Goal: Task Accomplishment & Management: Manage account settings

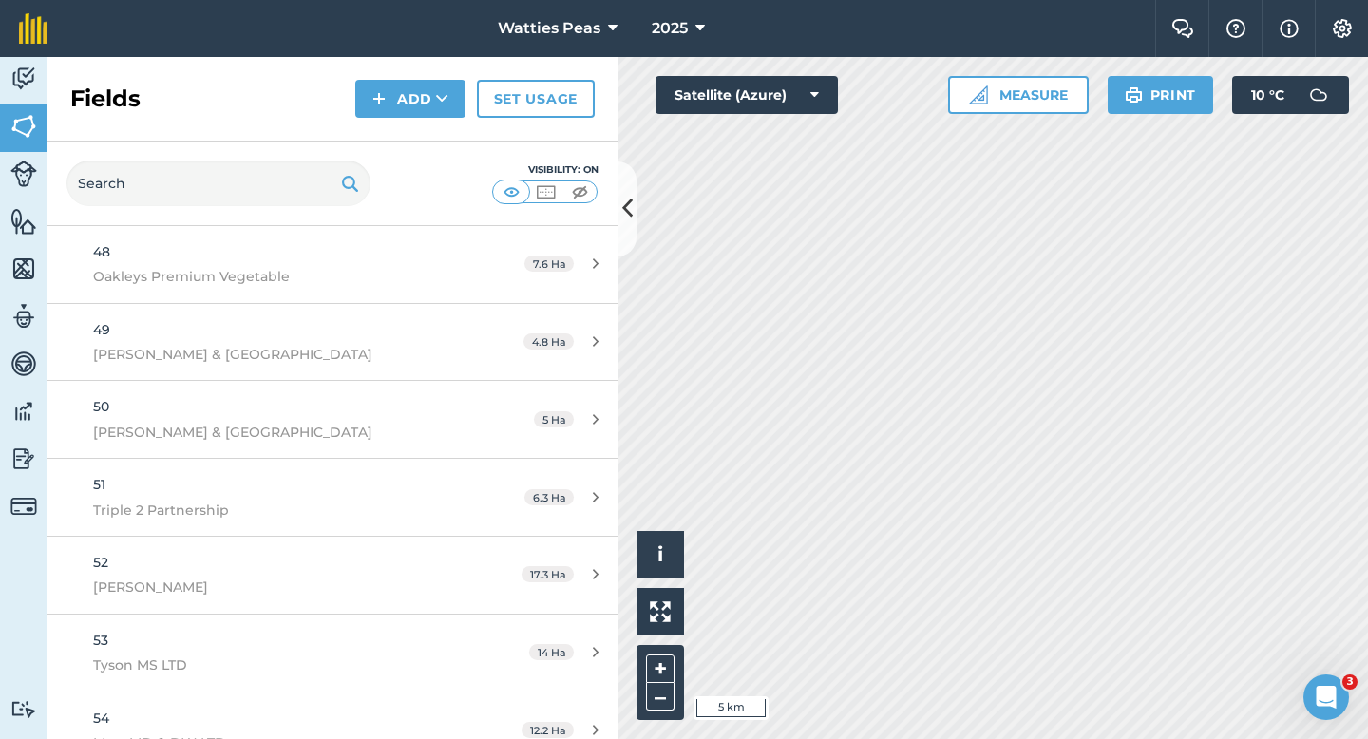
scroll to position [5378, 0]
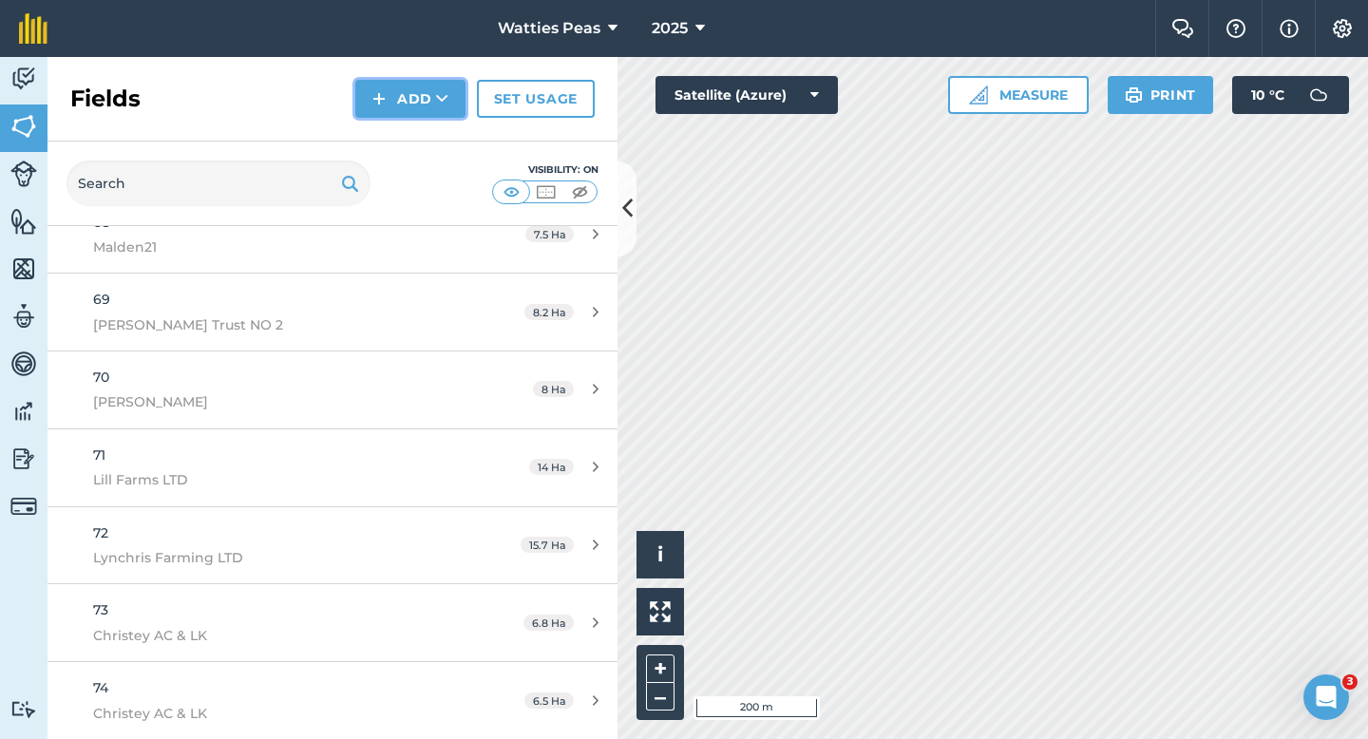
click at [391, 109] on button "Add" at bounding box center [410, 99] width 110 height 38
click at [391, 126] on link "Draw" at bounding box center [410, 142] width 105 height 42
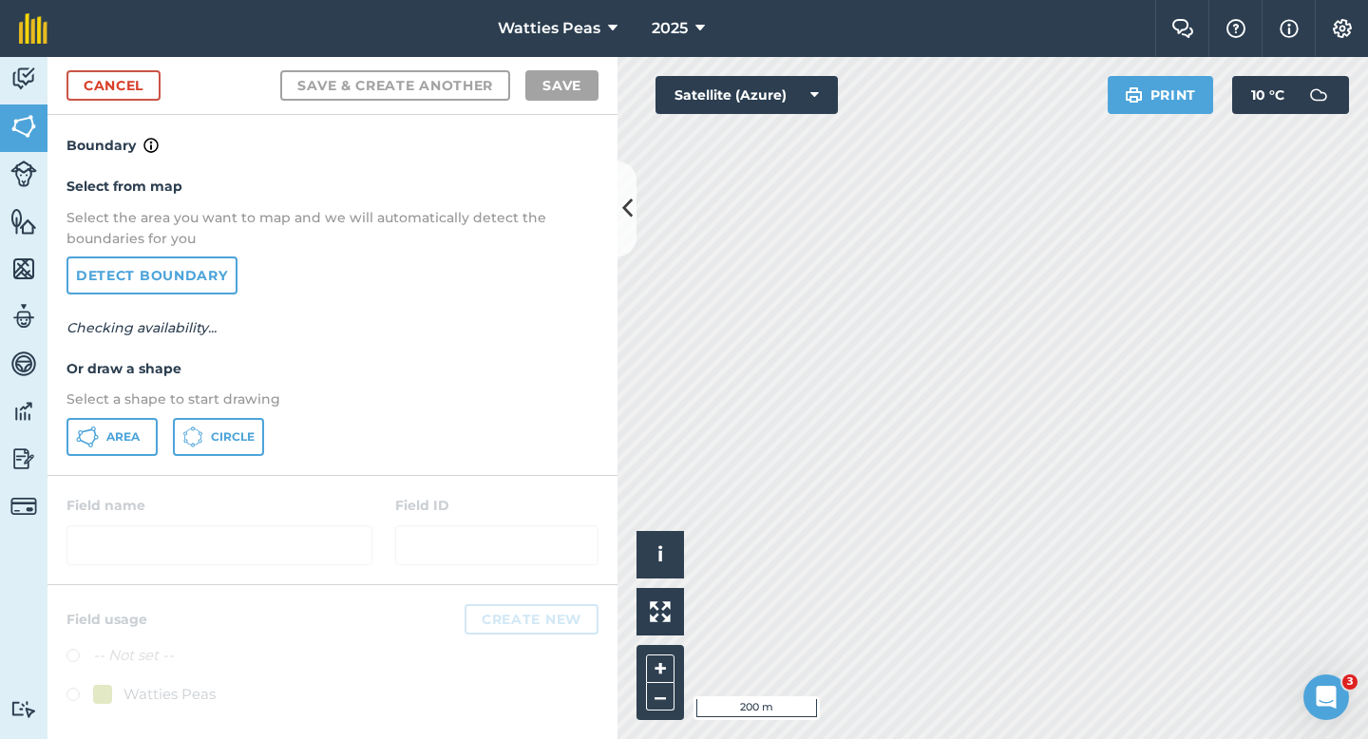
click at [133, 412] on div "Select from map Select the area you want to map and we will automatically detec…" at bounding box center [333, 315] width 570 height 317
click at [133, 429] on span "Area" at bounding box center [122, 436] width 33 height 15
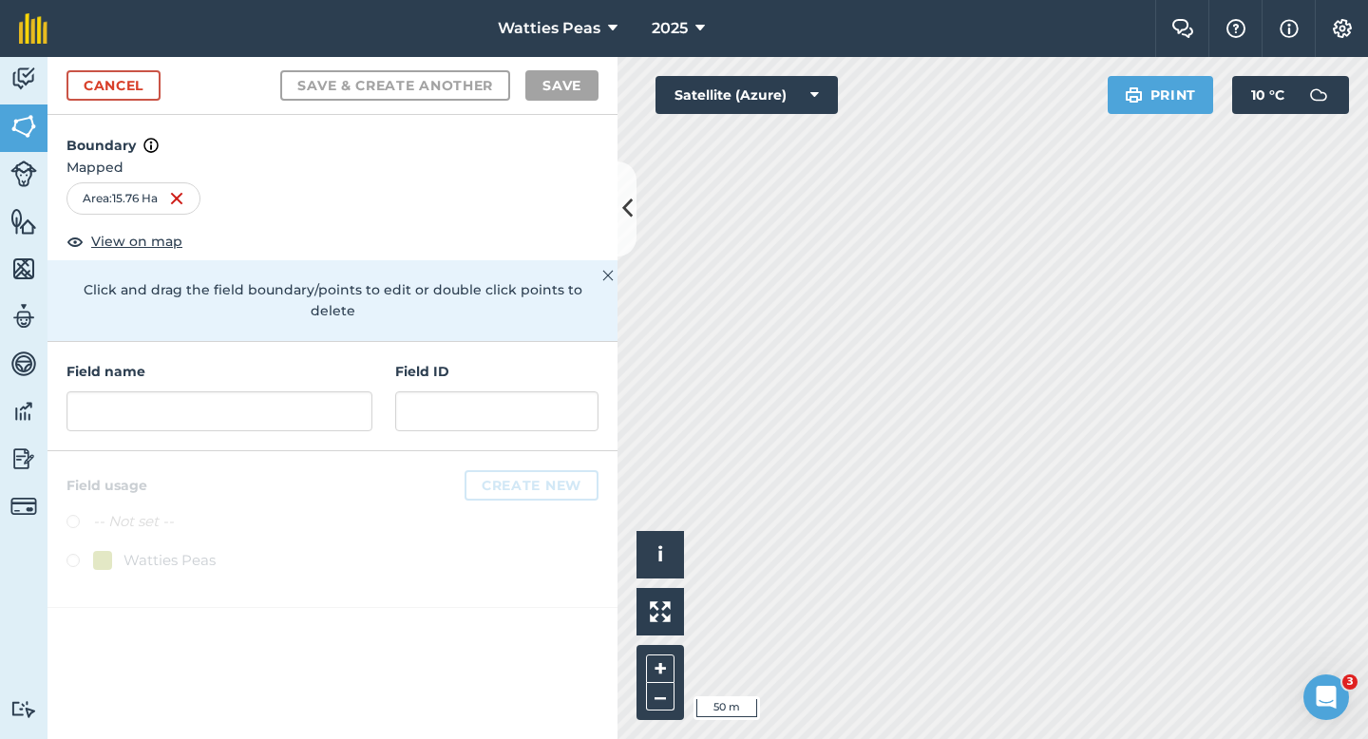
click at [534, 361] on h4 "Field ID" at bounding box center [496, 371] width 203 height 21
click at [534, 391] on input "text" at bounding box center [496, 411] width 203 height 40
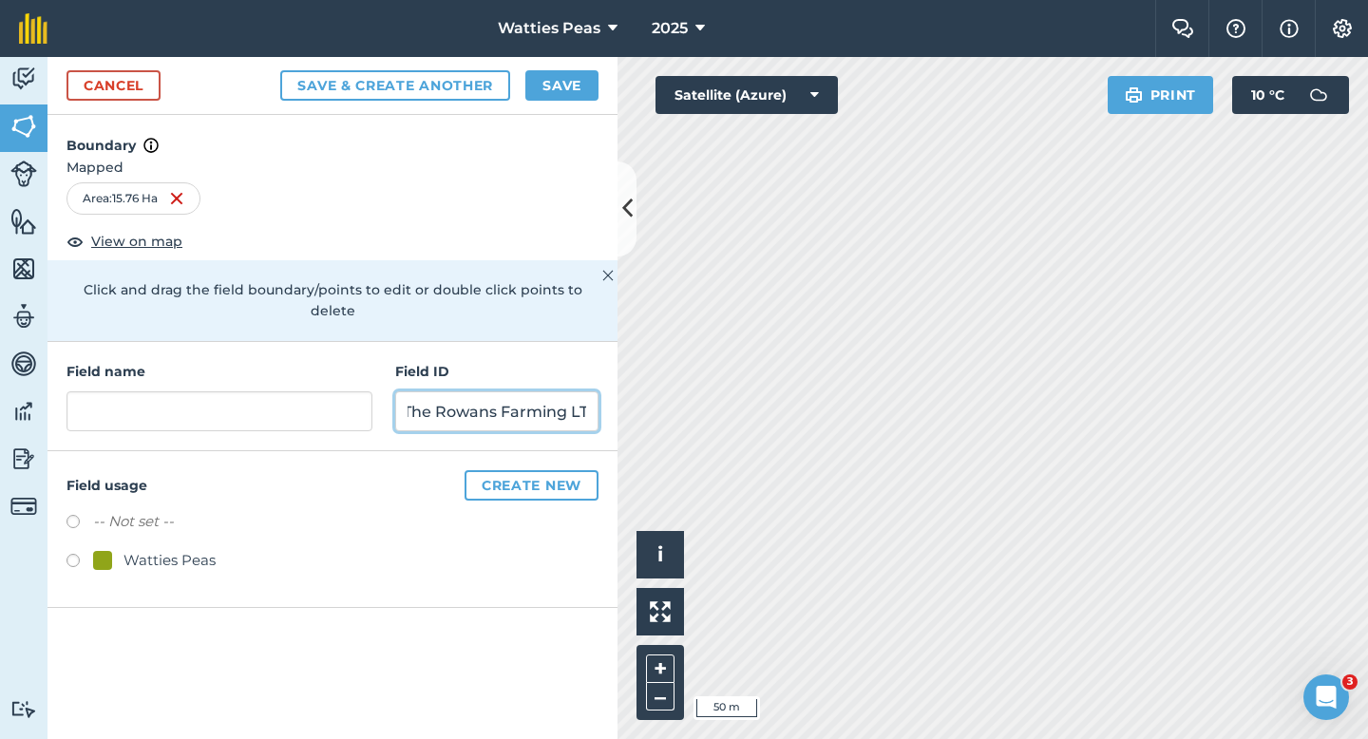
scroll to position [0, 17]
type input "The Rowans Farming LTD"
click at [192, 549] on div "Watties Peas" at bounding box center [170, 560] width 92 height 23
radio input "true"
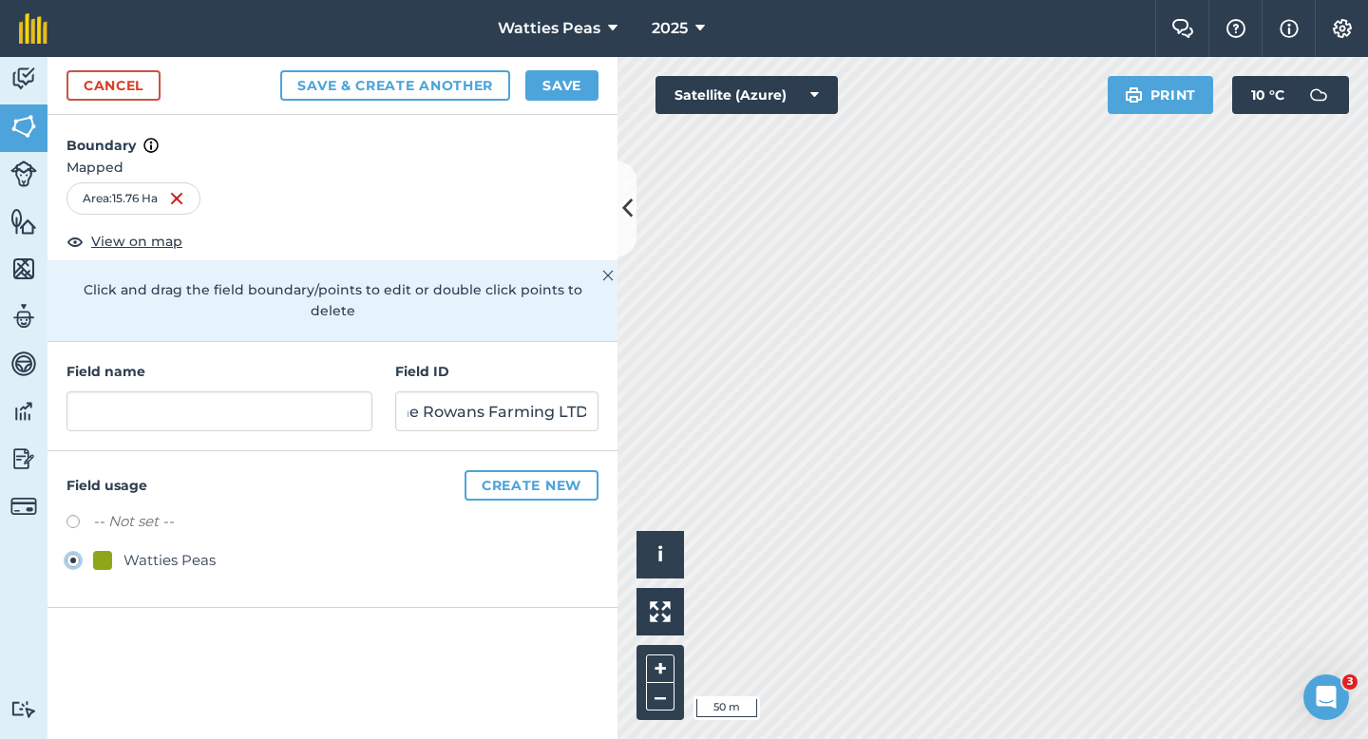
scroll to position [0, 0]
click at [219, 398] on input "text" at bounding box center [220, 411] width 306 height 40
type input "6"
type input "75"
click at [561, 77] on button "Save" at bounding box center [561, 85] width 73 height 30
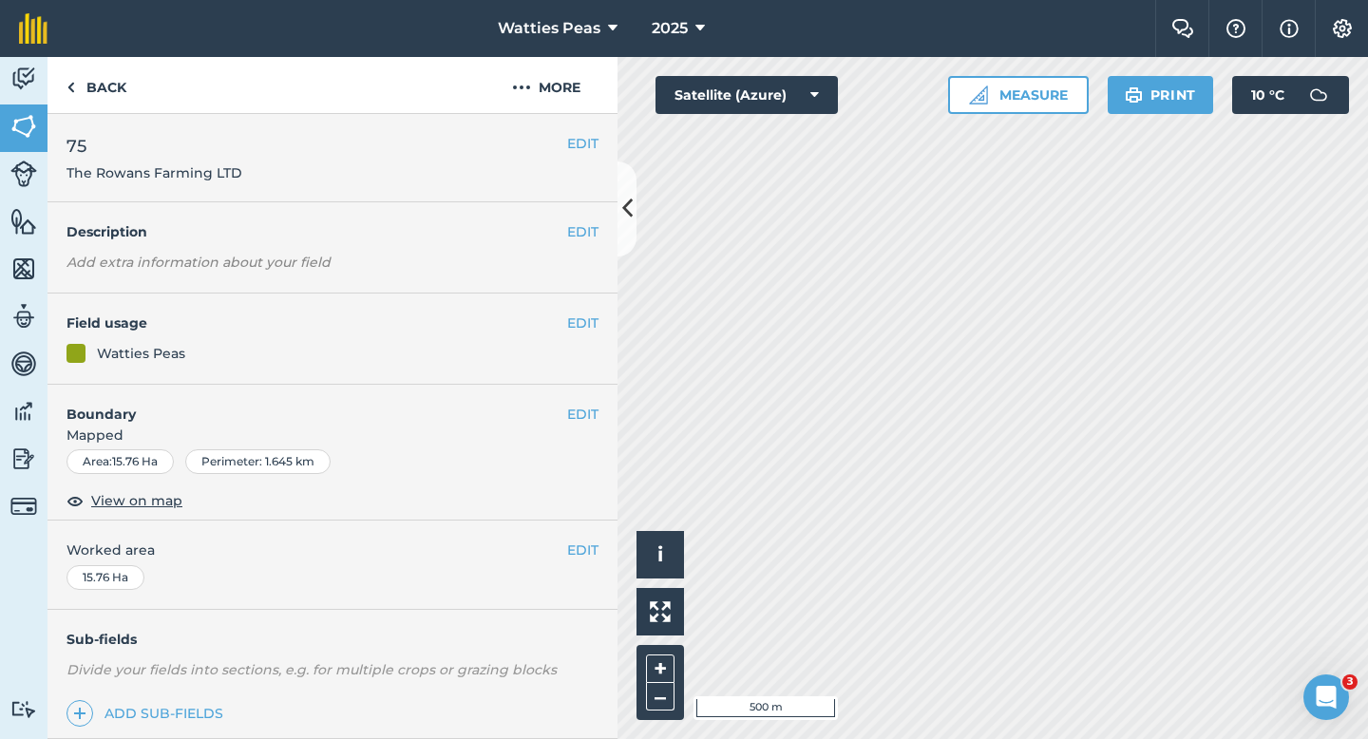
click at [590, 540] on div "EDIT Worked area 15.76 Ha" at bounding box center [333, 565] width 570 height 88
click at [590, 542] on button "EDIT" at bounding box center [582, 550] width 31 height 21
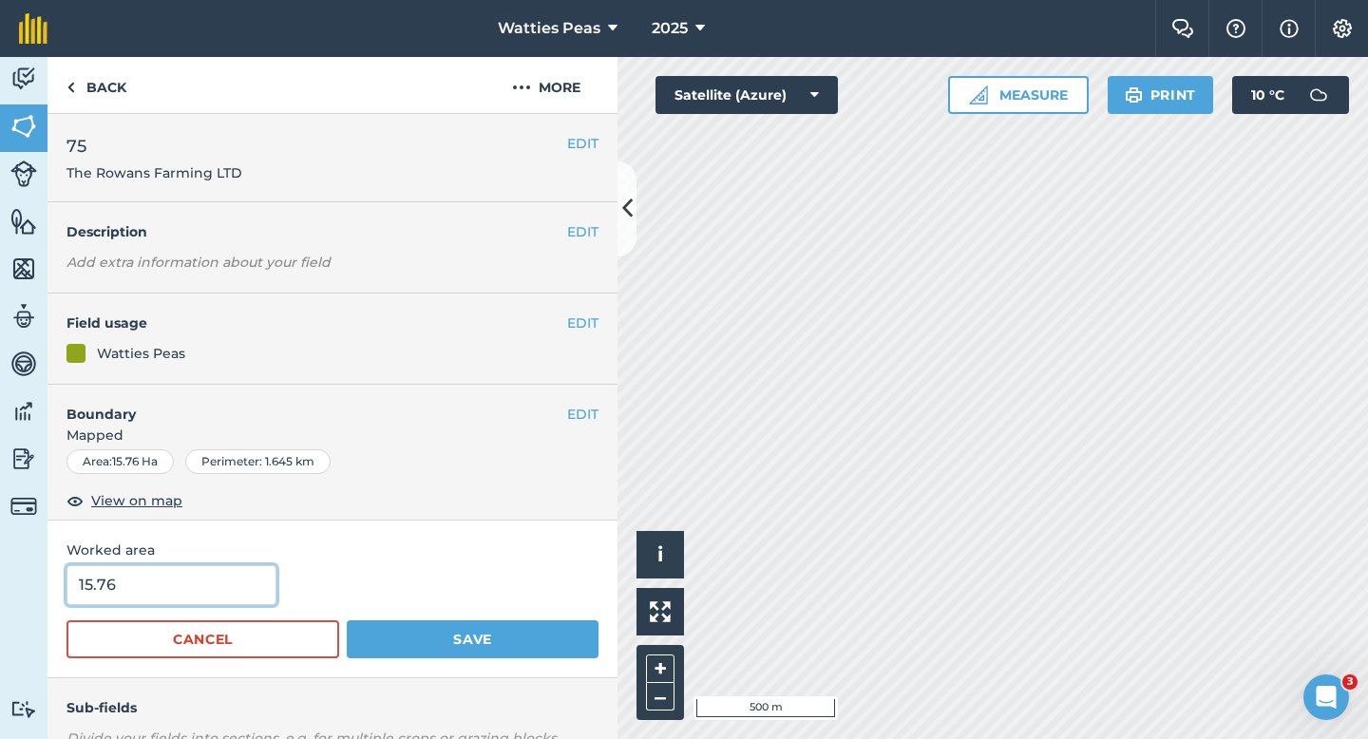
click at [180, 581] on input "15.76" at bounding box center [172, 585] width 210 height 40
type input "15.8"
click at [347, 620] on button "Save" at bounding box center [473, 639] width 252 height 38
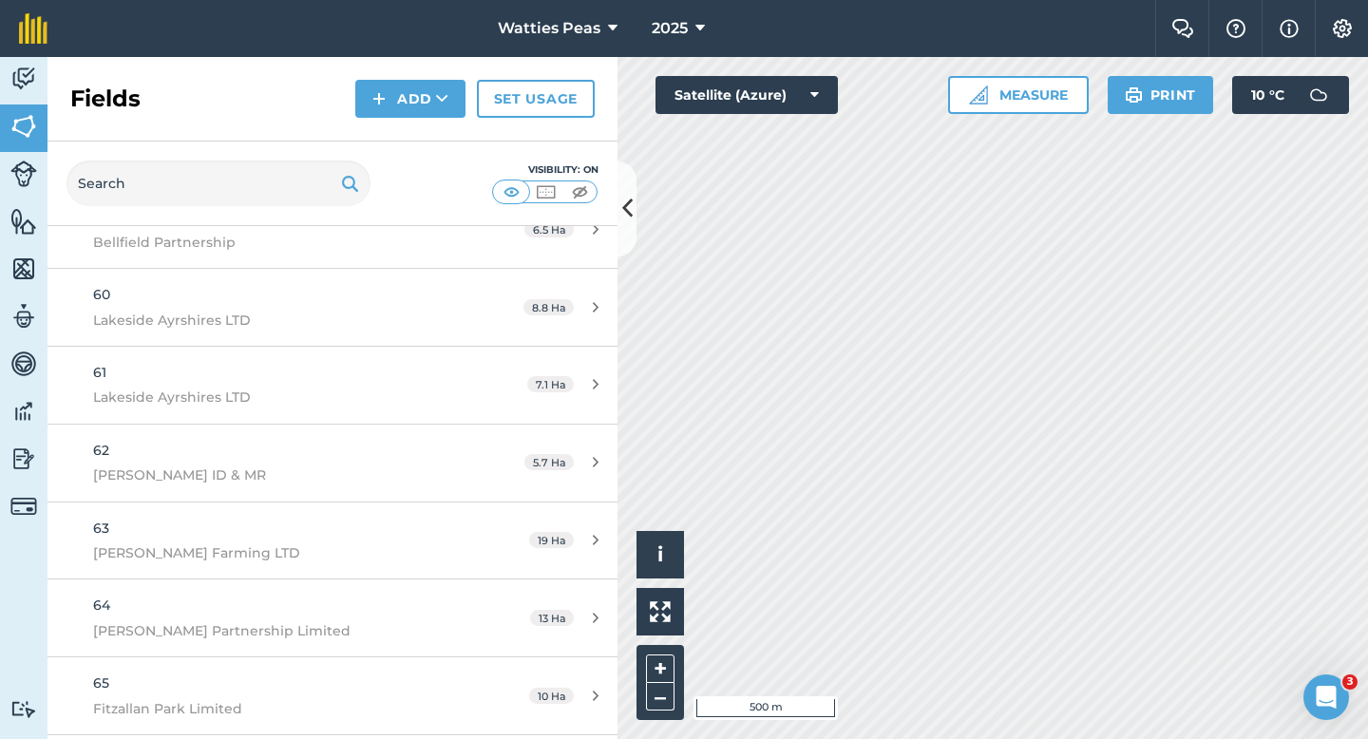
scroll to position [5456, 0]
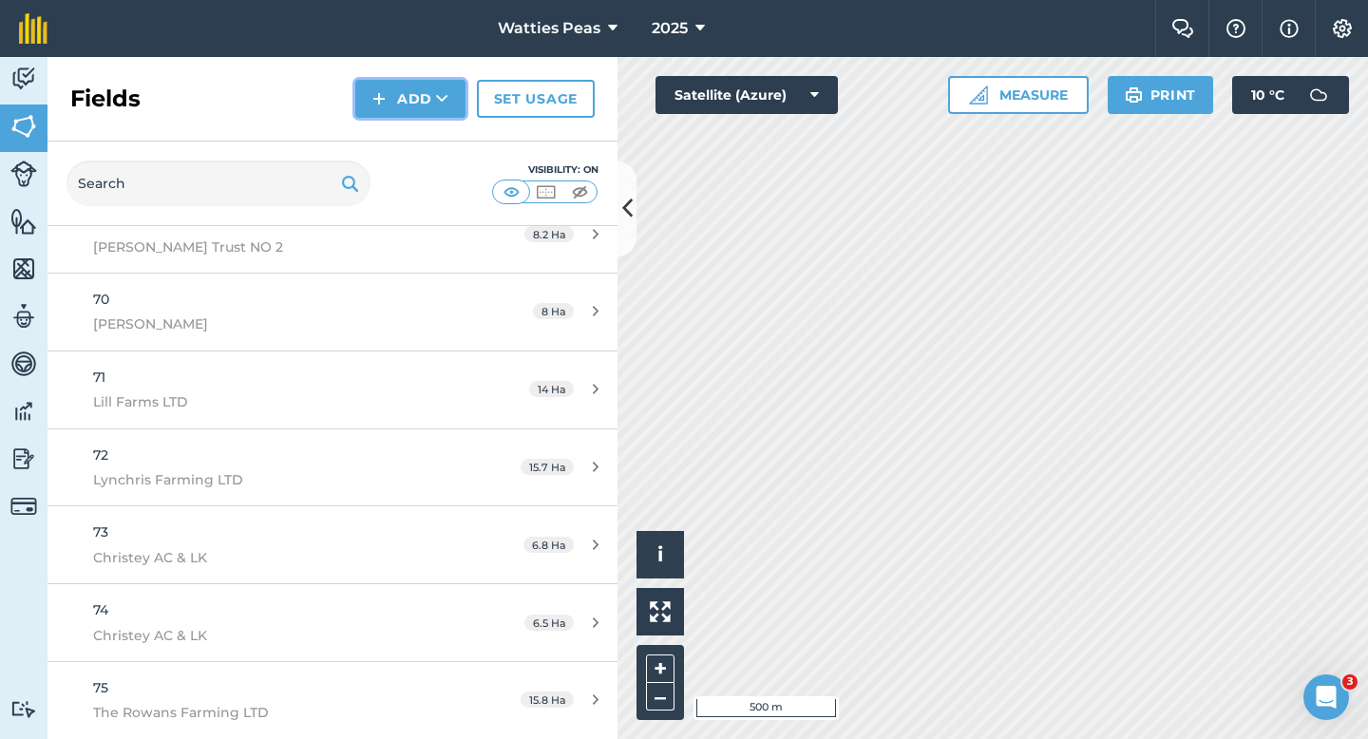
click at [388, 100] on button "Add" at bounding box center [410, 99] width 110 height 38
click at [388, 137] on link "Draw" at bounding box center [410, 142] width 105 height 42
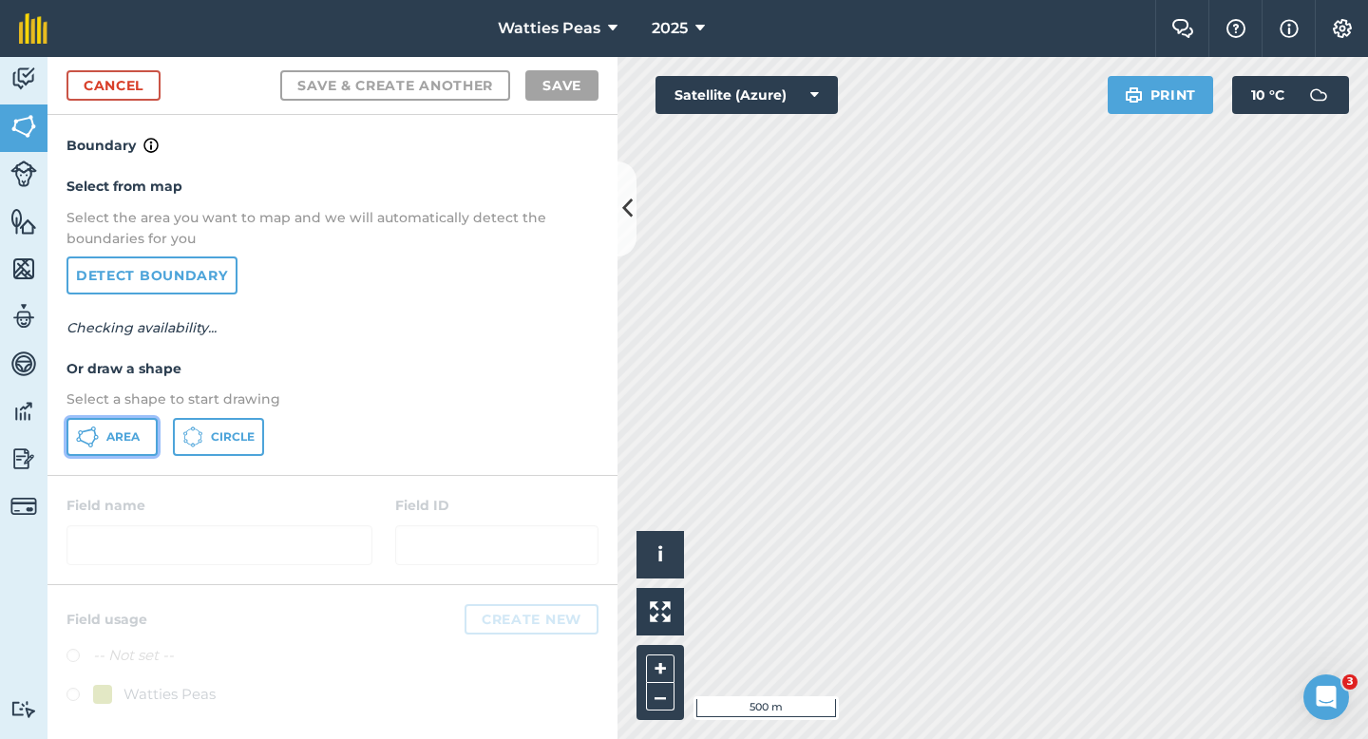
click at [108, 441] on span "Area" at bounding box center [122, 436] width 33 height 15
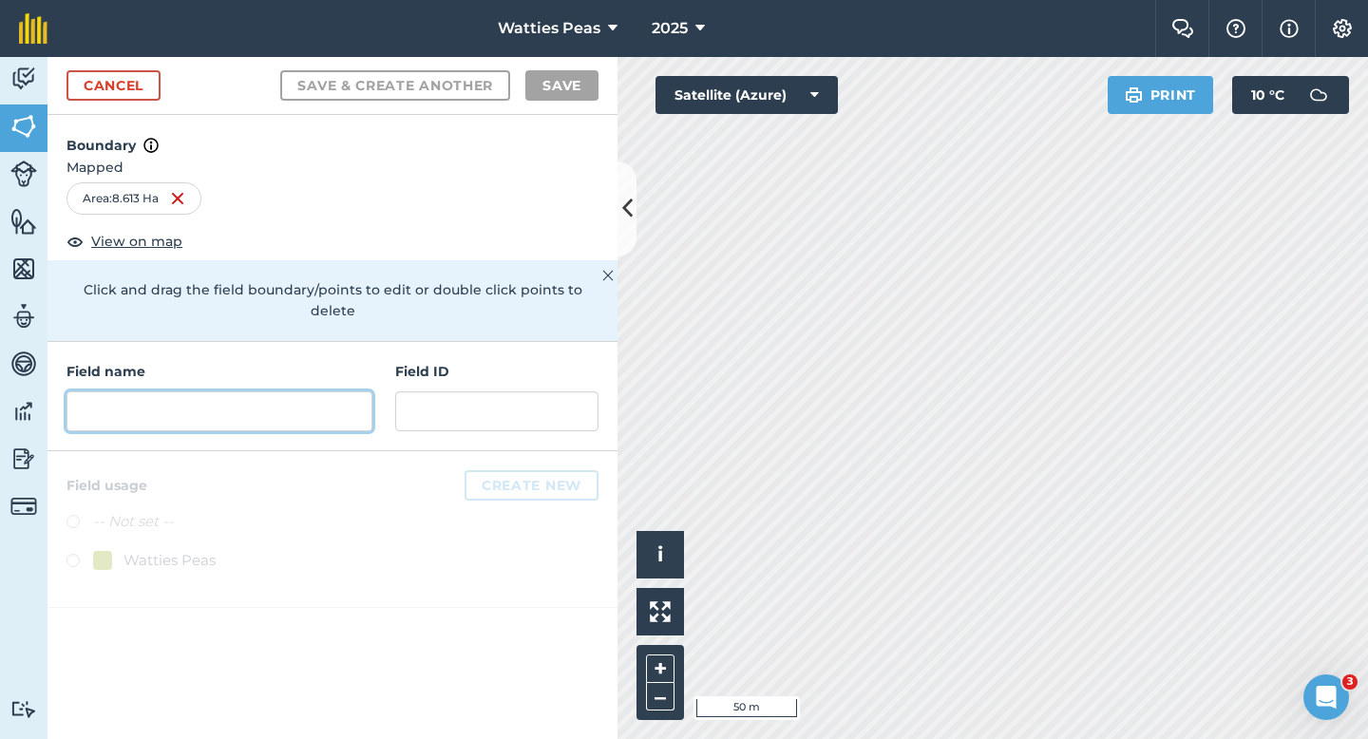
click at [329, 391] on input "text" at bounding box center [220, 411] width 306 height 40
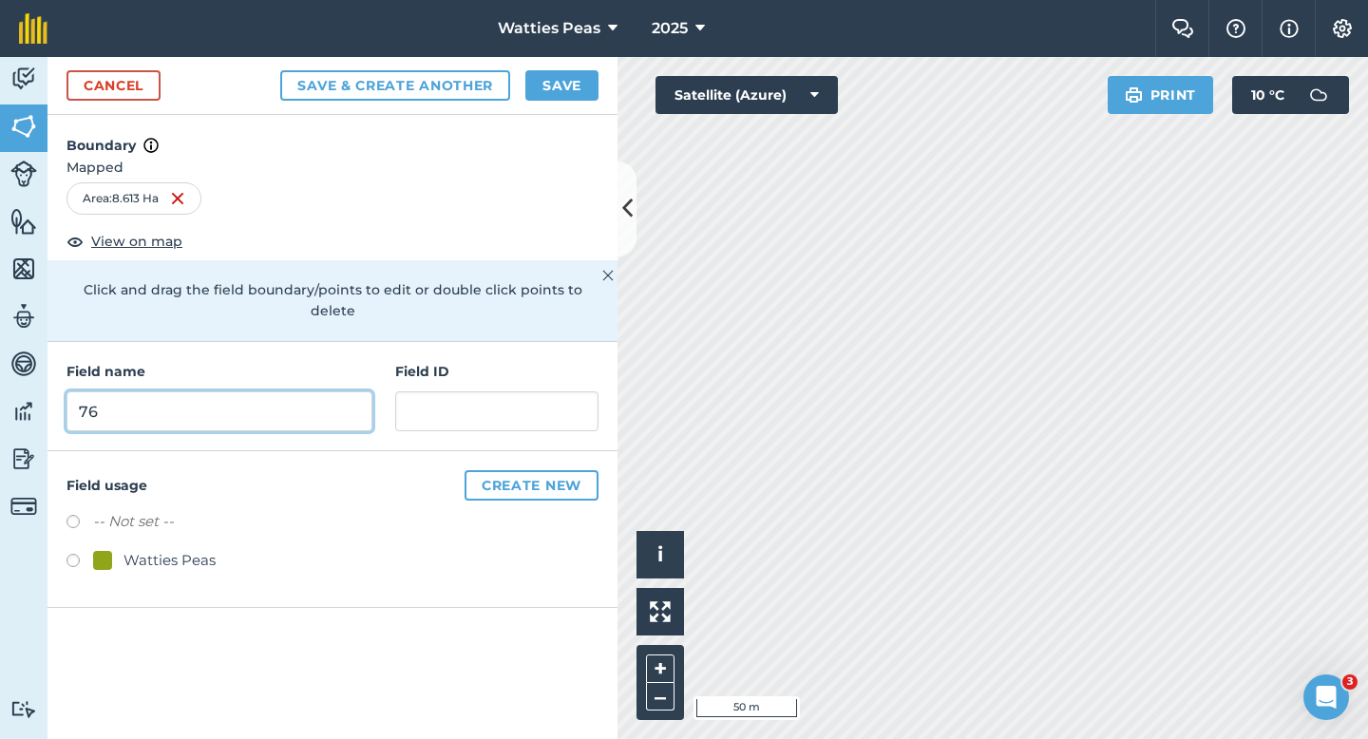
type input "76"
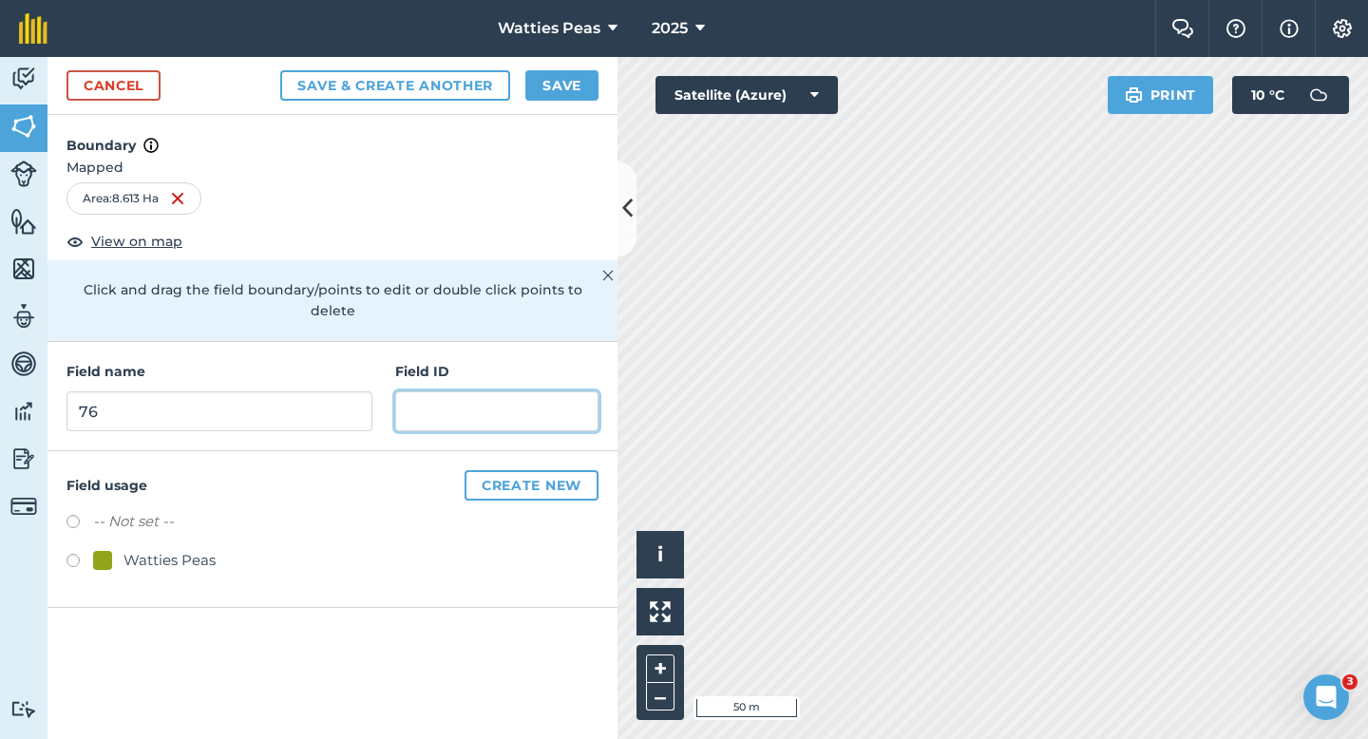
click at [468, 391] on input "text" at bounding box center [496, 411] width 203 height 40
type input "Willisden Farm LTD"
click at [181, 549] on div "Watties Peas" at bounding box center [170, 560] width 92 height 23
radio input "true"
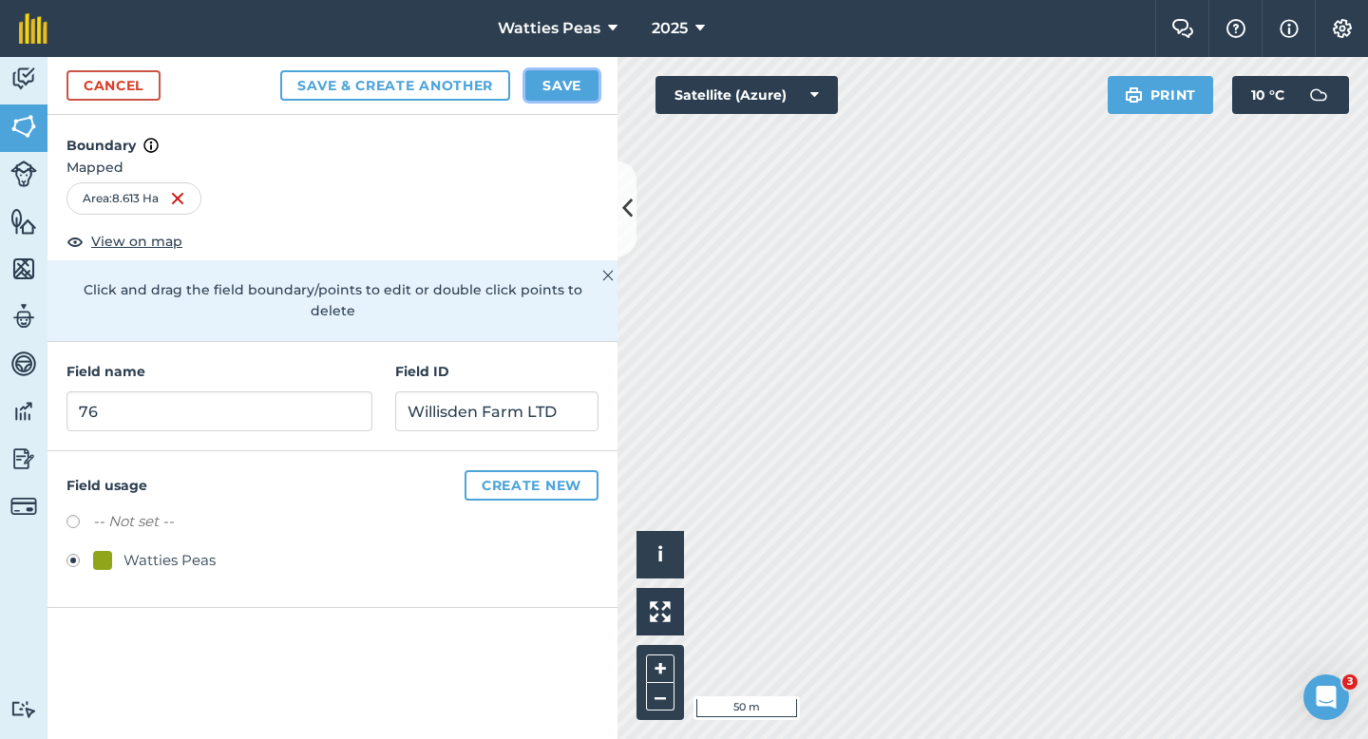
click at [570, 76] on button "Save" at bounding box center [561, 85] width 73 height 30
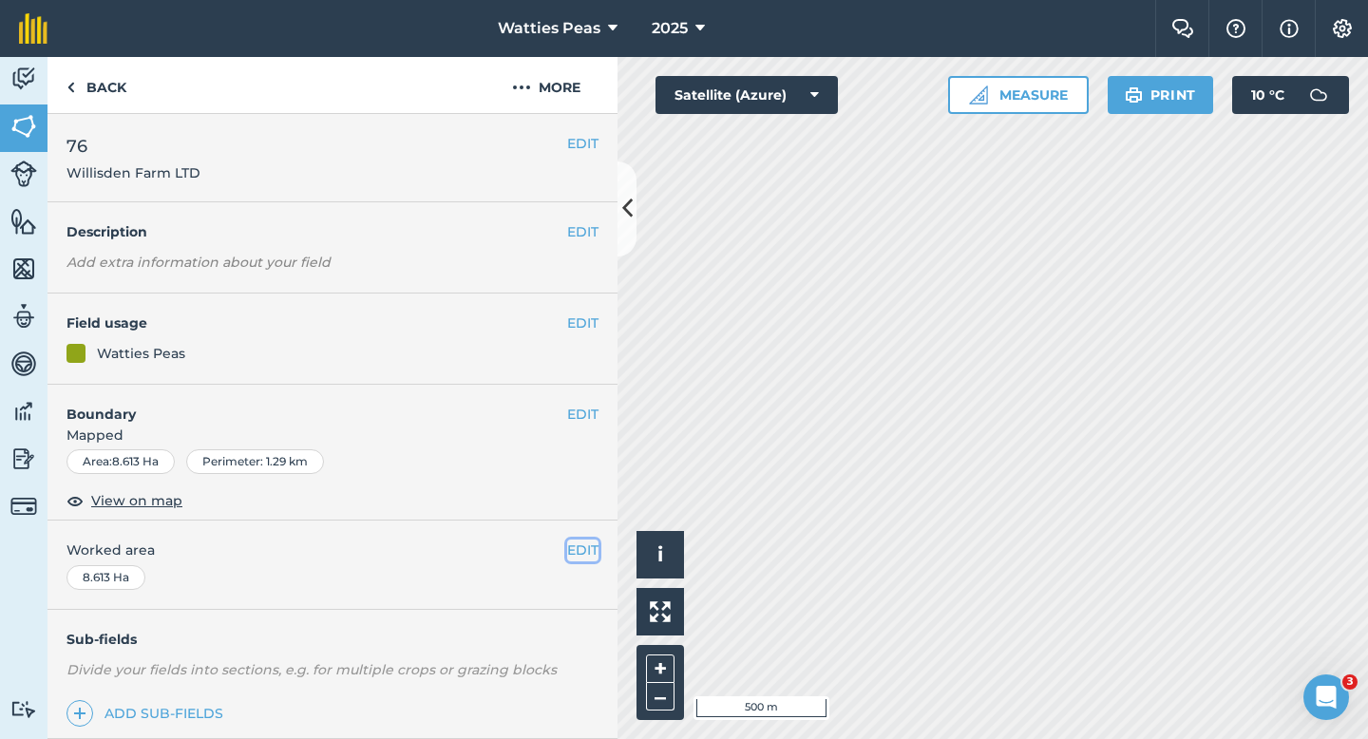
click at [582, 544] on button "EDIT" at bounding box center [582, 550] width 31 height 21
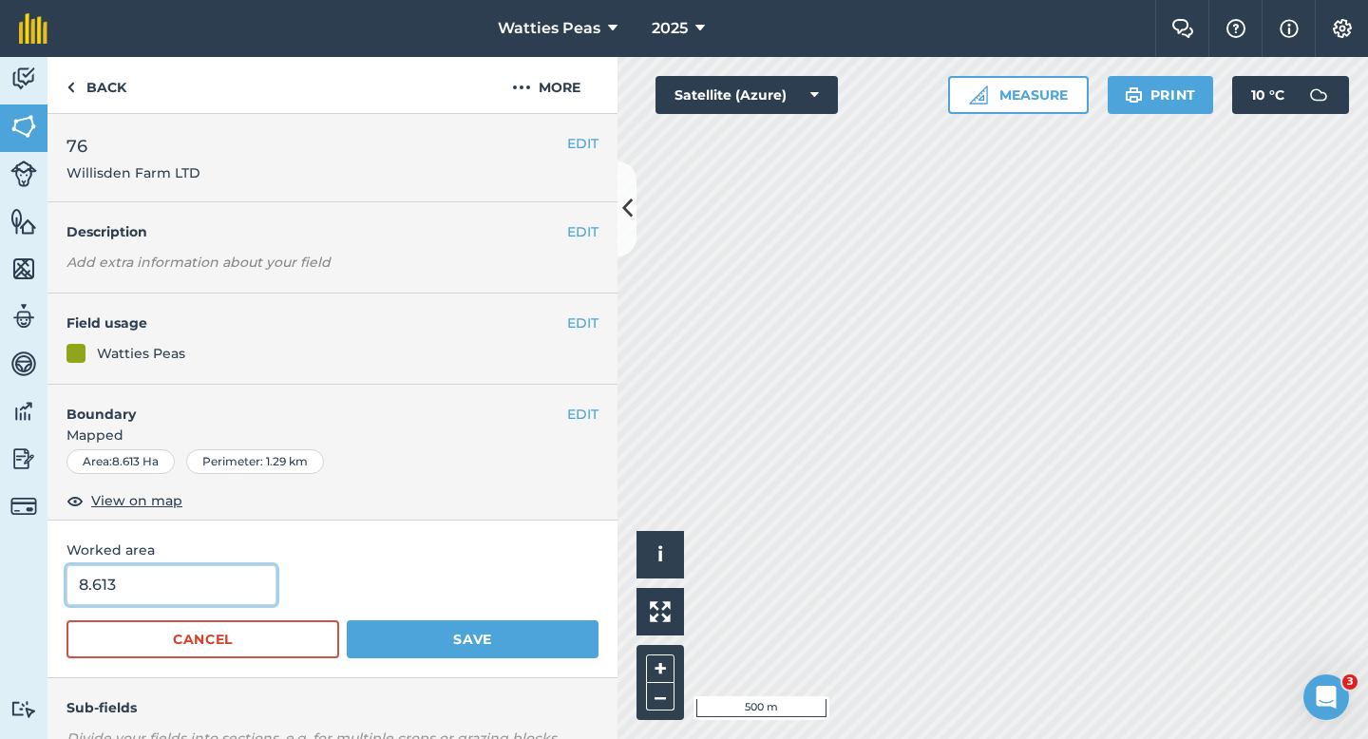
click at [130, 593] on input "8.613" at bounding box center [172, 585] width 210 height 40
type input "8.6"
click at [347, 620] on button "Save" at bounding box center [473, 639] width 252 height 38
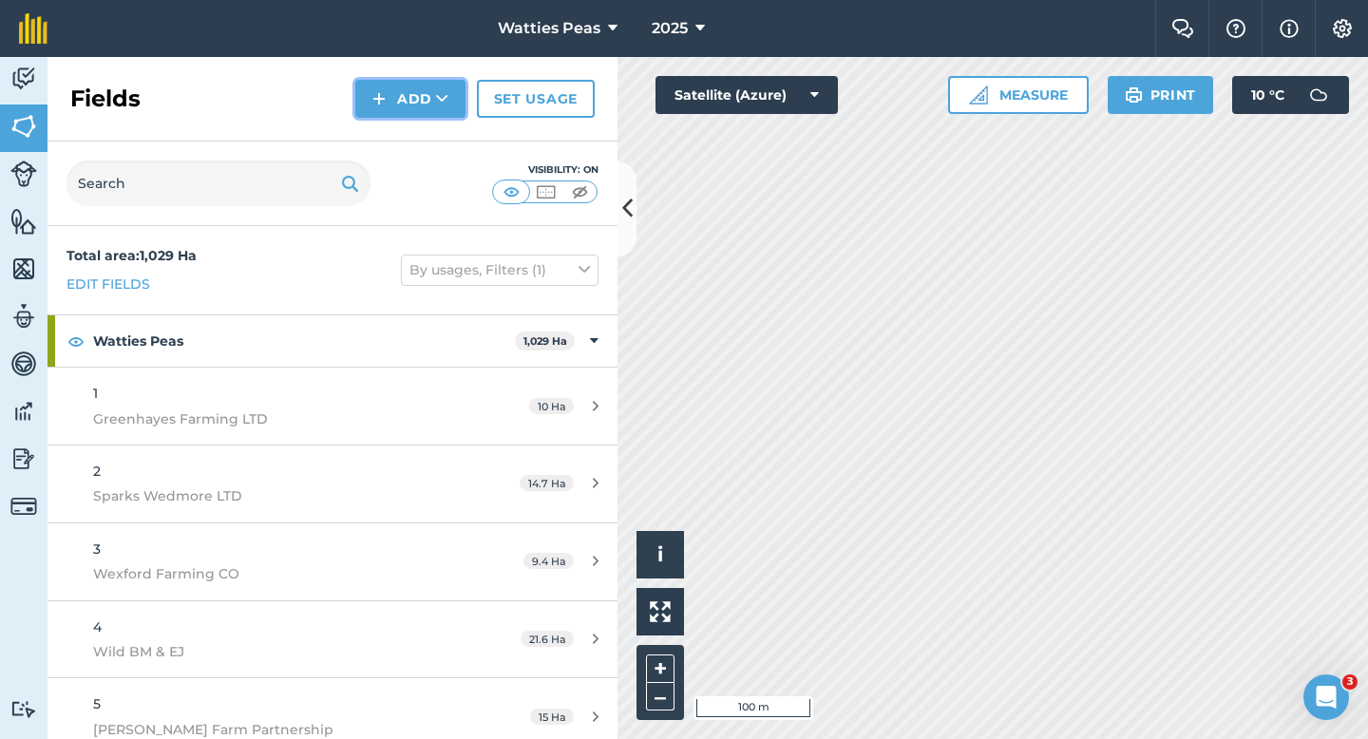
click at [417, 102] on button "Add" at bounding box center [410, 99] width 110 height 38
click at [416, 122] on link "Draw" at bounding box center [410, 142] width 105 height 42
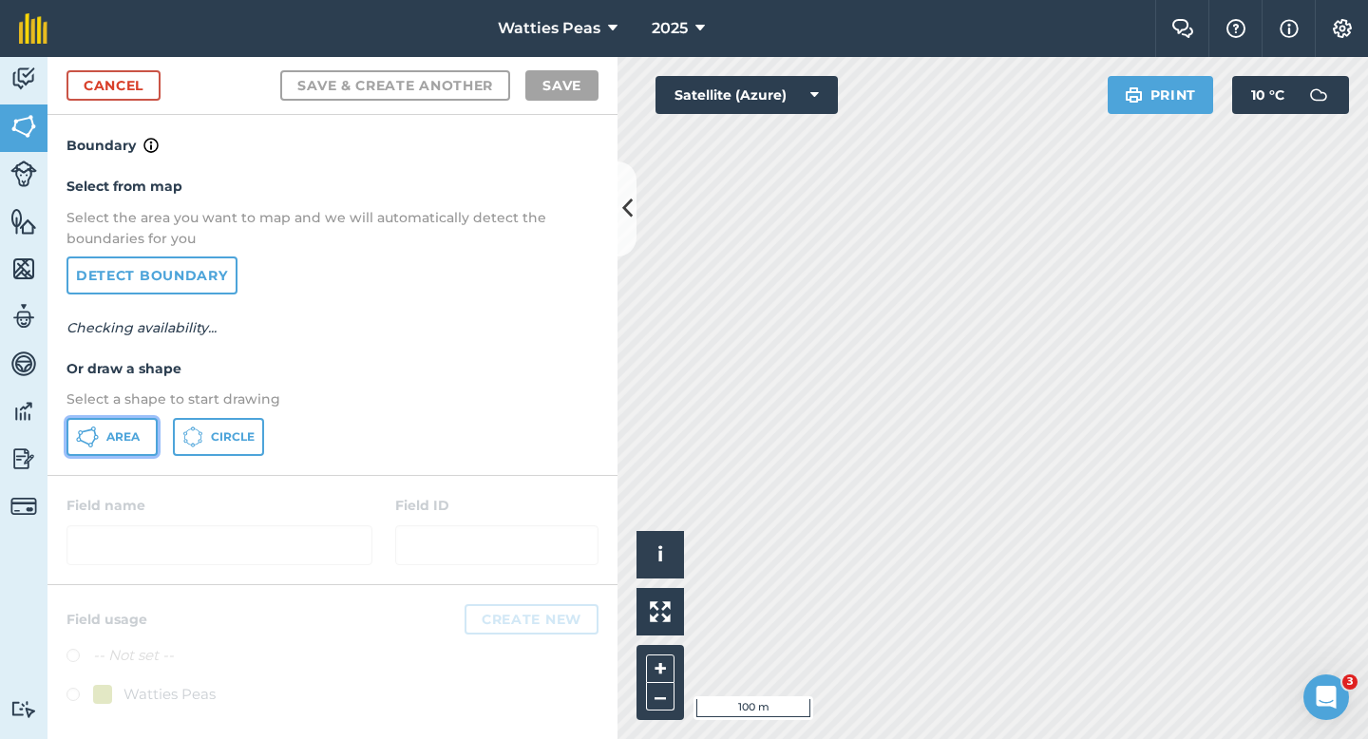
click at [116, 418] on button "Area" at bounding box center [112, 437] width 91 height 38
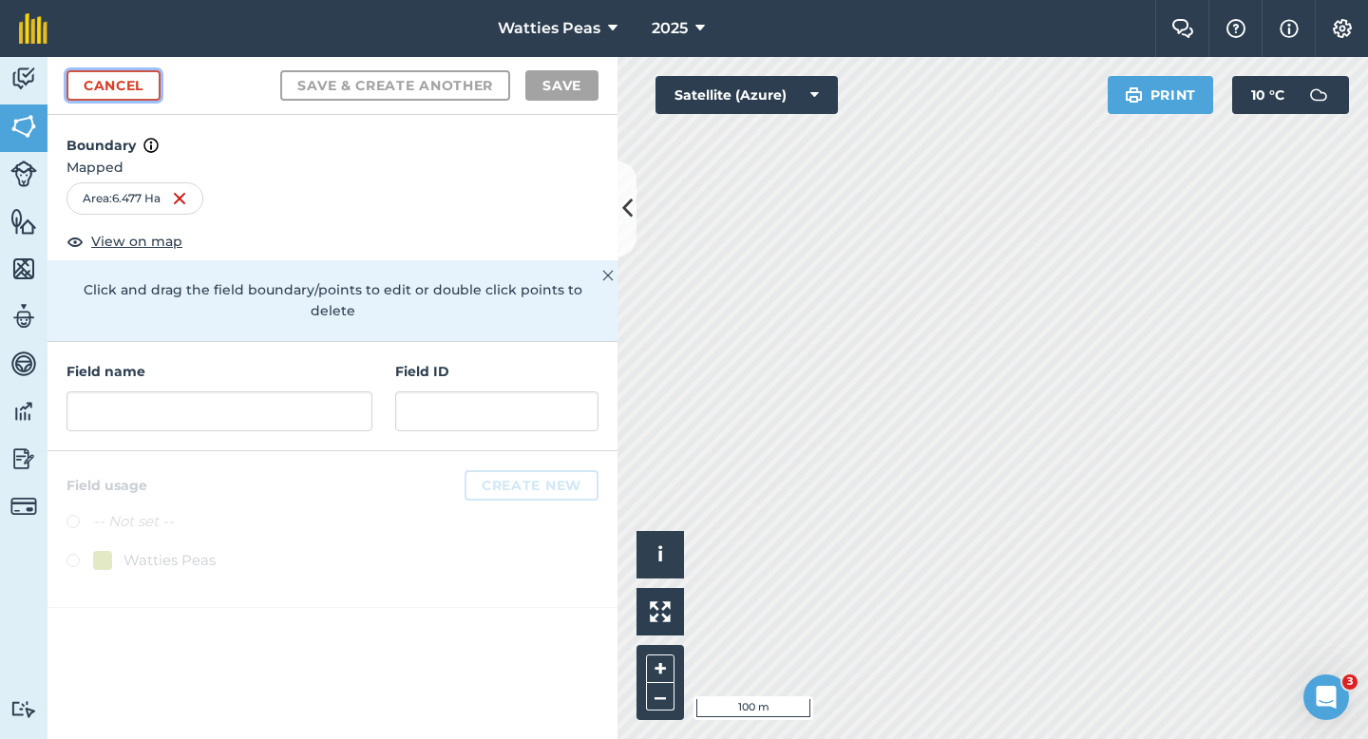
click at [131, 96] on link "Cancel" at bounding box center [114, 85] width 94 height 30
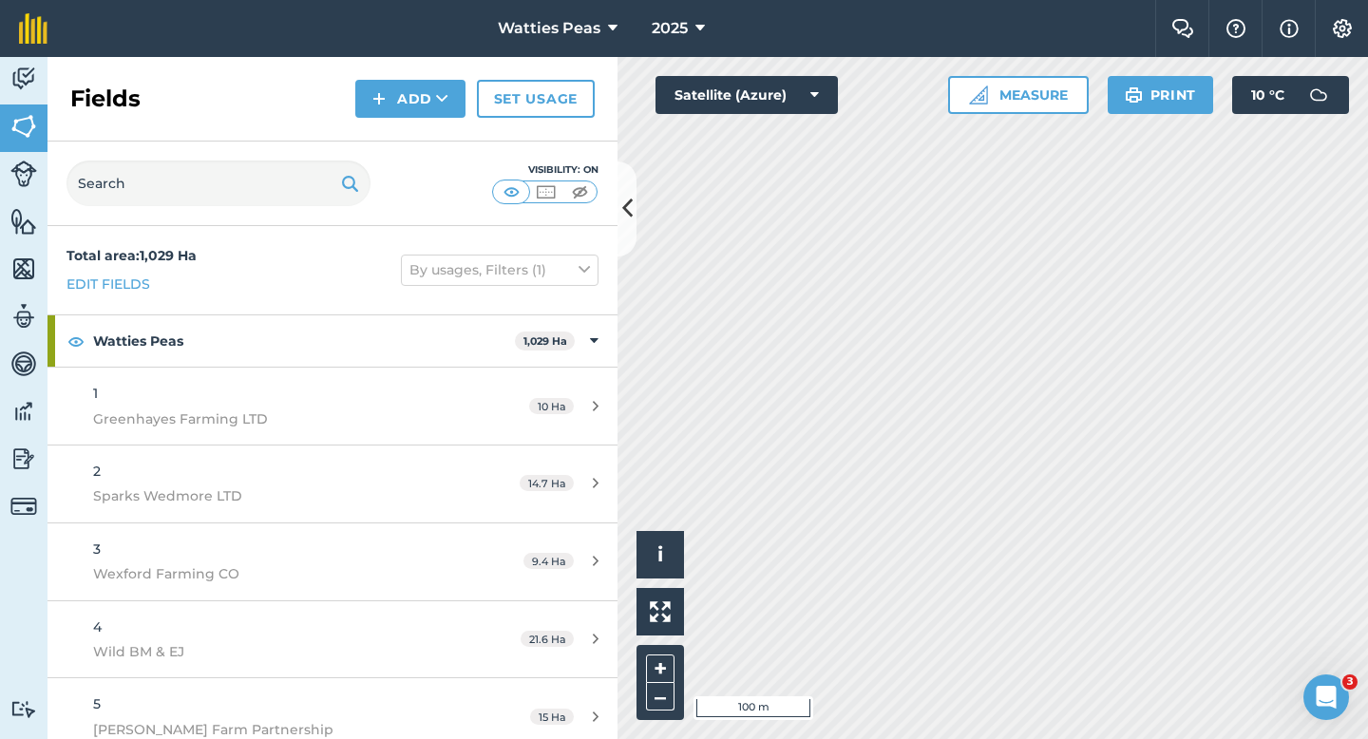
click at [606, 197] on div "Activity Fields Livestock Features Maps Team Vehicles Data Reporting Billing Tu…" at bounding box center [684, 398] width 1368 height 682
click at [394, 107] on button "Add" at bounding box center [410, 99] width 110 height 38
click at [394, 136] on link "Draw" at bounding box center [410, 142] width 105 height 42
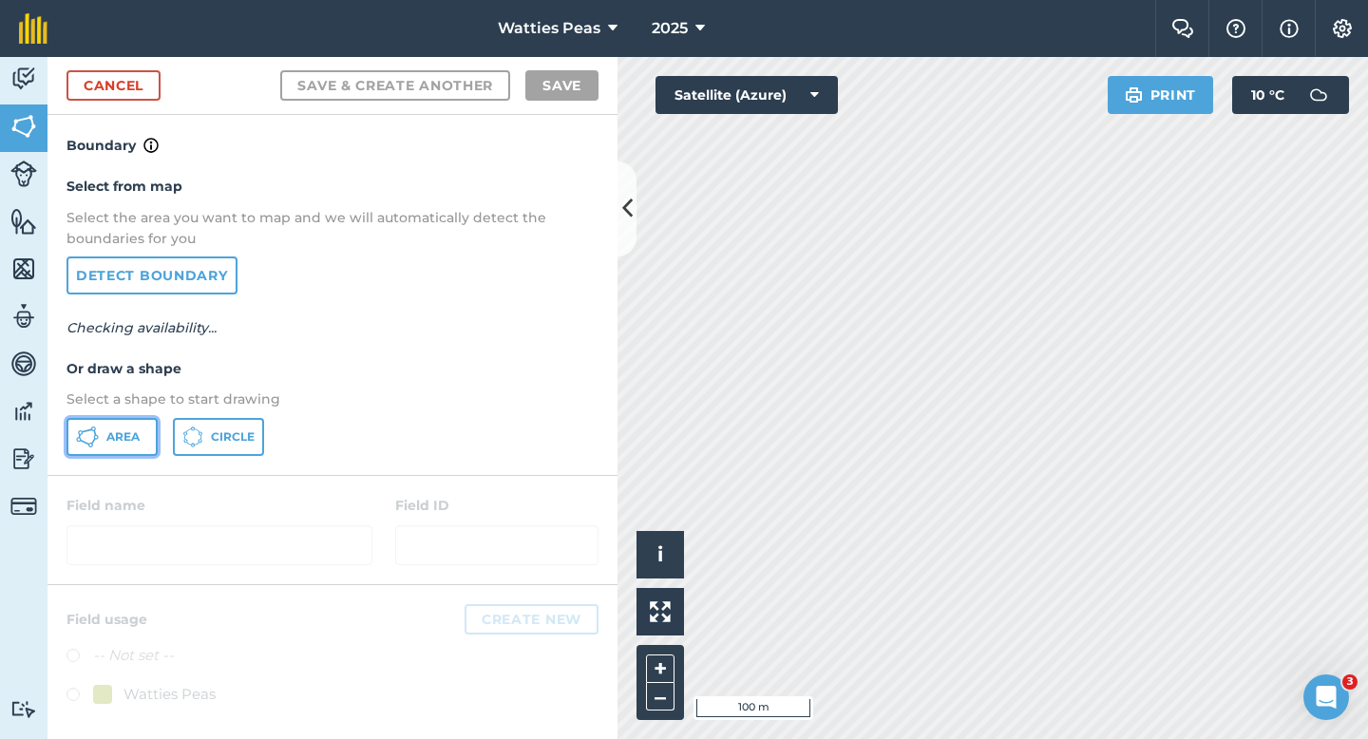
click at [156, 436] on button "Area" at bounding box center [112, 437] width 91 height 38
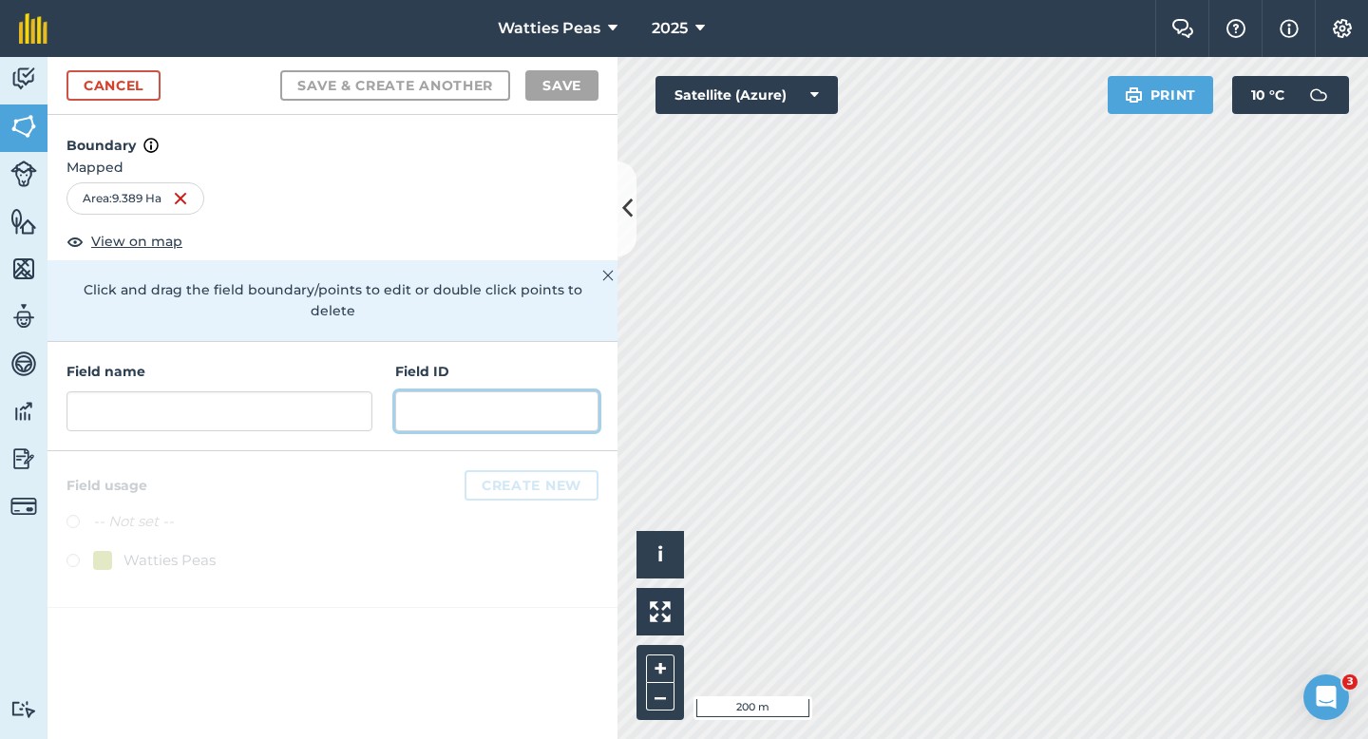
click at [413, 396] on input "text" at bounding box center [496, 411] width 203 height 40
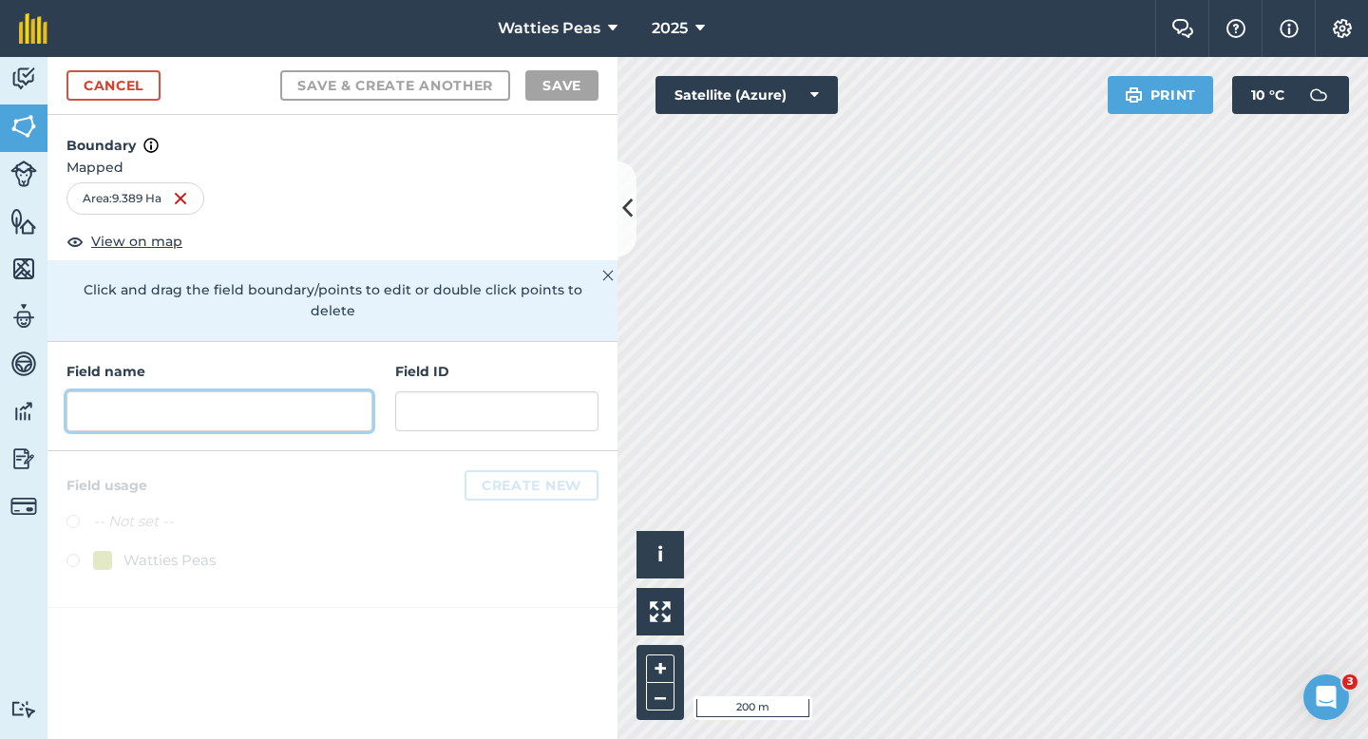
click at [324, 391] on input "text" at bounding box center [220, 411] width 306 height 40
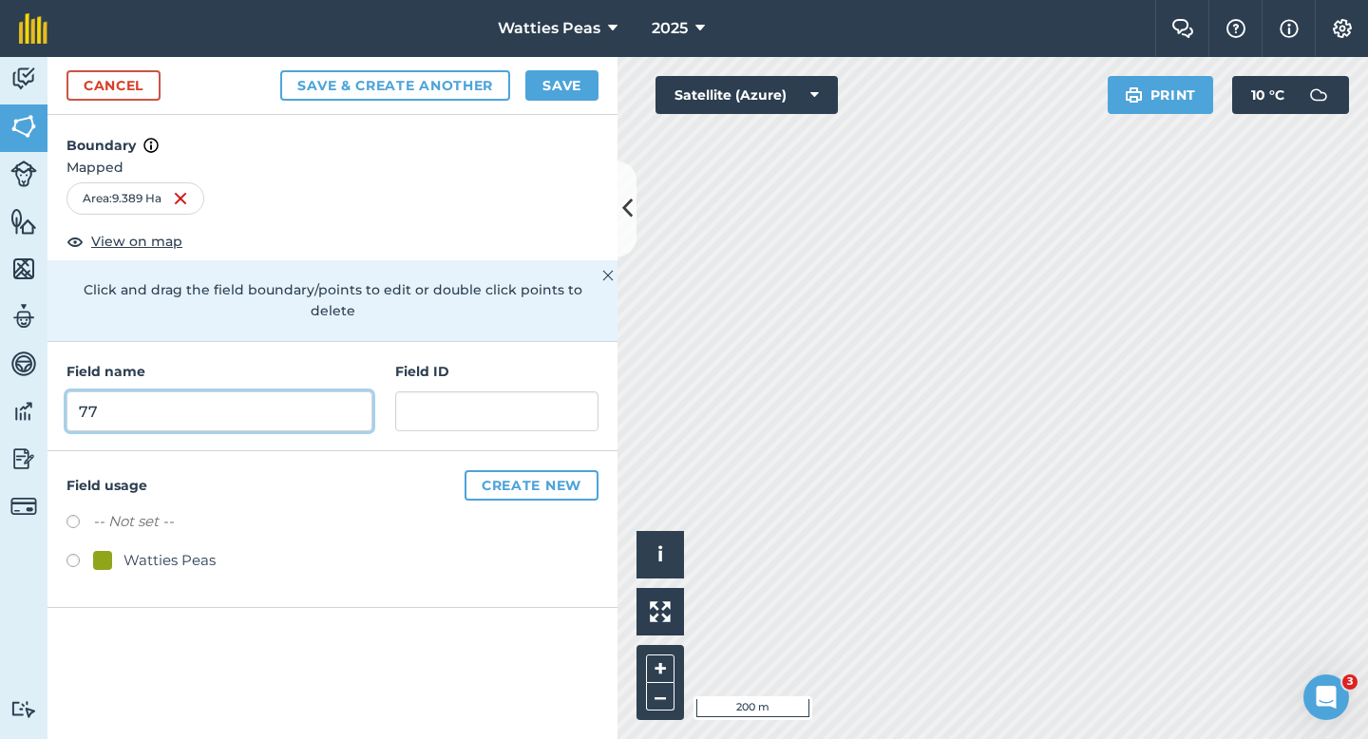
type input "77"
click at [142, 551] on div "Watties Peas" at bounding box center [333, 563] width 532 height 28
click at [184, 549] on div "Watties Peas" at bounding box center [170, 560] width 92 height 23
radio input "true"
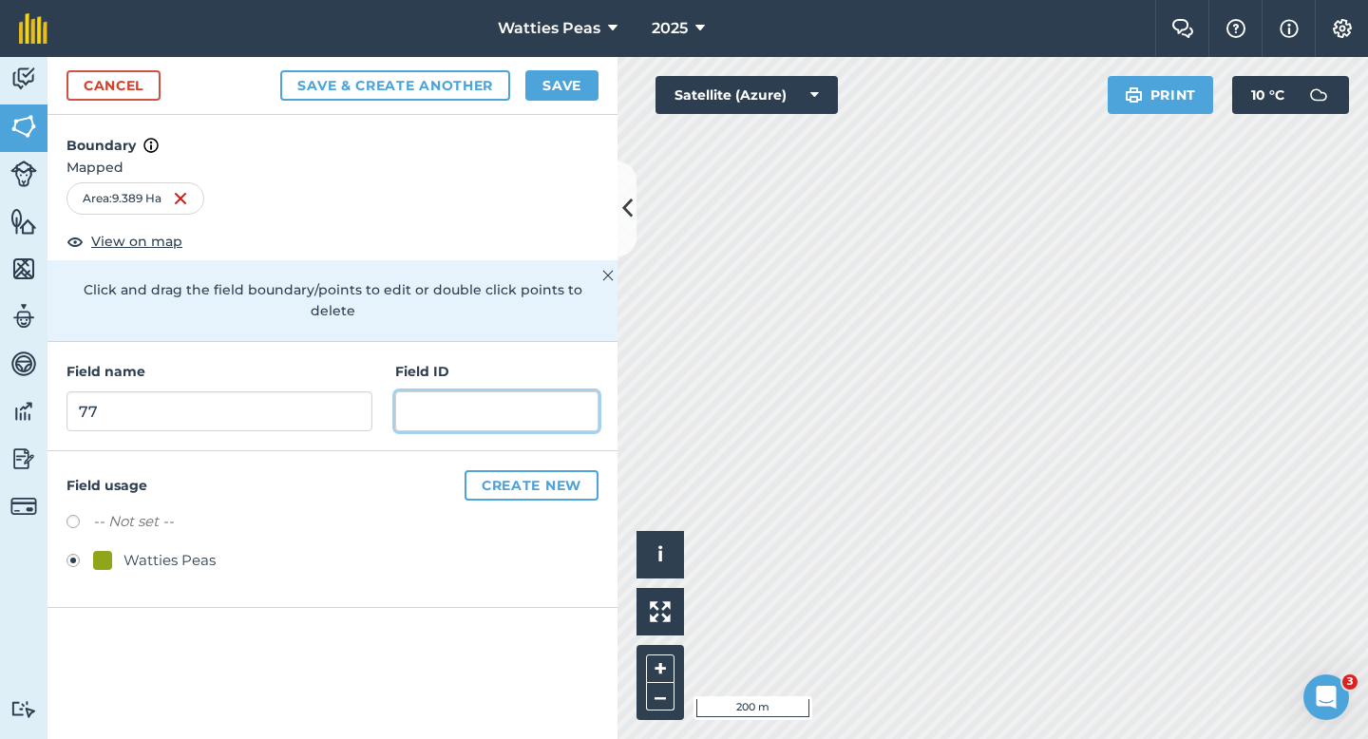
click at [486, 391] on input "text" at bounding box center [496, 411] width 203 height 40
type input "Willisden Farm LTD"
click at [566, 86] on button "Save" at bounding box center [561, 85] width 73 height 30
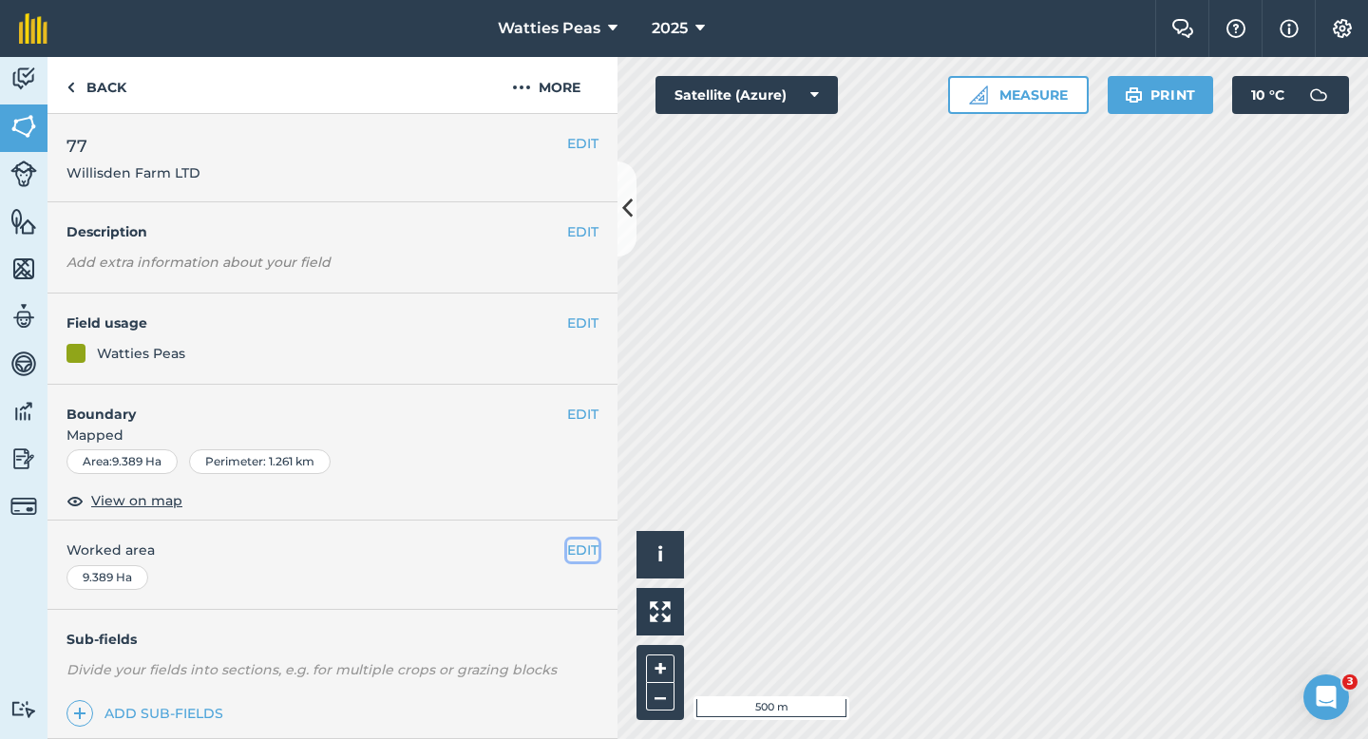
click at [579, 550] on button "EDIT" at bounding box center [582, 550] width 31 height 21
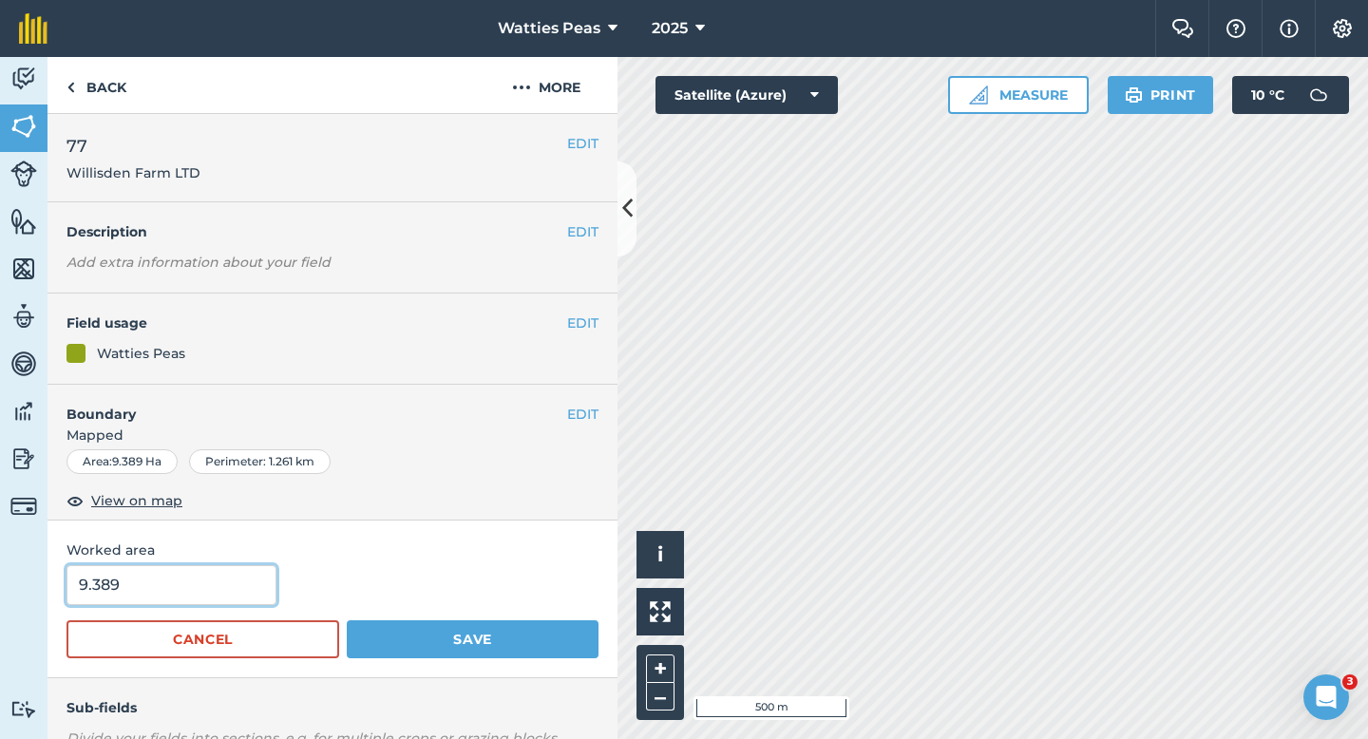
click at [196, 599] on input "9.389" at bounding box center [172, 585] width 210 height 40
type input "9.4"
click at [347, 620] on button "Save" at bounding box center [473, 639] width 252 height 38
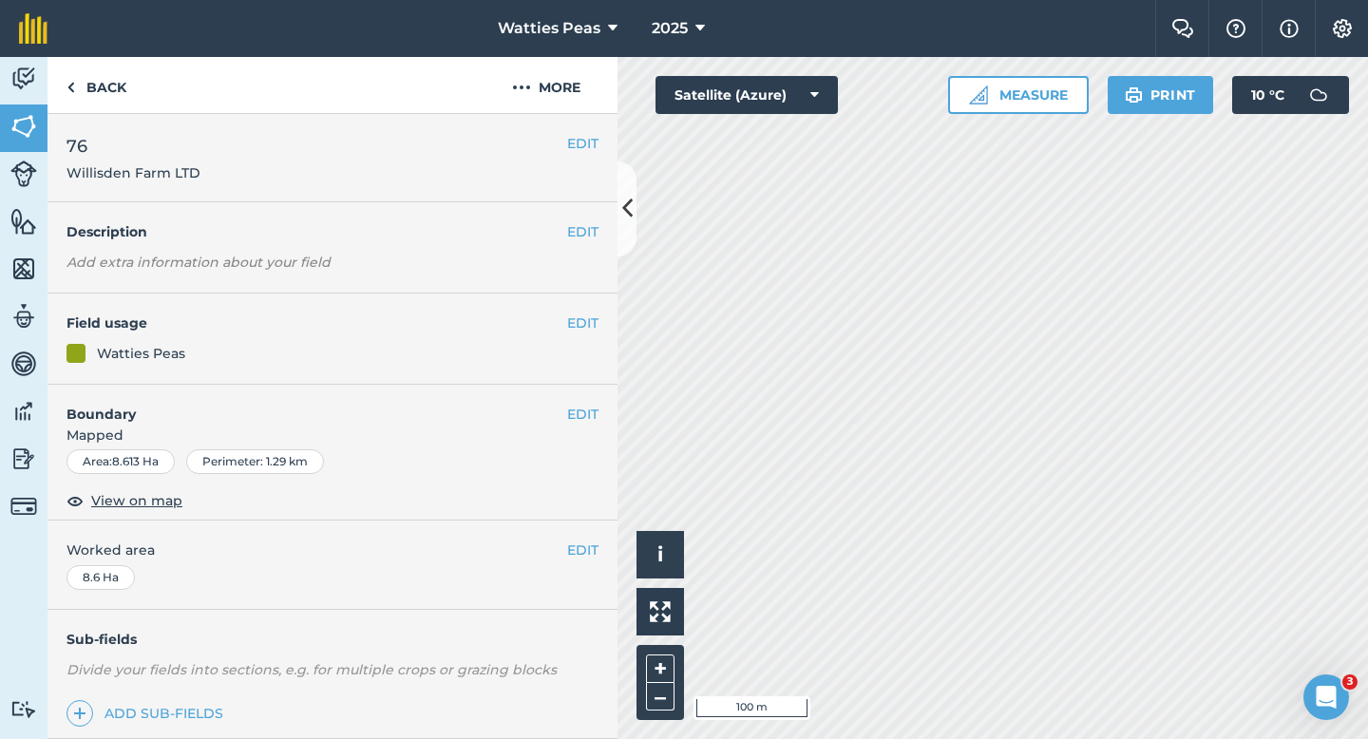
click at [582, 434] on span "Mapped" at bounding box center [333, 435] width 570 height 21
click at [582, 422] on button "EDIT" at bounding box center [582, 414] width 31 height 21
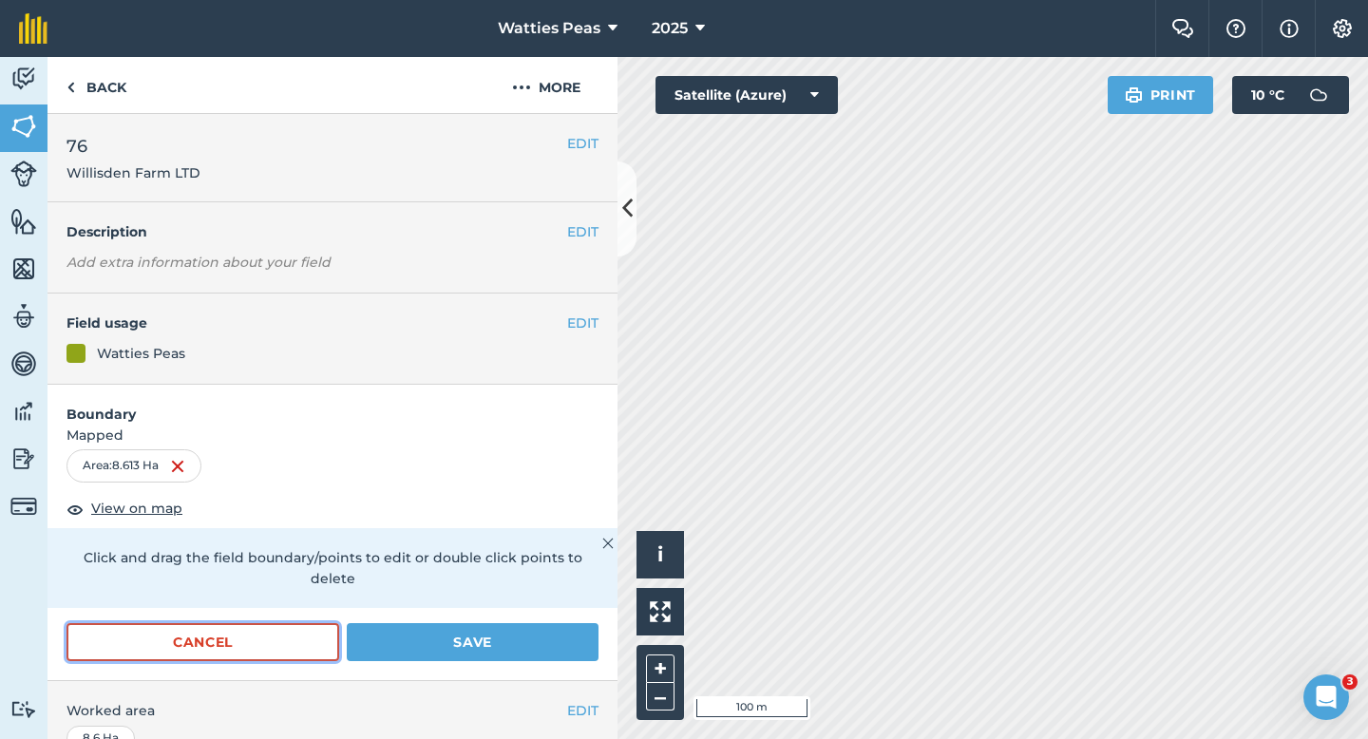
click at [299, 630] on button "Cancel" at bounding box center [203, 642] width 273 height 38
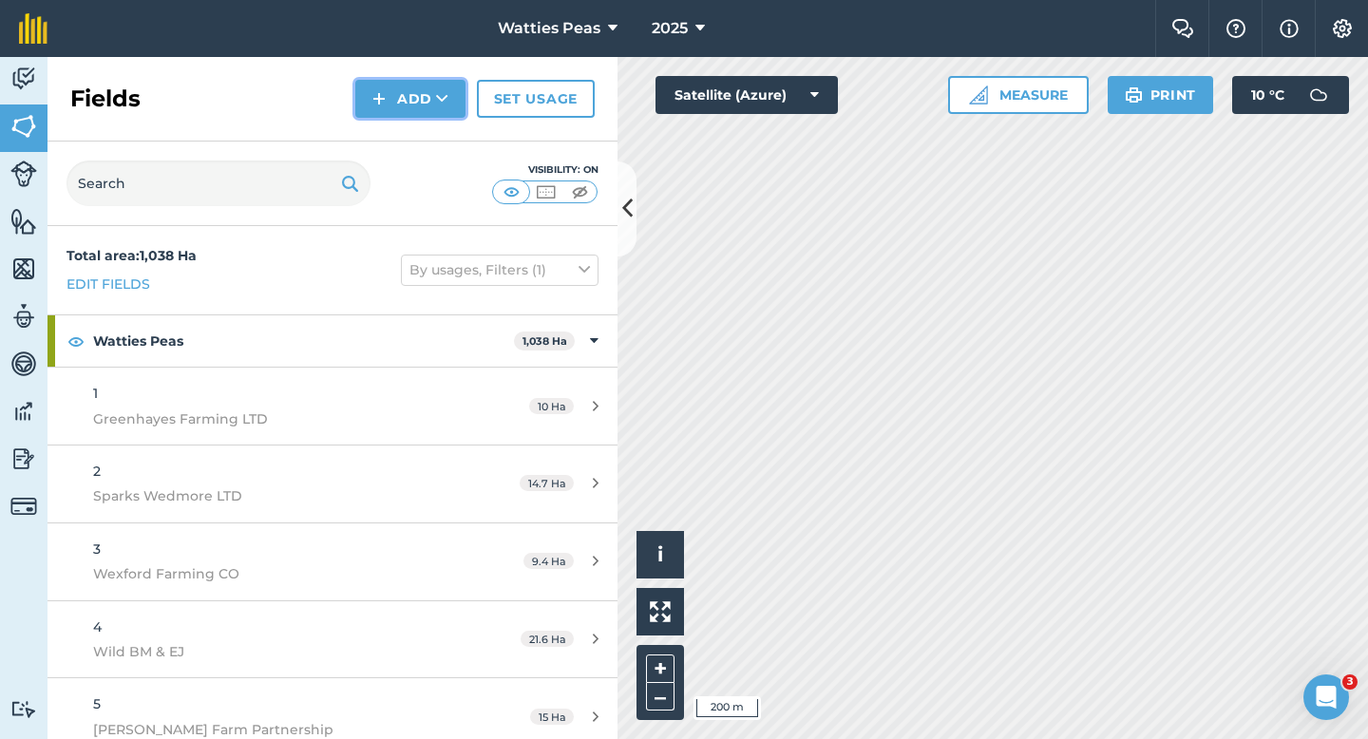
click at [371, 94] on button "Add" at bounding box center [410, 99] width 110 height 38
click at [380, 130] on link "Draw" at bounding box center [410, 142] width 105 height 42
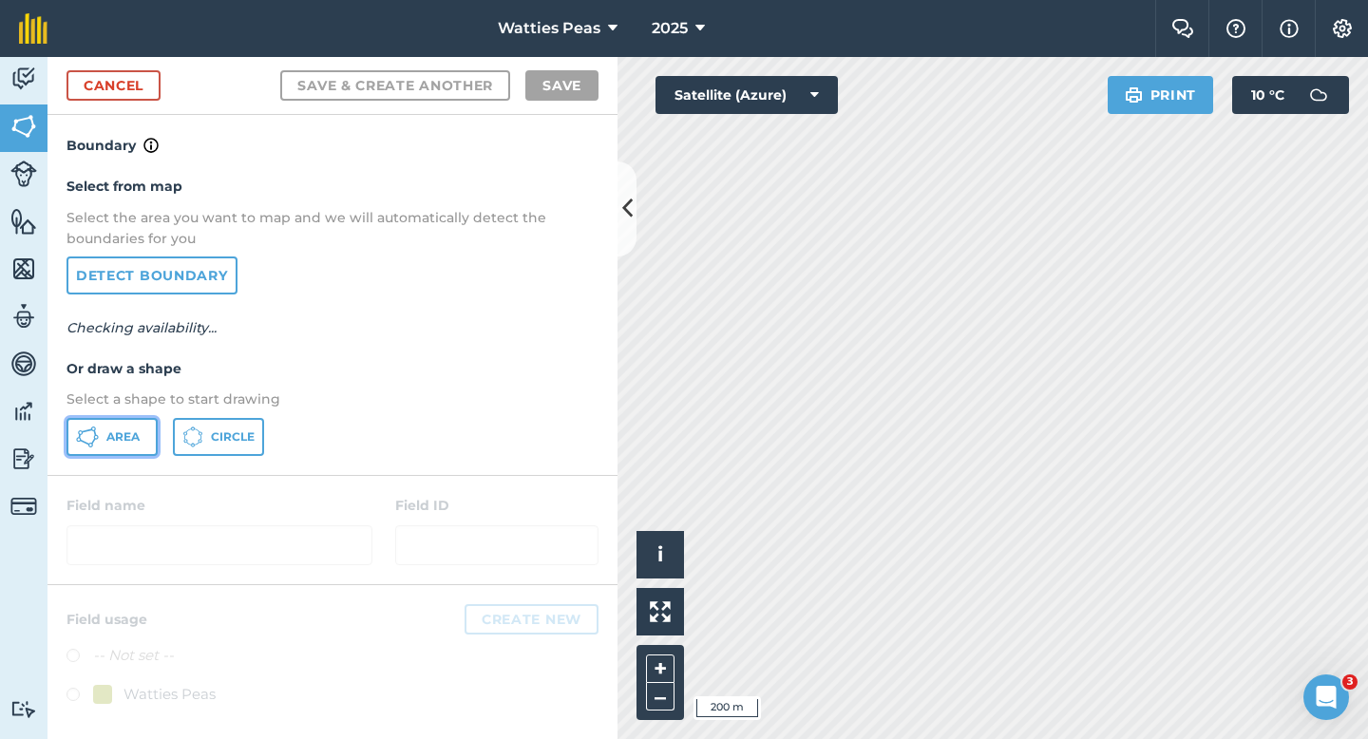
click at [129, 424] on button "Area" at bounding box center [112, 437] width 91 height 38
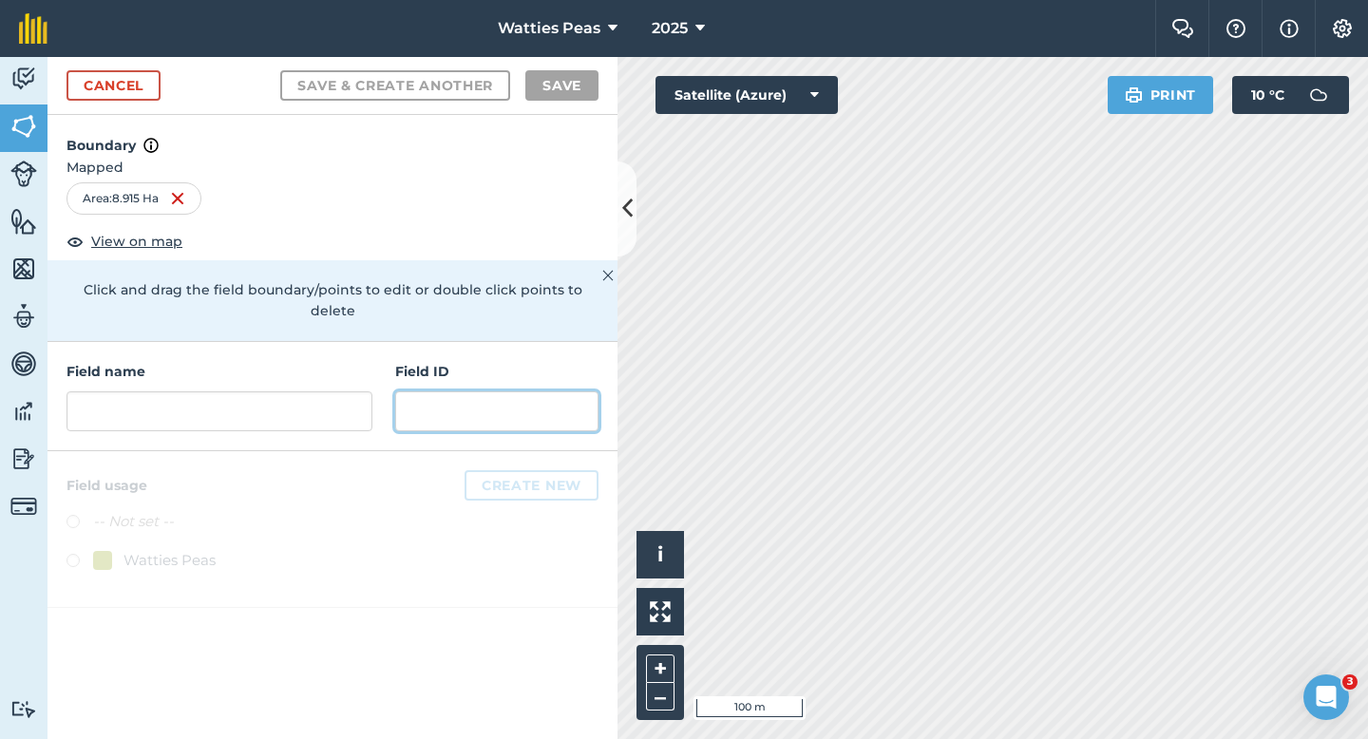
click at [490, 391] on input "text" at bounding box center [496, 411] width 203 height 40
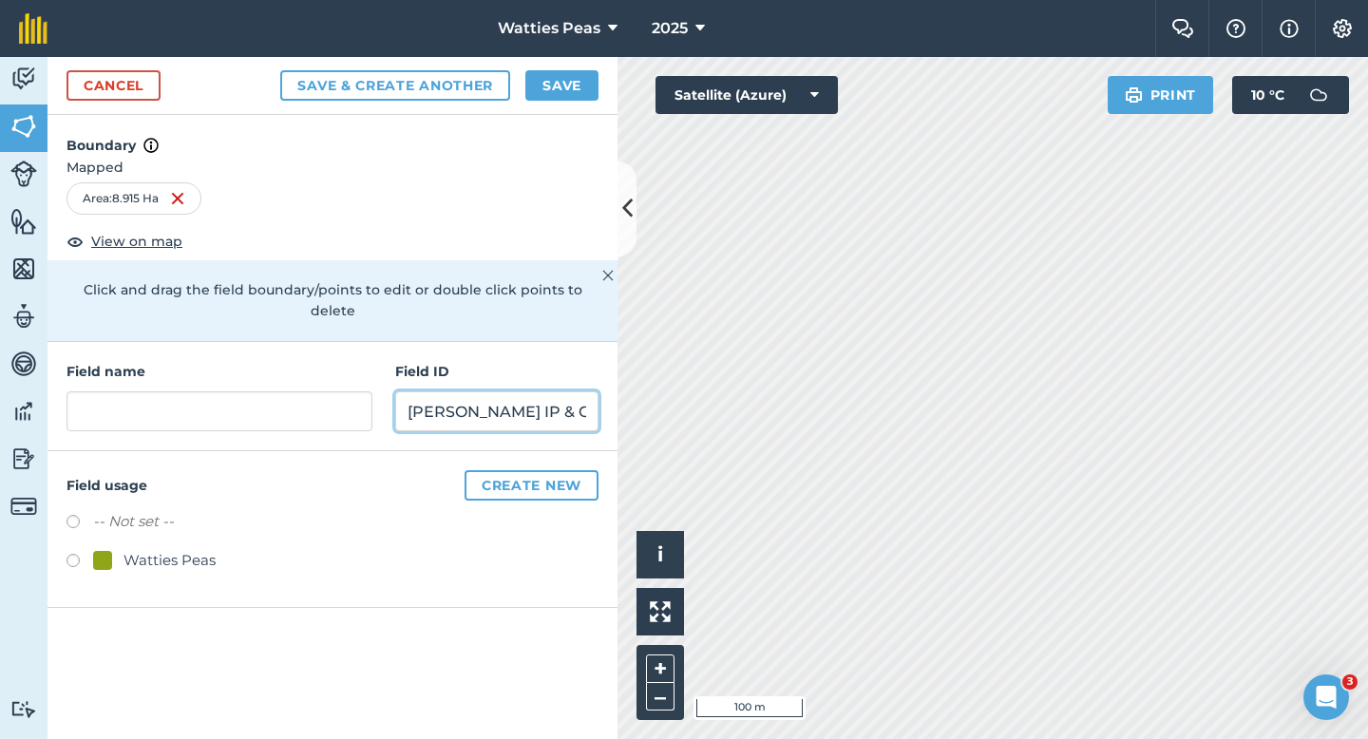
type input "[PERSON_NAME] IP & CO"
click at [200, 549] on div "Watties Peas" at bounding box center [170, 560] width 92 height 23
radio input "true"
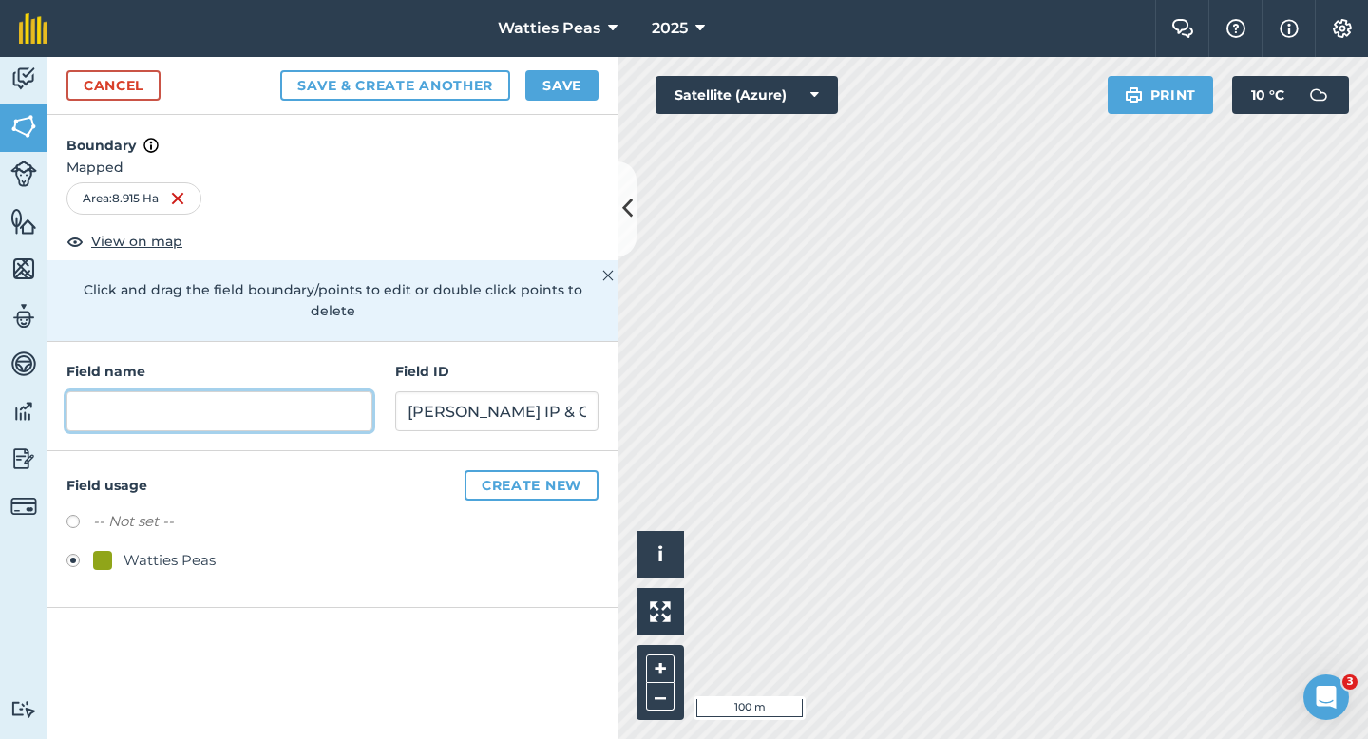
click at [202, 402] on input "text" at bounding box center [220, 411] width 306 height 40
type input "78"
click at [550, 77] on button "Save" at bounding box center [561, 85] width 73 height 30
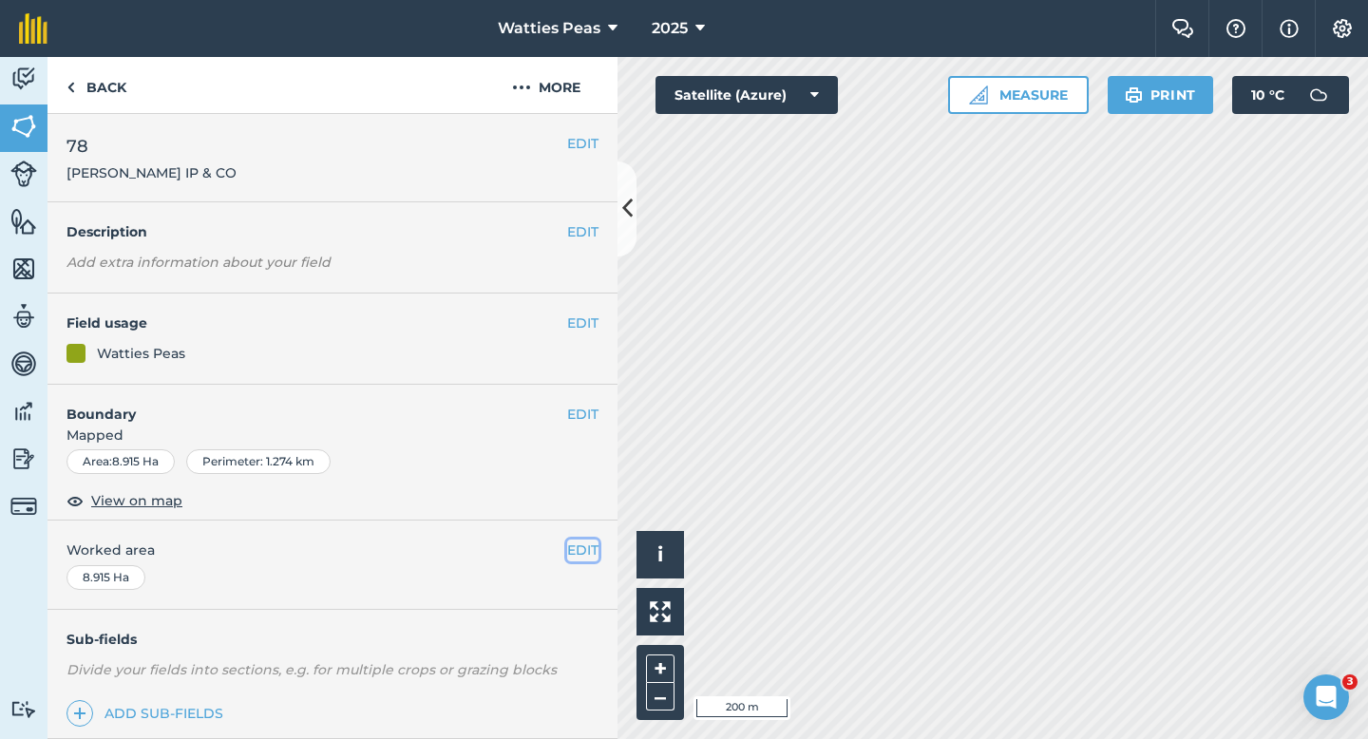
click at [584, 541] on button "EDIT" at bounding box center [582, 550] width 31 height 21
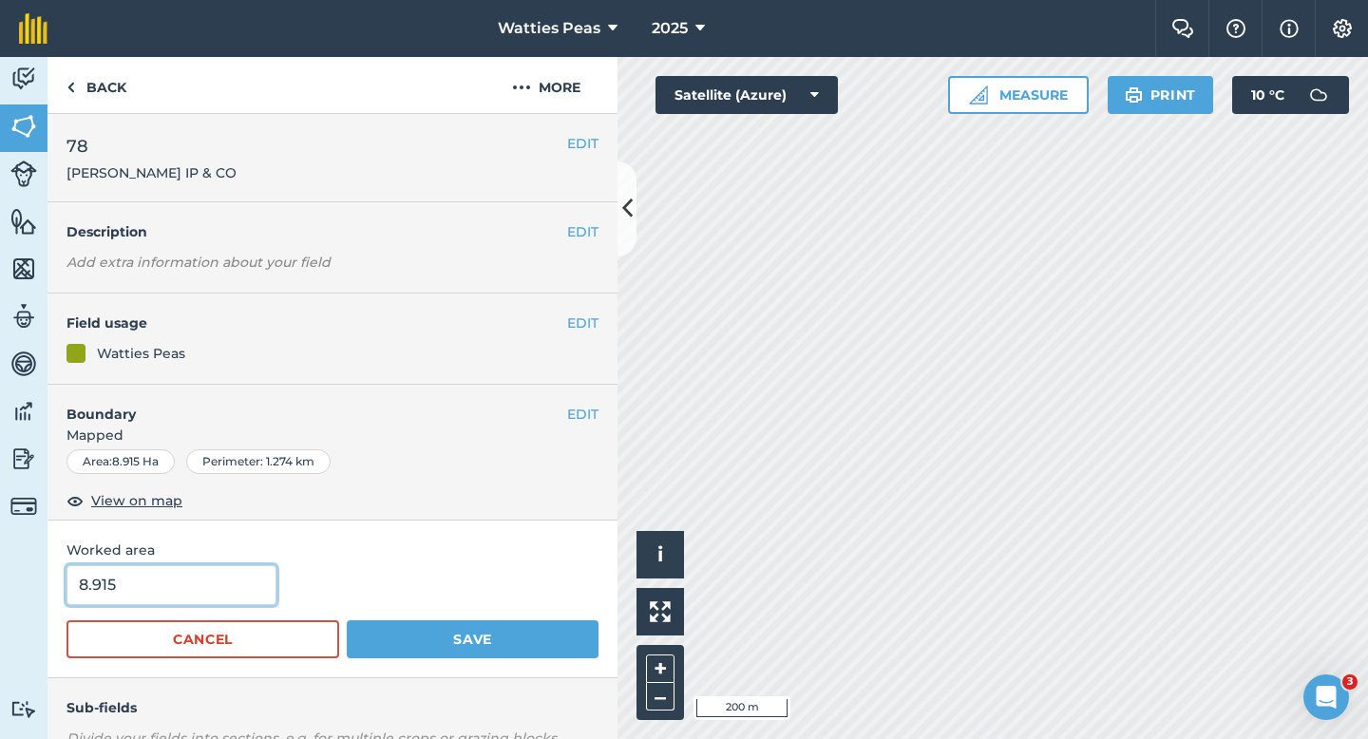
click at [175, 588] on input "8.915" at bounding box center [172, 585] width 210 height 40
type input "9"
click at [347, 620] on button "Save" at bounding box center [473, 639] width 252 height 38
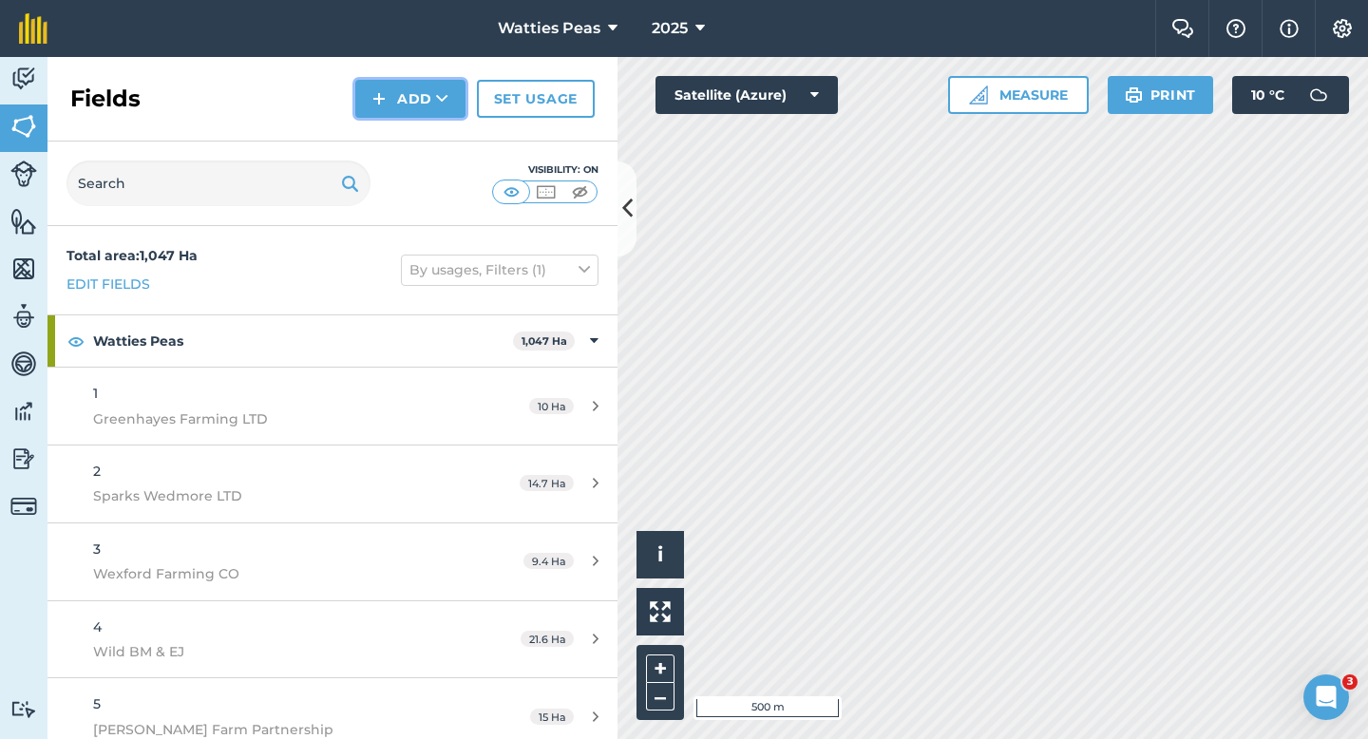
click at [428, 105] on button "Add" at bounding box center [410, 99] width 110 height 38
click at [428, 147] on link "Draw" at bounding box center [410, 142] width 105 height 42
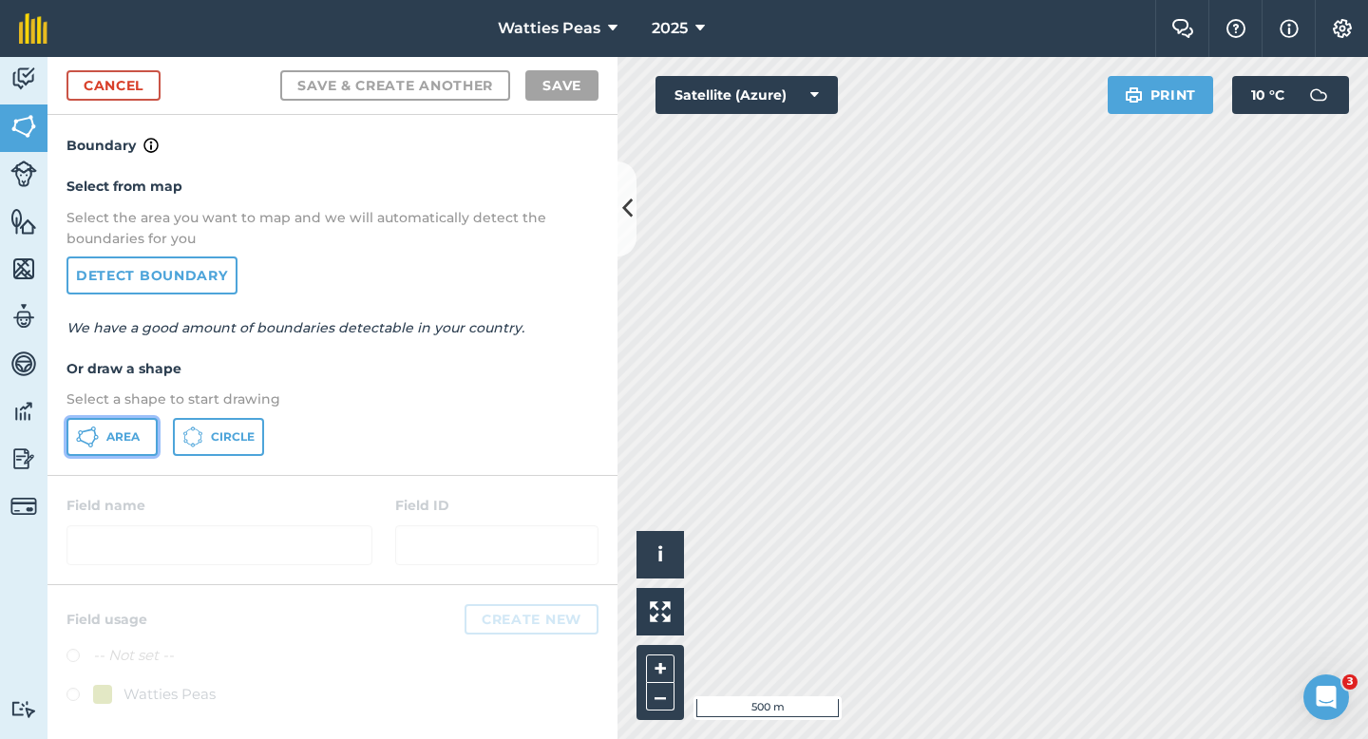
click at [107, 449] on button "Area" at bounding box center [112, 437] width 91 height 38
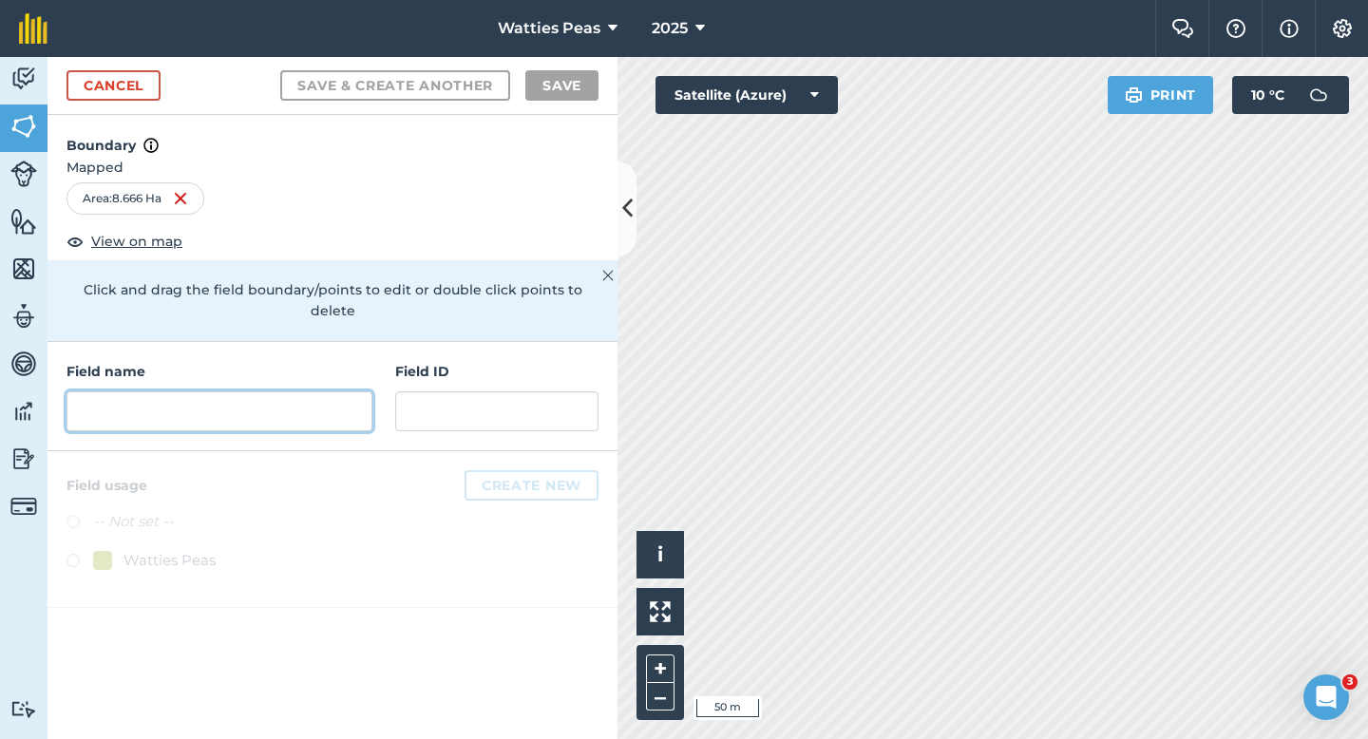
click at [303, 391] on input "text" at bounding box center [220, 411] width 306 height 40
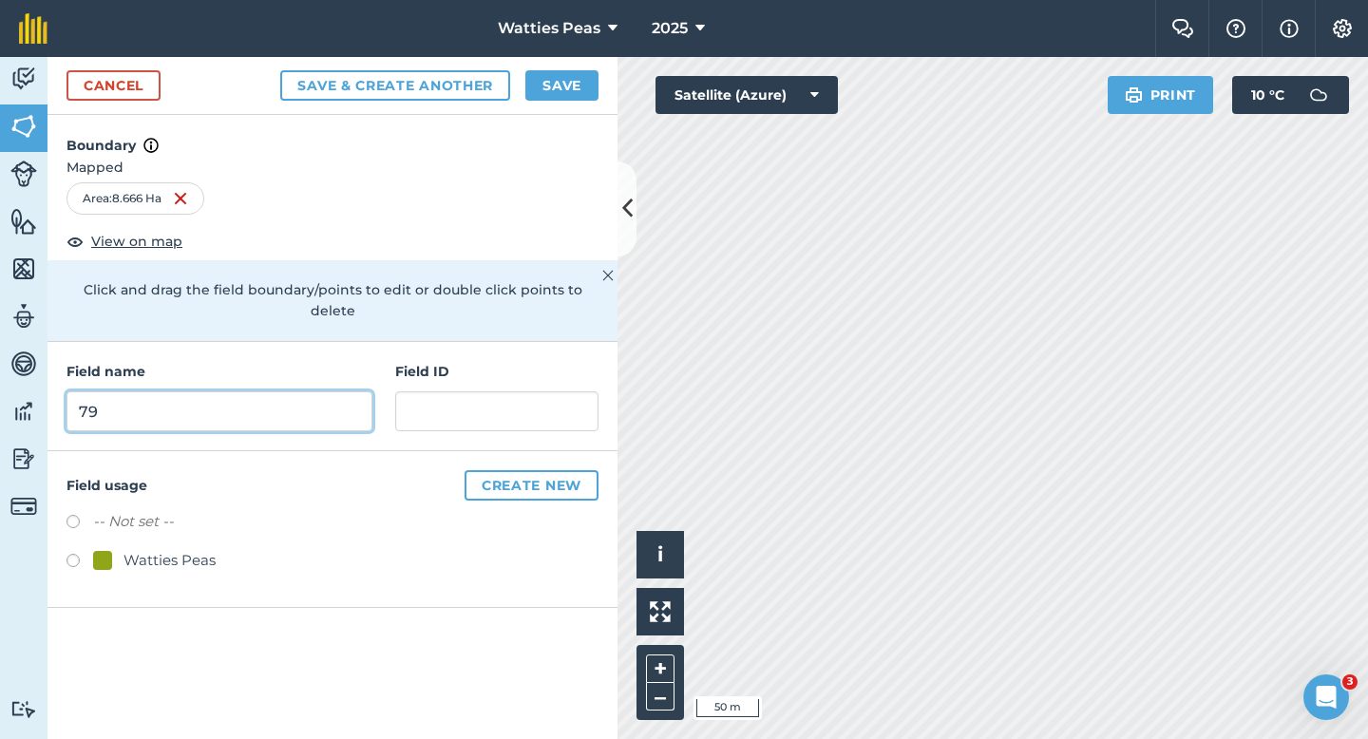
type input "79"
click at [160, 549] on div "Watties Peas" at bounding box center [170, 560] width 92 height 23
radio input "true"
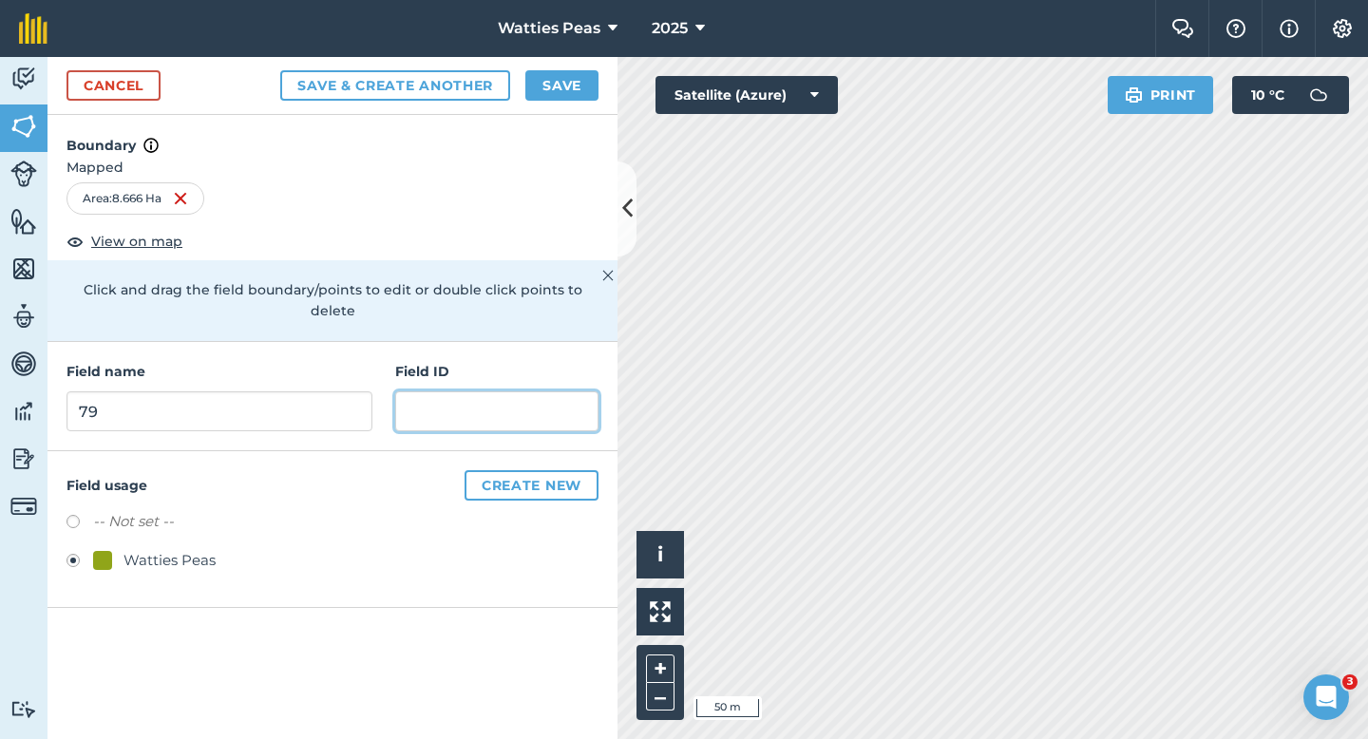
click at [446, 391] on input "text" at bounding box center [496, 411] width 203 height 40
type input "[PERSON_NAME] IP & CO"
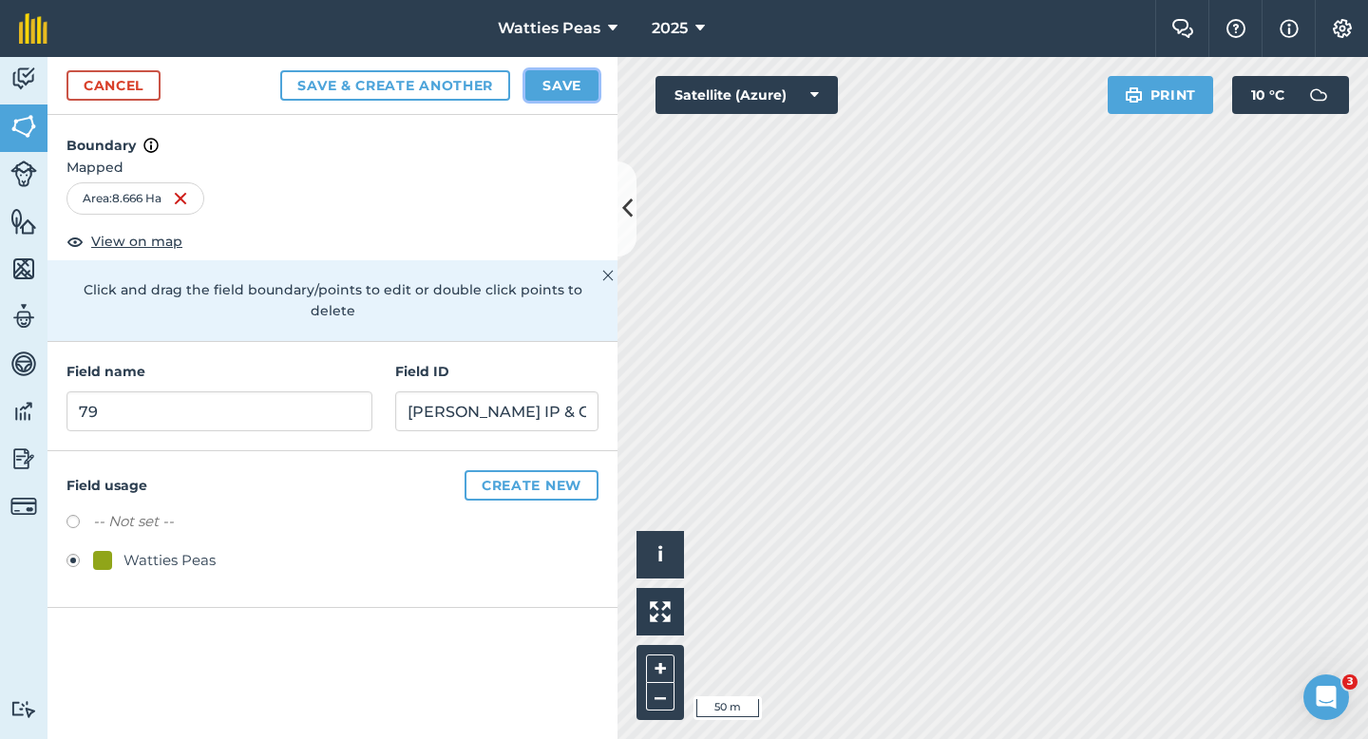
click at [536, 80] on button "Save" at bounding box center [561, 85] width 73 height 30
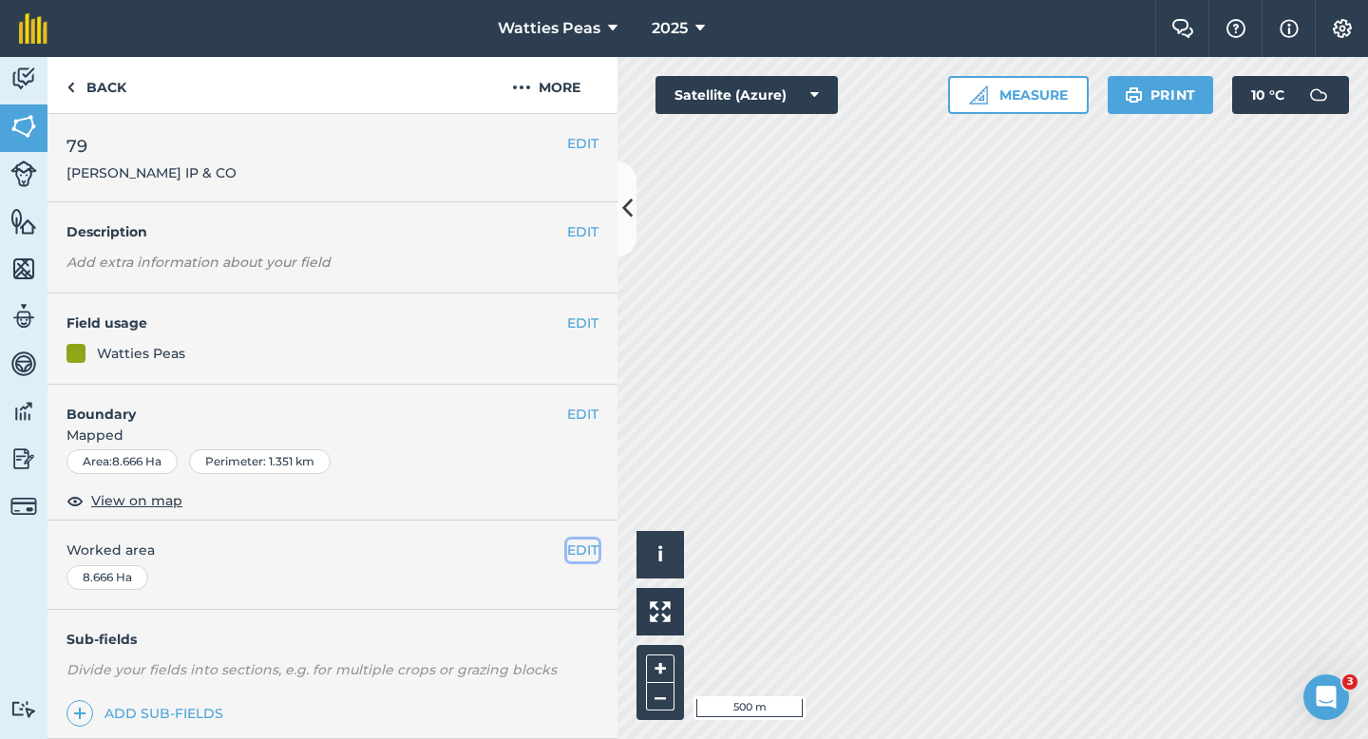
click at [574, 546] on button "EDIT" at bounding box center [582, 550] width 31 height 21
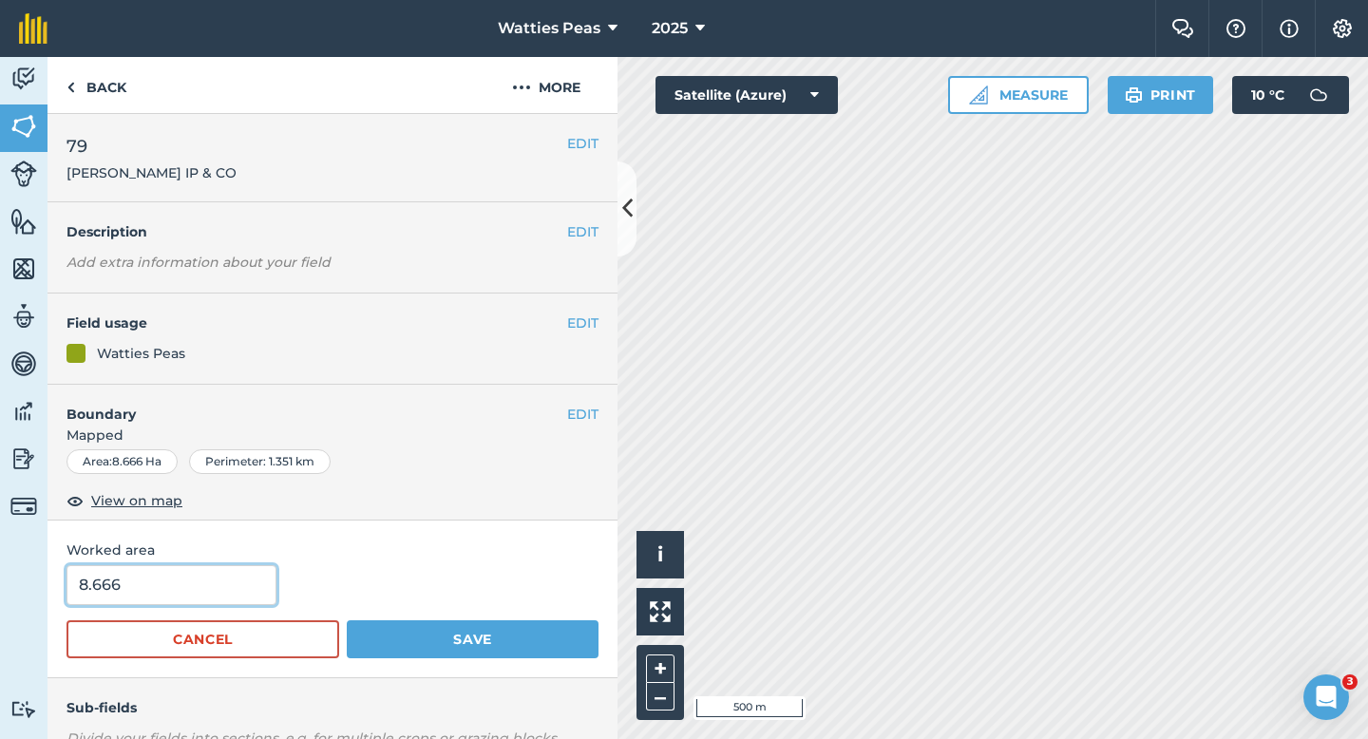
click at [264, 580] on input "8.666" at bounding box center [172, 585] width 210 height 40
type input "8.8"
click at [347, 620] on button "Save" at bounding box center [473, 639] width 252 height 38
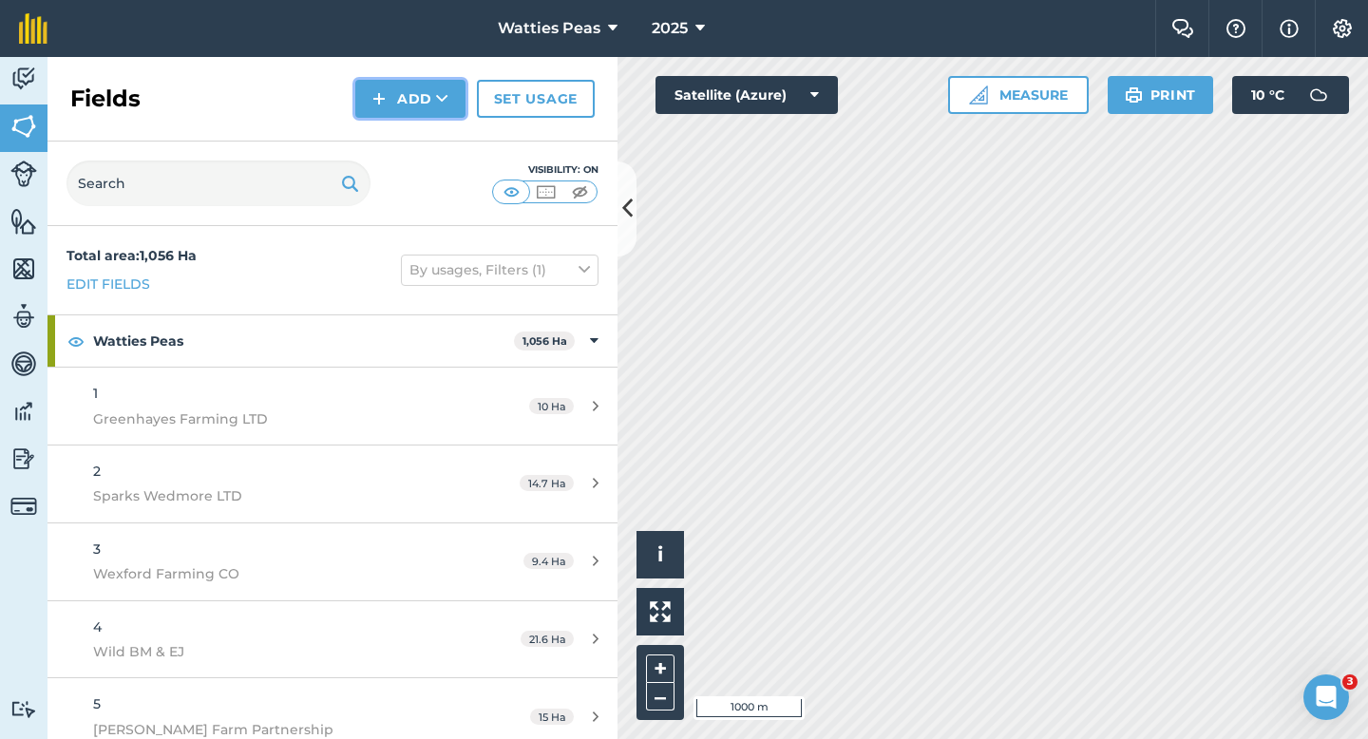
click at [395, 99] on button "Add" at bounding box center [410, 99] width 110 height 38
click at [398, 129] on link "Draw" at bounding box center [410, 142] width 105 height 42
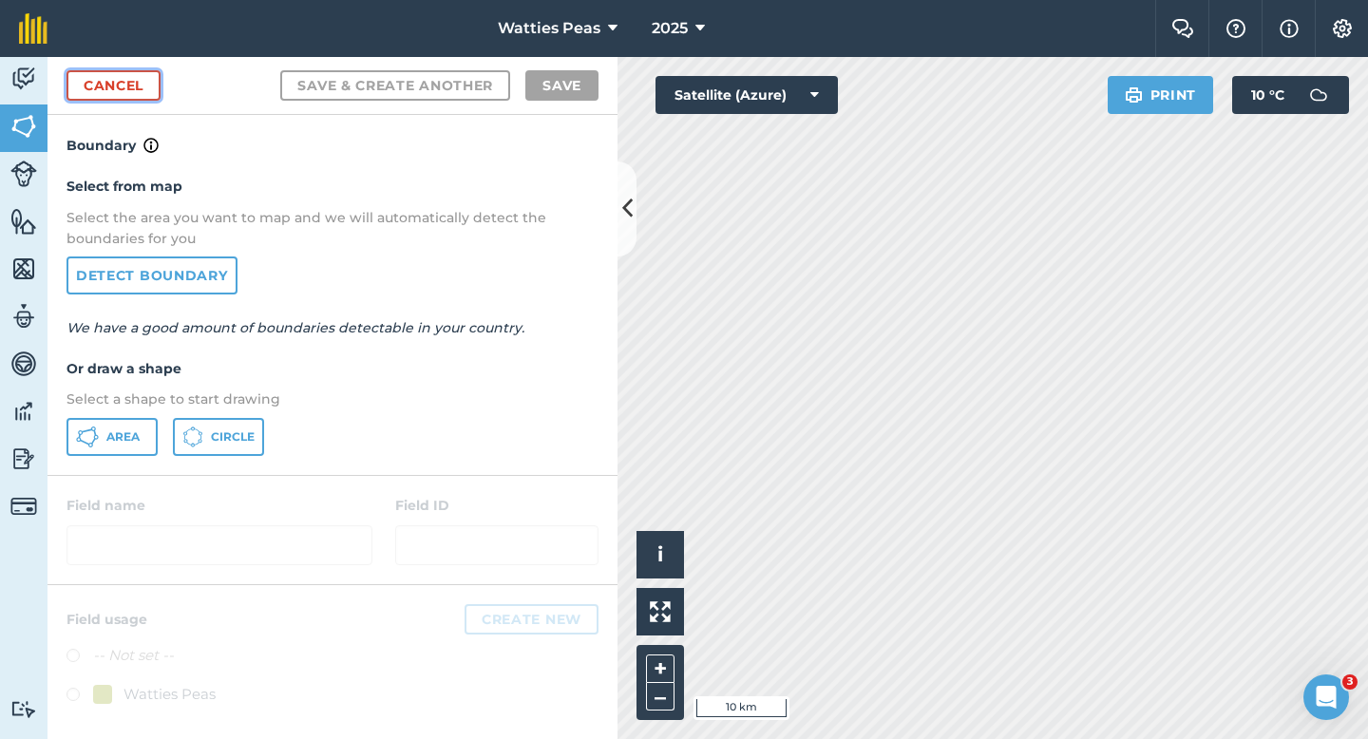
click at [153, 81] on link "Cancel" at bounding box center [114, 85] width 94 height 30
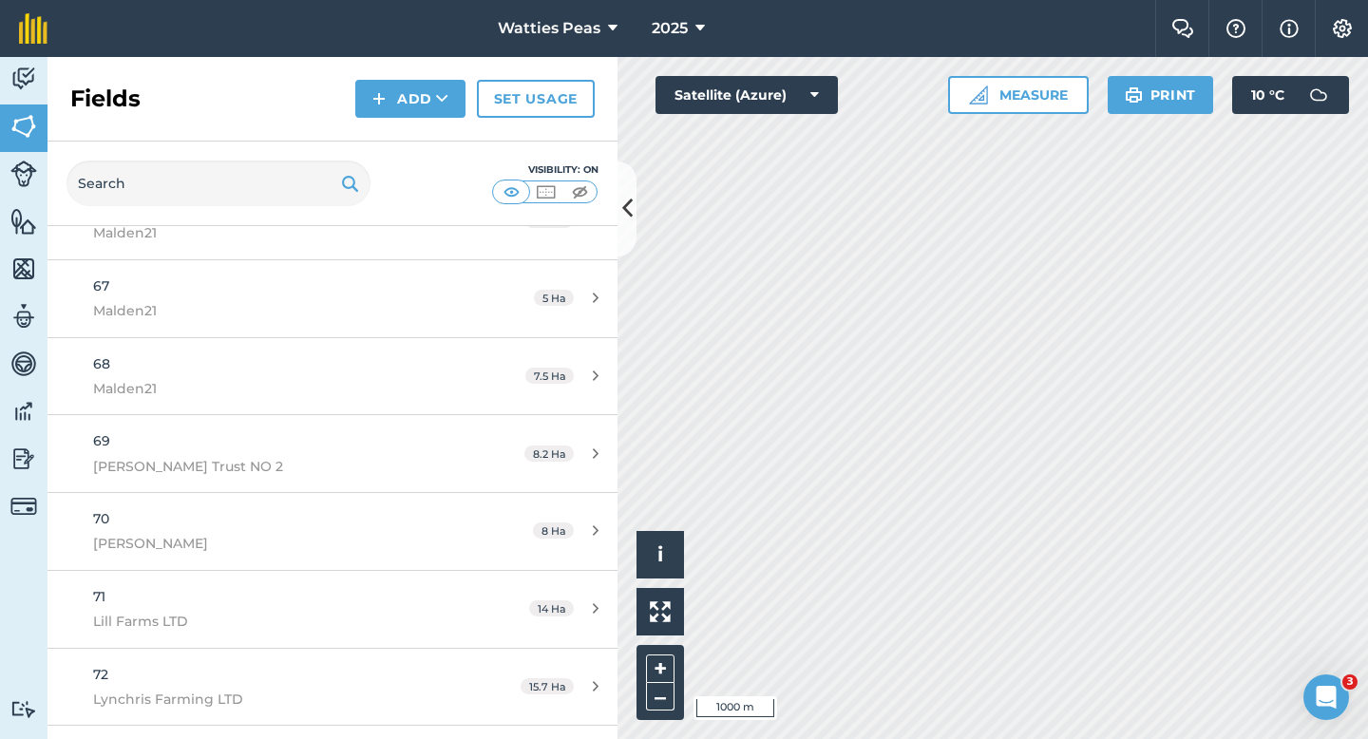
scroll to position [5767, 0]
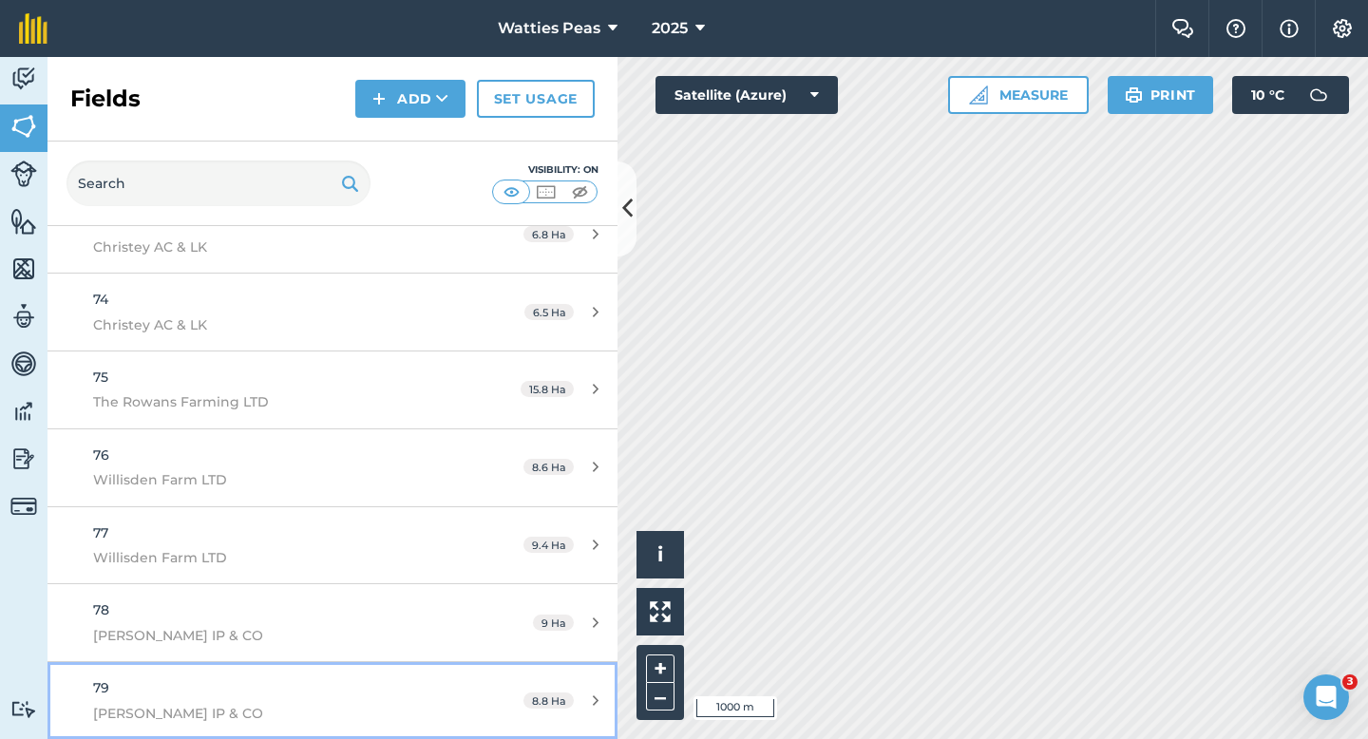
click at [438, 682] on div "79 [PERSON_NAME] IP & CO" at bounding box center [271, 700] width 357 height 47
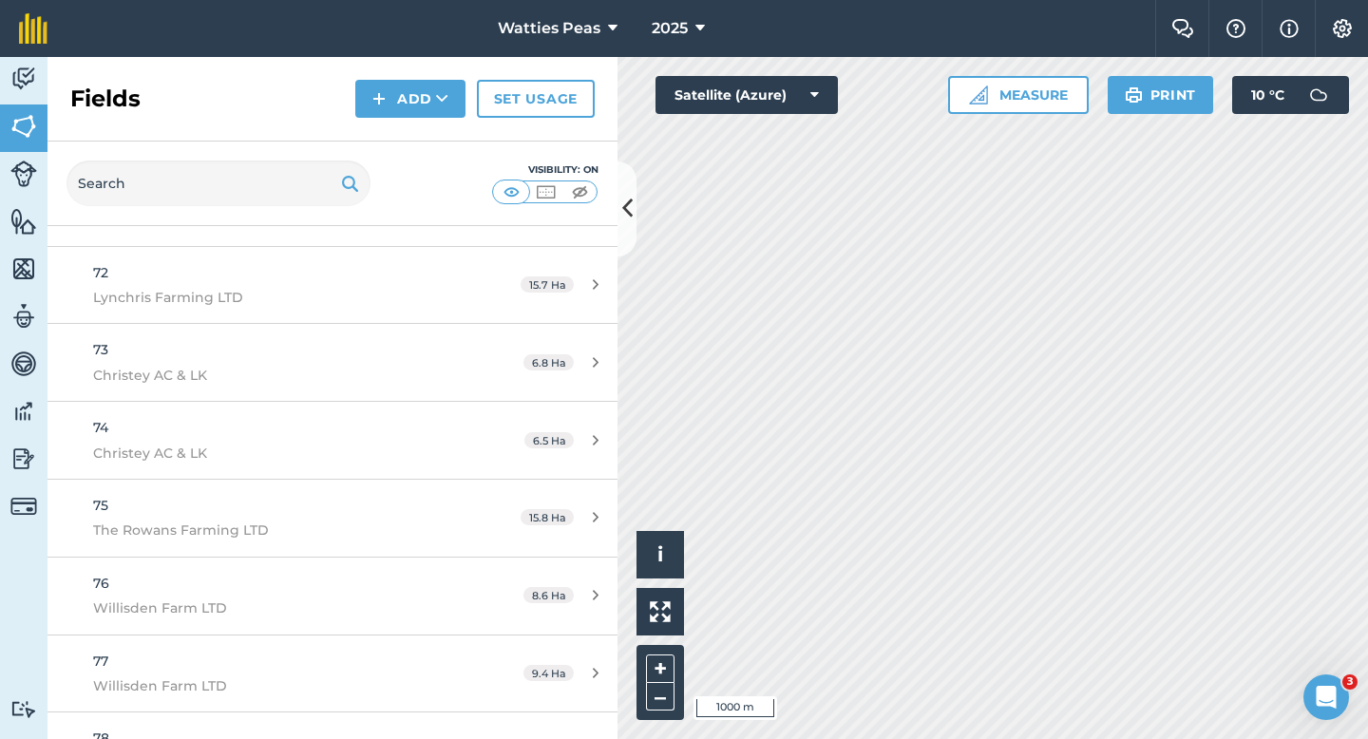
scroll to position [5767, 0]
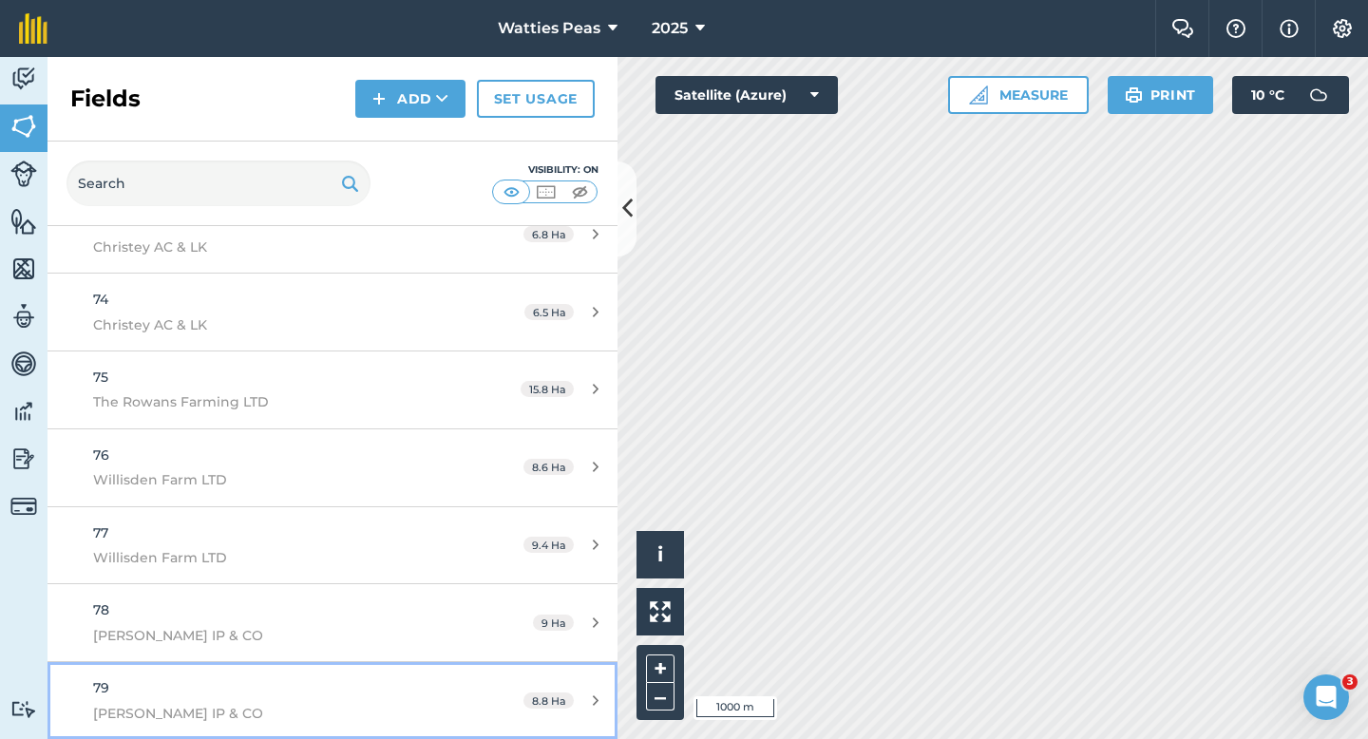
click at [464, 704] on link "79 [PERSON_NAME] IP & CO 8.8 Ha" at bounding box center [333, 700] width 570 height 77
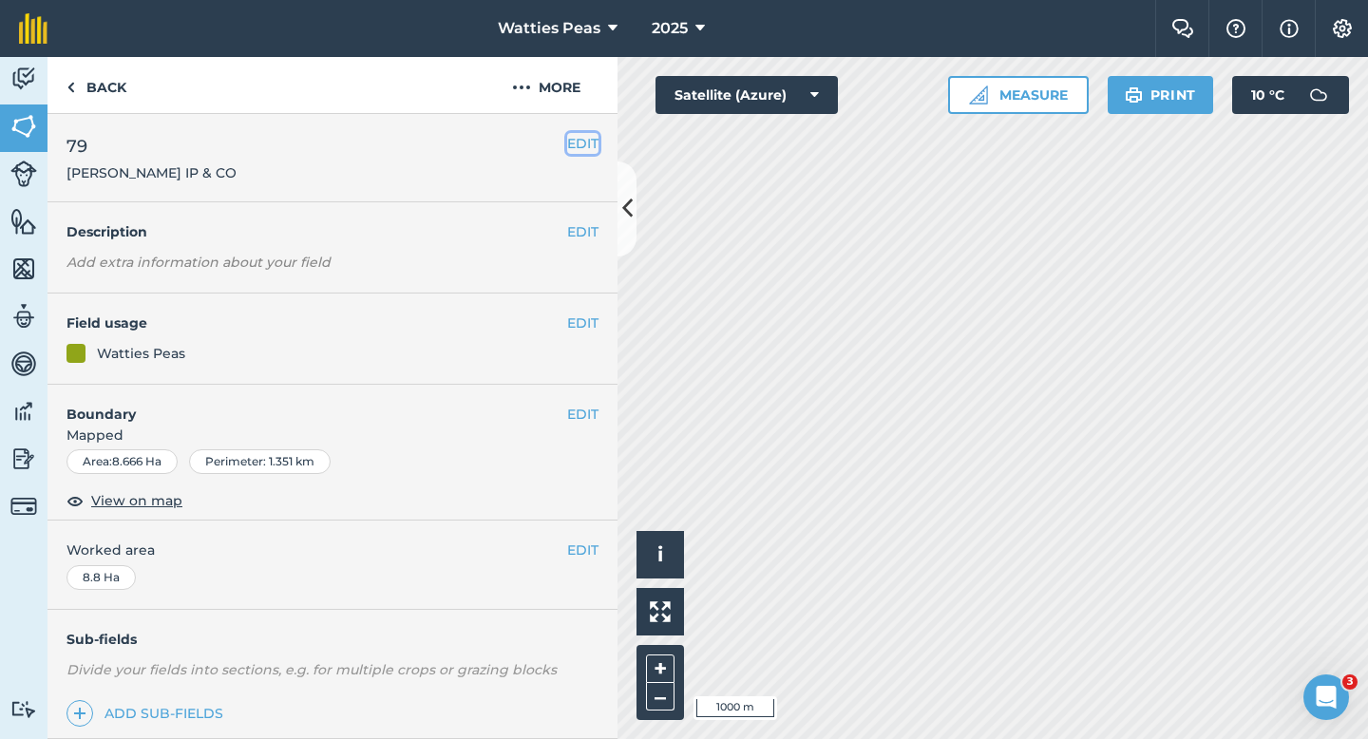
click at [590, 151] on button "EDIT" at bounding box center [582, 143] width 31 height 21
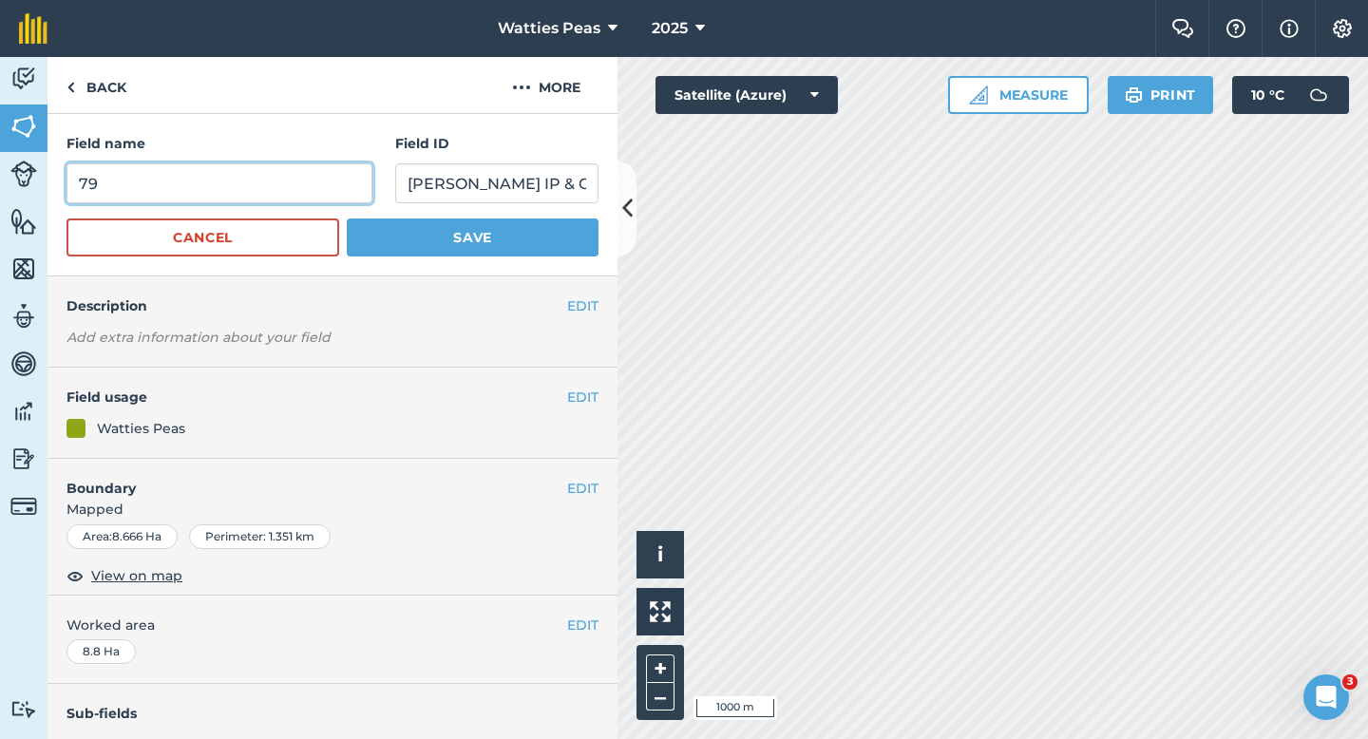
click at [243, 183] on input "79" at bounding box center [220, 183] width 306 height 40
type input "82"
click at [347, 219] on button "Save" at bounding box center [473, 238] width 252 height 38
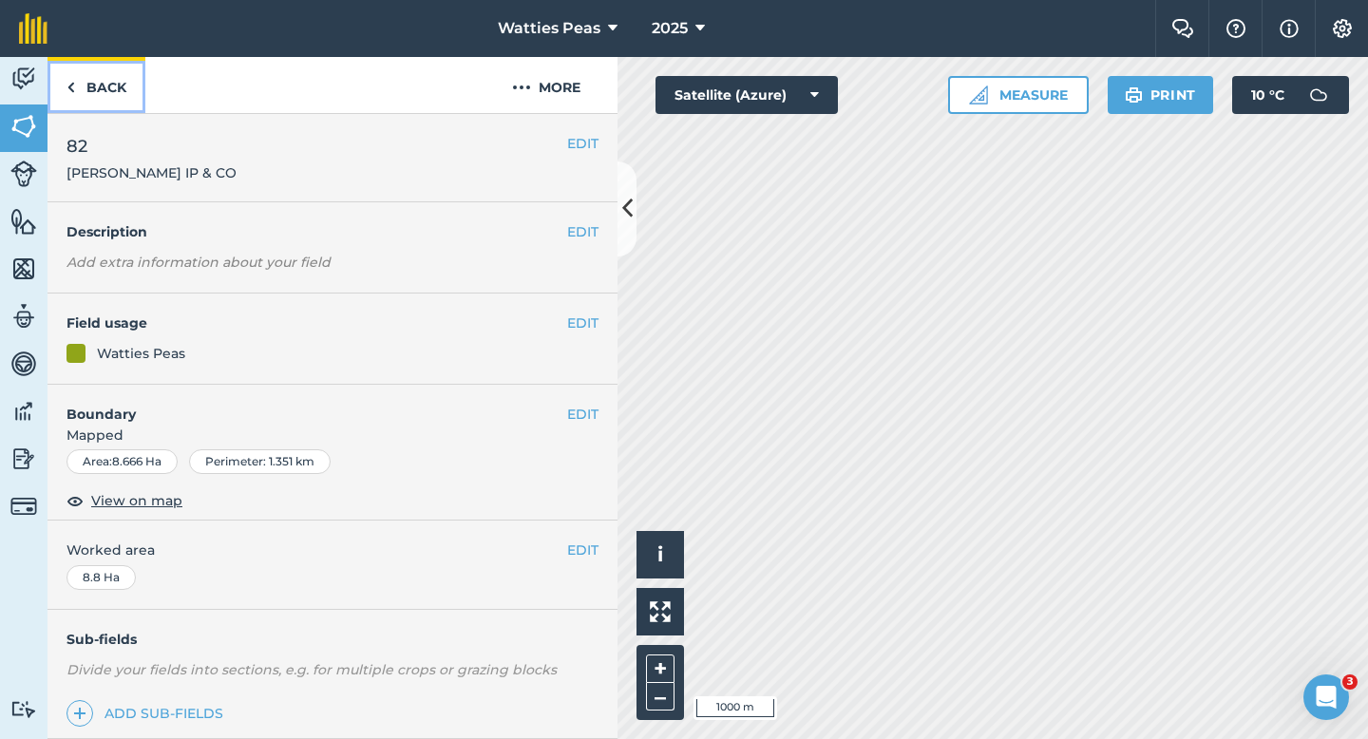
click at [120, 77] on link "Back" at bounding box center [97, 85] width 98 height 56
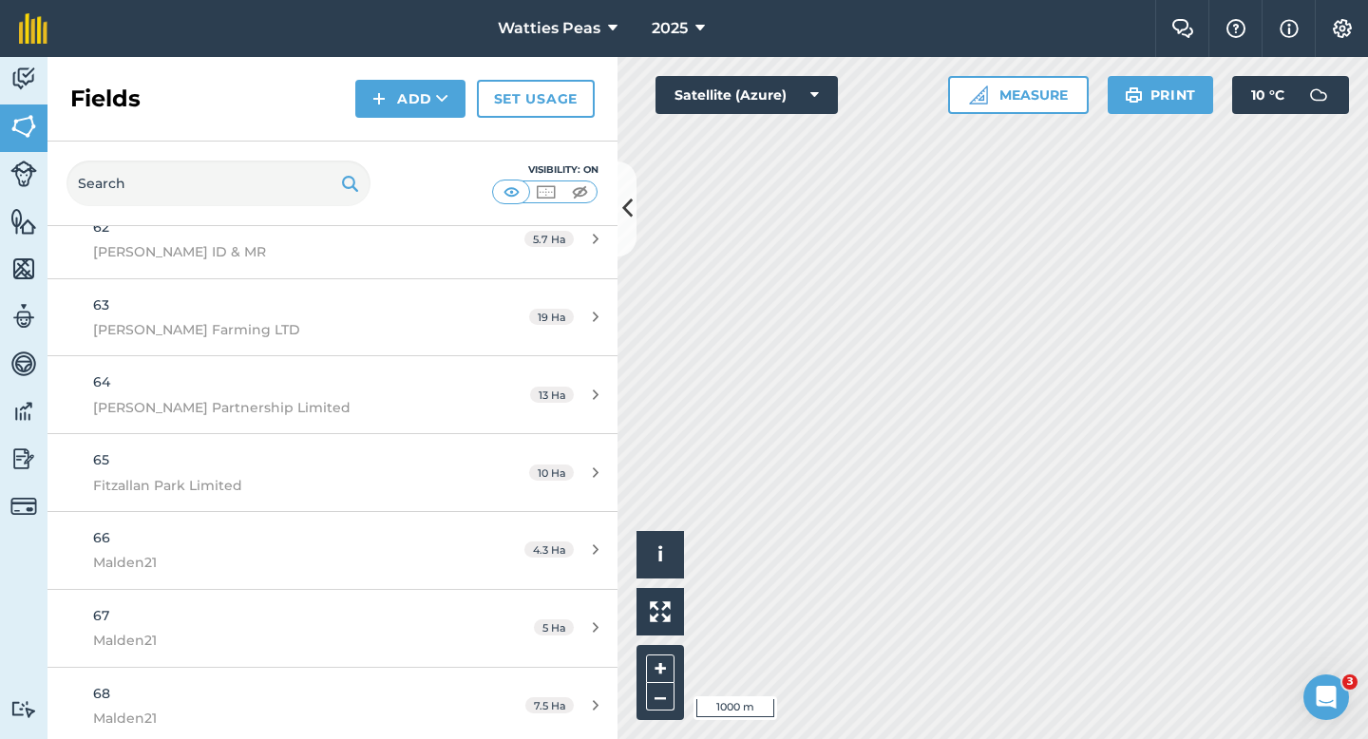
scroll to position [5767, 0]
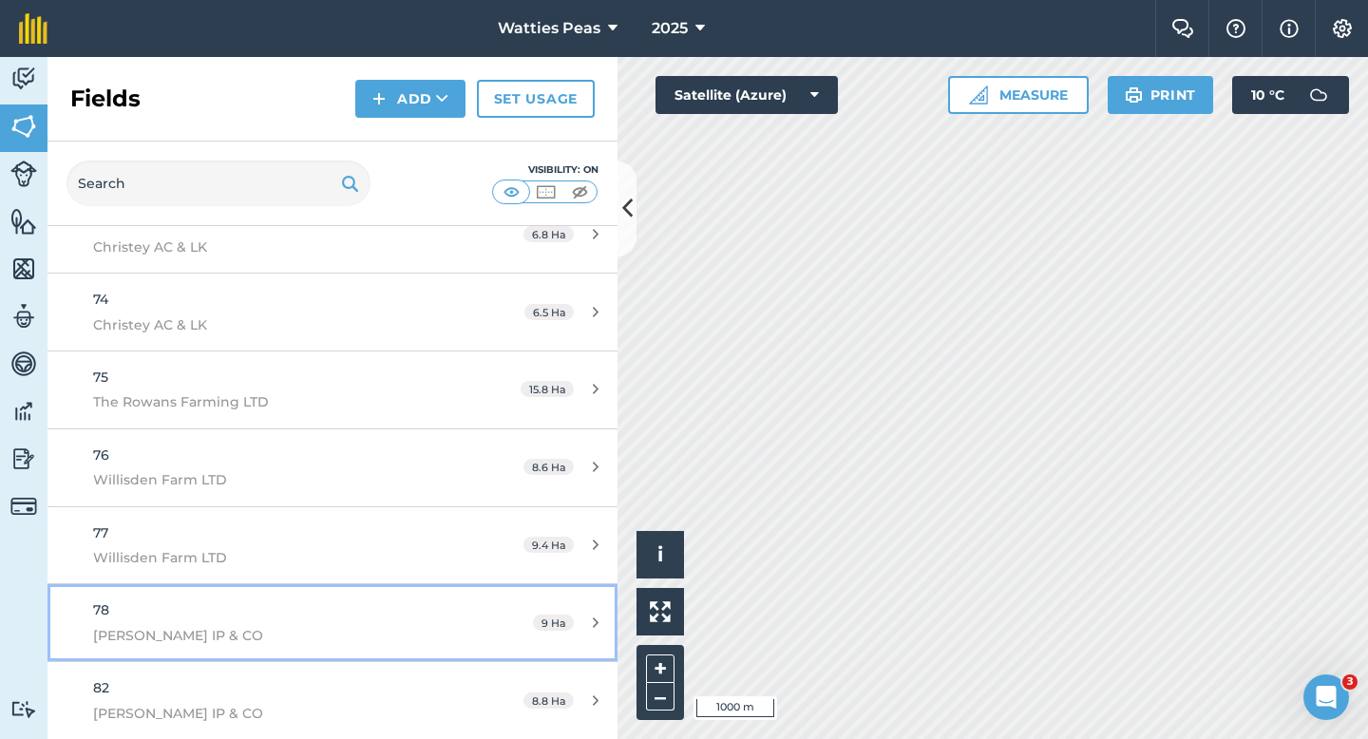
click at [406, 625] on span "[PERSON_NAME] IP & CO" at bounding box center [271, 635] width 357 height 21
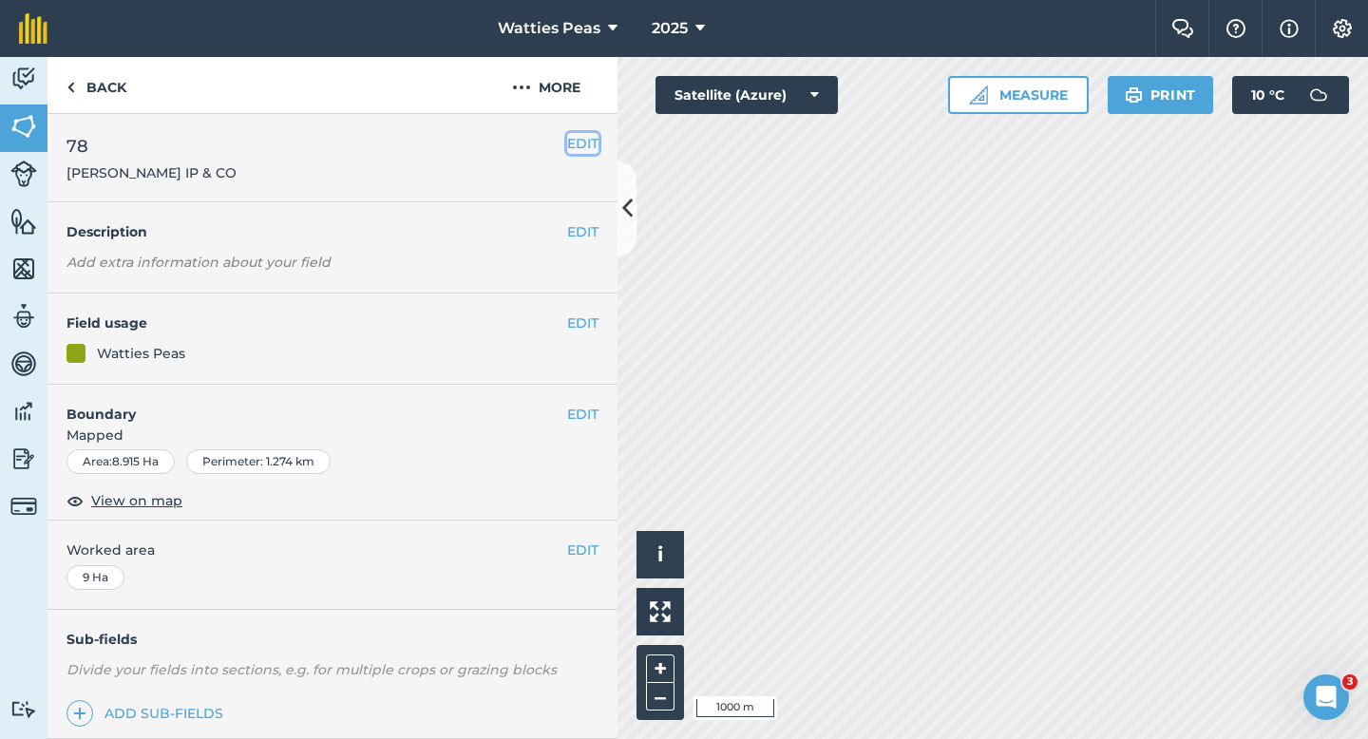
click at [593, 140] on button "EDIT" at bounding box center [582, 143] width 31 height 21
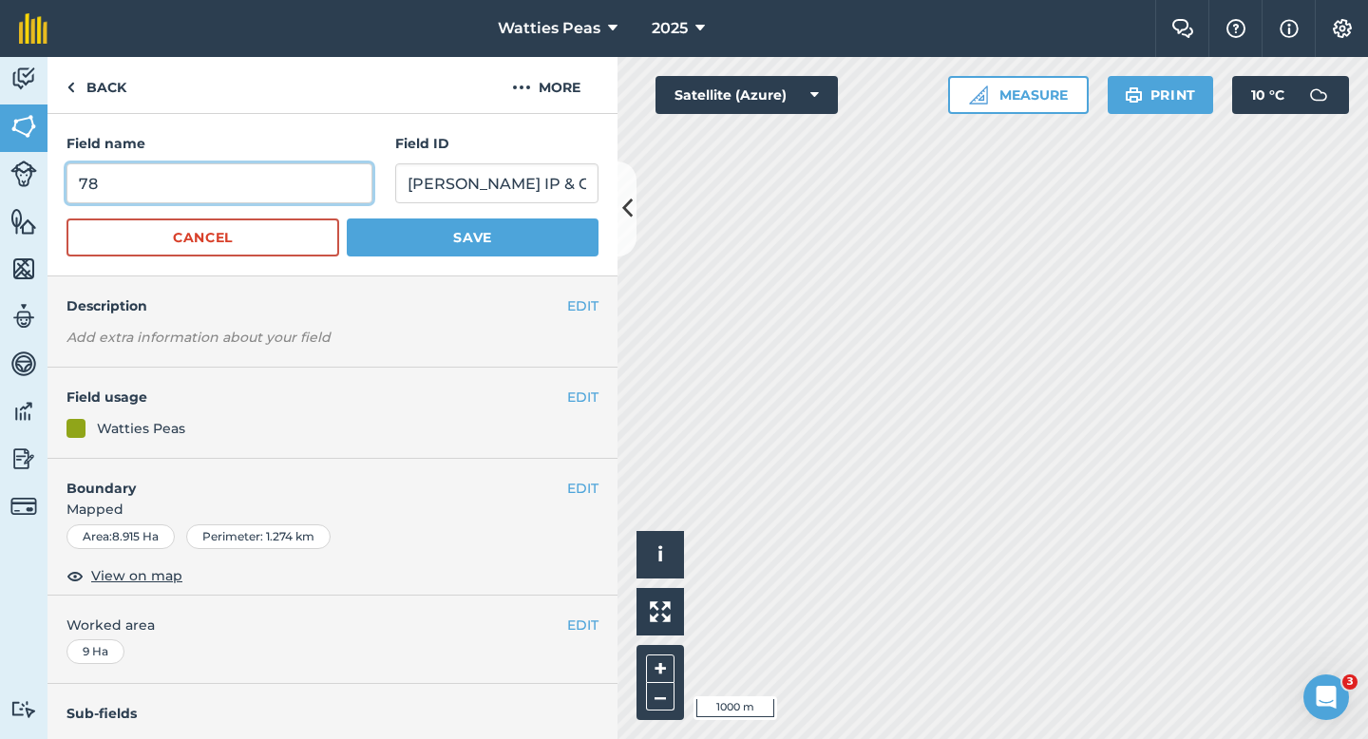
click at [350, 176] on input "78" at bounding box center [220, 183] width 306 height 40
type input "81"
click at [347, 219] on button "Save" at bounding box center [473, 238] width 252 height 38
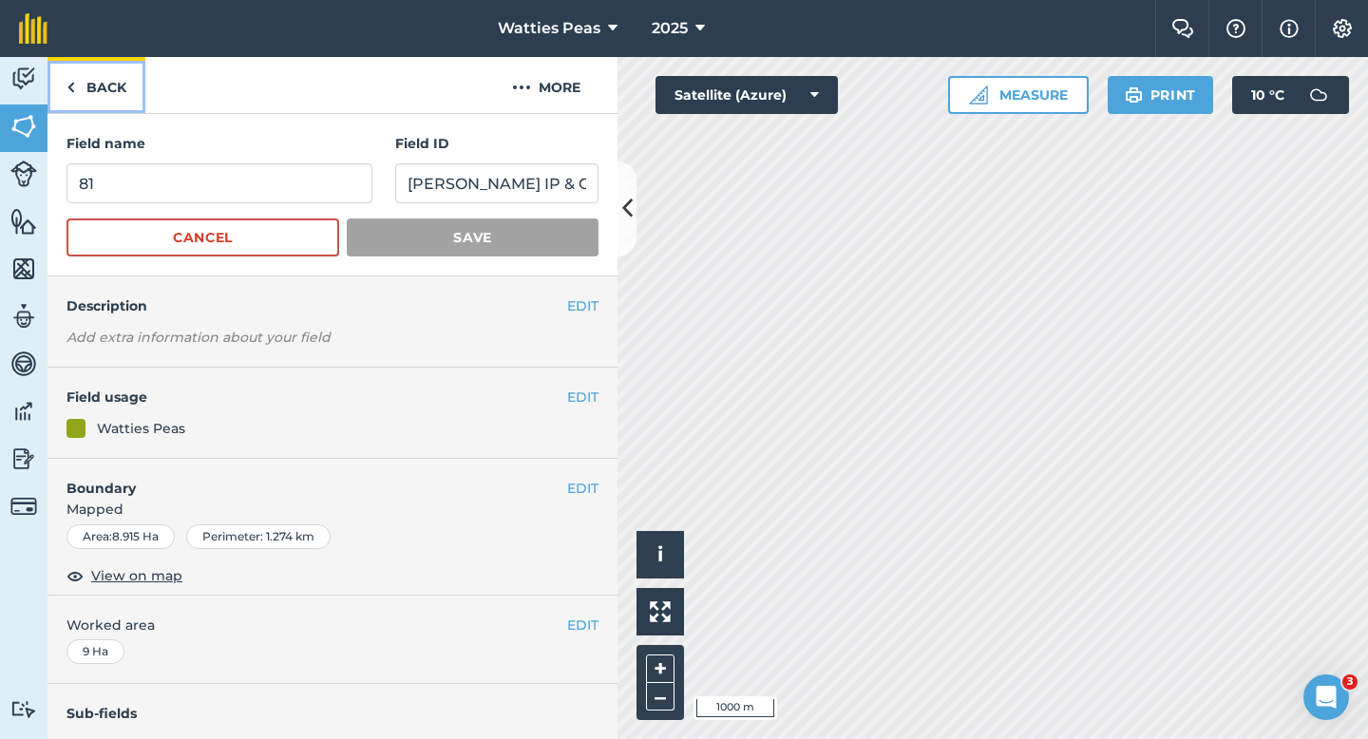
click at [124, 66] on link "Back" at bounding box center [97, 85] width 98 height 56
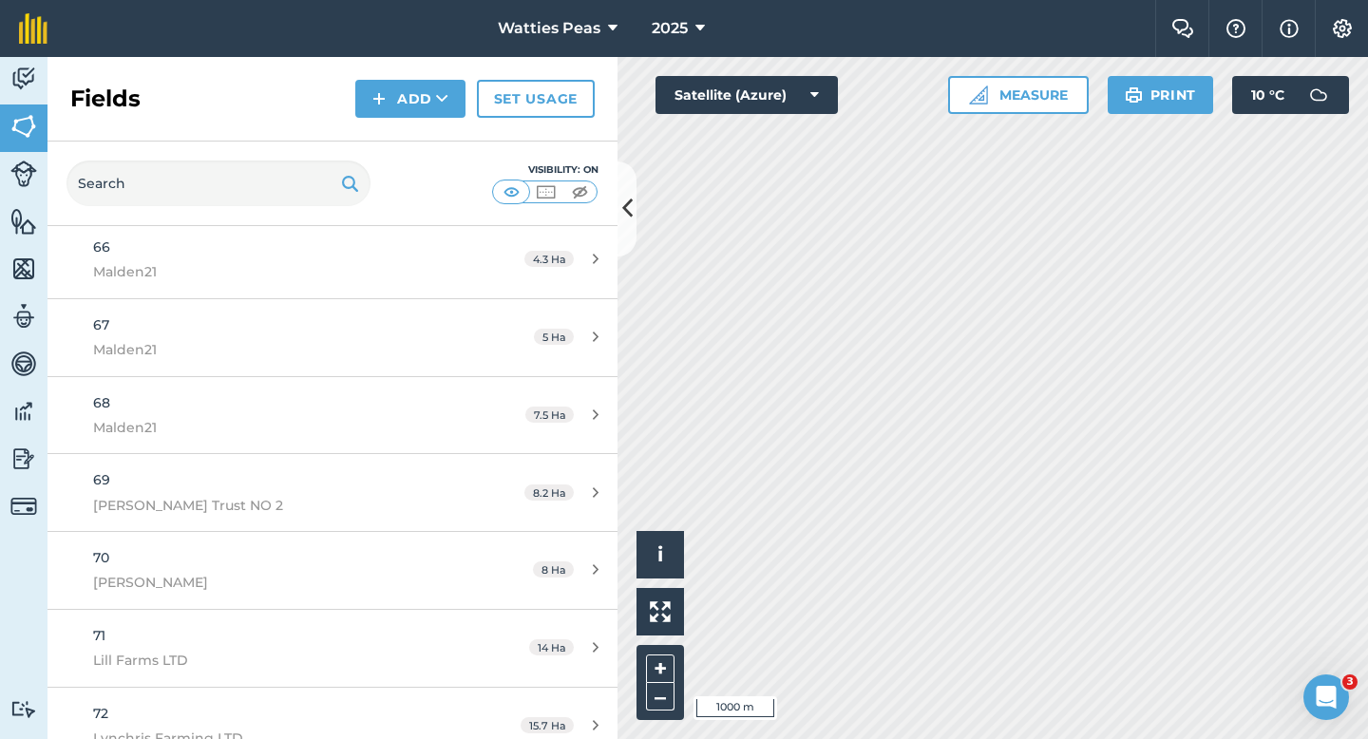
scroll to position [5767, 0]
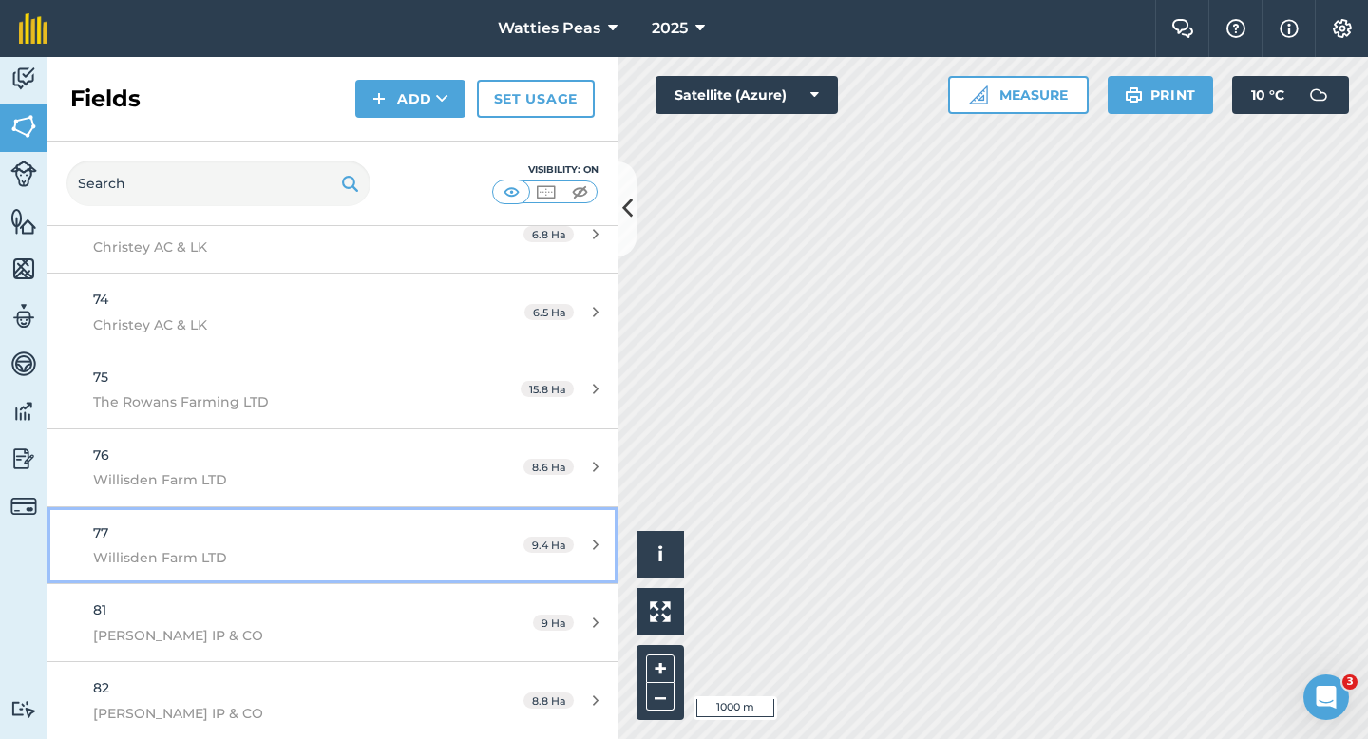
click at [405, 550] on span "Willisden Farm LTD" at bounding box center [271, 557] width 357 height 21
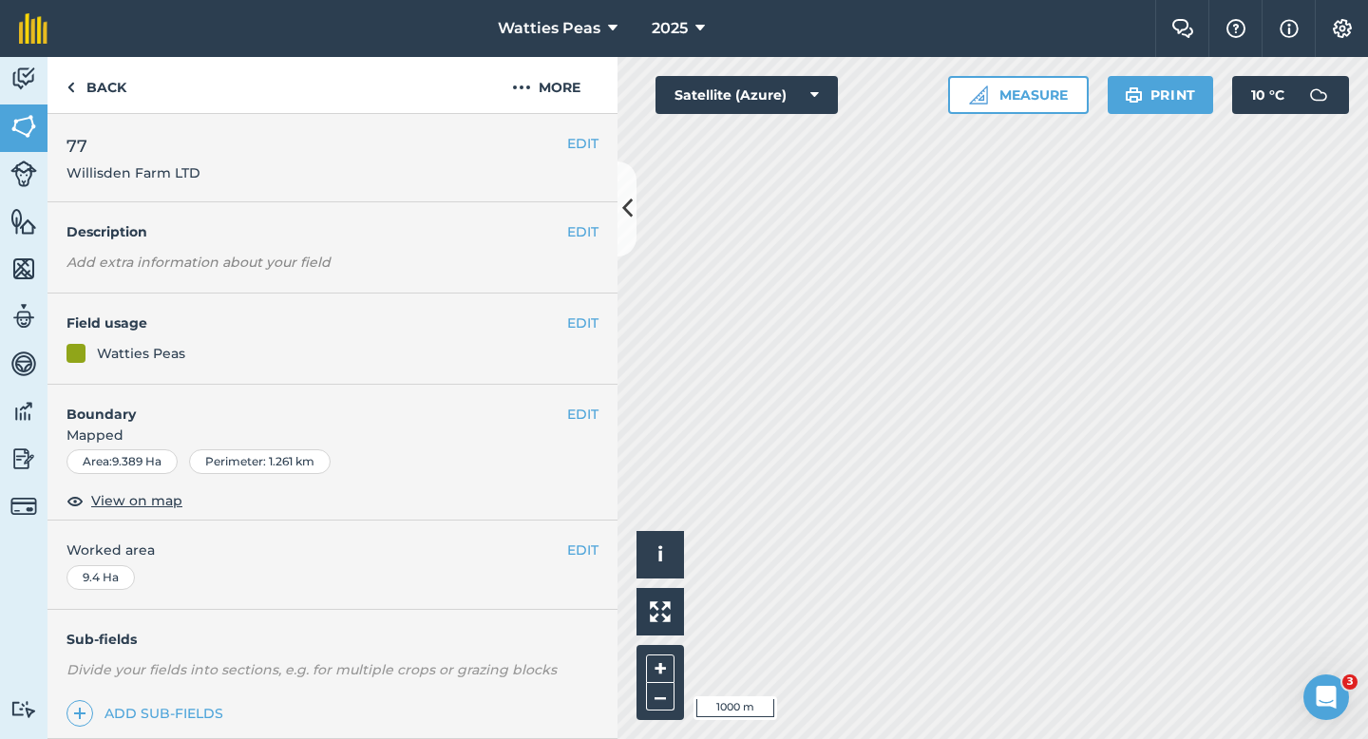
click at [591, 162] on div "EDIT 77 Willisden Farm LTD" at bounding box center [333, 158] width 570 height 88
click at [591, 147] on button "EDIT" at bounding box center [582, 143] width 31 height 21
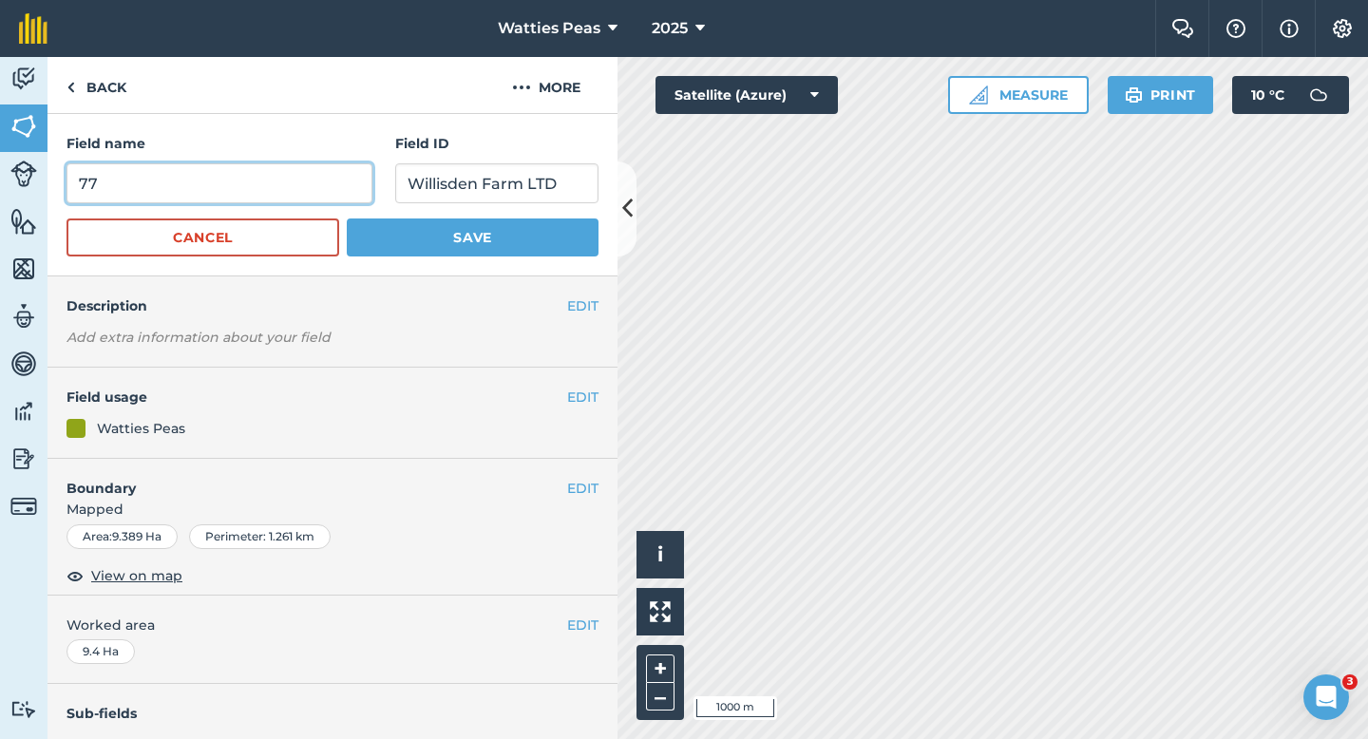
click at [302, 172] on input "77" at bounding box center [220, 183] width 306 height 40
type input "80"
click at [347, 219] on button "Save" at bounding box center [473, 238] width 252 height 38
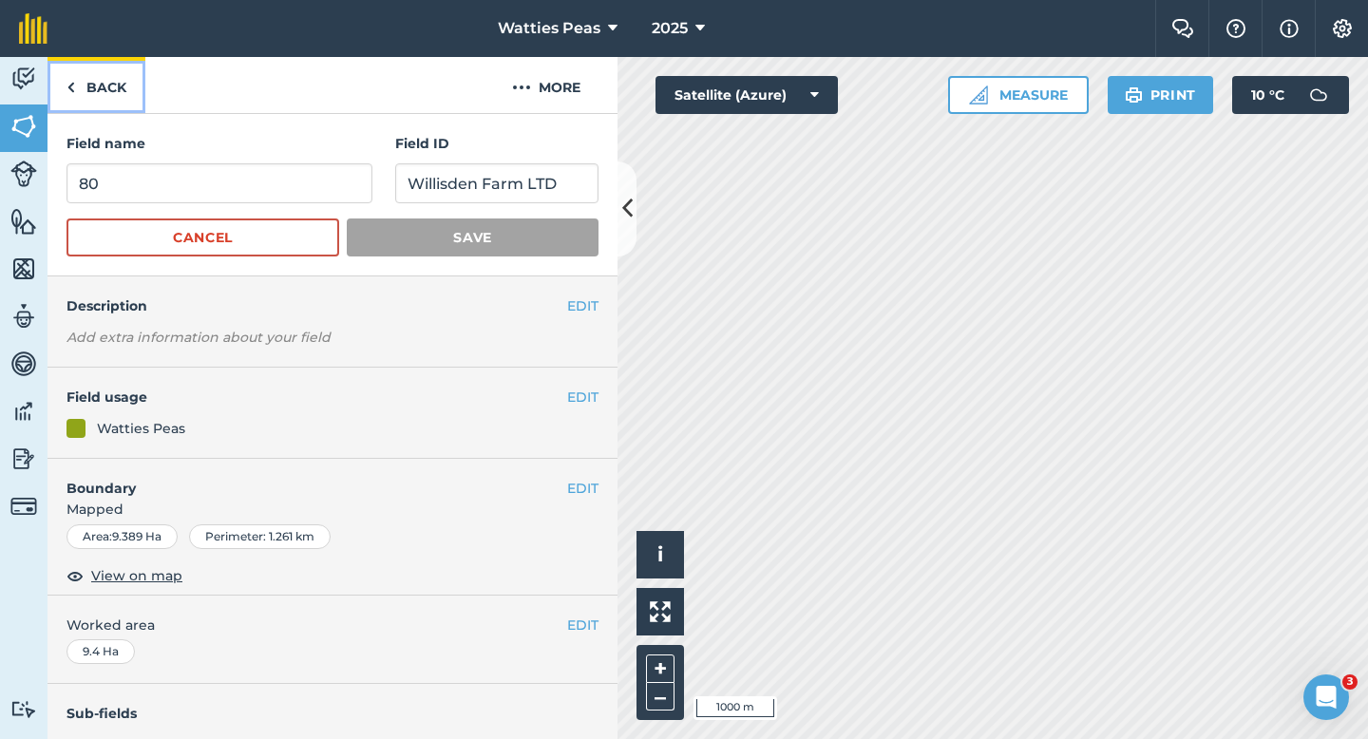
click at [90, 90] on link "Back" at bounding box center [97, 85] width 98 height 56
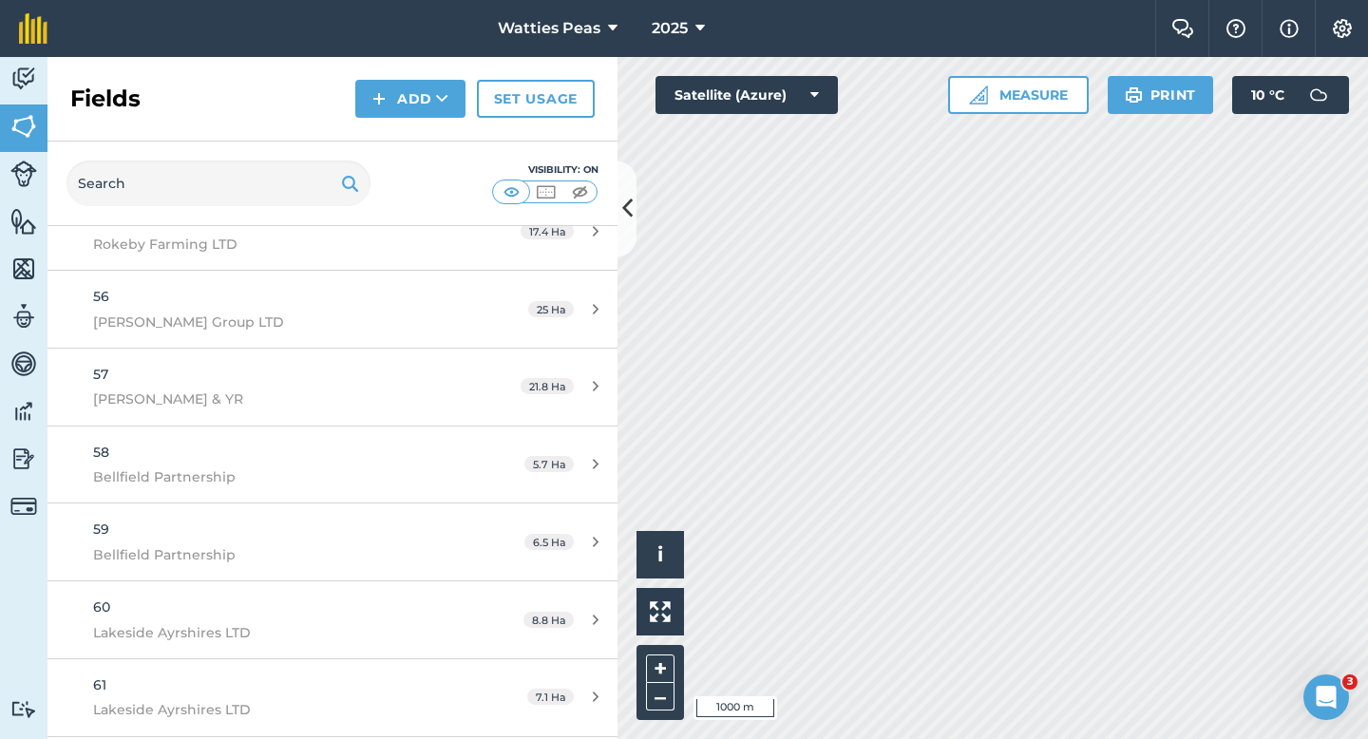
scroll to position [5767, 0]
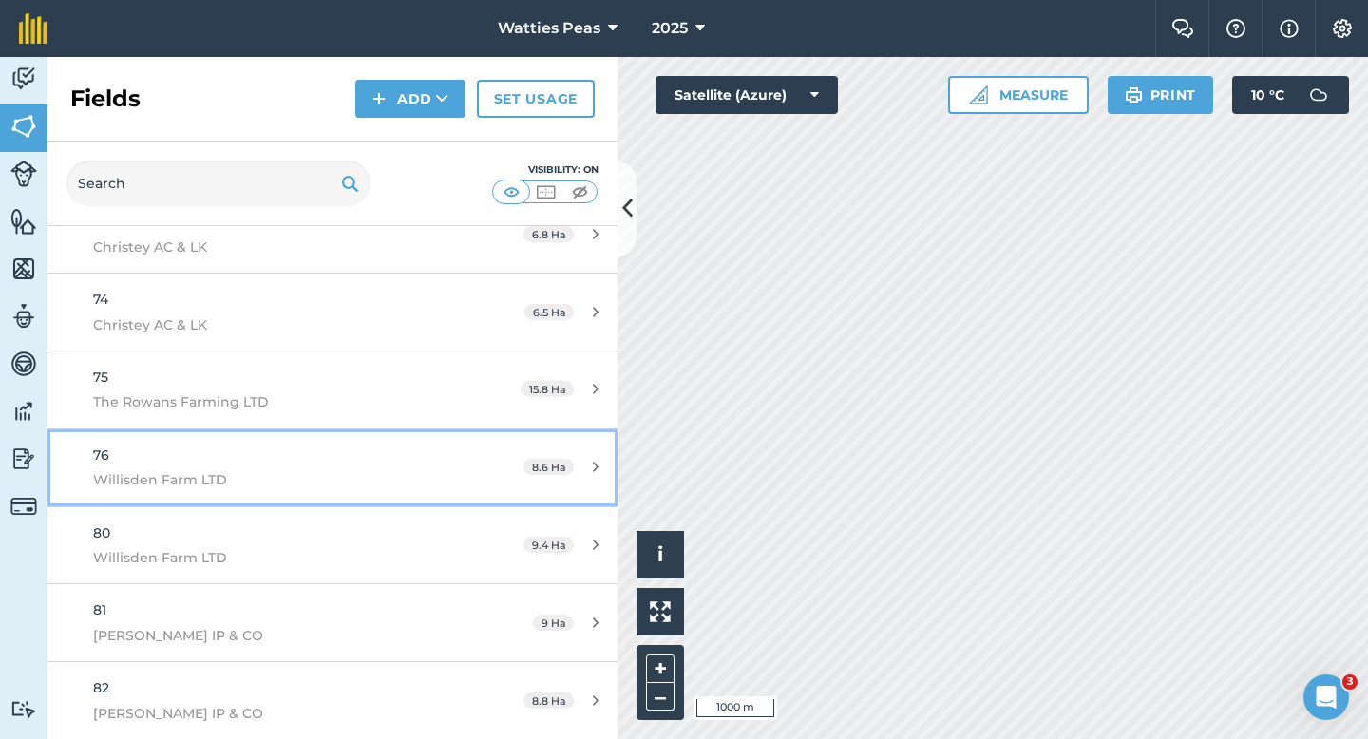
click at [456, 460] on link "76 Willisden Farm LTD 8.6 Ha" at bounding box center [333, 467] width 570 height 77
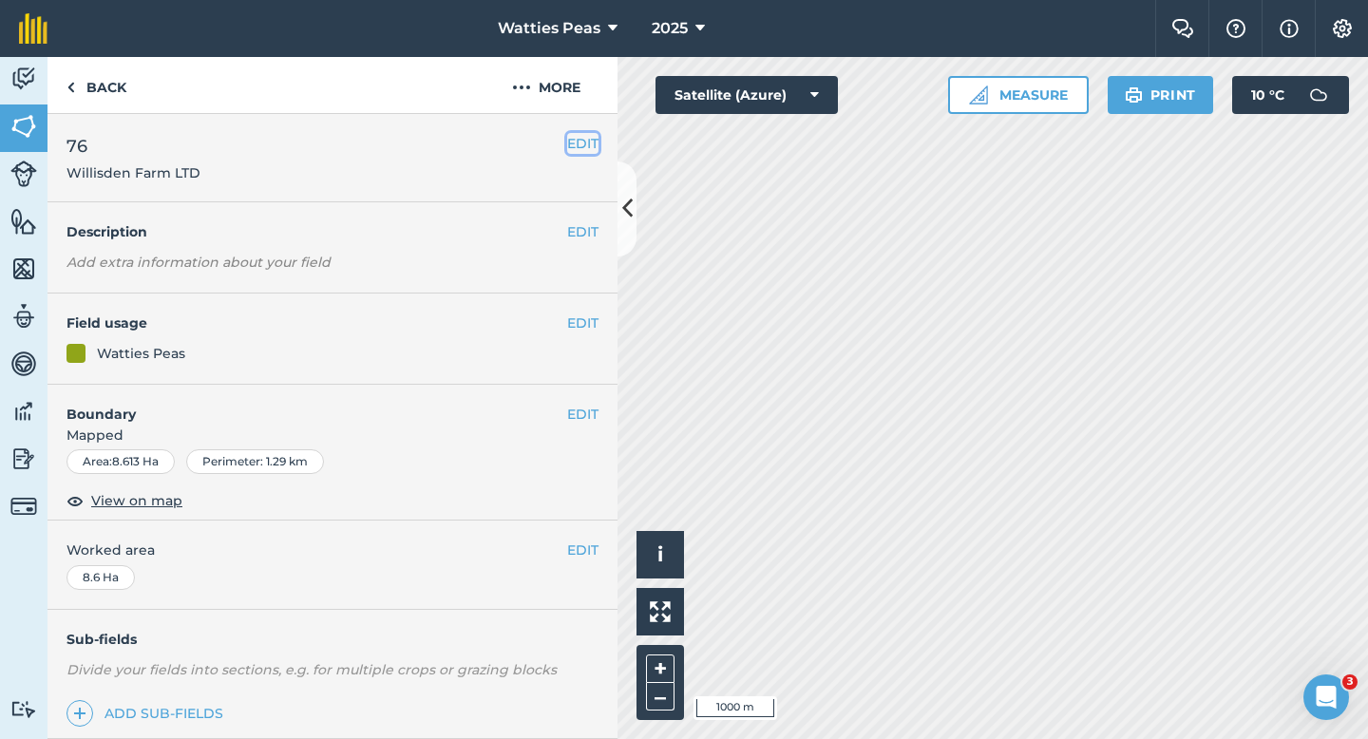
click at [568, 149] on button "EDIT" at bounding box center [582, 143] width 31 height 21
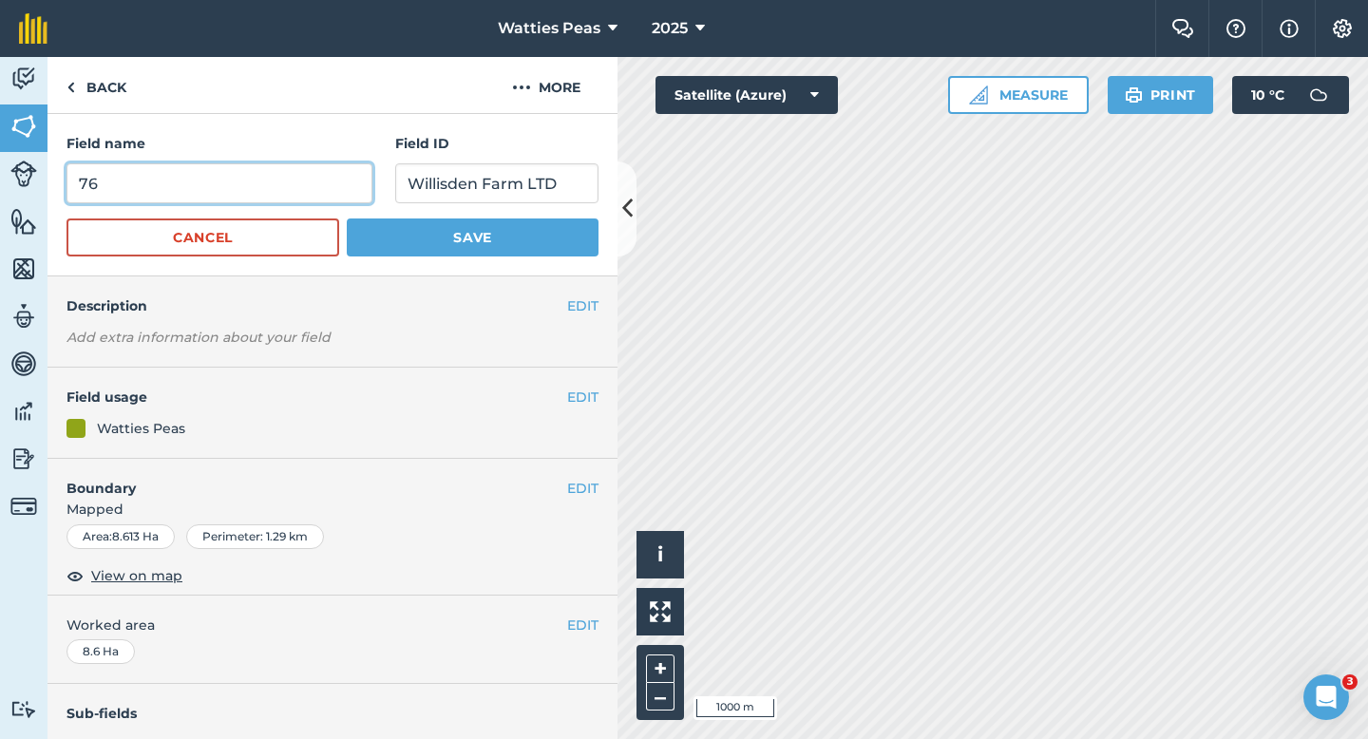
click at [294, 166] on input "76" at bounding box center [220, 183] width 306 height 40
type input "79"
click at [347, 219] on button "Save" at bounding box center [473, 238] width 252 height 38
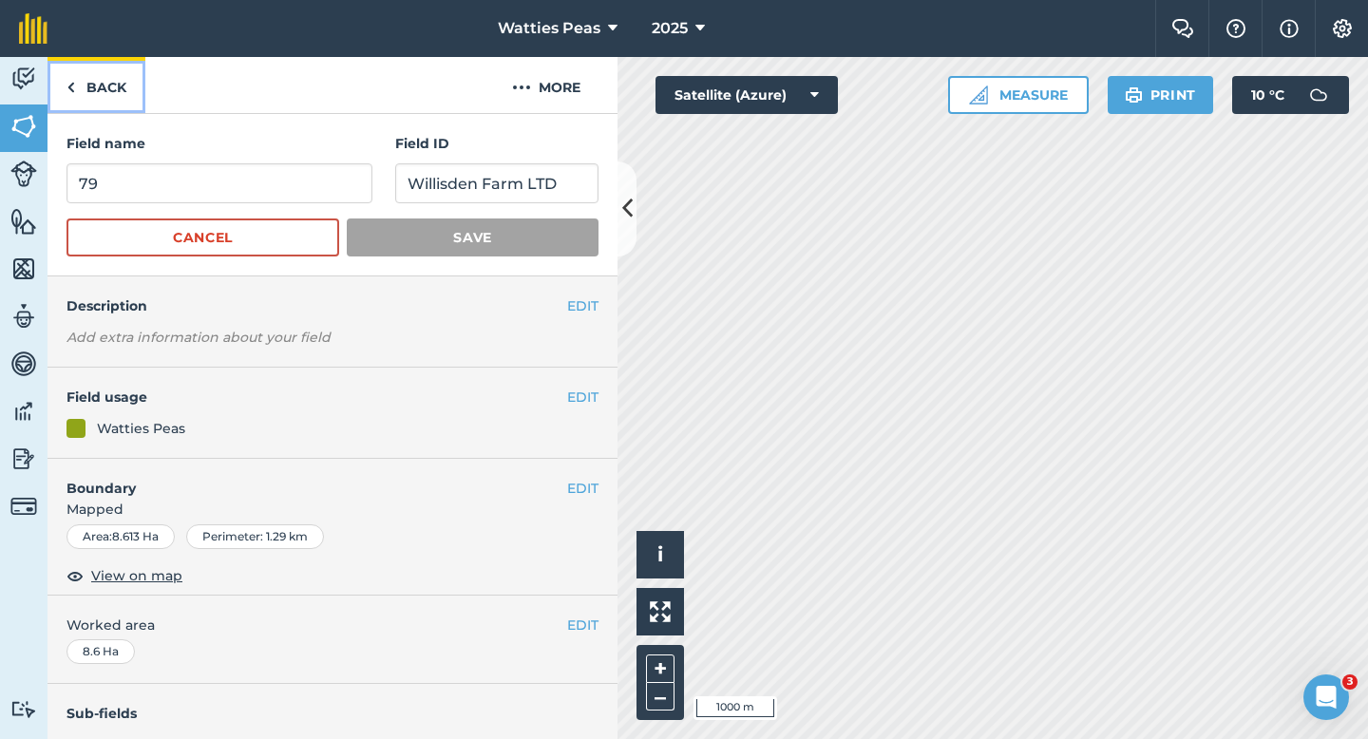
click at [114, 88] on link "Back" at bounding box center [97, 85] width 98 height 56
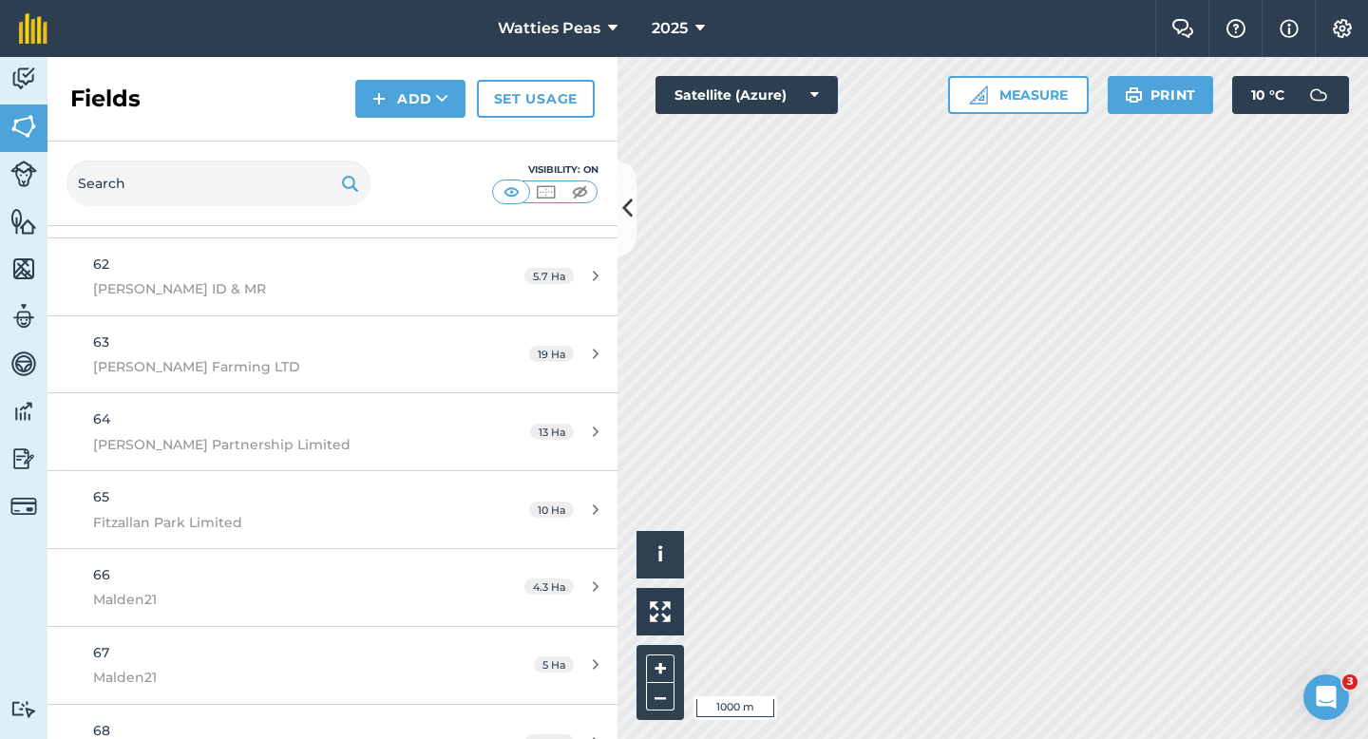
scroll to position [5767, 0]
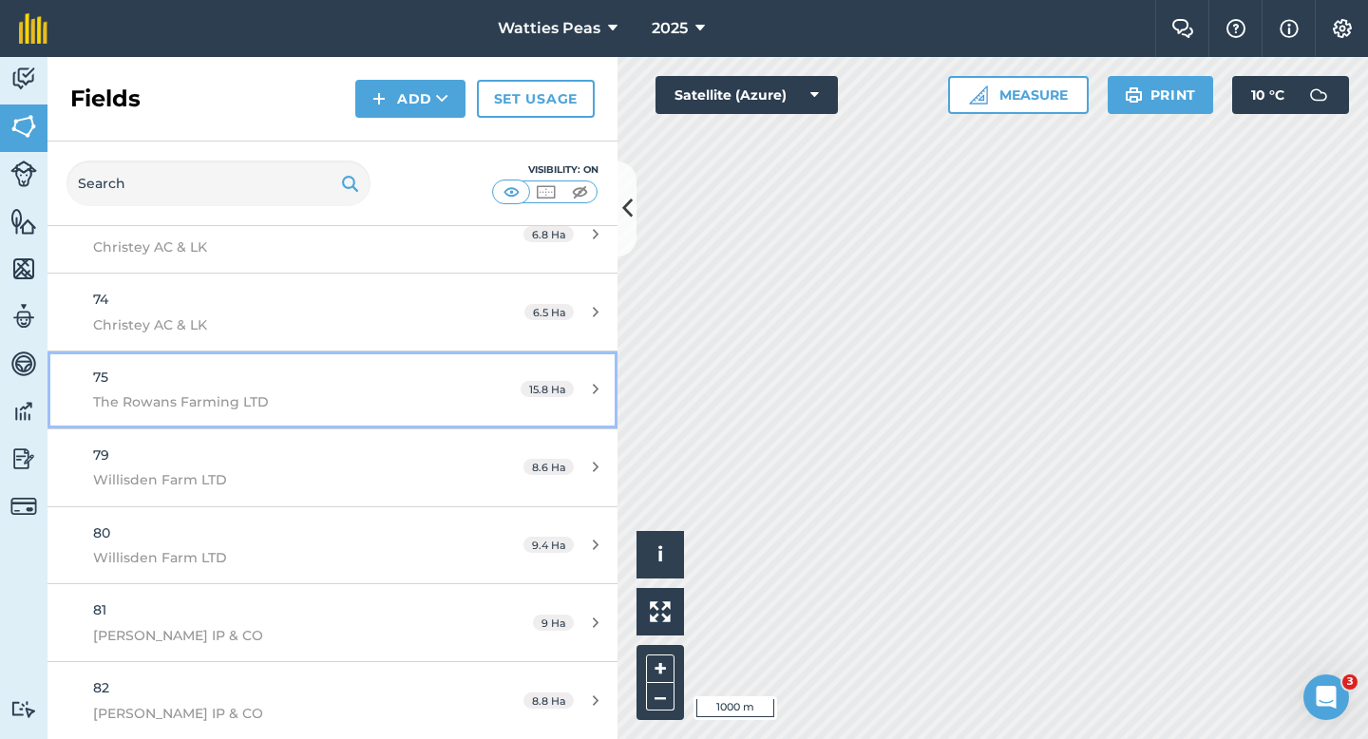
click at [288, 367] on div "75 The Rowans Farming LTD" at bounding box center [271, 390] width 357 height 47
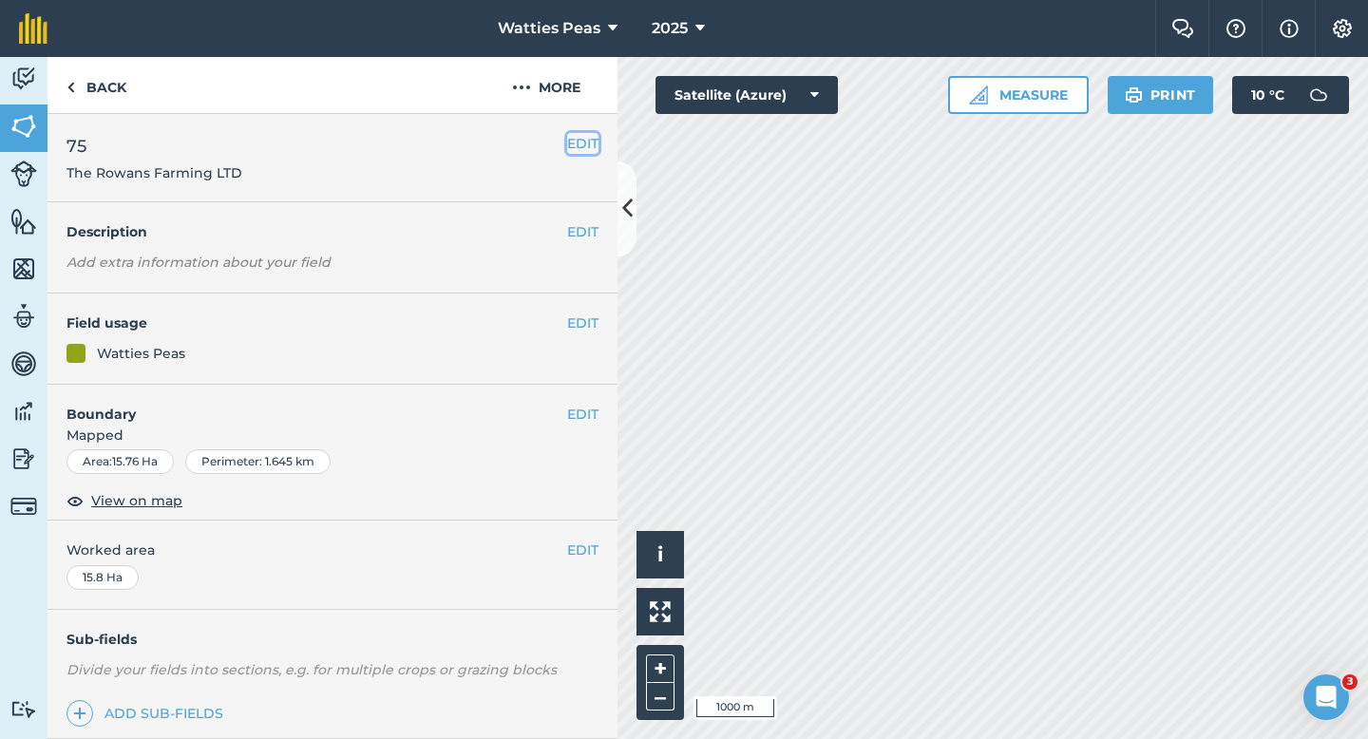
click at [585, 137] on button "EDIT" at bounding box center [582, 143] width 31 height 21
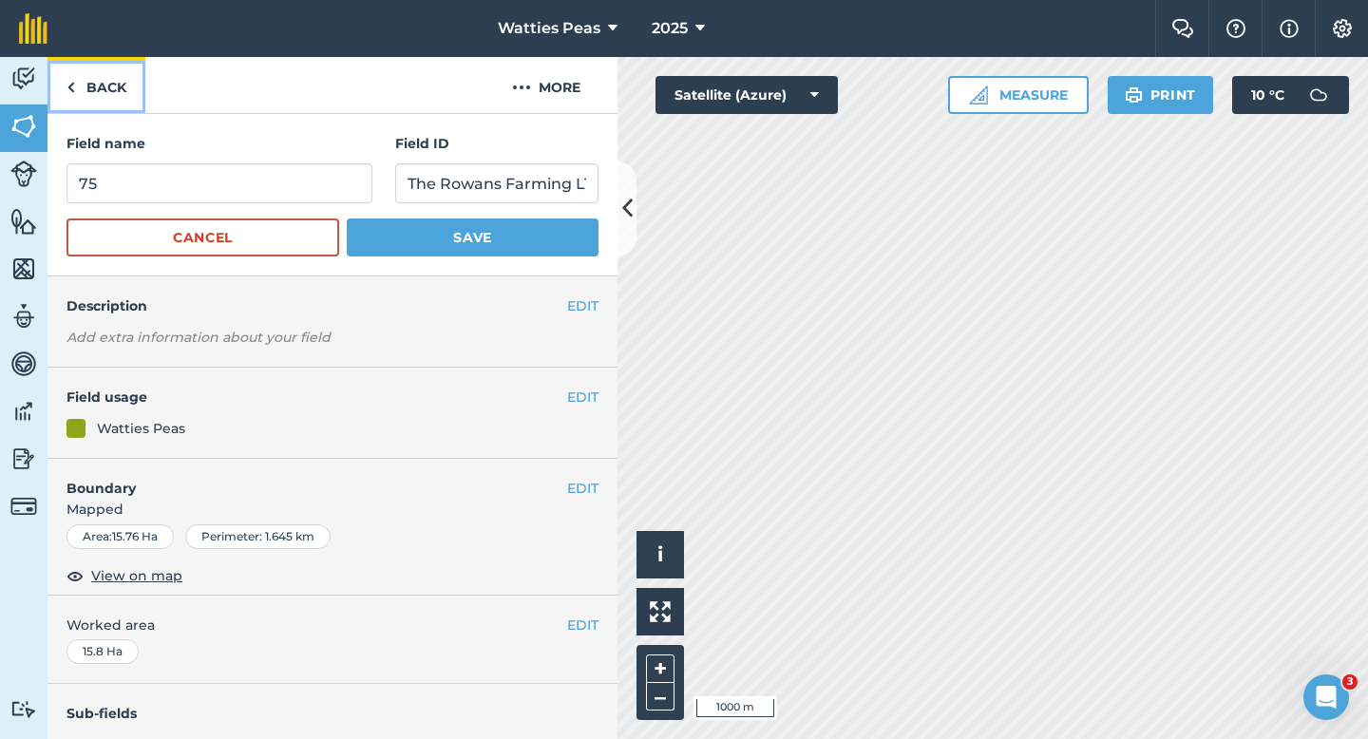
click at [90, 76] on link "Back" at bounding box center [97, 85] width 98 height 56
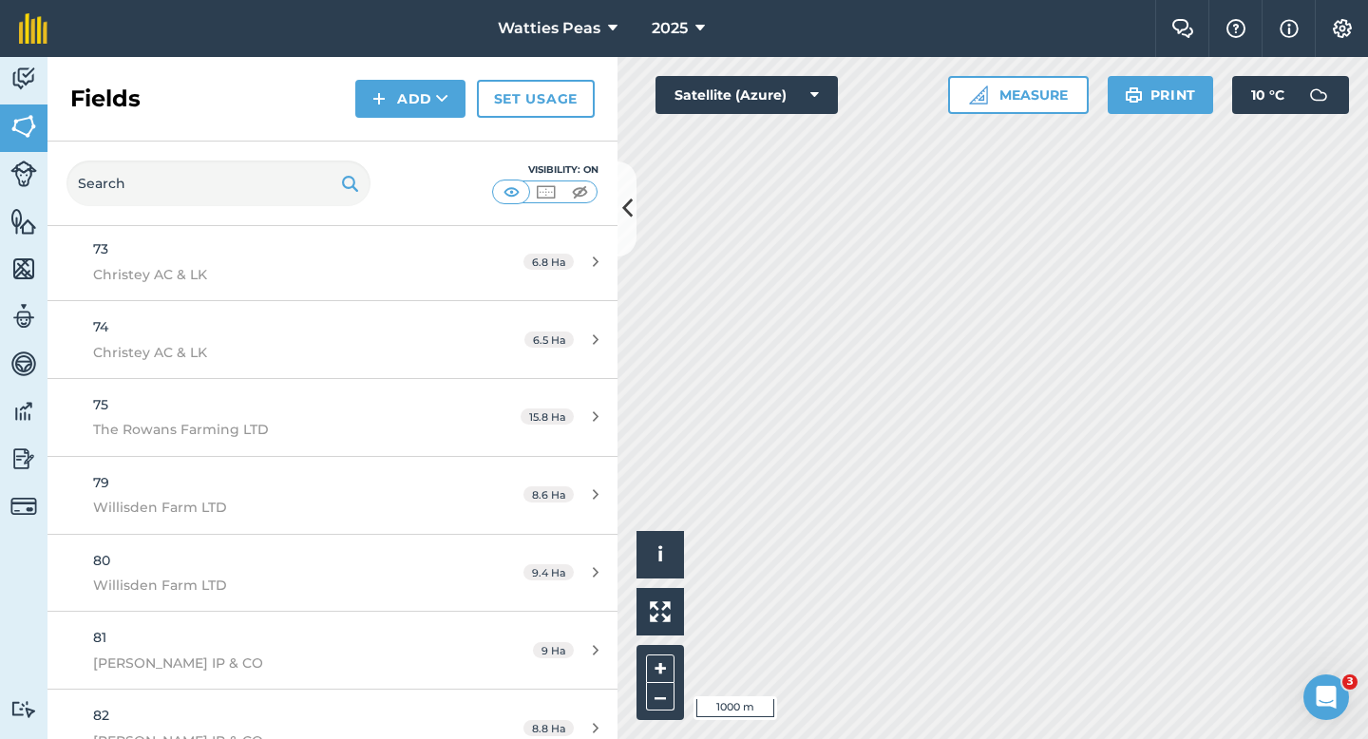
scroll to position [5767, 0]
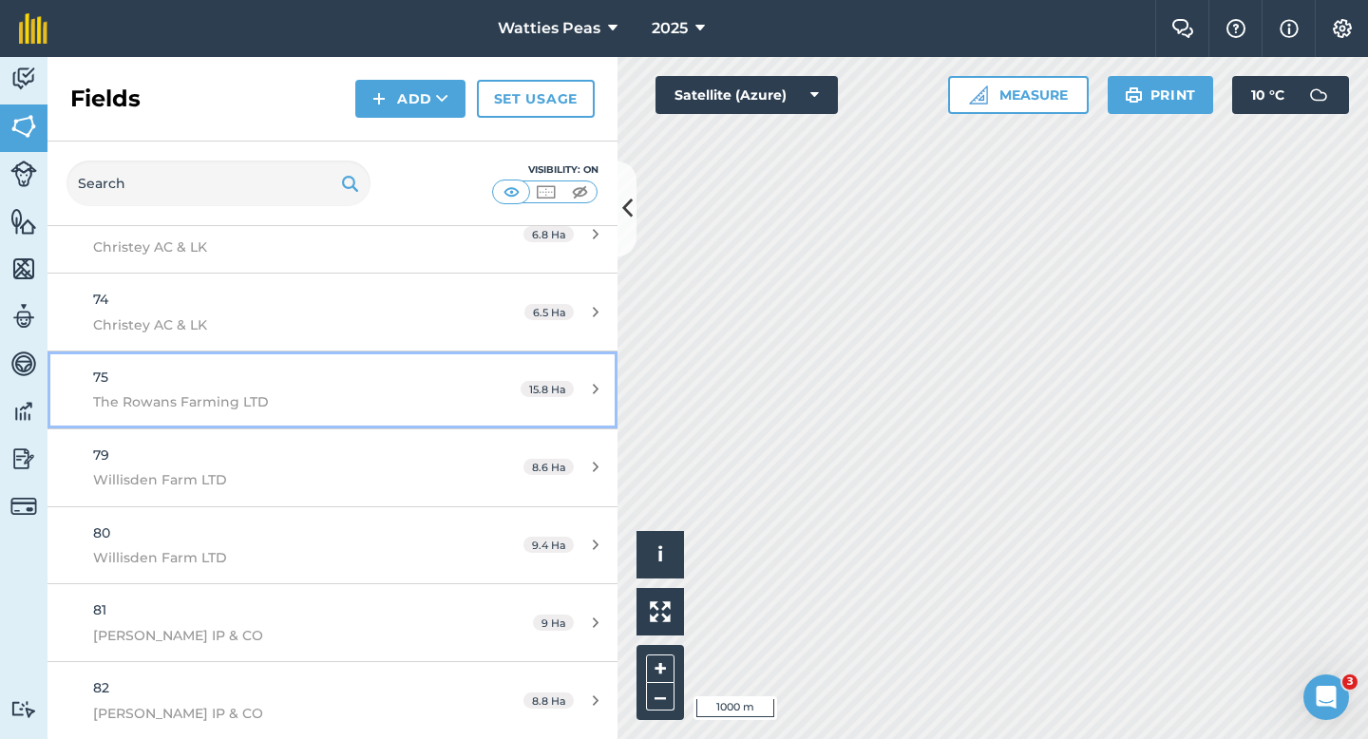
click at [264, 394] on span "The Rowans Farming LTD" at bounding box center [271, 401] width 357 height 21
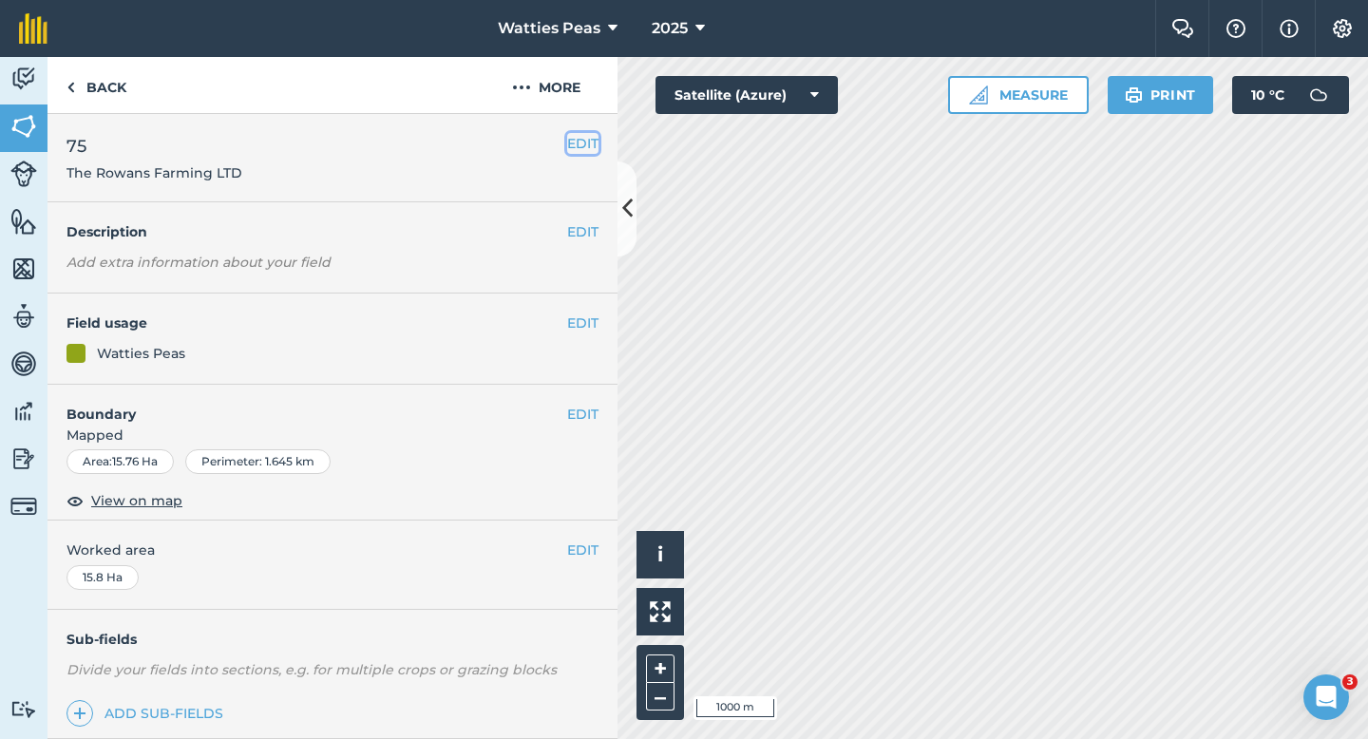
click at [581, 138] on button "EDIT" at bounding box center [582, 143] width 31 height 21
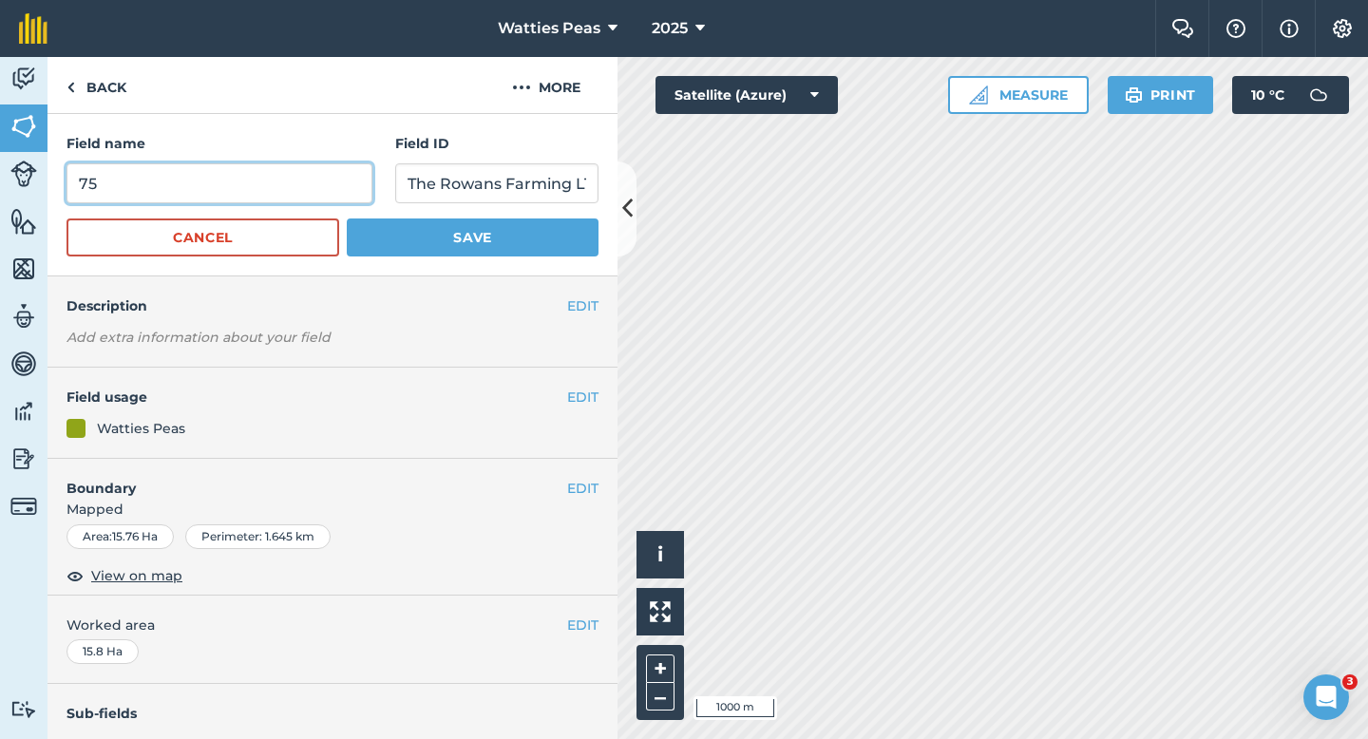
click at [270, 190] on input "75" at bounding box center [220, 183] width 306 height 40
type input "78"
click at [347, 219] on button "Save" at bounding box center [473, 238] width 252 height 38
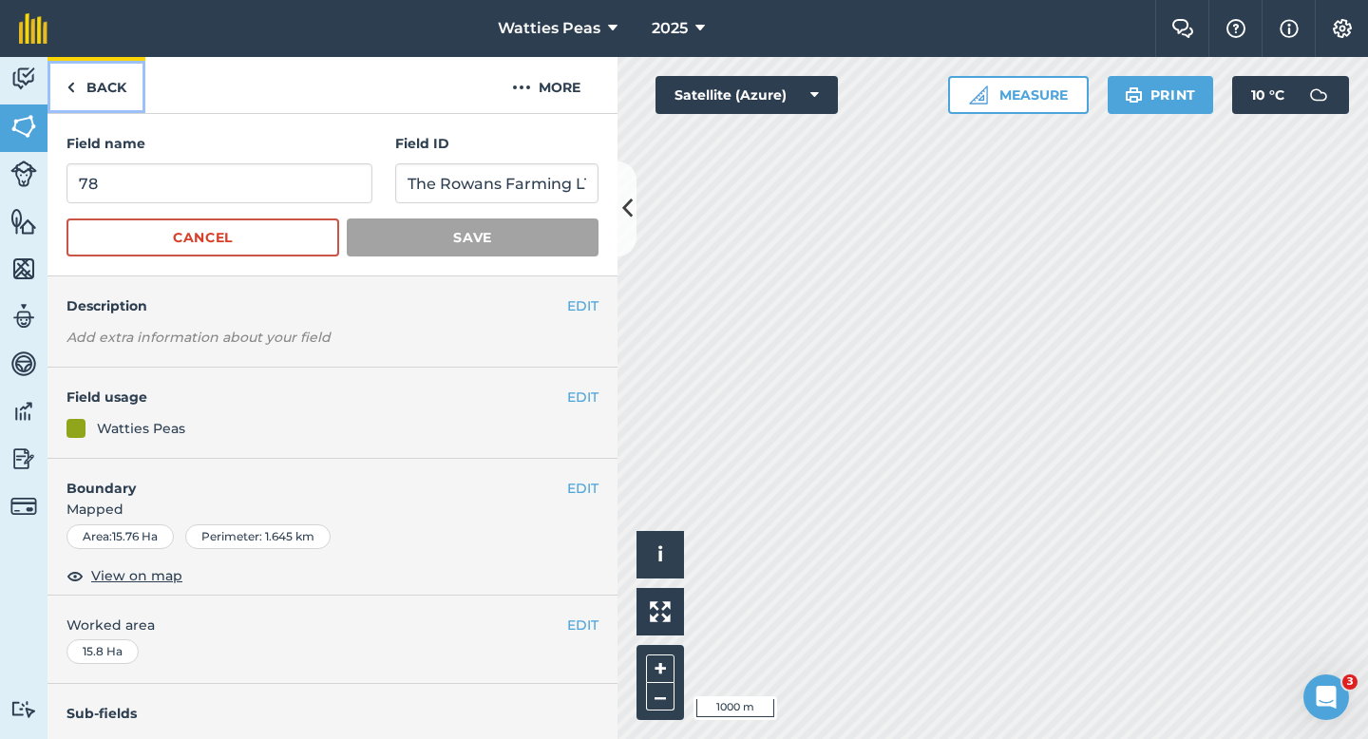
click at [119, 98] on link "Back" at bounding box center [97, 85] width 98 height 56
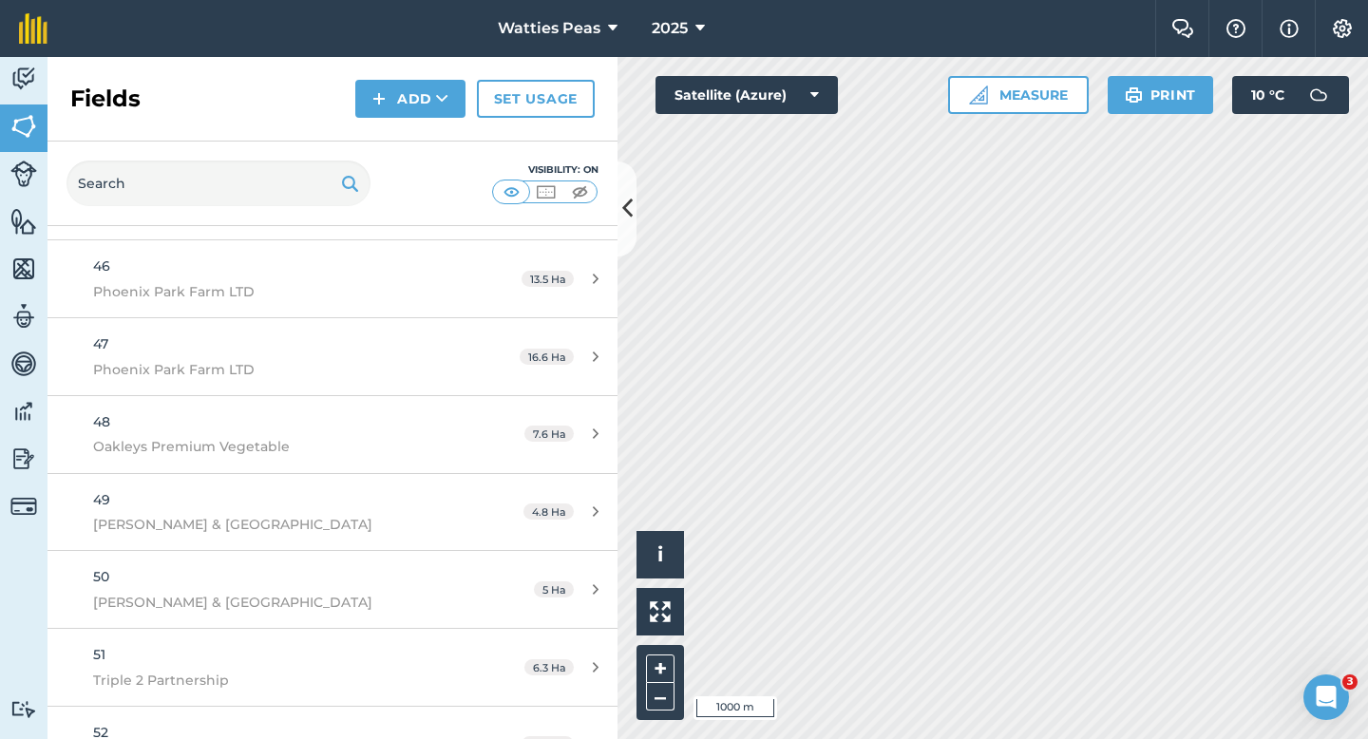
scroll to position [5767, 0]
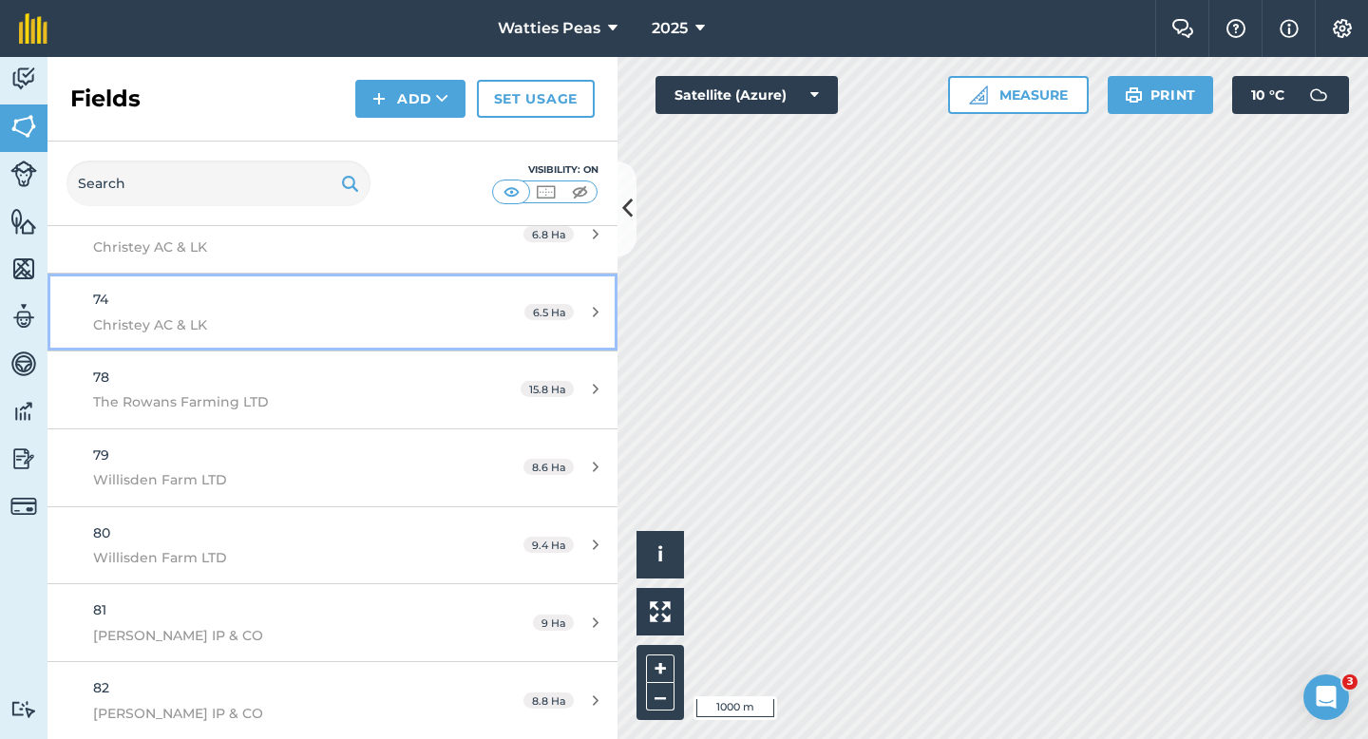
click at [400, 330] on span "Christey AC & LK" at bounding box center [271, 324] width 357 height 21
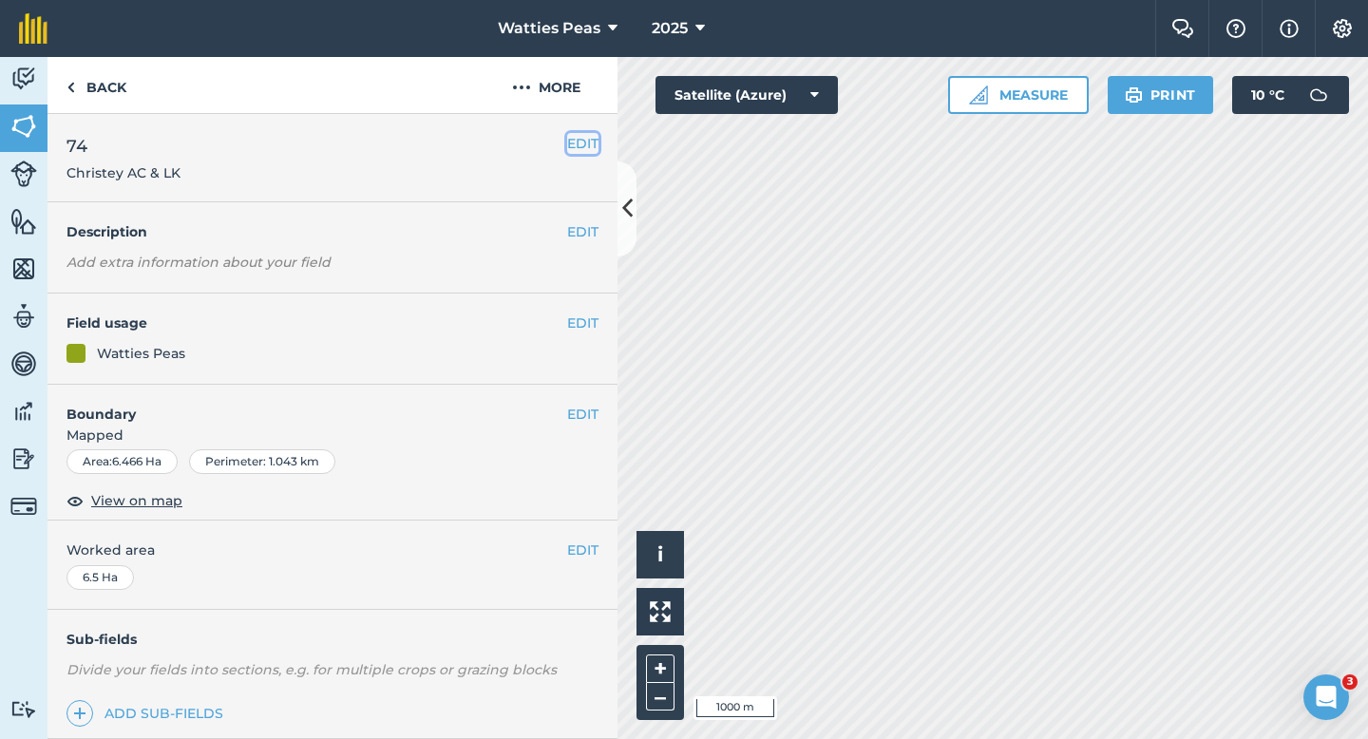
click at [580, 140] on button "EDIT" at bounding box center [582, 143] width 31 height 21
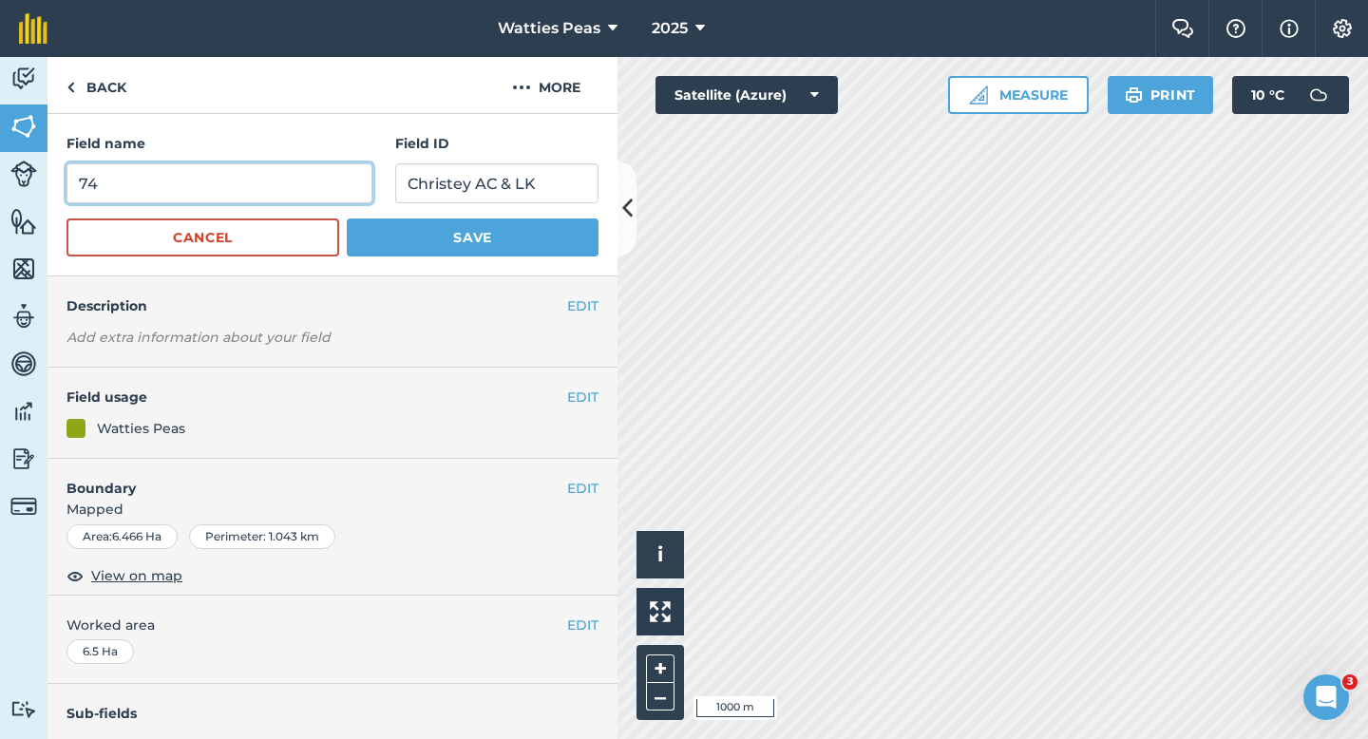
click at [277, 184] on input "74" at bounding box center [220, 183] width 306 height 40
type input "77"
click at [347, 219] on button "Save" at bounding box center [473, 238] width 252 height 38
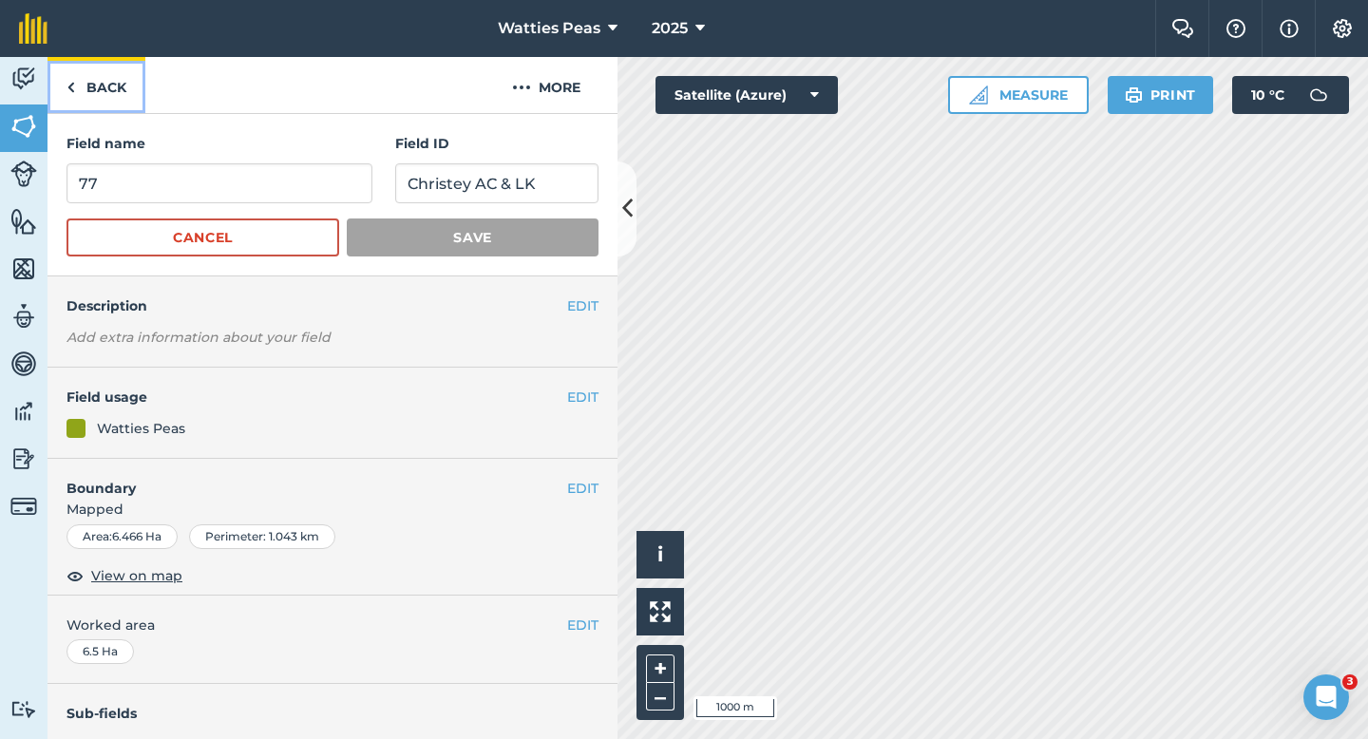
click at [105, 62] on link "Back" at bounding box center [97, 85] width 98 height 56
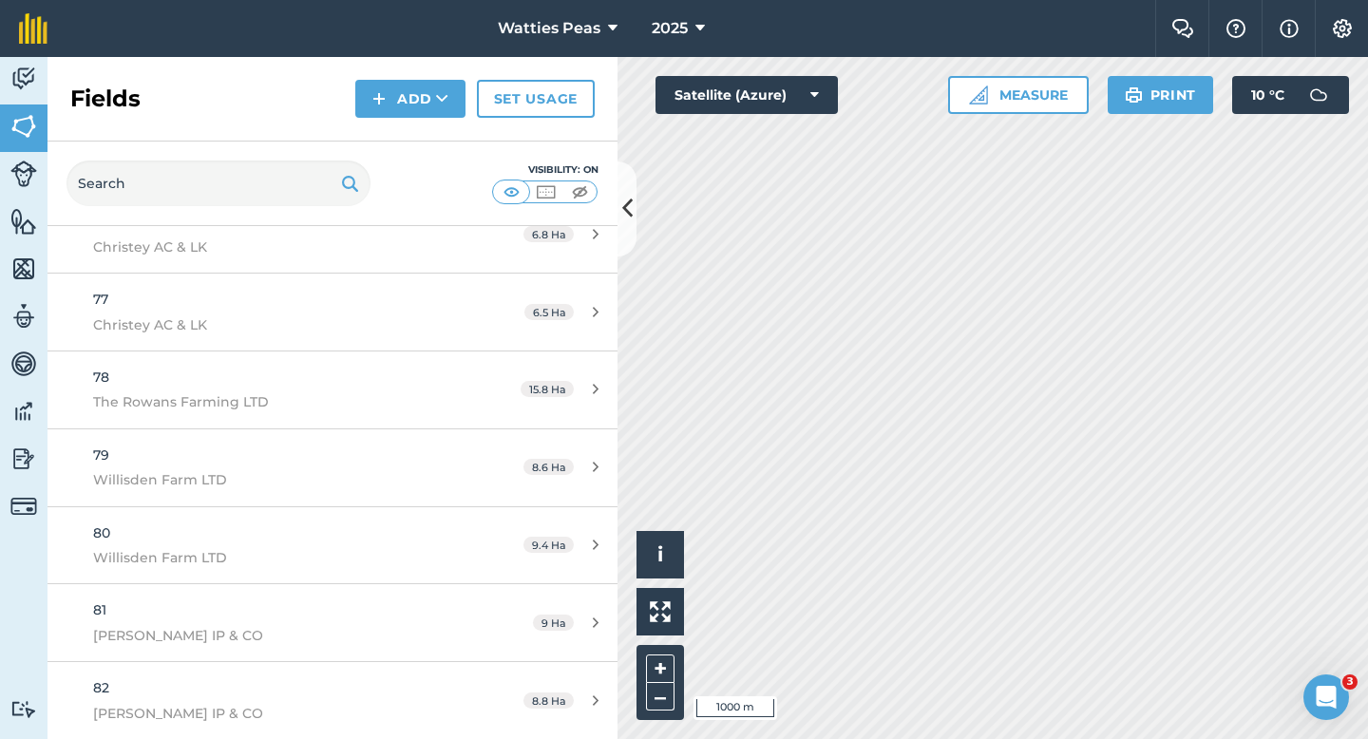
scroll to position [5735, 0]
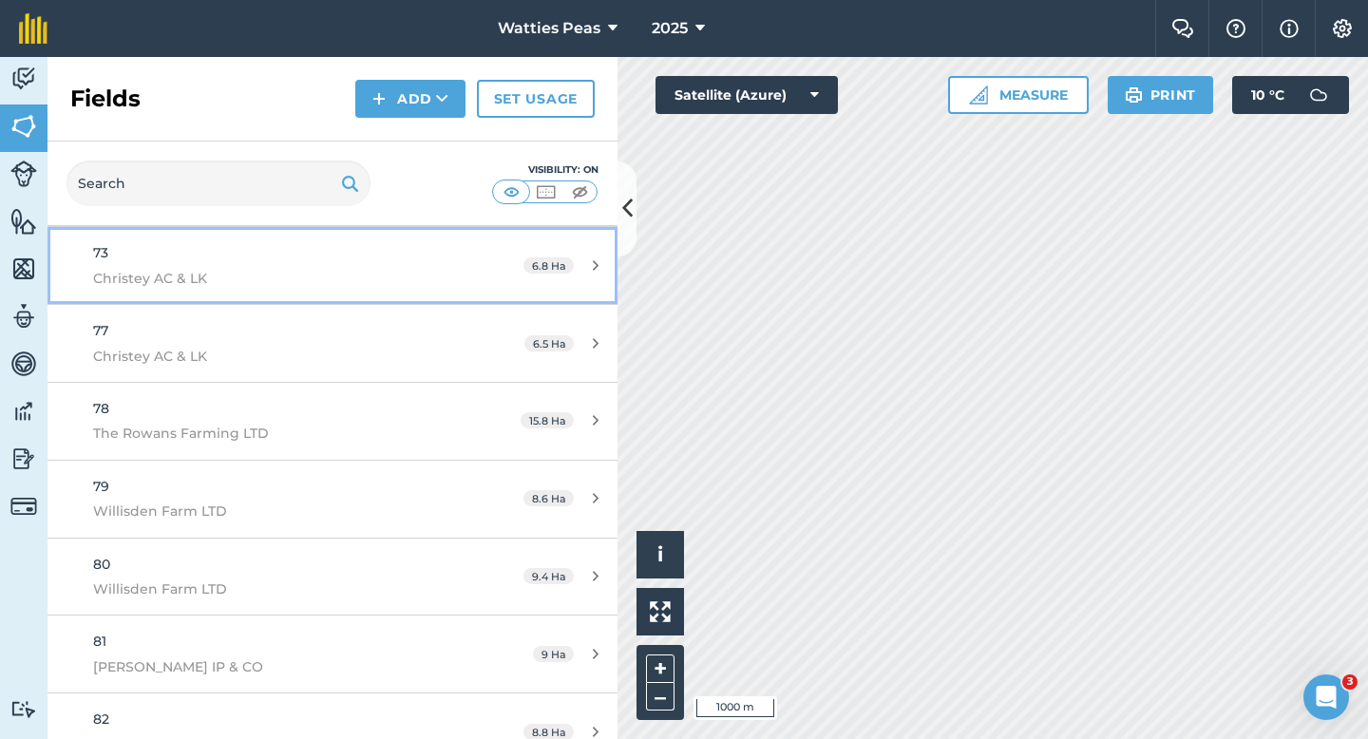
click at [451, 257] on link "73 Christey AC & LK 6.8 Ha" at bounding box center [333, 265] width 570 height 77
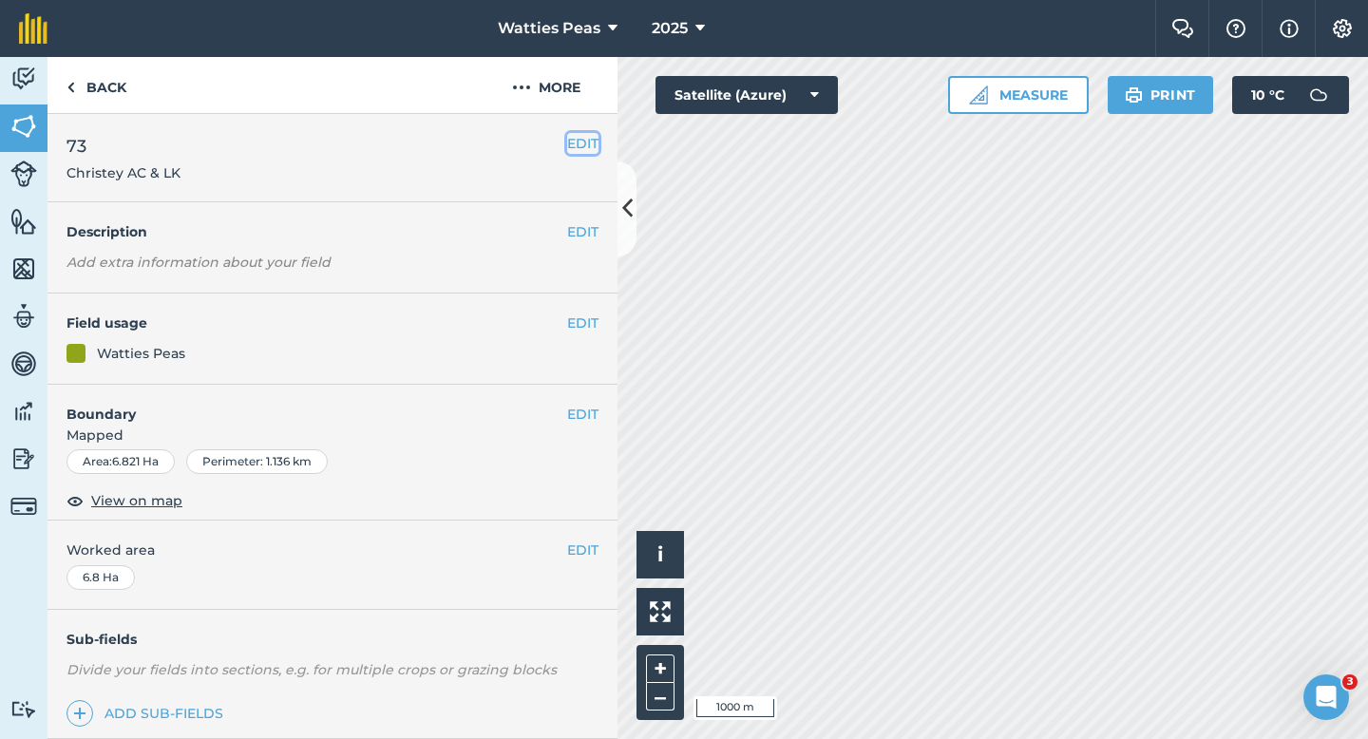
click at [584, 141] on button "EDIT" at bounding box center [582, 143] width 31 height 21
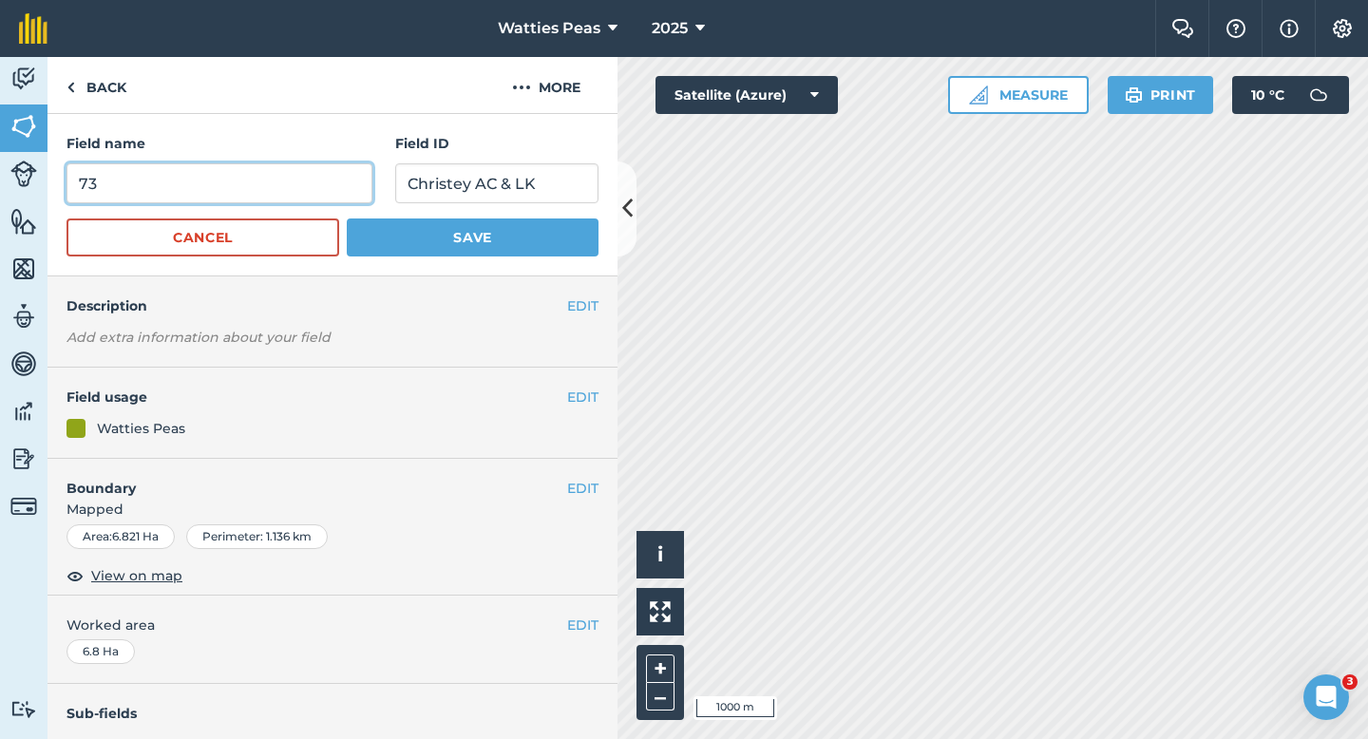
click at [306, 192] on input "73" at bounding box center [220, 183] width 306 height 40
type input "76"
click at [347, 219] on button "Save" at bounding box center [473, 238] width 252 height 38
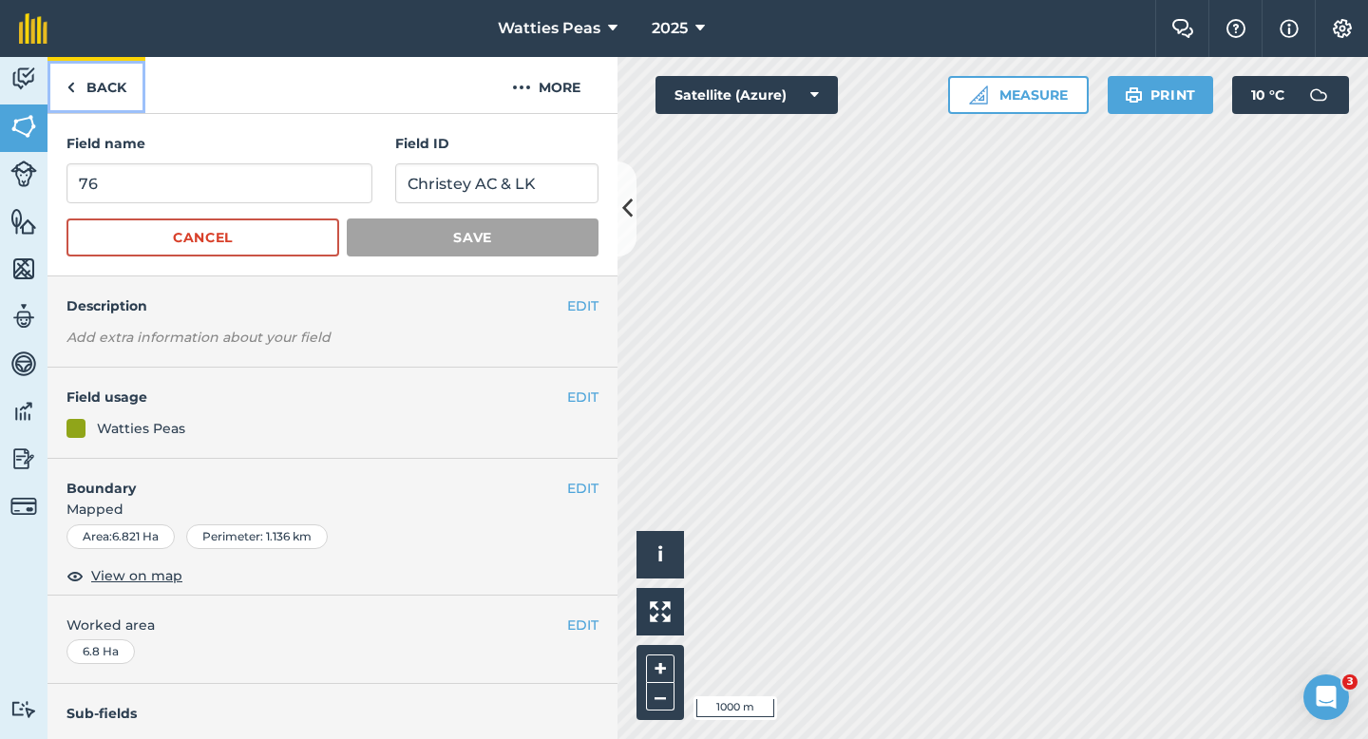
click at [94, 67] on link "Back" at bounding box center [97, 85] width 98 height 56
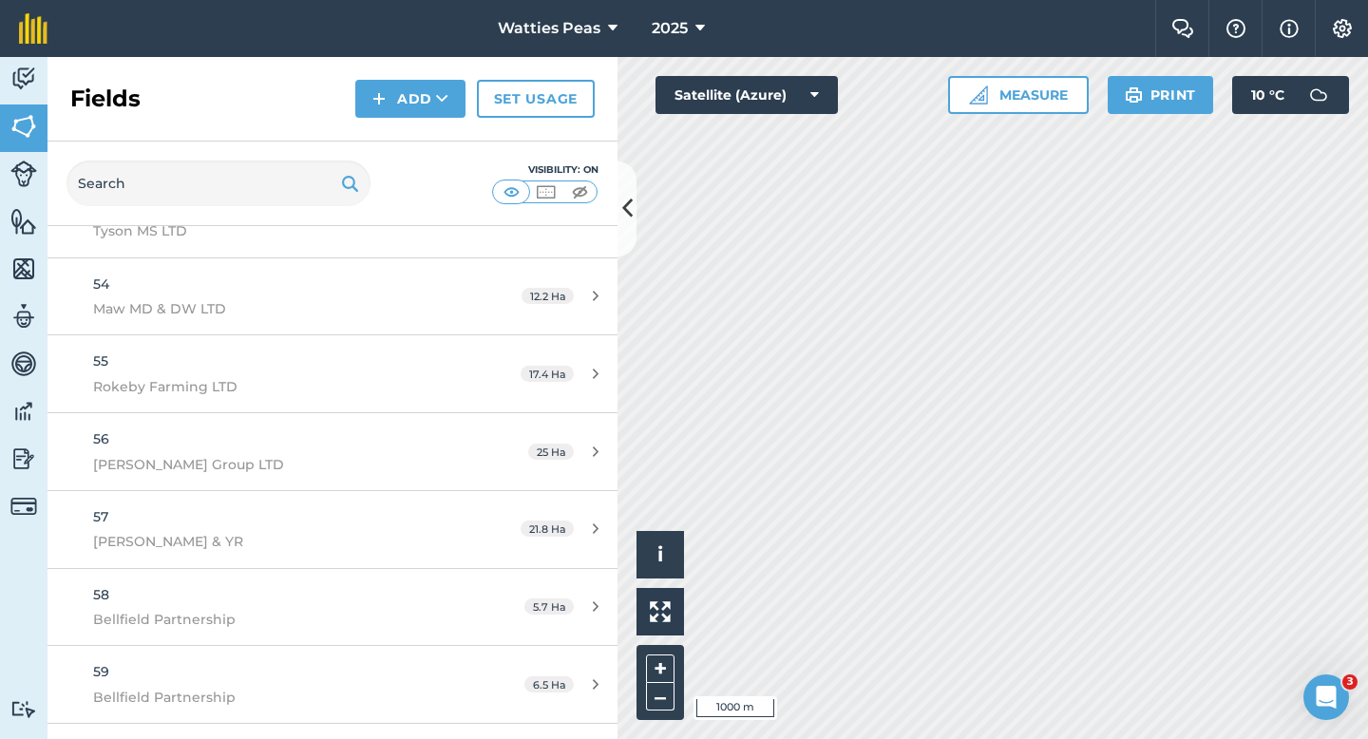
scroll to position [5446, 0]
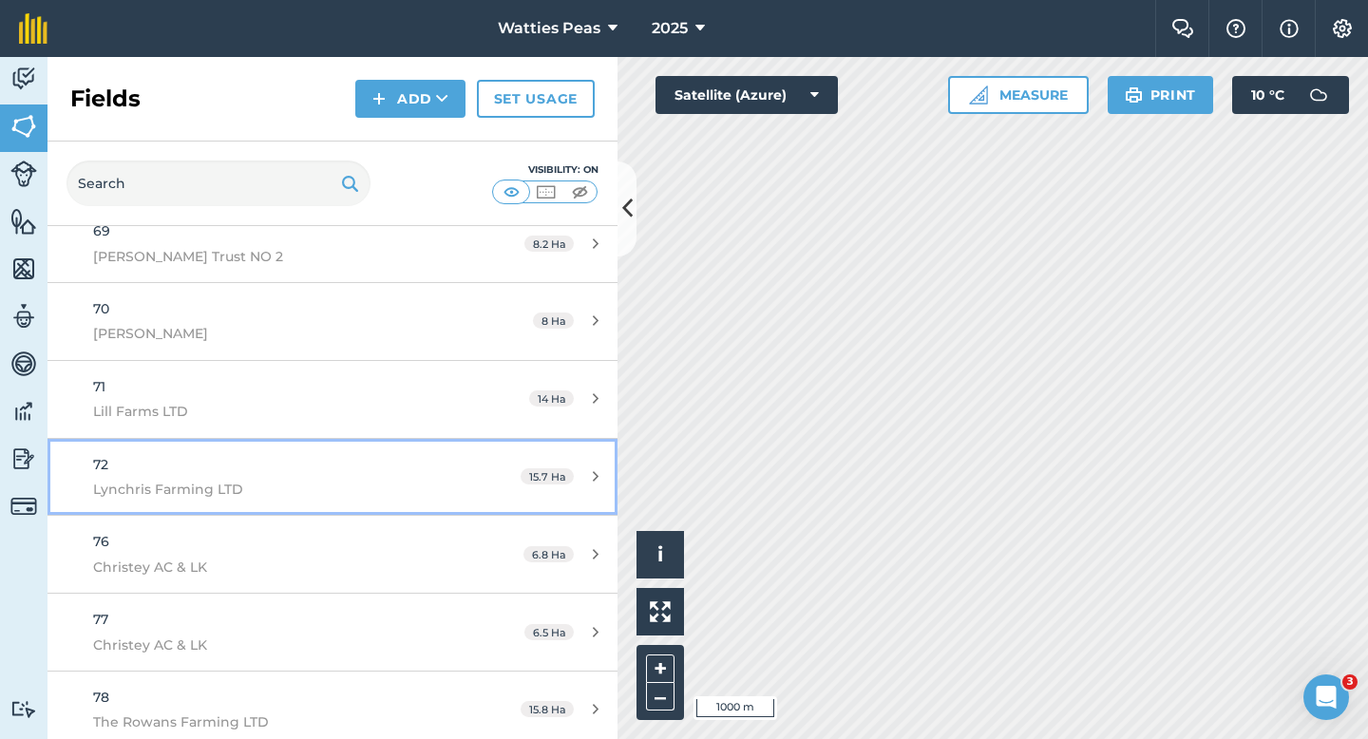
click at [347, 486] on span "Lynchris Farming LTD" at bounding box center [271, 489] width 357 height 21
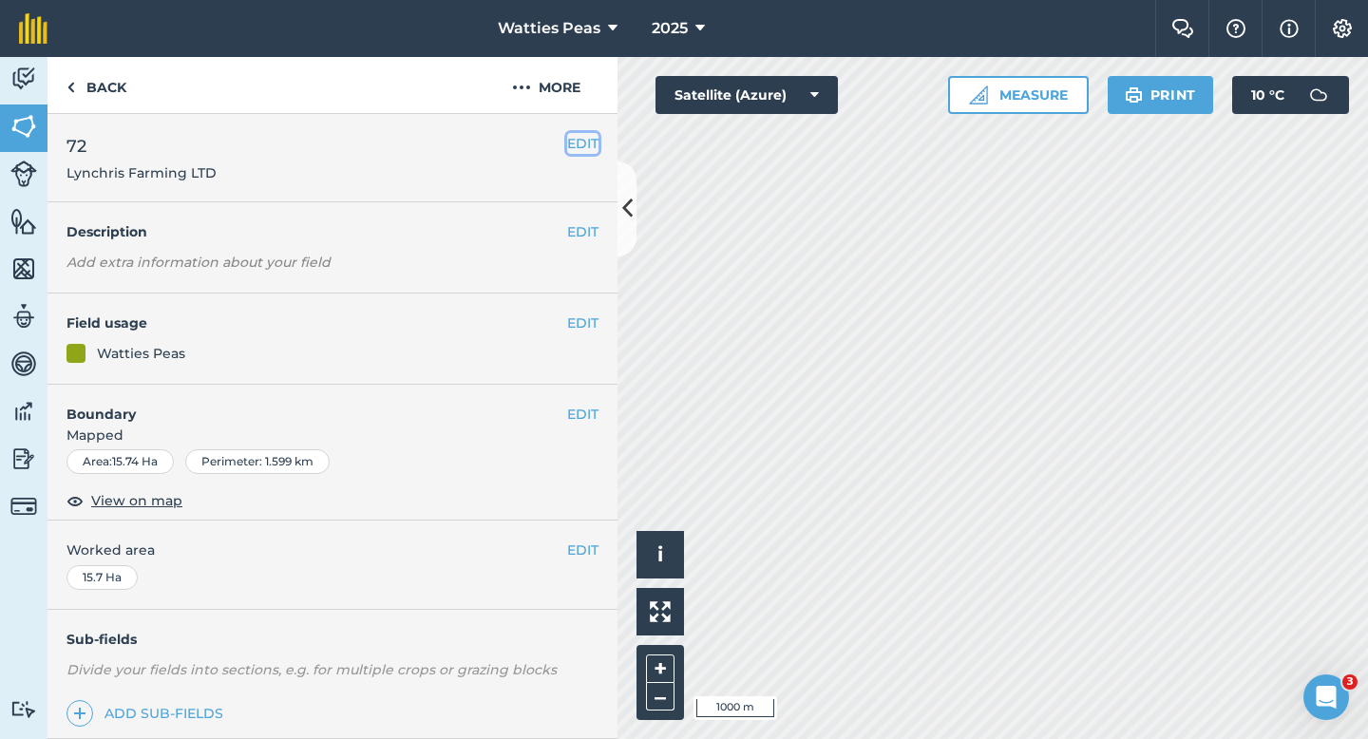
click at [584, 150] on button "EDIT" at bounding box center [582, 143] width 31 height 21
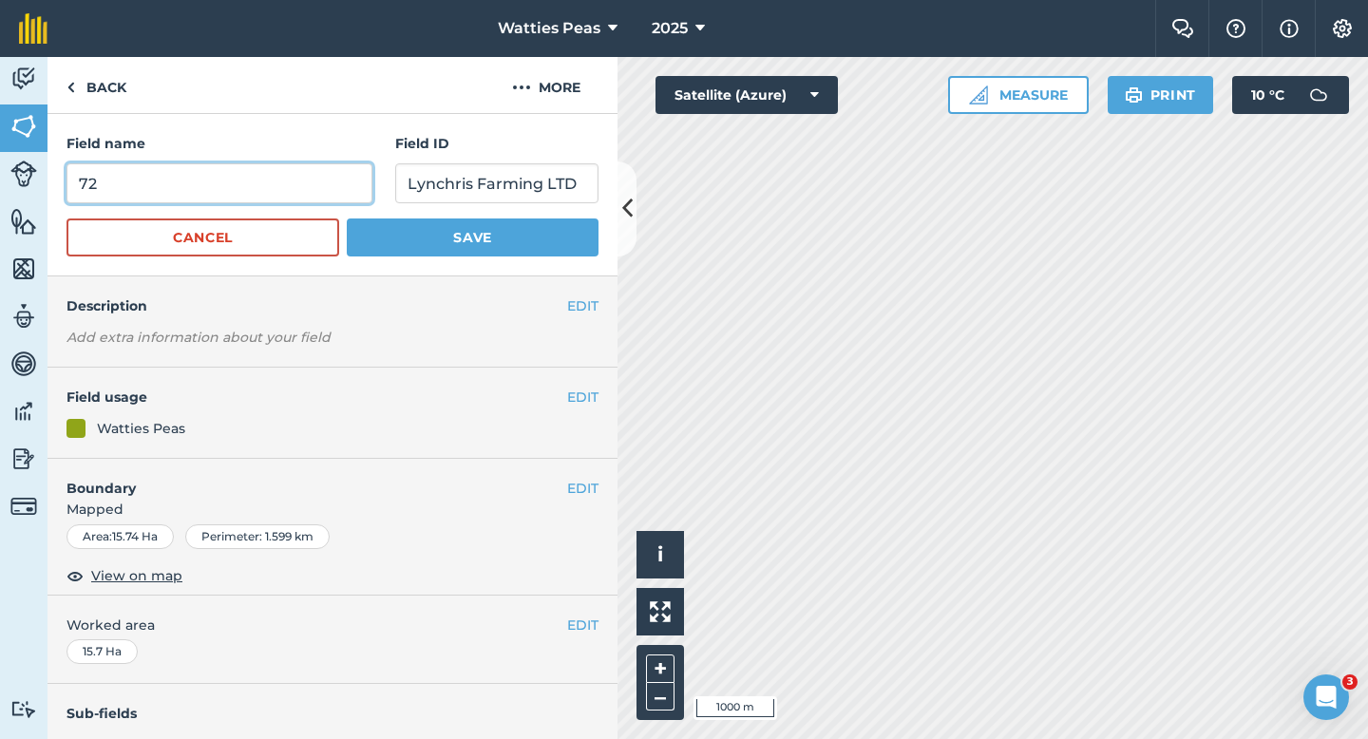
click at [232, 200] on input "72" at bounding box center [220, 183] width 306 height 40
type input "75"
click at [347, 219] on button "Save" at bounding box center [473, 238] width 252 height 38
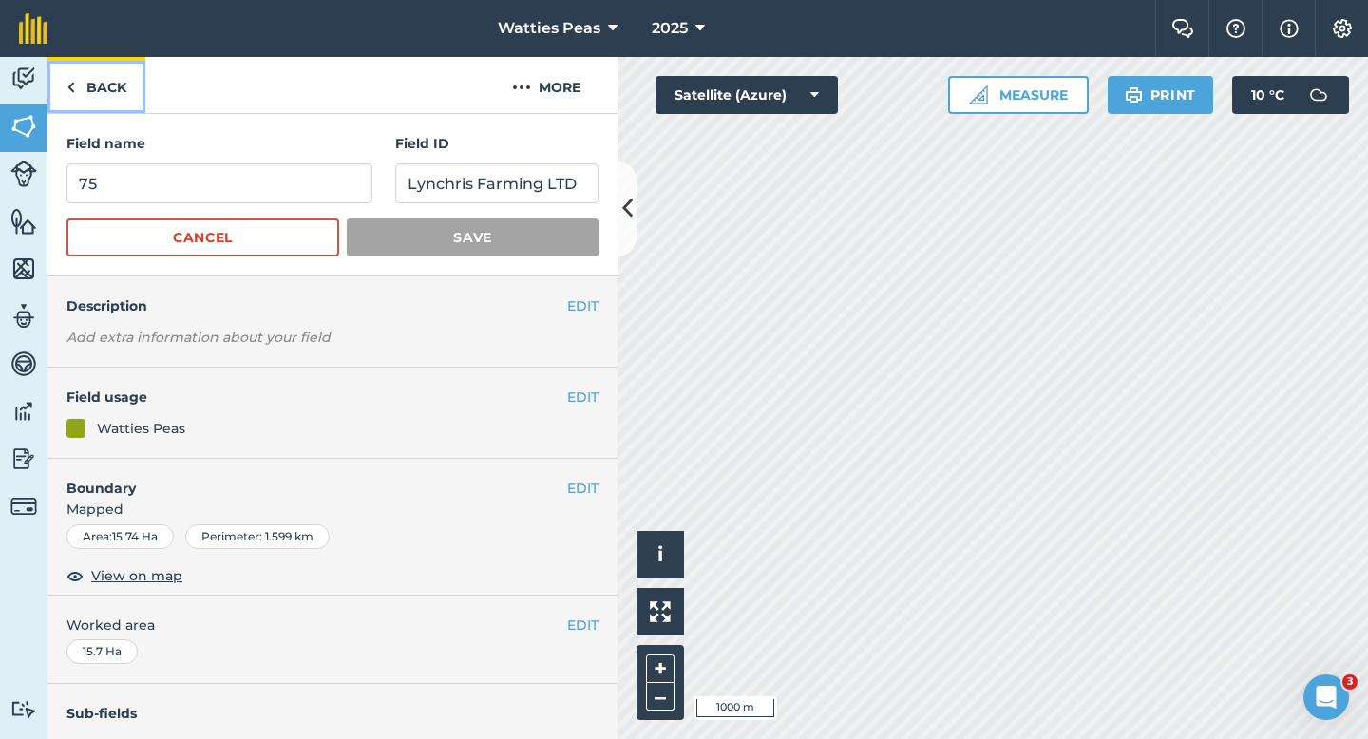
click at [75, 100] on link "Back" at bounding box center [97, 85] width 98 height 56
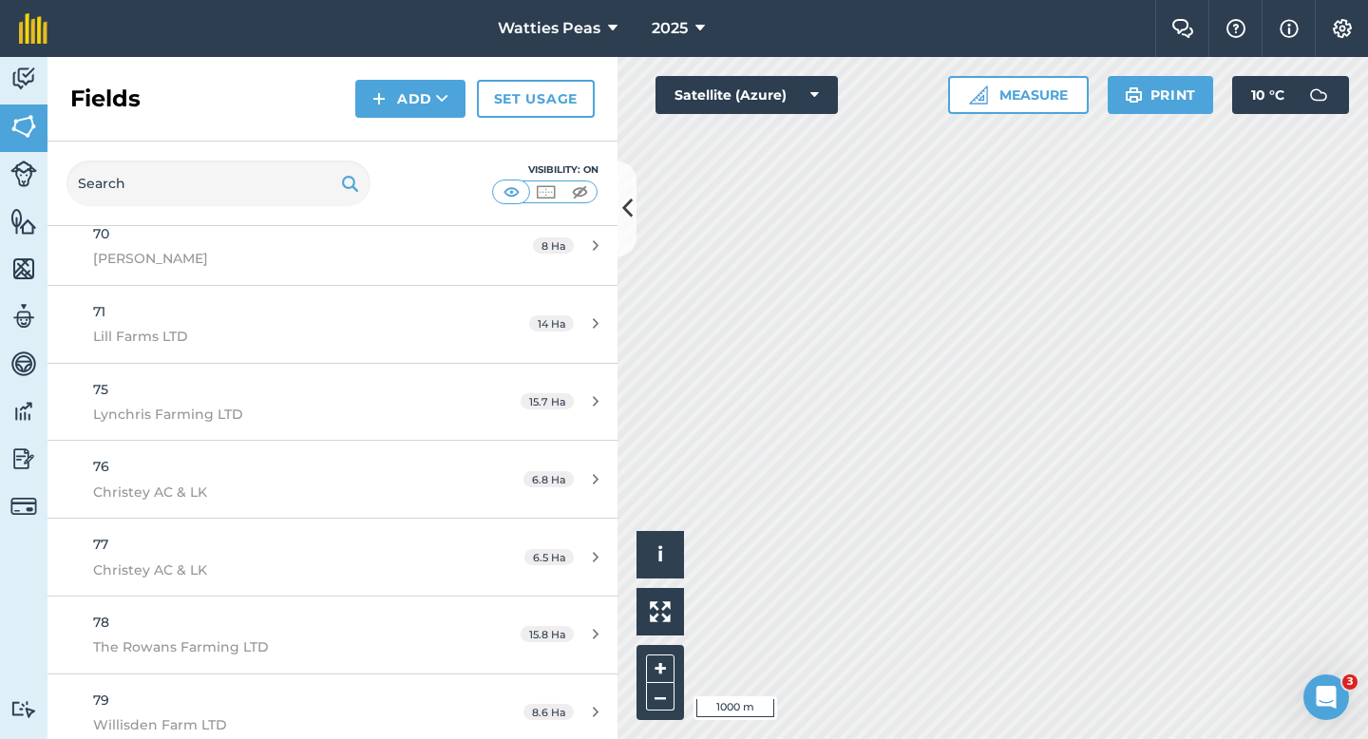
scroll to position [5499, 0]
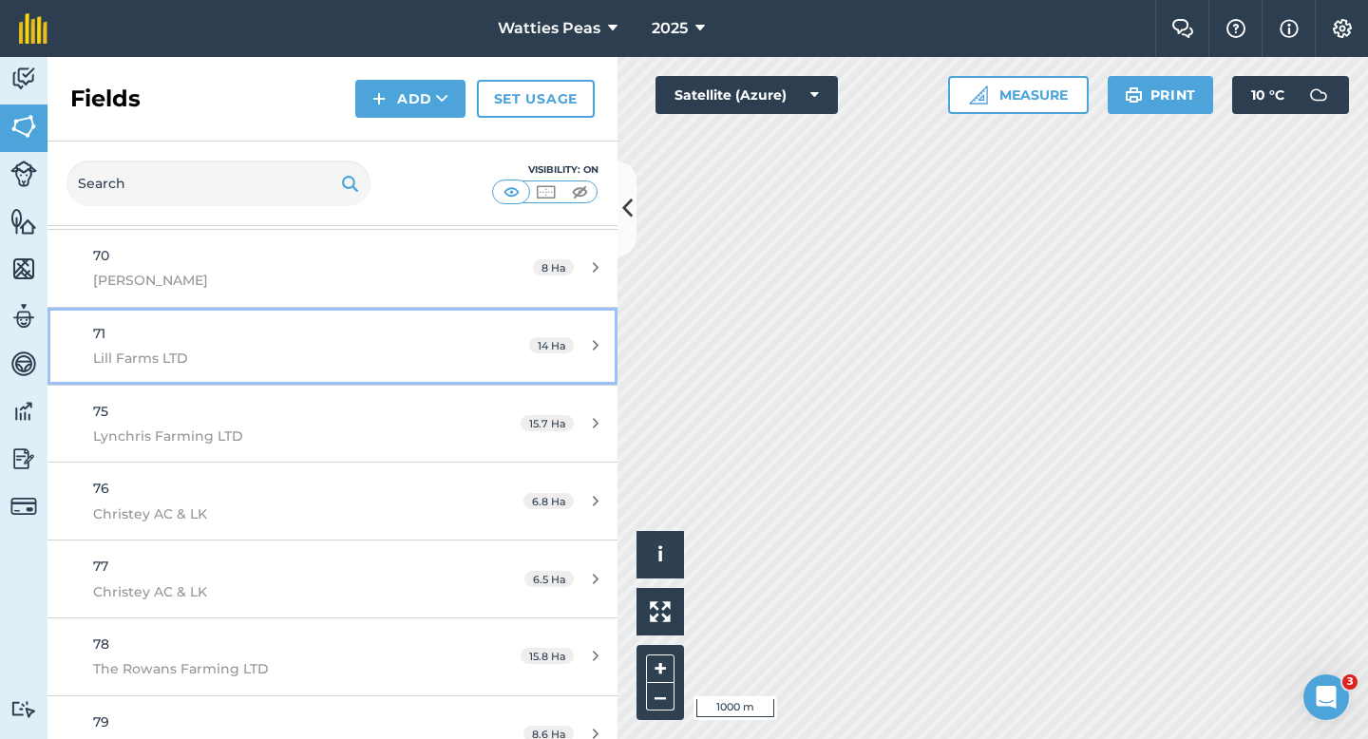
click at [494, 318] on link "71 Lill Farms LTD 14 Ha" at bounding box center [333, 346] width 570 height 77
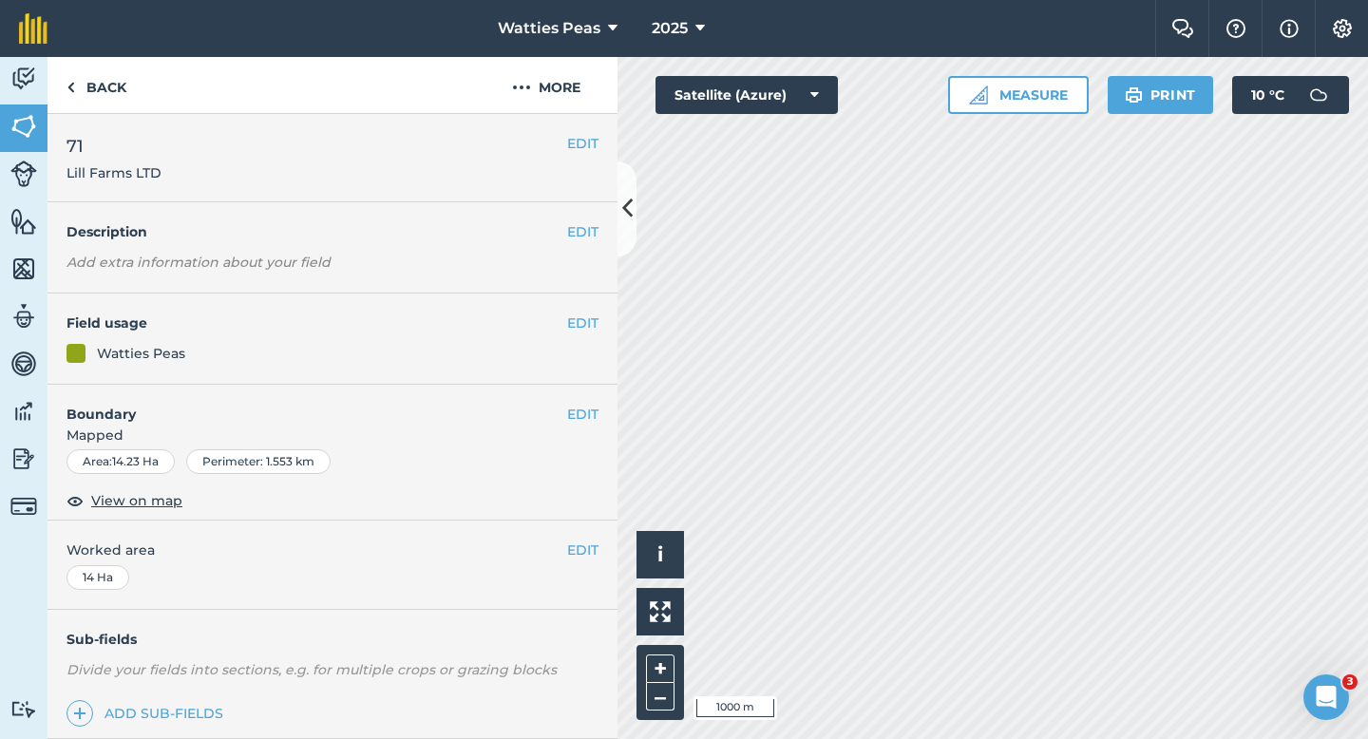
click at [588, 130] on div "EDIT 71 Lill Farms LTD" at bounding box center [333, 158] width 570 height 88
click at [578, 143] on button "EDIT" at bounding box center [582, 143] width 31 height 21
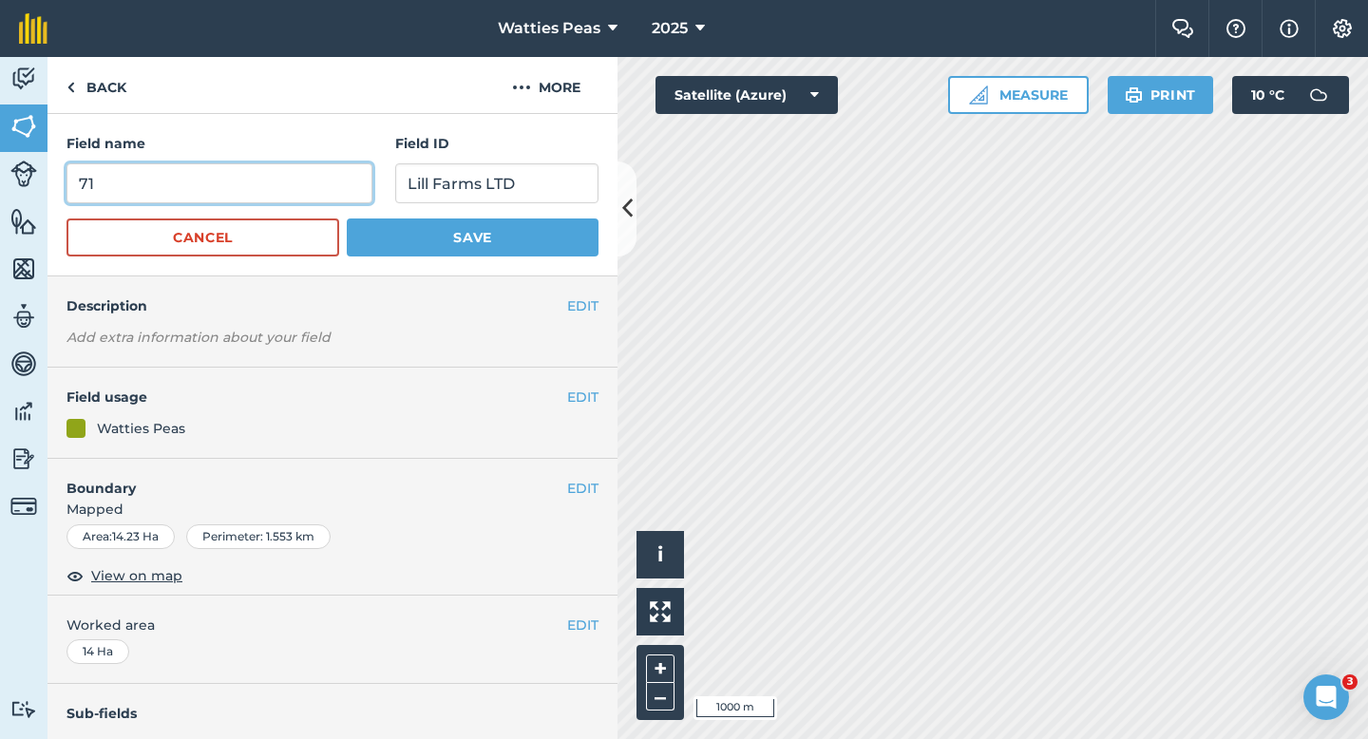
click at [227, 195] on input "71" at bounding box center [220, 183] width 306 height 40
type input "74"
click at [347, 219] on button "Save" at bounding box center [473, 238] width 252 height 38
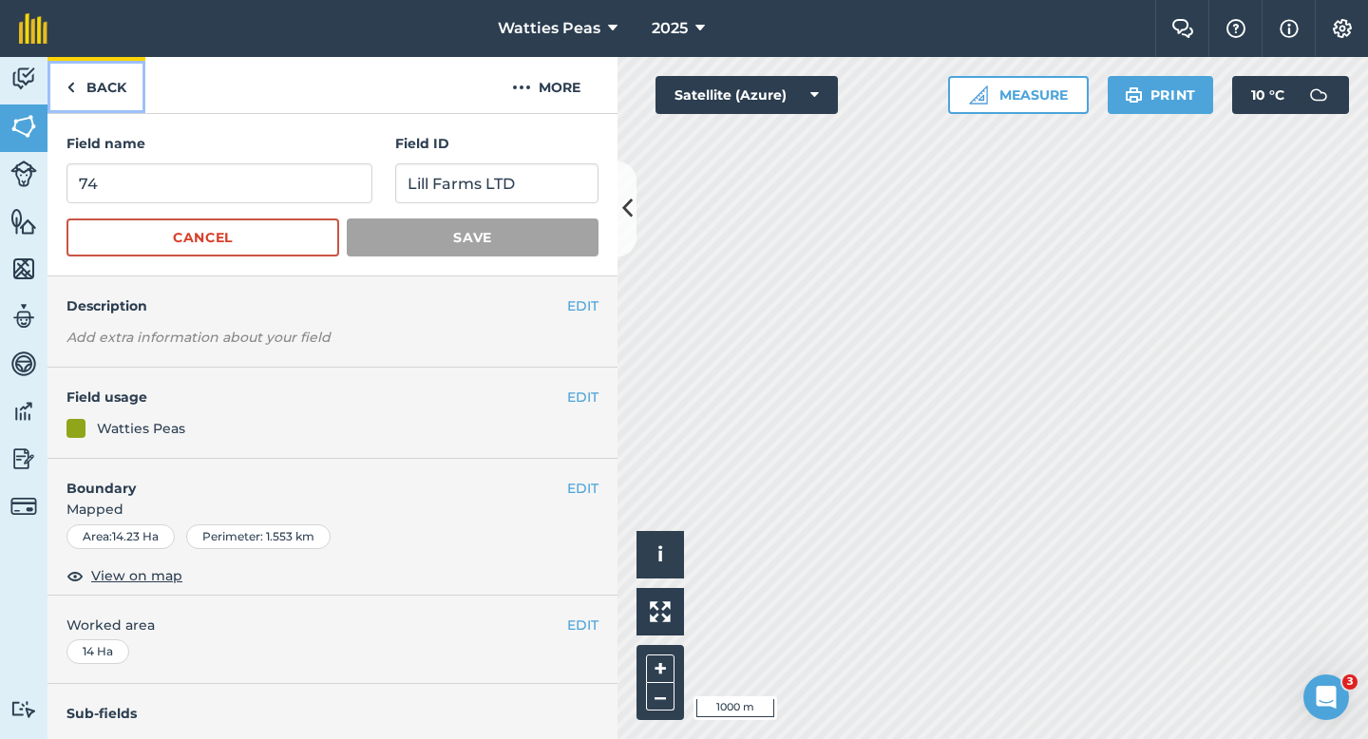
click at [132, 96] on link "Back" at bounding box center [97, 85] width 98 height 56
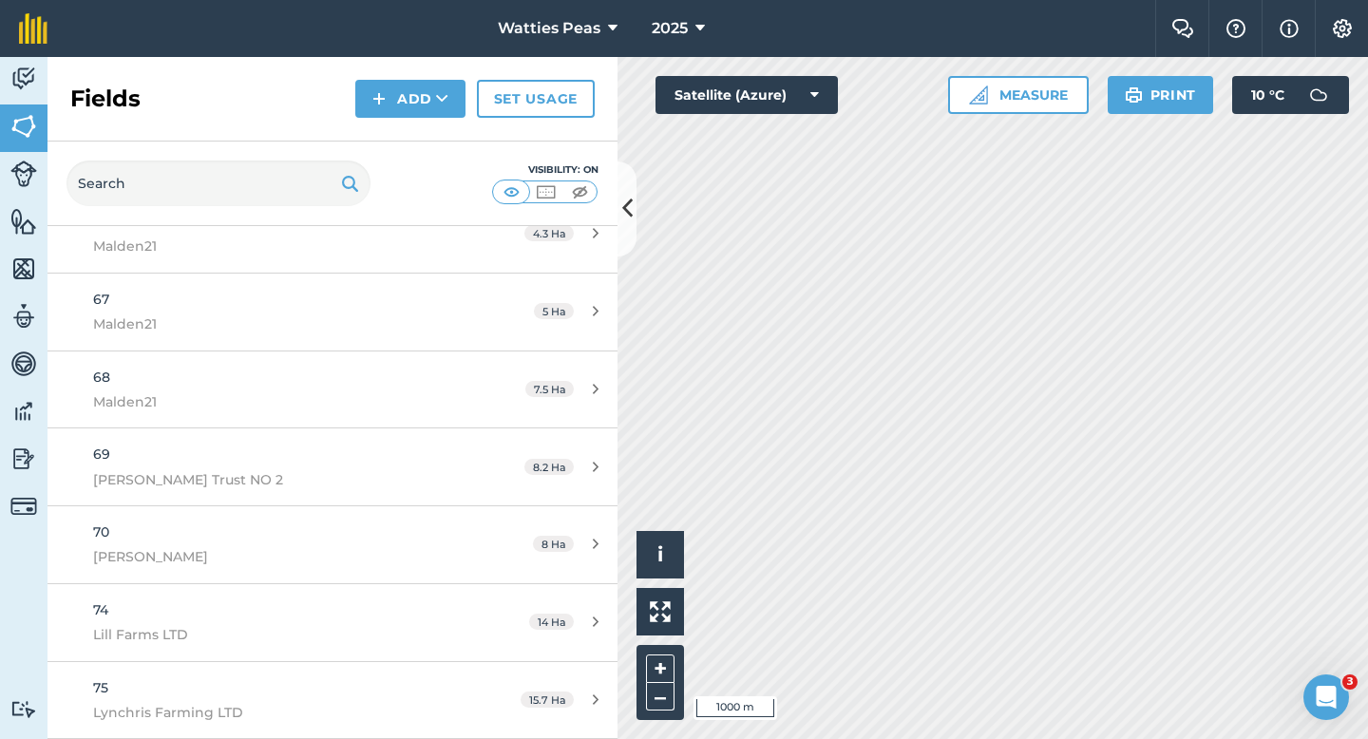
scroll to position [5286, 0]
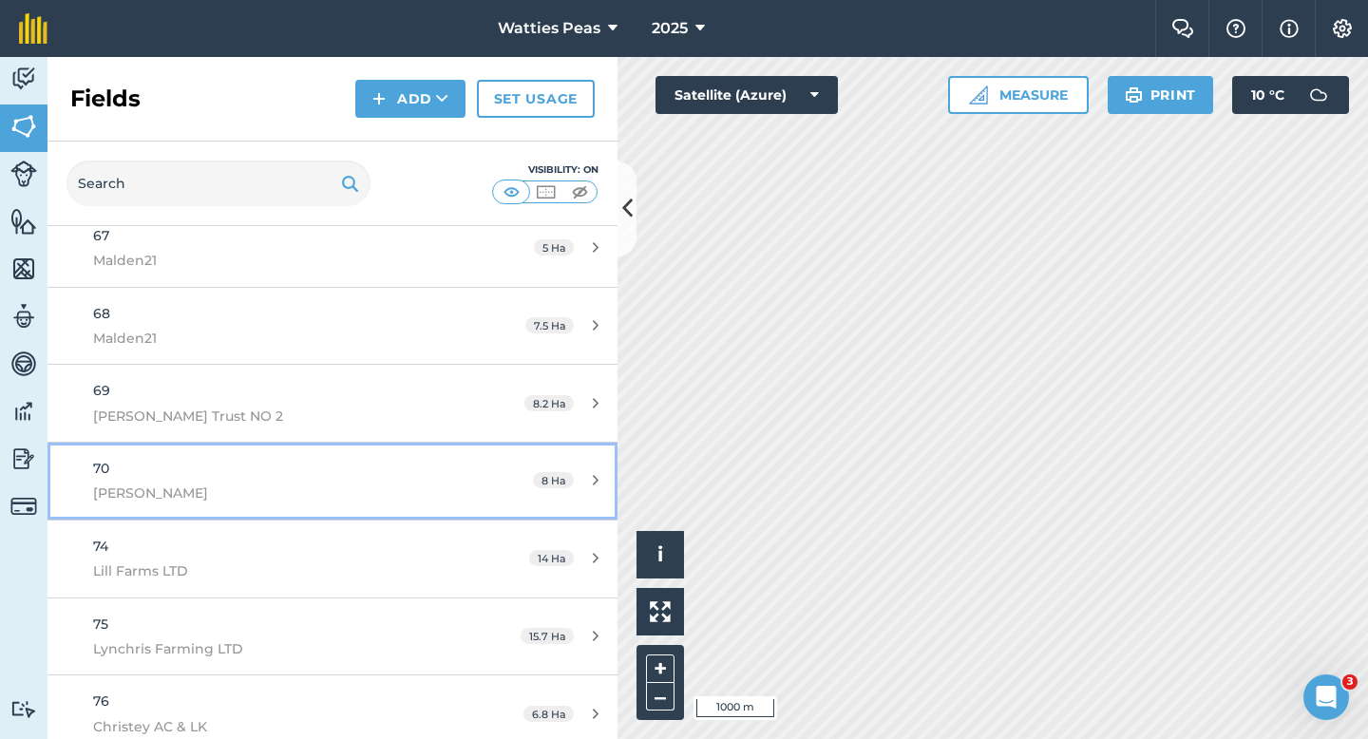
click at [425, 462] on div "70 [PERSON_NAME]" at bounding box center [271, 481] width 357 height 47
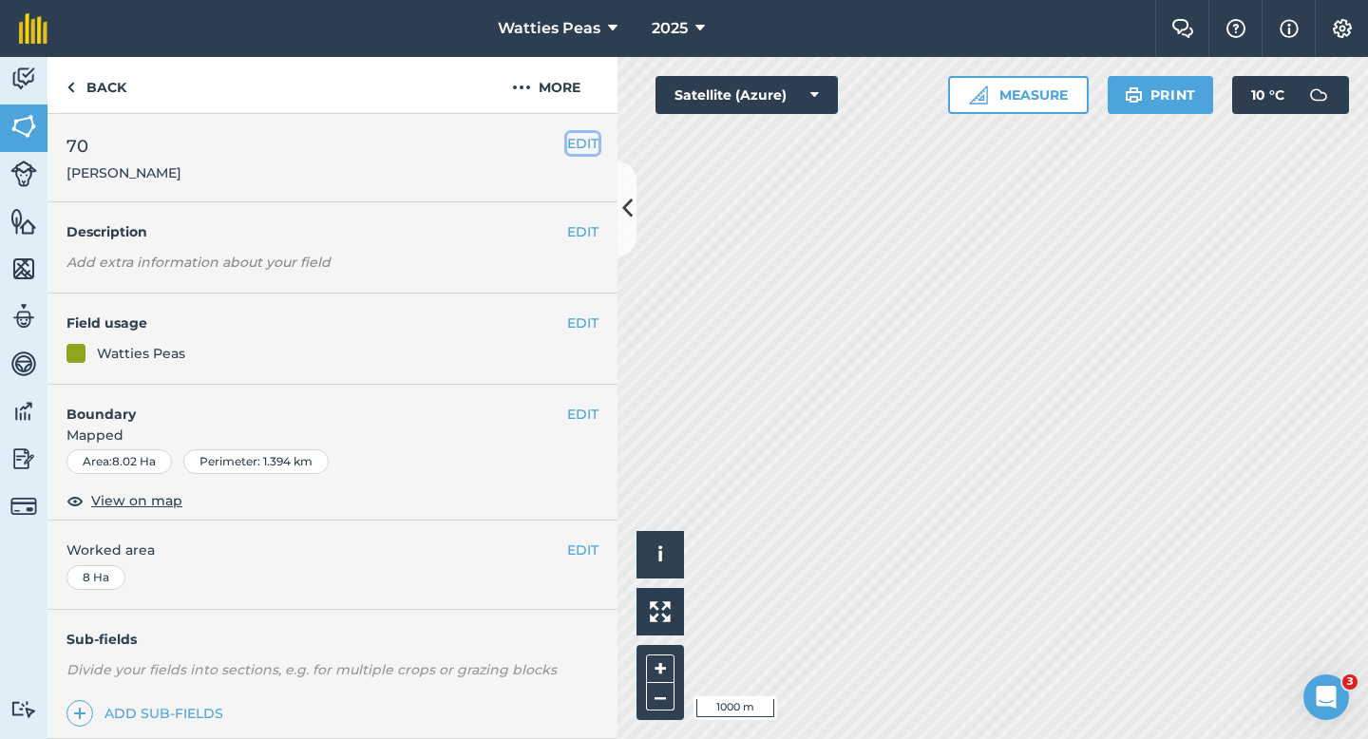
click at [576, 152] on button "EDIT" at bounding box center [582, 143] width 31 height 21
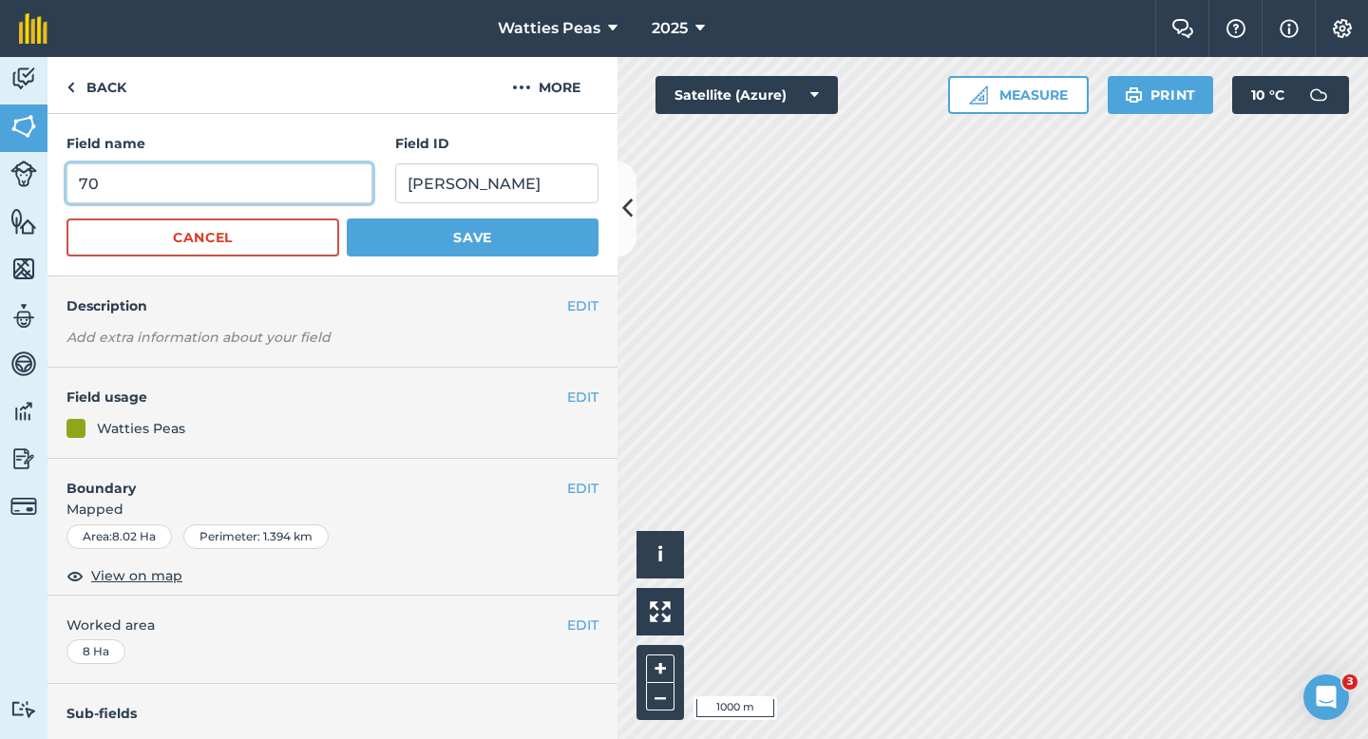
click at [306, 179] on input "70" at bounding box center [220, 183] width 306 height 40
type input "73"
click at [347, 219] on button "Save" at bounding box center [473, 238] width 252 height 38
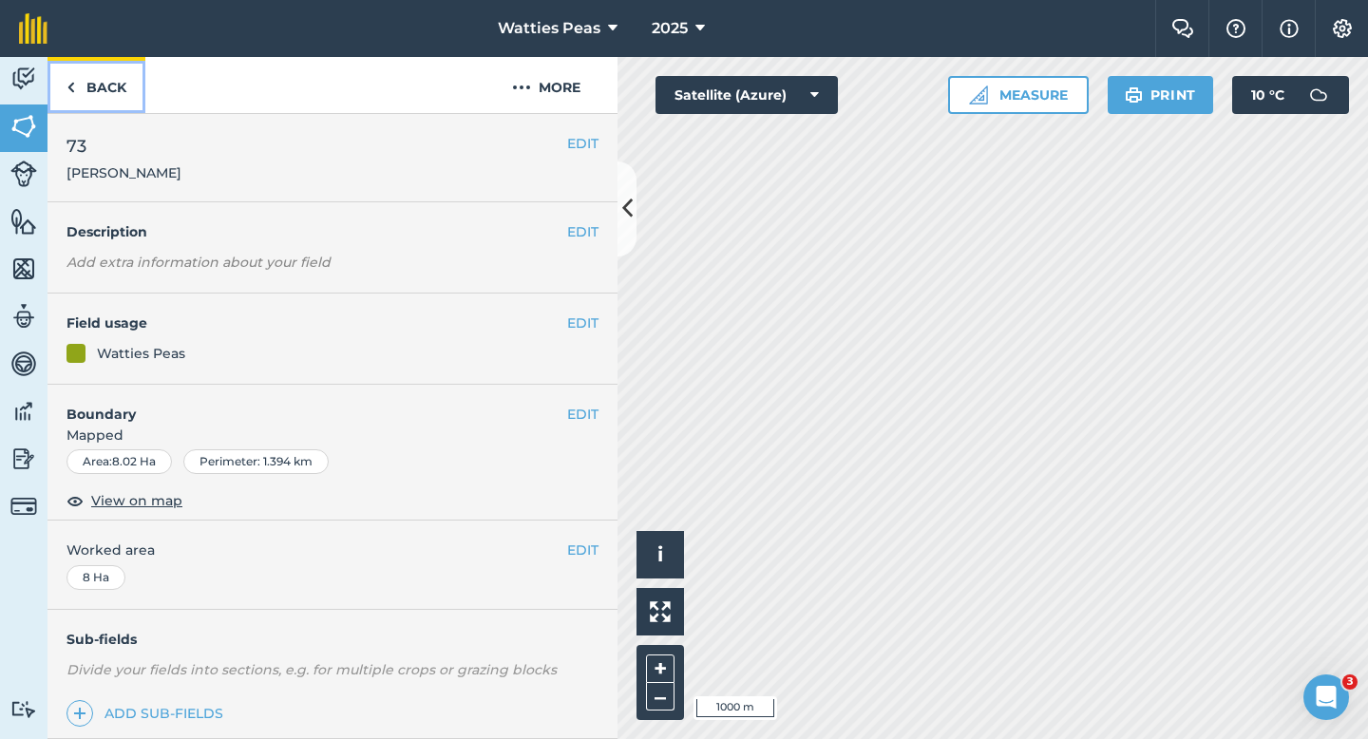
click at [94, 93] on link "Back" at bounding box center [97, 85] width 98 height 56
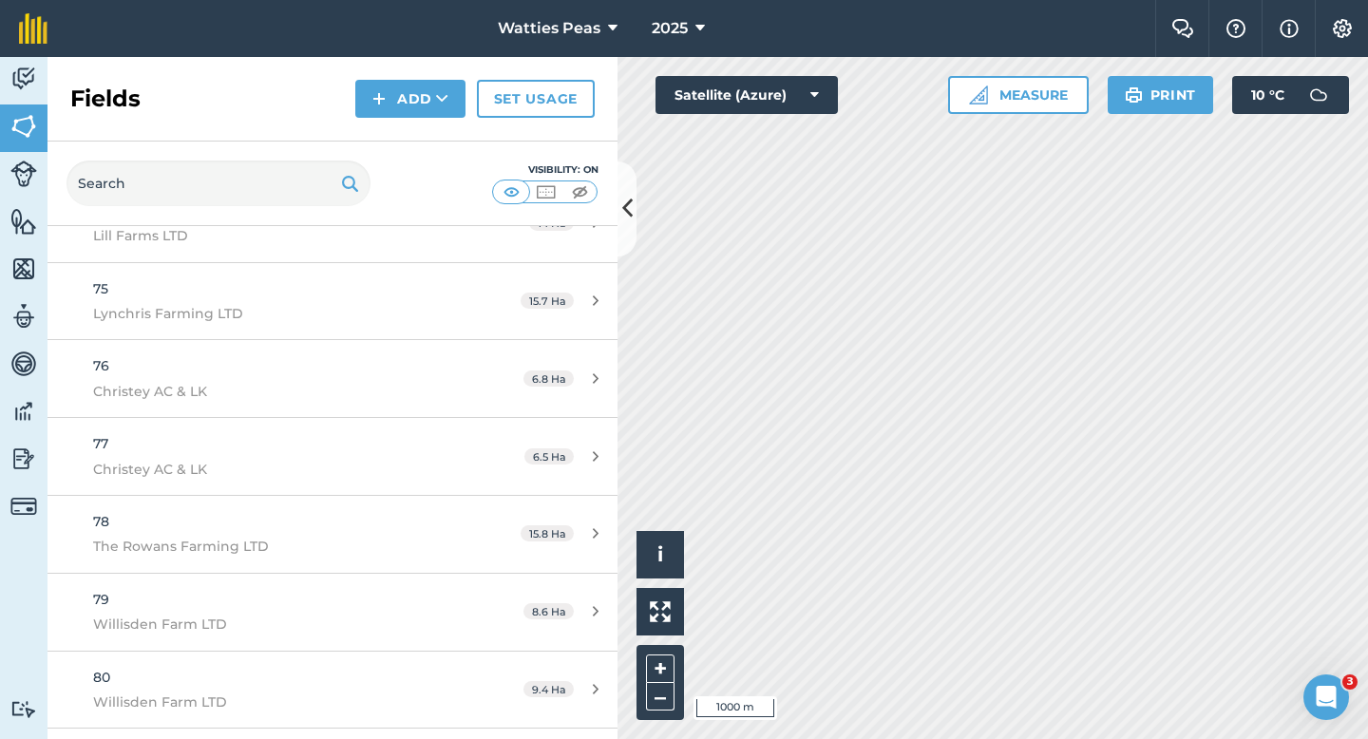
scroll to position [5367, 0]
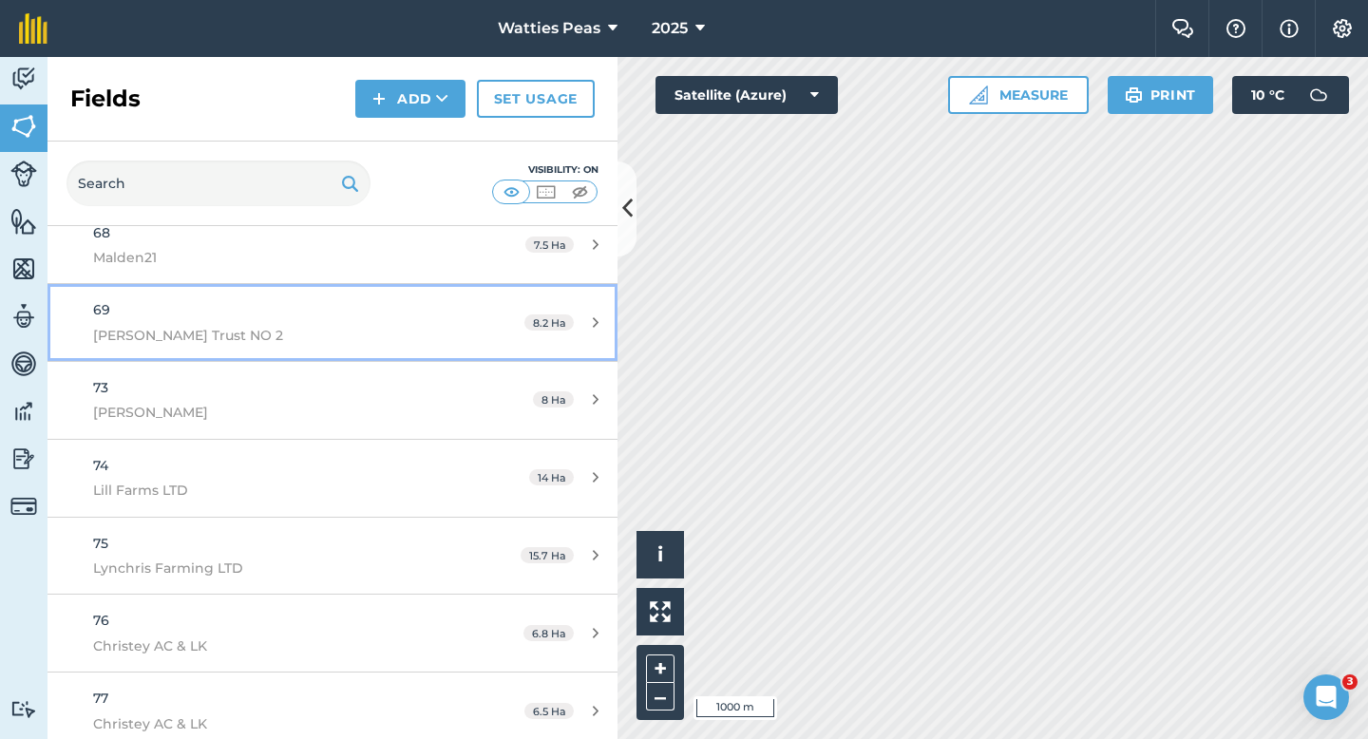
click at [490, 302] on link "69 [PERSON_NAME] Trust NO 2 8.2 Ha" at bounding box center [333, 322] width 570 height 77
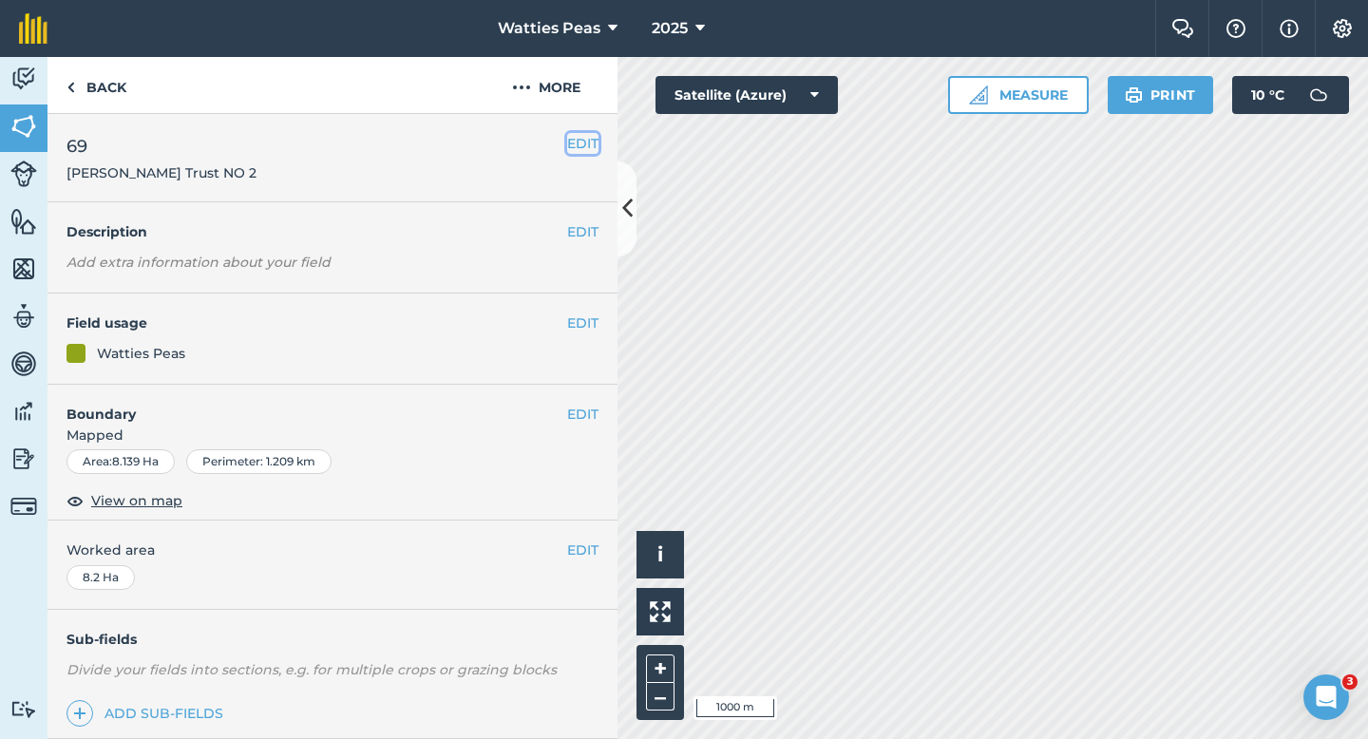
click at [576, 136] on button "EDIT" at bounding box center [582, 143] width 31 height 21
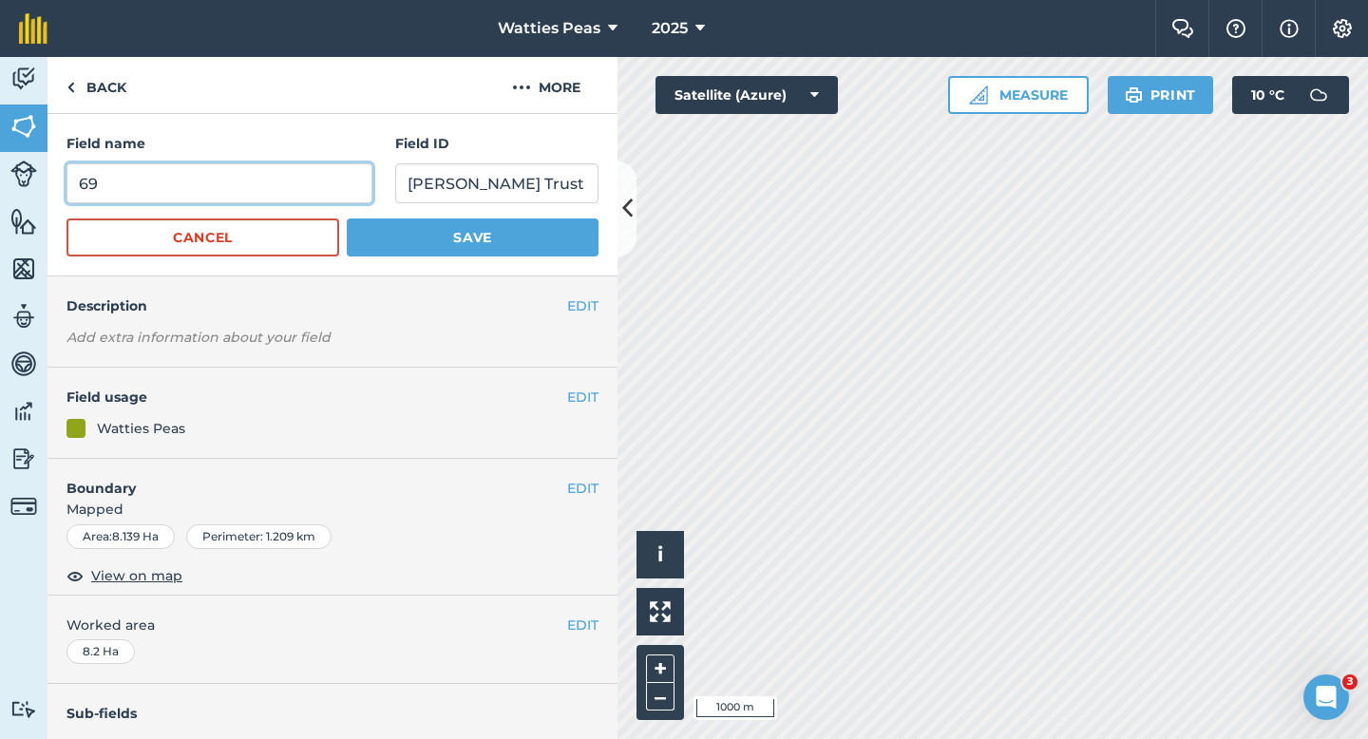
click at [367, 189] on input "69" at bounding box center [220, 183] width 306 height 40
type input "70"
click at [347, 219] on button "Save" at bounding box center [473, 238] width 252 height 38
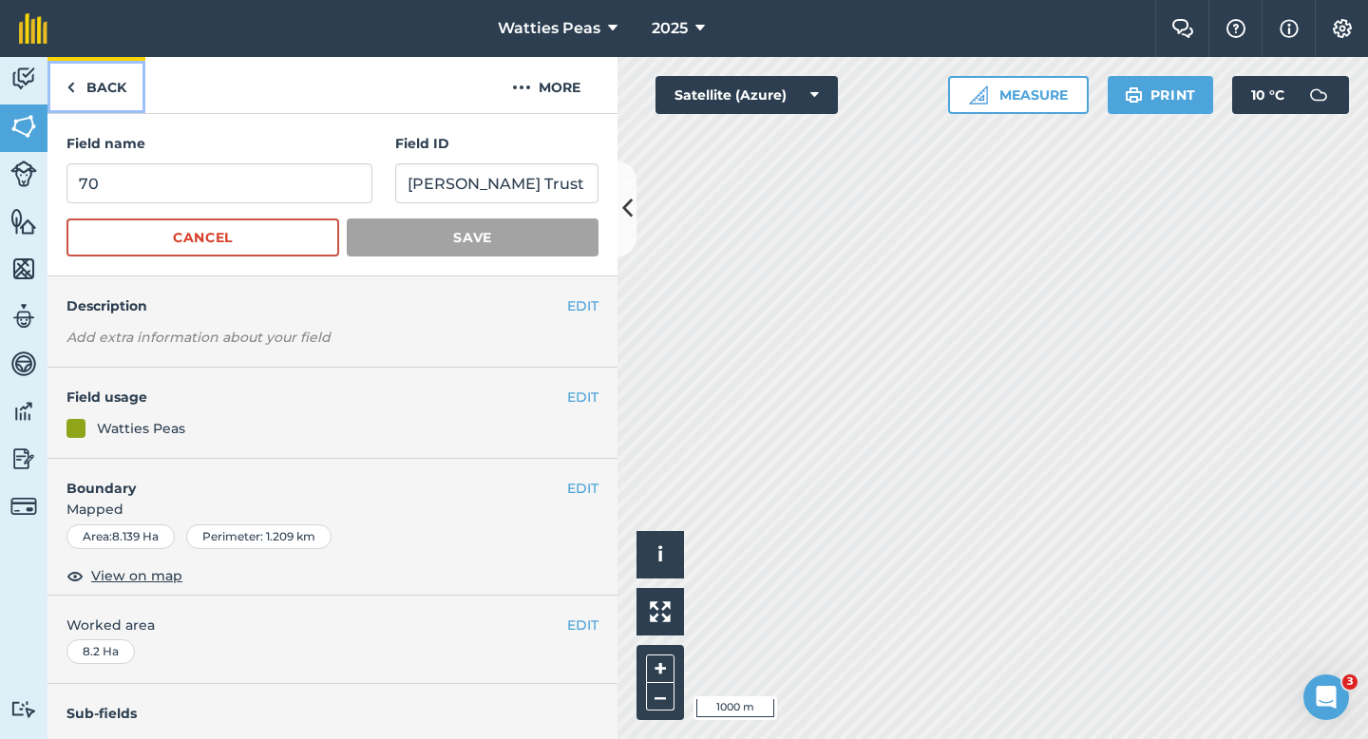
click at [124, 74] on link "Back" at bounding box center [97, 85] width 98 height 56
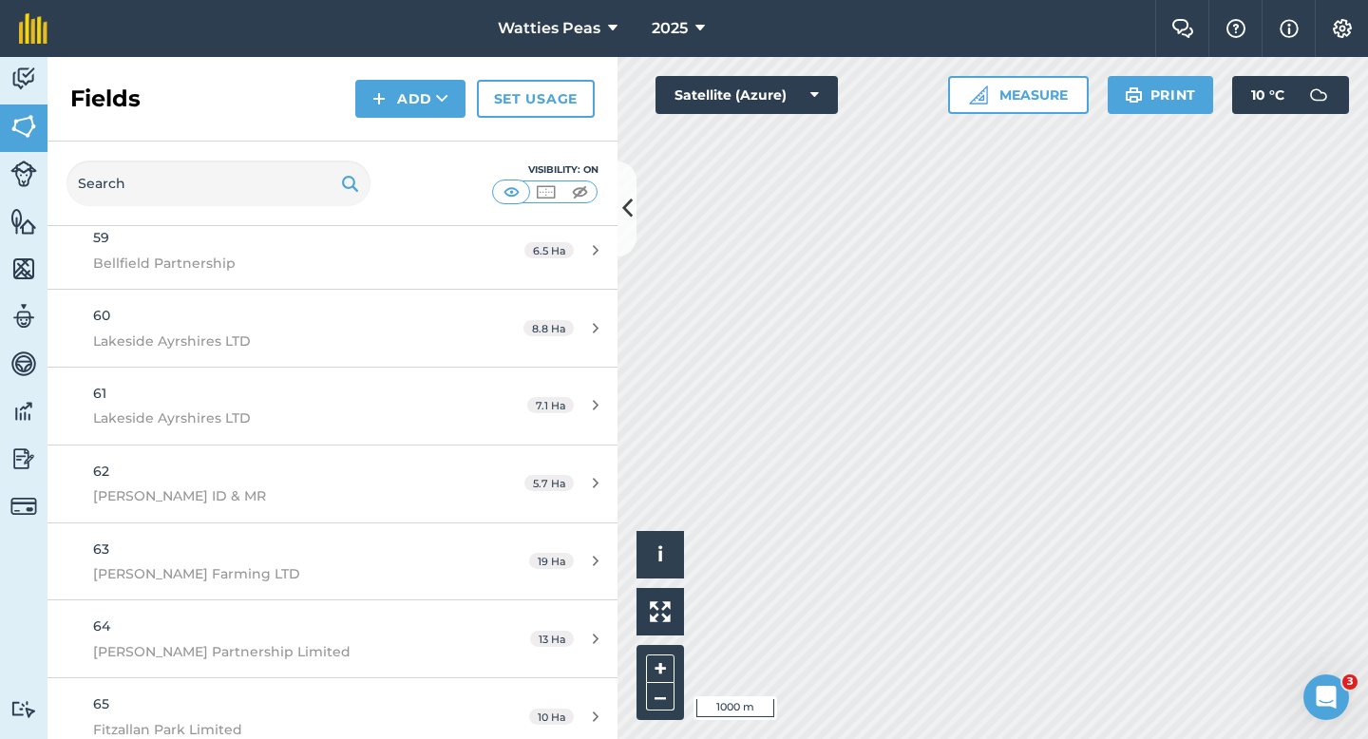
scroll to position [5348, 0]
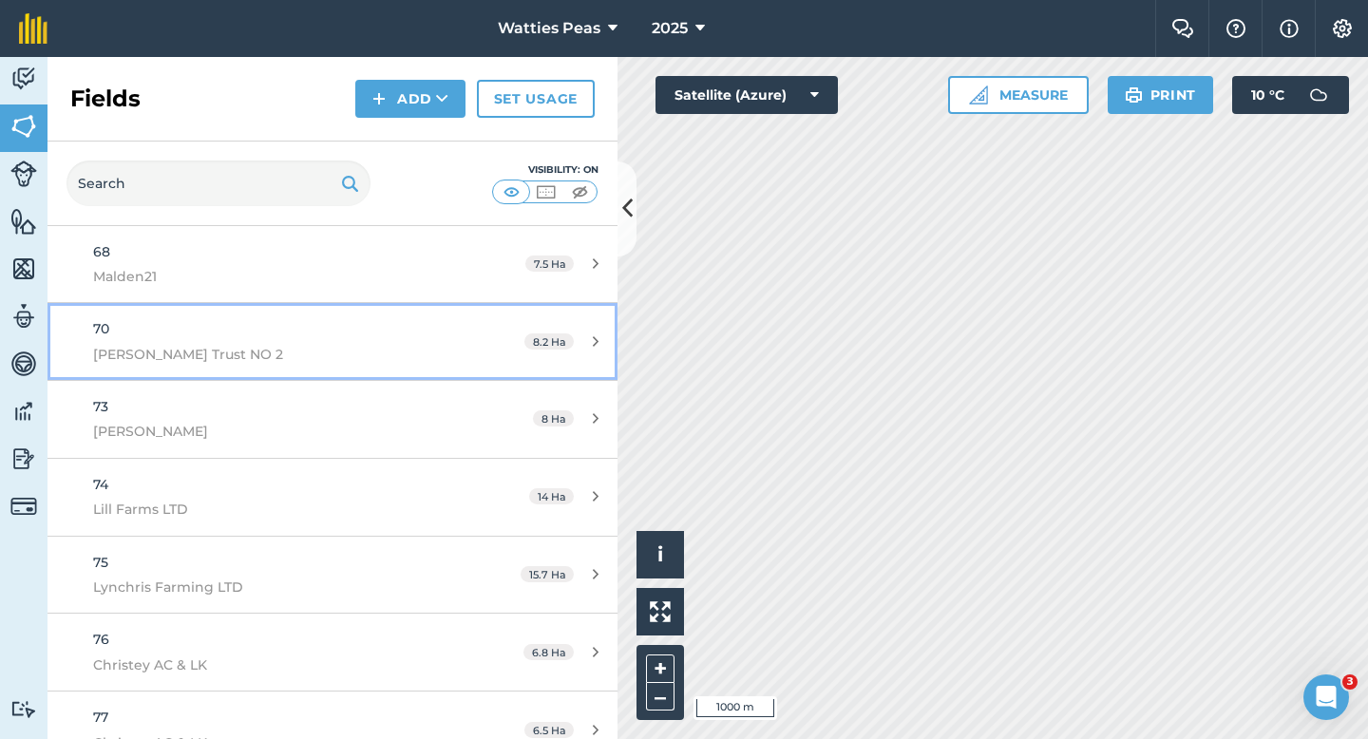
click at [366, 335] on div "70 [PERSON_NAME] Trust NO 2" at bounding box center [271, 341] width 357 height 47
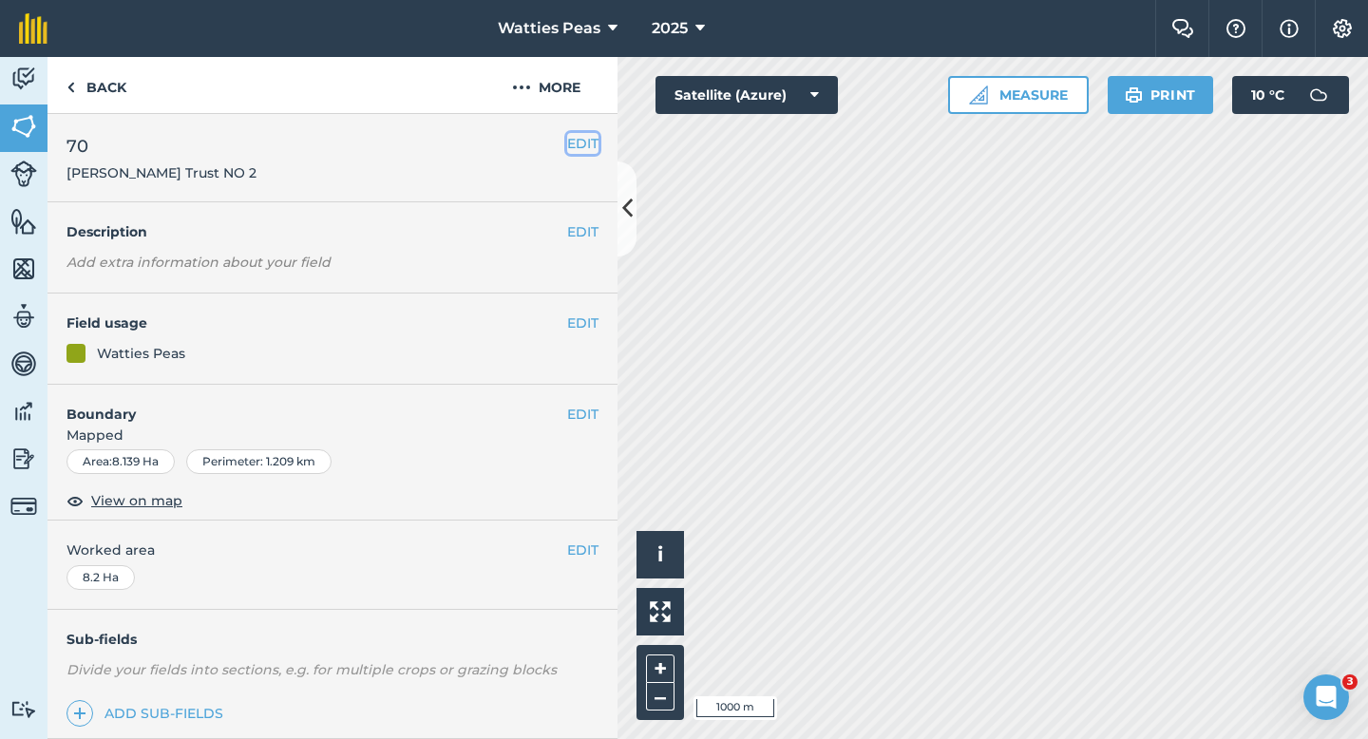
click at [568, 138] on button "EDIT" at bounding box center [582, 143] width 31 height 21
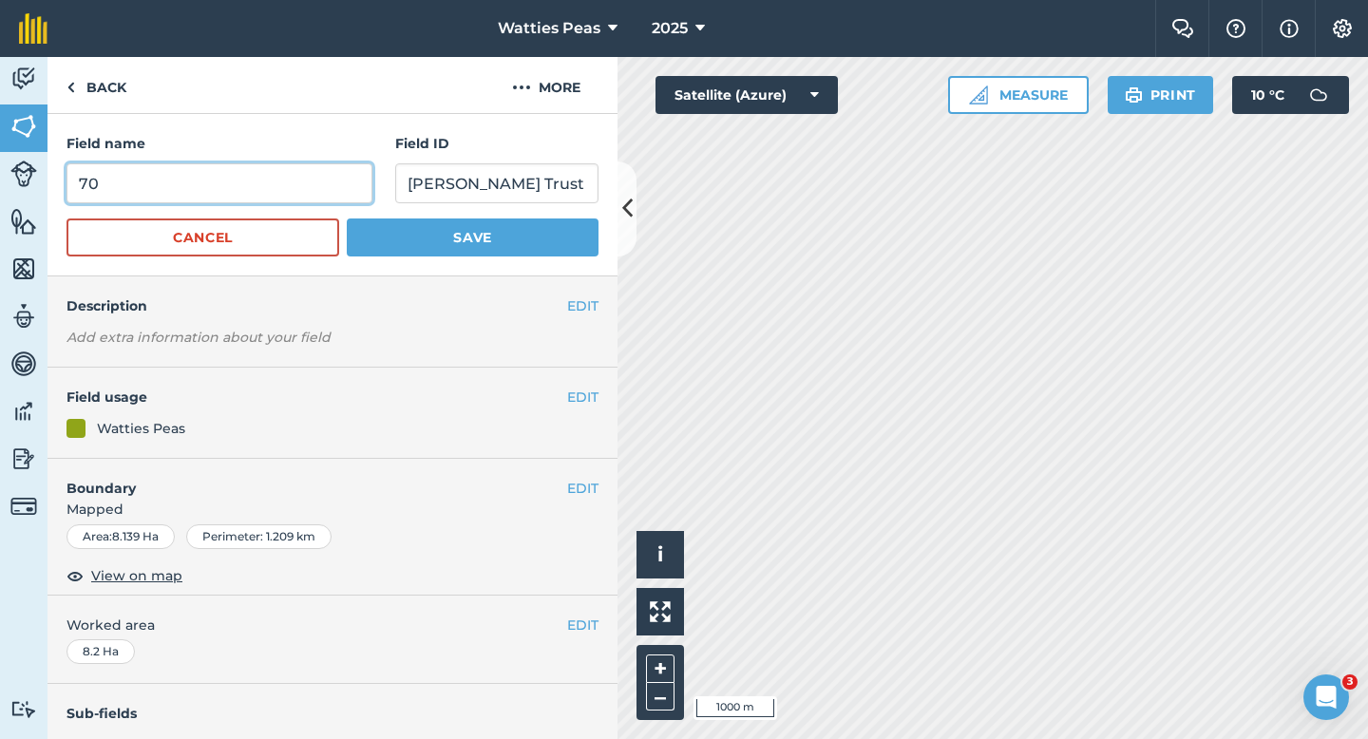
click at [201, 197] on input "70" at bounding box center [220, 183] width 306 height 40
type input "71"
click at [347, 219] on button "Save" at bounding box center [473, 238] width 252 height 38
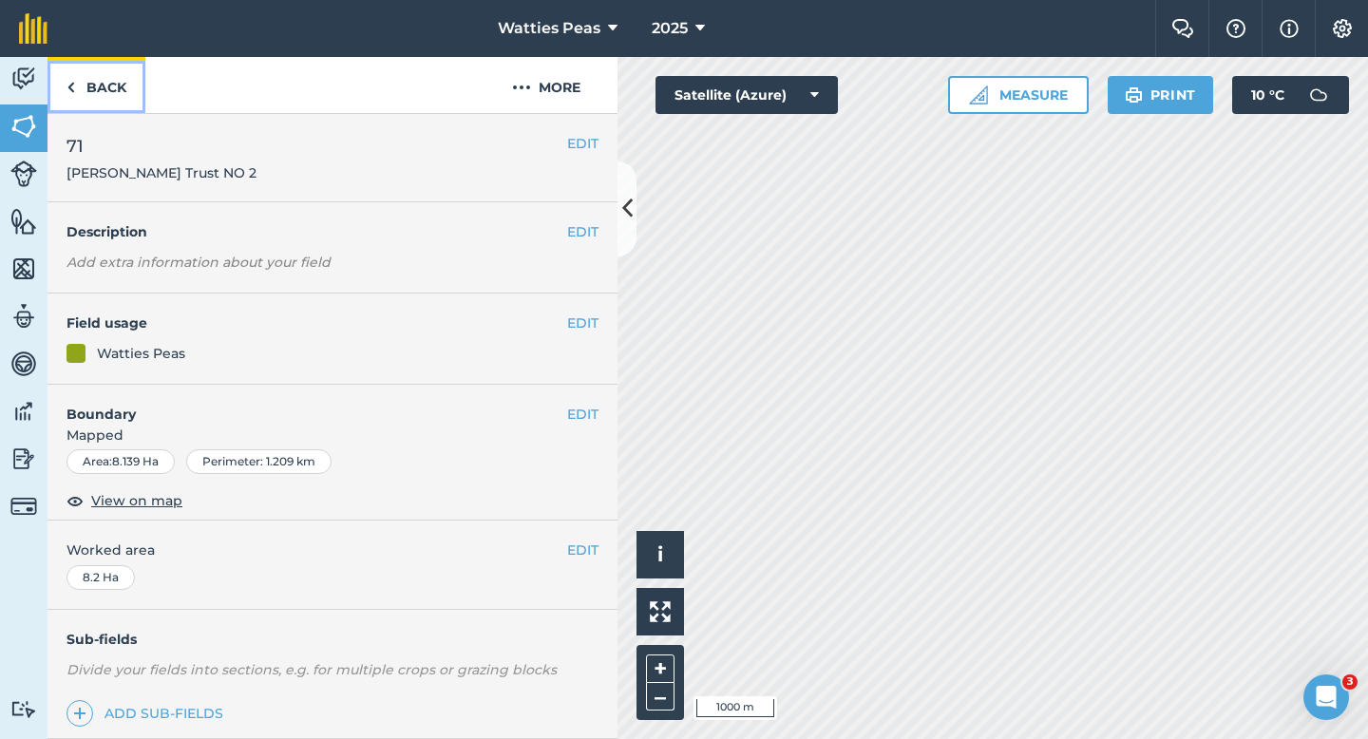
click at [106, 112] on link "Back" at bounding box center [97, 85] width 98 height 56
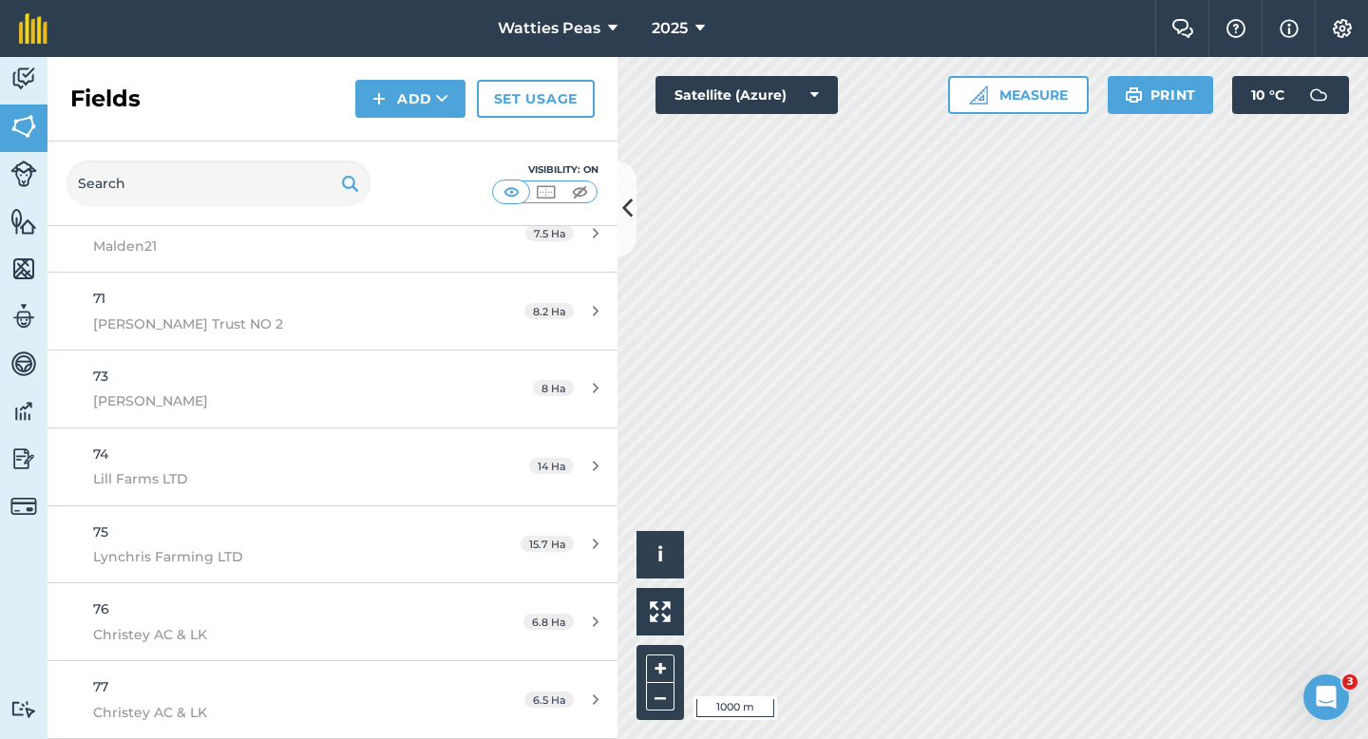
scroll to position [5355, 0]
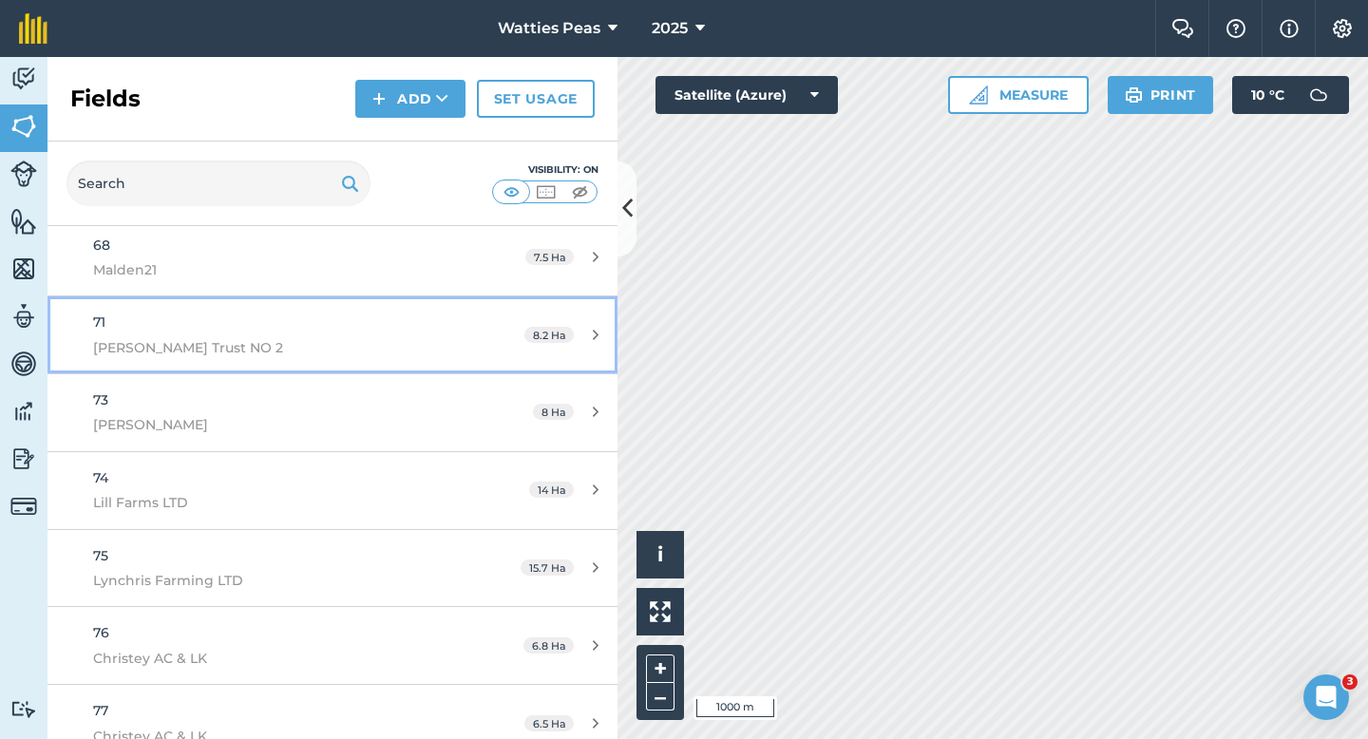
click at [480, 362] on link "71 [PERSON_NAME] Trust NO 2 8.2 Ha" at bounding box center [333, 334] width 570 height 77
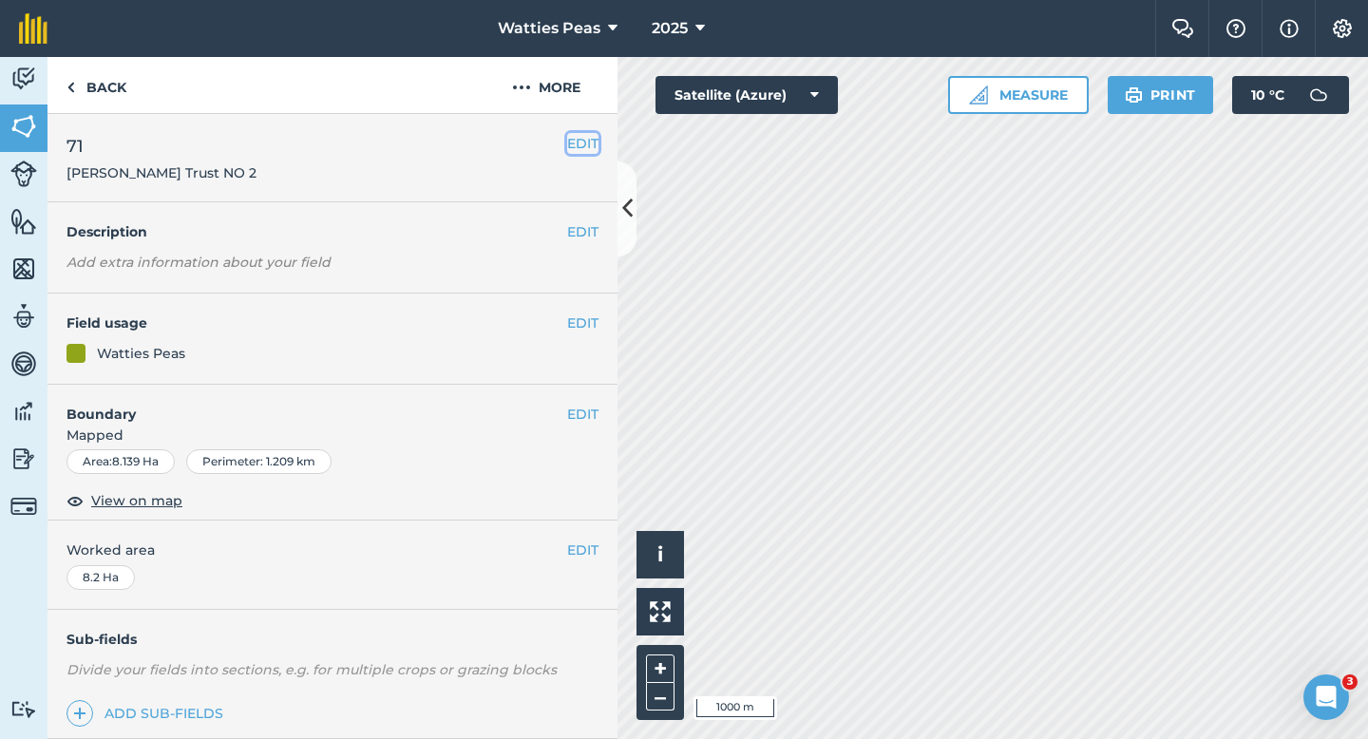
click at [578, 152] on button "EDIT" at bounding box center [582, 143] width 31 height 21
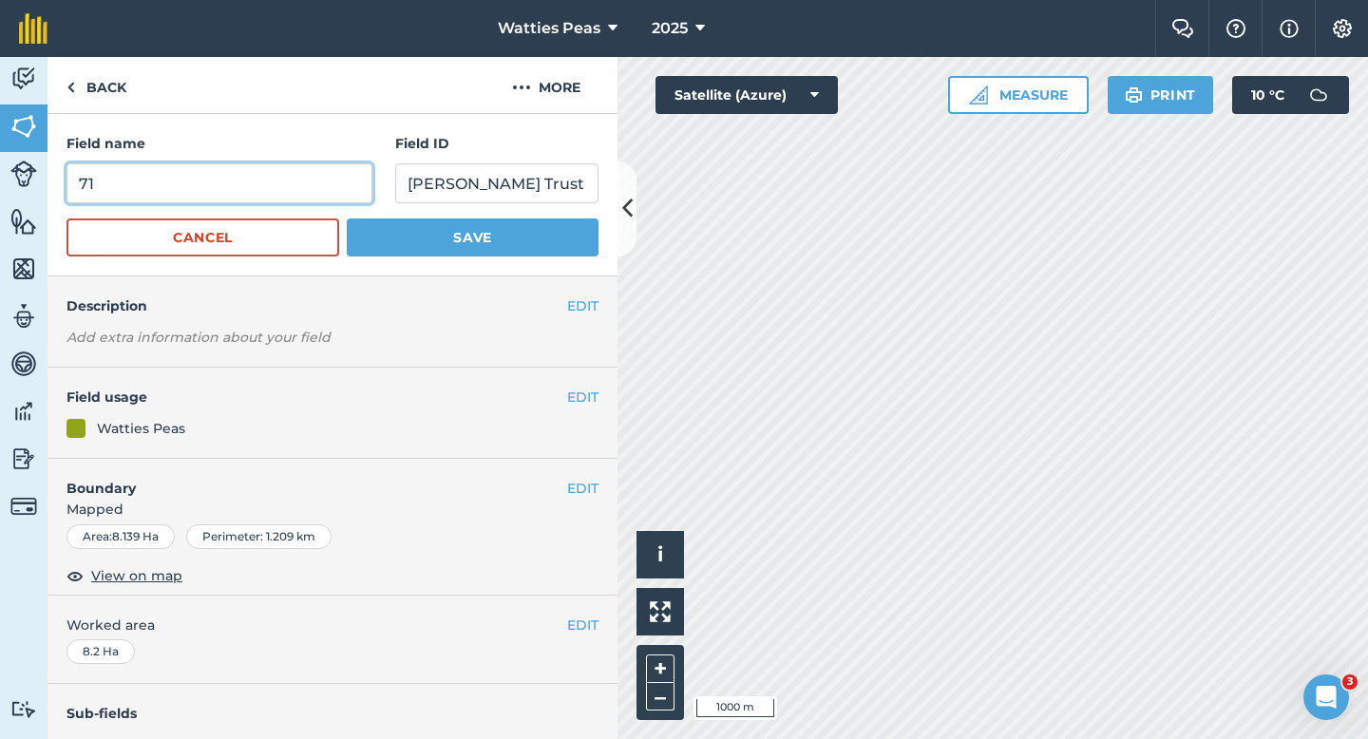
click at [323, 195] on input "71" at bounding box center [220, 183] width 306 height 40
type input "72"
click at [347, 219] on button "Save" at bounding box center [473, 238] width 252 height 38
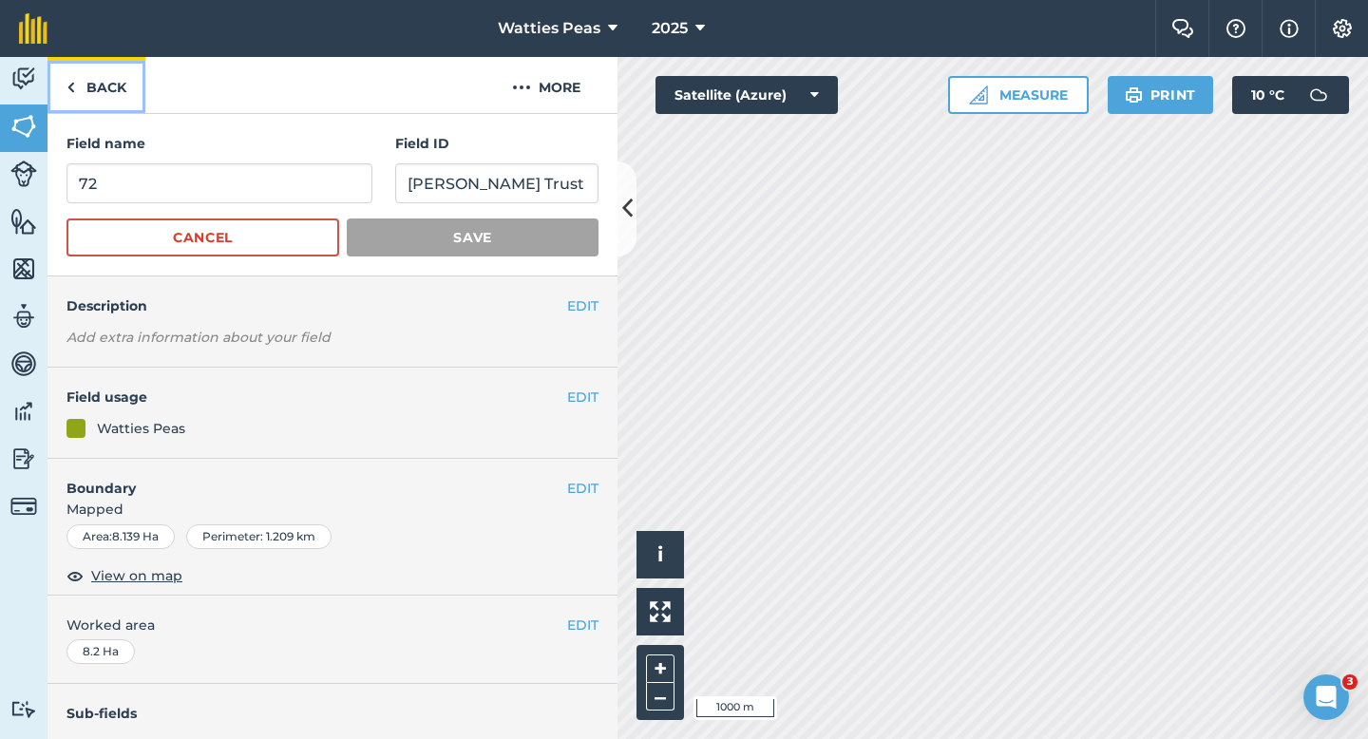
click at [123, 91] on link "Back" at bounding box center [97, 85] width 98 height 56
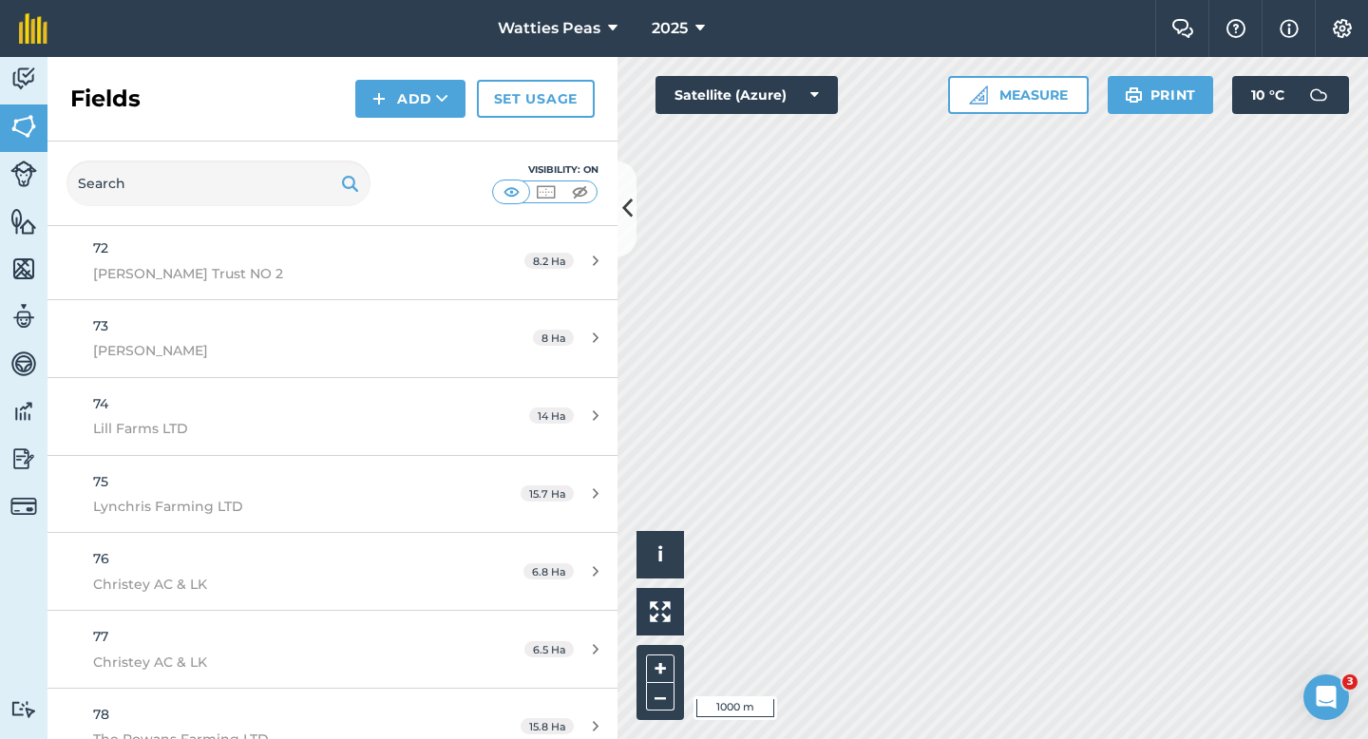
scroll to position [5319, 0]
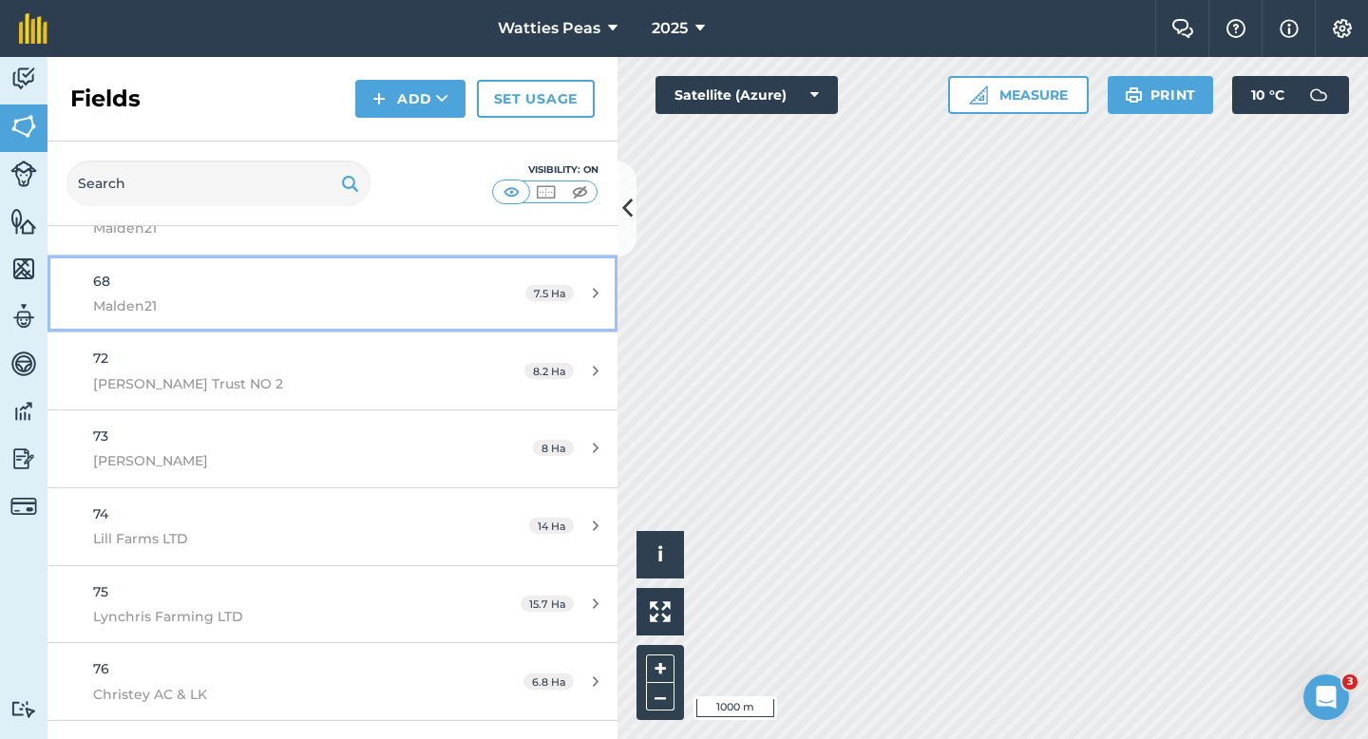
click at [398, 283] on div "68 Malden21" at bounding box center [271, 294] width 357 height 47
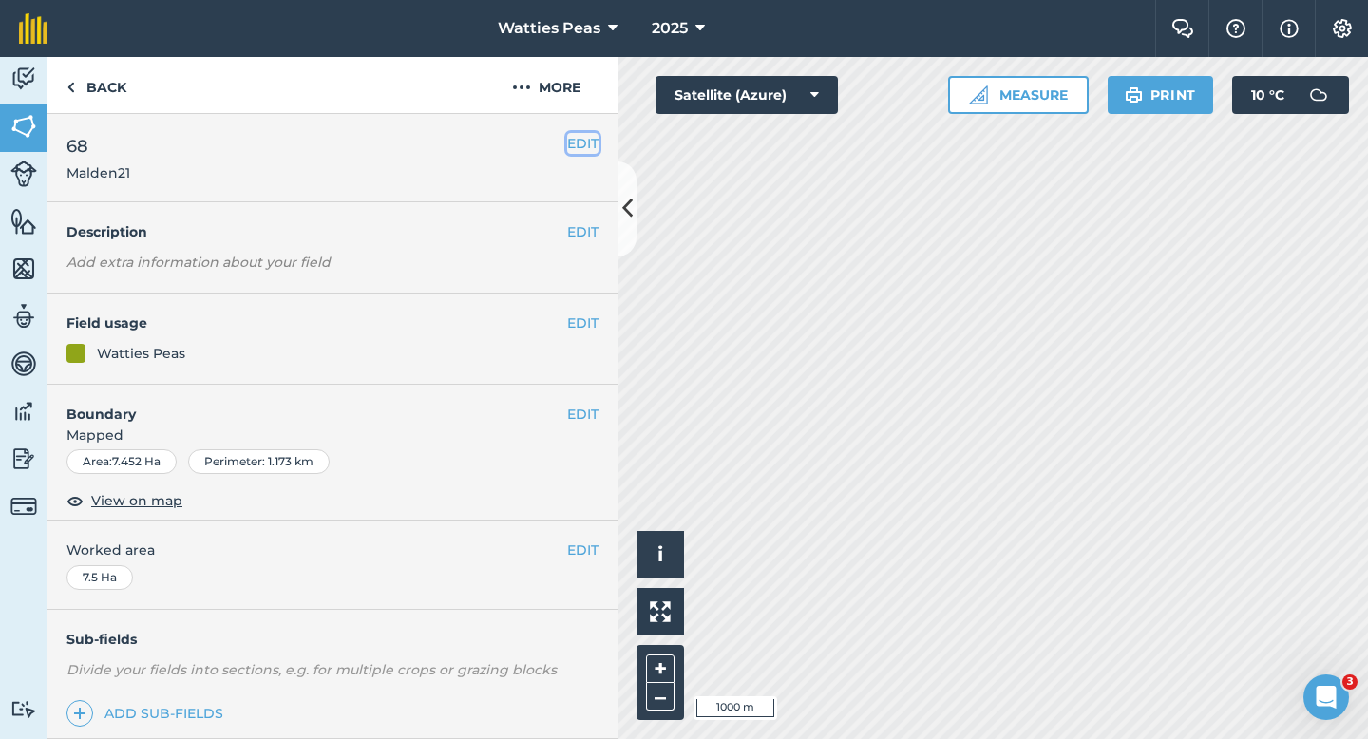
click at [581, 143] on button "EDIT" at bounding box center [582, 143] width 31 height 21
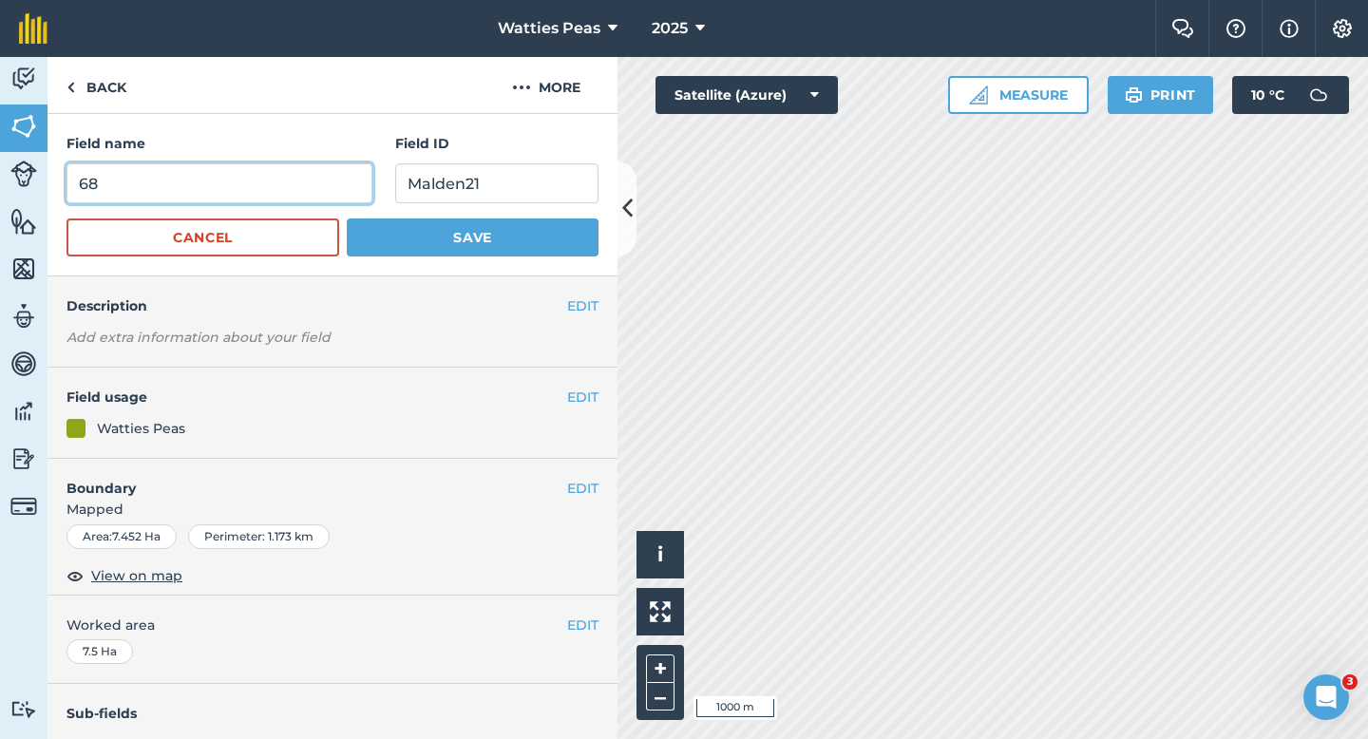
click at [310, 200] on input "68" at bounding box center [220, 183] width 306 height 40
type input "6"
type input "71"
click at [347, 219] on button "Save" at bounding box center [473, 238] width 252 height 38
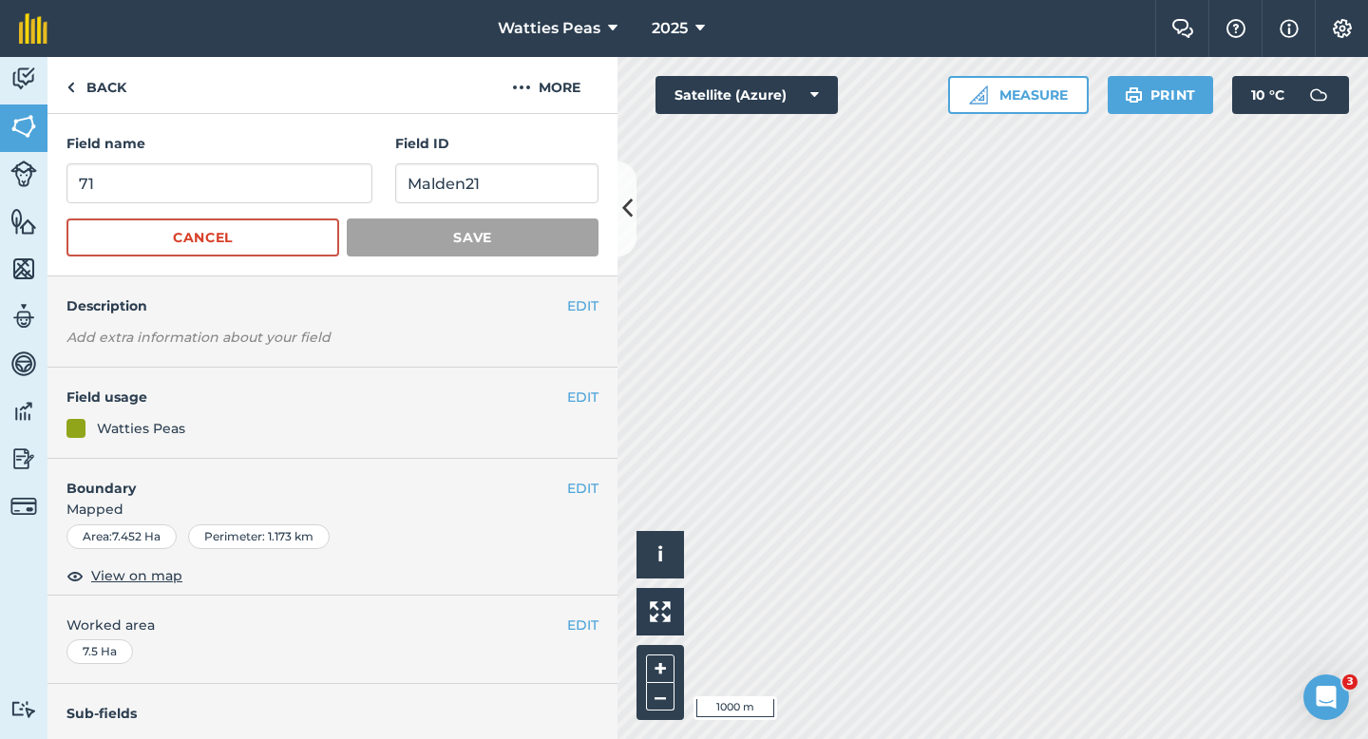
click at [118, 128] on div "Field name 71 Field ID Malden21 Cancel Save" at bounding box center [333, 195] width 570 height 162
click at [118, 116] on div "Field name 71 Field ID Malden21 Cancel Save" at bounding box center [333, 195] width 570 height 162
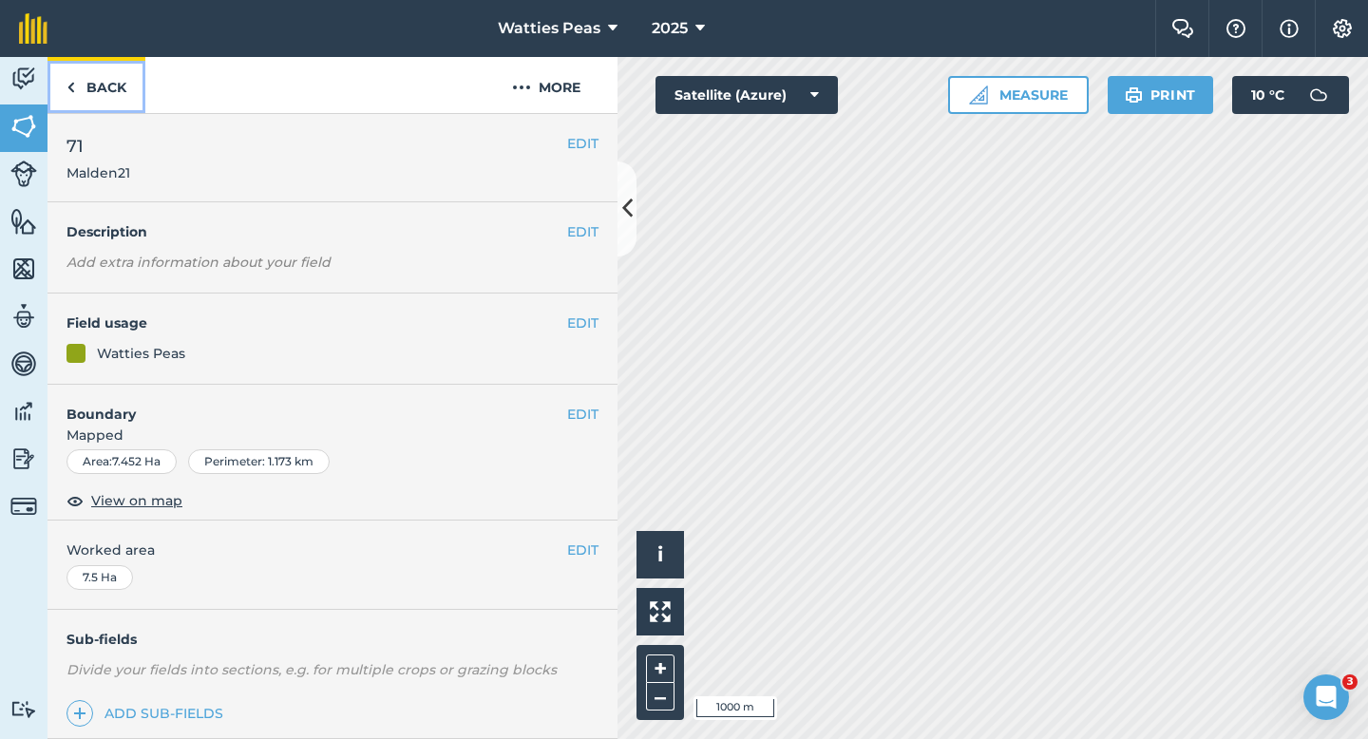
click at [118, 88] on link "Back" at bounding box center [97, 85] width 98 height 56
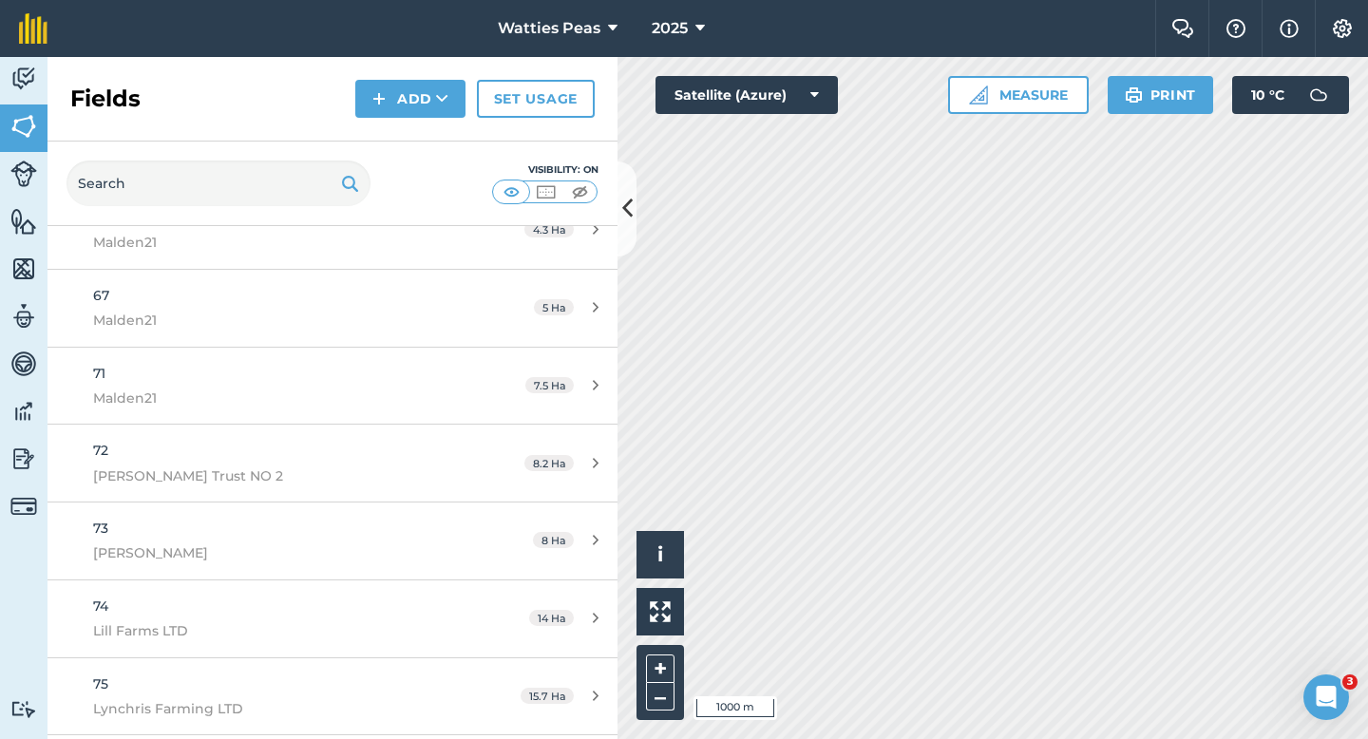
scroll to position [5187, 0]
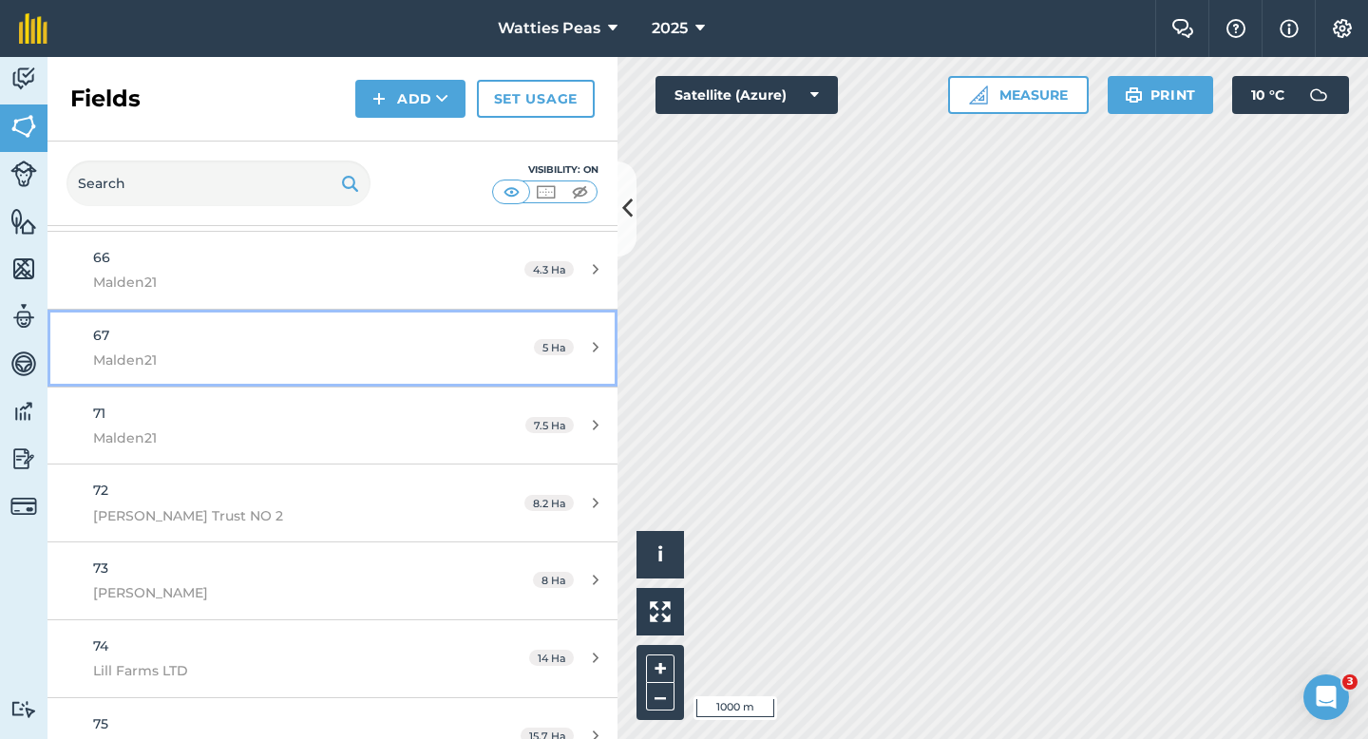
click at [374, 350] on span "Malden21" at bounding box center [271, 360] width 357 height 21
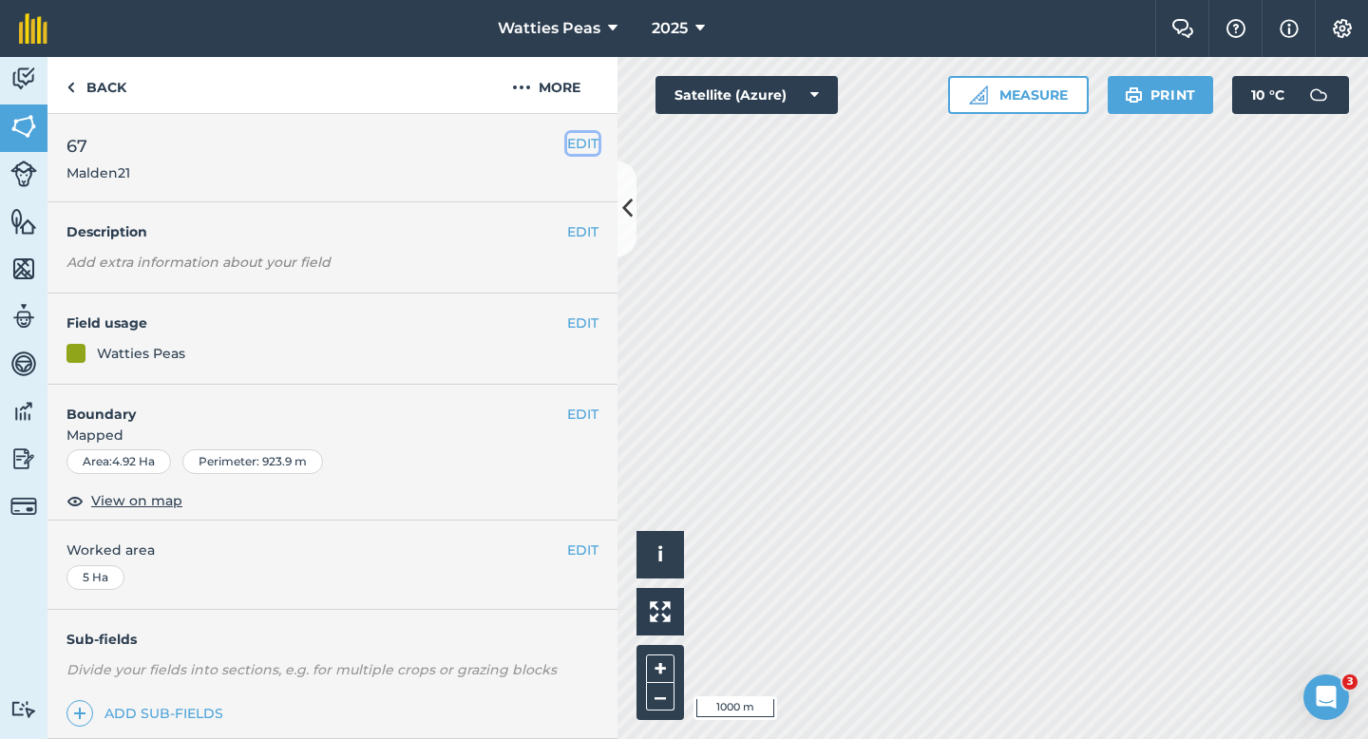
click at [581, 141] on button "EDIT" at bounding box center [582, 143] width 31 height 21
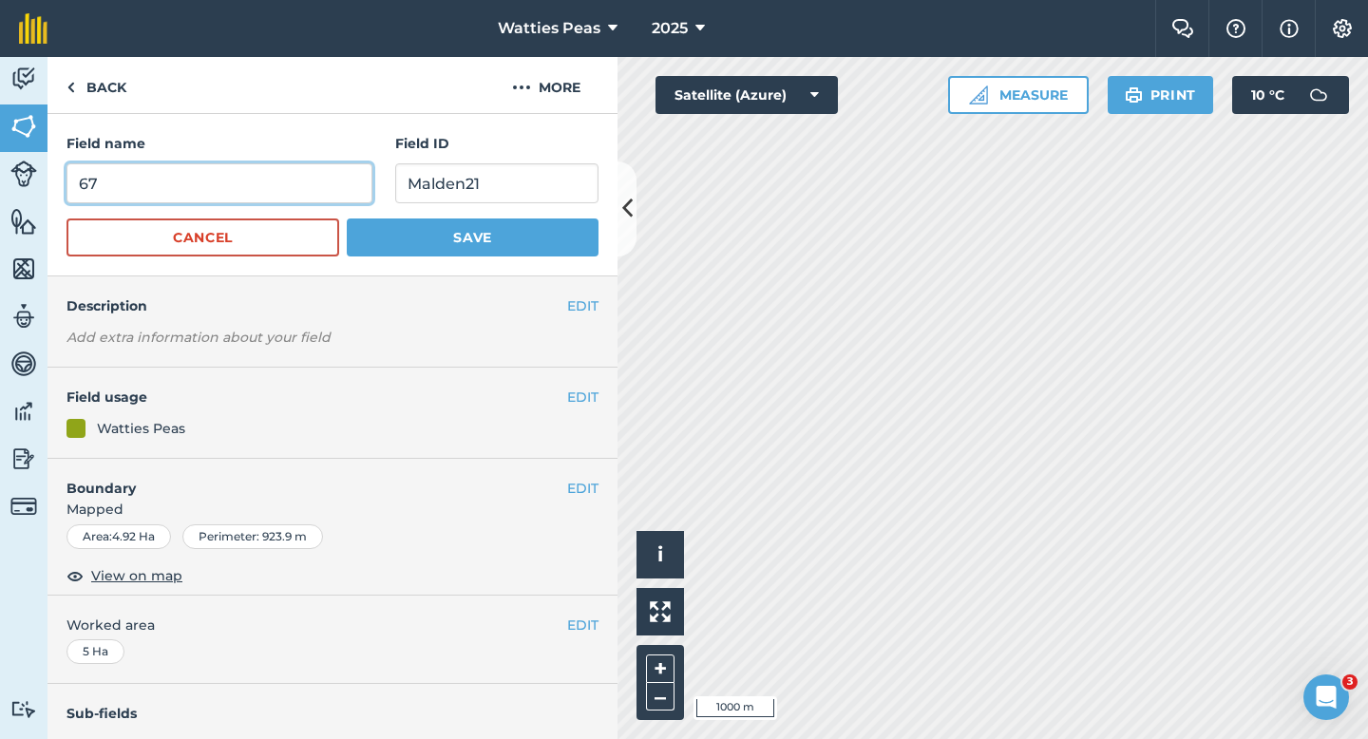
click at [269, 179] on input "67" at bounding box center [220, 183] width 306 height 40
type input "70"
click at [347, 219] on button "Save" at bounding box center [473, 238] width 252 height 38
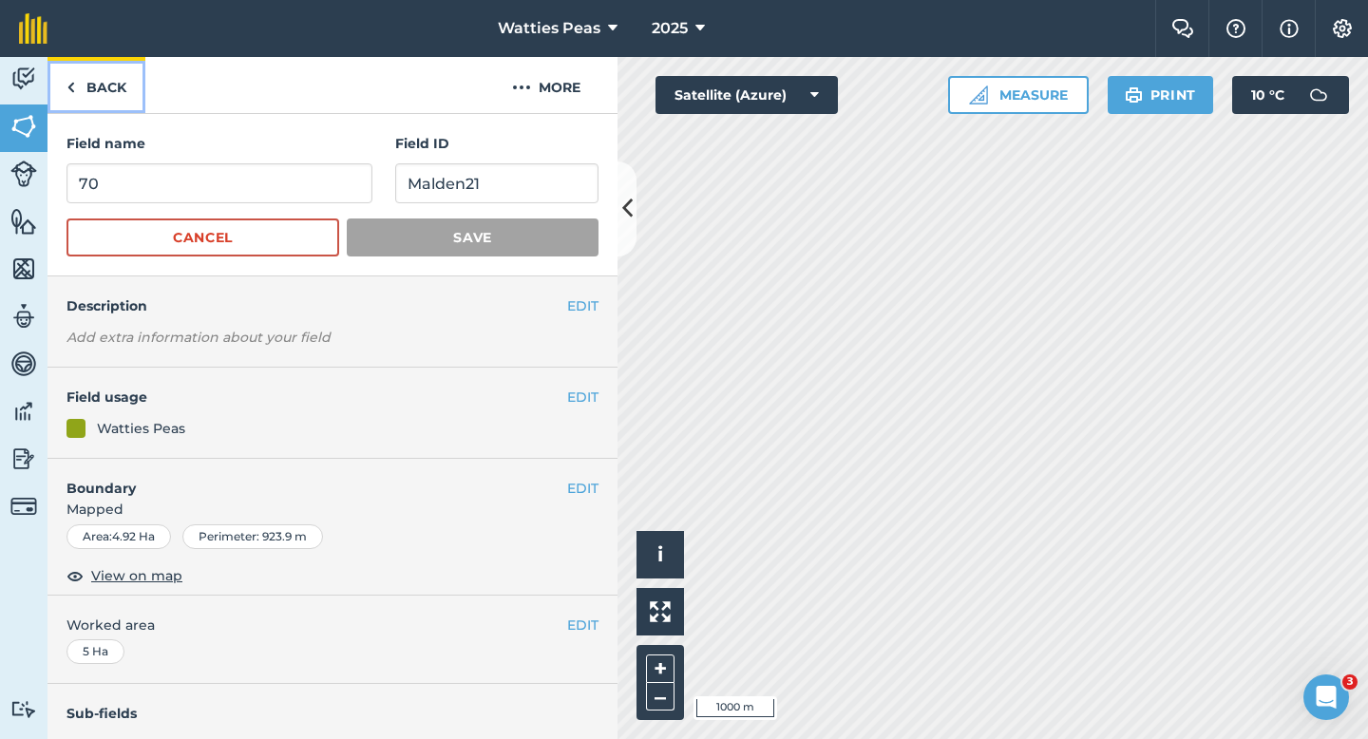
click at [95, 93] on link "Back" at bounding box center [97, 85] width 98 height 56
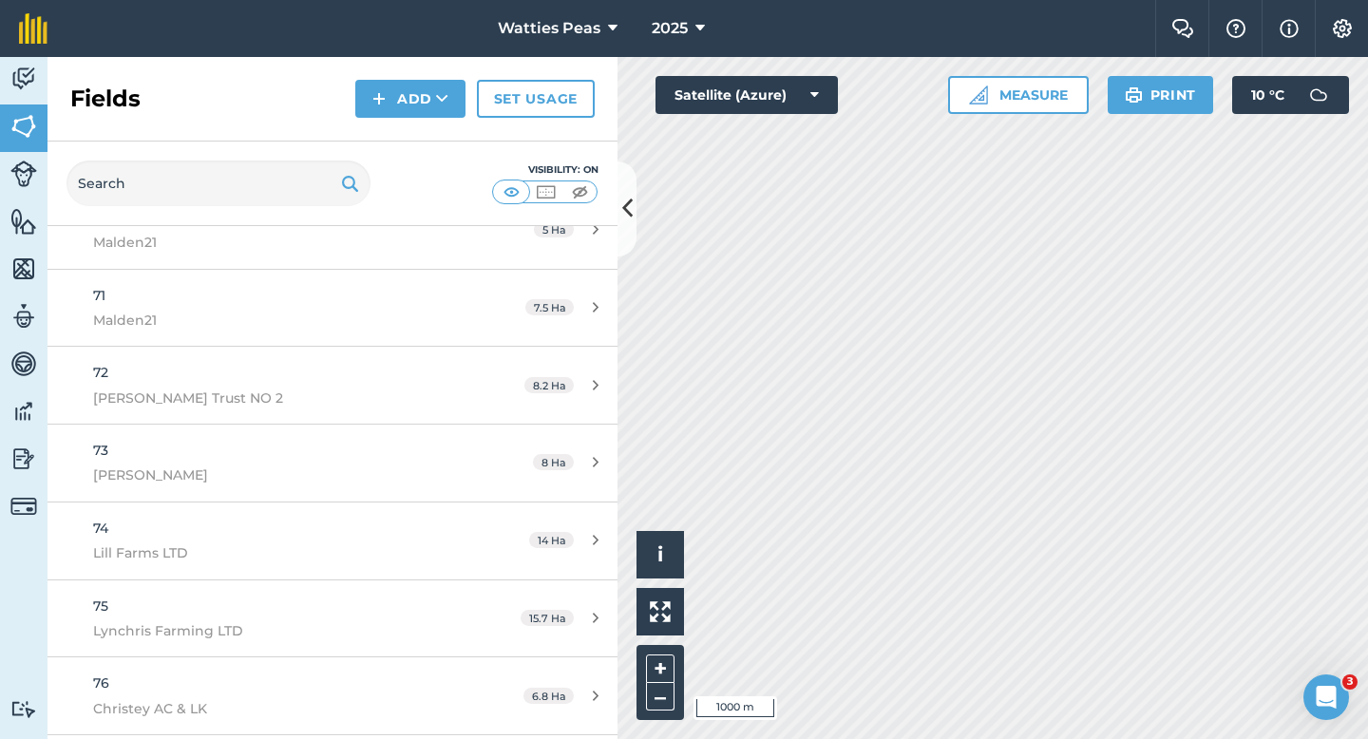
scroll to position [5159, 0]
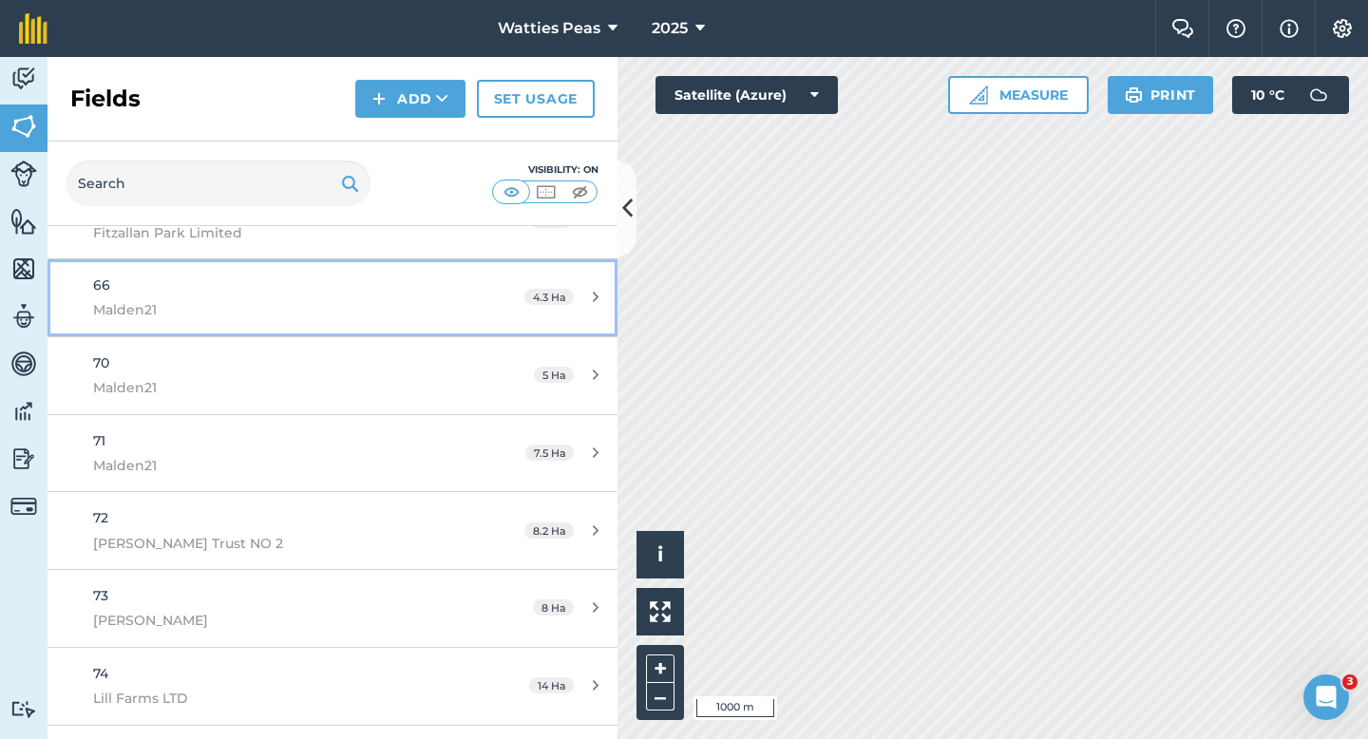
click at [434, 300] on span "Malden21" at bounding box center [271, 309] width 357 height 21
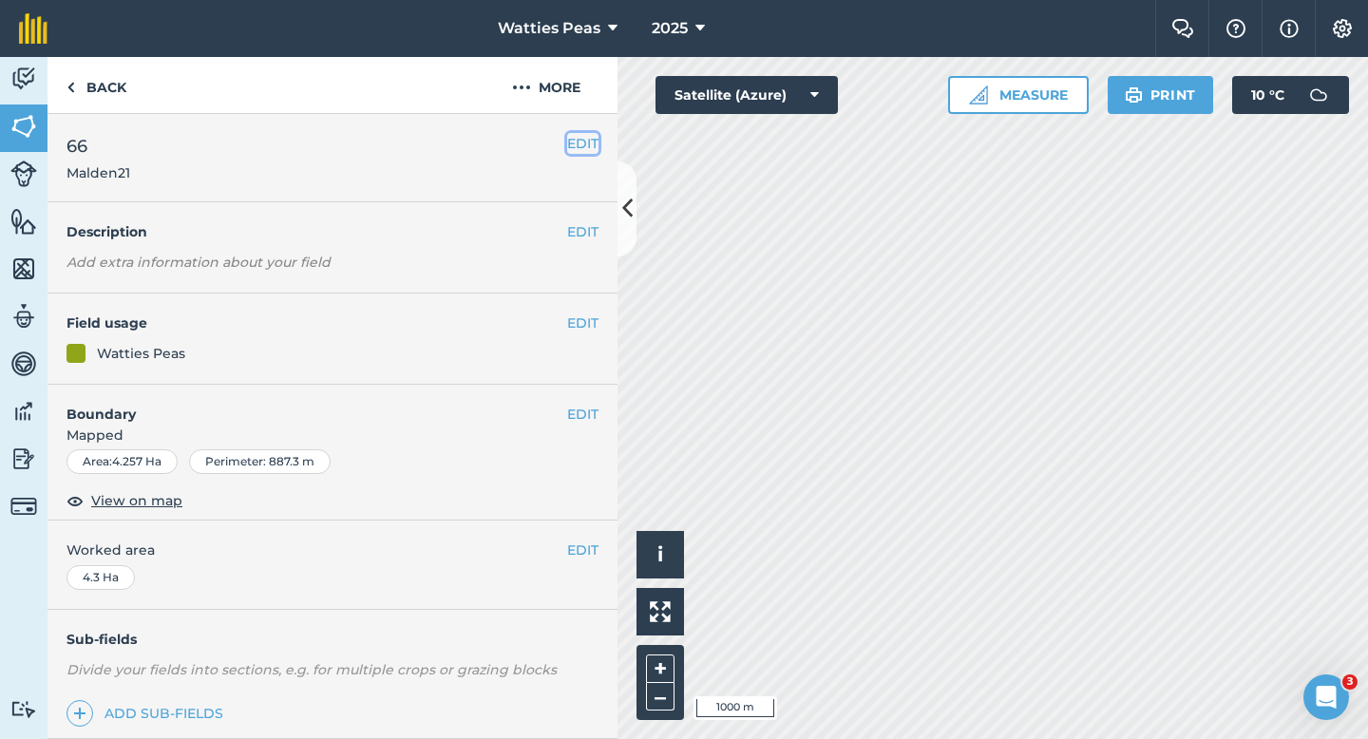
click at [583, 137] on button "EDIT" at bounding box center [582, 143] width 31 height 21
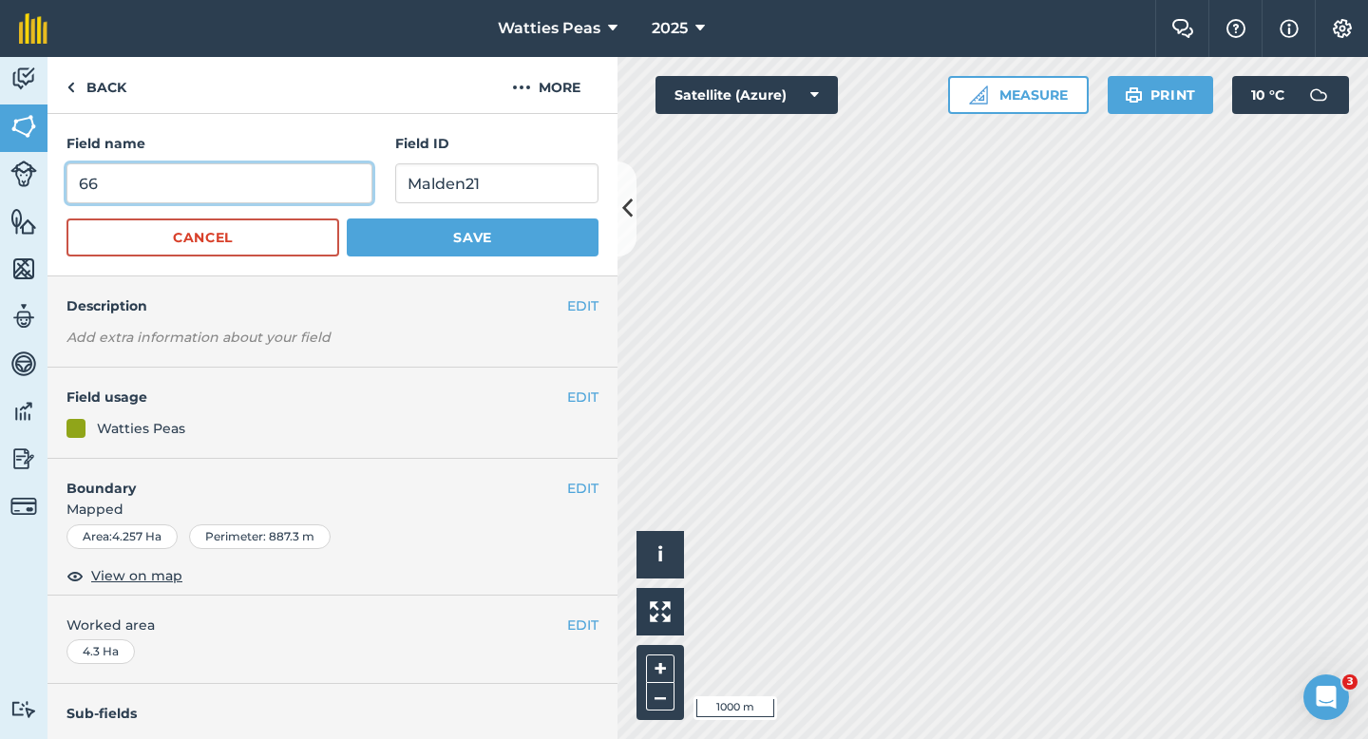
click at [336, 174] on input "66" at bounding box center [220, 183] width 306 height 40
type input "69"
click at [347, 219] on button "Save" at bounding box center [473, 238] width 252 height 38
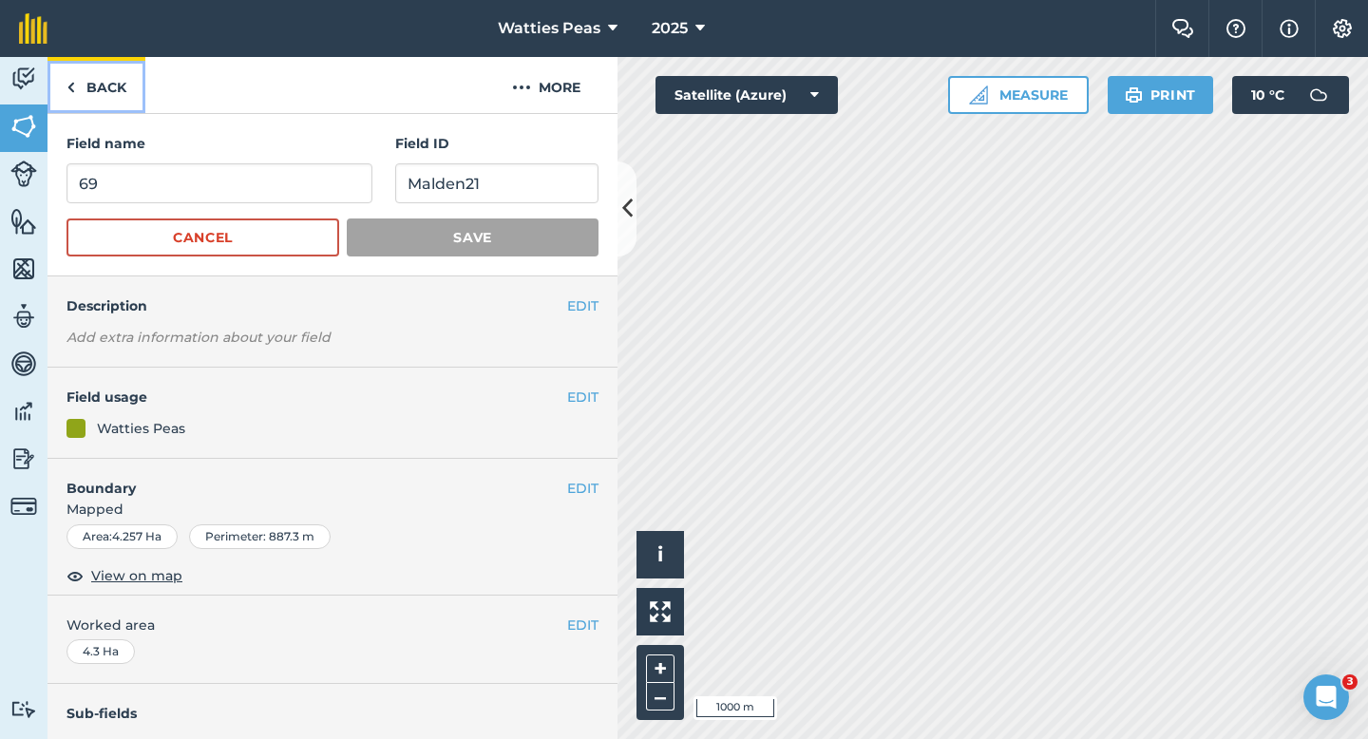
click at [107, 99] on link "Back" at bounding box center [97, 85] width 98 height 56
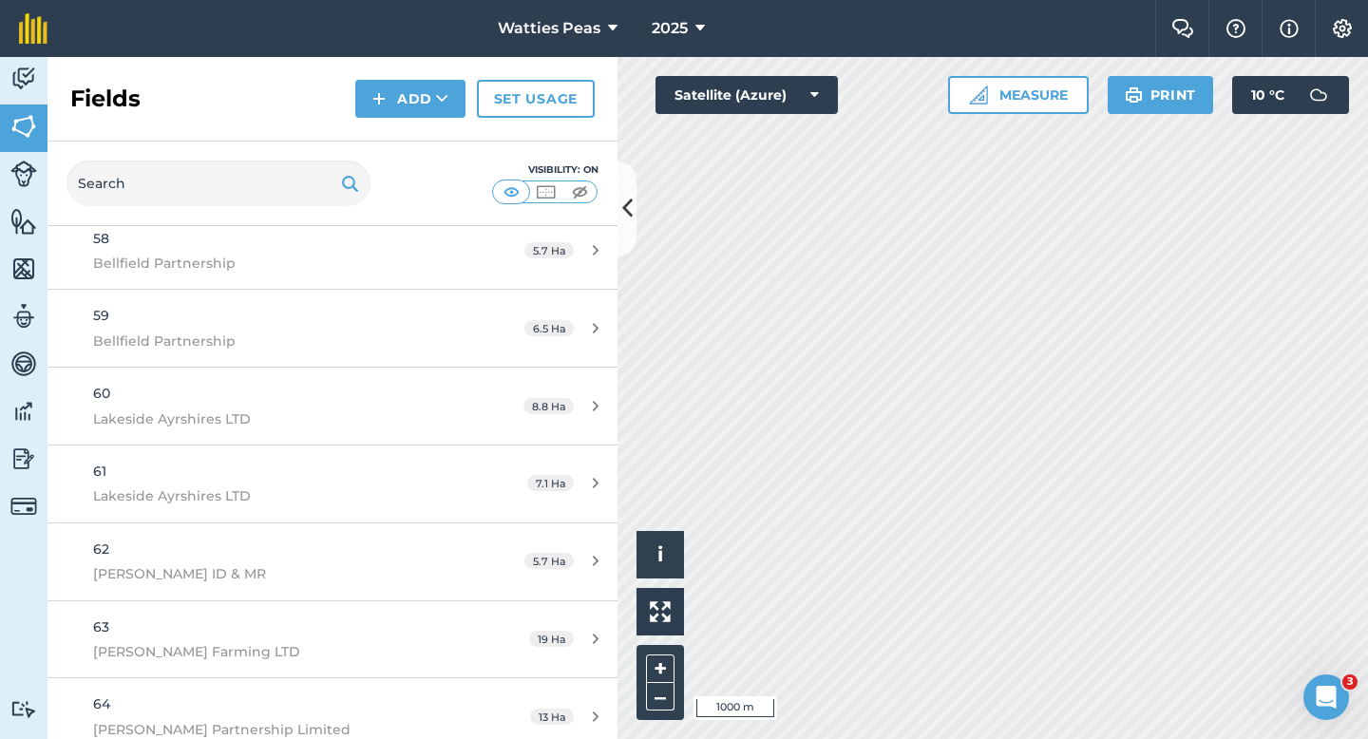
scroll to position [5067, 0]
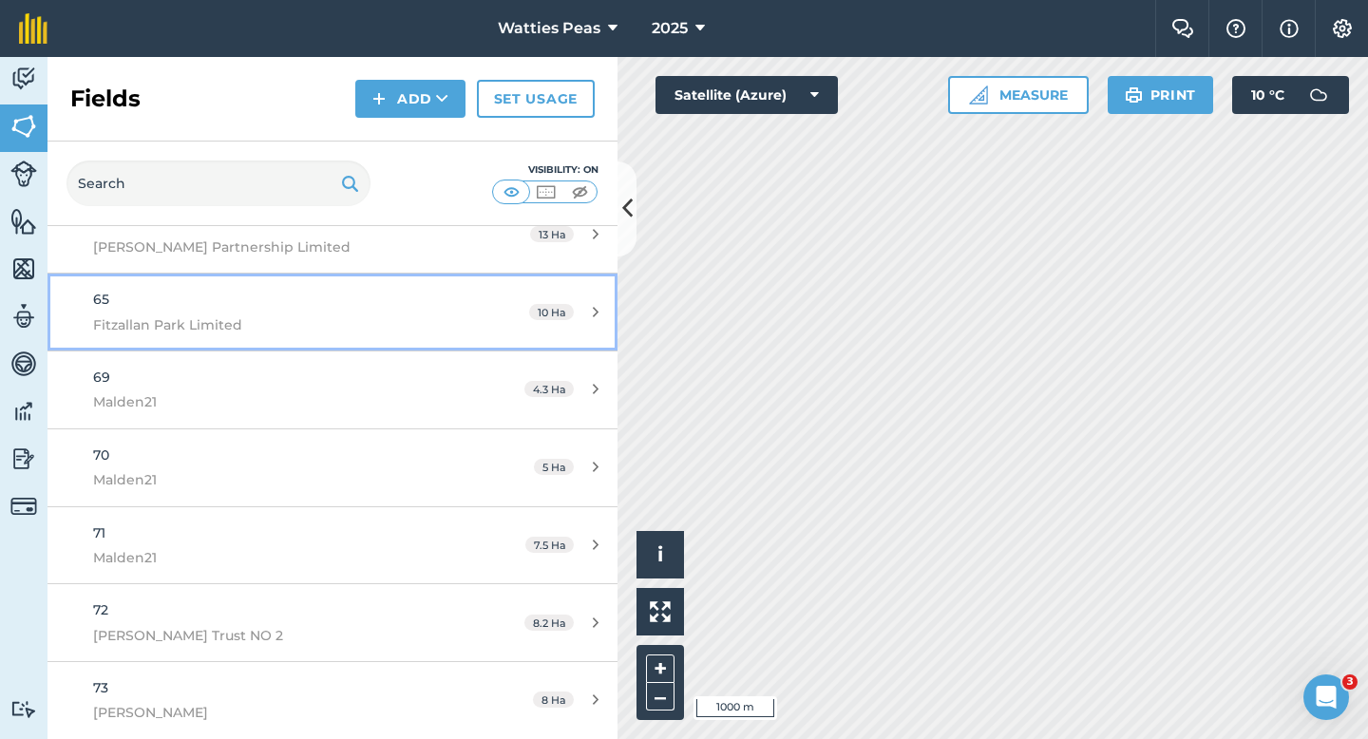
click at [397, 319] on span "Fitzallan Park Limited" at bounding box center [271, 324] width 357 height 21
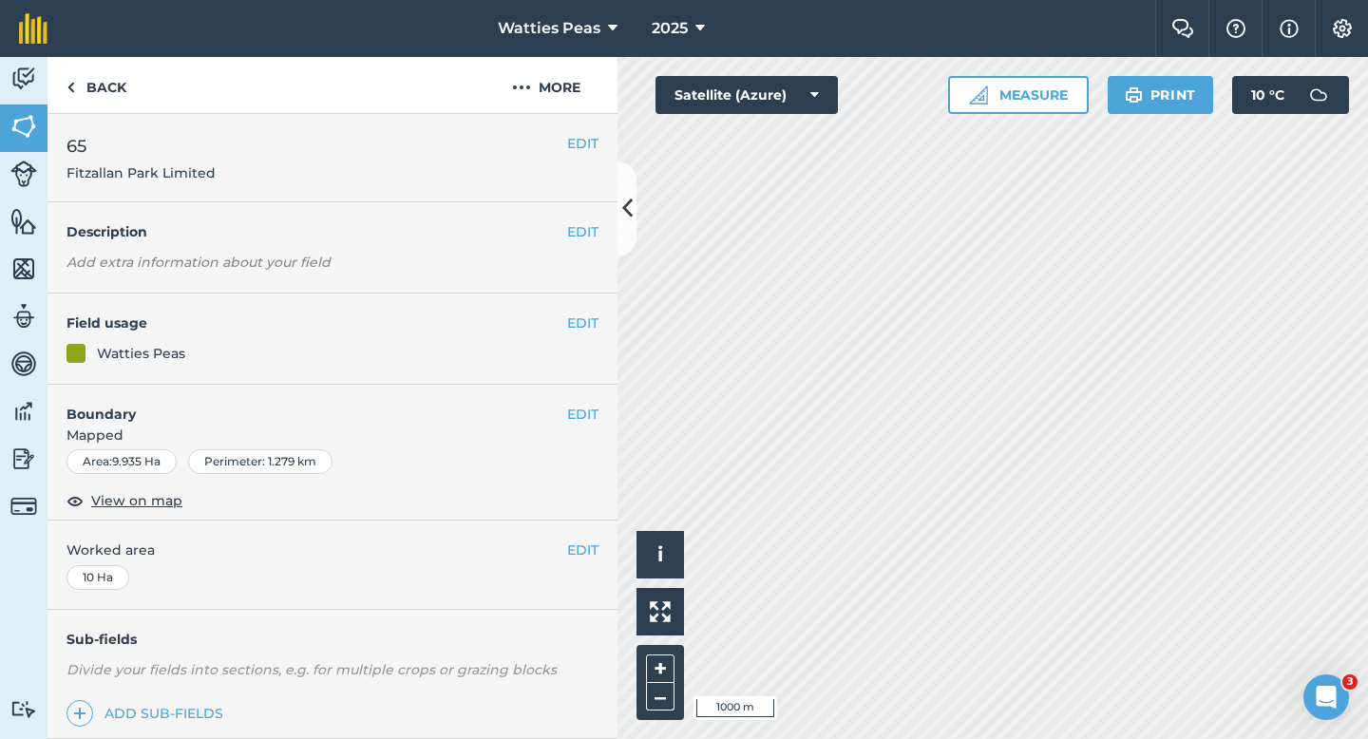
click at [585, 155] on div "EDIT 65 Fitzallan Park Limited" at bounding box center [333, 158] width 570 height 88
click at [574, 147] on button "EDIT" at bounding box center [582, 143] width 31 height 21
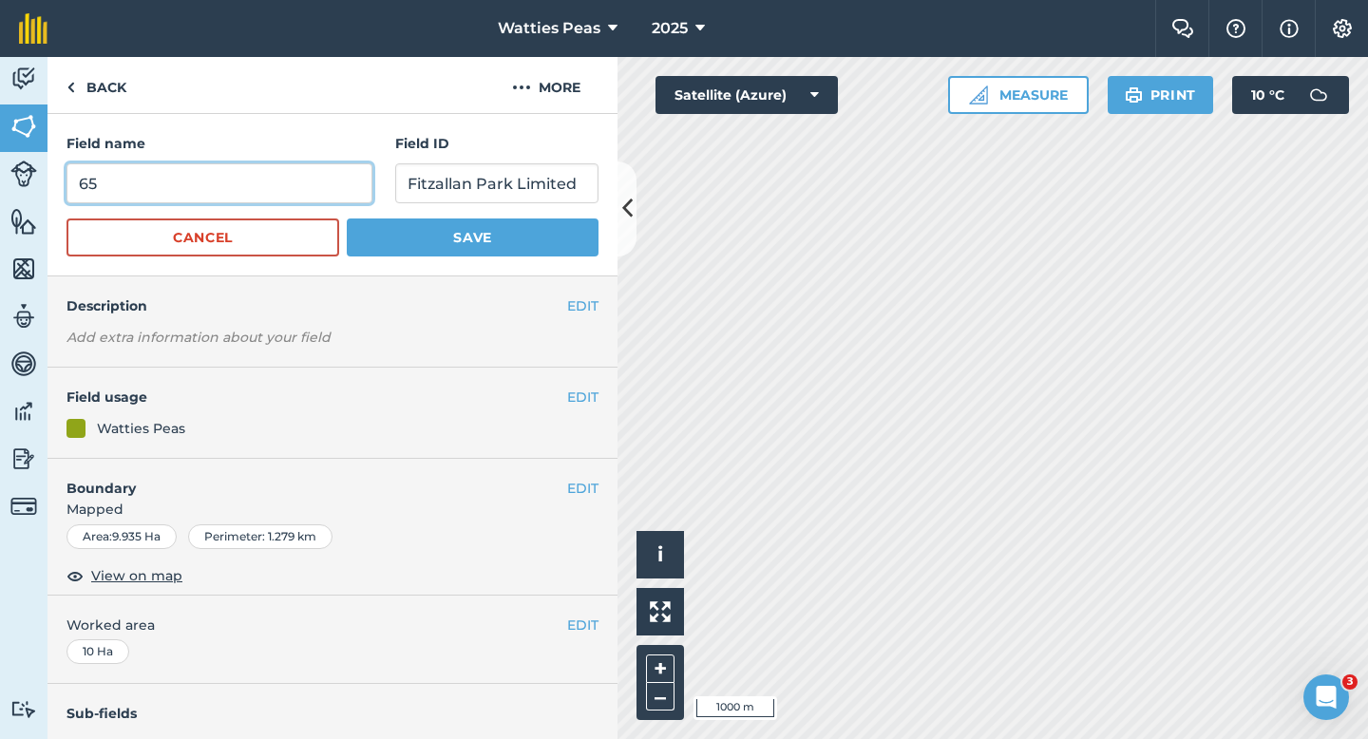
click at [295, 188] on input "65" at bounding box center [220, 183] width 306 height 40
type input "68"
click at [347, 219] on button "Save" at bounding box center [473, 238] width 252 height 38
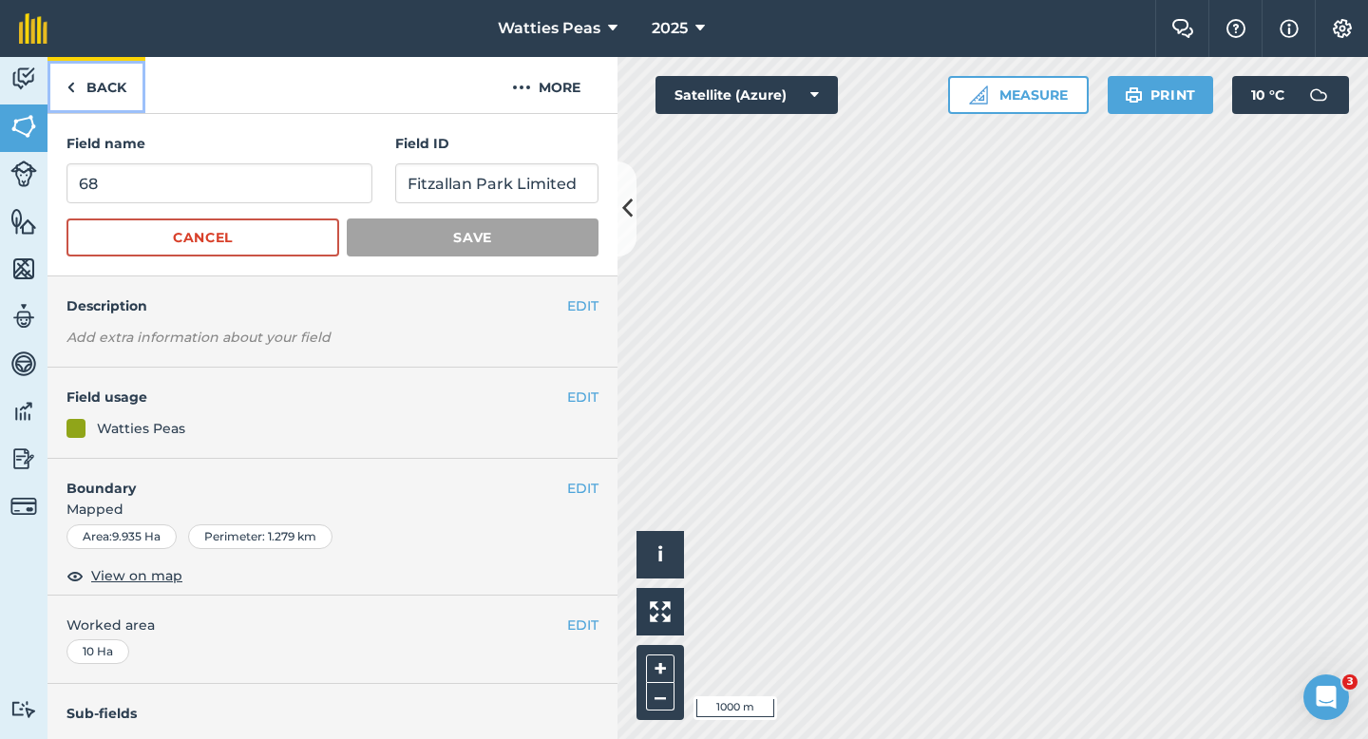
click at [100, 74] on link "Back" at bounding box center [97, 85] width 98 height 56
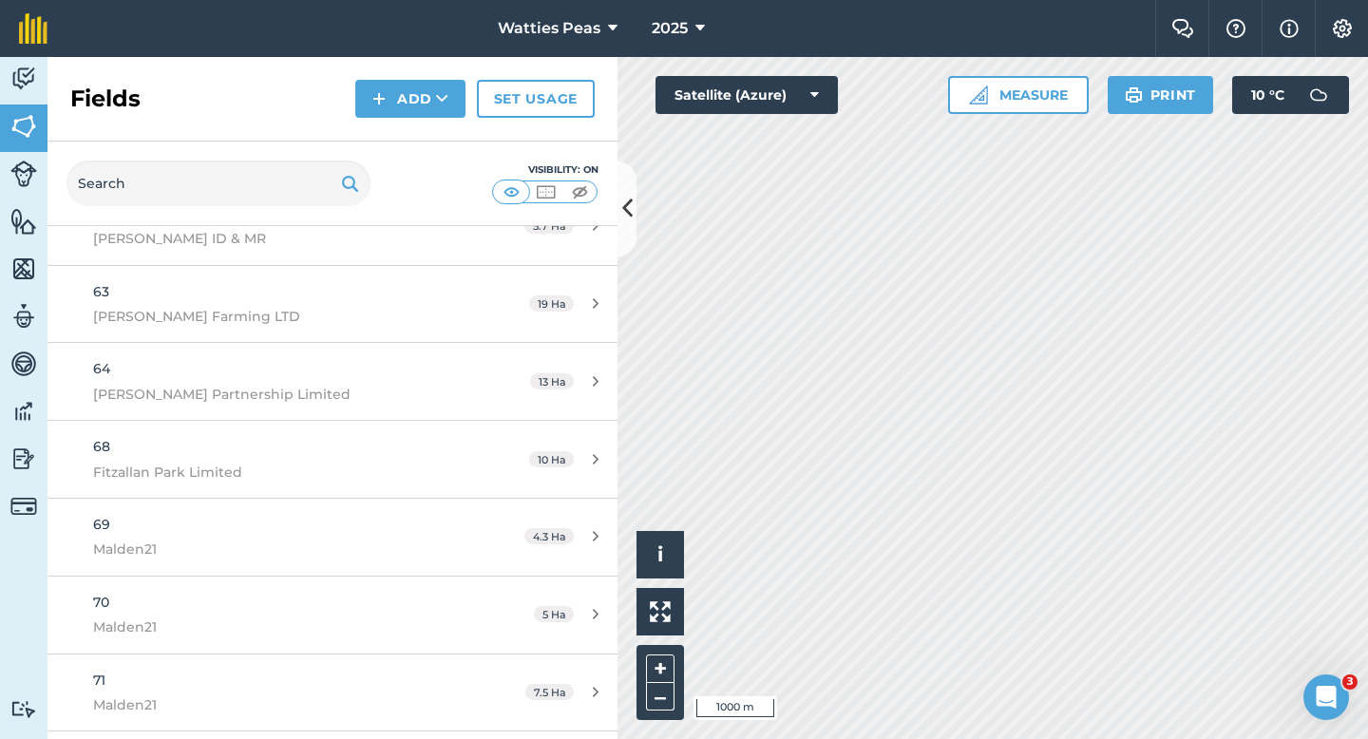
scroll to position [4961, 0]
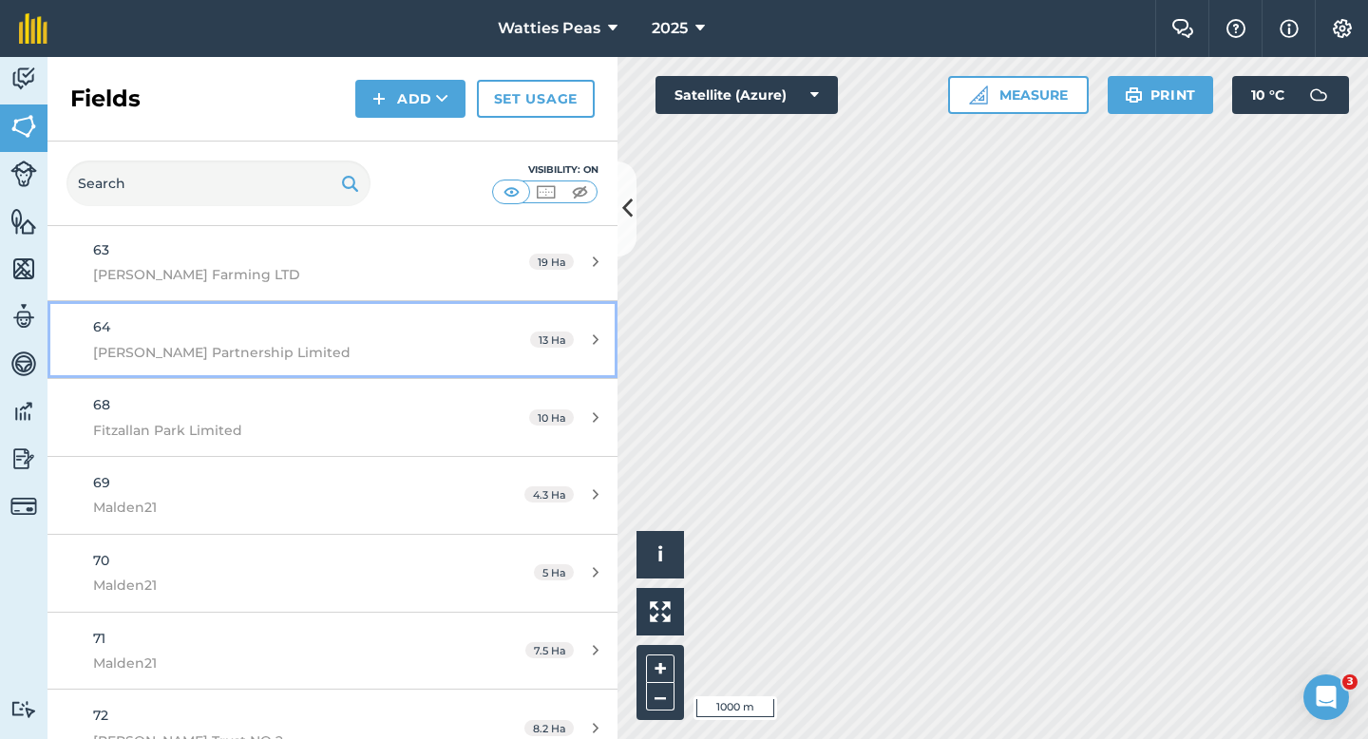
click at [447, 325] on div "64 [PERSON_NAME] Partnership Limited" at bounding box center [271, 339] width 357 height 47
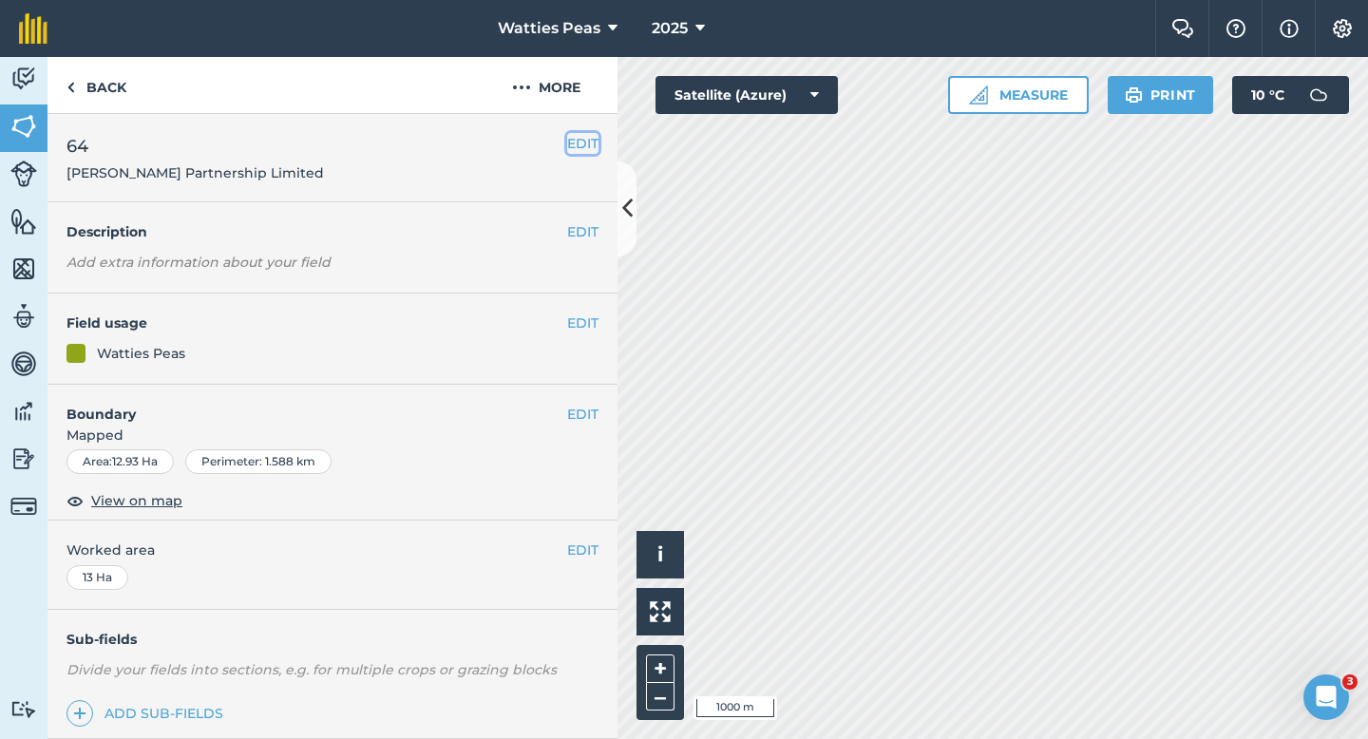
click at [591, 134] on button "EDIT" at bounding box center [582, 143] width 31 height 21
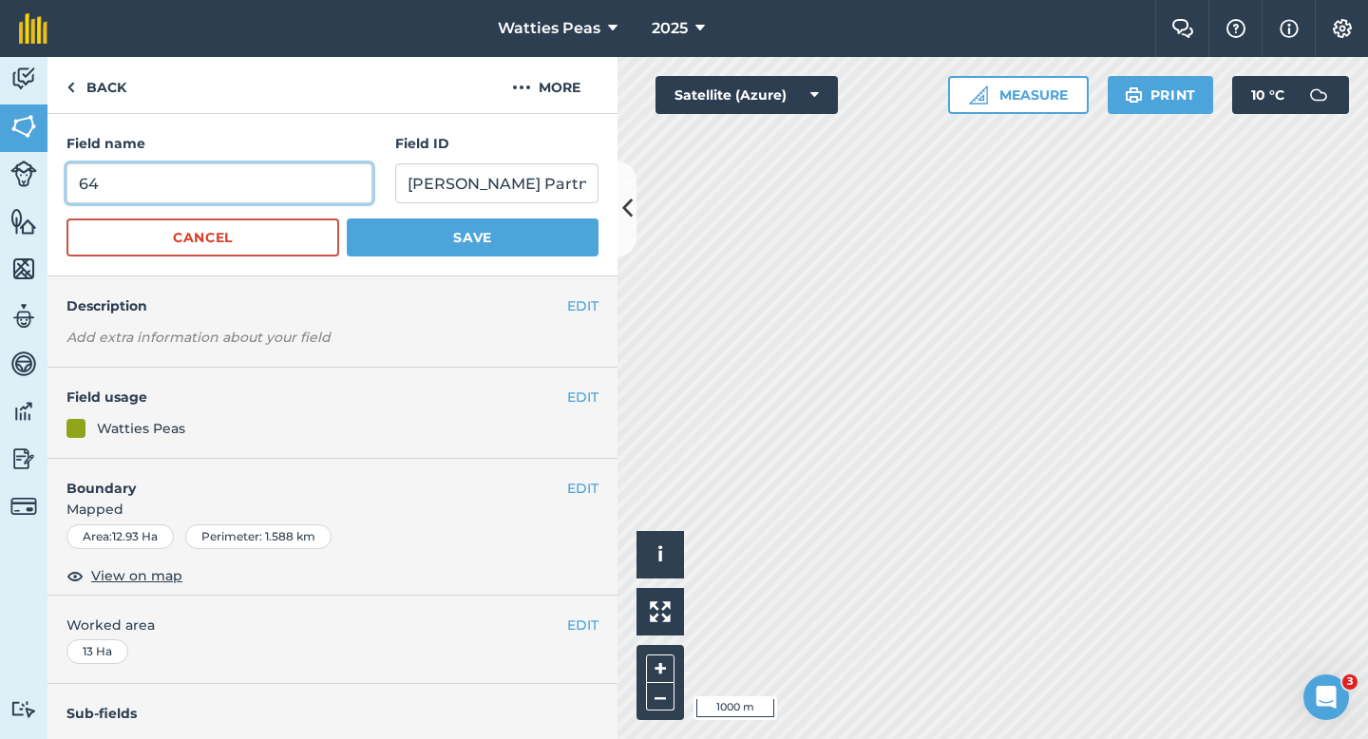
click at [366, 166] on input "64" at bounding box center [220, 183] width 306 height 40
type input "67"
click at [347, 219] on button "Save" at bounding box center [473, 238] width 252 height 38
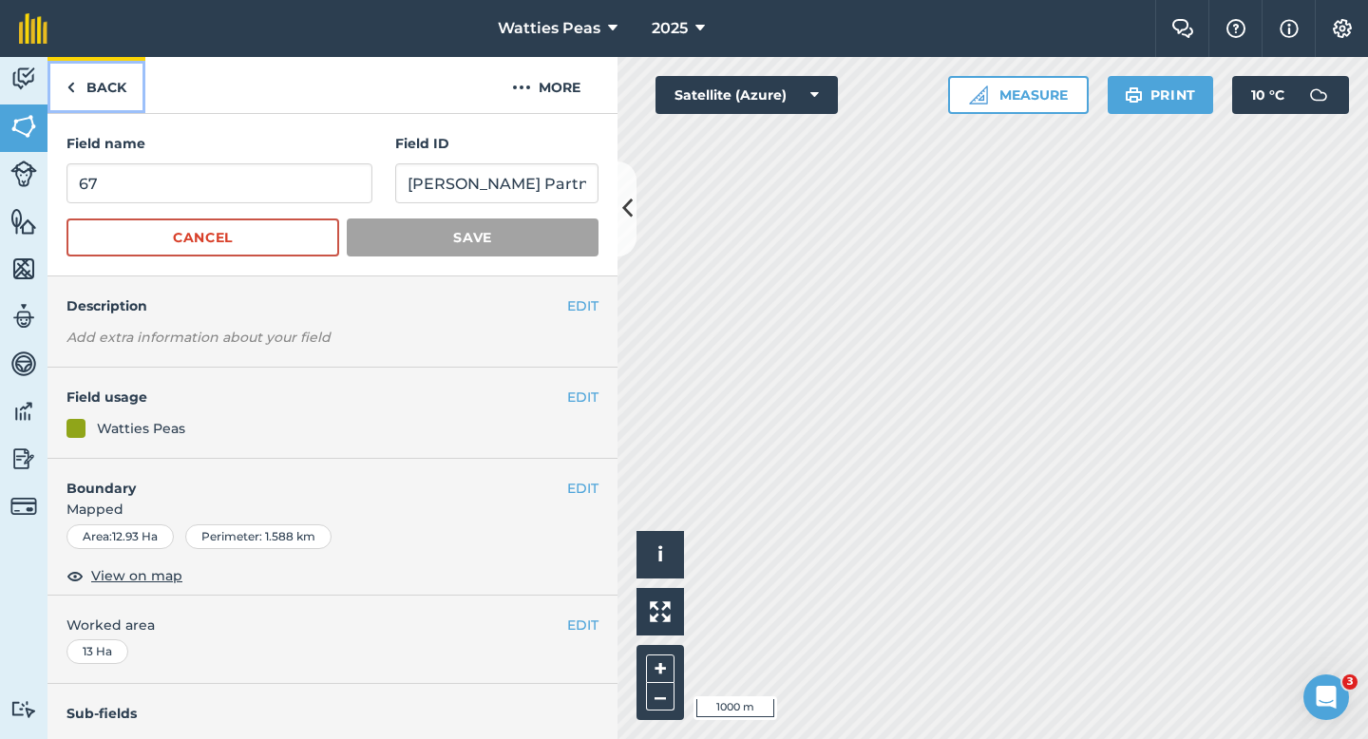
click at [71, 100] on link "Back" at bounding box center [97, 85] width 98 height 56
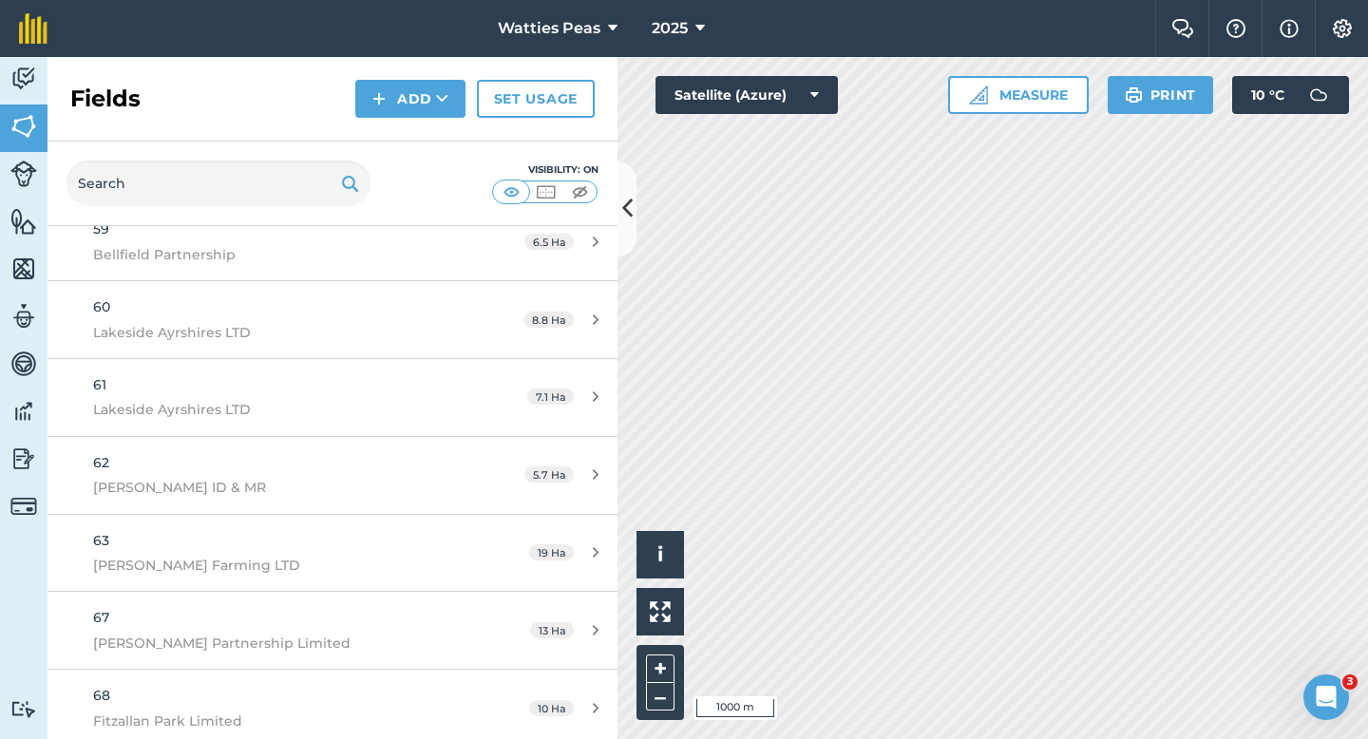
scroll to position [4765, 0]
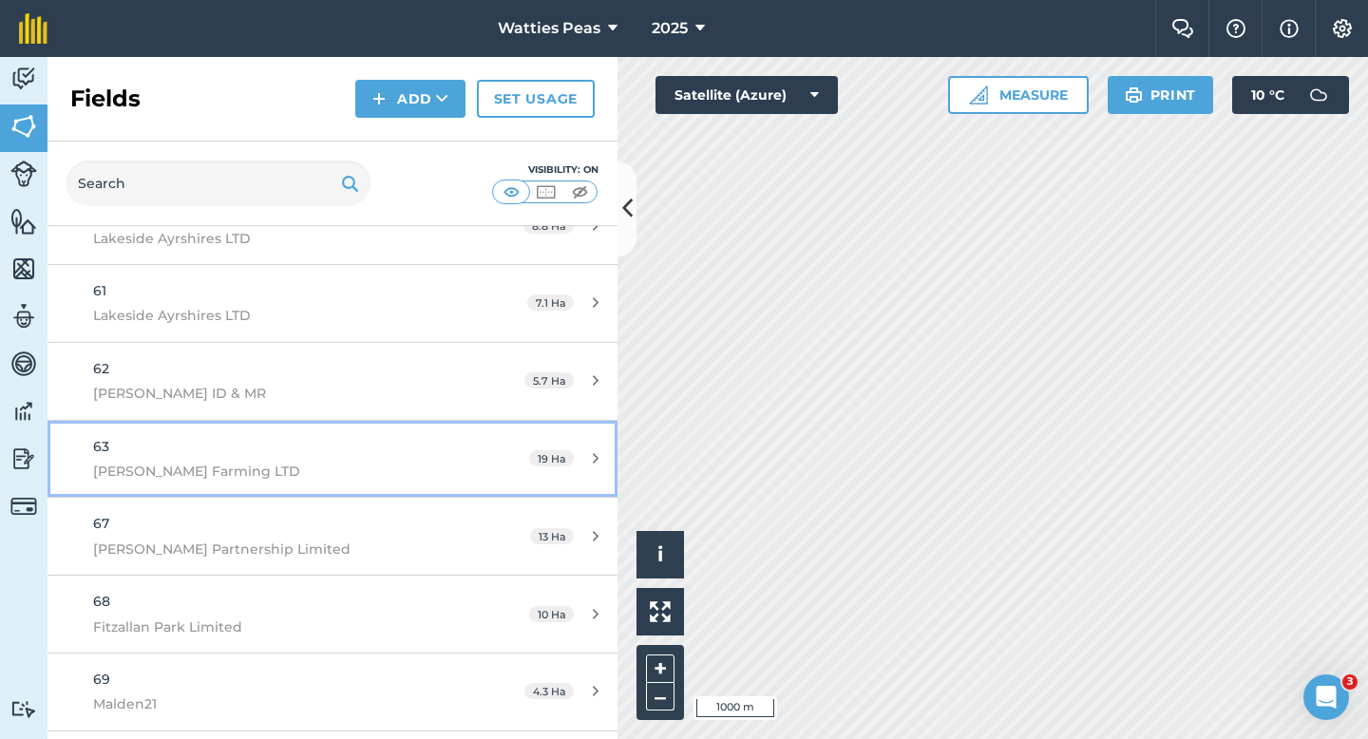
click at [388, 457] on div "63 [PERSON_NAME] Farming LTD" at bounding box center [271, 459] width 357 height 47
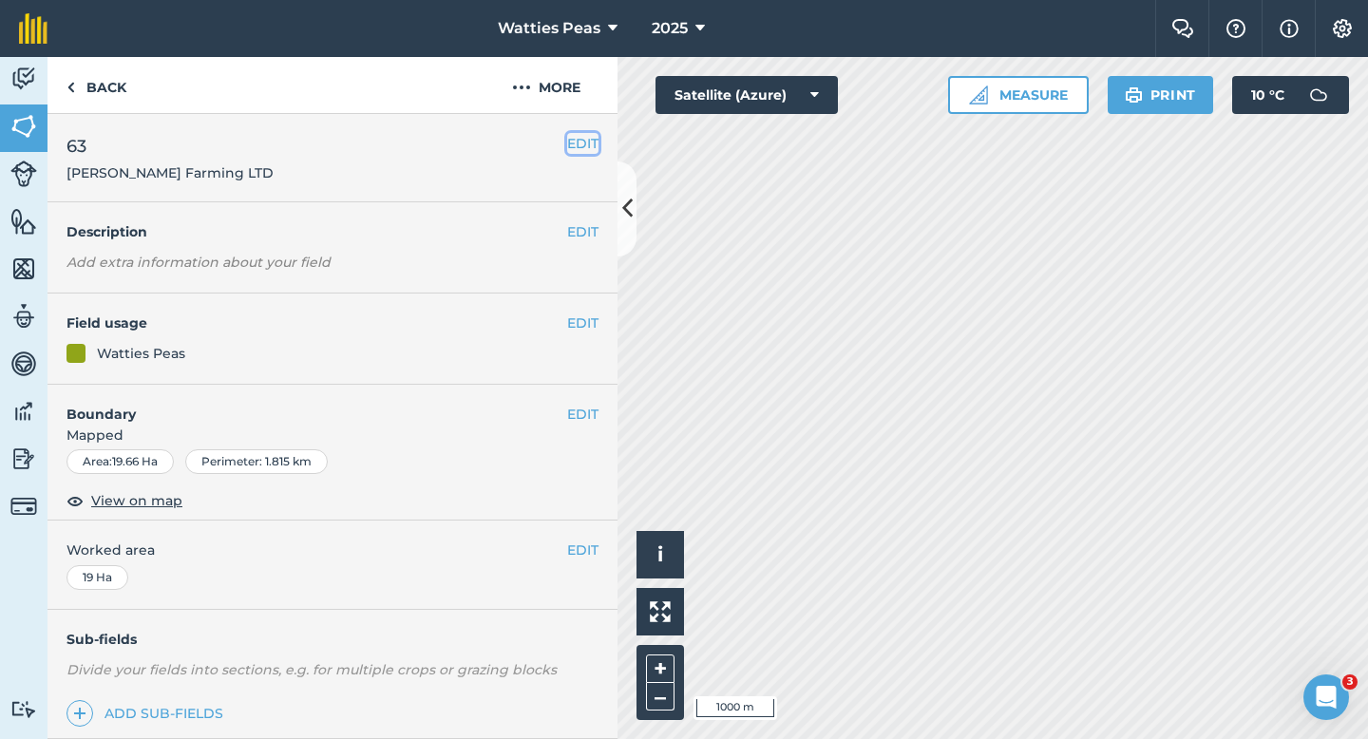
click at [576, 148] on button "EDIT" at bounding box center [582, 143] width 31 height 21
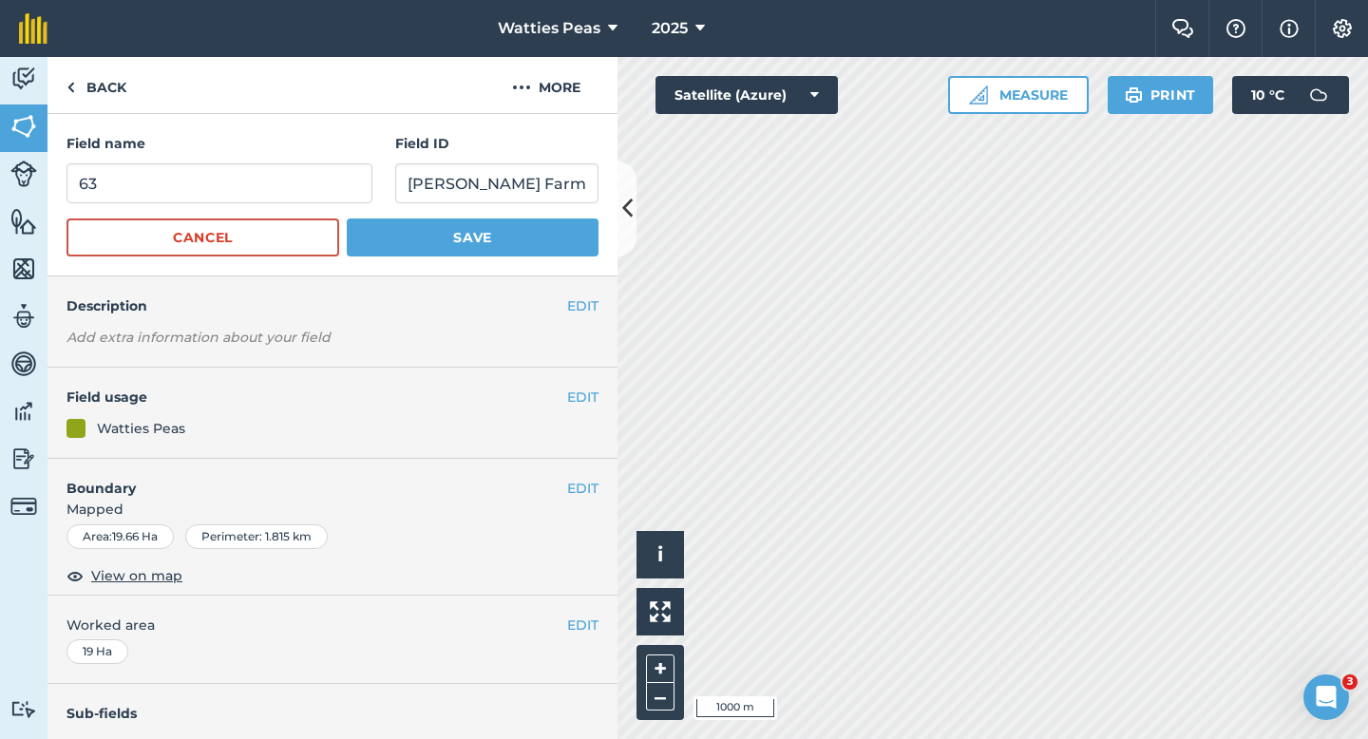
click at [393, 163] on div "Field name 63 Field ID [PERSON_NAME] Farming LTD" at bounding box center [333, 168] width 532 height 70
click at [350, 173] on input "63" at bounding box center [220, 183] width 306 height 40
type input "6"
click at [347, 219] on button "Save" at bounding box center [473, 238] width 252 height 38
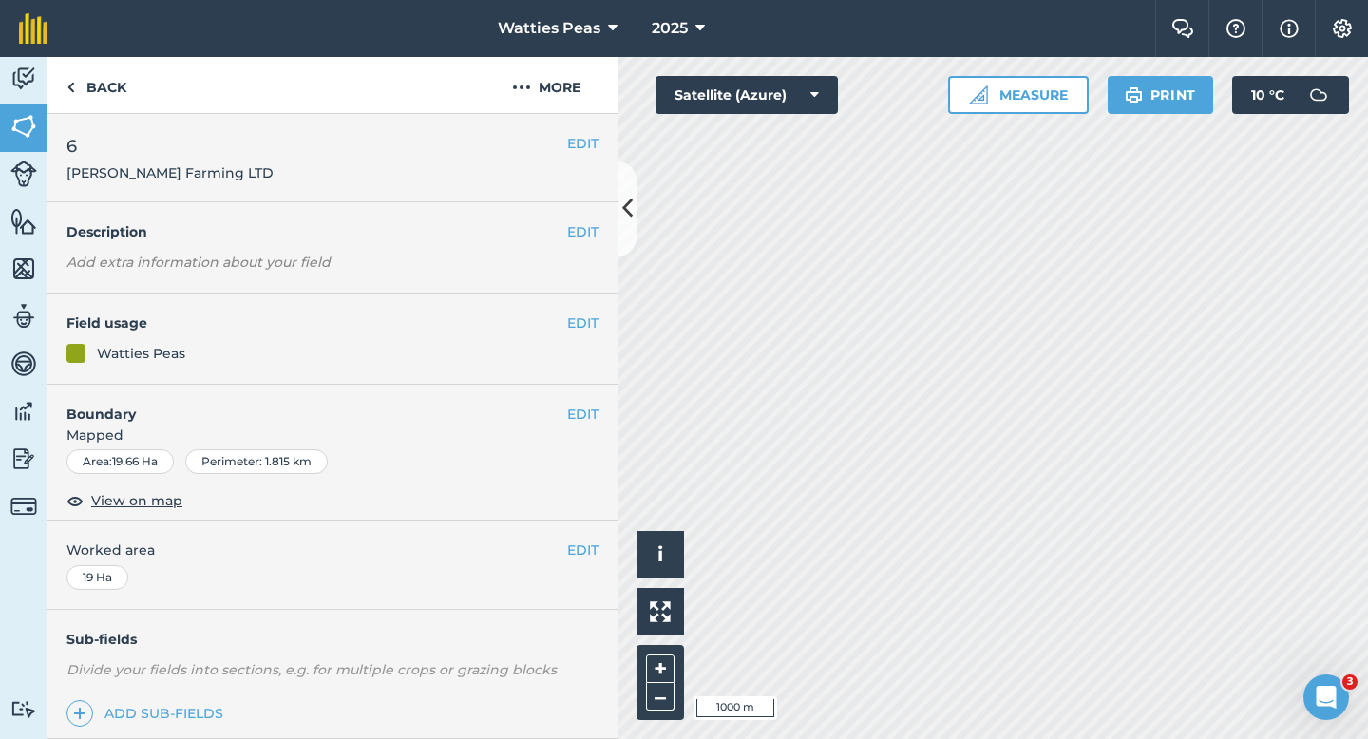
click at [582, 136] on button "EDIT" at bounding box center [582, 143] width 31 height 21
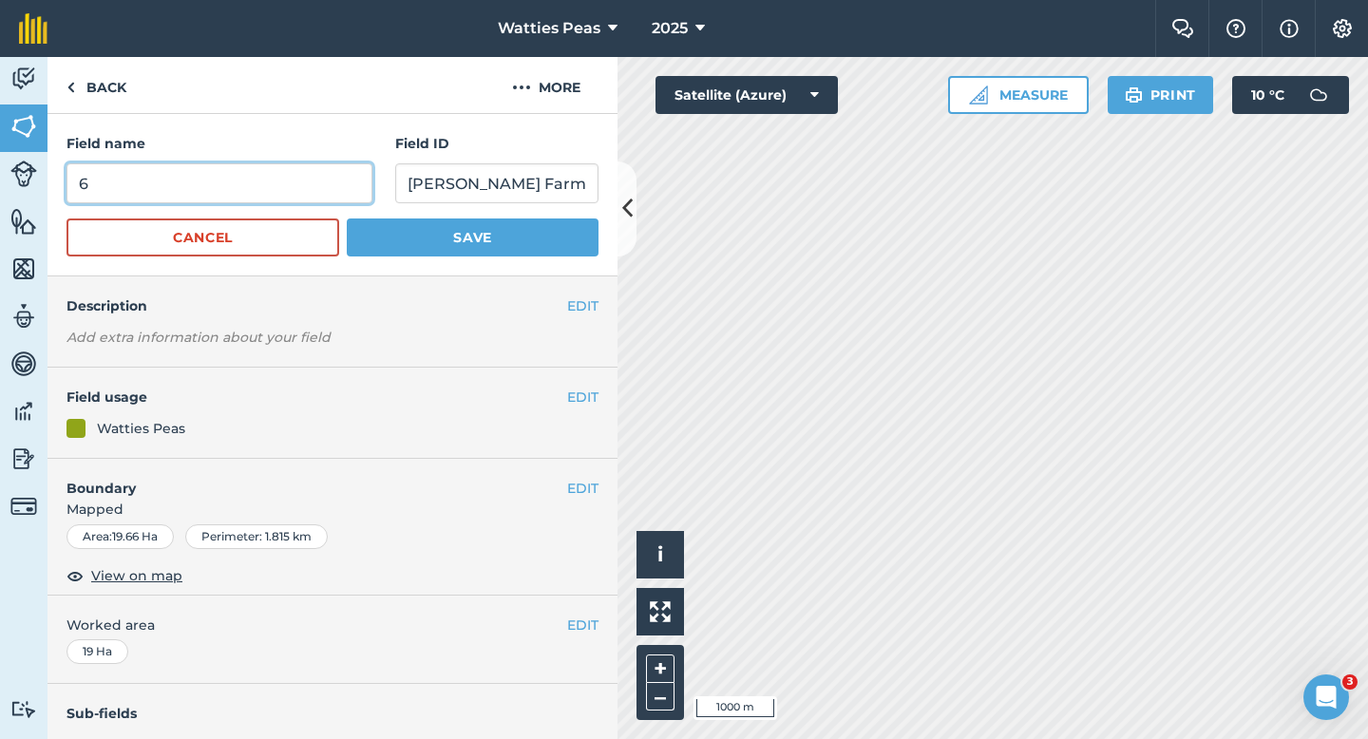
click at [291, 180] on input "6" at bounding box center [220, 183] width 306 height 40
type input "66"
click at [347, 219] on button "Save" at bounding box center [473, 238] width 252 height 38
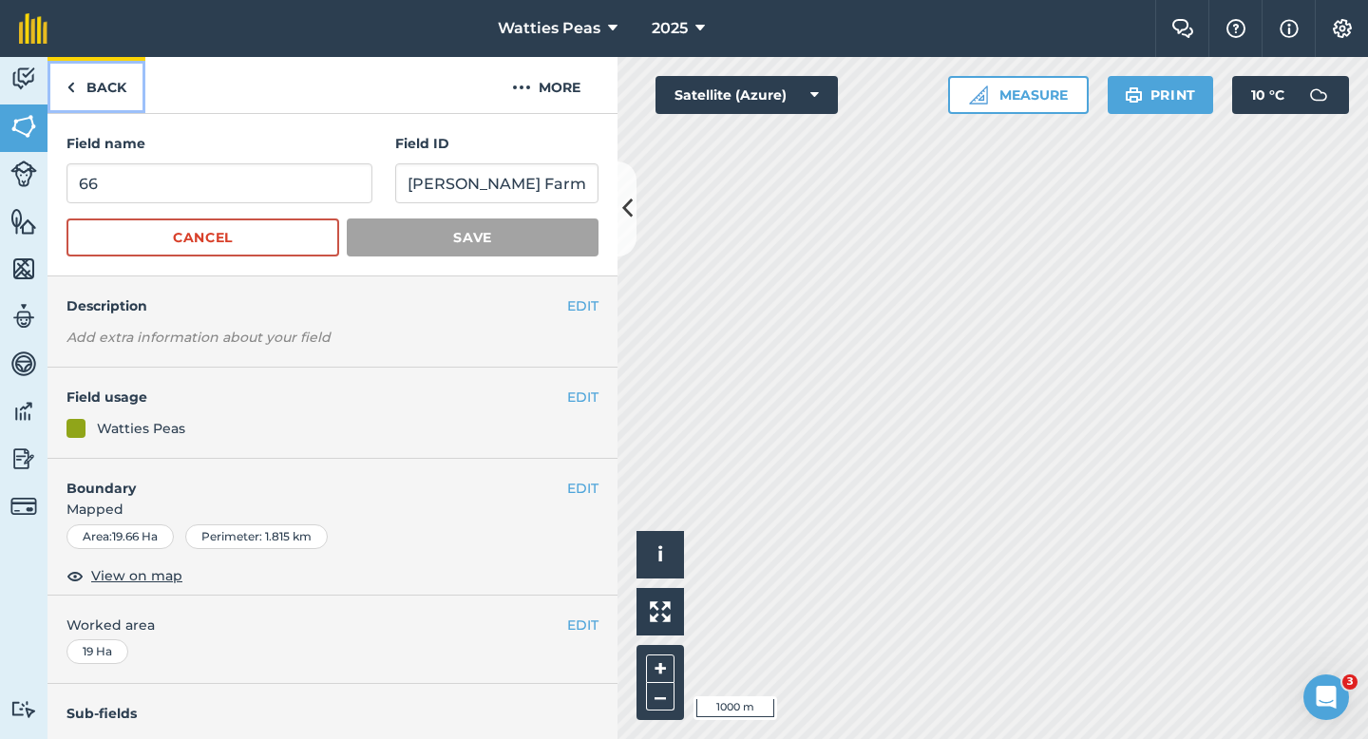
click at [113, 104] on link "Back" at bounding box center [97, 85] width 98 height 56
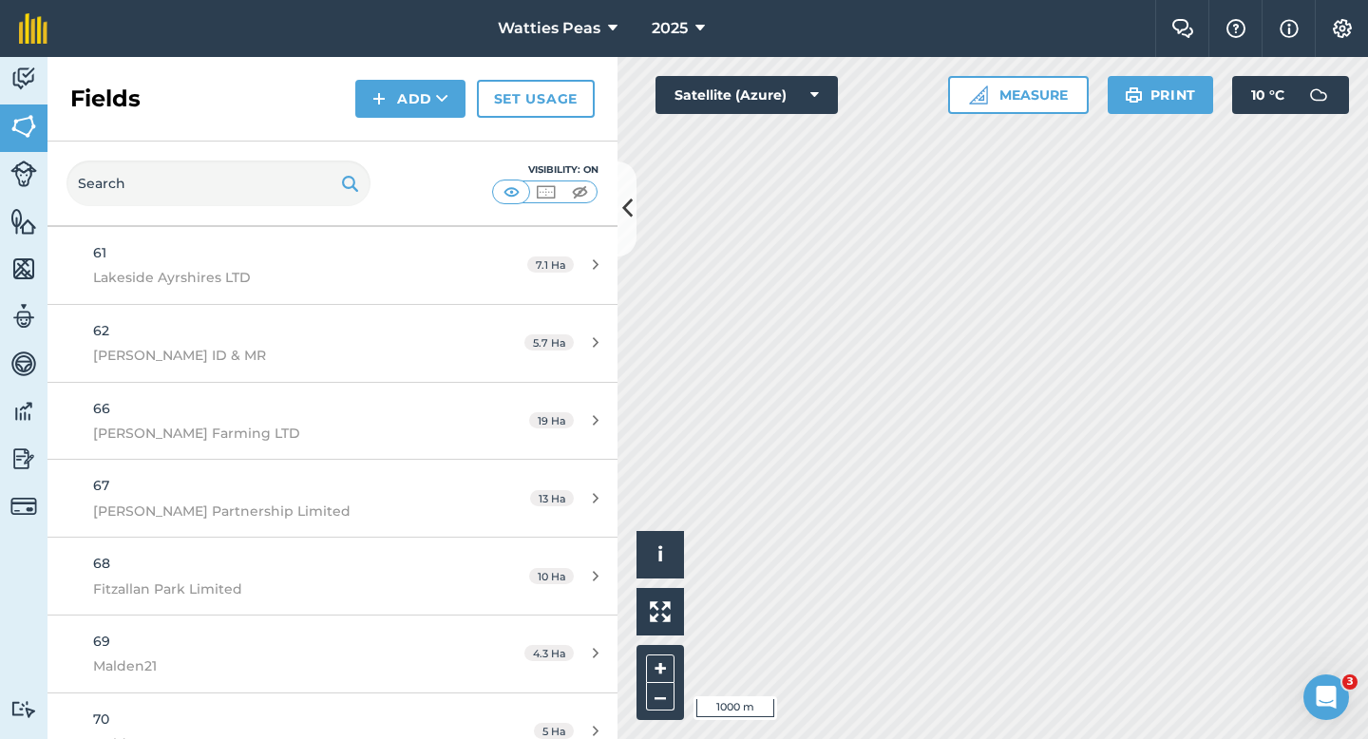
scroll to position [4806, 0]
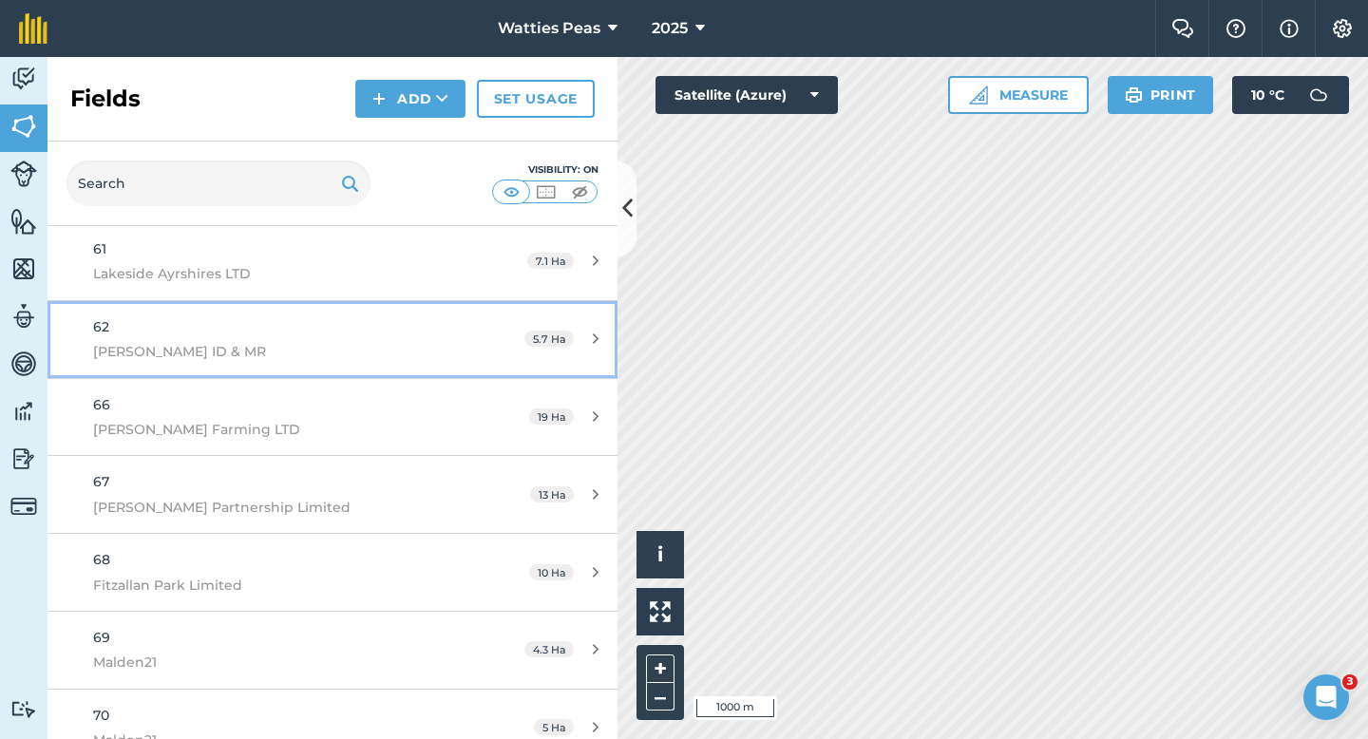
click at [417, 333] on div "62 [PERSON_NAME] ID & MR" at bounding box center [271, 339] width 357 height 47
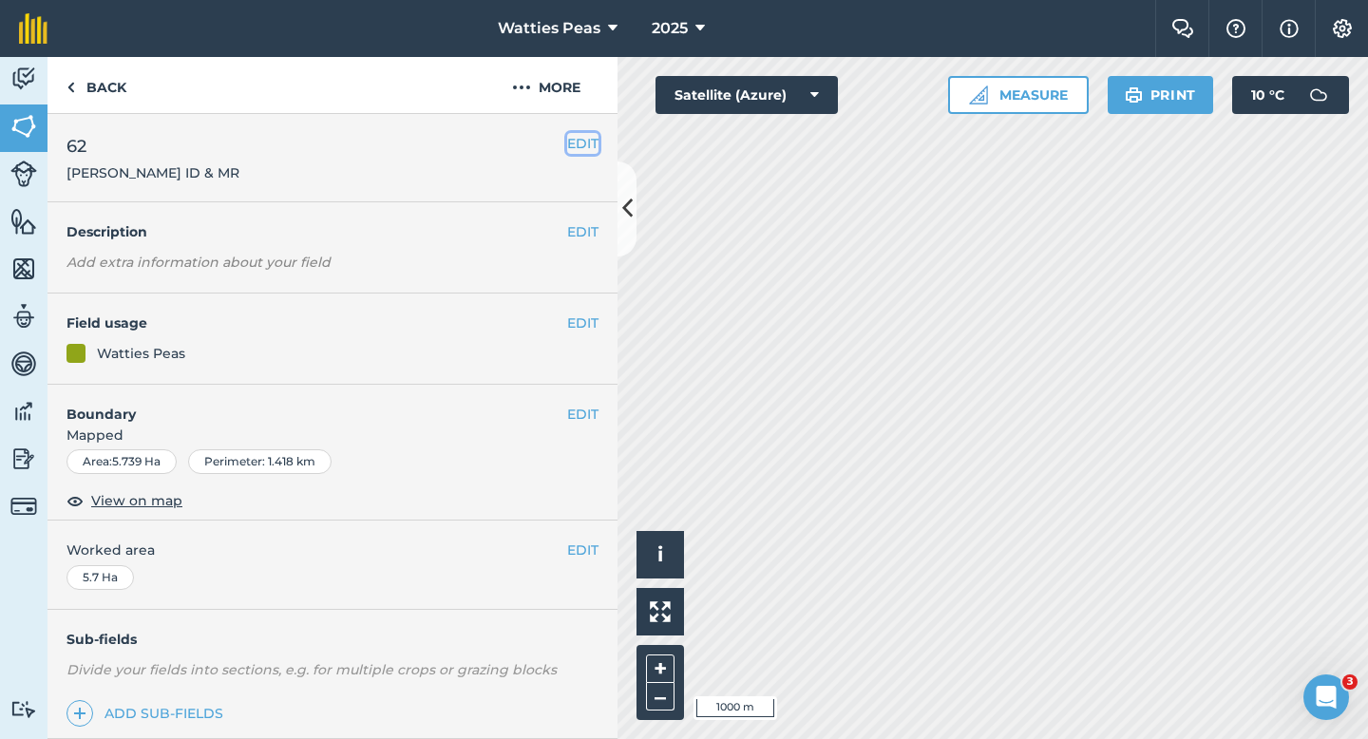
click at [576, 152] on button "EDIT" at bounding box center [582, 143] width 31 height 21
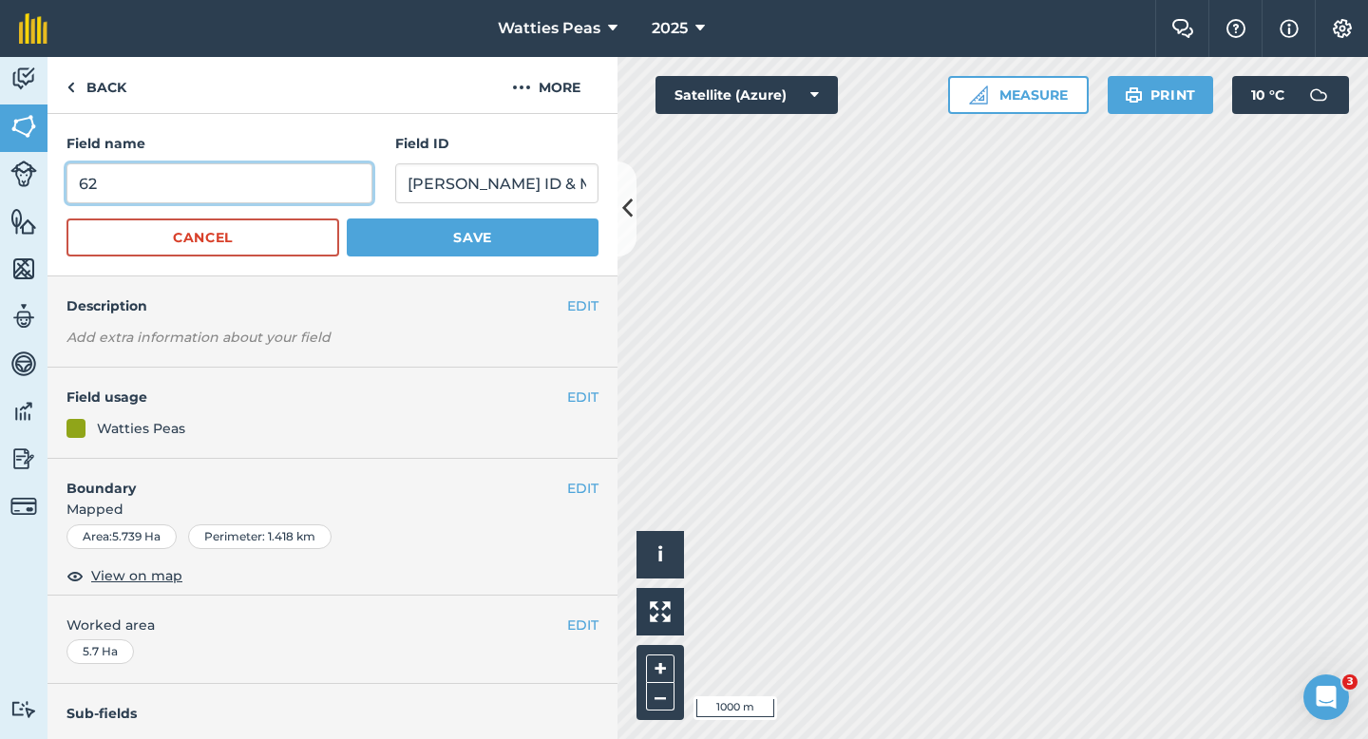
click at [365, 192] on input "62" at bounding box center [220, 183] width 306 height 40
type input "65"
click at [347, 219] on button "Save" at bounding box center [473, 238] width 252 height 38
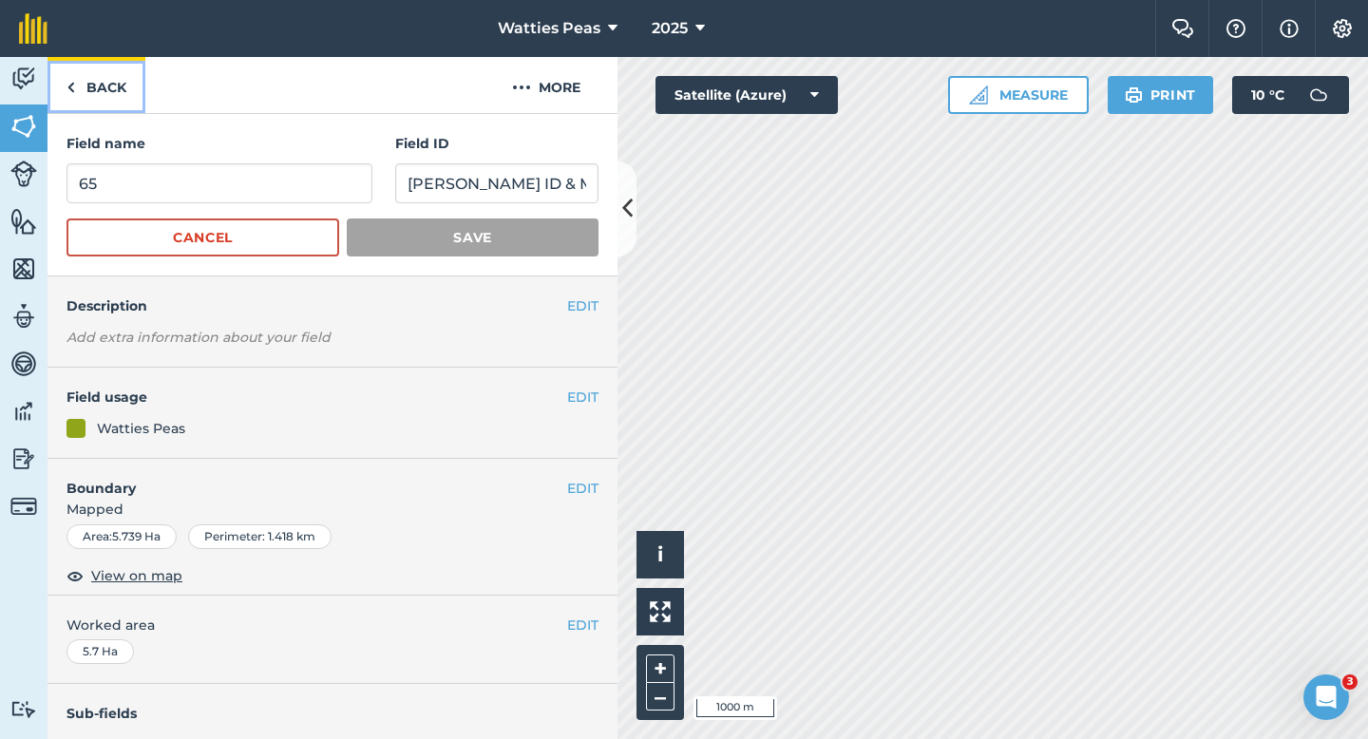
click at [108, 108] on link "Back" at bounding box center [97, 85] width 98 height 56
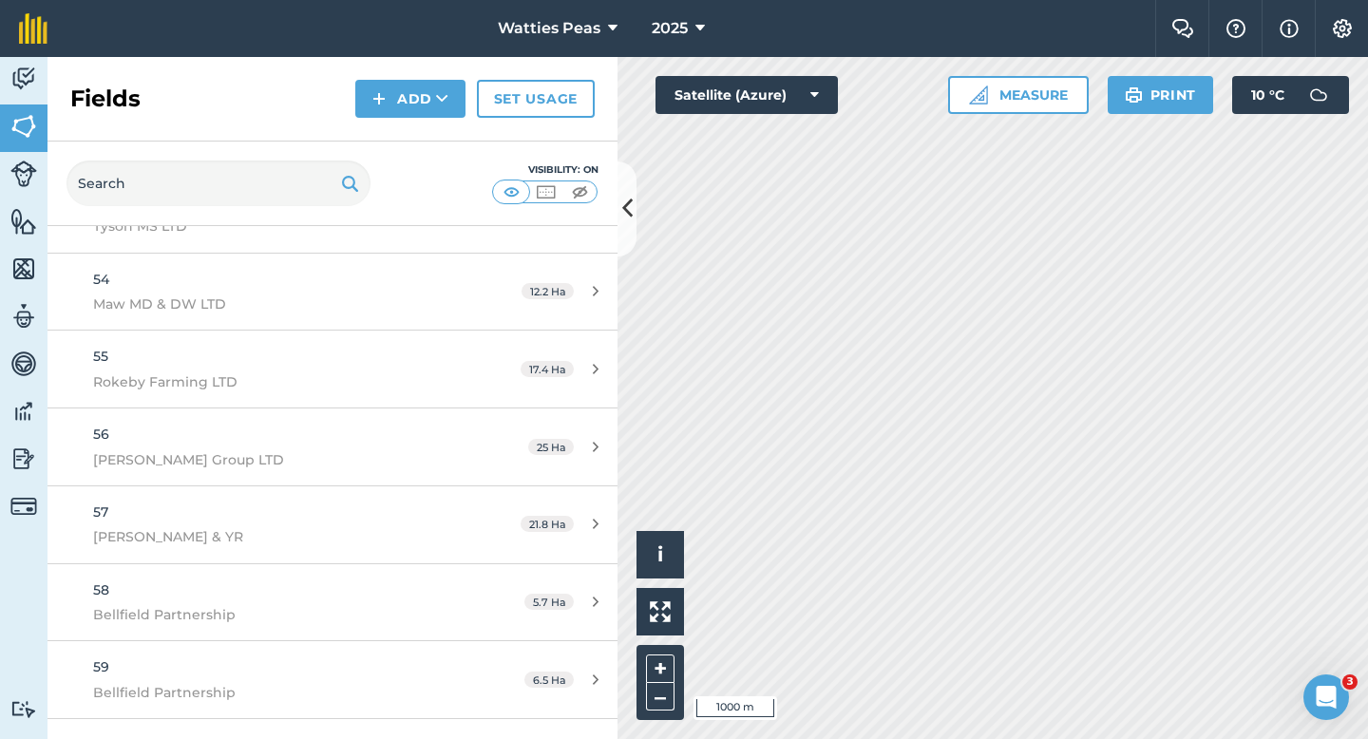
scroll to position [4742, 0]
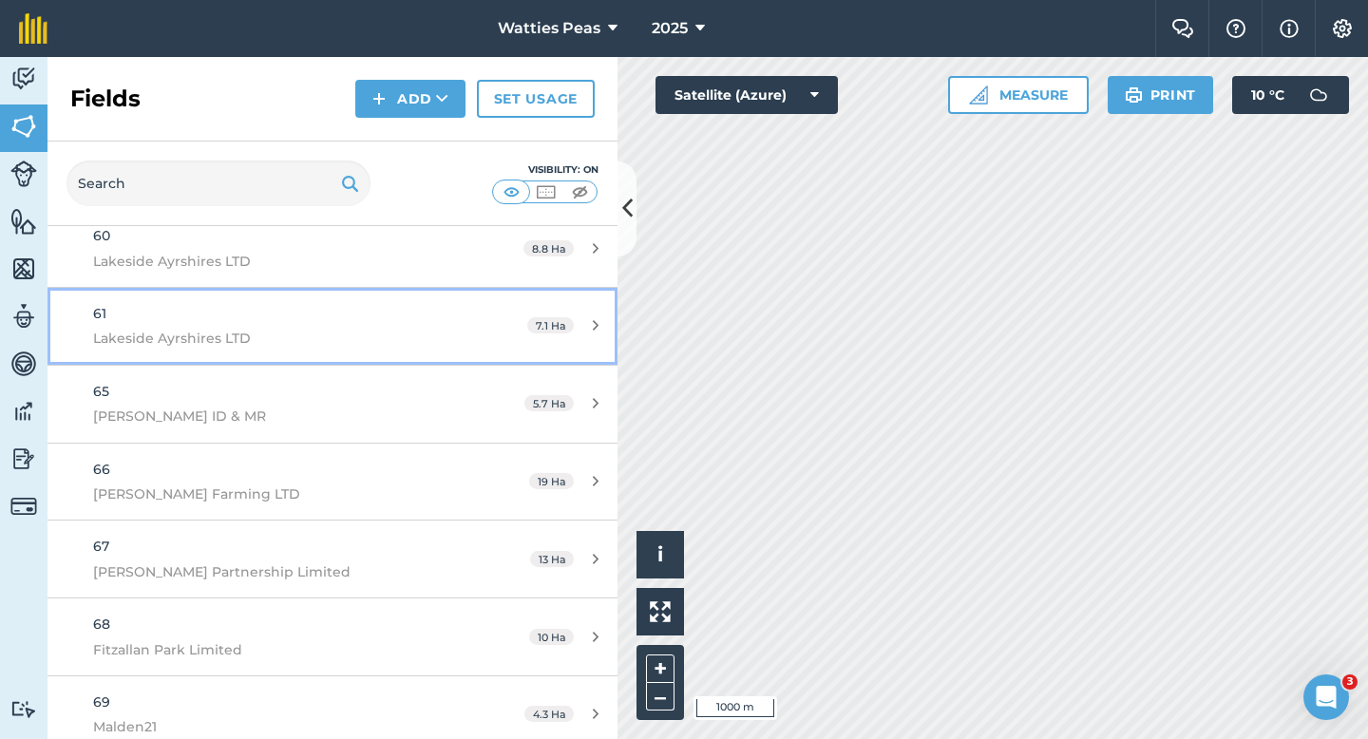
click at [451, 333] on link "61 Lakeside Ayrshires LTD 7.1 Ha" at bounding box center [333, 326] width 570 height 77
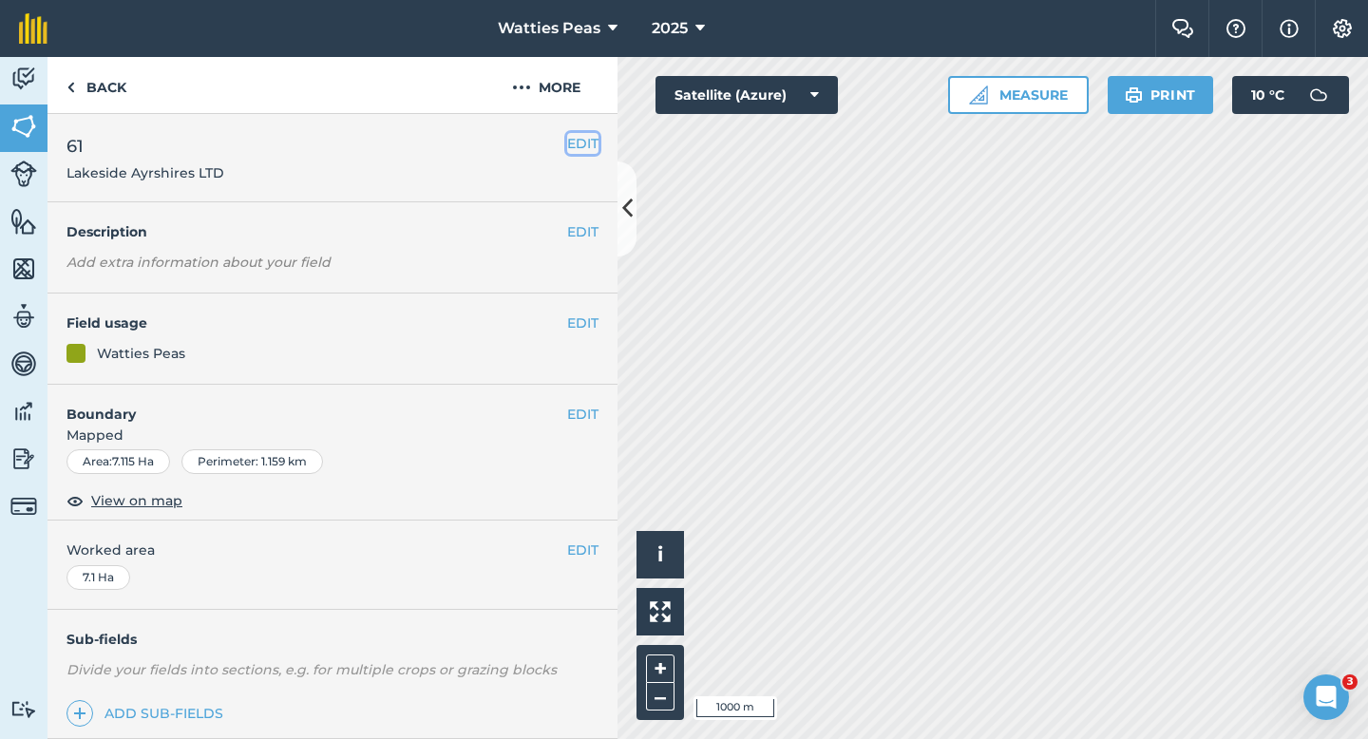
click at [587, 147] on button "EDIT" at bounding box center [582, 143] width 31 height 21
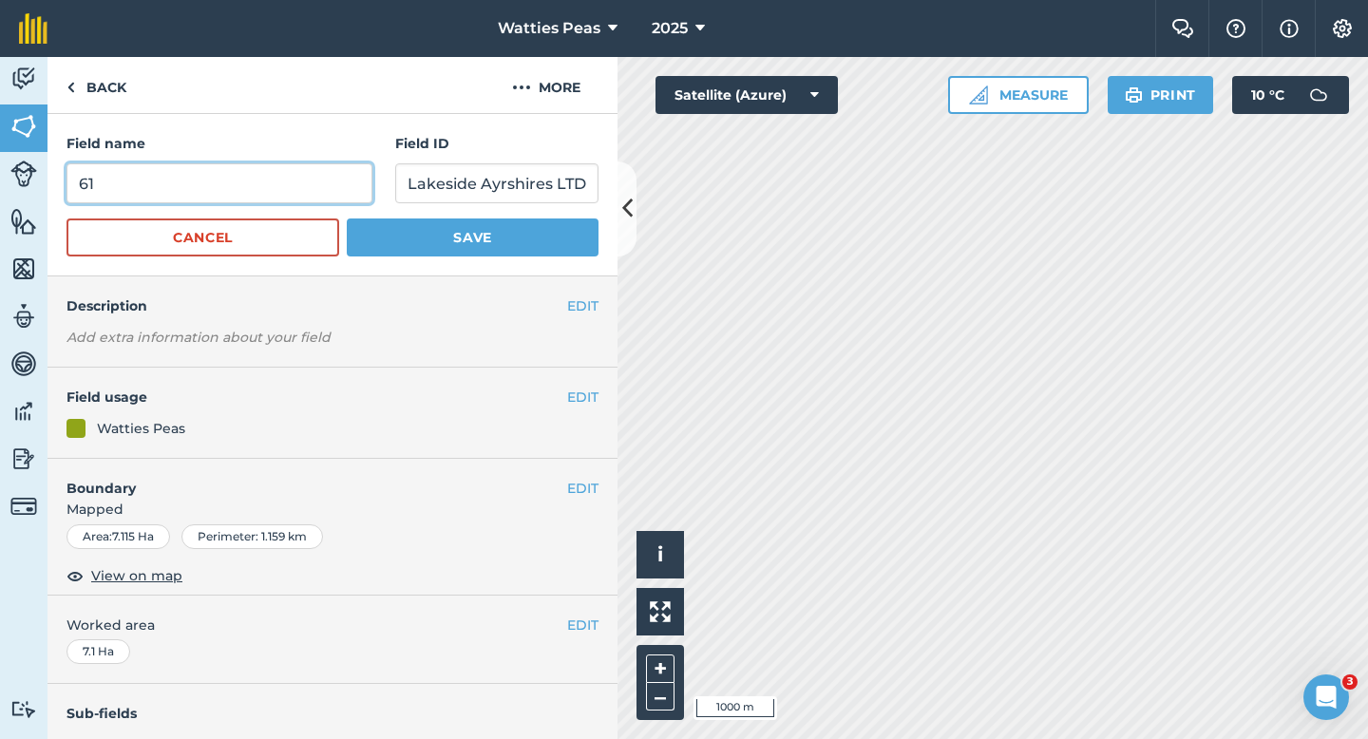
click at [335, 176] on input "61" at bounding box center [220, 183] width 306 height 40
type input "64"
click at [347, 219] on button "Save" at bounding box center [473, 238] width 252 height 38
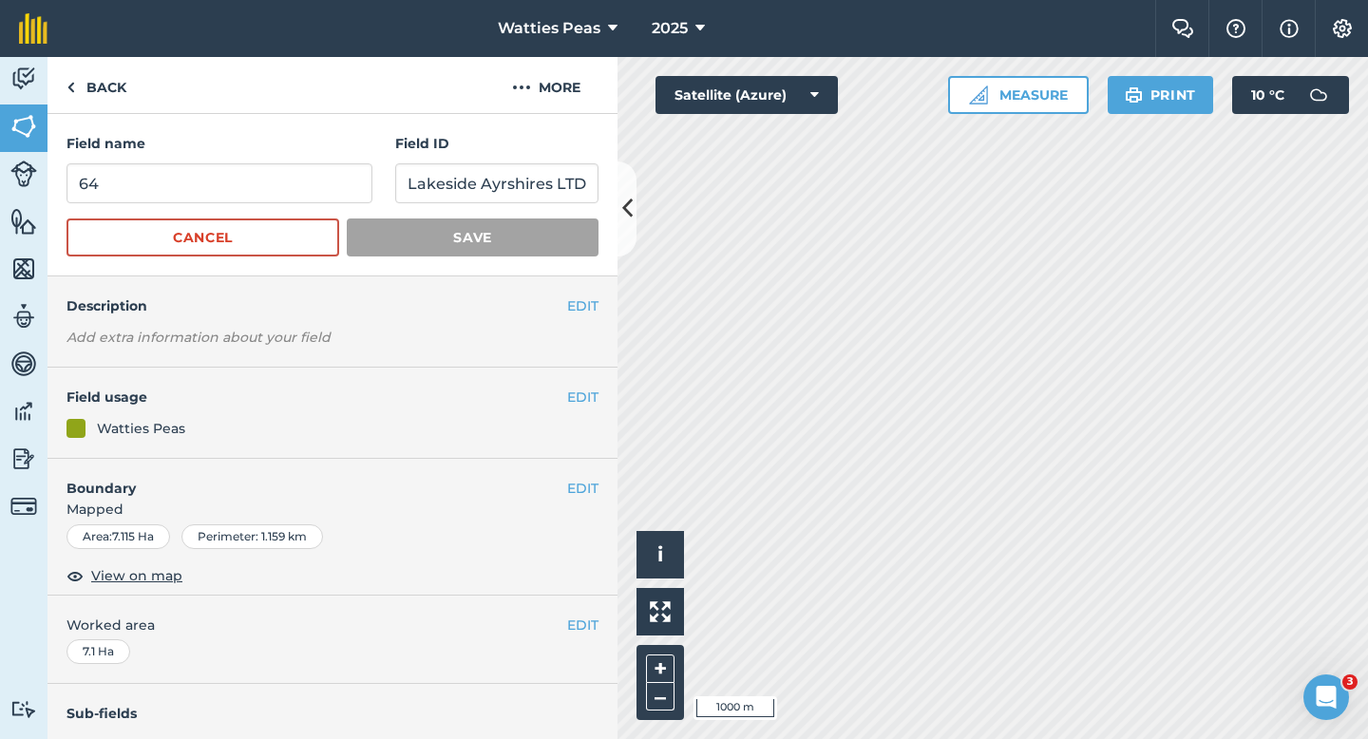
click at [91, 121] on div "Field name [GEOGRAPHIC_DATA] ID Lakeside Ayrshires LTD Cancel Save" at bounding box center [333, 195] width 570 height 162
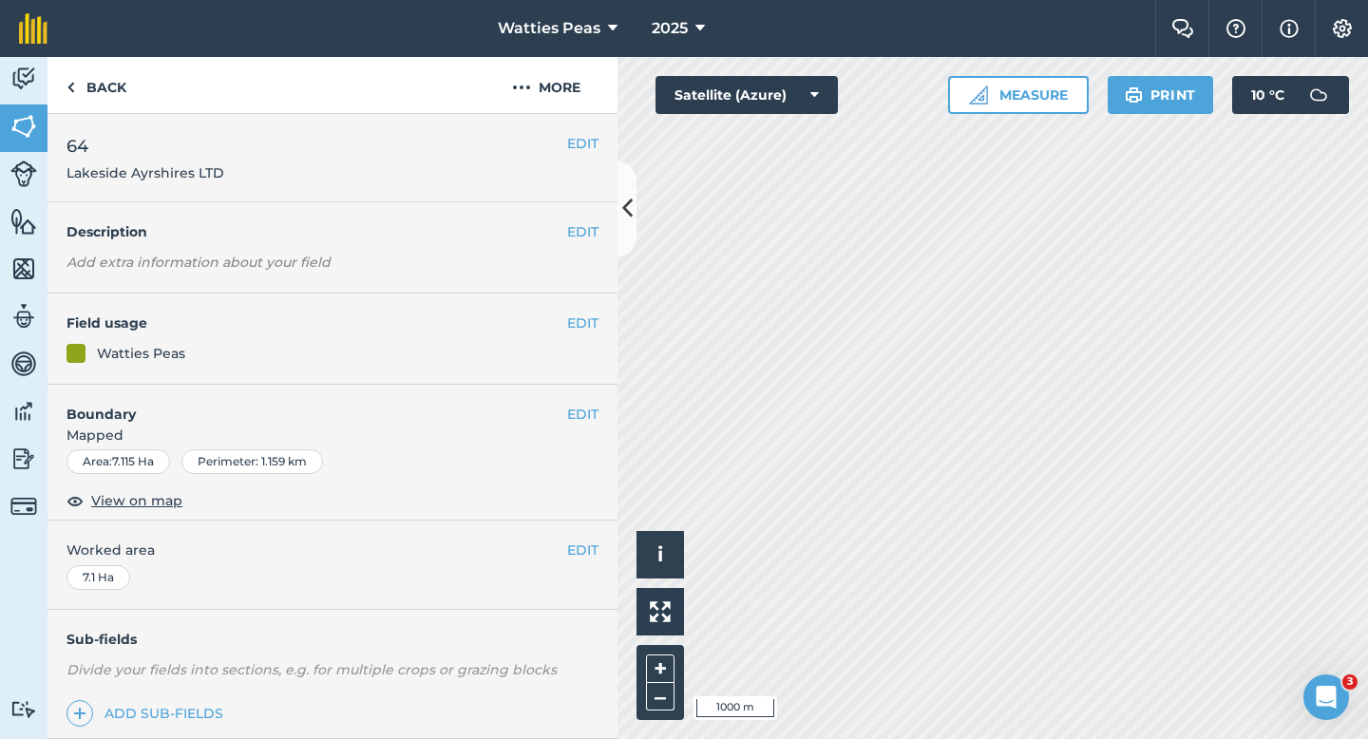
click at [93, 115] on div "EDIT 64 Lakeside Ayrshires LTD" at bounding box center [333, 158] width 570 height 88
click at [94, 102] on link "Back" at bounding box center [97, 85] width 98 height 56
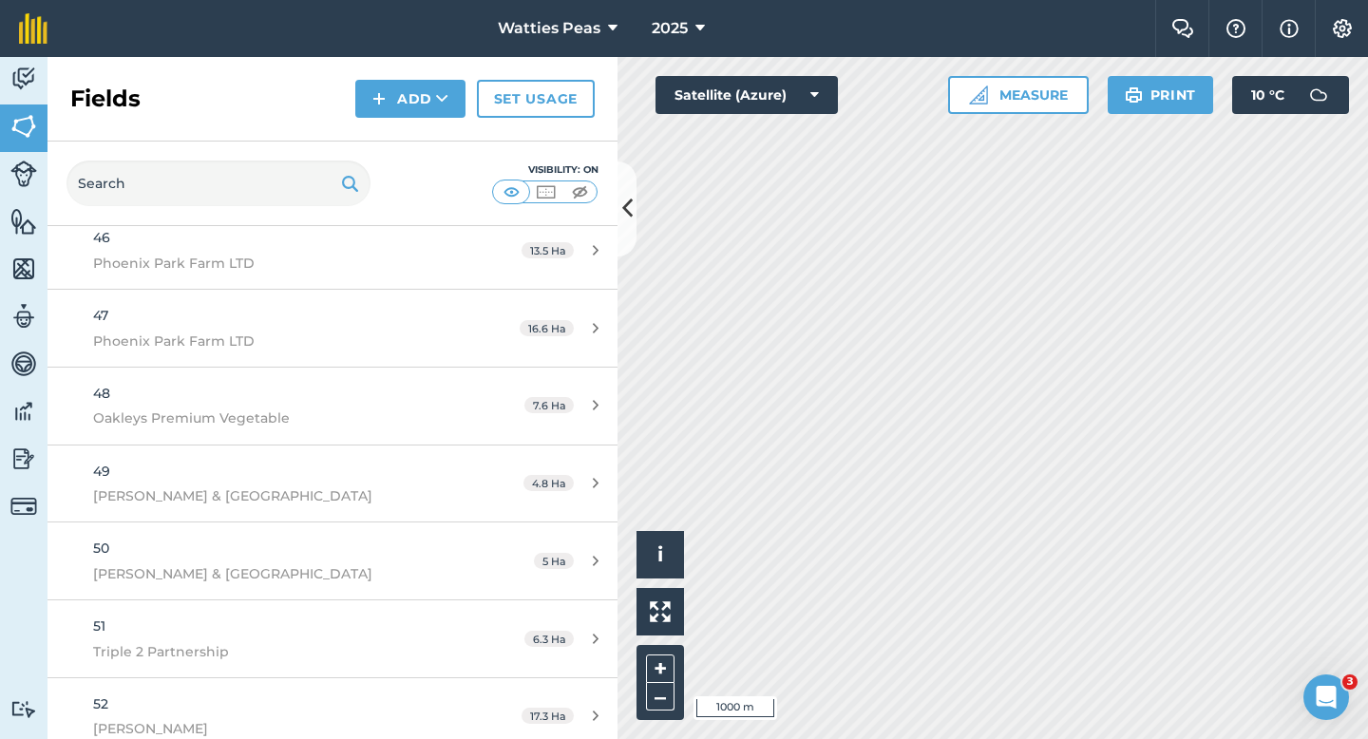
scroll to position [4648, 0]
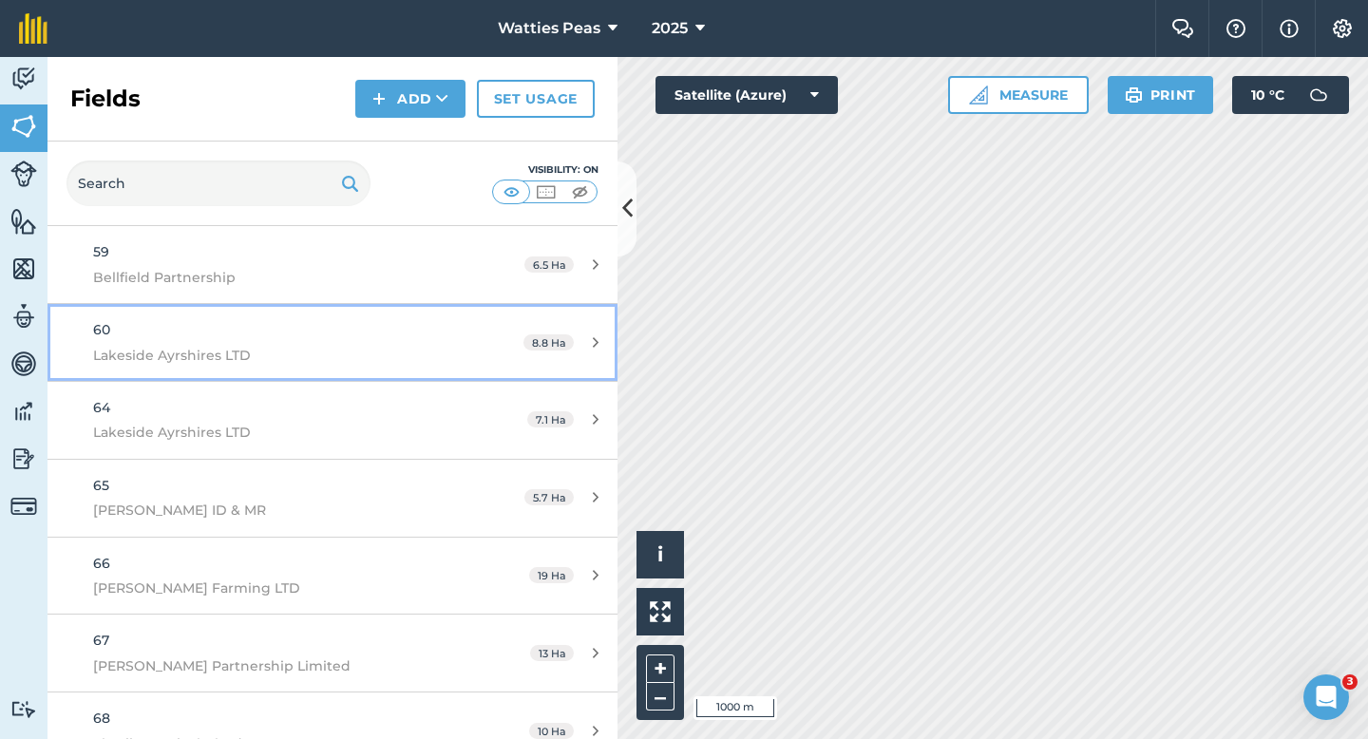
click at [387, 330] on div "60 Lakeside Ayrshires LTD" at bounding box center [271, 342] width 357 height 47
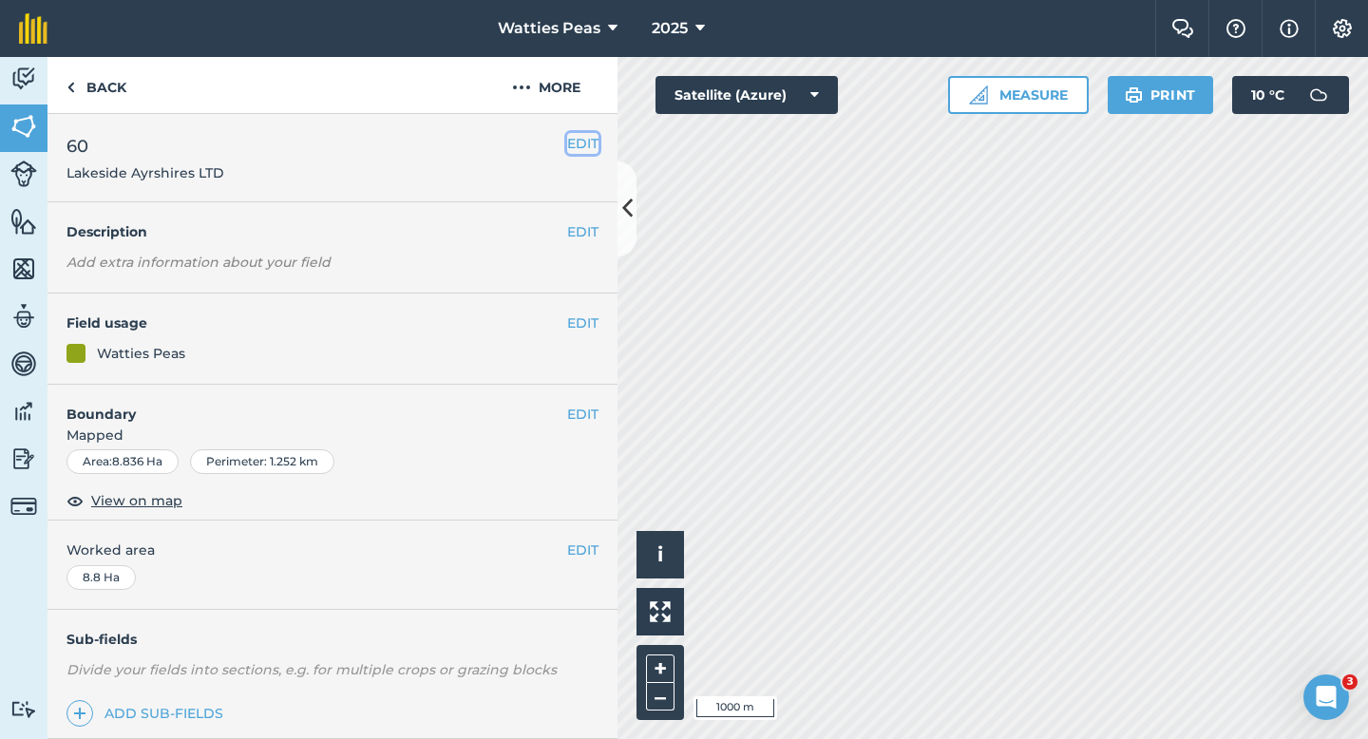
click at [568, 139] on button "EDIT" at bounding box center [582, 143] width 31 height 21
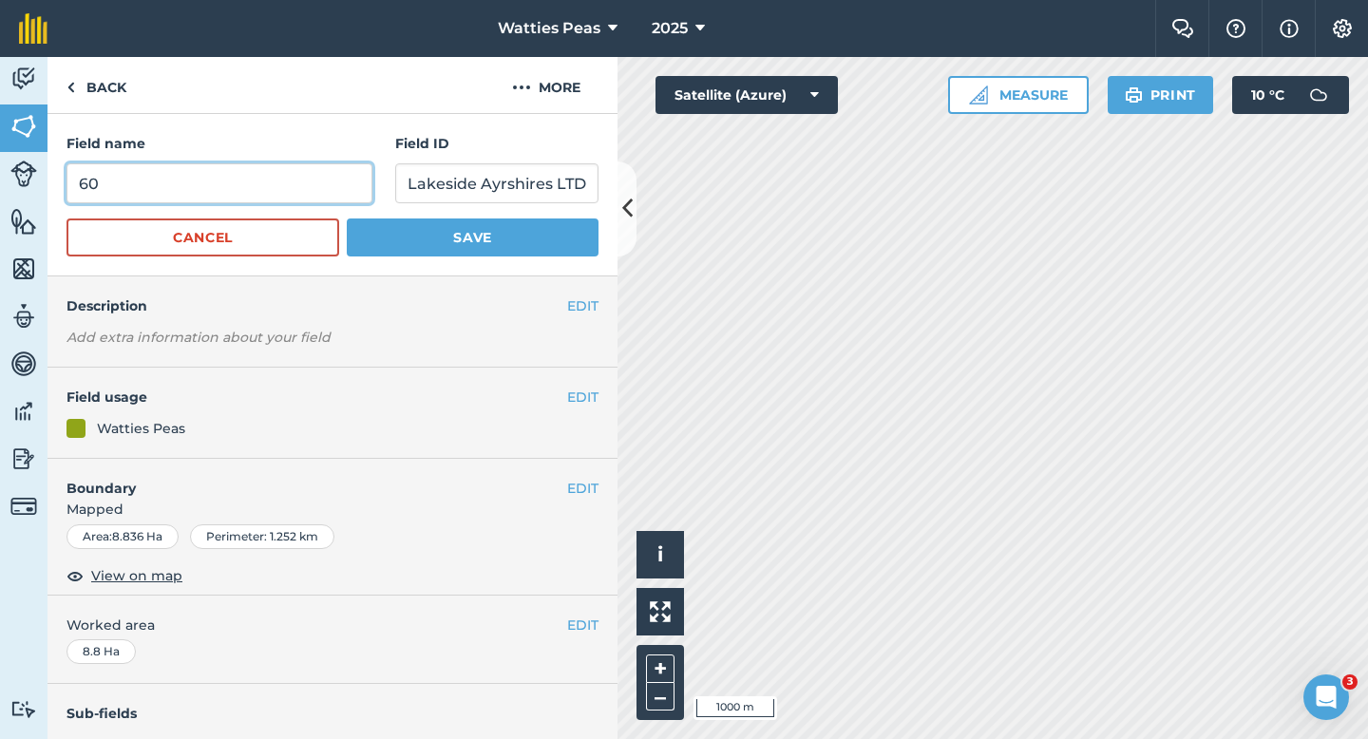
click at [282, 189] on input "60" at bounding box center [220, 183] width 306 height 40
type input "63"
click at [347, 219] on button "Save" at bounding box center [473, 238] width 252 height 38
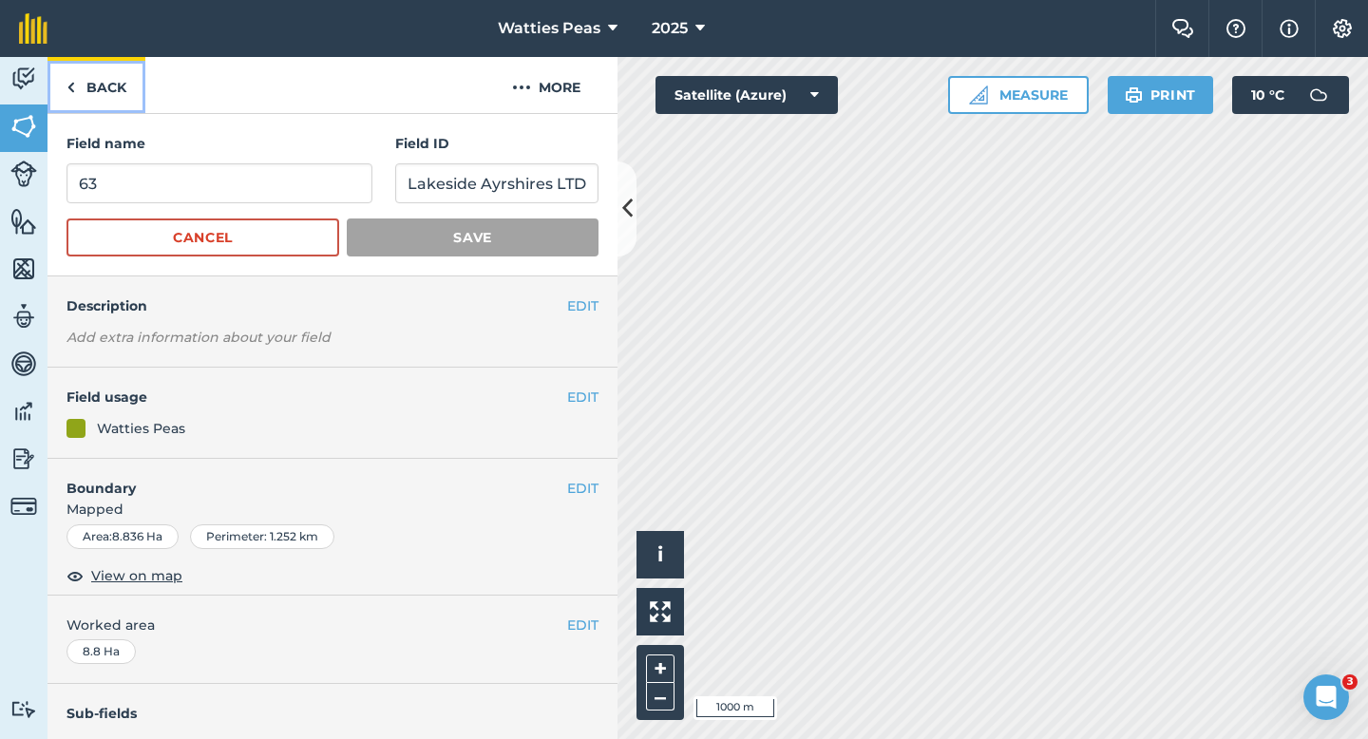
click at [86, 84] on link "Back" at bounding box center [97, 85] width 98 height 56
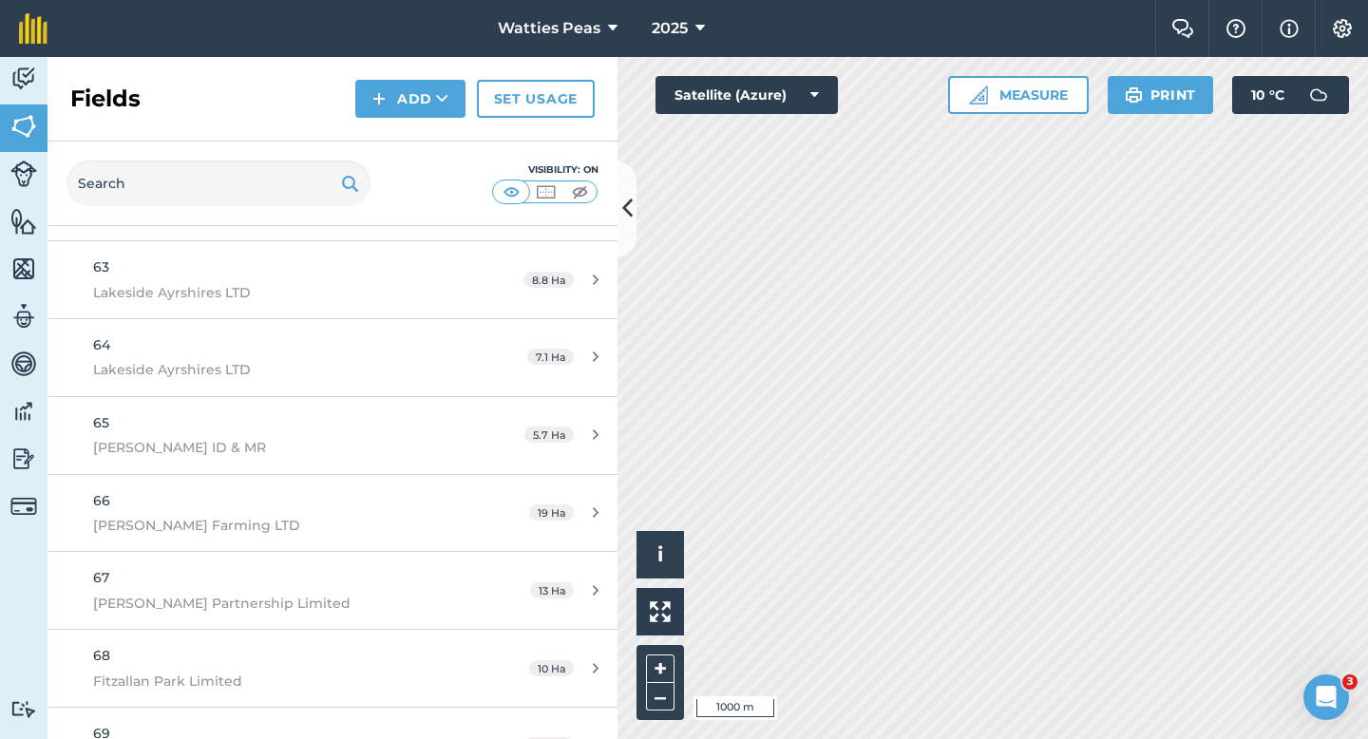
scroll to position [4668, 0]
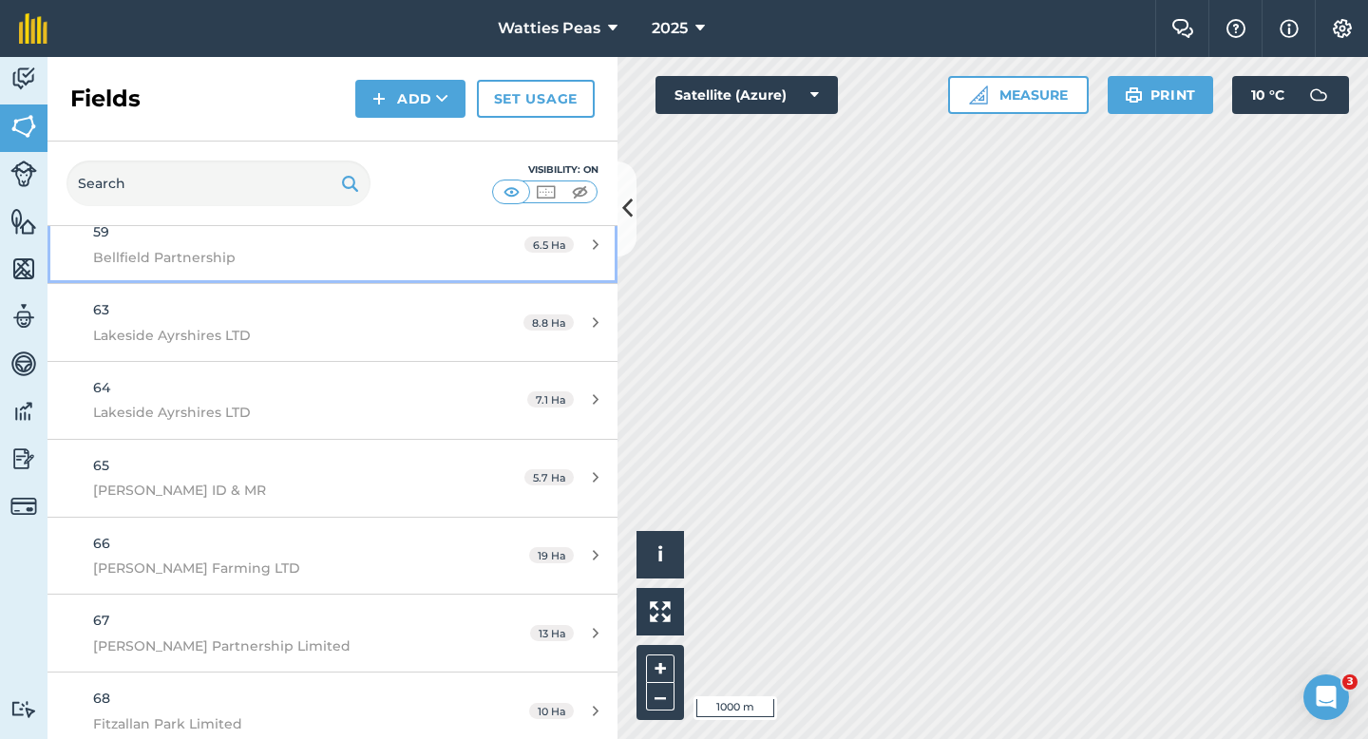
click at [462, 251] on link "59 Bellfield Partnership 6.5 Ha" at bounding box center [333, 244] width 570 height 77
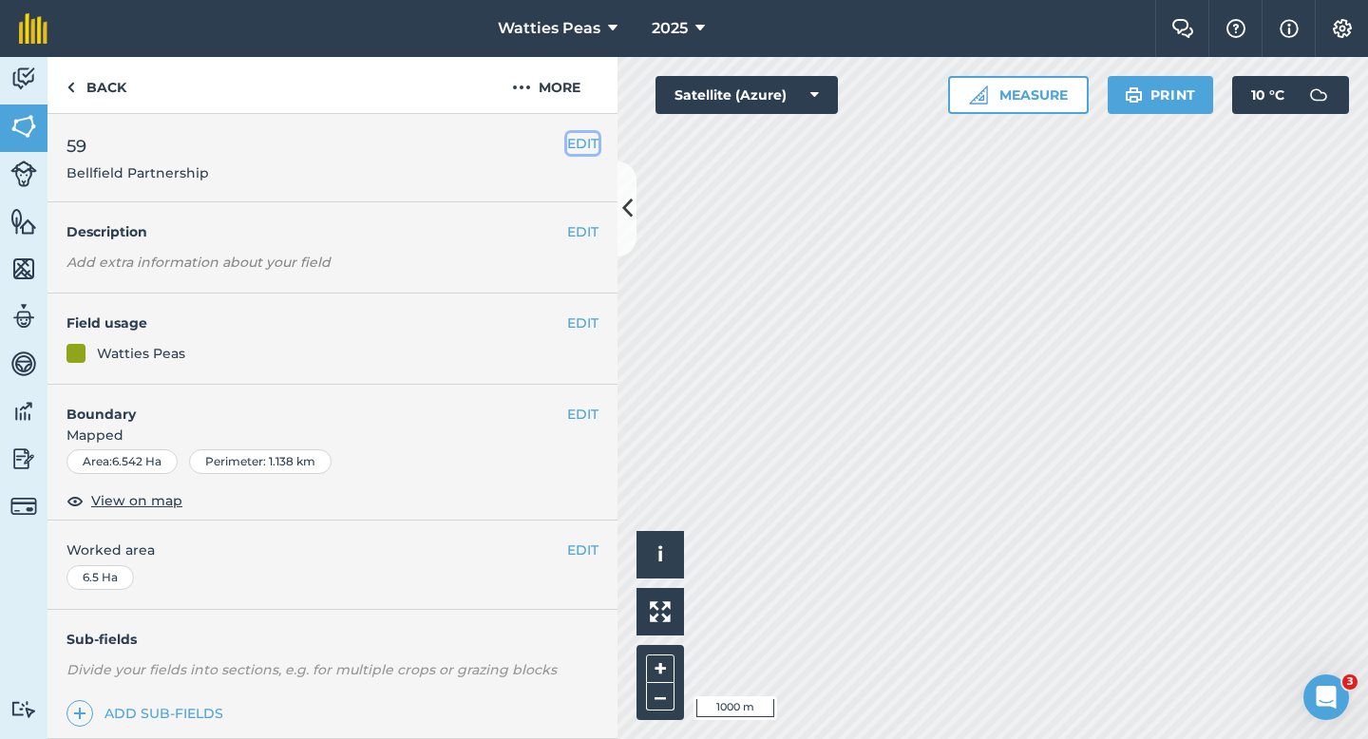
click at [568, 135] on button "EDIT" at bounding box center [582, 143] width 31 height 21
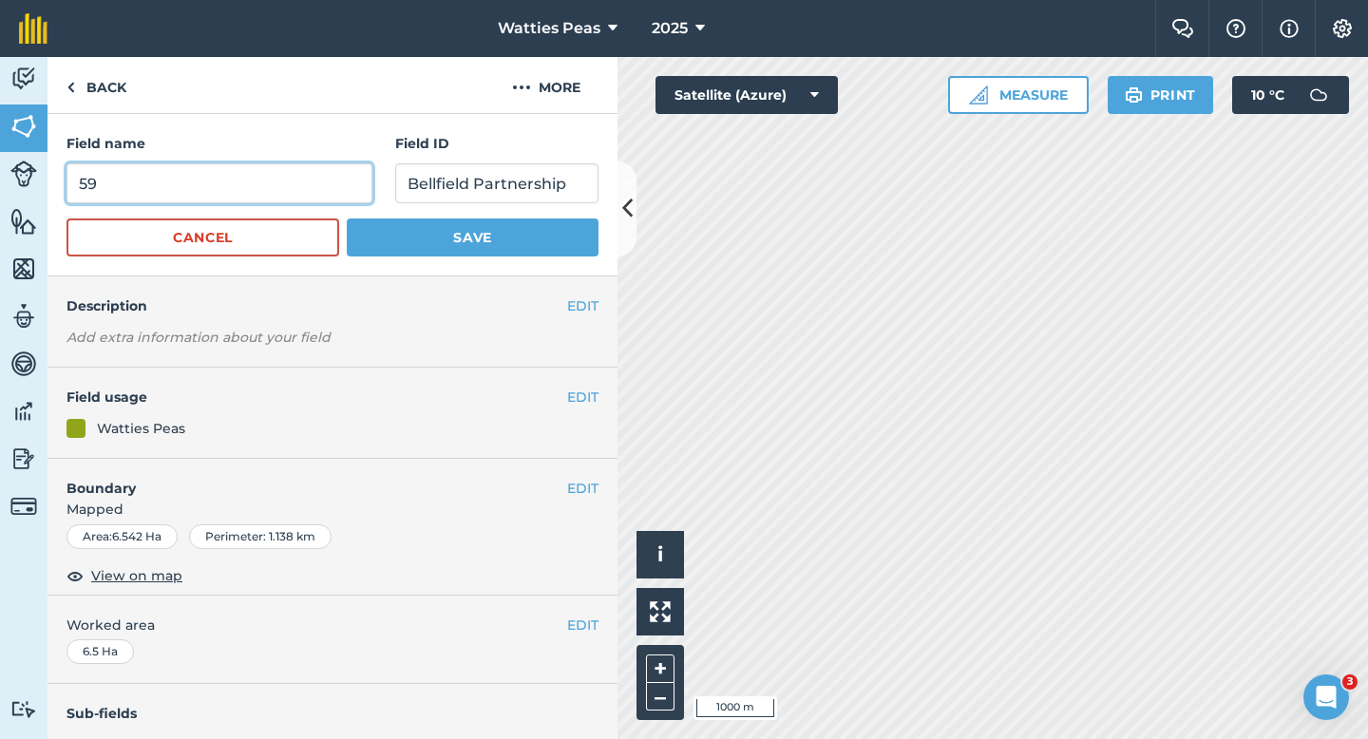
click at [344, 195] on input "59" at bounding box center [220, 183] width 306 height 40
type input "62"
click at [347, 219] on button "Save" at bounding box center [473, 238] width 252 height 38
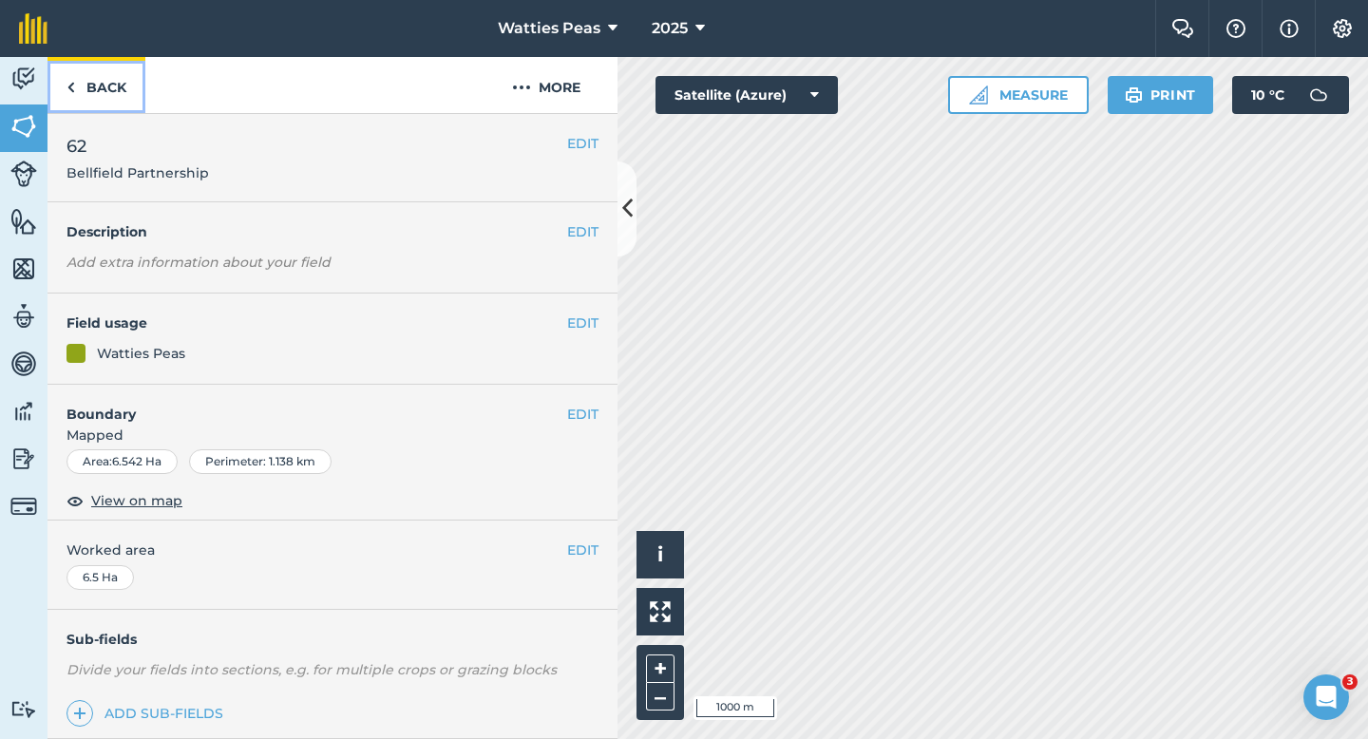
click at [119, 110] on link "Back" at bounding box center [97, 85] width 98 height 56
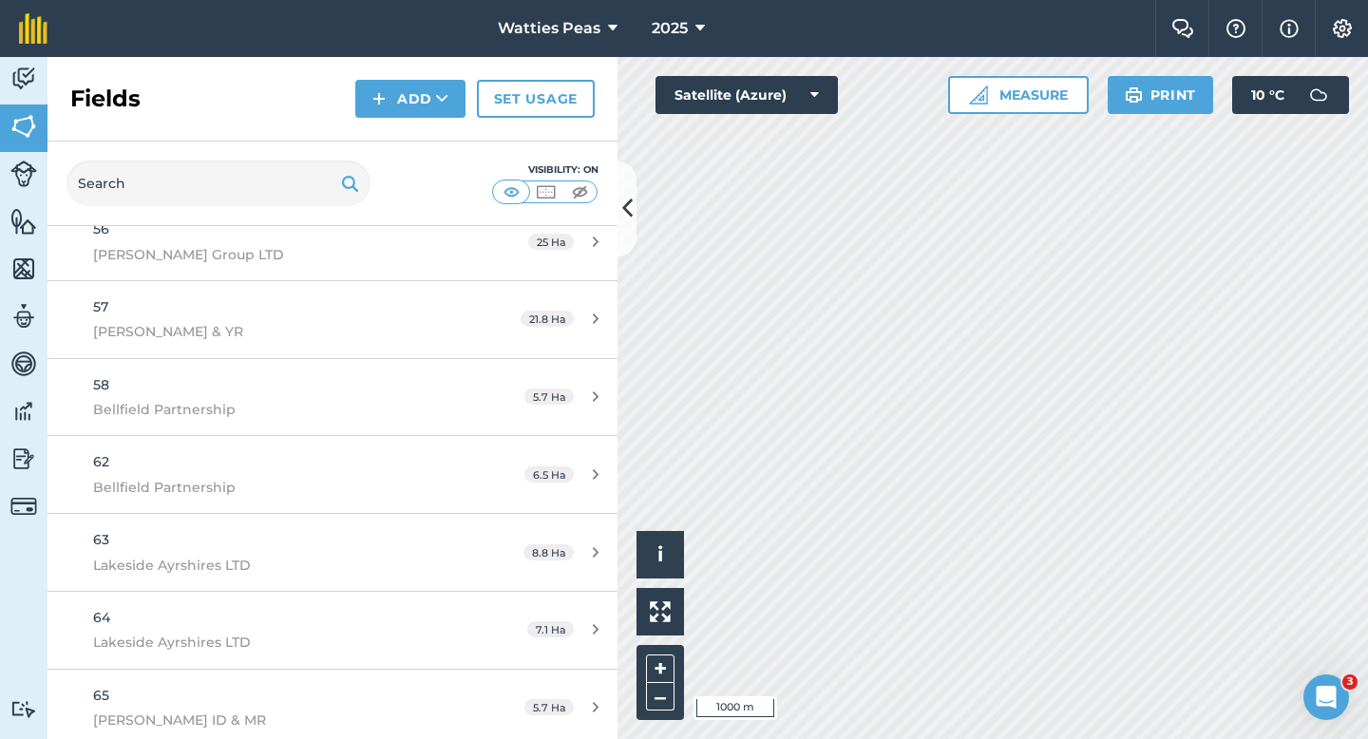
scroll to position [4405, 0]
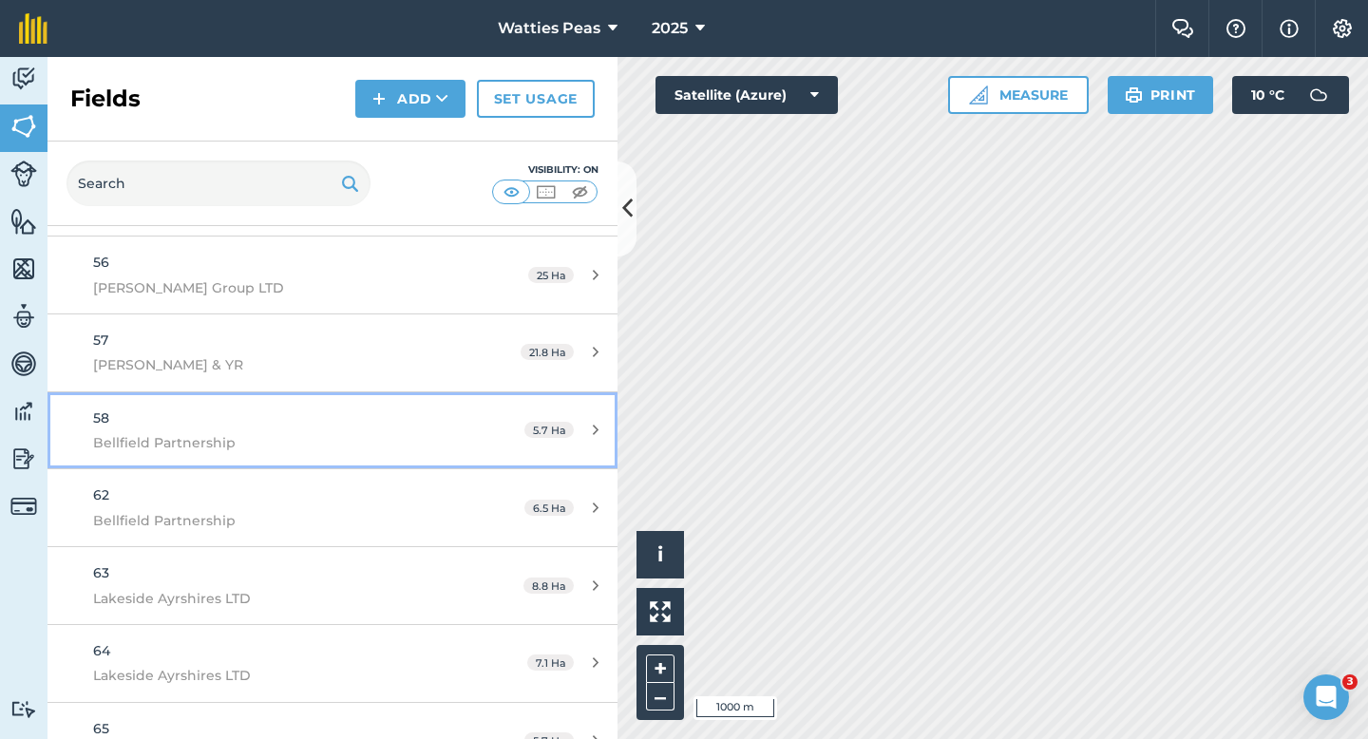
click at [404, 428] on div "58 Bellfield Partnership" at bounding box center [271, 431] width 357 height 47
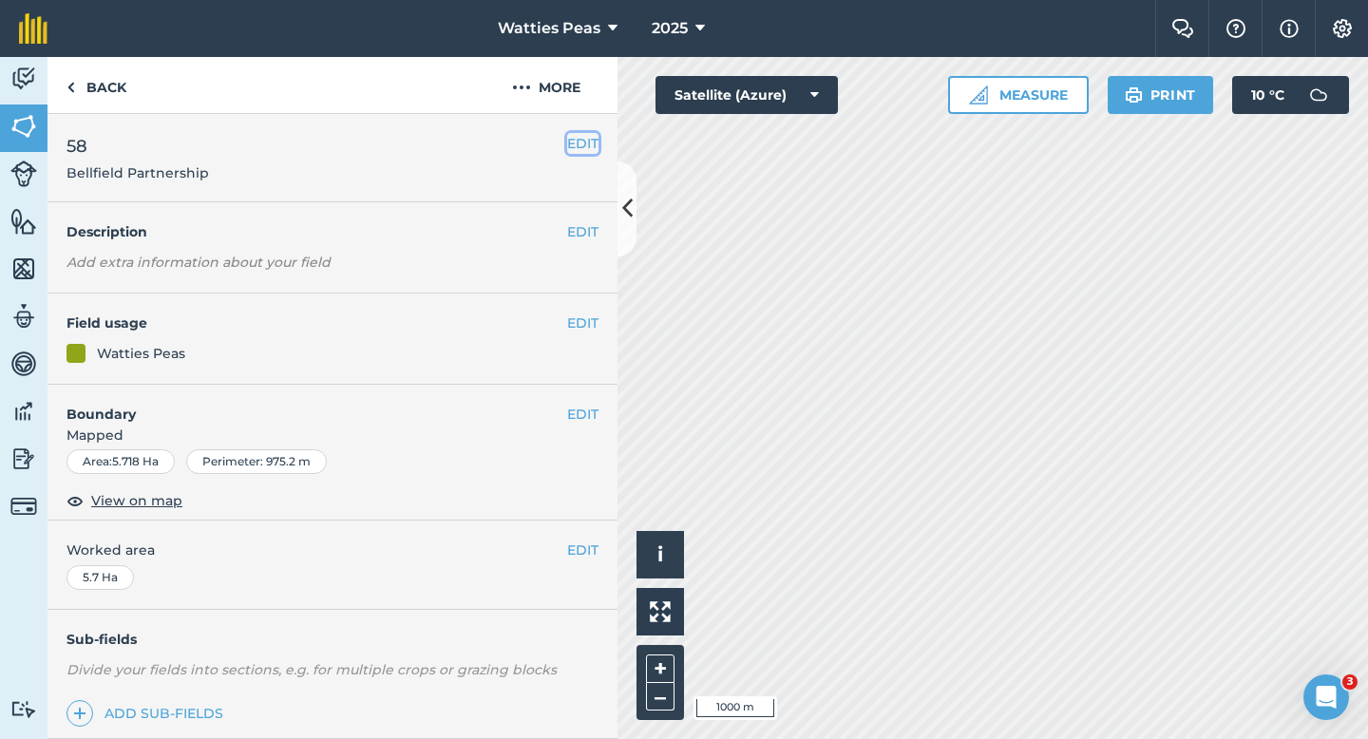
click at [589, 149] on button "EDIT" at bounding box center [582, 143] width 31 height 21
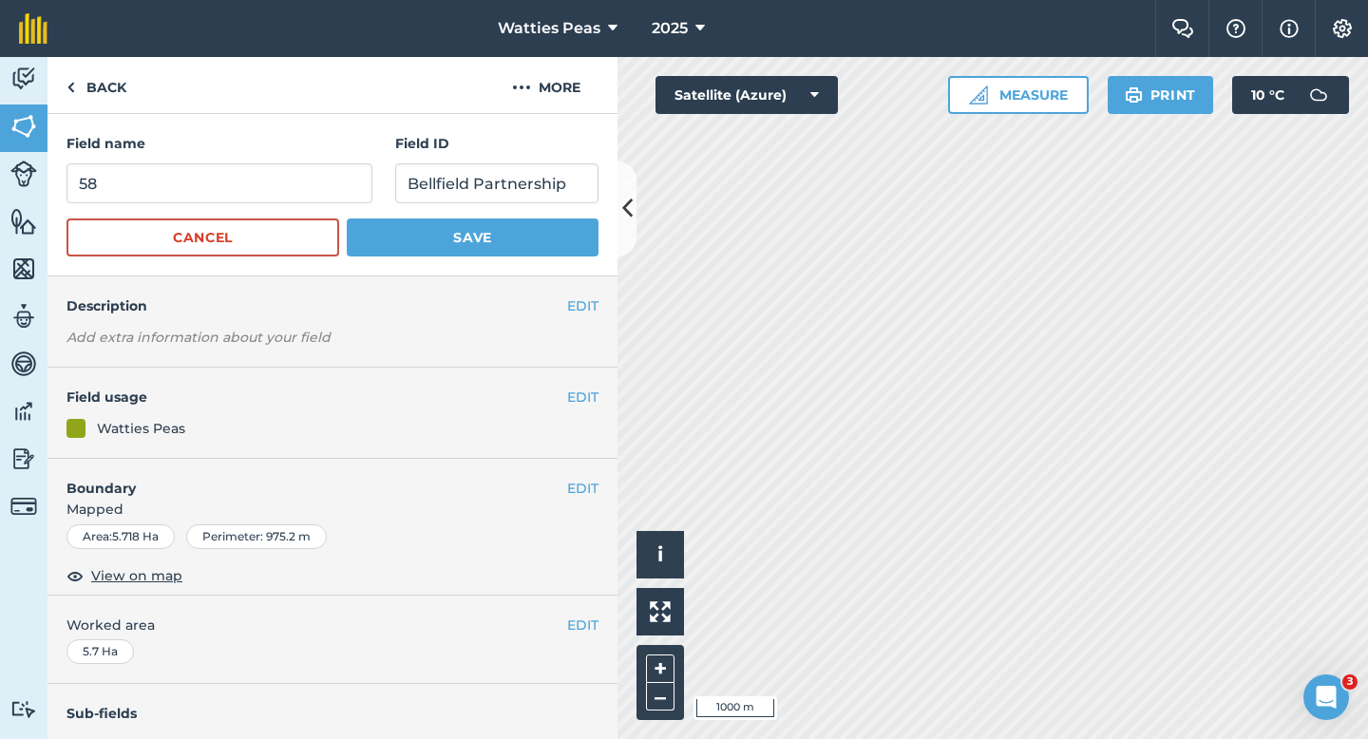
click at [267, 162] on div "Field name 58" at bounding box center [220, 168] width 306 height 70
click at [267, 235] on button "Cancel" at bounding box center [203, 238] width 273 height 38
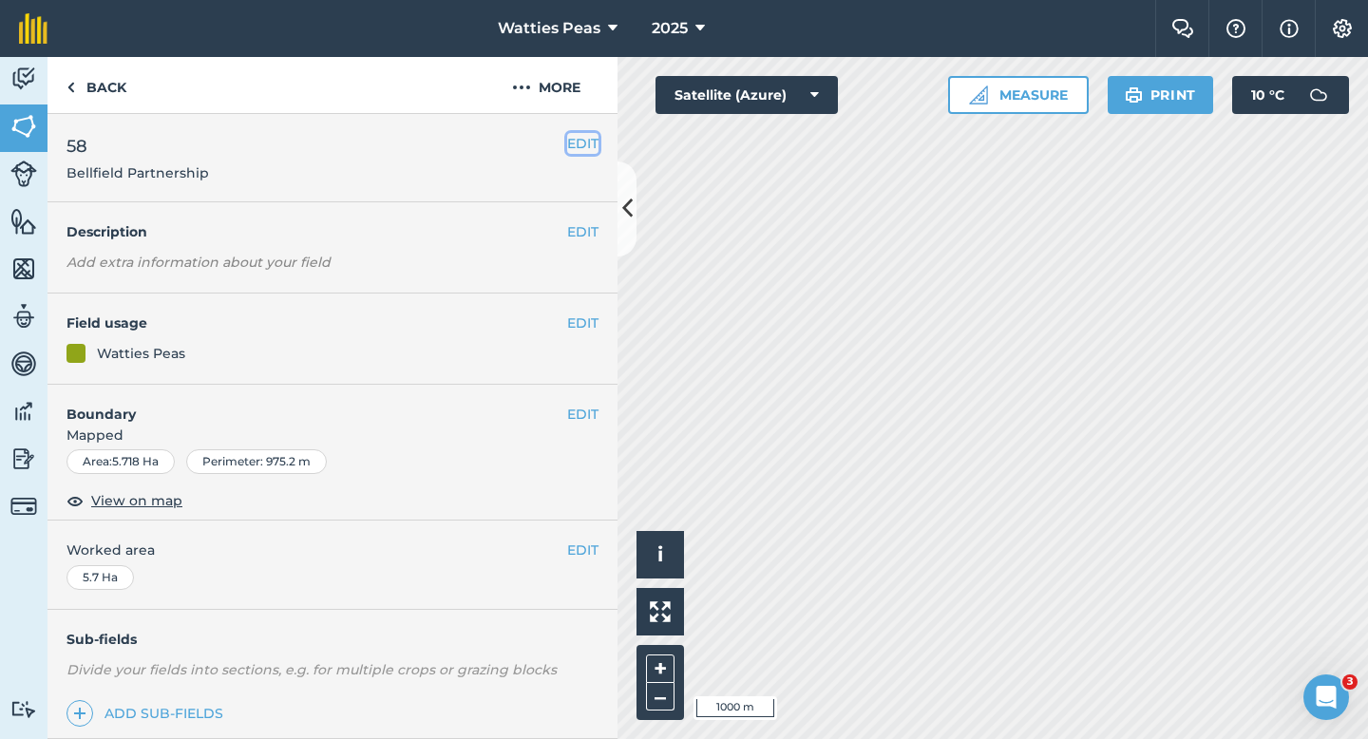
click at [574, 139] on button "EDIT" at bounding box center [582, 143] width 31 height 21
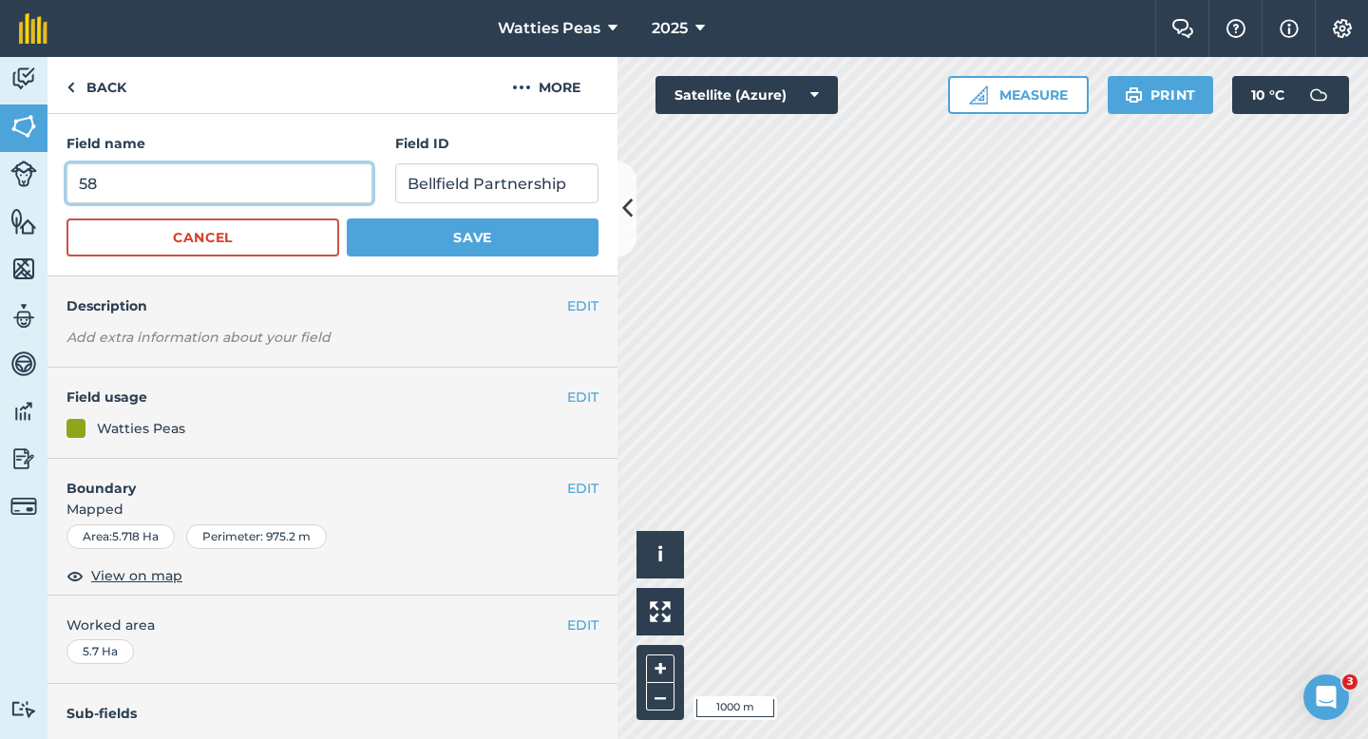
click at [326, 167] on input "58" at bounding box center [220, 183] width 306 height 40
type input "61"
click at [347, 219] on button "Save" at bounding box center [473, 238] width 252 height 38
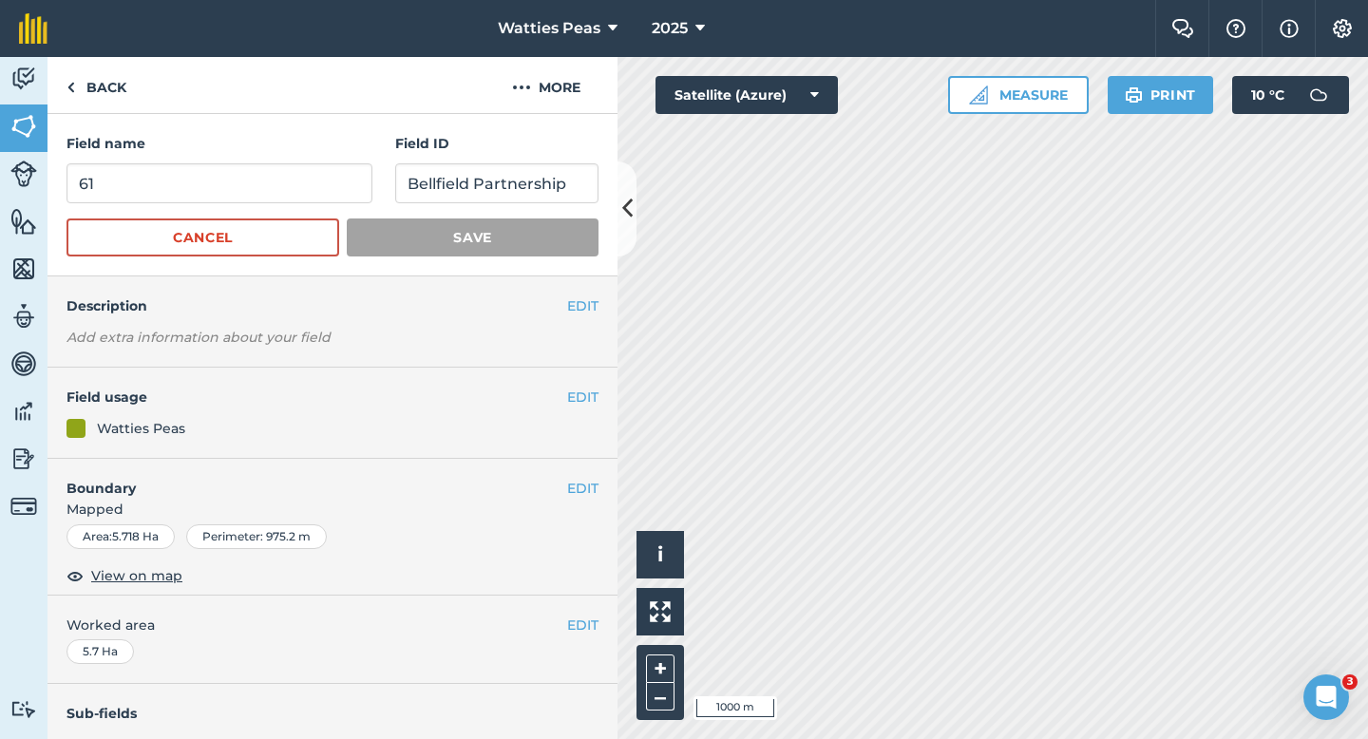
click at [87, 122] on div "Field name 61 Field ID Bellfield Partnership Cancel Save" at bounding box center [333, 195] width 570 height 162
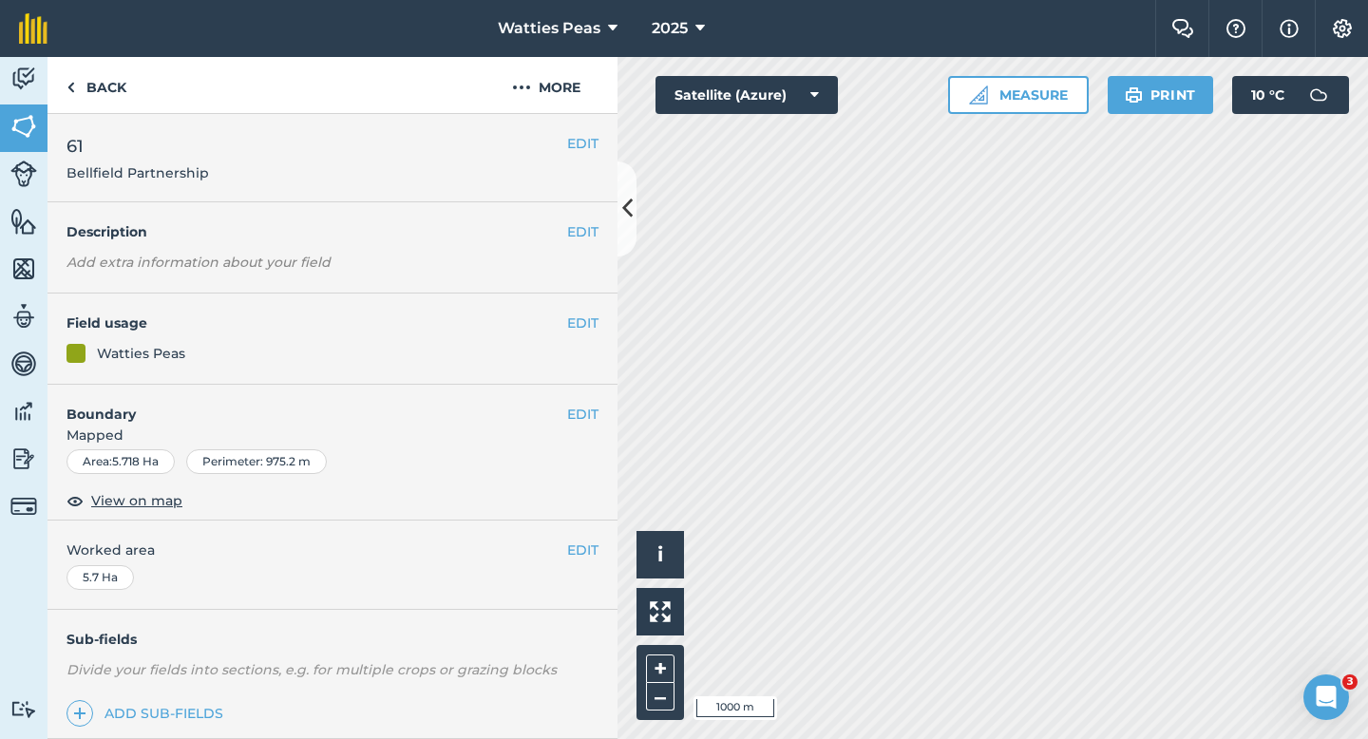
click at [104, 116] on div "EDIT 61 Bellfield Partnership" at bounding box center [333, 158] width 570 height 88
click at [104, 93] on link "Back" at bounding box center [97, 85] width 98 height 56
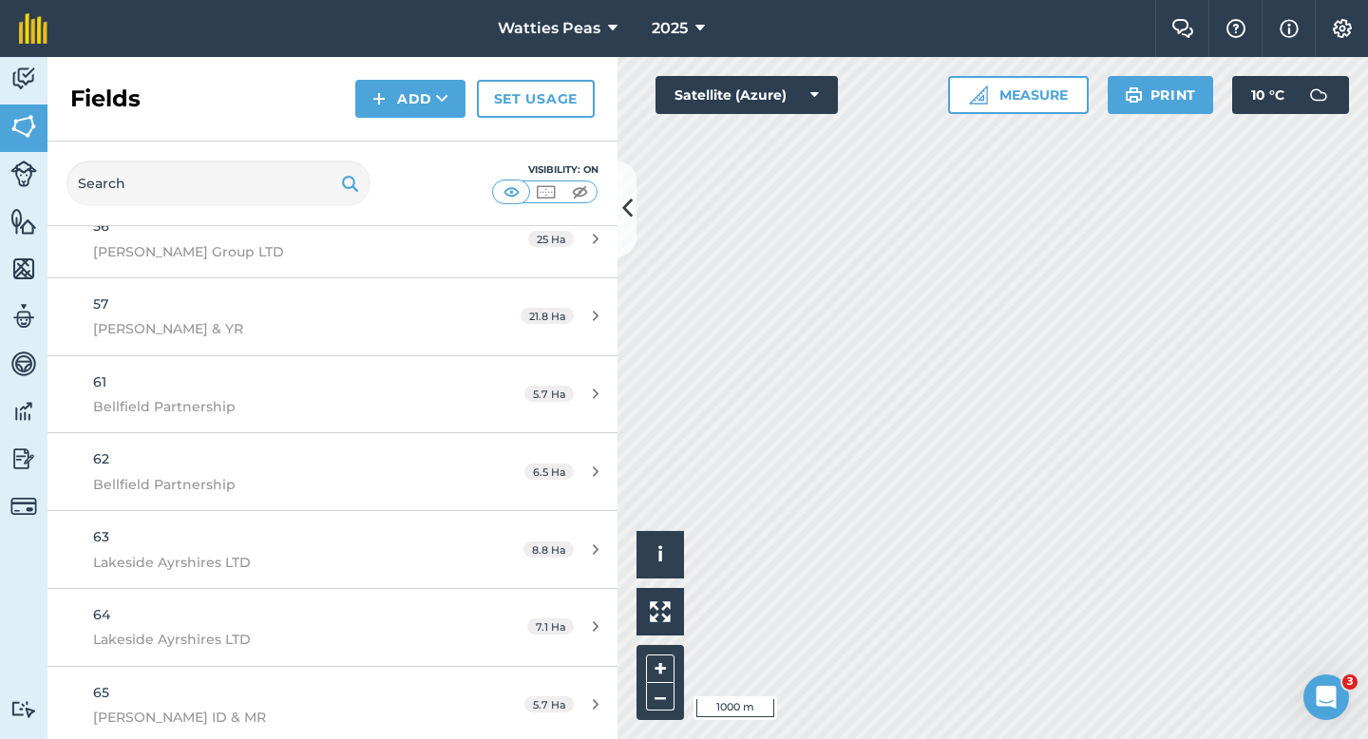
scroll to position [4412, 0]
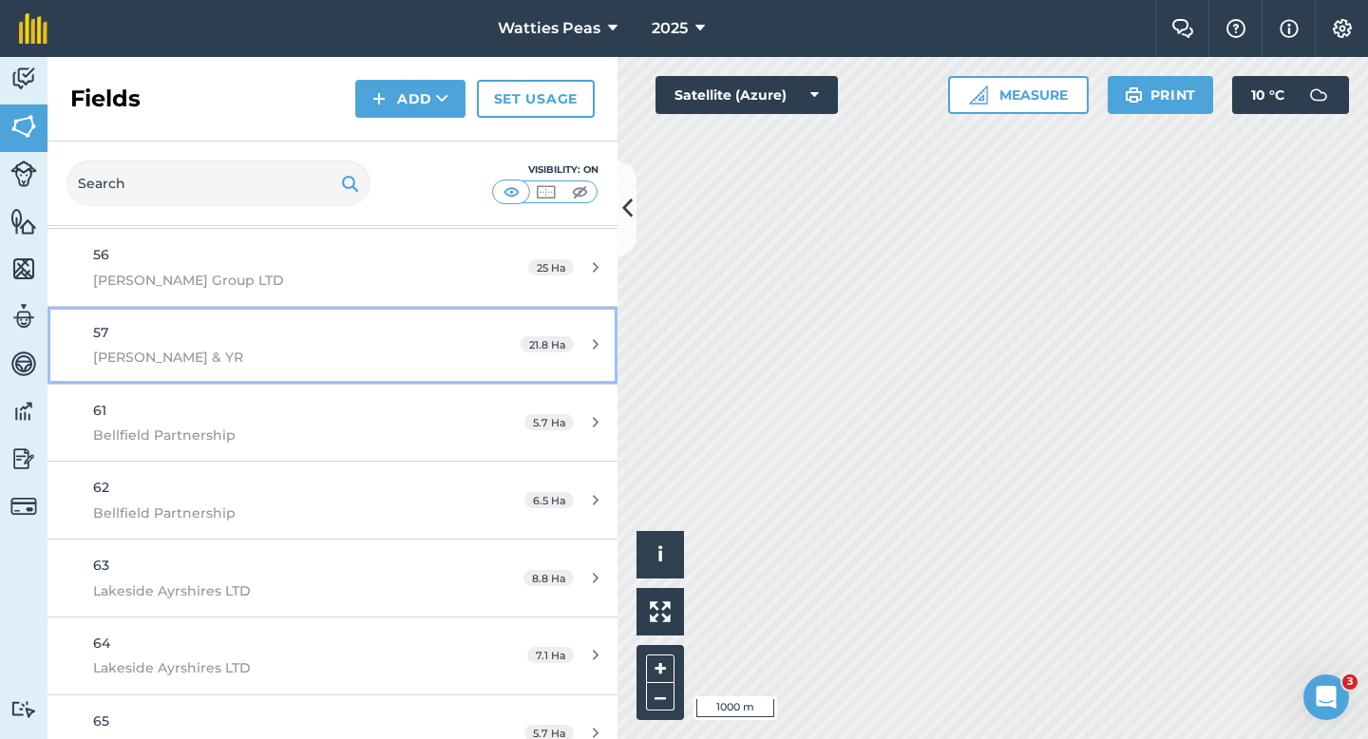
click at [316, 353] on span "[PERSON_NAME] & YR" at bounding box center [271, 357] width 357 height 21
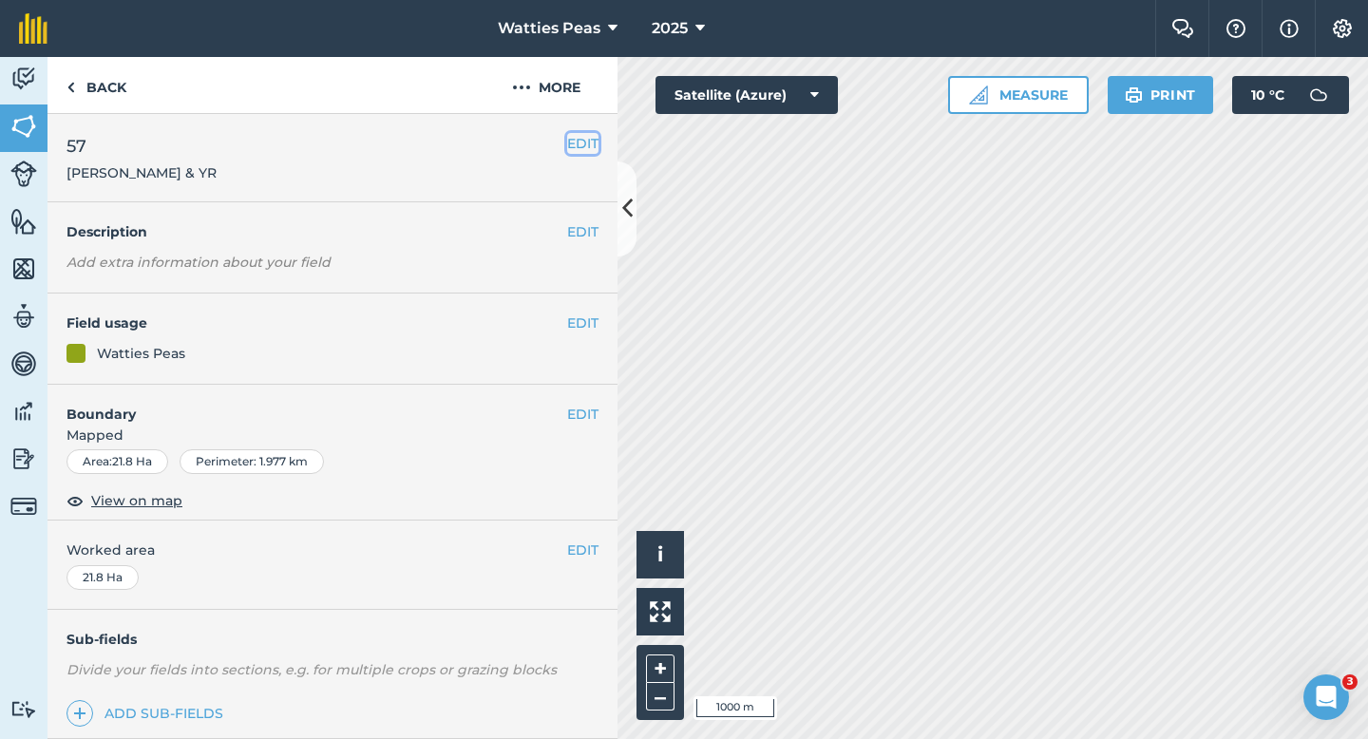
click at [579, 133] on button "EDIT" at bounding box center [582, 143] width 31 height 21
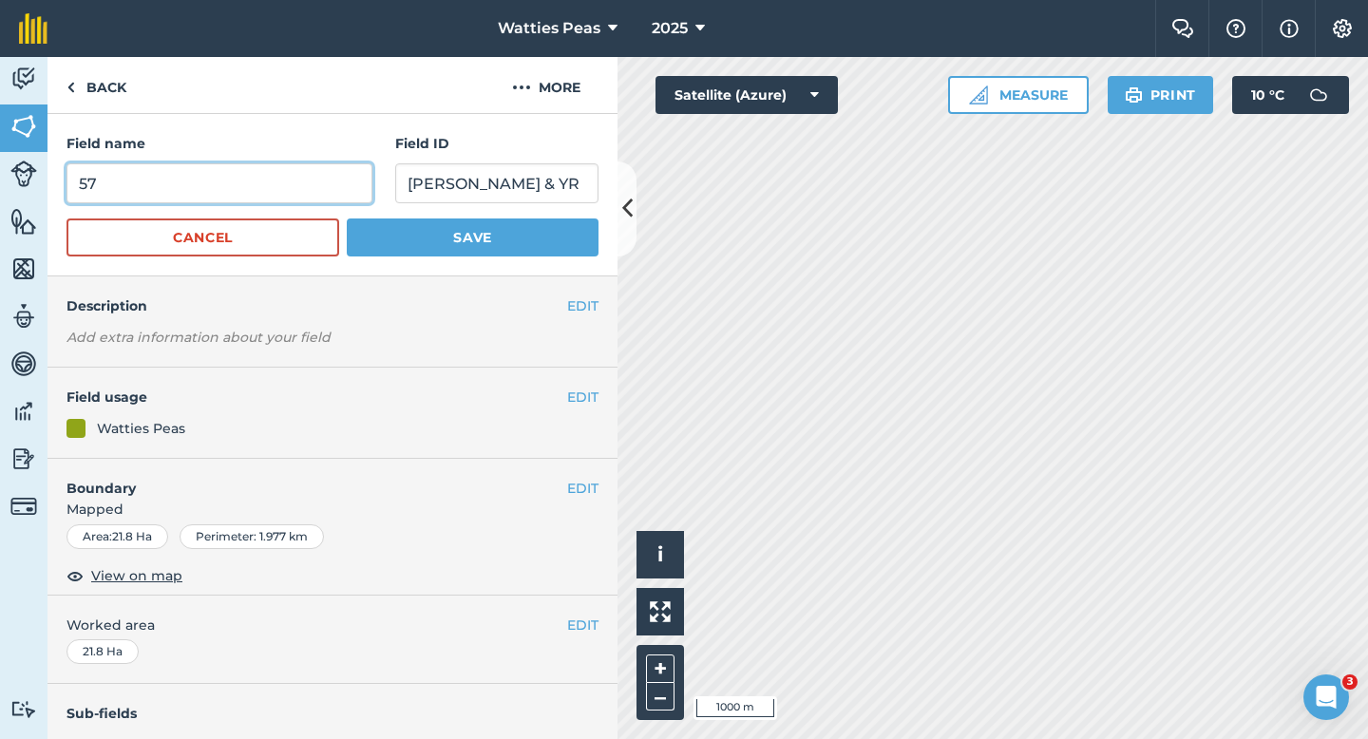
click at [315, 193] on input "57" at bounding box center [220, 183] width 306 height 40
type input "60"
click at [347, 219] on button "Save" at bounding box center [473, 238] width 252 height 38
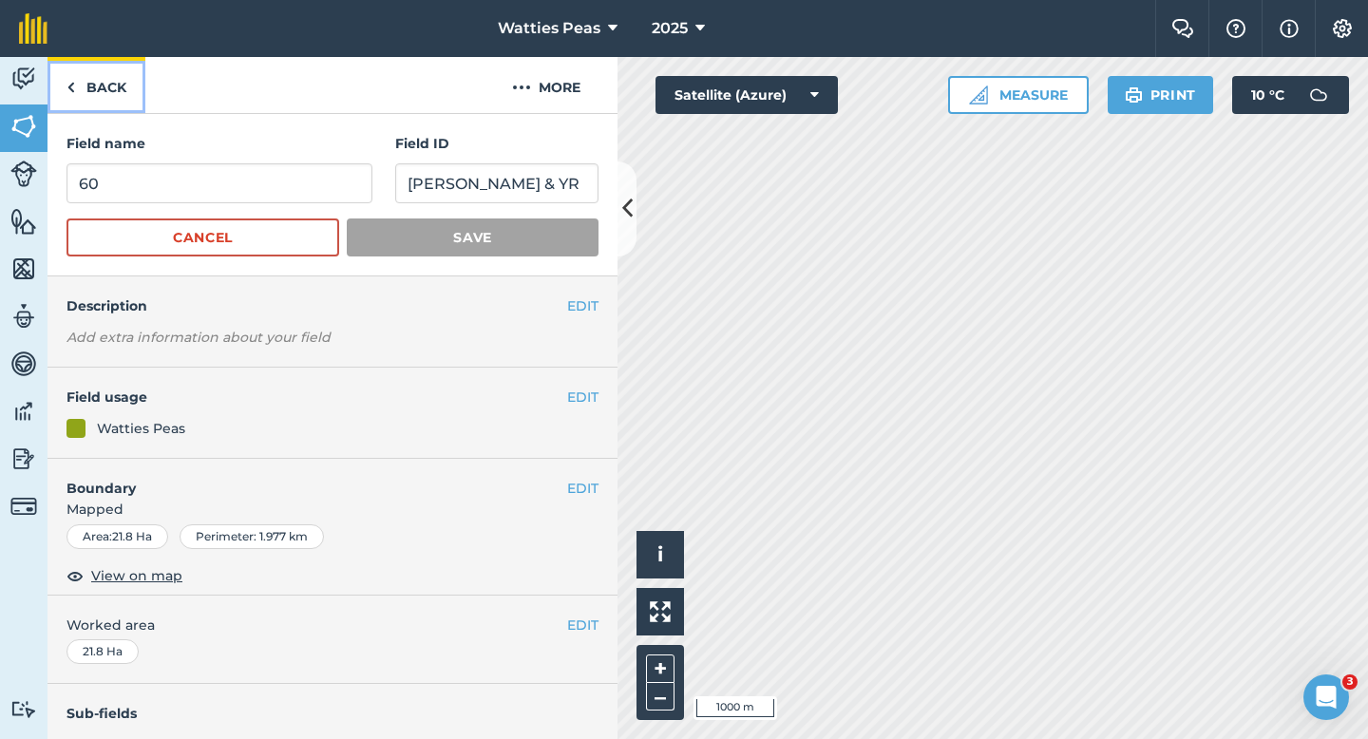
click at [73, 61] on link "Back" at bounding box center [97, 85] width 98 height 56
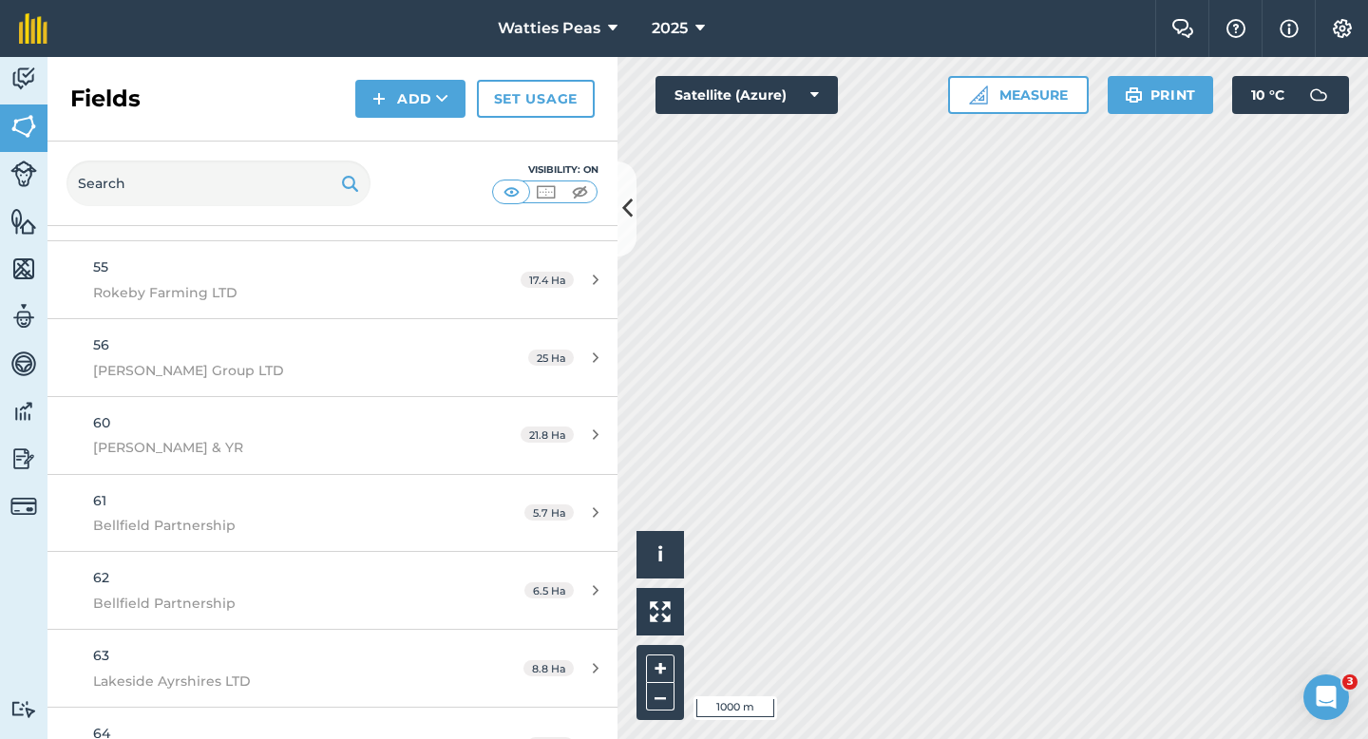
scroll to position [4292, 0]
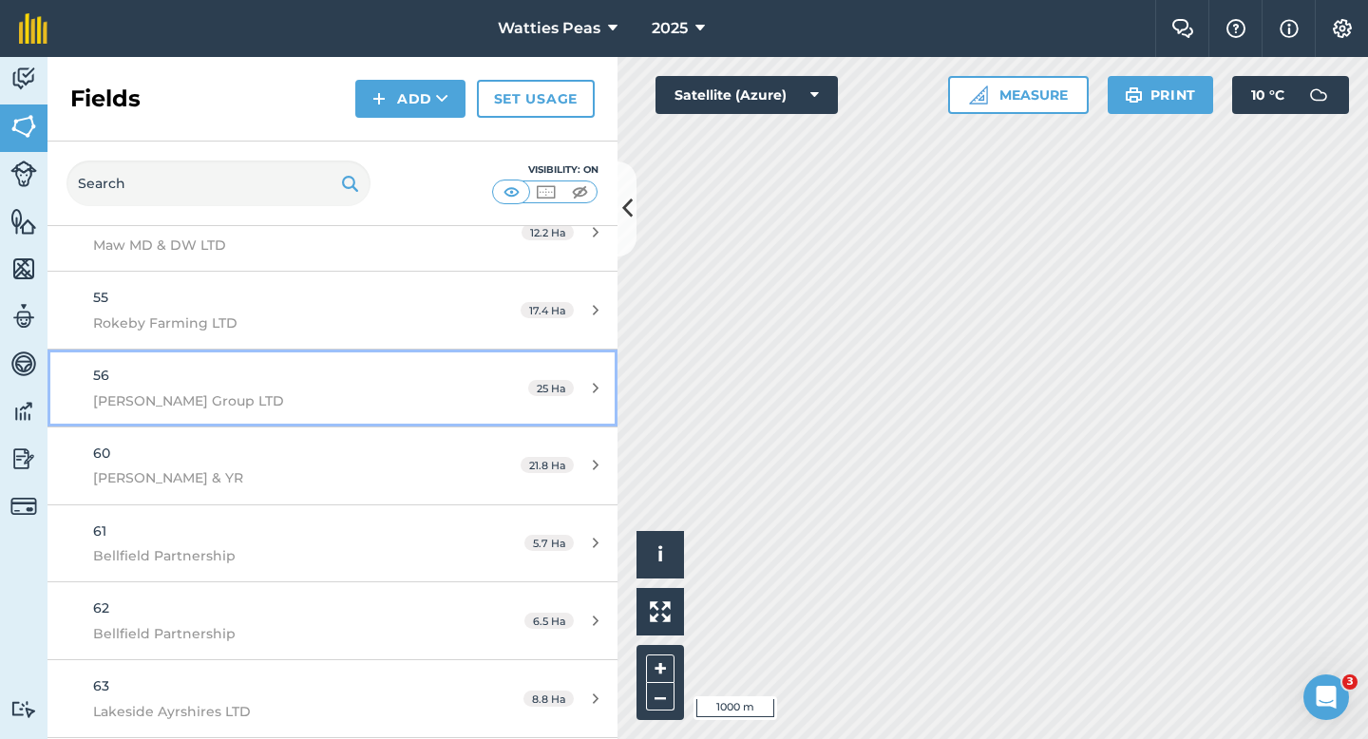
click at [392, 401] on span "[PERSON_NAME] Group LTD" at bounding box center [271, 400] width 357 height 21
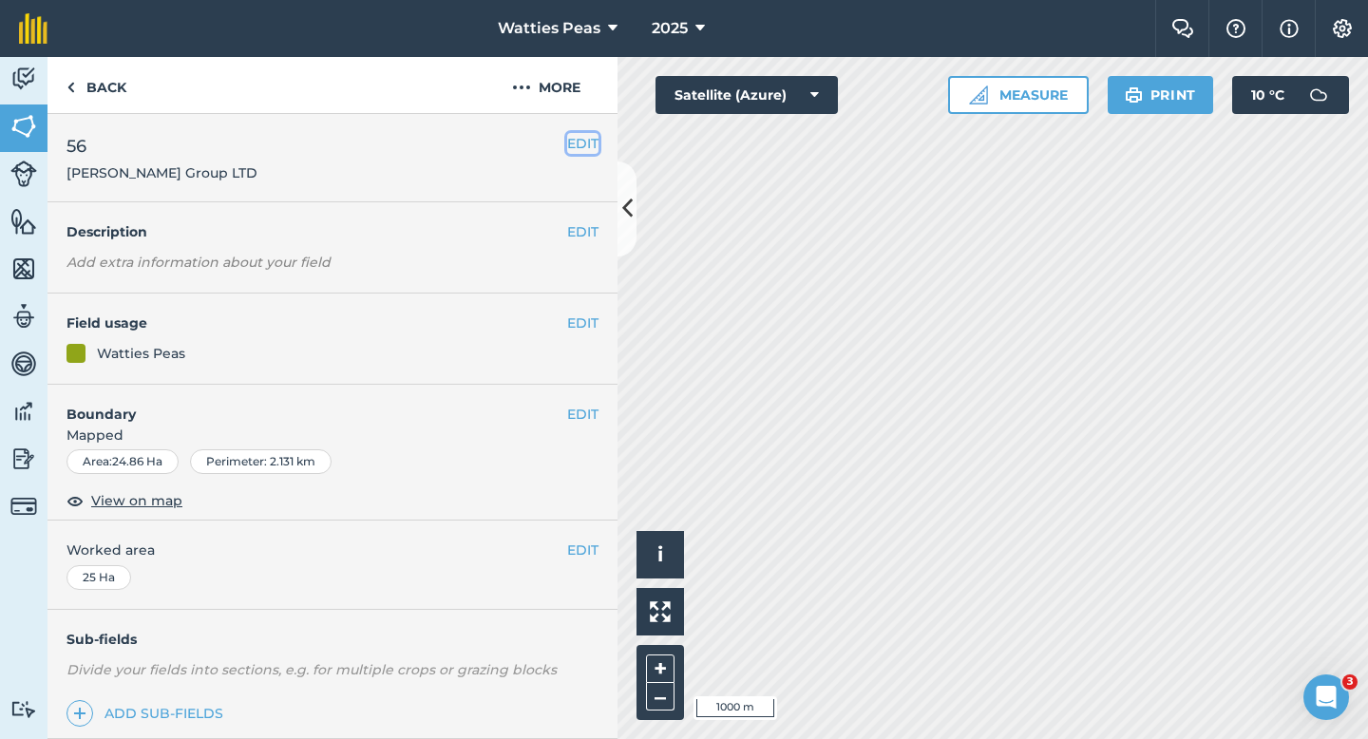
click at [585, 152] on button "EDIT" at bounding box center [582, 143] width 31 height 21
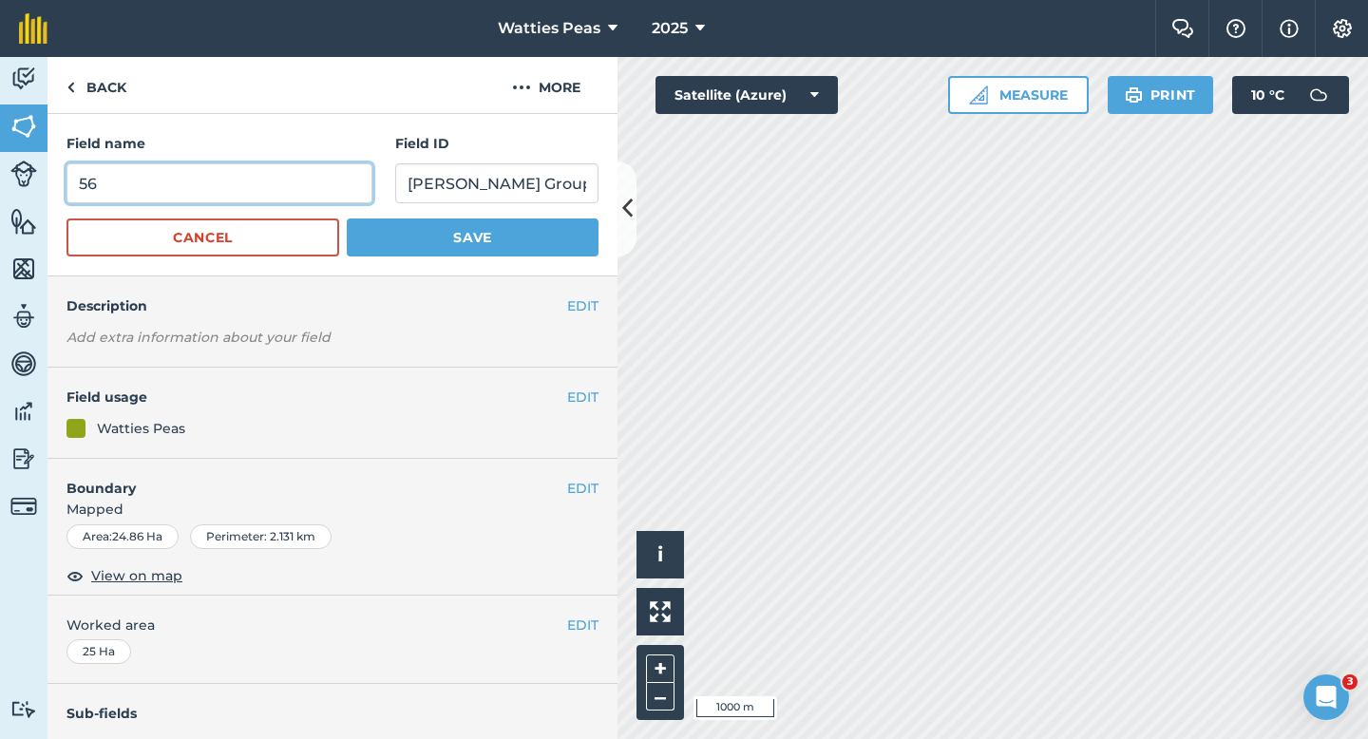
click at [352, 175] on input "56" at bounding box center [220, 183] width 306 height 40
type input "59"
click at [347, 219] on button "Save" at bounding box center [473, 238] width 252 height 38
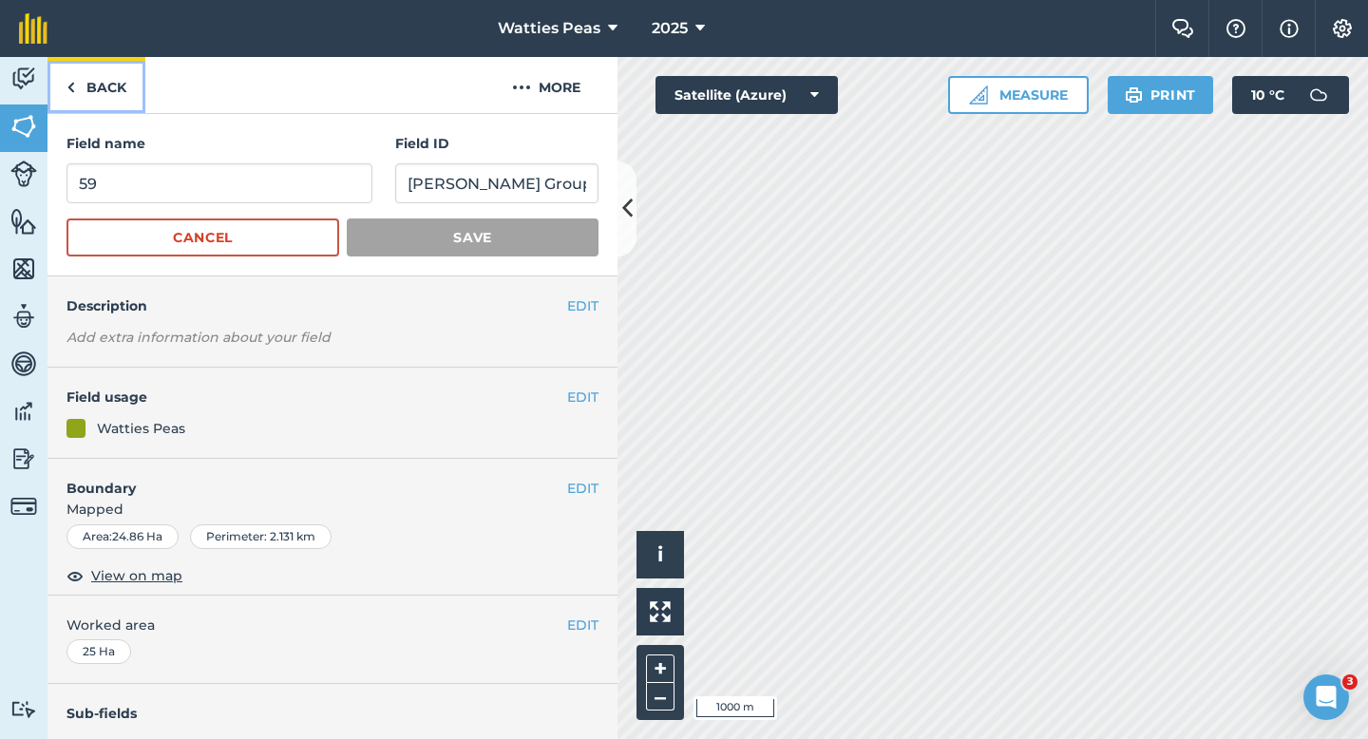
click at [116, 97] on link "Back" at bounding box center [97, 85] width 98 height 56
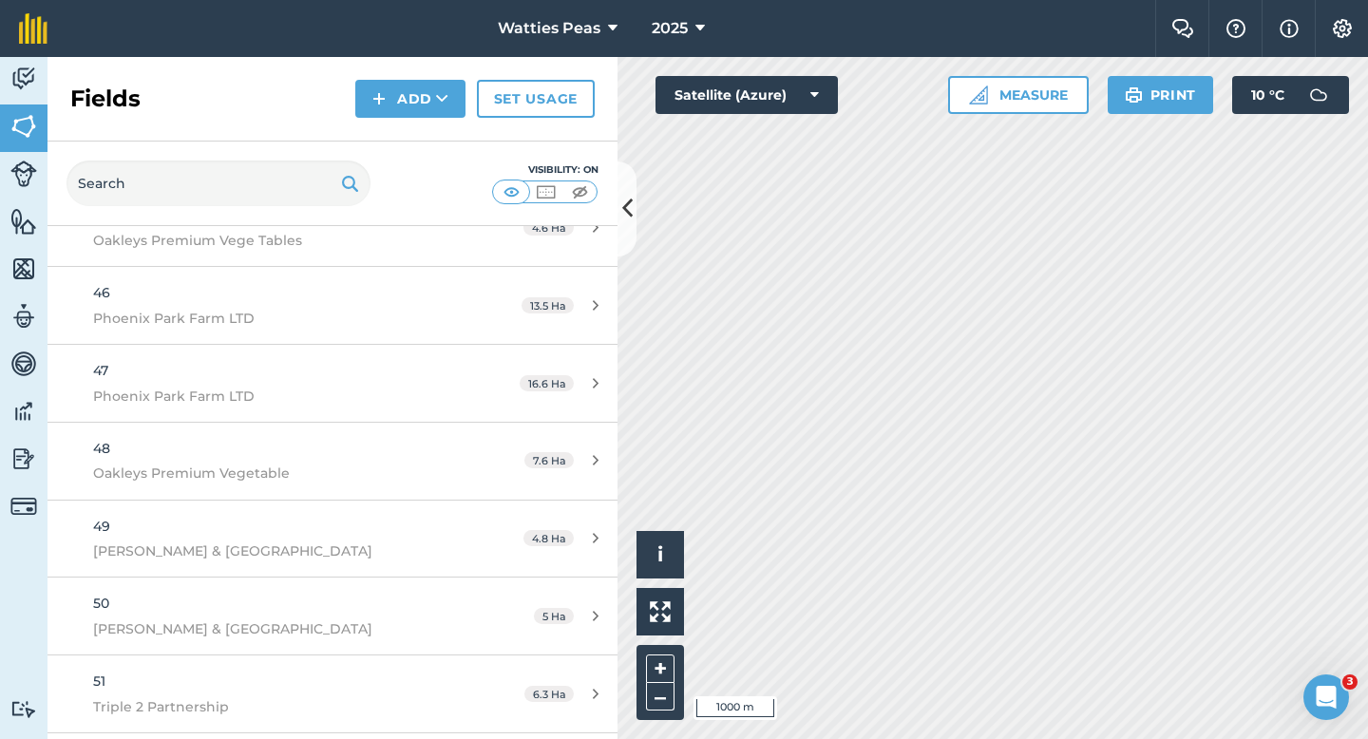
scroll to position [4298, 0]
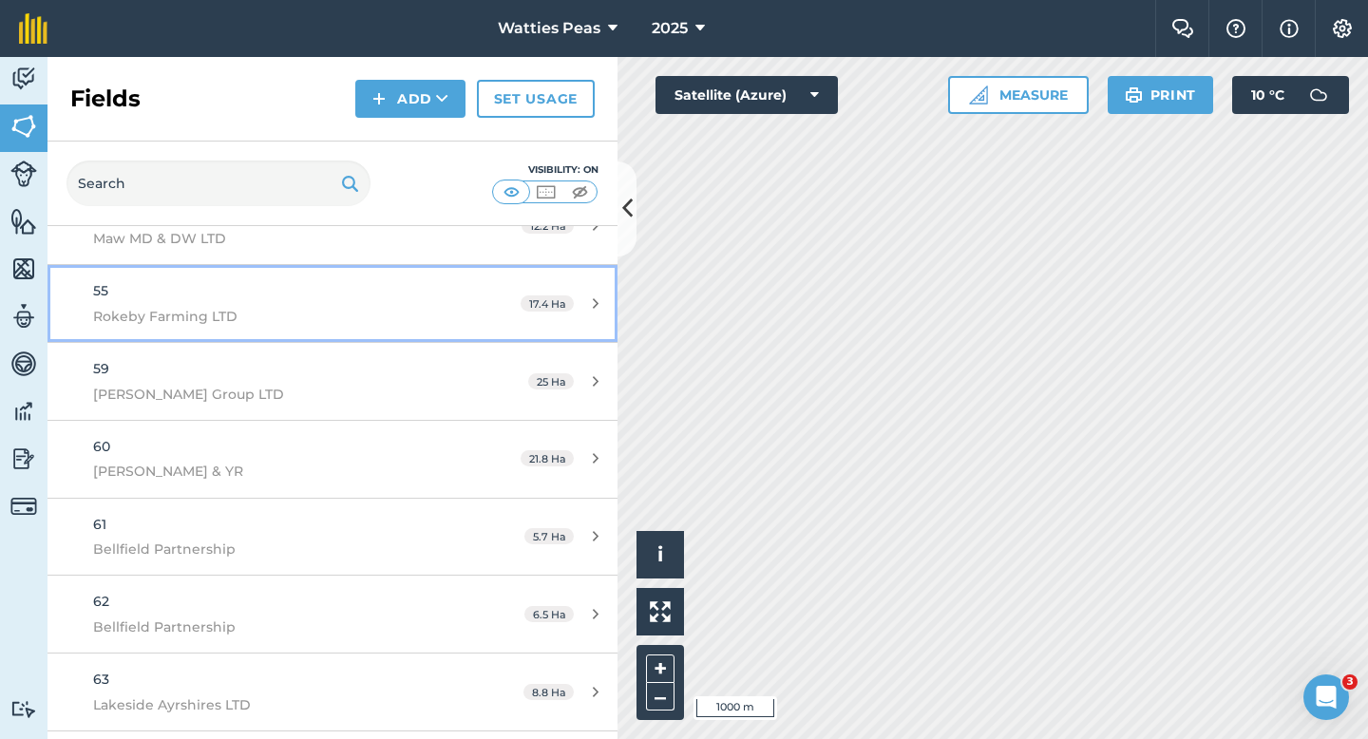
click at [554, 299] on span "17.4 Ha" at bounding box center [547, 303] width 53 height 16
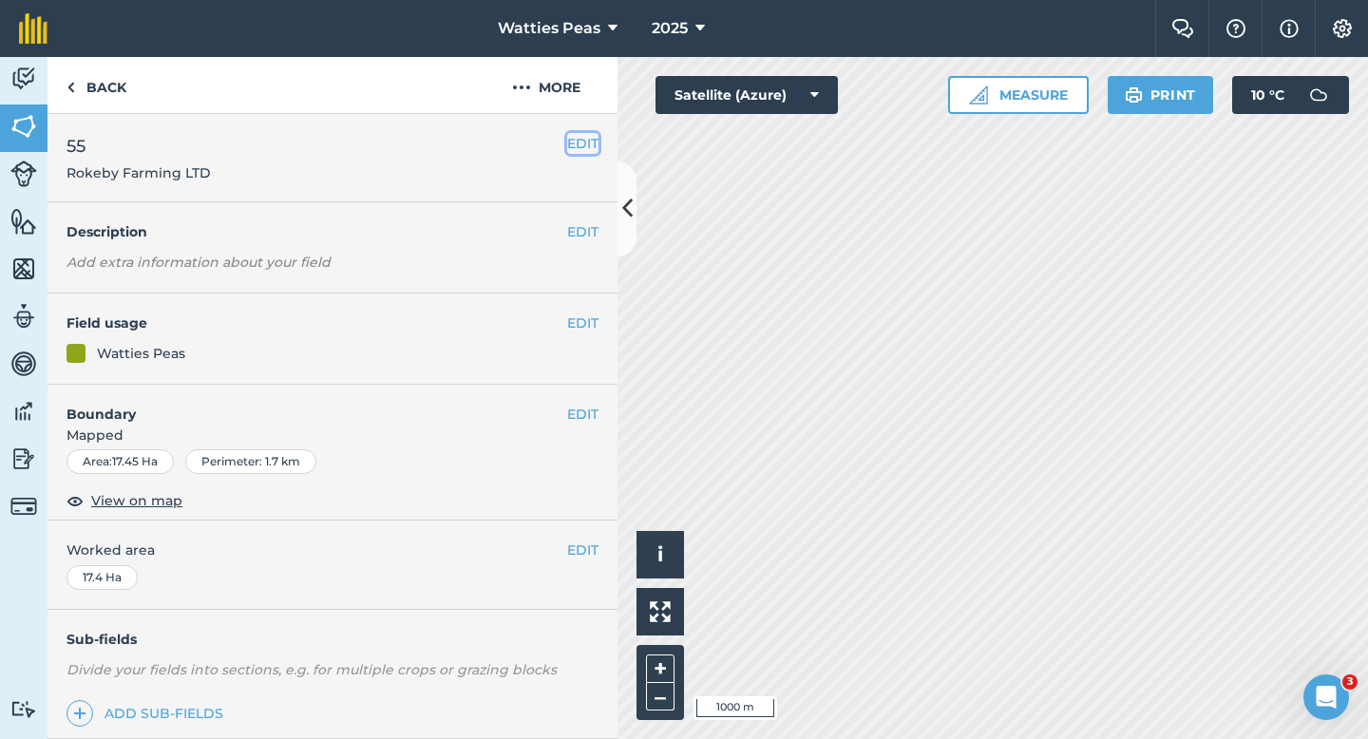
click at [587, 147] on button "EDIT" at bounding box center [582, 143] width 31 height 21
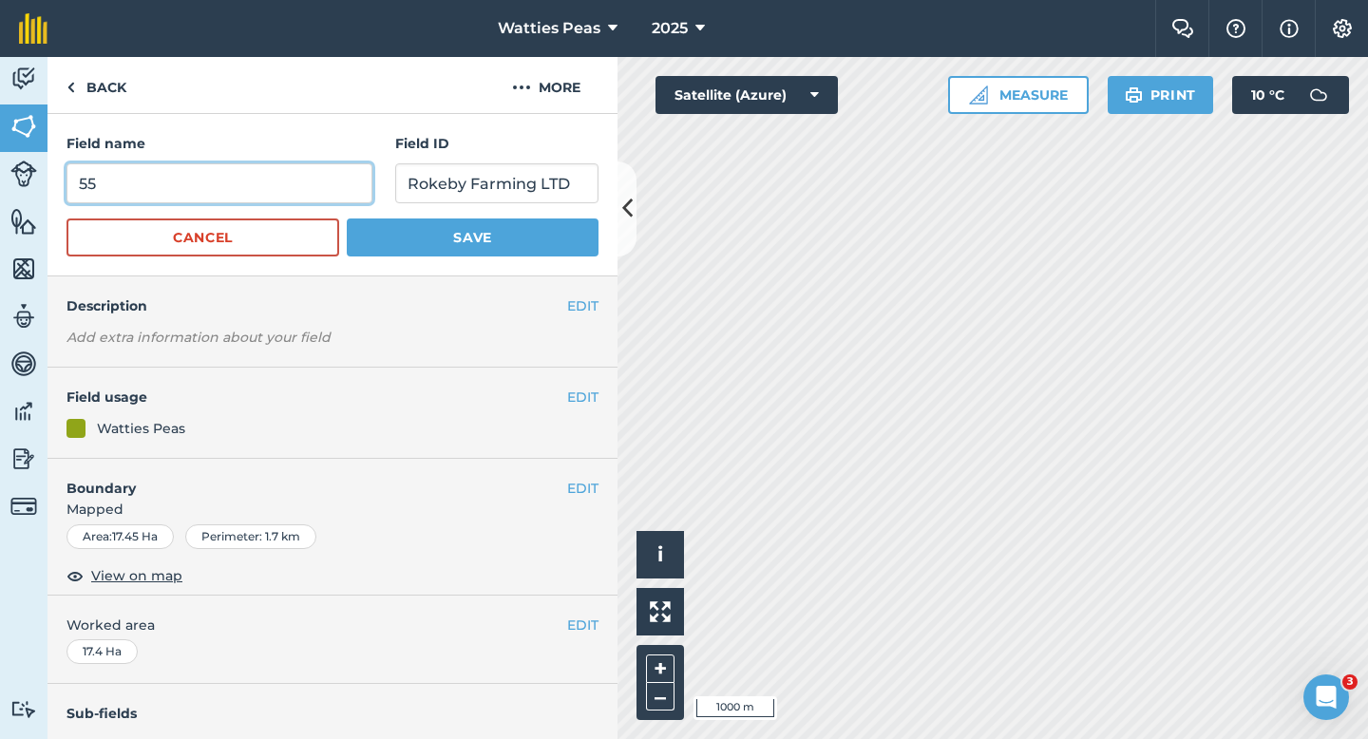
click at [268, 168] on input "55" at bounding box center [220, 183] width 306 height 40
type input "58"
click at [347, 219] on button "Save" at bounding box center [473, 238] width 252 height 38
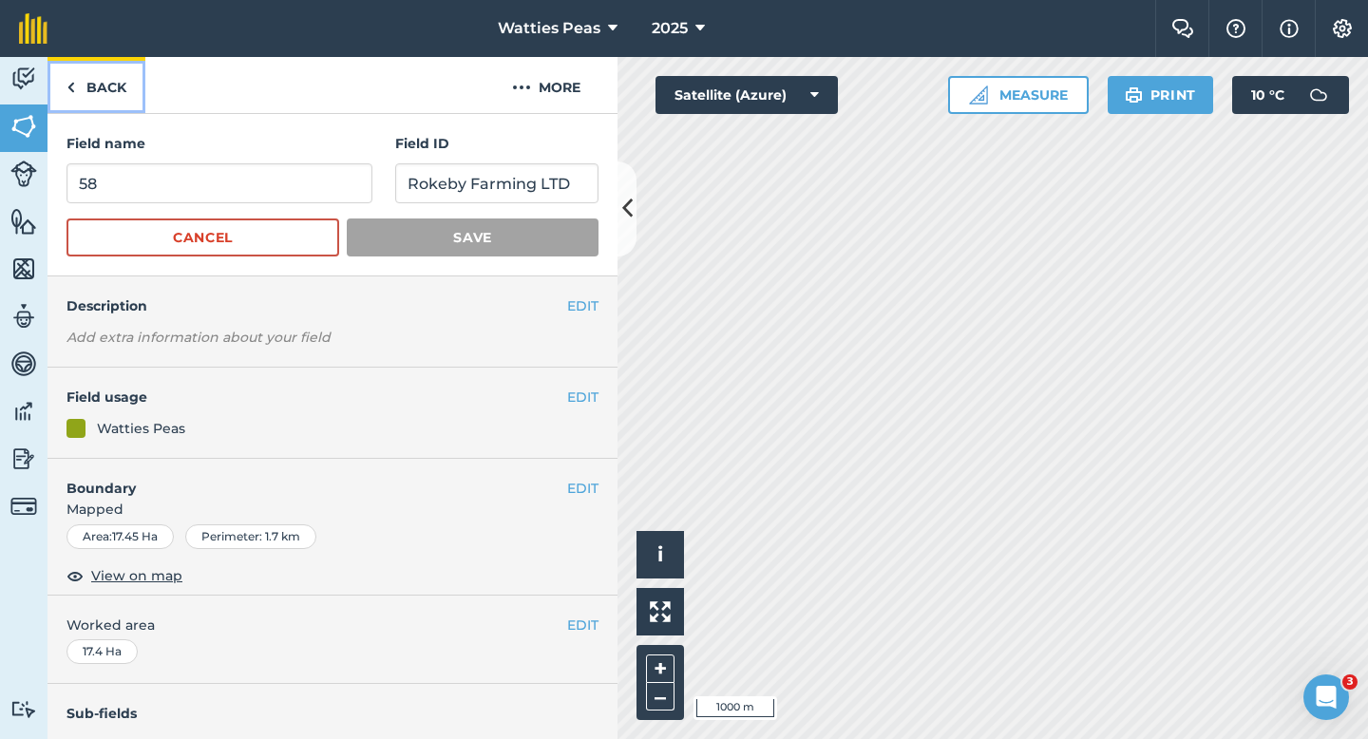
click at [103, 86] on link "Back" at bounding box center [97, 85] width 98 height 56
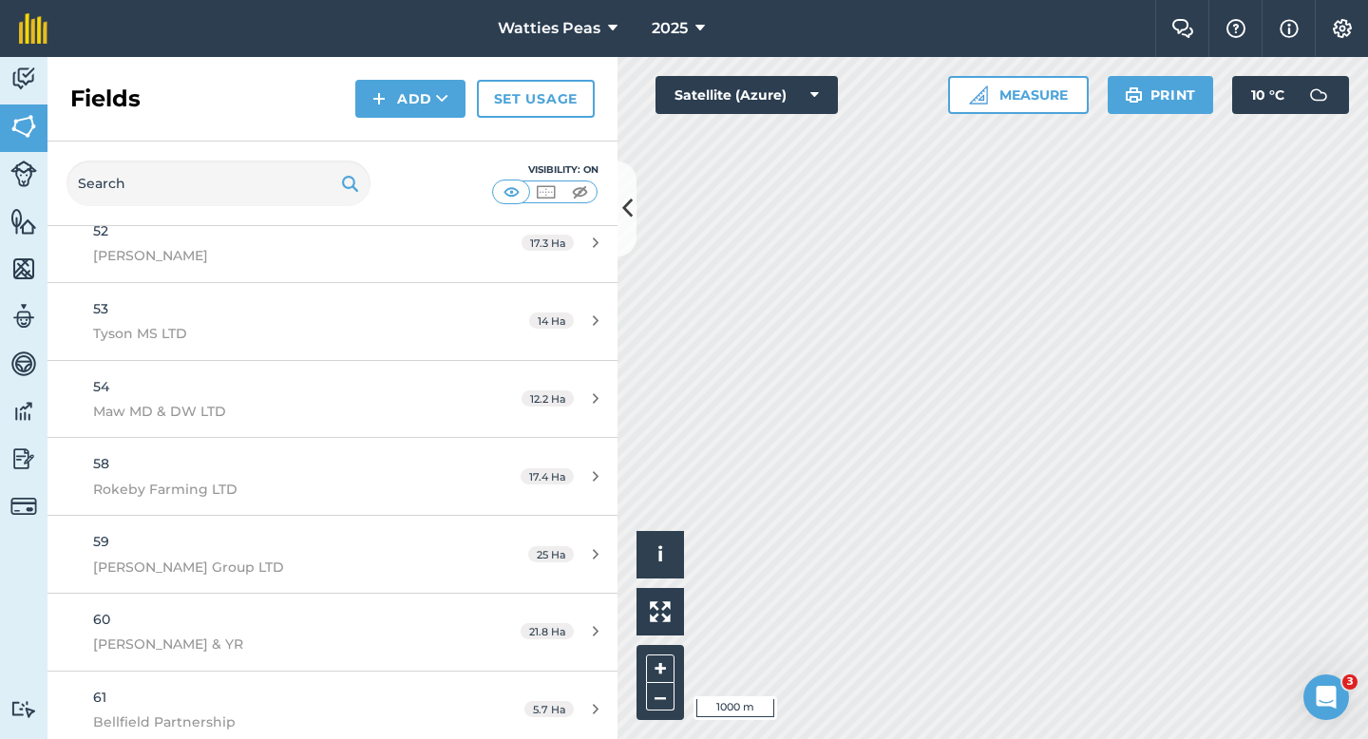
scroll to position [4135, 0]
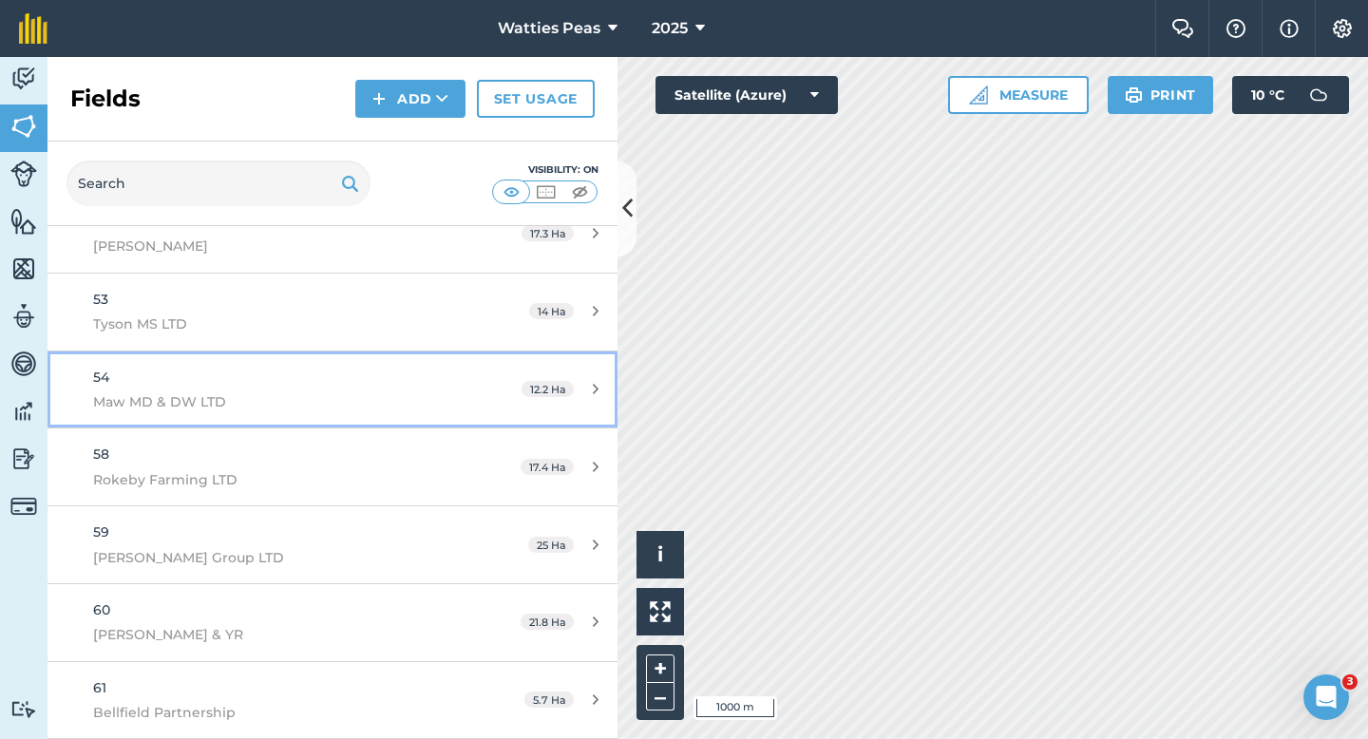
click at [469, 378] on link "54 Maw MD & DW LTD 12.2 Ha" at bounding box center [333, 390] width 570 height 77
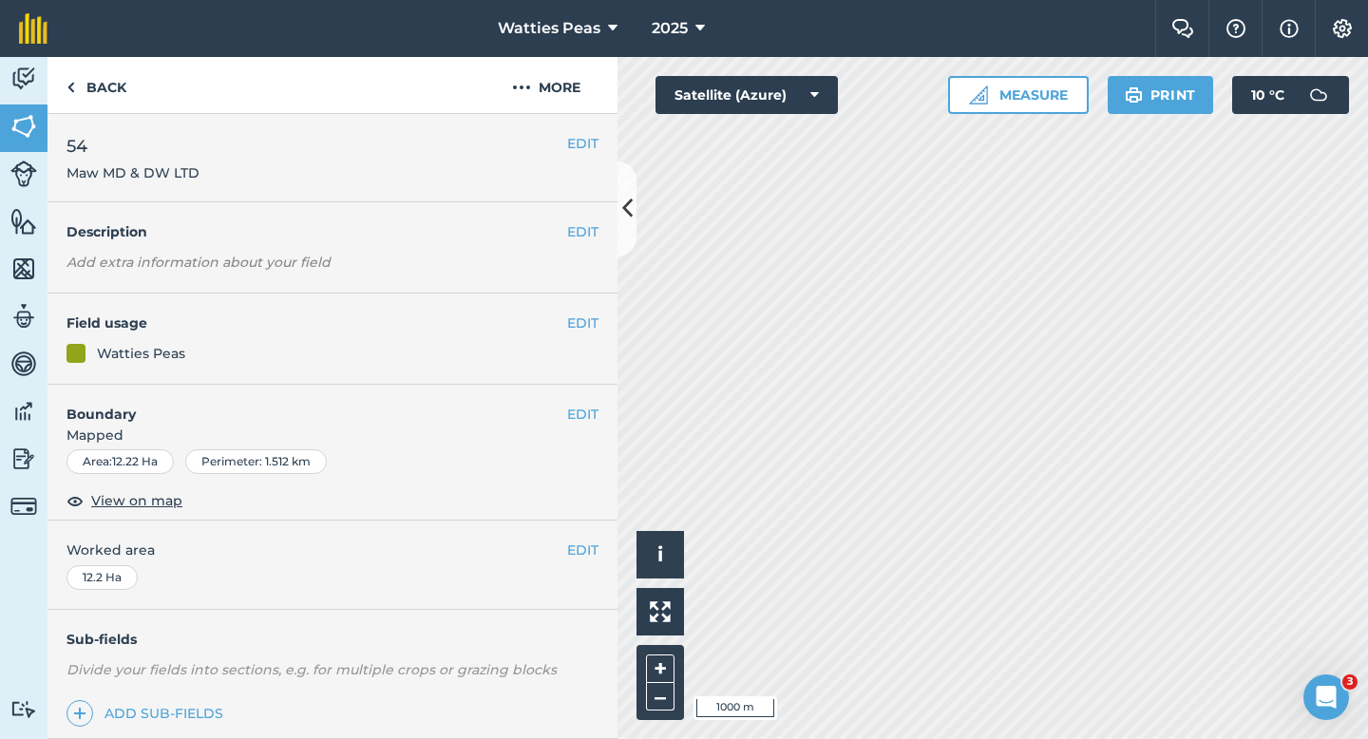
click at [602, 143] on div "EDIT 54 Maw MD & DW LTD" at bounding box center [333, 158] width 570 height 88
click at [594, 145] on button "EDIT" at bounding box center [582, 143] width 31 height 21
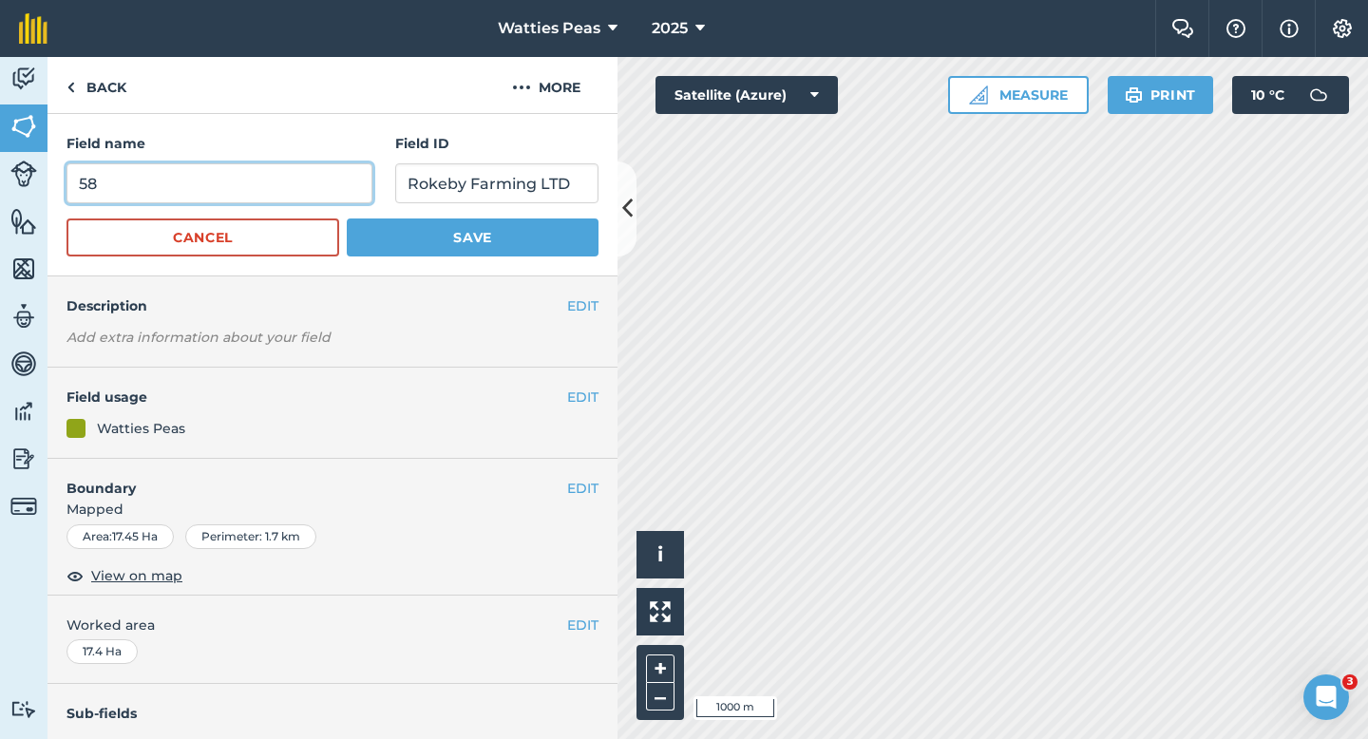
click at [352, 172] on input "58" at bounding box center [220, 183] width 306 height 40
click at [341, 191] on input "5" at bounding box center [220, 183] width 306 height 40
type input "57"
click at [347, 219] on button "Save" at bounding box center [473, 238] width 252 height 38
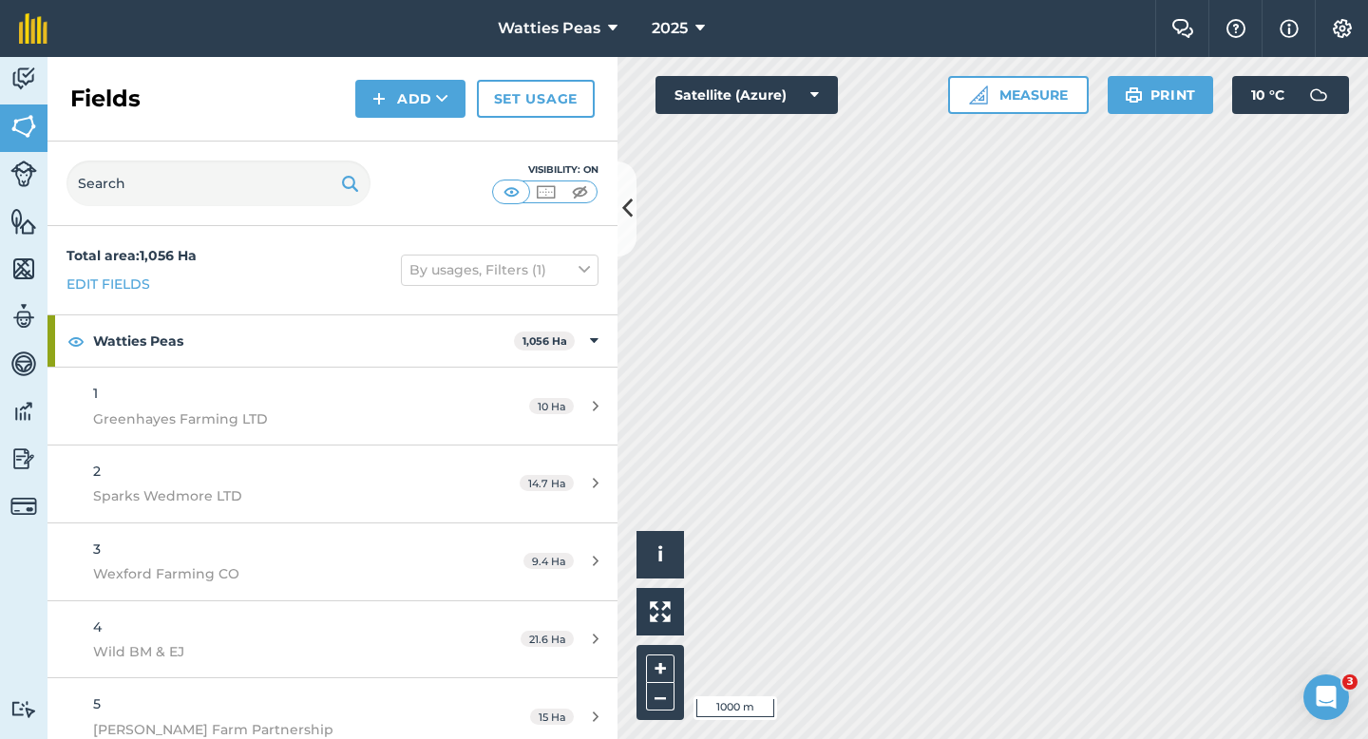
click at [424, 130] on div "Fields Add Set usage" at bounding box center [333, 99] width 570 height 85
click at [422, 114] on button "Add" at bounding box center [410, 99] width 110 height 38
click at [422, 142] on link "Draw" at bounding box center [410, 142] width 105 height 42
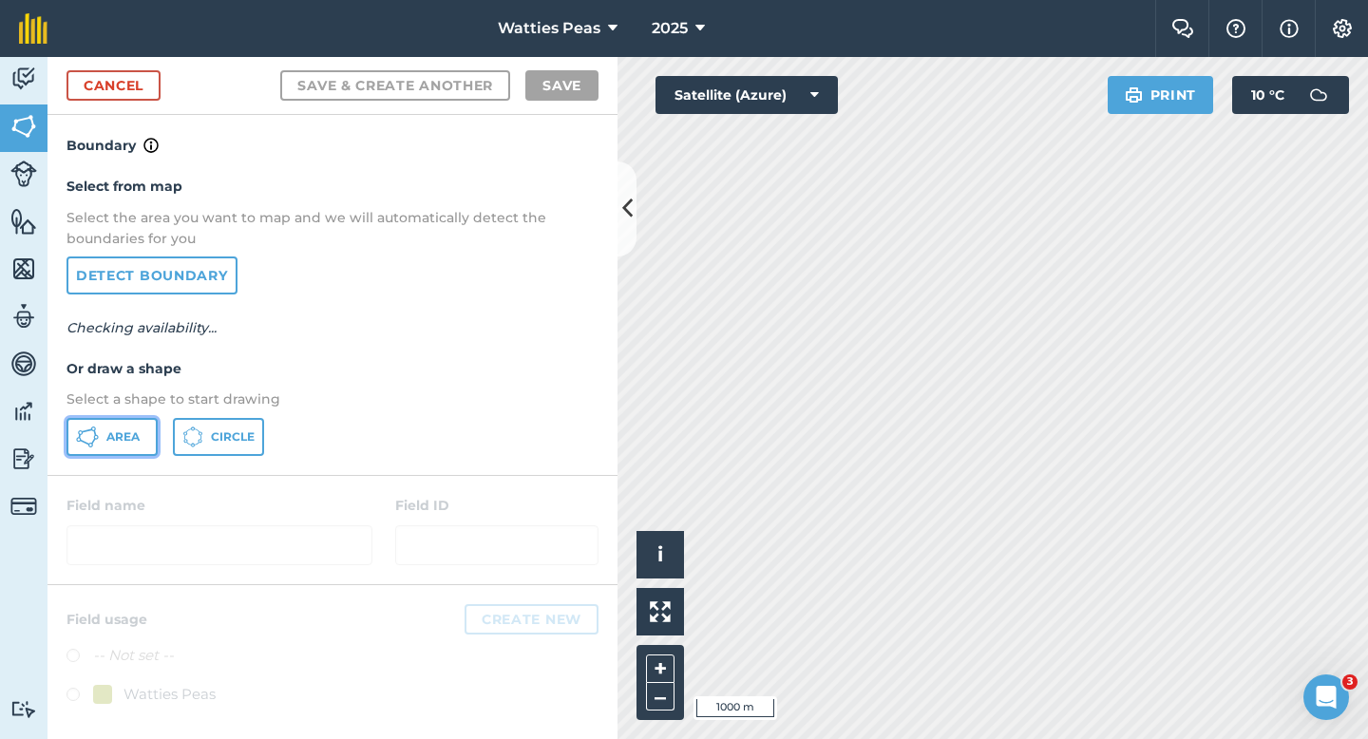
click at [125, 429] on span "Area" at bounding box center [122, 436] width 33 height 15
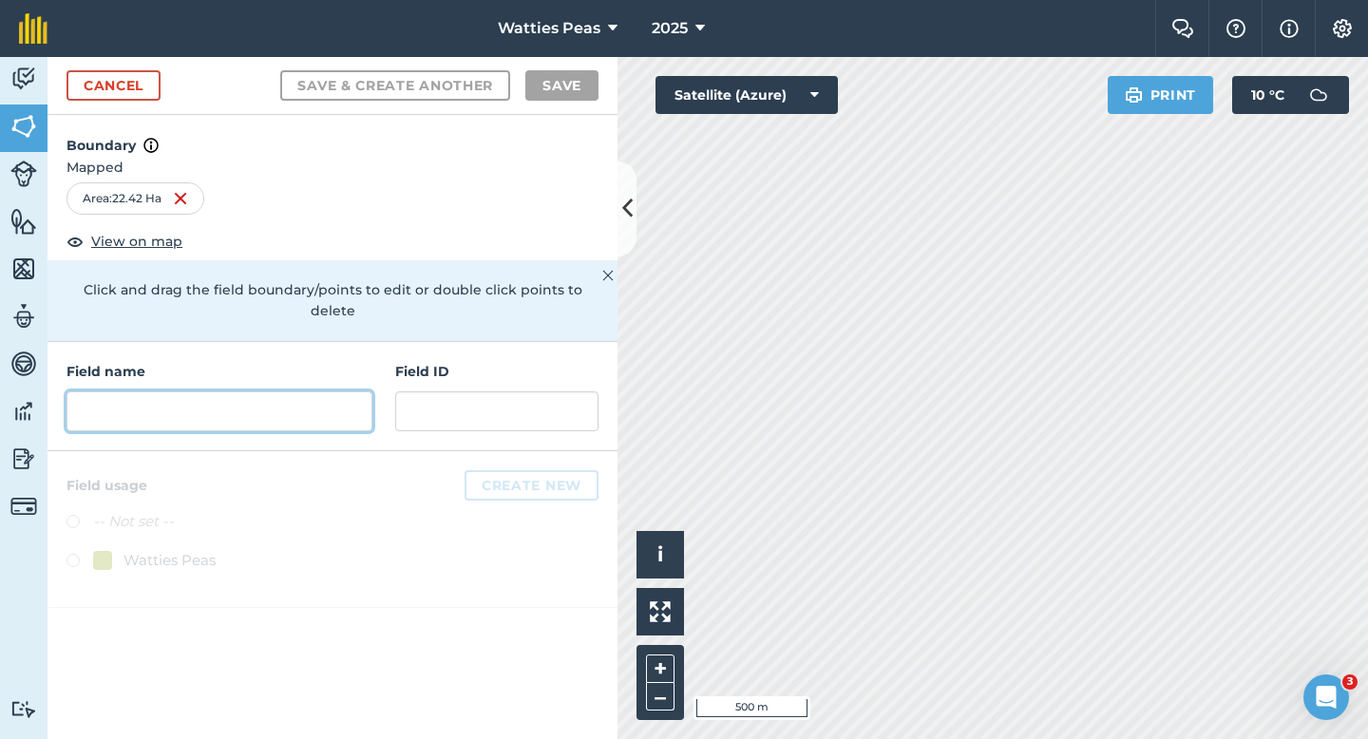
click at [301, 407] on input "text" at bounding box center [220, 411] width 306 height 40
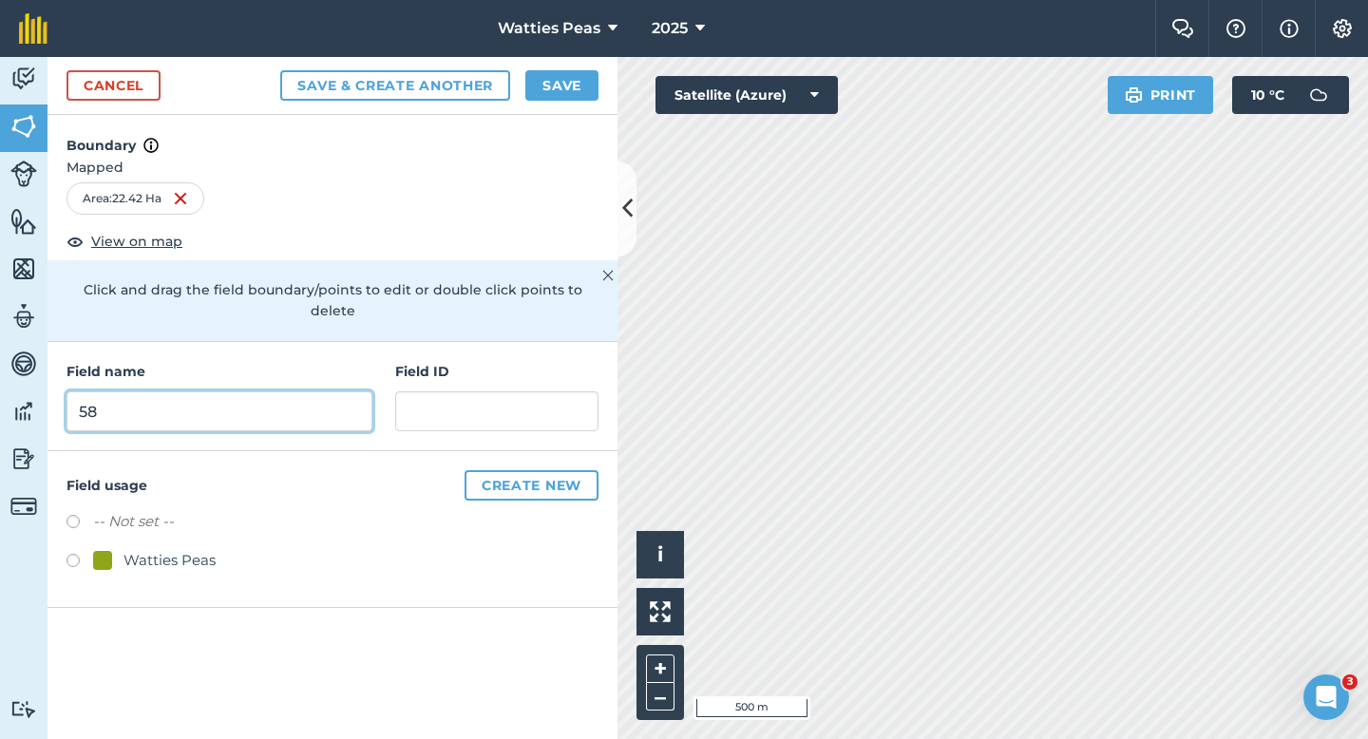
type input "58"
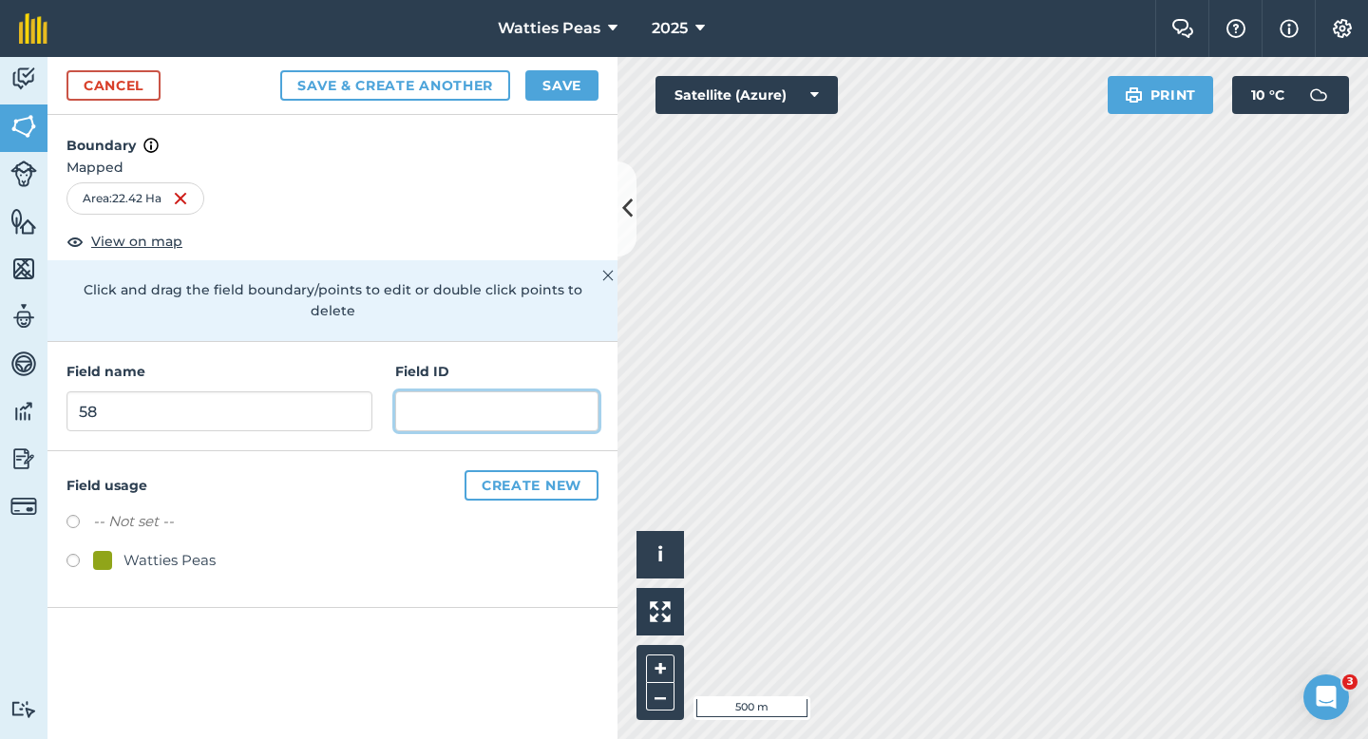
click at [450, 392] on input "text" at bounding box center [496, 411] width 203 height 40
click at [147, 549] on div "Watties Peas" at bounding box center [170, 560] width 92 height 23
radio input "true"
click at [374, 417] on div "Field name 58 Field ID" at bounding box center [333, 396] width 570 height 109
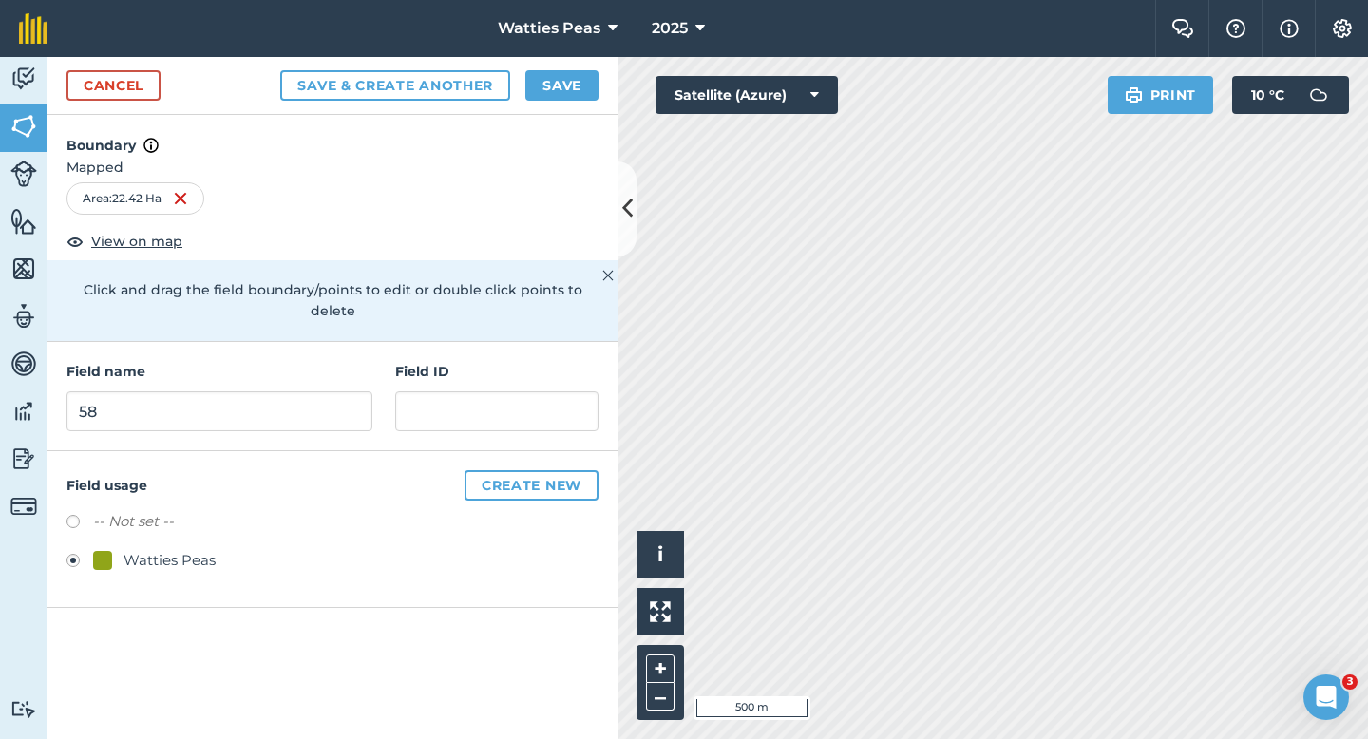
click at [396, 410] on div "Field name 58 Field ID" at bounding box center [333, 396] width 570 height 109
click at [442, 401] on input "text" at bounding box center [496, 411] width 203 height 40
type input "Highfield Farm Holdings LTD"
click at [545, 52] on button "Watties Peas" at bounding box center [557, 28] width 135 height 57
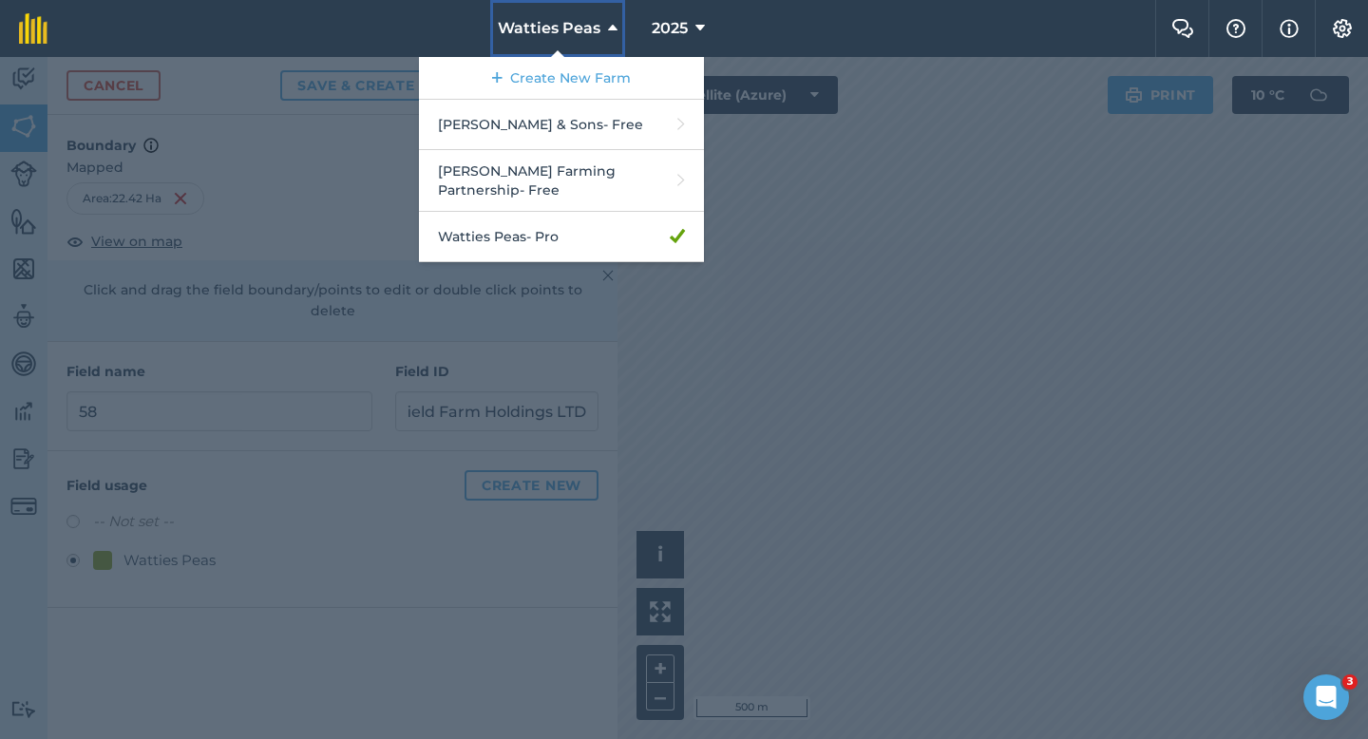
scroll to position [0, 0]
click at [428, 331] on div at bounding box center [684, 398] width 1368 height 682
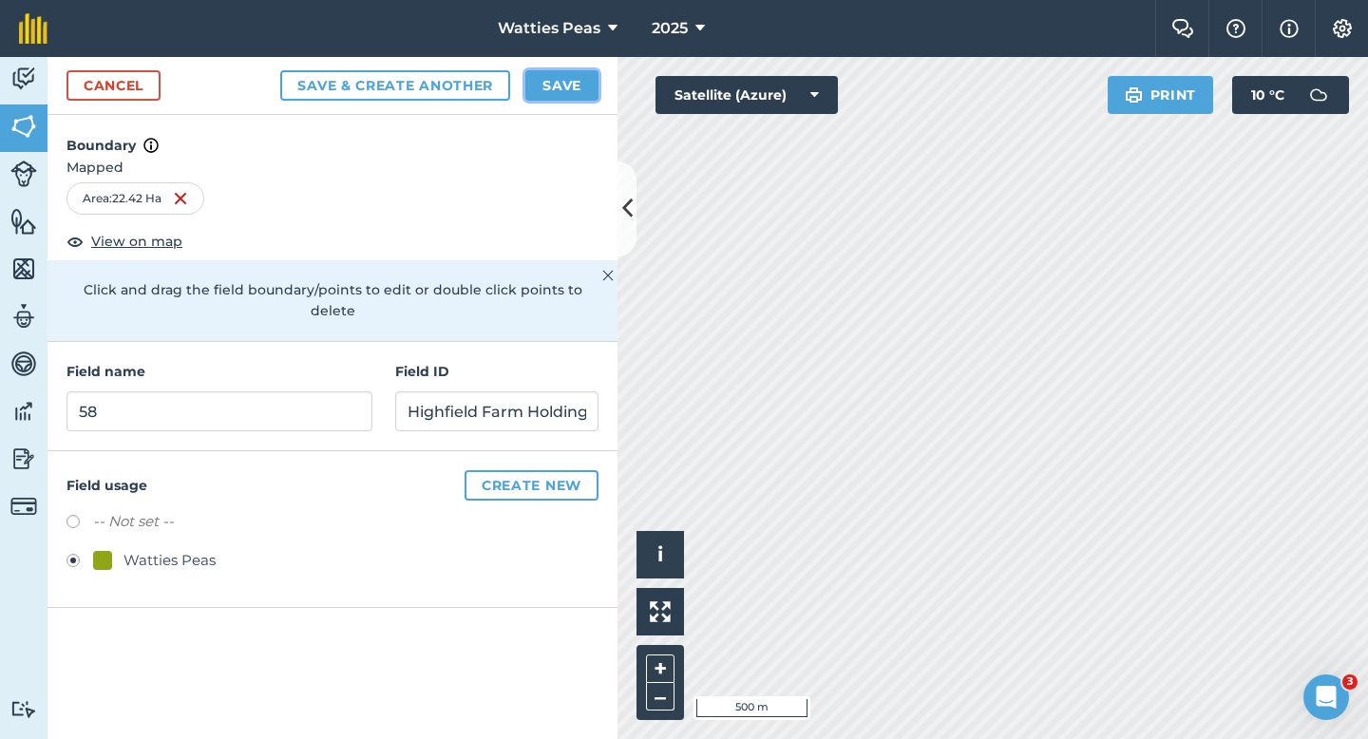
click at [543, 99] on button "Save" at bounding box center [561, 85] width 73 height 30
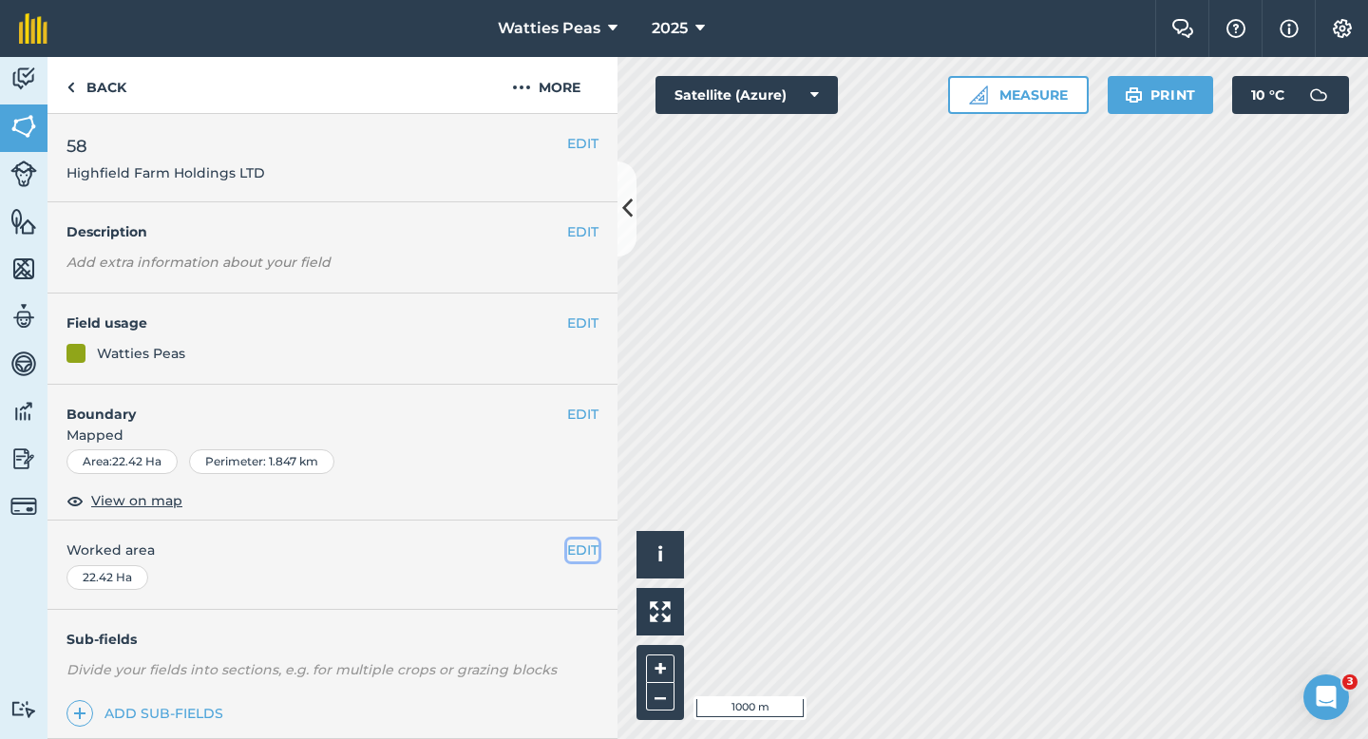
click at [574, 555] on button "EDIT" at bounding box center [582, 550] width 31 height 21
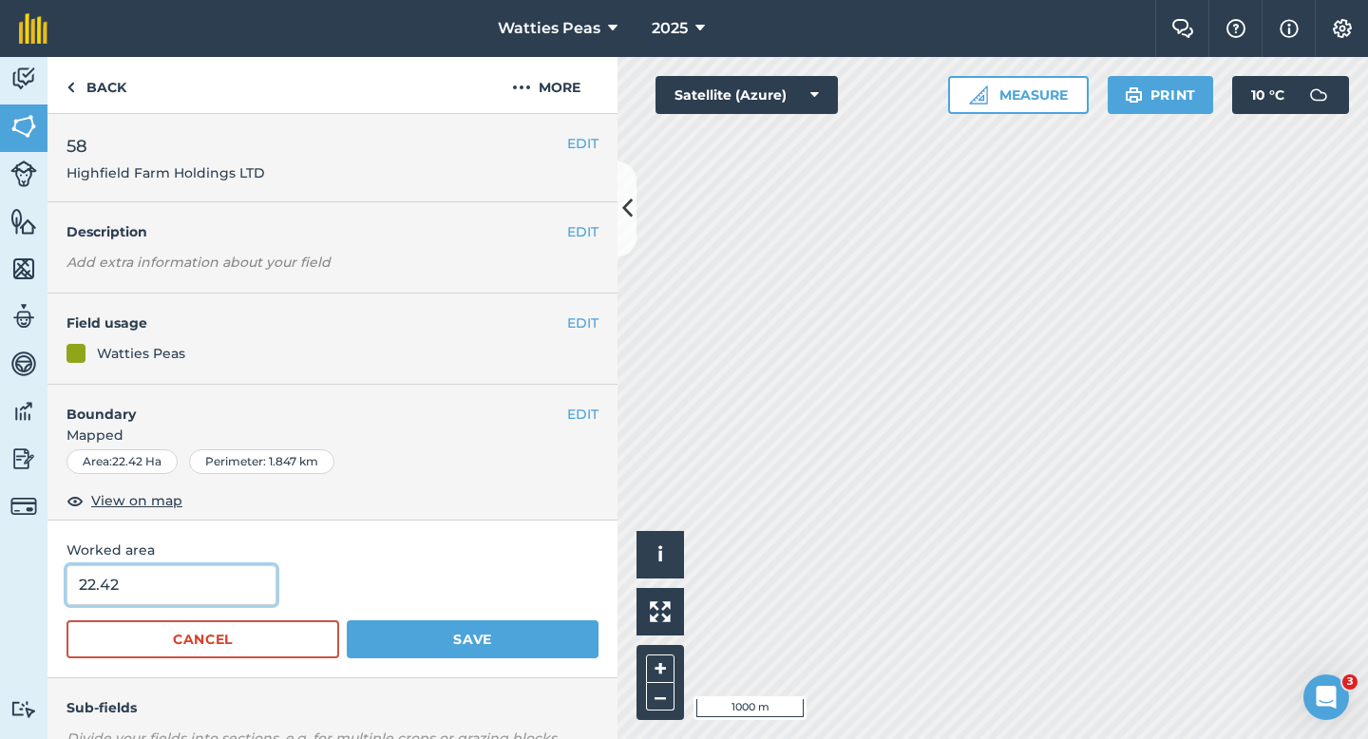
click at [198, 596] on input "22.42" at bounding box center [172, 585] width 210 height 40
type input "22.4"
click at [347, 620] on button "Save" at bounding box center [473, 639] width 252 height 38
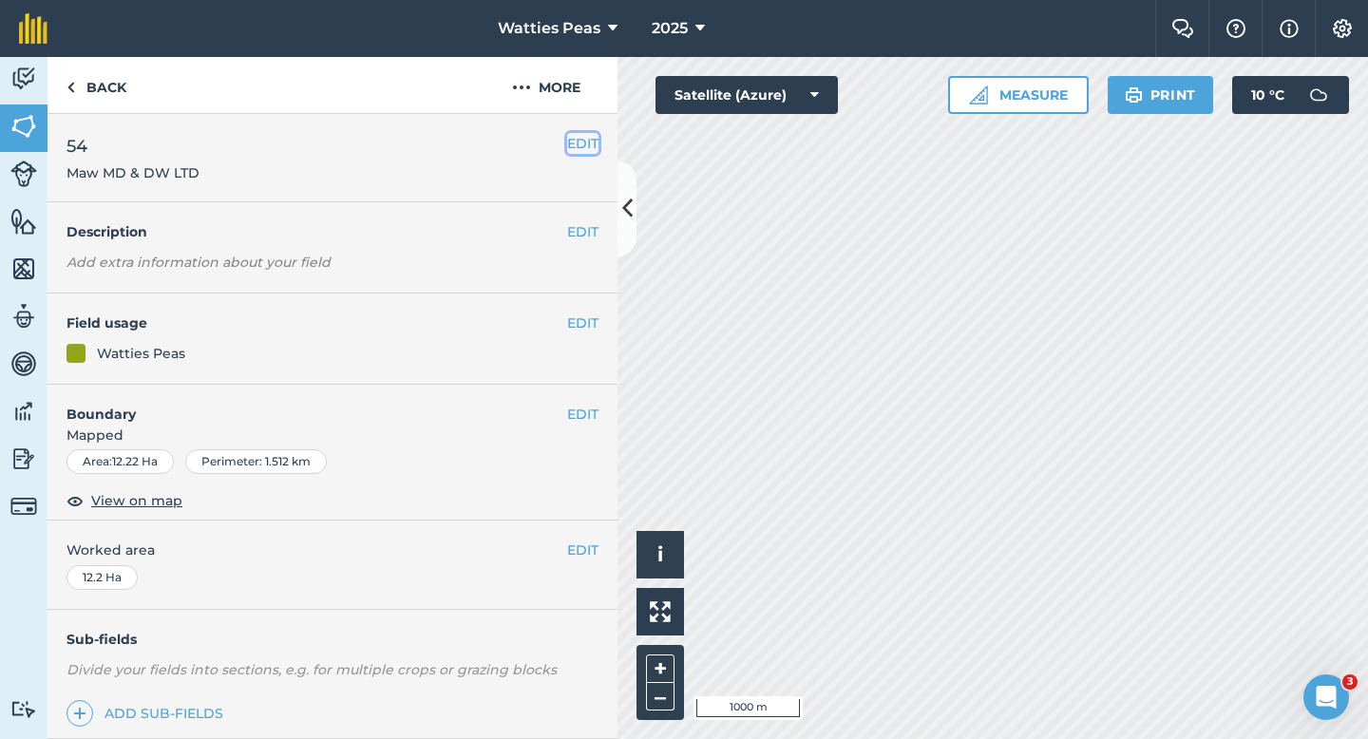
click at [572, 142] on button "EDIT" at bounding box center [582, 143] width 31 height 21
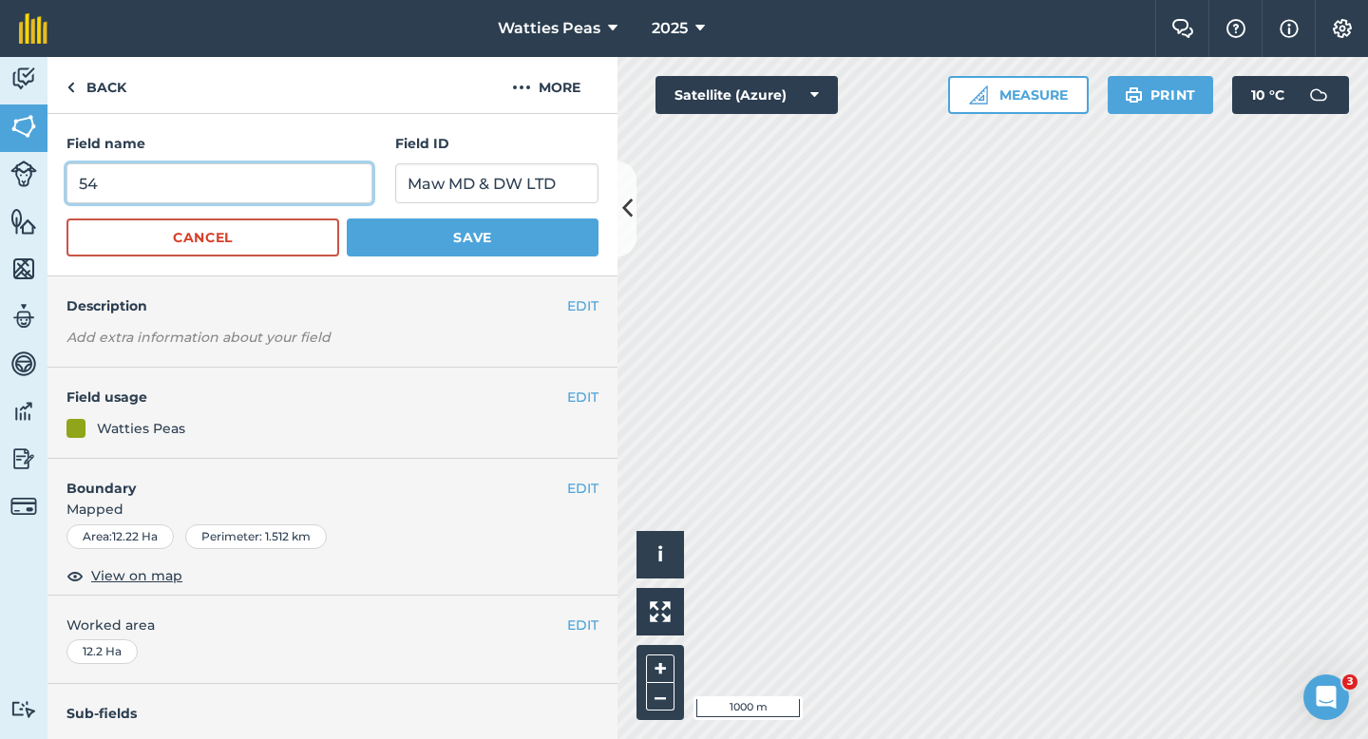
click at [278, 171] on input "54" at bounding box center [220, 183] width 306 height 40
click at [282, 195] on input "54" at bounding box center [220, 183] width 306 height 40
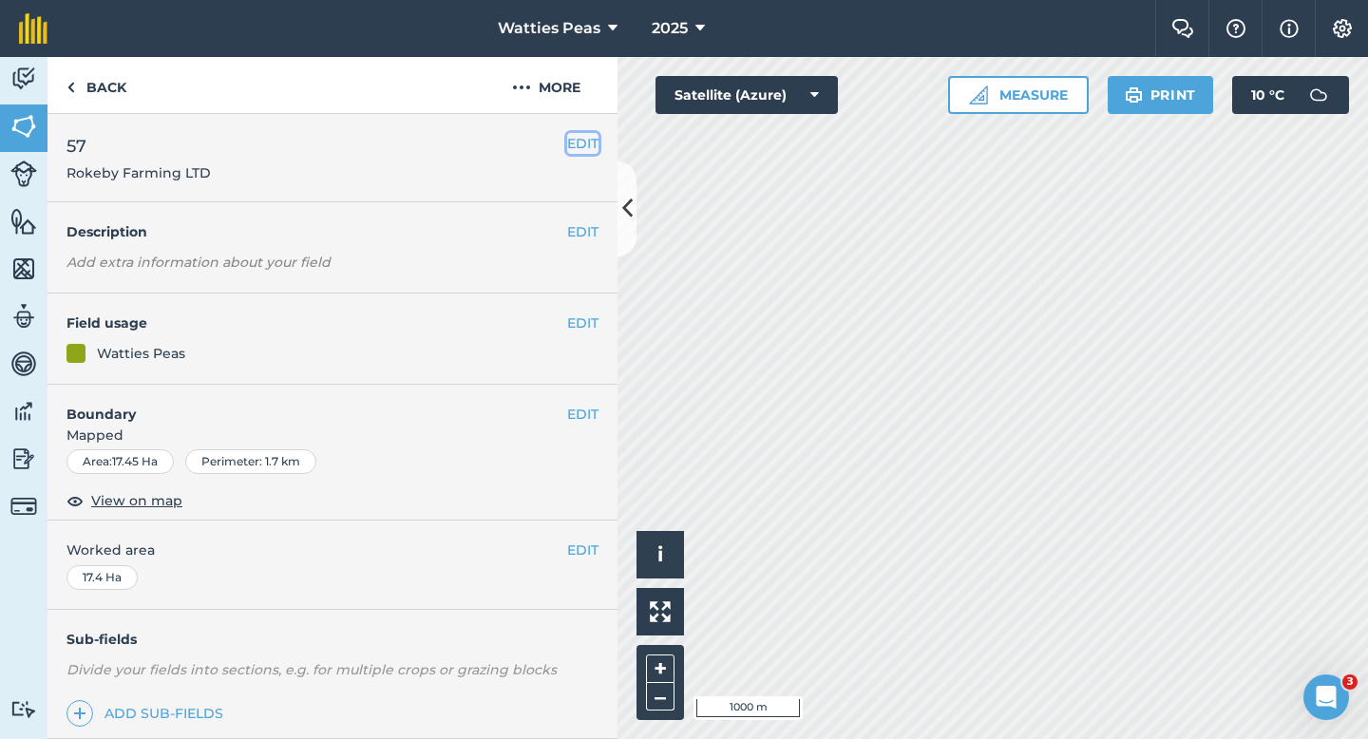
click at [579, 136] on button "EDIT" at bounding box center [582, 143] width 31 height 21
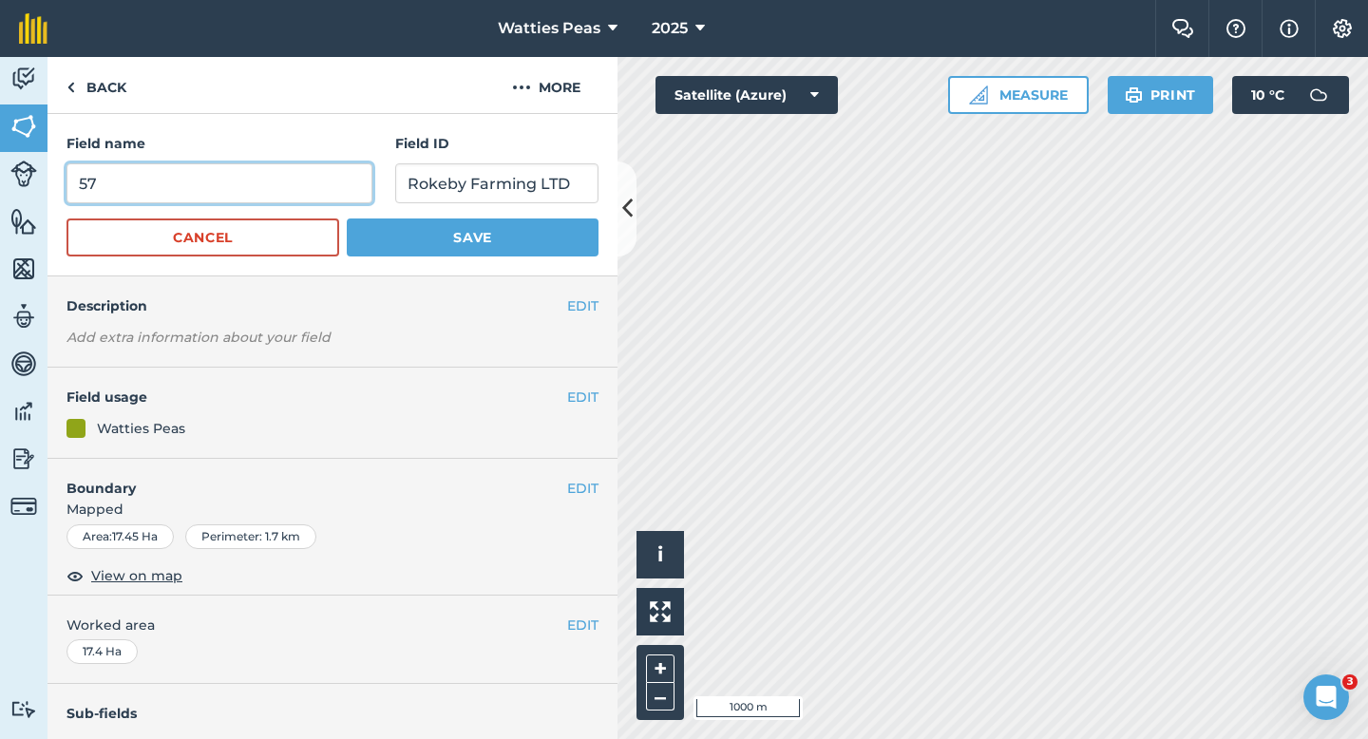
click at [301, 182] on input "57" at bounding box center [220, 183] width 306 height 40
type input "56"
click at [347, 219] on button "Save" at bounding box center [473, 238] width 252 height 38
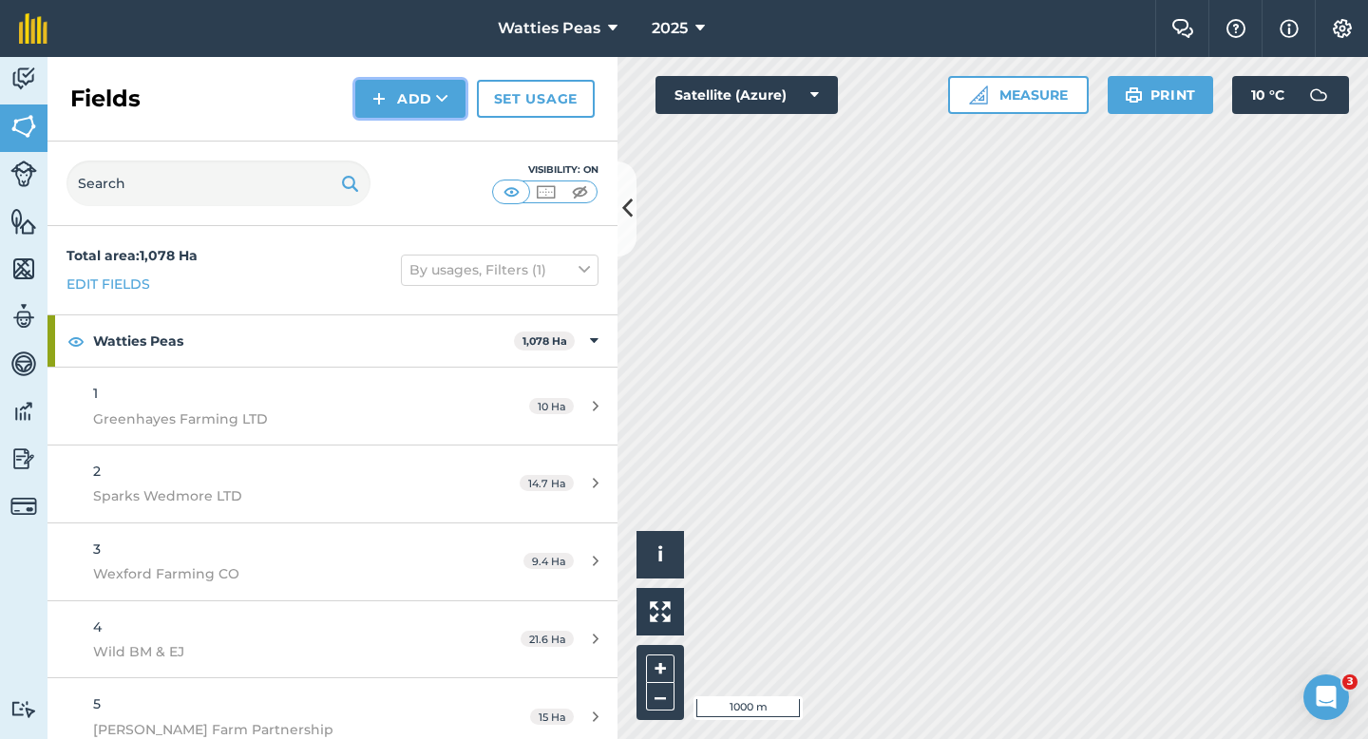
click at [438, 116] on button "Add" at bounding box center [410, 99] width 110 height 38
click at [438, 141] on link "Draw" at bounding box center [410, 142] width 105 height 42
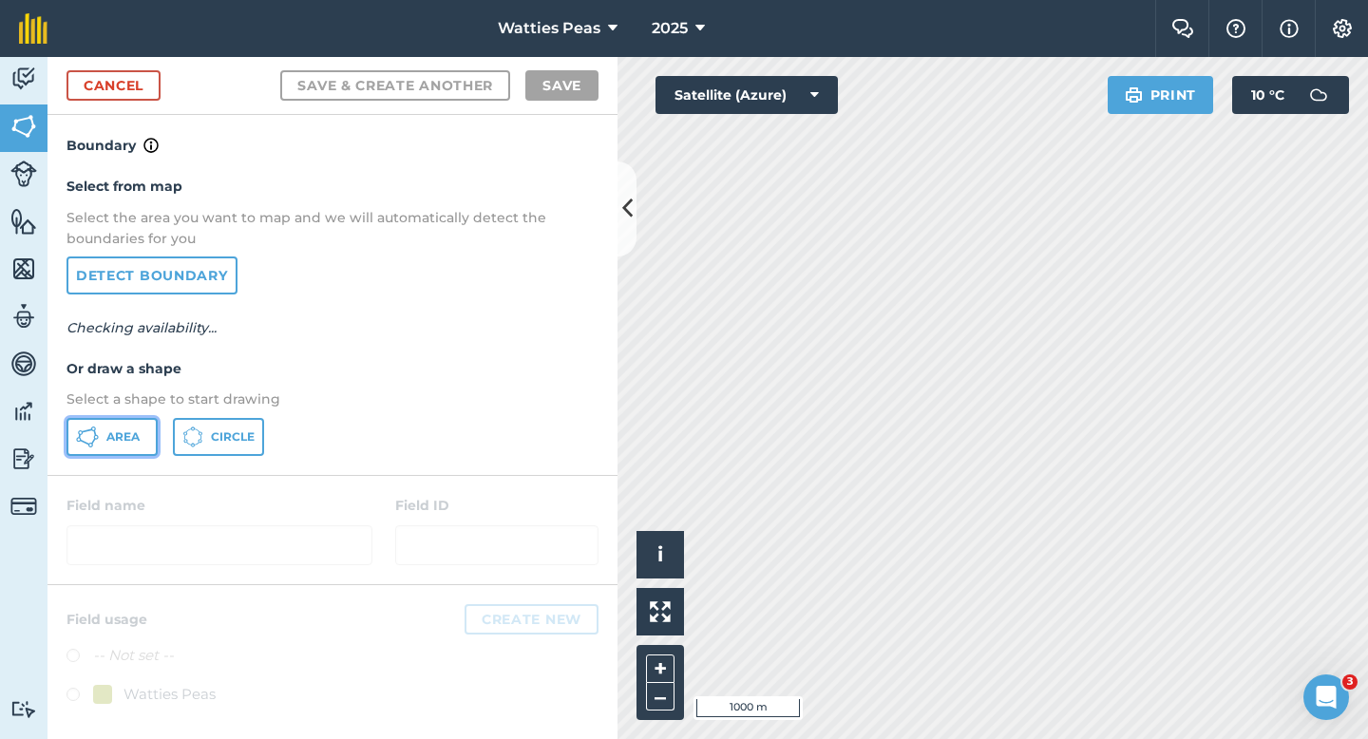
click at [133, 419] on button "Area" at bounding box center [112, 437] width 91 height 38
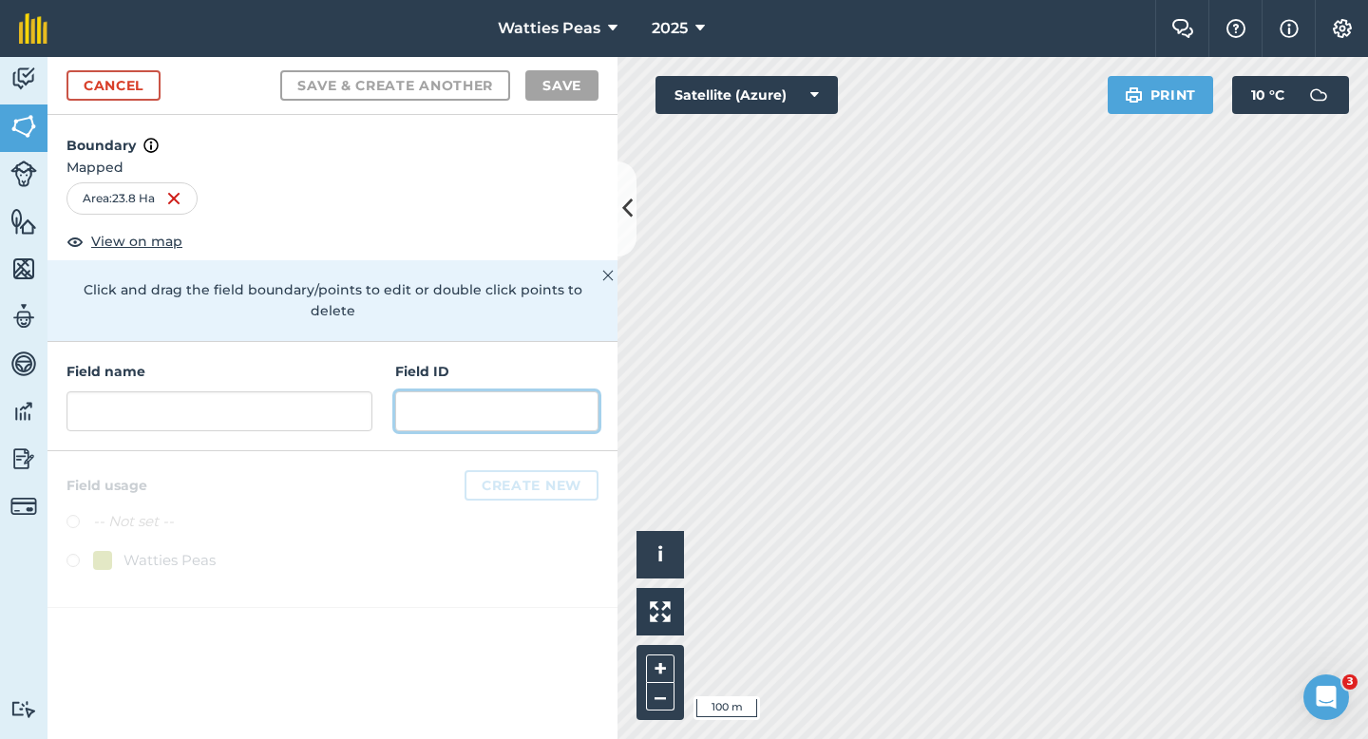
click at [447, 391] on input "text" at bounding box center [496, 411] width 203 height 40
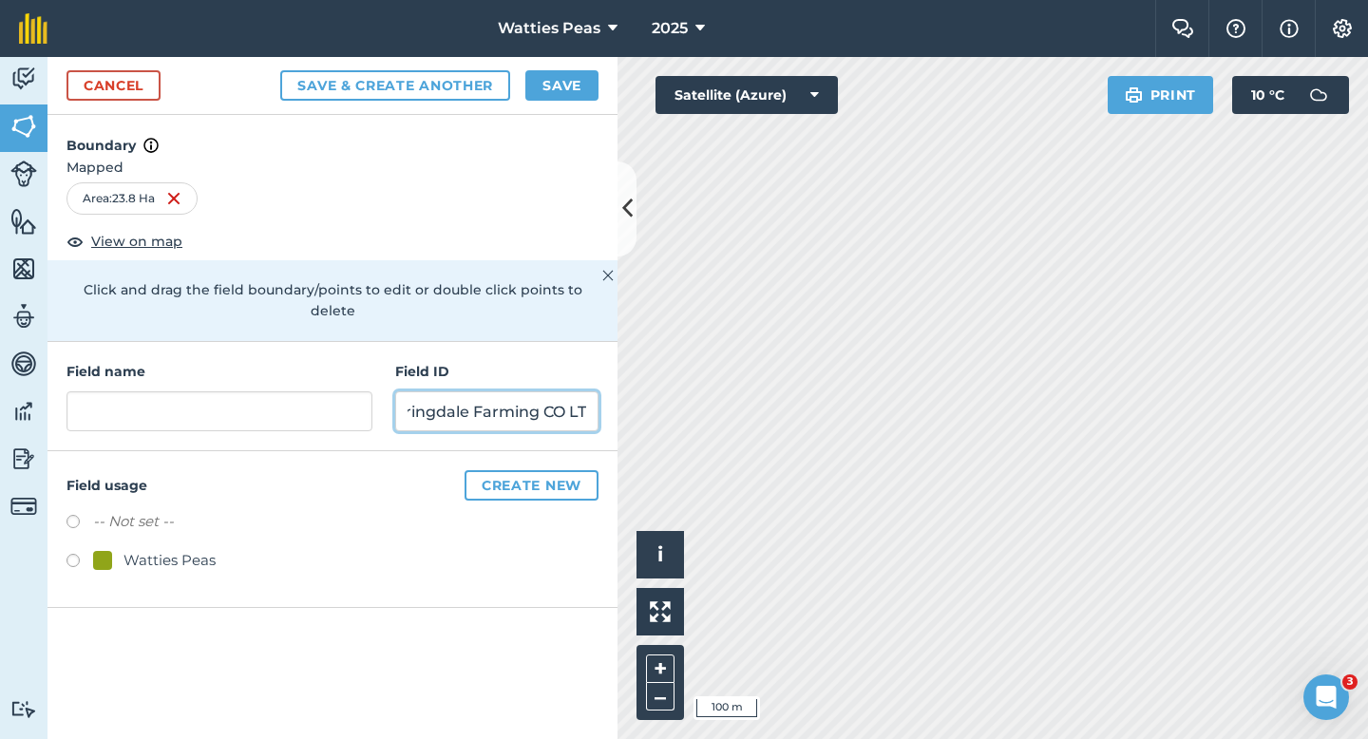
scroll to position [0, 35]
type input "Springdale Farming CO LTD"
click at [153, 109] on div "Cancel Save & Create Another Save" at bounding box center [333, 86] width 570 height 58
click at [153, 95] on link "Cancel" at bounding box center [114, 85] width 94 height 30
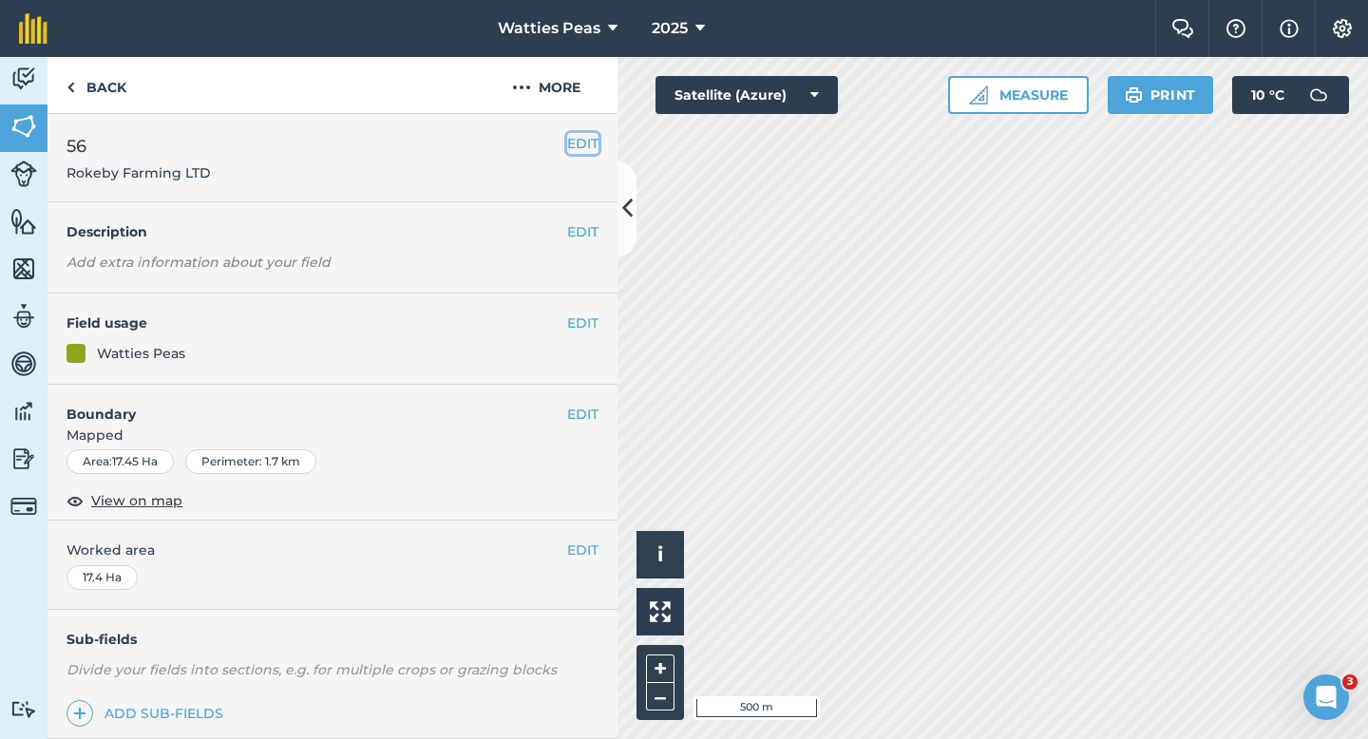
click at [589, 145] on button "EDIT" at bounding box center [582, 143] width 31 height 21
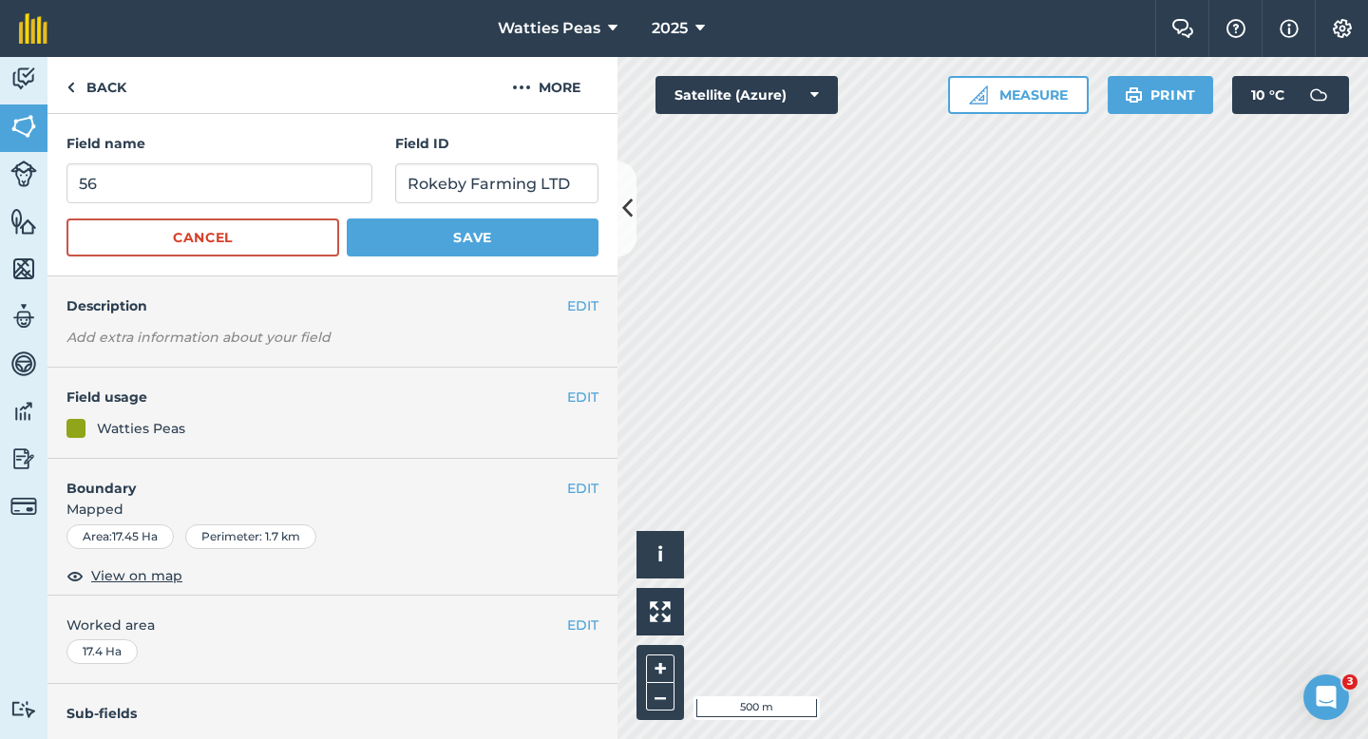
click at [249, 206] on form "Field name 56 Field ID Rokeby Farming LTD Cancel Save" at bounding box center [333, 195] width 532 height 124
click at [249, 199] on input "56" at bounding box center [220, 183] width 306 height 40
type input "57"
click at [347, 219] on button "Save" at bounding box center [473, 238] width 252 height 38
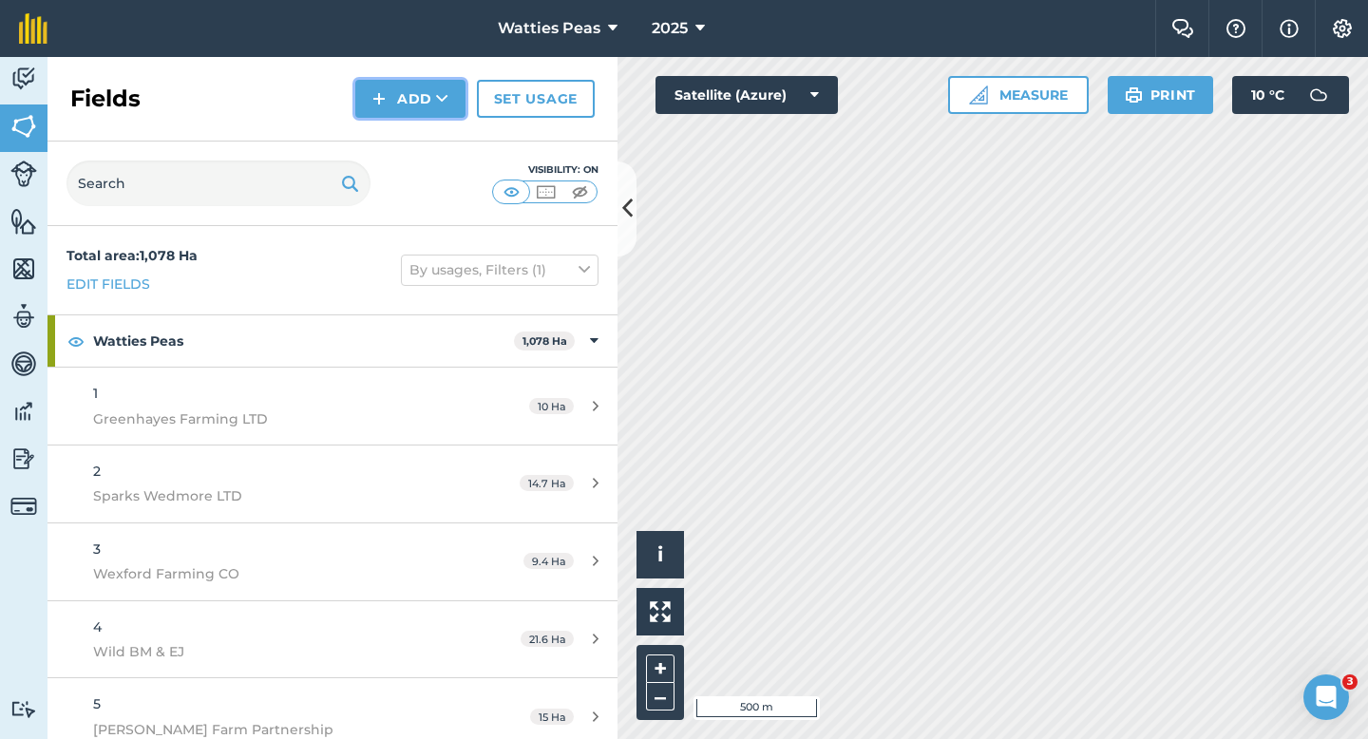
click at [391, 101] on button "Add" at bounding box center [410, 99] width 110 height 38
click at [391, 121] on link "Draw" at bounding box center [410, 142] width 105 height 42
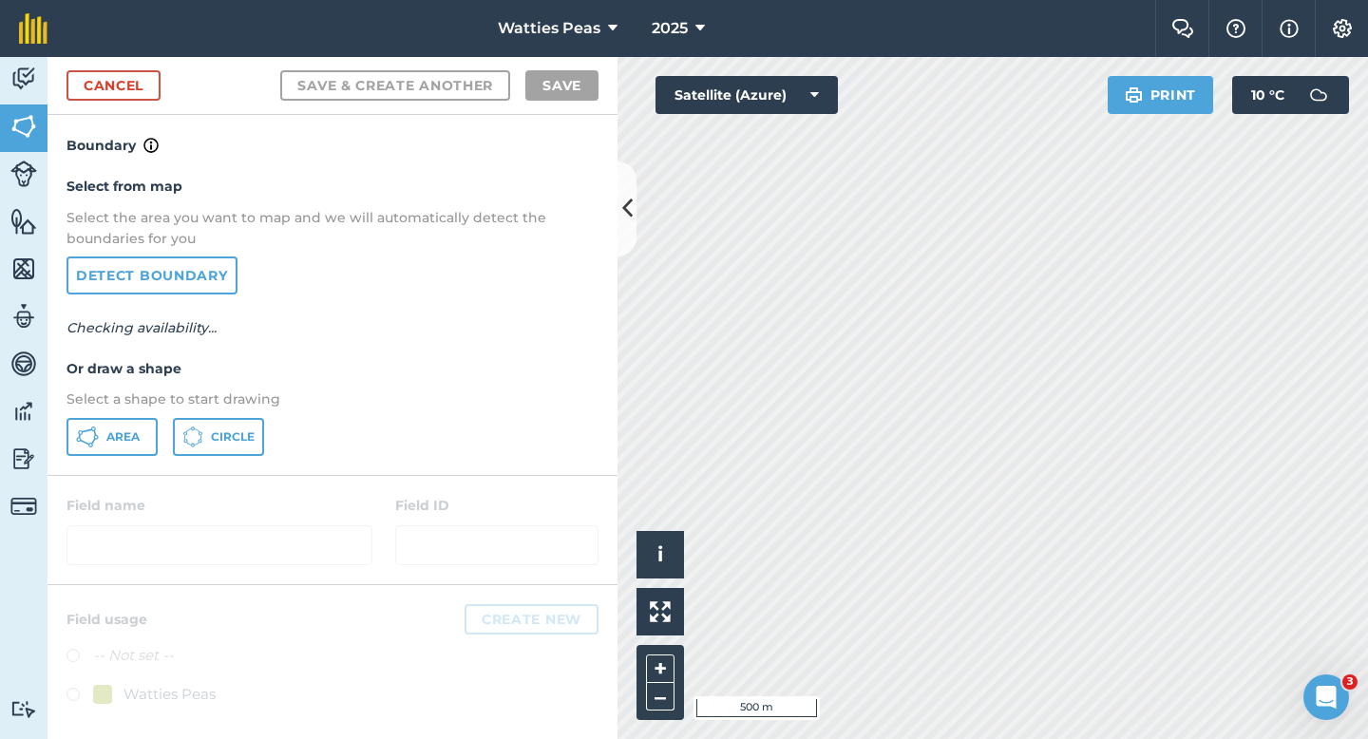
click at [125, 461] on div "Select from map Select the area you want to map and we will automatically detec…" at bounding box center [333, 315] width 570 height 317
click at [131, 430] on span "Area" at bounding box center [122, 436] width 33 height 15
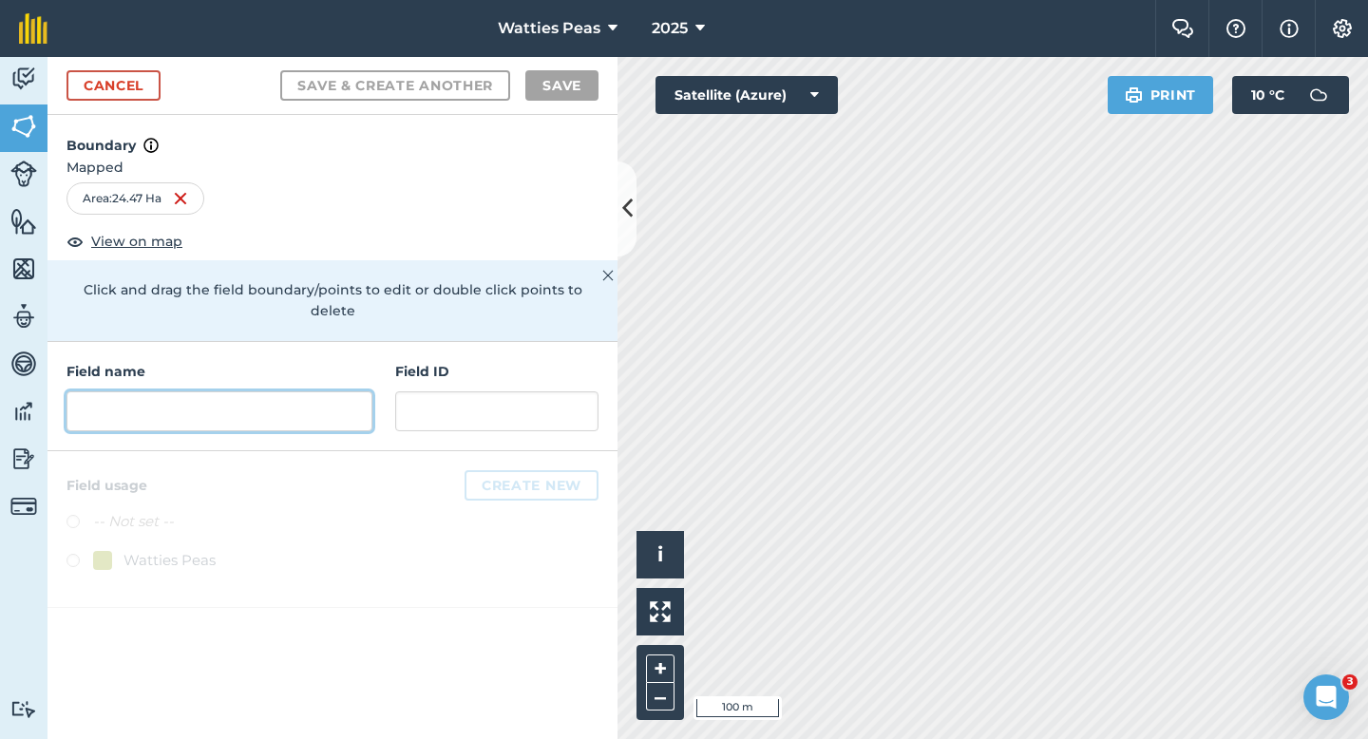
click at [317, 392] on input "text" at bounding box center [220, 411] width 306 height 40
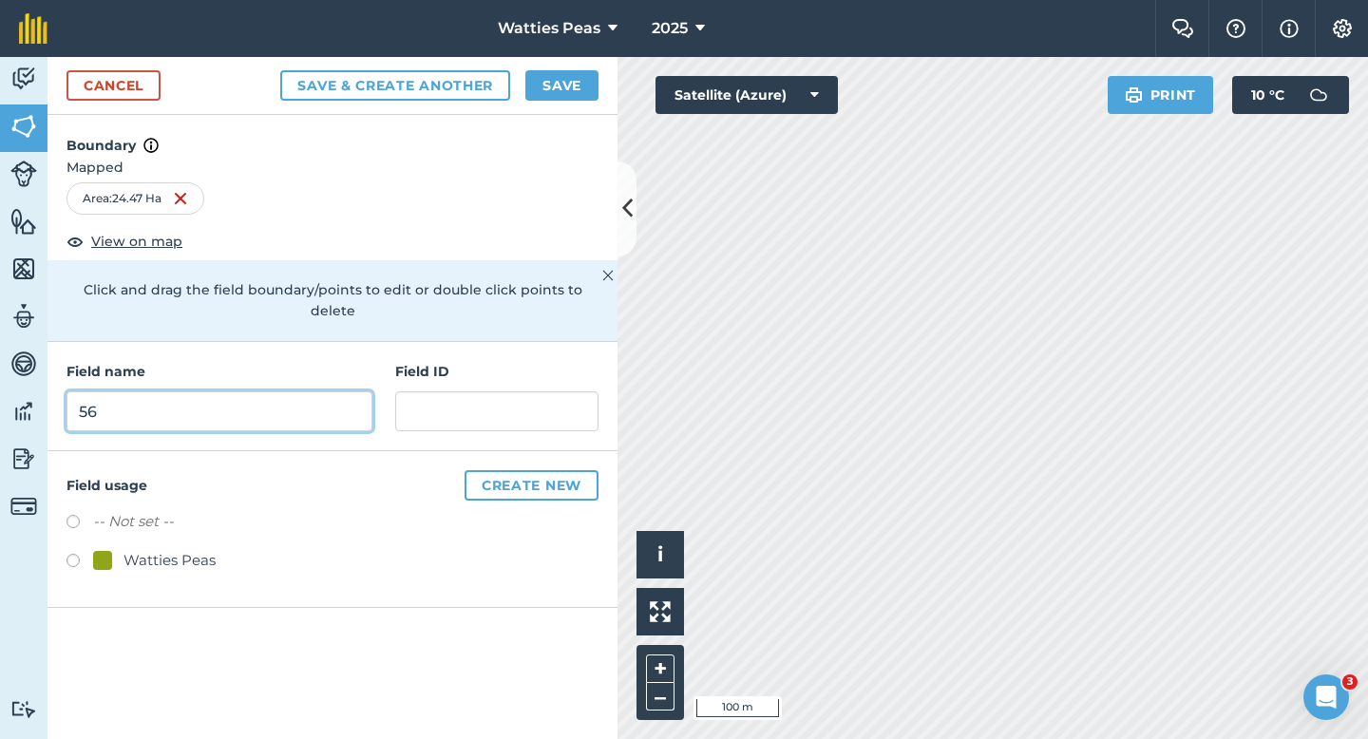
type input "56"
click at [156, 549] on div "Watties Peas" at bounding box center [170, 560] width 92 height 23
radio input "true"
click at [427, 412] on div "Field name 56 Field ID" at bounding box center [333, 396] width 570 height 109
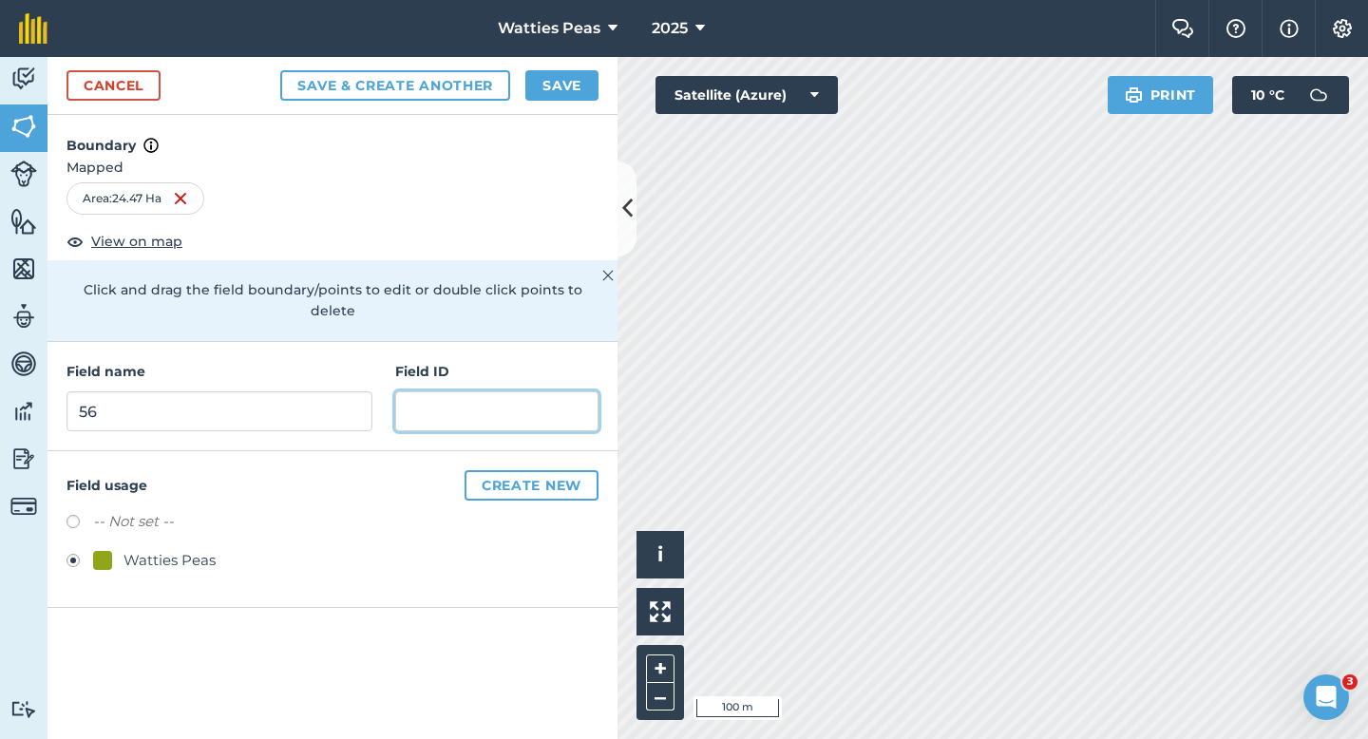
click at [425, 409] on input "text" at bounding box center [496, 411] width 203 height 40
paste input "Springdale Farming CO LTD"
type input "Springdale Farming CO LTD"
click at [561, 63] on div "Cancel Save & Create Another Save" at bounding box center [333, 86] width 570 height 58
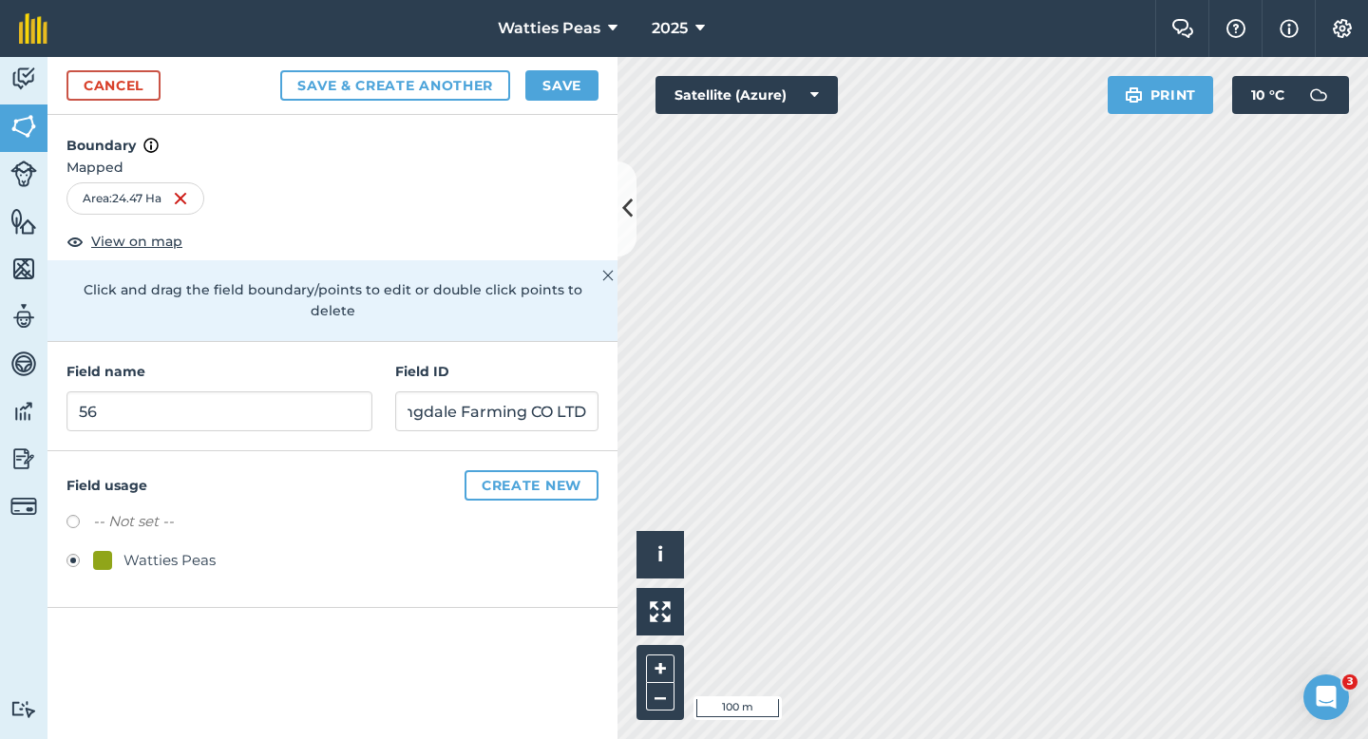
scroll to position [0, 0]
click at [561, 74] on button "Save" at bounding box center [561, 85] width 73 height 30
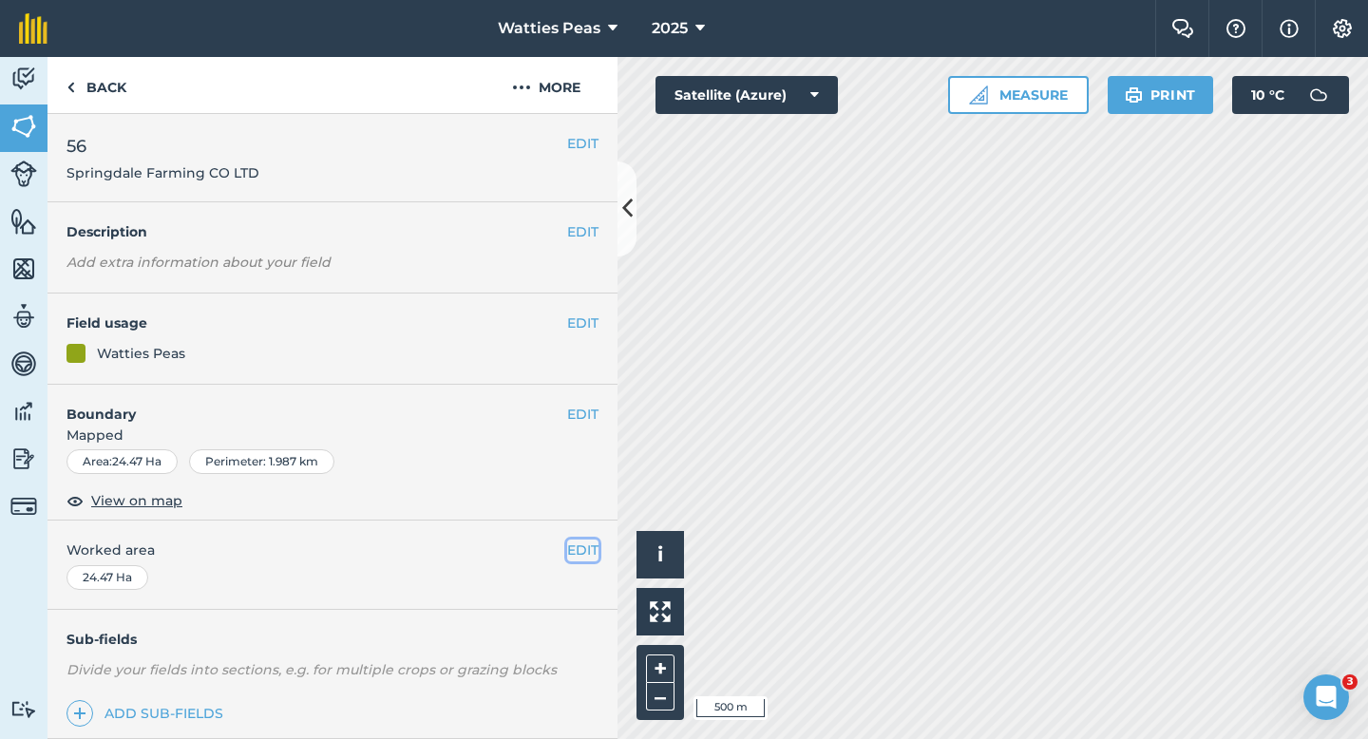
click at [580, 546] on button "EDIT" at bounding box center [582, 550] width 31 height 21
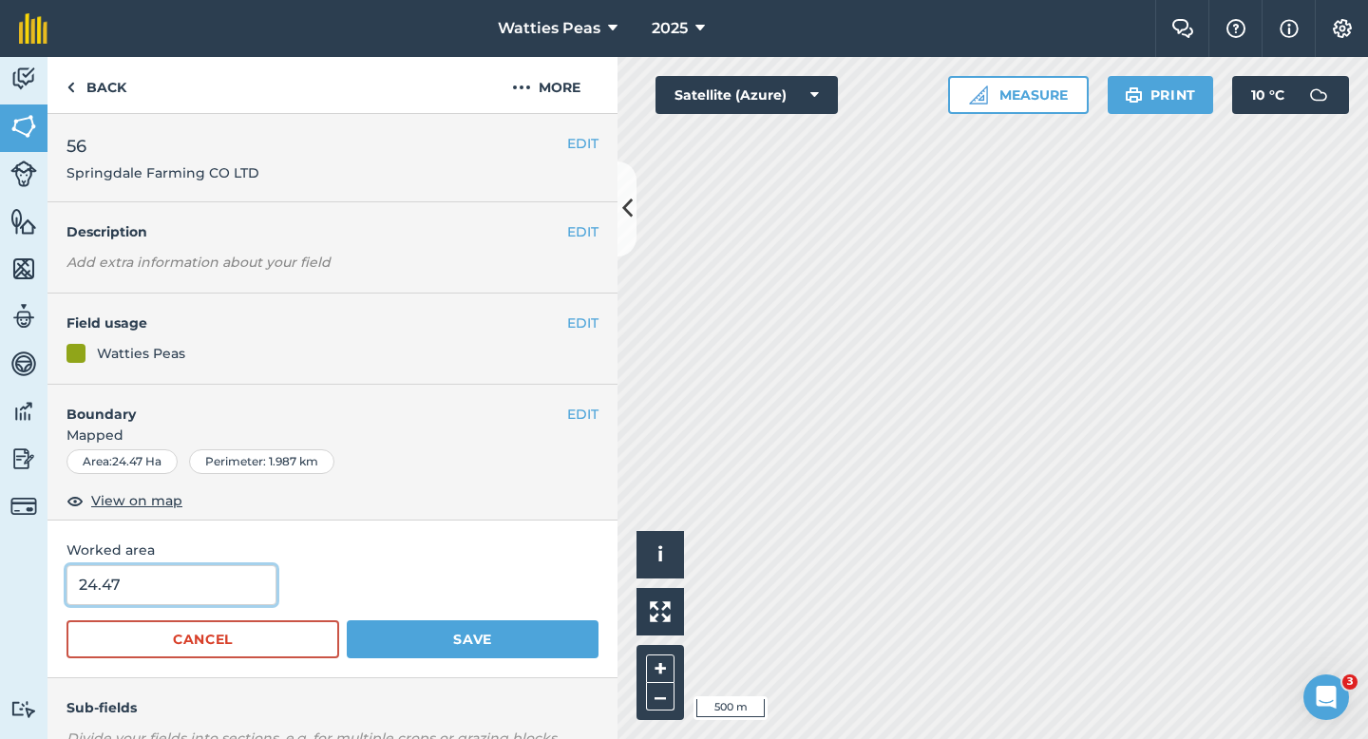
click at [179, 589] on input "24.47" at bounding box center [172, 585] width 210 height 40
type input "24.5"
click at [347, 620] on button "Save" at bounding box center [473, 639] width 252 height 38
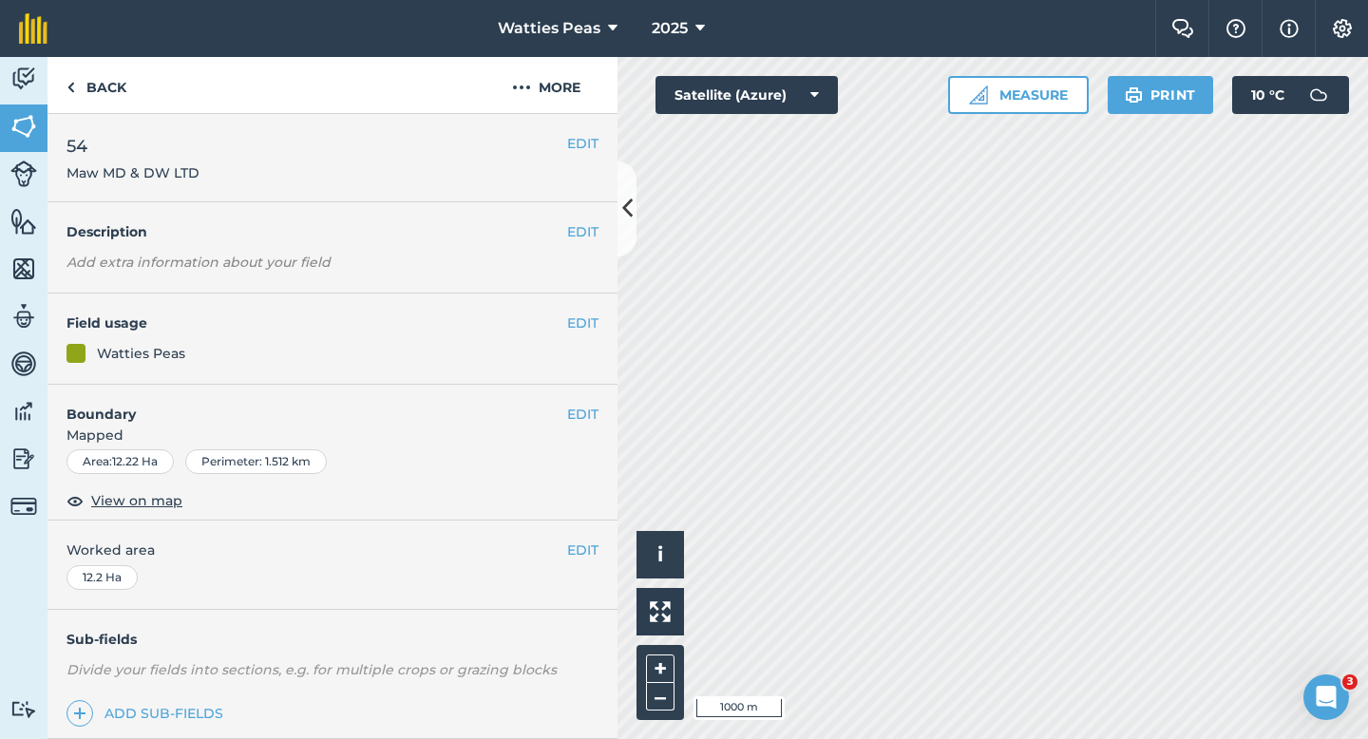
click at [599, 149] on div "EDIT 54 Maw MD & DW LTD" at bounding box center [333, 158] width 570 height 88
click at [567, 146] on button "EDIT" at bounding box center [582, 143] width 31 height 21
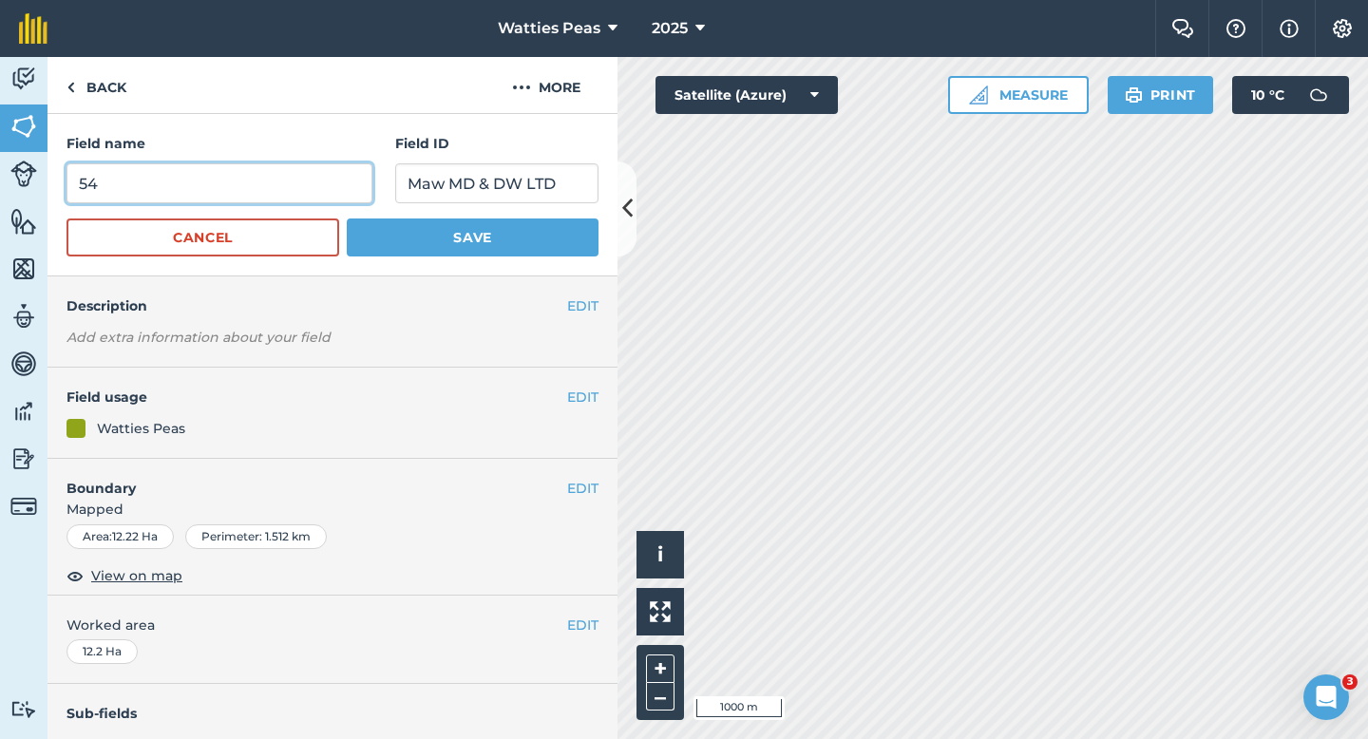
click at [254, 191] on input "54" at bounding box center [220, 183] width 306 height 40
type input "55"
click at [347, 219] on button "Save" at bounding box center [473, 238] width 252 height 38
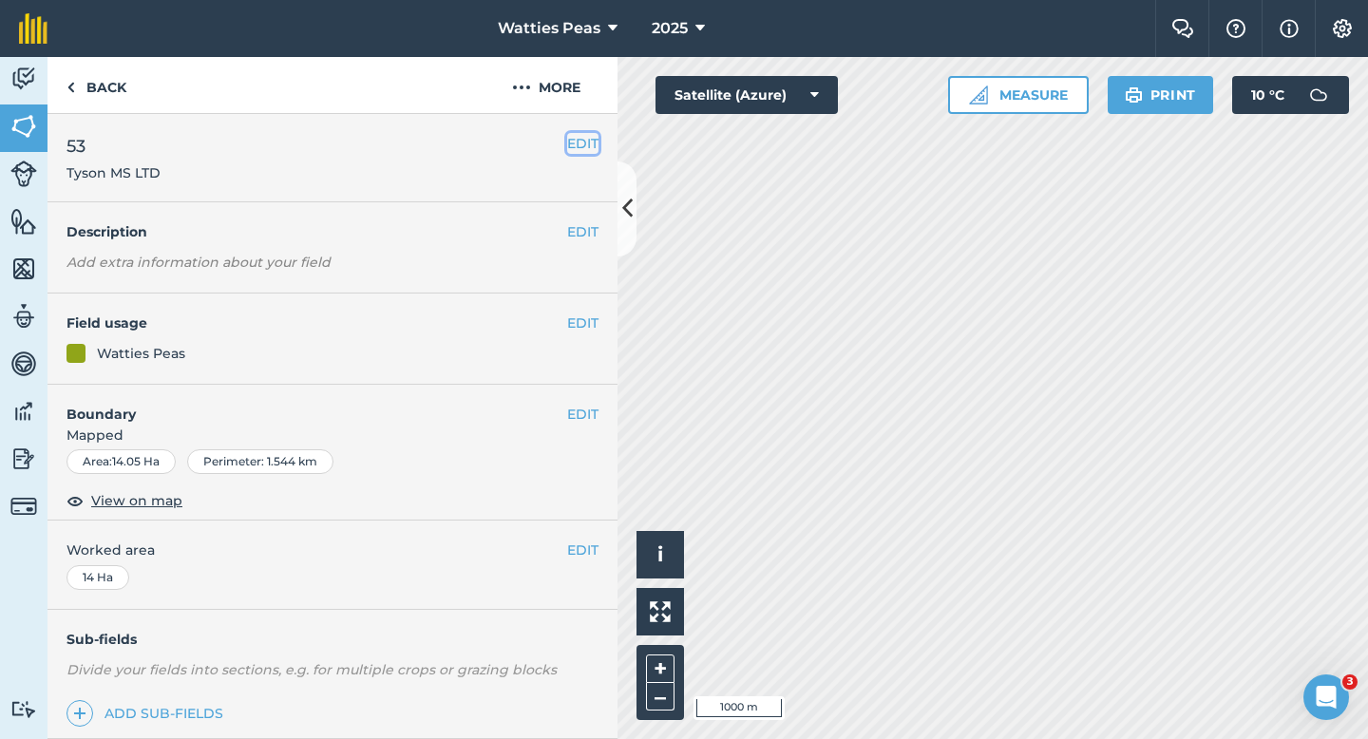
click at [581, 145] on button "EDIT" at bounding box center [582, 143] width 31 height 21
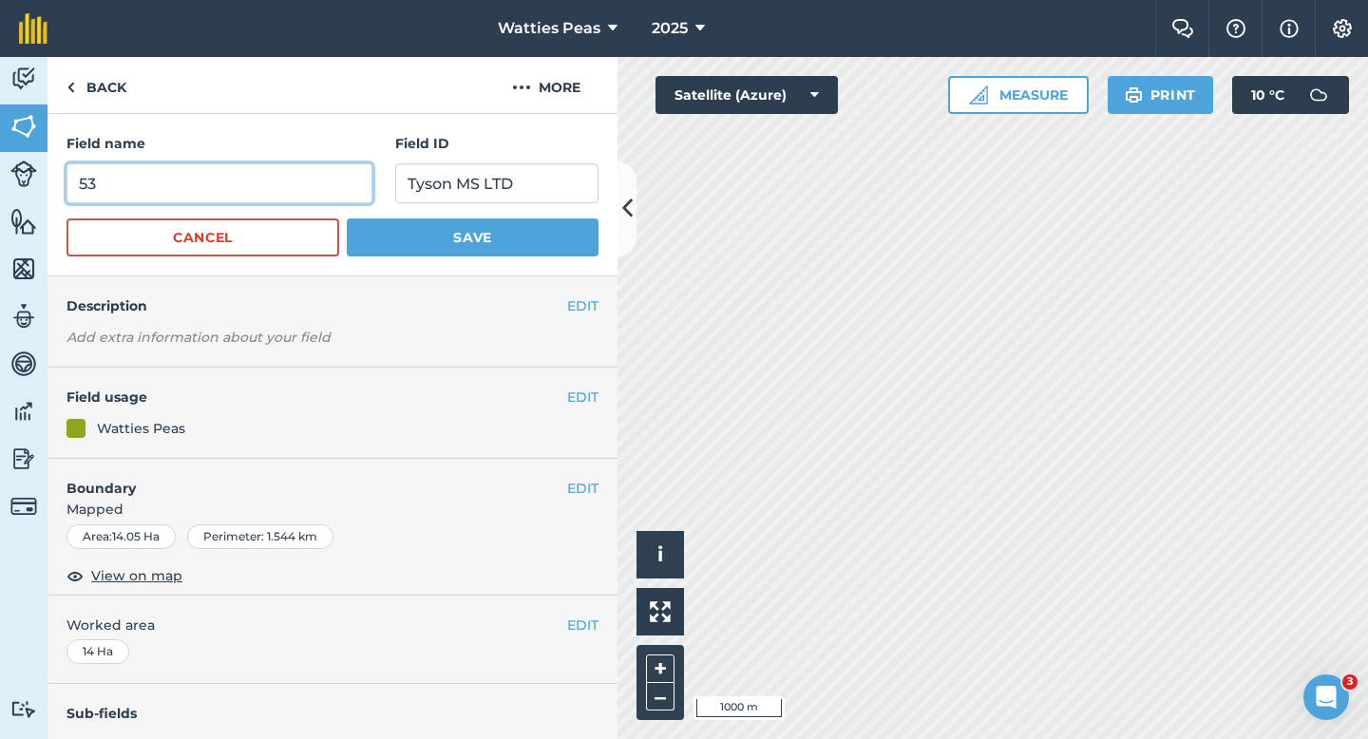
click at [328, 178] on input "53" at bounding box center [220, 183] width 306 height 40
type input "54"
click at [347, 219] on button "Save" at bounding box center [473, 238] width 252 height 38
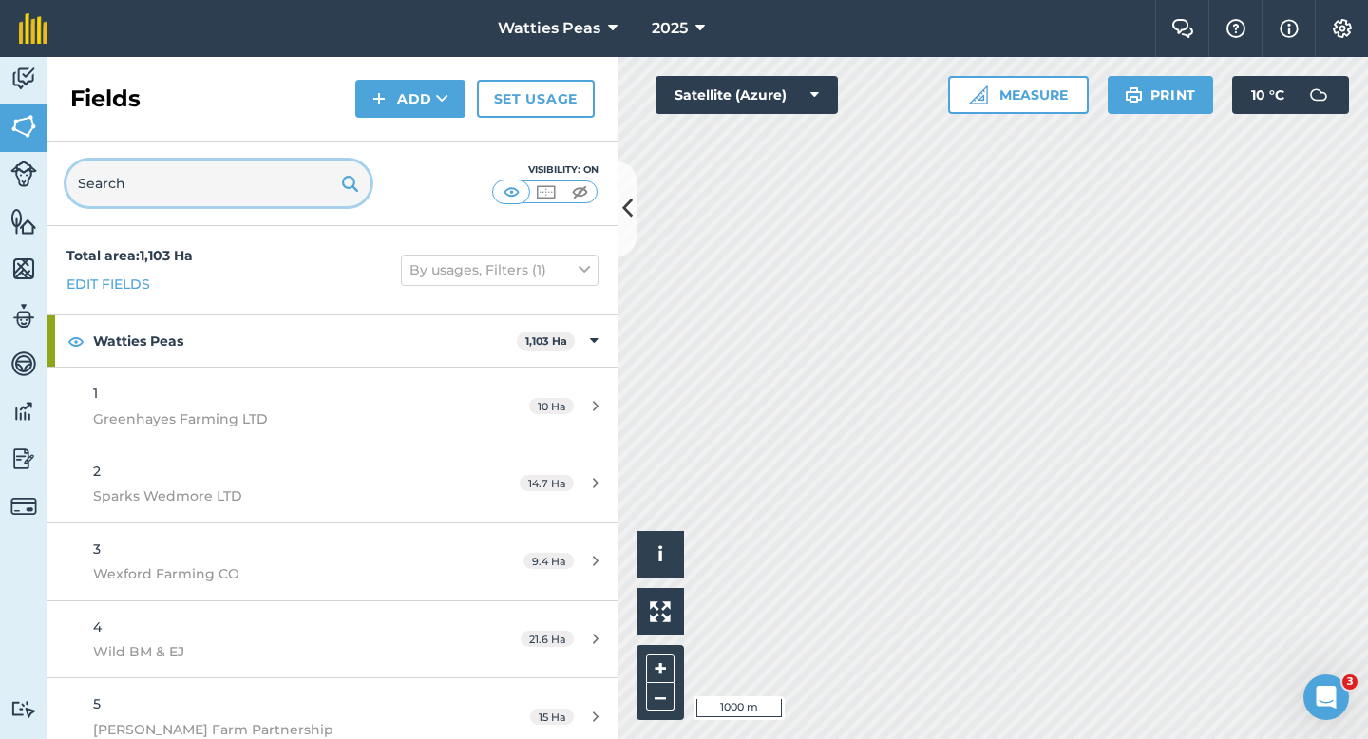
click at [255, 190] on input "text" at bounding box center [219, 184] width 304 height 46
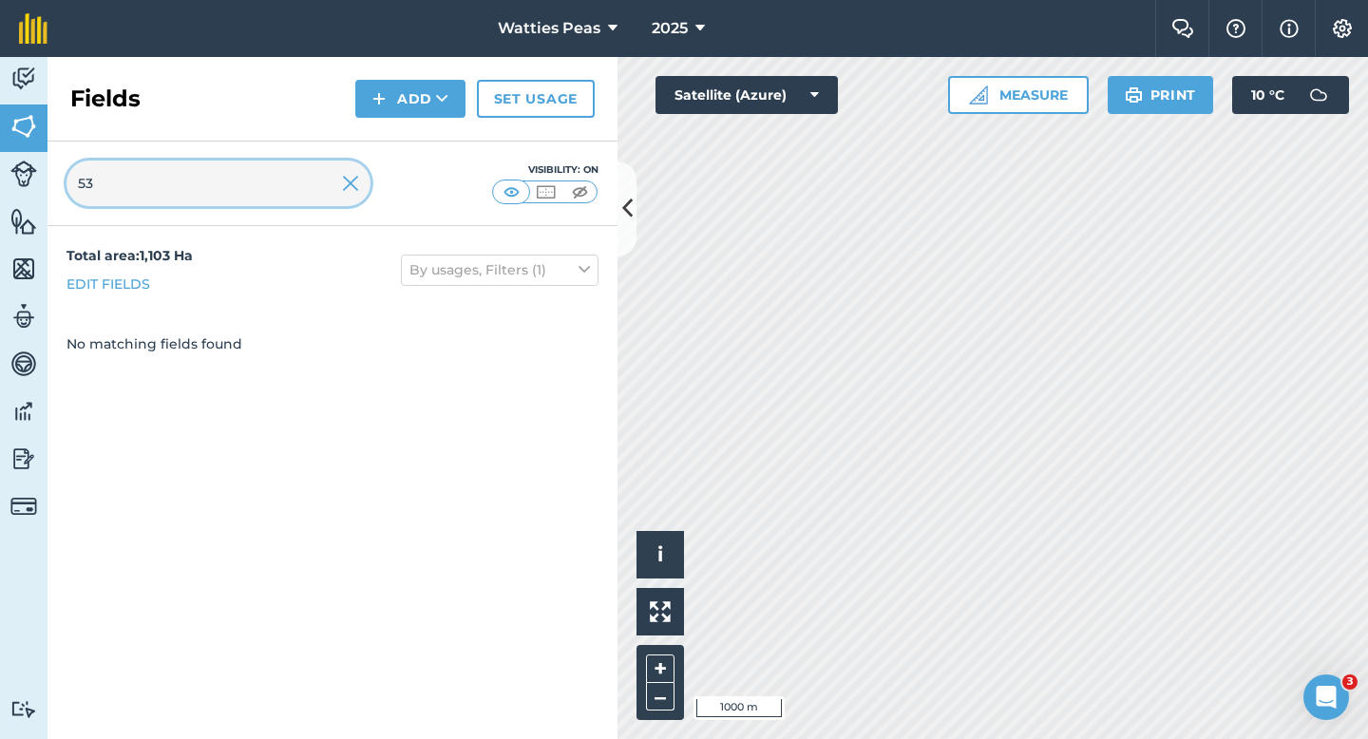
type input "5"
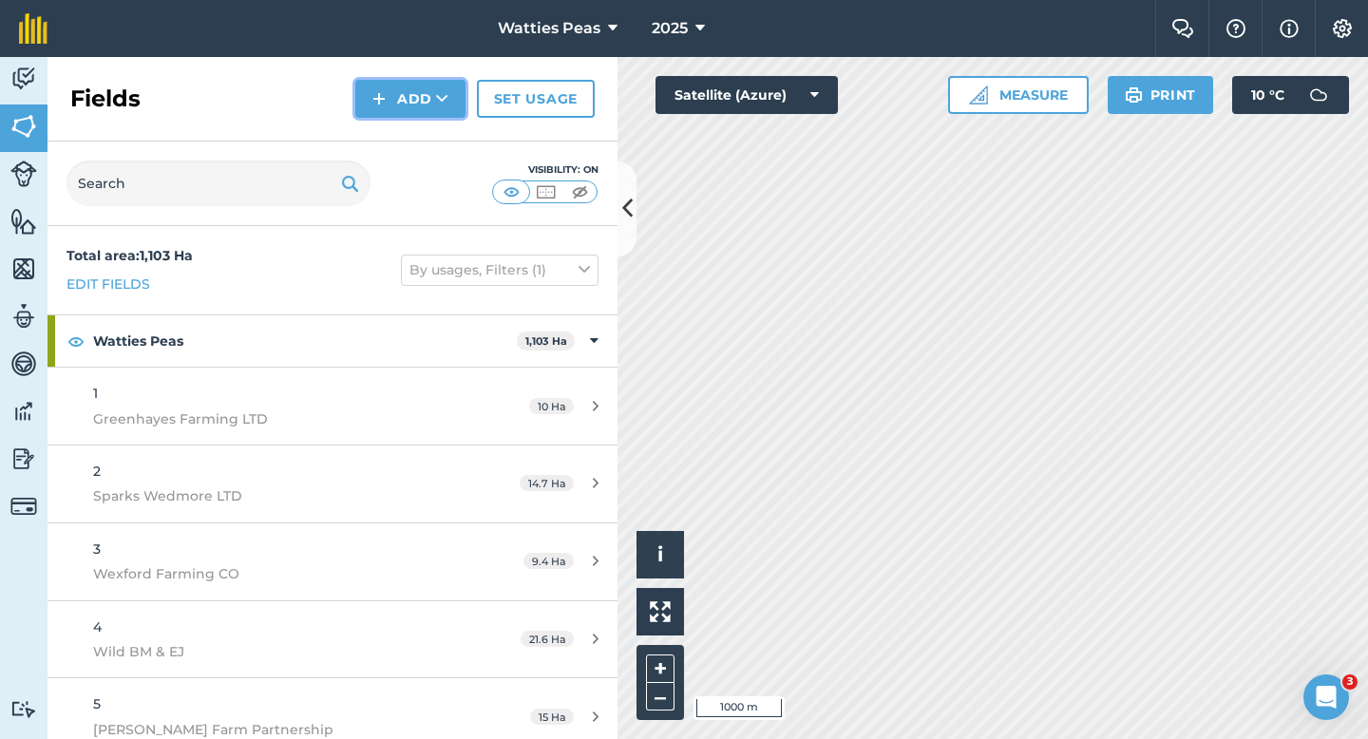
click at [401, 93] on button "Add" at bounding box center [410, 99] width 110 height 38
click at [401, 136] on link "Draw" at bounding box center [410, 142] width 105 height 42
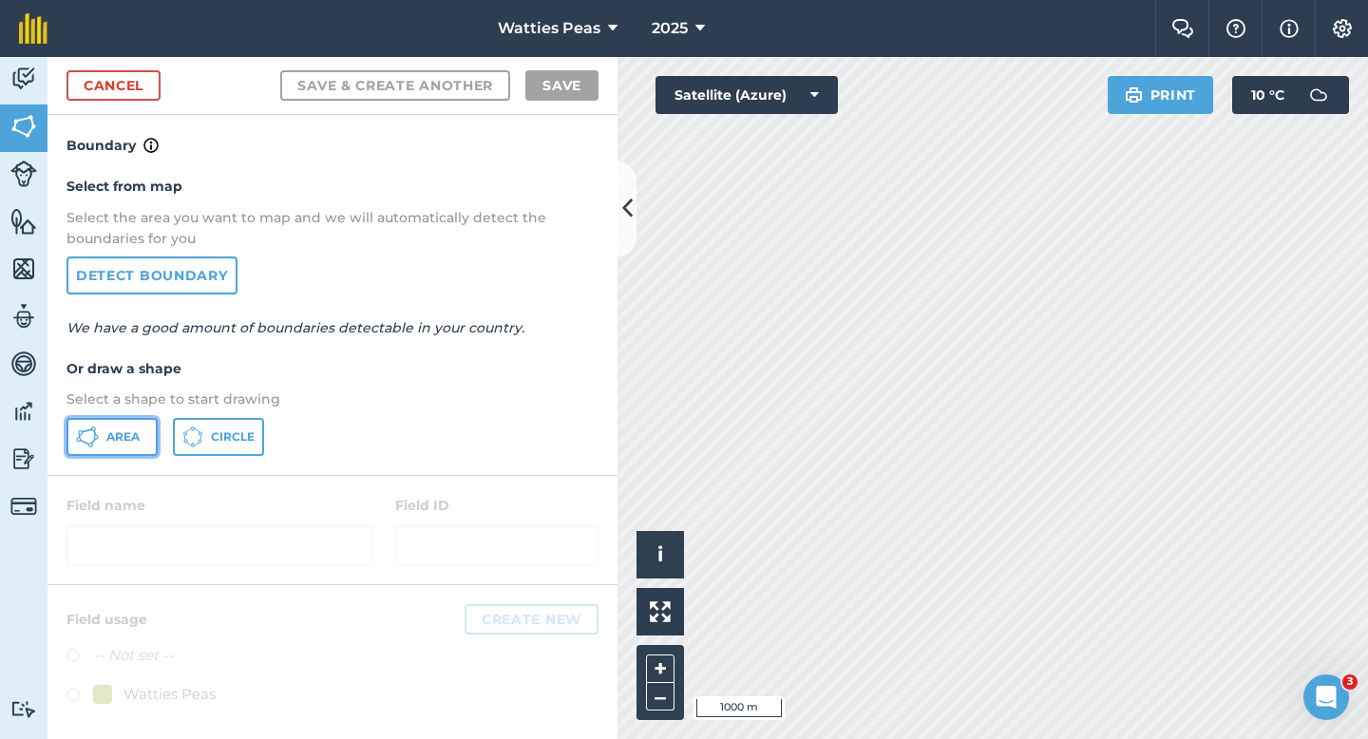
click at [139, 432] on span "Area" at bounding box center [122, 436] width 33 height 15
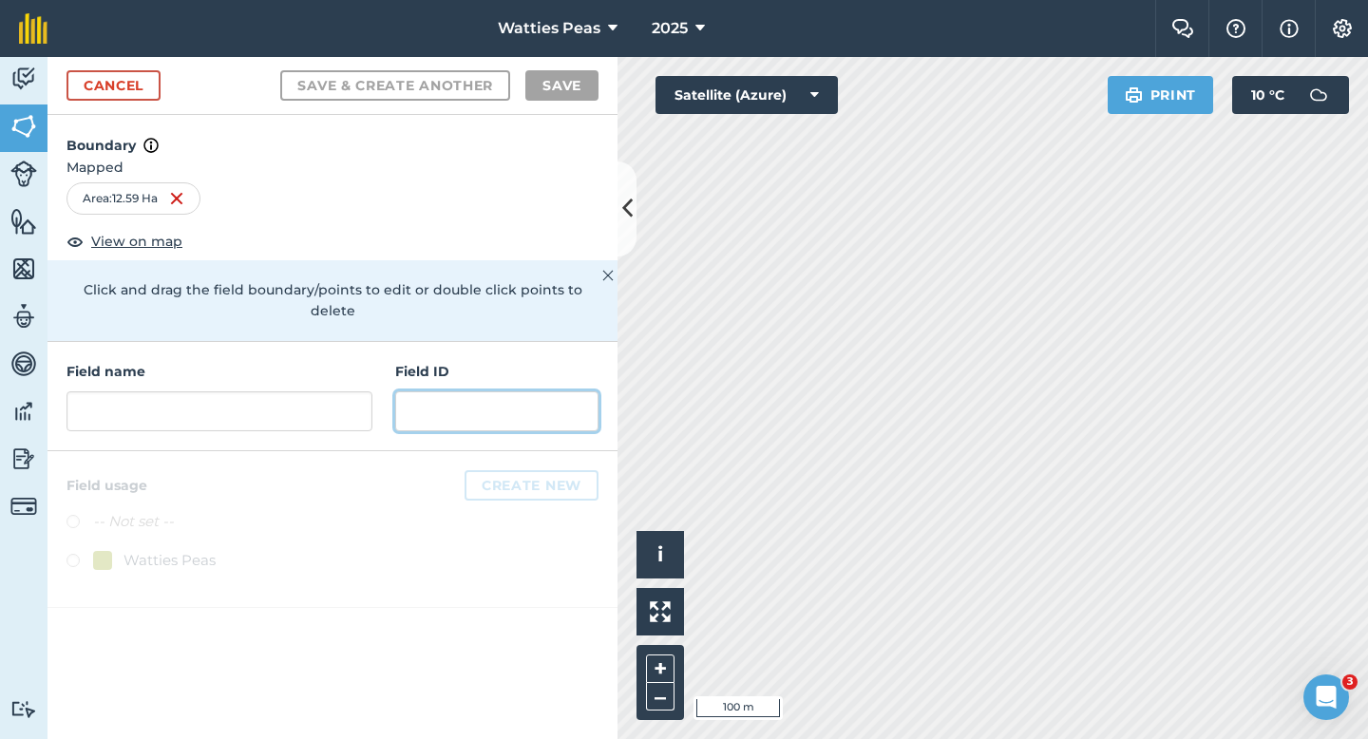
click at [502, 391] on input "text" at bounding box center [496, 411] width 203 height 40
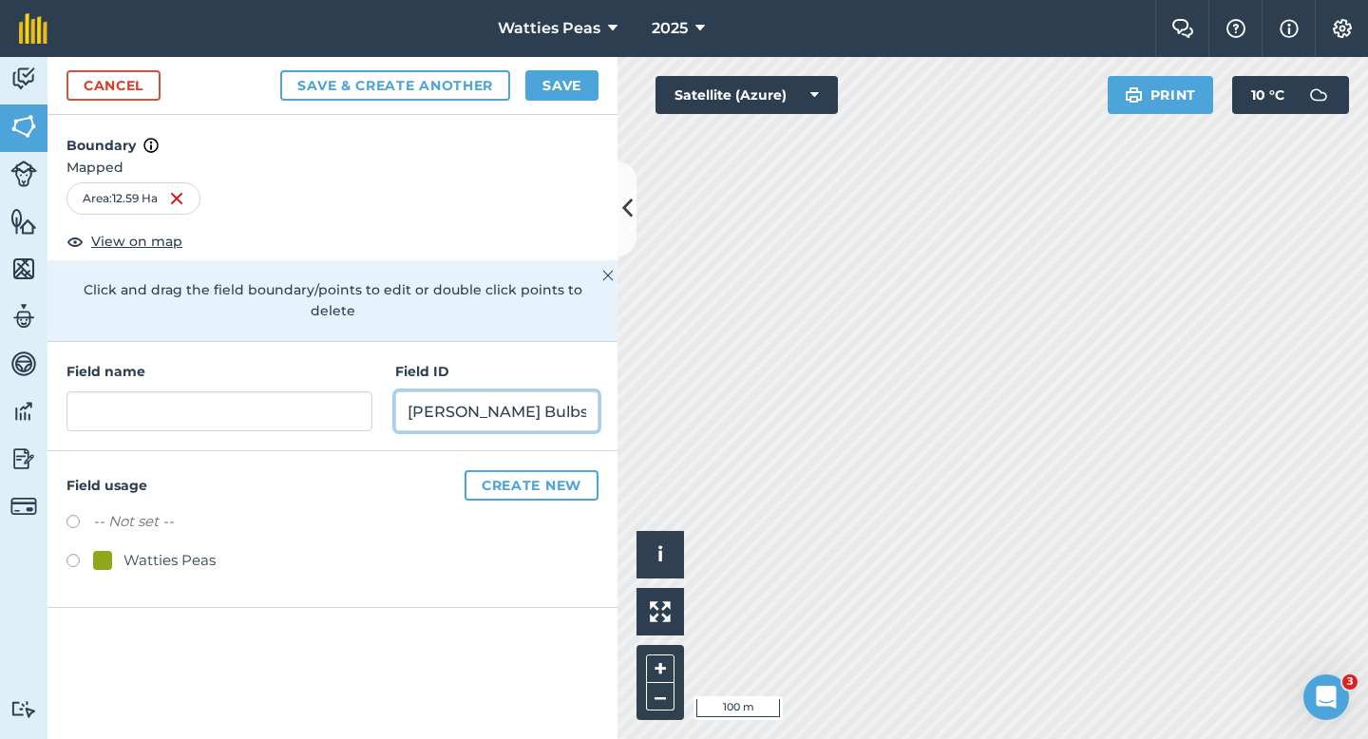
type input "[PERSON_NAME] Bulbs LTD"
click at [187, 521] on div "-- Not set -- Watties Peas" at bounding box center [333, 543] width 532 height 67
click at [187, 549] on div "Watties Peas" at bounding box center [170, 560] width 92 height 23
radio input "true"
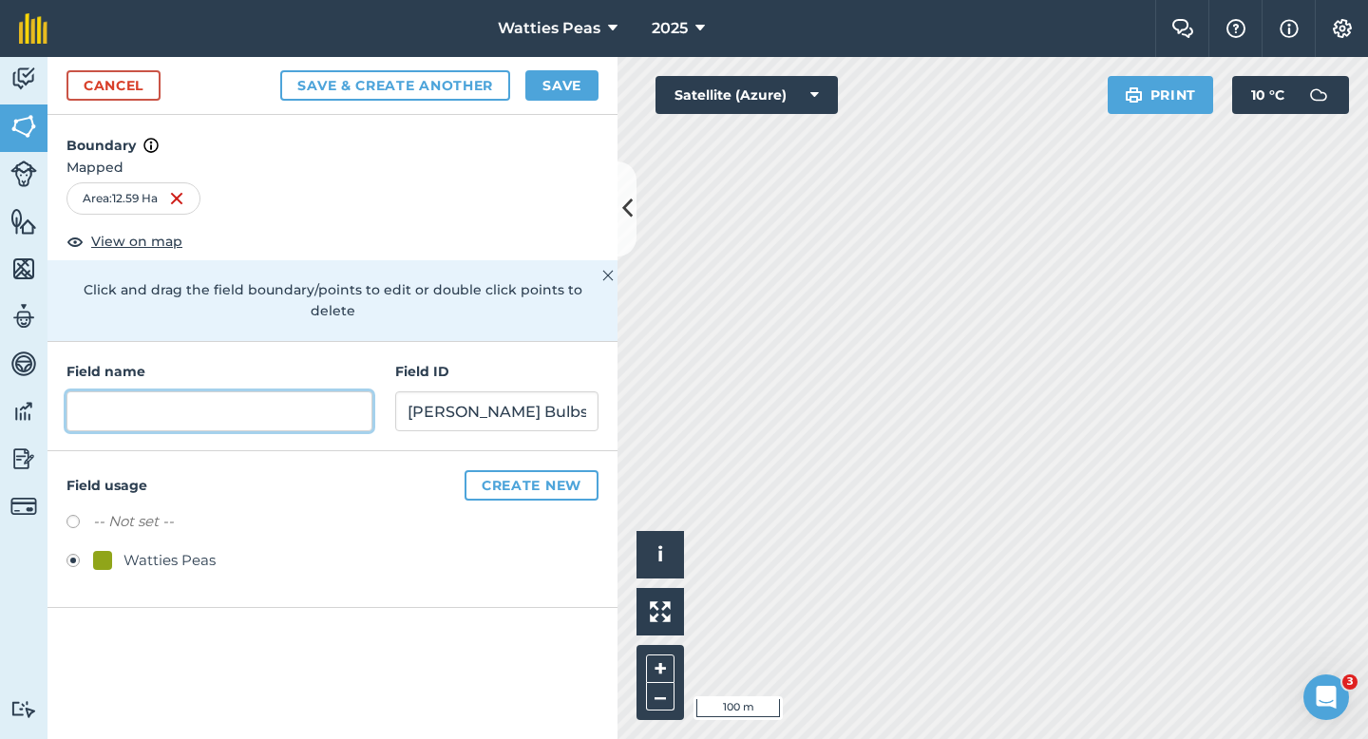
click at [252, 391] on input "text" at bounding box center [220, 411] width 306 height 40
type input "53="
click at [547, 96] on button "Save" at bounding box center [561, 85] width 73 height 30
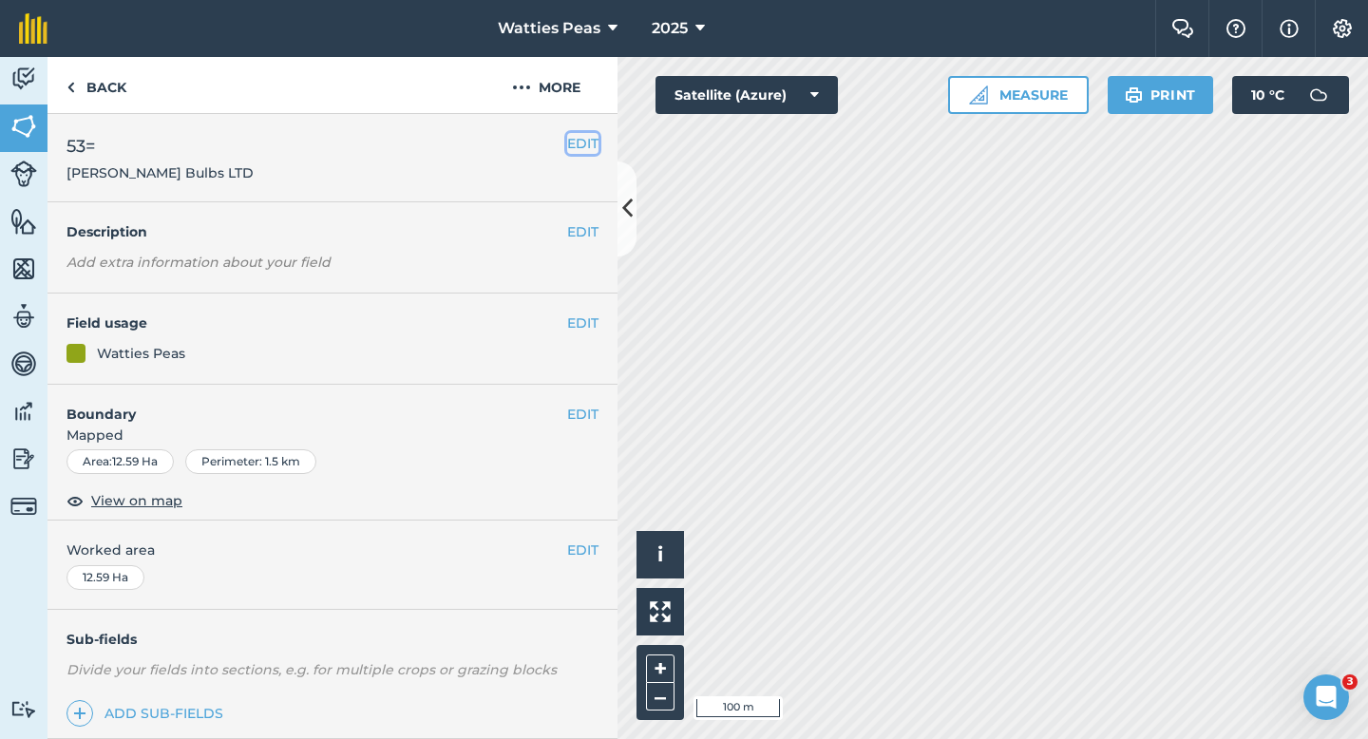
click at [581, 143] on button "EDIT" at bounding box center [582, 143] width 31 height 21
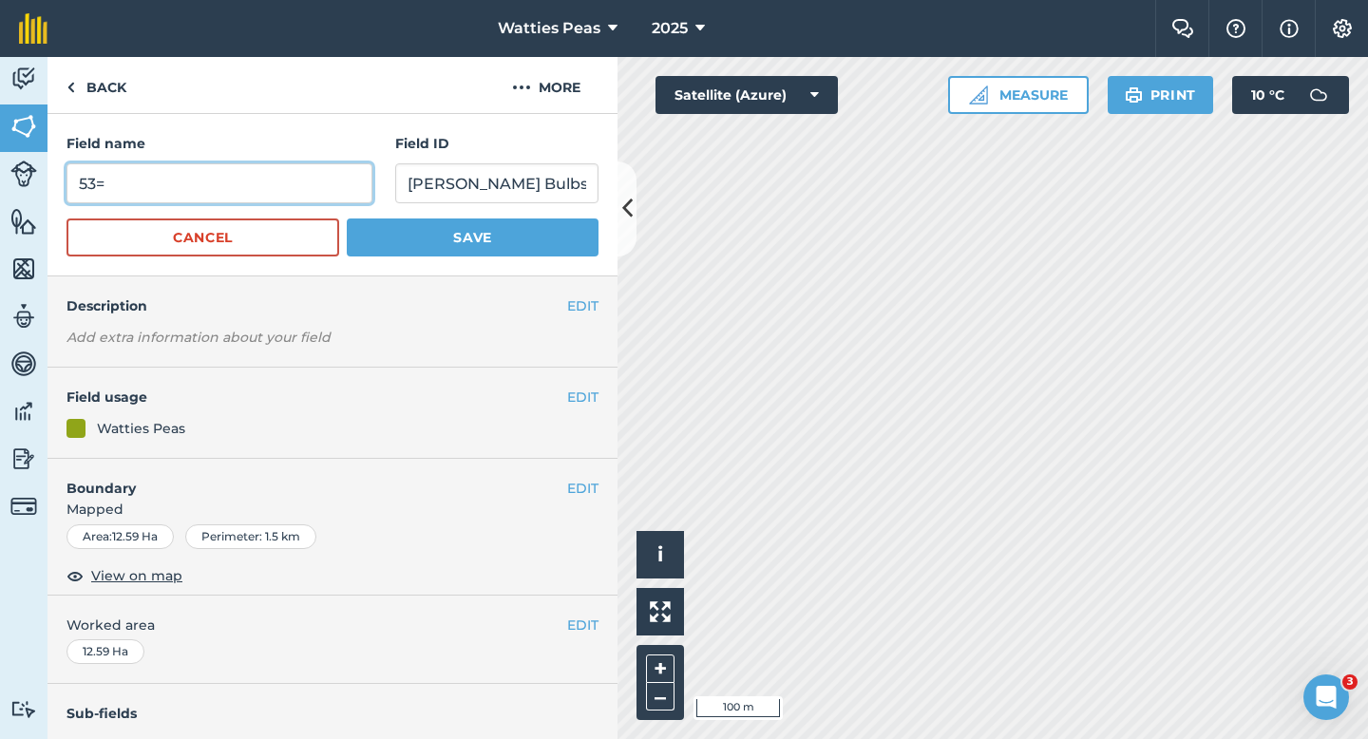
click at [281, 202] on input "53=" at bounding box center [220, 183] width 306 height 40
type input "53"
click at [347, 219] on button "Save" at bounding box center [473, 238] width 252 height 38
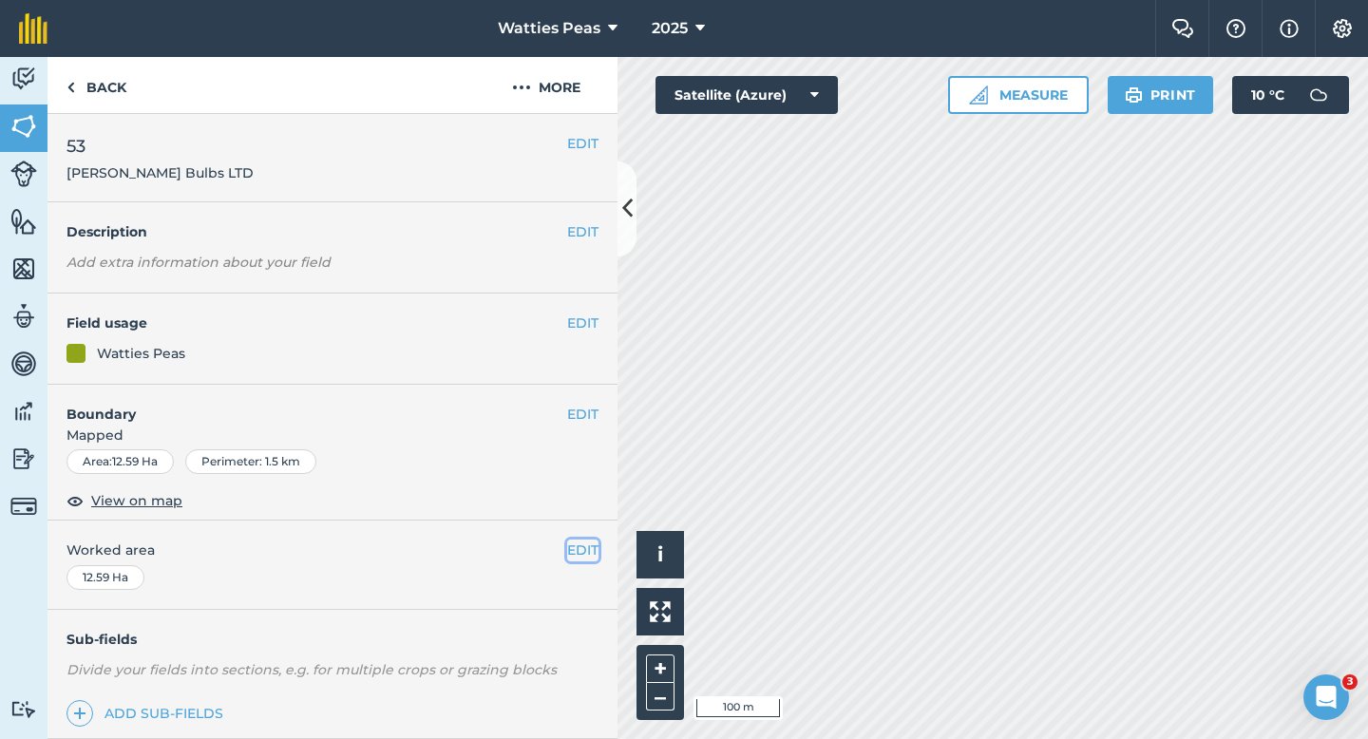
click at [582, 551] on button "EDIT" at bounding box center [582, 550] width 31 height 21
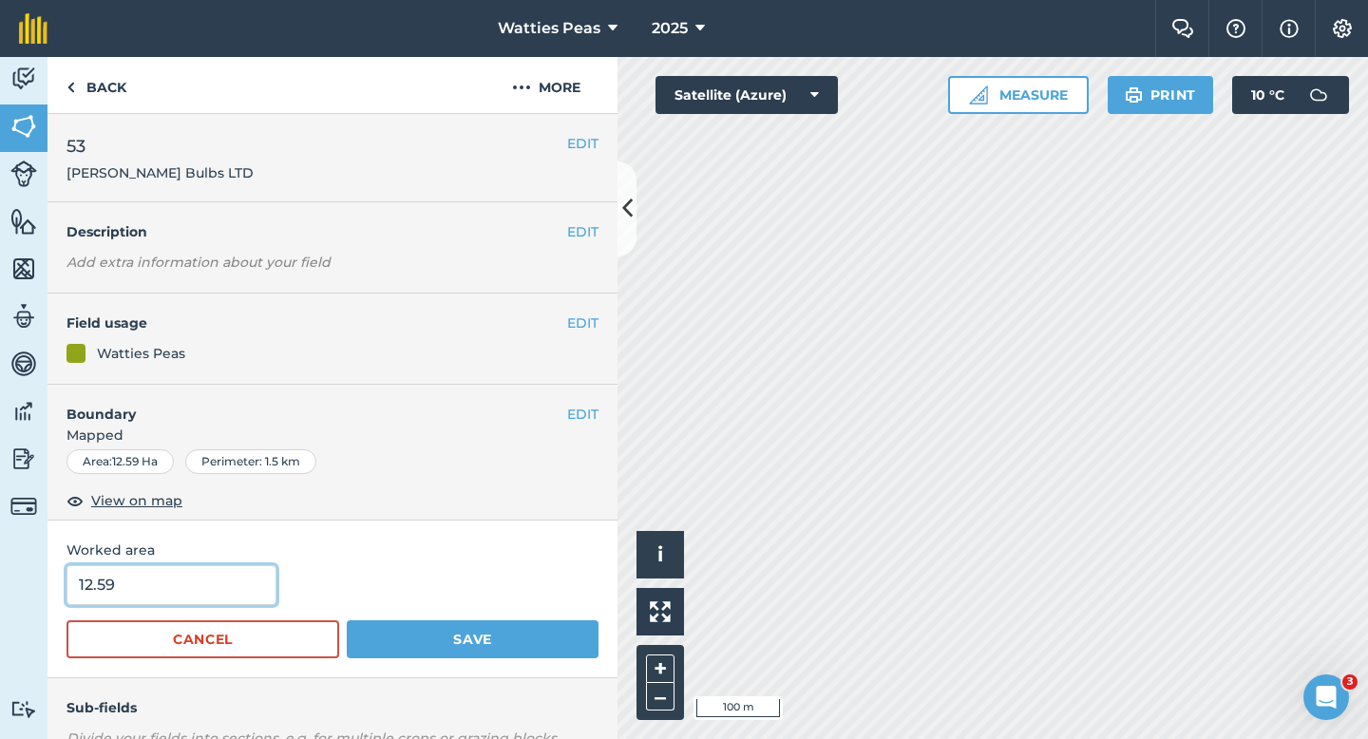
click at [175, 579] on input "12.59" at bounding box center [172, 585] width 210 height 40
type input "12.6"
click at [347, 620] on button "Save" at bounding box center [473, 639] width 252 height 38
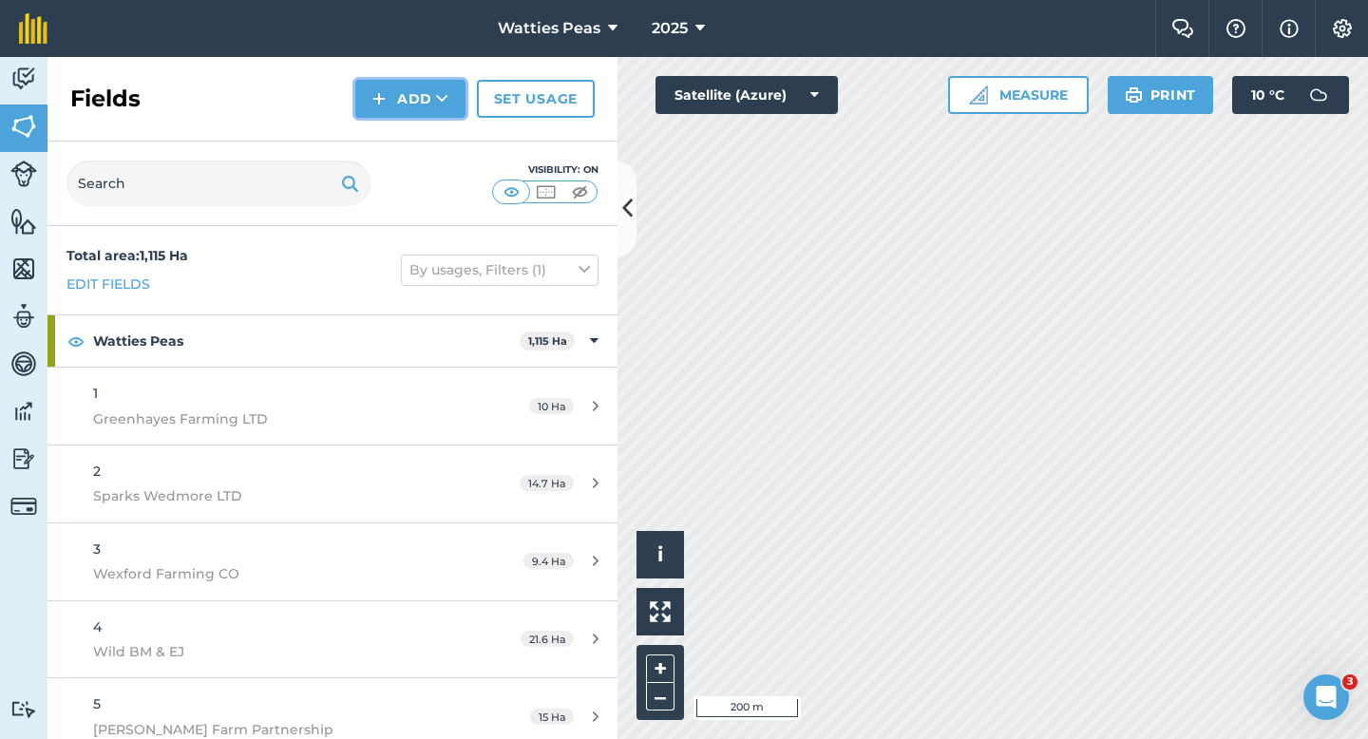
click at [390, 105] on button "Add" at bounding box center [410, 99] width 110 height 38
click at [390, 137] on link "Draw" at bounding box center [410, 142] width 105 height 42
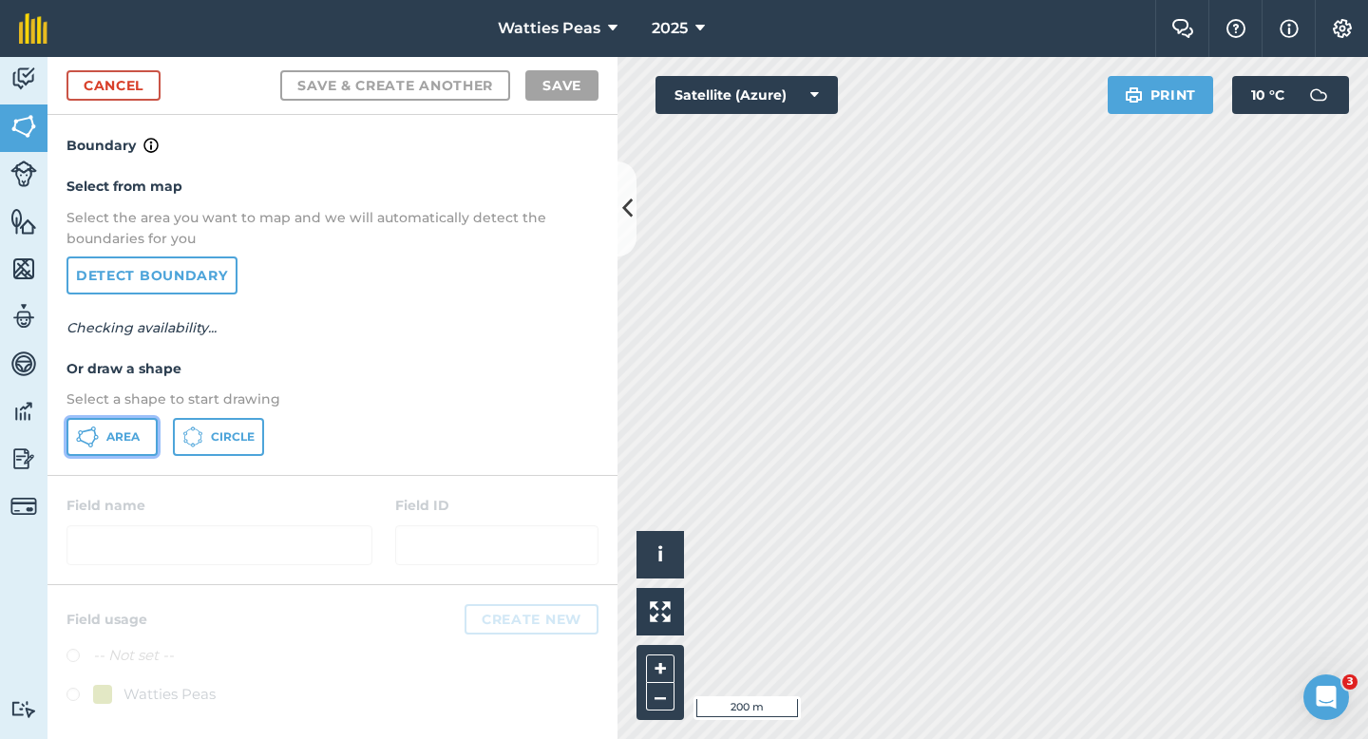
click at [104, 447] on button "Area" at bounding box center [112, 437] width 91 height 38
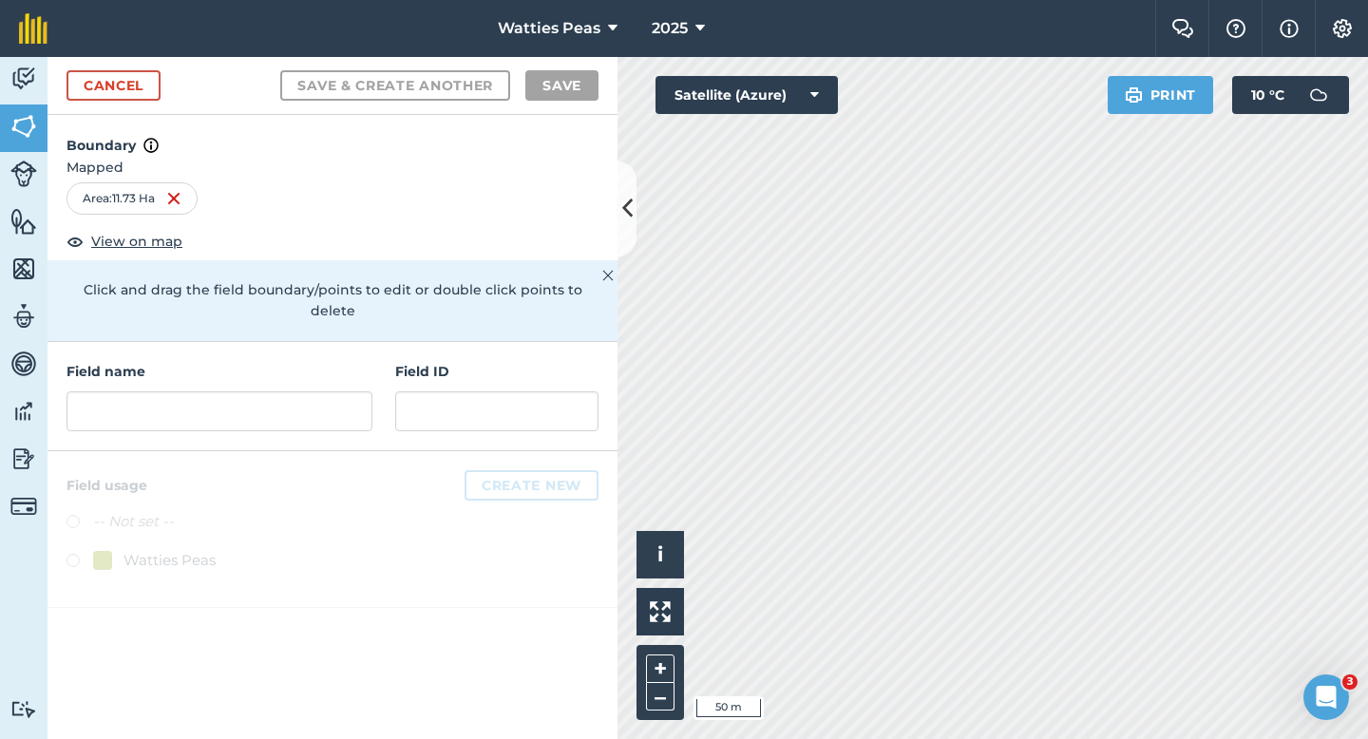
click at [446, 369] on div "Field ID" at bounding box center [496, 396] width 203 height 70
click at [446, 402] on input "text" at bounding box center [496, 411] width 203 height 40
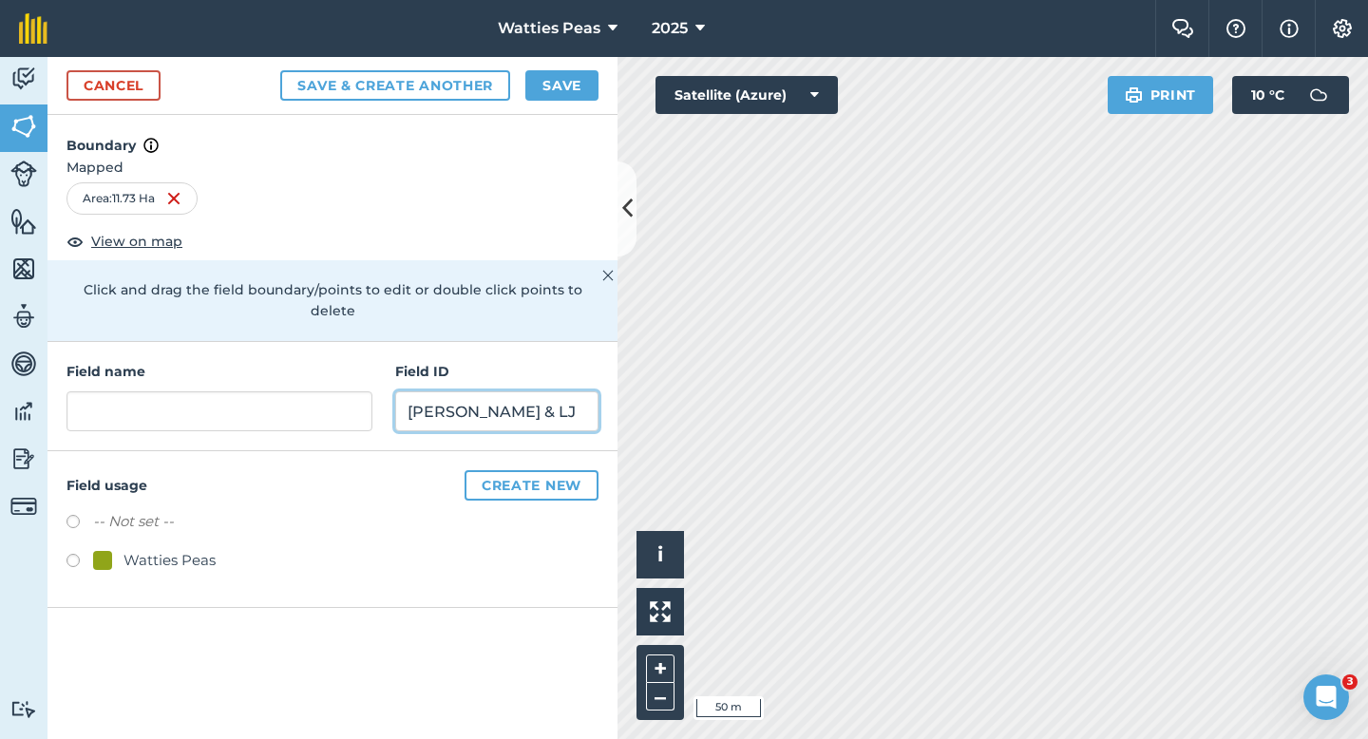
type input "[PERSON_NAME] & LJ"
click at [156, 549] on div "Watties Peas" at bounding box center [170, 560] width 92 height 23
radio input "true"
click at [204, 418] on div "Field name Field ID [PERSON_NAME] & LJ" at bounding box center [333, 396] width 570 height 109
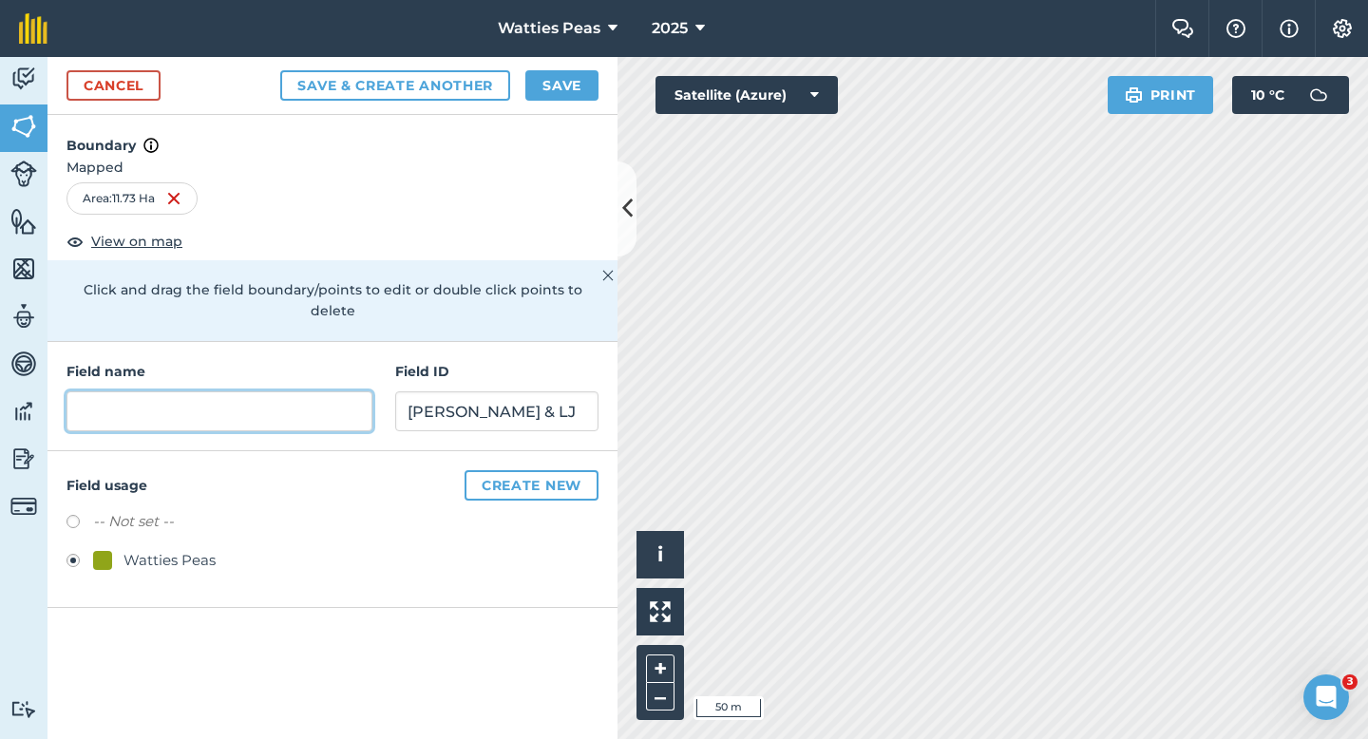
click at [208, 393] on input "text" at bounding box center [220, 411] width 306 height 40
type input "83"
click at [554, 89] on button "Save" at bounding box center [561, 85] width 73 height 30
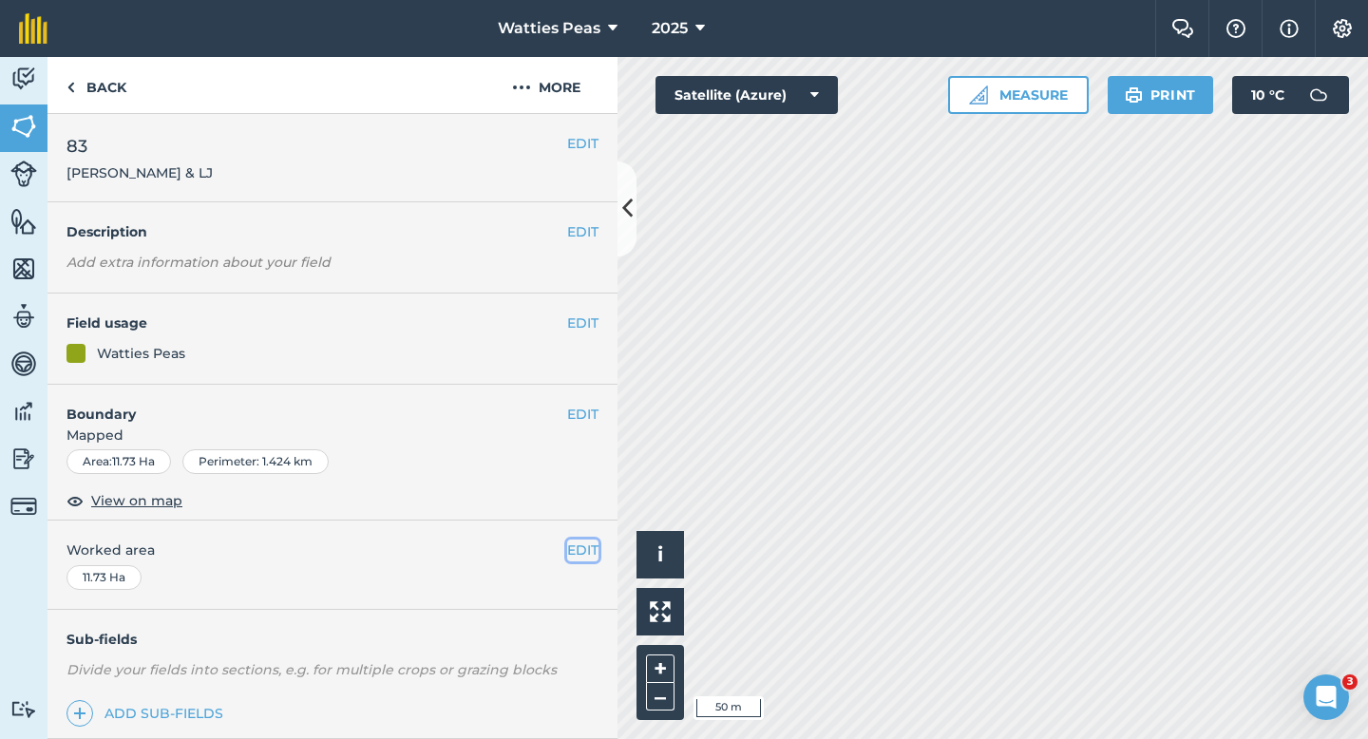
click at [584, 542] on button "EDIT" at bounding box center [582, 550] width 31 height 21
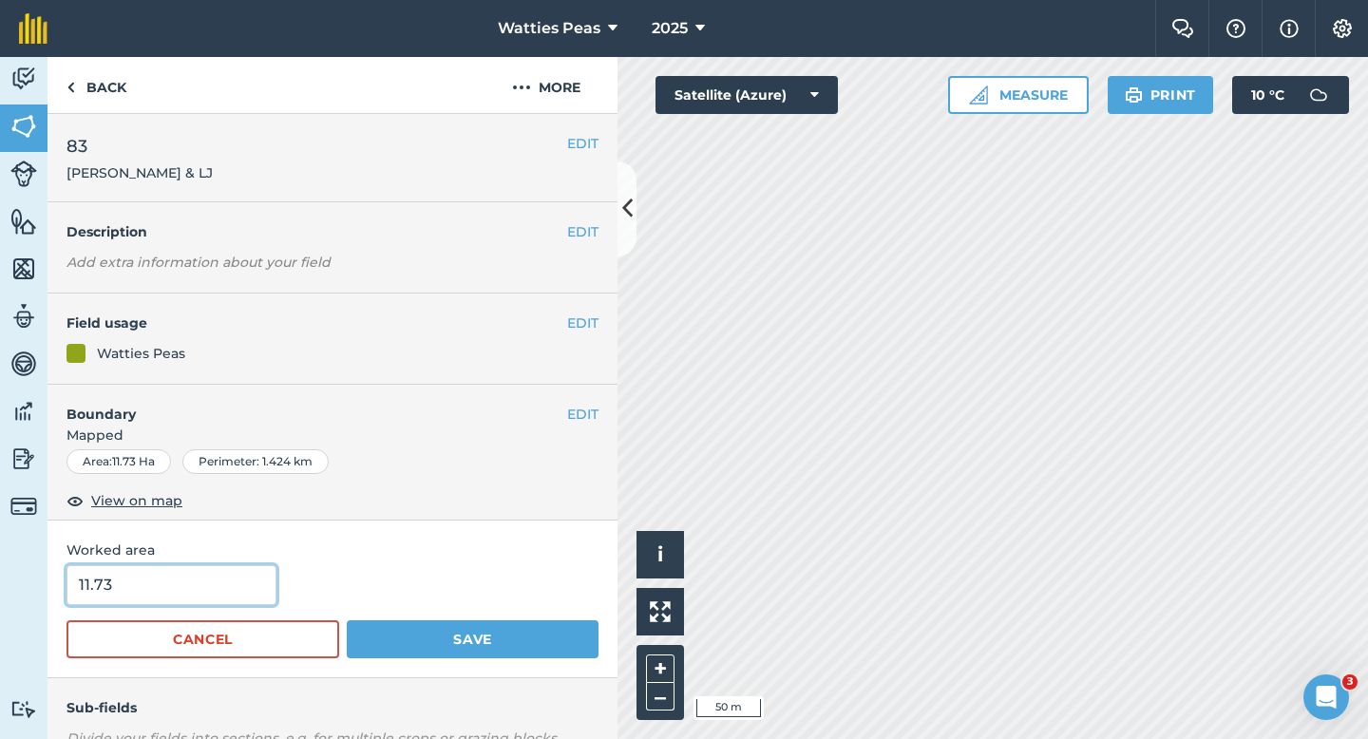
click at [267, 568] on input "11.73" at bounding box center [172, 585] width 210 height 40
click at [267, 575] on input "11.73" at bounding box center [172, 585] width 210 height 40
click at [230, 581] on input "11.73" at bounding box center [172, 585] width 210 height 40
type input "11.7"
click at [347, 620] on button "Save" at bounding box center [473, 639] width 252 height 38
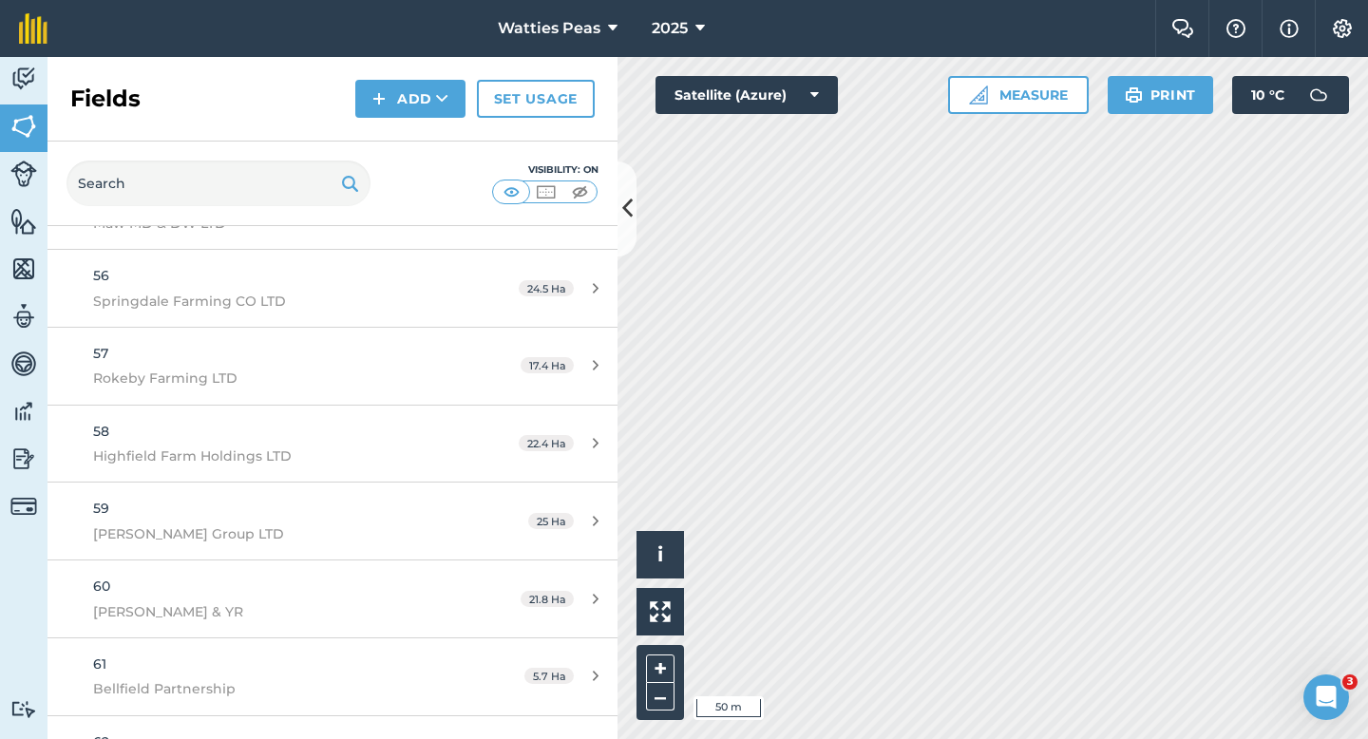
scroll to position [6078, 0]
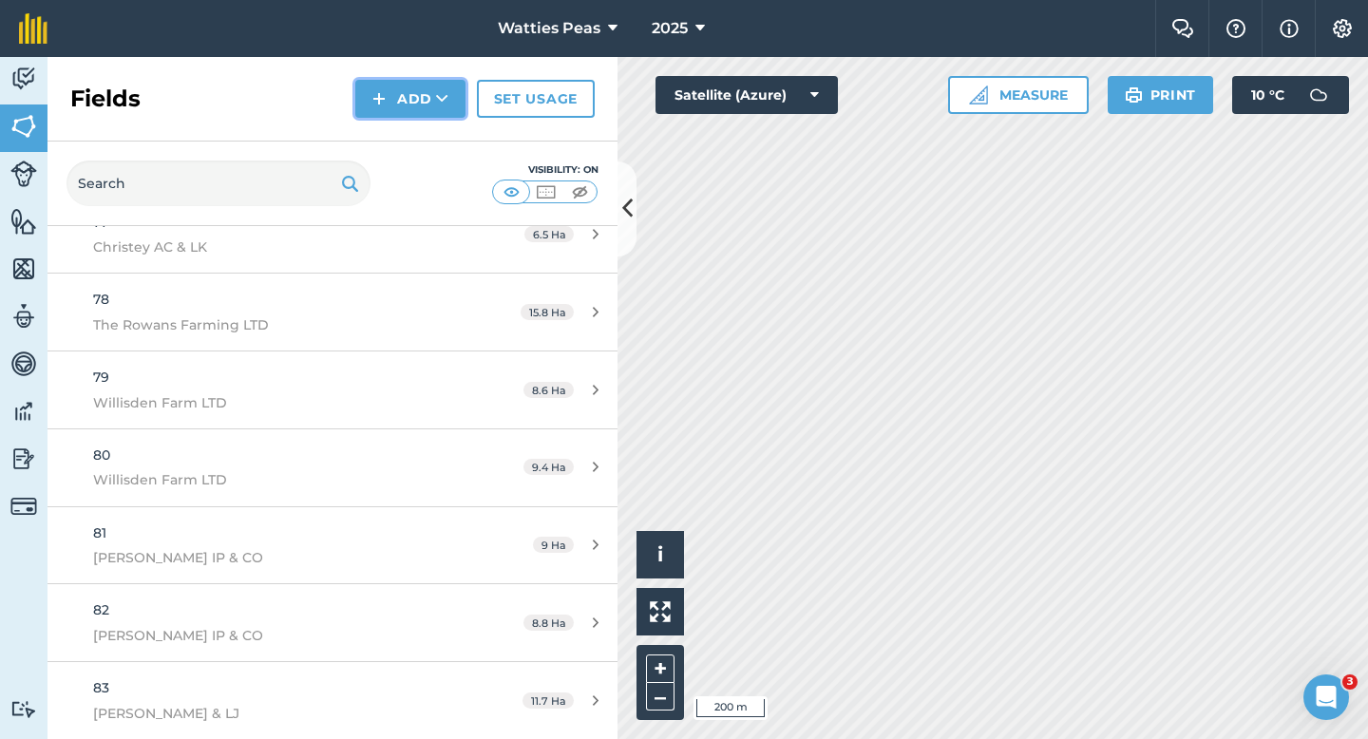
click at [398, 99] on button "Add" at bounding box center [410, 99] width 110 height 38
click at [398, 128] on link "Draw" at bounding box center [410, 142] width 105 height 42
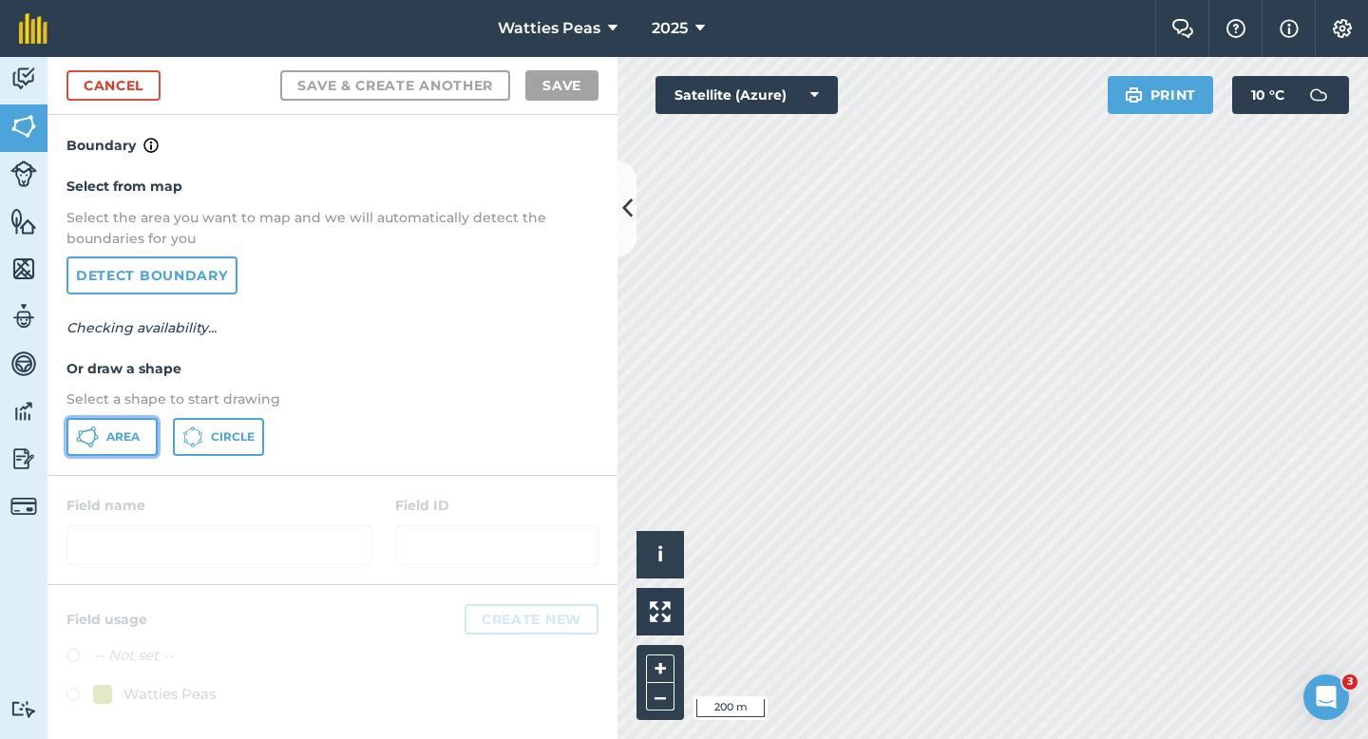
click at [107, 439] on span "Area" at bounding box center [122, 436] width 33 height 15
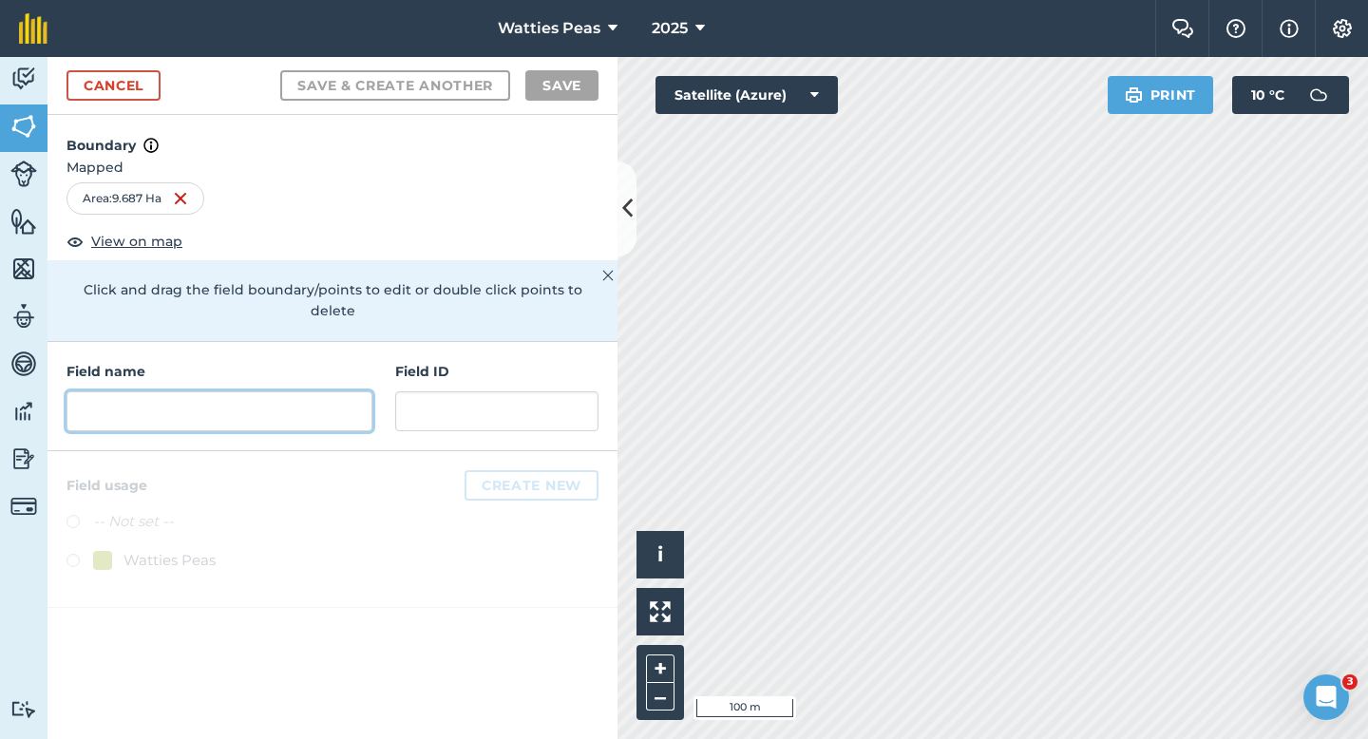
click at [294, 391] on input "text" at bounding box center [220, 411] width 306 height 40
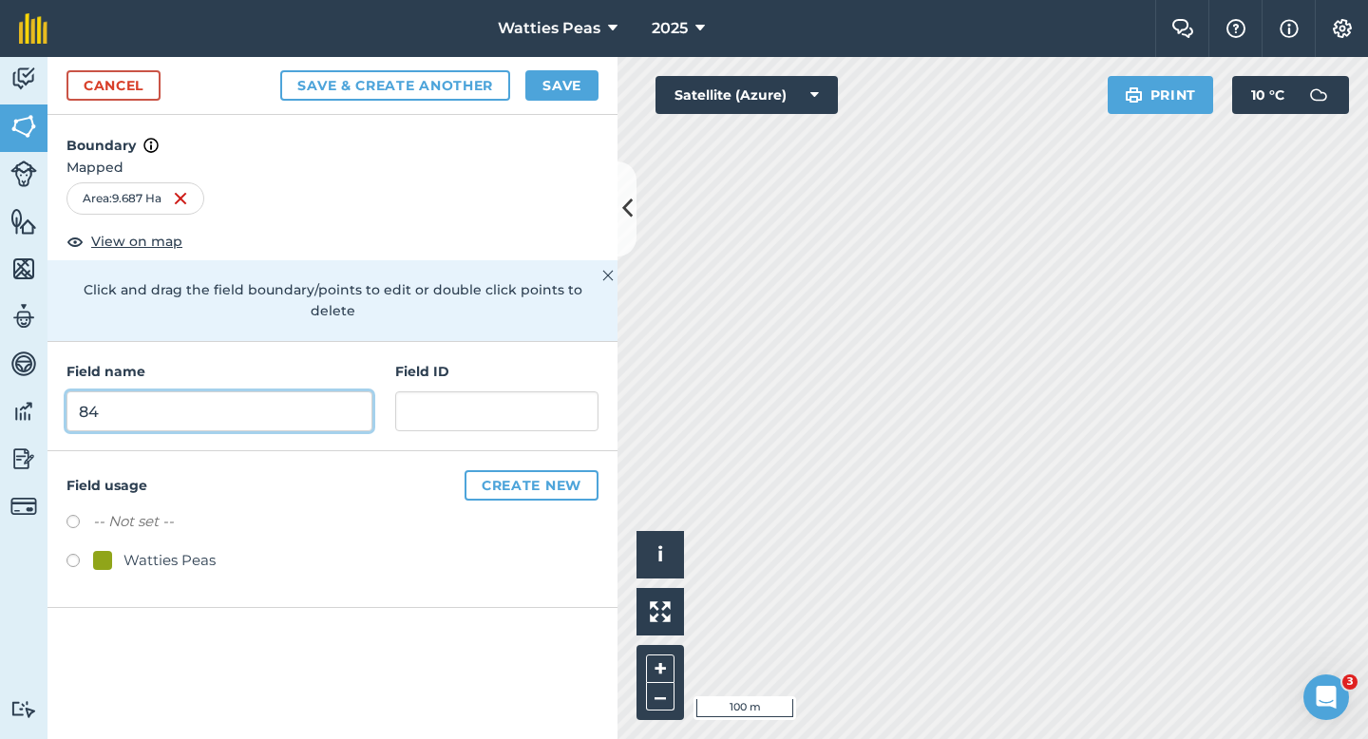
type input "84"
click at [152, 549] on div "Watties Peas" at bounding box center [170, 560] width 92 height 23
radio input "true"
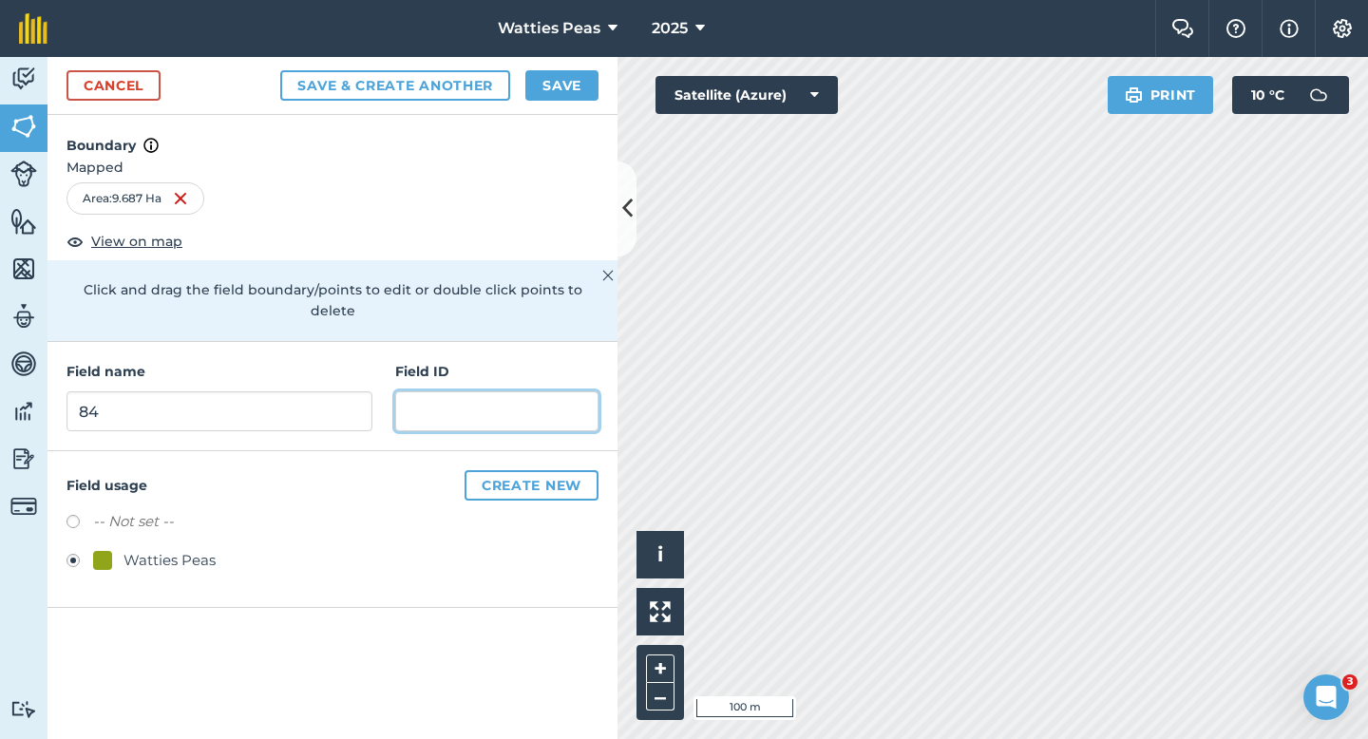
click at [471, 391] on input "text" at bounding box center [496, 411] width 203 height 40
type input "[PERSON_NAME] & LJ"
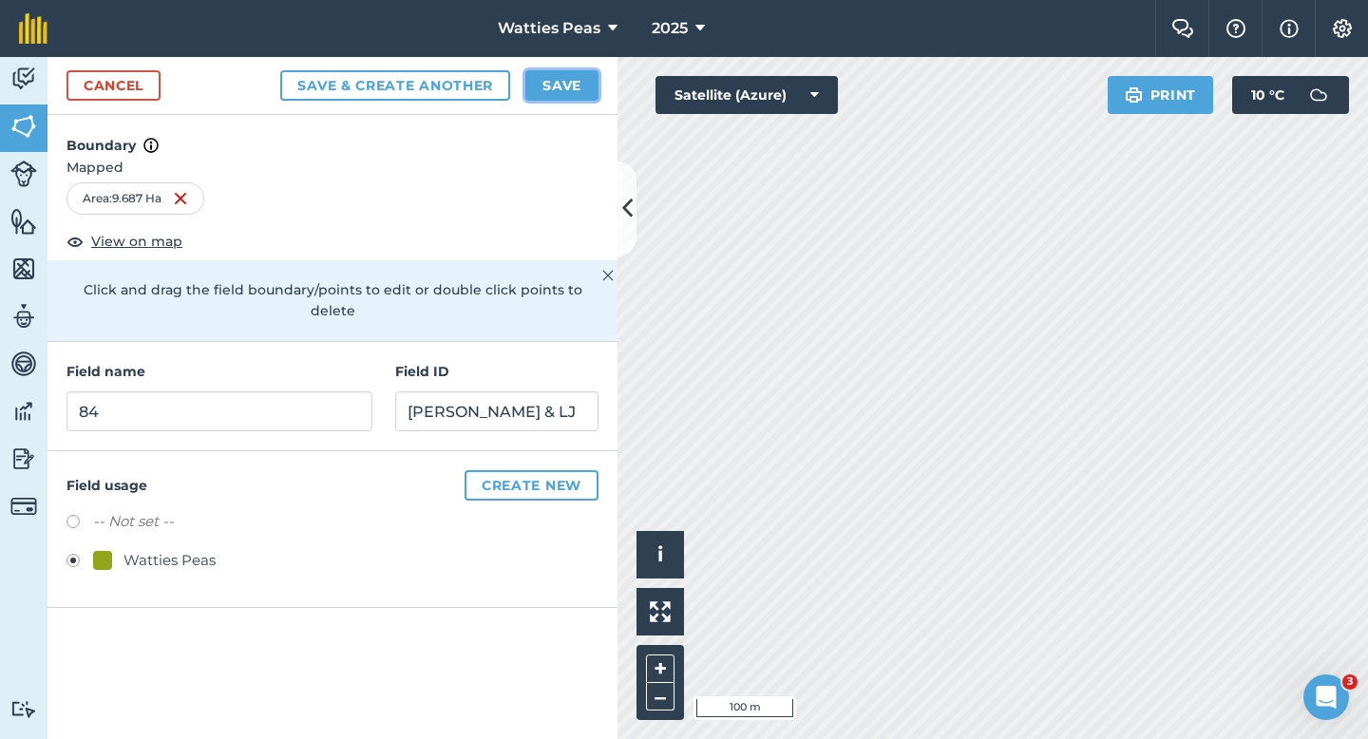
click at [586, 87] on button "Save" at bounding box center [561, 85] width 73 height 30
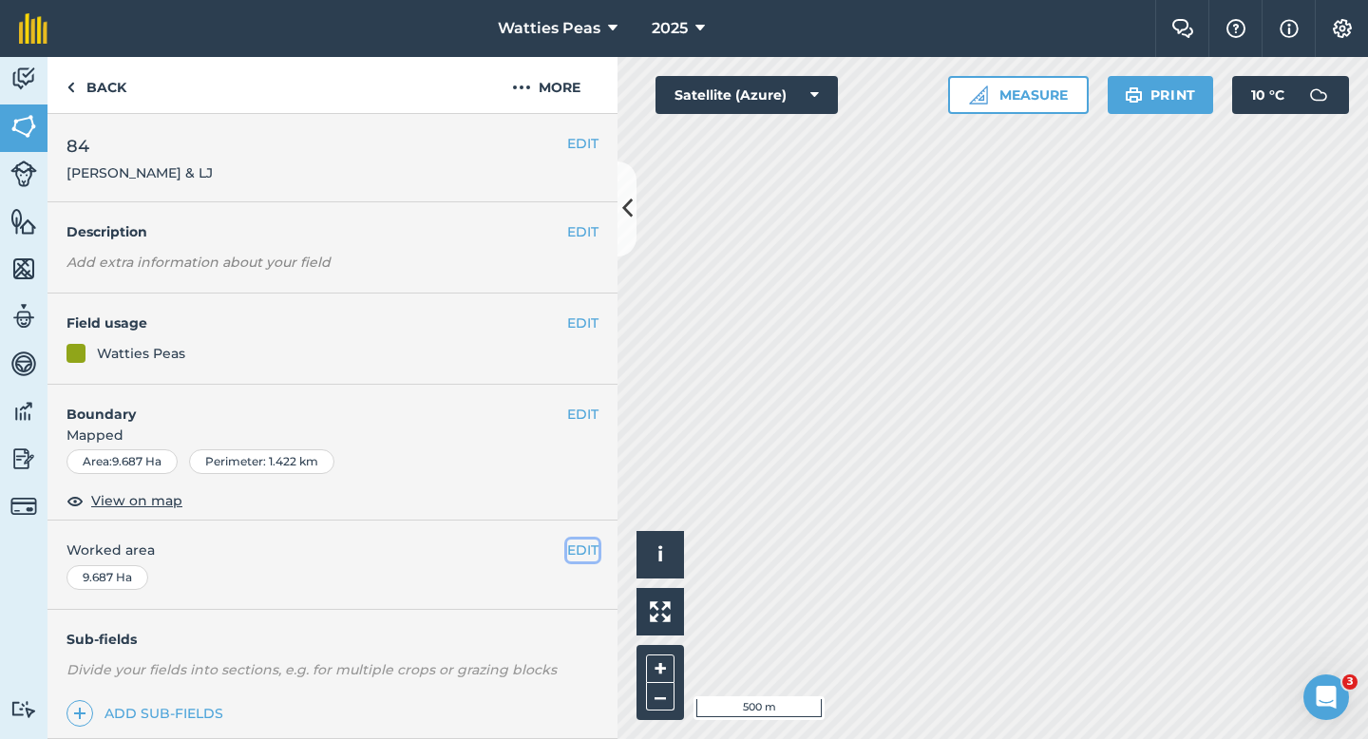
click at [573, 542] on button "EDIT" at bounding box center [582, 550] width 31 height 21
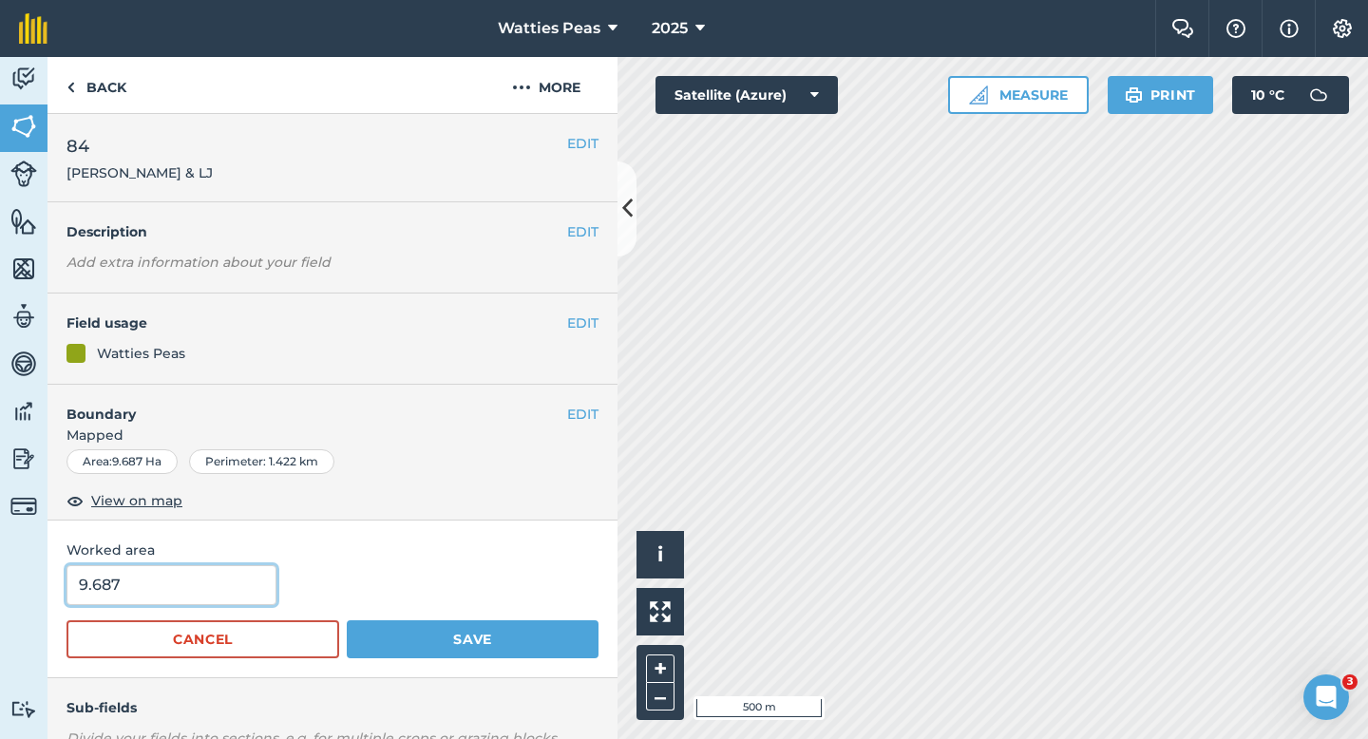
click at [201, 595] on input "9.687" at bounding box center [172, 585] width 210 height 40
type input "9.7"
click at [347, 620] on button "Save" at bounding box center [473, 639] width 252 height 38
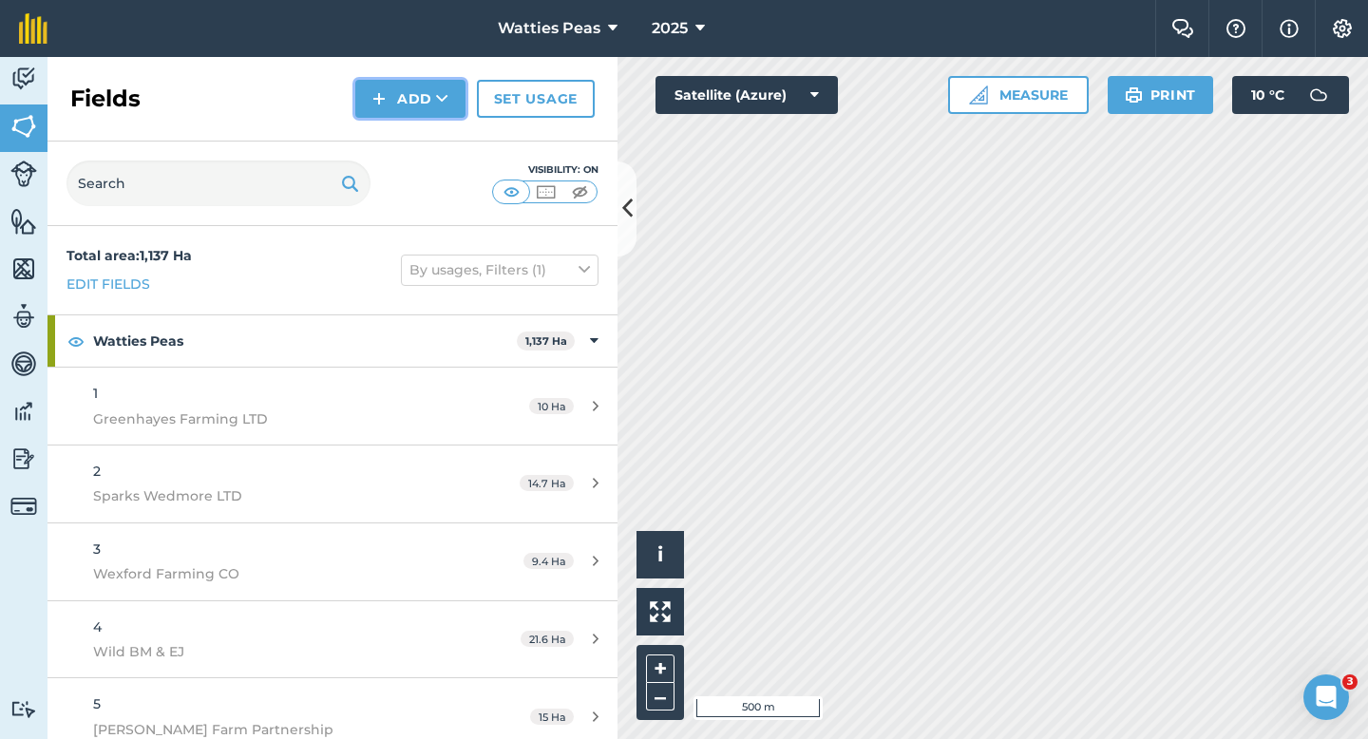
click at [406, 109] on button "Add" at bounding box center [410, 99] width 110 height 38
click at [407, 138] on link "Draw" at bounding box center [410, 142] width 105 height 42
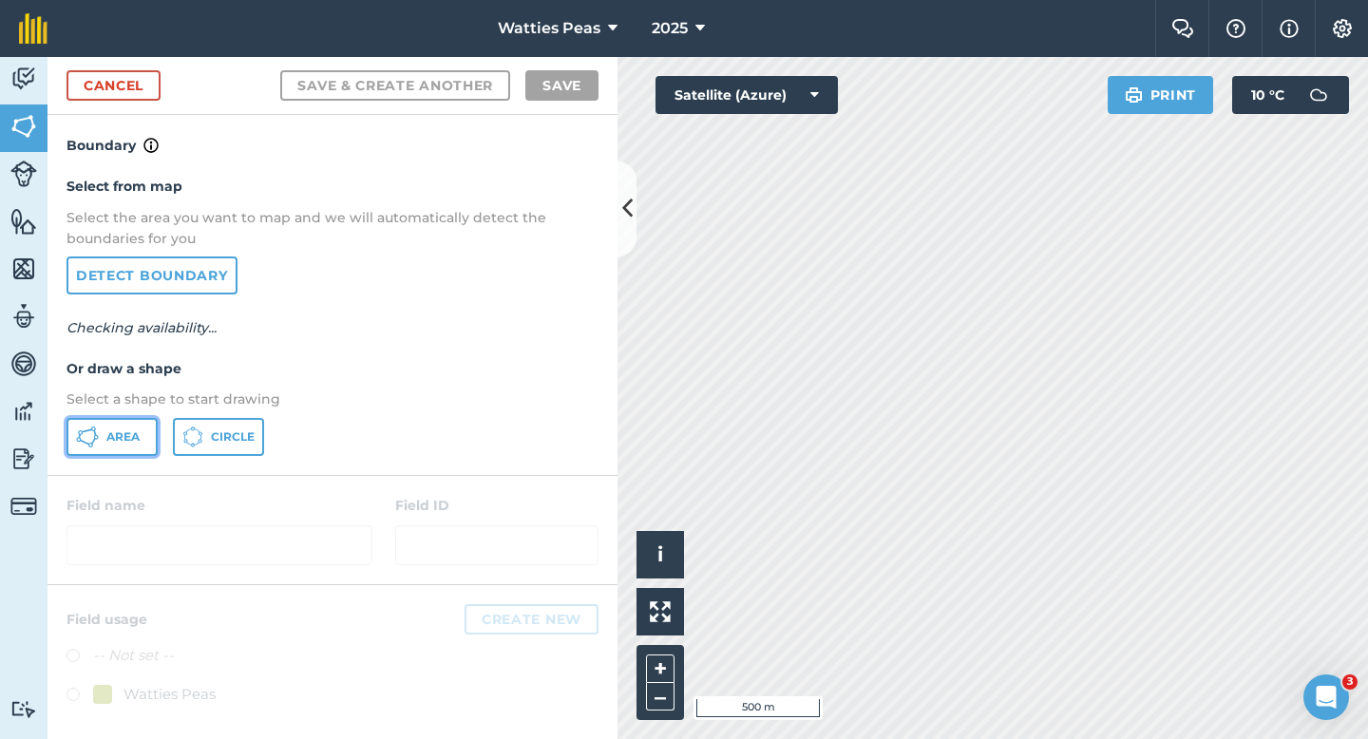
click at [87, 451] on button "Area" at bounding box center [112, 437] width 91 height 38
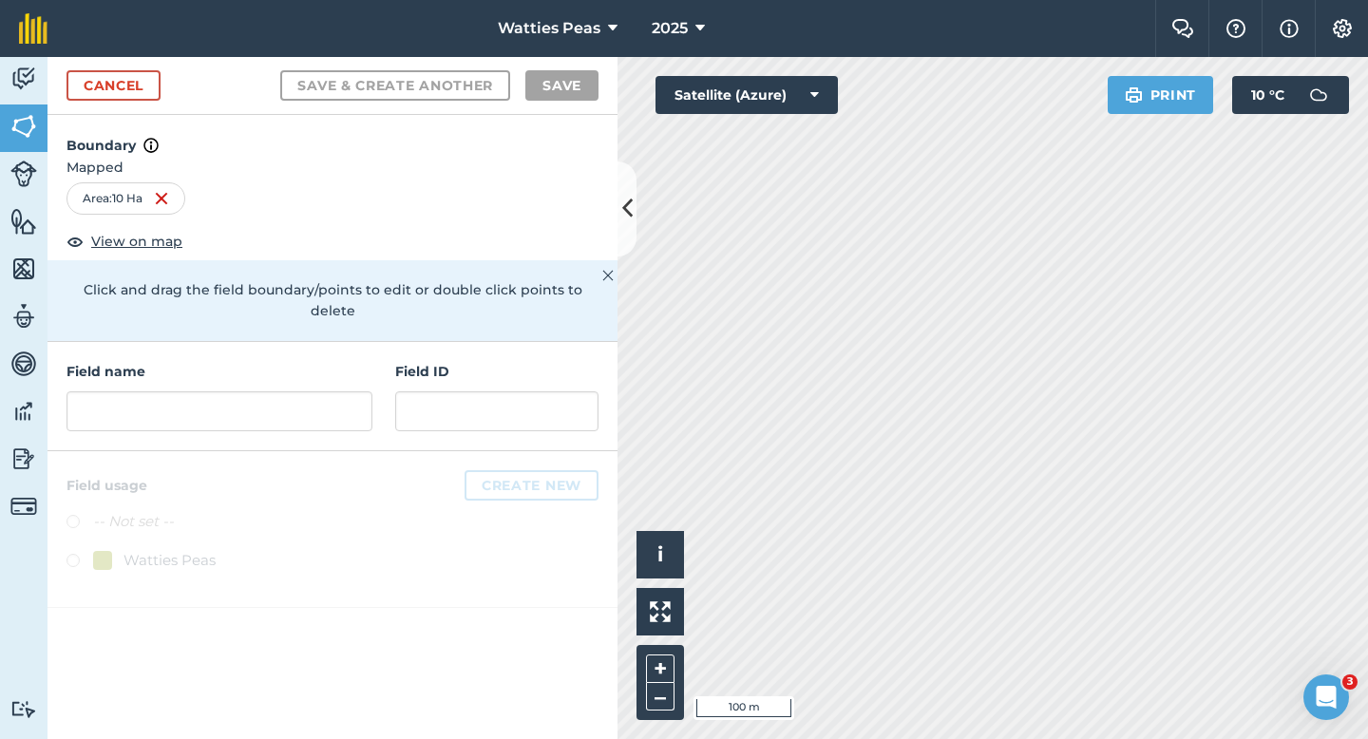
click at [232, 420] on div "Field name Field ID" at bounding box center [333, 396] width 570 height 109
click at [236, 394] on input "text" at bounding box center [220, 411] width 306 height 40
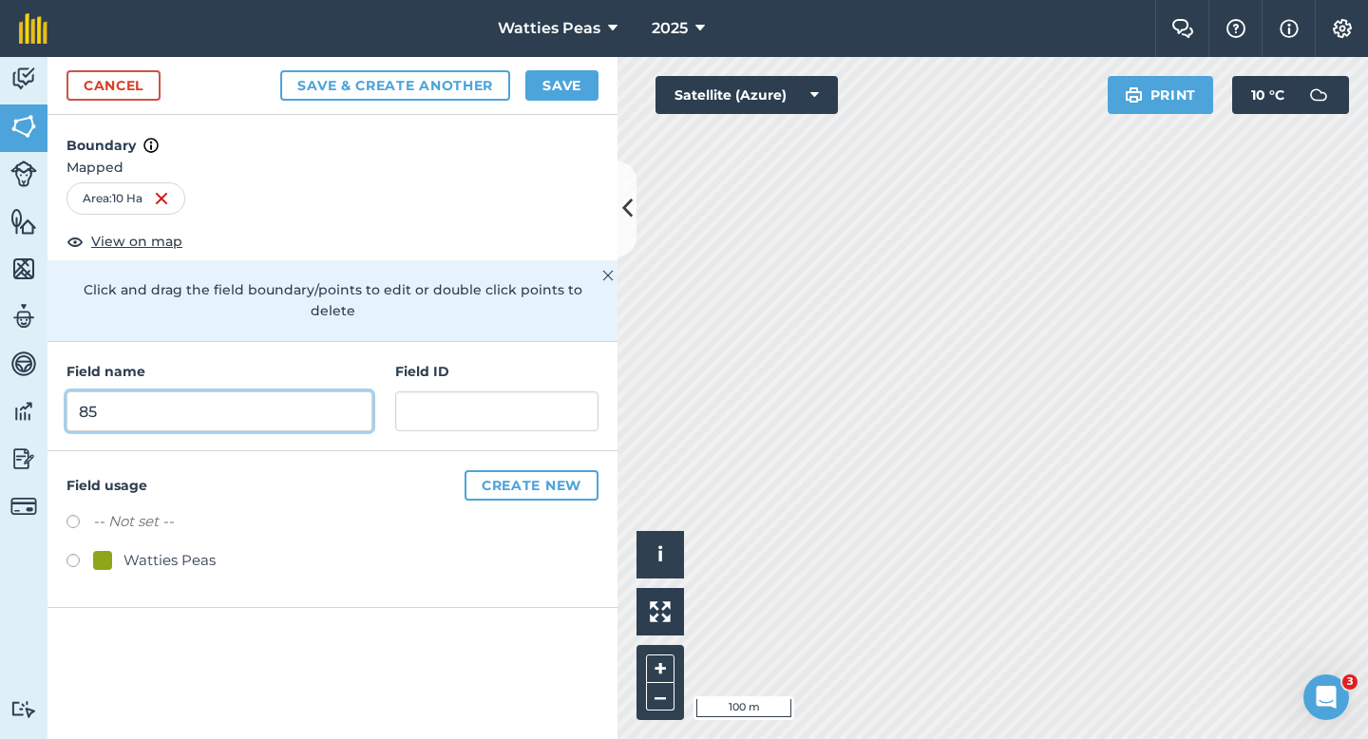
type input "85"
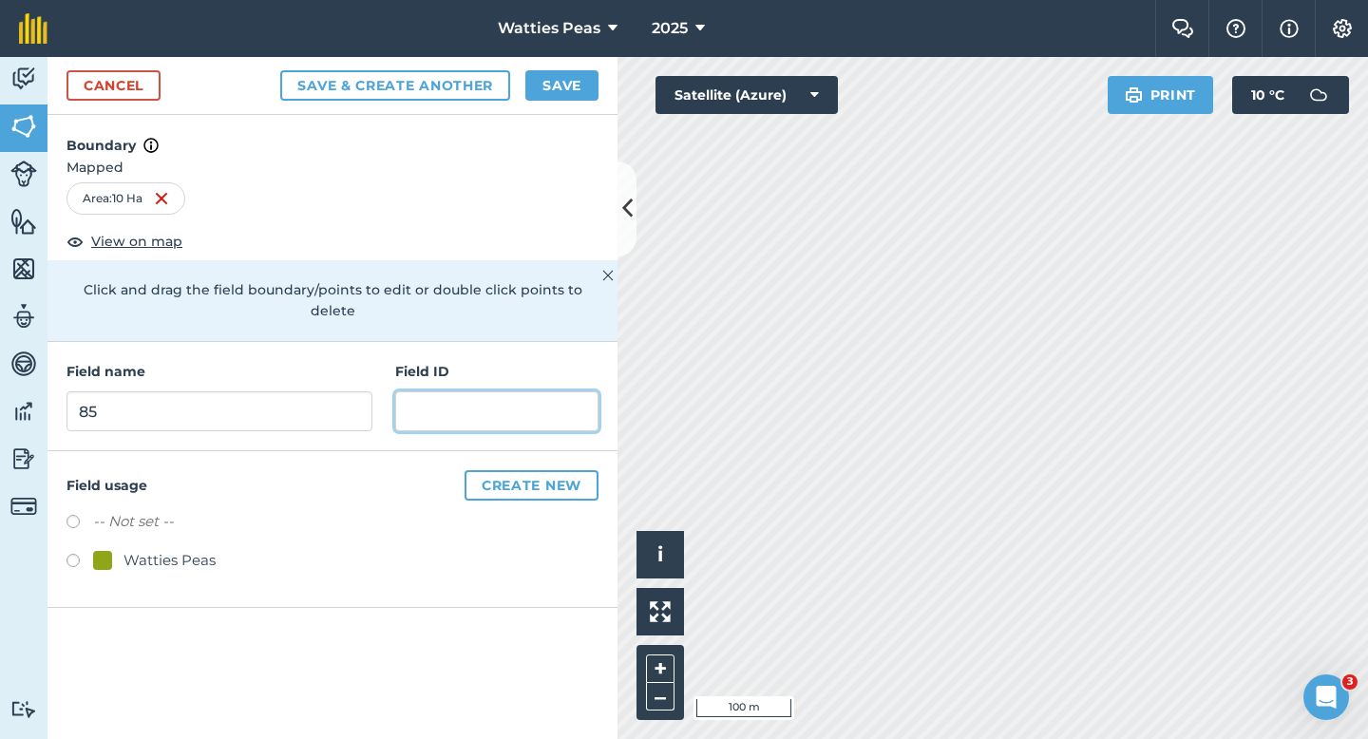
click at [430, 398] on input "text" at bounding box center [496, 411] width 203 height 40
type input "P"
type input "[PERSON_NAME]"
click at [130, 549] on div "Watties Peas" at bounding box center [170, 560] width 92 height 23
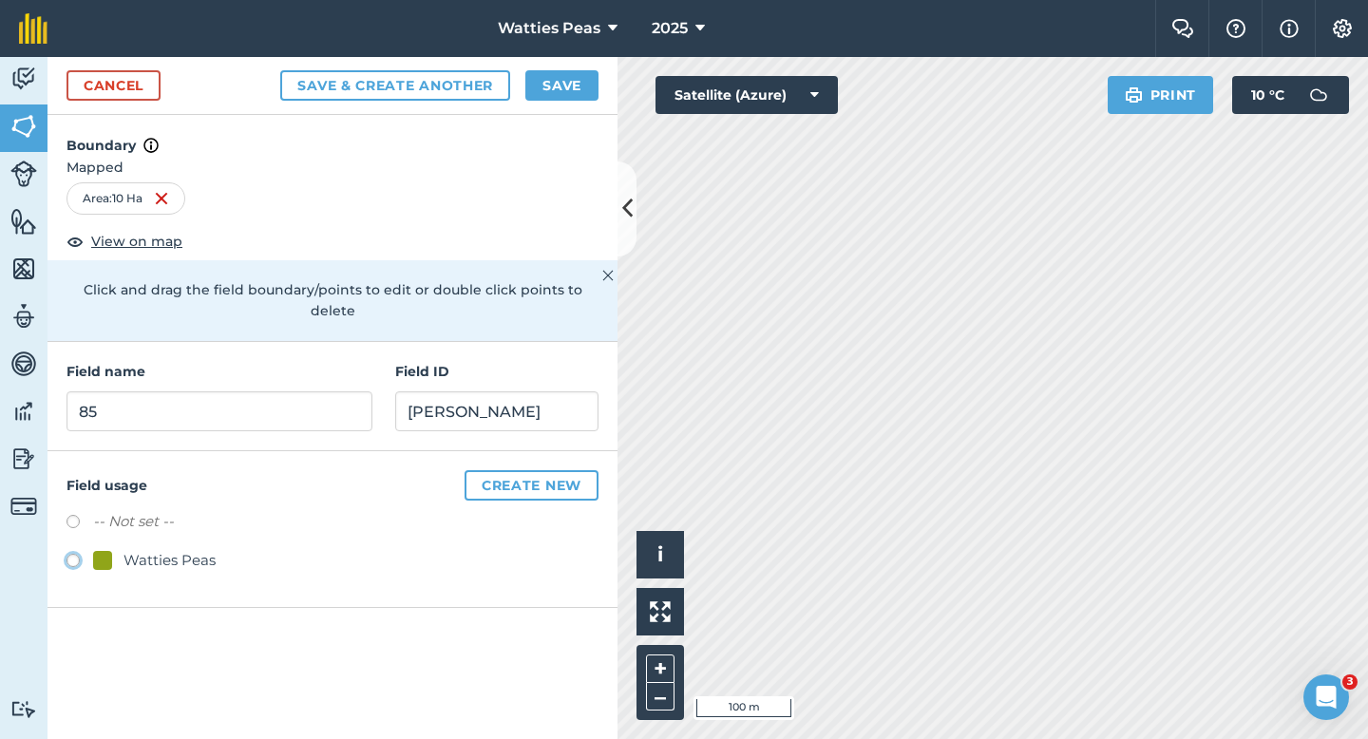
radio input "true"
click at [553, 71] on button "Save" at bounding box center [561, 85] width 73 height 30
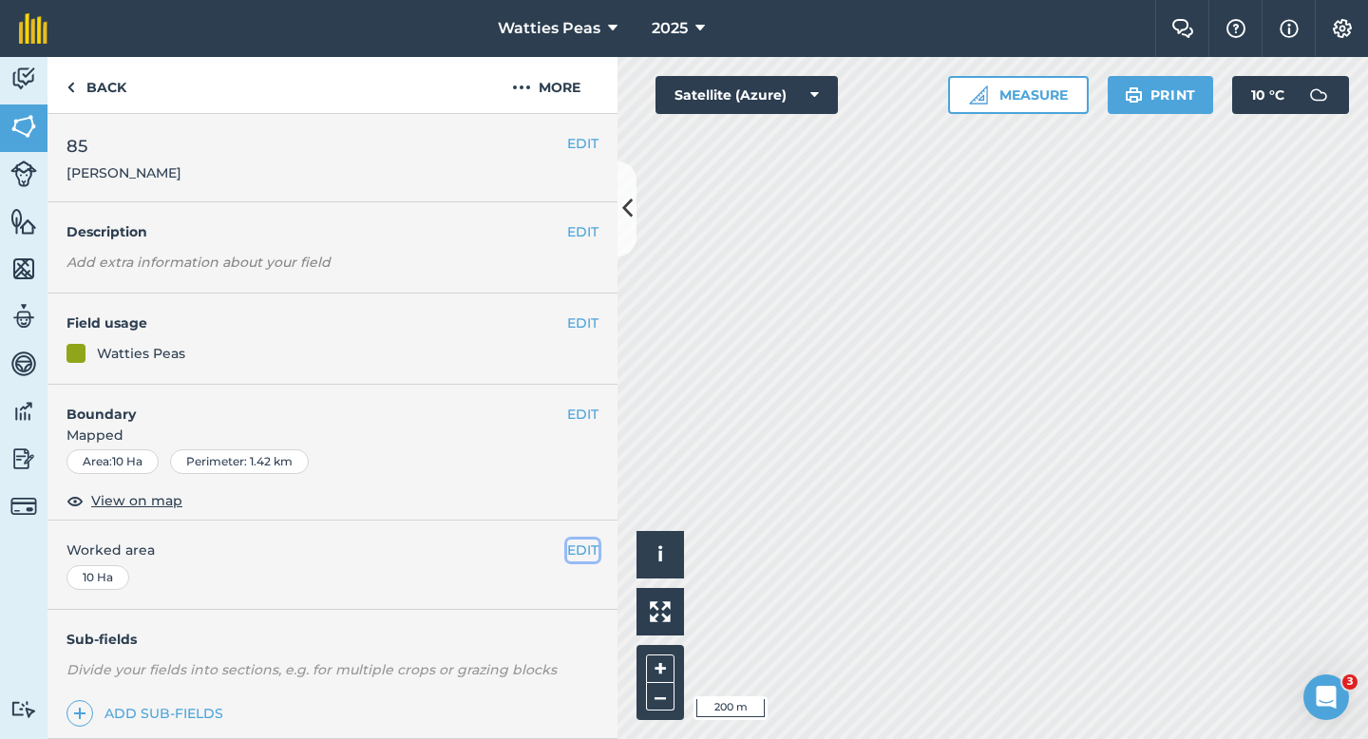
click at [585, 542] on button "EDIT" at bounding box center [582, 550] width 31 height 21
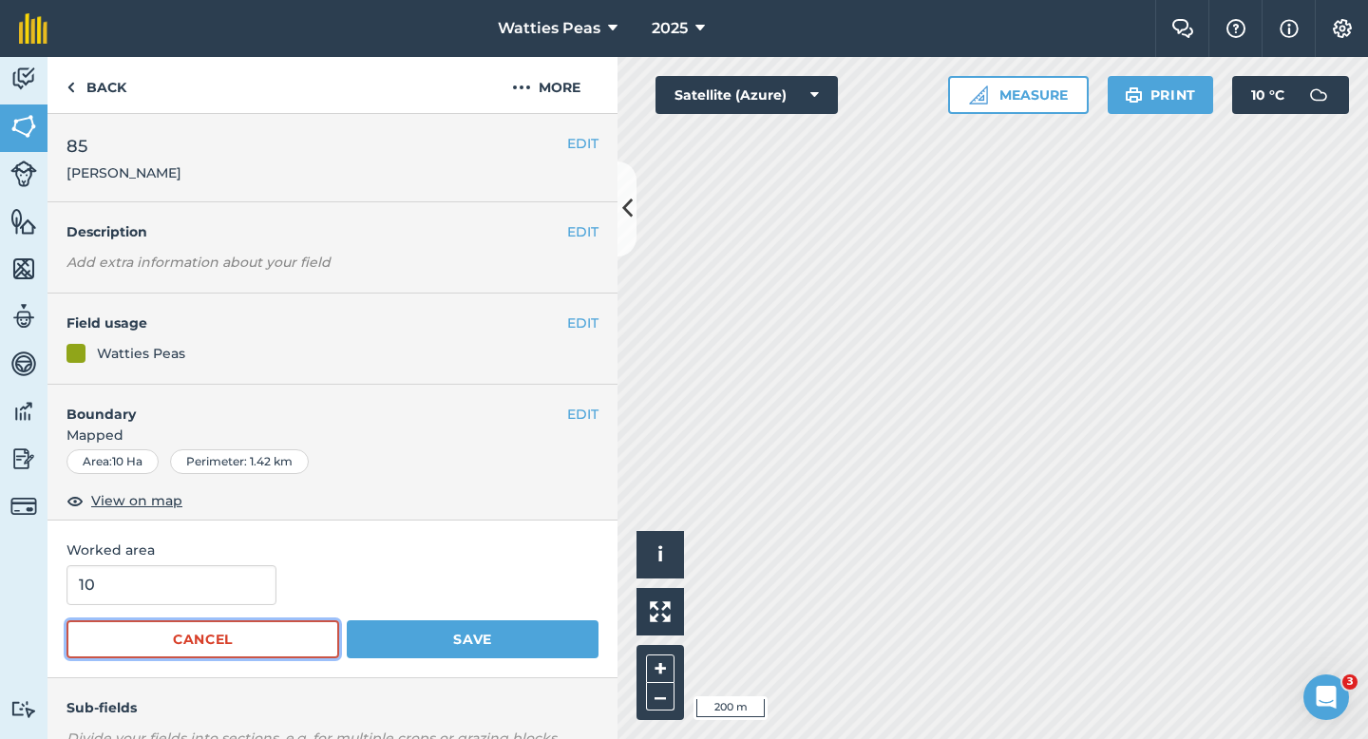
click at [165, 624] on button "Cancel" at bounding box center [203, 639] width 273 height 38
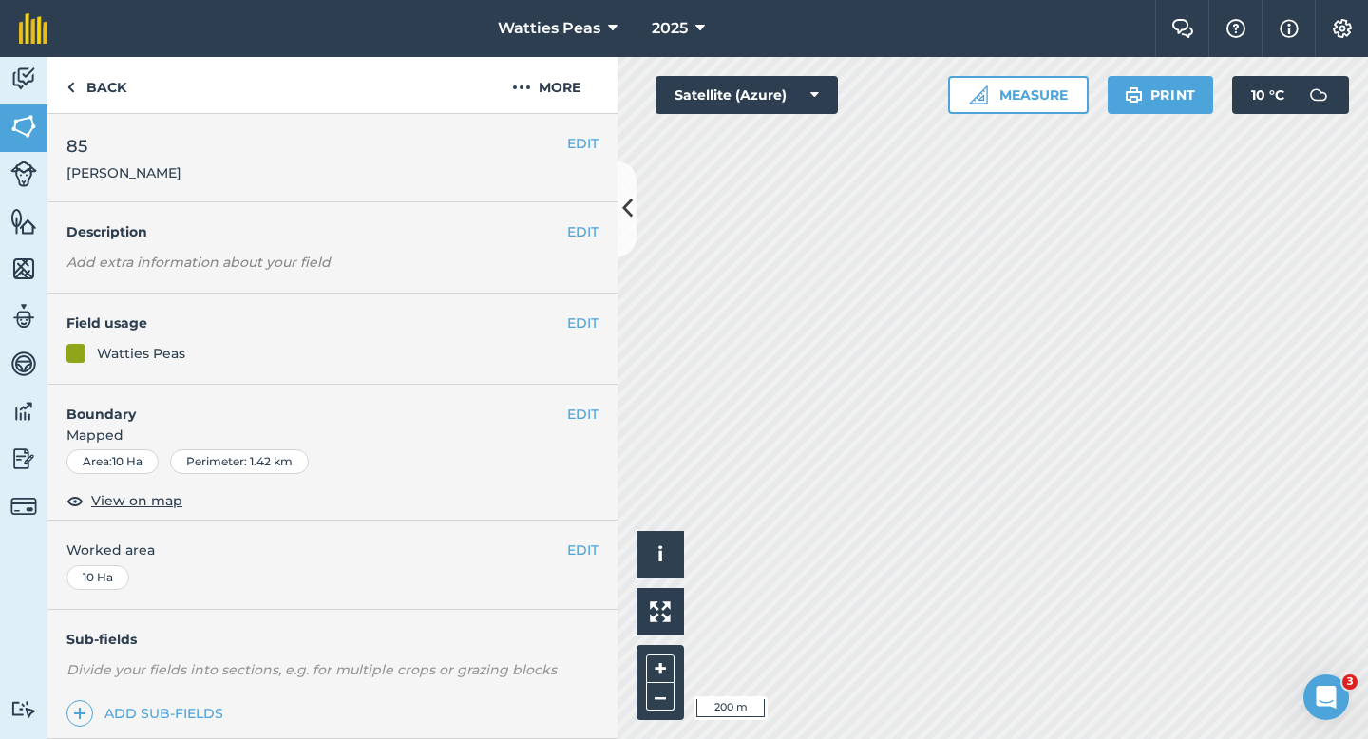
click at [165, 586] on div "EDIT Worked area 10 Ha" at bounding box center [333, 565] width 570 height 88
click at [567, 546] on button "EDIT" at bounding box center [582, 550] width 31 height 21
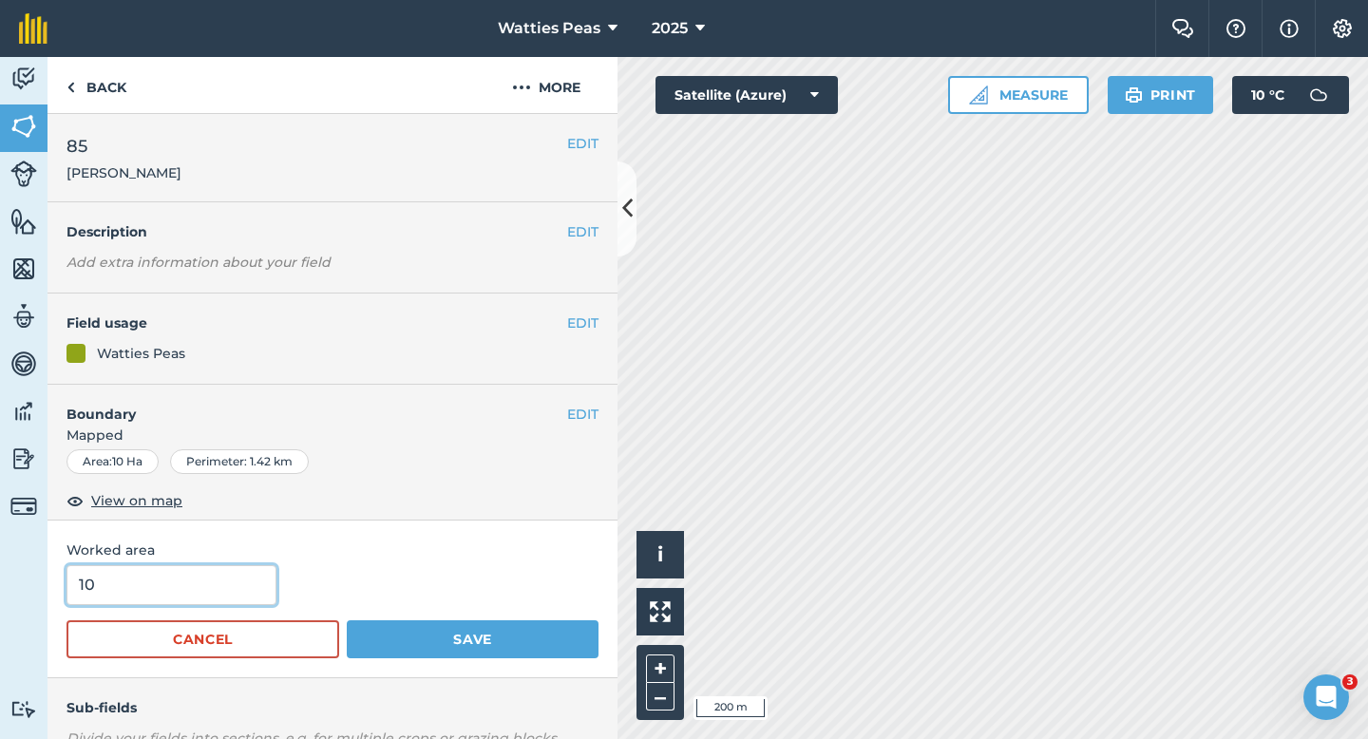
click at [195, 589] on input "10" at bounding box center [172, 585] width 210 height 40
click at [347, 620] on button "Save" at bounding box center [473, 639] width 252 height 38
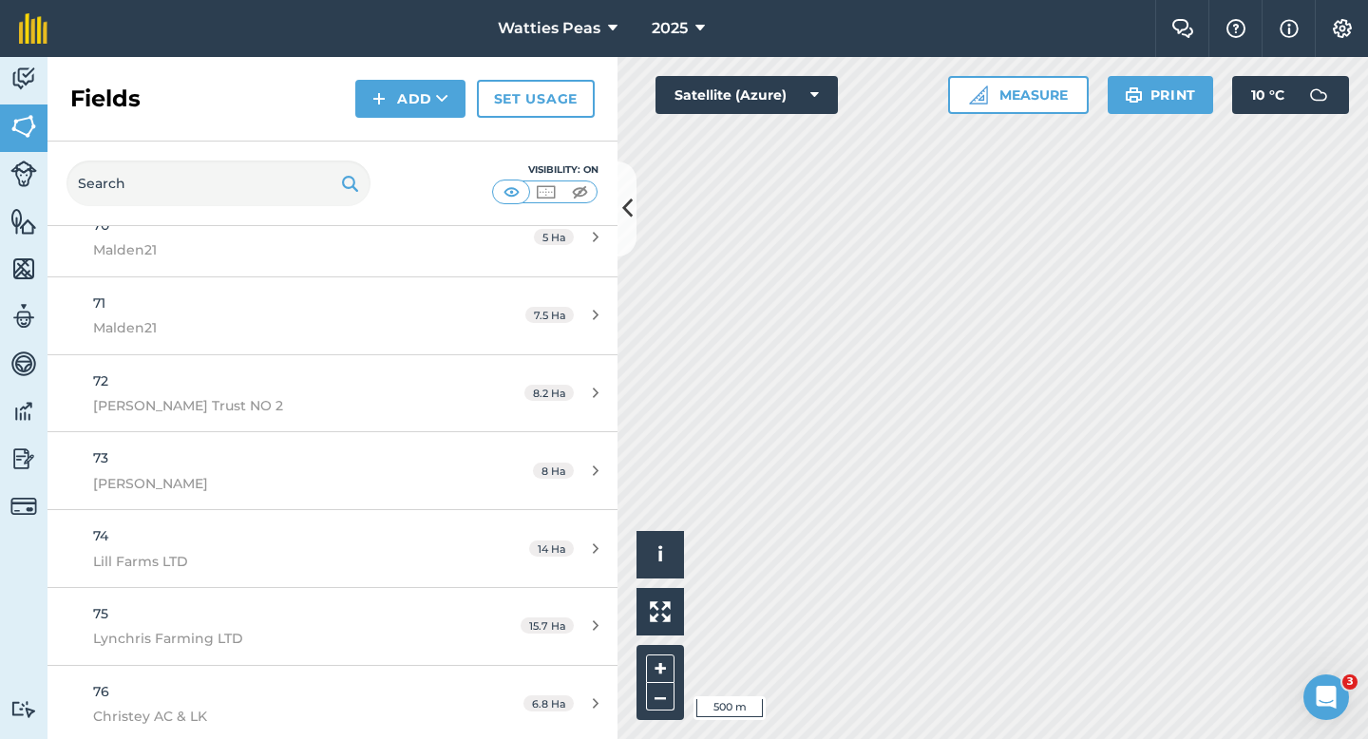
scroll to position [6233, 0]
click at [392, 87] on button "Add" at bounding box center [410, 99] width 110 height 38
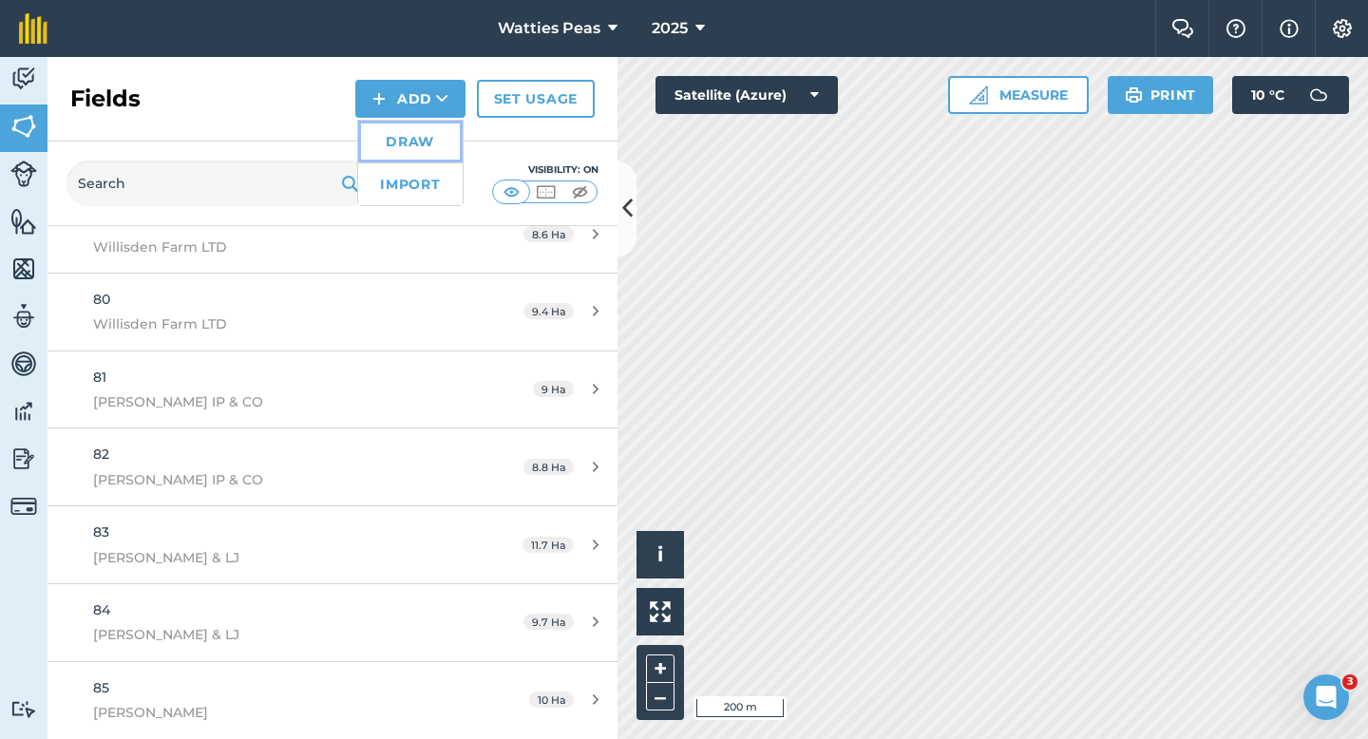
click at [399, 129] on link "Draw" at bounding box center [410, 142] width 105 height 42
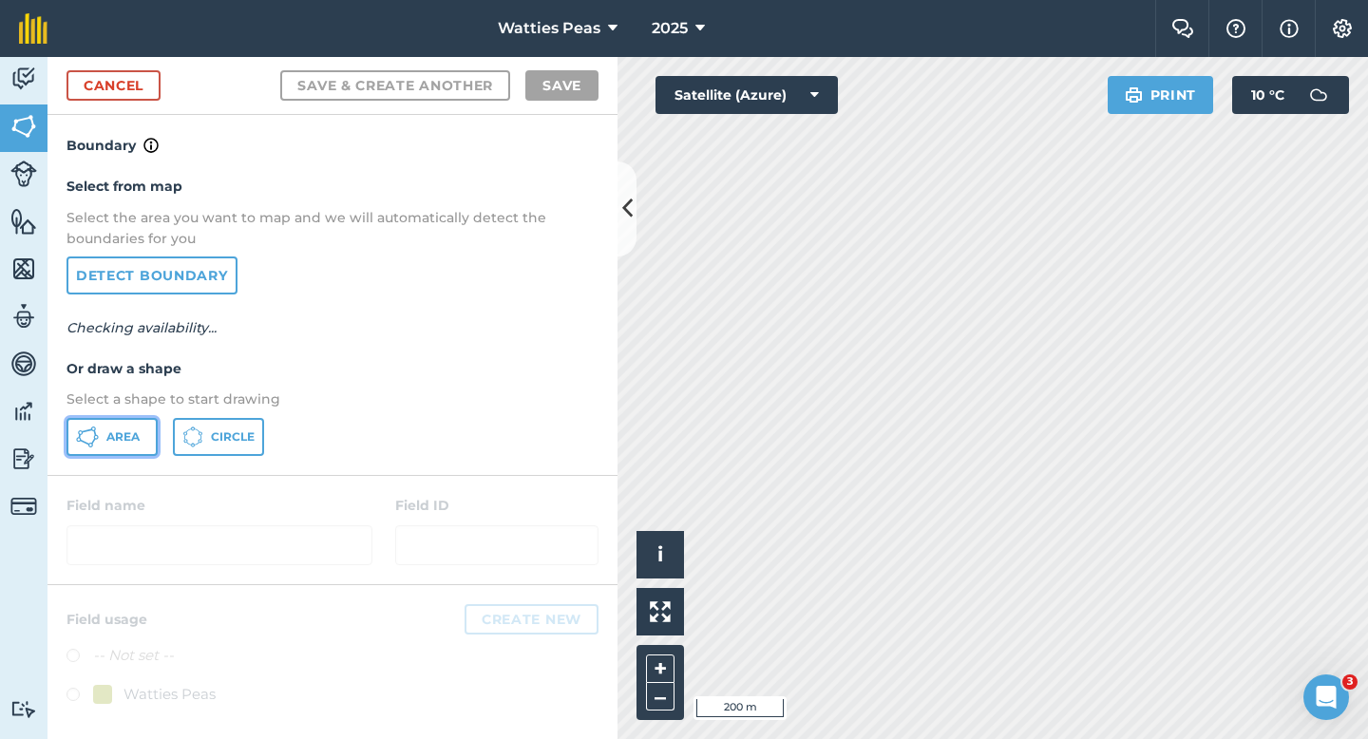
click at [107, 452] on button "Area" at bounding box center [112, 437] width 91 height 38
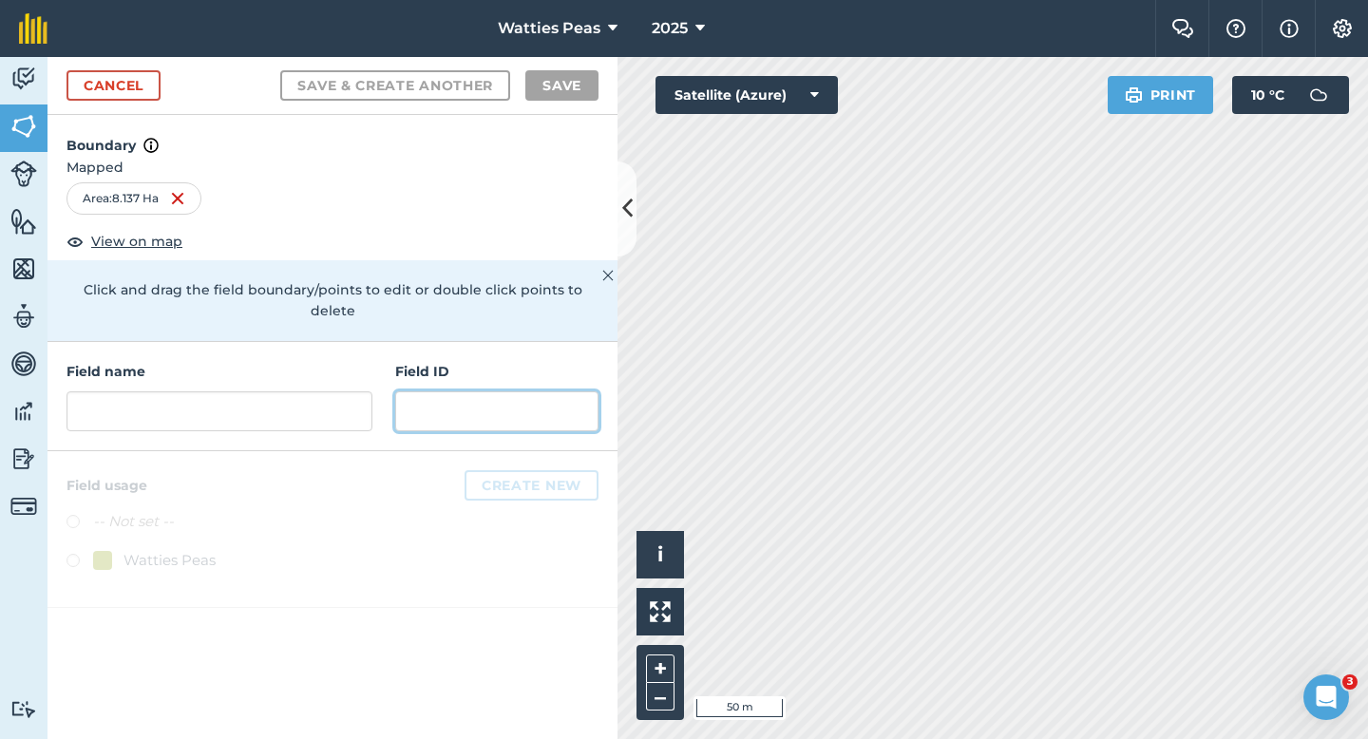
click at [450, 391] on input "text" at bounding box center [496, 411] width 203 height 40
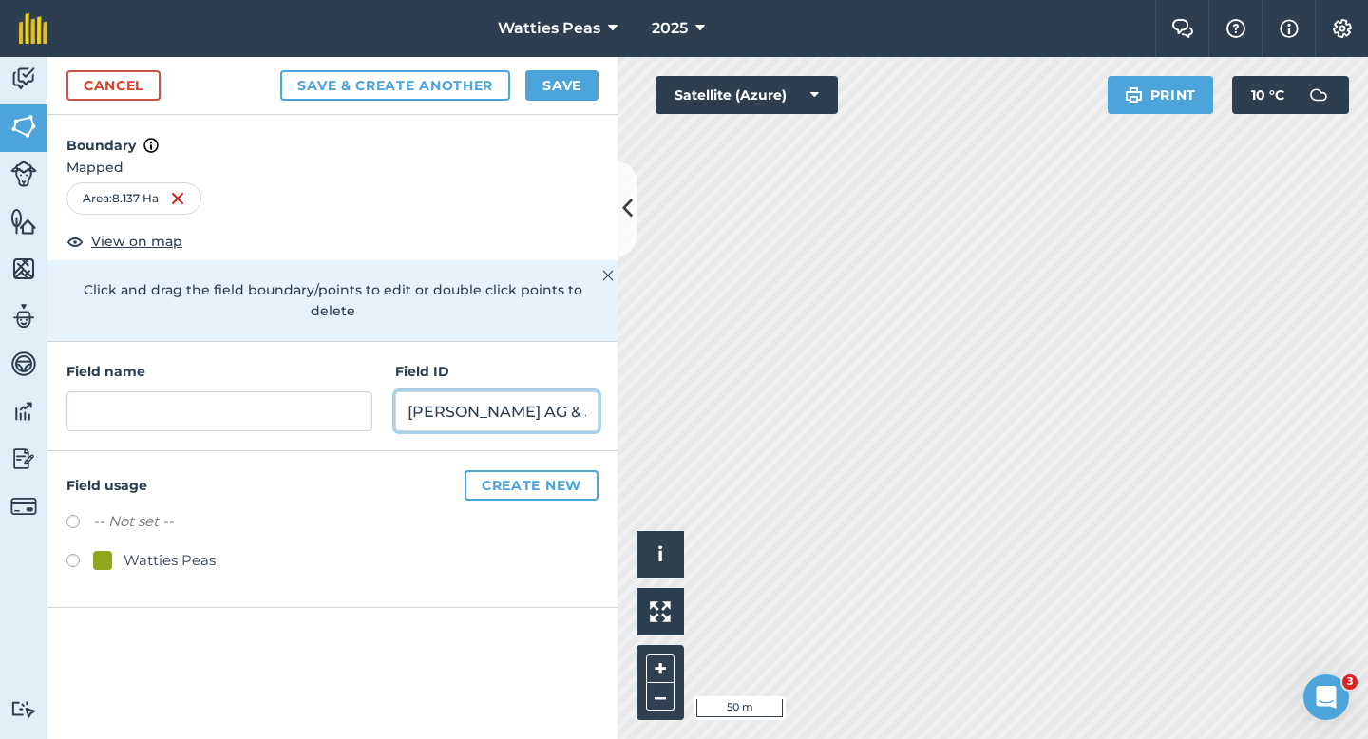
scroll to position [0, 10]
type input "[PERSON_NAME] AG & JMJ Limited"
click at [94, 564] on div "Field usage Create new -- Not set -- Watties Peas" at bounding box center [333, 529] width 570 height 157
click at [94, 551] on div at bounding box center [102, 560] width 19 height 19
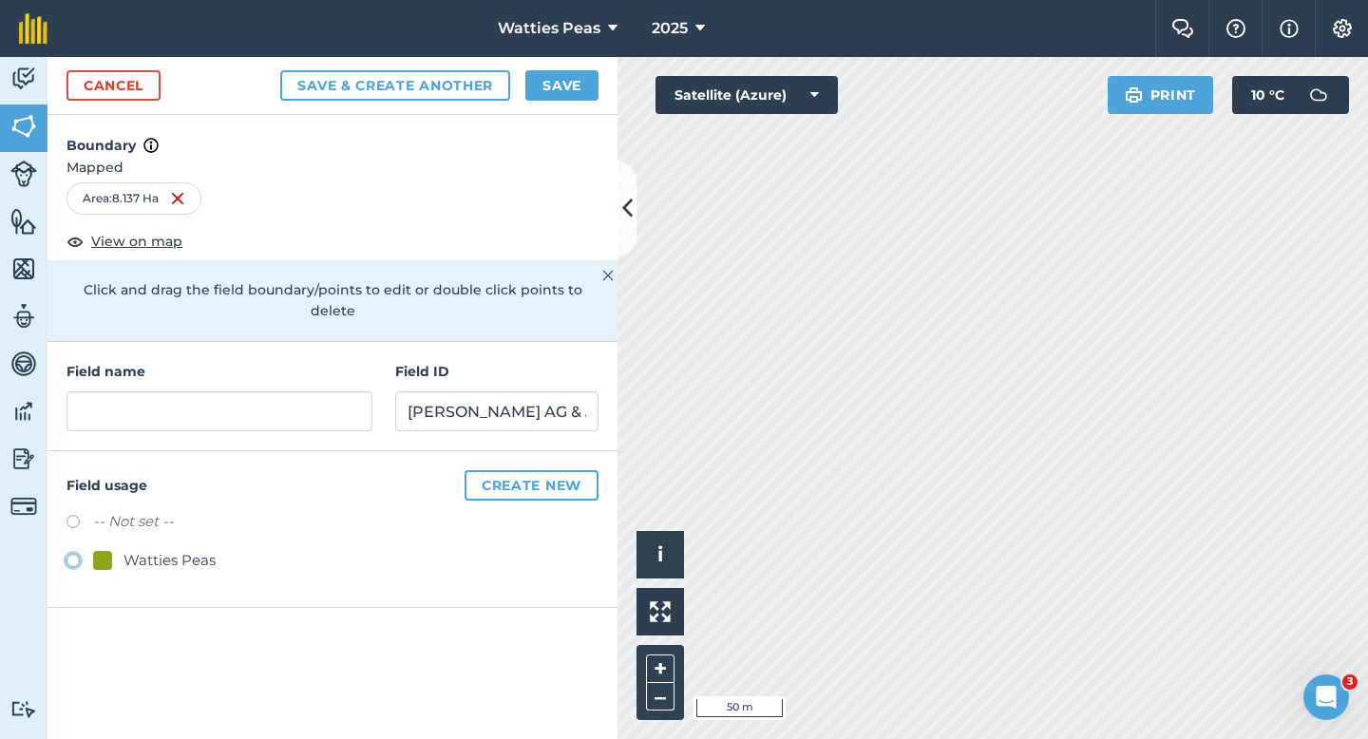
radio input "true"
click at [185, 361] on h4 "Field name" at bounding box center [220, 371] width 306 height 21
click at [189, 402] on input "text" at bounding box center [220, 411] width 306 height 40
type input "86"
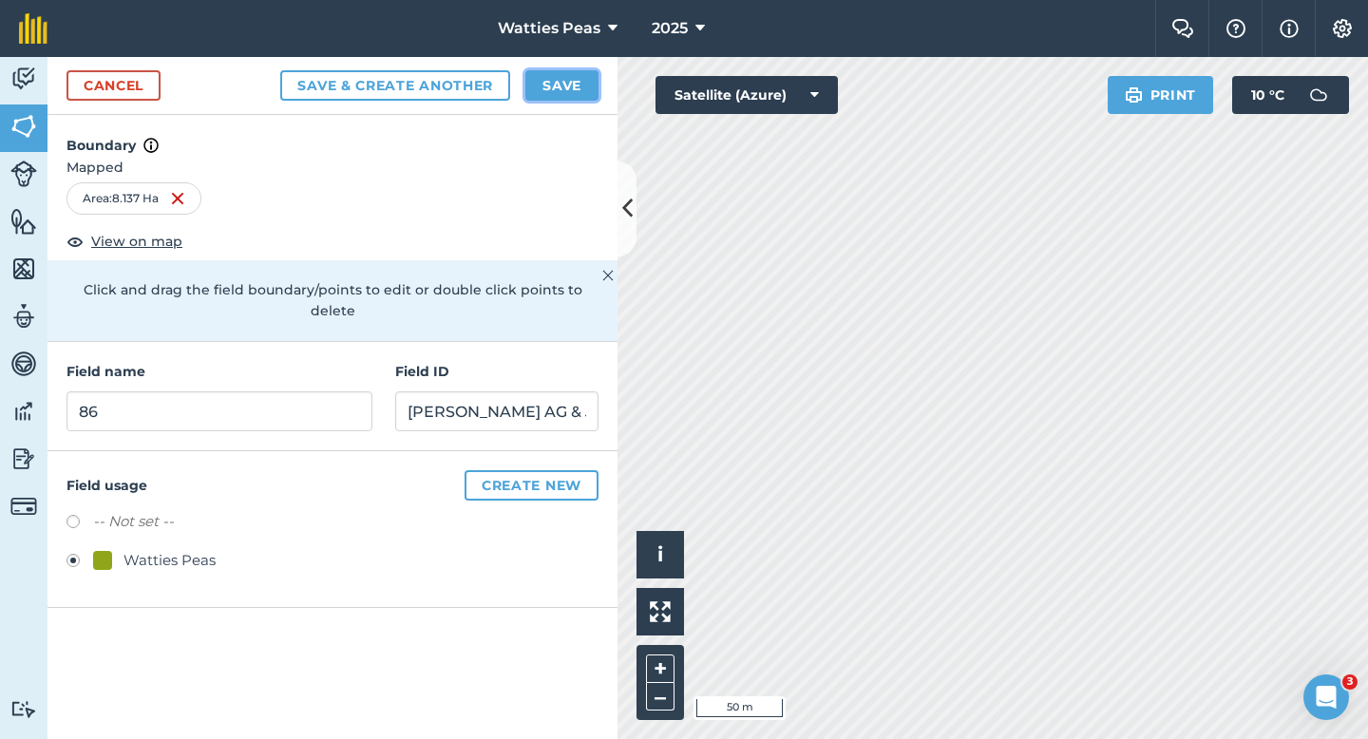
click at [564, 75] on button "Save" at bounding box center [561, 85] width 73 height 30
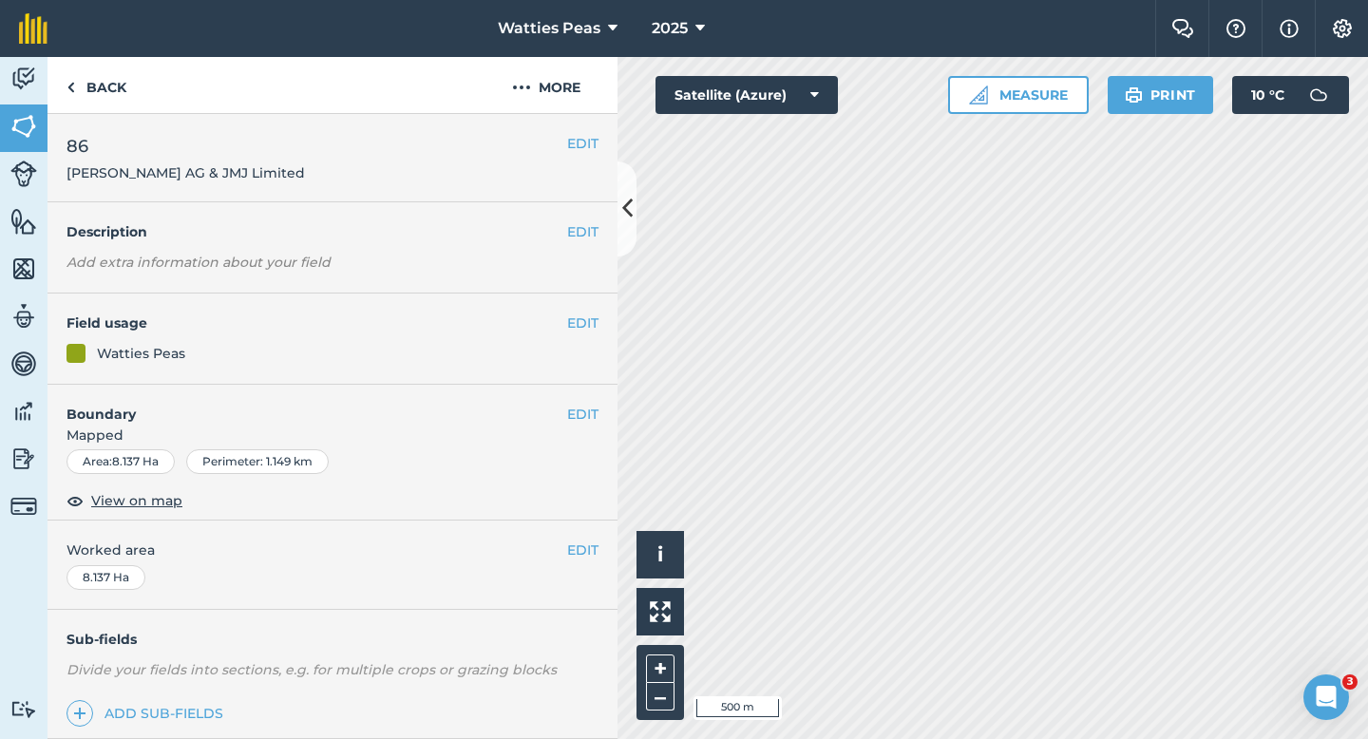
click at [577, 561] on div "EDIT Worked area 8.137 Ha" at bounding box center [333, 565] width 570 height 88
click at [568, 548] on button "EDIT" at bounding box center [582, 550] width 31 height 21
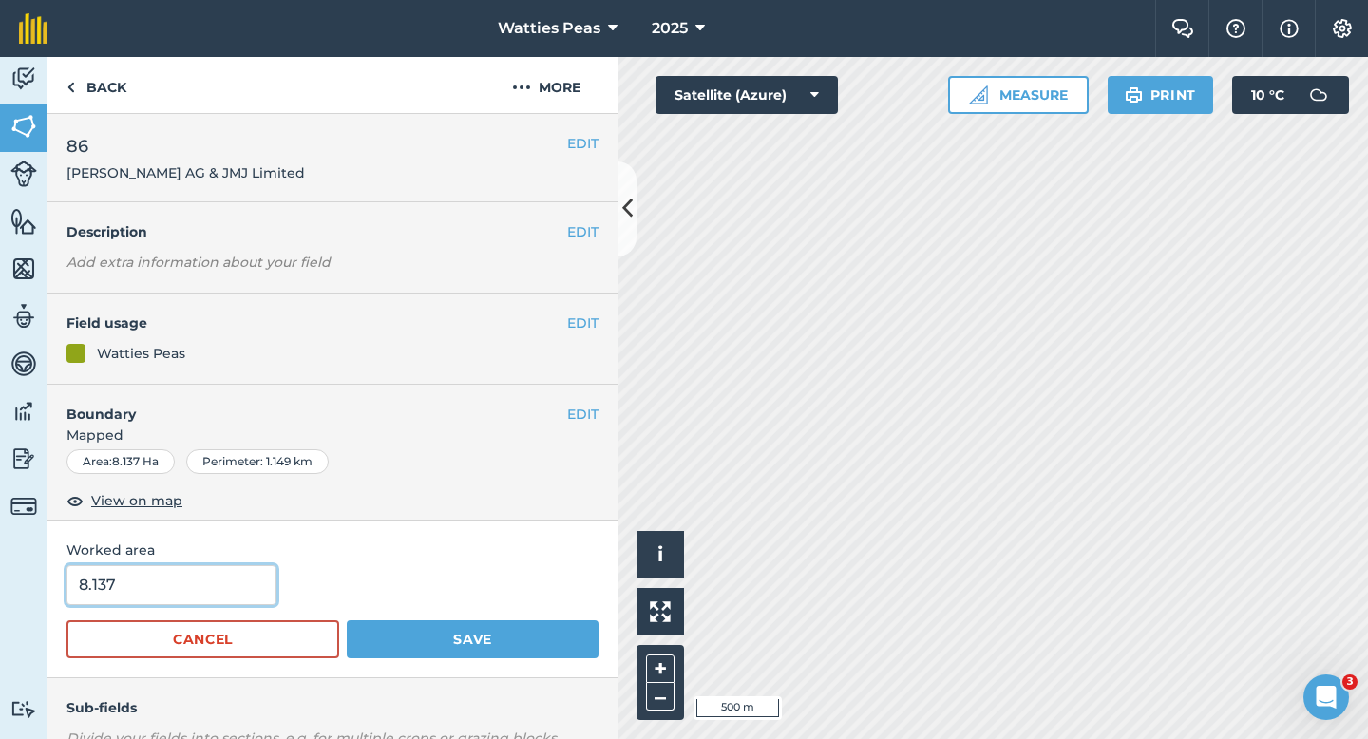
click at [250, 566] on input "8.137" at bounding box center [172, 585] width 210 height 40
click at [250, 574] on input "8.137" at bounding box center [172, 585] width 210 height 40
click at [250, 585] on input "8.137" at bounding box center [172, 585] width 210 height 40
type input "8.1"
click at [347, 620] on button "Save" at bounding box center [473, 639] width 252 height 38
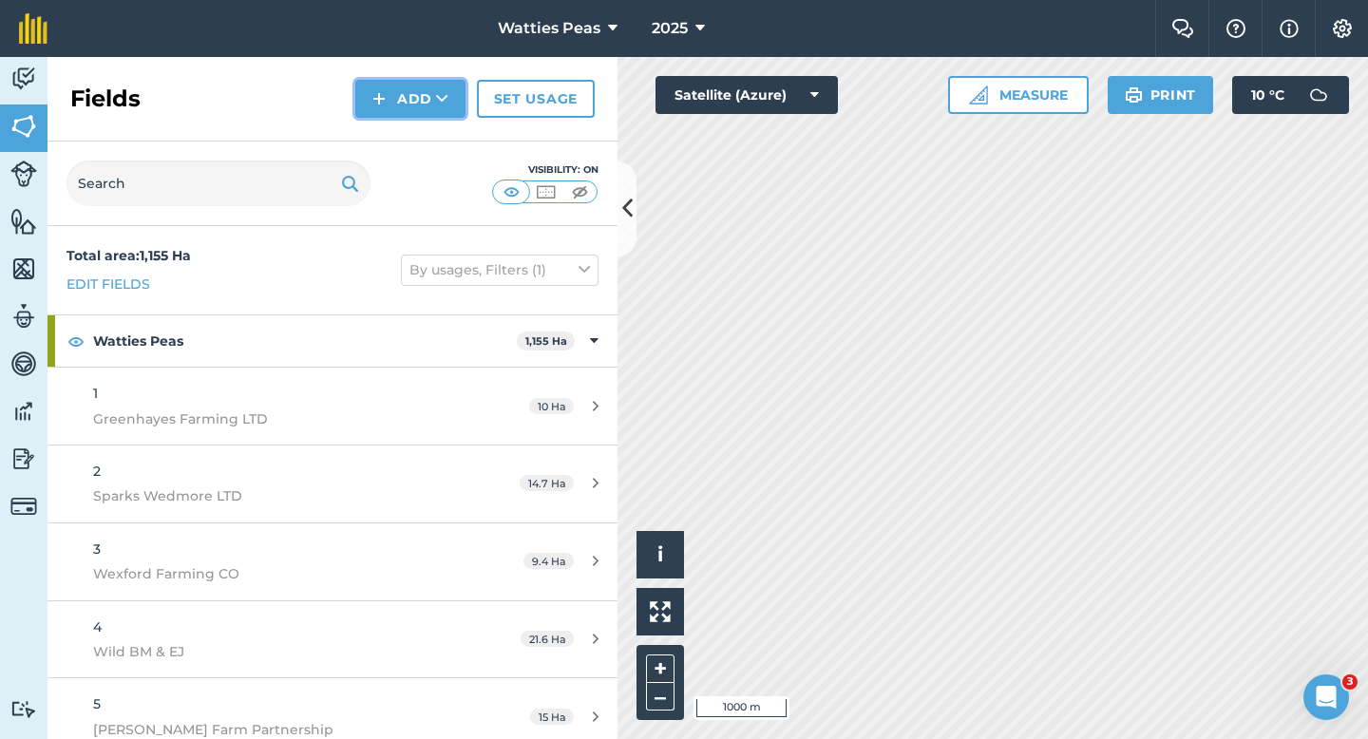
click at [392, 111] on button "Add" at bounding box center [410, 99] width 110 height 38
click at [392, 133] on link "Draw" at bounding box center [410, 142] width 105 height 42
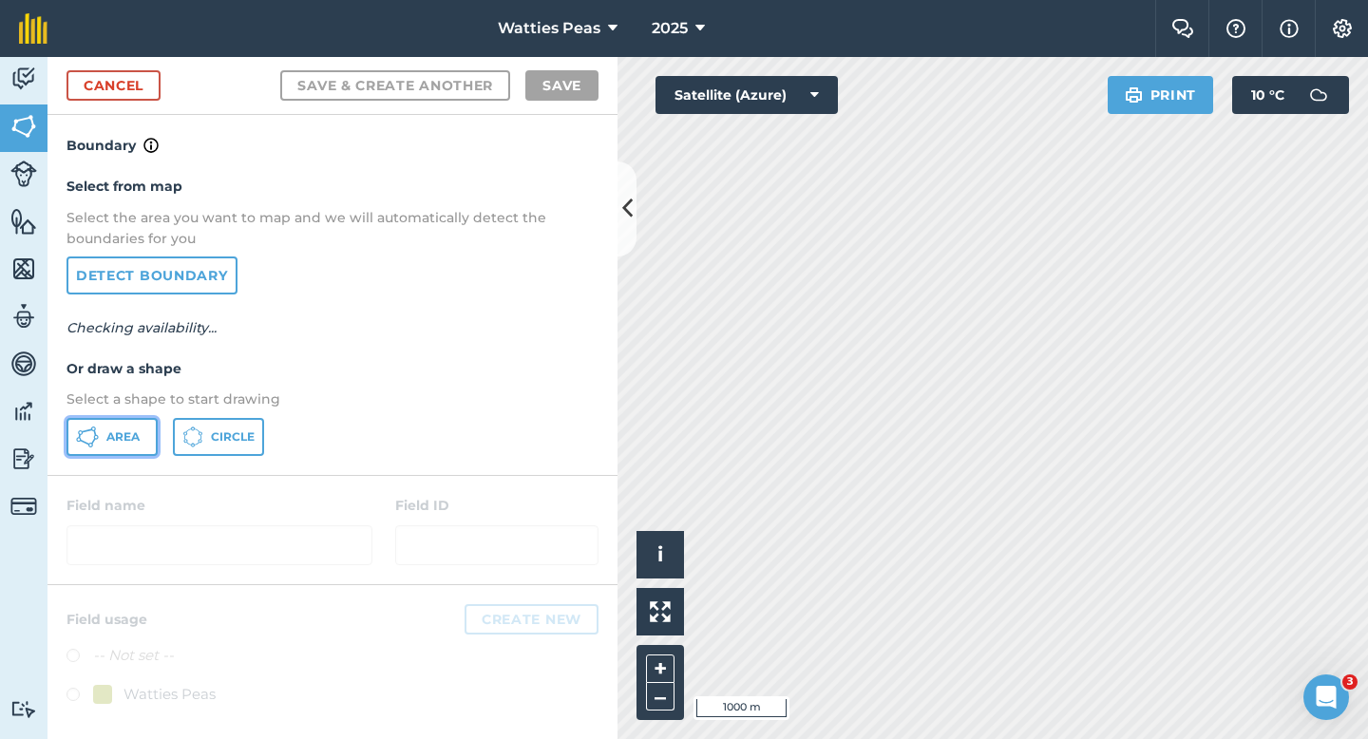
click at [142, 422] on button "Area" at bounding box center [112, 437] width 91 height 38
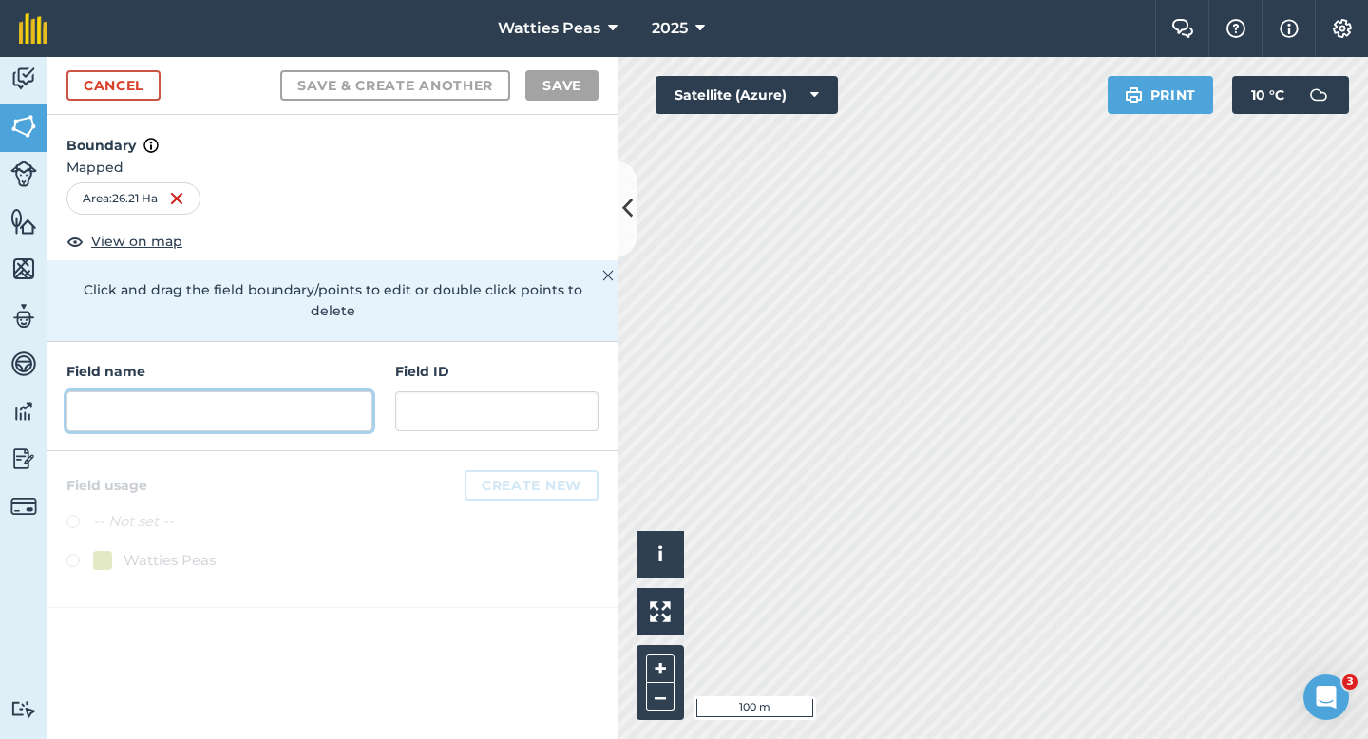
click at [331, 405] on input "text" at bounding box center [220, 411] width 306 height 40
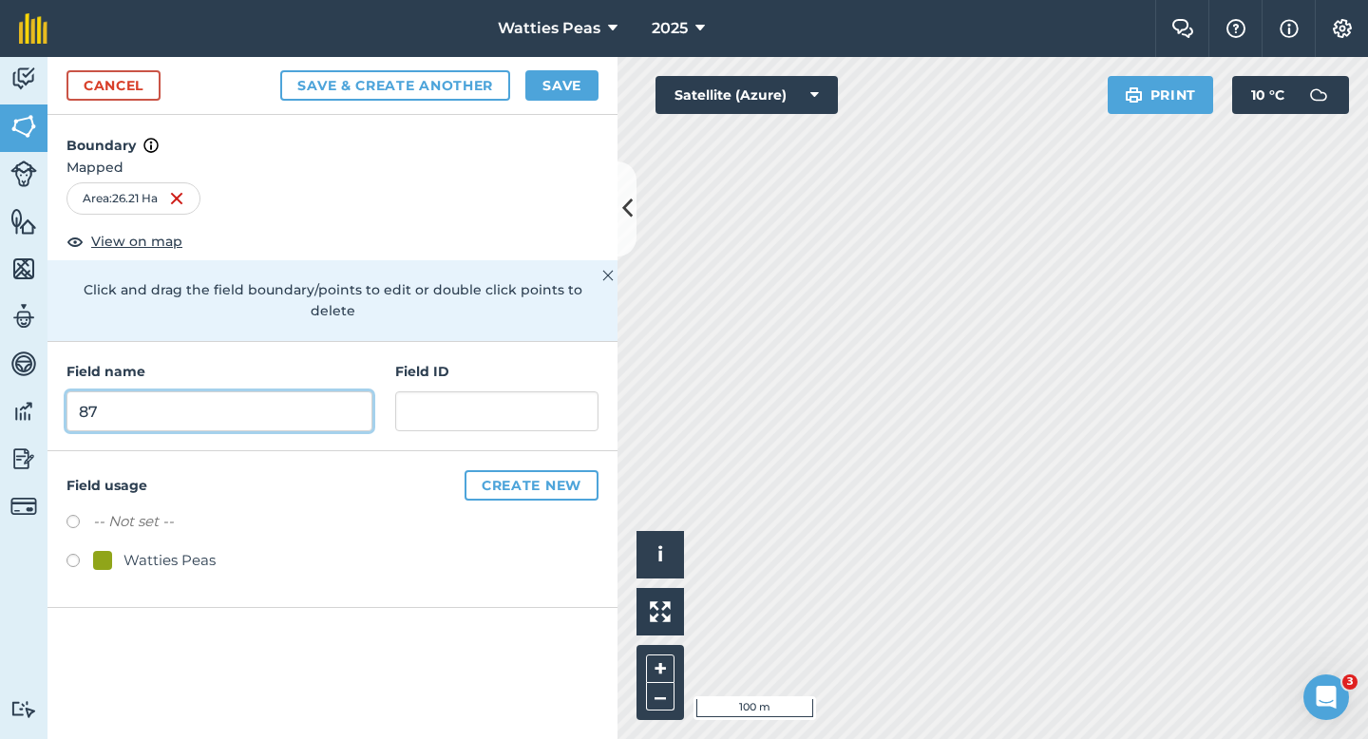
type input "87"
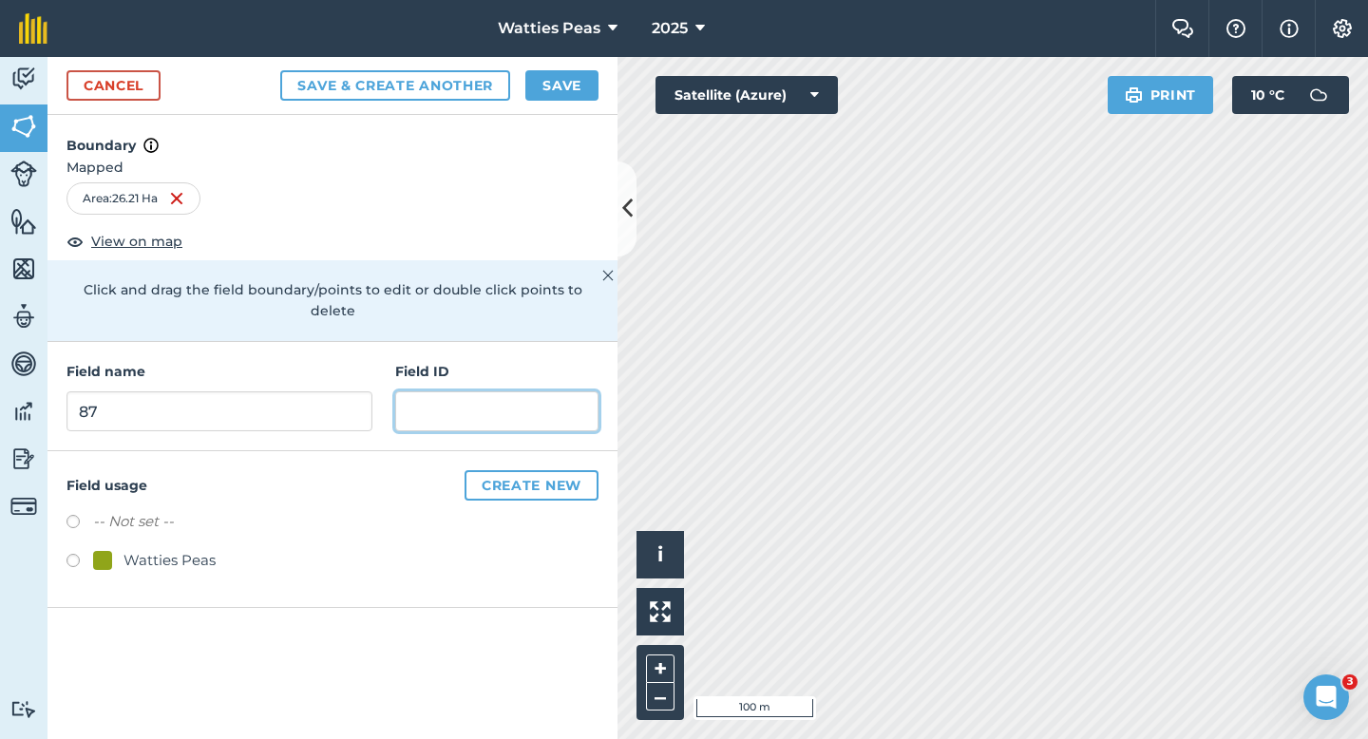
click at [453, 391] on input "text" at bounding box center [496, 411] width 203 height 40
type input "Moorepark Farm LTD"
click at [180, 549] on div "Watties Peas" at bounding box center [170, 560] width 92 height 23
radio input "true"
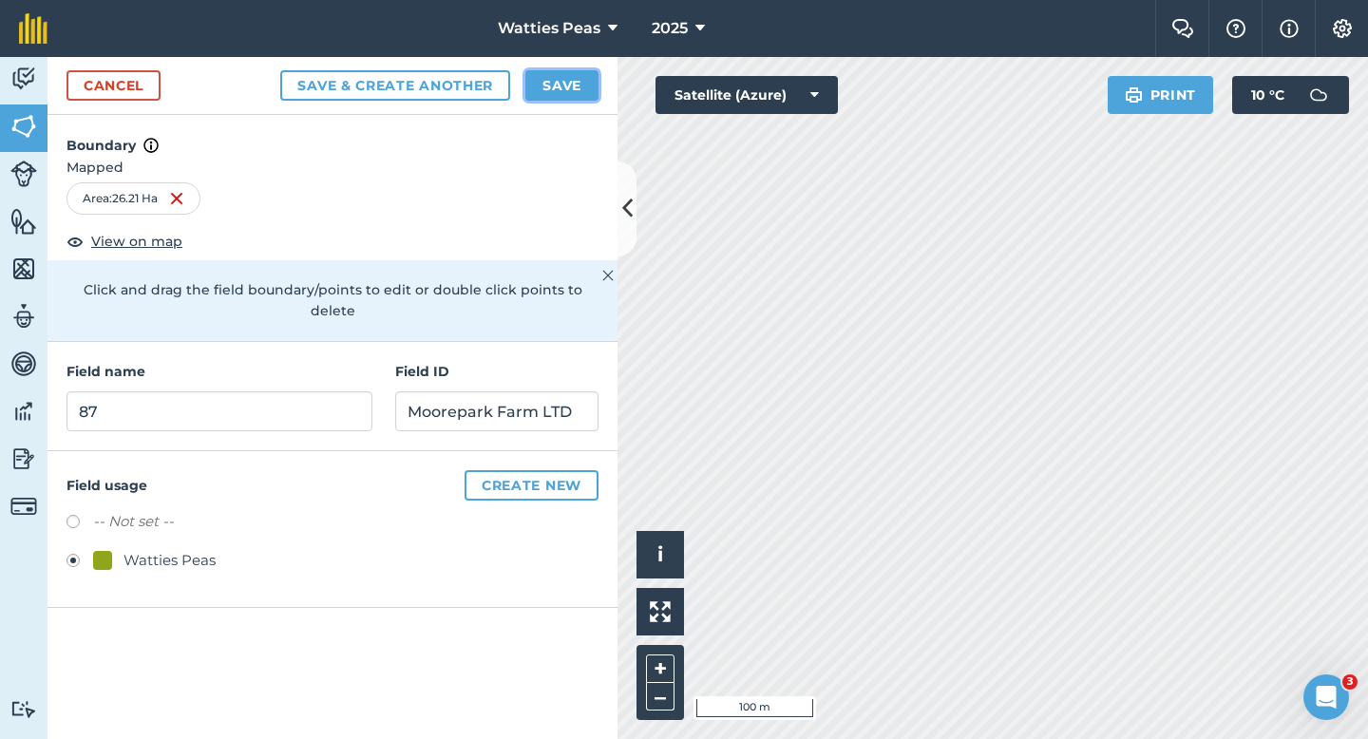
click at [535, 96] on button "Save" at bounding box center [561, 85] width 73 height 30
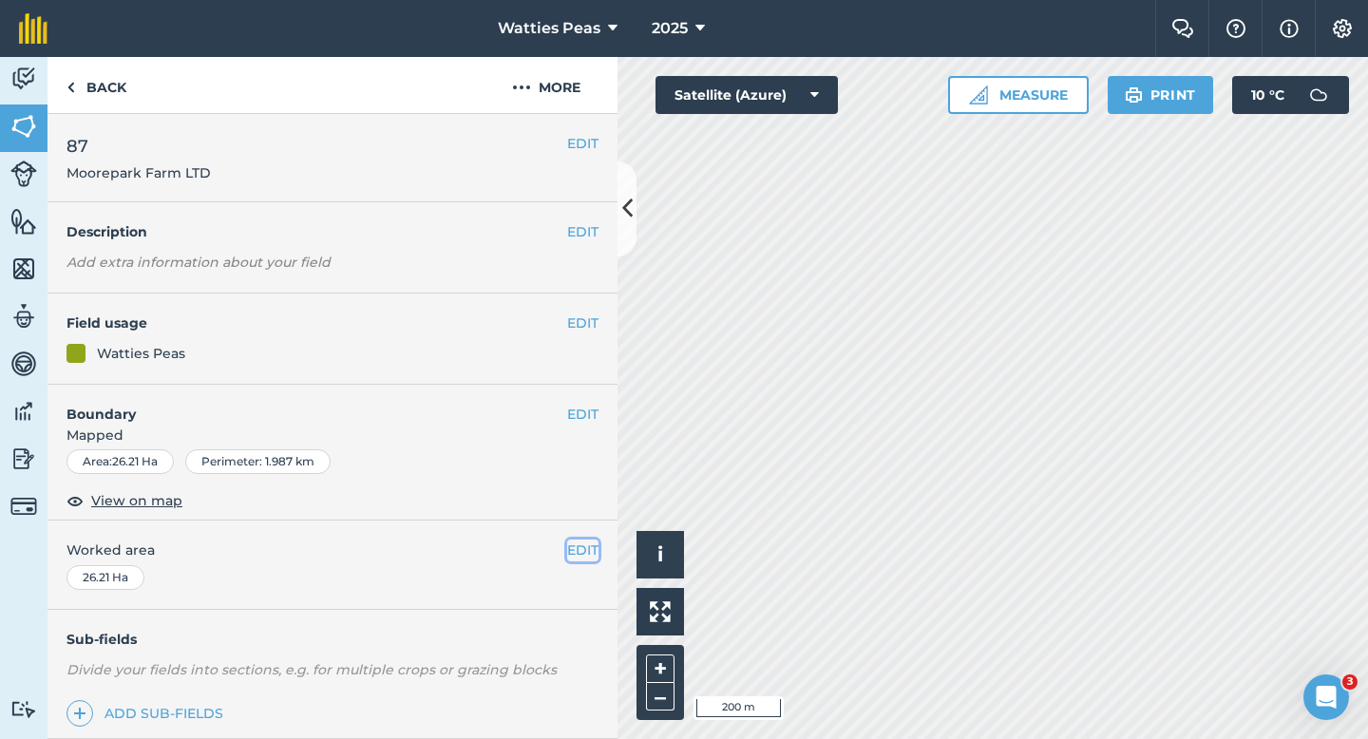
click at [578, 542] on button "EDIT" at bounding box center [582, 550] width 31 height 21
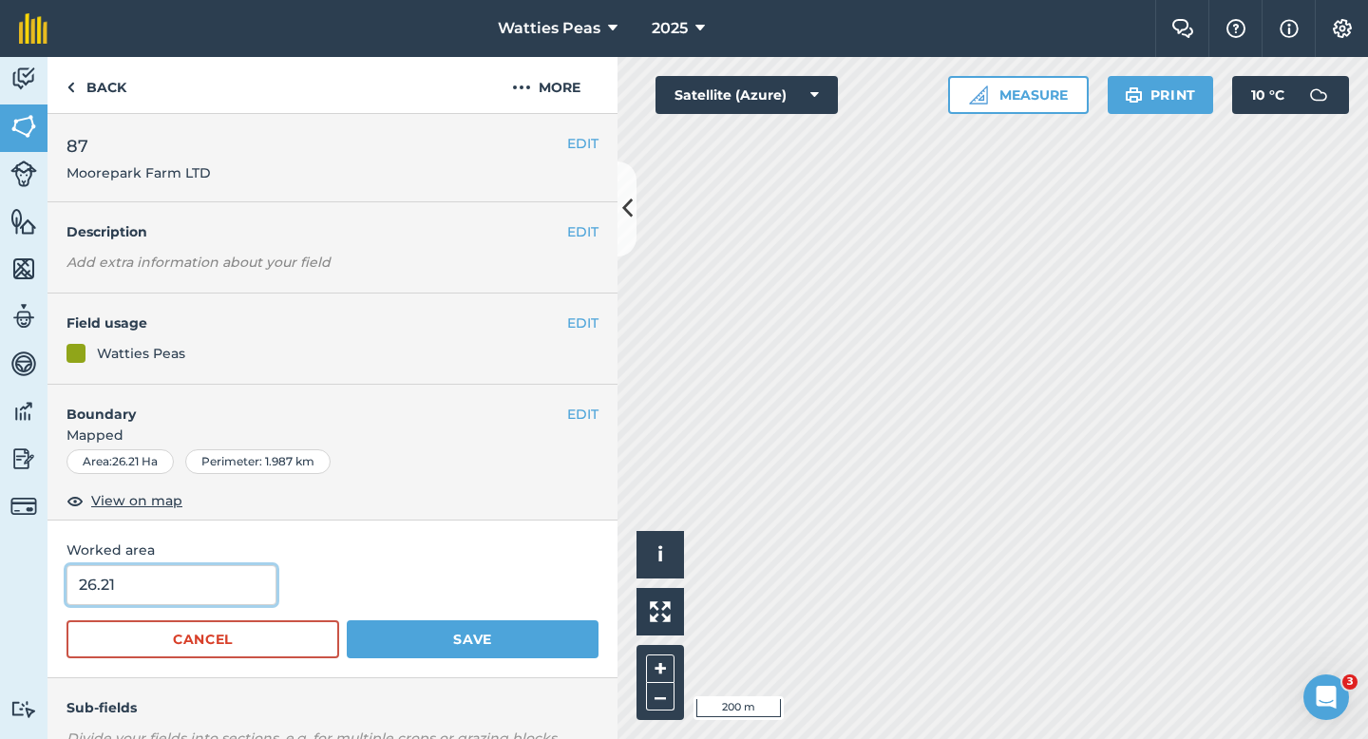
click at [214, 588] on input "26.21" at bounding box center [172, 585] width 210 height 40
type input "26"
click at [347, 620] on button "Save" at bounding box center [473, 639] width 252 height 38
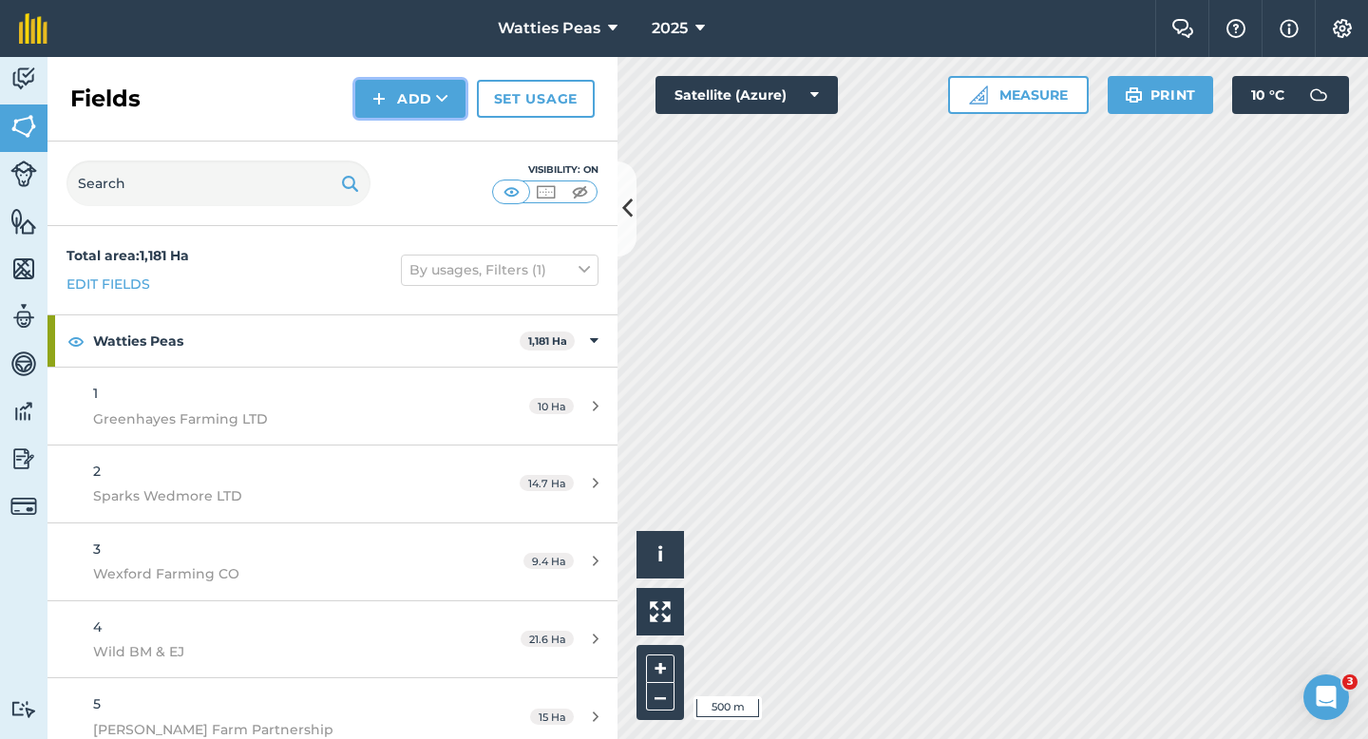
click at [393, 108] on button "Add" at bounding box center [410, 99] width 110 height 38
click at [393, 139] on link "Draw" at bounding box center [410, 142] width 105 height 42
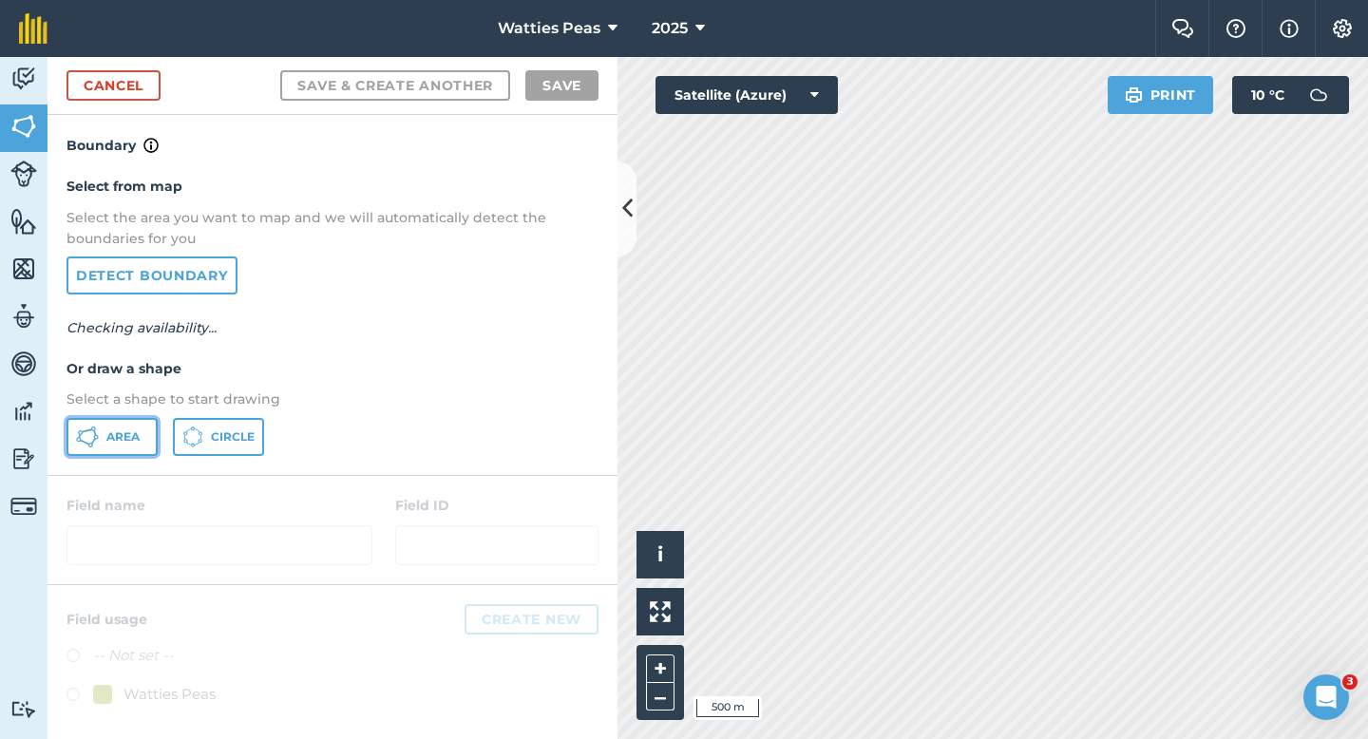
click at [128, 423] on button "Area" at bounding box center [112, 437] width 91 height 38
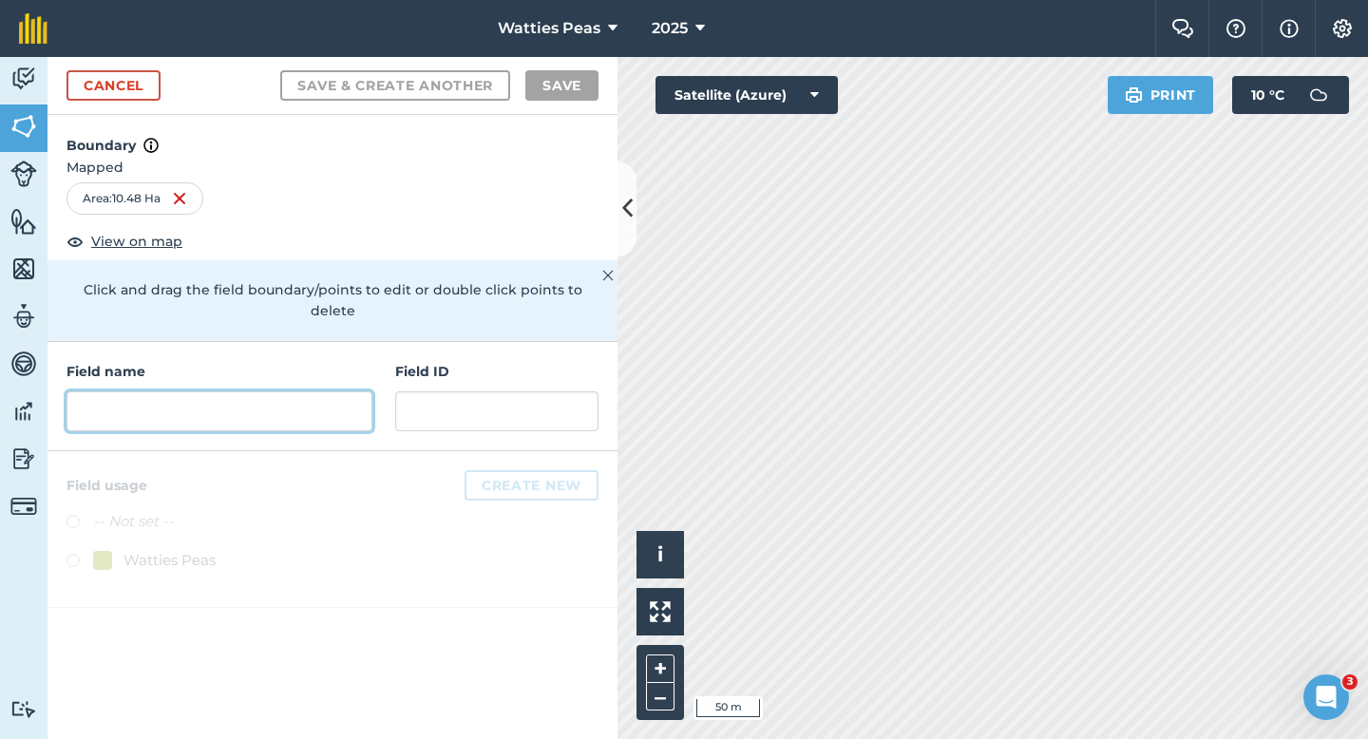
click at [332, 391] on input "text" at bounding box center [220, 411] width 306 height 40
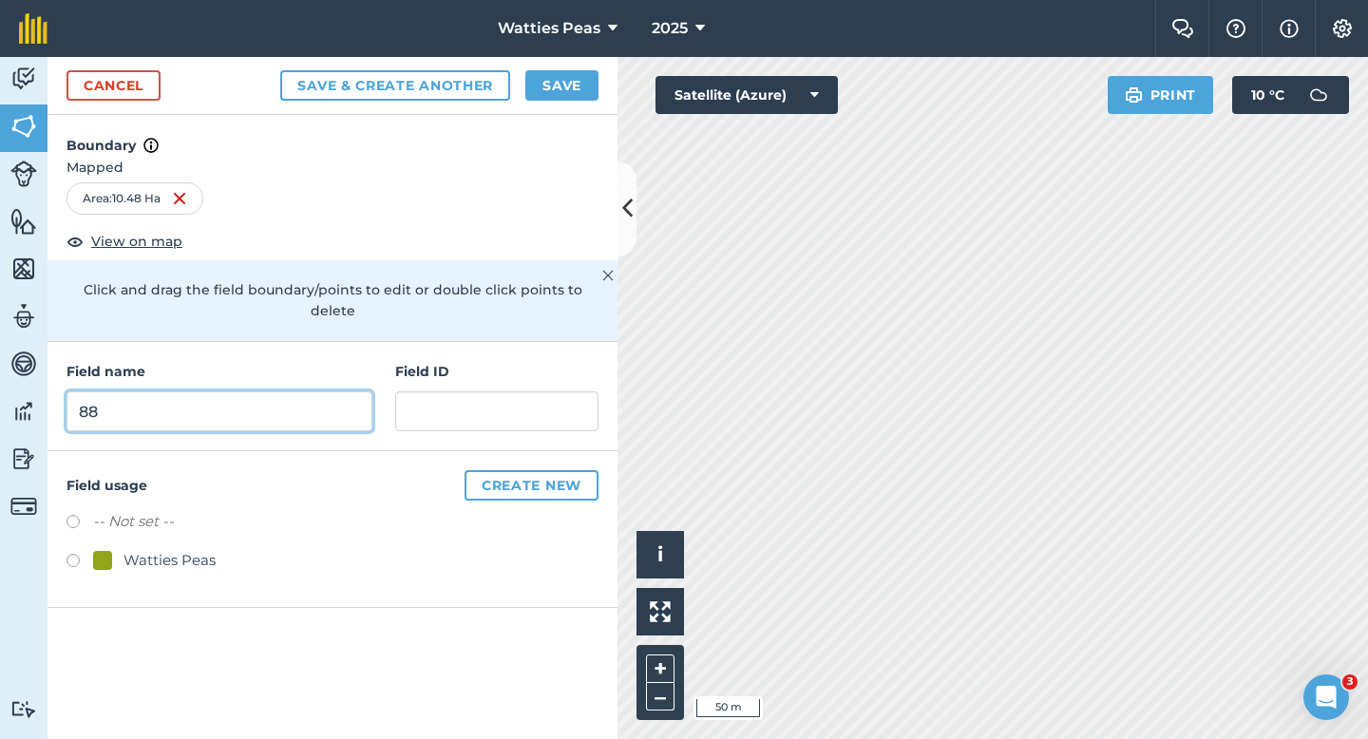
type input "88"
click at [165, 549] on div "Watties Peas" at bounding box center [170, 560] width 92 height 23
radio input "true"
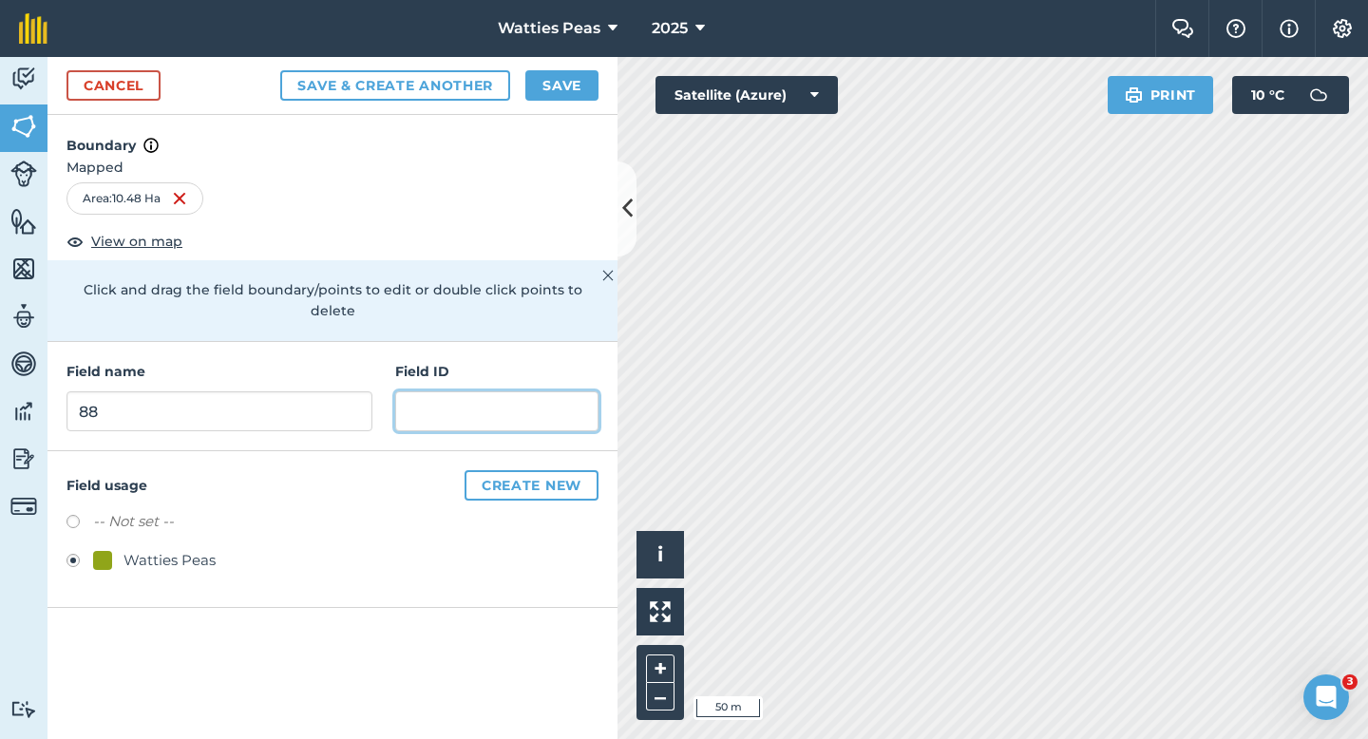
click at [427, 391] on input "text" at bounding box center [496, 411] width 203 height 40
type input "[PERSON_NAME] & LM Farms LTD"
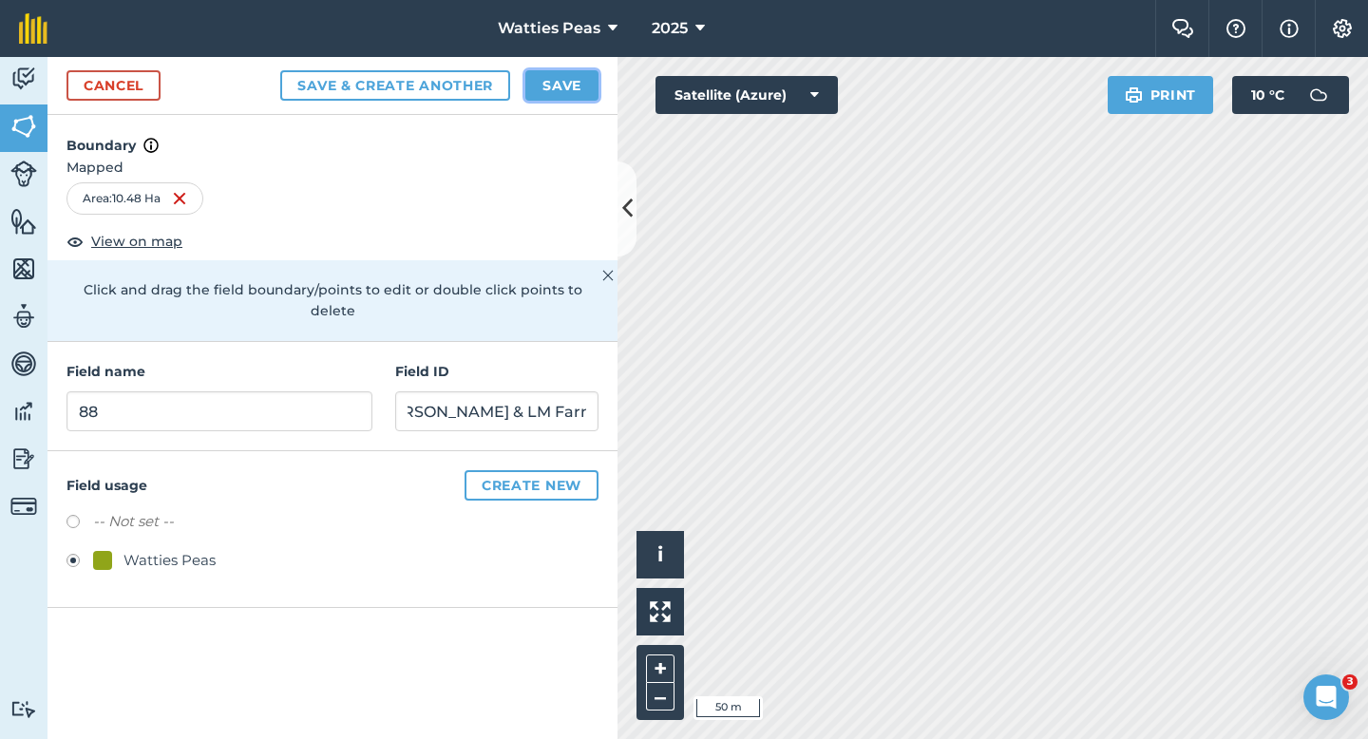
click at [561, 83] on button "Save" at bounding box center [561, 85] width 73 height 30
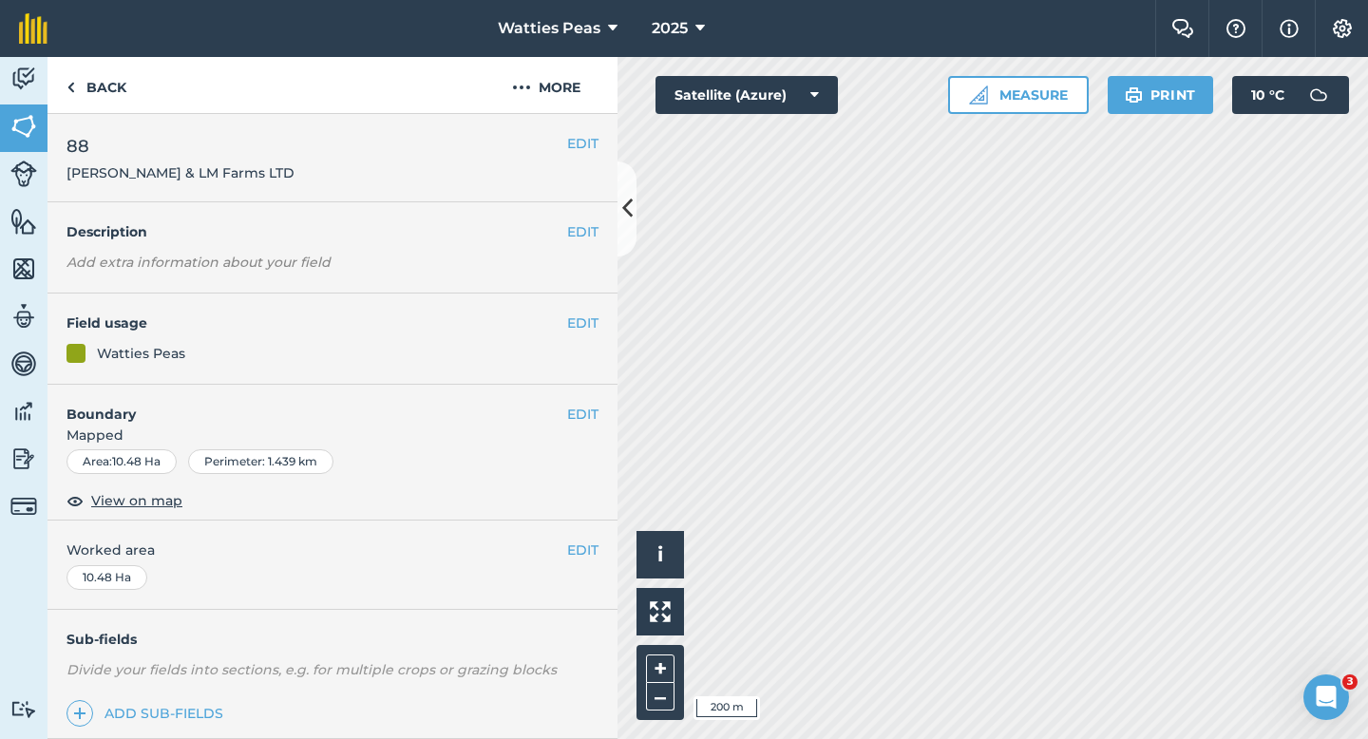
click at [593, 565] on div "EDIT Worked area 10.48 Ha" at bounding box center [333, 565] width 570 height 88
click at [587, 554] on button "EDIT" at bounding box center [582, 550] width 31 height 21
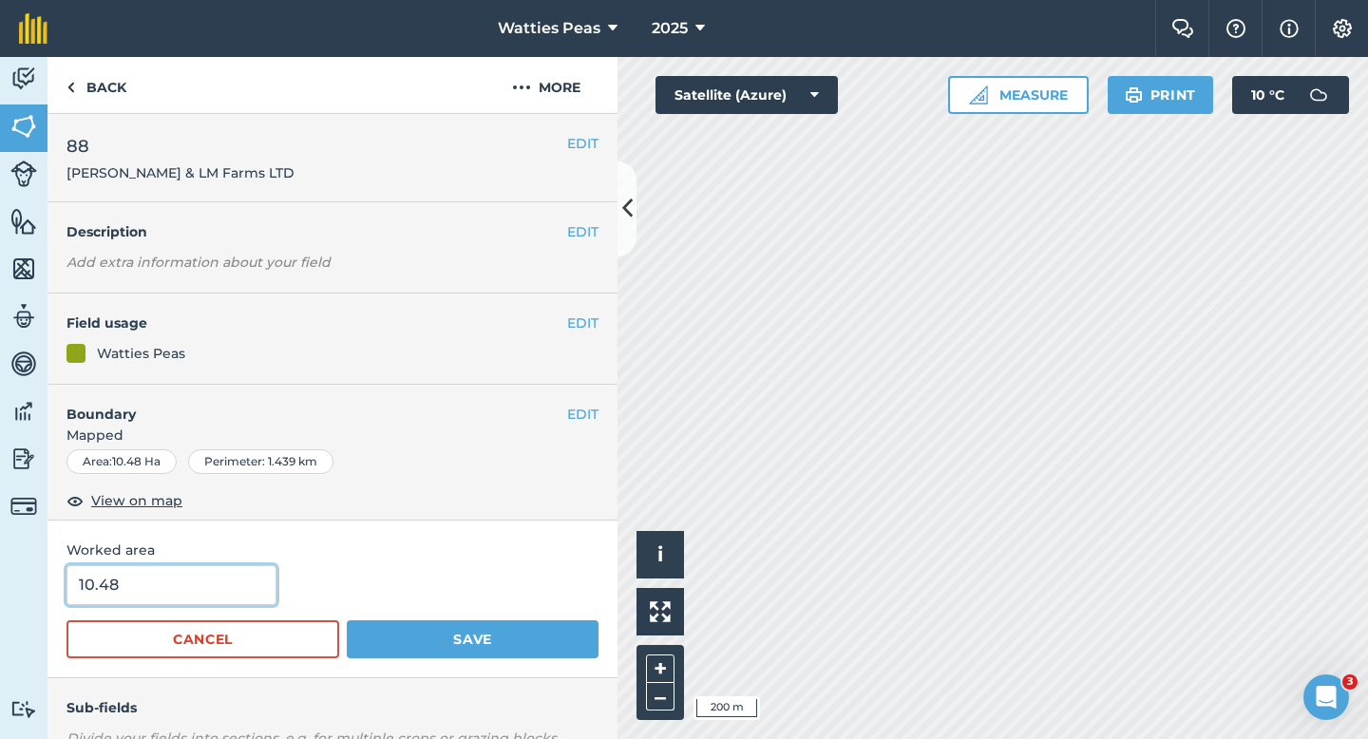
click at [225, 593] on input "10.48" at bounding box center [172, 585] width 210 height 40
type input "10.5"
click at [347, 620] on button "Save" at bounding box center [473, 639] width 252 height 38
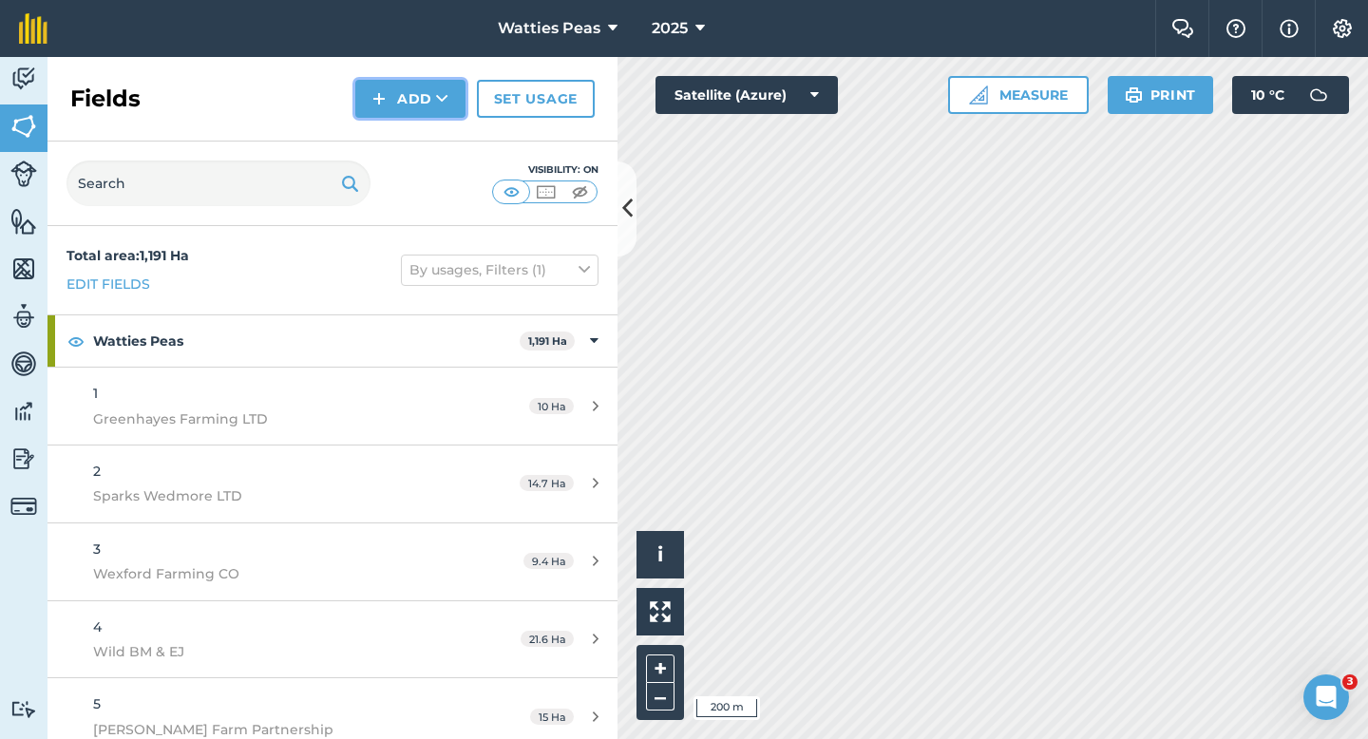
click at [371, 83] on button "Add" at bounding box center [410, 99] width 110 height 38
click at [389, 143] on link "Draw" at bounding box center [410, 142] width 105 height 42
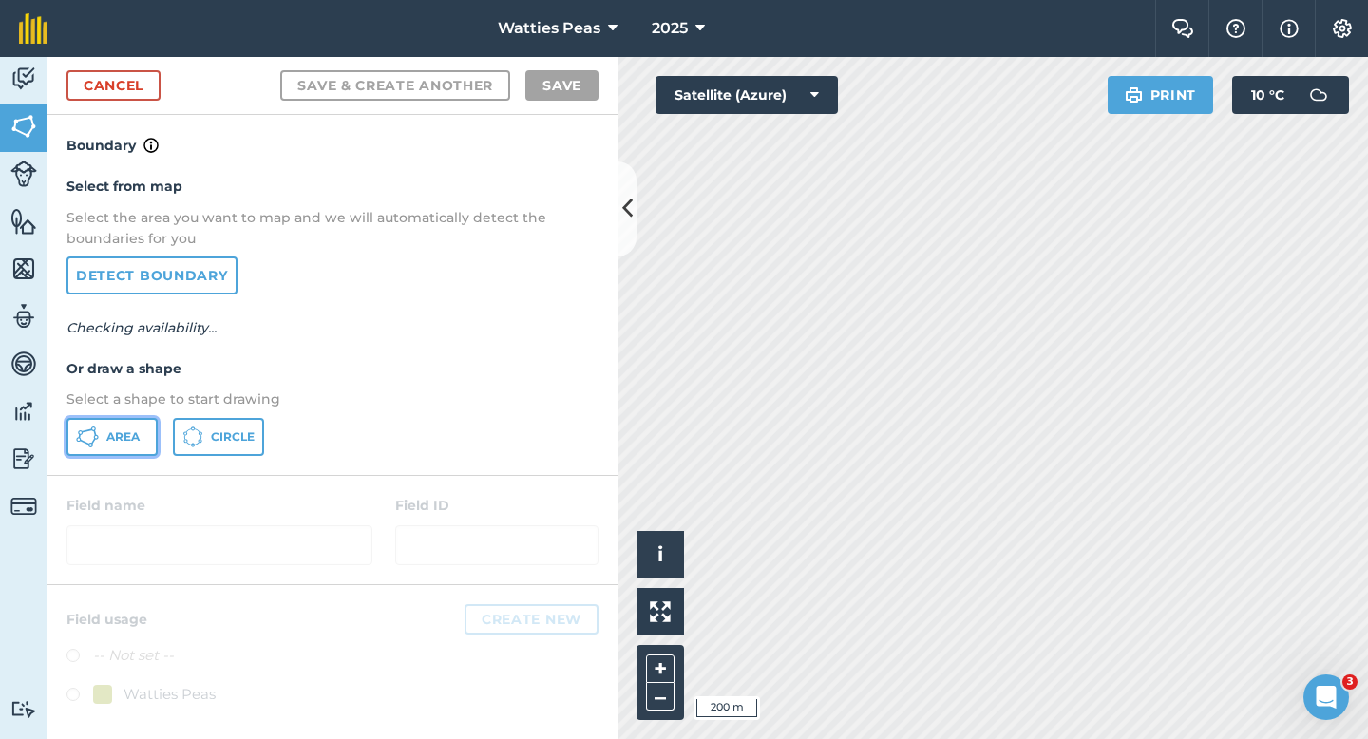
click at [124, 438] on span "Area" at bounding box center [122, 436] width 33 height 15
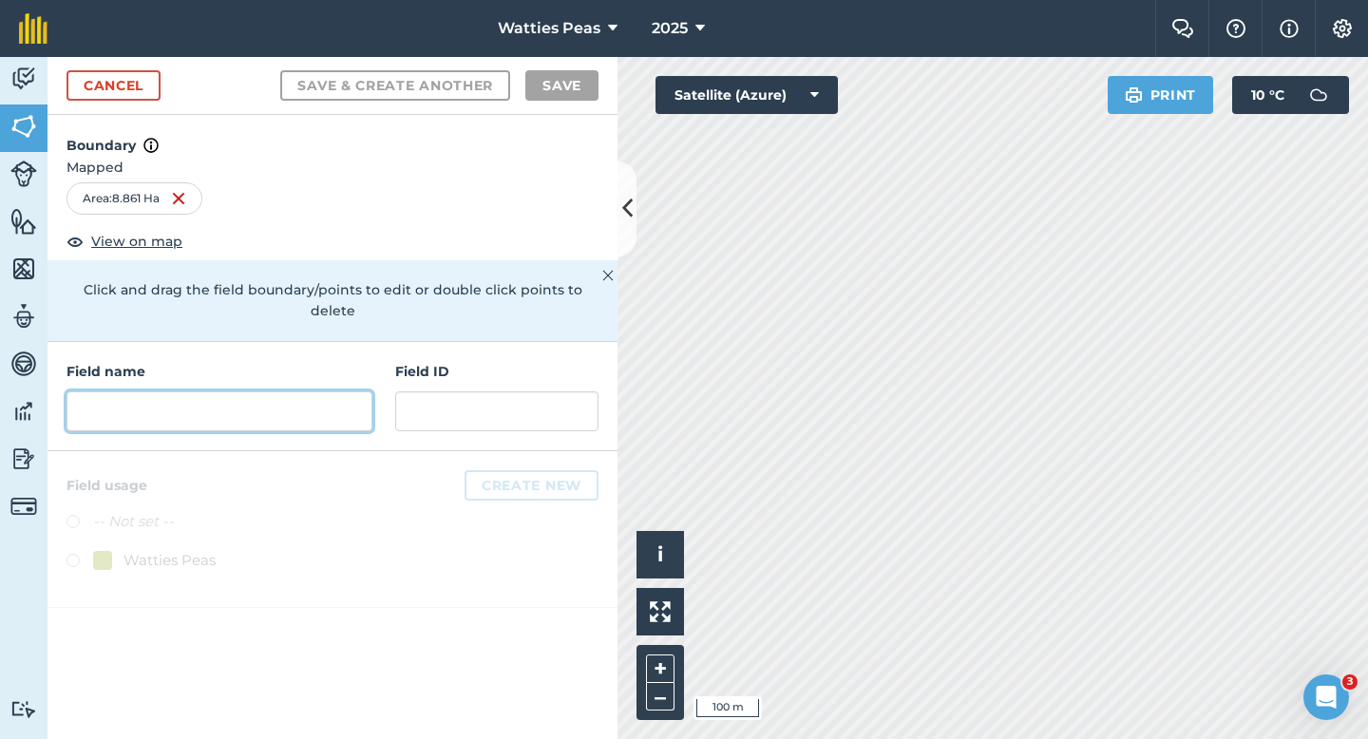
click at [280, 391] on input "text" at bounding box center [220, 411] width 306 height 40
click at [284, 391] on input "text" at bounding box center [220, 411] width 306 height 40
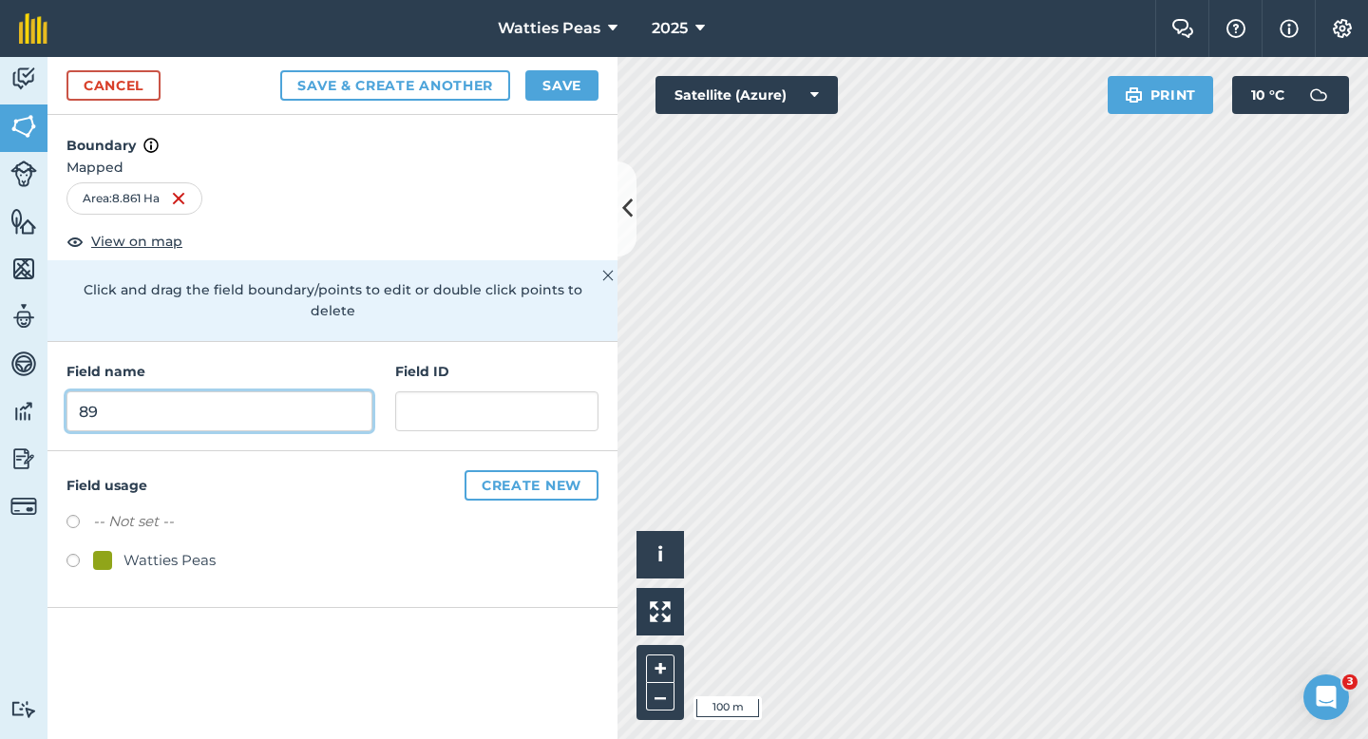
type input "89"
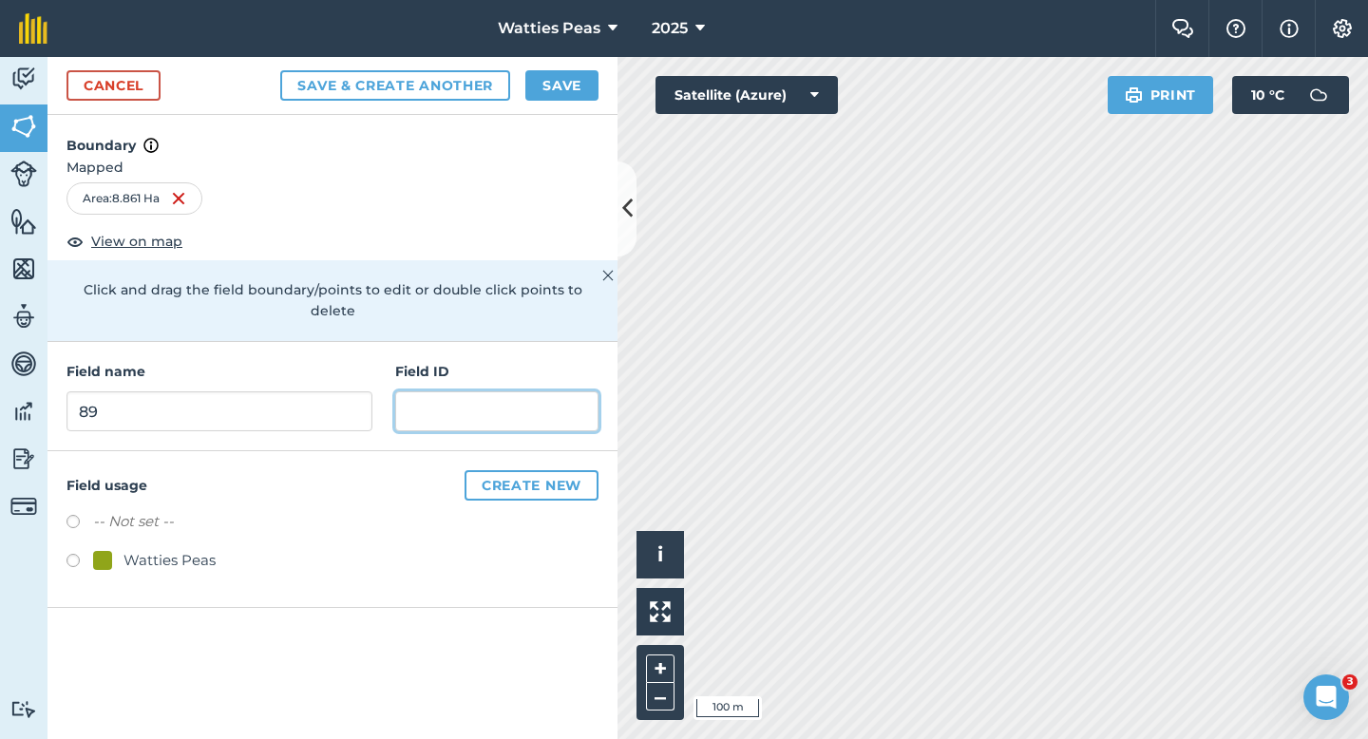
click at [408, 394] on input "text" at bounding box center [496, 411] width 203 height 40
type input "L"
type input "[PERSON_NAME] Farming LTD"
click at [201, 519] on div "-- Not set -- Watties Peas" at bounding box center [333, 543] width 532 height 67
click at [201, 549] on div "Watties Peas" at bounding box center [170, 560] width 92 height 23
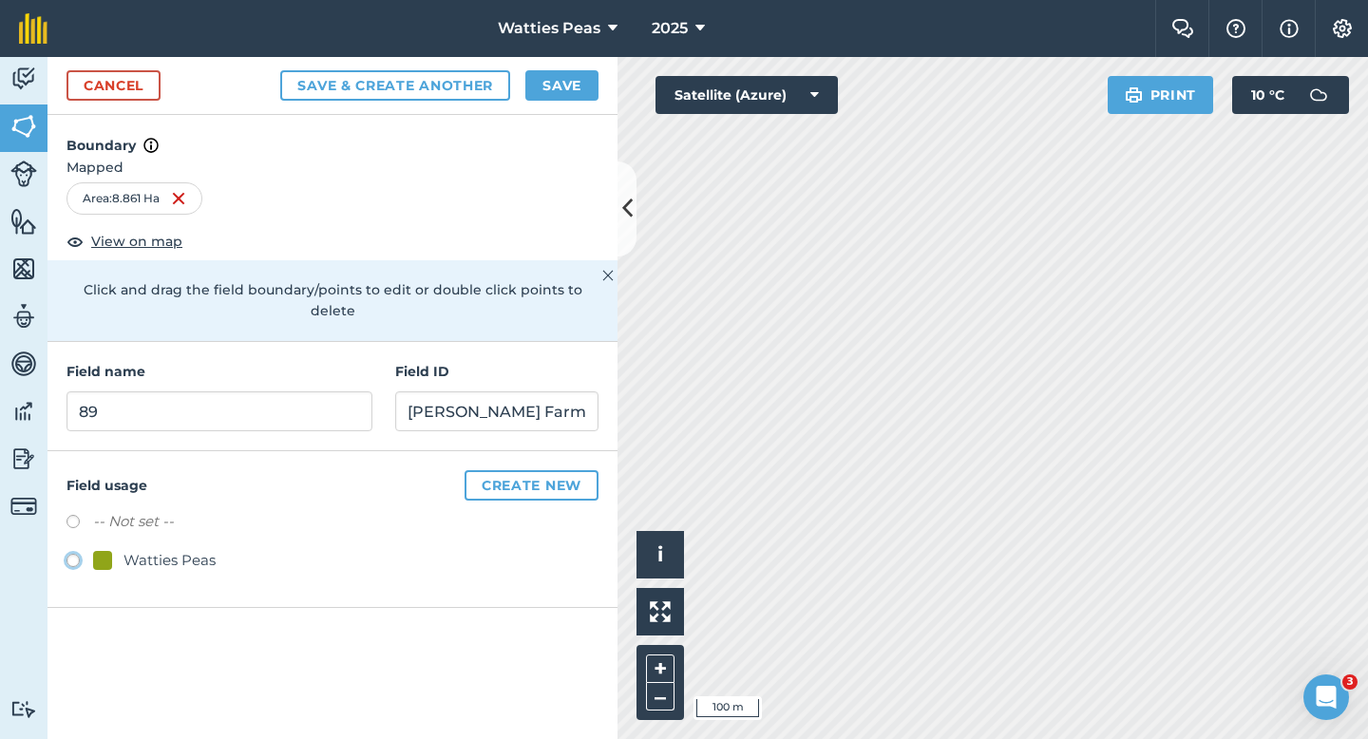
radio input "true"
click at [567, 93] on button "Save" at bounding box center [561, 85] width 73 height 30
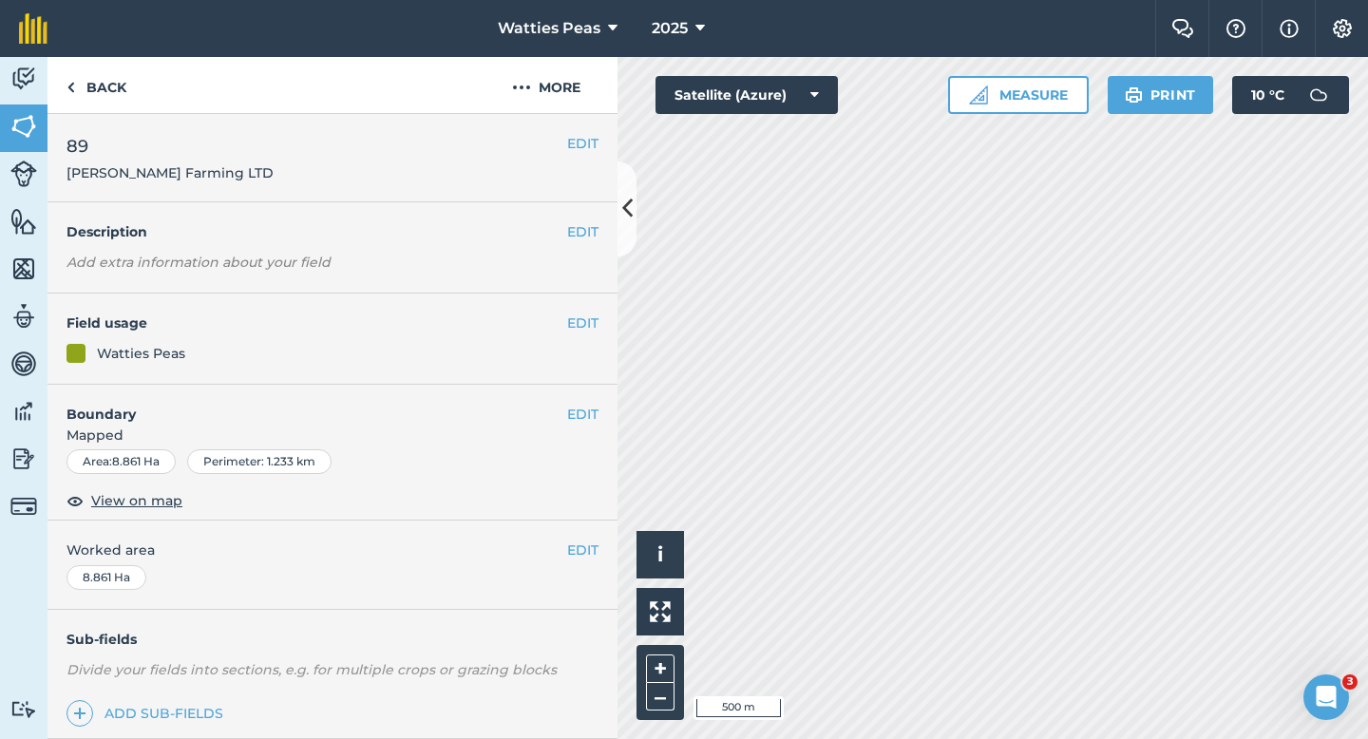
click at [591, 538] on div "EDIT Worked area 8.861 Ha" at bounding box center [333, 565] width 570 height 88
click at [591, 541] on button "EDIT" at bounding box center [582, 550] width 31 height 21
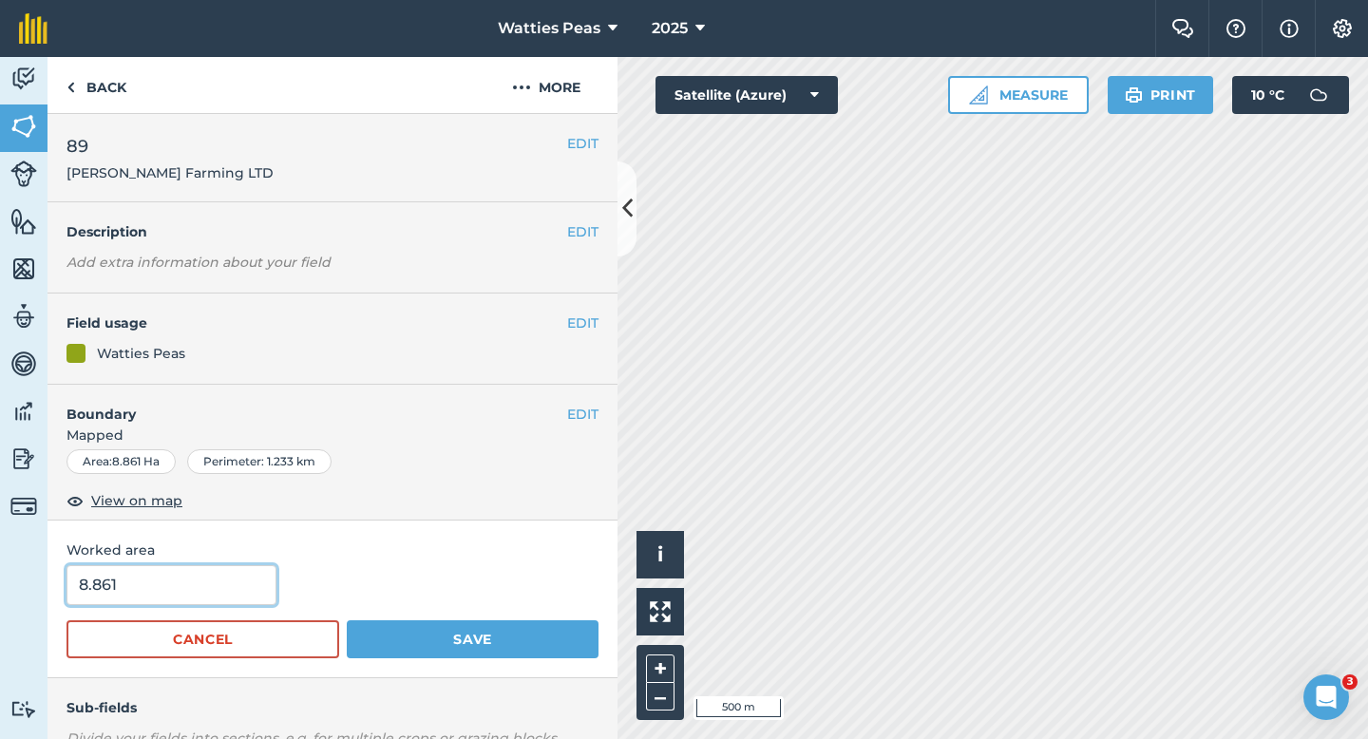
click at [235, 568] on input "8.861" at bounding box center [172, 585] width 210 height 40
click at [235, 581] on input "8.861" at bounding box center [172, 585] width 210 height 40
type input "8.8"
click at [347, 620] on button "Save" at bounding box center [473, 639] width 252 height 38
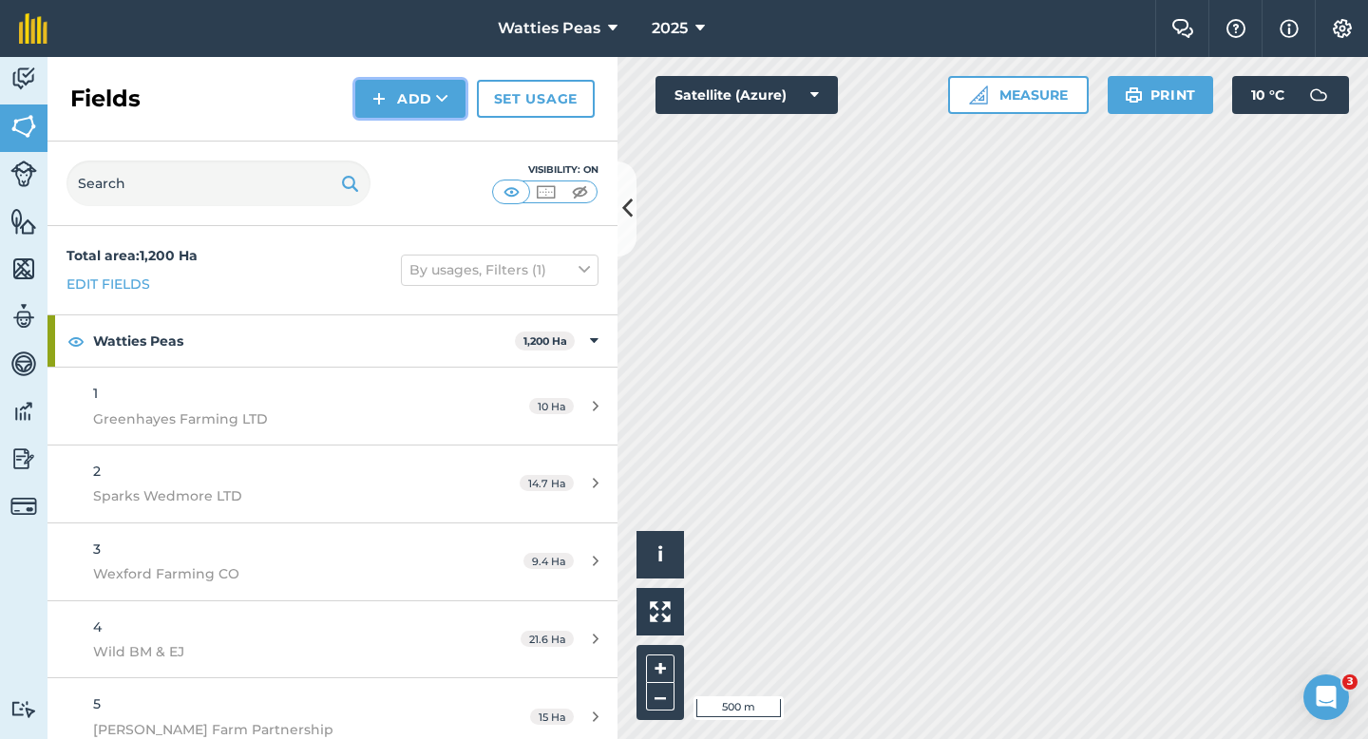
click at [406, 104] on button "Add" at bounding box center [410, 99] width 110 height 38
click at [406, 149] on link "Draw" at bounding box center [410, 142] width 105 height 42
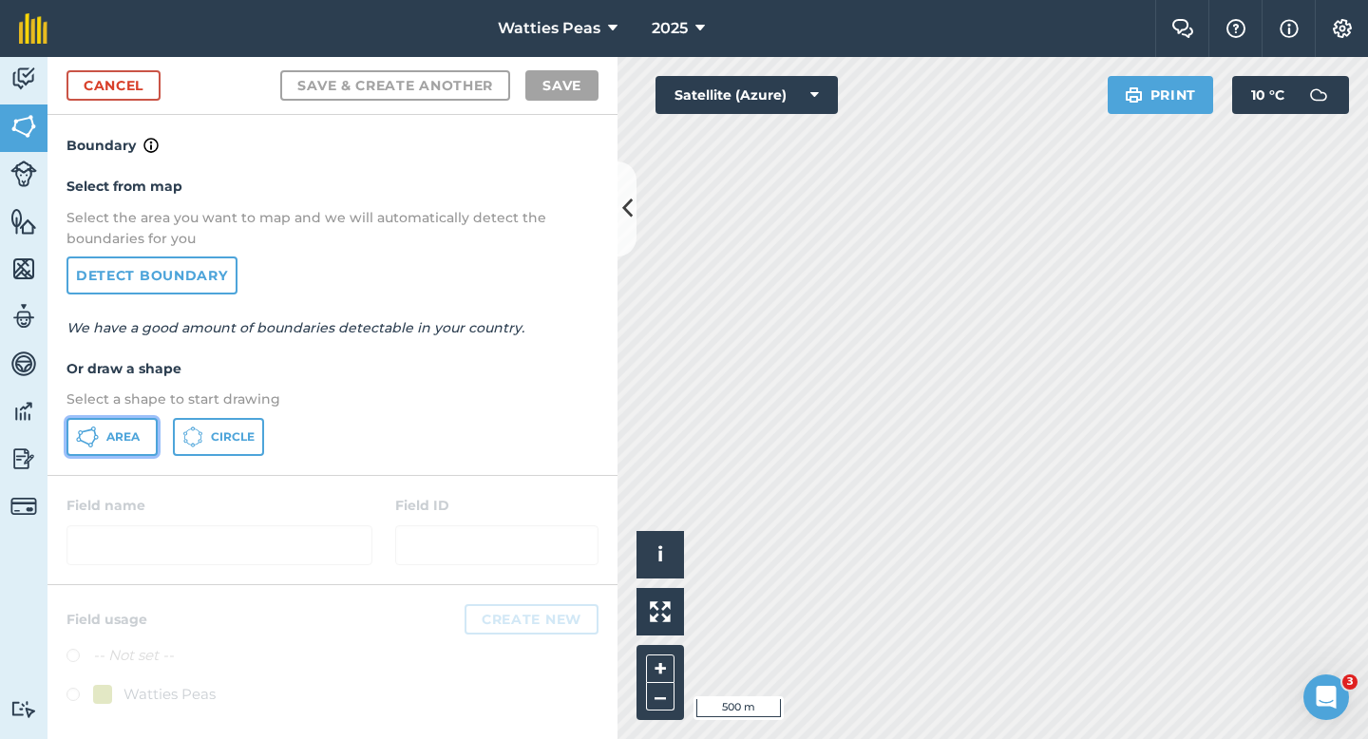
click at [102, 426] on button "Area" at bounding box center [112, 437] width 91 height 38
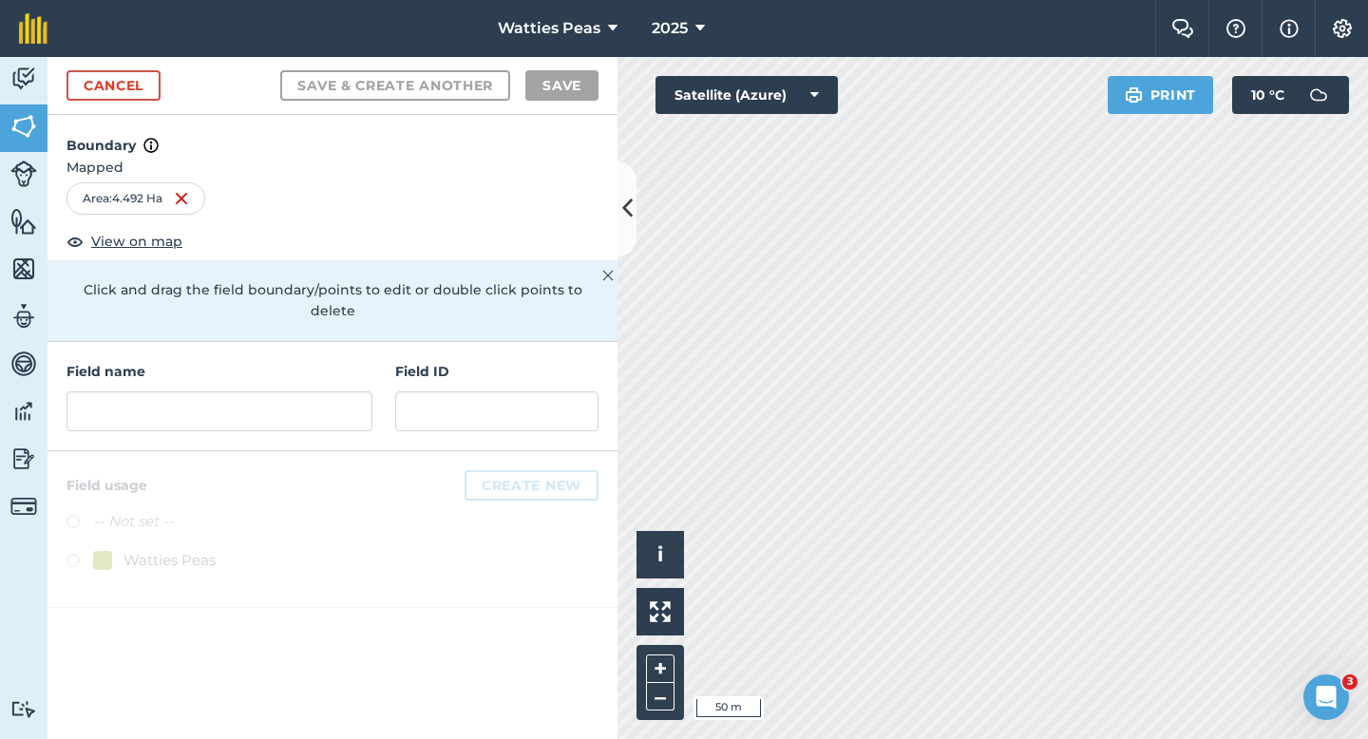
click at [306, 425] on div "Field name Field ID" at bounding box center [333, 396] width 570 height 109
click at [306, 397] on input "text" at bounding box center [220, 411] width 306 height 40
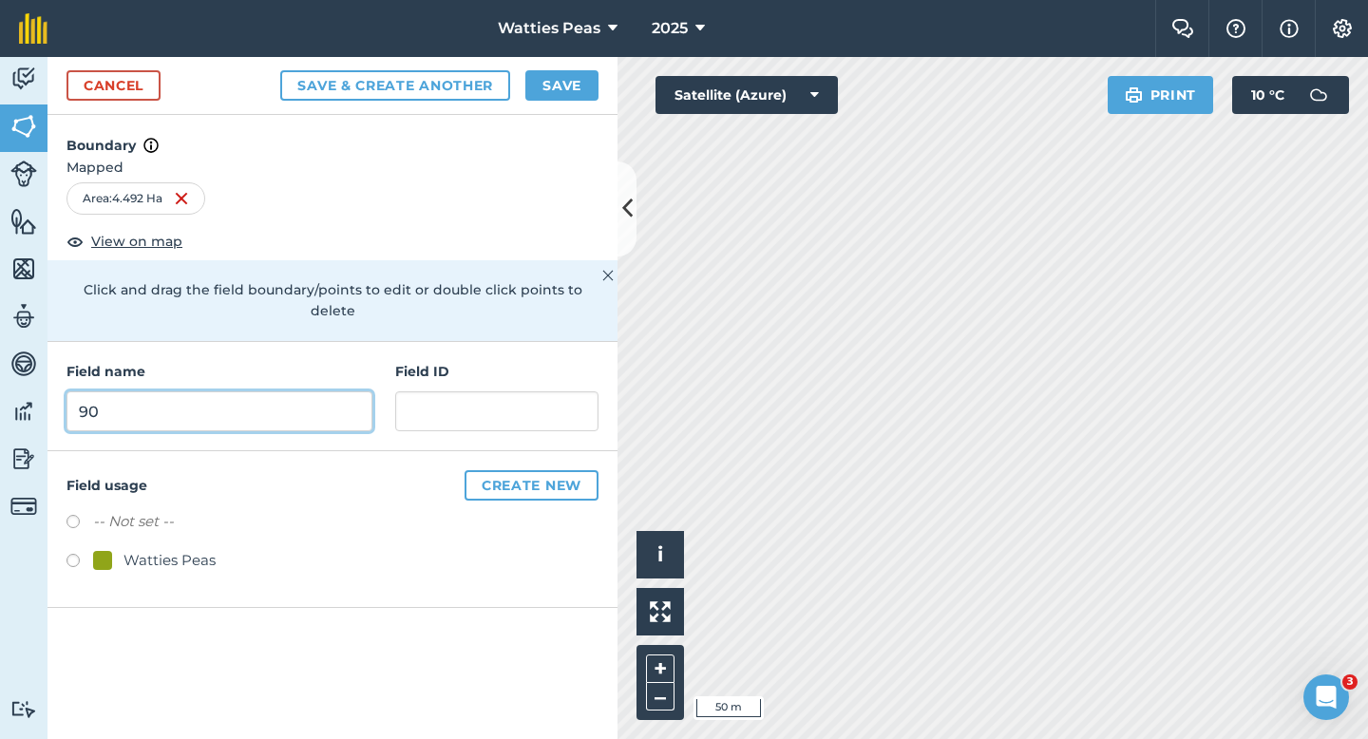
type input "90"
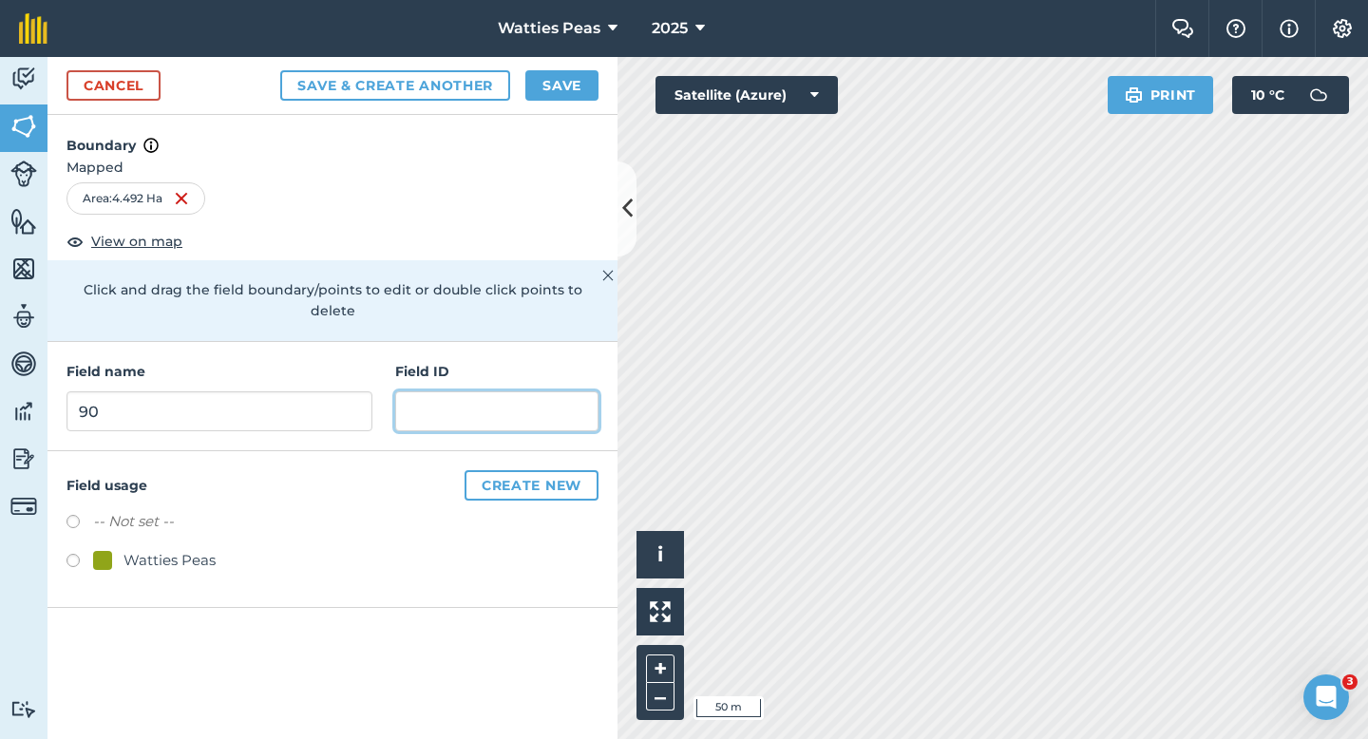
click at [439, 394] on input "text" at bounding box center [496, 411] width 203 height 40
type input "[PERSON_NAME] Farming LTD"
click at [191, 549] on div "Watties Peas" at bounding box center [170, 560] width 92 height 23
radio input "true"
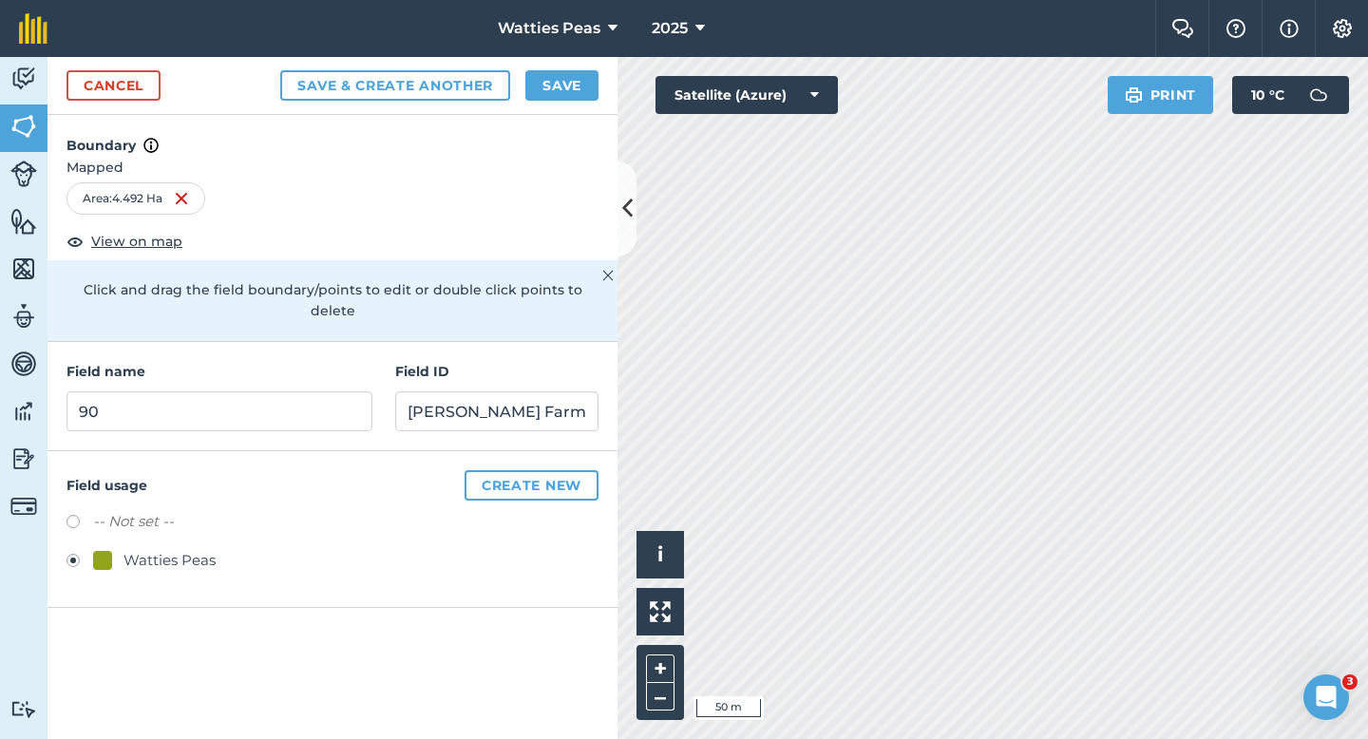
click at [542, 103] on div "Cancel Save & Create Another Save" at bounding box center [333, 86] width 570 height 58
click at [542, 86] on button "Save" at bounding box center [561, 85] width 73 height 30
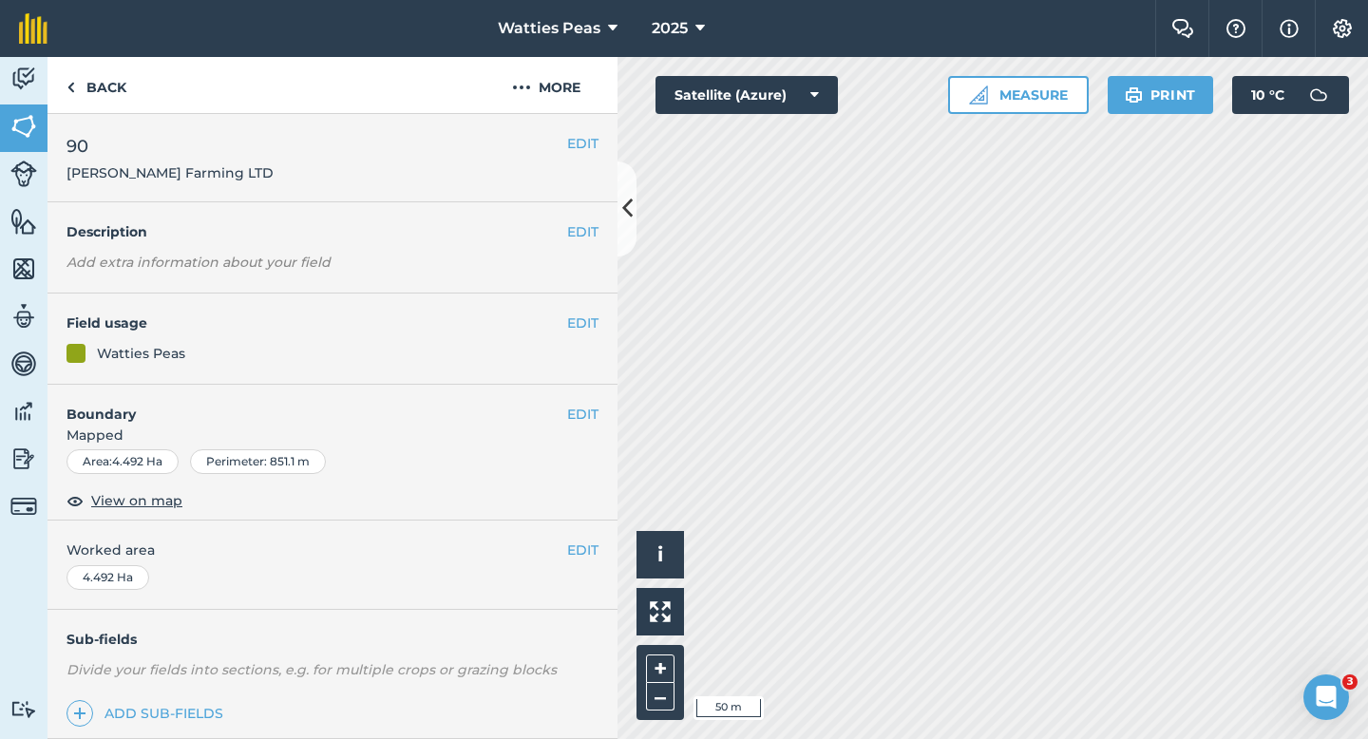
click at [593, 537] on div "EDIT Worked area 4.492 Ha" at bounding box center [333, 565] width 570 height 88
click at [593, 540] on button "EDIT" at bounding box center [582, 550] width 31 height 21
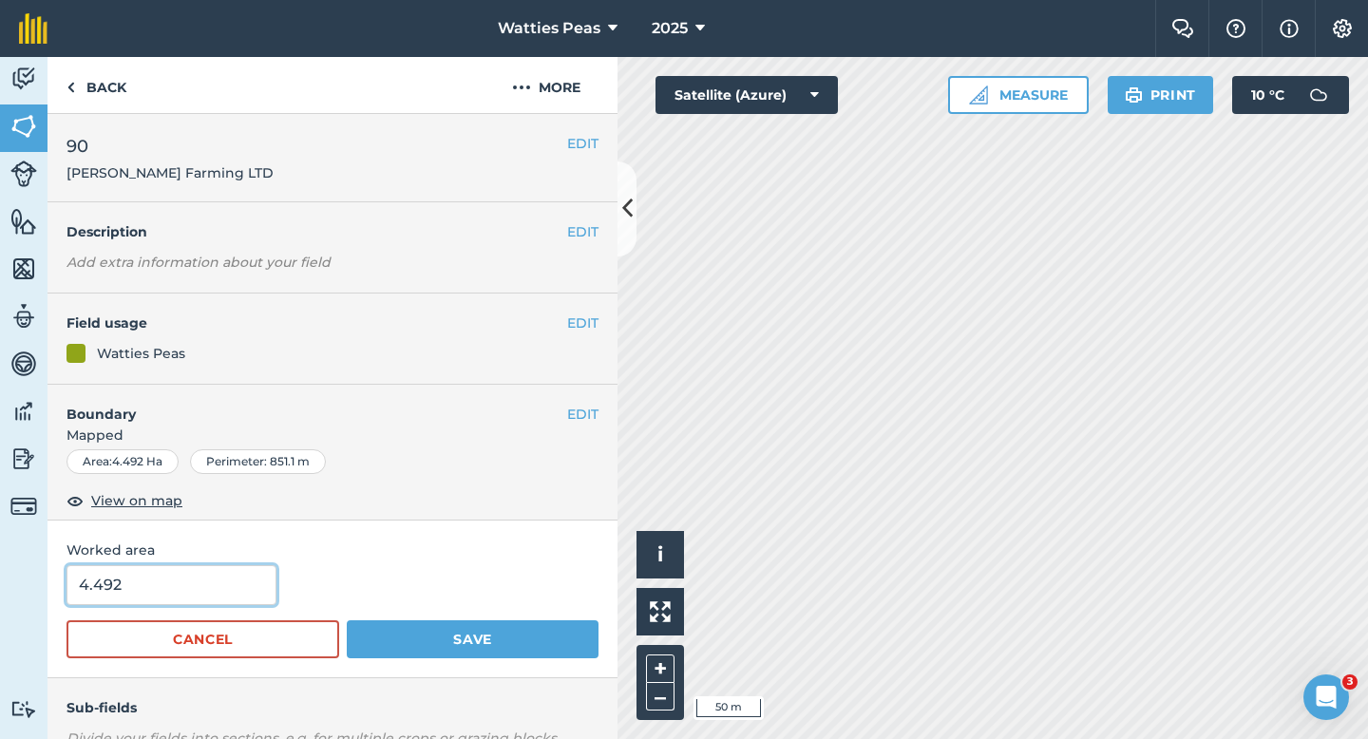
click at [166, 583] on input "4.492" at bounding box center [172, 585] width 210 height 40
type input "4.5"
click at [347, 620] on button "Save" at bounding box center [473, 639] width 252 height 38
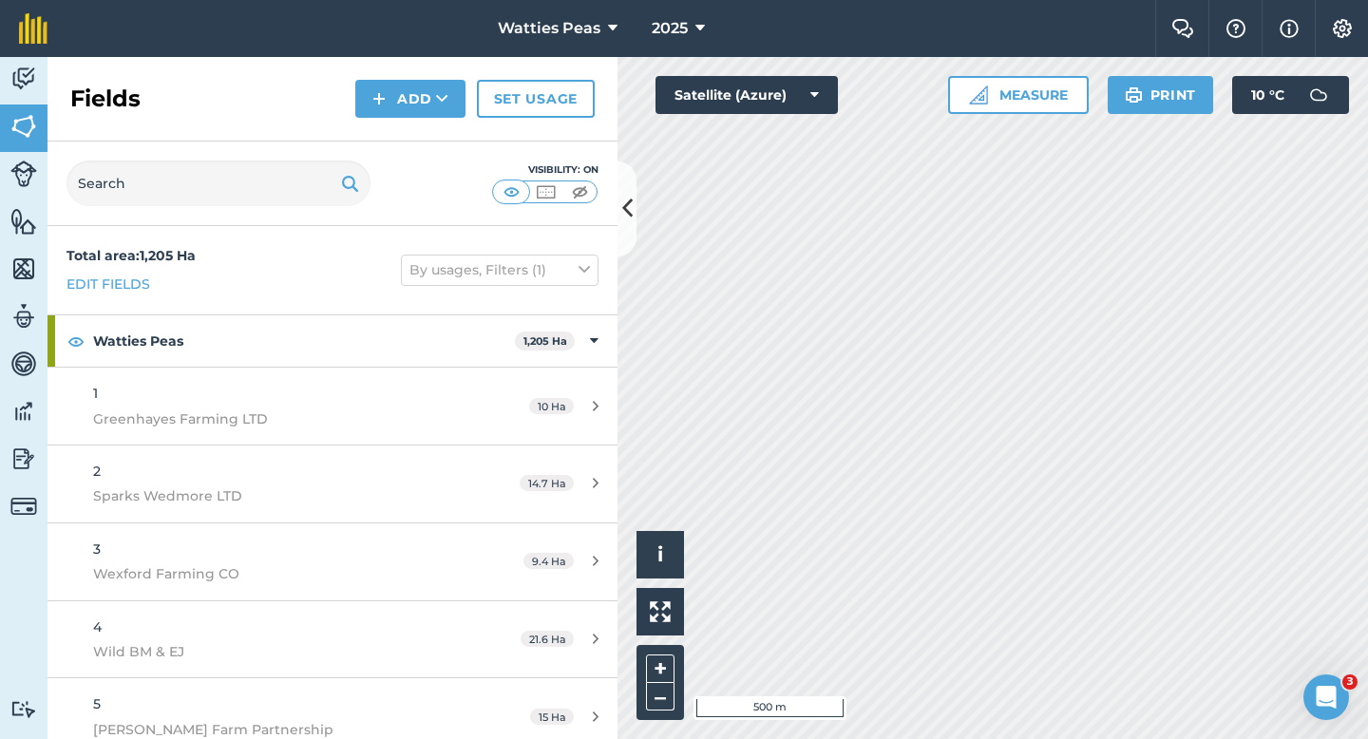
click at [390, 118] on div "Fields Add Set usage" at bounding box center [333, 99] width 570 height 85
click at [390, 113] on button "Add" at bounding box center [410, 99] width 110 height 38
click at [390, 134] on link "Draw" at bounding box center [410, 142] width 105 height 42
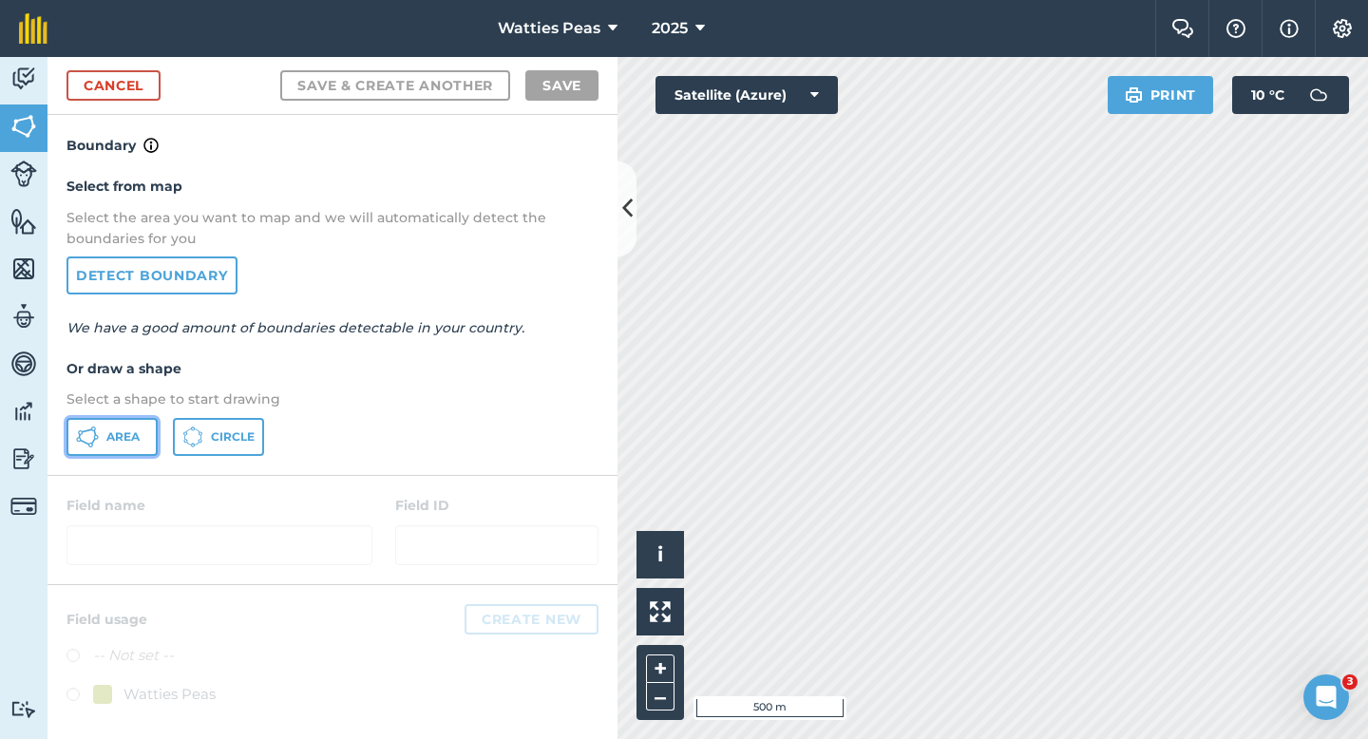
click at [106, 449] on button "Area" at bounding box center [112, 437] width 91 height 38
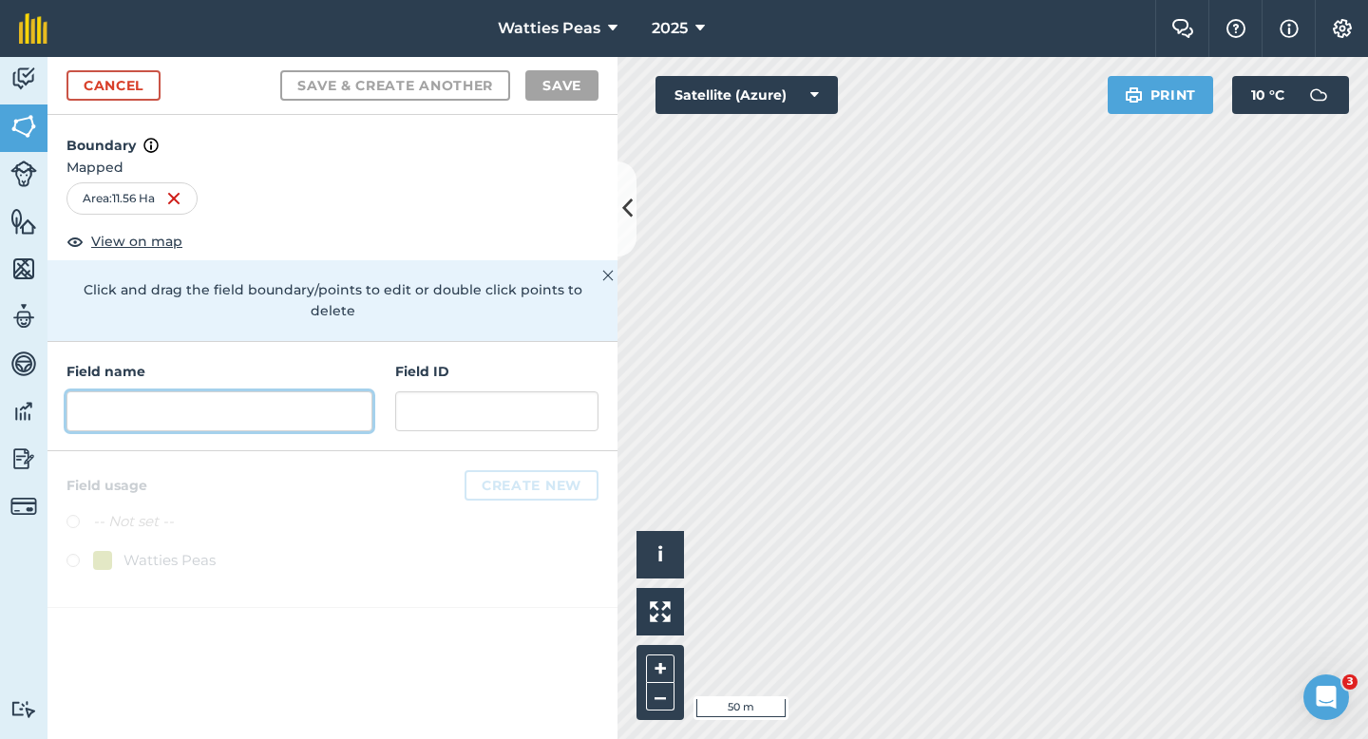
click at [268, 391] on input "text" at bounding box center [220, 411] width 306 height 40
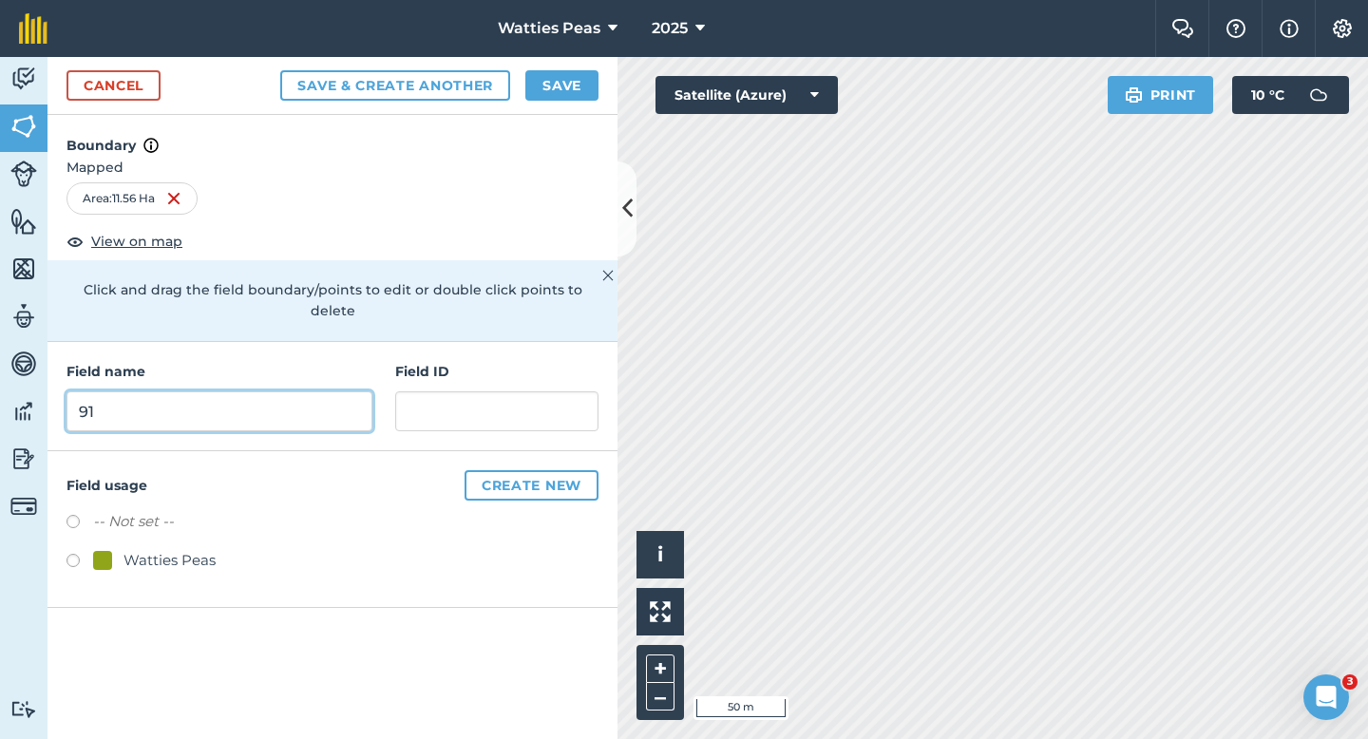
type input "91"
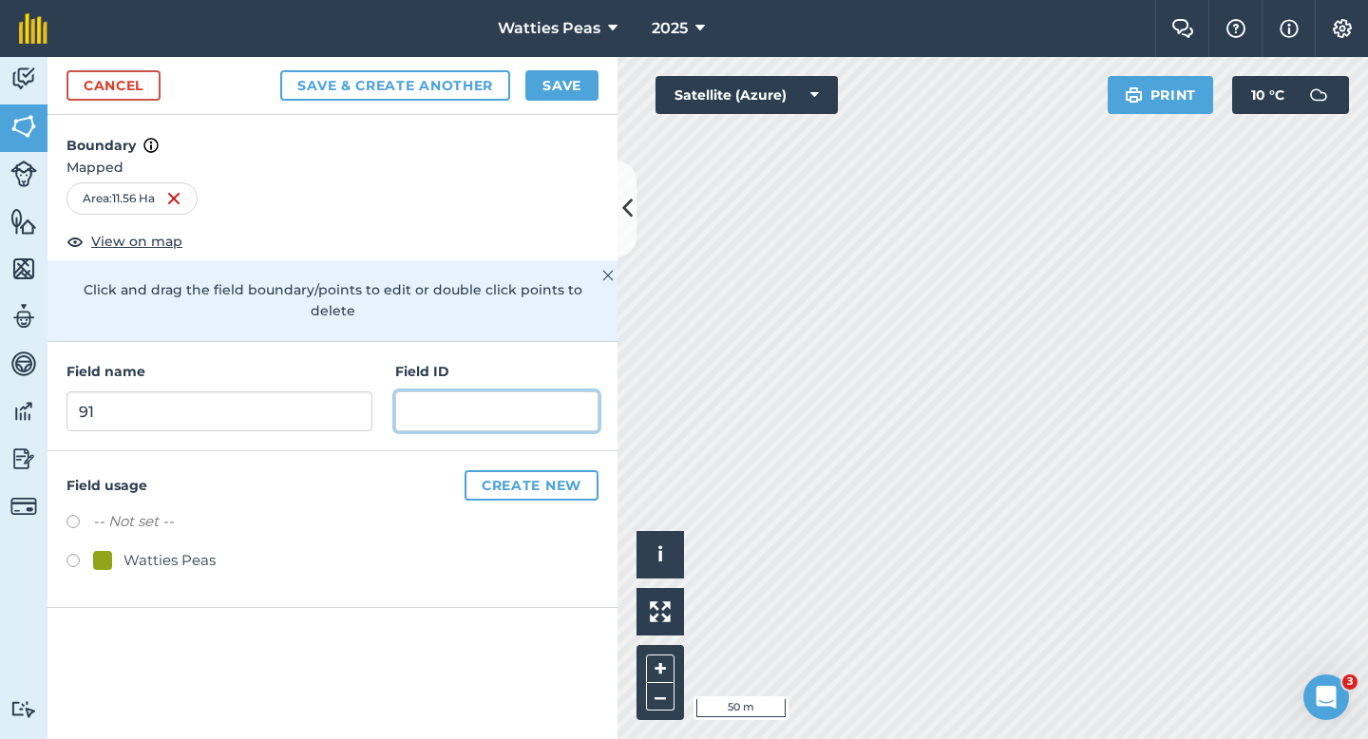
click at [445, 391] on input "text" at bounding box center [496, 411] width 203 height 40
click at [198, 549] on div "Watties Peas" at bounding box center [170, 560] width 92 height 23
radio input "true"
click at [539, 391] on input "text" at bounding box center [496, 411] width 203 height 40
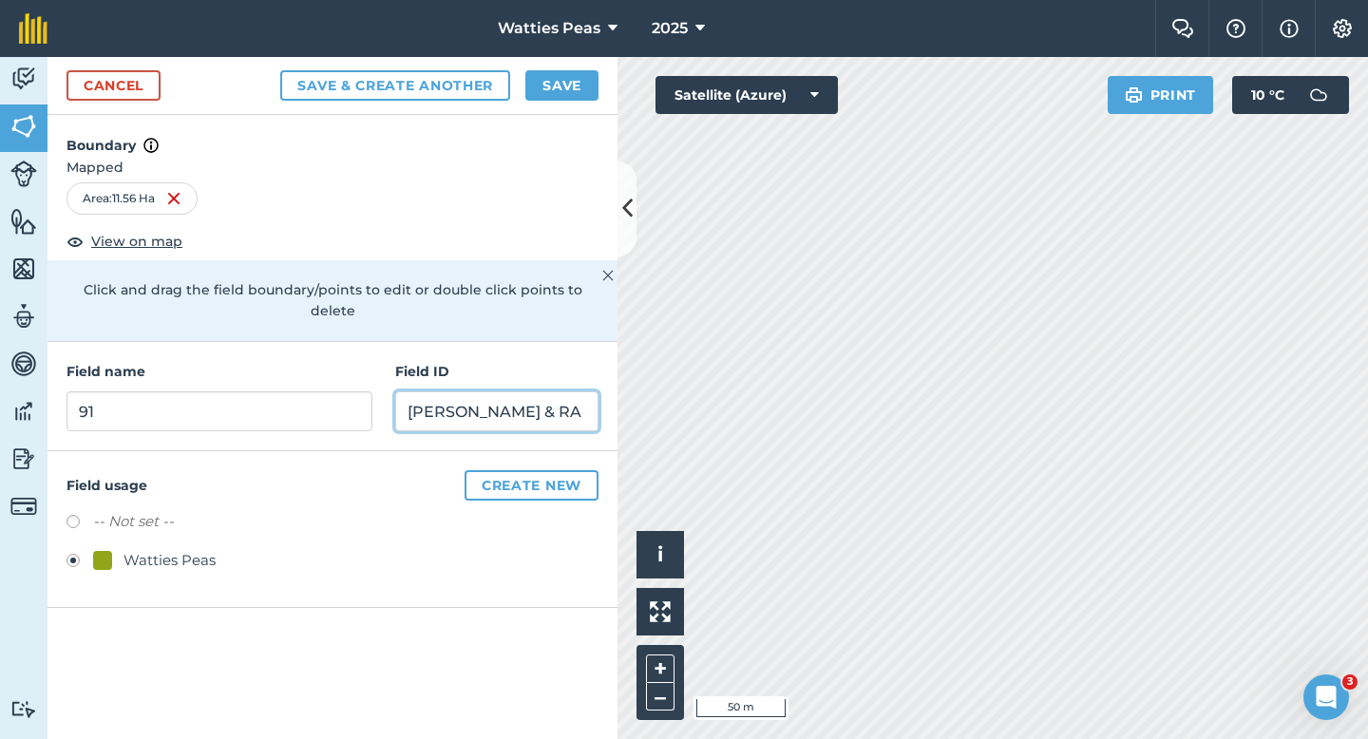
type input "[PERSON_NAME] & RA"
click at [523, 85] on div "Save & Create Another Save" at bounding box center [439, 85] width 318 height 30
click at [570, 123] on h4 "Boundary" at bounding box center [333, 136] width 570 height 42
click at [569, 80] on button "Save" at bounding box center [561, 85] width 73 height 30
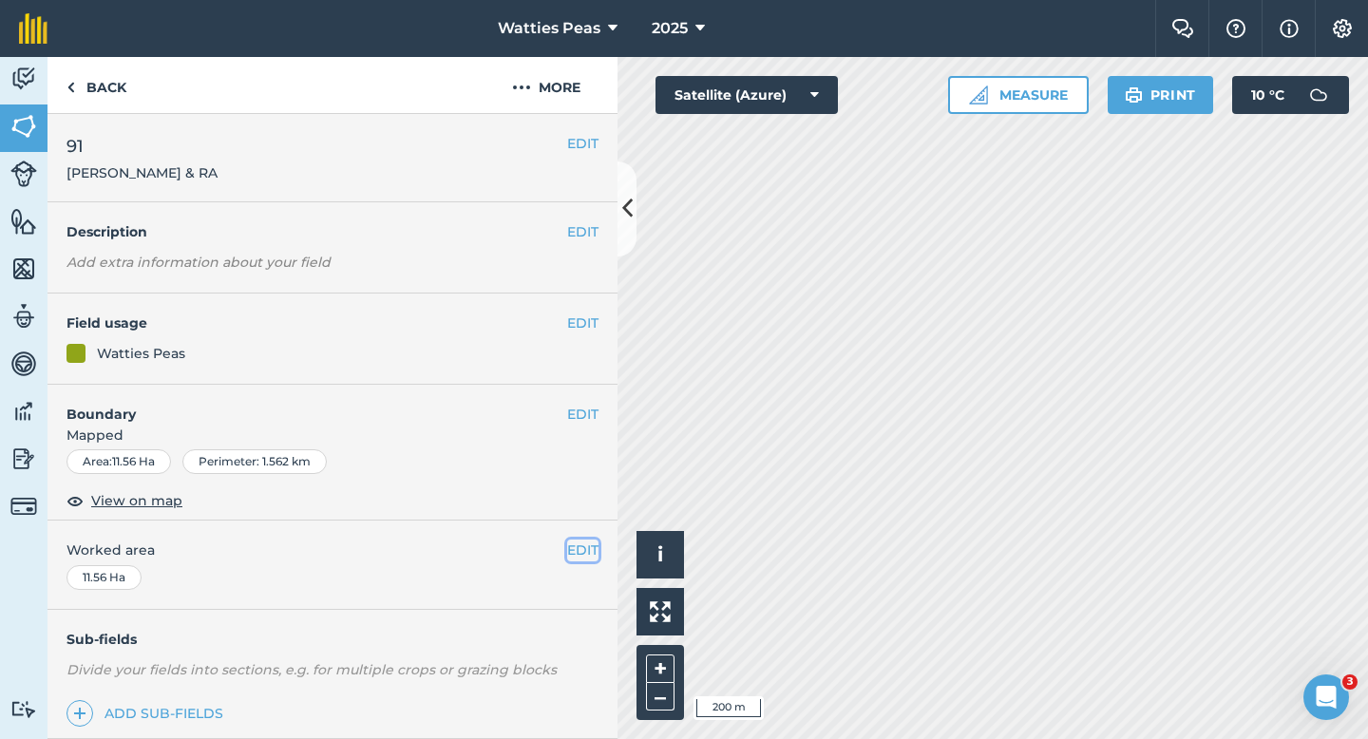
click at [584, 548] on button "EDIT" at bounding box center [582, 550] width 31 height 21
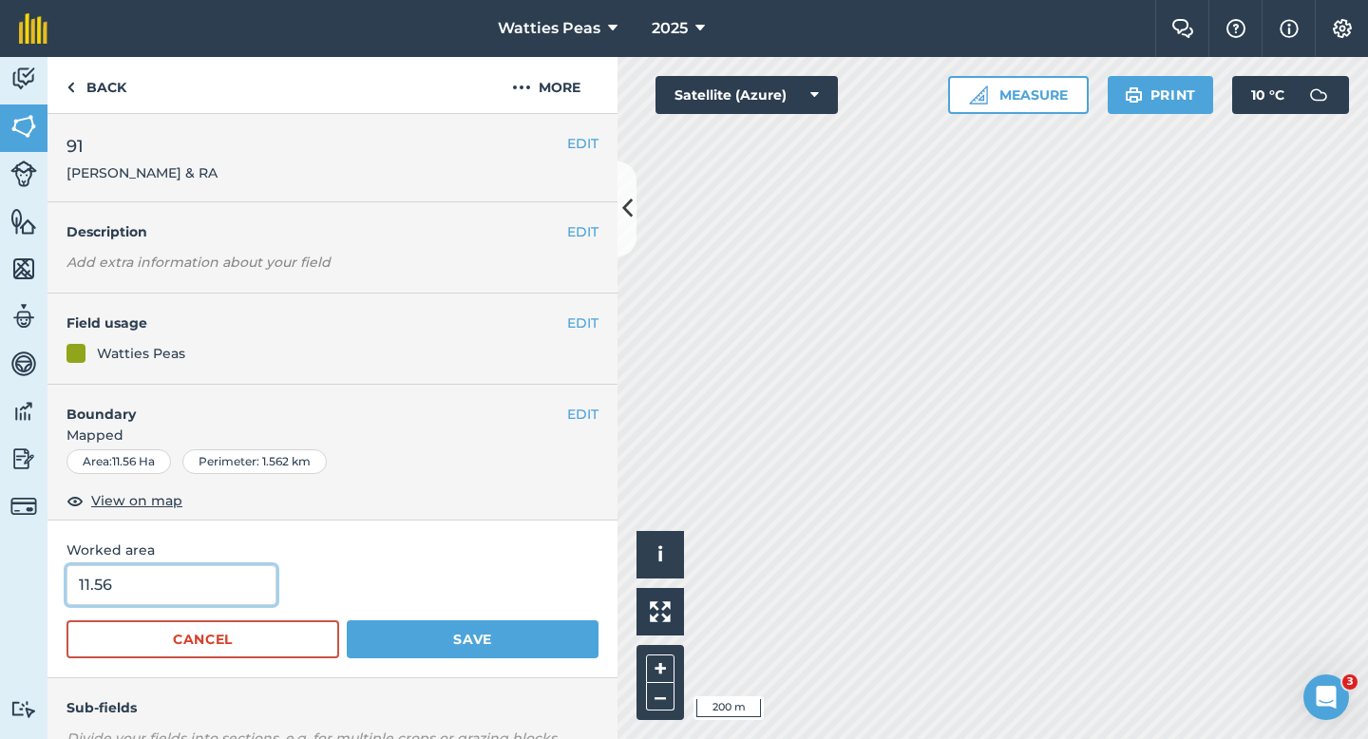
click at [240, 575] on input "11.56" at bounding box center [172, 585] width 210 height 40
click at [240, 590] on input "11.56" at bounding box center [172, 585] width 210 height 40
type input "11.6"
click at [347, 620] on button "Save" at bounding box center [473, 639] width 252 height 38
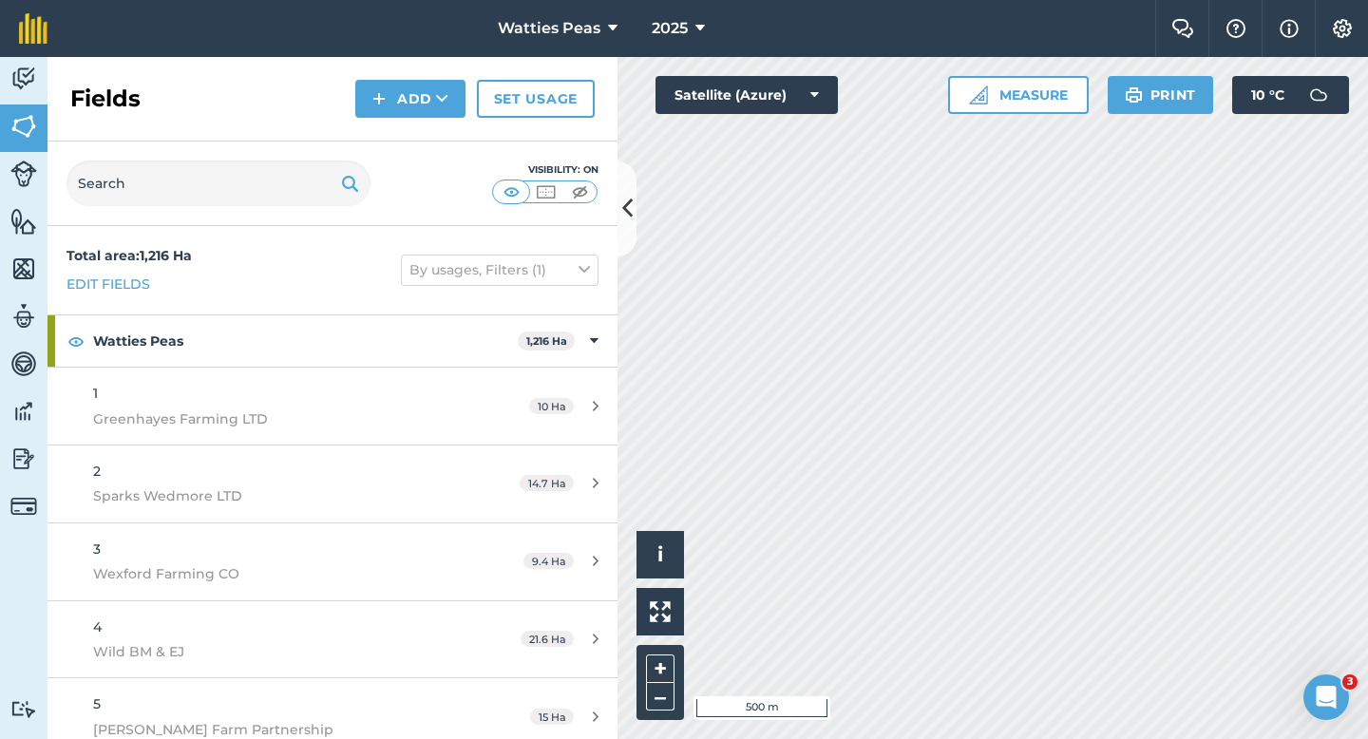
click at [385, 75] on div "Fields Add Set usage" at bounding box center [333, 99] width 570 height 85
click at [396, 108] on button "Add" at bounding box center [410, 99] width 110 height 38
click at [398, 137] on link "Draw" at bounding box center [410, 142] width 105 height 42
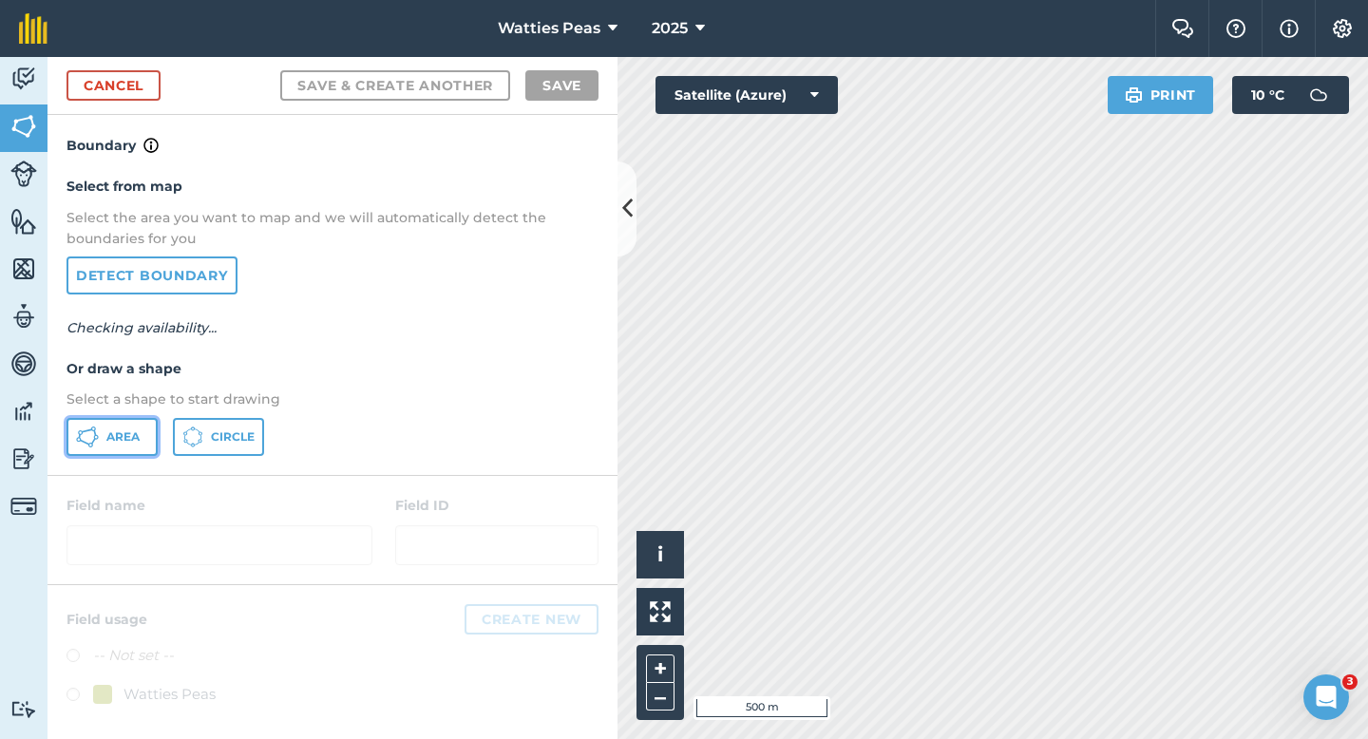
click at [152, 443] on button "Area" at bounding box center [112, 437] width 91 height 38
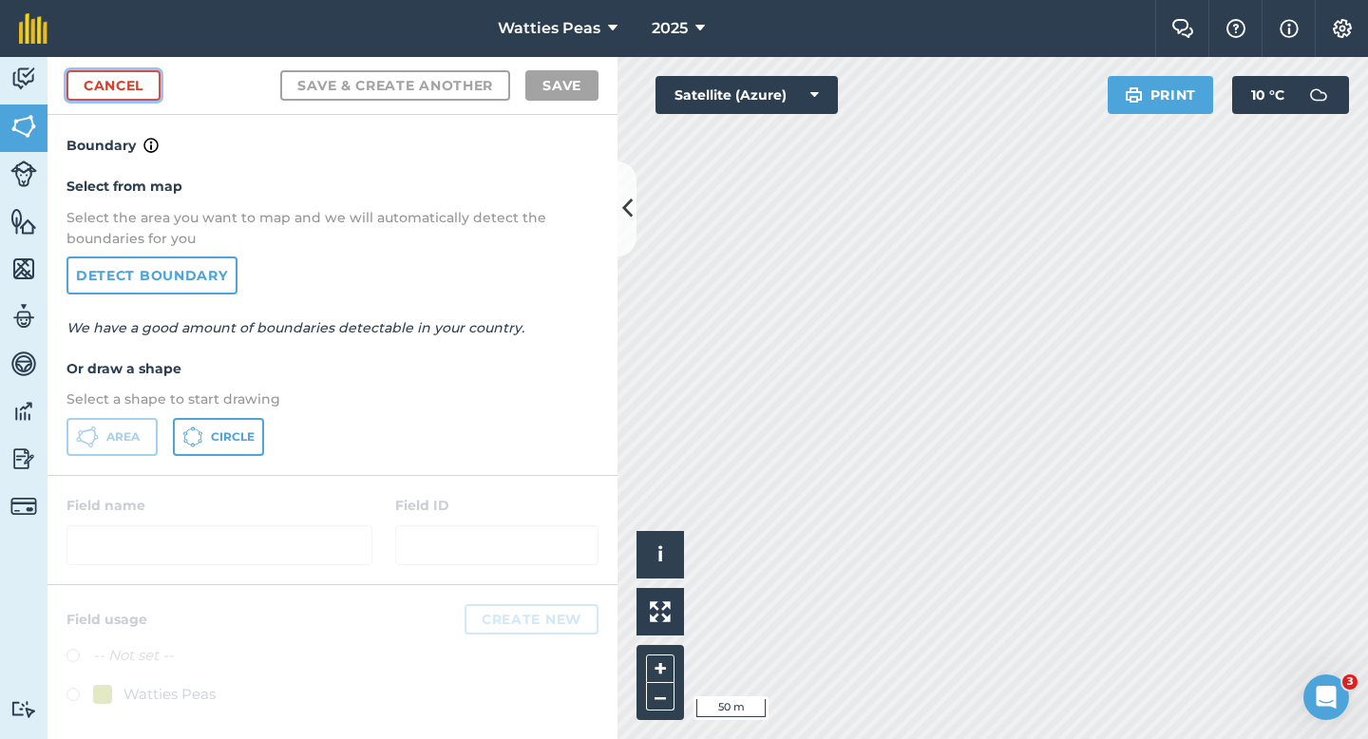
click at [133, 75] on link "Cancel" at bounding box center [114, 85] width 94 height 30
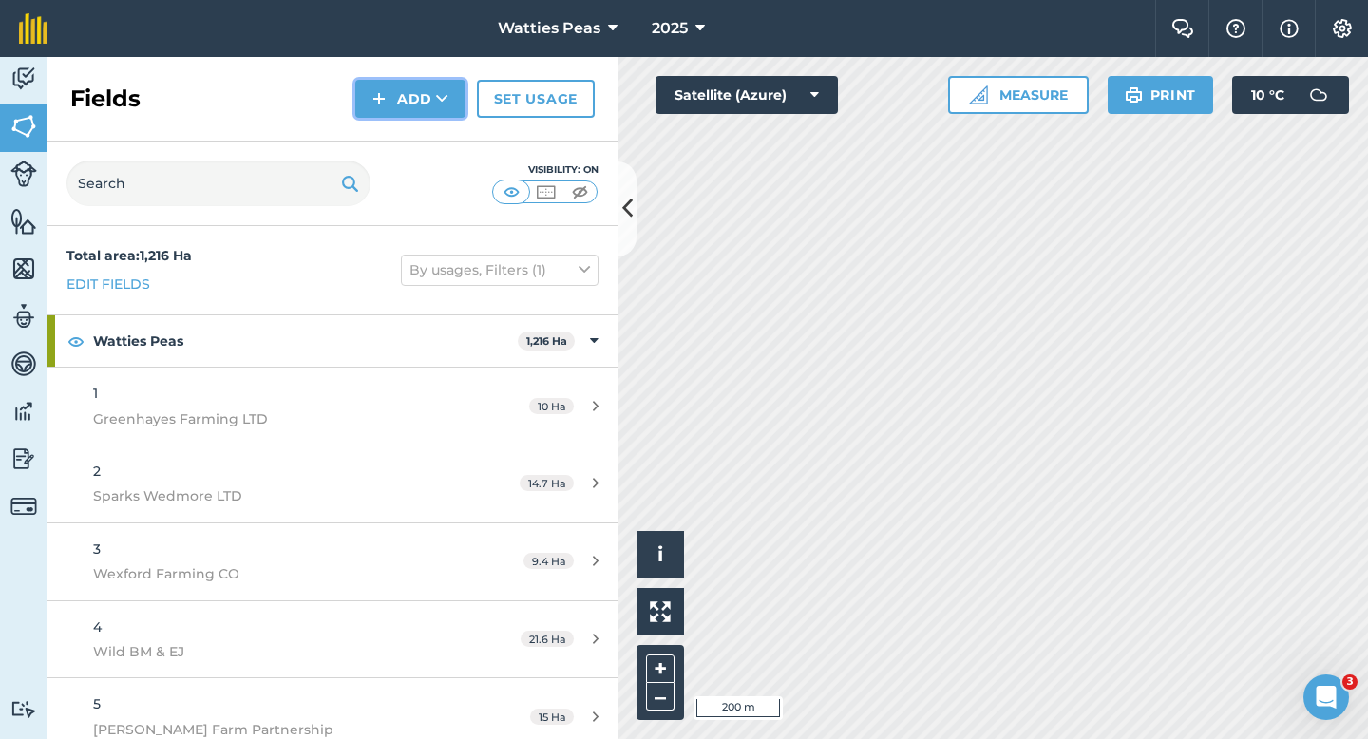
click at [371, 82] on button "Add" at bounding box center [410, 99] width 110 height 38
click at [384, 106] on img at bounding box center [378, 98] width 13 height 23
click at [386, 124] on link "Draw" at bounding box center [410, 142] width 105 height 42
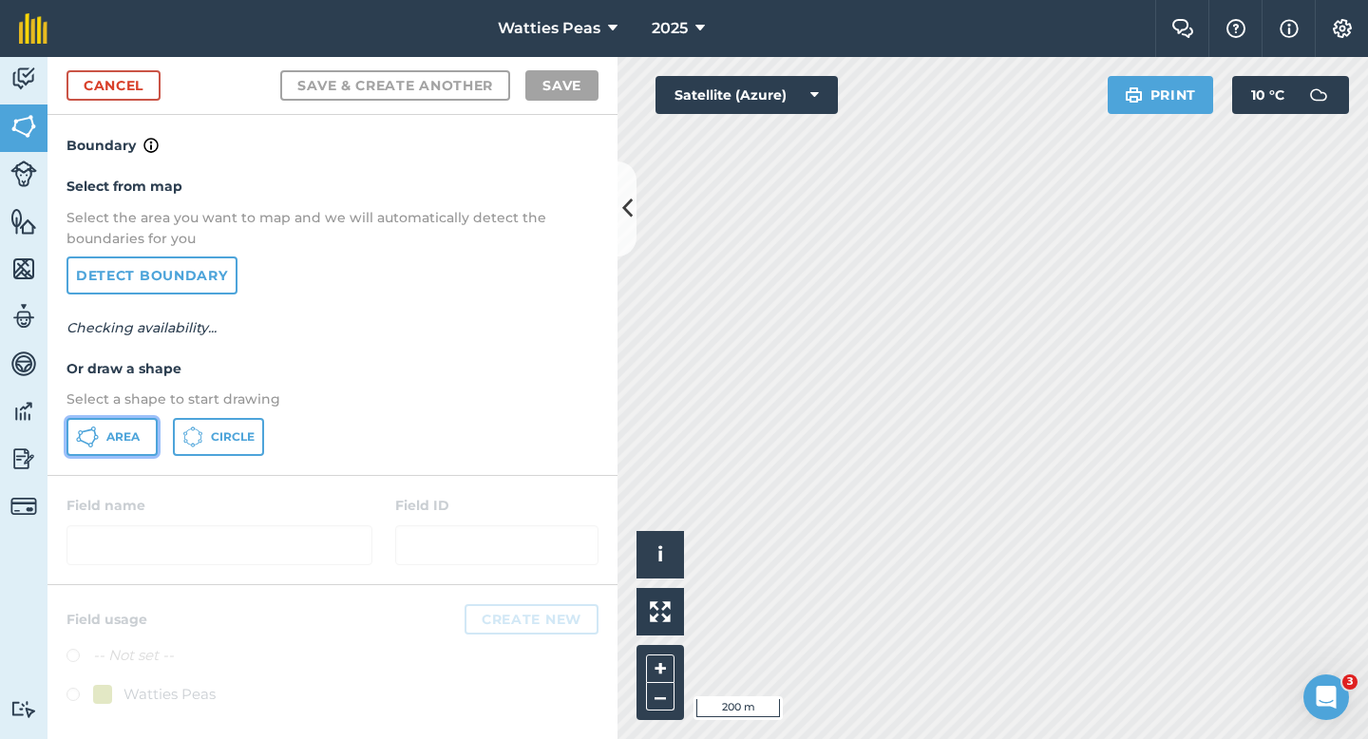
click at [142, 433] on button "Area" at bounding box center [112, 437] width 91 height 38
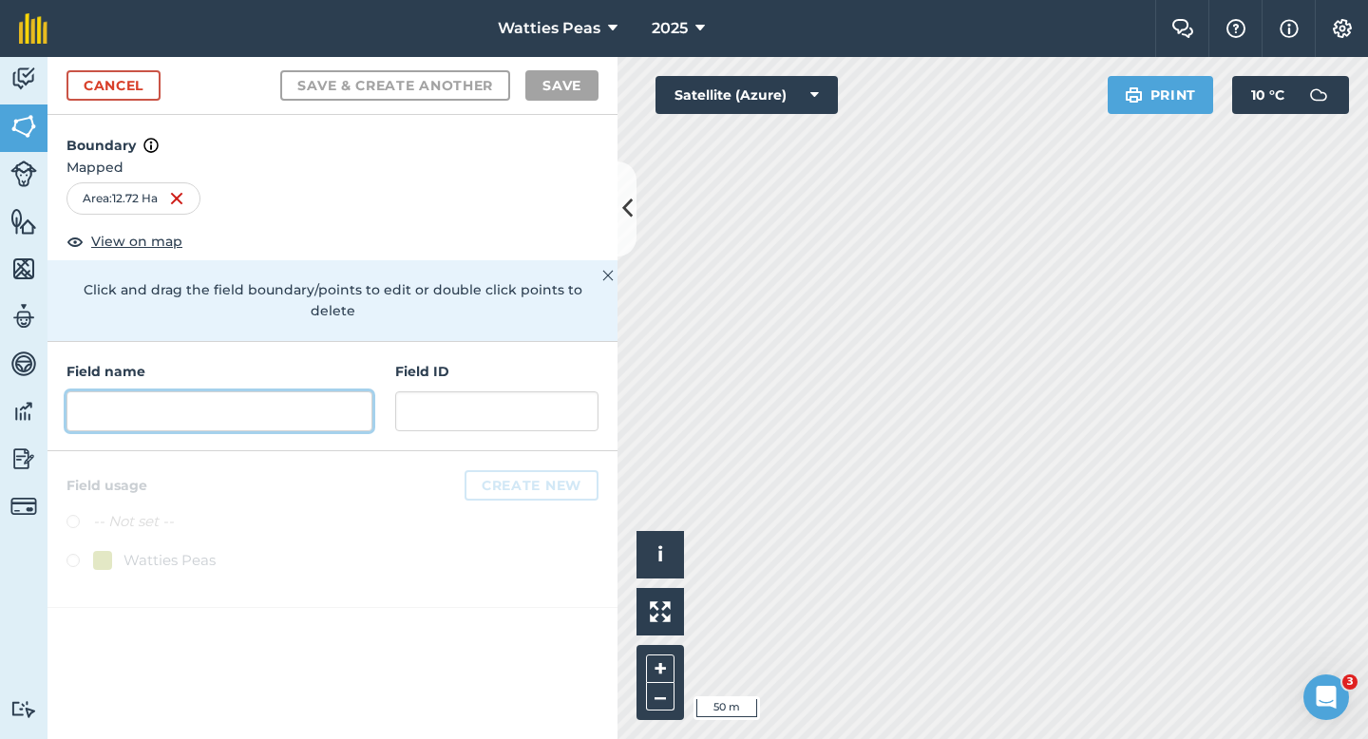
click at [318, 402] on input "text" at bounding box center [220, 411] width 306 height 40
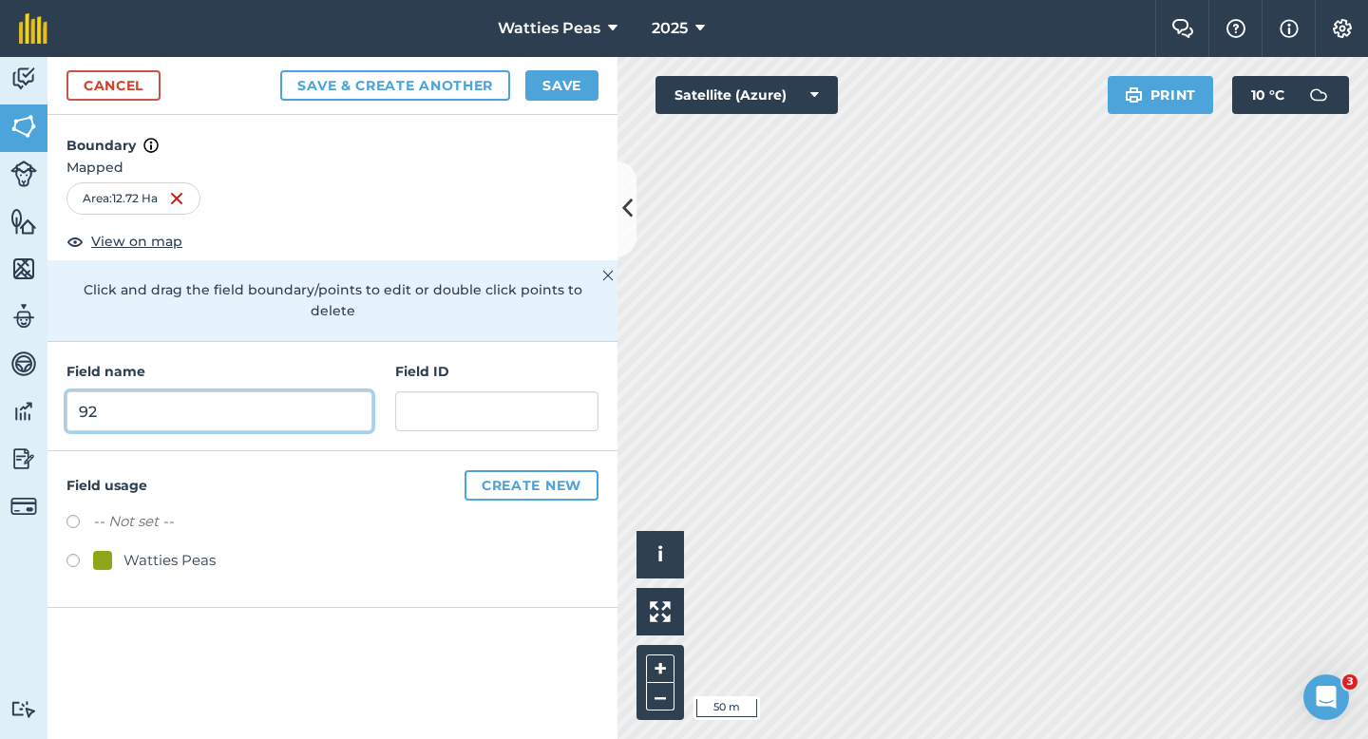
type input "92"
click at [184, 549] on div "Watties Peas" at bounding box center [170, 560] width 92 height 23
radio input "true"
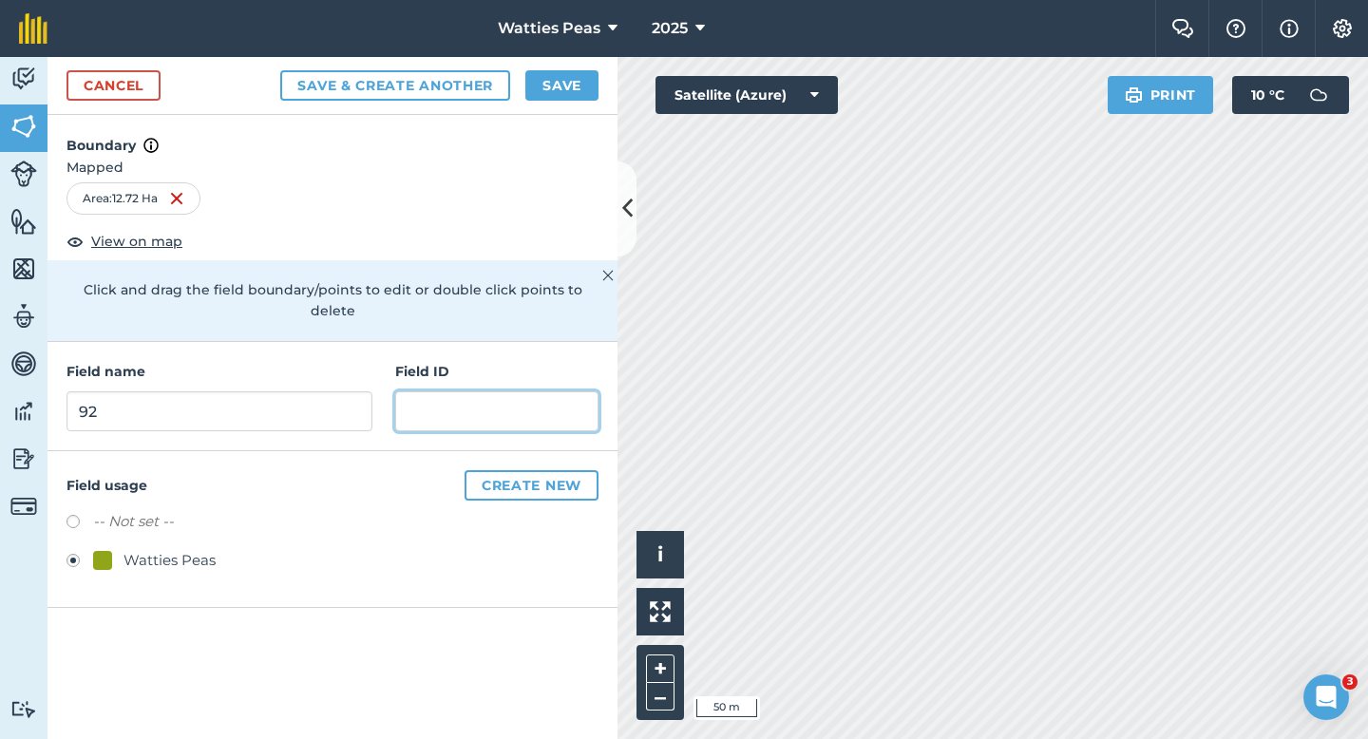
click at [423, 406] on input "text" at bounding box center [496, 411] width 203 height 40
type input "Lynchris Farming LTD"
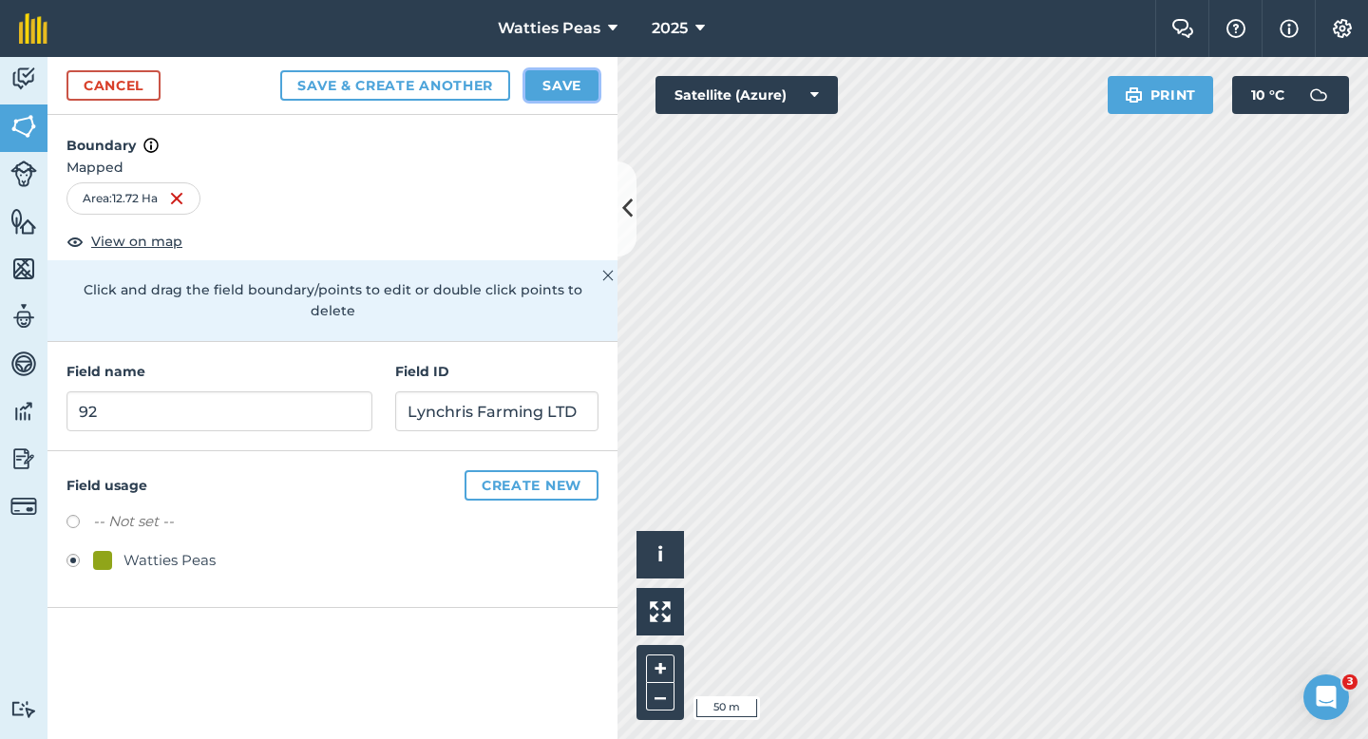
click at [554, 82] on button "Save" at bounding box center [561, 85] width 73 height 30
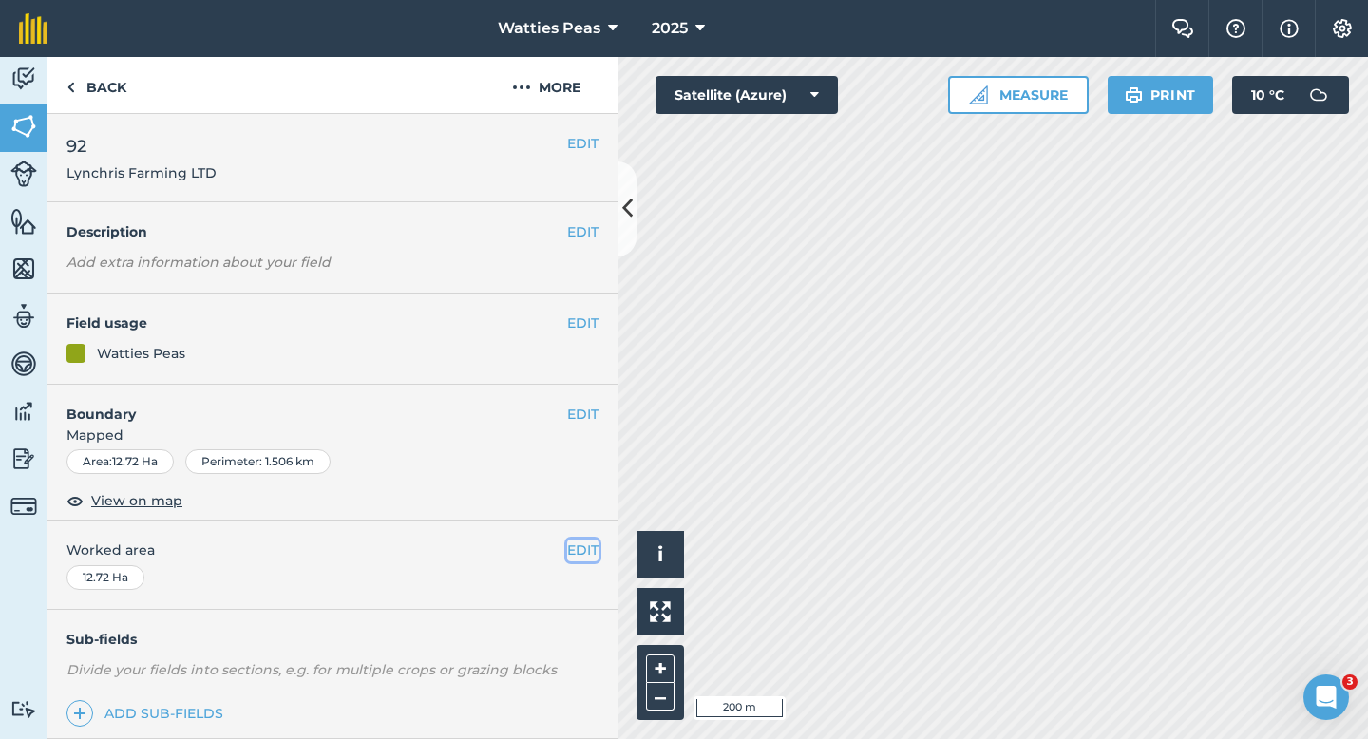
click at [583, 551] on button "EDIT" at bounding box center [582, 550] width 31 height 21
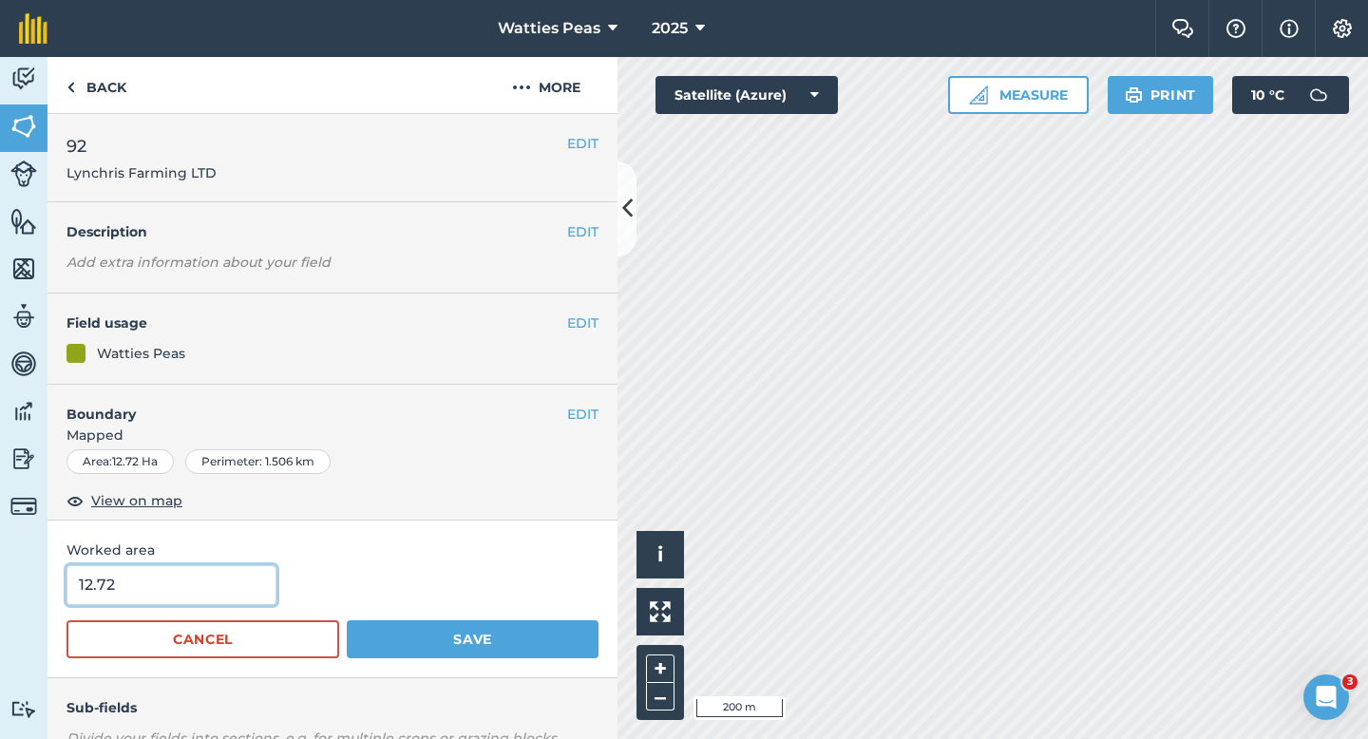
click at [197, 594] on input "12.72" at bounding box center [172, 585] width 210 height 40
type input "12.7"
click at [347, 620] on button "Save" at bounding box center [473, 639] width 252 height 38
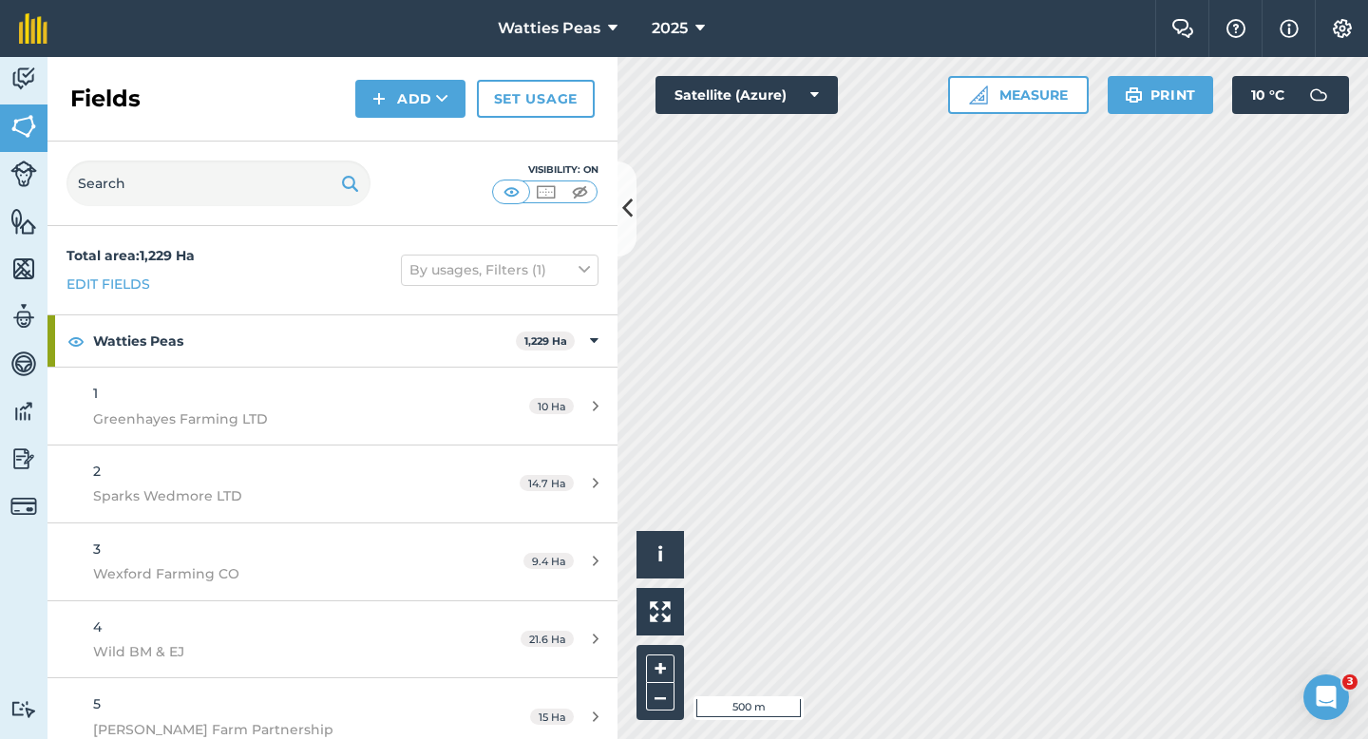
click at [611, 101] on div "Activity Fields Livestock Features Maps Team Vehicles Data Reporting Billing Tu…" at bounding box center [684, 398] width 1368 height 682
click at [410, 118] on div "Fields Add Set usage" at bounding box center [333, 99] width 570 height 85
click at [410, 135] on div "Fields Add Set usage" at bounding box center [333, 99] width 570 height 85
click at [410, 89] on button "Add" at bounding box center [410, 99] width 110 height 38
click at [410, 125] on link "Draw" at bounding box center [410, 142] width 105 height 42
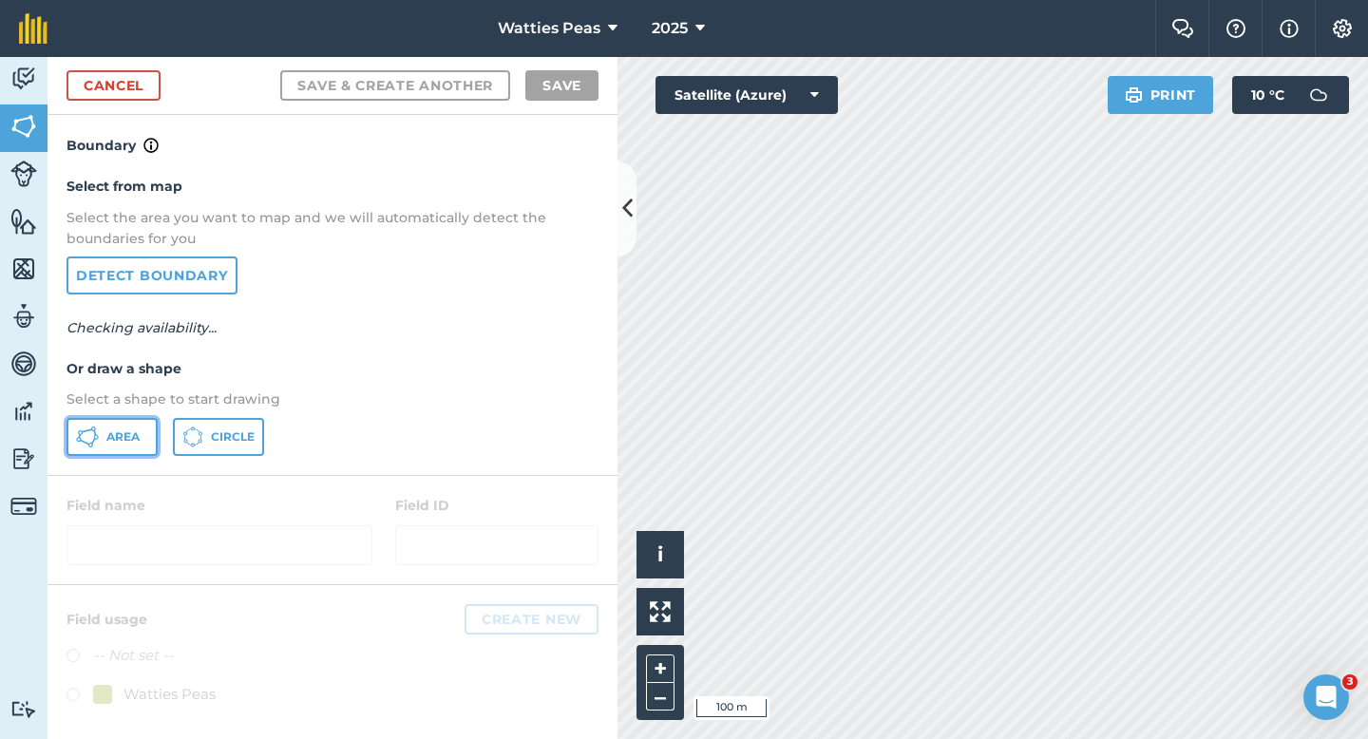
click at [126, 443] on span "Area" at bounding box center [122, 436] width 33 height 15
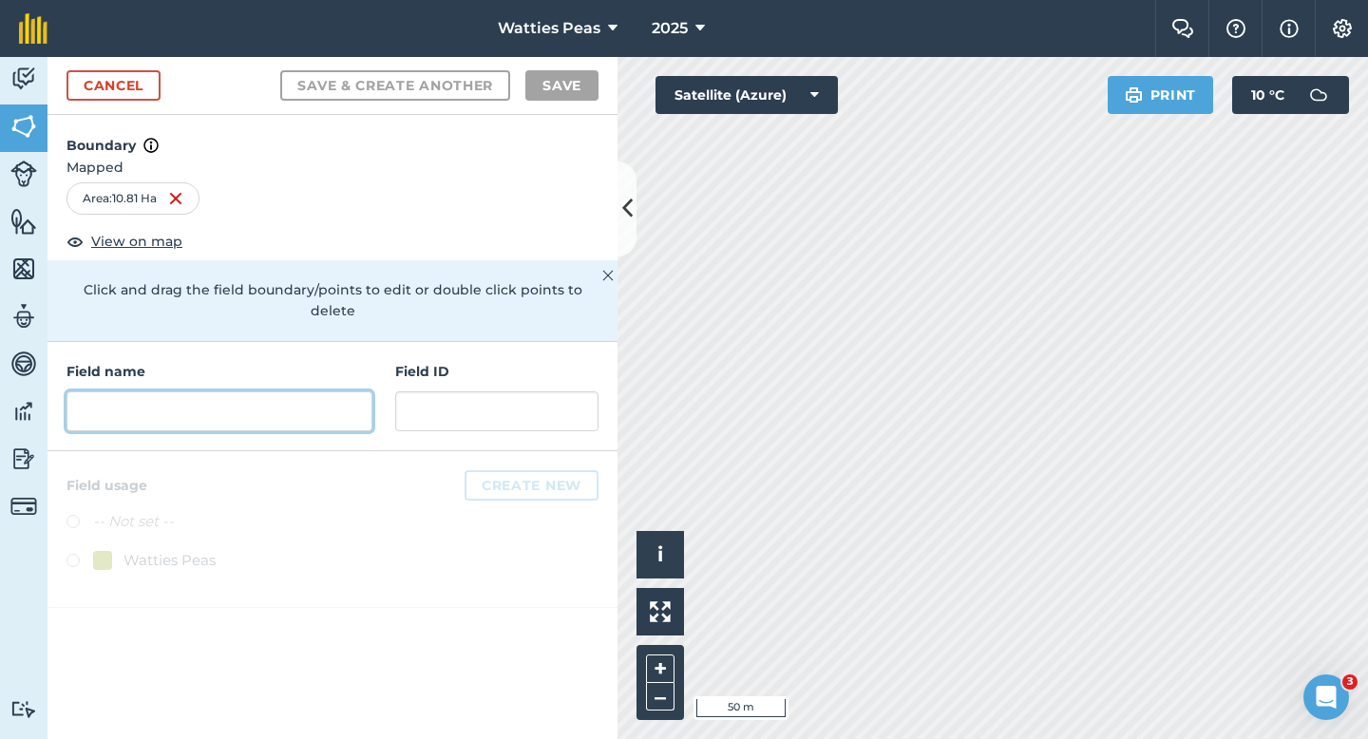
click at [294, 397] on input "text" at bounding box center [220, 411] width 306 height 40
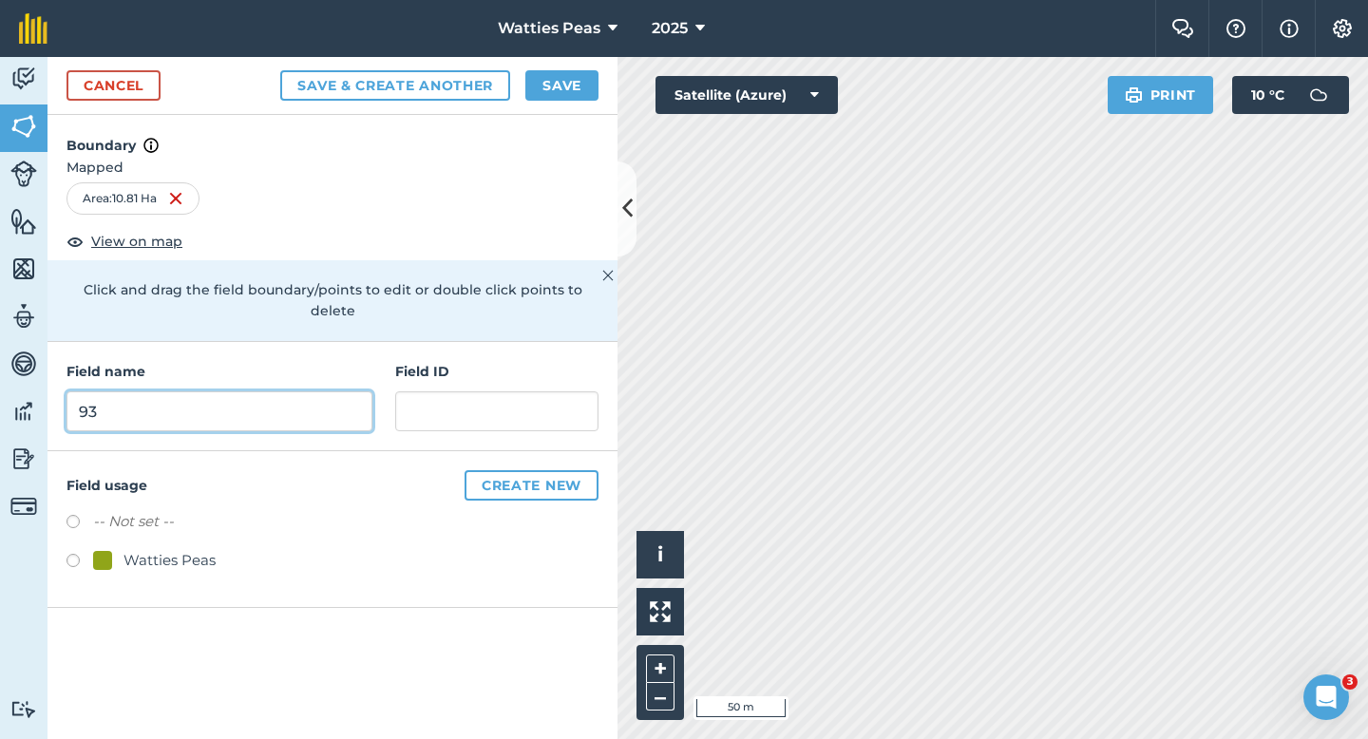
type input "93"
click at [196, 550] on div "Watties Peas" at bounding box center [170, 560] width 92 height 23
radio input "true"
click at [451, 361] on h4 "Field ID" at bounding box center [496, 371] width 203 height 21
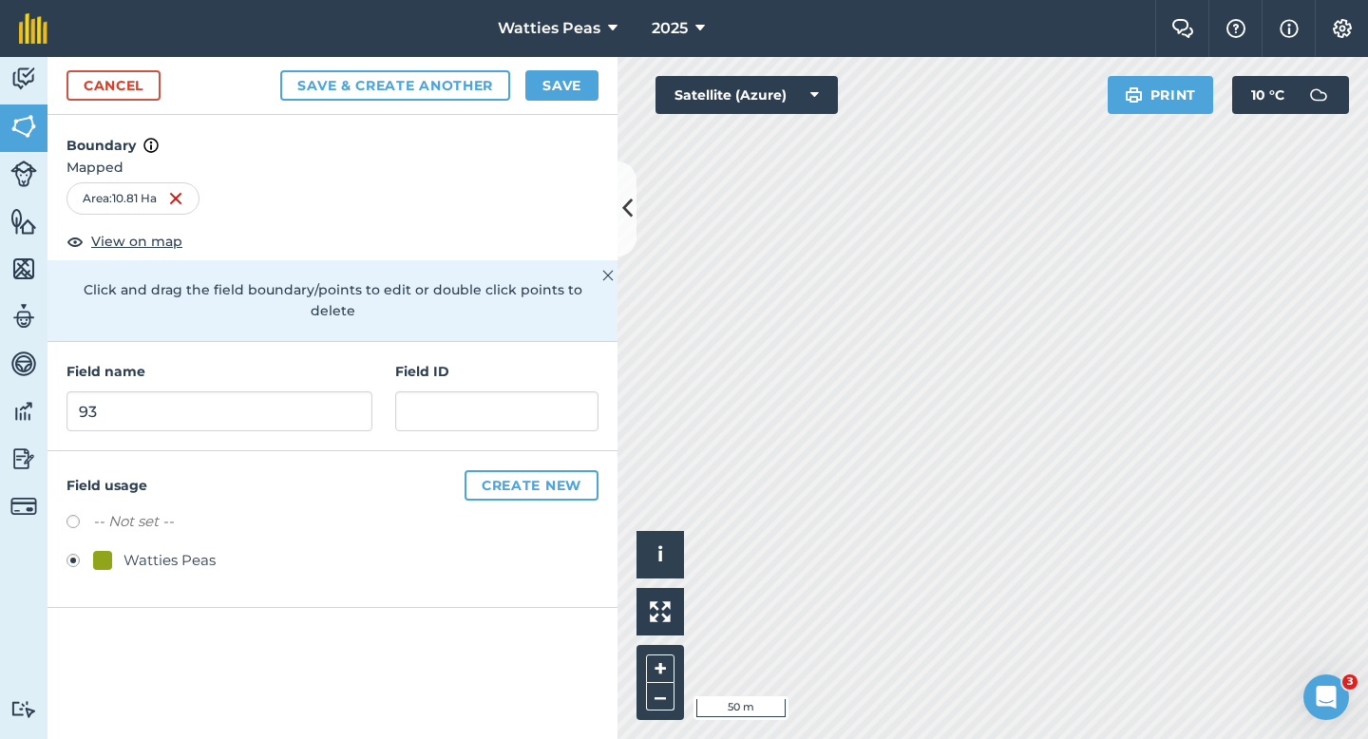
click at [446, 368] on div "Field ID" at bounding box center [496, 396] width 203 height 70
click at [464, 391] on input "text" at bounding box center [496, 411] width 203 height 40
type input "Lynchris Farming LTD"
click at [581, 68] on div "Cancel Save & Create Another Save" at bounding box center [333, 86] width 570 height 58
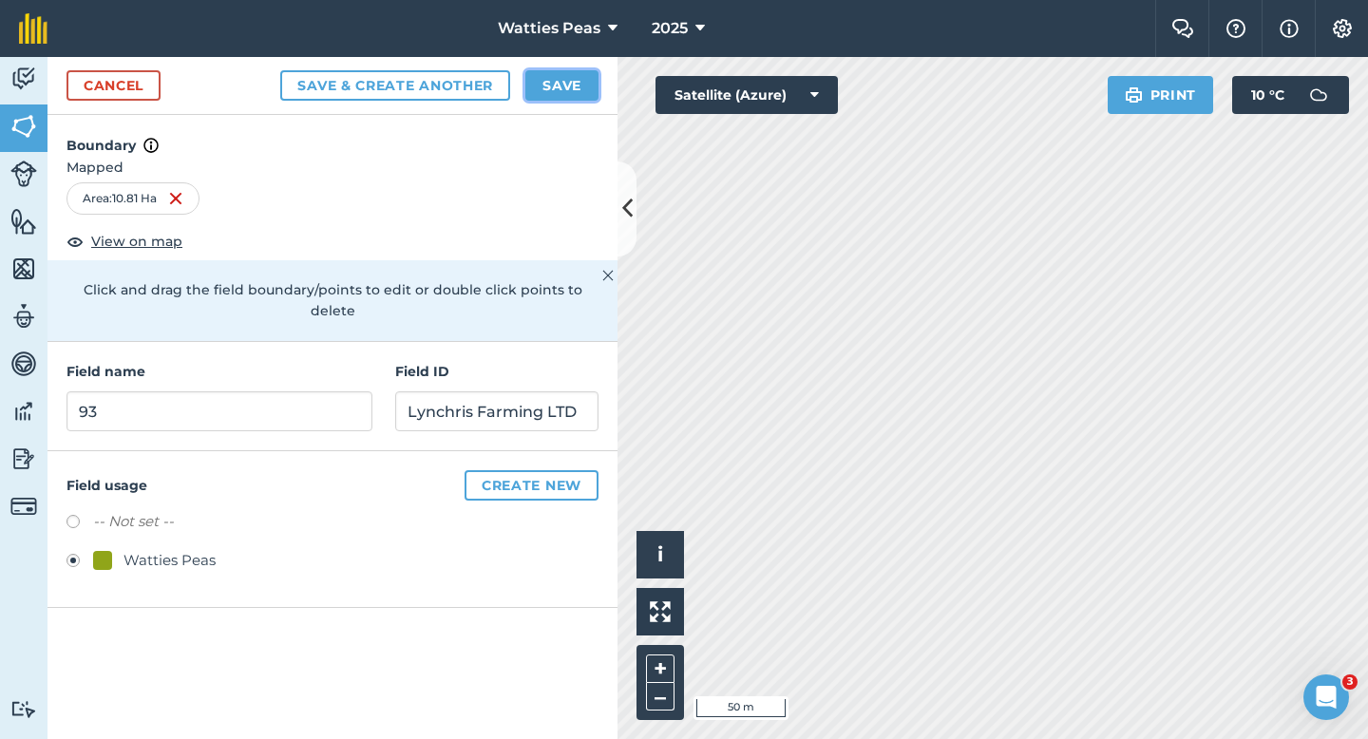
click at [575, 90] on button "Save" at bounding box center [561, 85] width 73 height 30
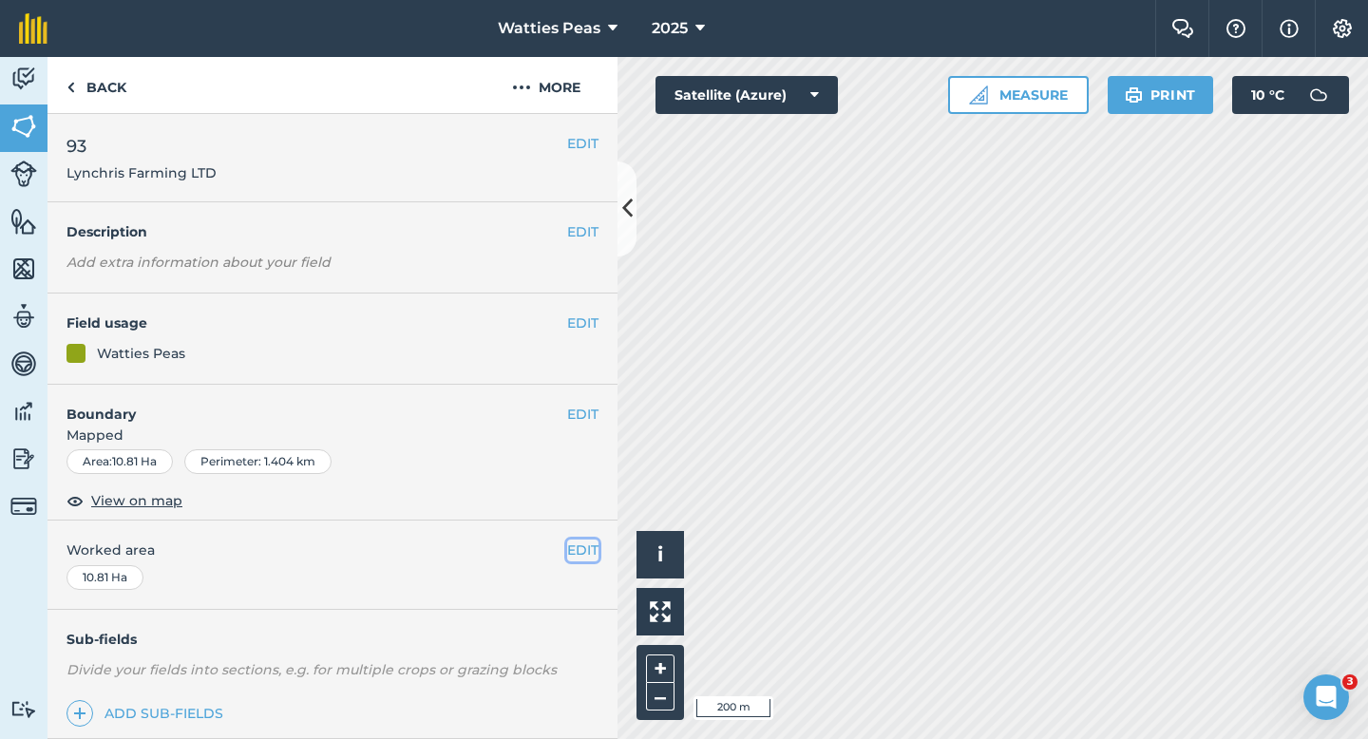
click at [576, 547] on button "EDIT" at bounding box center [582, 550] width 31 height 21
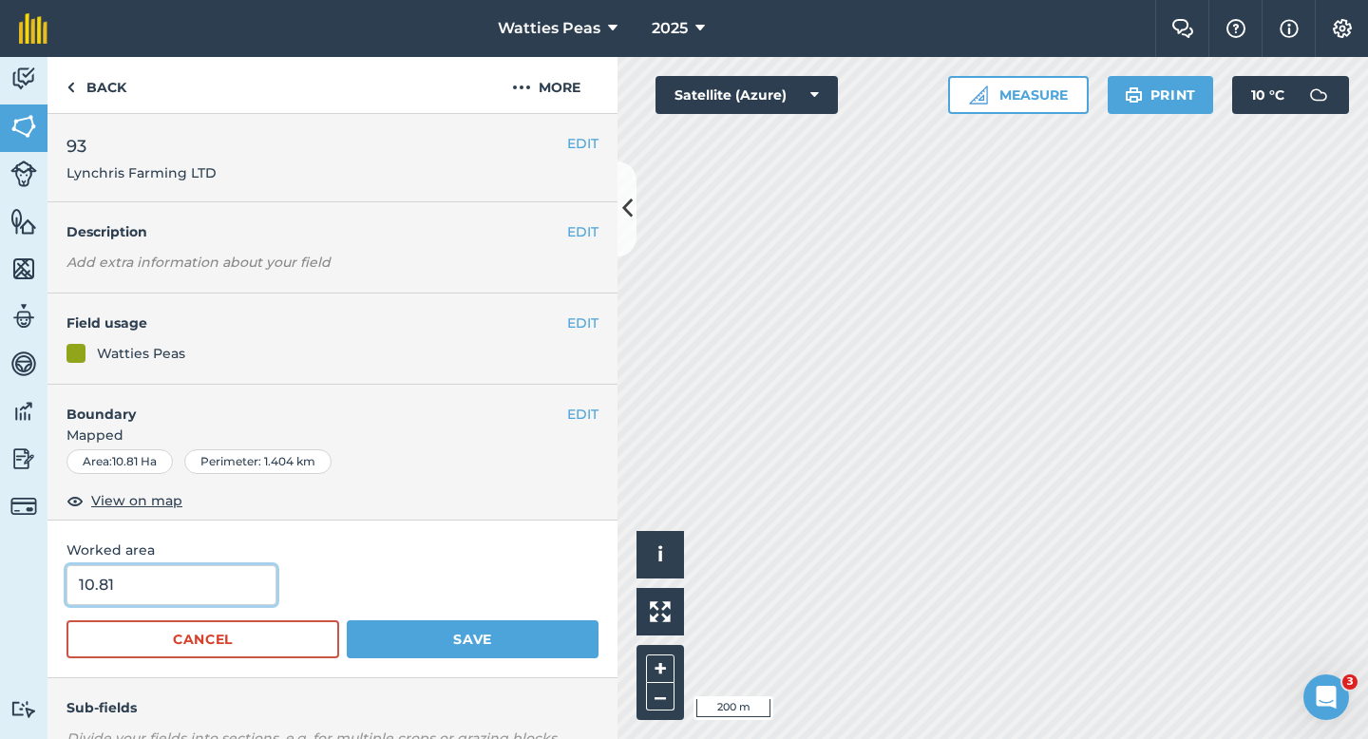
click at [253, 599] on input "10.81" at bounding box center [172, 585] width 210 height 40
type input "10.8"
click at [347, 620] on button "Save" at bounding box center [473, 639] width 252 height 38
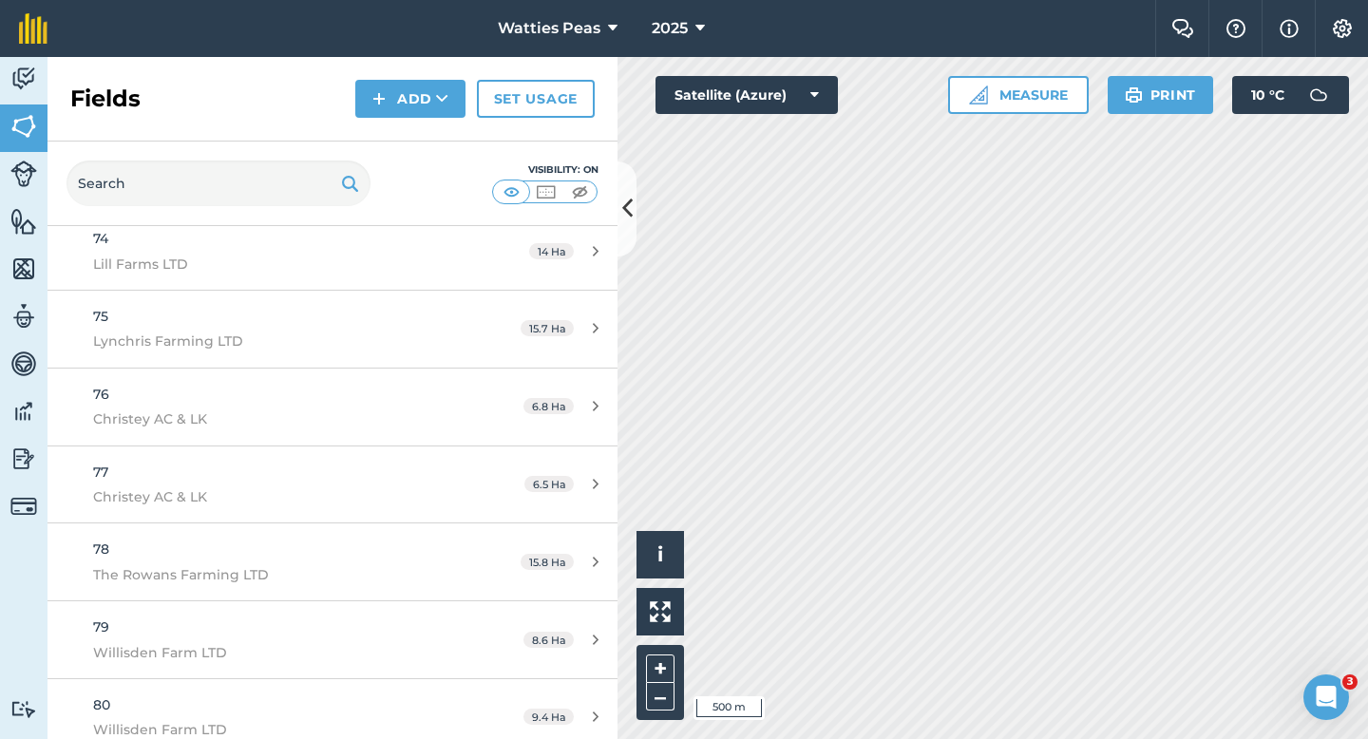
scroll to position [6855, 0]
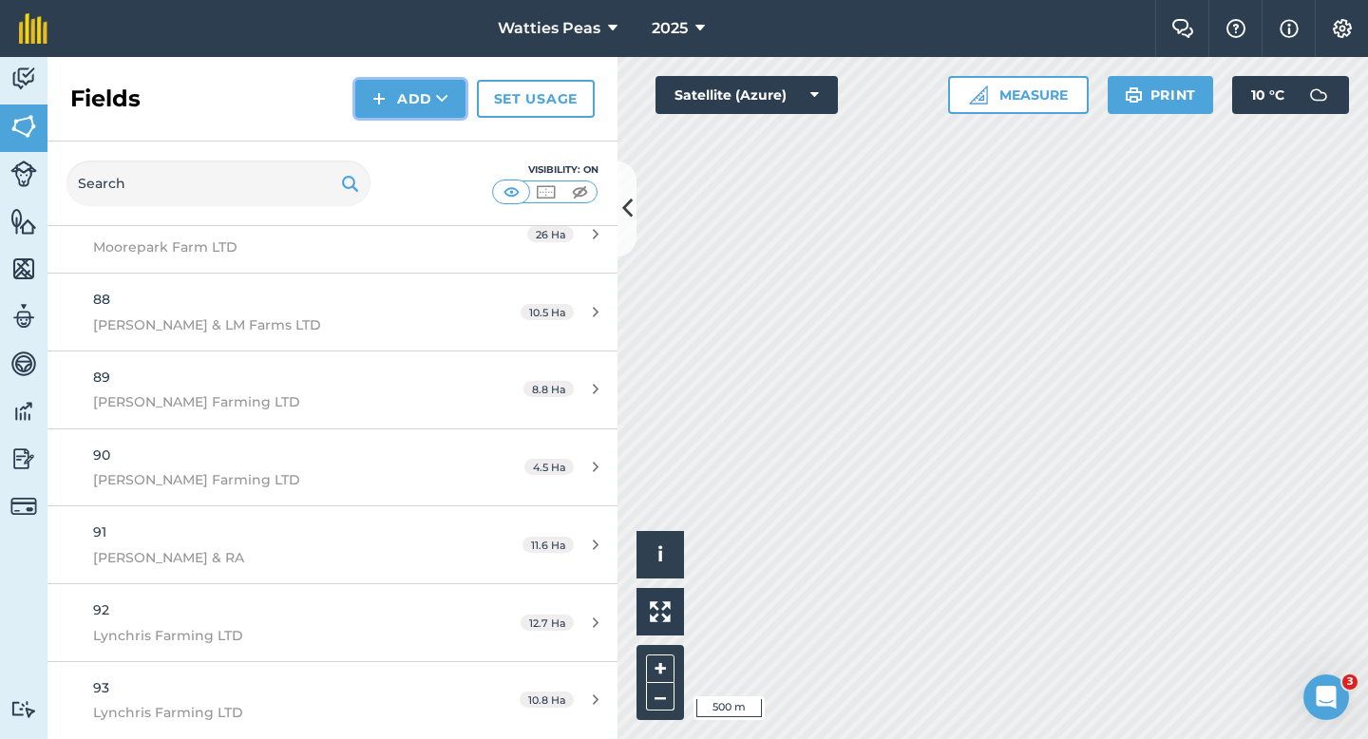
click at [401, 107] on button "Add" at bounding box center [410, 99] width 110 height 38
click at [401, 130] on link "Draw" at bounding box center [410, 142] width 105 height 42
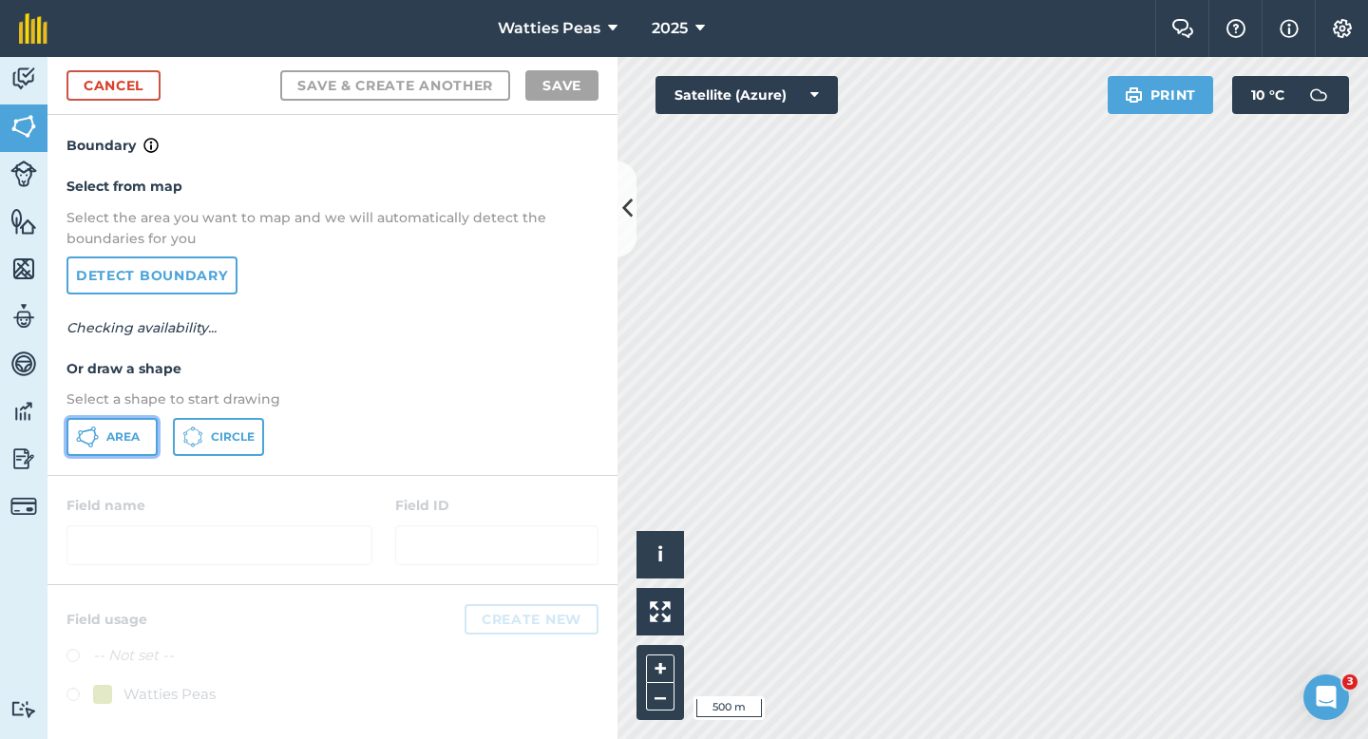
click at [144, 446] on button "Area" at bounding box center [112, 437] width 91 height 38
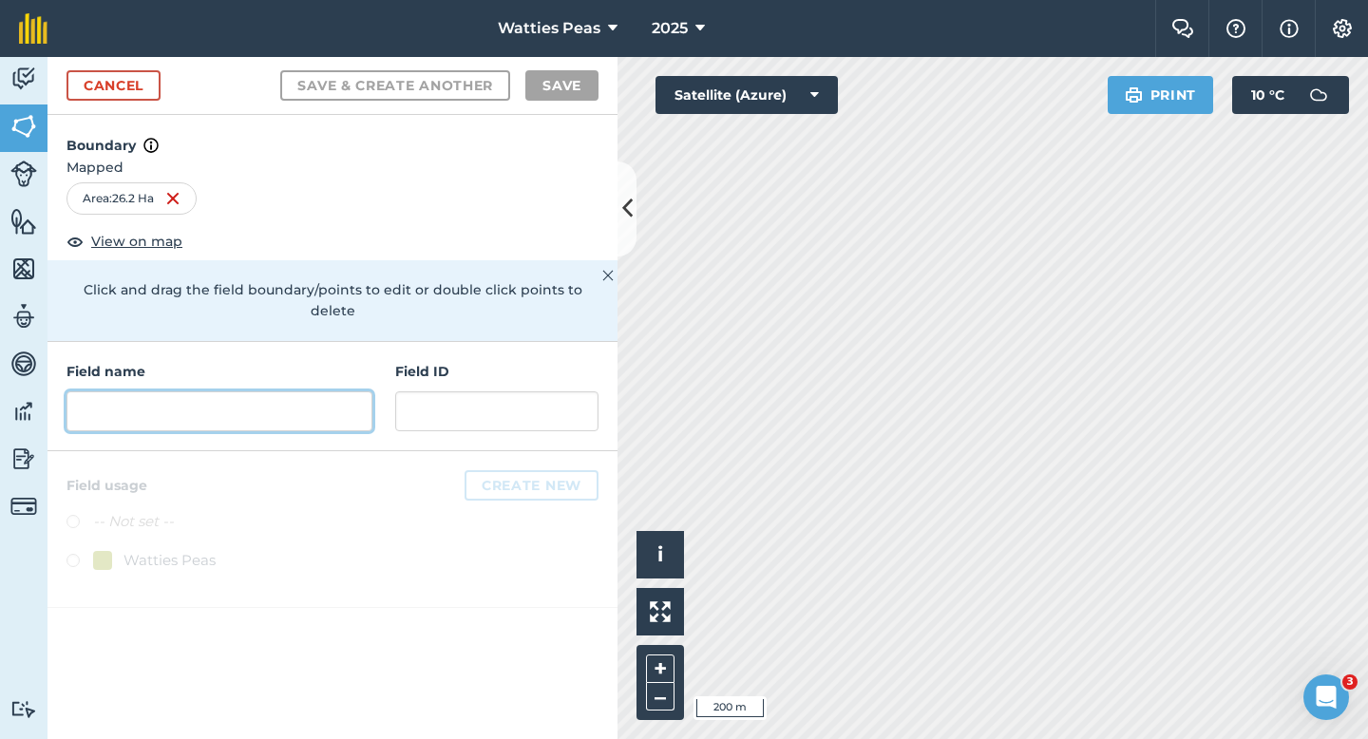
click at [289, 404] on input "text" at bounding box center [220, 411] width 306 height 40
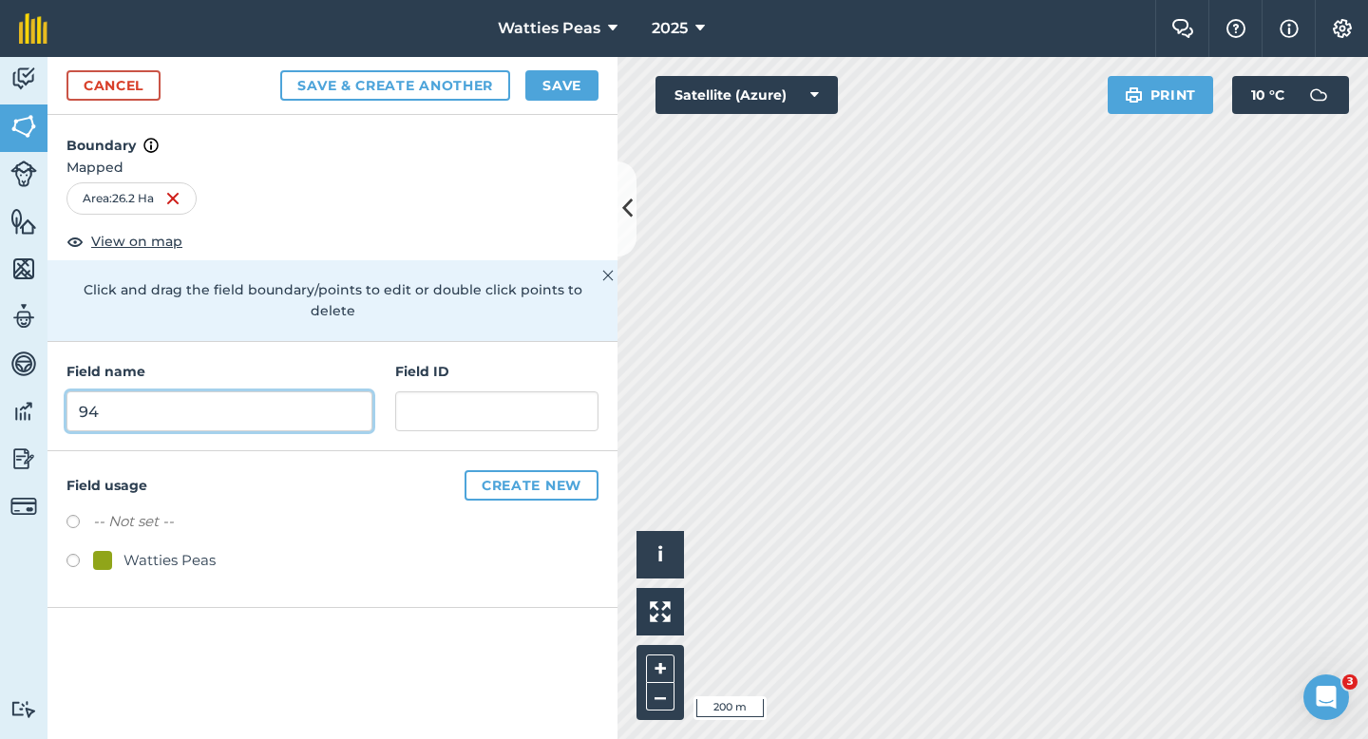
type input "94"
click at [188, 549] on div "Watties Peas" at bounding box center [170, 560] width 92 height 23
radio input "true"
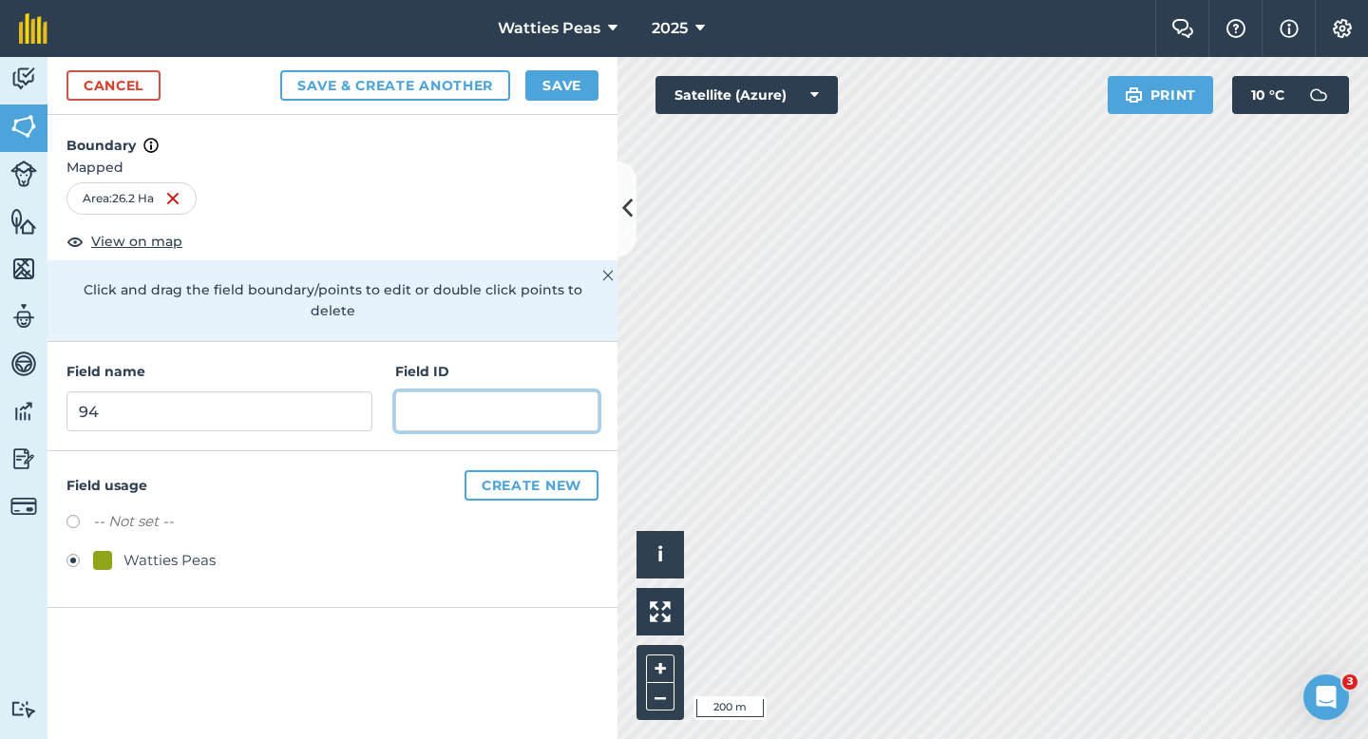
click at [415, 401] on input "text" at bounding box center [496, 411] width 203 height 40
click at [420, 396] on input "Feenderlyn" at bounding box center [496, 411] width 203 height 40
click at [426, 394] on input "Feenderlyn" at bounding box center [496, 411] width 203 height 40
click at [506, 396] on input "Fenderlyn" at bounding box center [496, 411] width 203 height 40
type input "Fenderlyn Farm LTD"
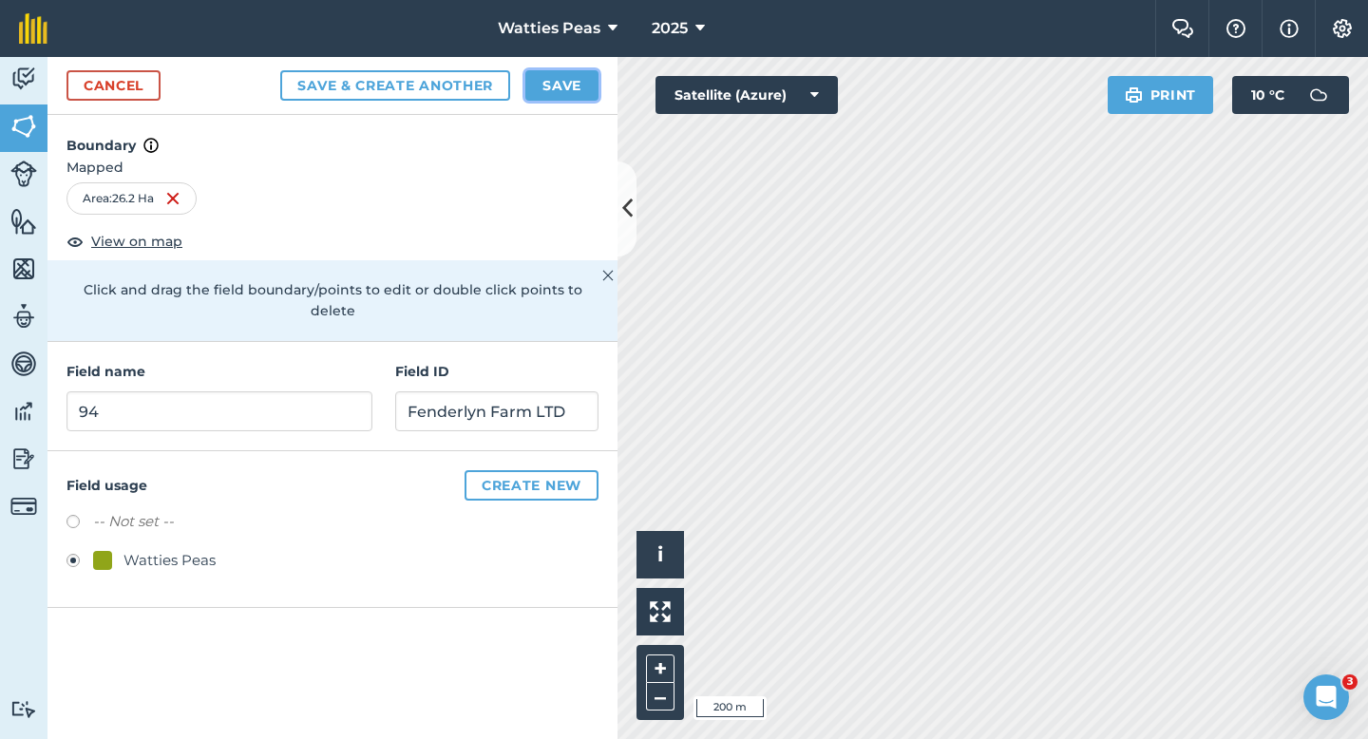
drag, startPoint x: 575, startPoint y: 87, endPoint x: 596, endPoint y: 103, distance: 25.8
click at [575, 87] on button "Save" at bounding box center [561, 85] width 73 height 30
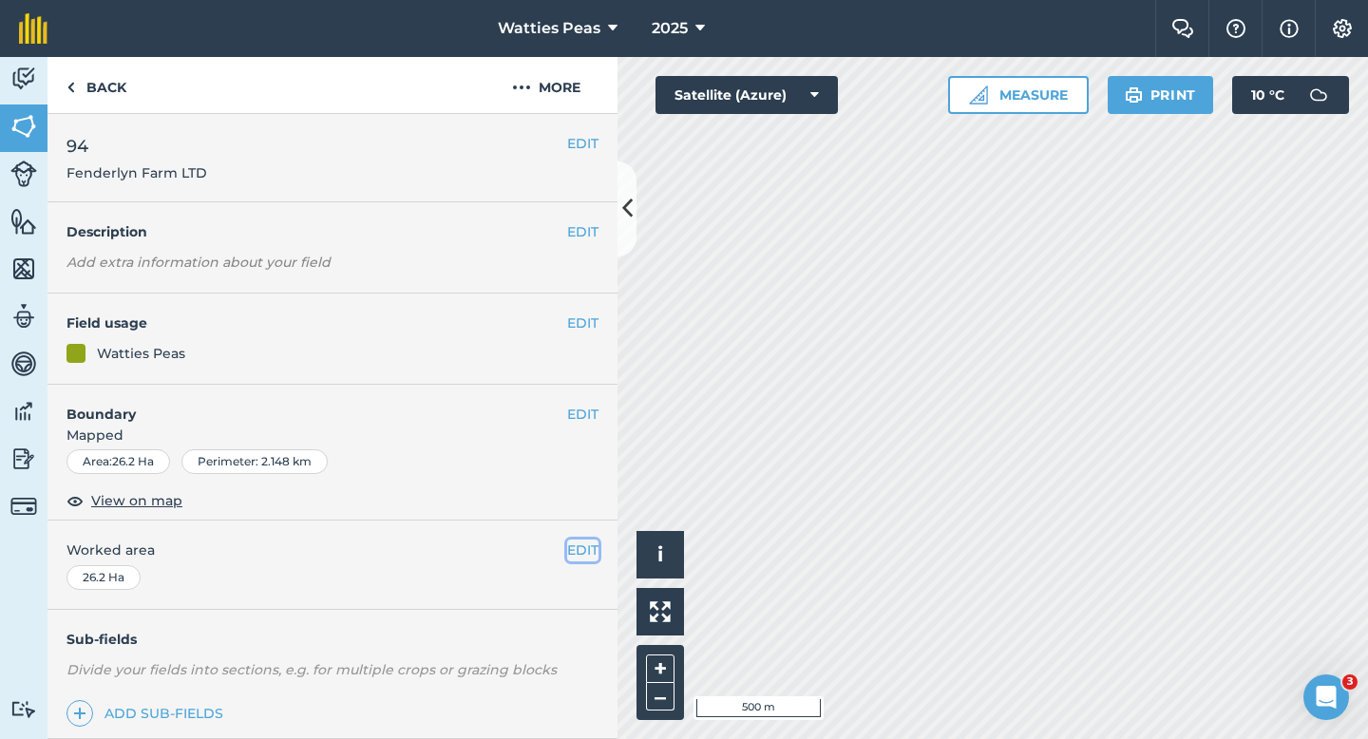
click at [579, 549] on button "EDIT" at bounding box center [582, 550] width 31 height 21
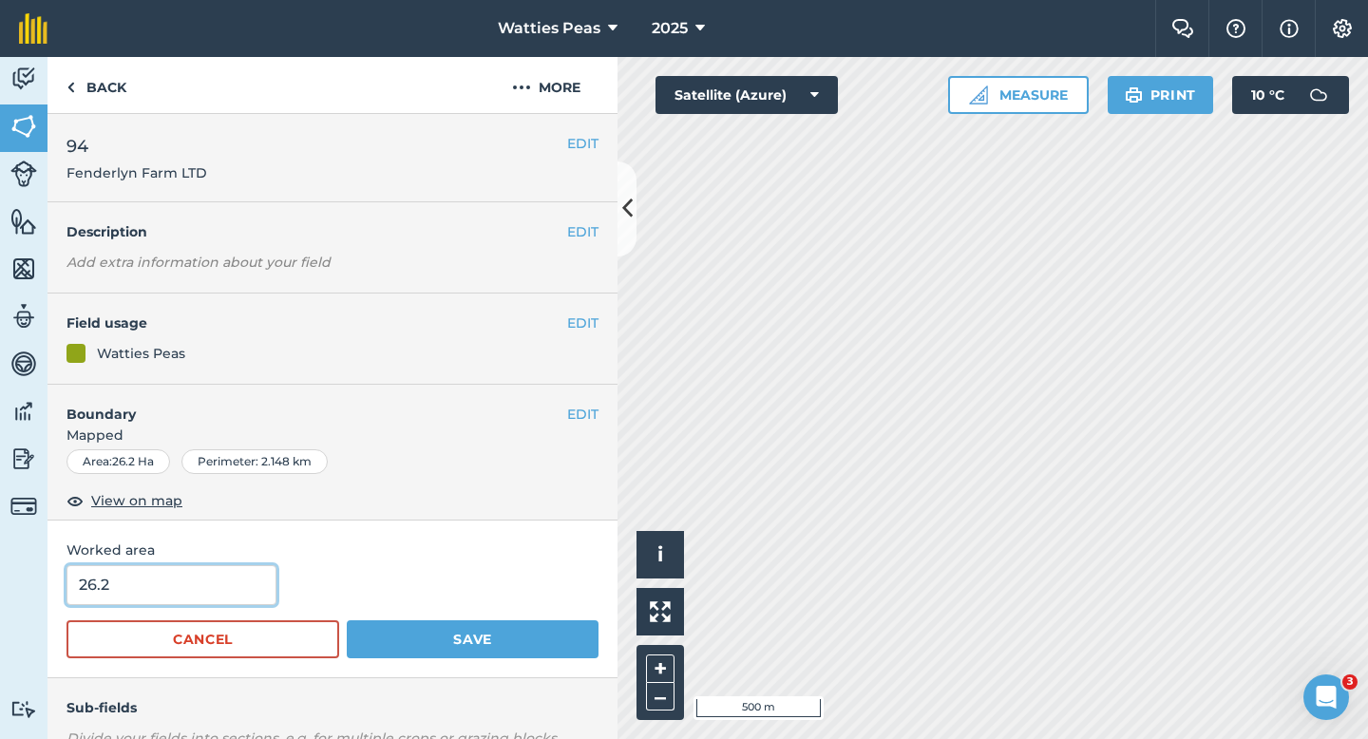
click at [207, 593] on input "26.2" at bounding box center [172, 585] width 210 height 40
type input "29.2"
click at [347, 620] on button "Save" at bounding box center [473, 639] width 252 height 38
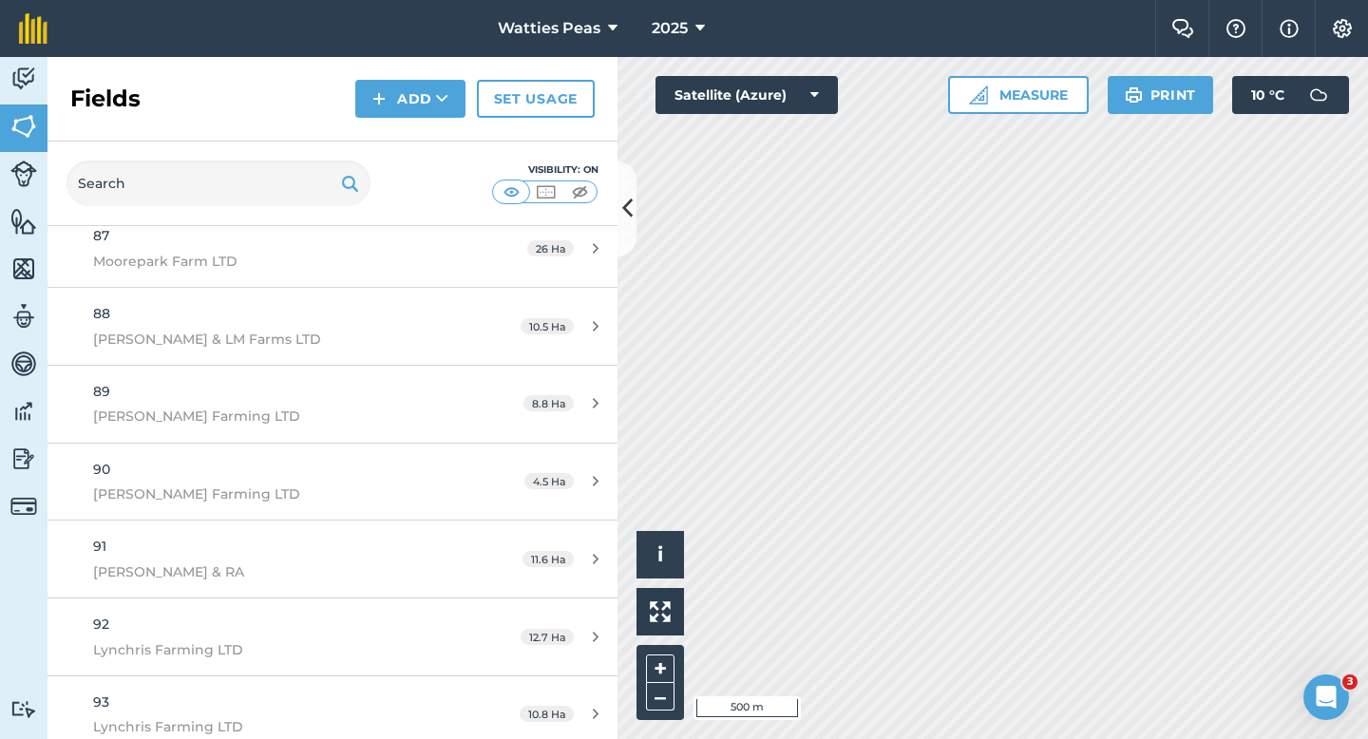
scroll to position [6933, 0]
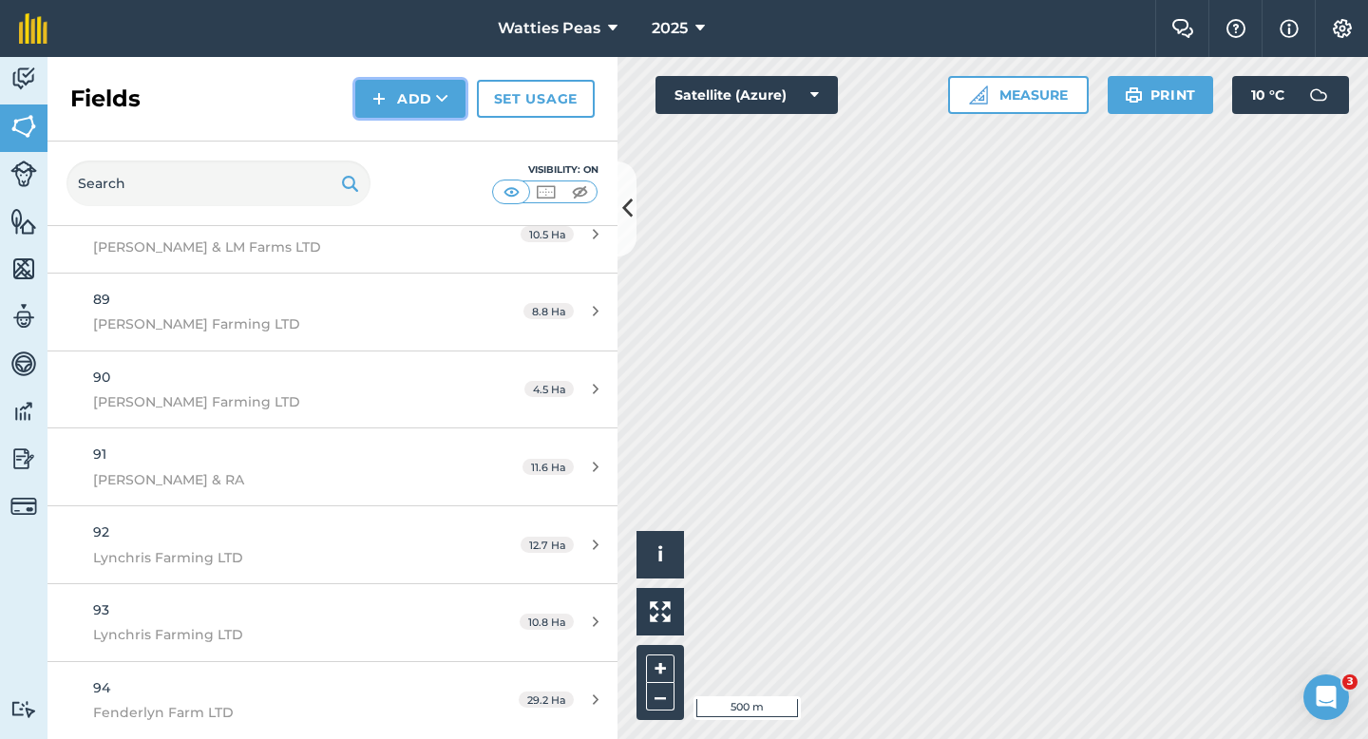
click at [427, 107] on button "Add" at bounding box center [410, 99] width 110 height 38
click at [427, 130] on link "Draw" at bounding box center [410, 142] width 105 height 42
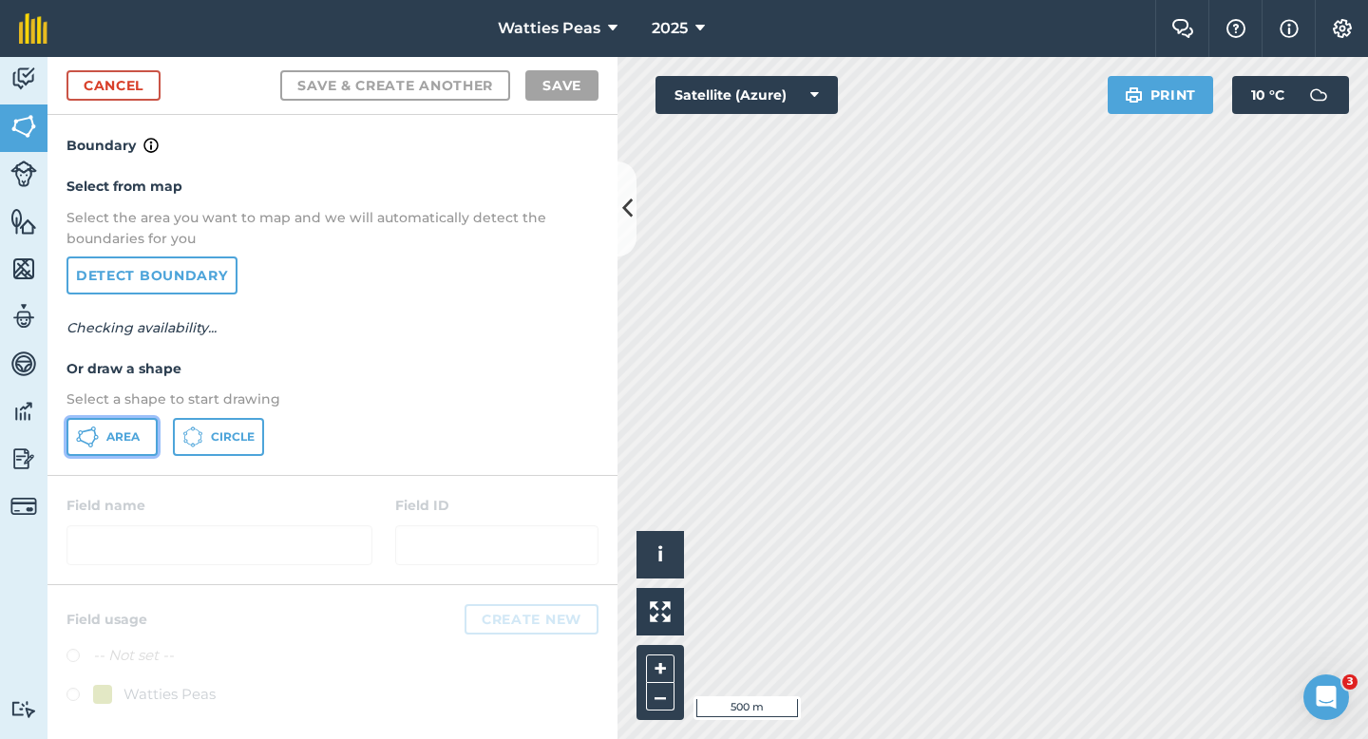
click at [119, 453] on button "Area" at bounding box center [112, 437] width 91 height 38
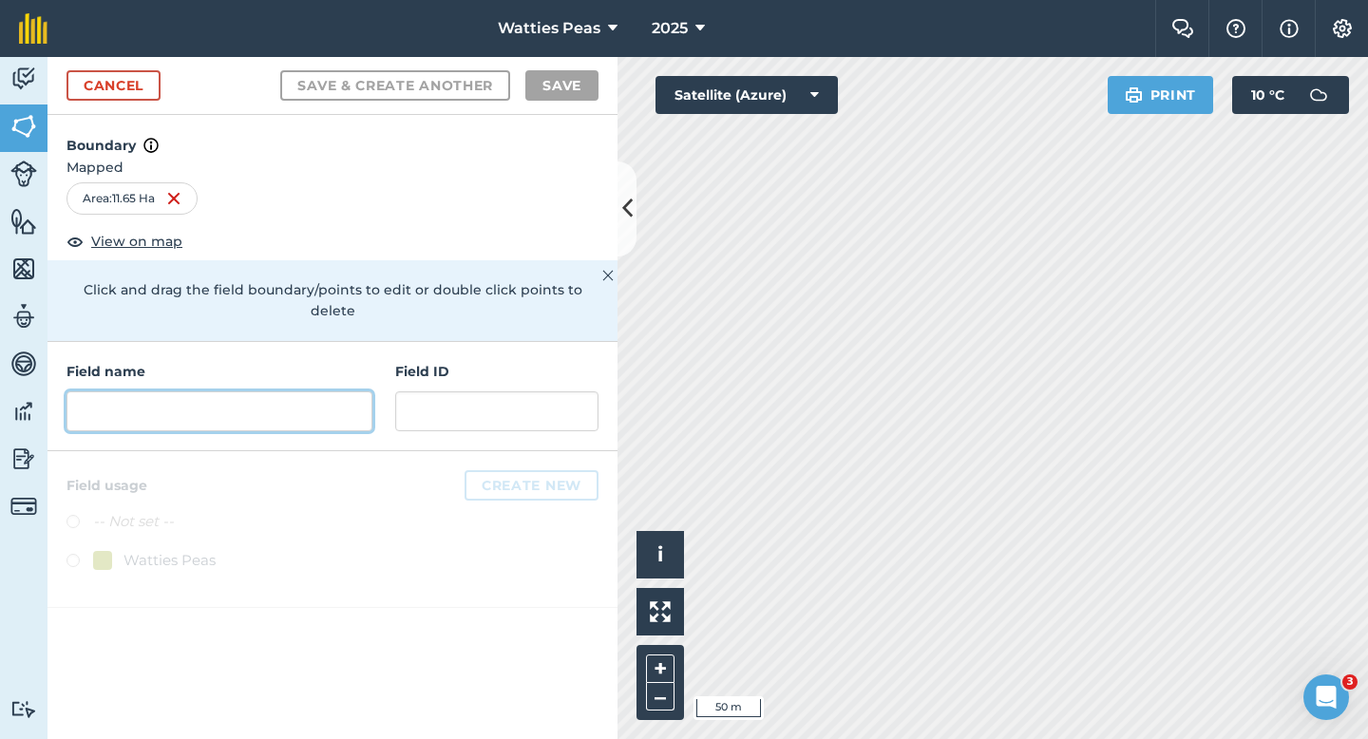
click at [322, 393] on input "text" at bounding box center [220, 411] width 306 height 40
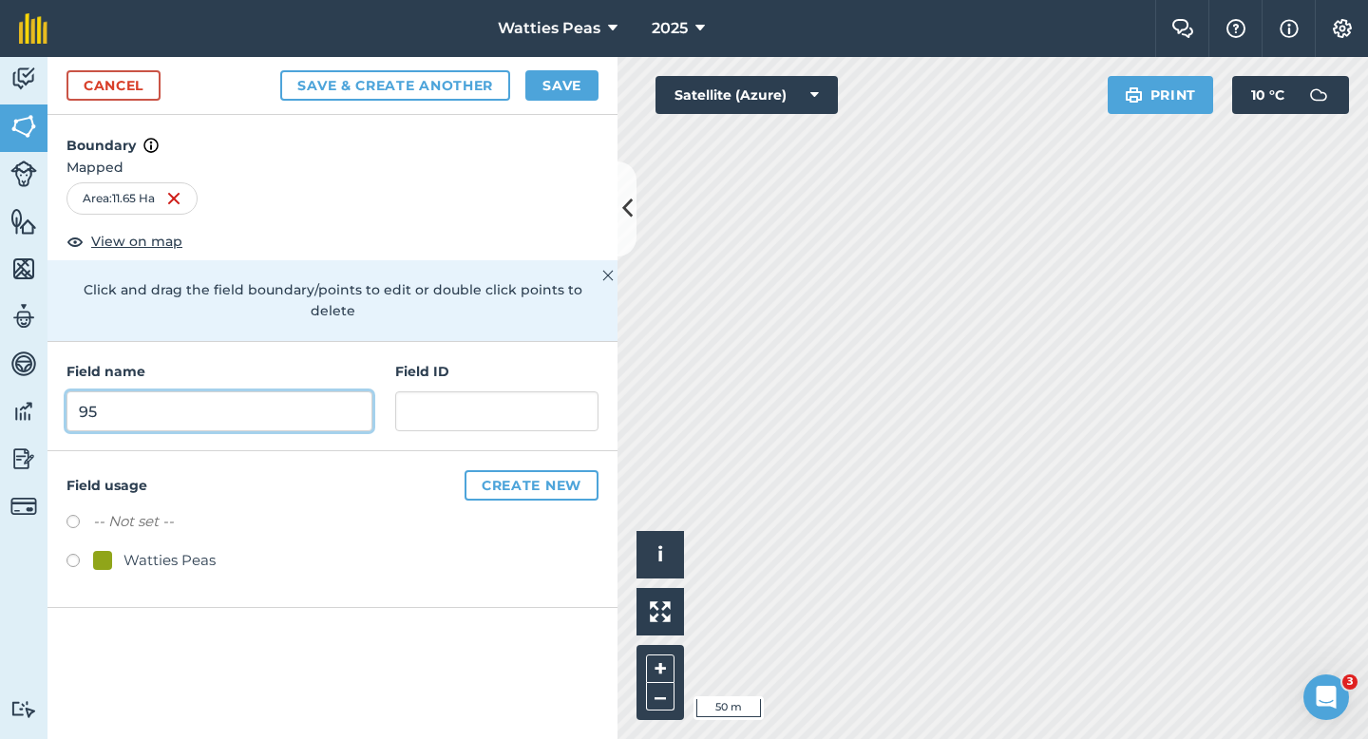
type input "95"
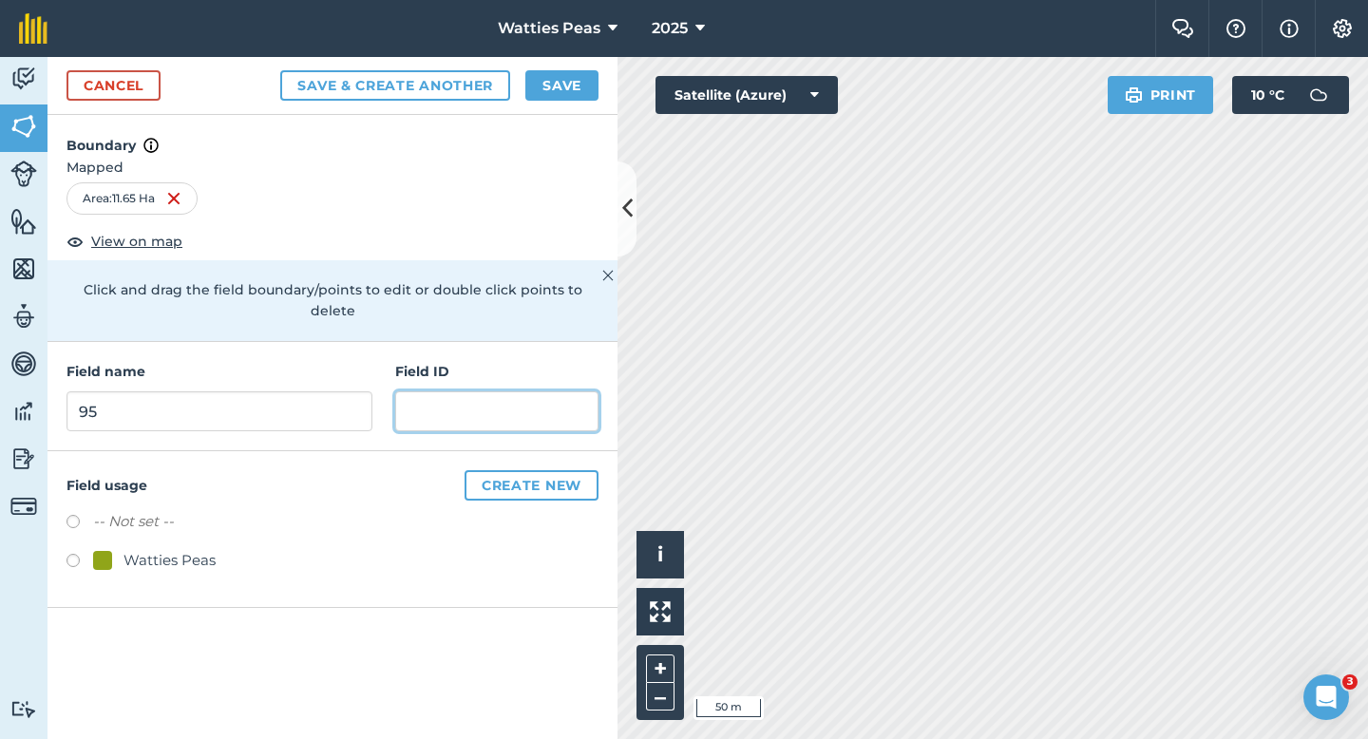
click at [457, 391] on input "text" at bounding box center [496, 411] width 203 height 40
type input "[PERSON_NAME] Agriculture LTD"
click at [140, 552] on div "Watties Peas" at bounding box center [333, 563] width 532 height 28
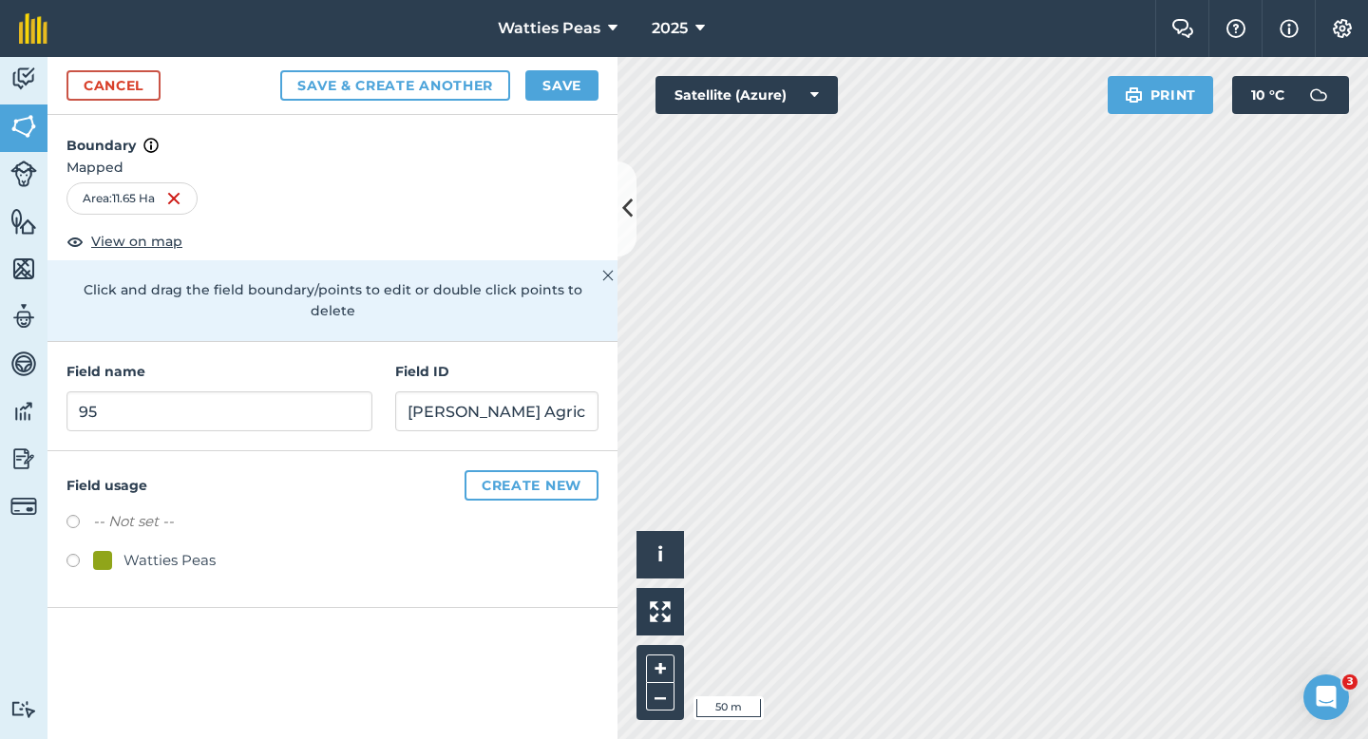
click at [142, 549] on div "Watties Peas" at bounding box center [170, 560] width 92 height 23
radio input "true"
click at [565, 84] on button "Save" at bounding box center [561, 85] width 73 height 30
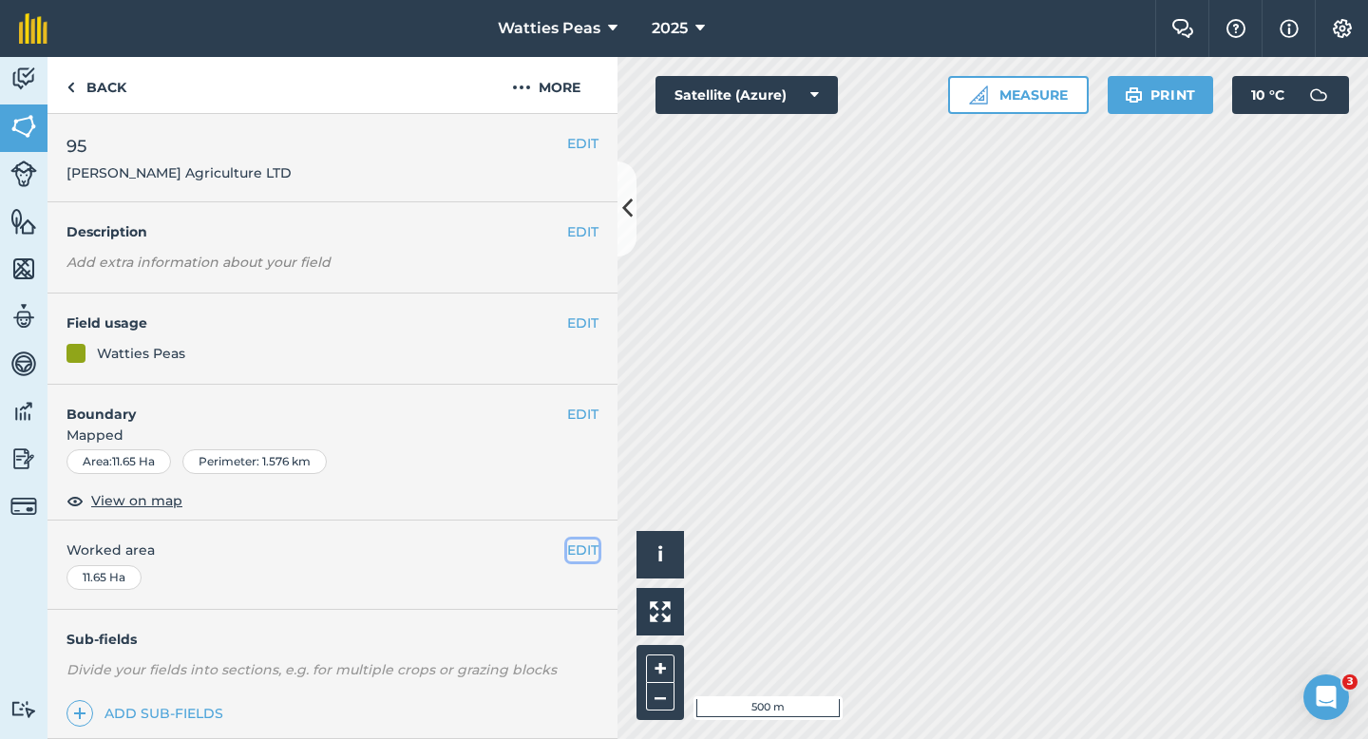
click at [593, 546] on button "EDIT" at bounding box center [582, 550] width 31 height 21
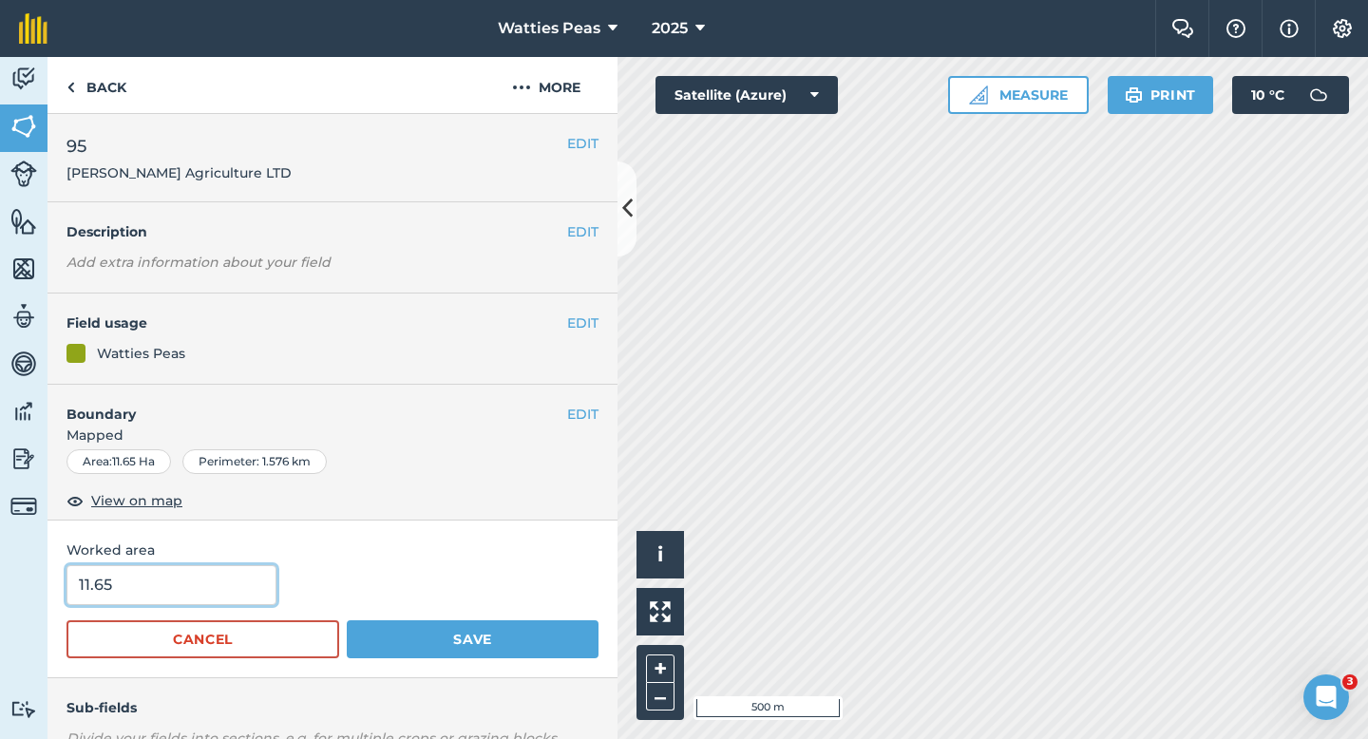
click at [219, 601] on input "11.65" at bounding box center [172, 585] width 210 height 40
type input "11.7"
click at [347, 620] on button "Save" at bounding box center [473, 639] width 252 height 38
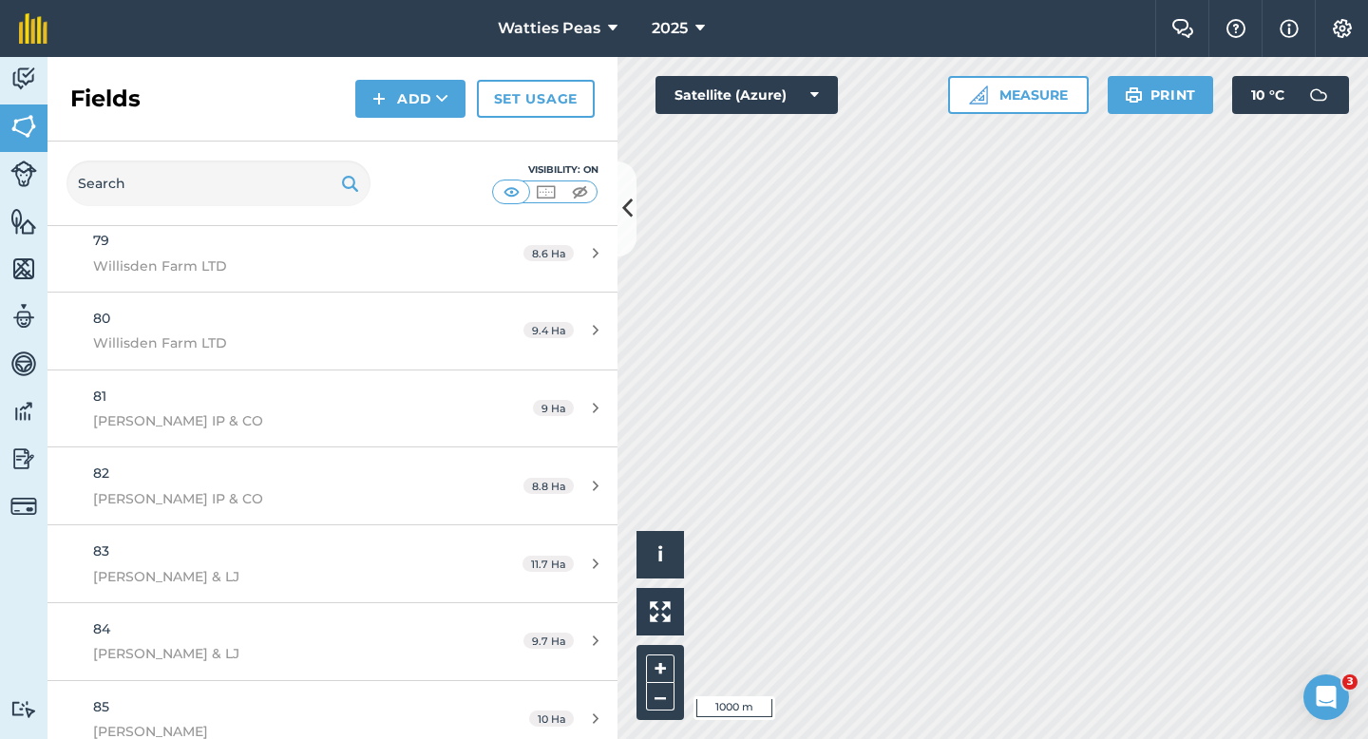
scroll to position [7011, 0]
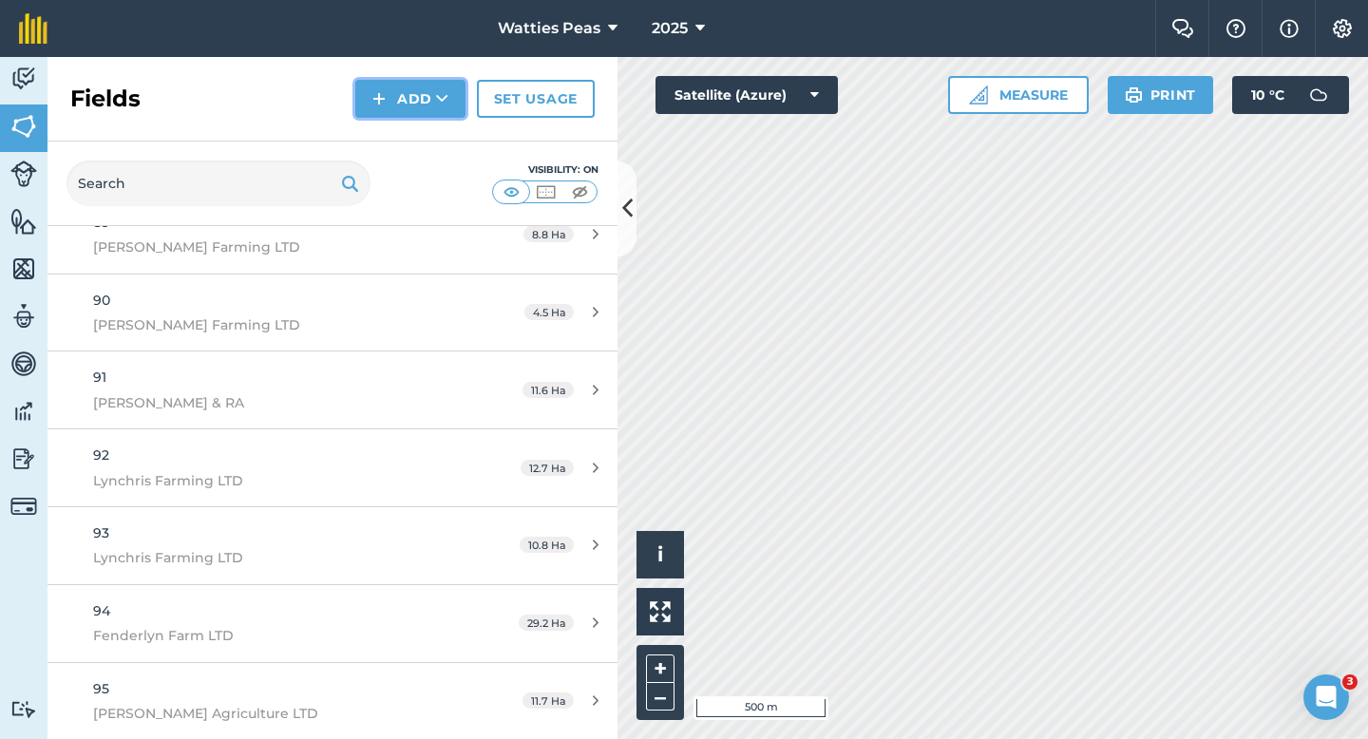
click at [400, 107] on button "Add" at bounding box center [410, 99] width 110 height 38
click at [400, 142] on link "Draw" at bounding box center [410, 142] width 105 height 42
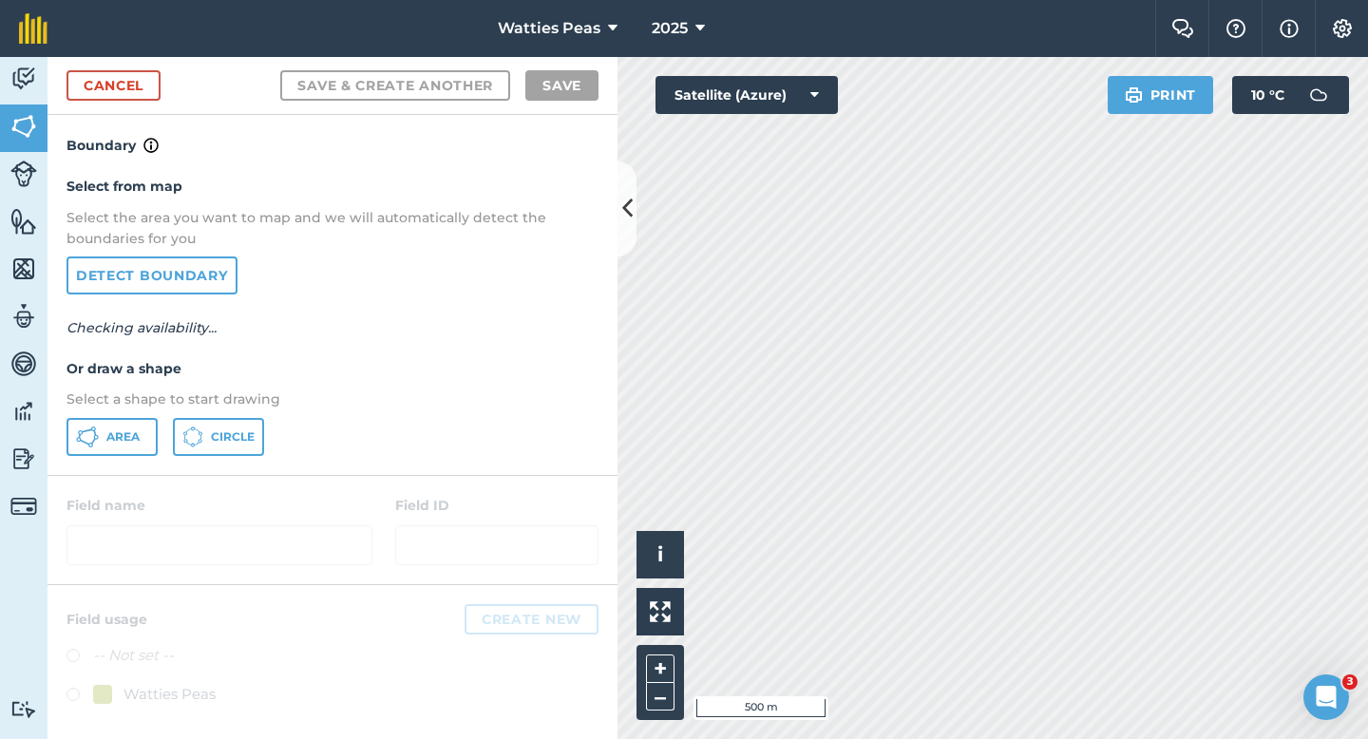
click at [116, 472] on div "Select from map Select the area you want to map and we will automatically detec…" at bounding box center [333, 315] width 570 height 317
click at [128, 432] on span "Area" at bounding box center [122, 436] width 33 height 15
click at [680, 111] on div "Click to start drawing i © 2025 TomTom, Microsoft 100 m + – Satellite (Azure) P…" at bounding box center [993, 398] width 751 height 682
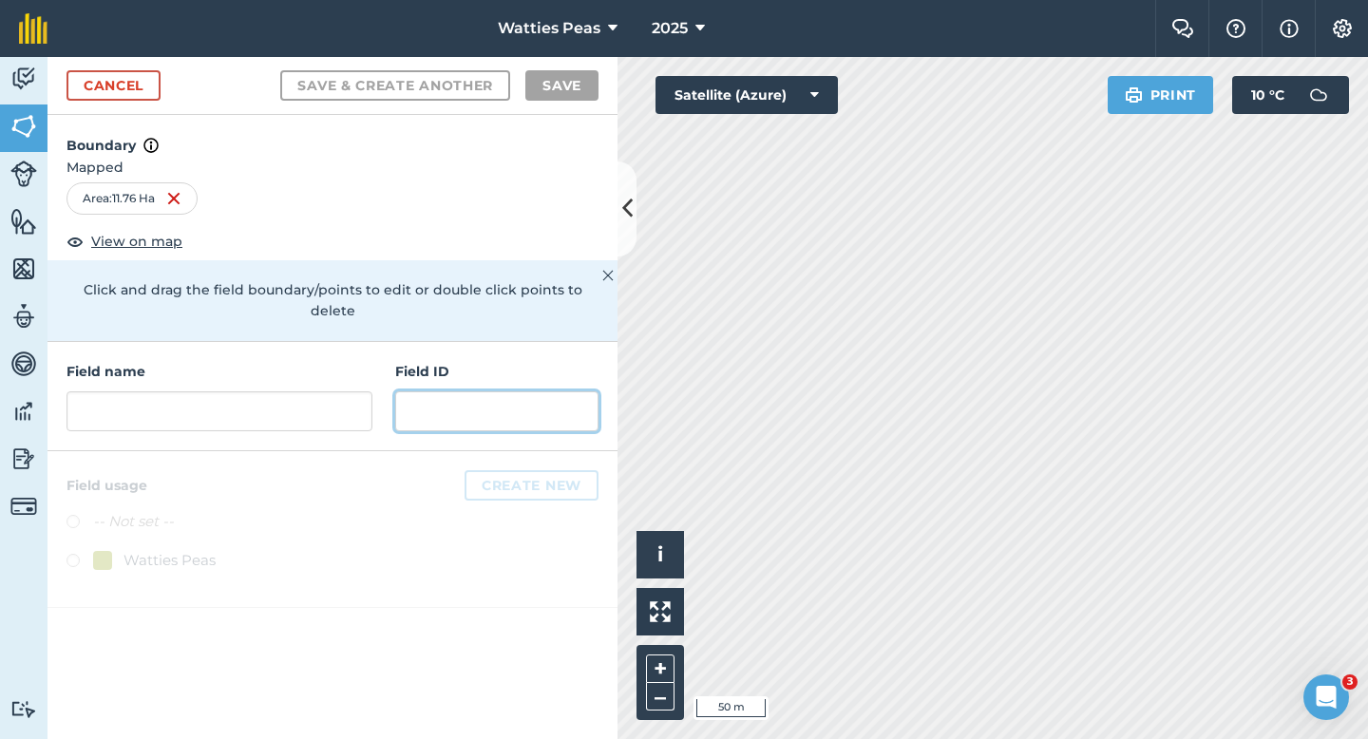
click at [525, 407] on input "text" at bounding box center [496, 411] width 203 height 40
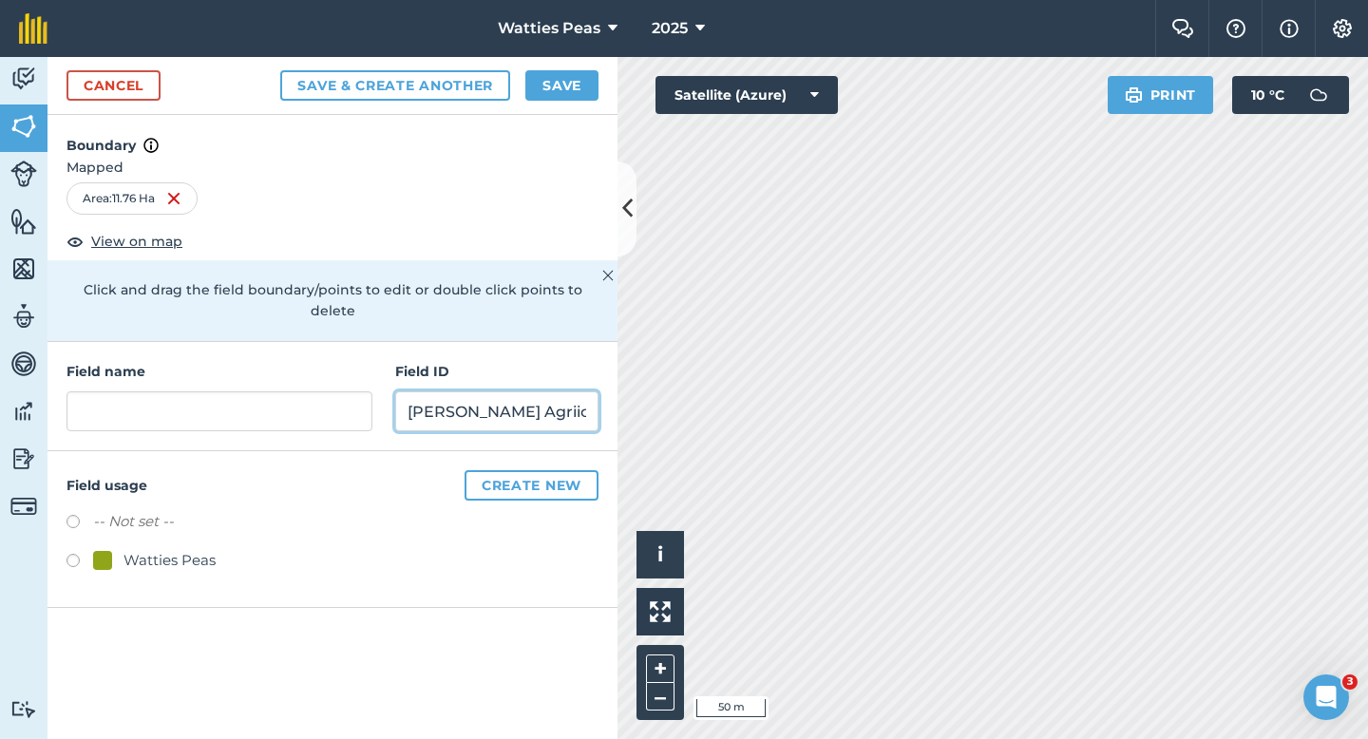
click at [526, 391] on input "[PERSON_NAME] Agriiculture" at bounding box center [496, 411] width 203 height 40
type input "[PERSON_NAME] Agriculture"
click at [136, 549] on div "Watties Peas" at bounding box center [170, 560] width 92 height 23
radio input "true"
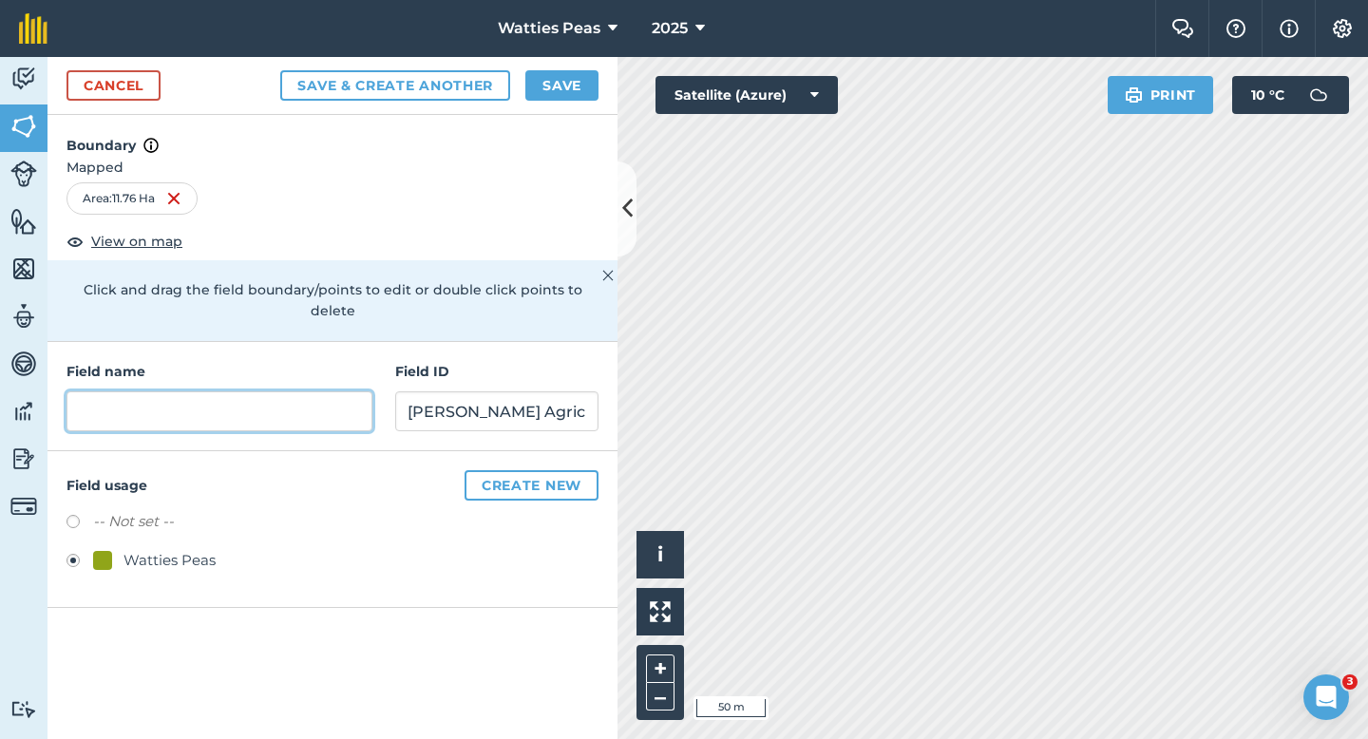
click at [196, 391] on input "text" at bounding box center [220, 411] width 306 height 40
type input "96"
click at [558, 94] on button "Save" at bounding box center [561, 85] width 73 height 30
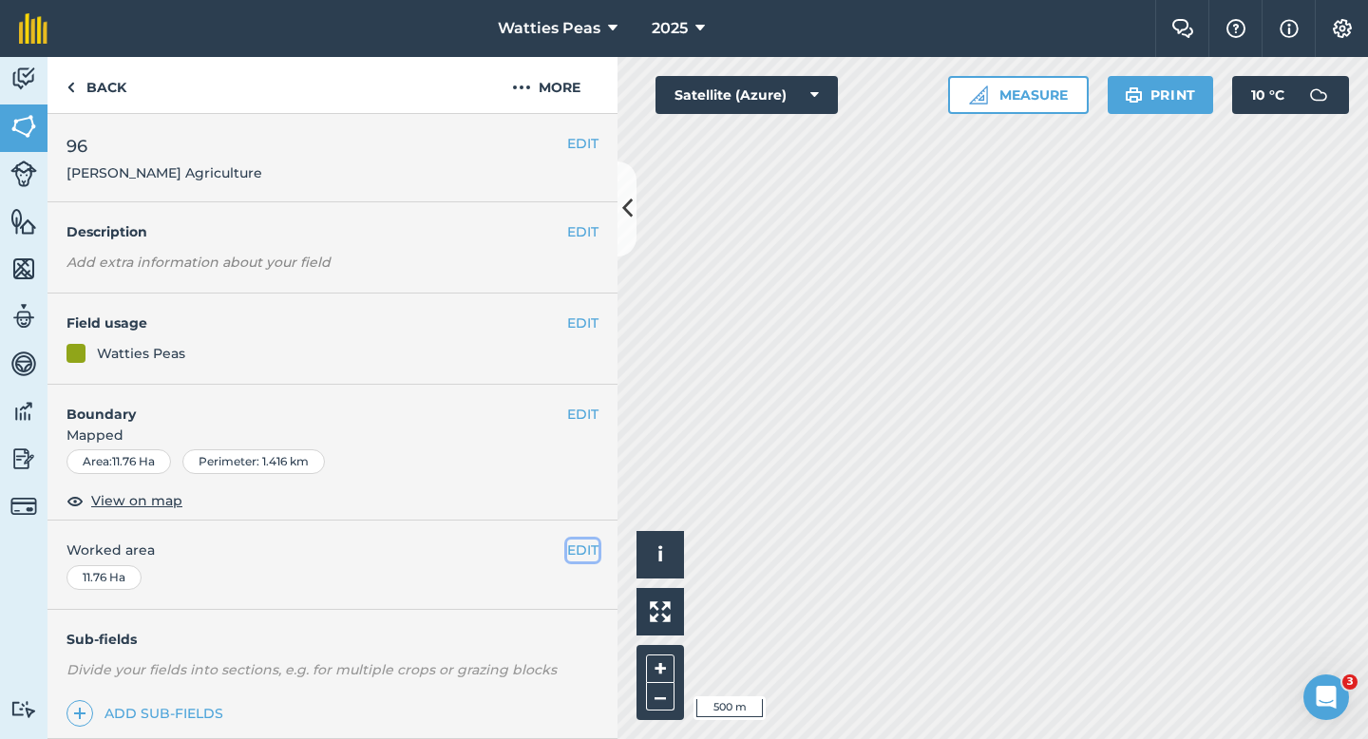
click at [585, 554] on button "EDIT" at bounding box center [582, 550] width 31 height 21
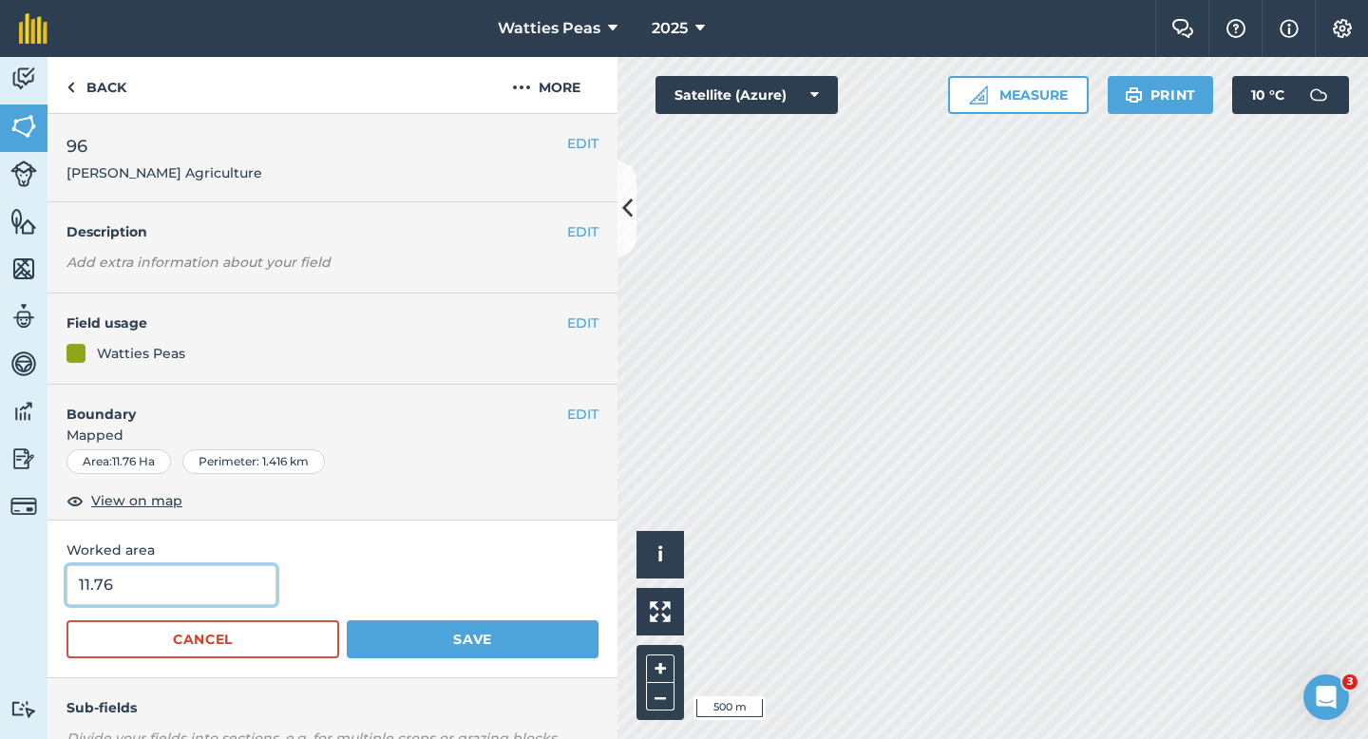
click at [199, 591] on input "11.76" at bounding box center [172, 585] width 210 height 40
type input "11.8"
click at [347, 620] on button "Save" at bounding box center [473, 639] width 252 height 38
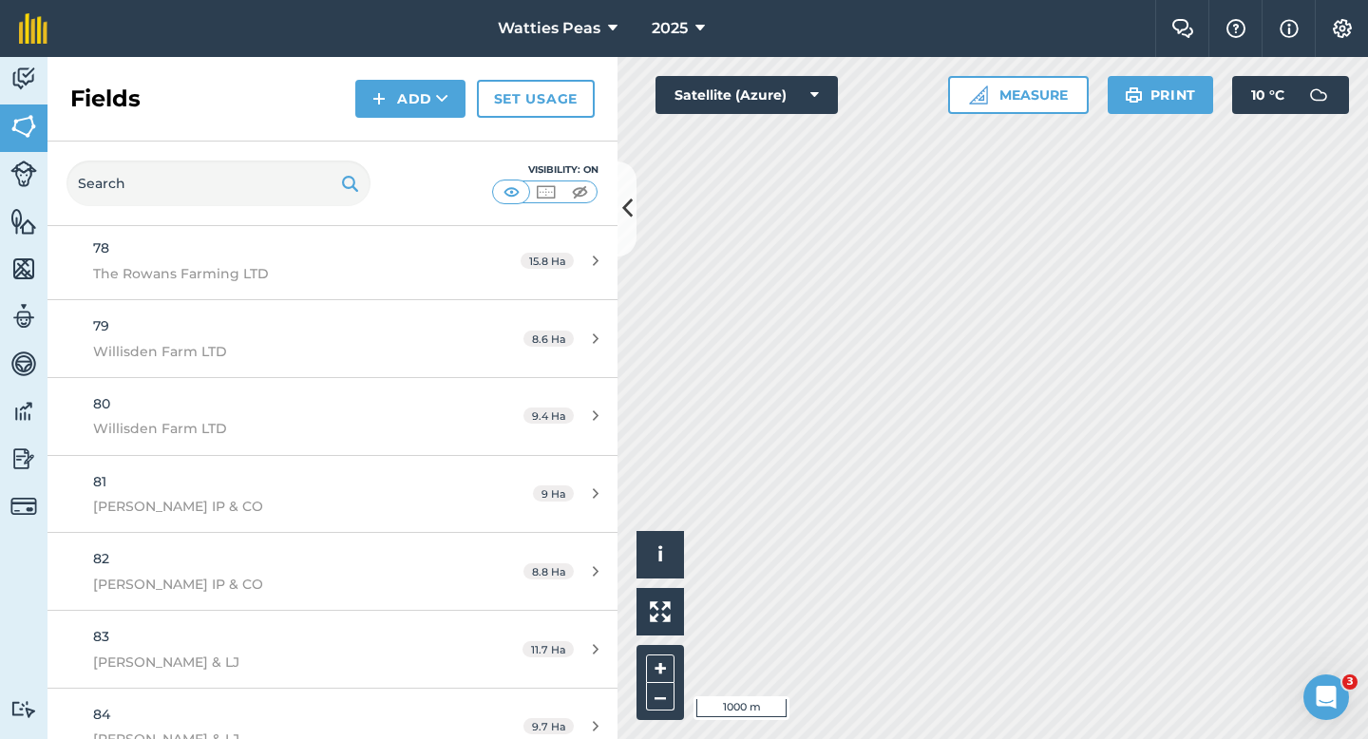
scroll to position [7088, 0]
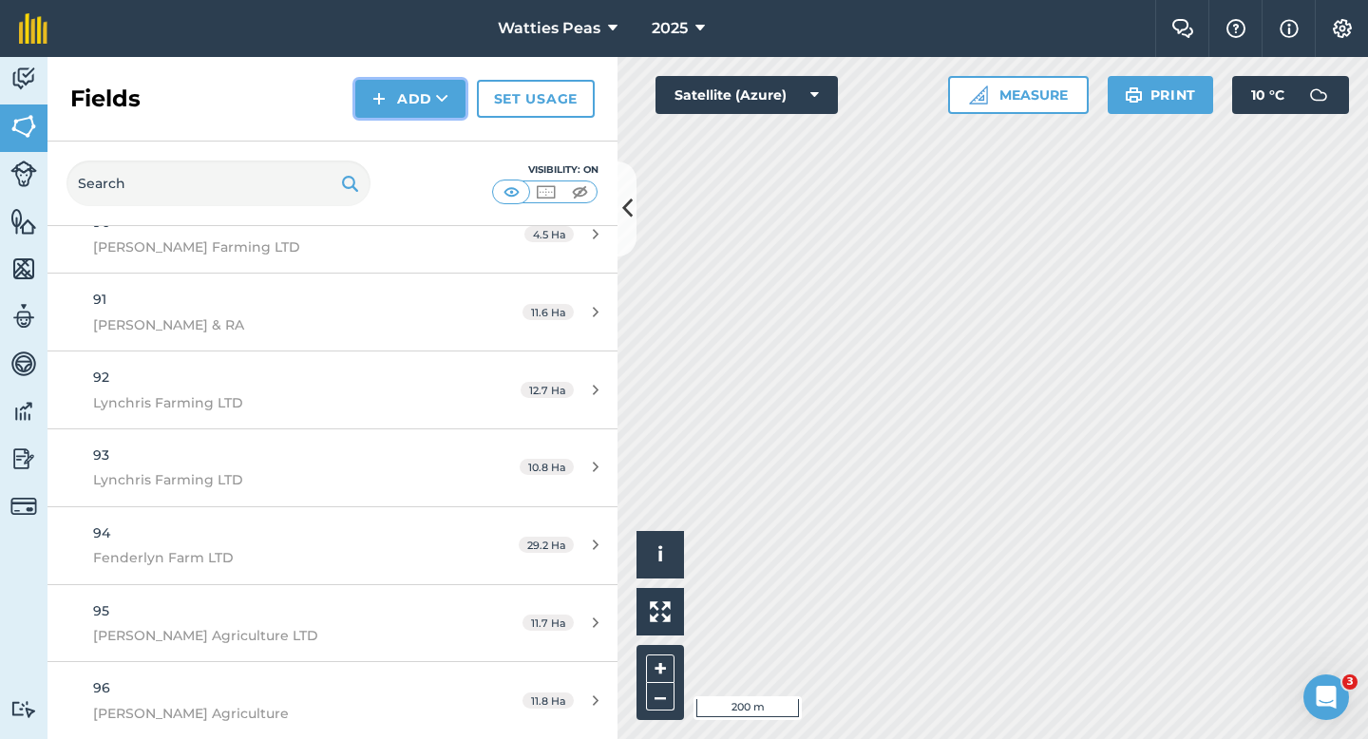
click at [406, 105] on button "Add" at bounding box center [410, 99] width 110 height 38
click at [406, 146] on link "Draw" at bounding box center [410, 142] width 105 height 42
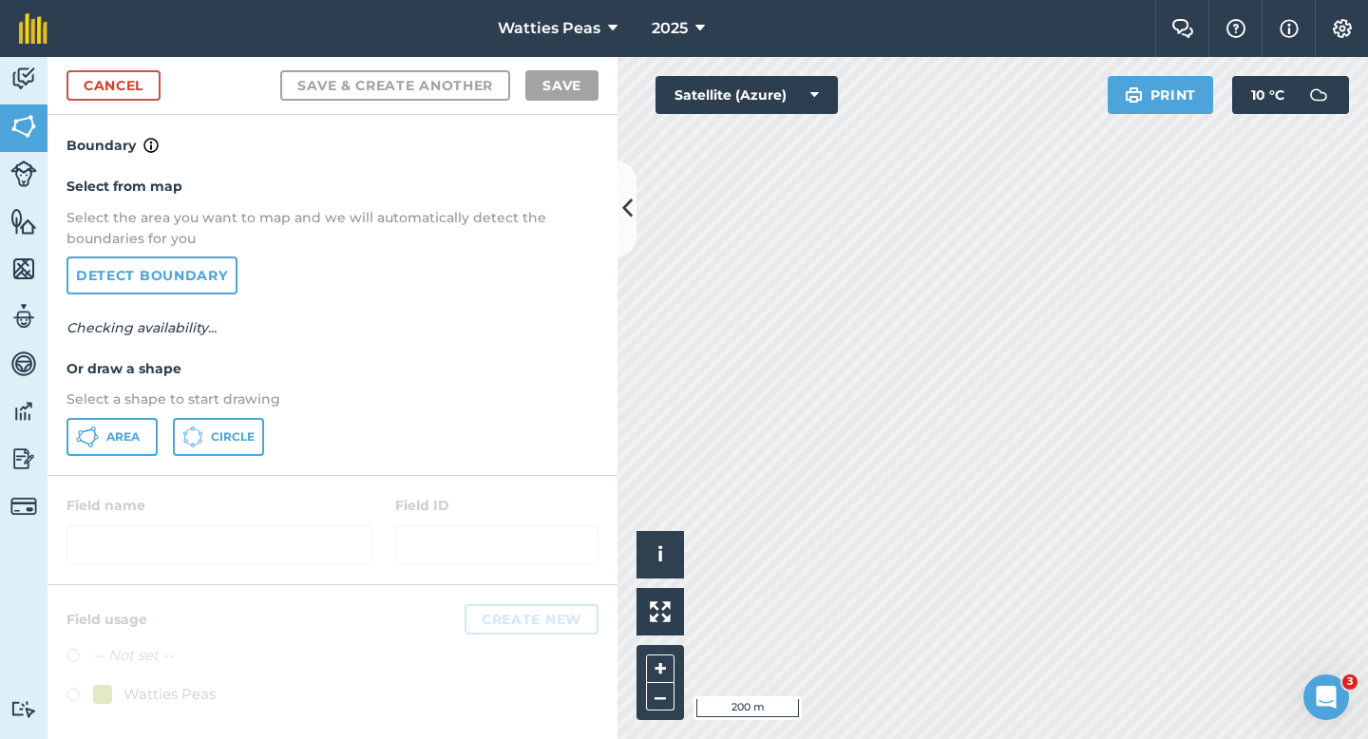
click at [152, 414] on div "Select from map Select the area you want to map and we will automatically detec…" at bounding box center [333, 315] width 570 height 317
click at [144, 423] on button "Area" at bounding box center [112, 437] width 91 height 38
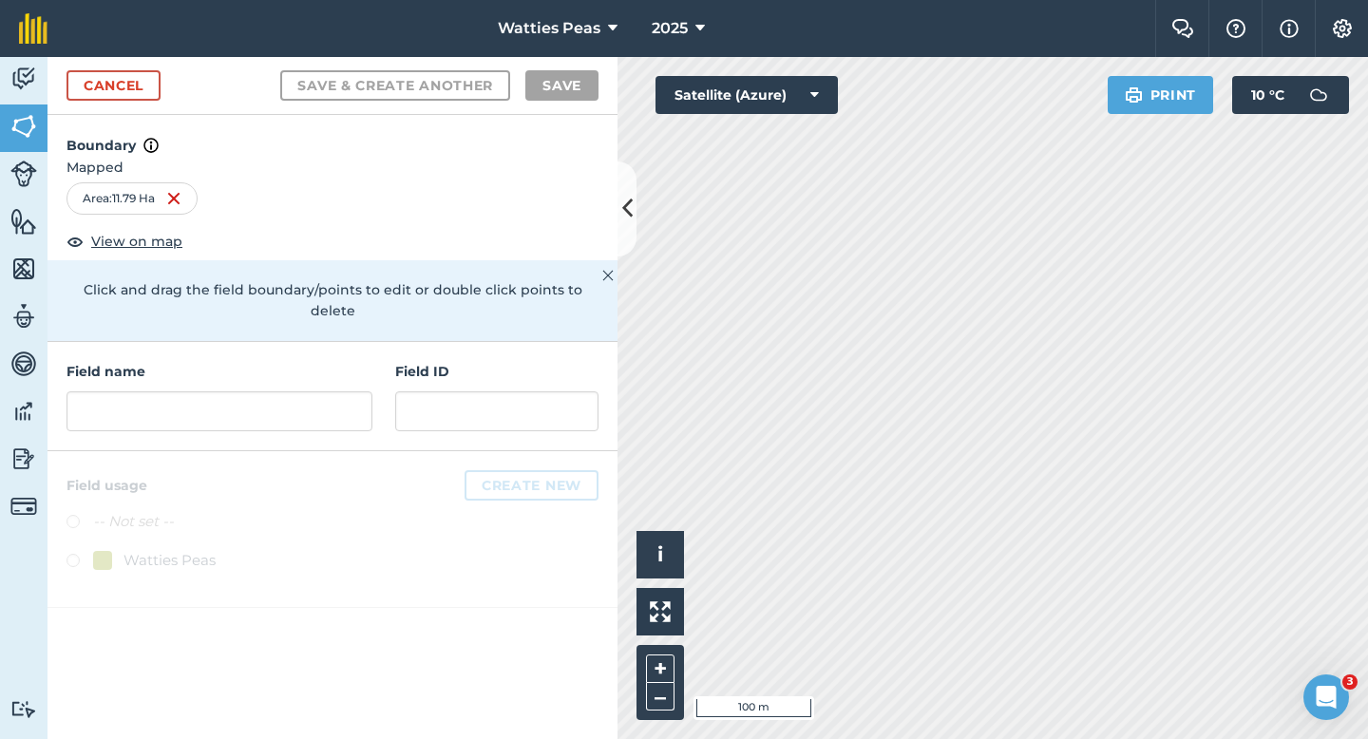
click at [339, 361] on h4 "Field name" at bounding box center [220, 371] width 306 height 21
click at [339, 366] on div "Field name" at bounding box center [220, 396] width 306 height 70
click at [339, 368] on div "Field name" at bounding box center [220, 396] width 306 height 70
click at [339, 391] on input "text" at bounding box center [220, 411] width 306 height 40
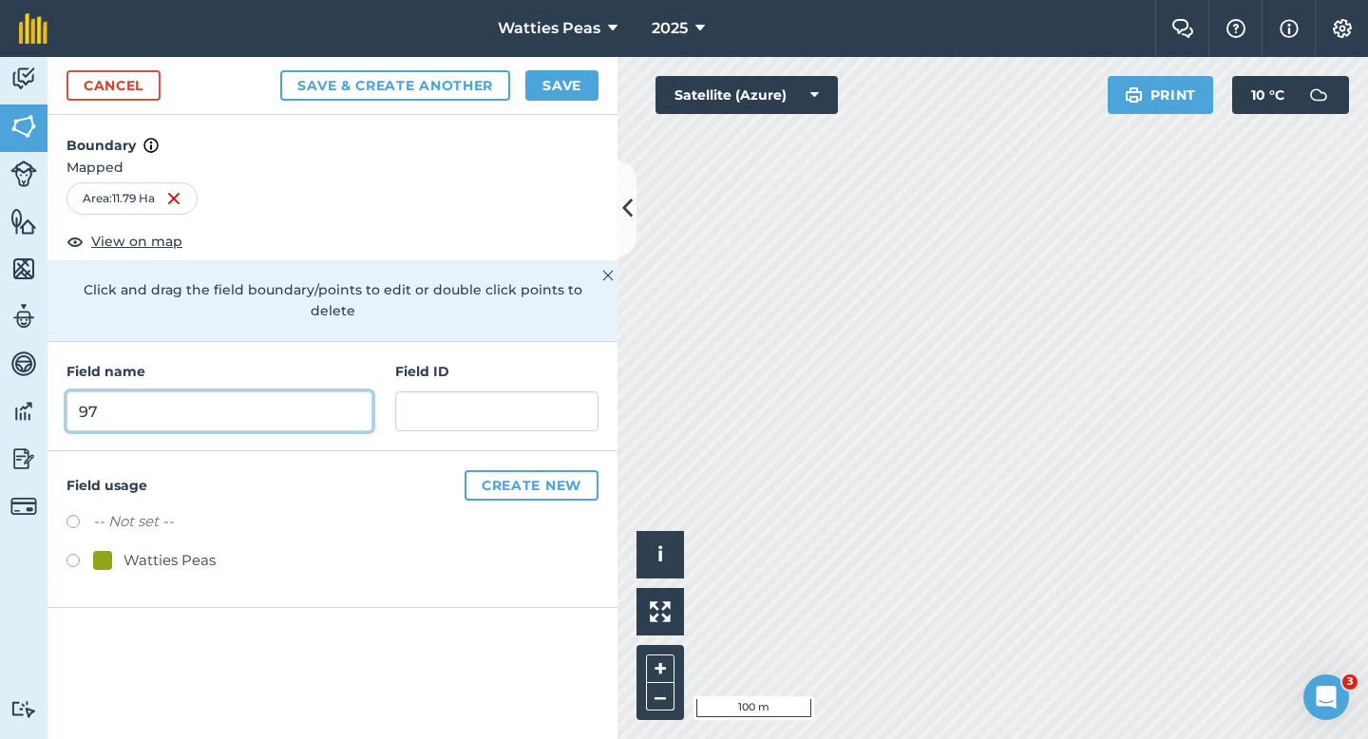
type input "97"
click at [189, 549] on div "Watties Peas" at bounding box center [170, 560] width 92 height 23
radio input "true"
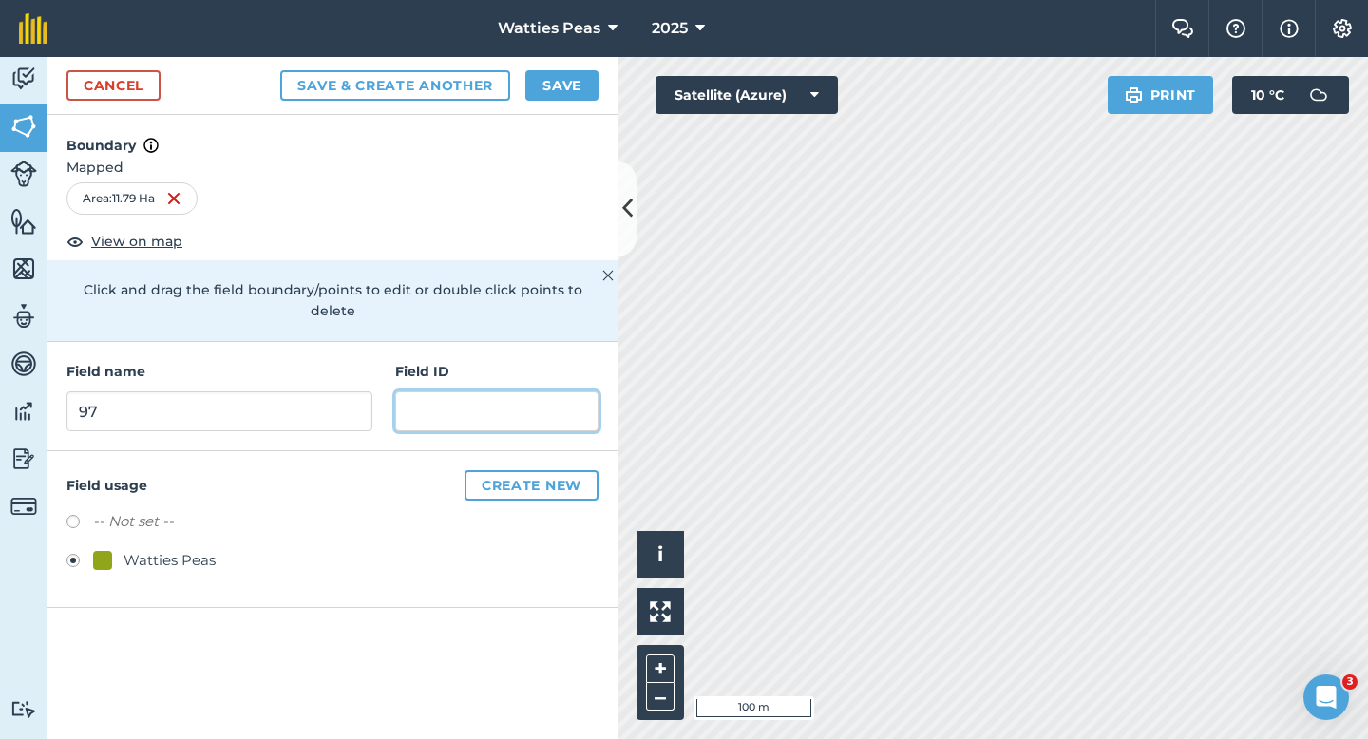
click at [408, 391] on input "text" at bounding box center [496, 411] width 203 height 40
type input "[GEOGRAPHIC_DATA]"
click at [167, 527] on div "-- Not set -- Watties Peas" at bounding box center [333, 543] width 532 height 67
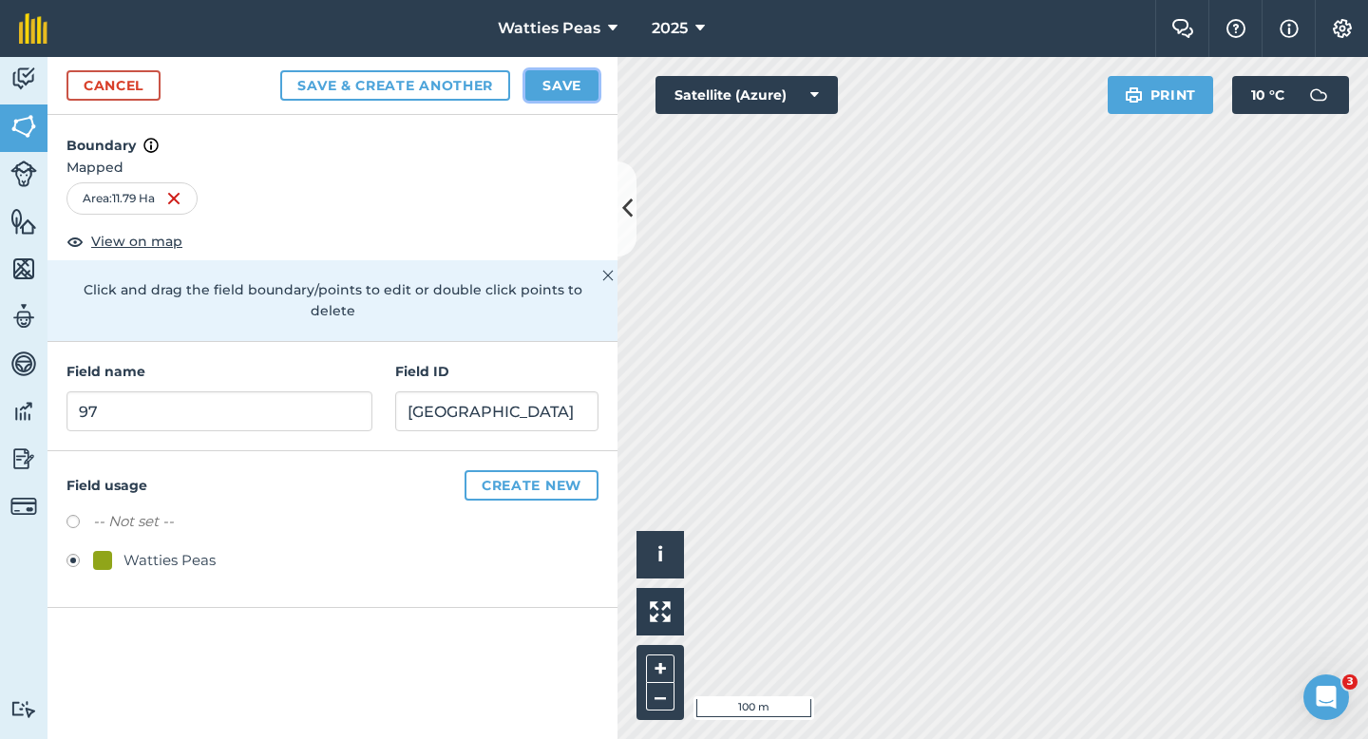
click at [536, 76] on button "Save" at bounding box center [561, 85] width 73 height 30
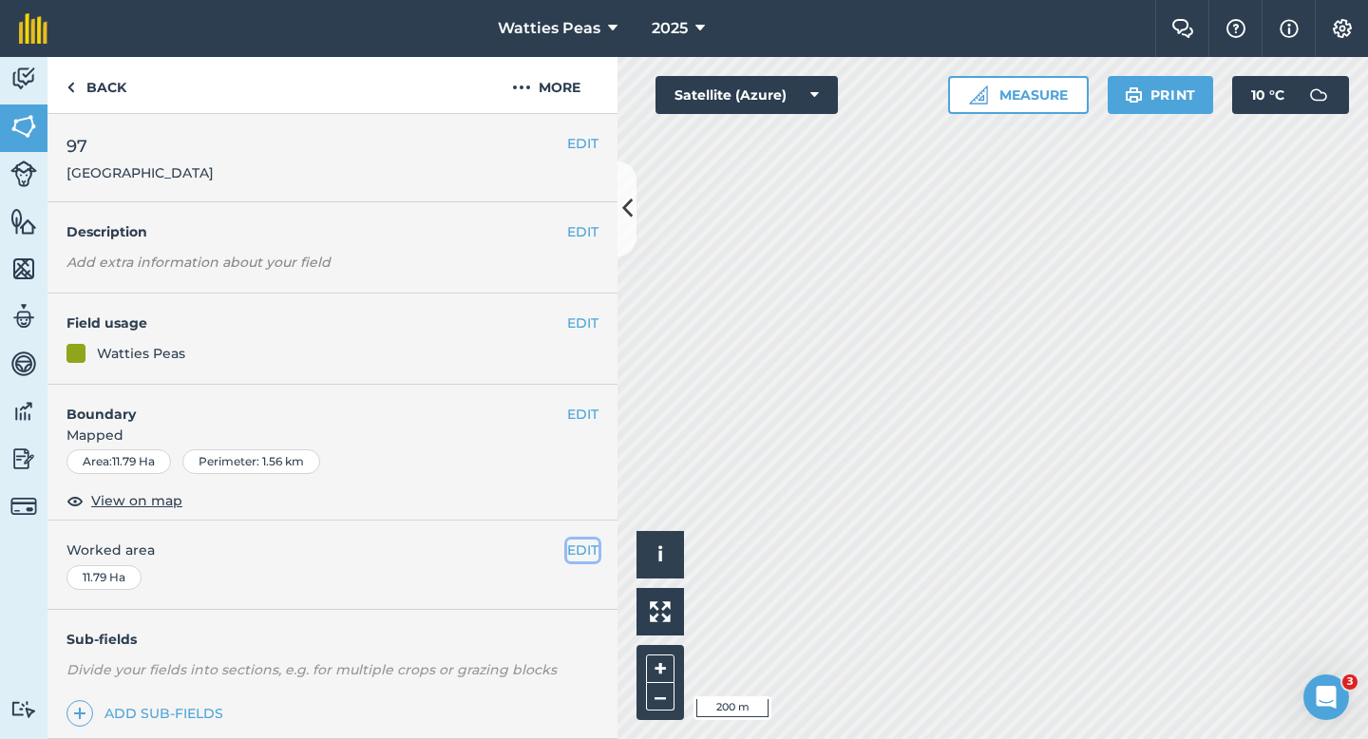
click at [588, 560] on button "EDIT" at bounding box center [582, 550] width 31 height 21
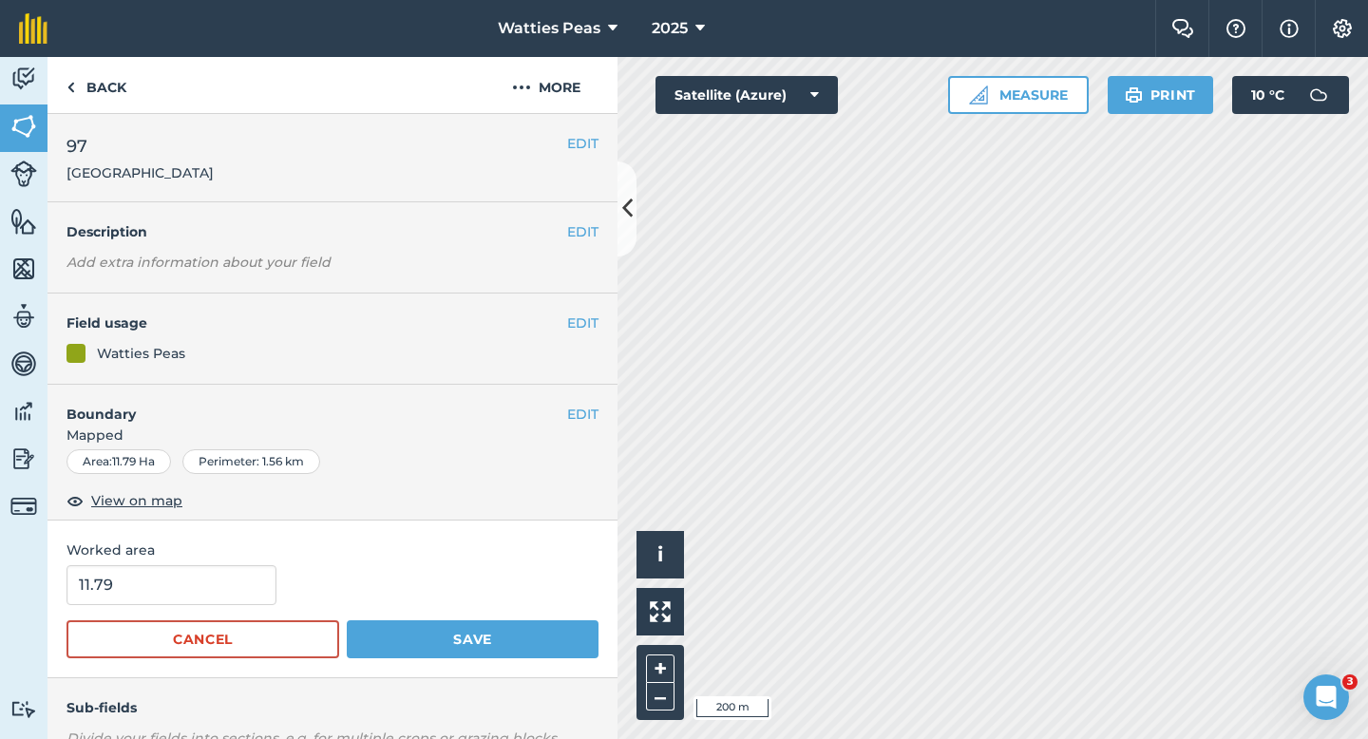
click at [284, 584] on div "11.79" at bounding box center [333, 585] width 532 height 40
click at [253, 584] on input "11.79" at bounding box center [172, 585] width 210 height 40
type input "12"
click at [347, 620] on button "Save" at bounding box center [473, 639] width 252 height 38
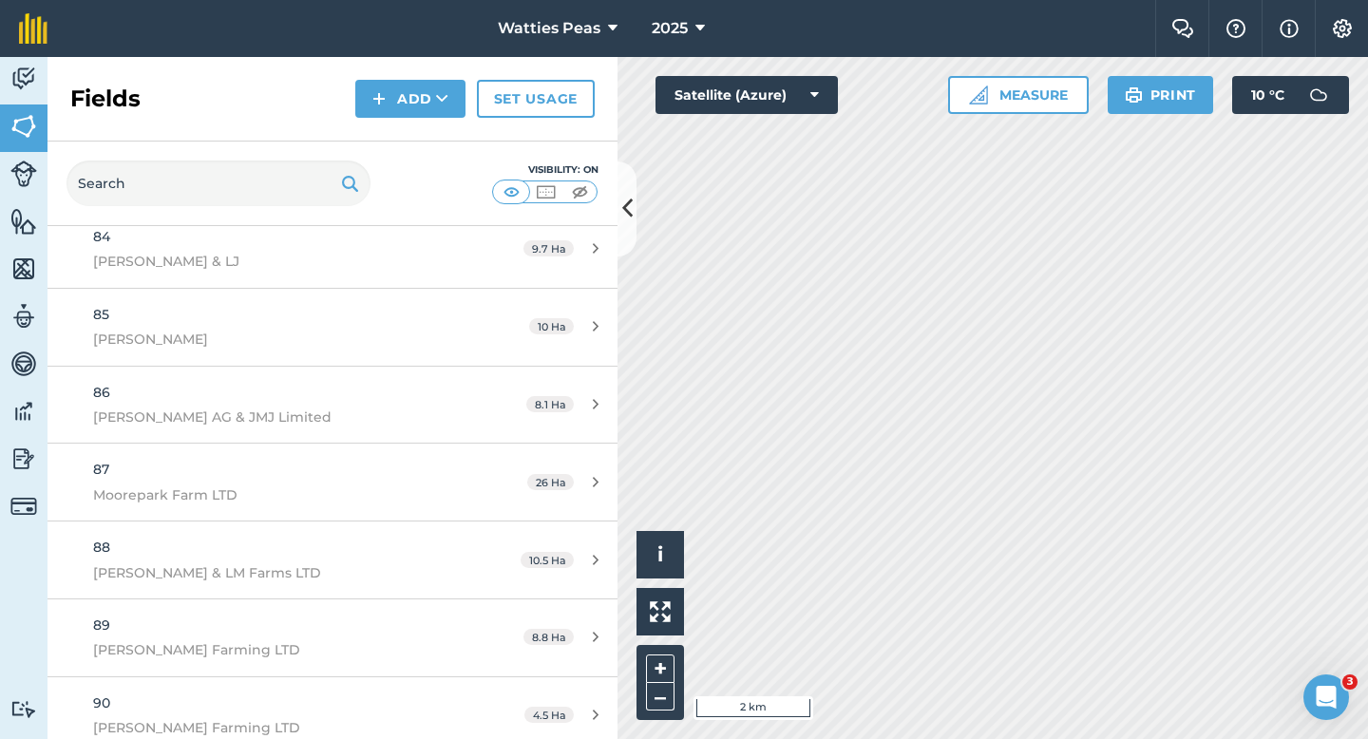
scroll to position [7166, 0]
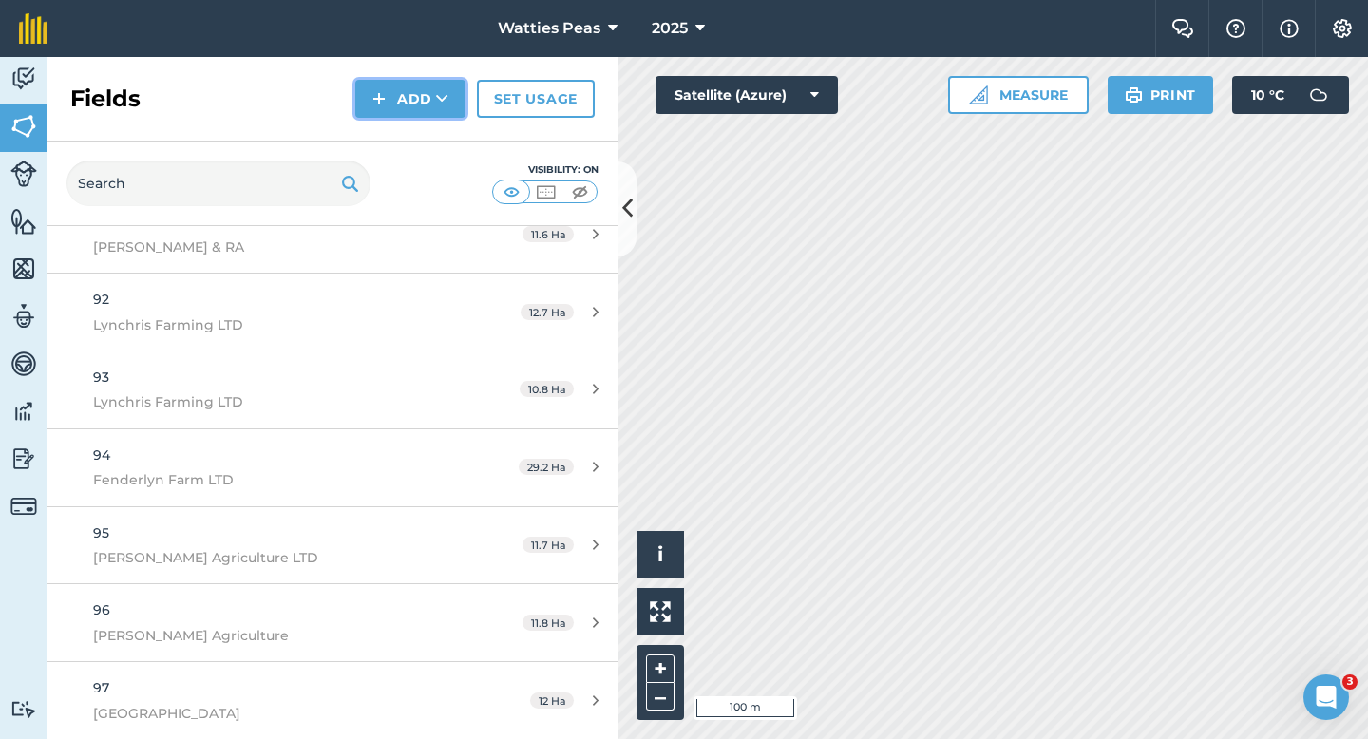
click at [405, 84] on button "Add" at bounding box center [410, 99] width 110 height 38
click at [405, 132] on link "Draw" at bounding box center [410, 142] width 105 height 42
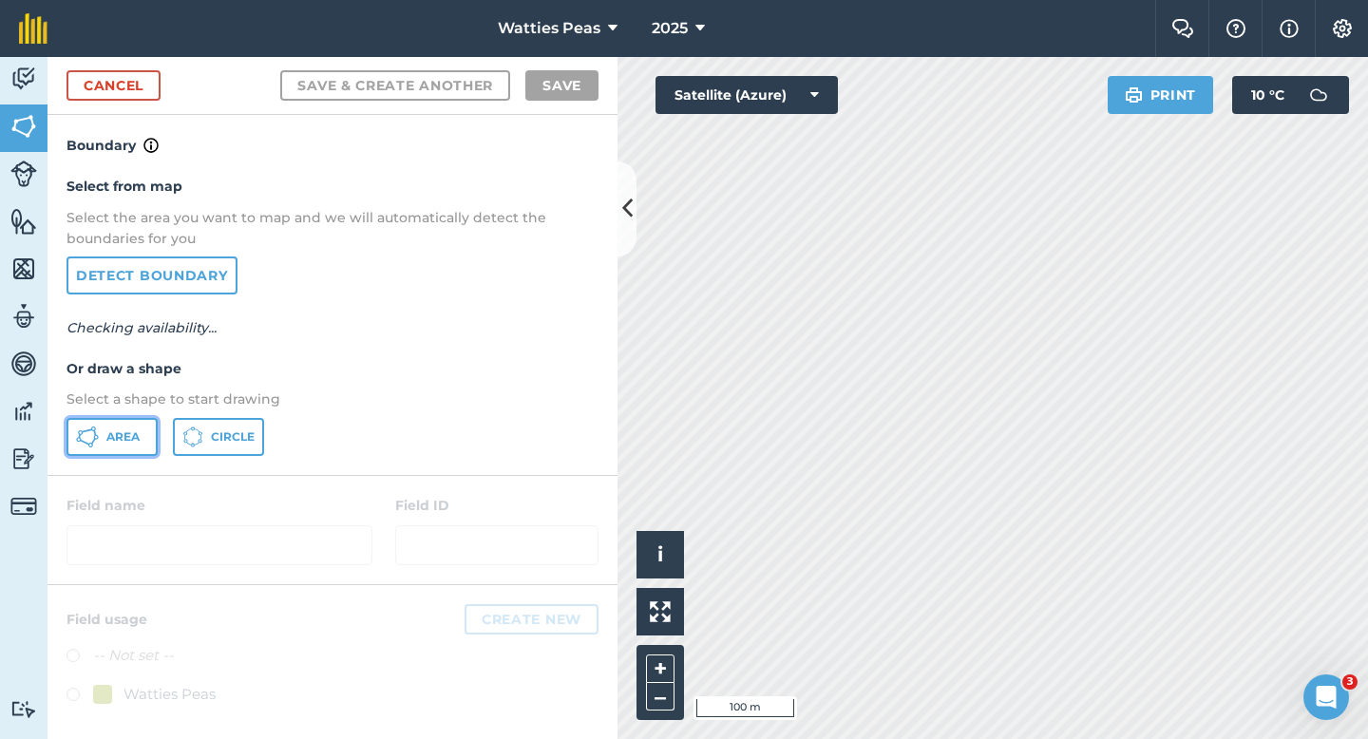
click at [144, 430] on button "Area" at bounding box center [112, 437] width 91 height 38
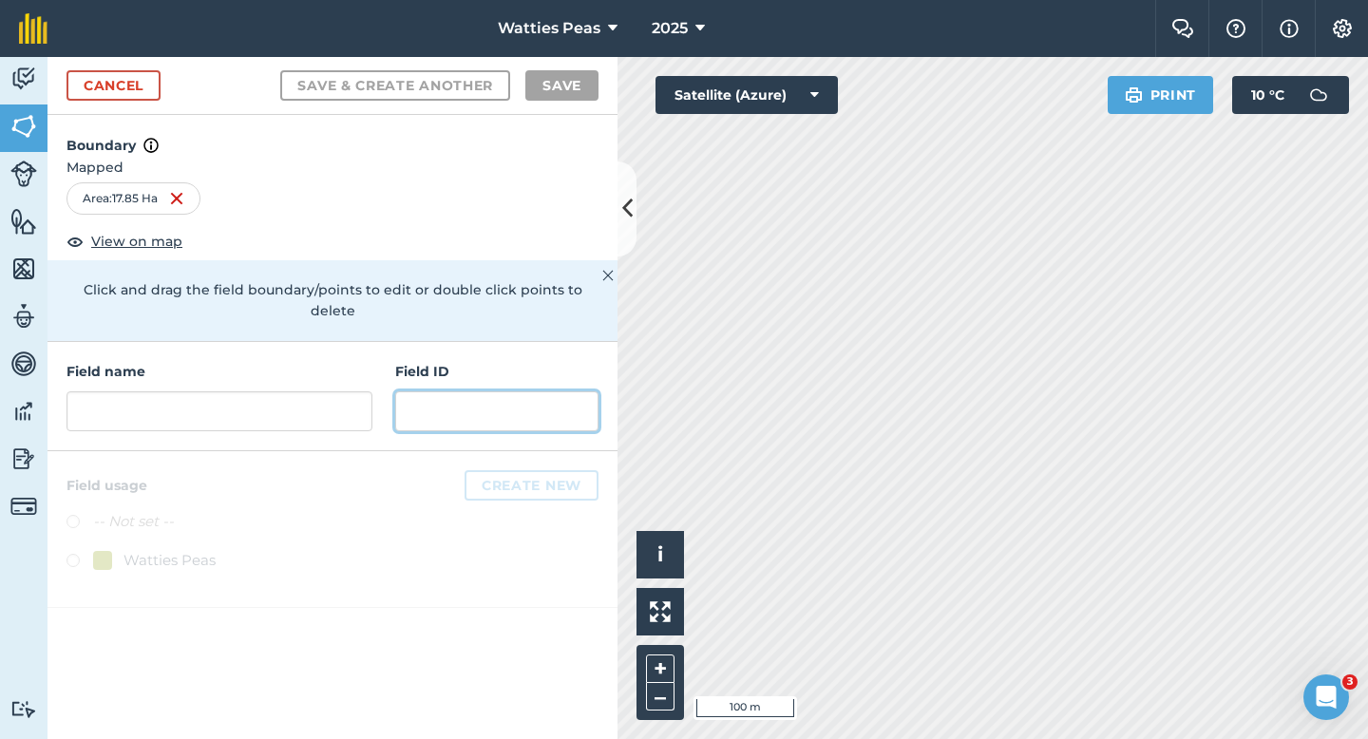
click at [534, 391] on input "text" at bounding box center [496, 411] width 203 height 40
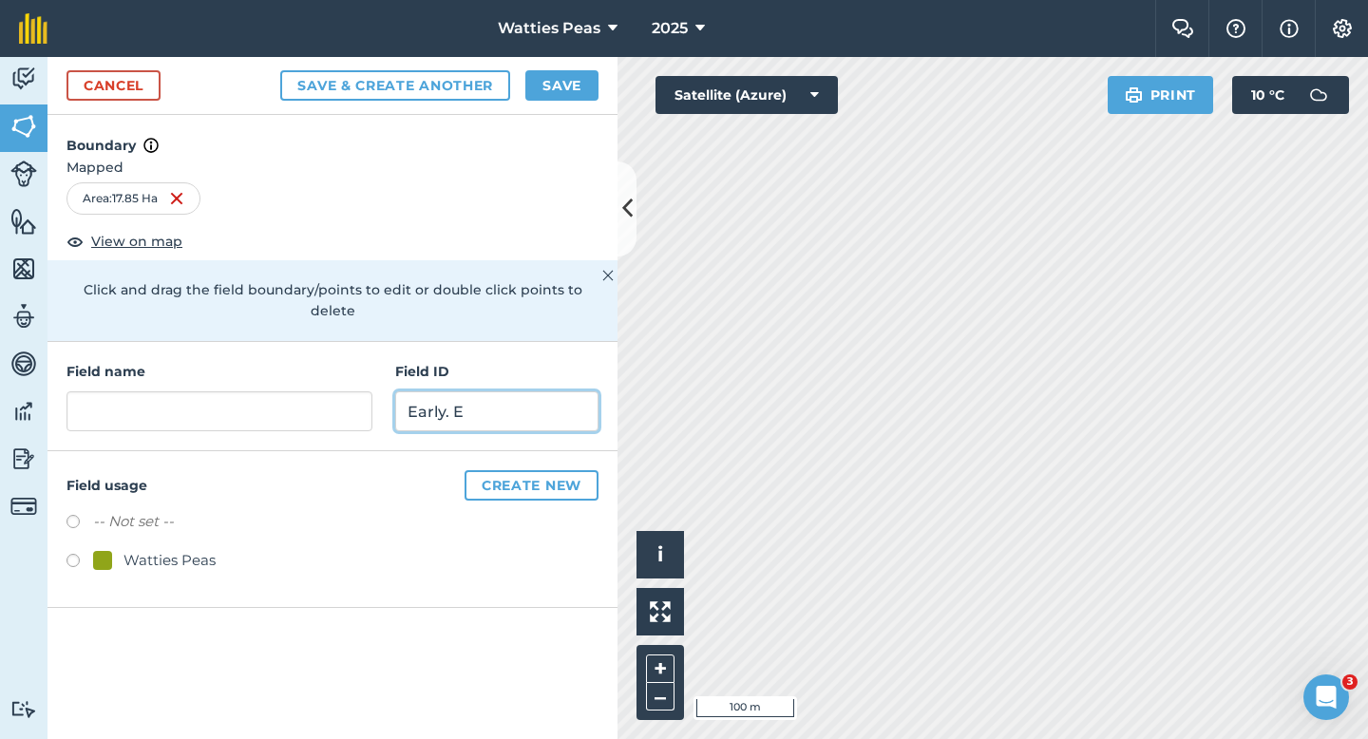
type input "Early. E"
click at [182, 549] on div "Watties Peas" at bounding box center [170, 560] width 92 height 23
radio input "true"
click at [448, 391] on input "Early. E" at bounding box center [496, 411] width 203 height 40
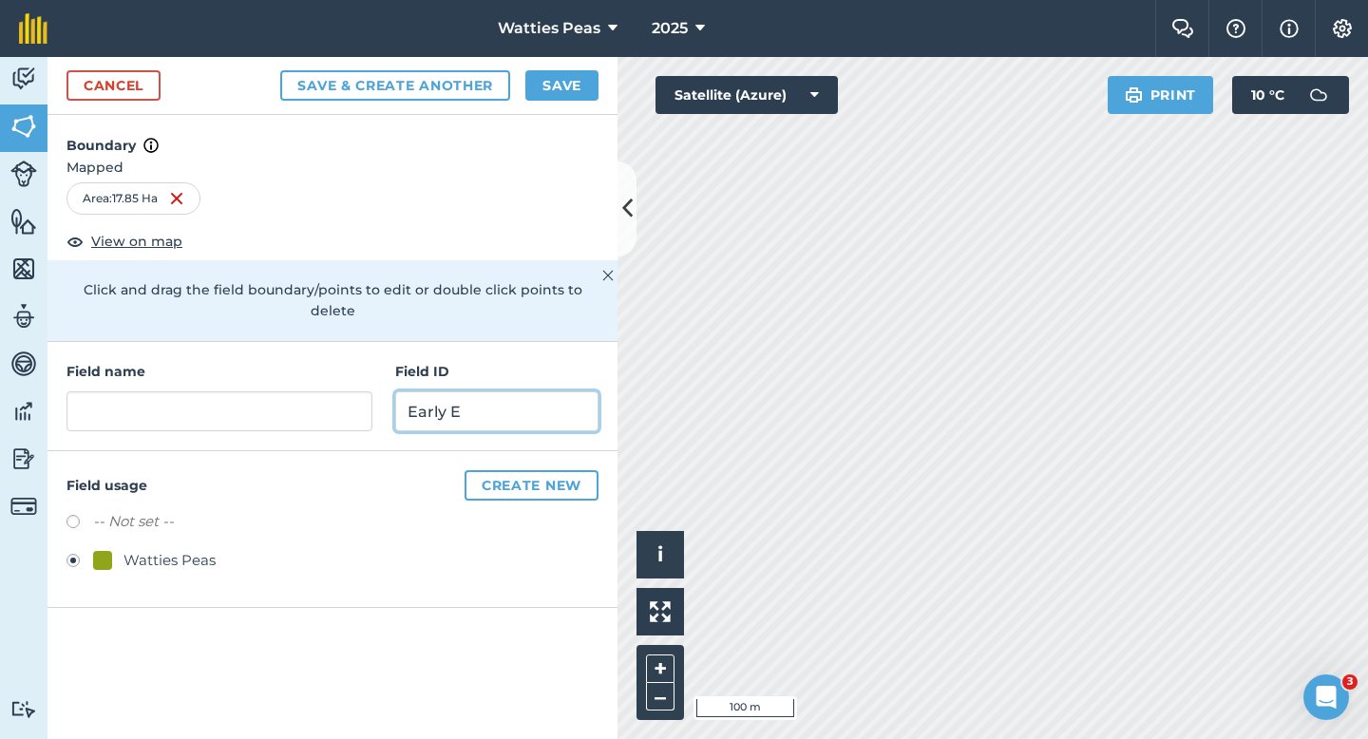
click at [453, 391] on input "Early E" at bounding box center [496, 411] width 203 height 40
type input "Early NE"
click at [334, 391] on div at bounding box center [220, 411] width 306 height 40
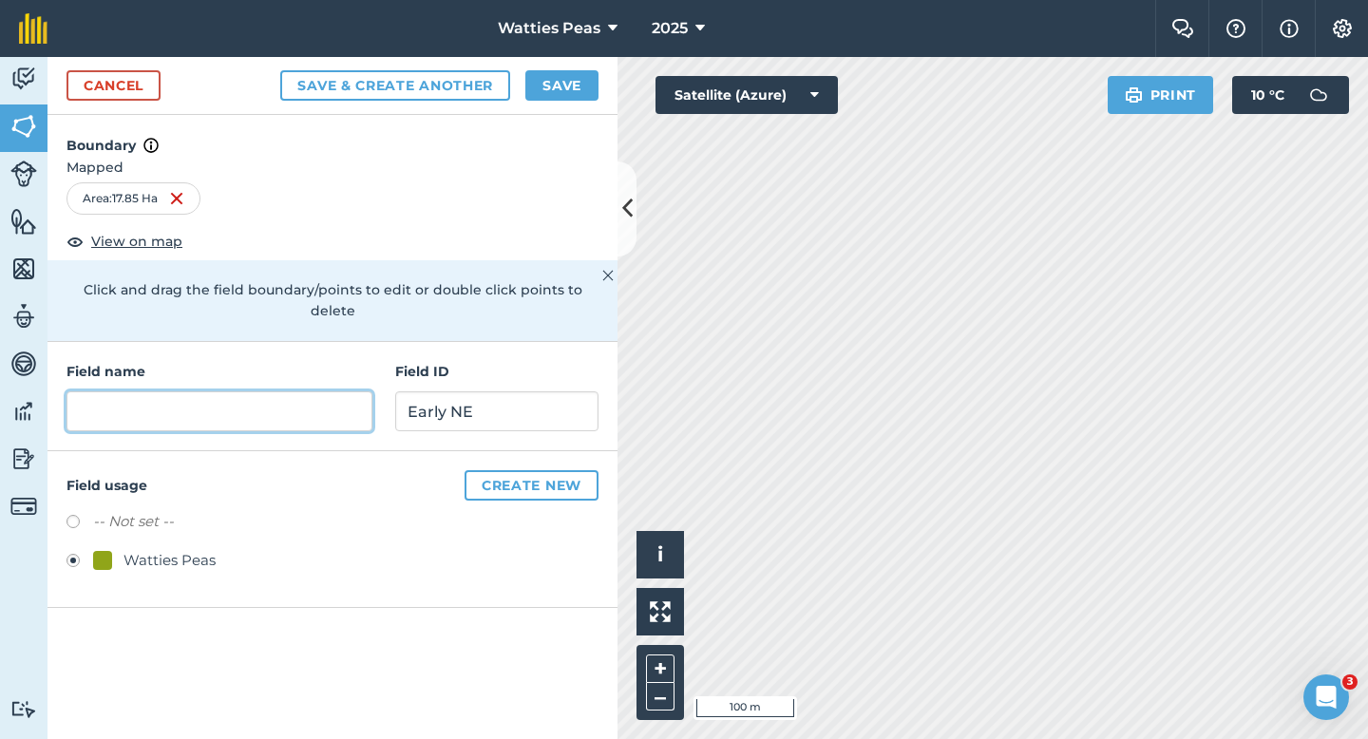
click at [334, 391] on input "text" at bounding box center [220, 411] width 306 height 40
click at [276, 394] on input "text" at bounding box center [220, 411] width 306 height 40
click at [301, 391] on input "text" at bounding box center [220, 411] width 306 height 40
type input "98"
click at [565, 83] on button "Save" at bounding box center [561, 85] width 73 height 30
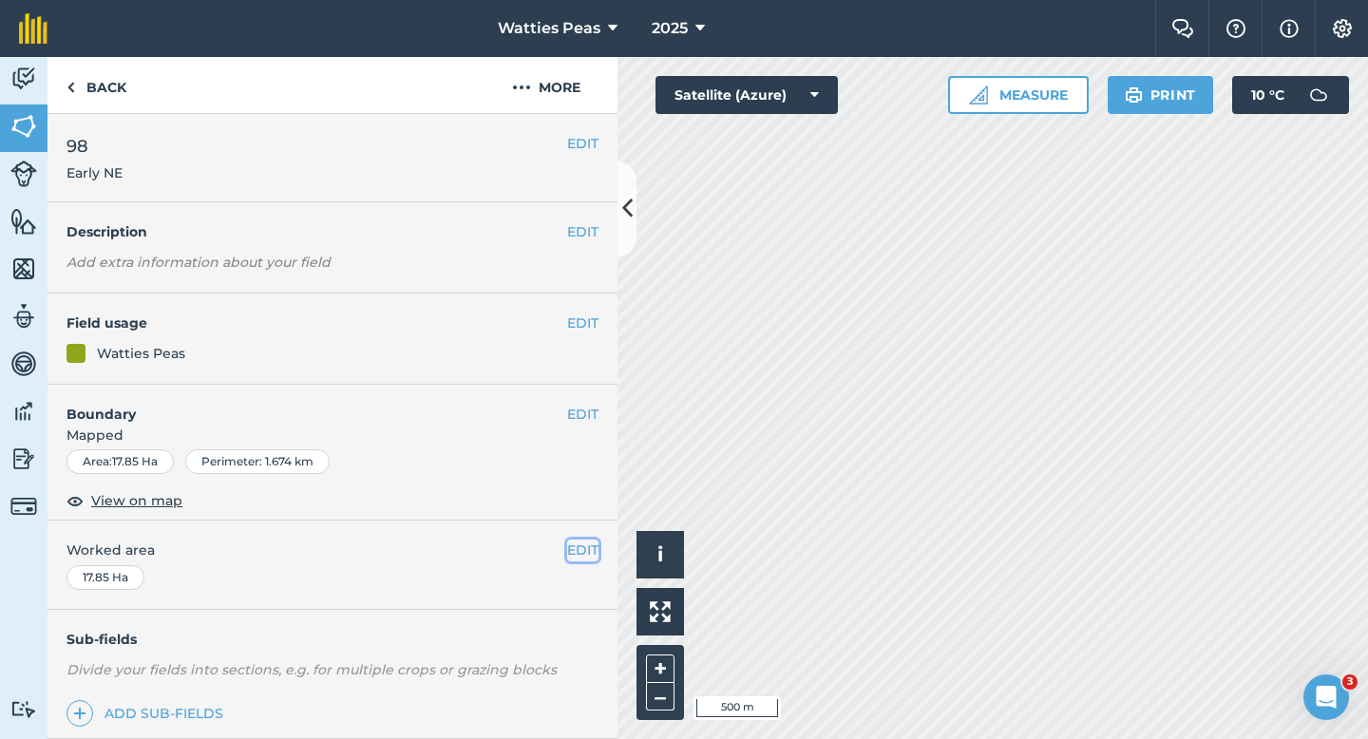
click at [581, 559] on button "EDIT" at bounding box center [582, 550] width 31 height 21
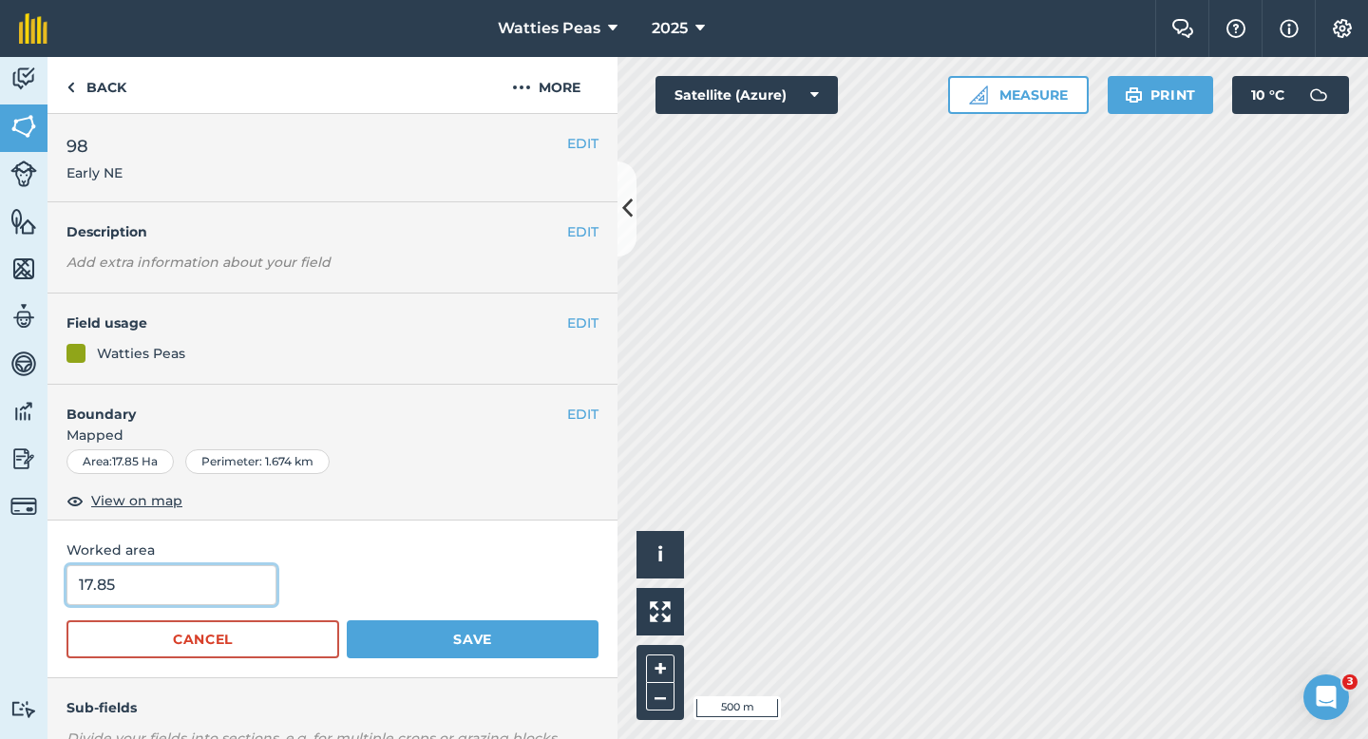
click at [187, 571] on input "17.85" at bounding box center [172, 585] width 210 height 40
click at [347, 620] on button "Save" at bounding box center [473, 639] width 252 height 38
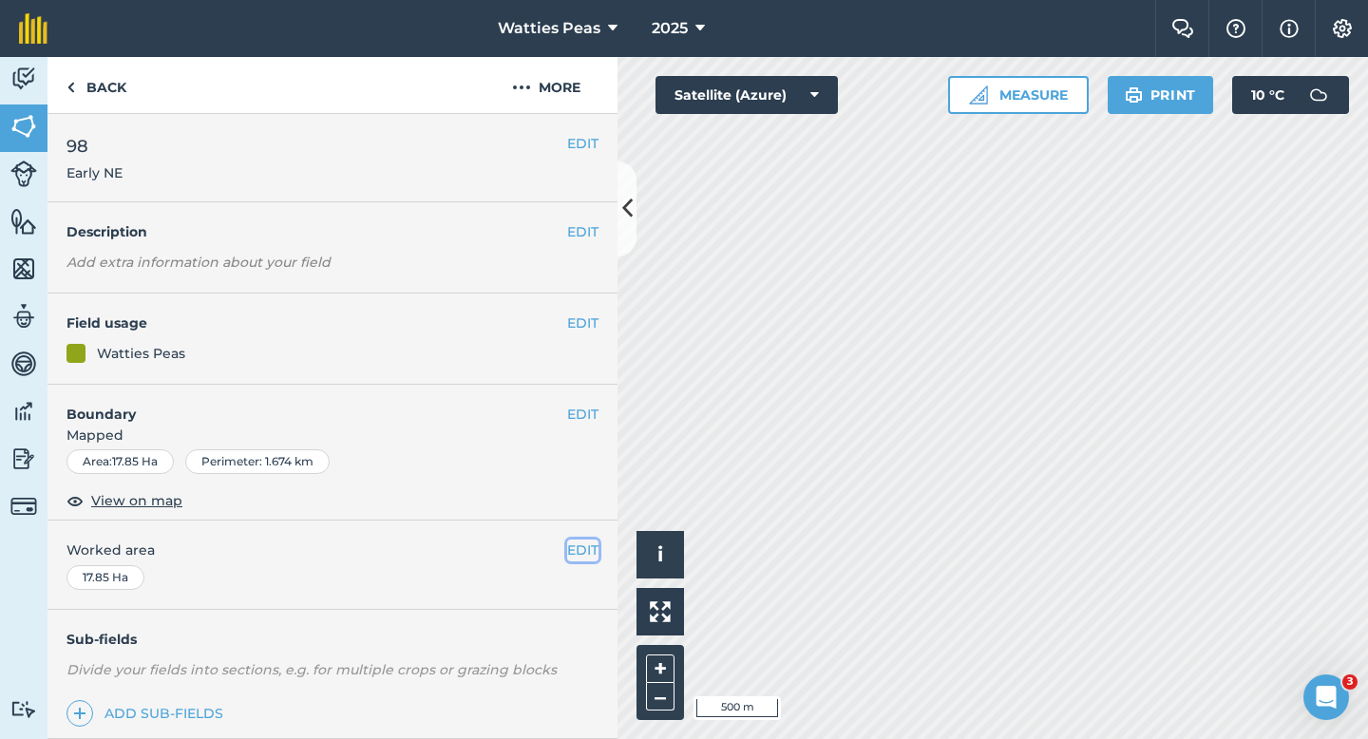
click at [587, 552] on button "EDIT" at bounding box center [582, 550] width 31 height 21
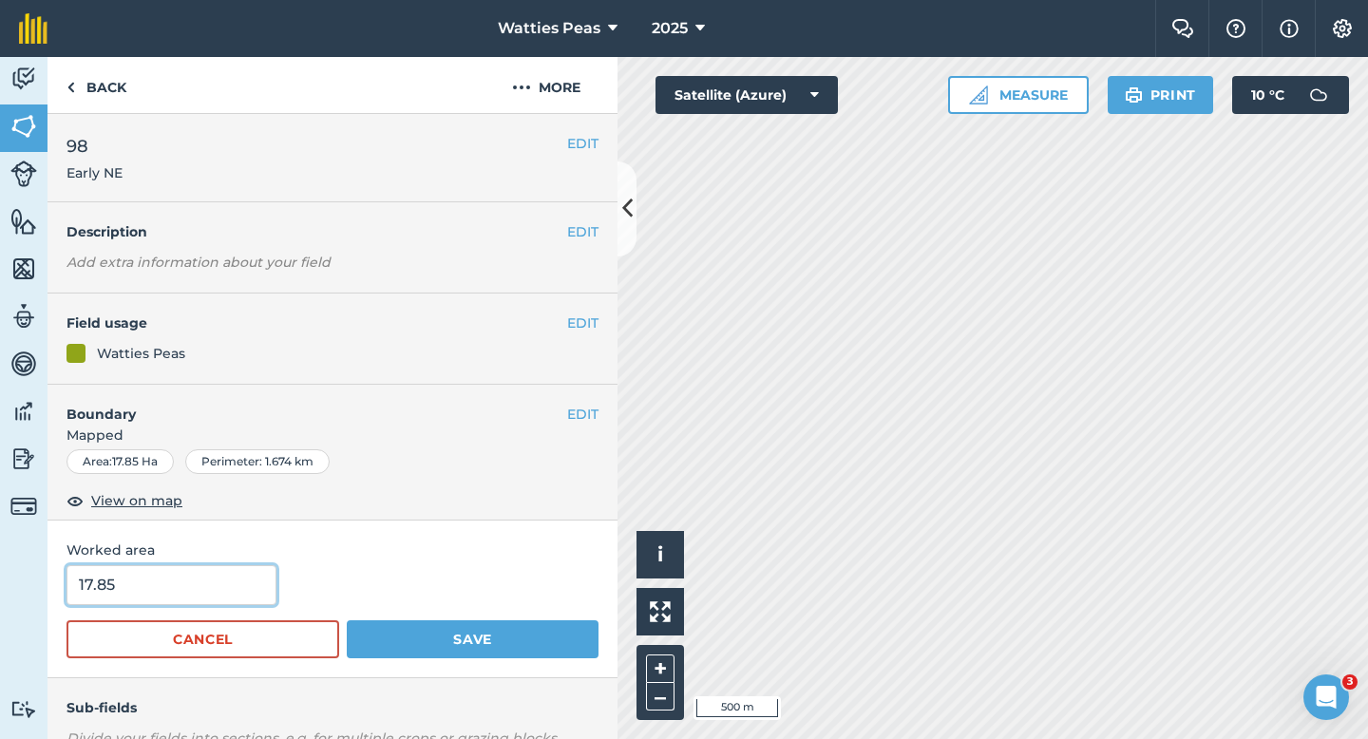
click at [209, 589] on input "17.85" at bounding box center [172, 585] width 210 height 40
type input "18"
click at [347, 620] on button "Save" at bounding box center [473, 639] width 252 height 38
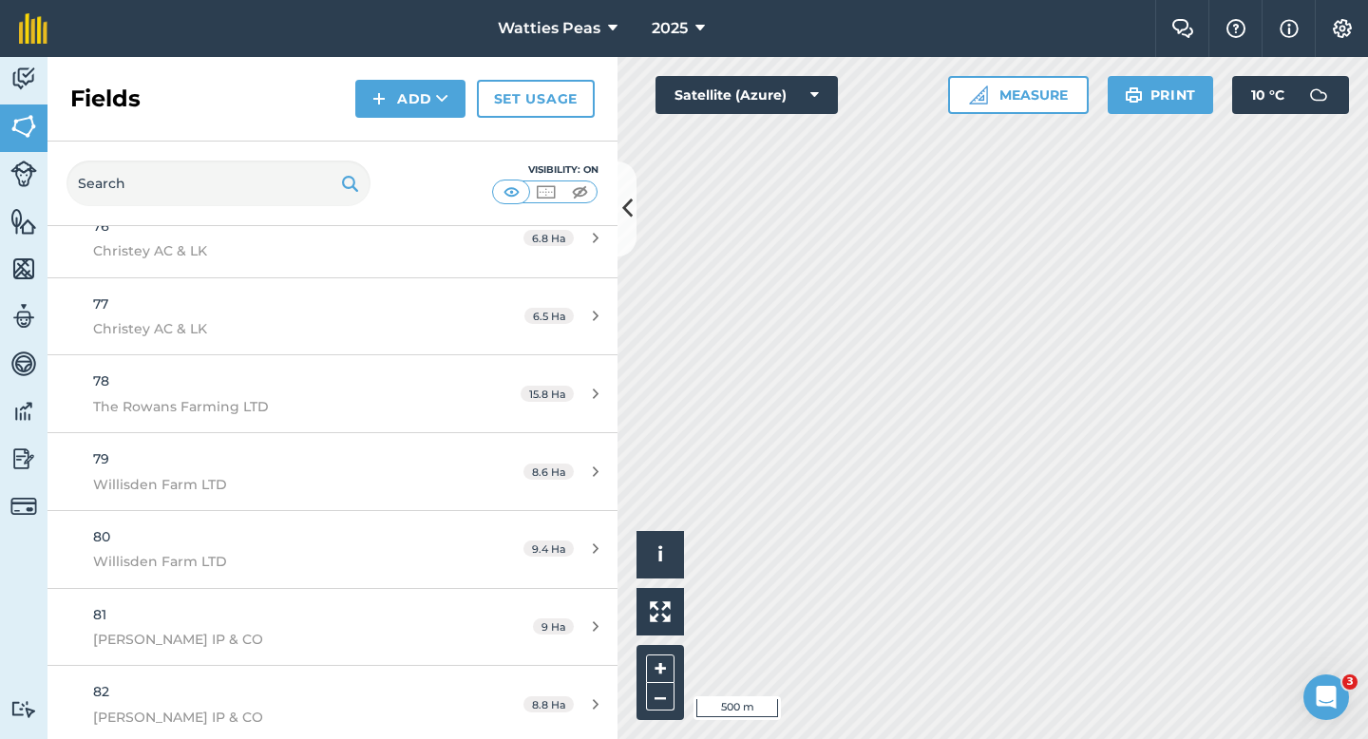
scroll to position [7243, 0]
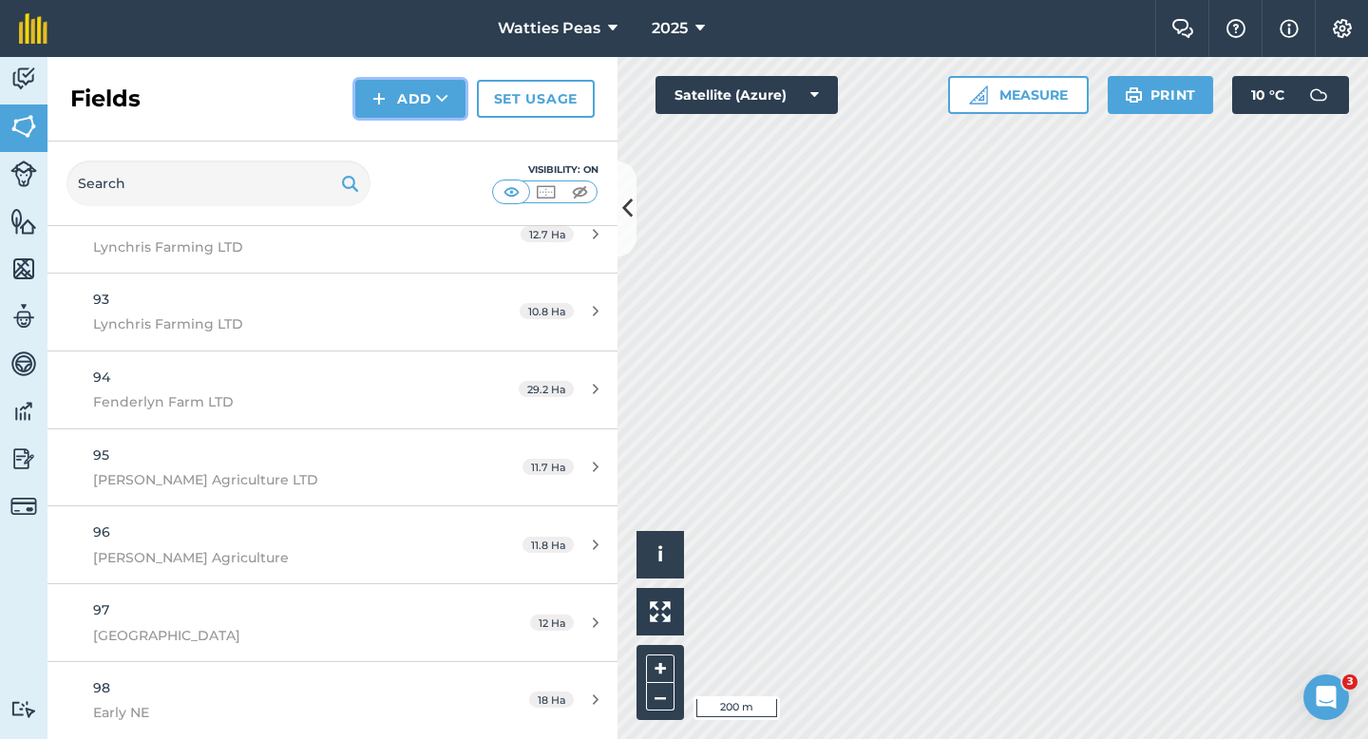
click at [388, 104] on button "Add" at bounding box center [410, 99] width 110 height 38
click at [389, 126] on link "Draw" at bounding box center [410, 142] width 105 height 42
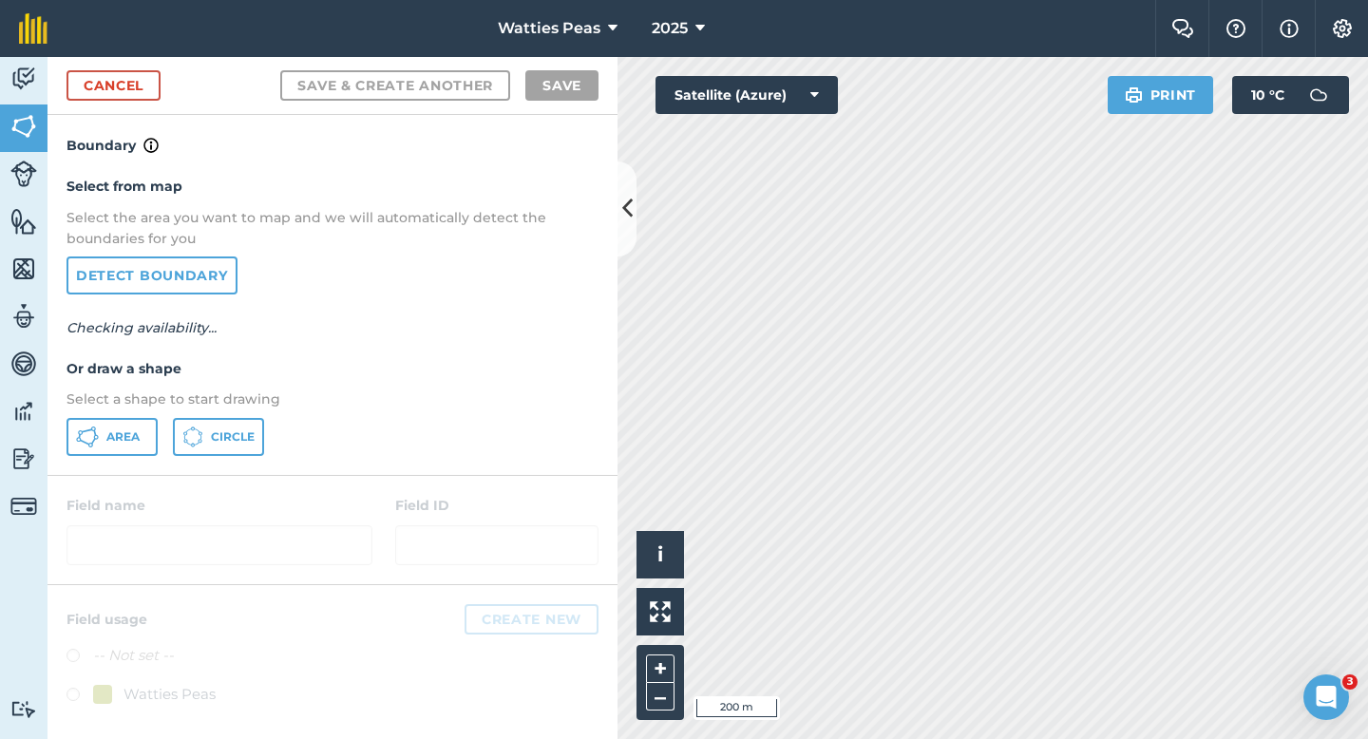
click at [131, 410] on div "Select from map Select the area you want to map and we will automatically detec…" at bounding box center [333, 315] width 570 height 317
click at [131, 425] on button "Area" at bounding box center [112, 437] width 91 height 38
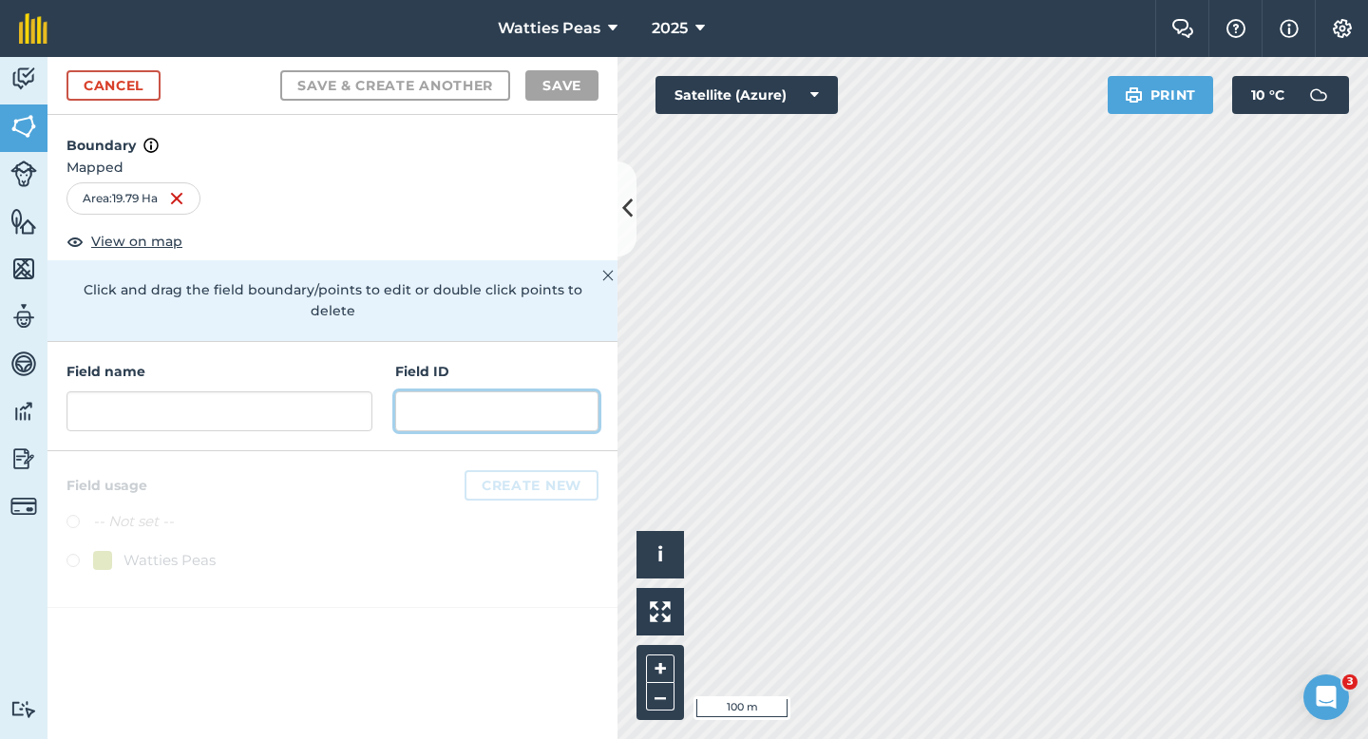
click at [532, 398] on input "text" at bounding box center [496, 411] width 203 height 40
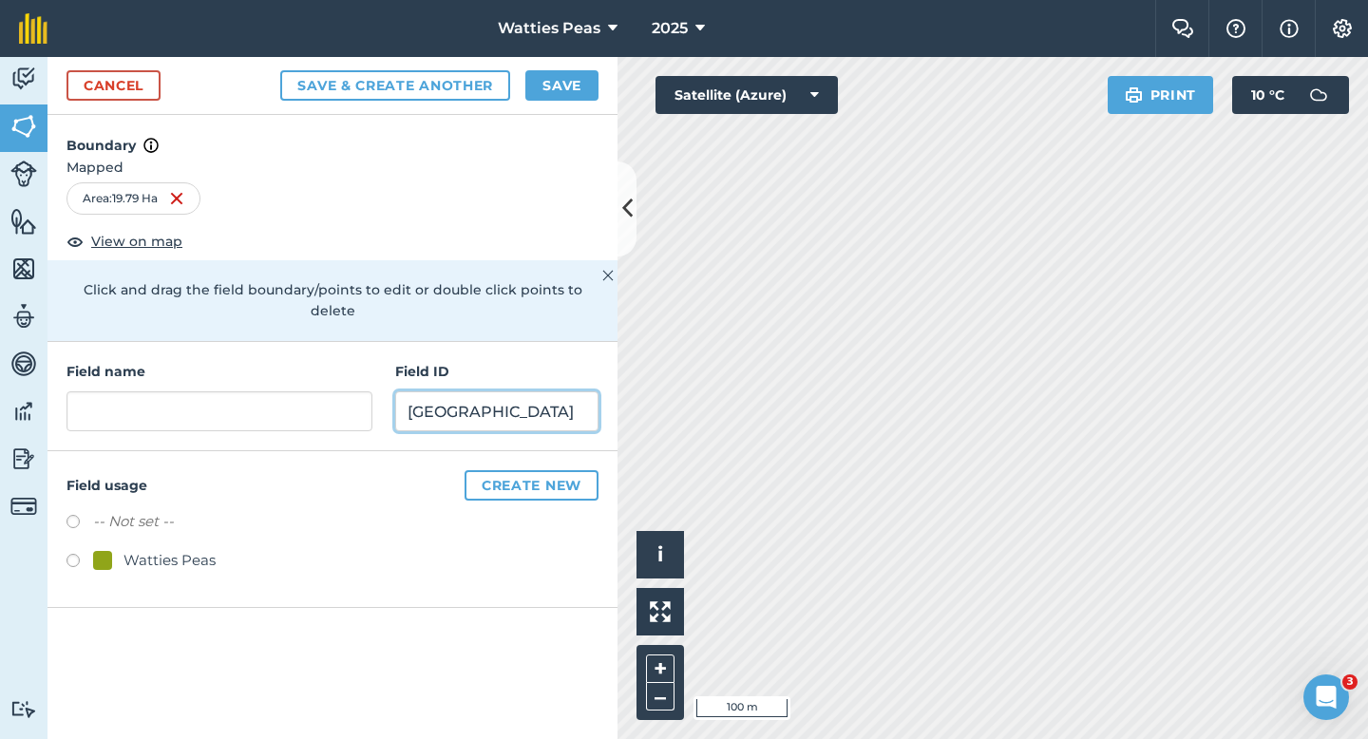
type input "[GEOGRAPHIC_DATA]"
click at [186, 549] on div "Watties Peas" at bounding box center [170, 560] width 92 height 23
radio input "true"
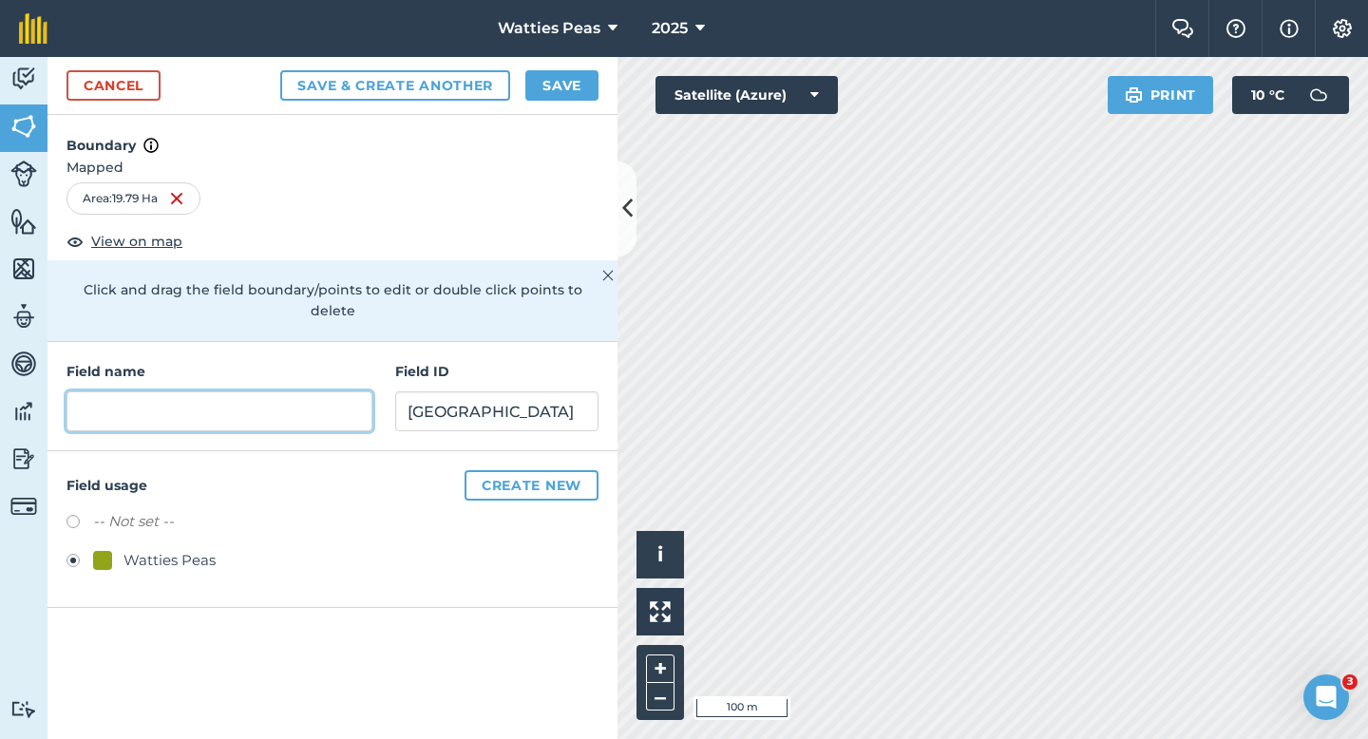
click at [245, 391] on input "text" at bounding box center [220, 411] width 306 height 40
type input "99"
click at [547, 96] on button "Save" at bounding box center [561, 85] width 73 height 30
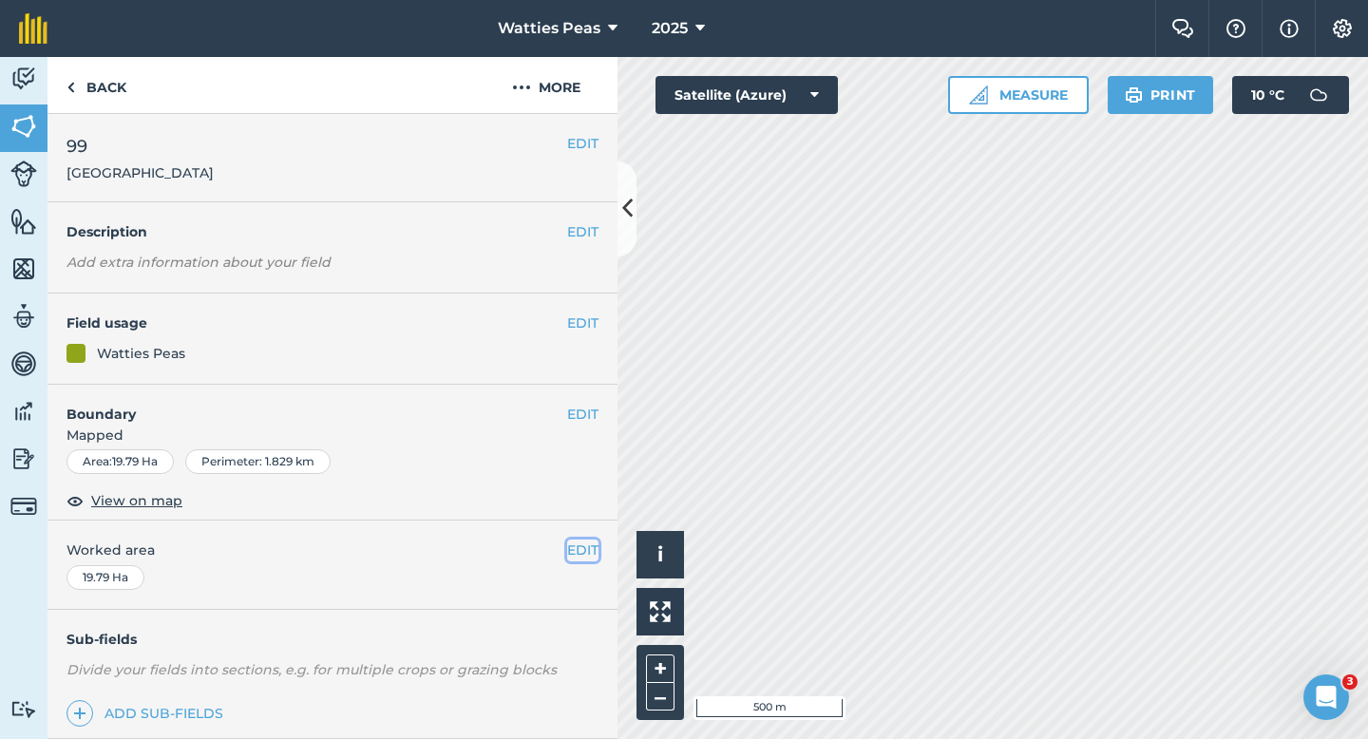
click at [582, 544] on button "EDIT" at bounding box center [582, 550] width 31 height 21
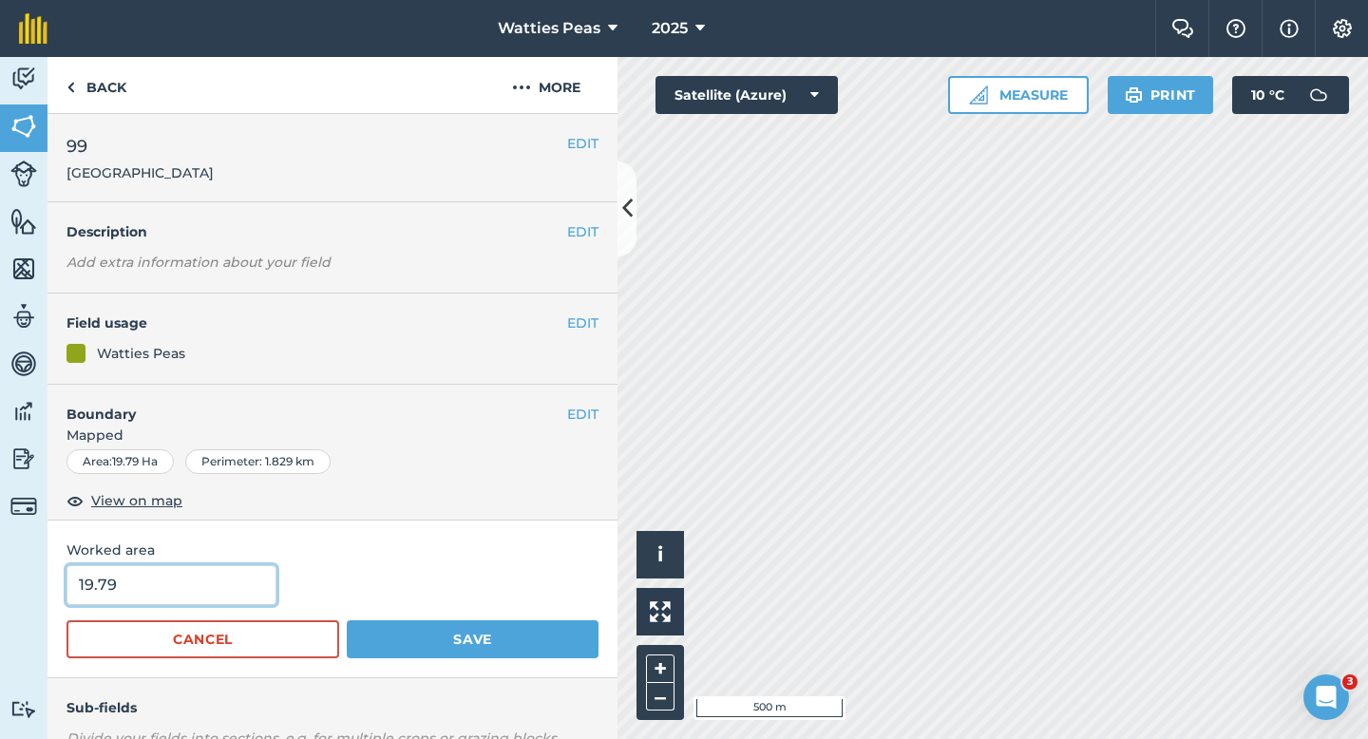
click at [180, 600] on input "19.79" at bounding box center [172, 585] width 210 height 40
type input "20"
click at [347, 620] on button "Save" at bounding box center [473, 639] width 252 height 38
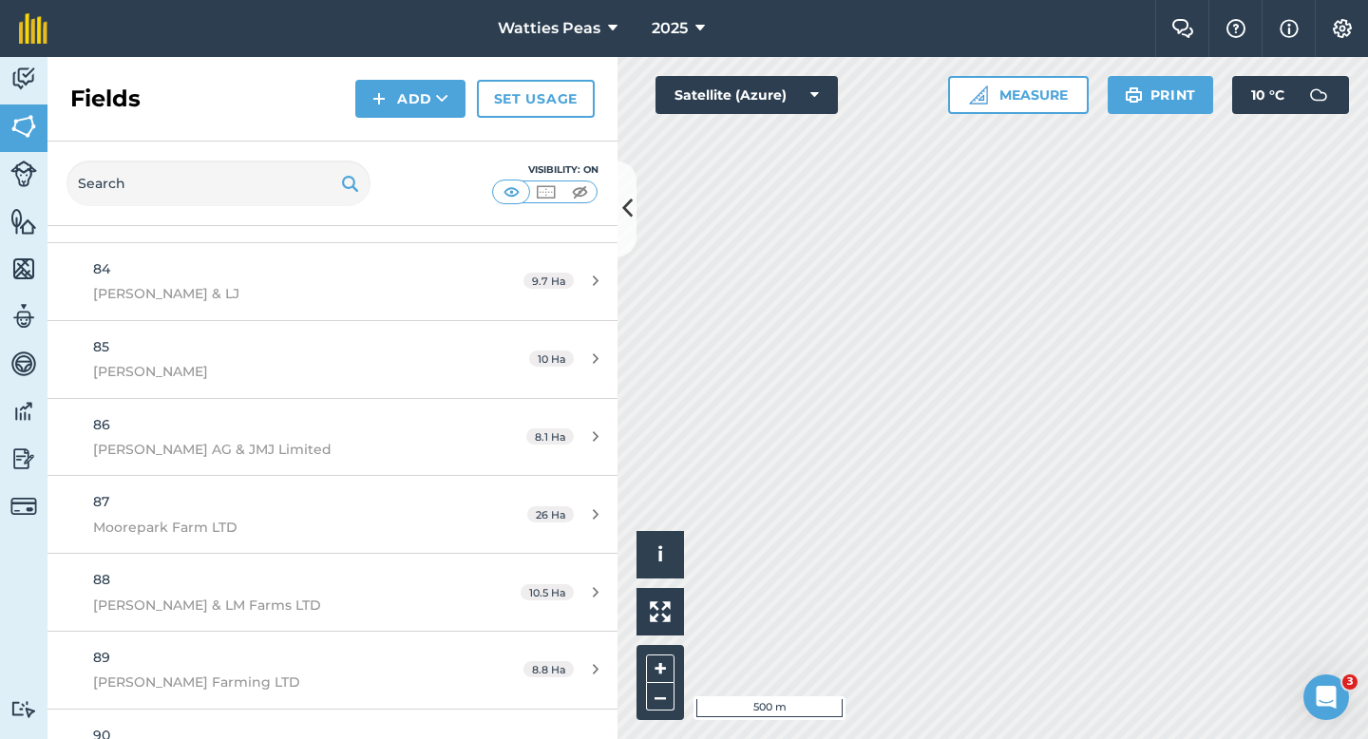
scroll to position [7321, 0]
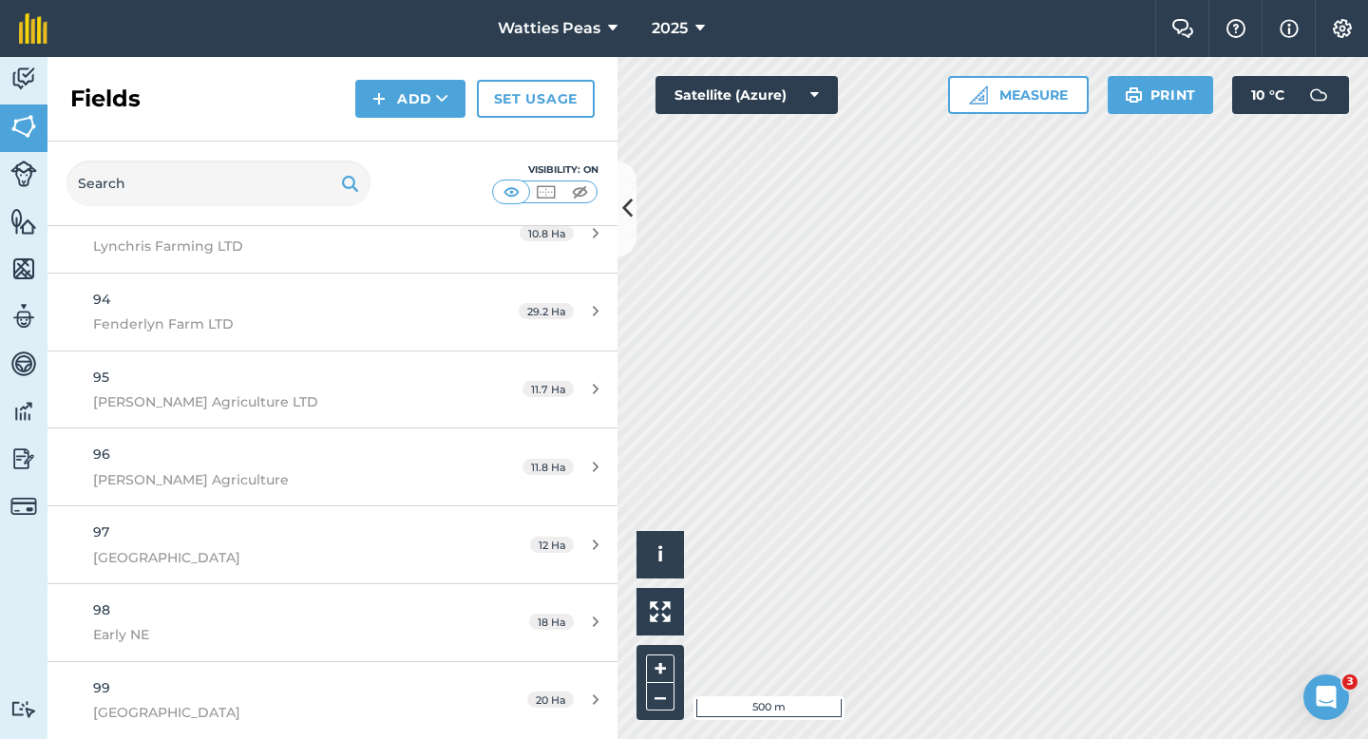
click at [427, 119] on div "Fields Add Set usage" at bounding box center [333, 99] width 570 height 85
click at [423, 112] on button "Add" at bounding box center [410, 99] width 110 height 38
click at [423, 143] on link "Draw" at bounding box center [410, 142] width 105 height 42
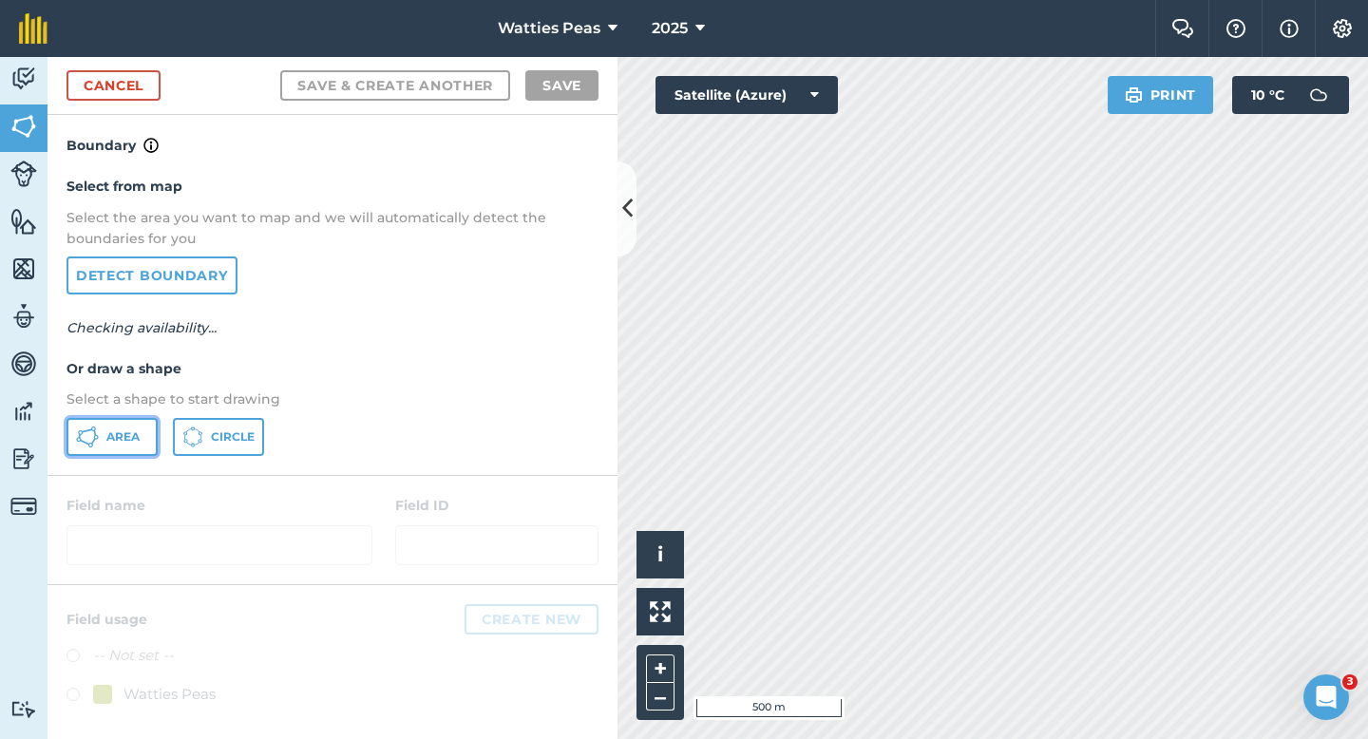
click at [105, 434] on button "Area" at bounding box center [112, 437] width 91 height 38
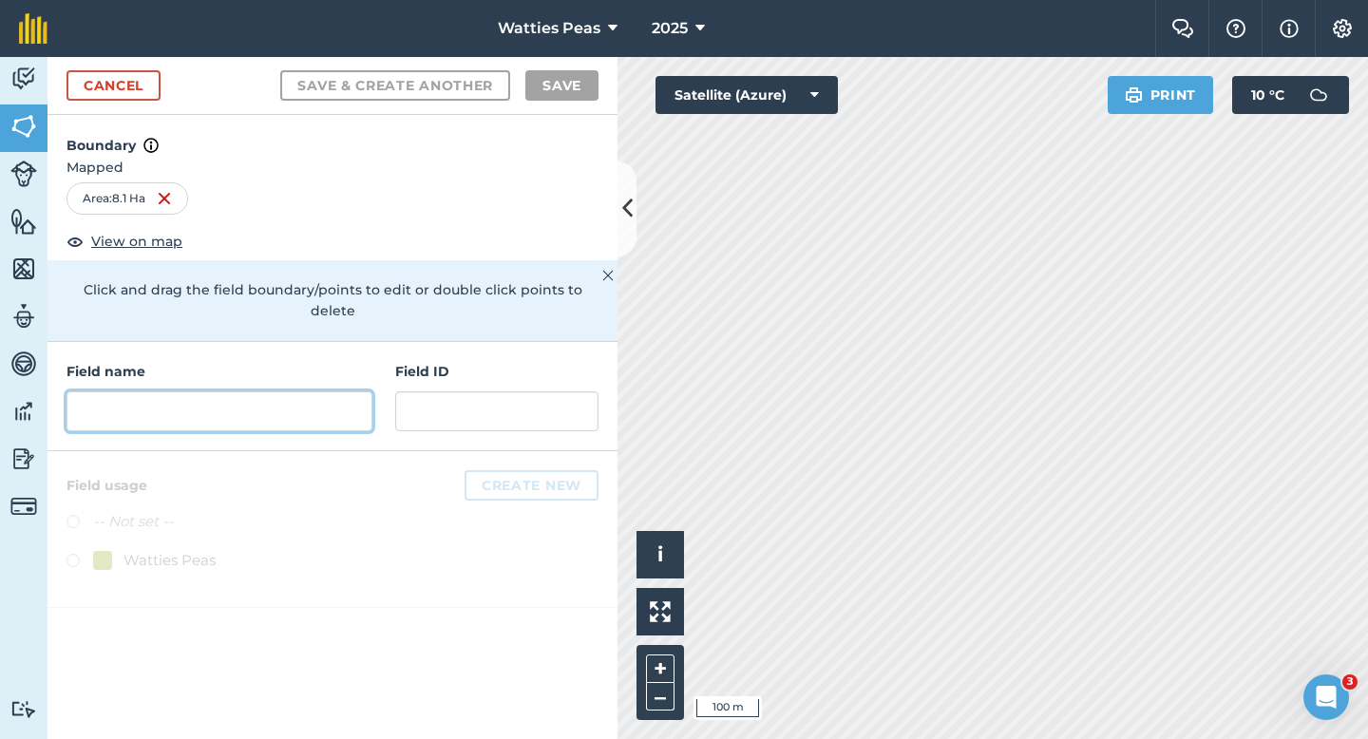
click at [313, 393] on input "text" at bounding box center [220, 411] width 306 height 40
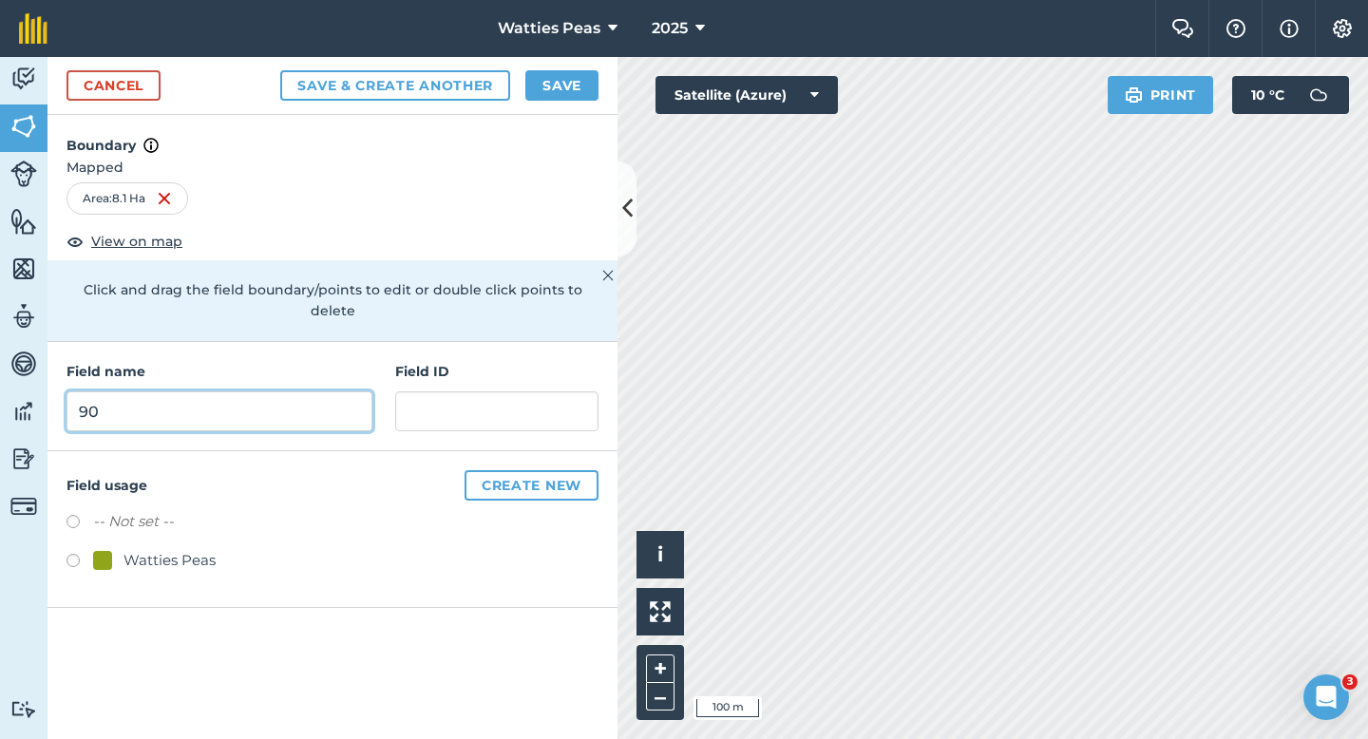
click at [313, 393] on input "90" at bounding box center [220, 411] width 306 height 40
click at [313, 392] on input "9" at bounding box center [220, 411] width 306 height 40
type input "100"
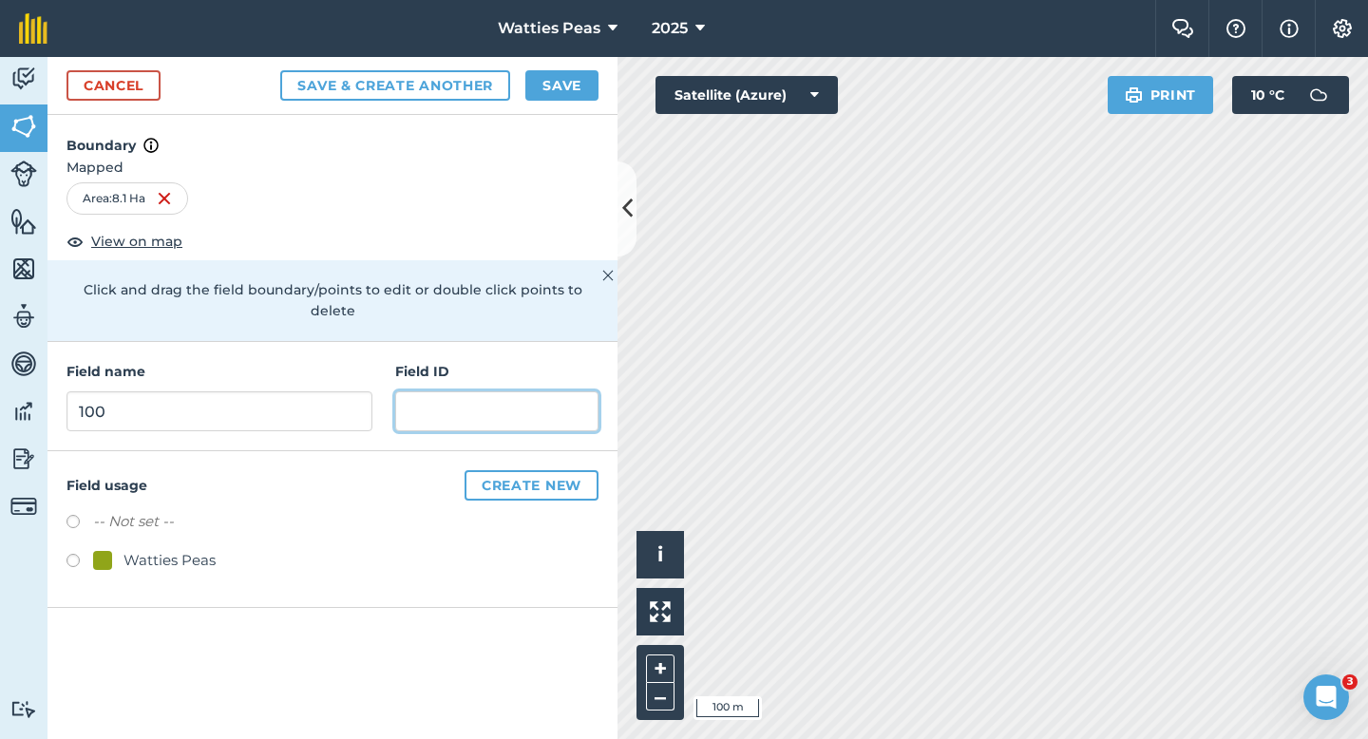
click at [514, 403] on input "text" at bounding box center [496, 411] width 203 height 40
type input "[PERSON_NAME] IP & CO"
click at [174, 549] on div "Watties Peas" at bounding box center [170, 560] width 92 height 23
radio input "true"
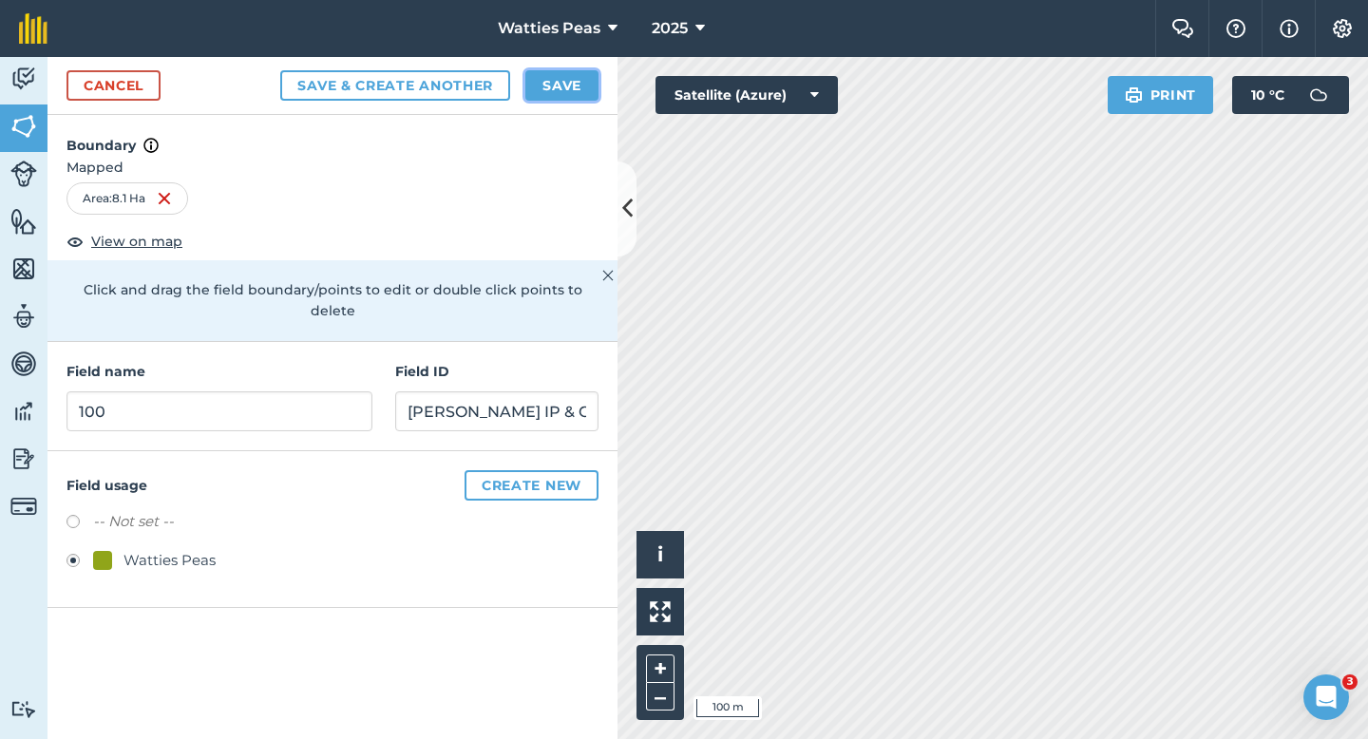
click at [559, 98] on button "Save" at bounding box center [561, 85] width 73 height 30
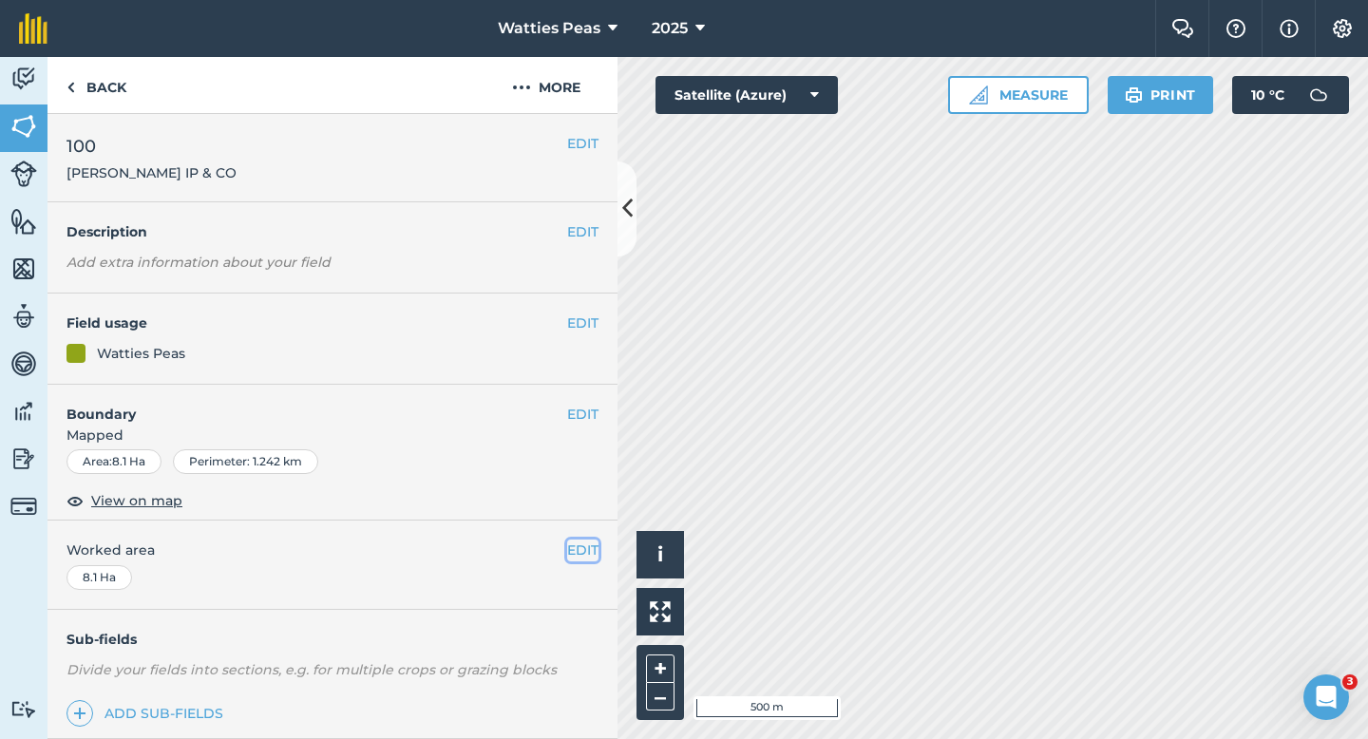
click at [585, 561] on button "EDIT" at bounding box center [582, 550] width 31 height 21
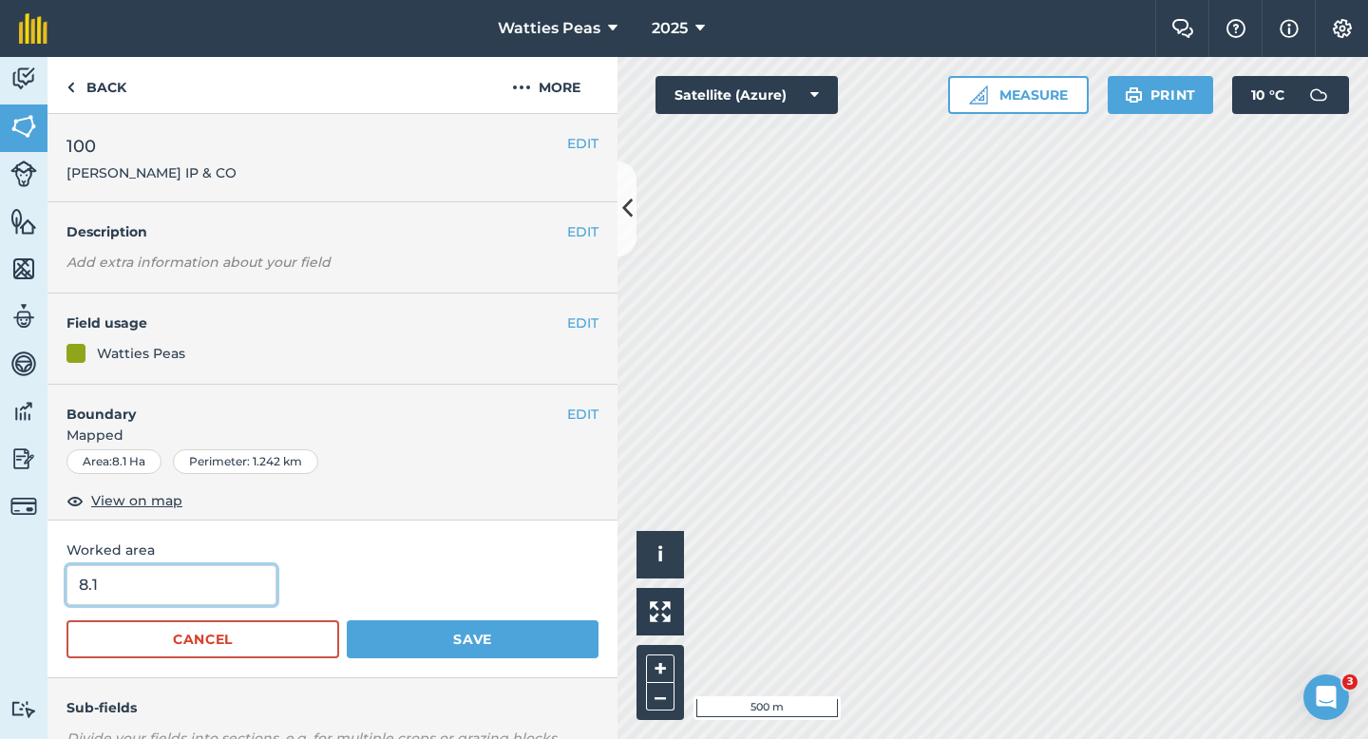
click at [257, 571] on input "8.1" at bounding box center [172, 585] width 210 height 40
click at [347, 620] on button "Save" at bounding box center [473, 639] width 252 height 38
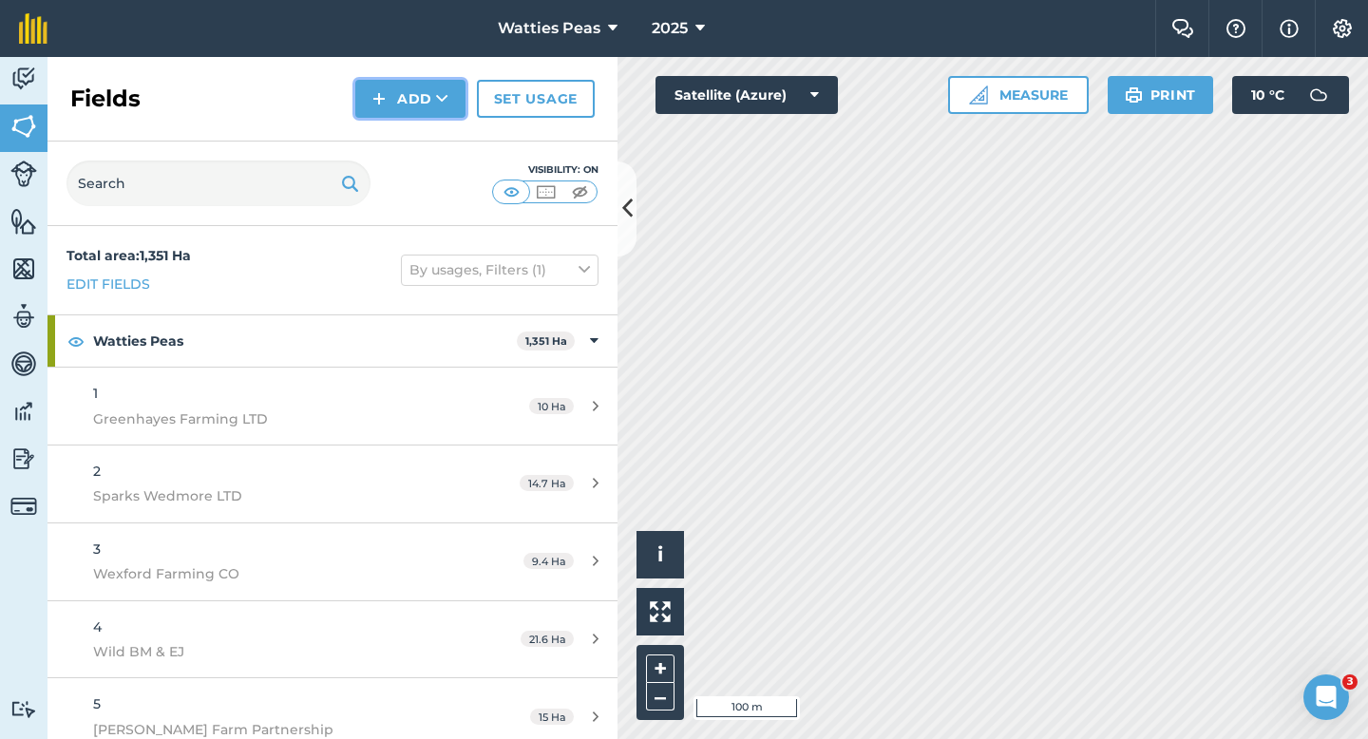
click at [427, 114] on button "Add" at bounding box center [410, 99] width 110 height 38
click at [427, 129] on link "Draw" at bounding box center [410, 142] width 105 height 42
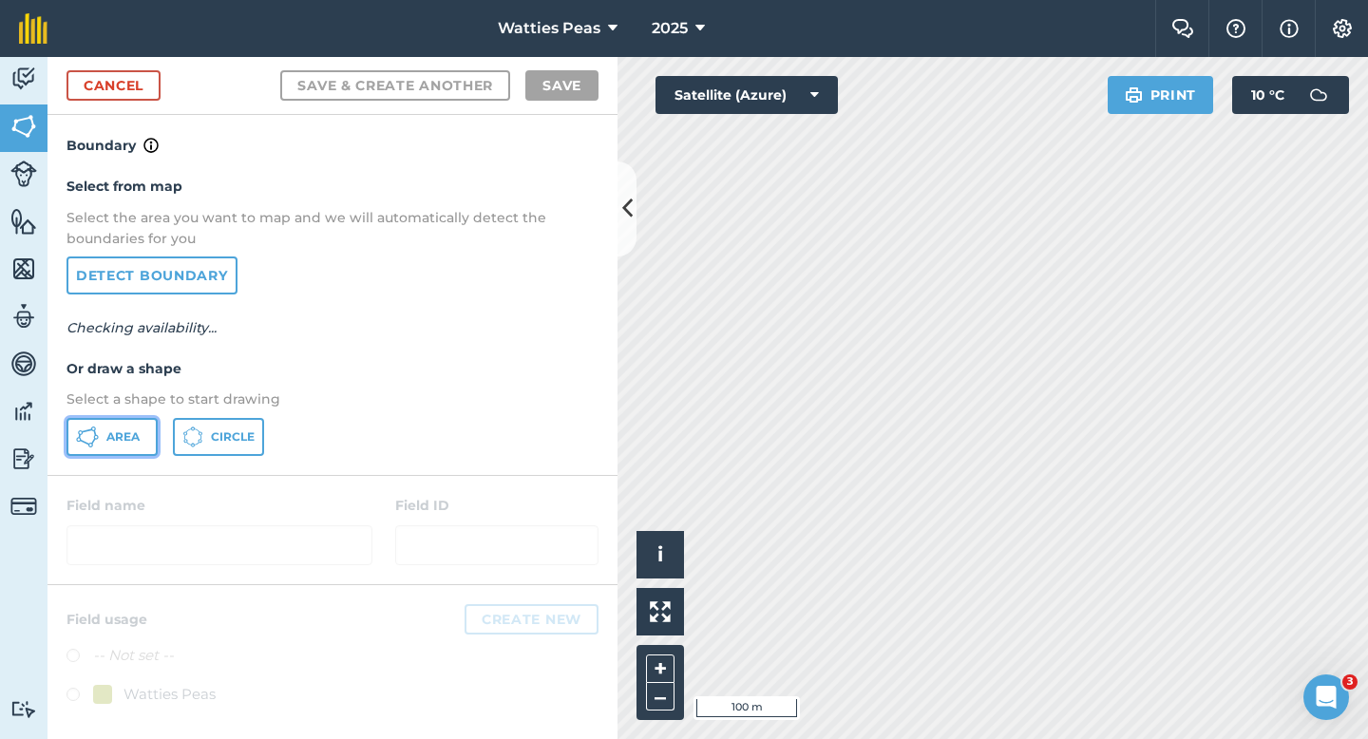
click at [120, 444] on span "Area" at bounding box center [122, 436] width 33 height 15
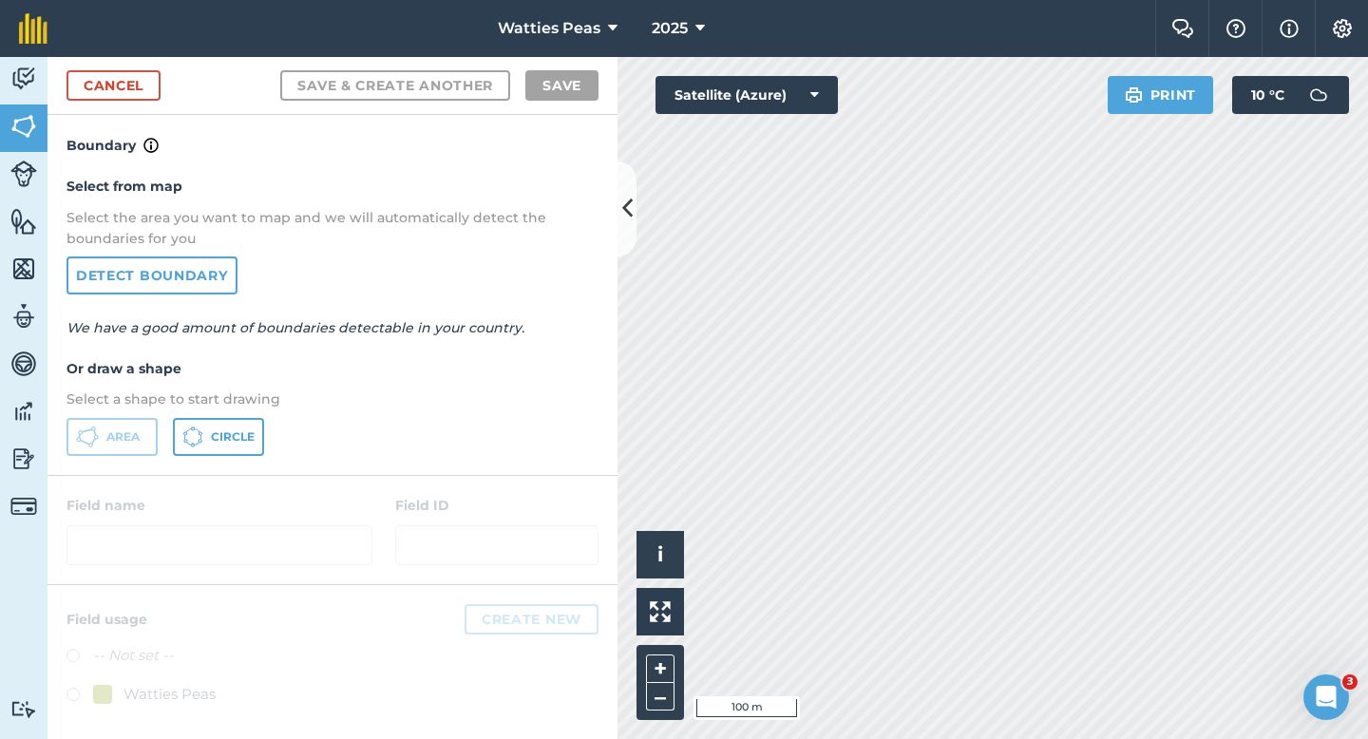
drag, startPoint x: 592, startPoint y: 444, endPoint x: 612, endPoint y: 444, distance: 20.0
click at [612, 444] on div "Select from map Select the area you want to map and we will automatically detec…" at bounding box center [333, 315] width 570 height 317
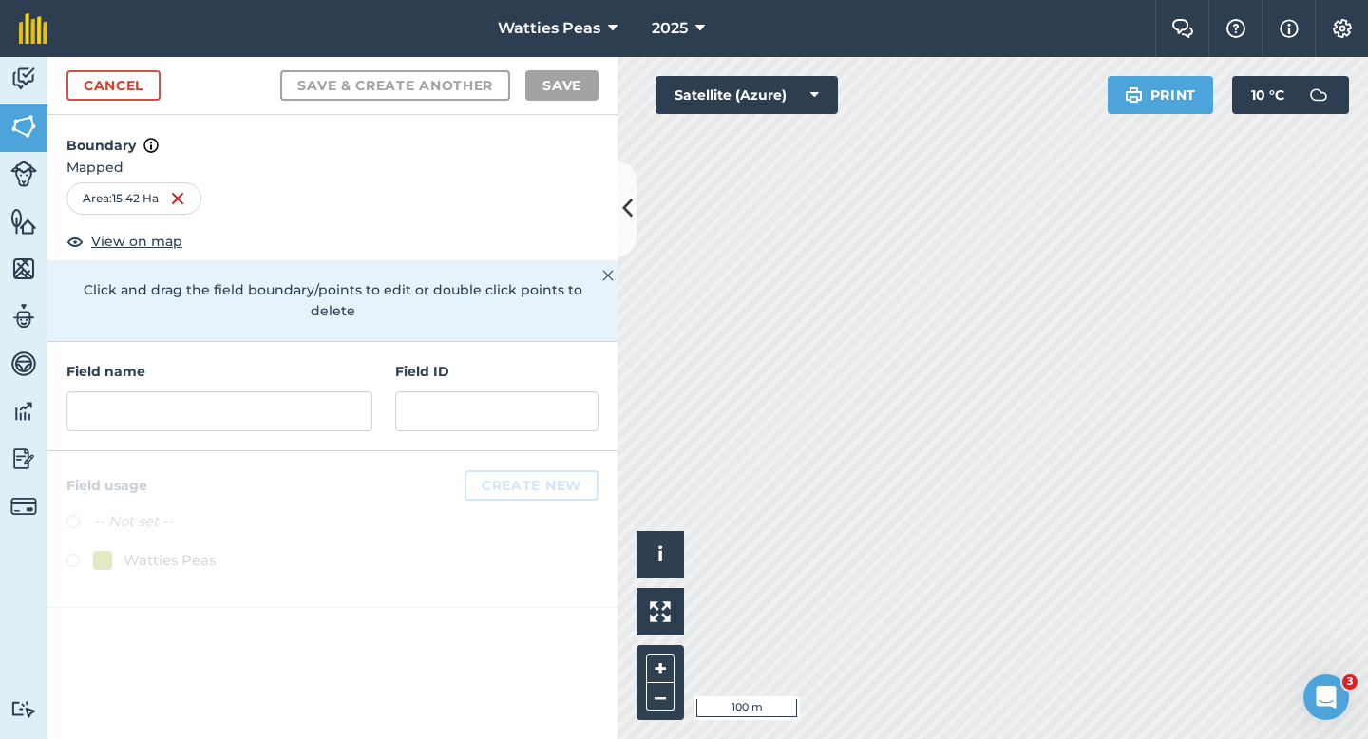
click at [305, 459] on div at bounding box center [333, 529] width 570 height 157
click at [305, 391] on input "text" at bounding box center [220, 411] width 306 height 40
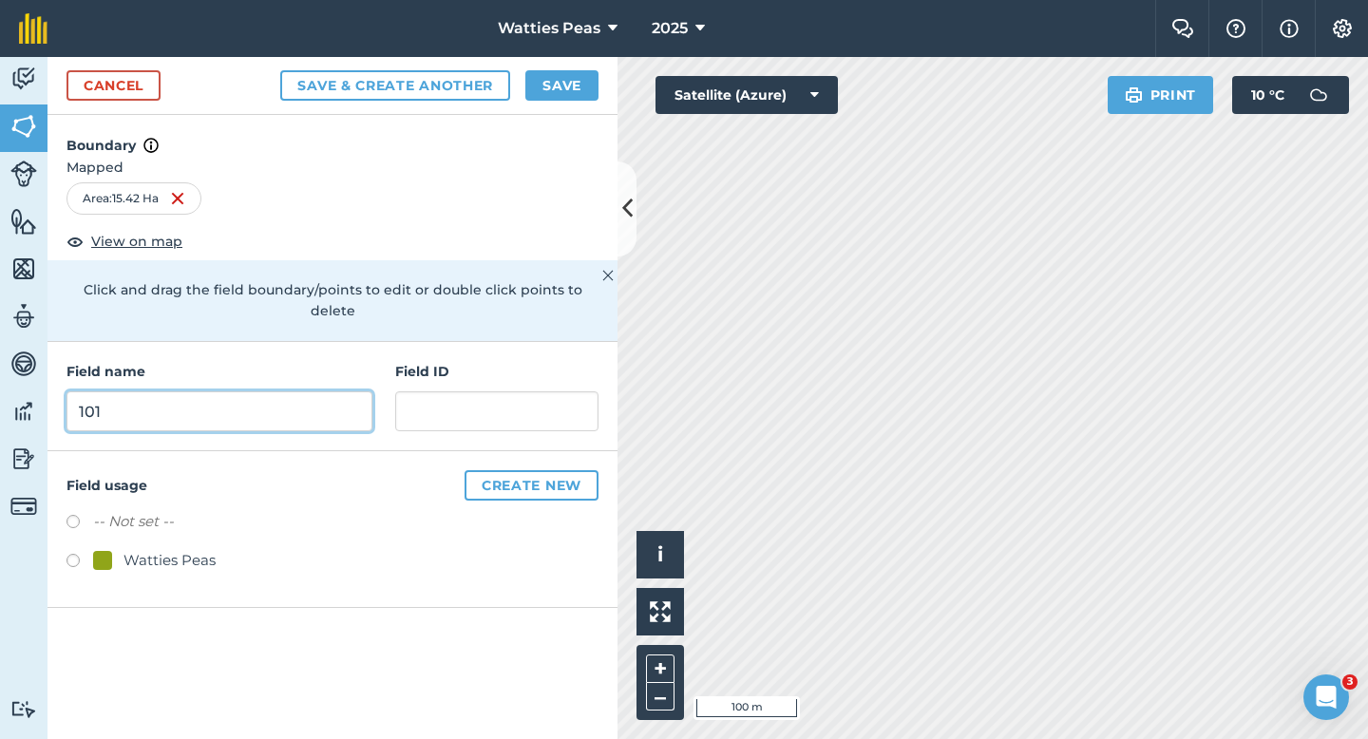
type input "101"
click at [192, 549] on div "Watties Peas" at bounding box center [170, 560] width 92 height 23
radio input "true"
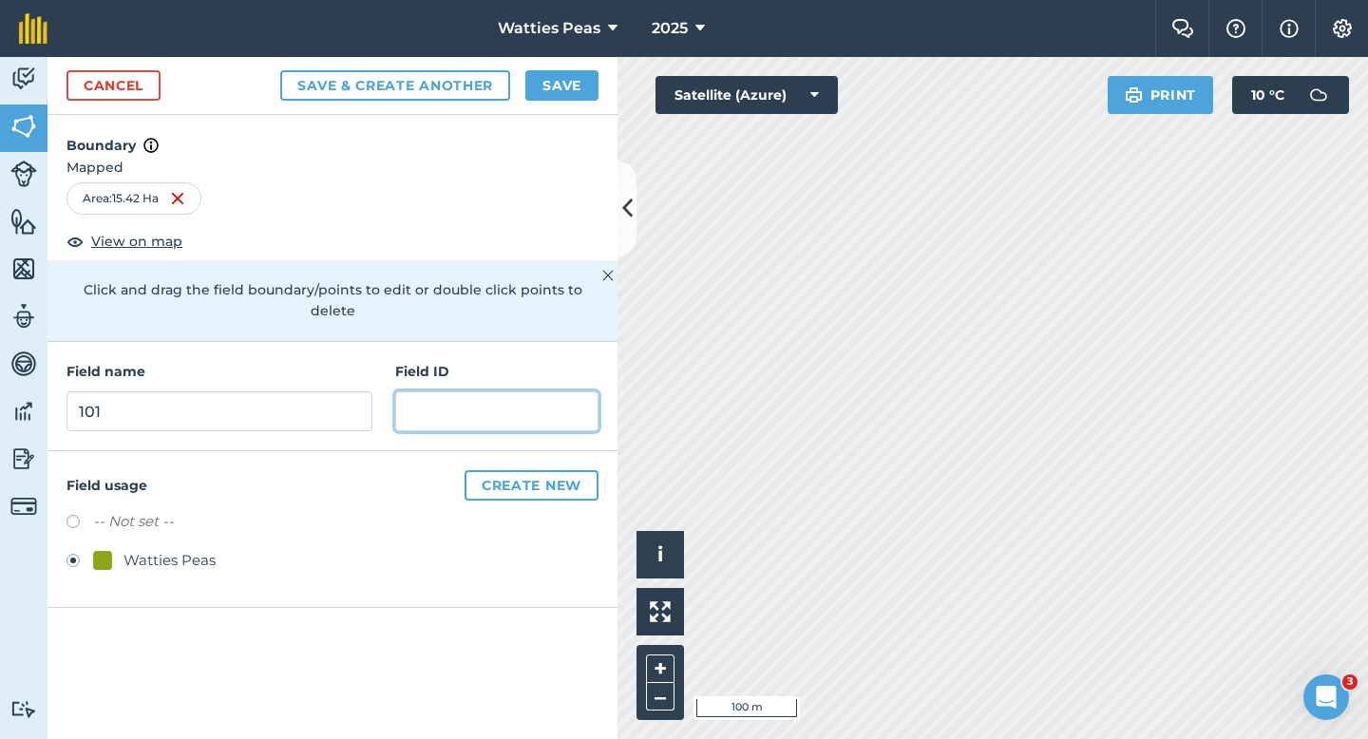
click at [479, 391] on input "text" at bounding box center [496, 411] width 203 height 40
click at [479, 397] on input "text" at bounding box center [496, 411] width 203 height 40
type input "[PERSON_NAME] IP & CO"
click at [575, 63] on div "Cancel Save & Create Another Save" at bounding box center [333, 86] width 570 height 58
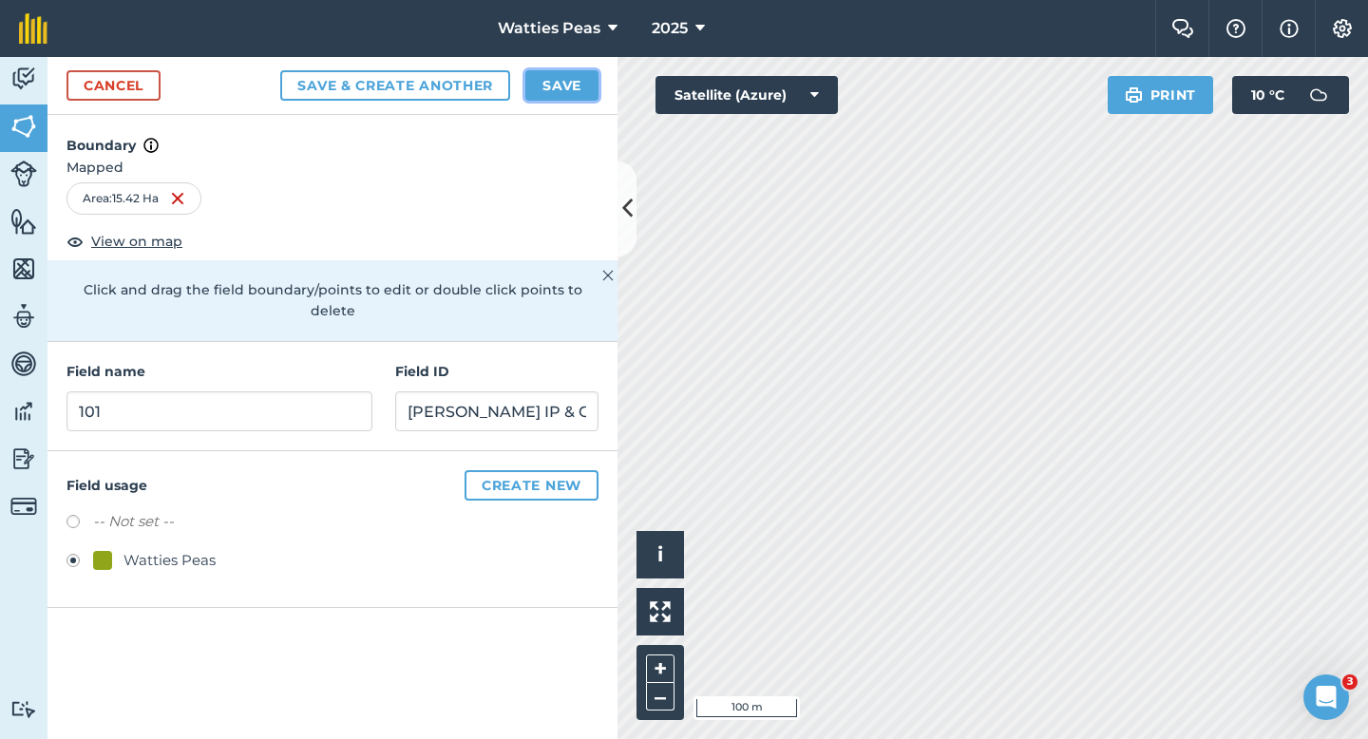
click at [575, 74] on button "Save" at bounding box center [561, 85] width 73 height 30
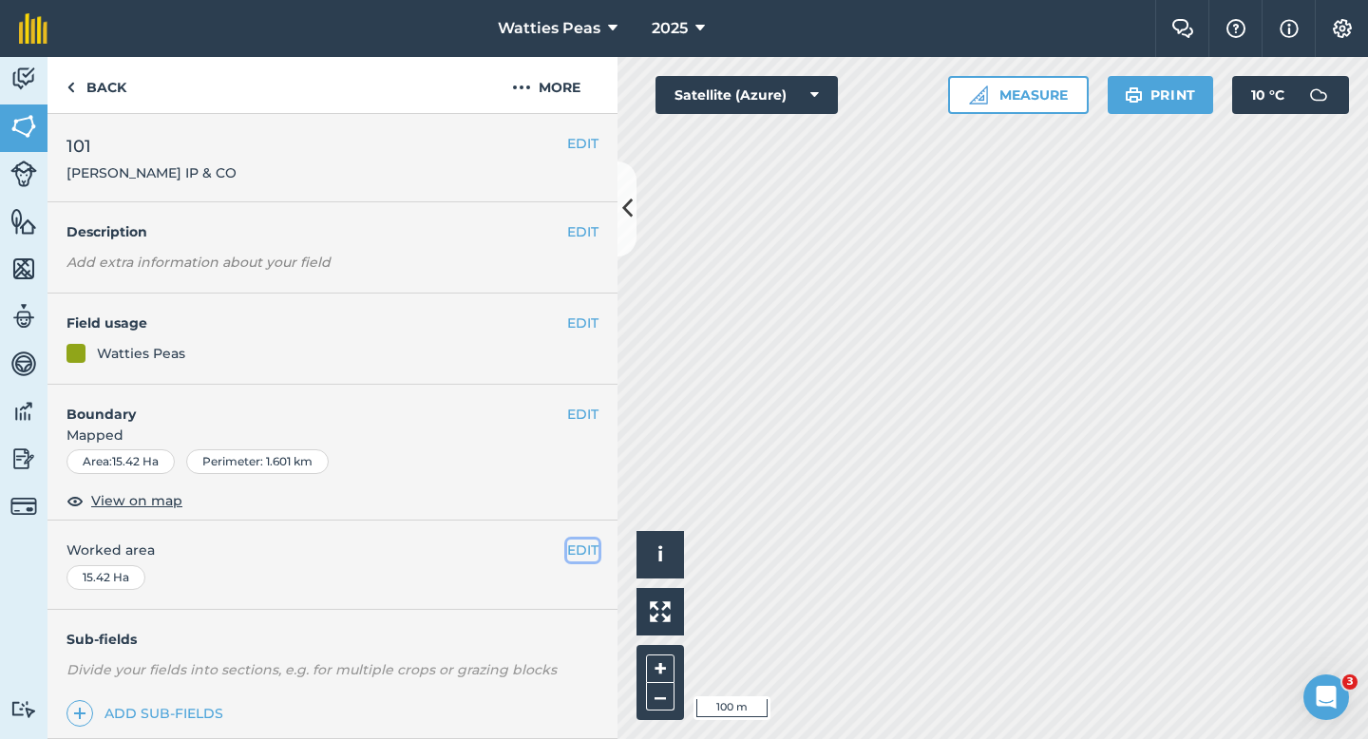
click at [581, 543] on button "EDIT" at bounding box center [582, 550] width 31 height 21
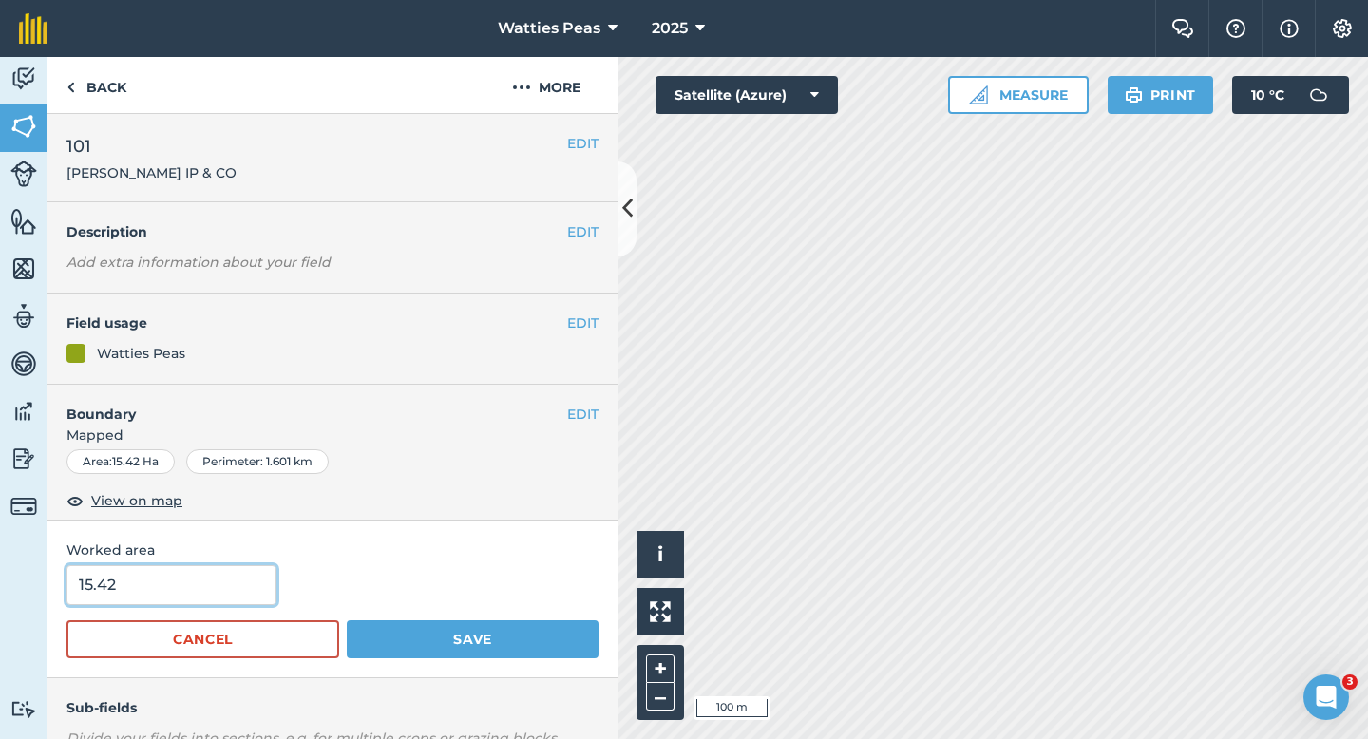
click at [214, 597] on input "15.42" at bounding box center [172, 585] width 210 height 40
type input "15.4"
click at [347, 620] on button "Save" at bounding box center [473, 639] width 252 height 38
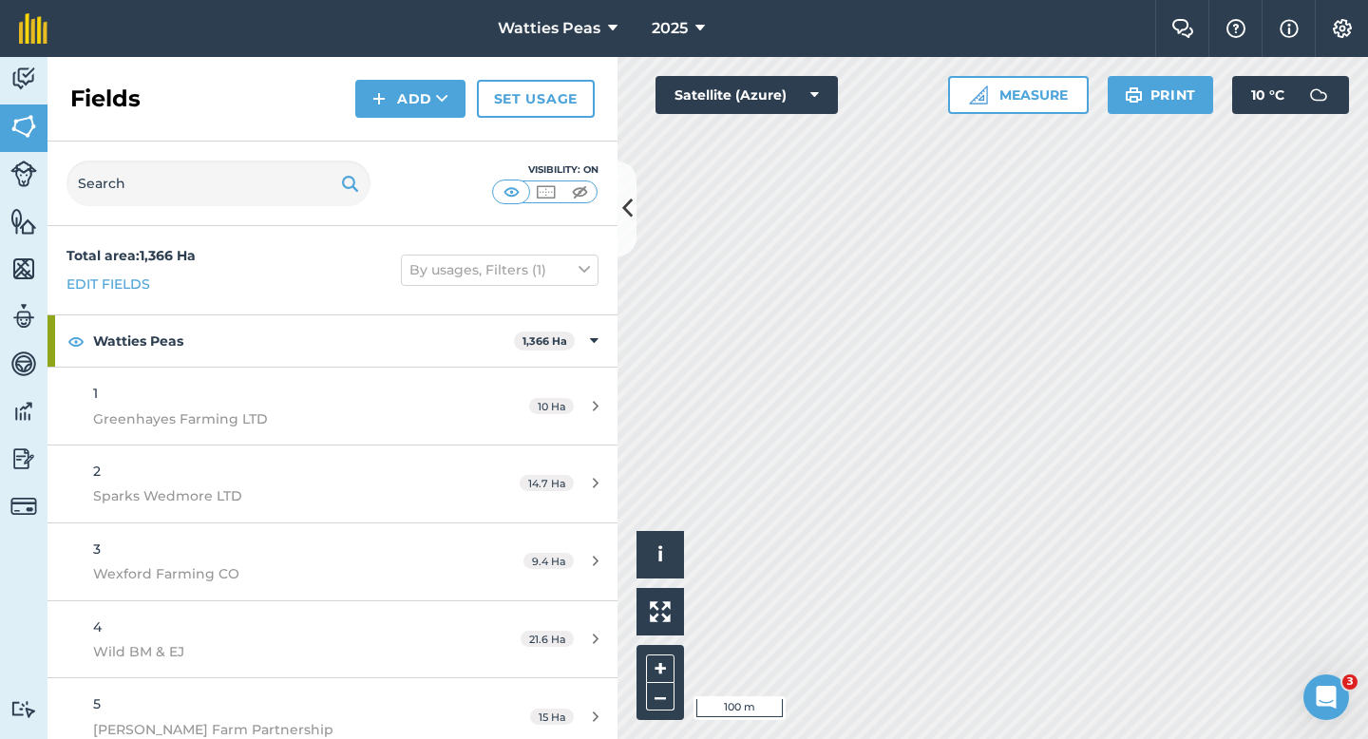
click at [384, 121] on div "Fields Add Set usage" at bounding box center [333, 99] width 570 height 85
click at [384, 106] on img at bounding box center [378, 98] width 13 height 23
click at [392, 161] on link "Draw" at bounding box center [410, 142] width 105 height 42
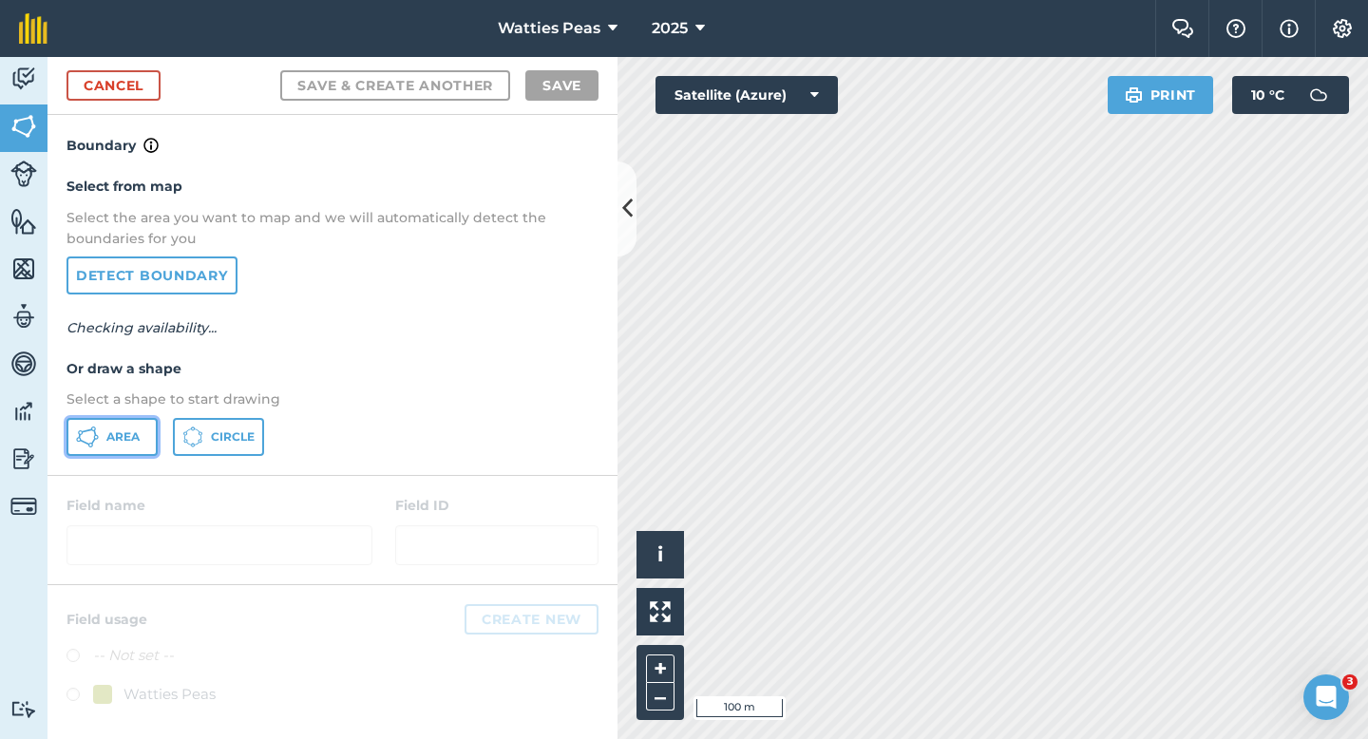
click at [129, 431] on span "Area" at bounding box center [122, 436] width 33 height 15
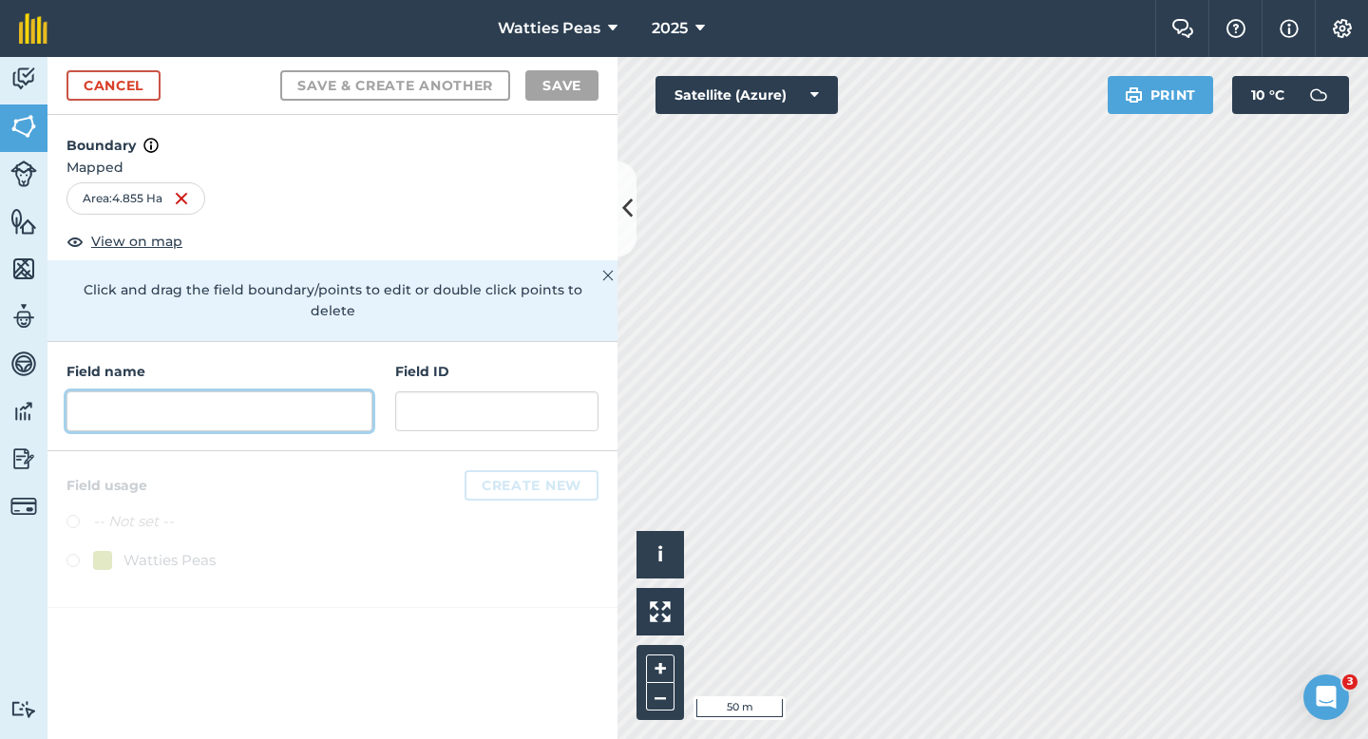
click at [320, 391] on input "text" at bounding box center [220, 411] width 306 height 40
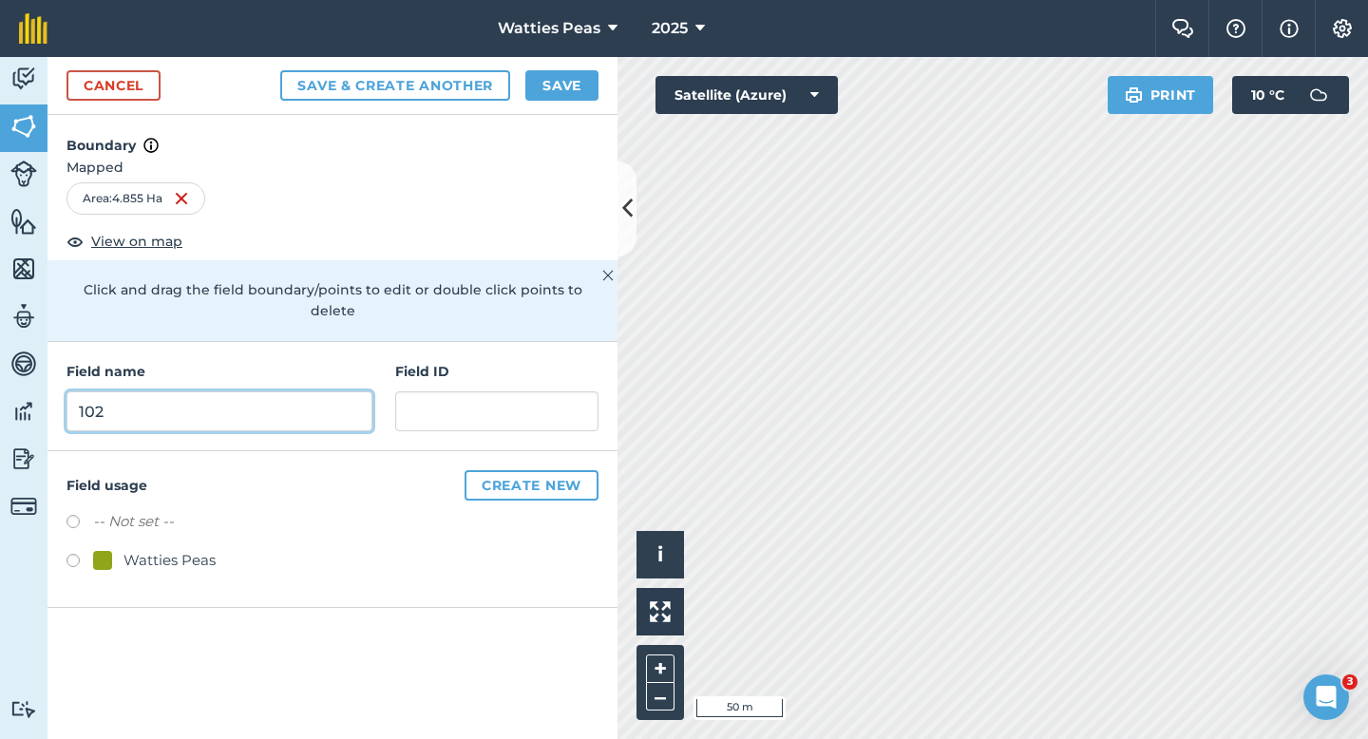
type input "102"
click at [212, 549] on div "Watties Peas" at bounding box center [170, 560] width 92 height 23
radio input "true"
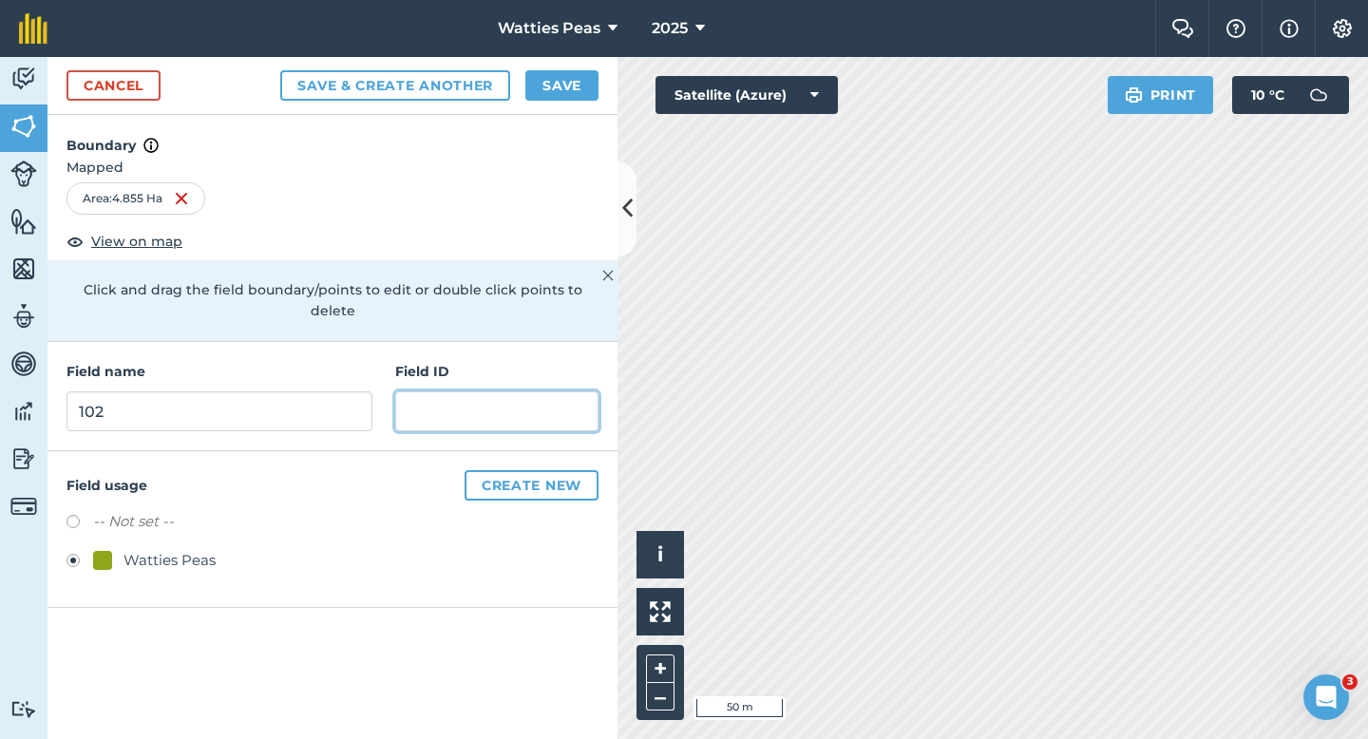
click at [402, 391] on input "text" at bounding box center [496, 411] width 203 height 40
type input "[PERSON_NAME] & JH Partnership"
click at [572, 103] on div "Cancel Save & Create Another Save" at bounding box center [333, 86] width 570 height 58
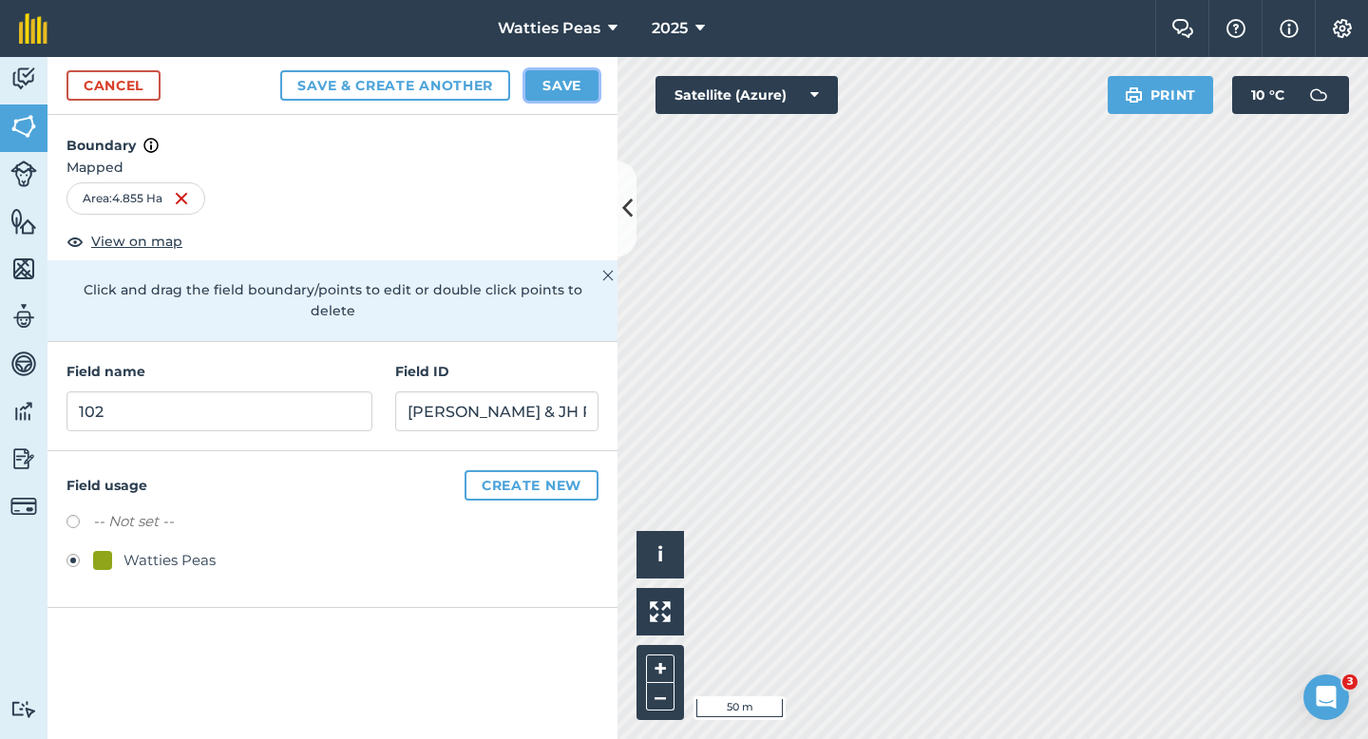
click at [552, 90] on button "Save" at bounding box center [561, 85] width 73 height 30
click at [581, 549] on div "Watties Peas" at bounding box center [333, 563] width 532 height 28
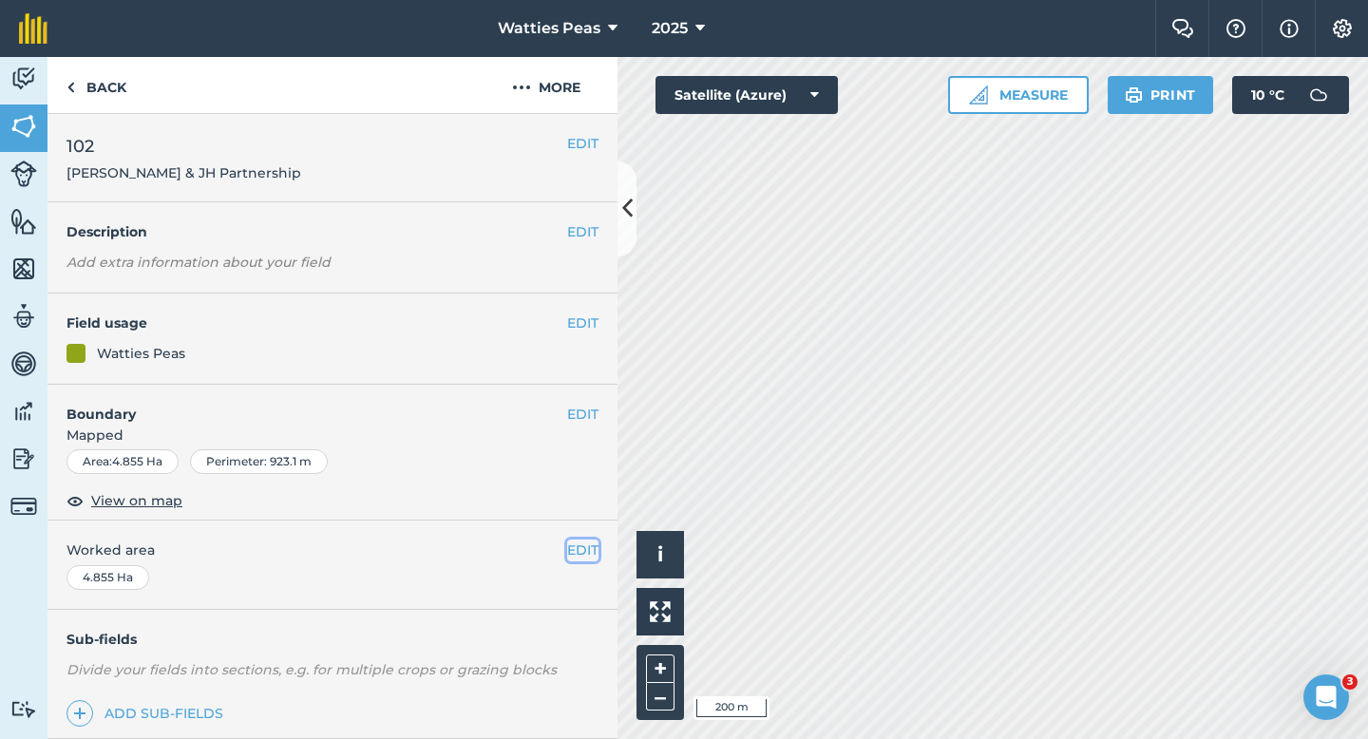
click at [585, 542] on button "EDIT" at bounding box center [582, 550] width 31 height 21
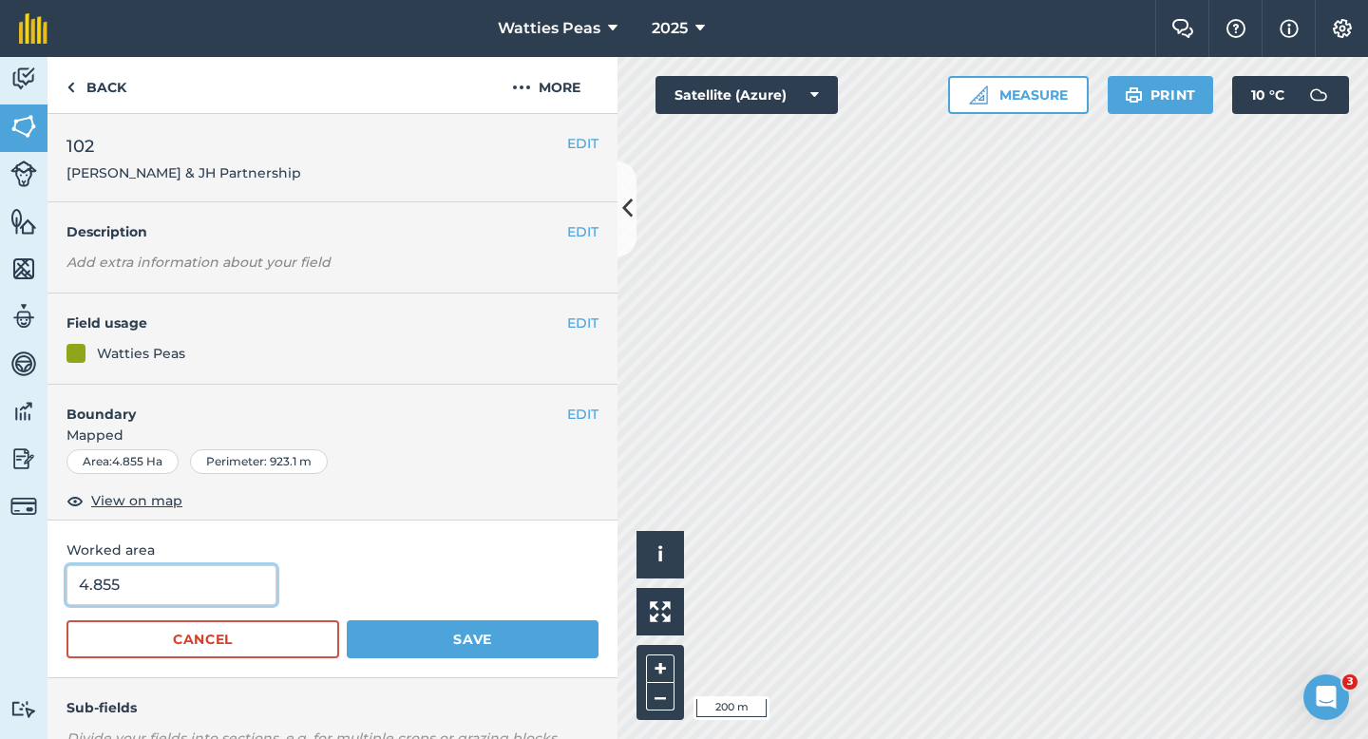
click at [229, 586] on input "4.855" at bounding box center [172, 585] width 210 height 40
type input "5"
click at [347, 620] on button "Save" at bounding box center [473, 639] width 252 height 38
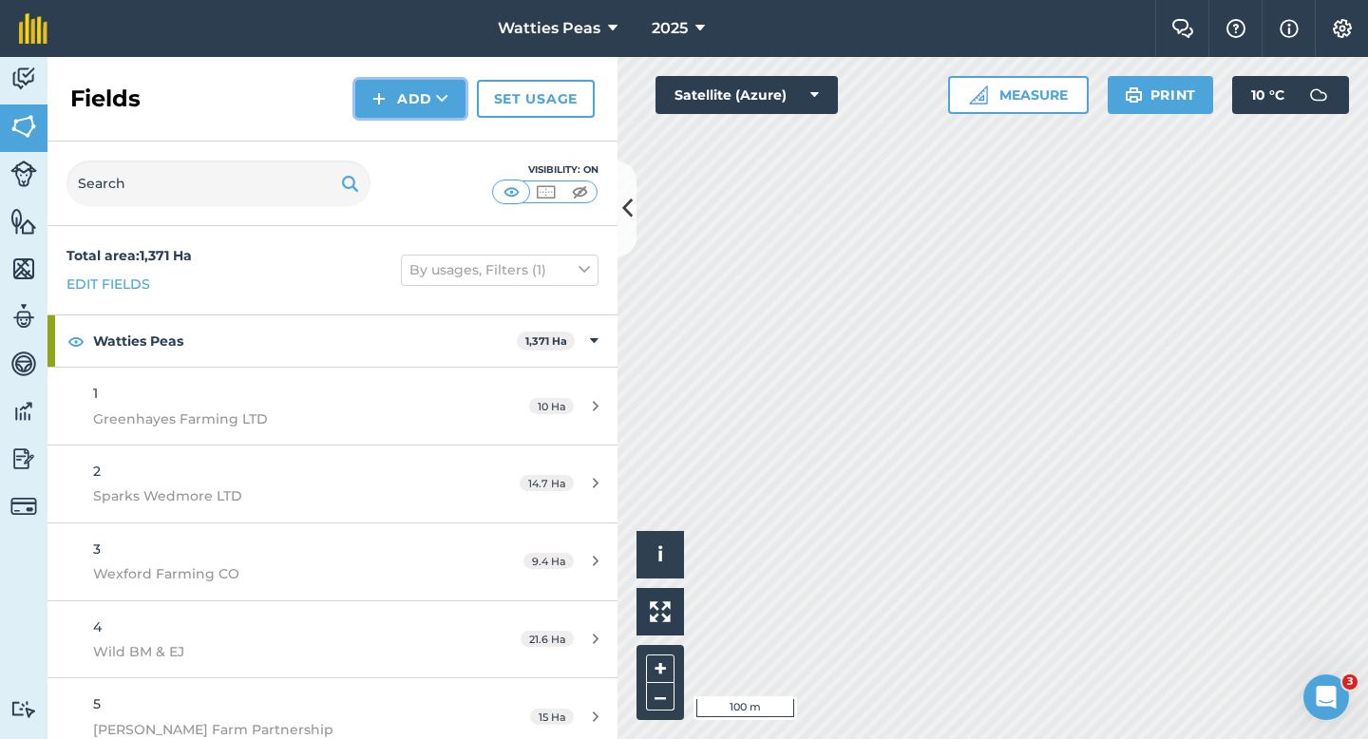
click at [390, 112] on button "Add" at bounding box center [410, 99] width 110 height 38
click at [390, 124] on link "Draw" at bounding box center [410, 142] width 105 height 42
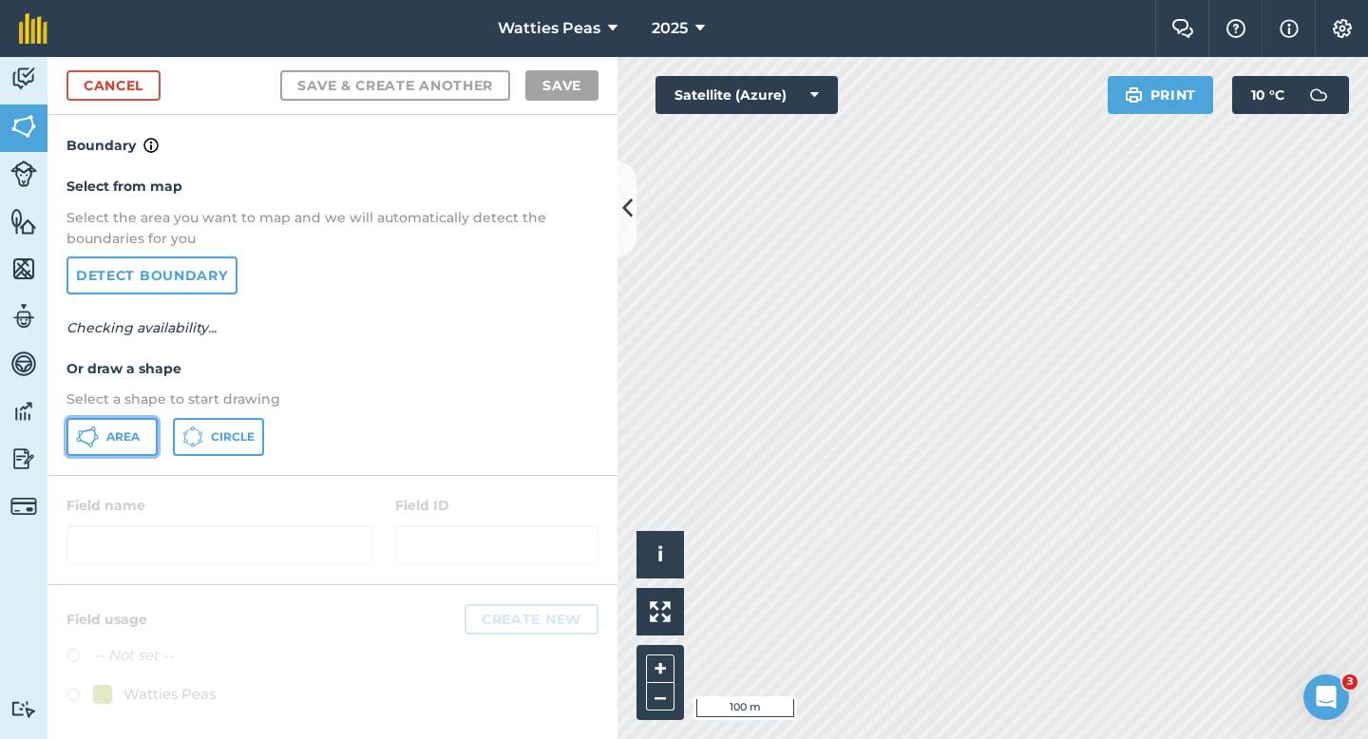
click at [131, 436] on span "Area" at bounding box center [122, 436] width 33 height 15
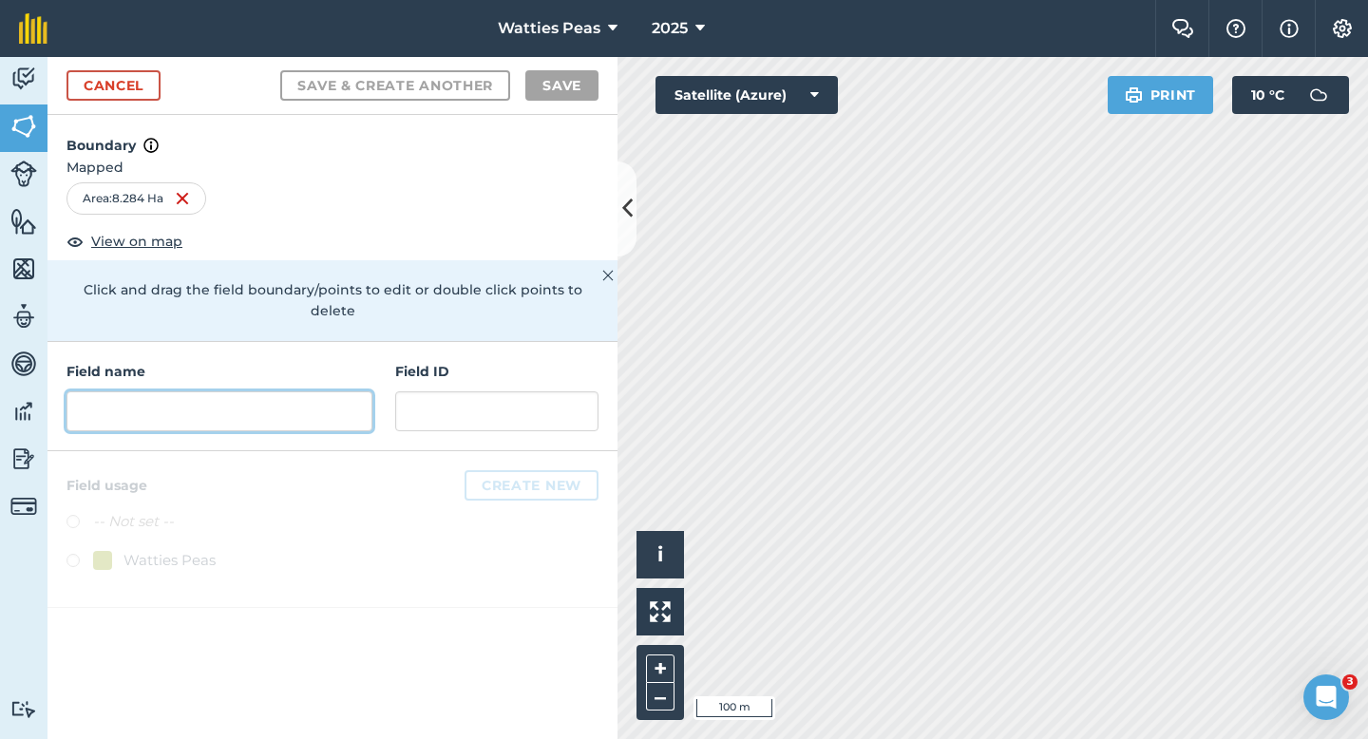
click at [201, 391] on input "text" at bounding box center [220, 411] width 306 height 40
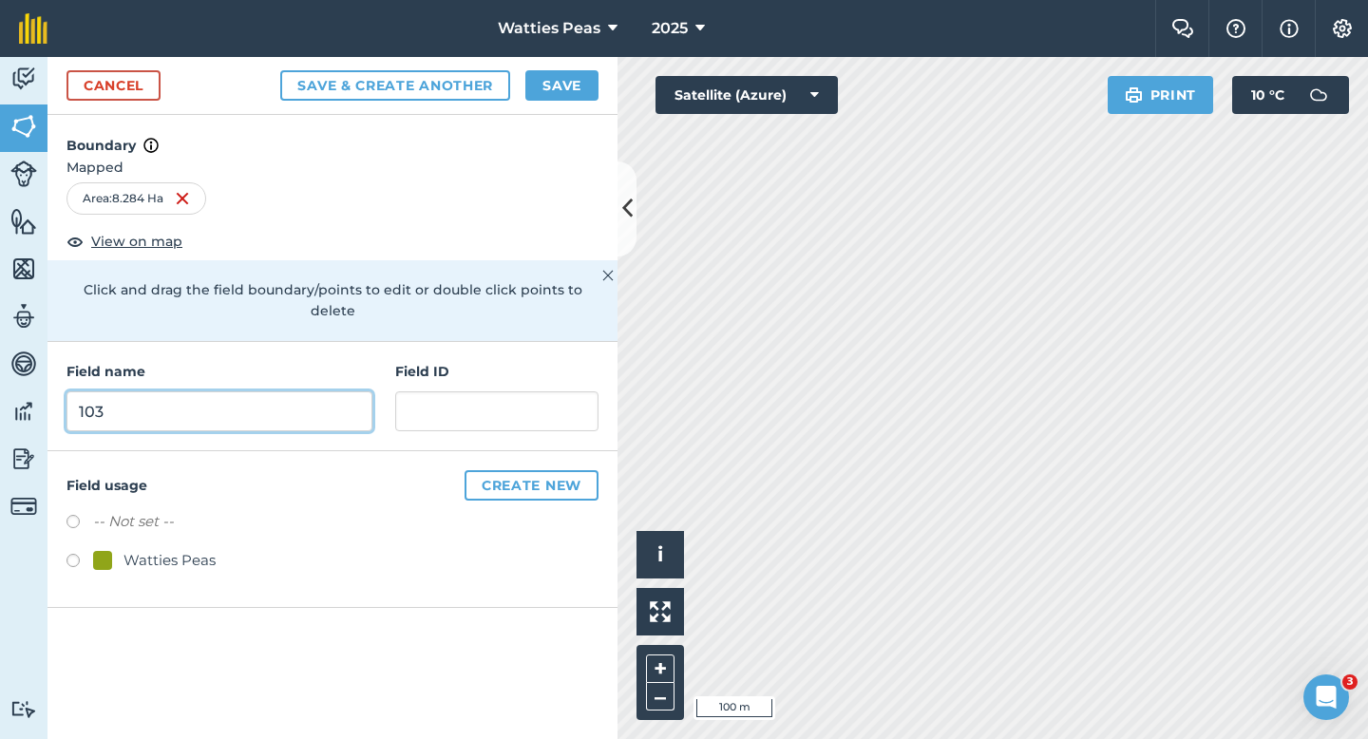
type input "103"
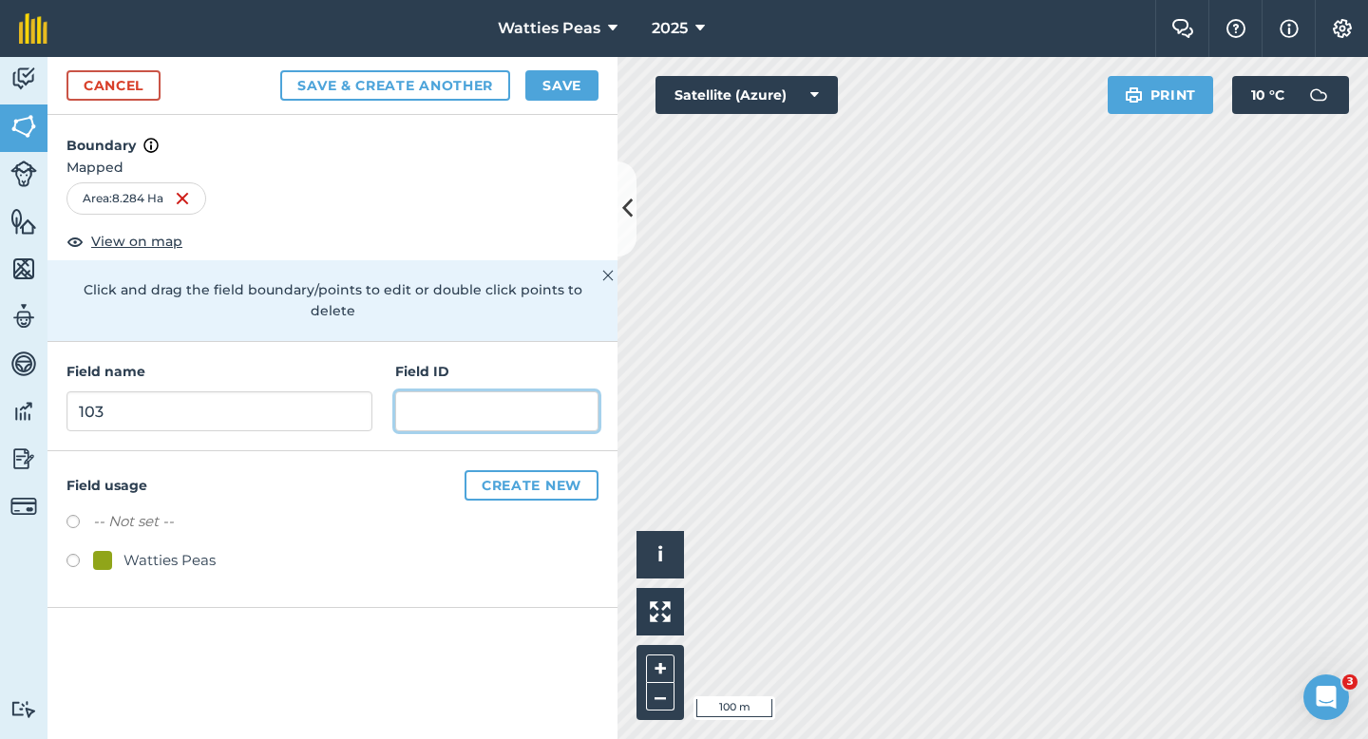
click at [425, 391] on input "text" at bounding box center [496, 411] width 203 height 40
paste input "[PERSON_NAME] & JH Partnership"
type input "[PERSON_NAME] & JH Partnership"
click at [143, 549] on div "Watties Peas" at bounding box center [170, 560] width 92 height 23
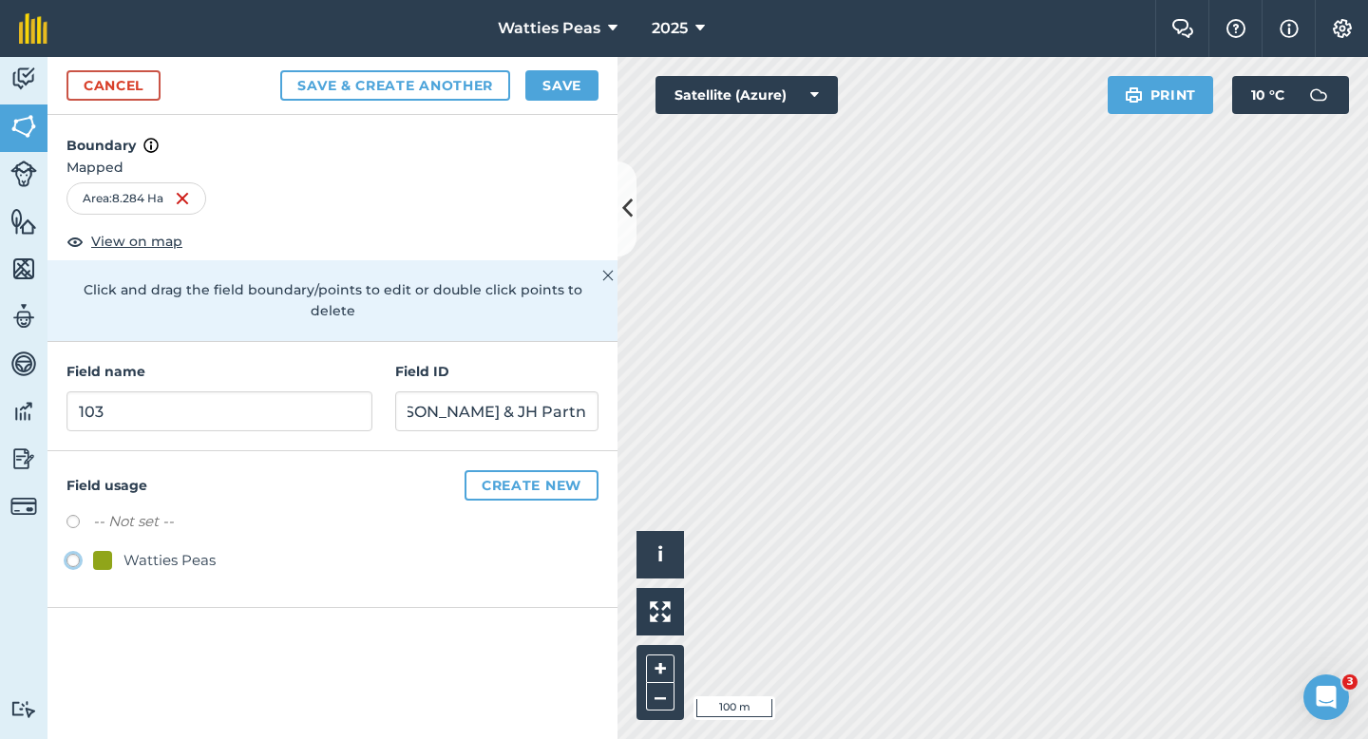
radio input "true"
click at [549, 91] on button "Save" at bounding box center [561, 85] width 73 height 30
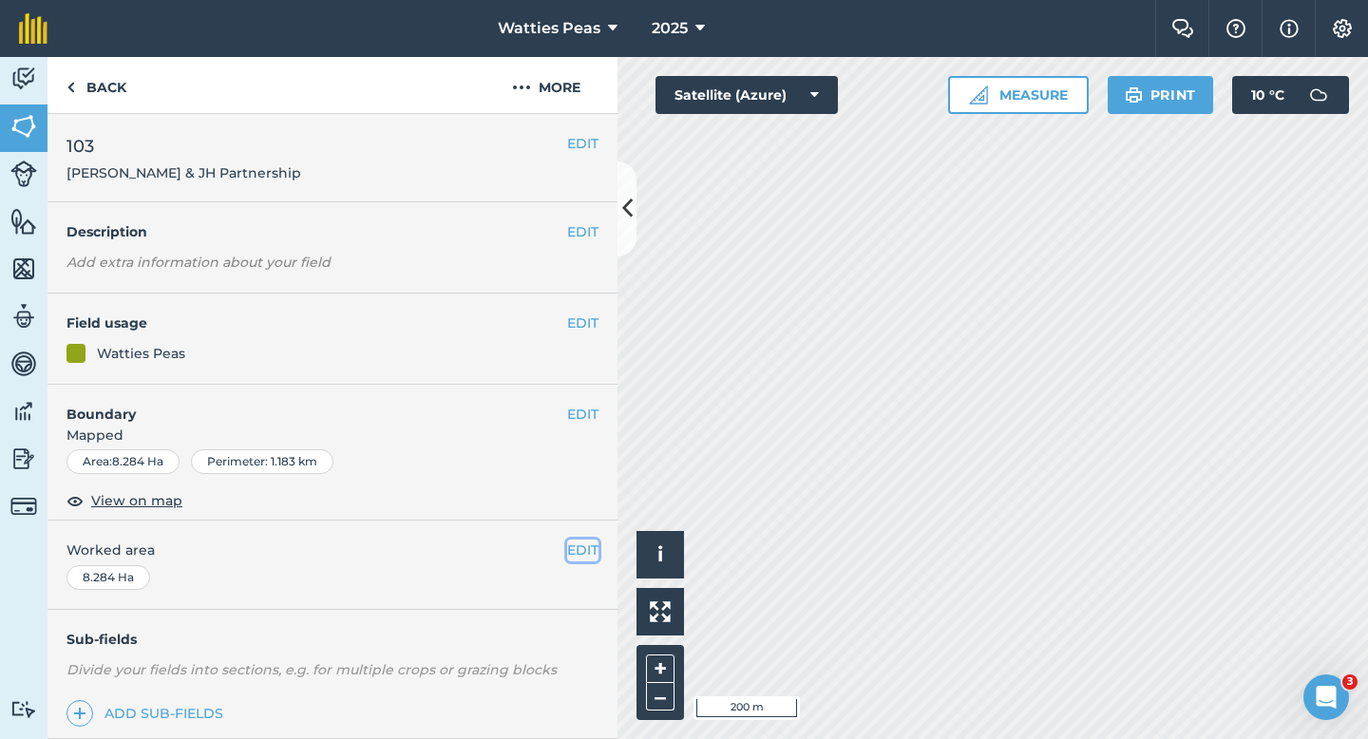
click at [590, 549] on button "EDIT" at bounding box center [582, 550] width 31 height 21
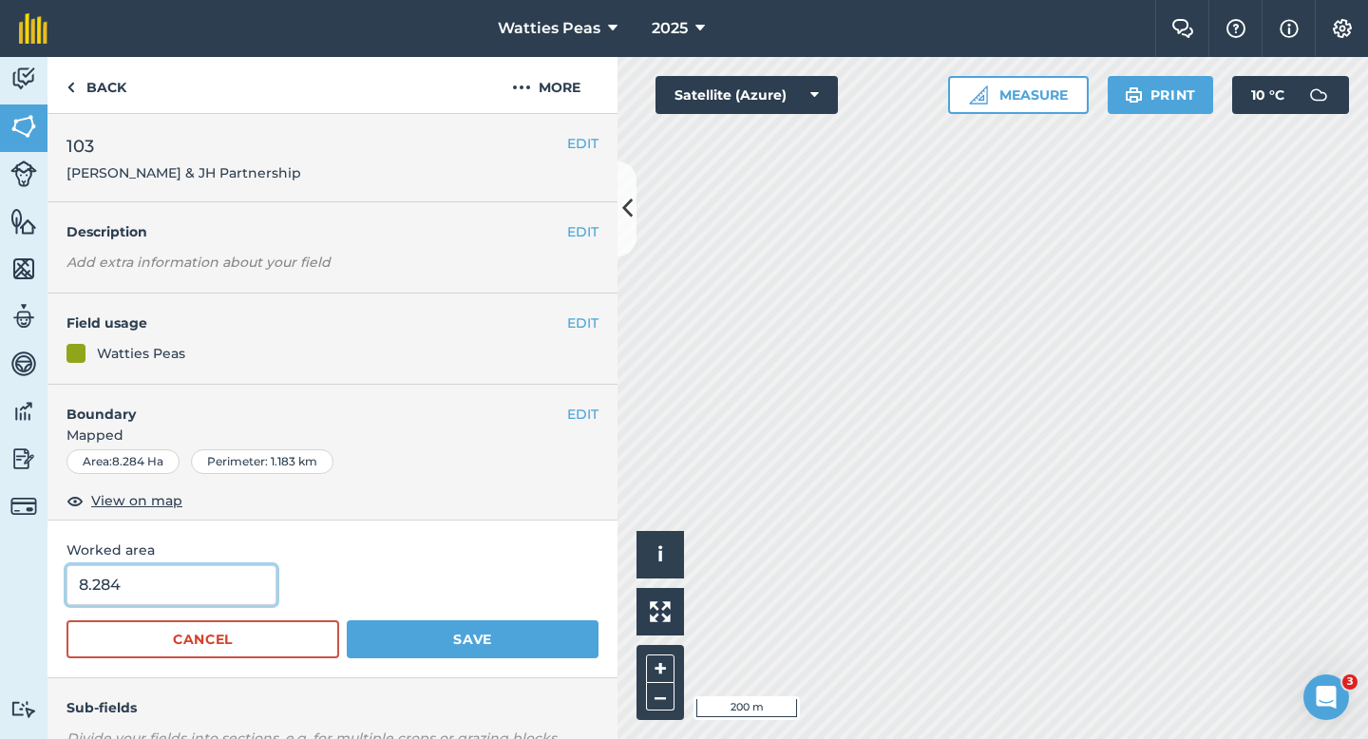
click at [187, 604] on input "8.284" at bounding box center [172, 585] width 210 height 40
type input "8.3"
click at [347, 620] on button "Save" at bounding box center [473, 639] width 252 height 38
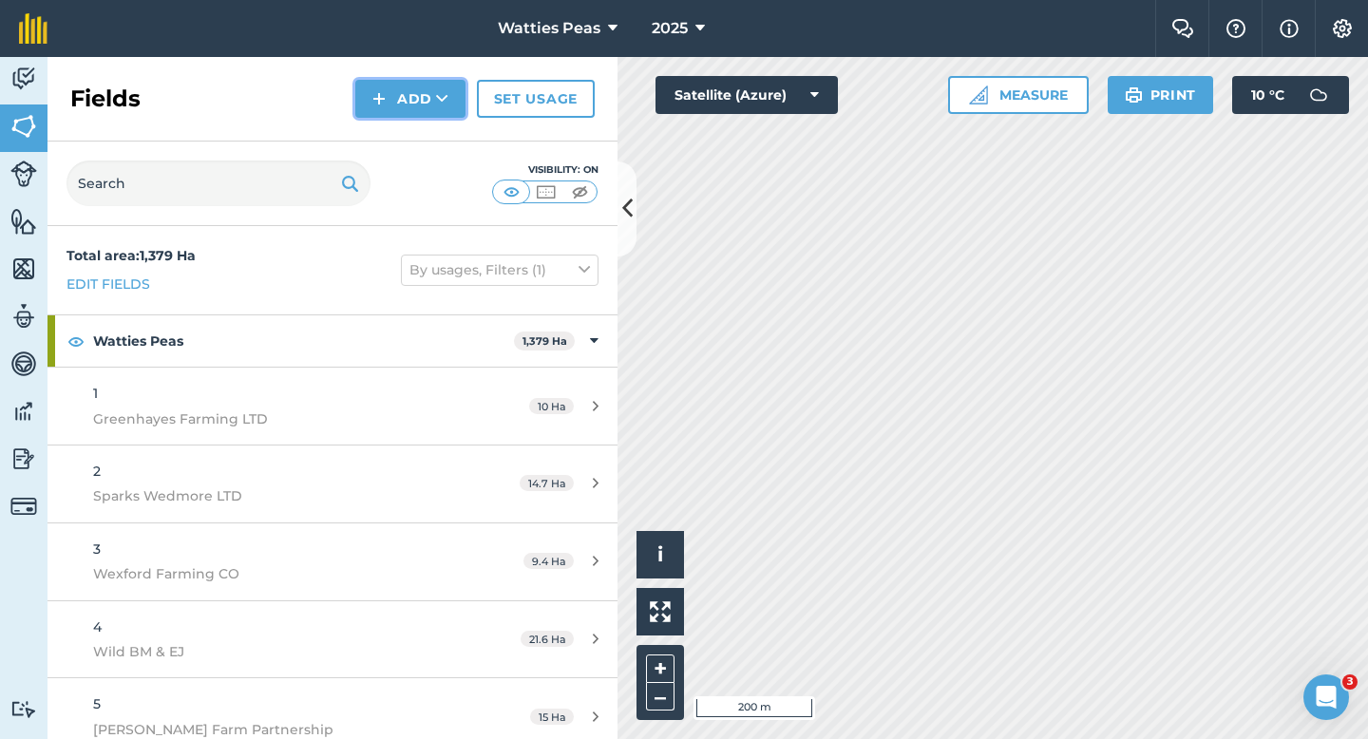
click at [374, 92] on img at bounding box center [378, 98] width 13 height 23
click at [385, 114] on button "Add Draw Import" at bounding box center [410, 99] width 110 height 38
click at [385, 107] on img at bounding box center [378, 98] width 13 height 23
click at [385, 135] on link "Draw" at bounding box center [410, 142] width 105 height 42
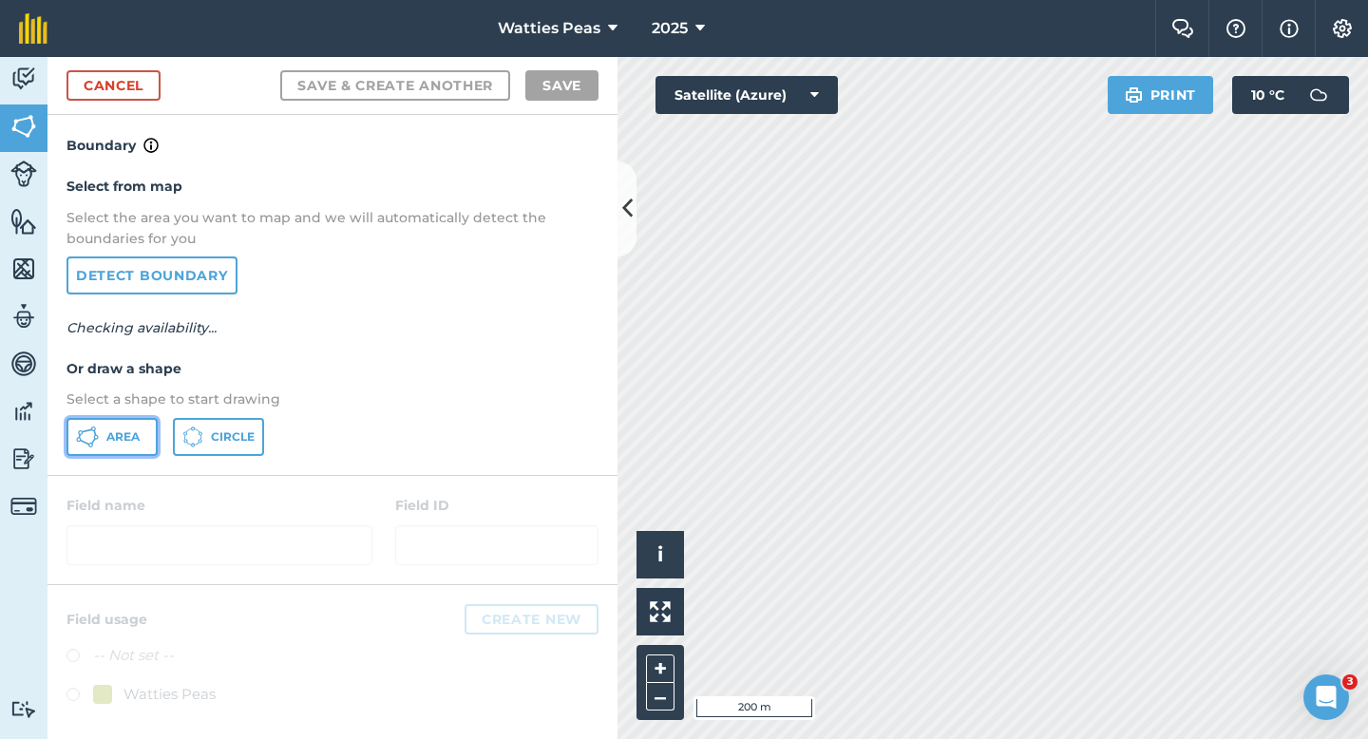
click at [150, 423] on button "Area" at bounding box center [112, 437] width 91 height 38
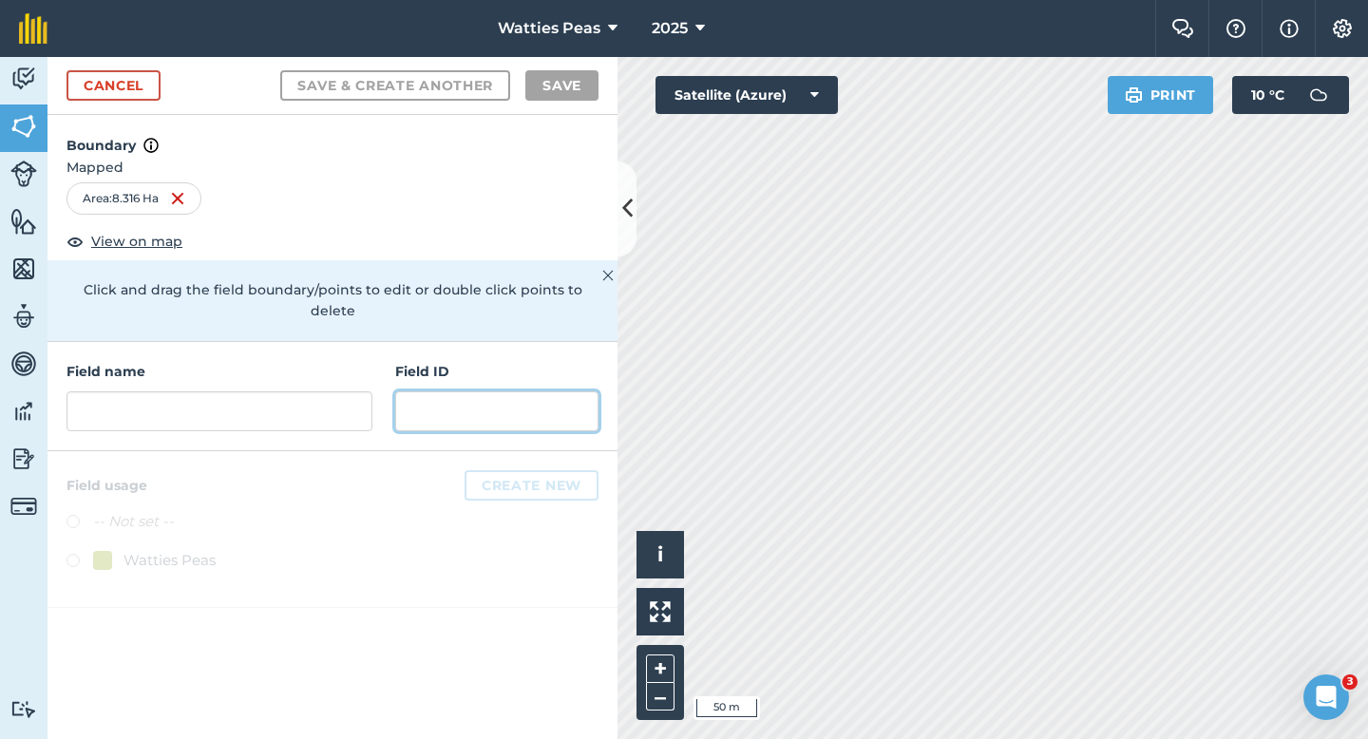
click at [445, 391] on input "text" at bounding box center [496, 411] width 203 height 40
paste input "[PERSON_NAME] & JH Partnership"
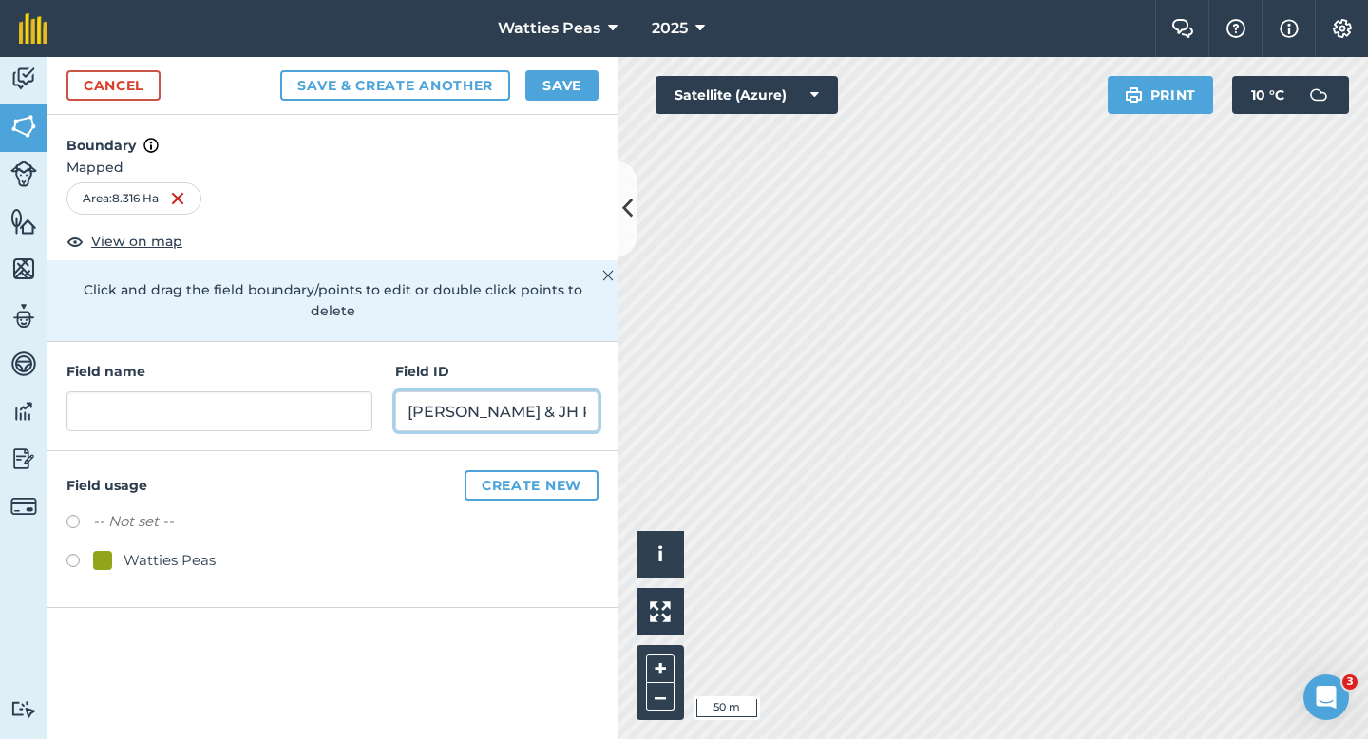
scroll to position [0, 41]
type input "[PERSON_NAME] & JH Partnership"
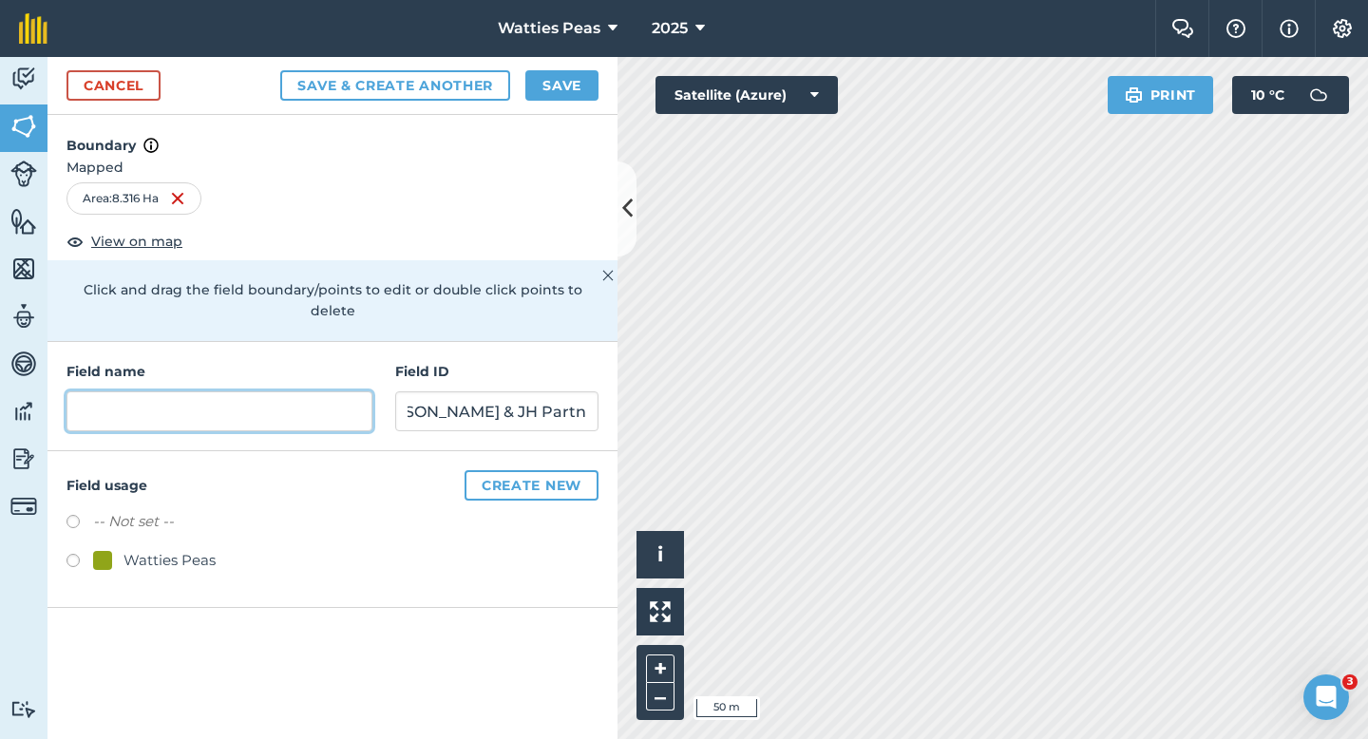
click at [300, 398] on input "text" at bounding box center [220, 411] width 306 height 40
type input "104"
click at [132, 549] on div "Watties Peas" at bounding box center [170, 560] width 92 height 23
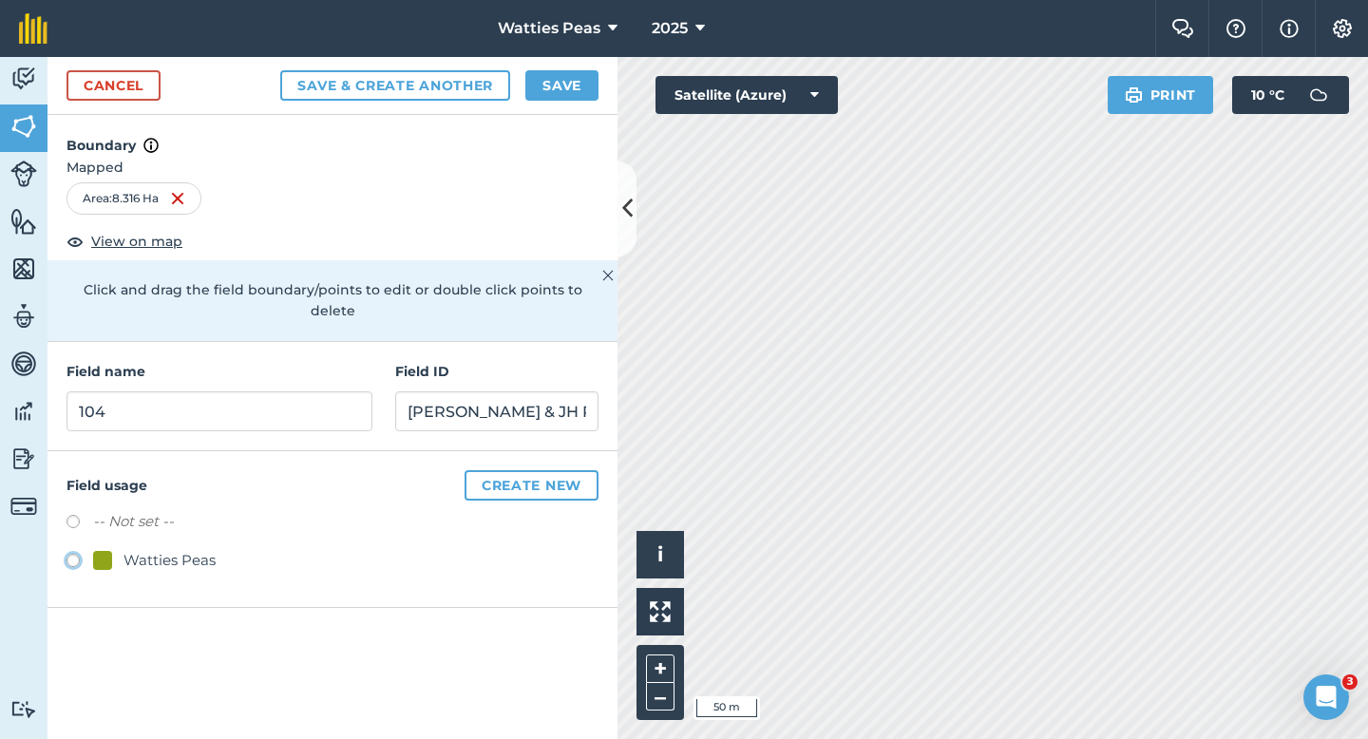
radio input "true"
click at [549, 108] on div "Cancel Save & Create Another Save" at bounding box center [333, 86] width 570 height 58
click at [549, 83] on button "Save" at bounding box center [561, 85] width 73 height 30
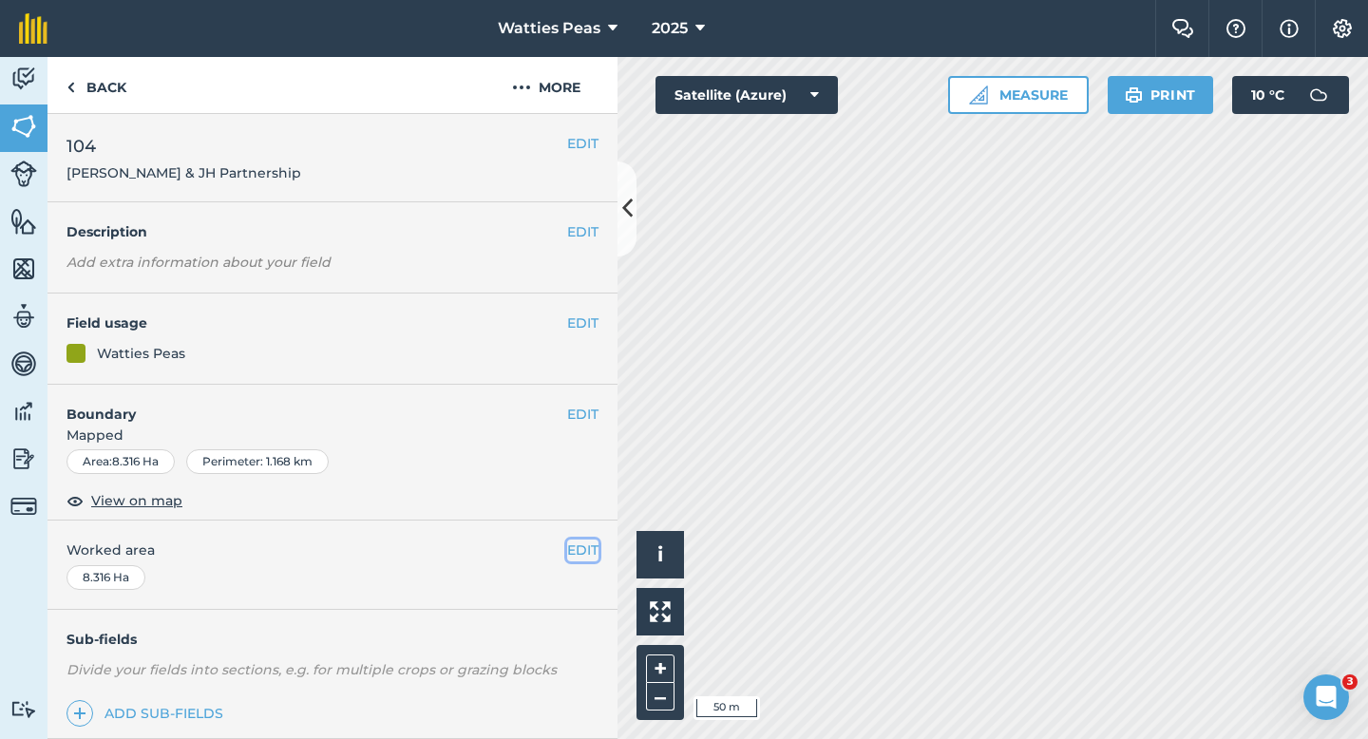
click at [570, 544] on button "EDIT" at bounding box center [582, 550] width 31 height 21
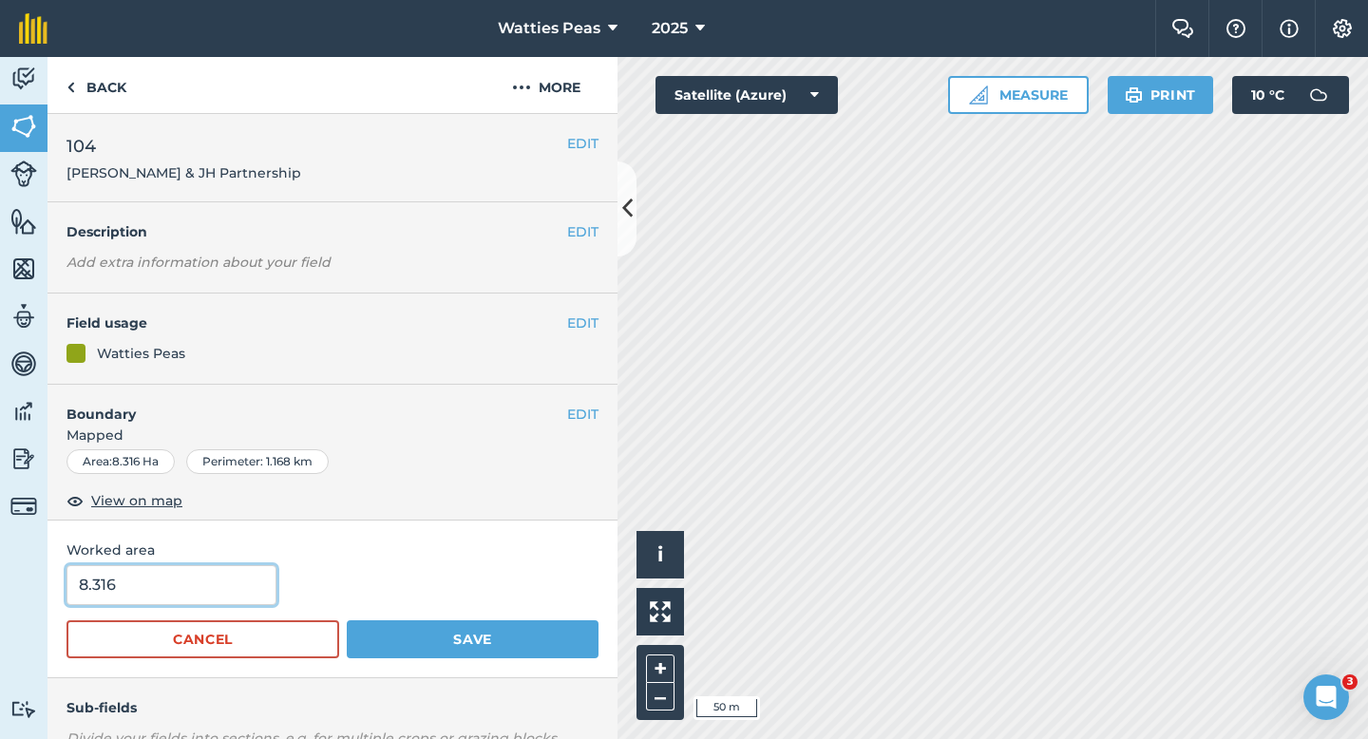
click at [232, 578] on input "8.316" at bounding box center [172, 585] width 210 height 40
type input "8.3"
click at [347, 620] on button "Save" at bounding box center [473, 639] width 252 height 38
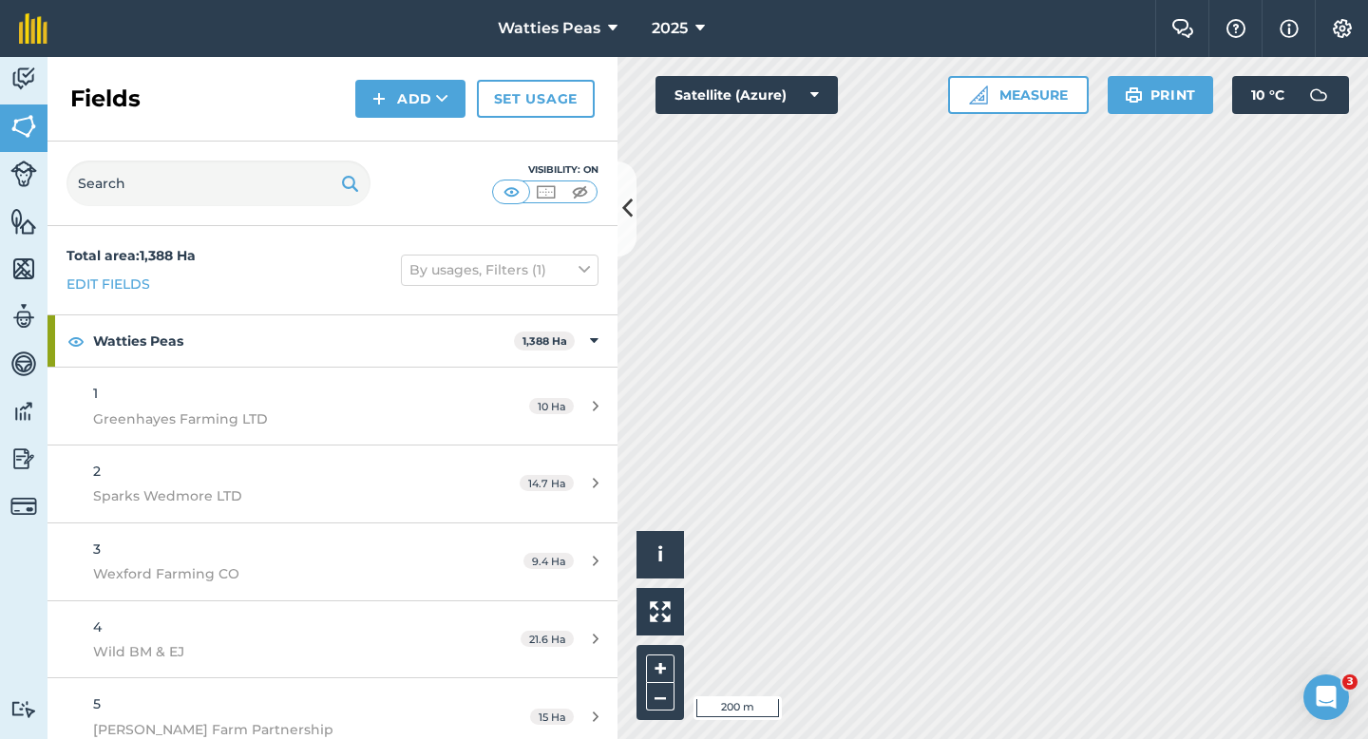
click at [403, 121] on div "Fields Add Set usage" at bounding box center [333, 99] width 570 height 85
click at [403, 117] on button "Add" at bounding box center [410, 99] width 110 height 38
click at [403, 128] on link "Draw" at bounding box center [410, 142] width 105 height 42
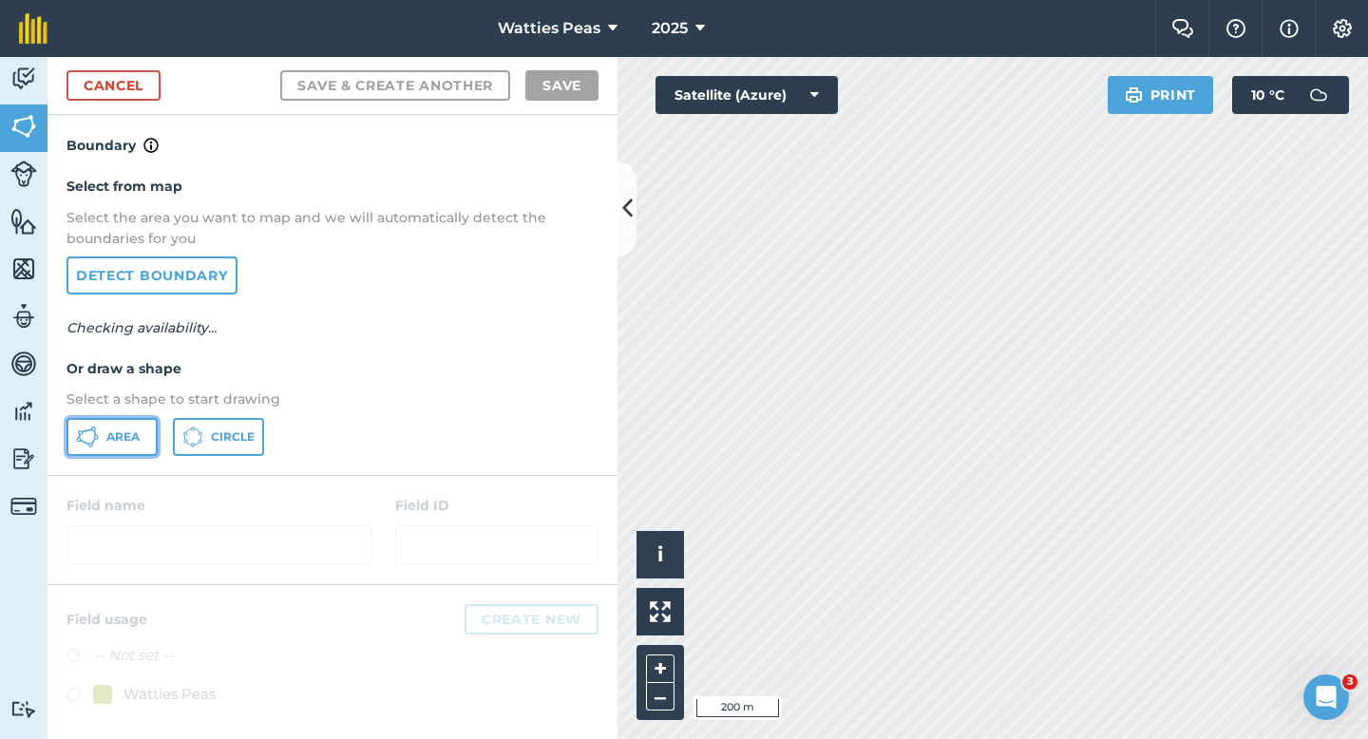
click at [121, 440] on span "Area" at bounding box center [122, 436] width 33 height 15
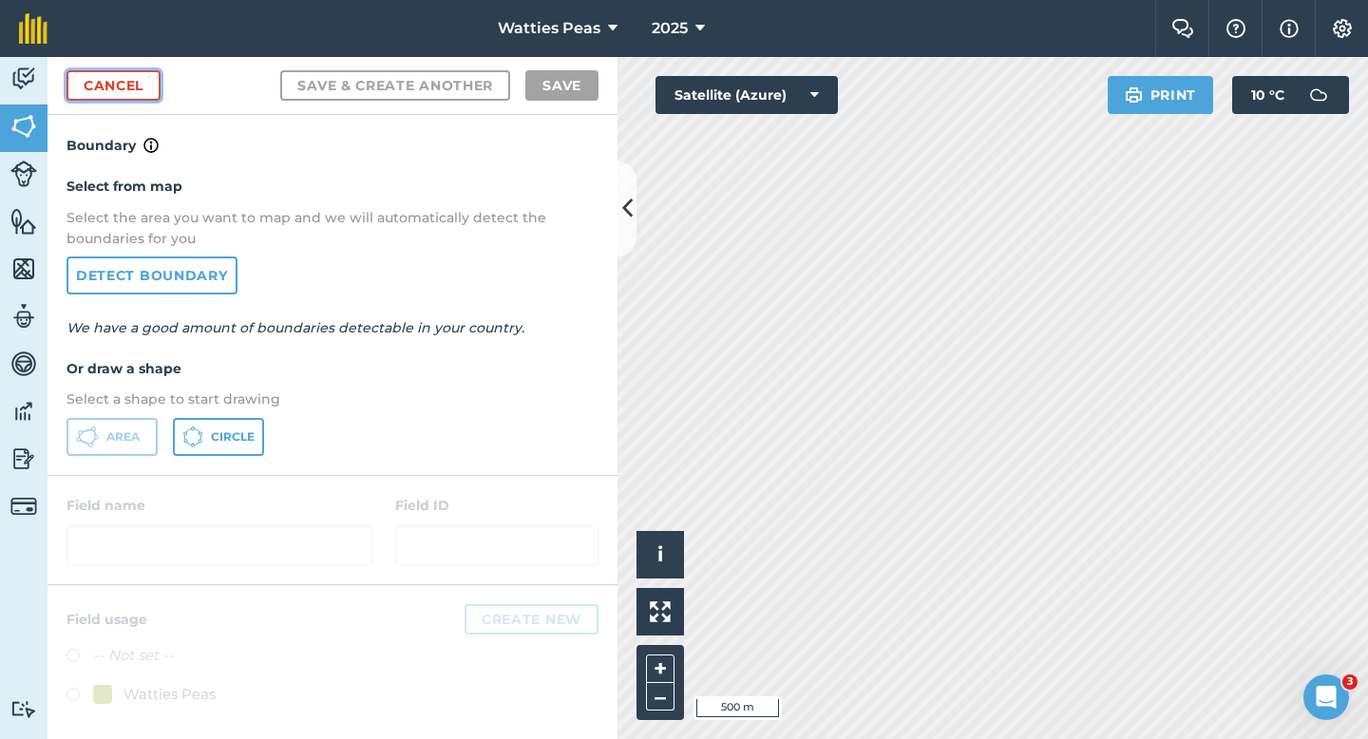
click at [113, 86] on link "Cancel" at bounding box center [114, 85] width 94 height 30
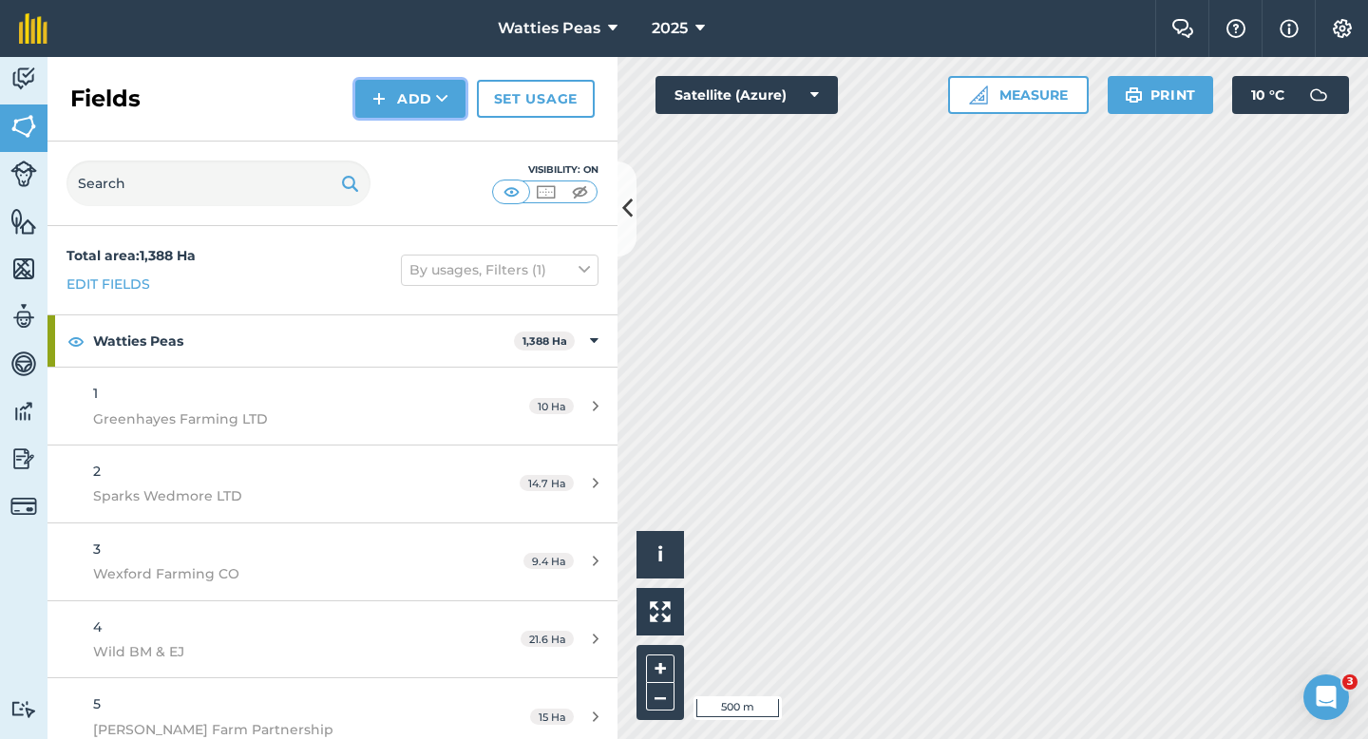
click at [400, 101] on button "Add" at bounding box center [410, 99] width 110 height 38
click at [401, 136] on link "Draw" at bounding box center [410, 142] width 105 height 42
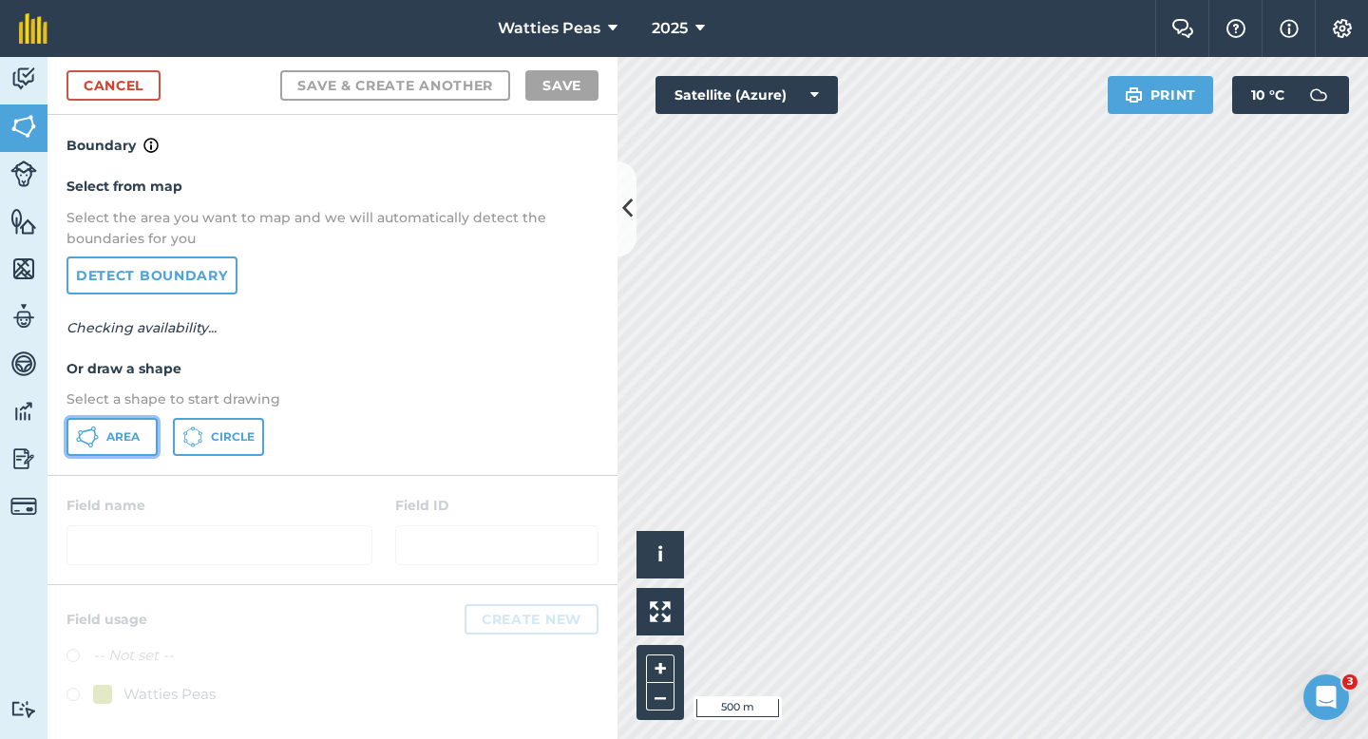
click at [123, 436] on span "Area" at bounding box center [122, 436] width 33 height 15
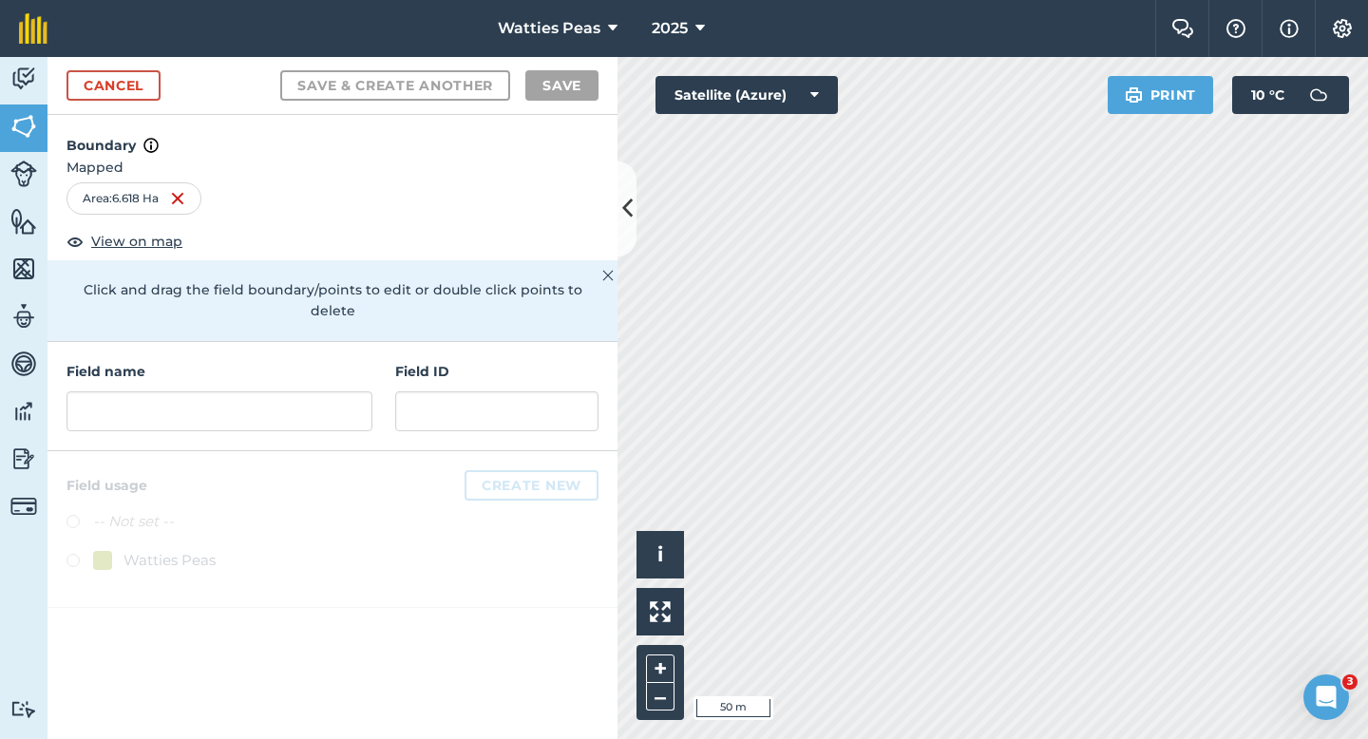
click at [374, 390] on div "Field name Field ID" at bounding box center [333, 396] width 570 height 109
click at [367, 413] on div "Field name Field ID" at bounding box center [333, 396] width 570 height 109
click at [369, 391] on input "text" at bounding box center [220, 411] width 306 height 40
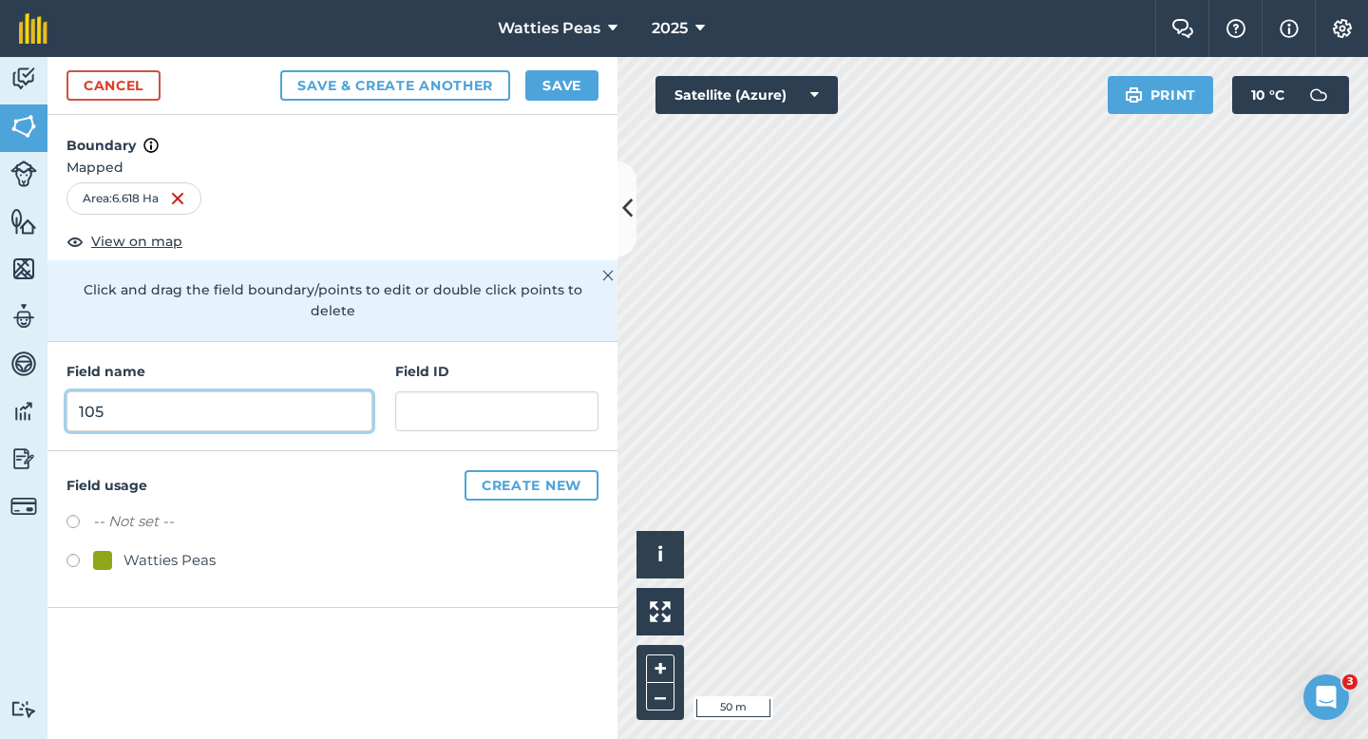
type input "105"
click at [184, 549] on div "Watties Peas" at bounding box center [170, 560] width 92 height 23
radio input "true"
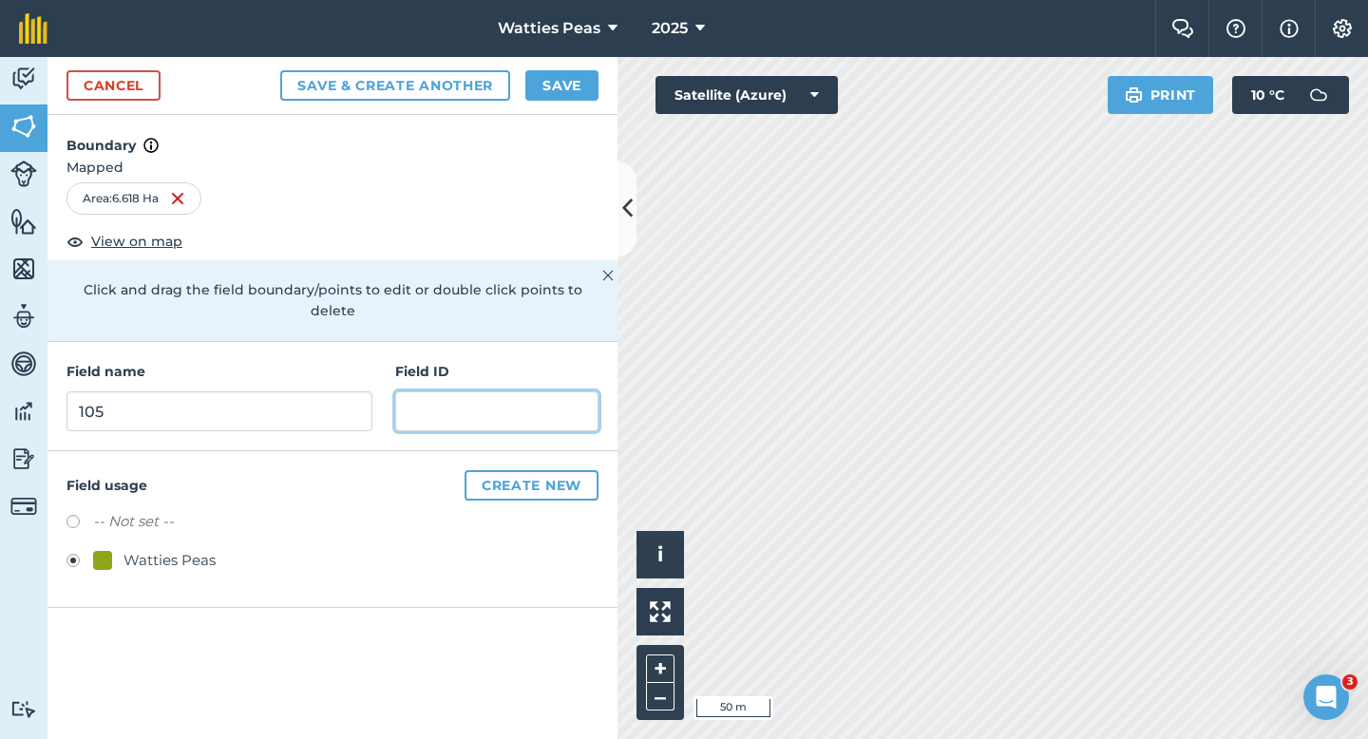
click at [438, 391] on input "text" at bounding box center [496, 411] width 203 height 40
click at [425, 391] on input "text" at bounding box center [496, 411] width 203 height 40
click at [425, 393] on input "text" at bounding box center [496, 411] width 203 height 40
paste input "[PERSON_NAME] & JH Partnership"
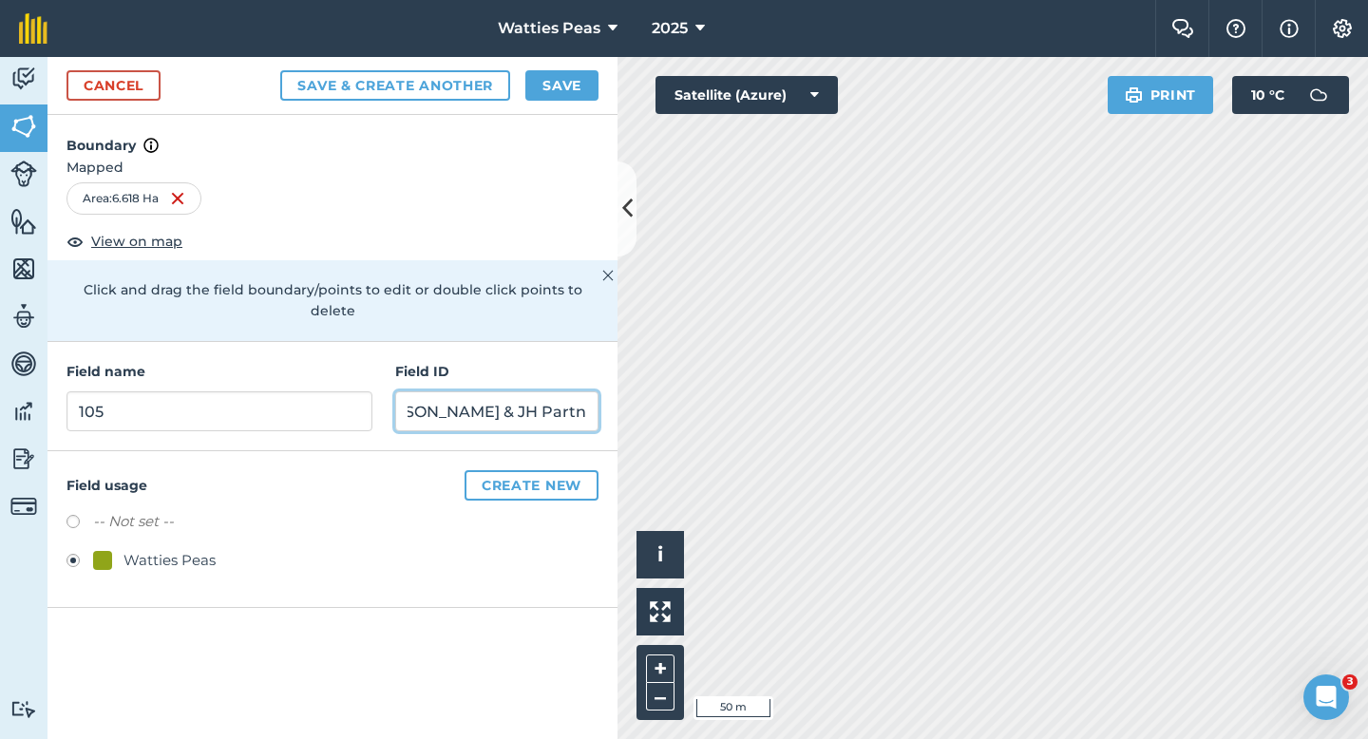
type input "[PERSON_NAME] & JH Partnership"
click at [565, 77] on button "Save" at bounding box center [561, 85] width 73 height 30
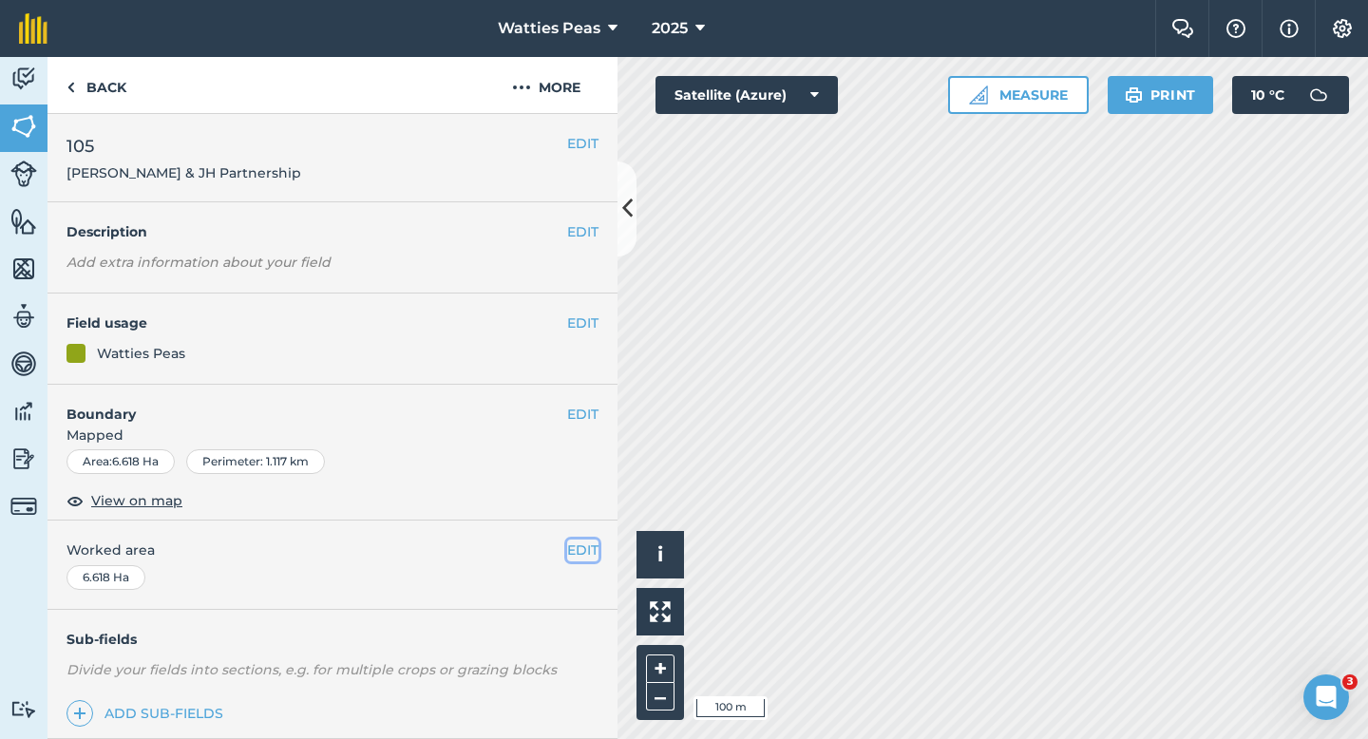
click at [576, 553] on button "EDIT" at bounding box center [582, 550] width 31 height 21
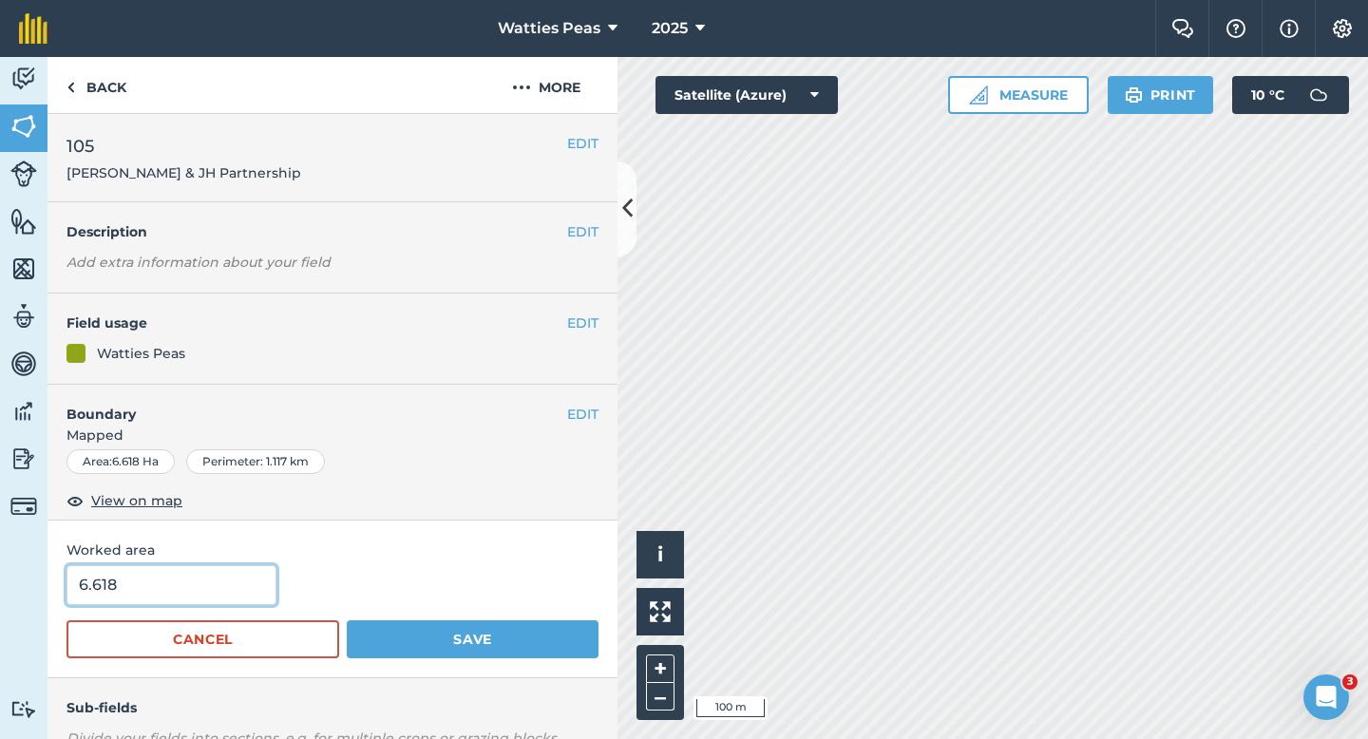
click at [137, 586] on input "6.618" at bounding box center [172, 585] width 210 height 40
type input "6.6"
click at [347, 620] on button "Save" at bounding box center [473, 639] width 252 height 38
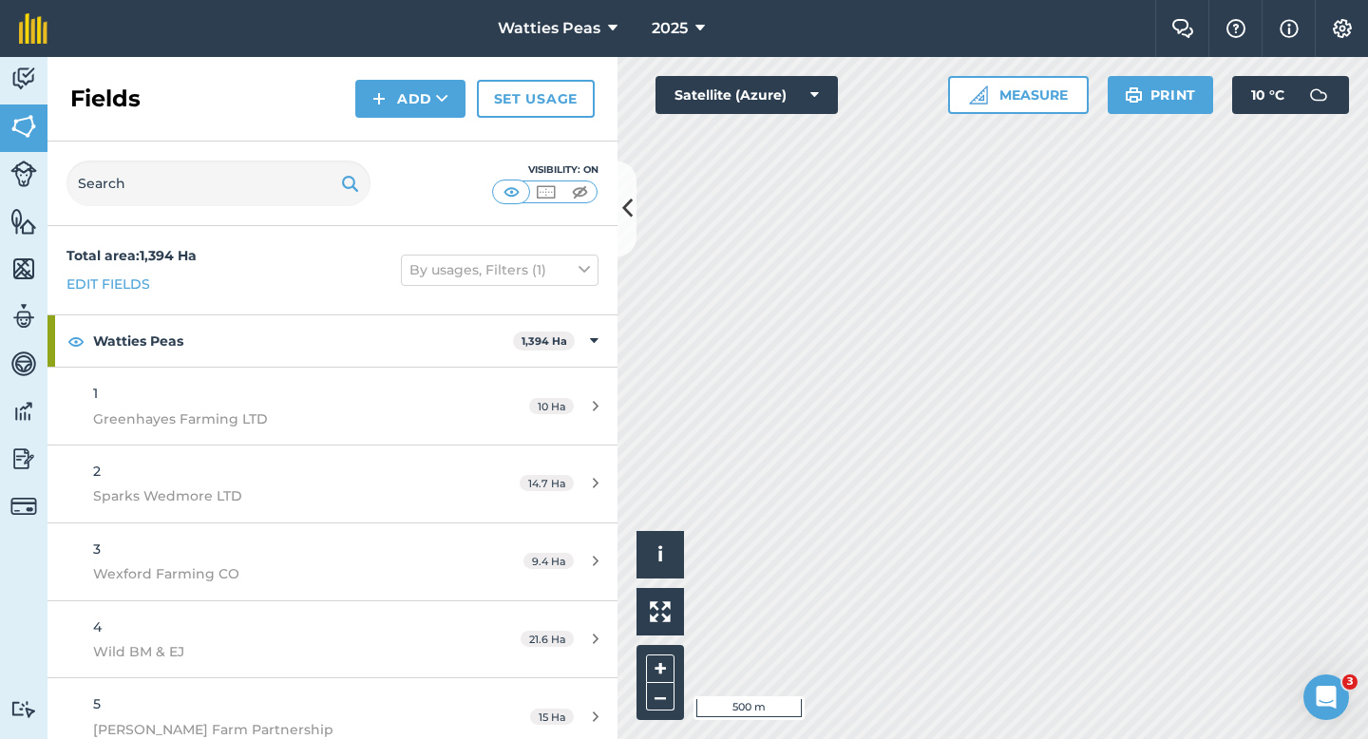
click at [409, 119] on div "Fields Add Set usage" at bounding box center [333, 99] width 570 height 85
click at [398, 107] on button "Add" at bounding box center [410, 99] width 110 height 38
click at [402, 149] on link "Draw" at bounding box center [410, 142] width 105 height 42
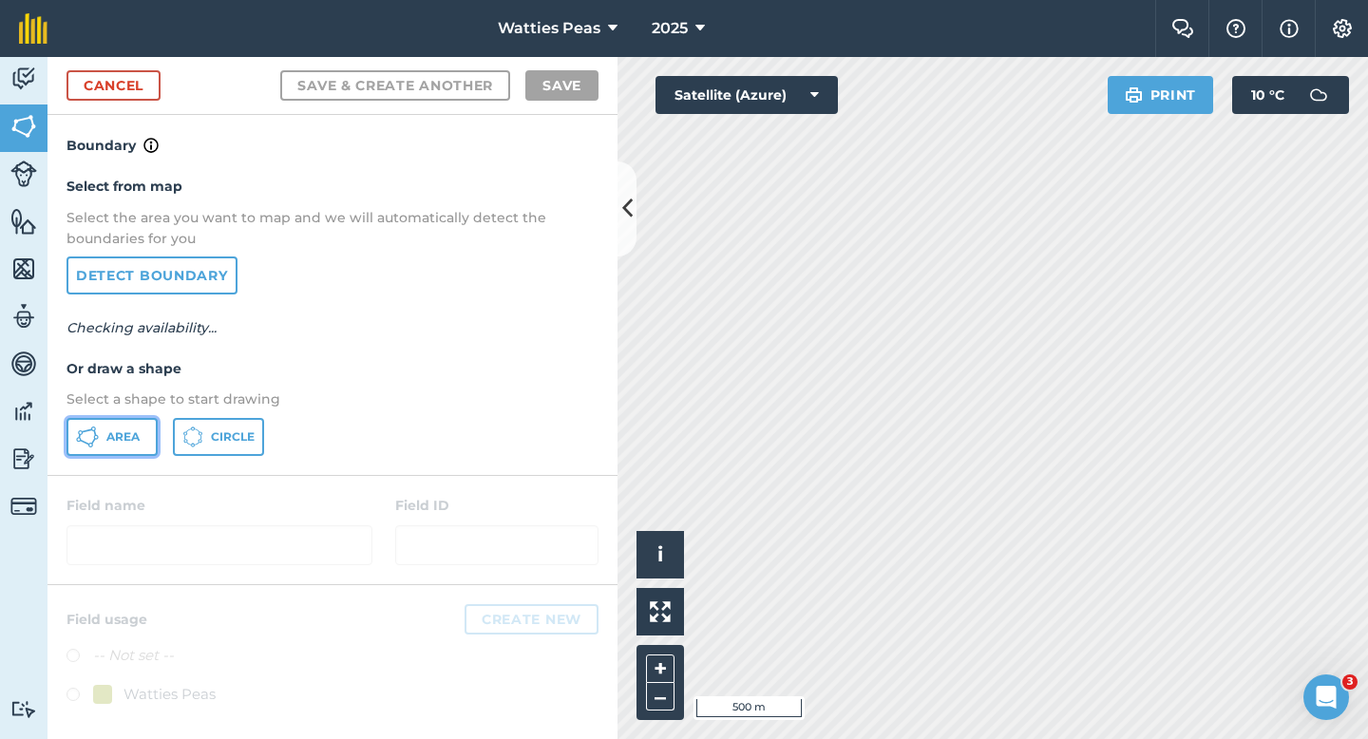
click at [127, 433] on span "Area" at bounding box center [122, 436] width 33 height 15
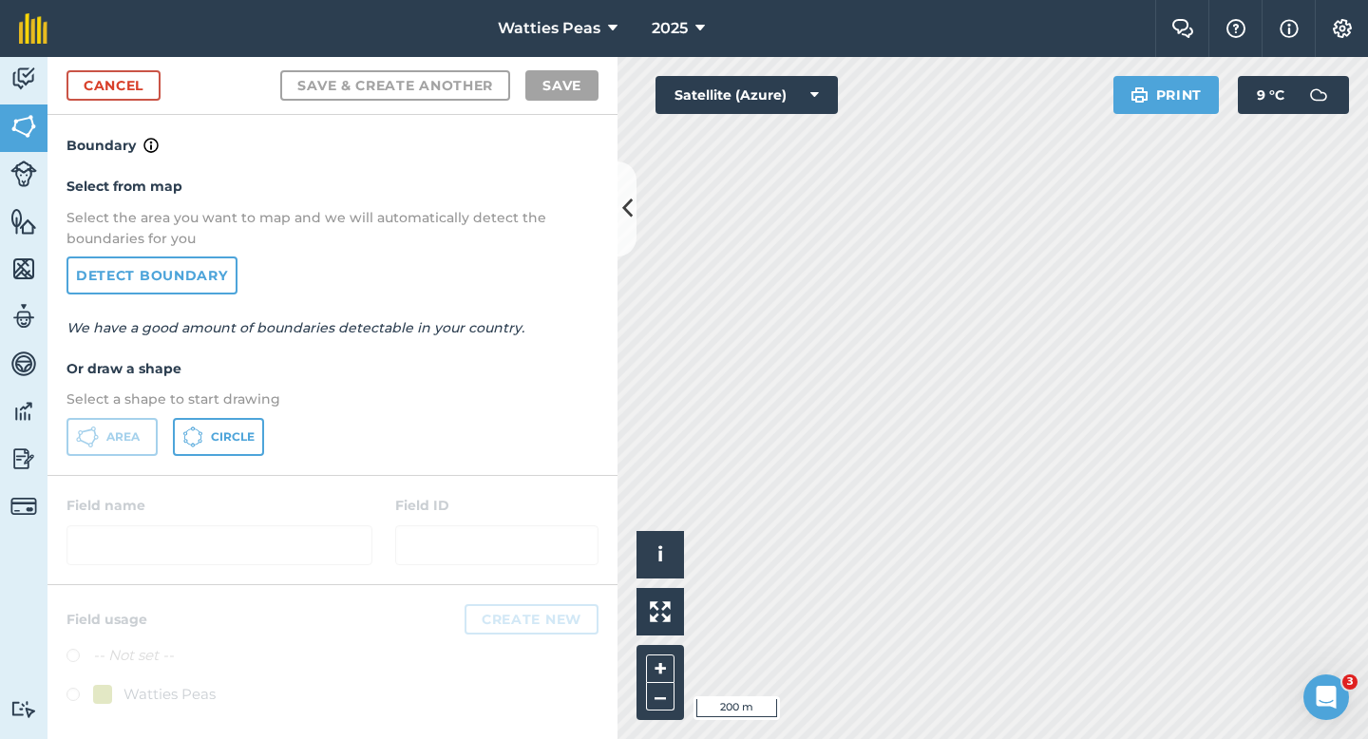
click at [144, 103] on div "Cancel Save & Create Another Save" at bounding box center [333, 86] width 570 height 58
click at [145, 92] on link "Cancel" at bounding box center [114, 85] width 94 height 30
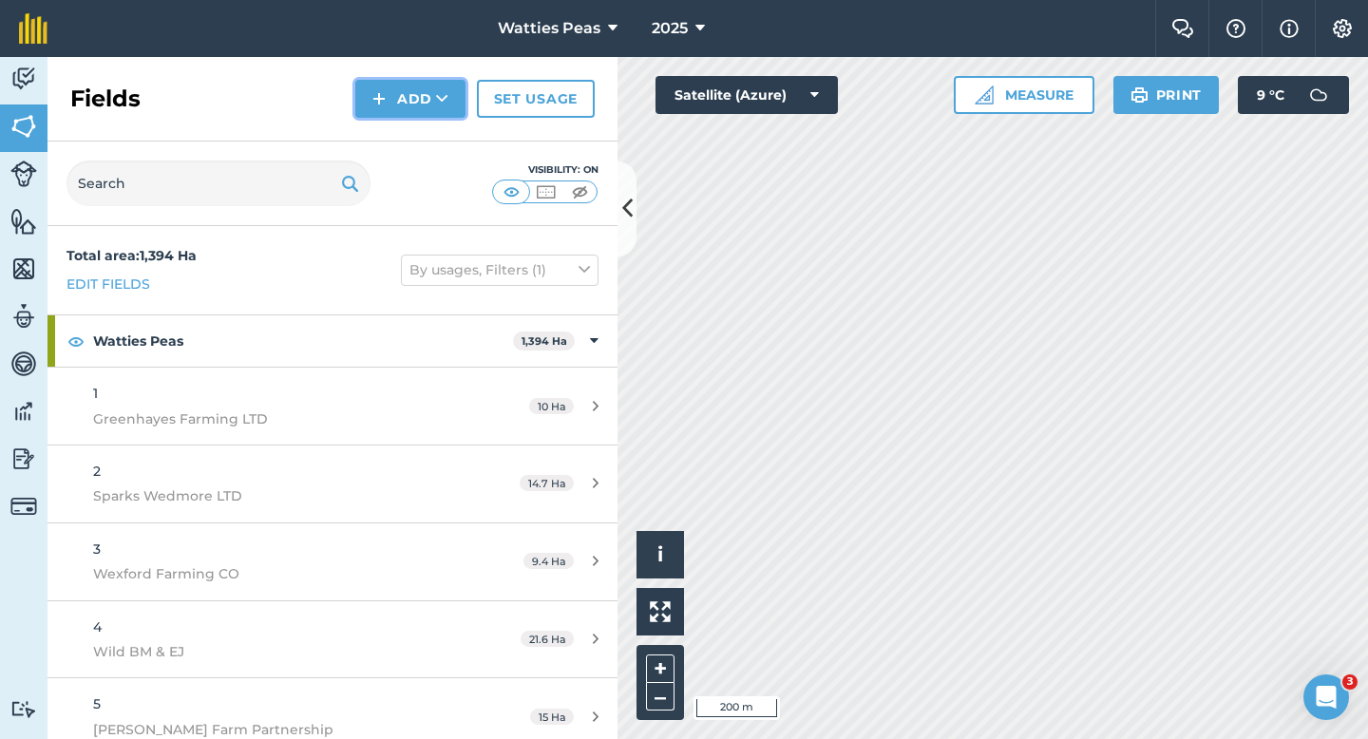
click at [375, 82] on button "Add" at bounding box center [410, 99] width 110 height 38
click at [394, 132] on link "Draw" at bounding box center [410, 142] width 105 height 42
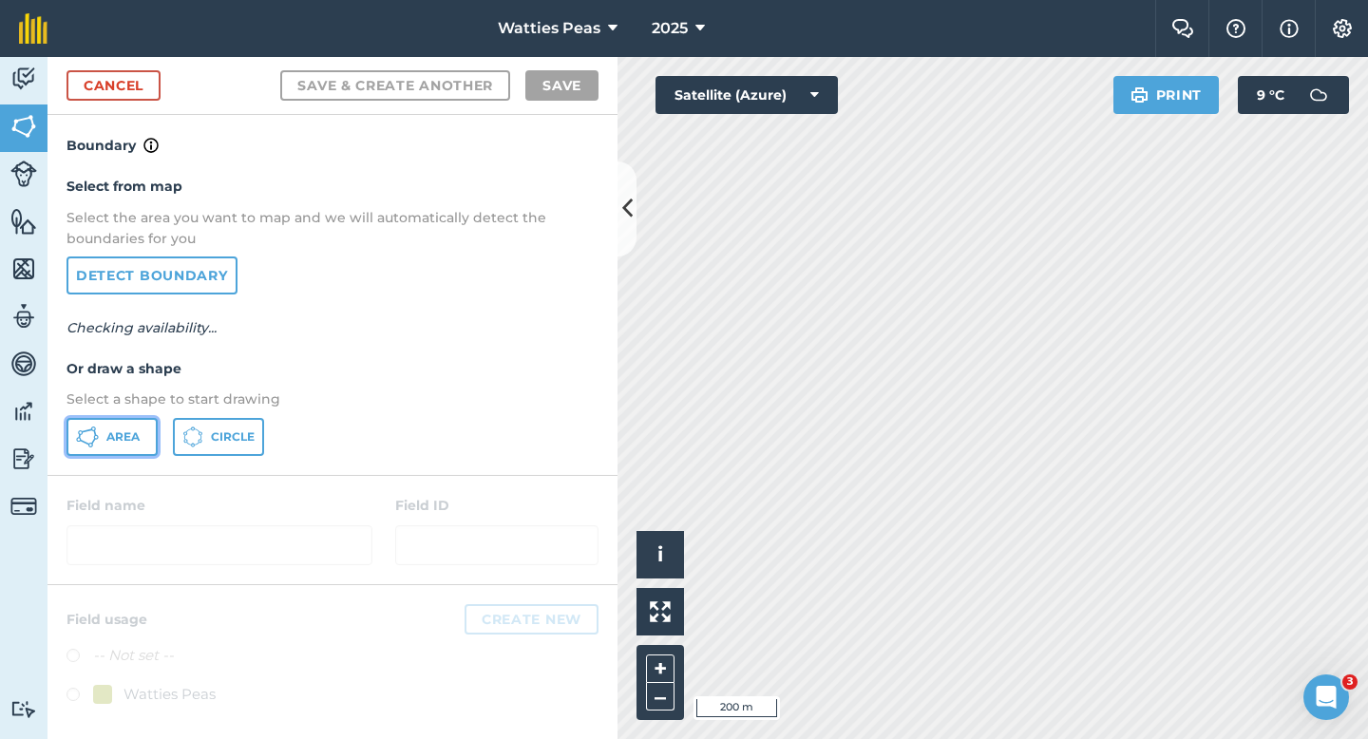
click at [105, 450] on button "Area" at bounding box center [112, 437] width 91 height 38
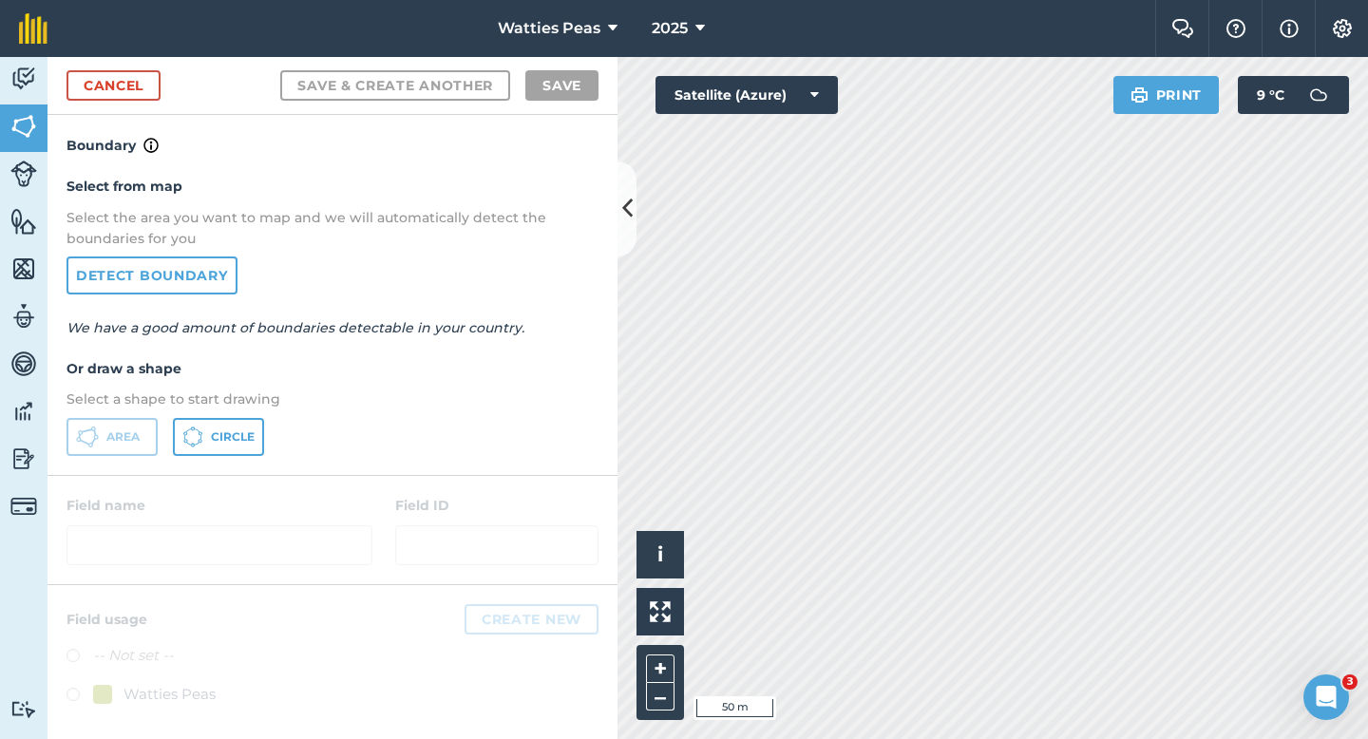
click at [175, 84] on div "Cancel Save & Create Another Save" at bounding box center [333, 86] width 570 height 58
click at [138, 84] on link "Cancel" at bounding box center [114, 85] width 94 height 30
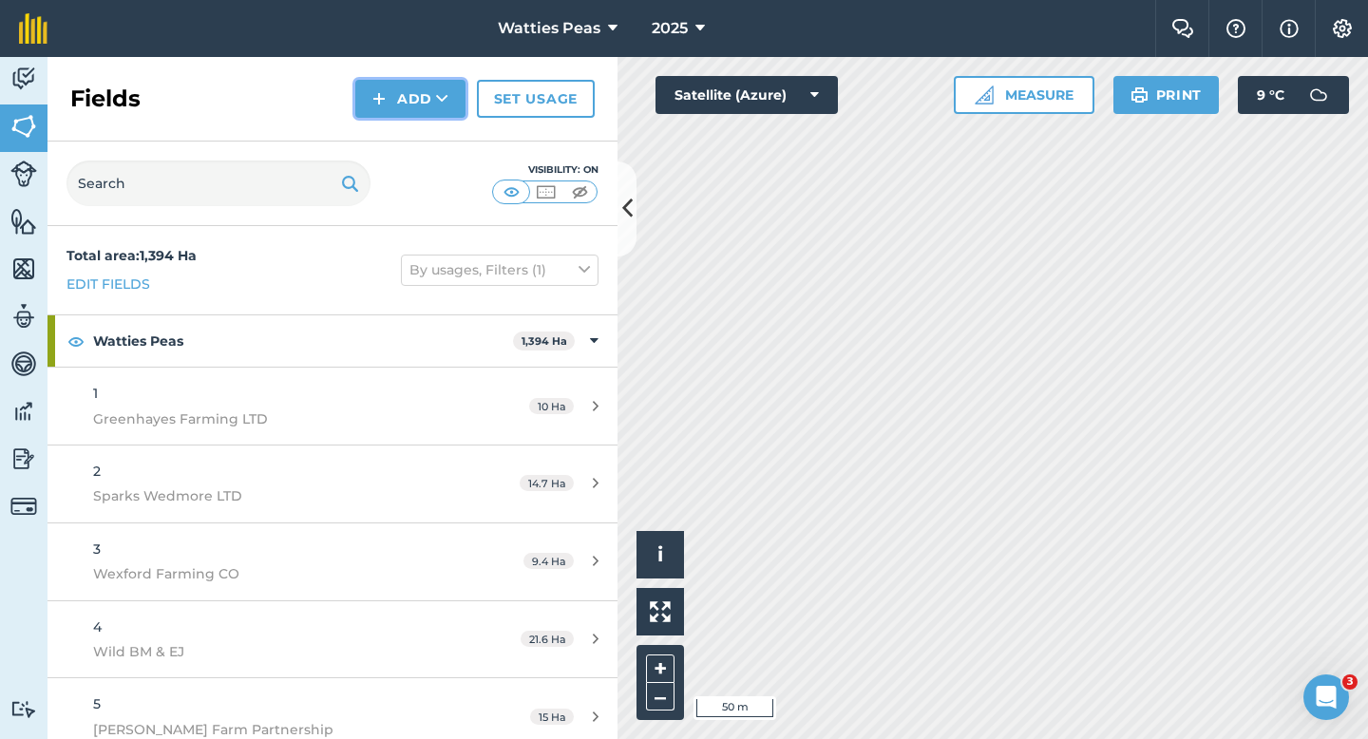
click at [393, 108] on button "Add" at bounding box center [410, 99] width 110 height 38
click at [402, 138] on link "Draw" at bounding box center [410, 142] width 105 height 42
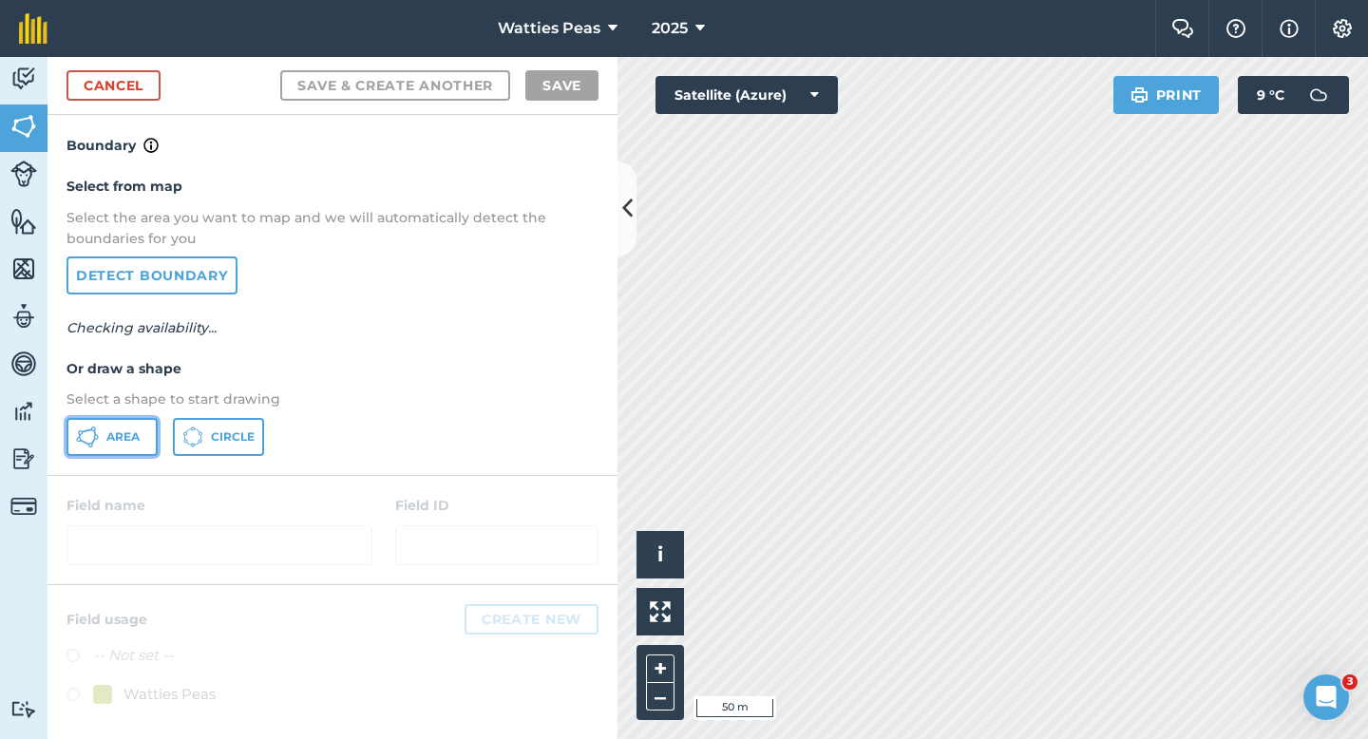
click at [113, 436] on span "Area" at bounding box center [122, 436] width 33 height 15
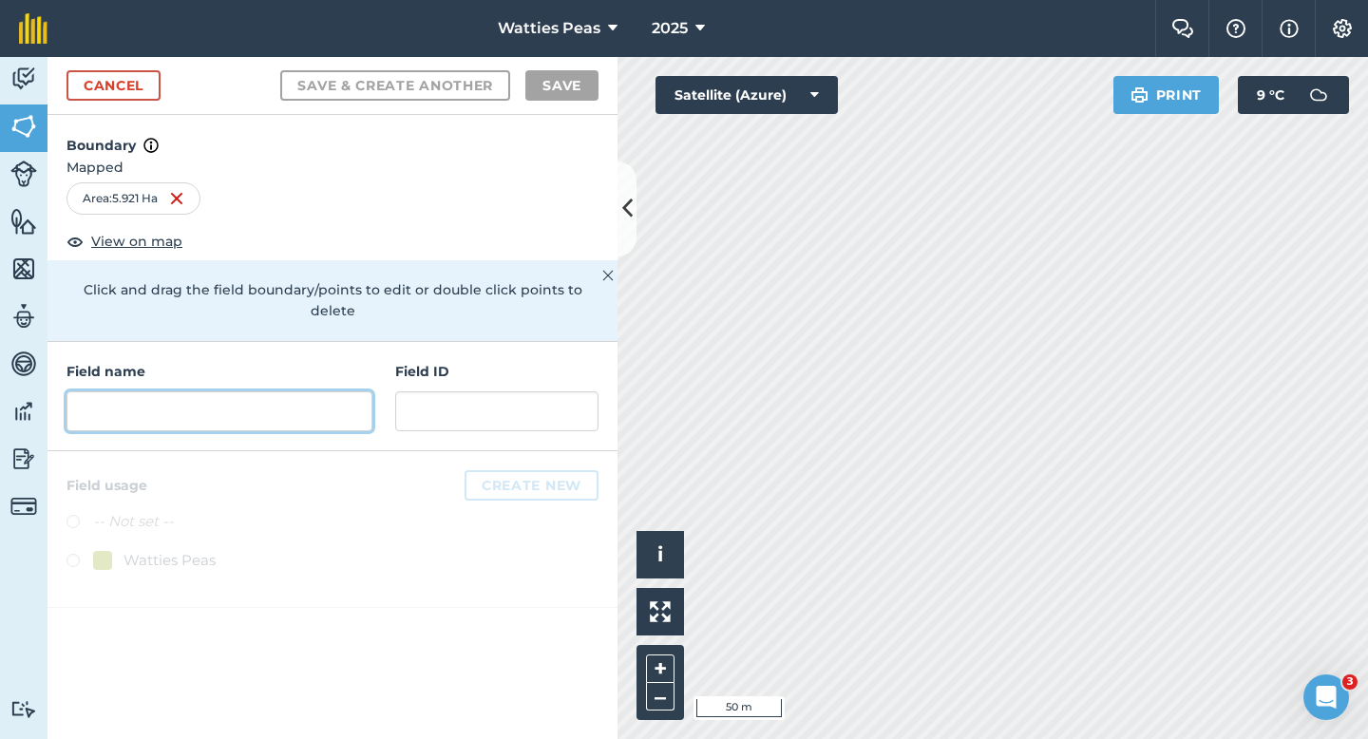
click at [321, 391] on input "text" at bounding box center [220, 411] width 306 height 40
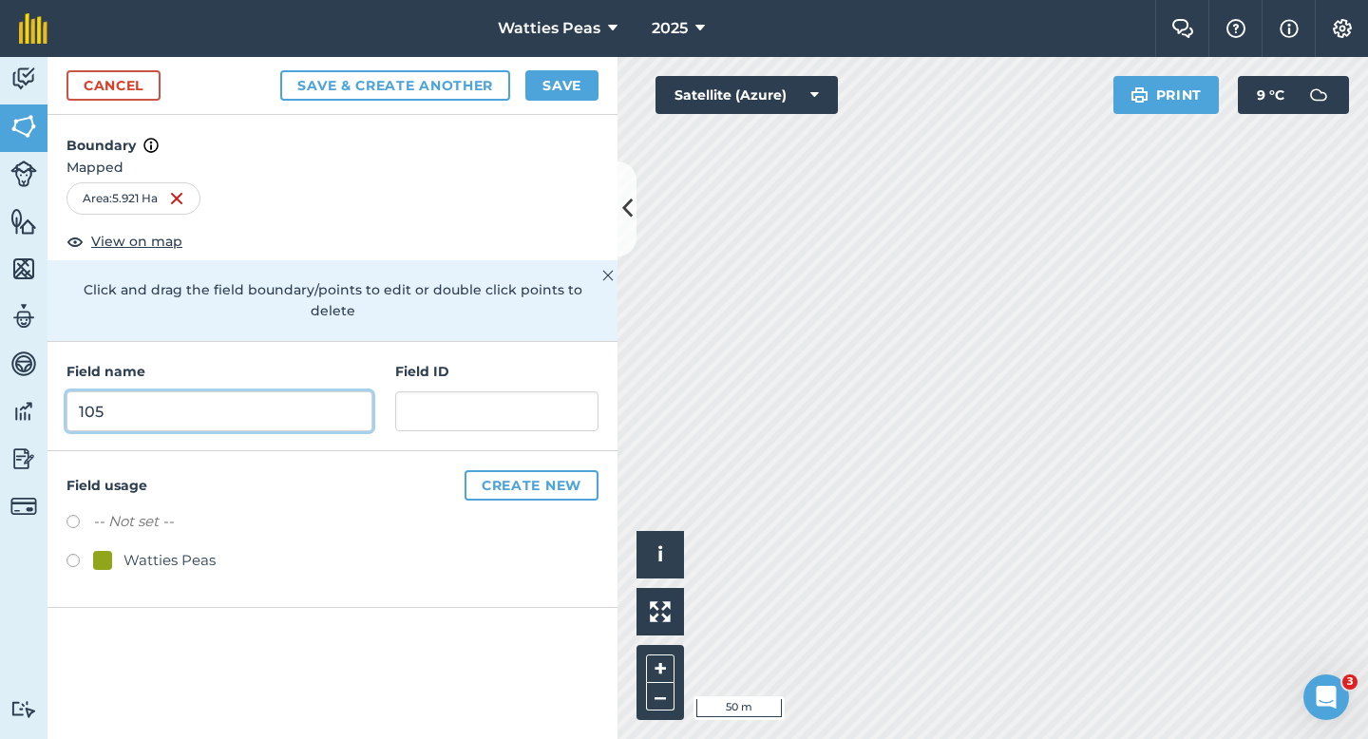
type input "105"
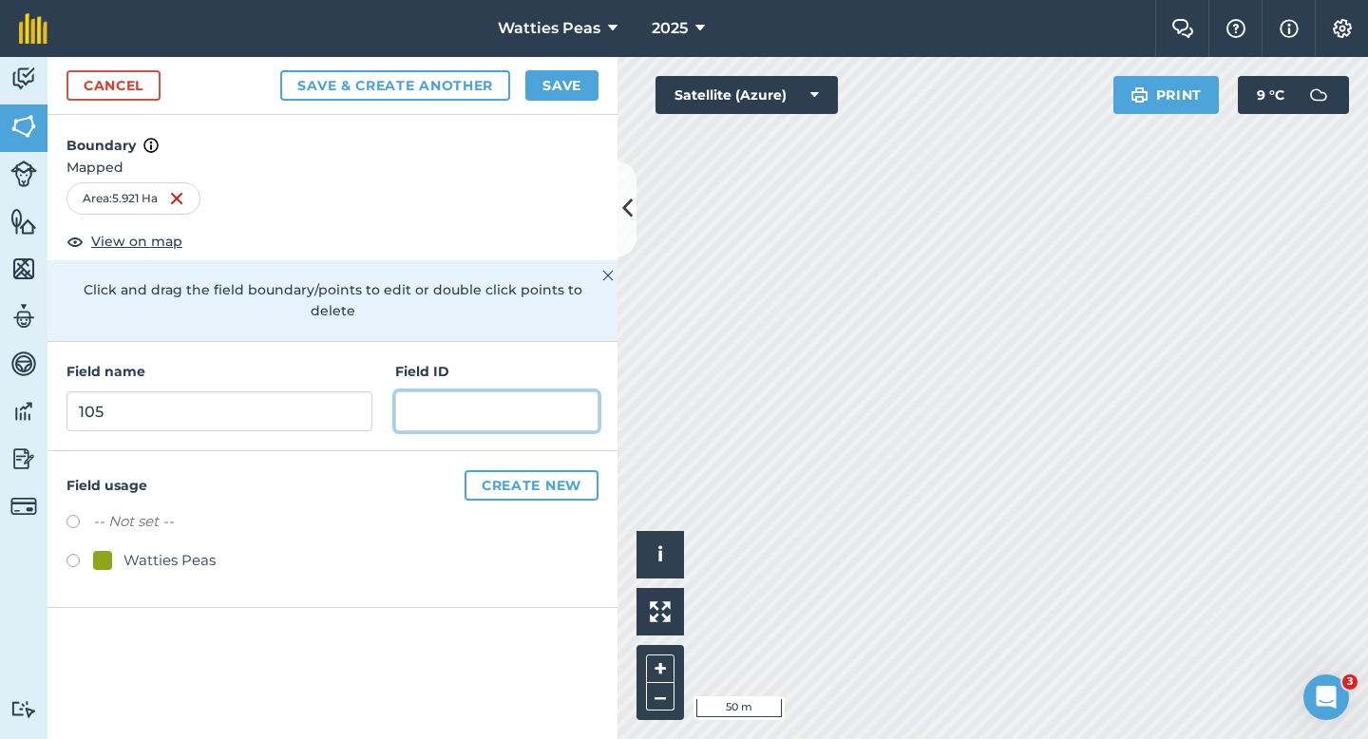
click at [489, 391] on input "text" at bounding box center [496, 411] width 203 height 40
paste input "[PERSON_NAME] & JH Partnership"
type input "[PERSON_NAME] & JH Partnership"
click at [110, 551] on div at bounding box center [102, 560] width 19 height 19
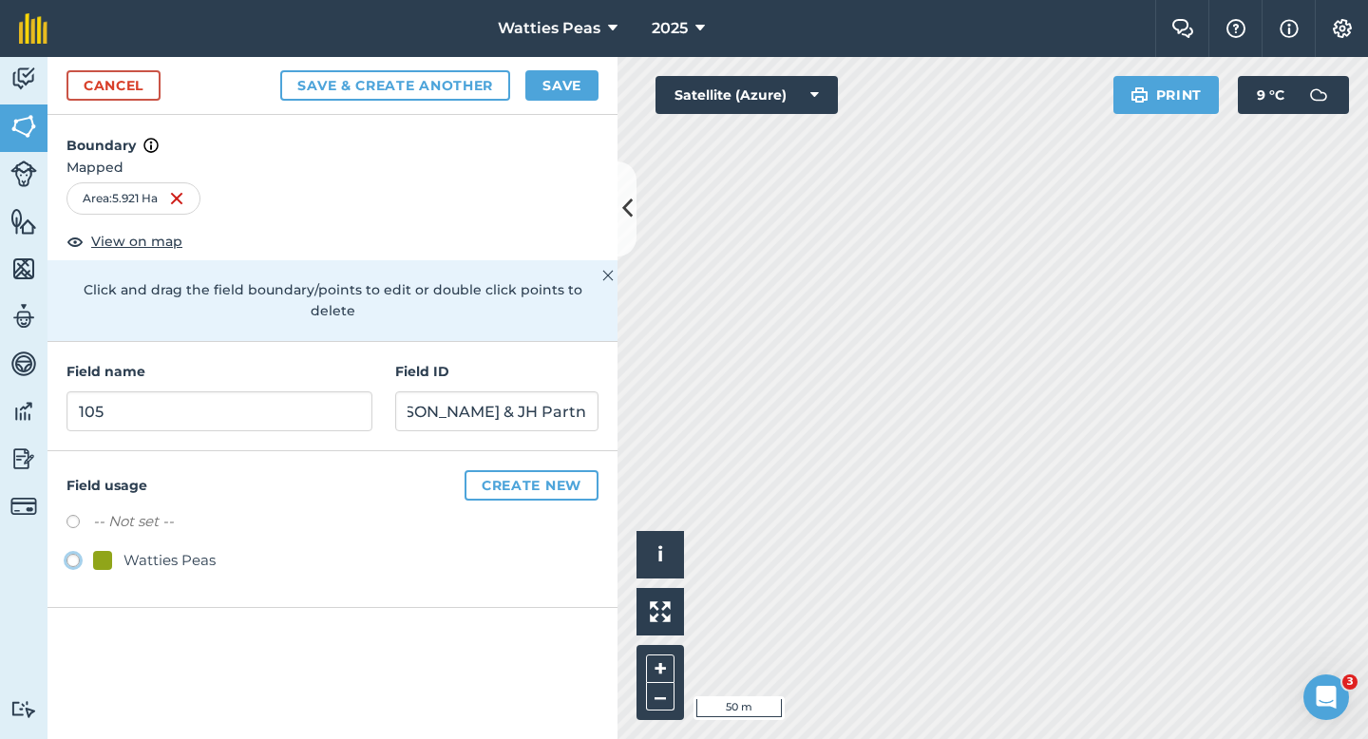
radio input "true"
click at [581, 95] on button "Save" at bounding box center [561, 85] width 73 height 30
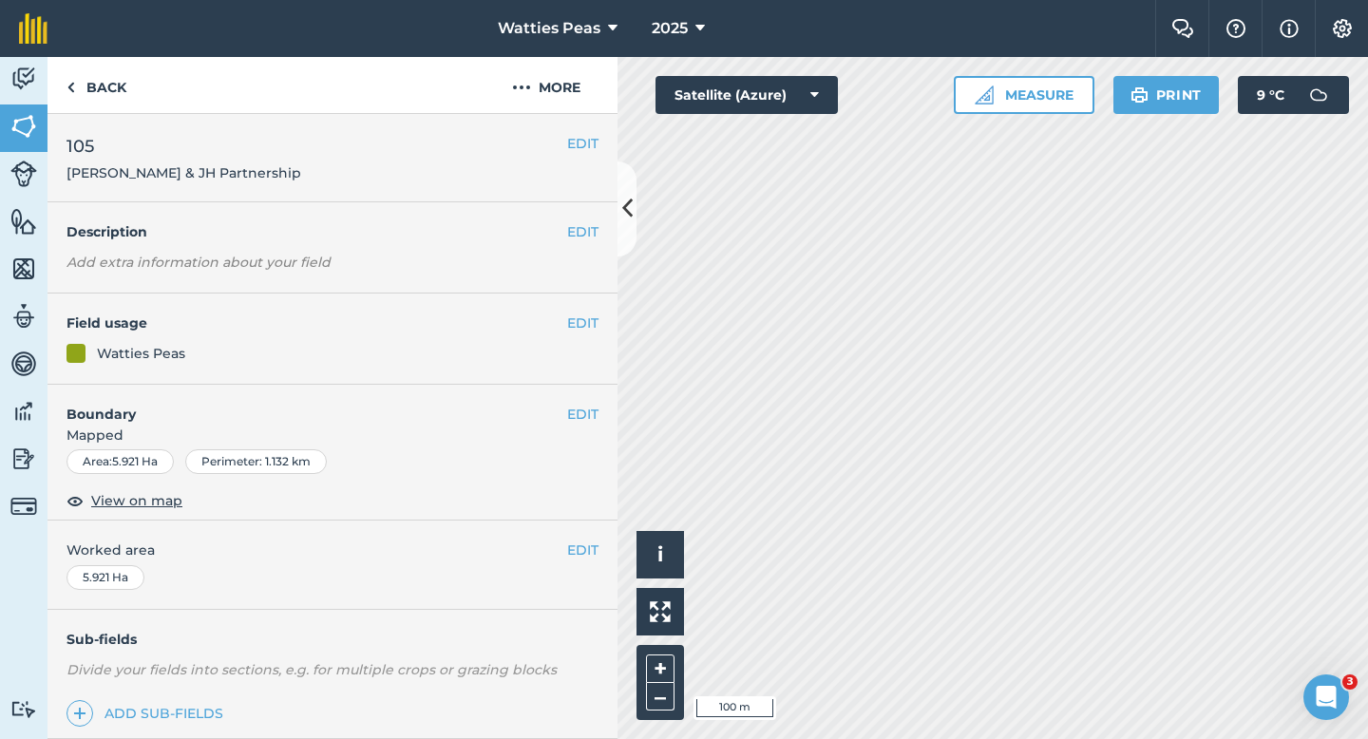
click at [579, 580] on div "EDIT Worked area 5.921 Ha" at bounding box center [333, 565] width 570 height 88
click at [579, 562] on div "EDIT Worked area 5.921 Ha" at bounding box center [333, 565] width 570 height 88
click at [578, 543] on button "EDIT" at bounding box center [582, 550] width 31 height 21
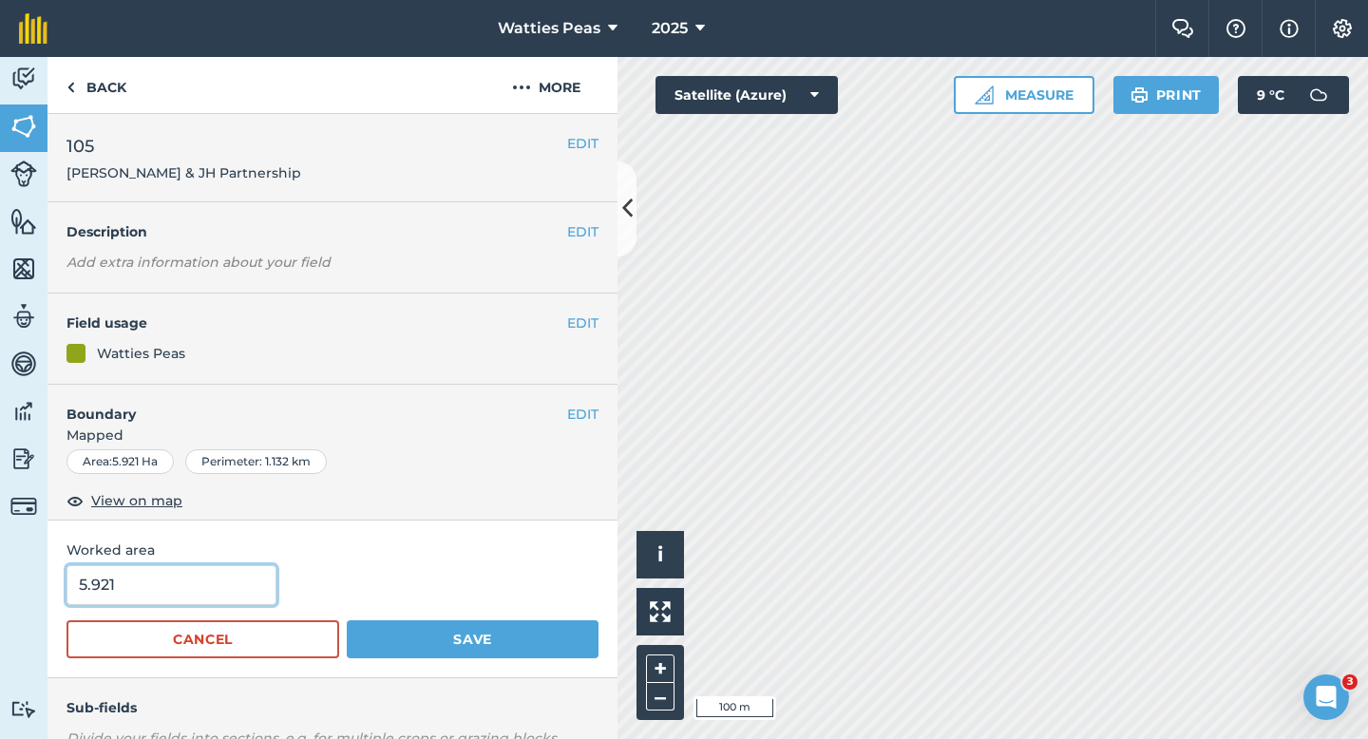
click at [257, 584] on input "5.921" at bounding box center [172, 585] width 210 height 40
type input "6"
click at [347, 620] on button "Save" at bounding box center [473, 639] width 252 height 38
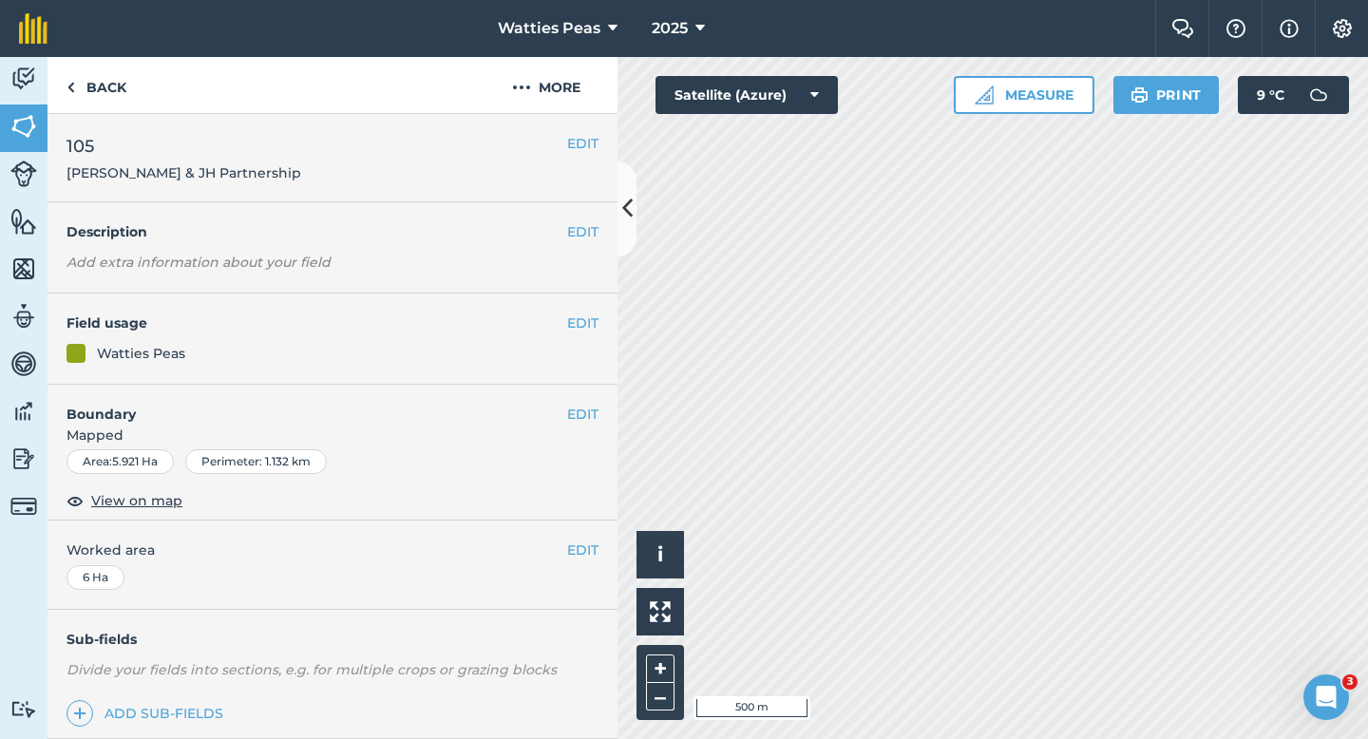
click at [579, 156] on div "EDIT 105 [PERSON_NAME] & JH Partnership" at bounding box center [333, 158] width 570 height 88
click at [579, 151] on button "EDIT" at bounding box center [582, 143] width 31 height 21
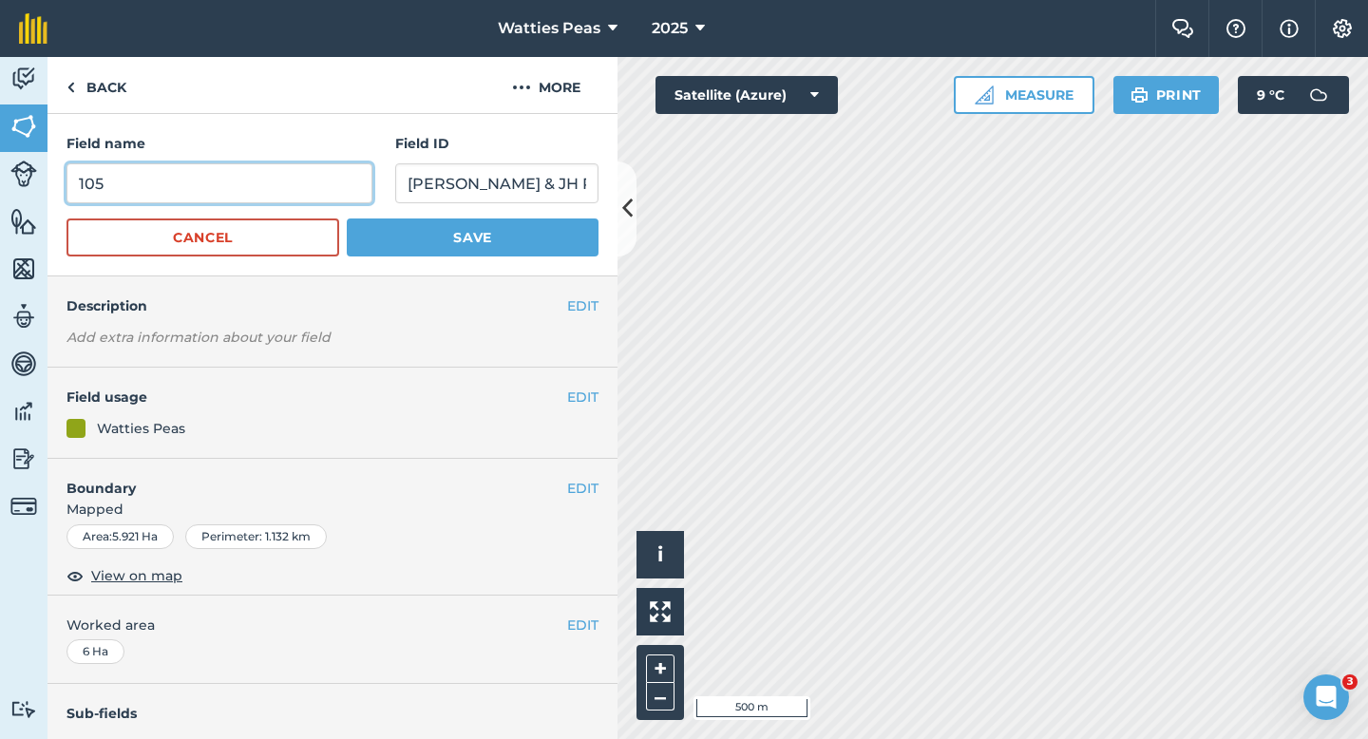
click at [178, 195] on input "105" at bounding box center [220, 183] width 306 height 40
type input "106"
click at [347, 219] on button "Save" at bounding box center [473, 238] width 252 height 38
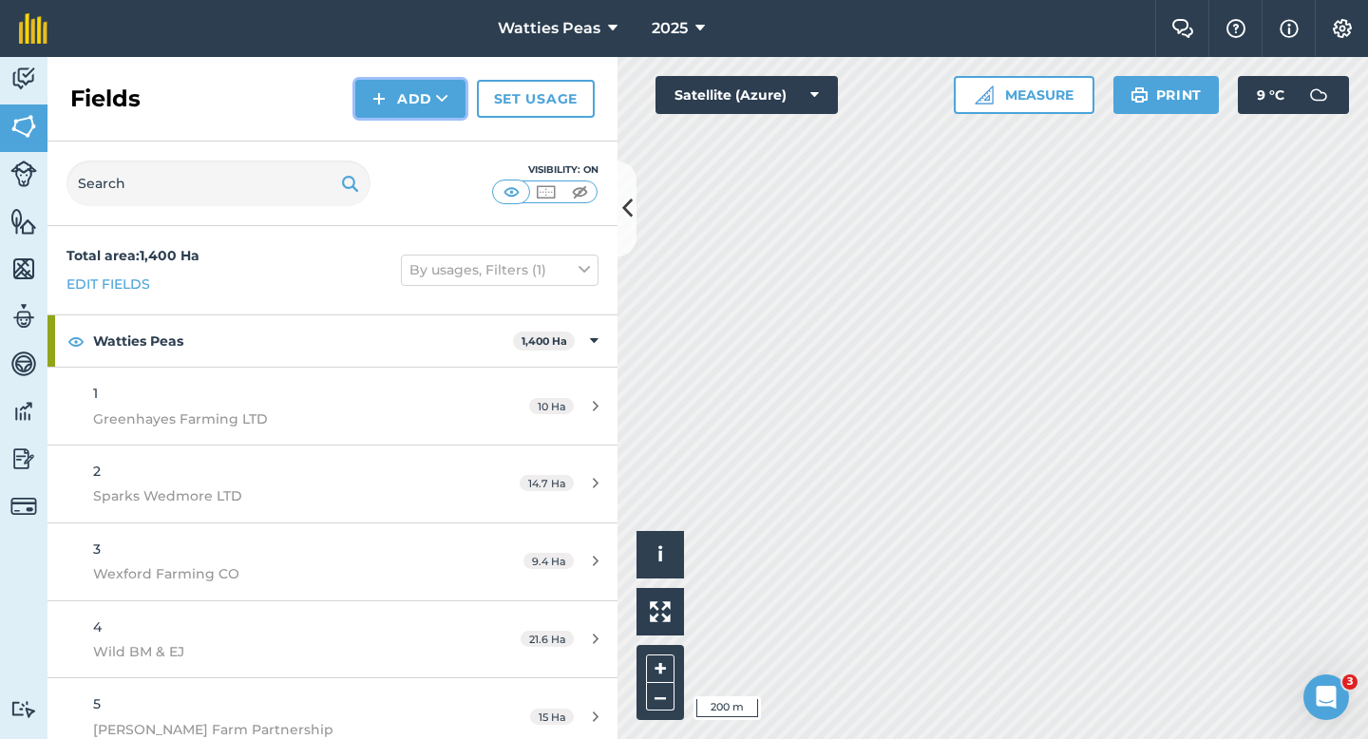
click at [376, 87] on img at bounding box center [378, 98] width 13 height 23
click at [396, 140] on link "Draw" at bounding box center [410, 142] width 105 height 42
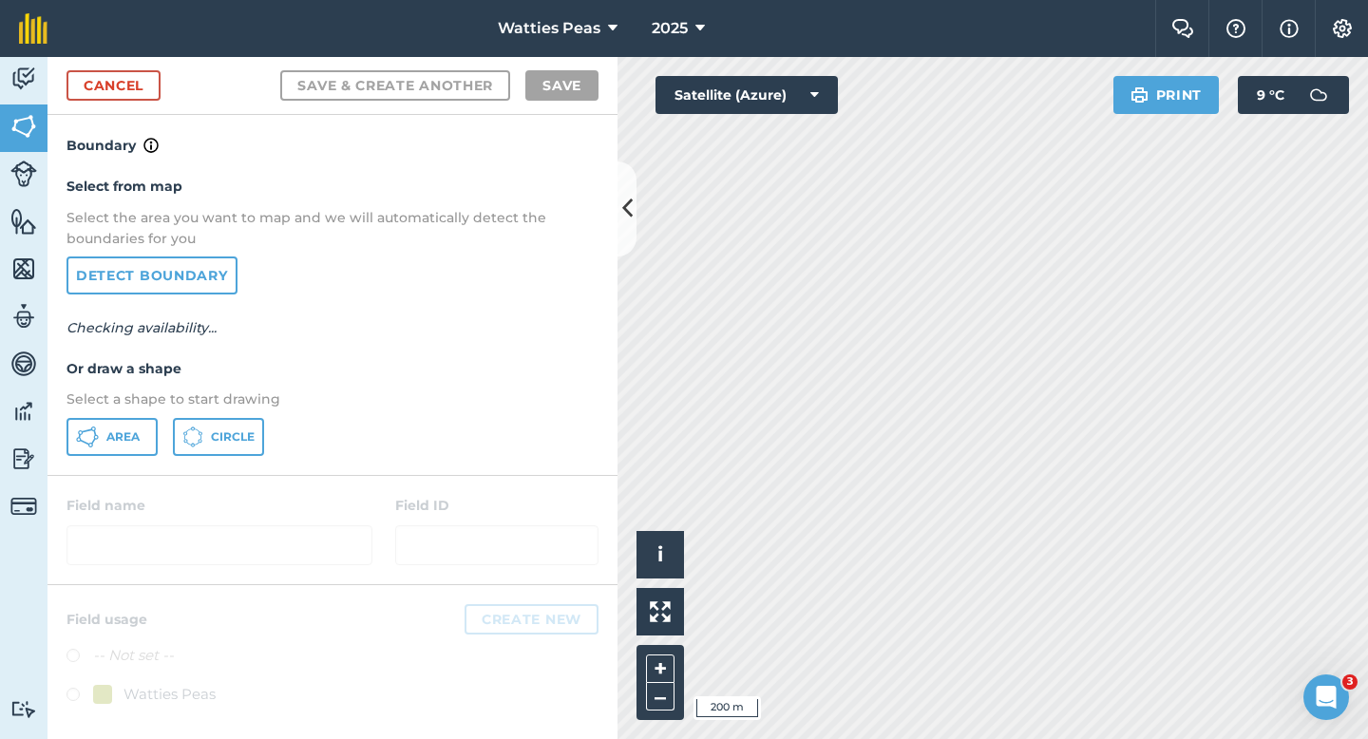
click at [159, 427] on div "Area Circle" at bounding box center [333, 437] width 532 height 38
click at [128, 444] on button "Area" at bounding box center [112, 437] width 91 height 38
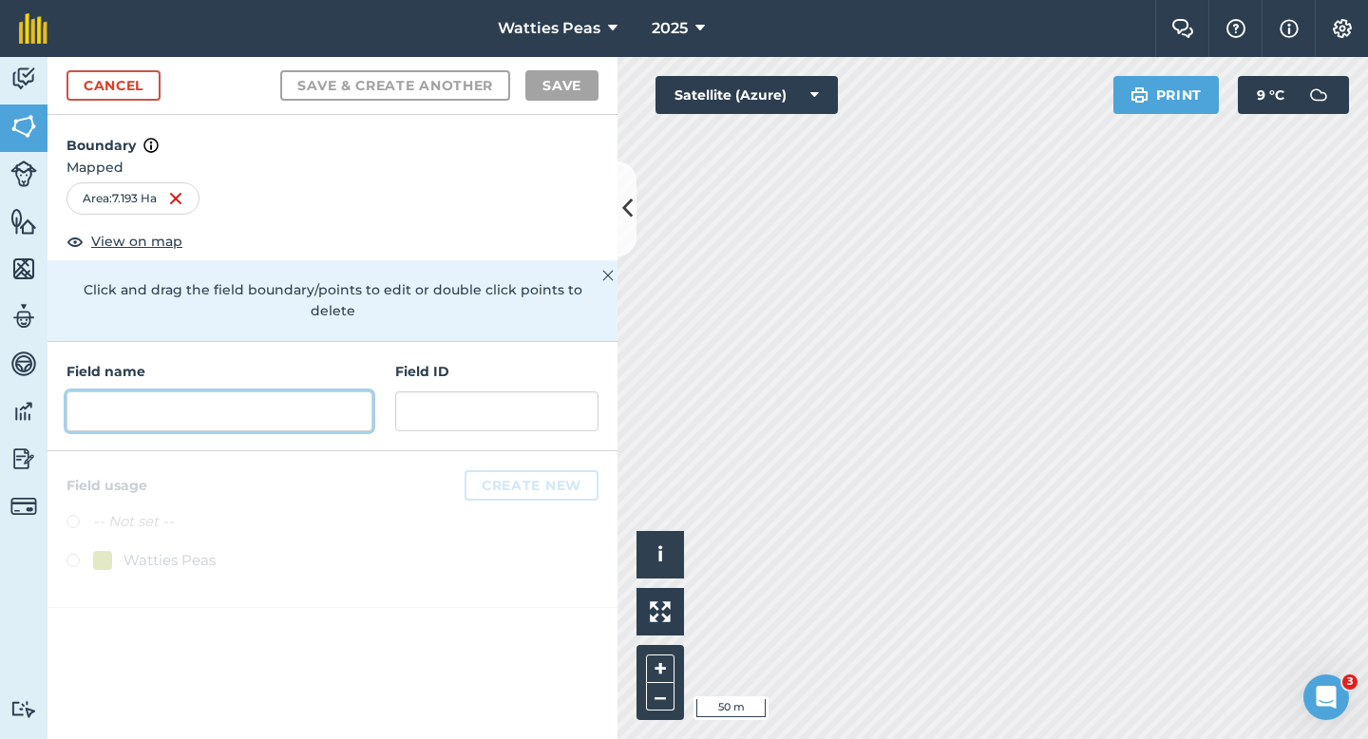
click at [352, 391] on input "text" at bounding box center [220, 411] width 306 height 40
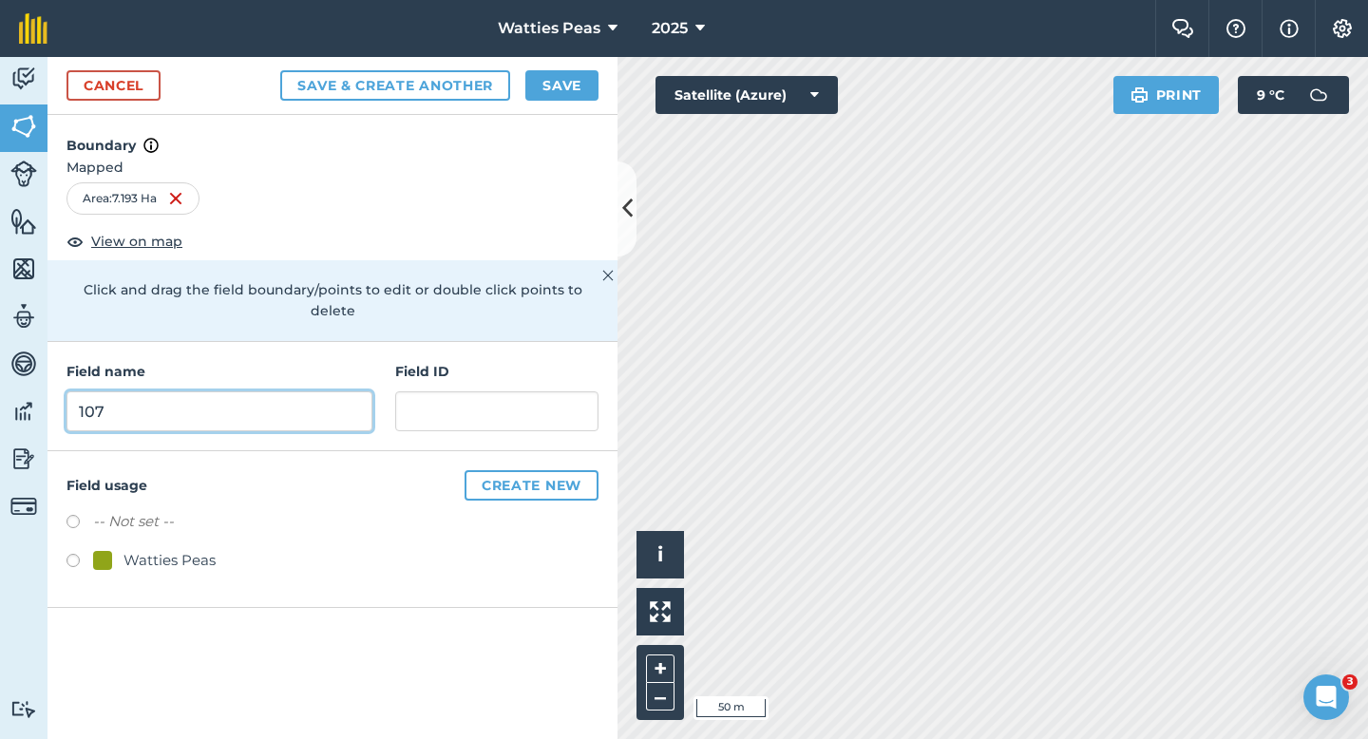
type input "107"
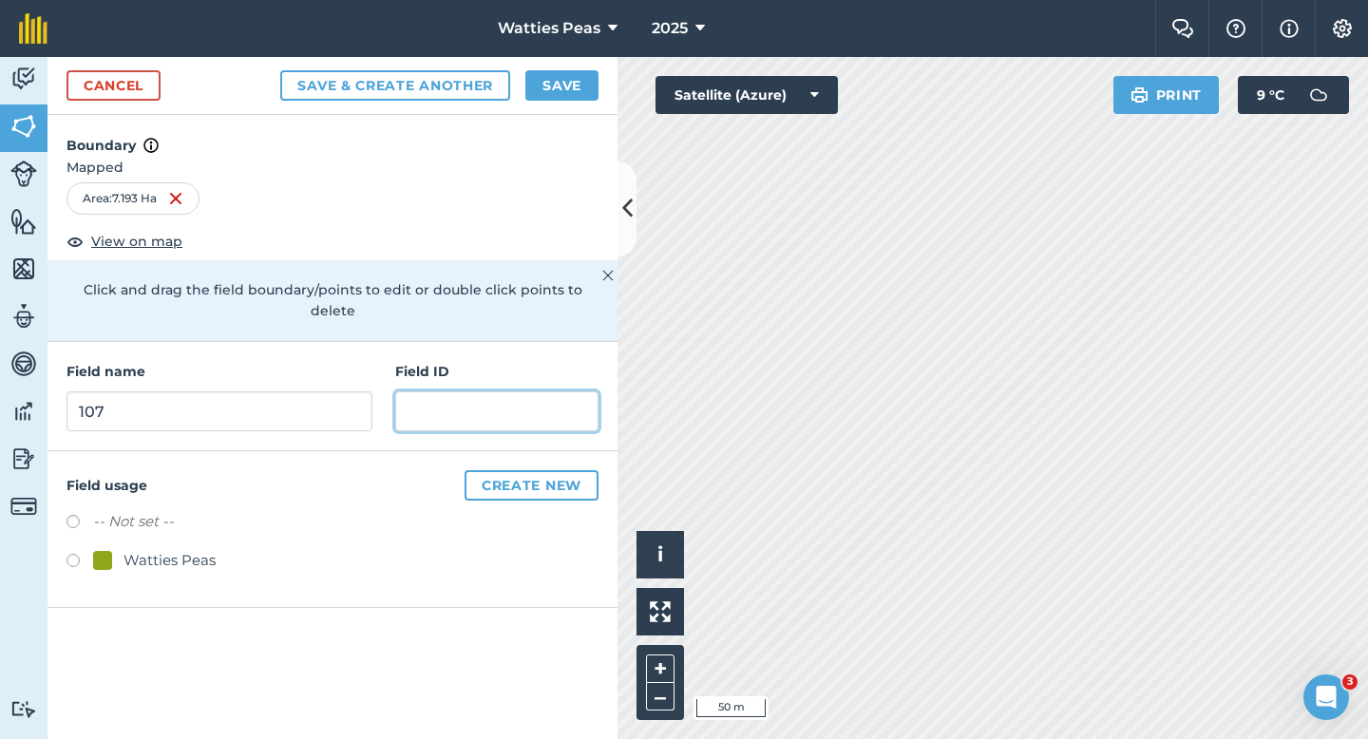
click at [486, 391] on input "text" at bounding box center [496, 411] width 203 height 40
paste input "[PERSON_NAME] & JH Partnership"
type input "[PERSON_NAME] & JH Partnership"
click at [169, 549] on div "Watties Peas" at bounding box center [170, 560] width 92 height 23
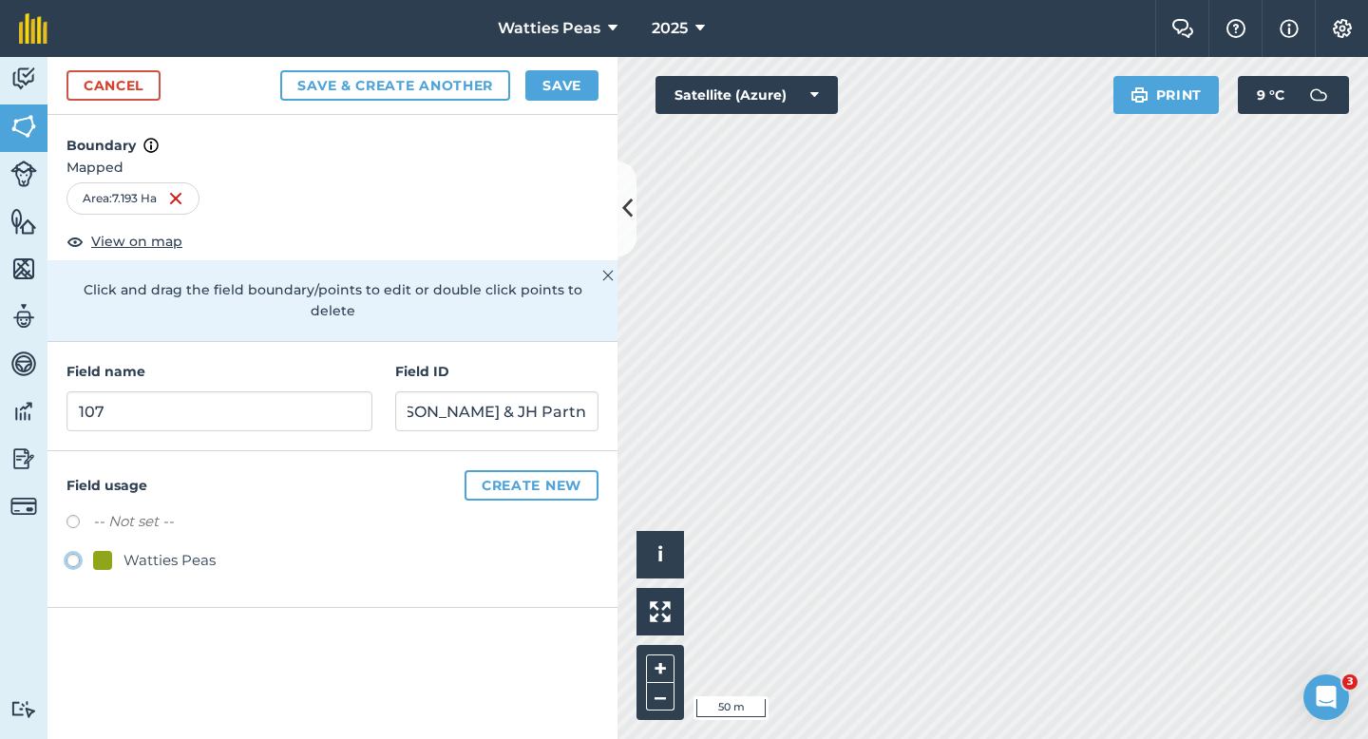
radio input "true"
click at [568, 90] on button "Save" at bounding box center [561, 85] width 73 height 30
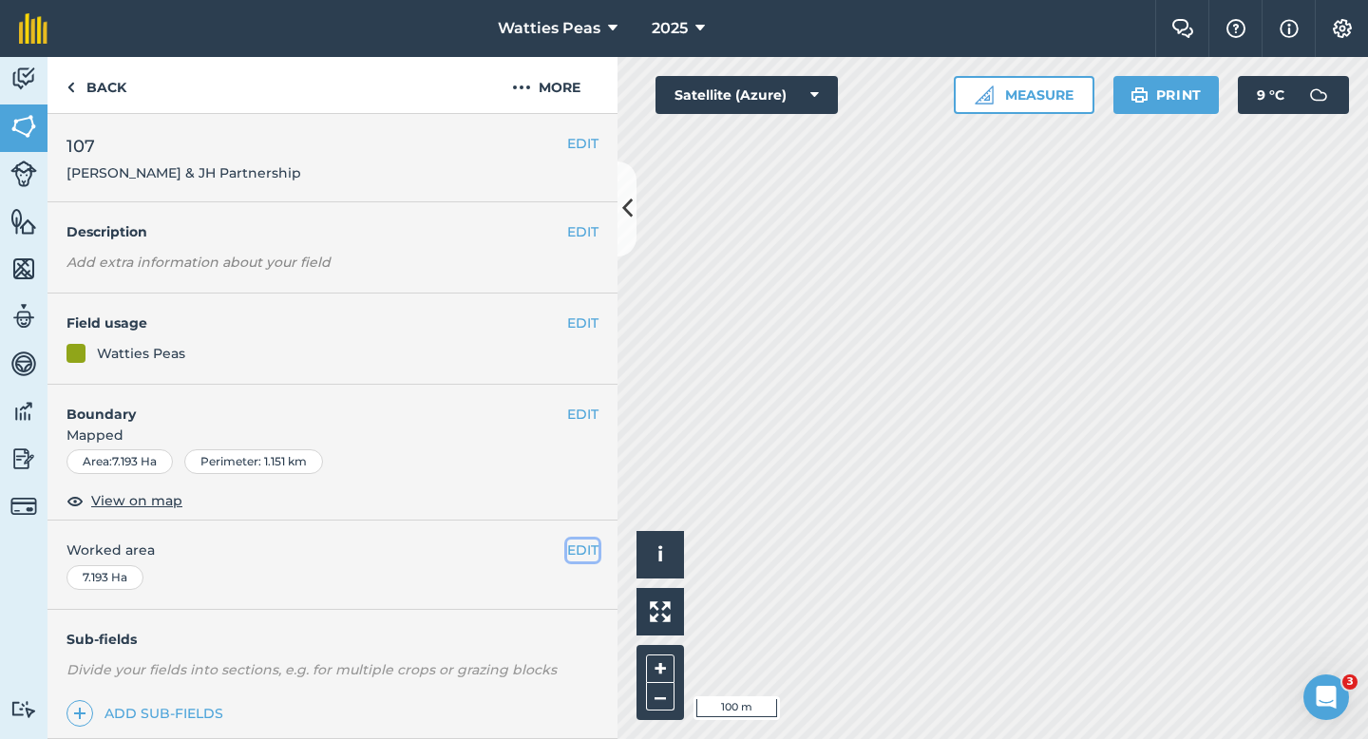
click at [582, 552] on button "EDIT" at bounding box center [582, 550] width 31 height 21
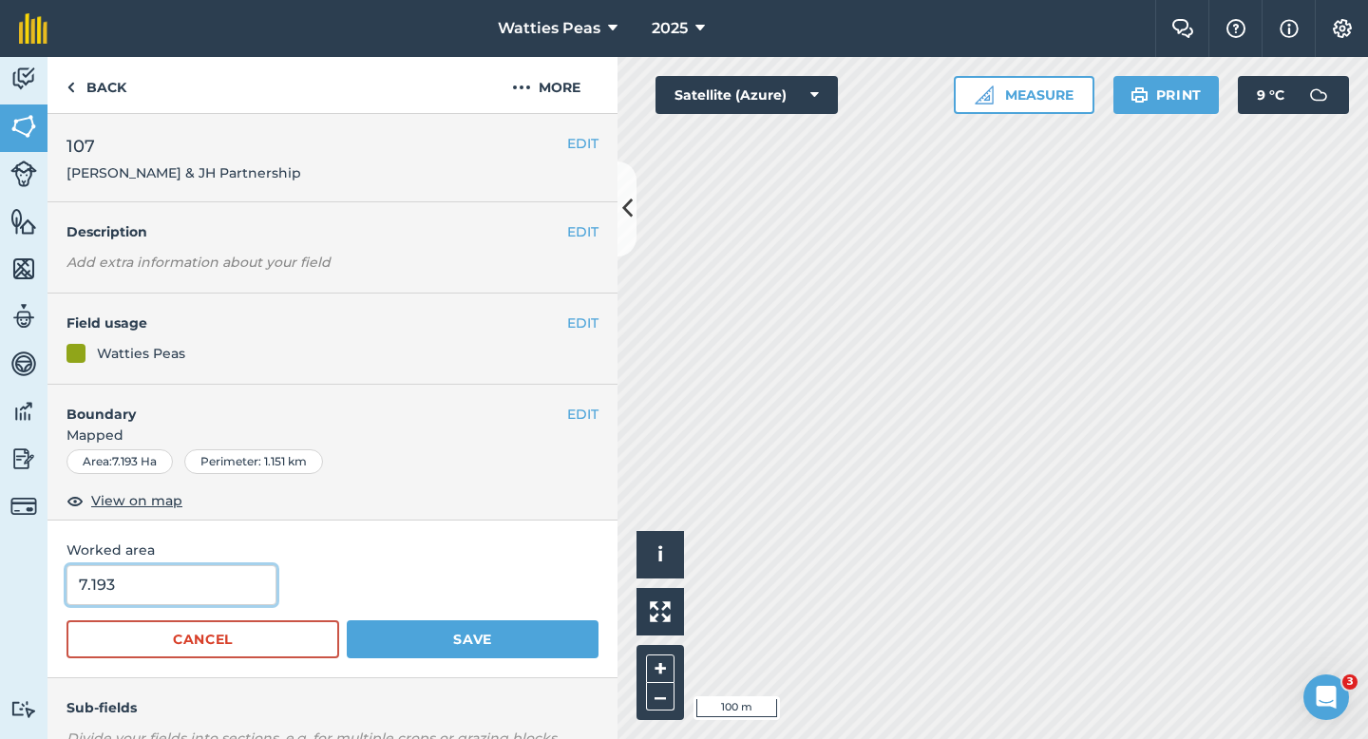
click at [207, 599] on input "7.193" at bounding box center [172, 585] width 210 height 40
type input "7.2"
click at [347, 620] on button "Save" at bounding box center [473, 639] width 252 height 38
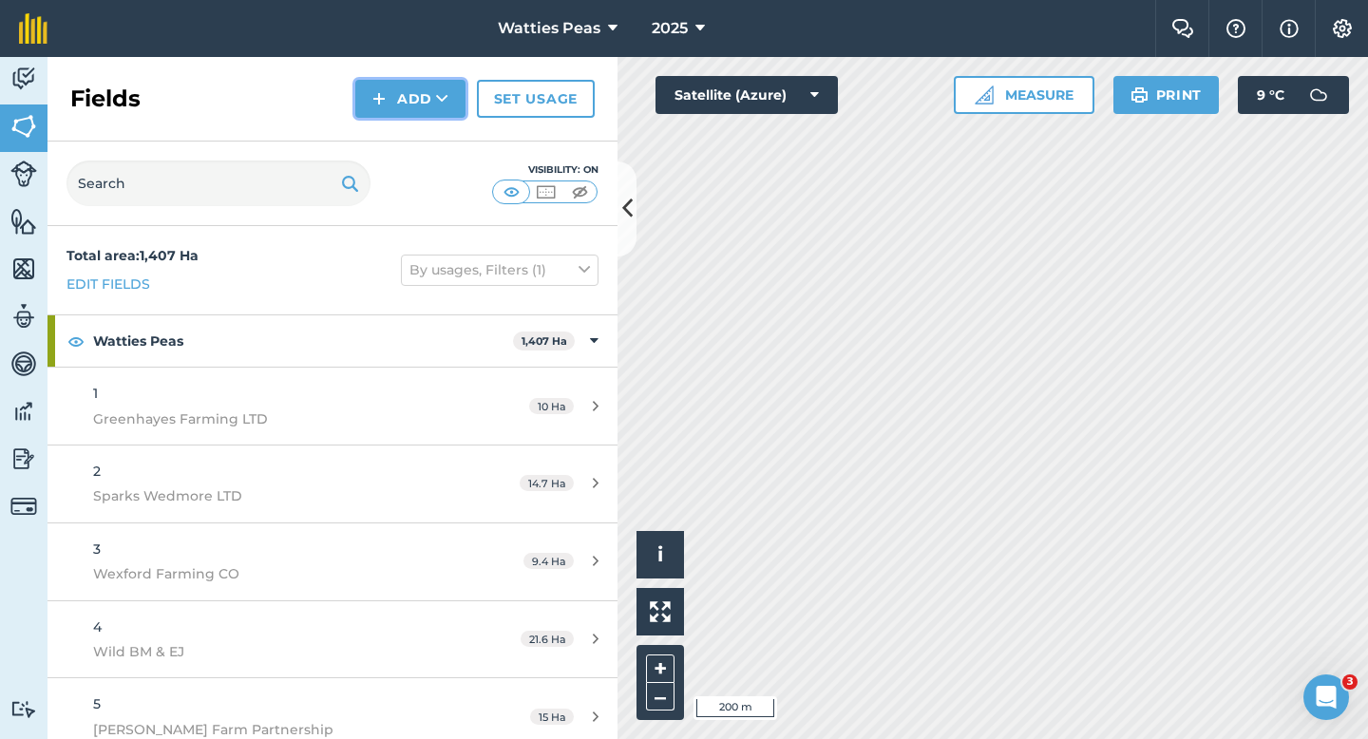
click at [412, 115] on button "Add" at bounding box center [410, 99] width 110 height 38
click at [412, 130] on link "Draw" at bounding box center [410, 142] width 105 height 42
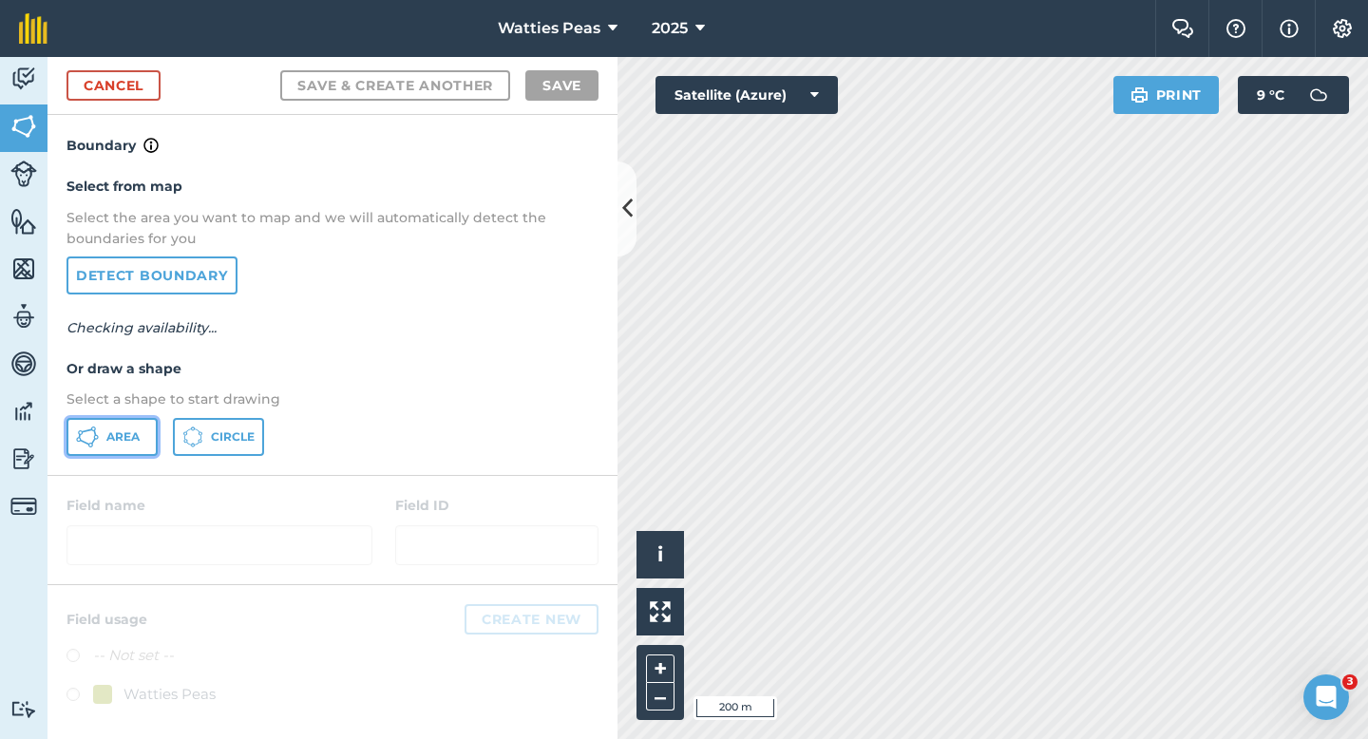
click at [149, 430] on button "Area" at bounding box center [112, 437] width 91 height 38
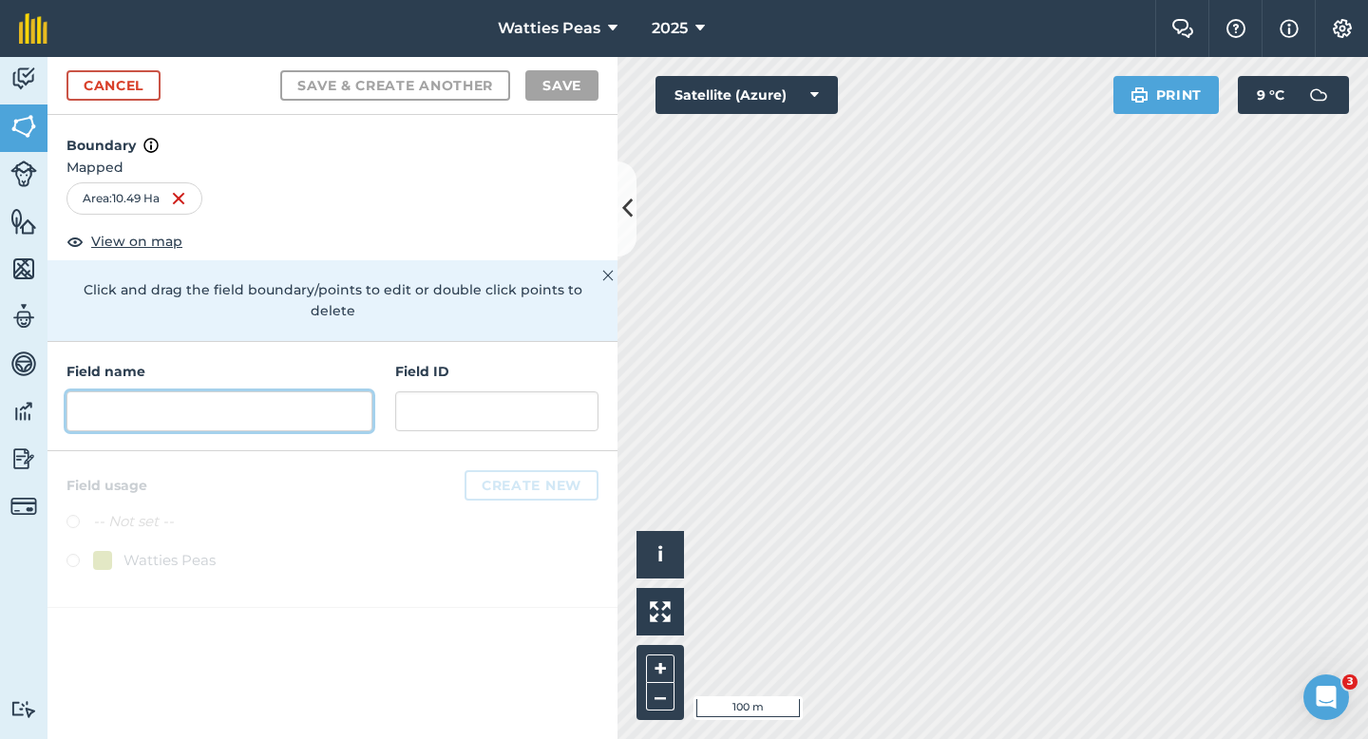
click at [310, 391] on input "text" at bounding box center [220, 411] width 306 height 40
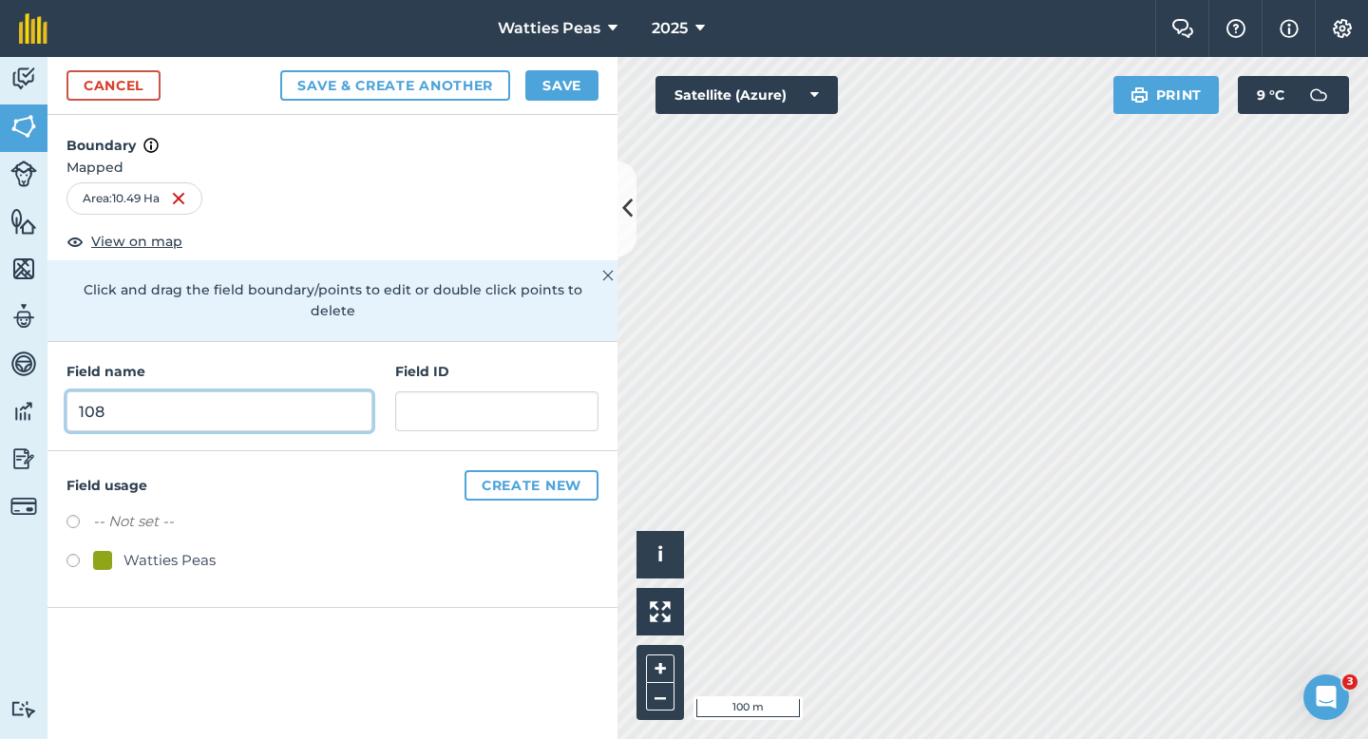
type input "108"
click at [509, 416] on div "Field name 108 Field ID" at bounding box center [333, 396] width 570 height 109
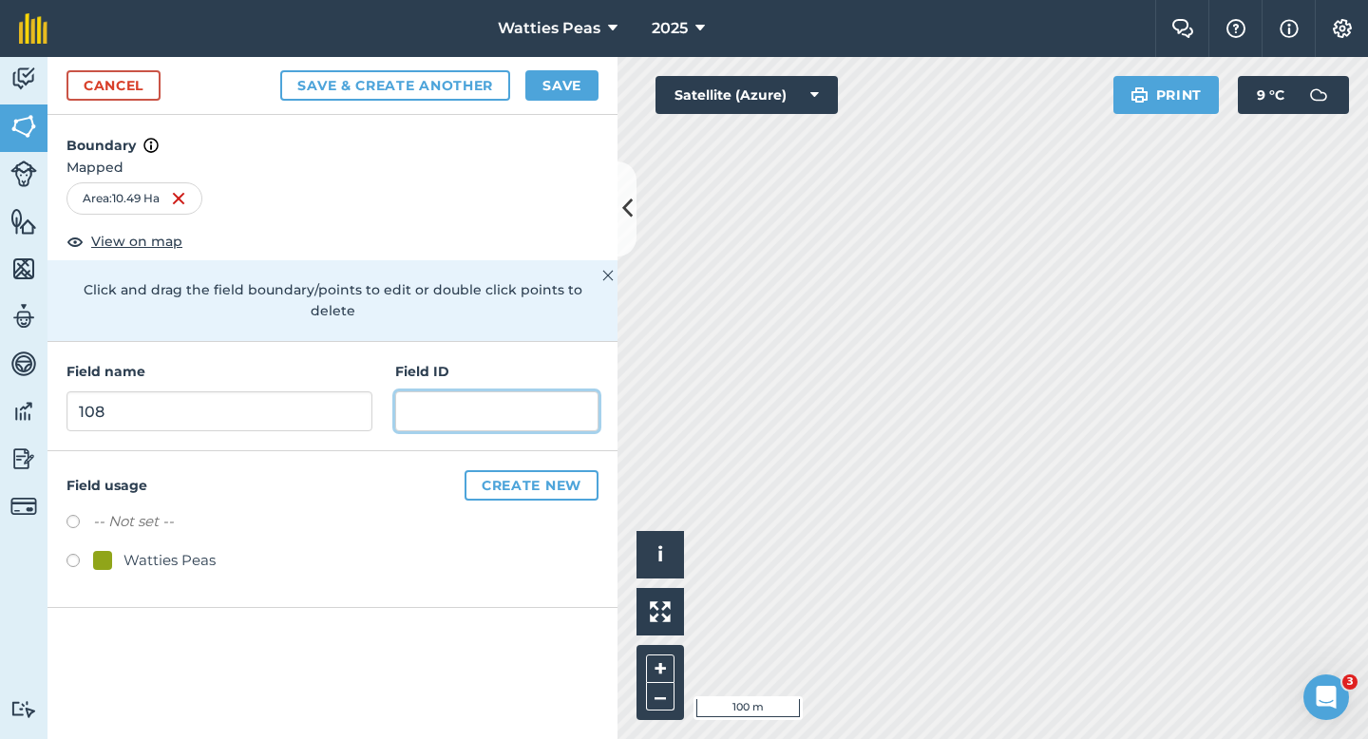
click at [507, 408] on input "text" at bounding box center [496, 411] width 203 height 40
paste input "[PERSON_NAME] & JH Partnership"
type input "[PERSON_NAME] & JH Partnership"
click at [176, 520] on div "-- Not set -- Watties Peas" at bounding box center [333, 543] width 532 height 67
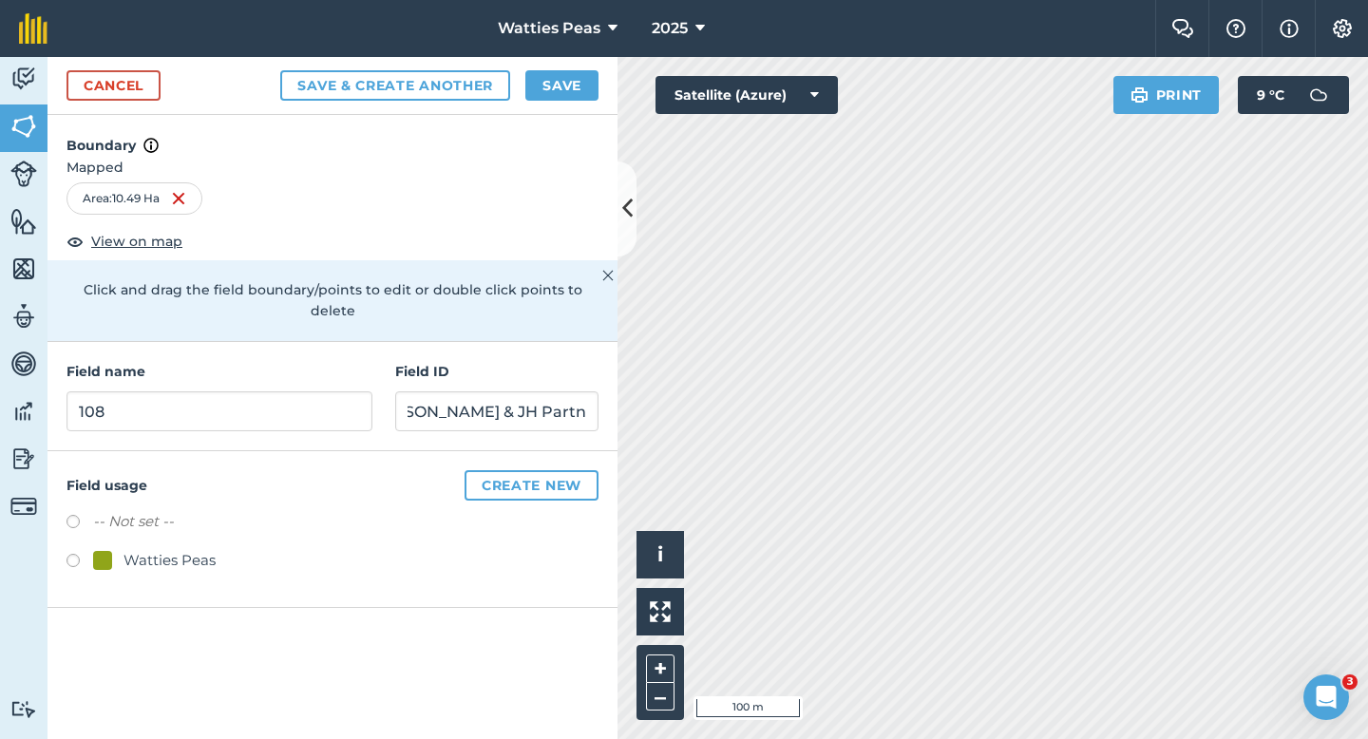
scroll to position [0, 0]
click at [176, 525] on div "-- Not set -- Watties Peas" at bounding box center [333, 543] width 532 height 67
click at [176, 549] on div "Watties Peas" at bounding box center [170, 560] width 92 height 23
radio input "true"
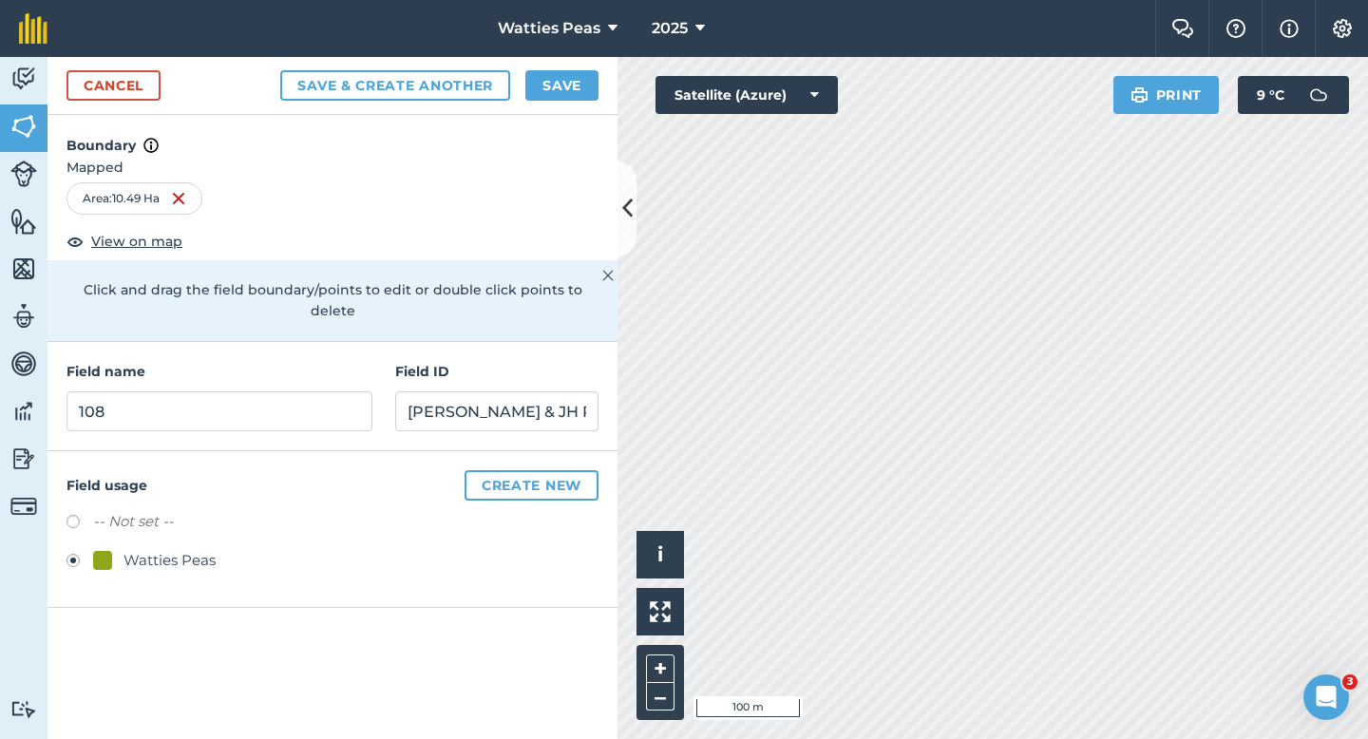
click at [527, 101] on div "Cancel Save & Create Another Save" at bounding box center [333, 86] width 570 height 58
click at [533, 97] on button "Save" at bounding box center [561, 85] width 73 height 30
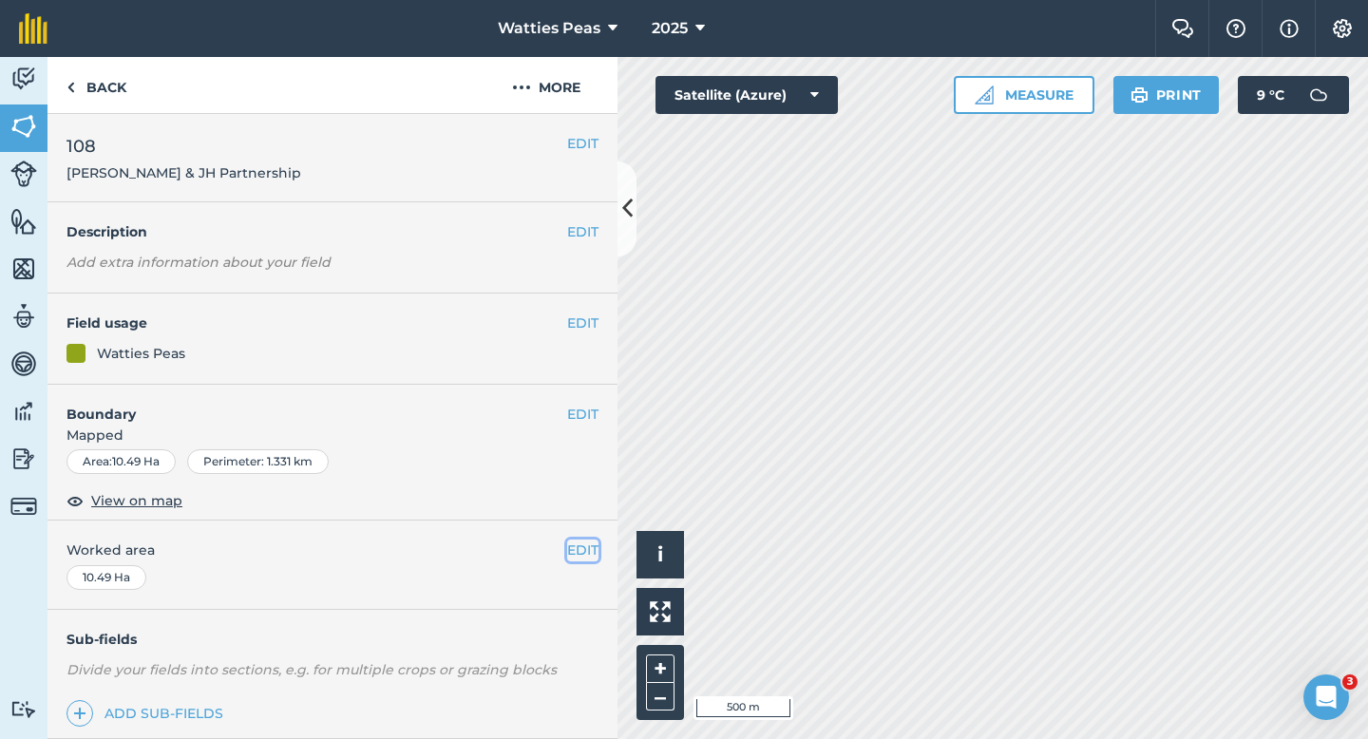
click at [574, 553] on button "EDIT" at bounding box center [582, 550] width 31 height 21
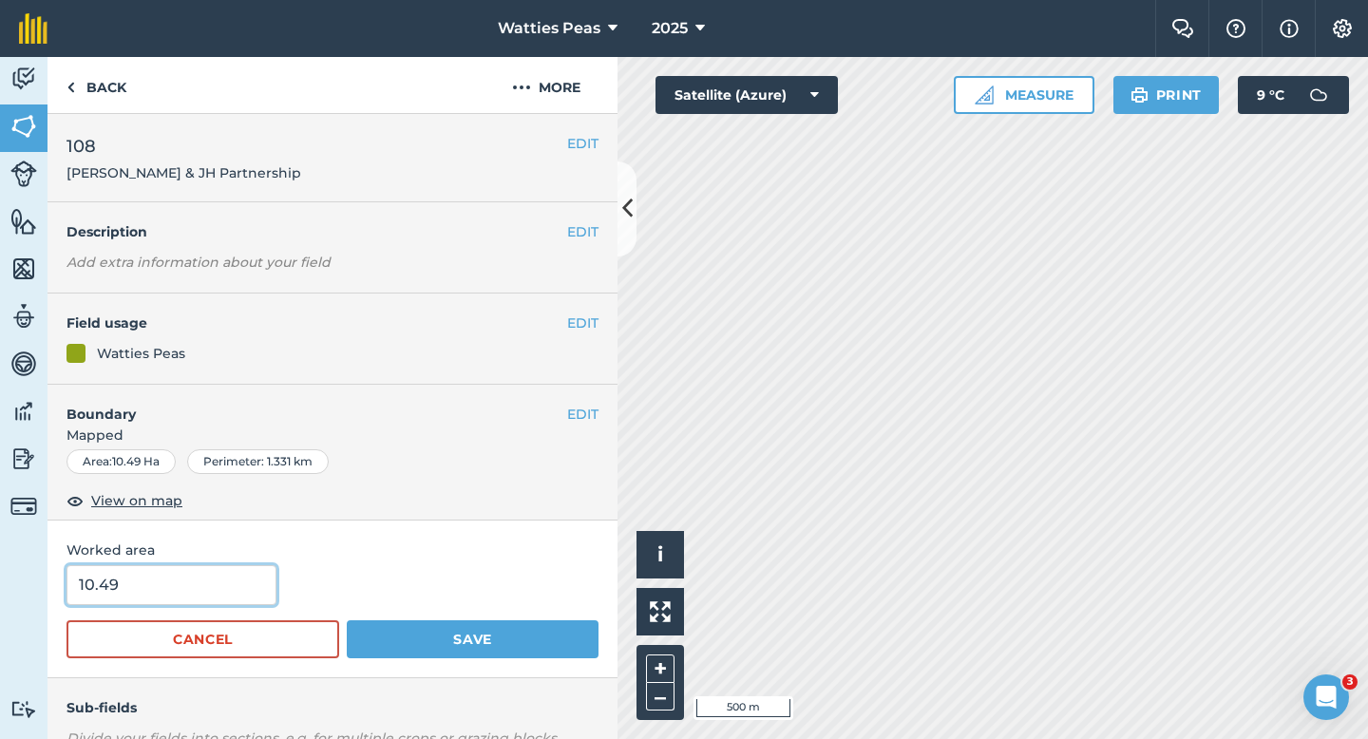
click at [208, 595] on input "10.49" at bounding box center [172, 585] width 210 height 40
type input "10.5"
click at [347, 620] on button "Save" at bounding box center [473, 639] width 252 height 38
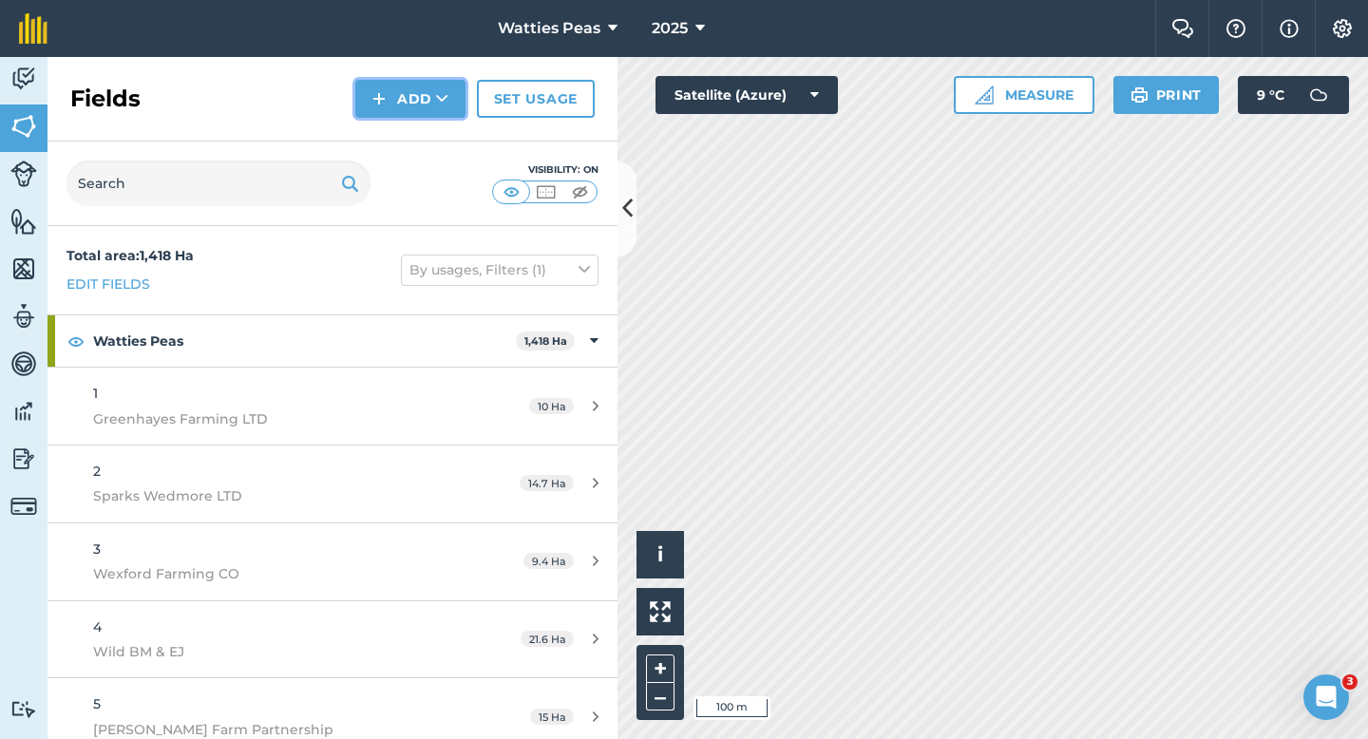
click at [405, 109] on button "Add" at bounding box center [410, 99] width 110 height 38
click at [405, 145] on link "Draw" at bounding box center [410, 142] width 105 height 42
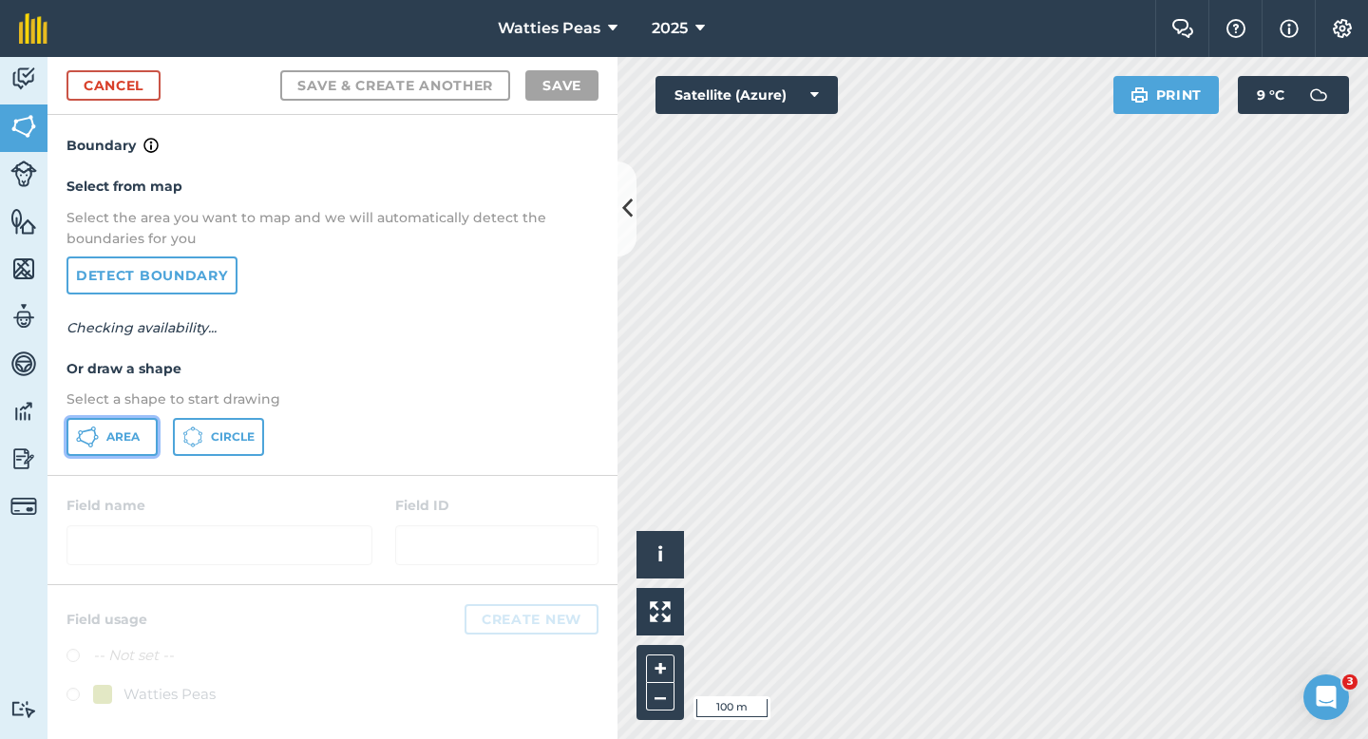
click at [127, 430] on span "Area" at bounding box center [122, 436] width 33 height 15
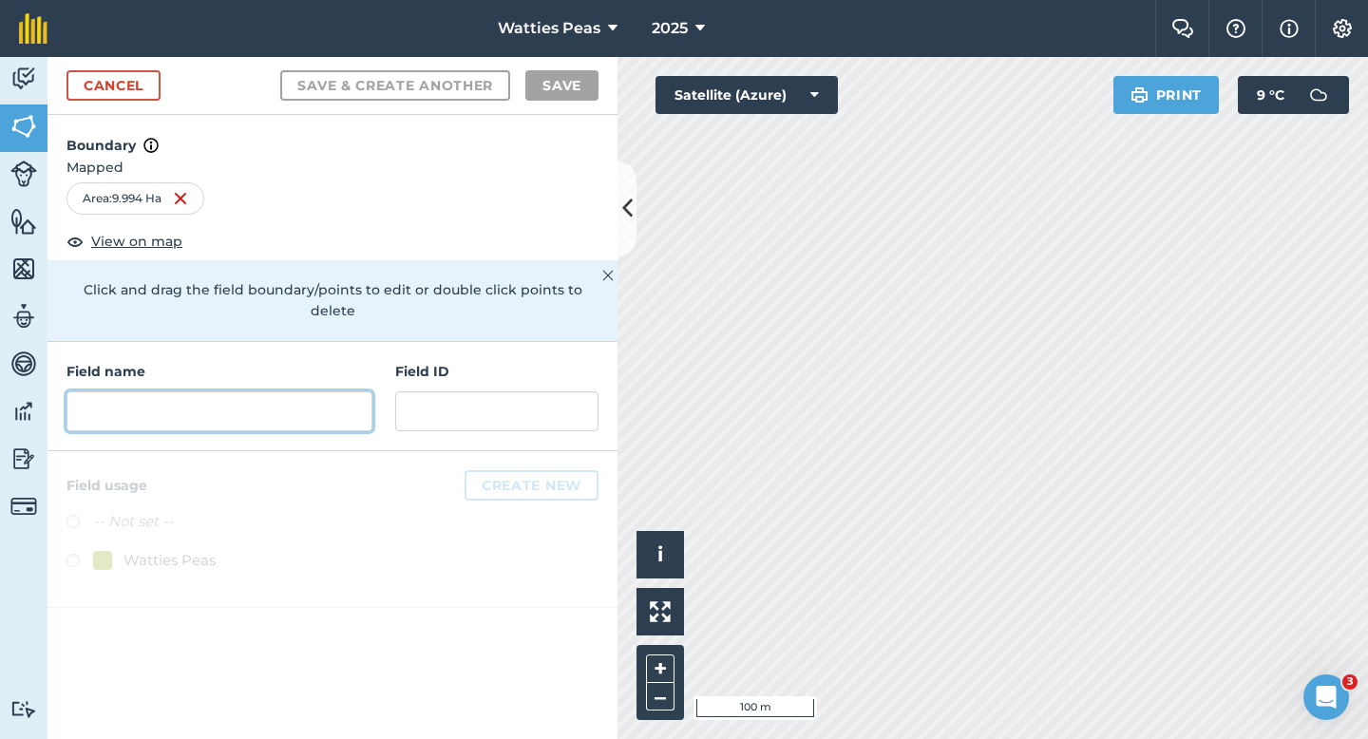
click at [226, 404] on input "text" at bounding box center [220, 411] width 306 height 40
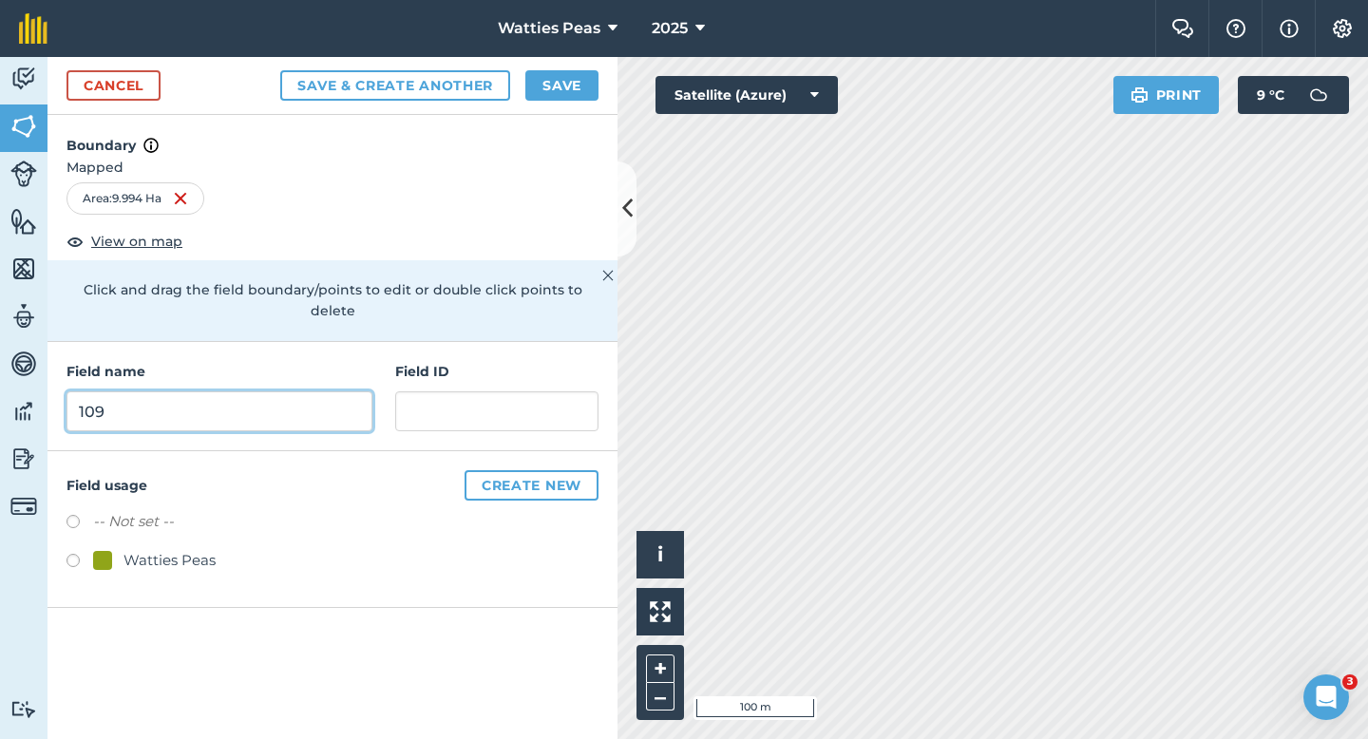
type input "109"
click at [114, 549] on div "Watties Peas" at bounding box center [154, 560] width 123 height 23
radio input "true"
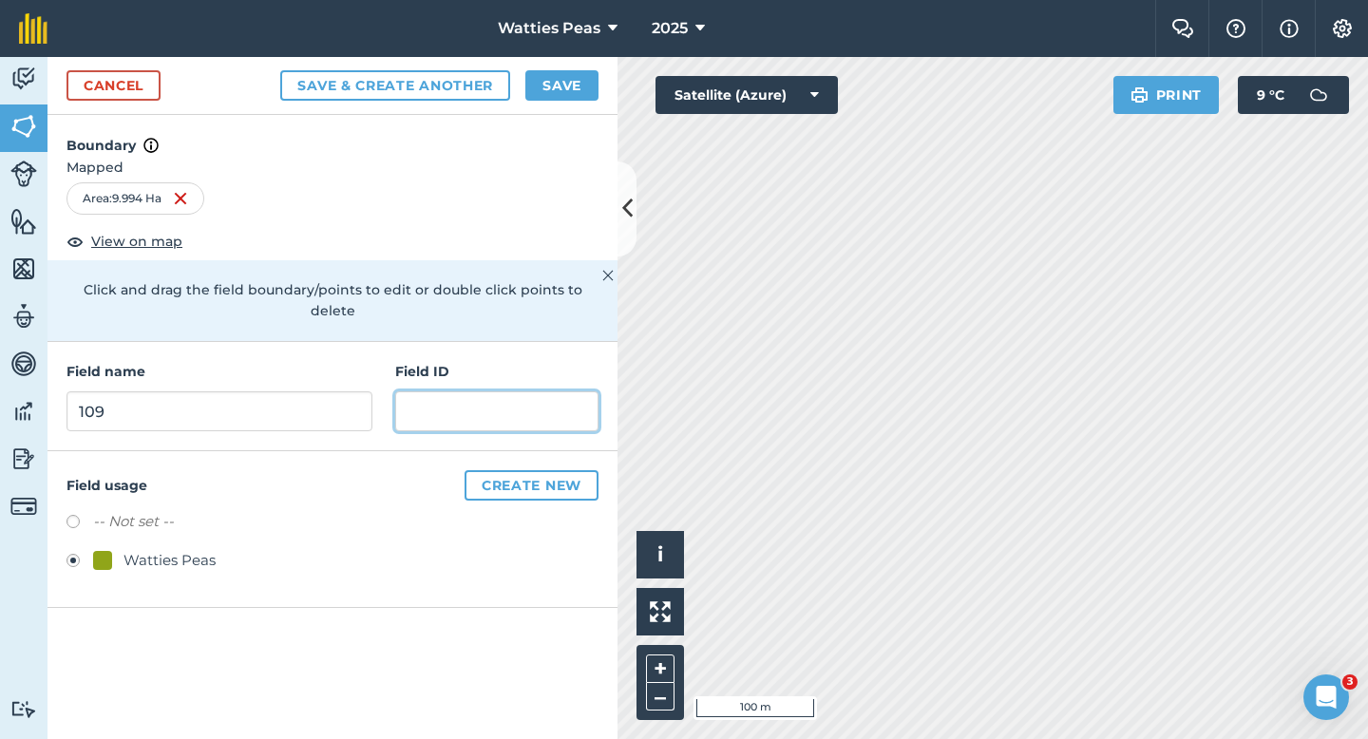
click at [416, 396] on input "text" at bounding box center [496, 411] width 203 height 40
type input "[PERSON_NAME] AJB & AL"
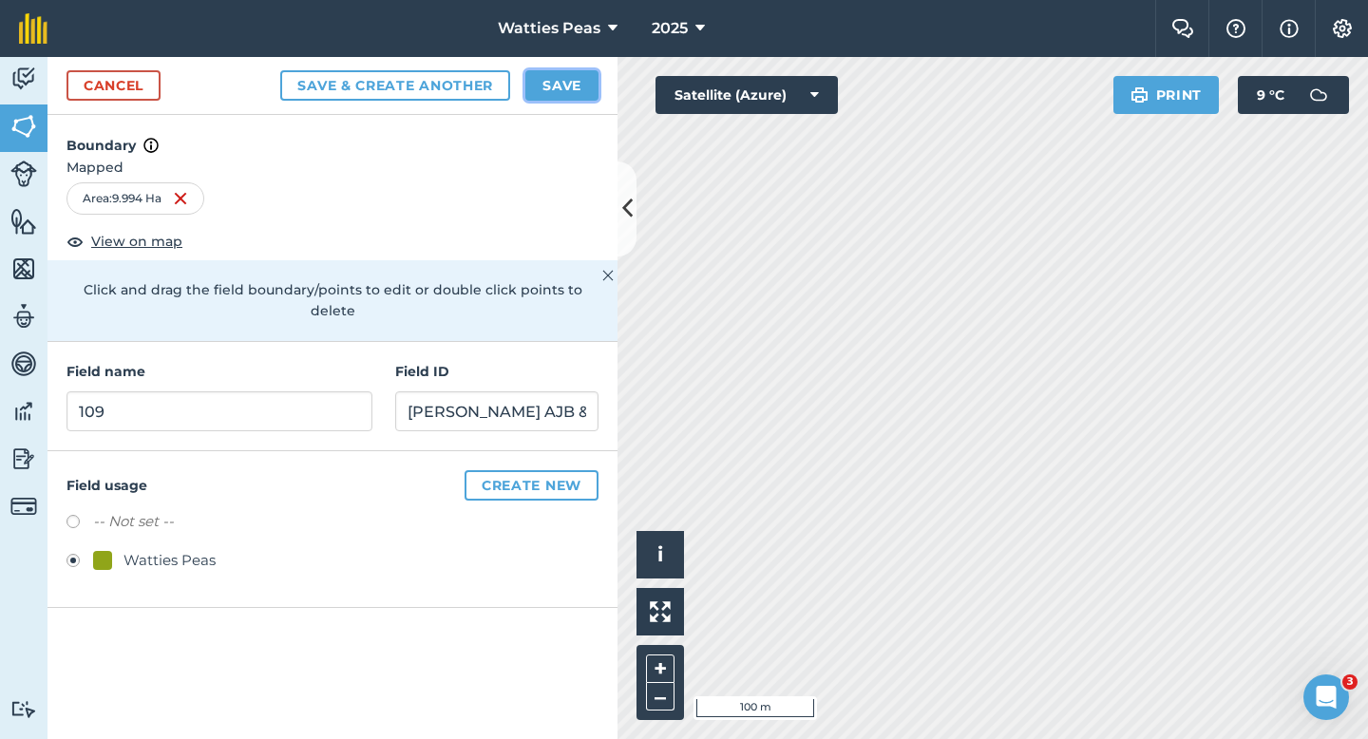
click at [570, 81] on button "Save" at bounding box center [561, 85] width 73 height 30
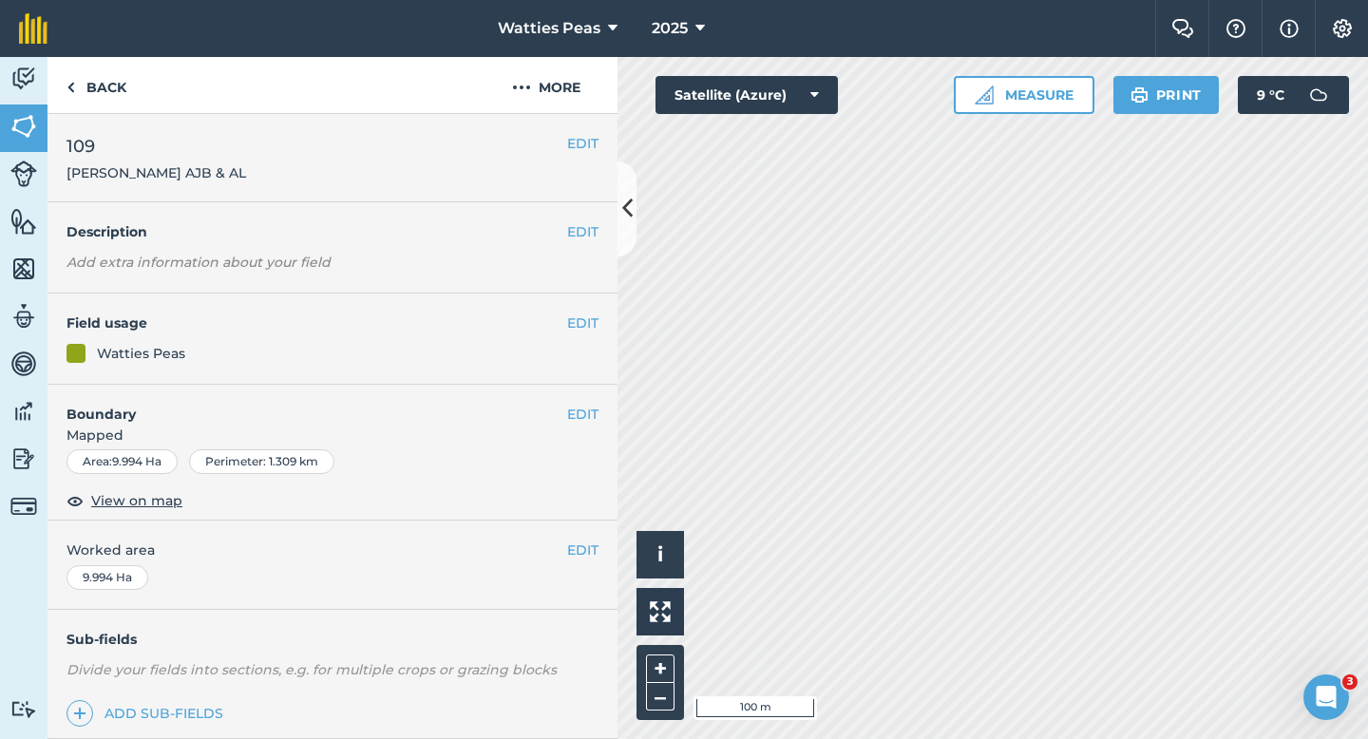
click at [572, 567] on div "EDIT Worked area 9.994 Ha" at bounding box center [333, 565] width 570 height 88
click at [581, 552] on button "EDIT" at bounding box center [582, 550] width 31 height 21
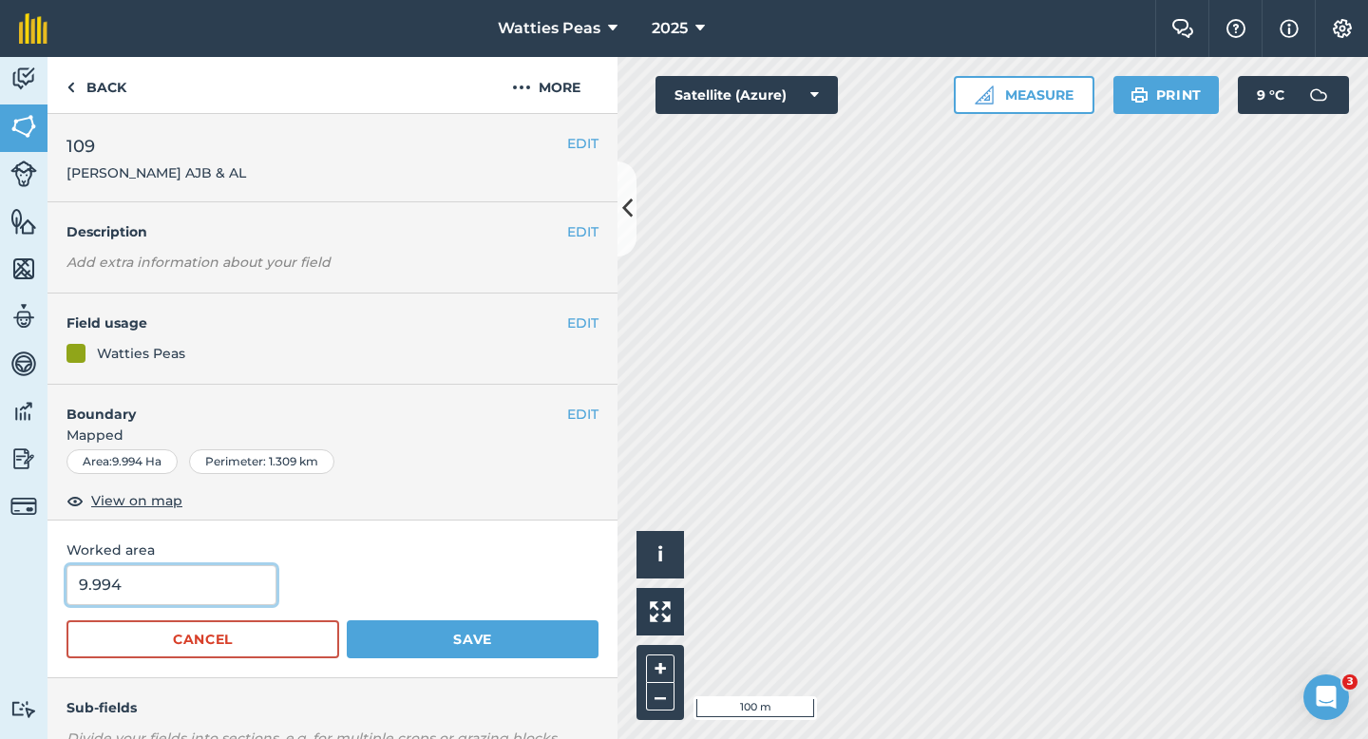
click at [190, 585] on input "9.994" at bounding box center [172, 585] width 210 height 40
type input "10"
click at [347, 620] on button "Save" at bounding box center [473, 639] width 252 height 38
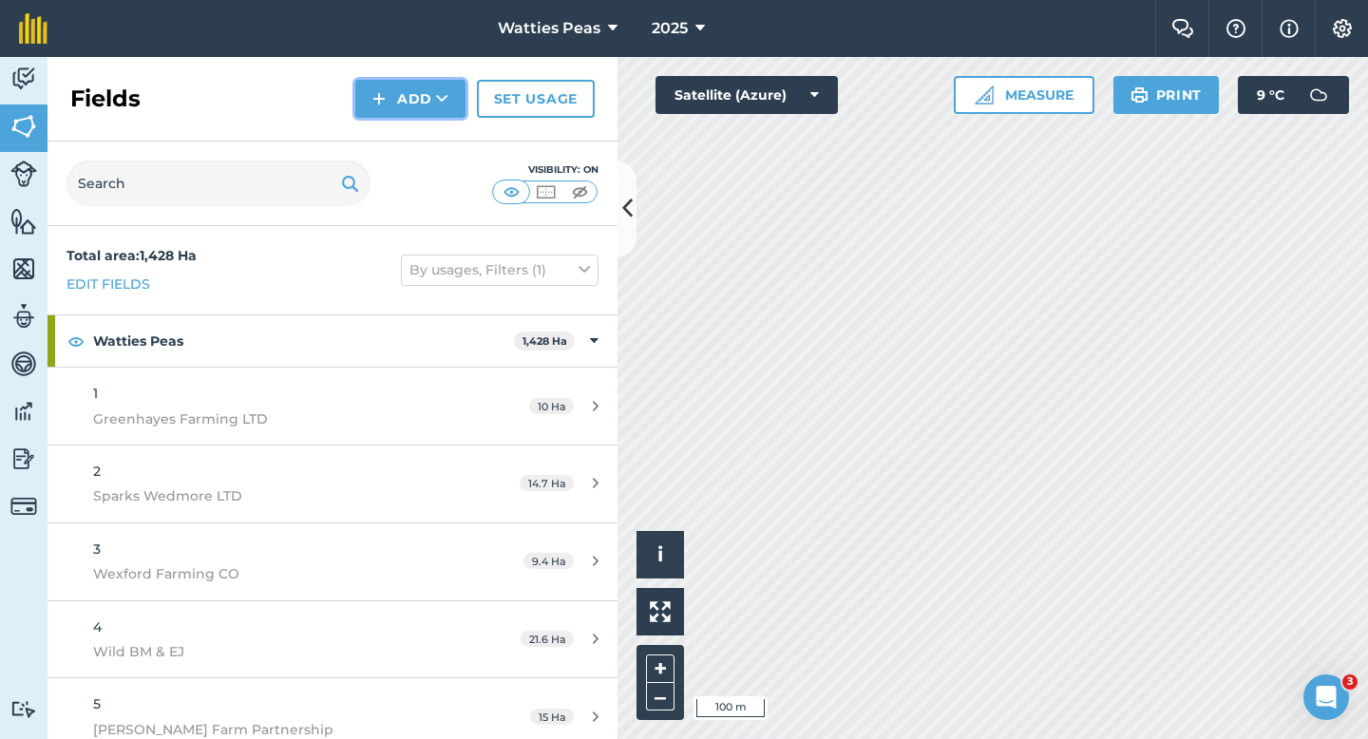
click at [397, 115] on button "Add" at bounding box center [410, 99] width 110 height 38
click at [397, 139] on link "Draw" at bounding box center [410, 142] width 105 height 42
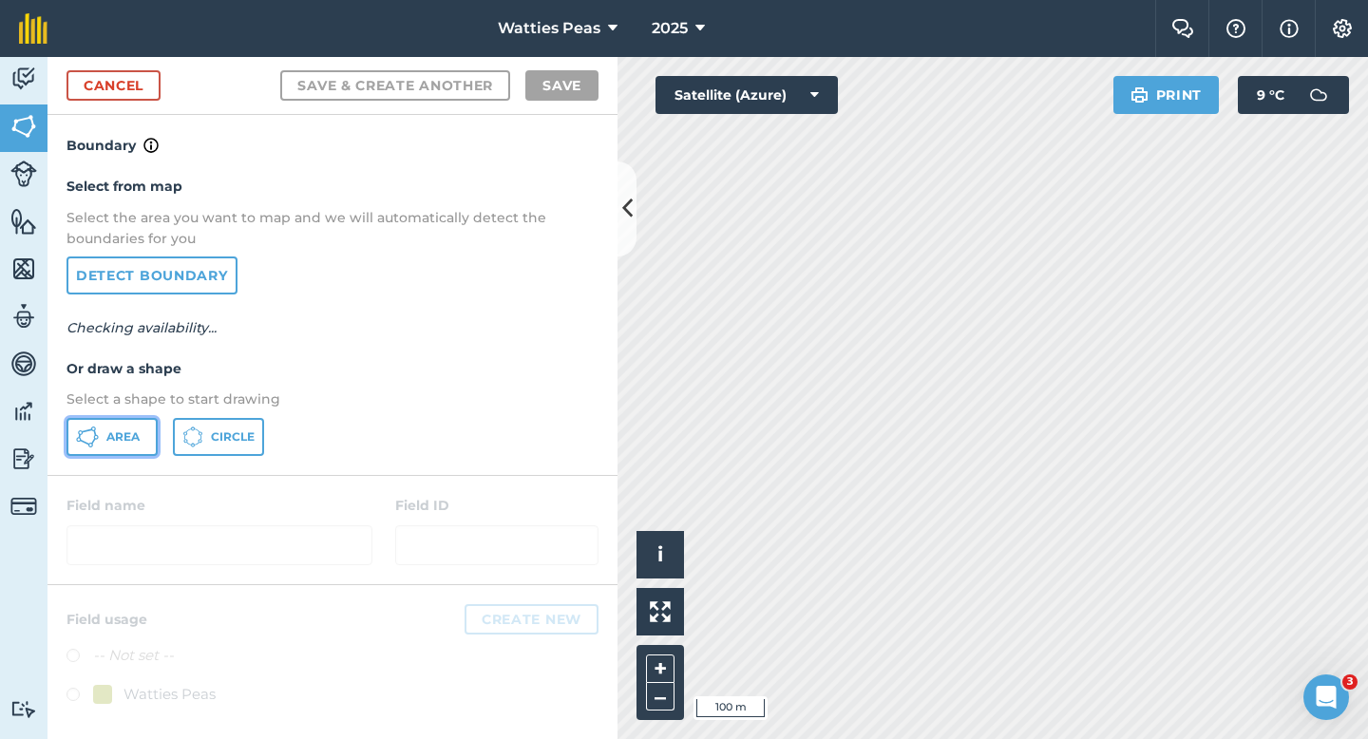
click at [128, 426] on button "Area" at bounding box center [112, 437] width 91 height 38
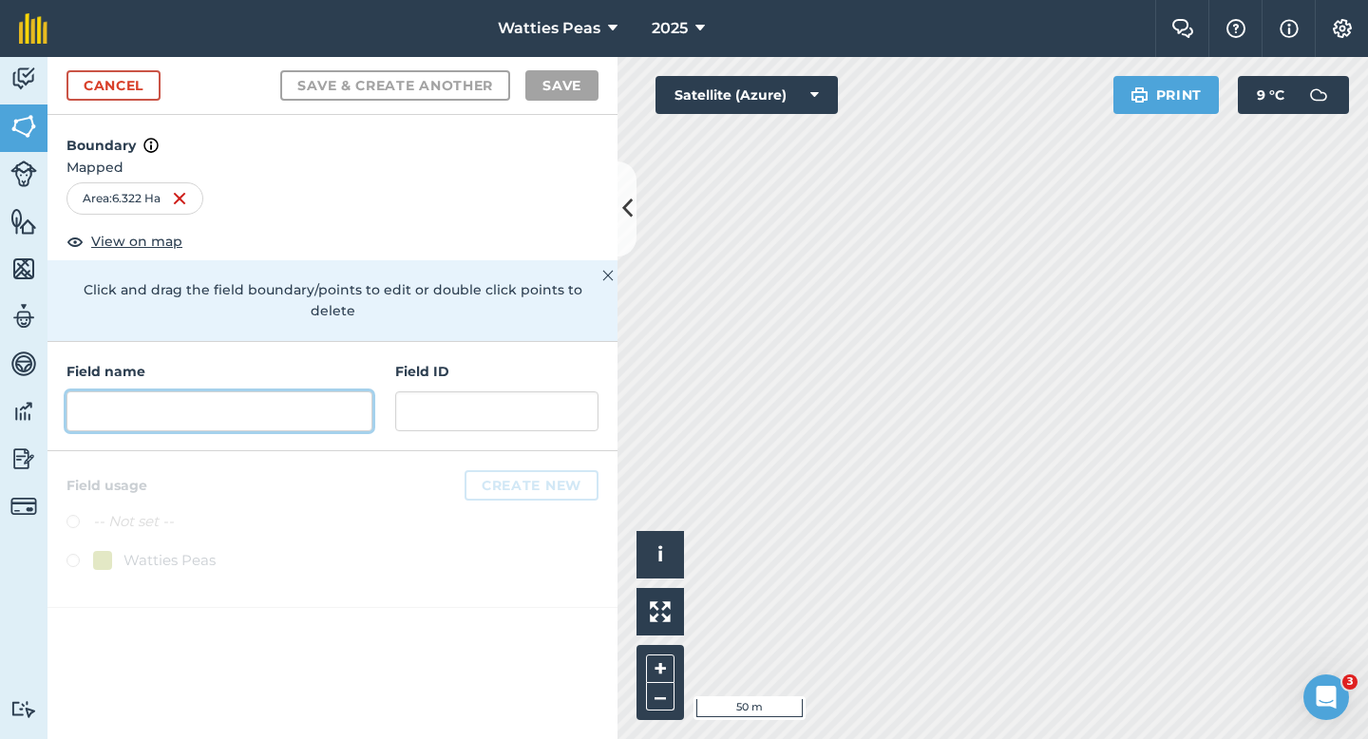
click at [365, 401] on input "text" at bounding box center [220, 411] width 306 height 40
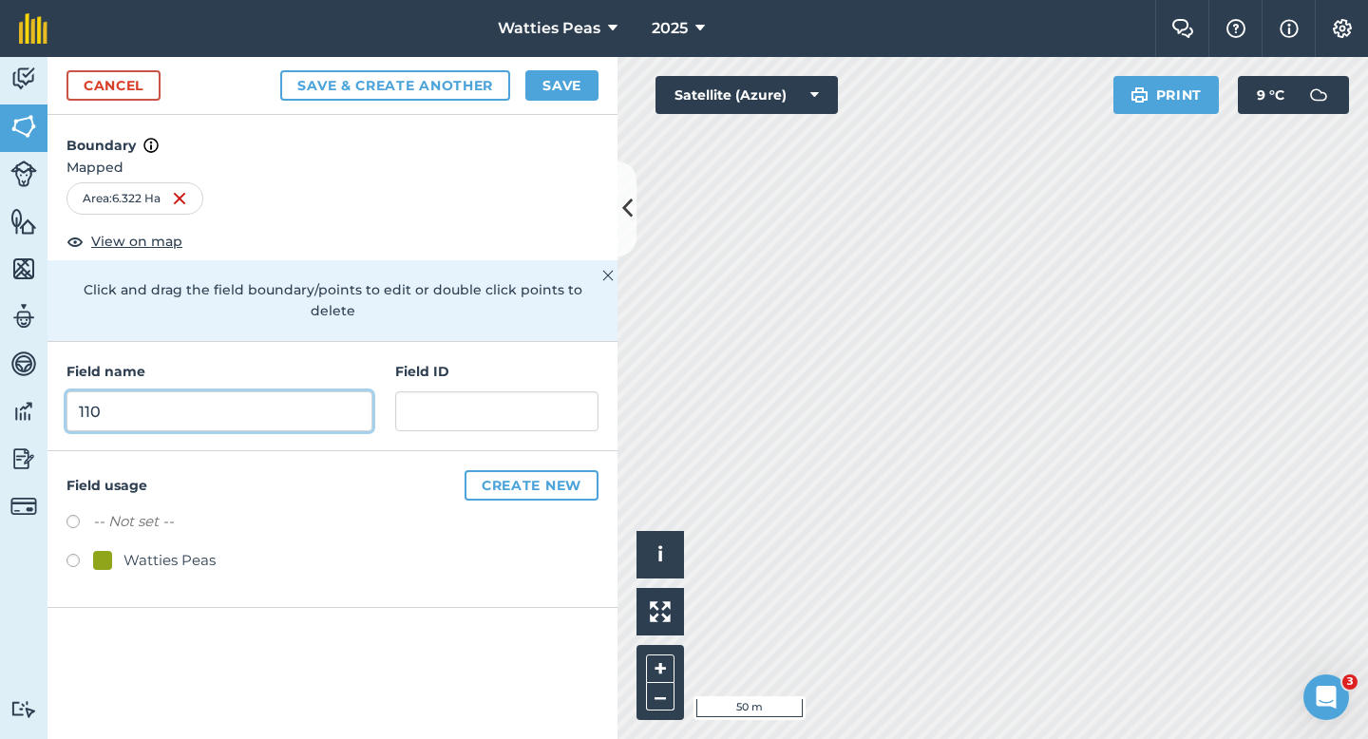
type input "110"
click at [192, 554] on div "Watties Peas" at bounding box center [333, 563] width 532 height 28
click at [193, 549] on div "Watties Peas" at bounding box center [170, 560] width 92 height 23
radio input "true"
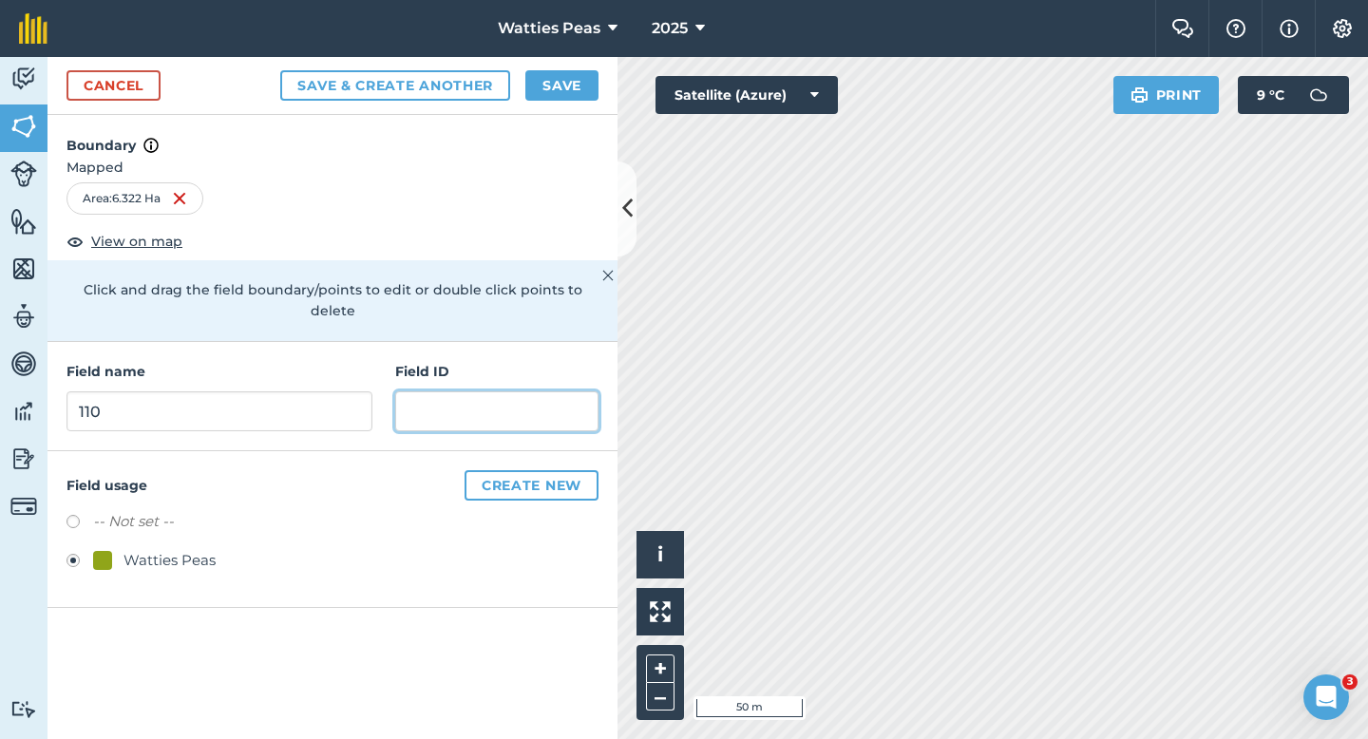
click at [436, 391] on input "text" at bounding box center [496, 411] width 203 height 40
type input "FUF Limited"
click at [570, 66] on div "Cancel Save & Create Another Save" at bounding box center [333, 86] width 570 height 58
click at [570, 70] on button "Save" at bounding box center [561, 85] width 73 height 30
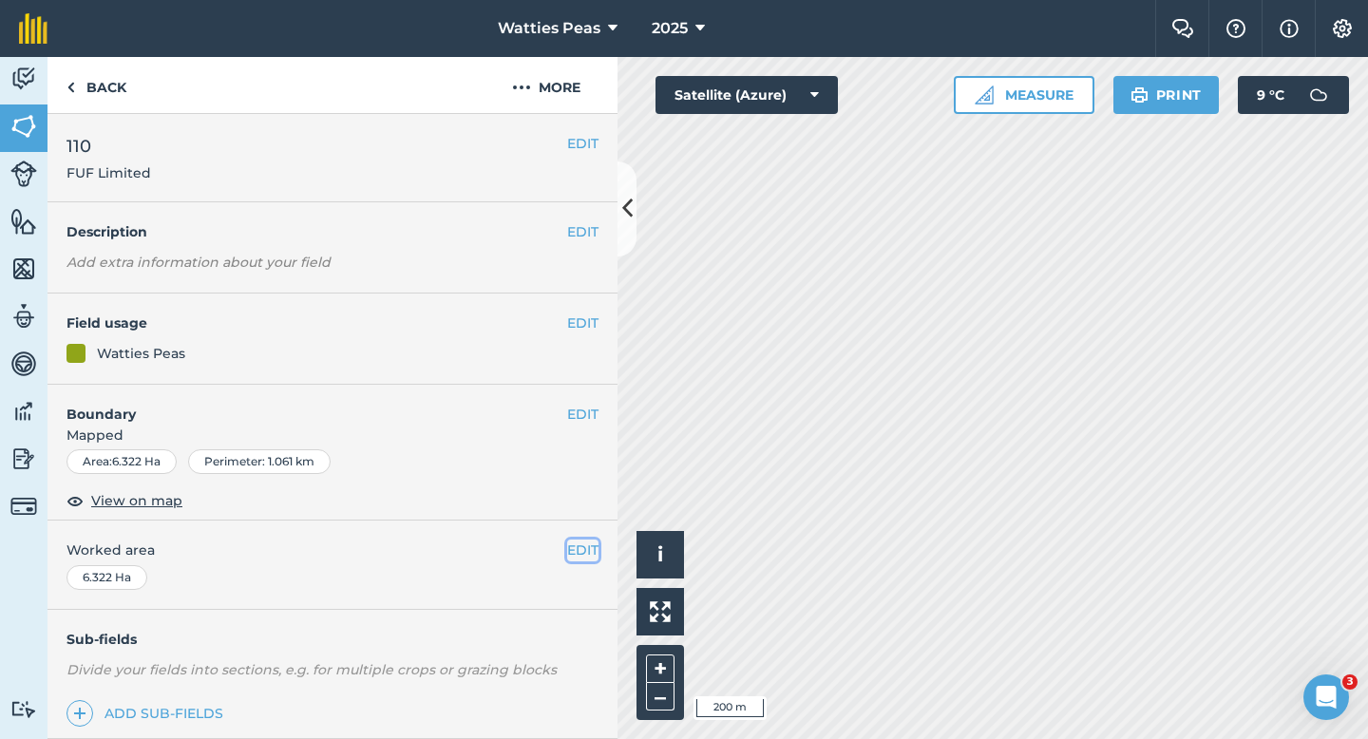
click at [579, 559] on button "EDIT" at bounding box center [582, 550] width 31 height 21
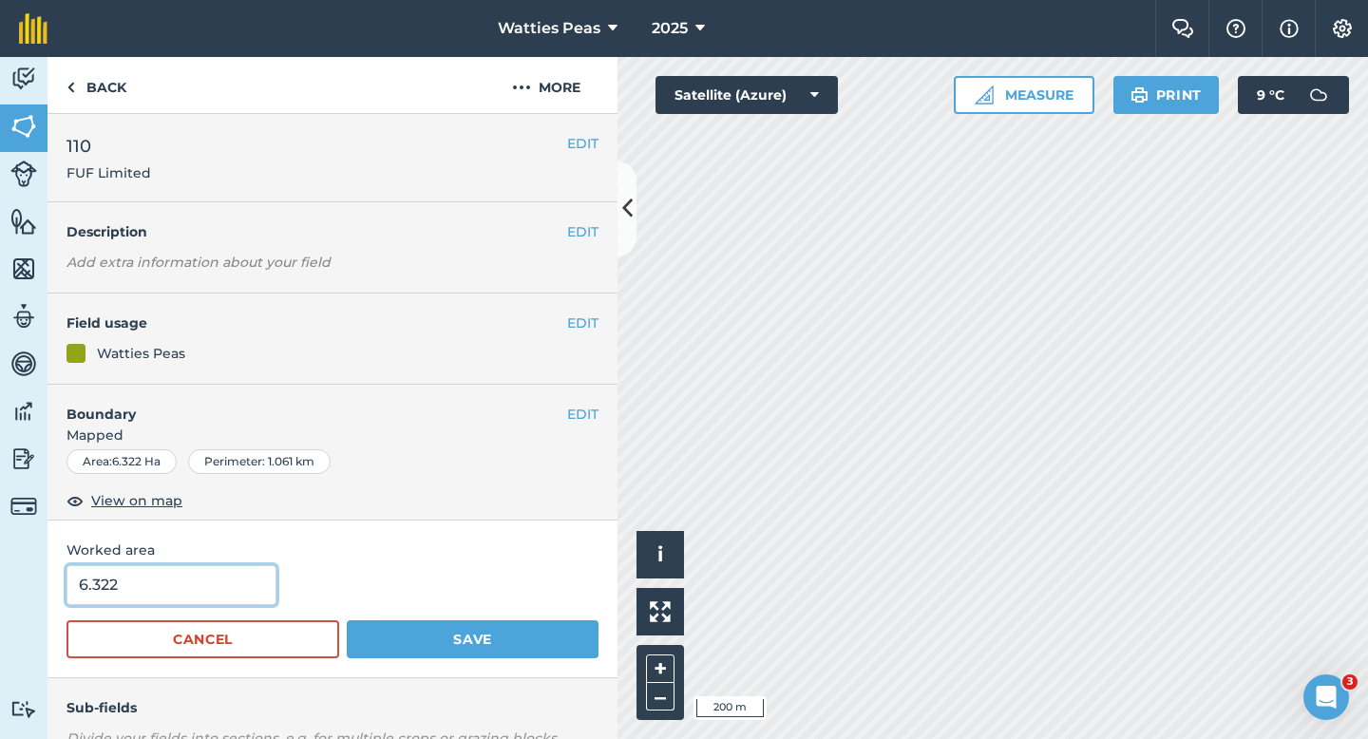
click at [173, 575] on input "6.322" at bounding box center [172, 585] width 210 height 40
click at [184, 585] on input "6.322" at bounding box center [172, 585] width 210 height 40
type input "6.3"
click at [347, 620] on button "Save" at bounding box center [473, 639] width 252 height 38
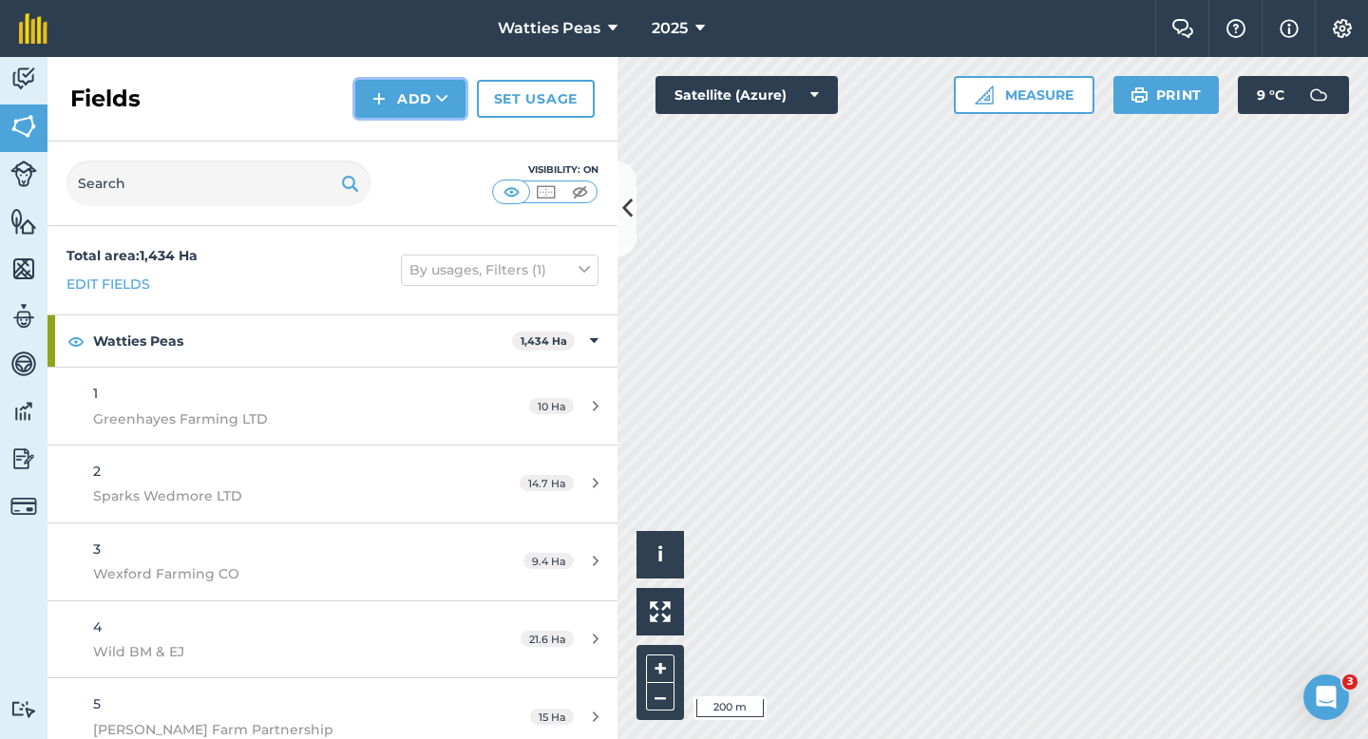
click at [414, 111] on button "Add" at bounding box center [410, 99] width 110 height 38
click at [414, 129] on link "Draw" at bounding box center [410, 142] width 105 height 42
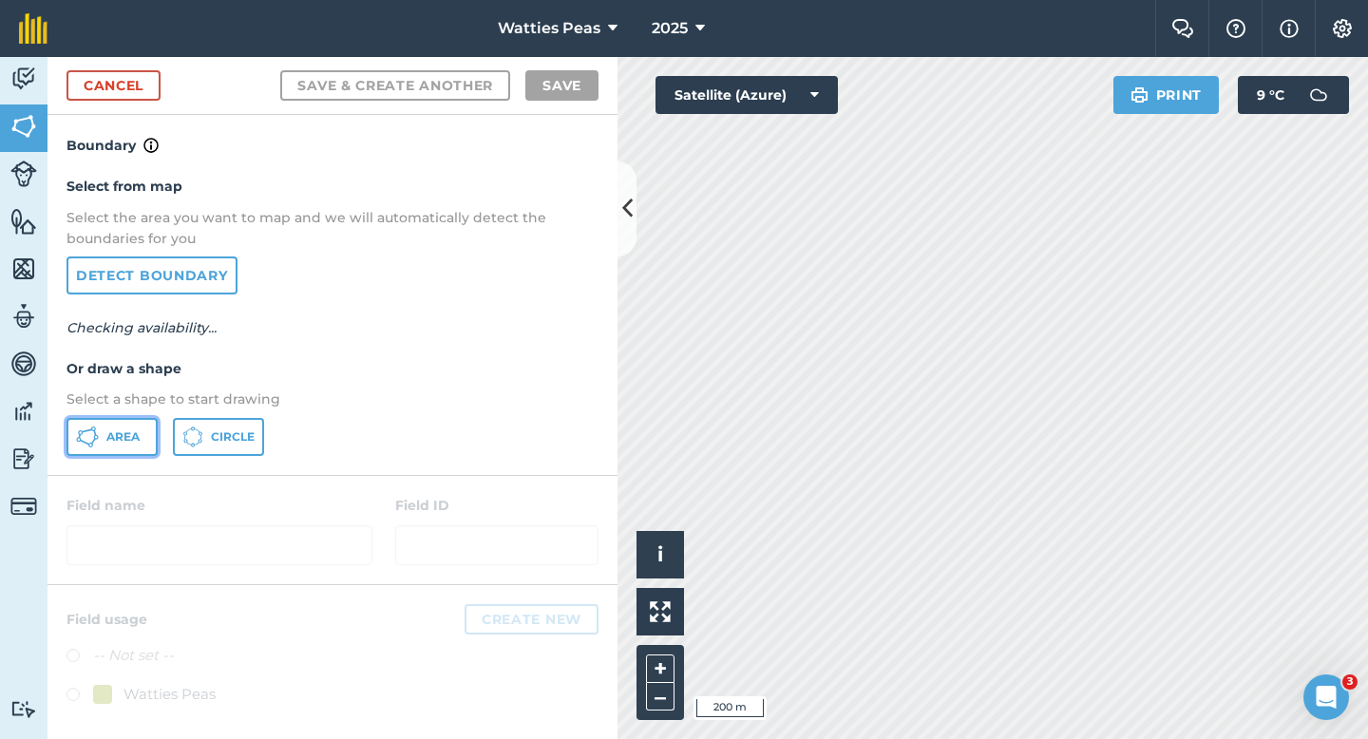
click at [122, 419] on button "Area" at bounding box center [112, 437] width 91 height 38
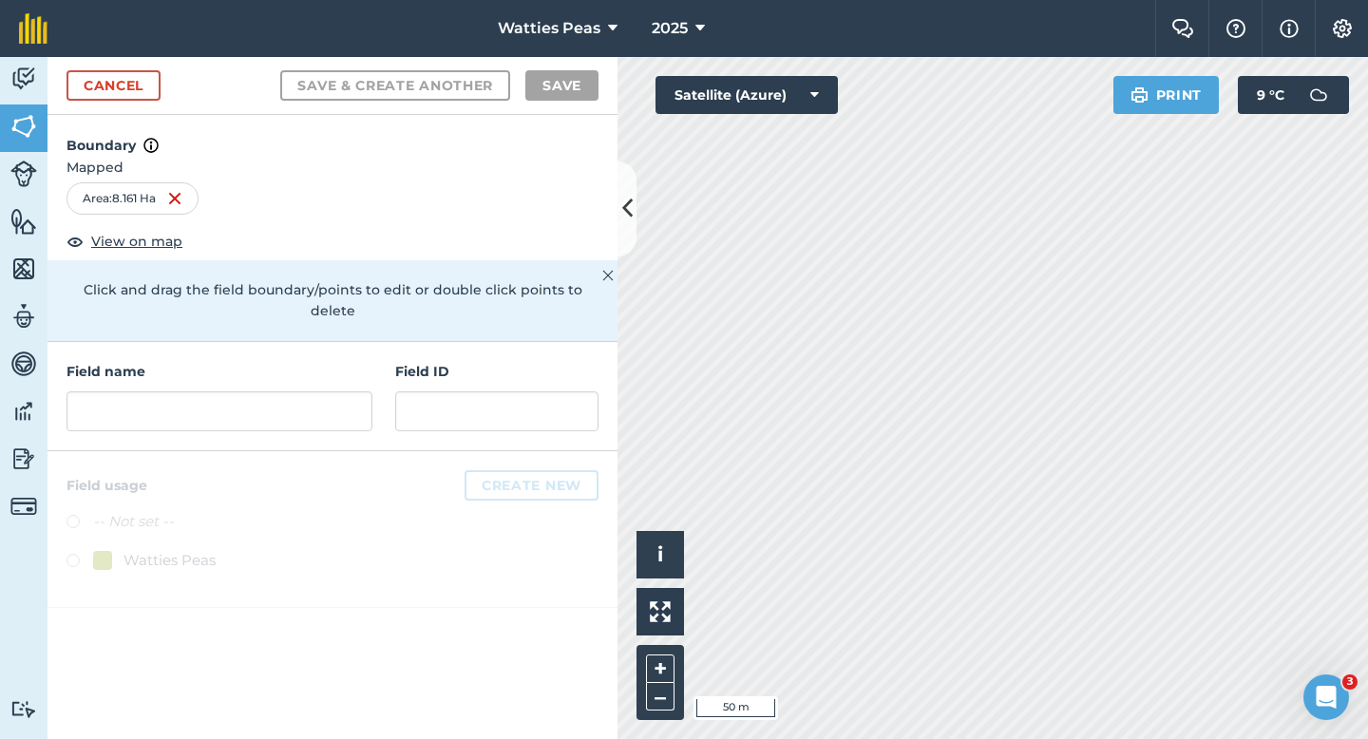
click at [340, 424] on div "Field name Field ID" at bounding box center [333, 396] width 570 height 109
click at [340, 399] on input "text" at bounding box center [220, 411] width 306 height 40
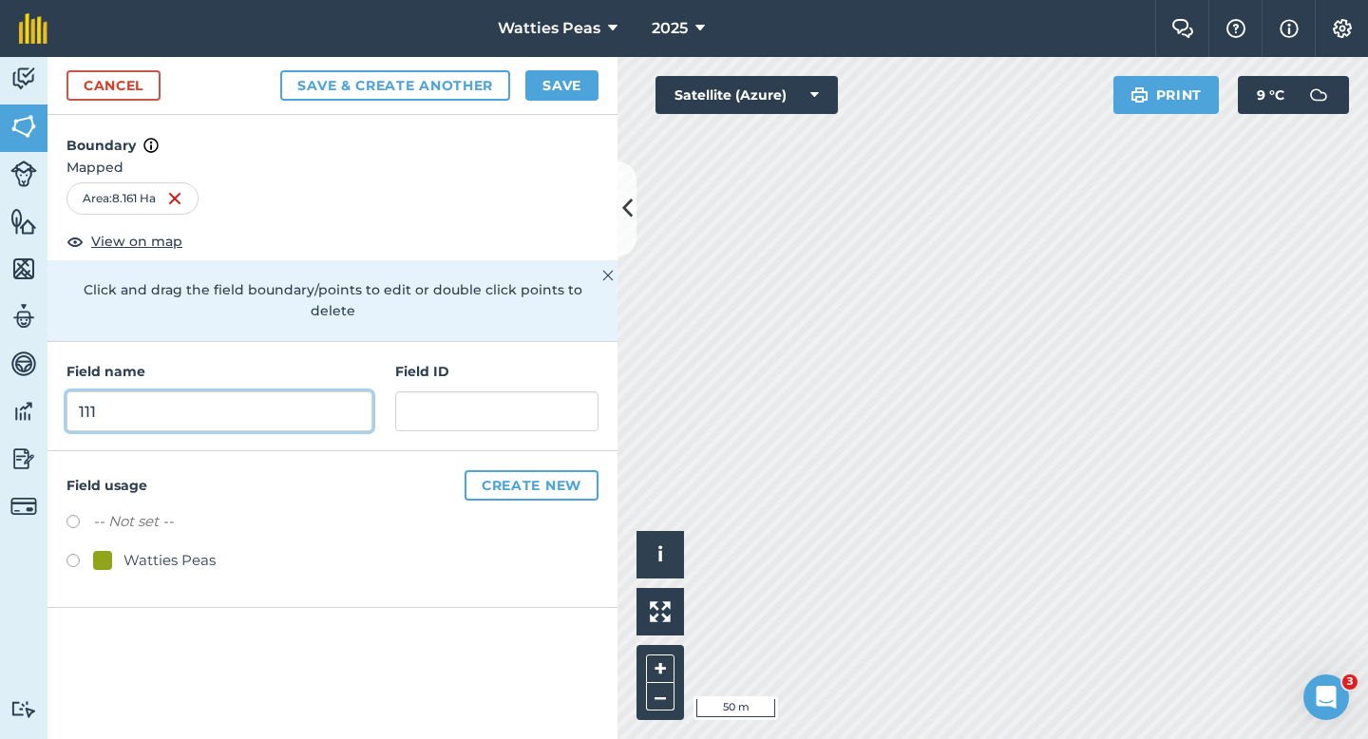
type input "111"
click at [178, 549] on div "Watties Peas" at bounding box center [170, 560] width 92 height 23
radio input "true"
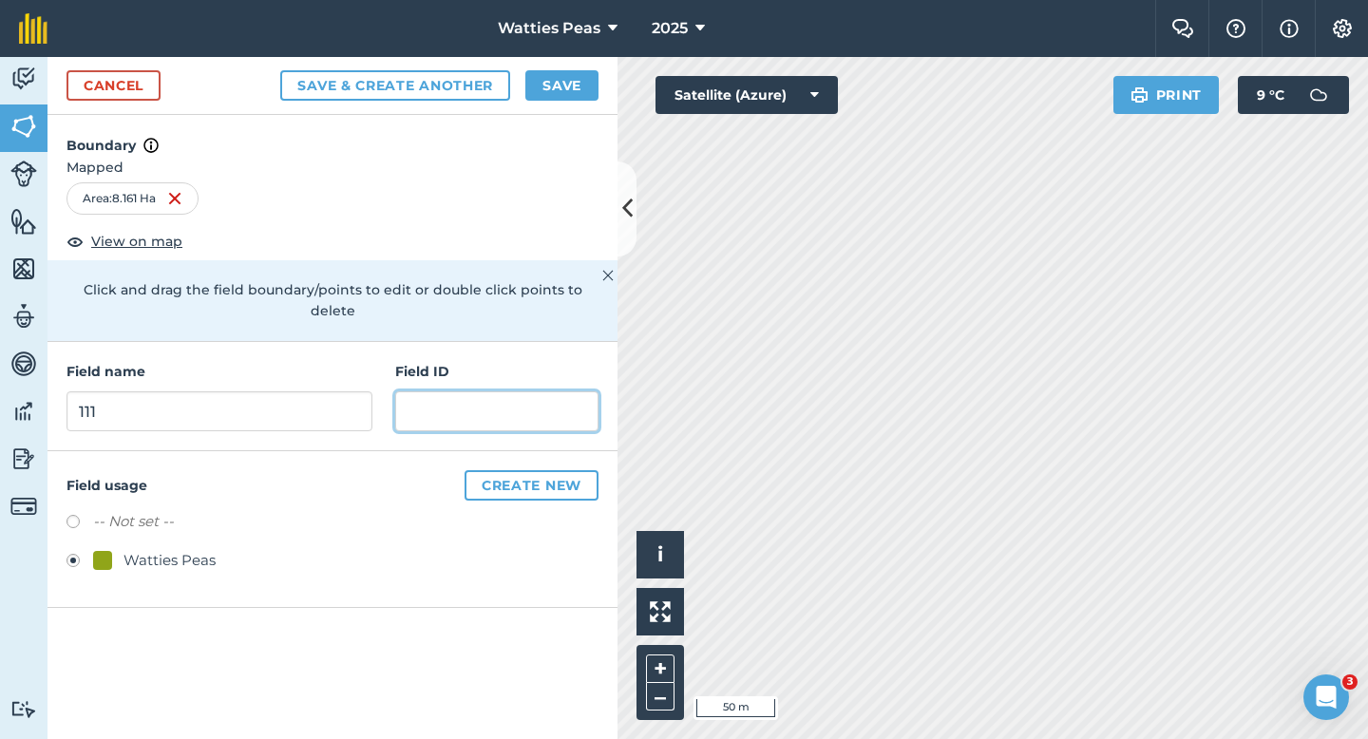
click at [456, 401] on input "text" at bounding box center [496, 411] width 203 height 40
click at [568, 67] on div "Cancel Save & Create Another Save" at bounding box center [333, 86] width 570 height 58
click at [447, 391] on input "FUF limited" at bounding box center [496, 411] width 203 height 40
type input "FUF Limited"
click at [558, 87] on button "Save" at bounding box center [561, 85] width 73 height 30
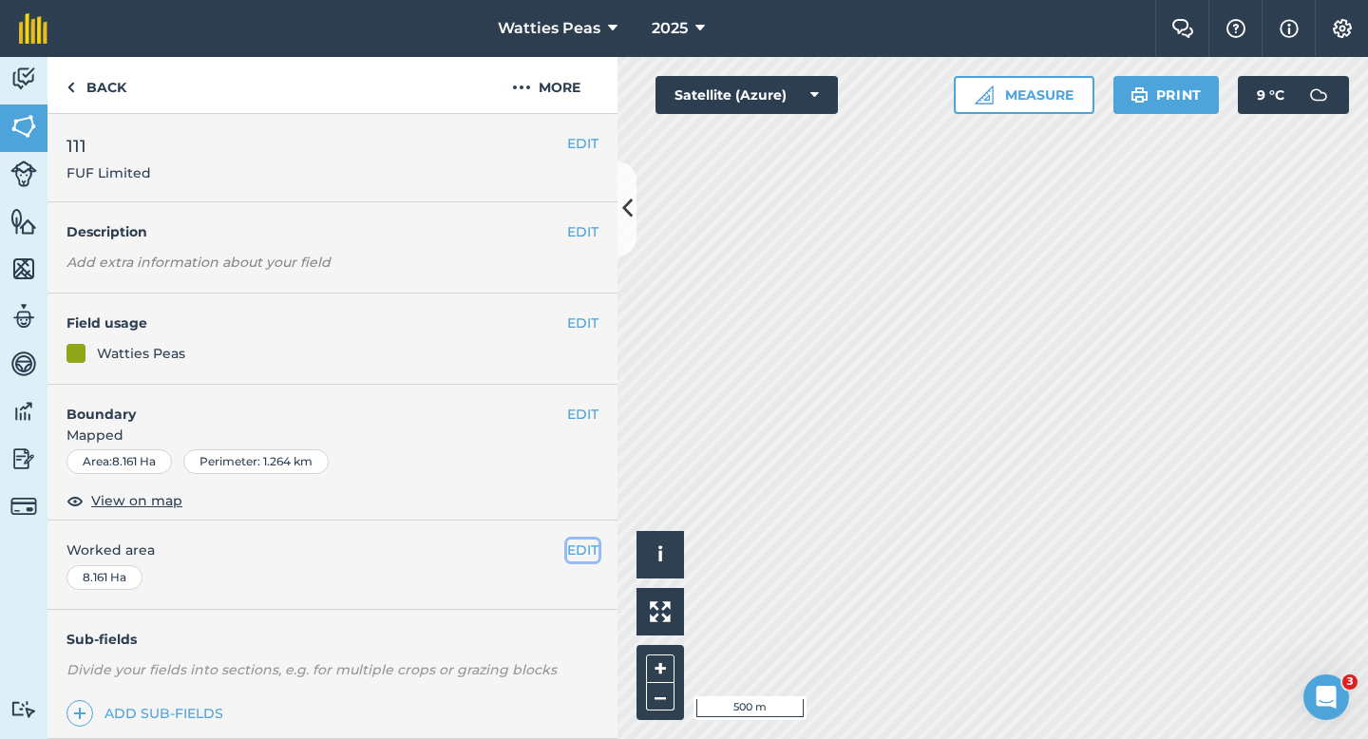
click at [594, 557] on button "EDIT" at bounding box center [582, 550] width 31 height 21
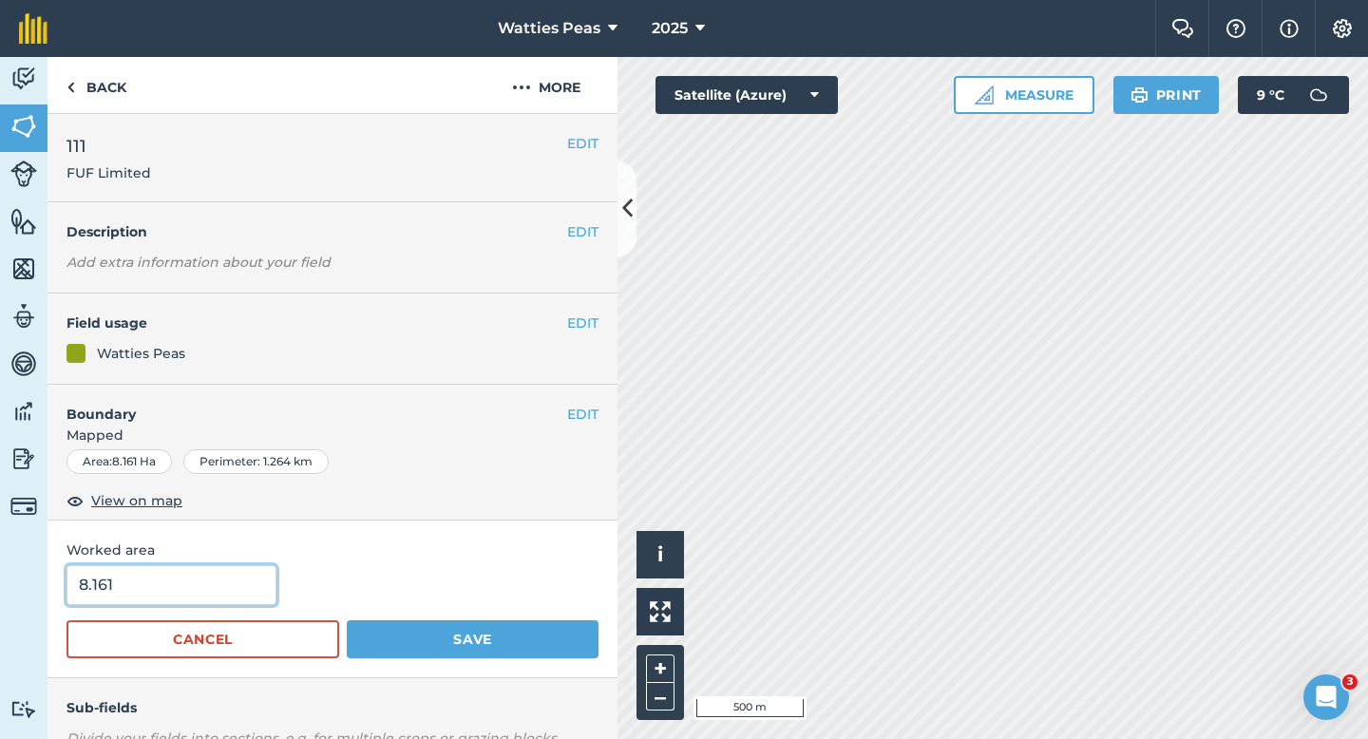
click at [191, 593] on input "8.161" at bounding box center [172, 585] width 210 height 40
type input "8.2"
click at [347, 620] on button "Save" at bounding box center [473, 639] width 252 height 38
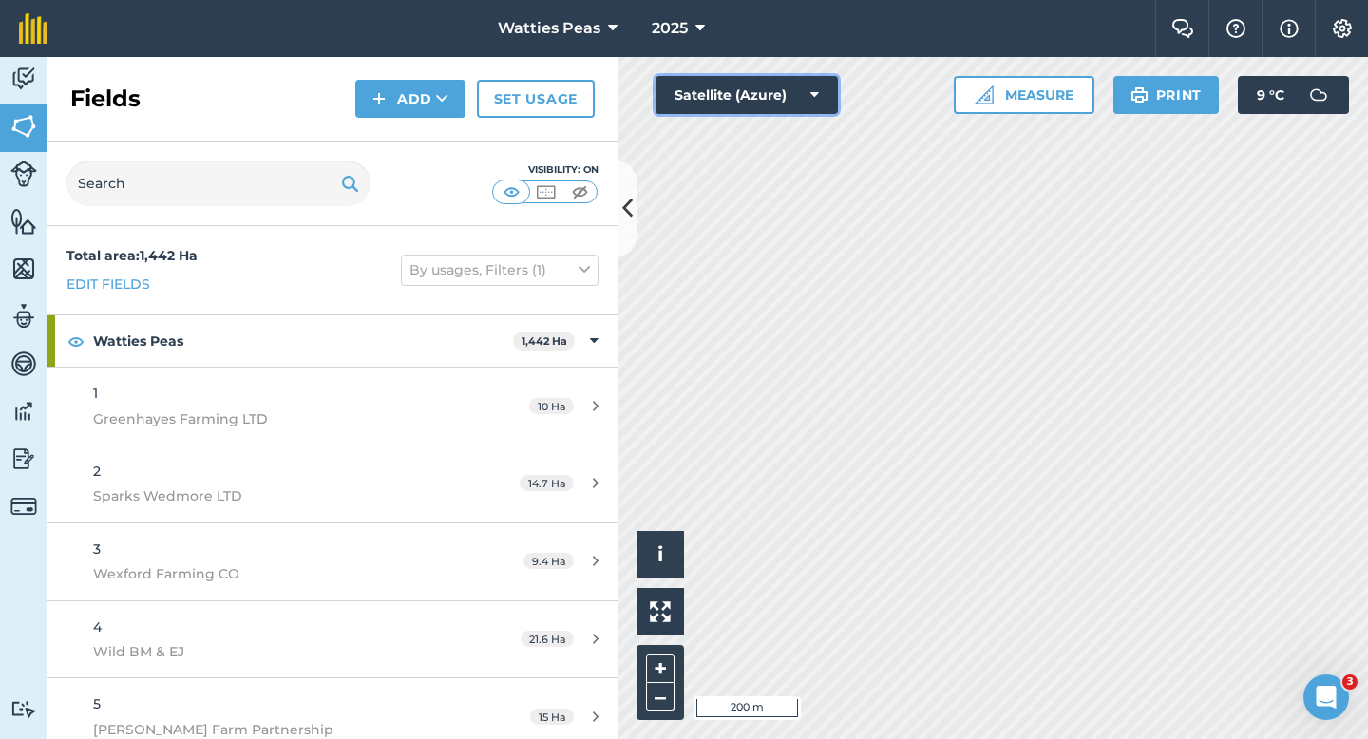
click at [787, 80] on button "Satellite (Azure)" at bounding box center [747, 95] width 182 height 38
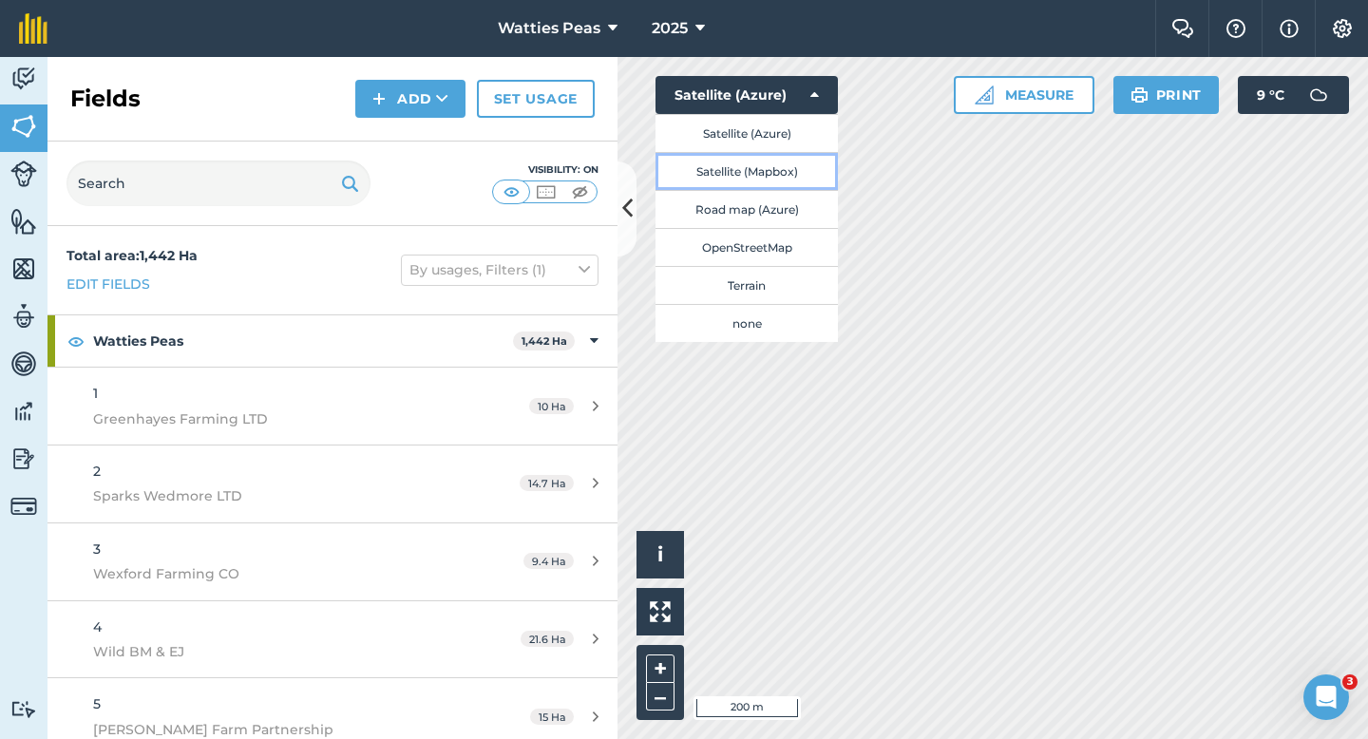
click at [786, 159] on button "Satellite (Mapbox)" at bounding box center [747, 171] width 182 height 38
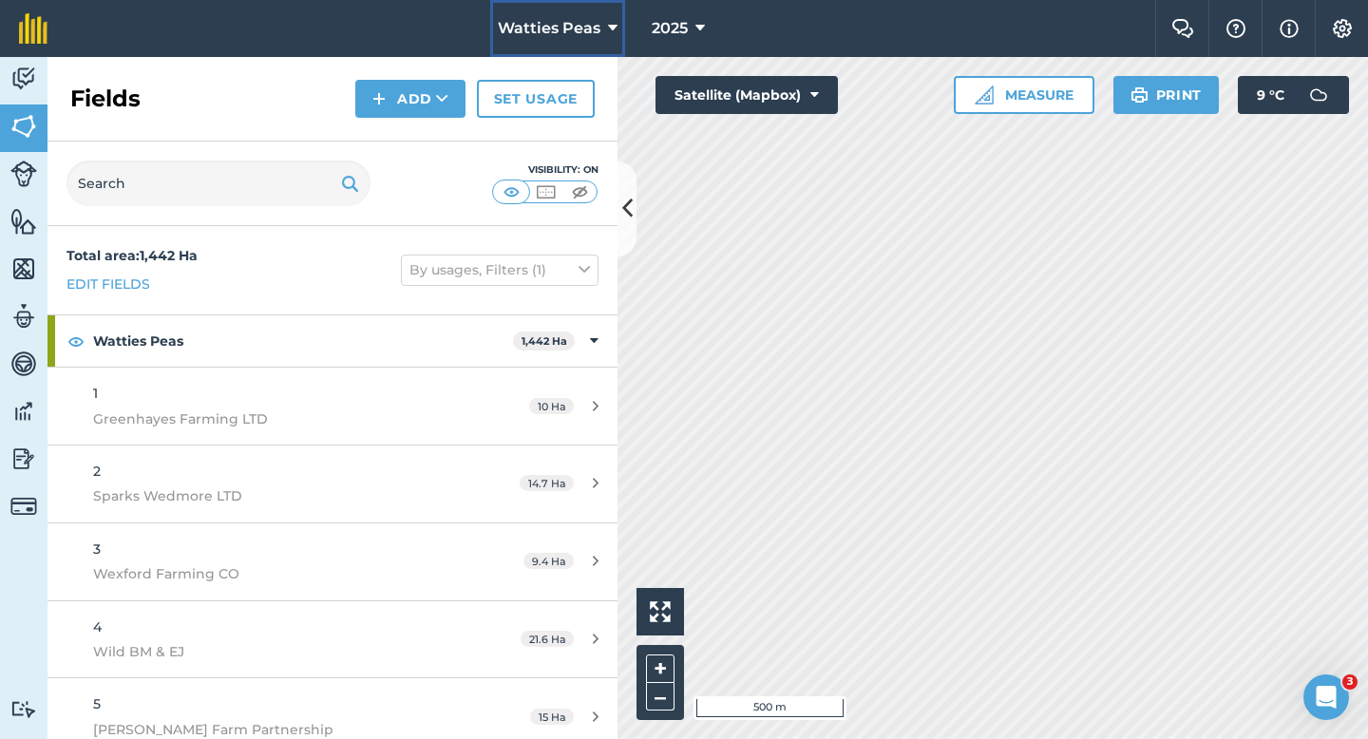
click at [605, 26] on button "Watties Peas" at bounding box center [557, 28] width 135 height 57
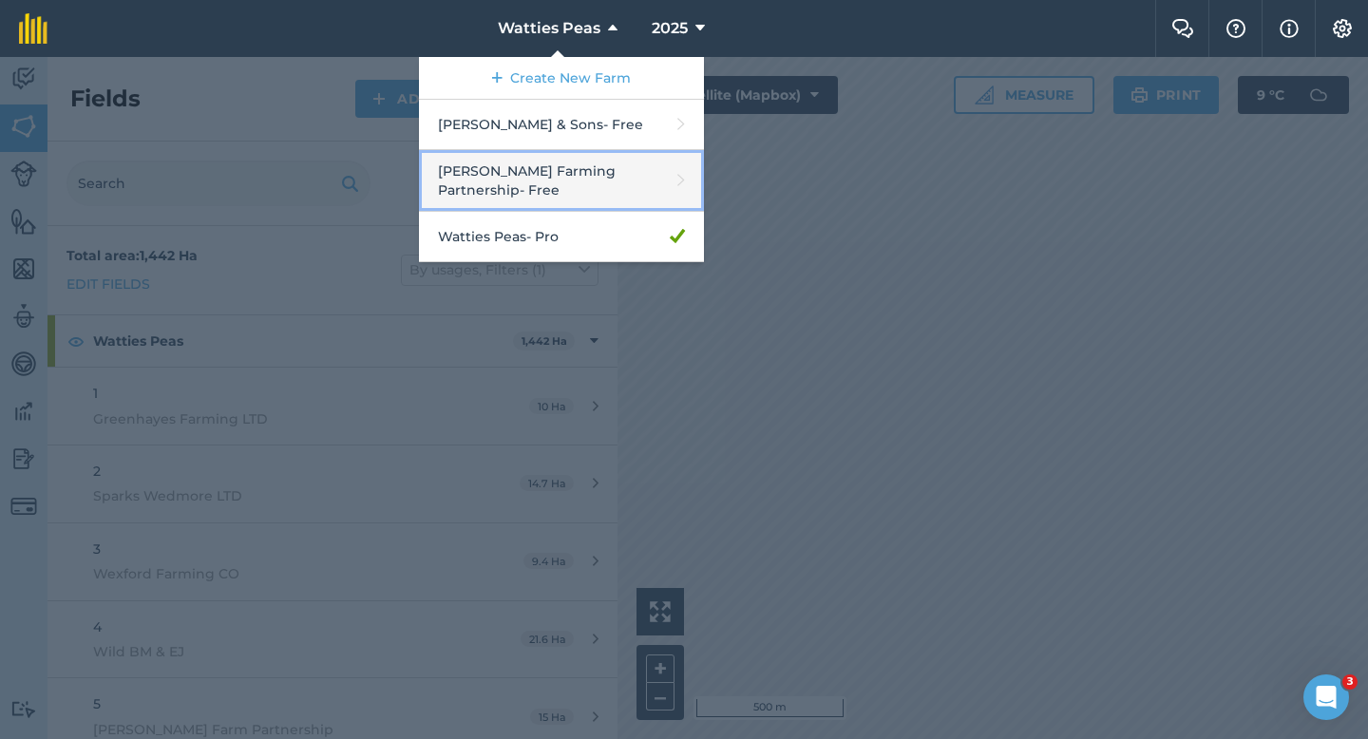
click at [530, 176] on link "[PERSON_NAME] Farming Partnership - Free" at bounding box center [561, 181] width 285 height 62
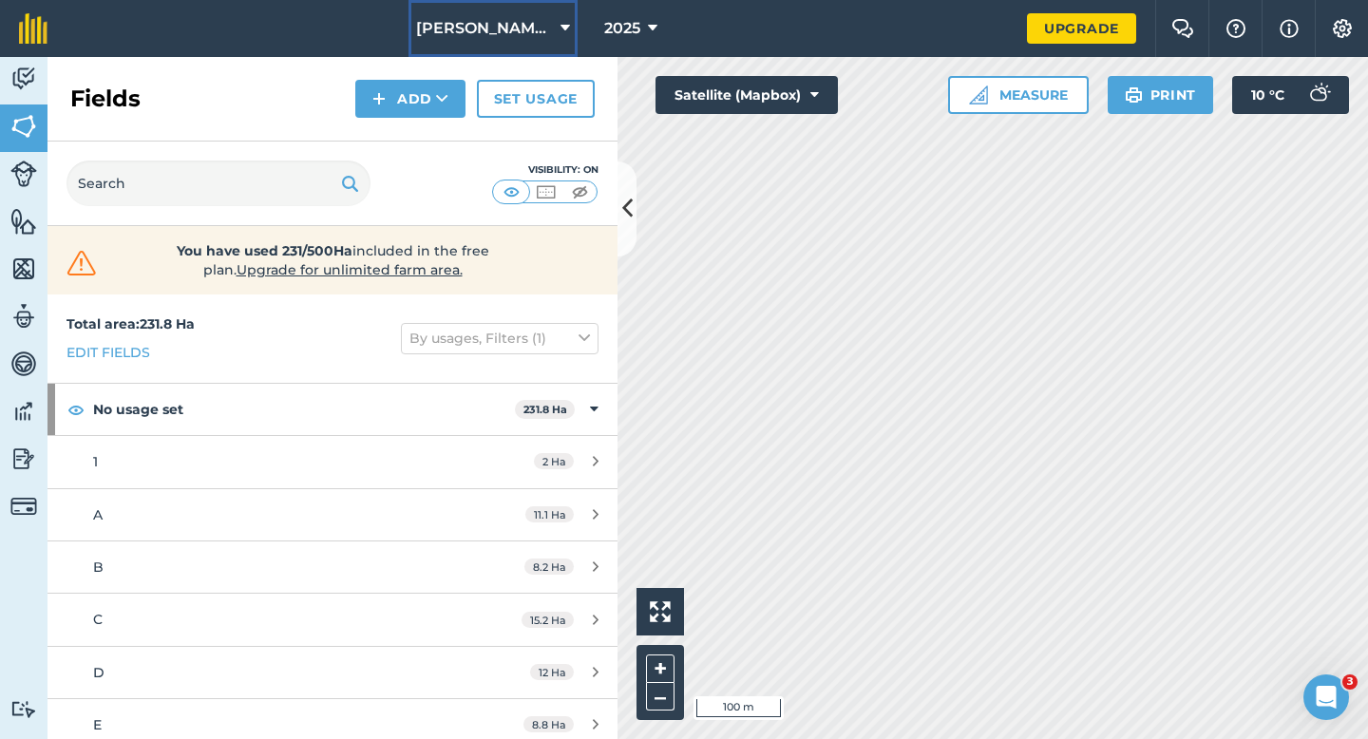
click at [476, 20] on span "[PERSON_NAME] Farming Partnership" at bounding box center [484, 28] width 137 height 23
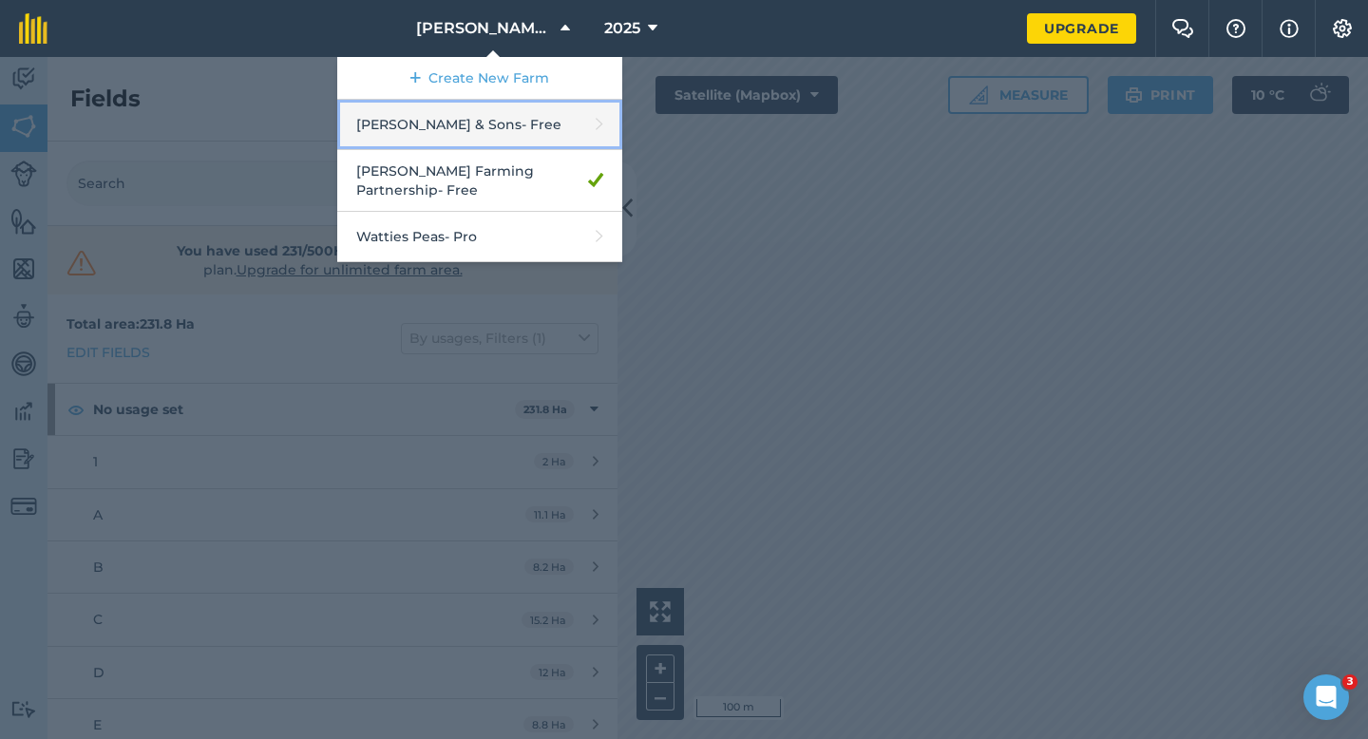
click at [587, 134] on link "[PERSON_NAME] & Sons - Free" at bounding box center [479, 125] width 285 height 50
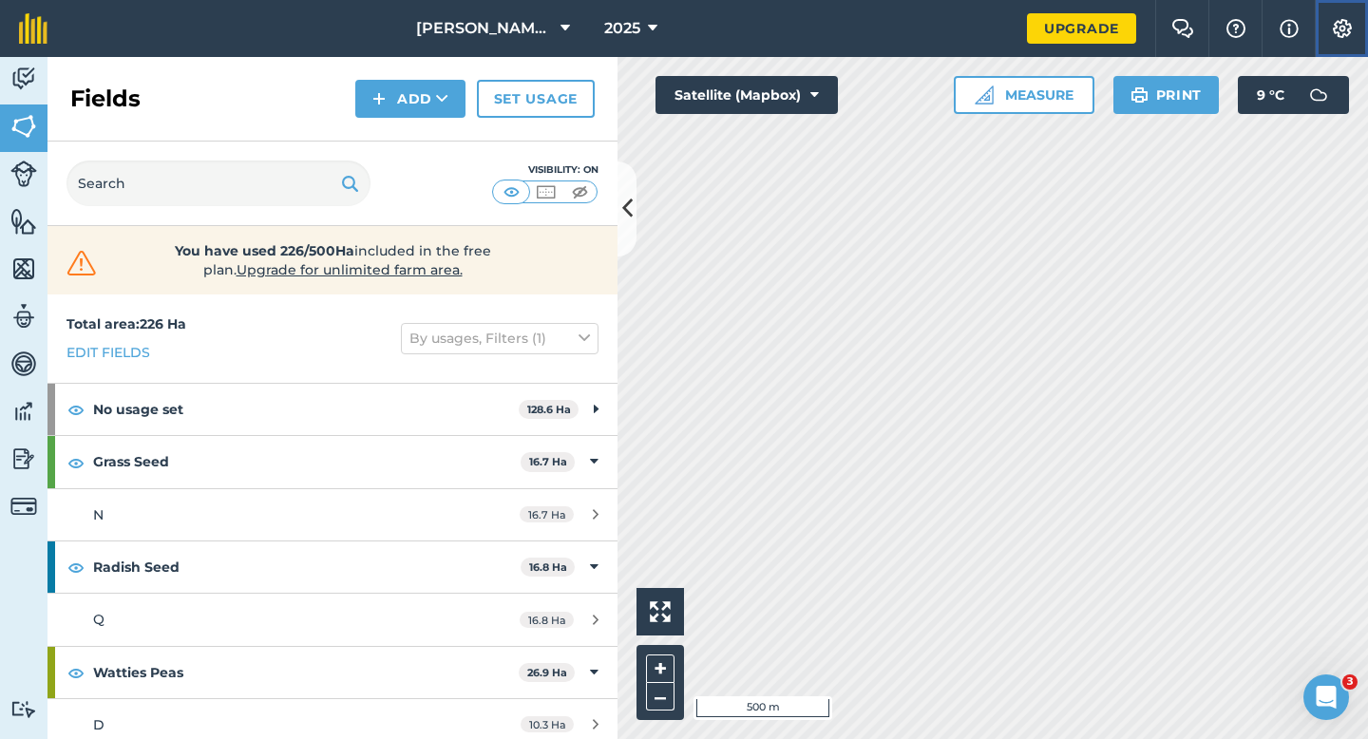
click at [1338, 35] on img at bounding box center [1342, 28] width 23 height 19
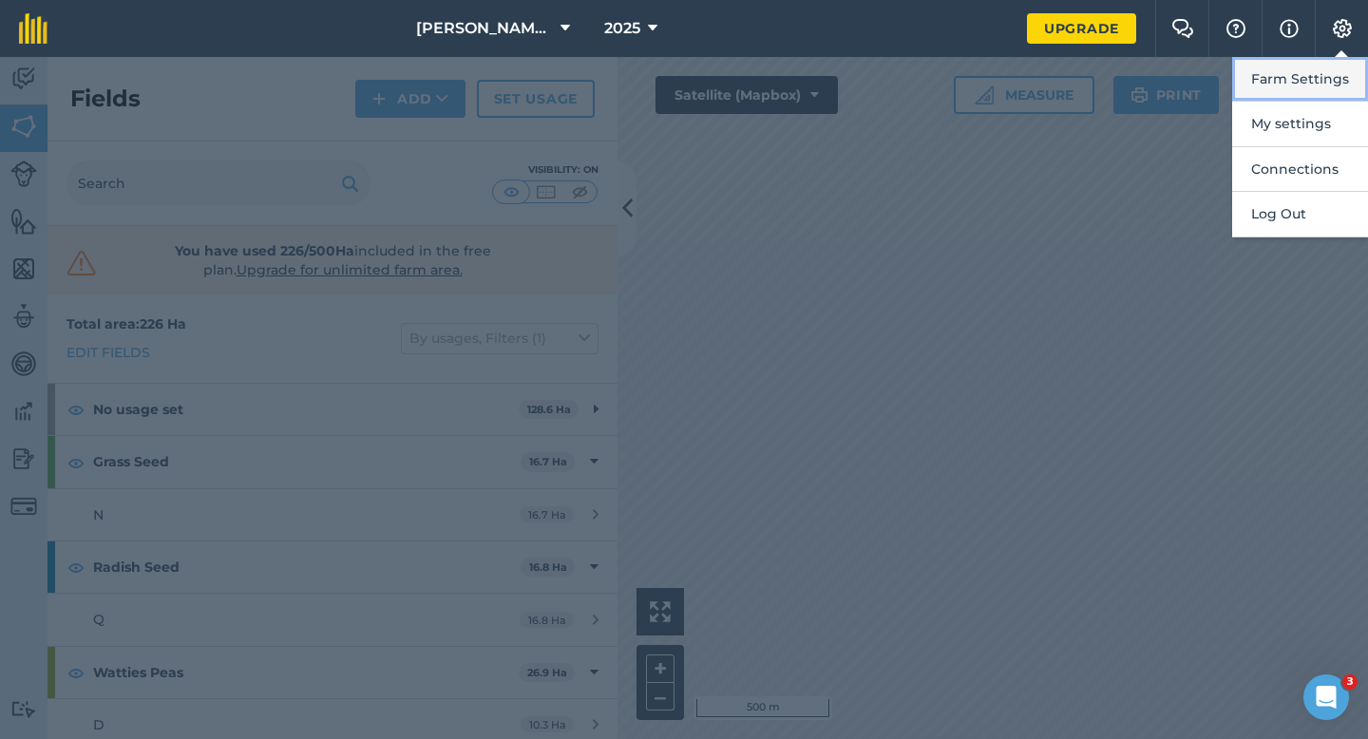
click at [1325, 60] on button "Farm Settings" at bounding box center [1300, 79] width 136 height 45
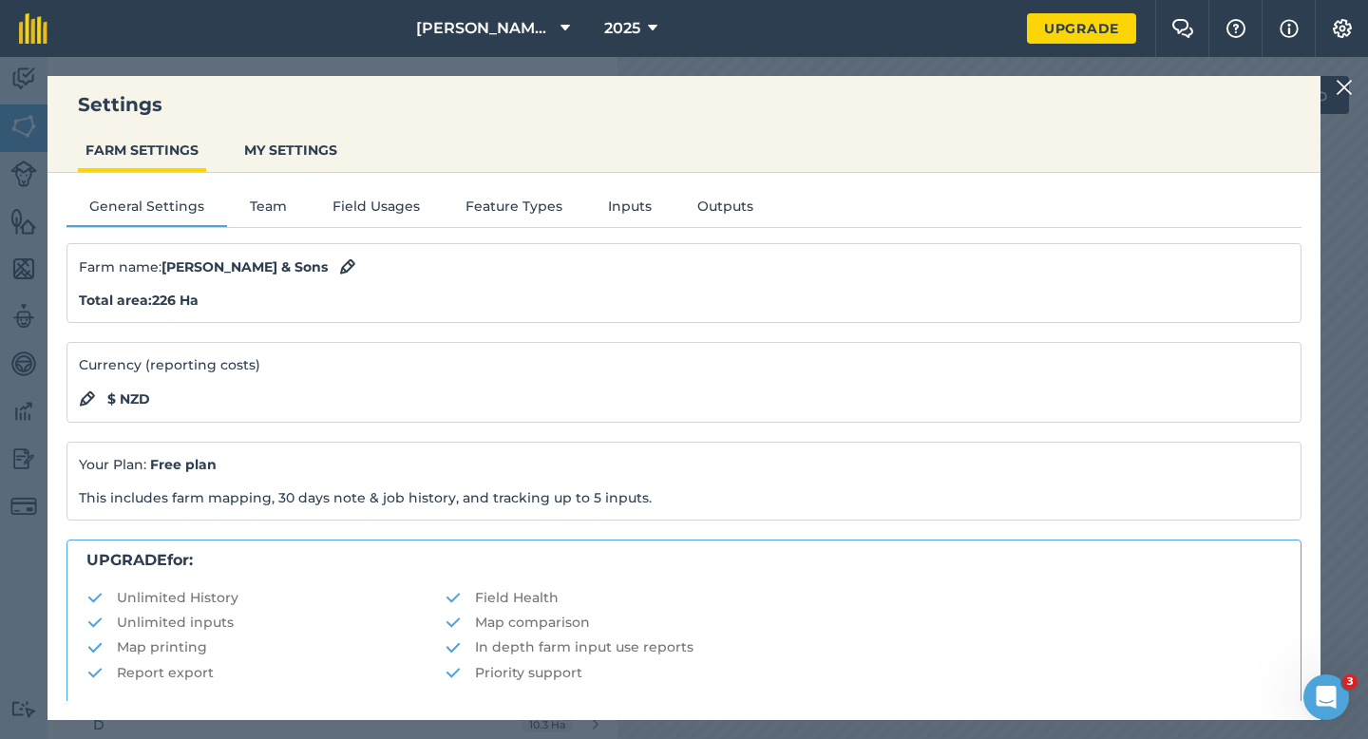
scroll to position [365, 0]
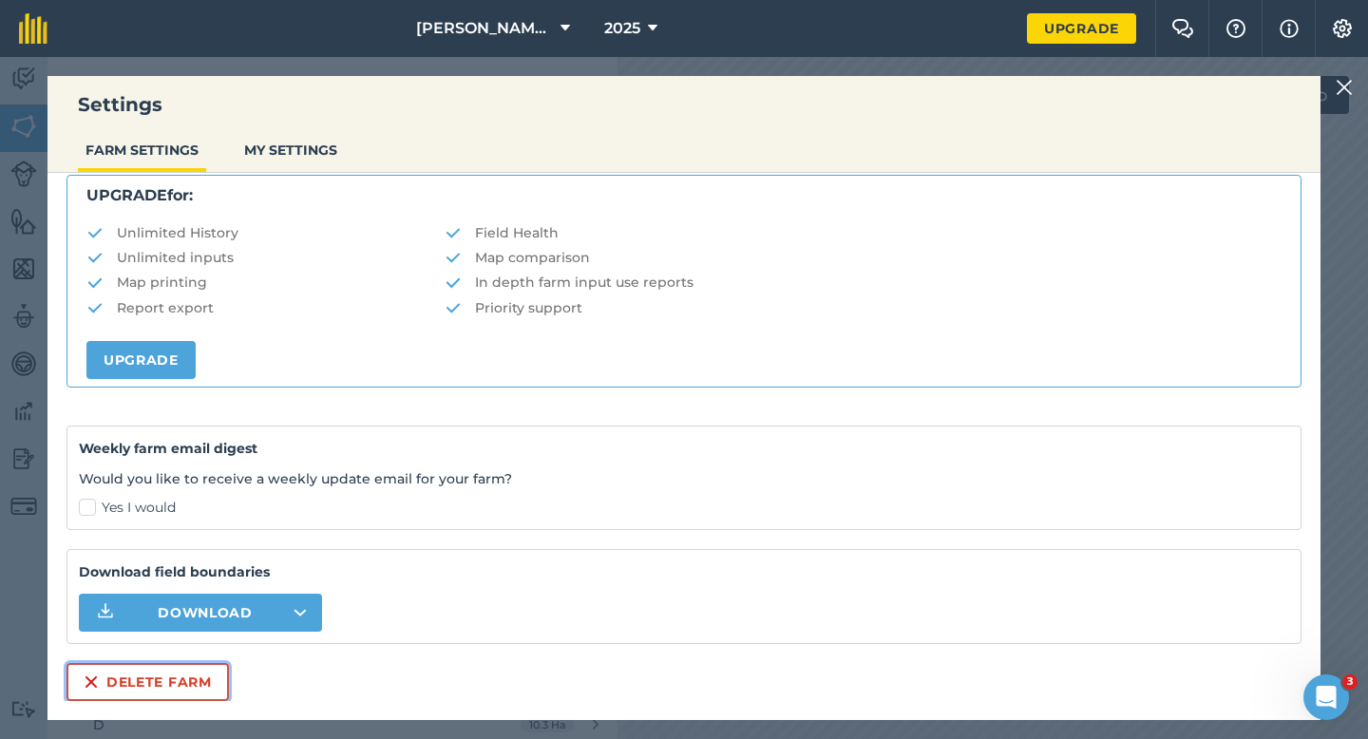
click at [191, 691] on button "Delete farm" at bounding box center [148, 682] width 162 height 38
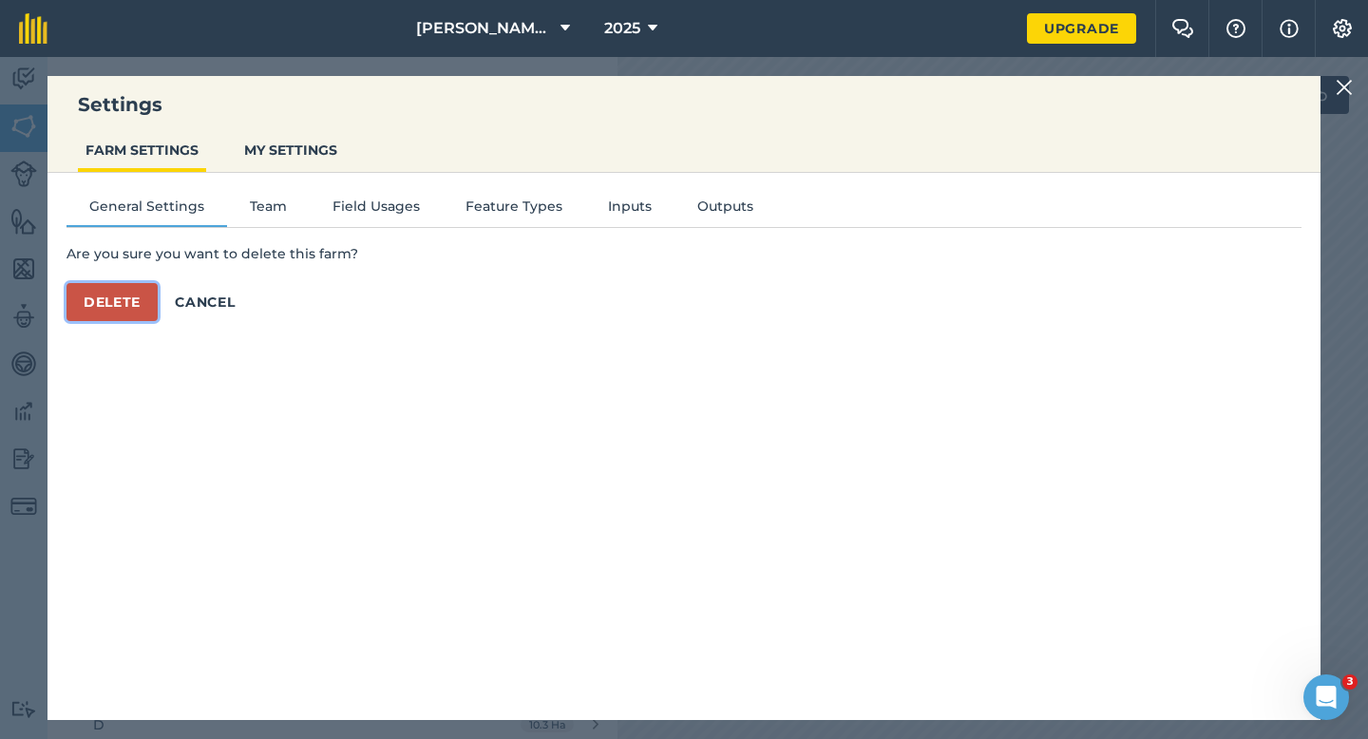
click at [121, 288] on button "Delete" at bounding box center [112, 302] width 91 height 38
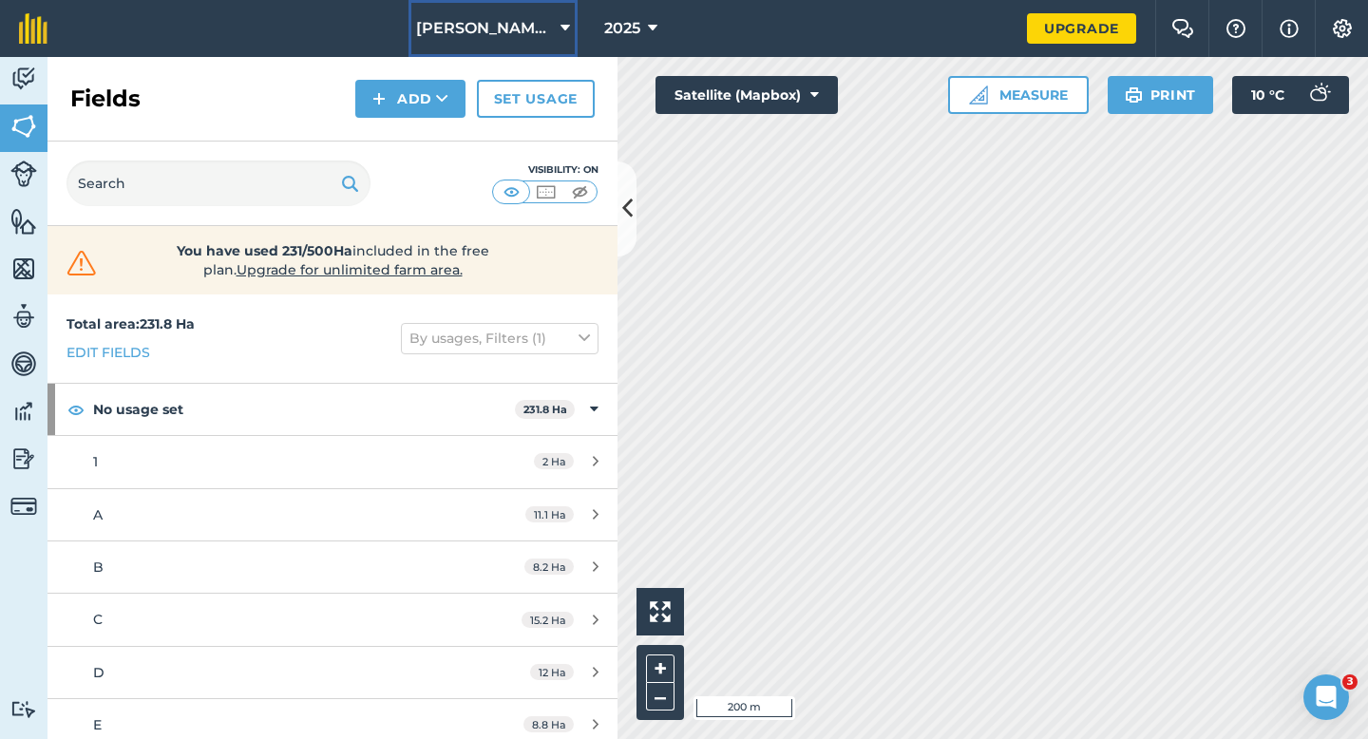
click at [558, 37] on button "[PERSON_NAME] Farming Partnership" at bounding box center [493, 28] width 169 height 57
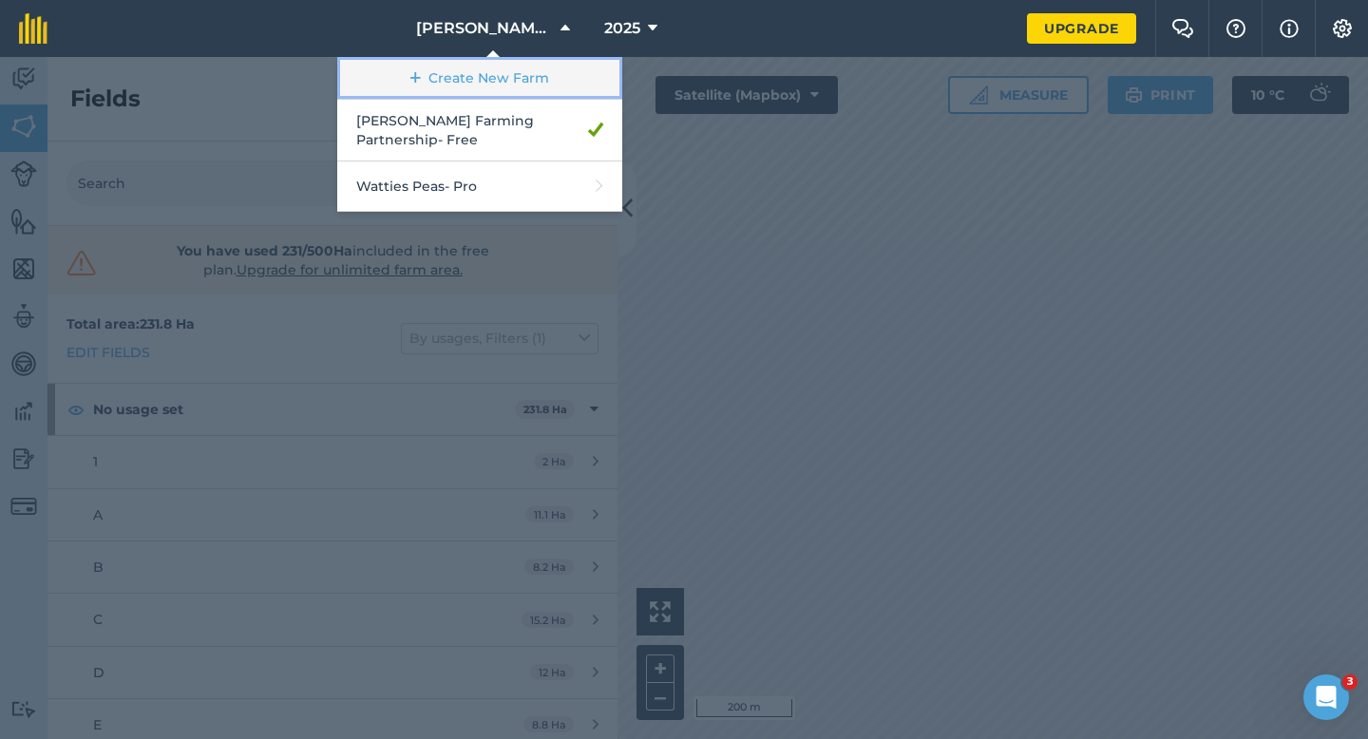
click at [537, 76] on link "Create New Farm" at bounding box center [479, 78] width 285 height 43
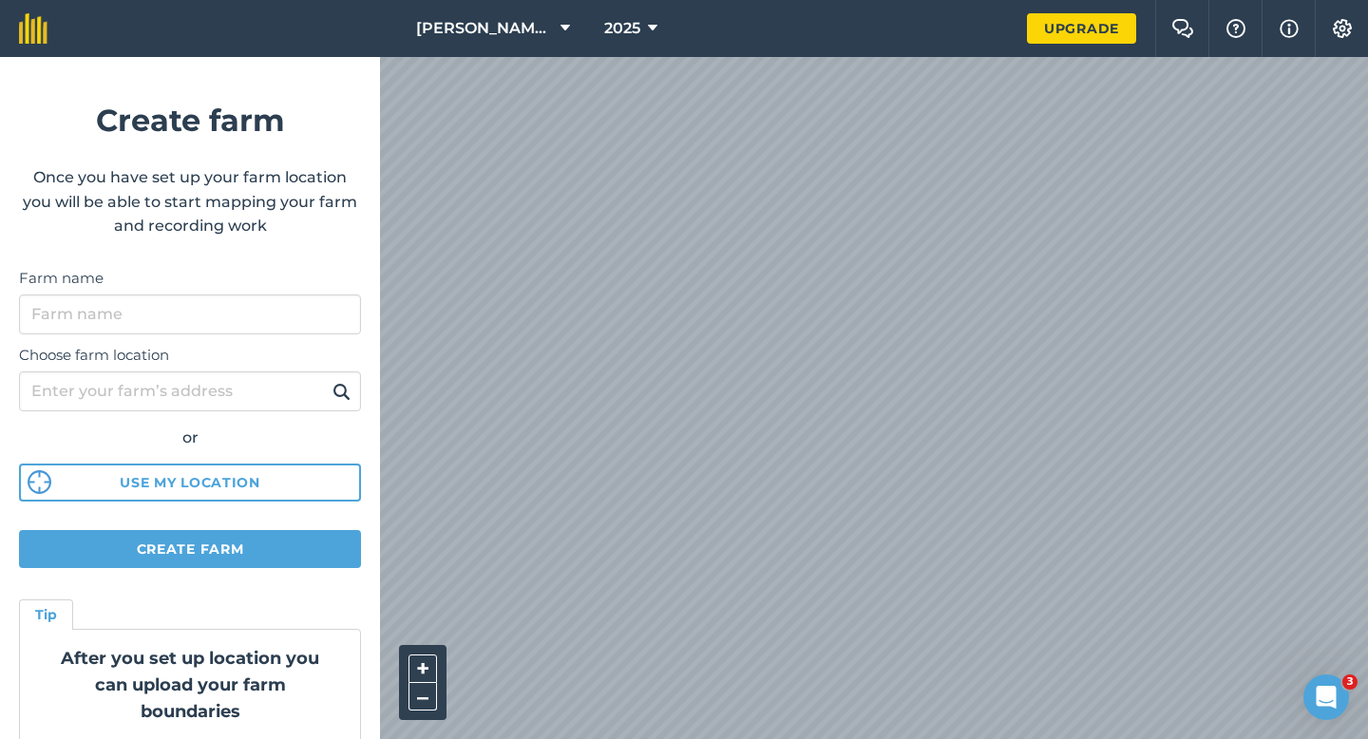
click at [349, 291] on div "Farm name" at bounding box center [190, 300] width 342 height 67
click at [349, 311] on input "Farm name" at bounding box center [190, 315] width 342 height 40
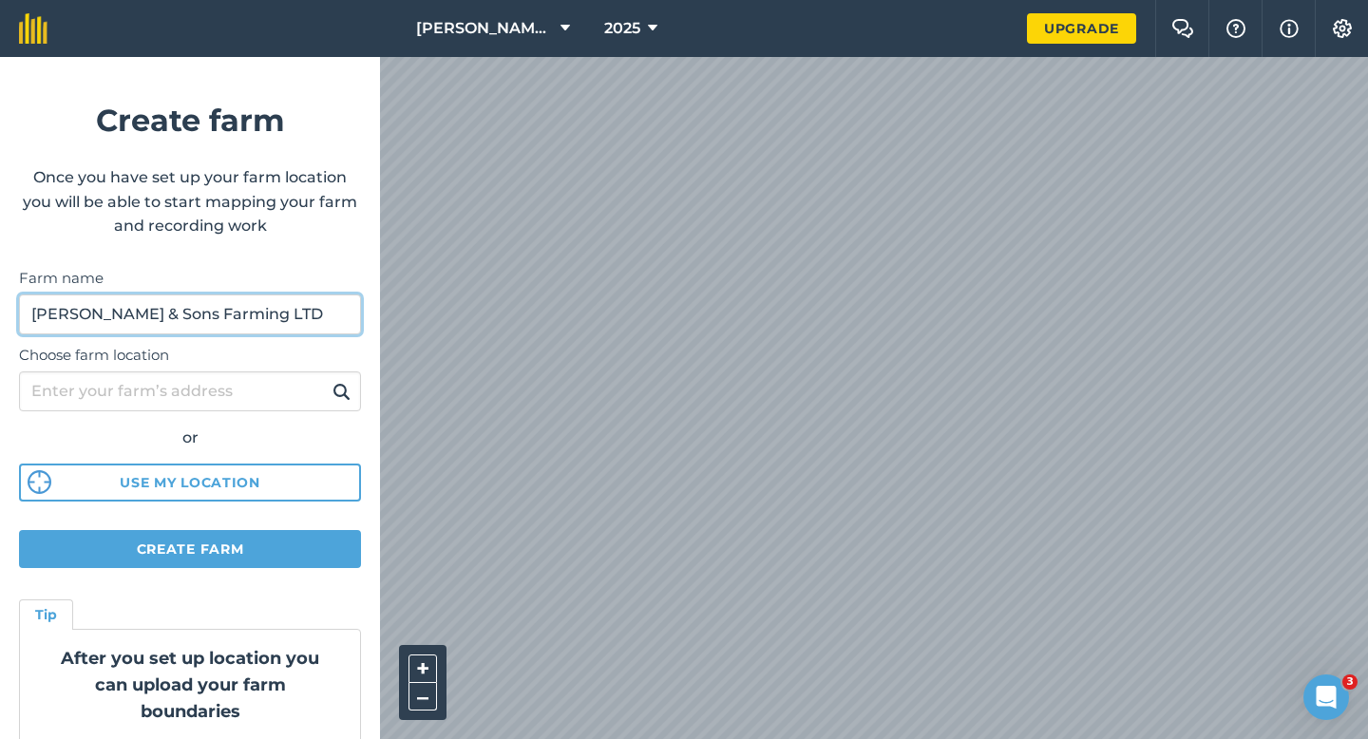
type input "[PERSON_NAME] & Sons Farming LTD"
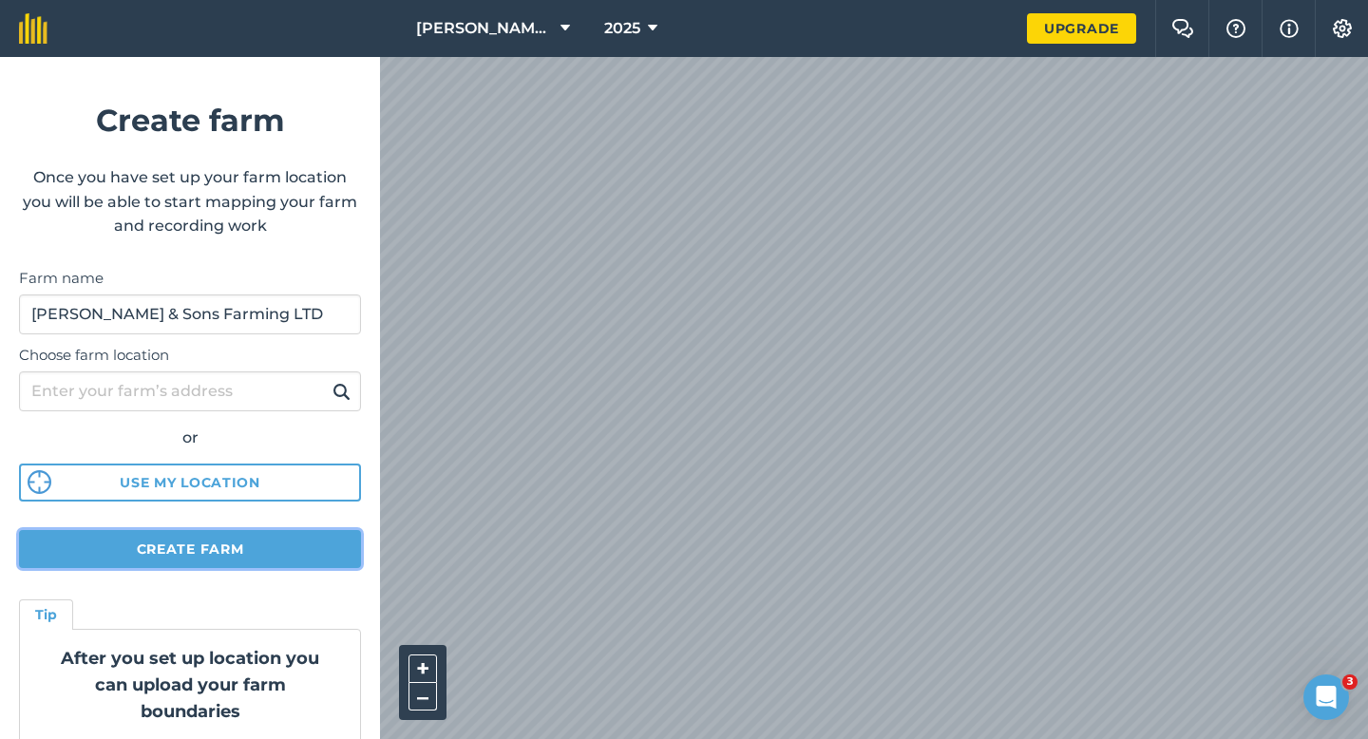
click at [338, 544] on button "Create farm" at bounding box center [190, 549] width 342 height 38
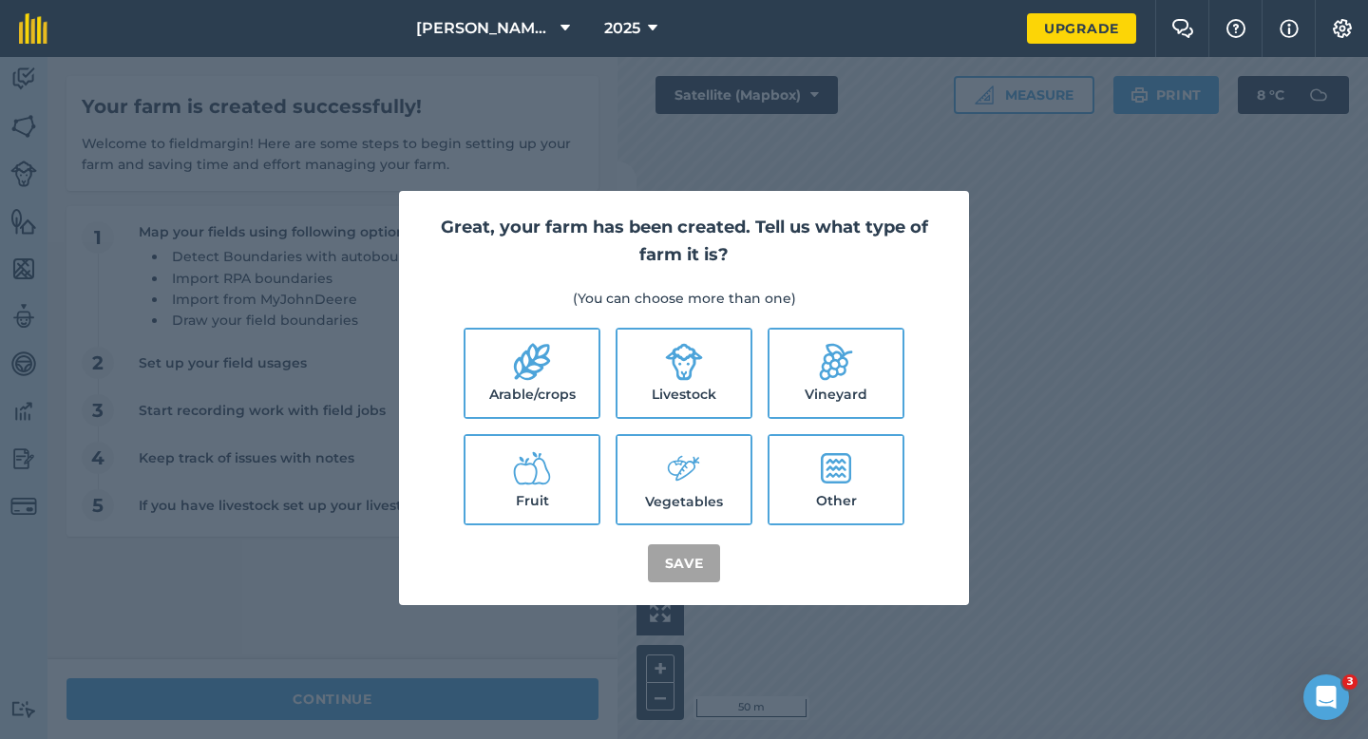
click at [560, 360] on label "Arable/crops" at bounding box center [532, 373] width 133 height 87
checkbox input "true"
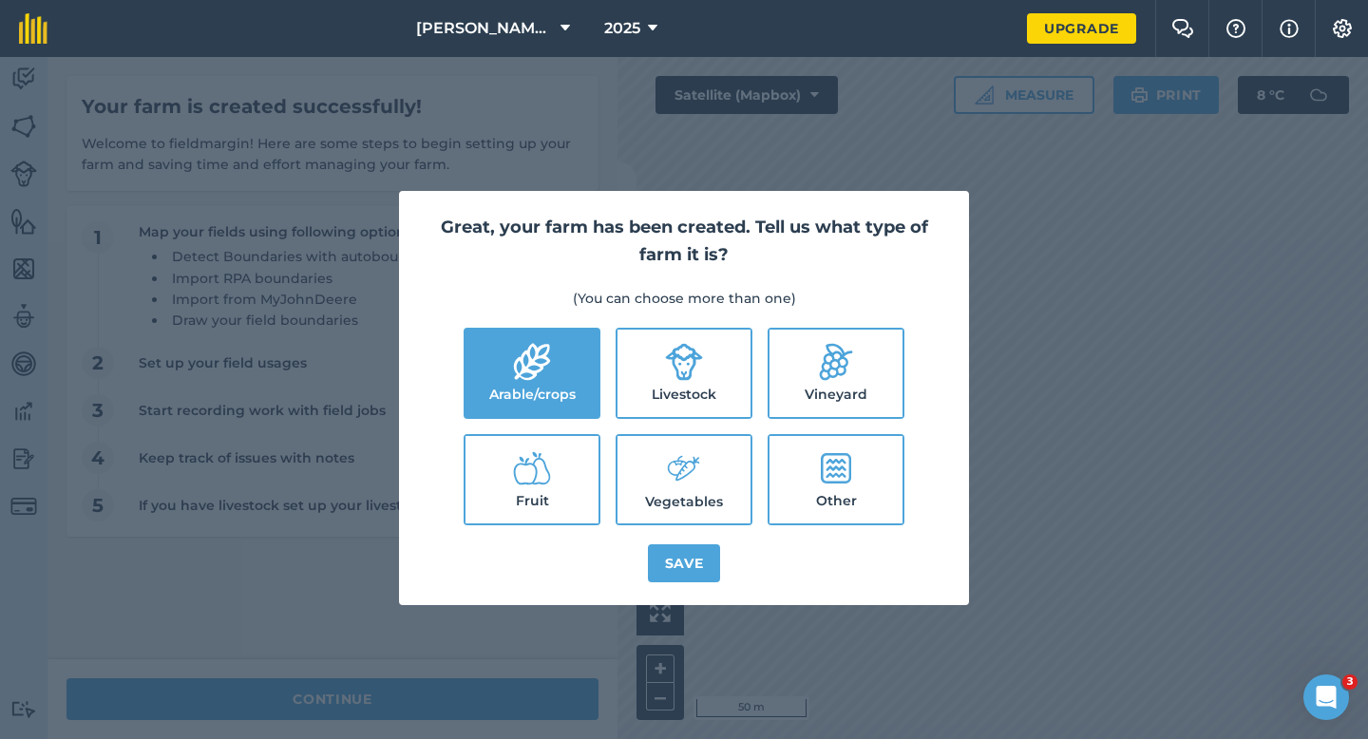
click at [661, 367] on label "Livestock" at bounding box center [684, 373] width 133 height 87
checkbox input "true"
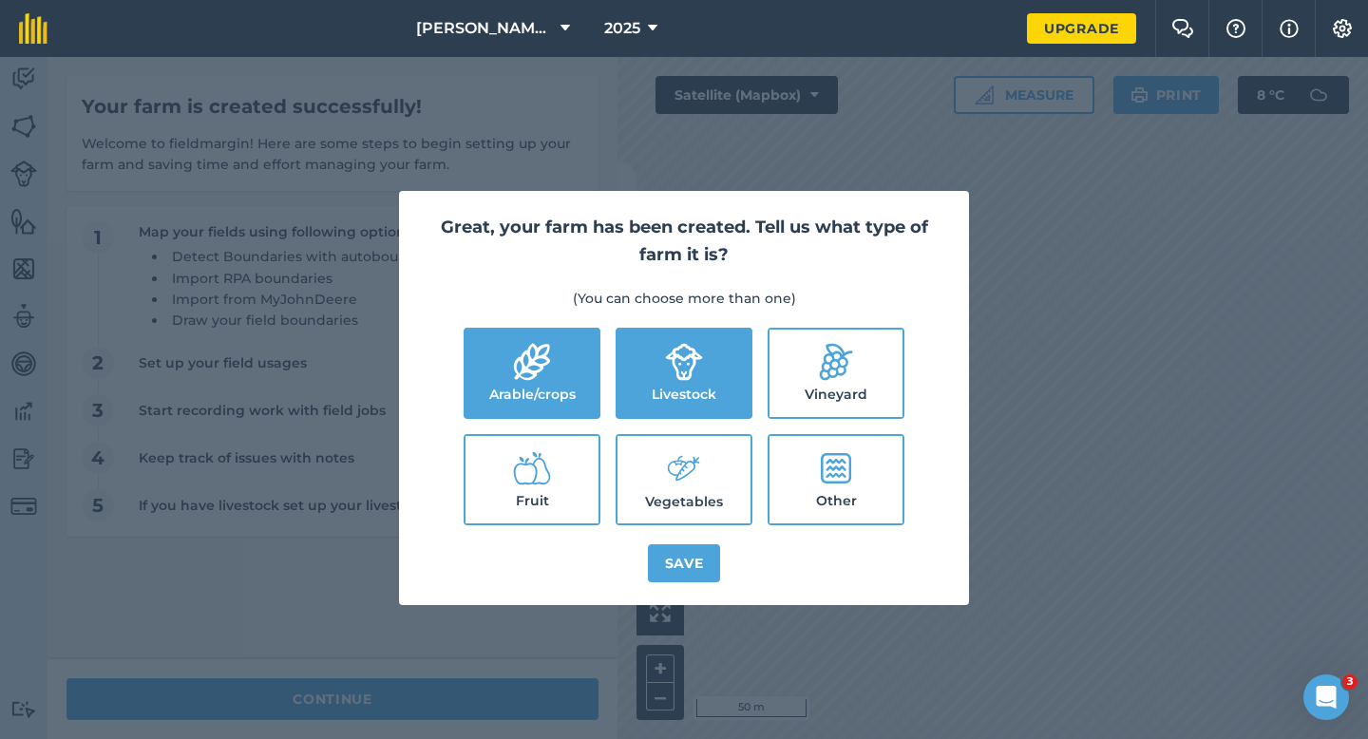
click at [661, 480] on label "Vegetables" at bounding box center [684, 479] width 133 height 87
checkbox input "true"
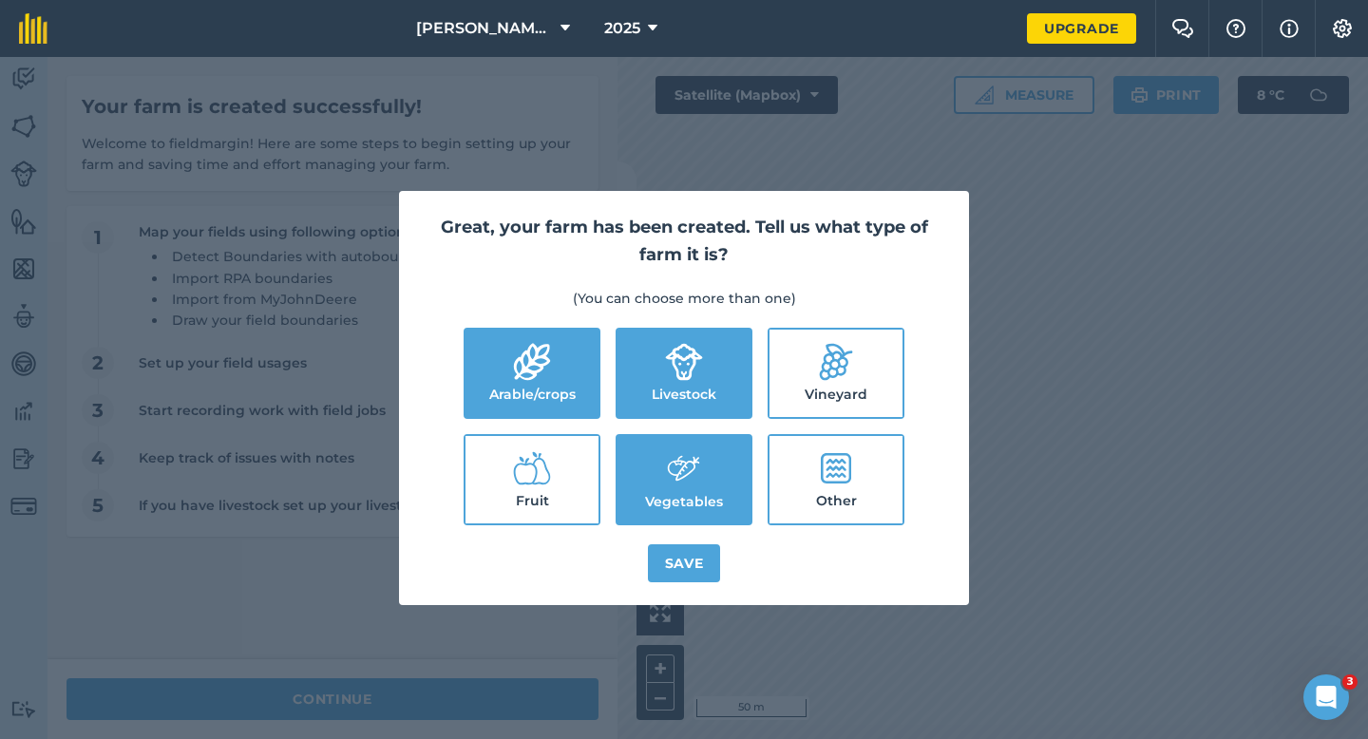
click at [665, 542] on div "Great, your farm has been created. Tell us what type of farm it is? (You can ch…" at bounding box center [684, 398] width 570 height 414
click at [666, 547] on button "Save" at bounding box center [684, 563] width 73 height 38
click at [507, 704] on div "Great, your farm has been created. Tell us what type of farm it is? (You can ch…" at bounding box center [684, 398] width 1368 height 682
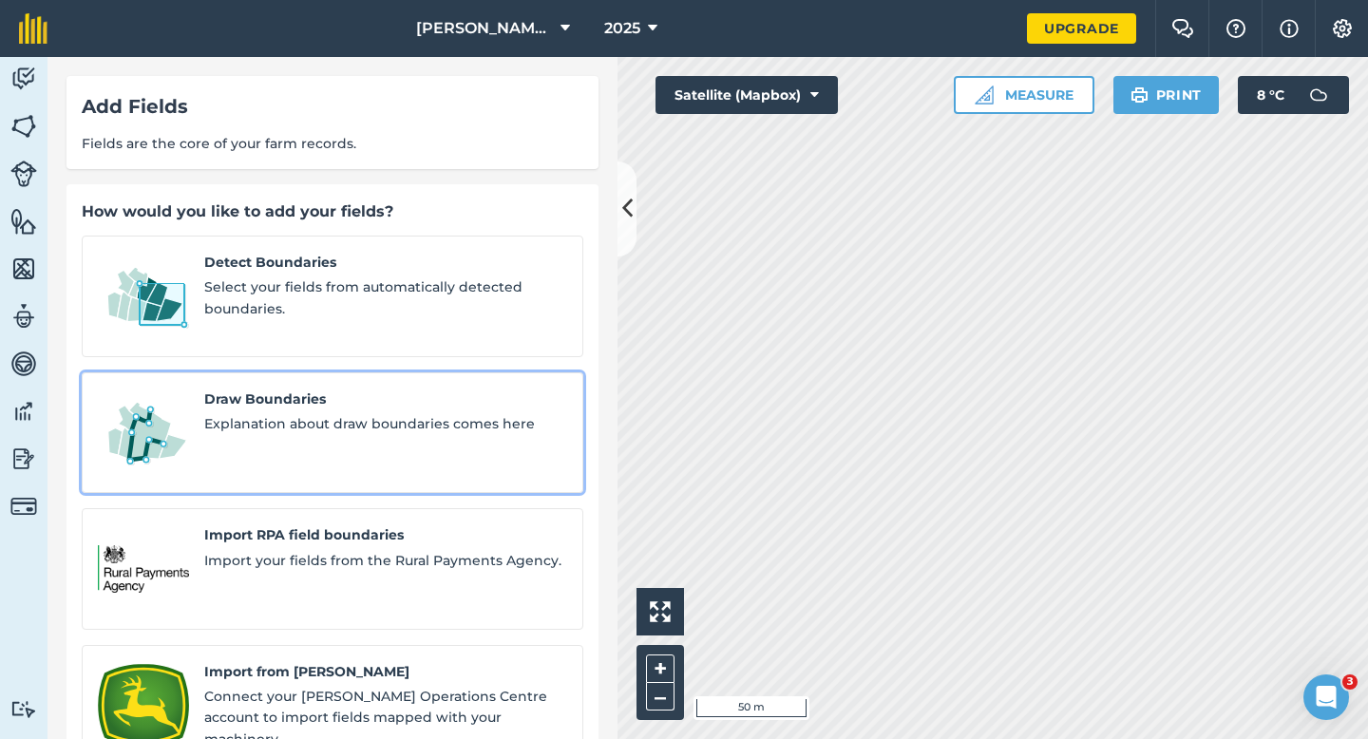
click at [371, 449] on link "Draw Boundaries Explanation about draw boundaries comes here" at bounding box center [333, 433] width 502 height 122
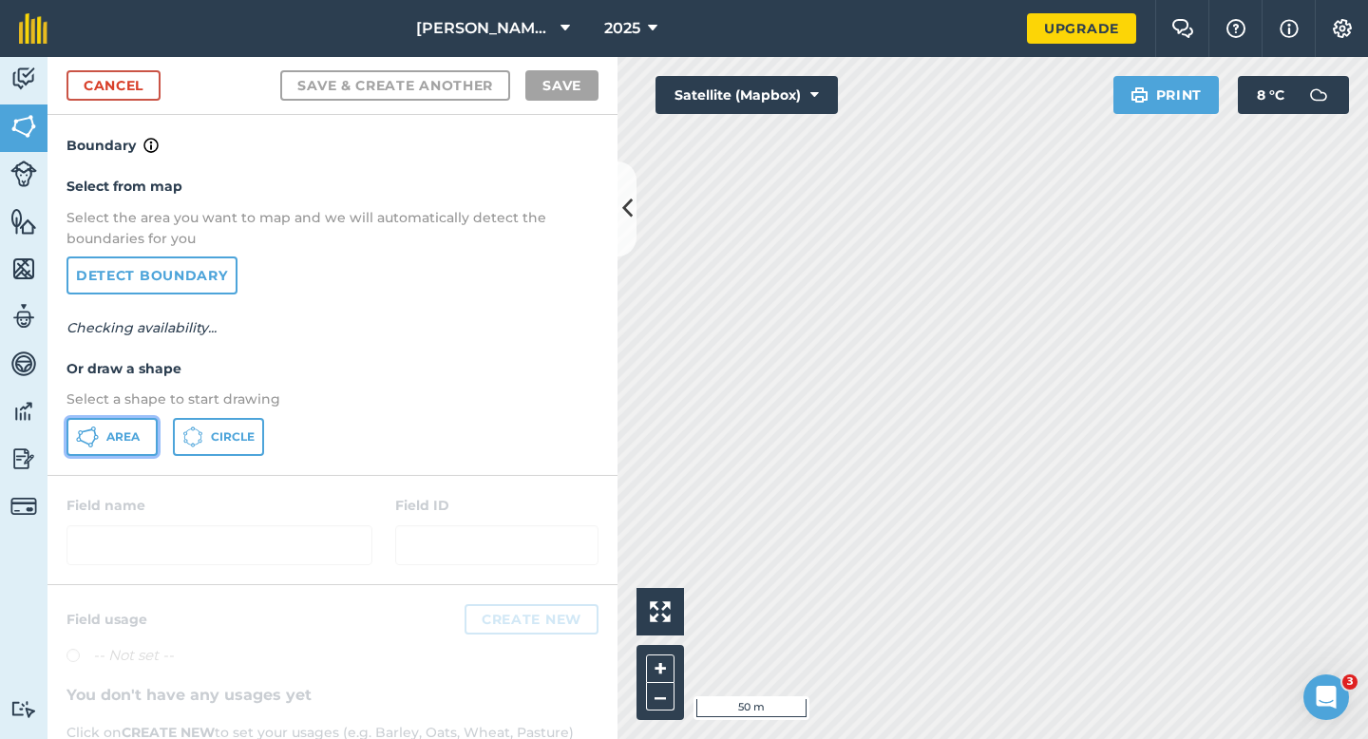
click at [147, 442] on button "Area" at bounding box center [112, 437] width 91 height 38
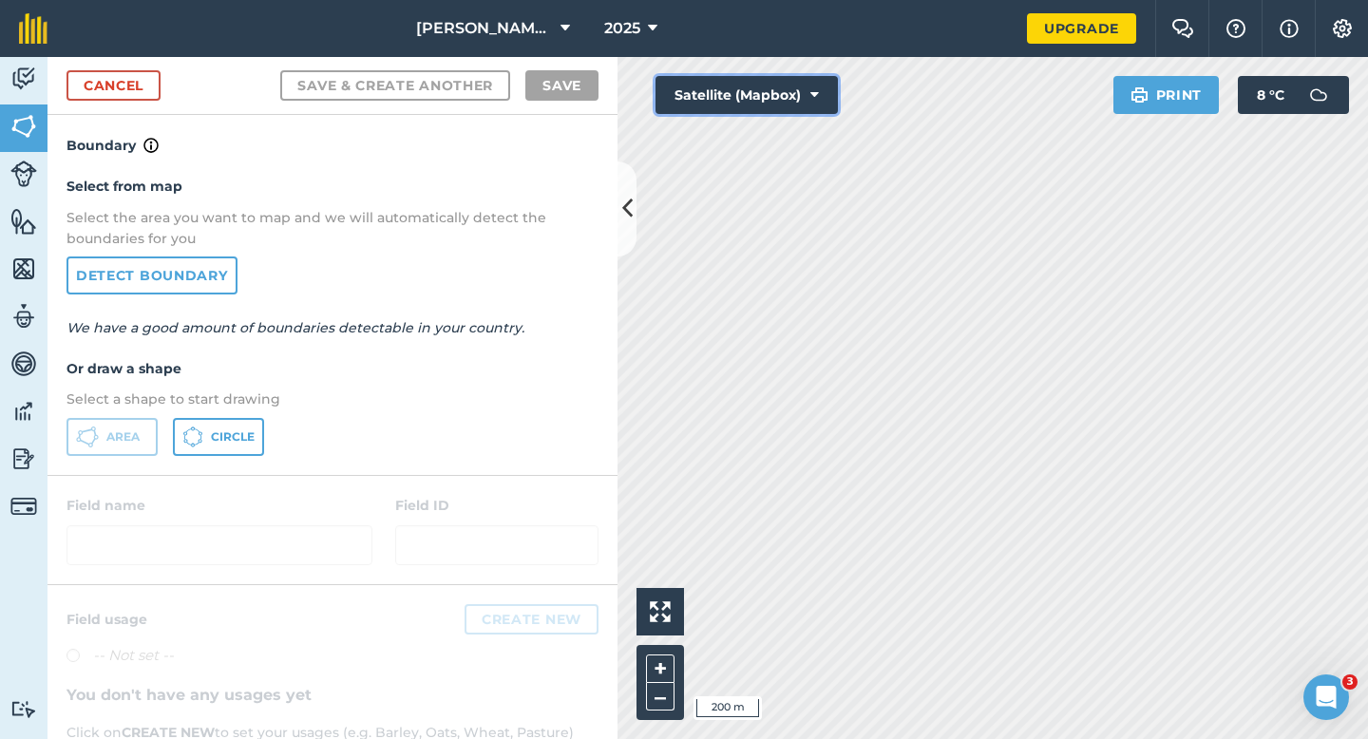
click at [676, 76] on button "Satellite (Mapbox)" at bounding box center [747, 95] width 182 height 38
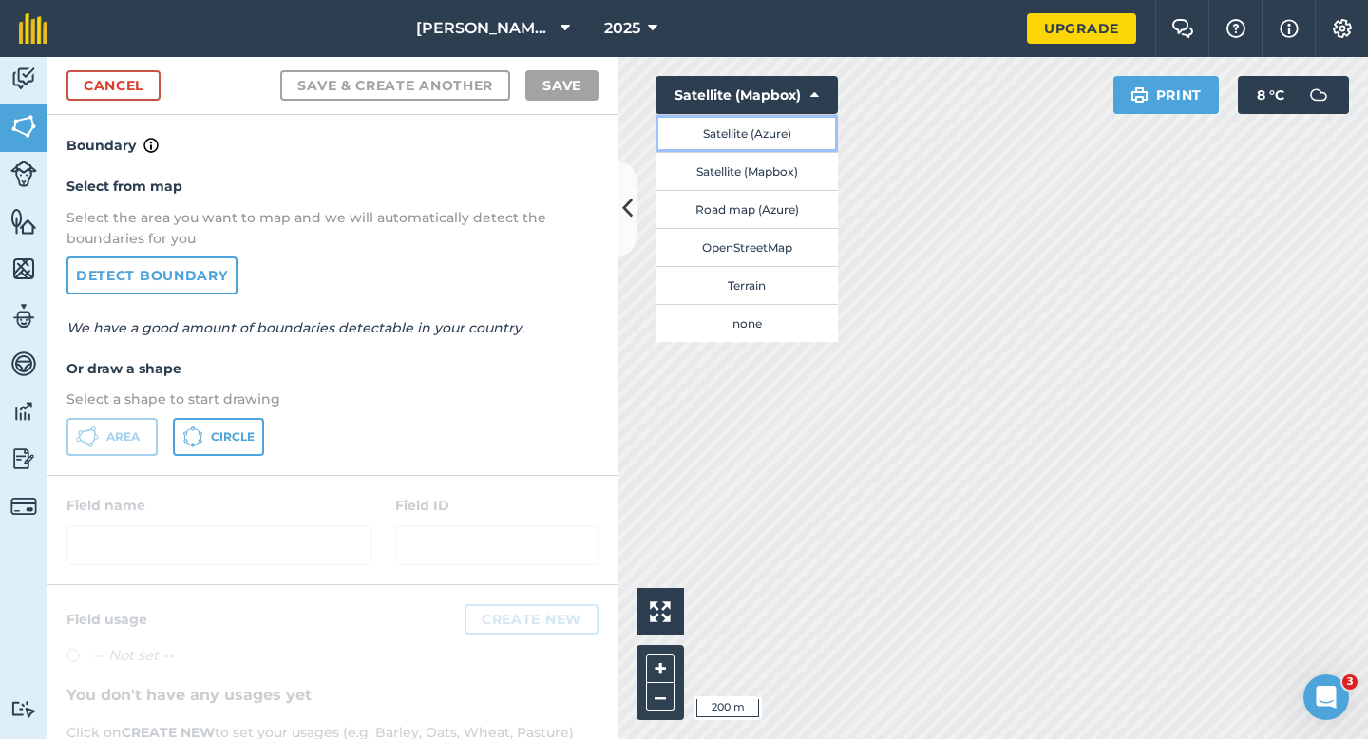
click at [697, 136] on button "Satellite (Azure)" at bounding box center [747, 133] width 182 height 38
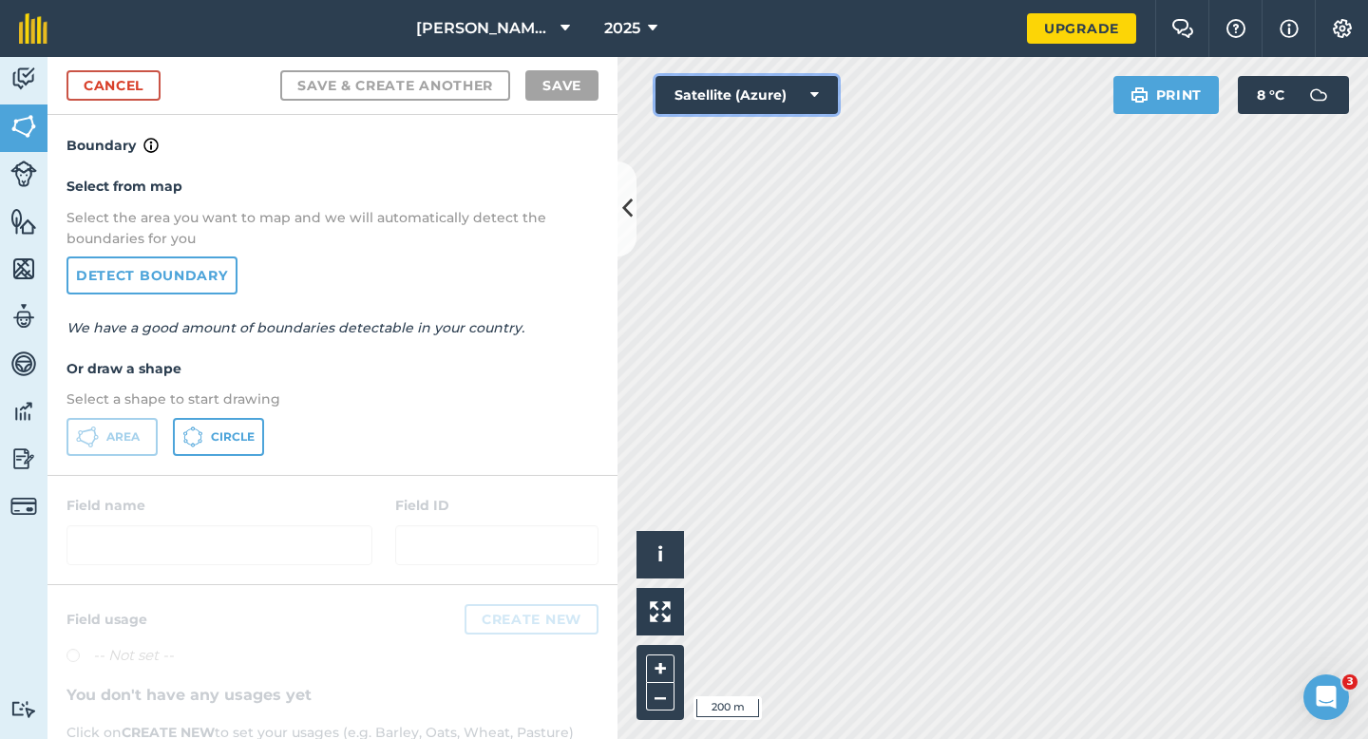
click at [734, 104] on button "Satellite (Azure)" at bounding box center [747, 95] width 182 height 38
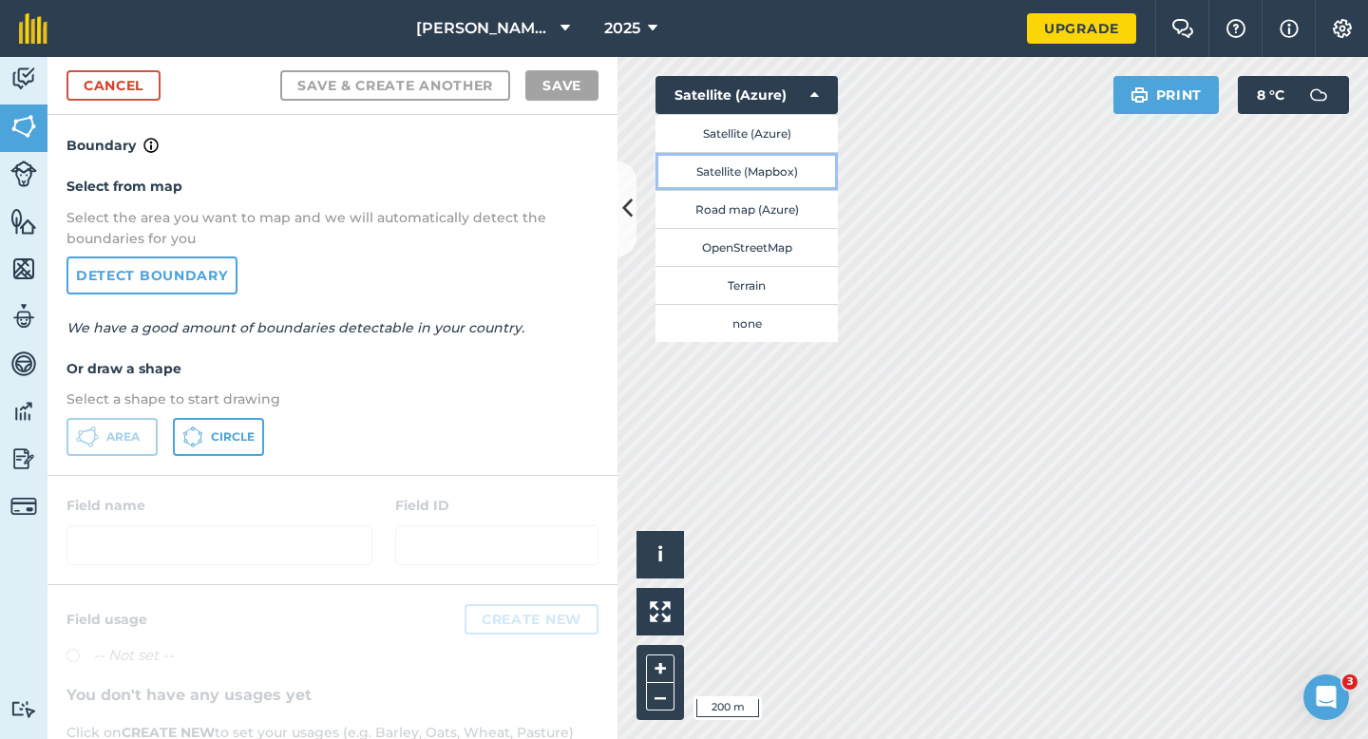
click at [743, 157] on button "Satellite (Mapbox)" at bounding box center [747, 171] width 182 height 38
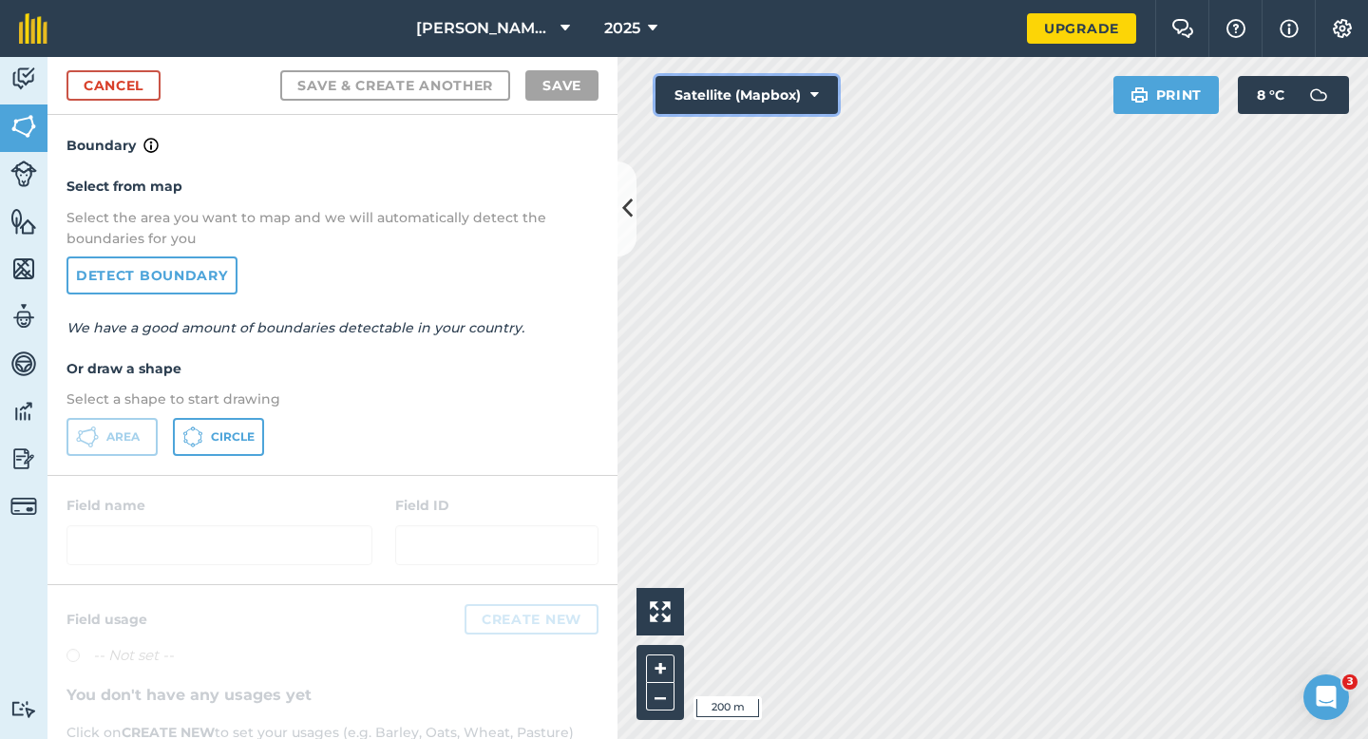
click at [738, 98] on button "Satellite (Mapbox)" at bounding box center [747, 95] width 182 height 38
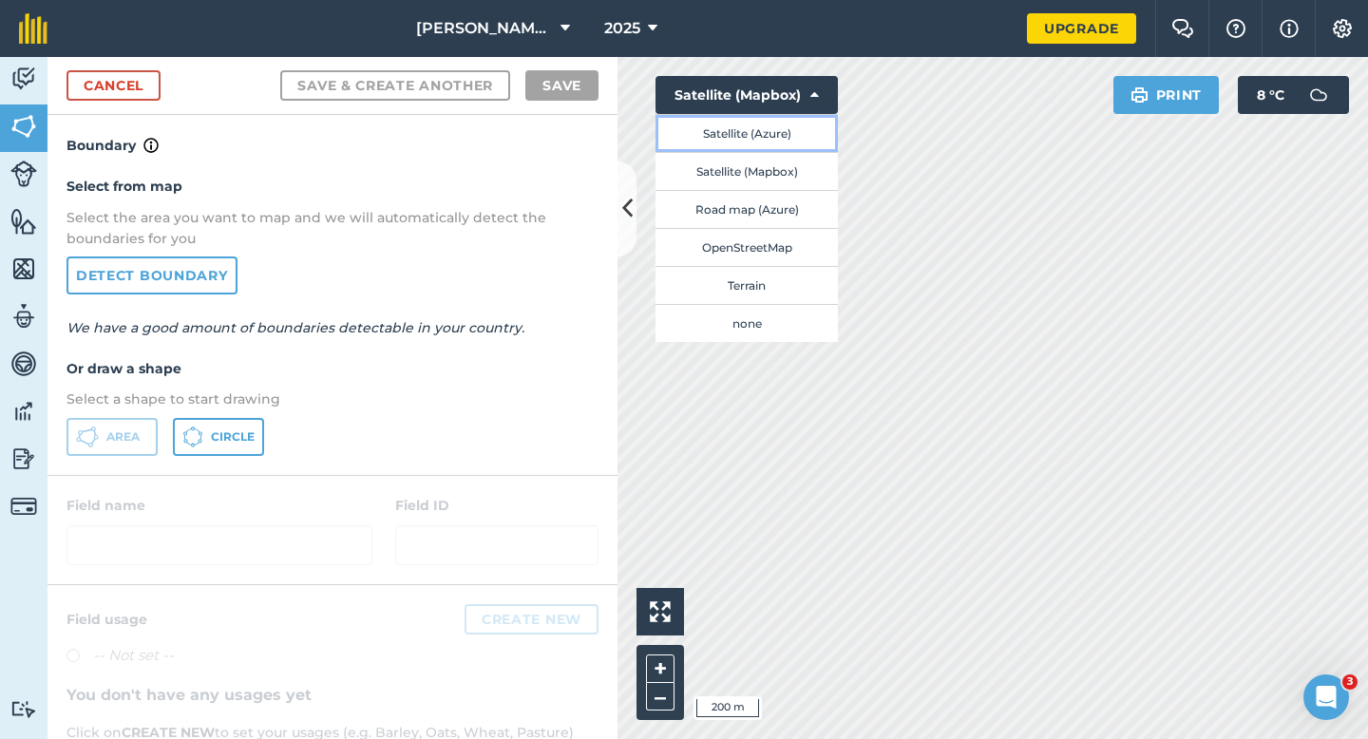
click at [738, 124] on button "Satellite (Azure)" at bounding box center [747, 133] width 182 height 38
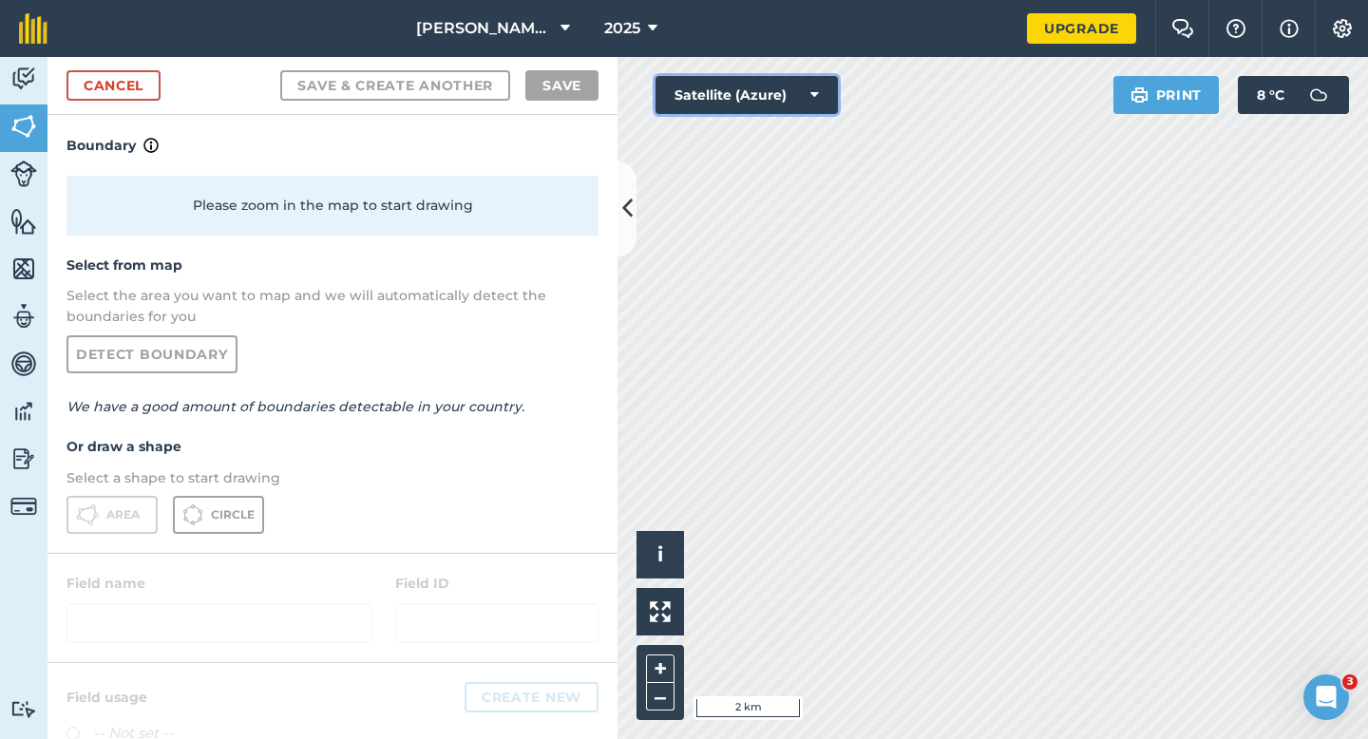
click at [714, 86] on button "Satellite (Azure)" at bounding box center [747, 95] width 182 height 38
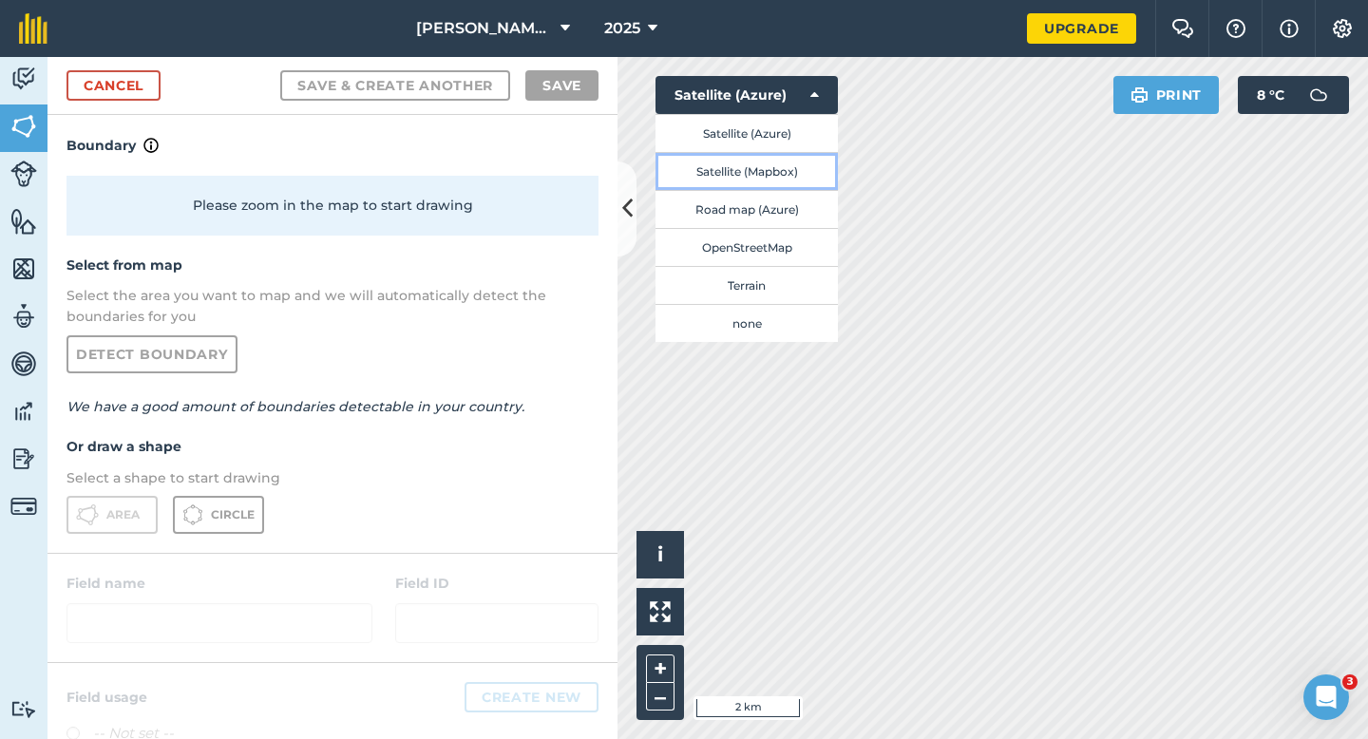
click at [724, 156] on button "Satellite (Mapbox)" at bounding box center [747, 171] width 182 height 38
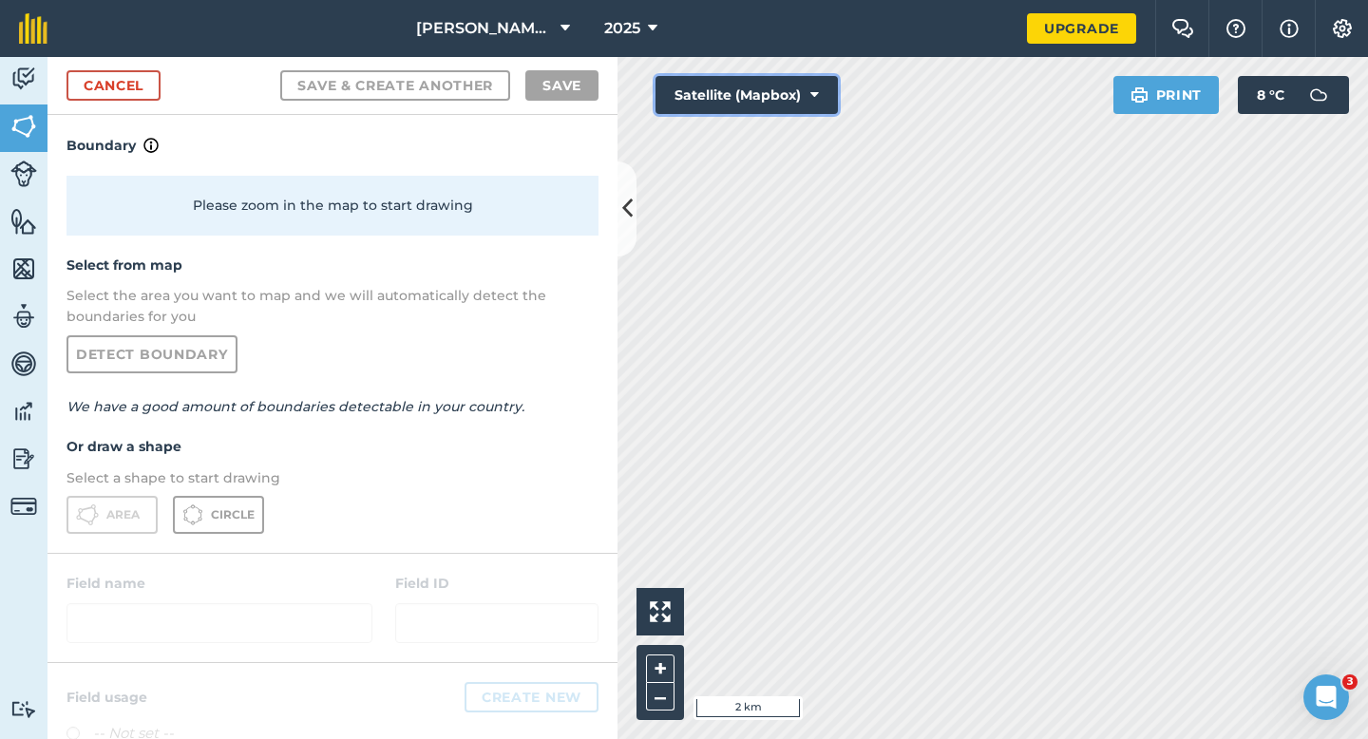
click at [716, 100] on button "Satellite (Mapbox)" at bounding box center [747, 95] width 182 height 38
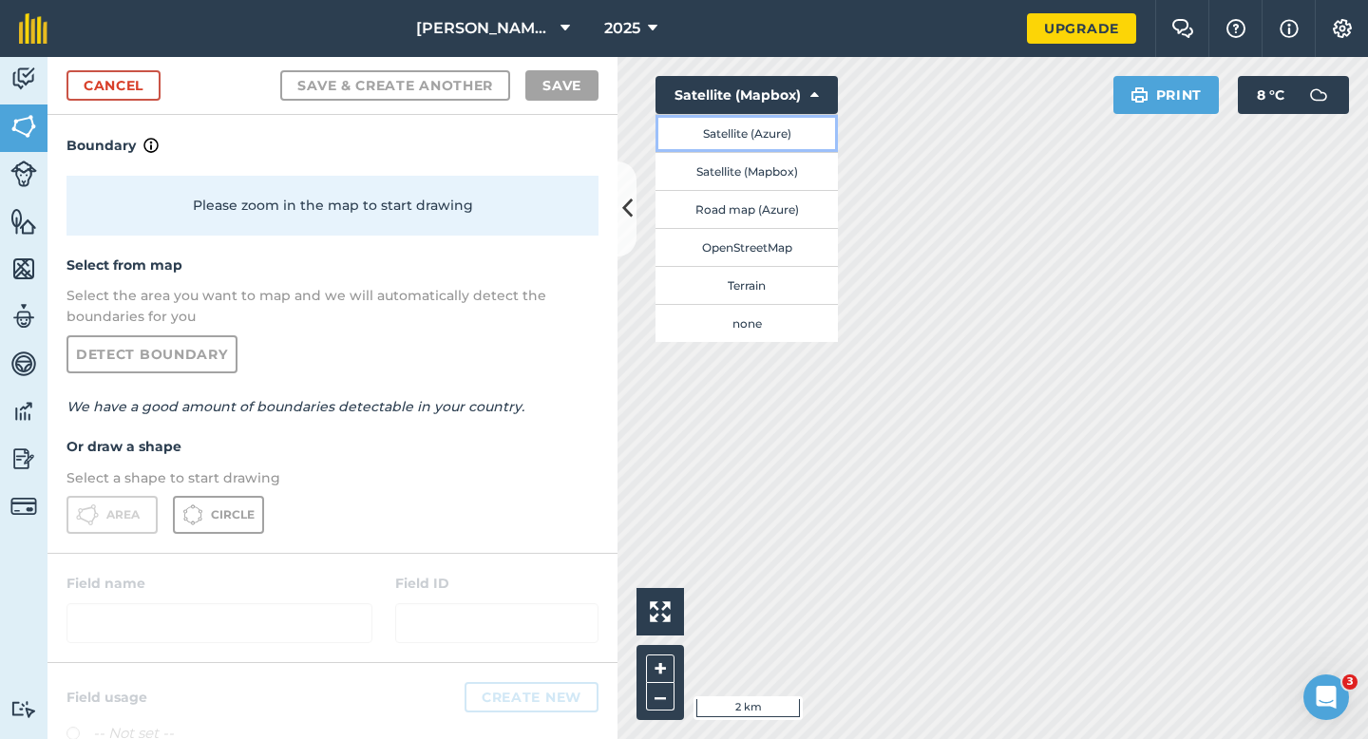
click at [714, 128] on button "Satellite (Azure)" at bounding box center [747, 133] width 182 height 38
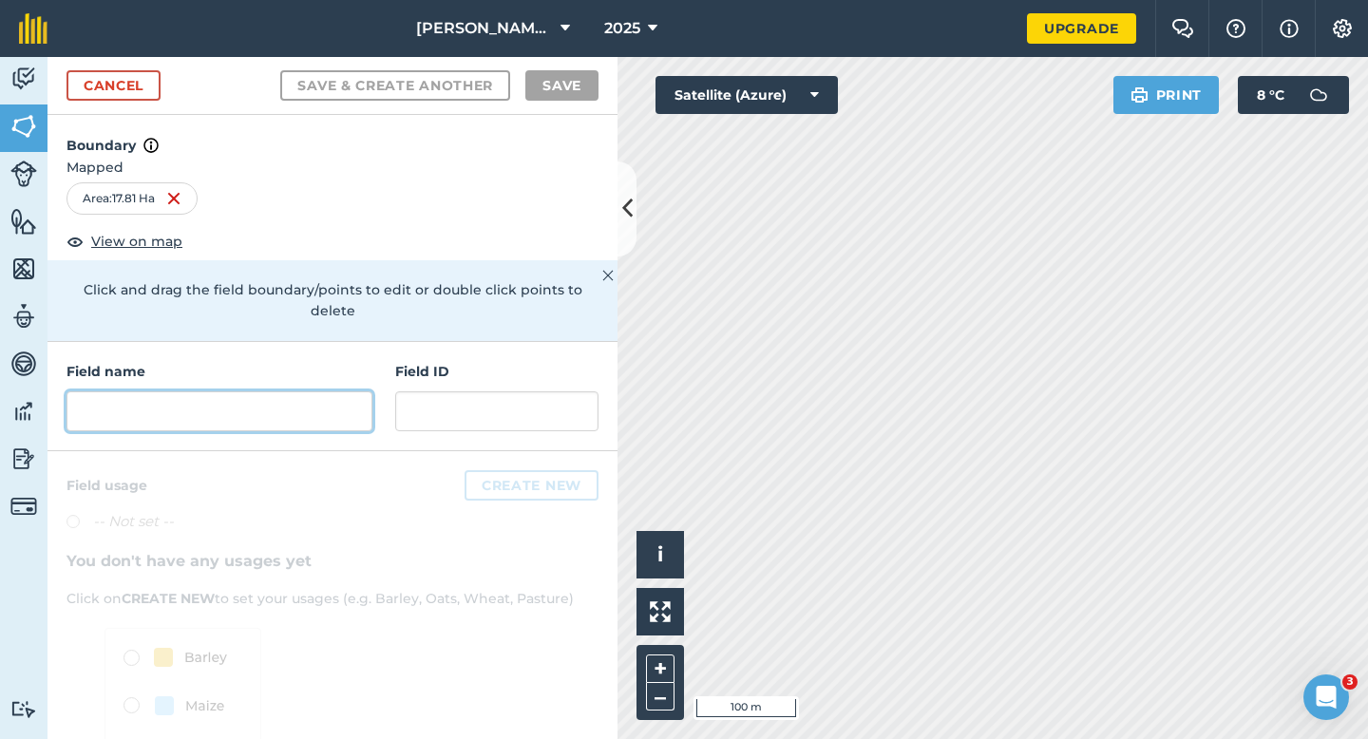
click at [340, 391] on input "text" at bounding box center [220, 411] width 306 height 40
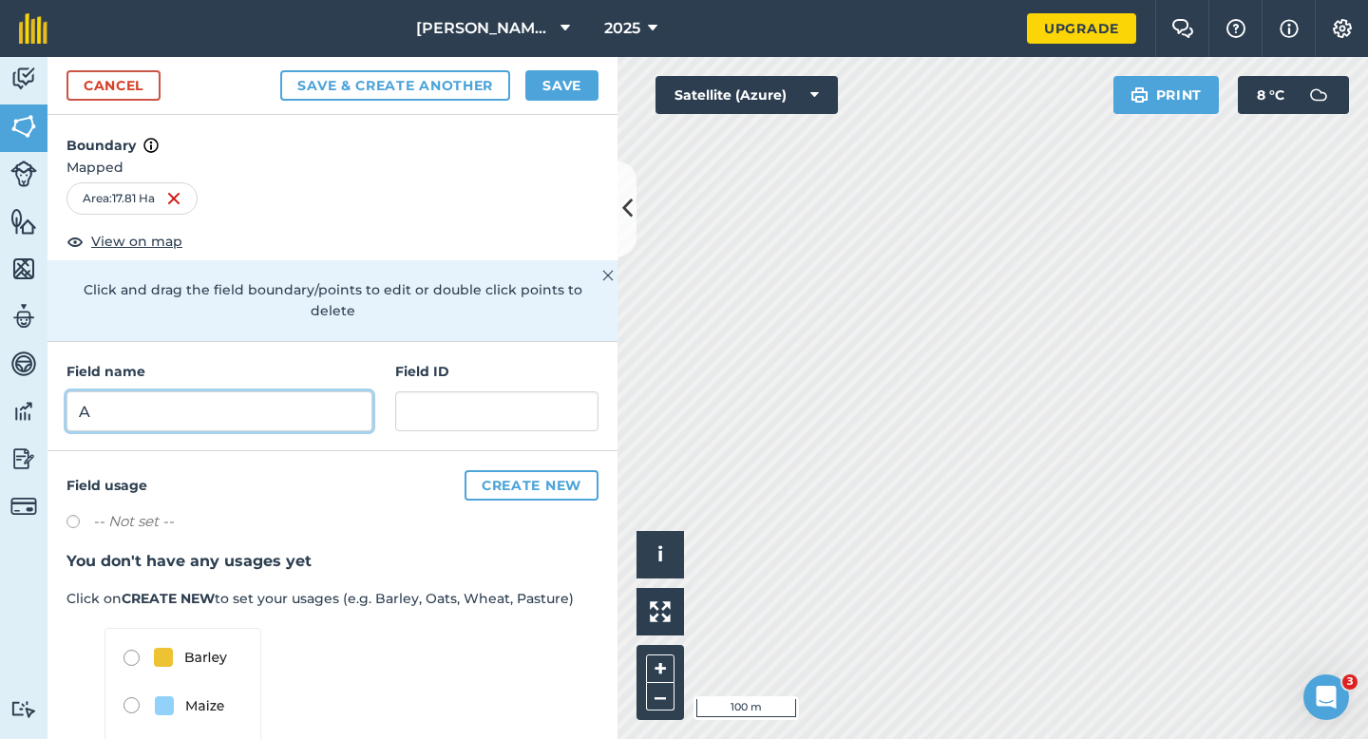
type input "A"
click at [581, 89] on button "Save" at bounding box center [561, 85] width 73 height 30
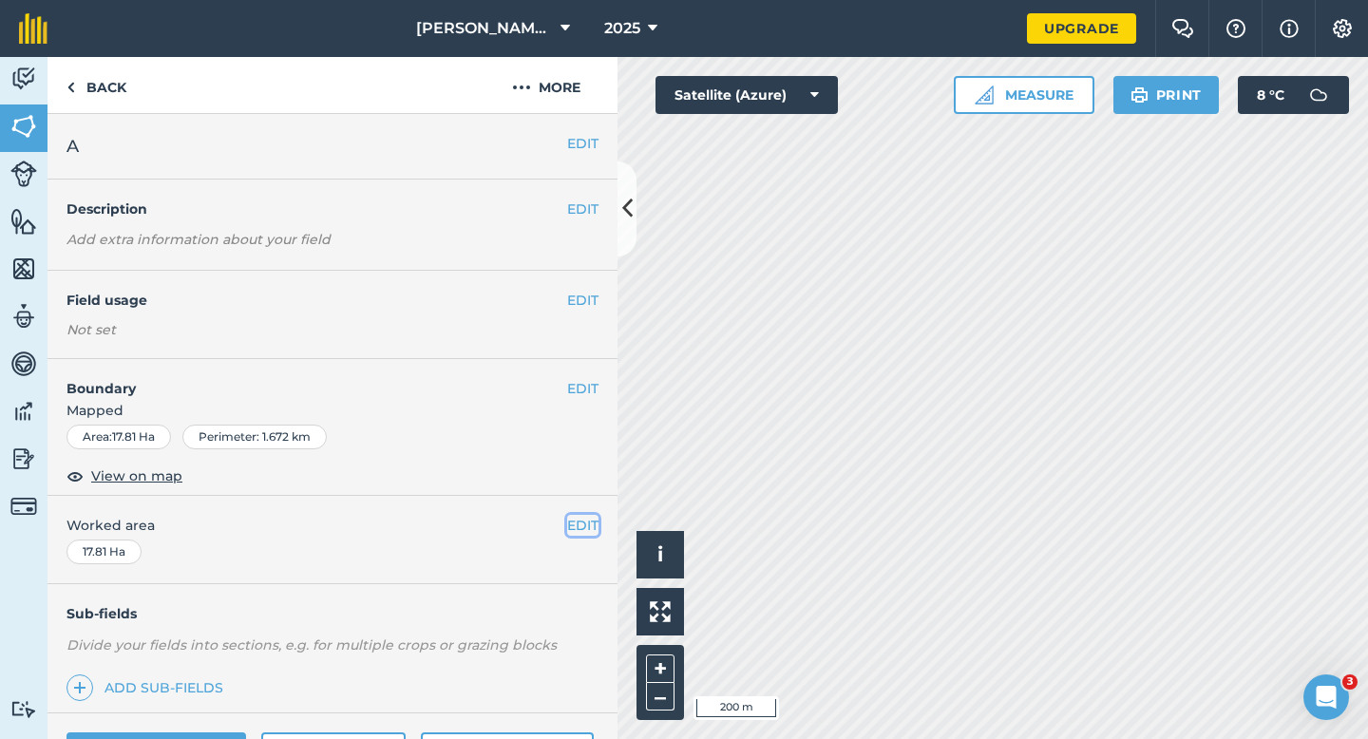
click at [581, 529] on button "EDIT" at bounding box center [582, 525] width 31 height 21
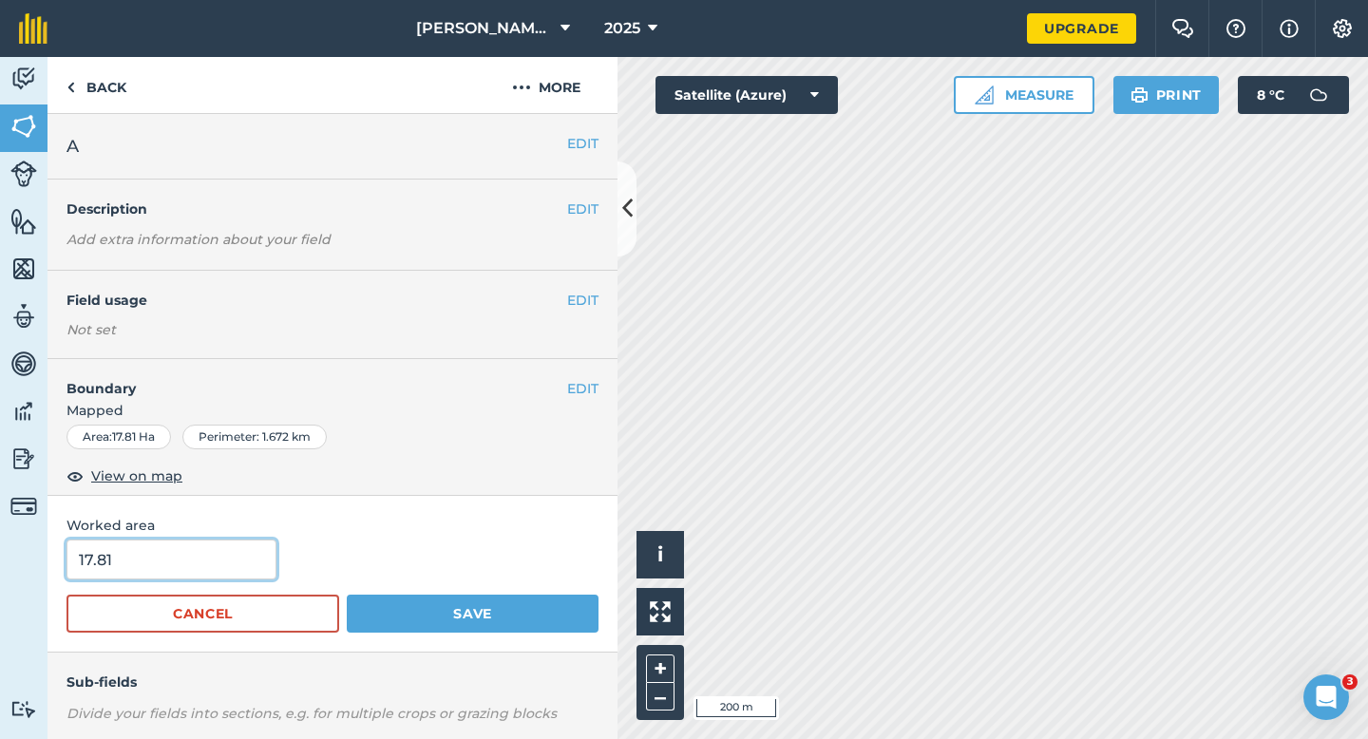
click at [247, 573] on input "17.81" at bounding box center [172, 560] width 210 height 40
type input "17.8"
click at [347, 595] on button "Save" at bounding box center [473, 614] width 252 height 38
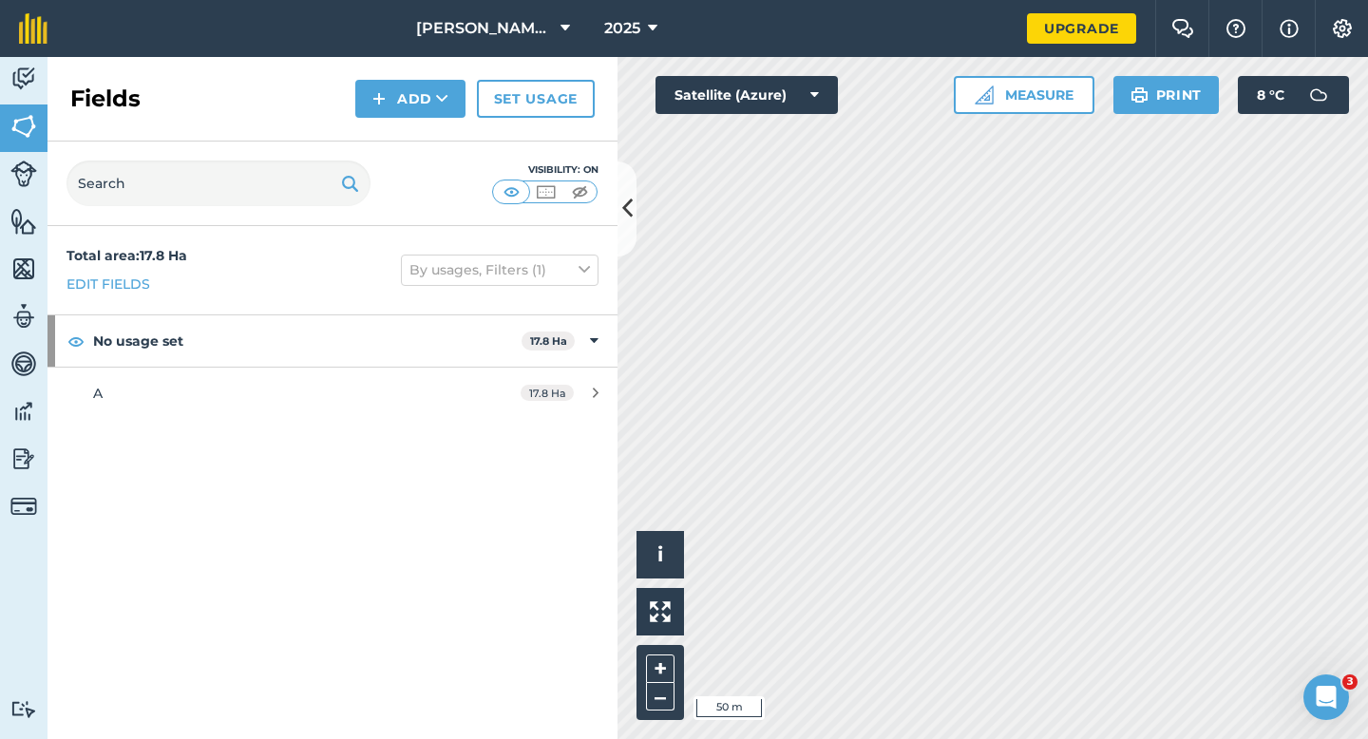
click at [405, 121] on div "Fields Add Set usage" at bounding box center [333, 99] width 570 height 85
click at [402, 109] on button "Add" at bounding box center [410, 99] width 110 height 38
click at [402, 114] on button "Add Draw Import" at bounding box center [410, 99] width 110 height 38
click at [402, 114] on button "Add" at bounding box center [410, 99] width 110 height 38
click at [404, 135] on link "Draw" at bounding box center [410, 142] width 105 height 42
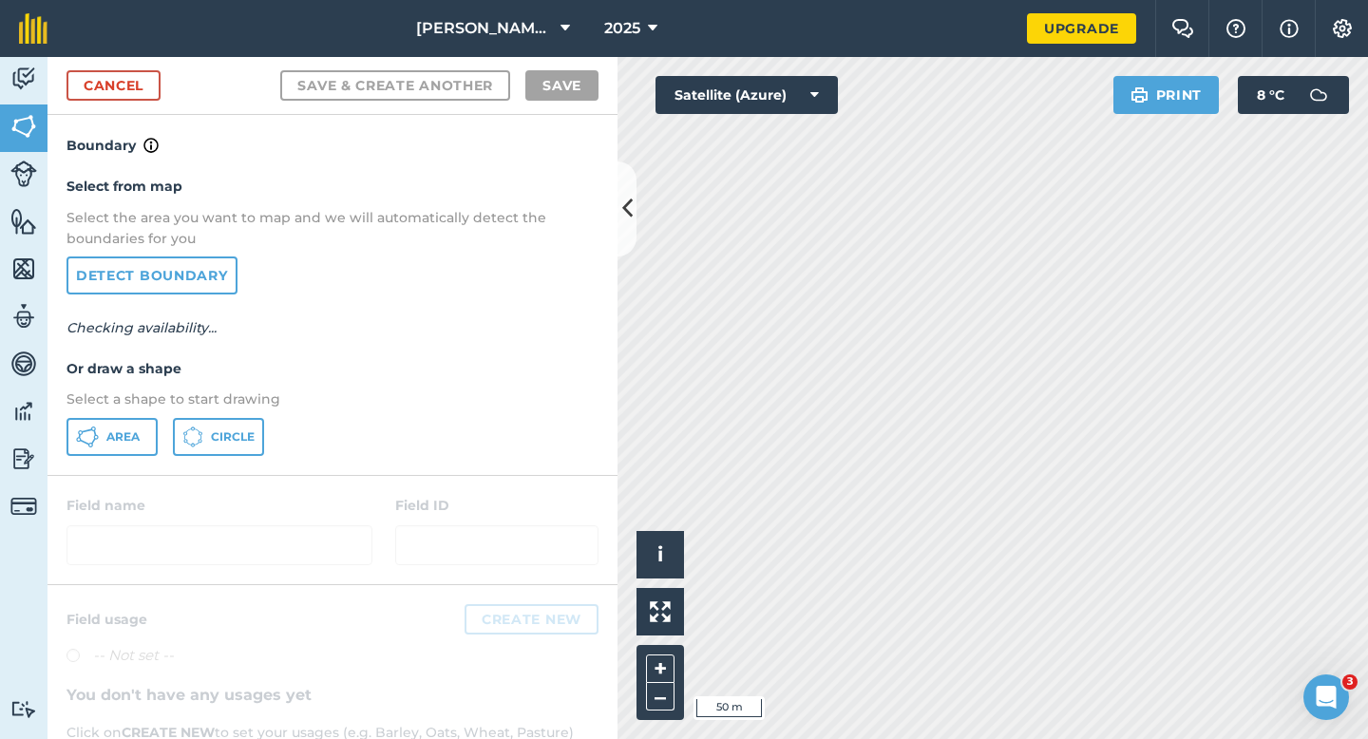
click at [143, 397] on p "Select a shape to start drawing" at bounding box center [333, 399] width 532 height 21
click at [142, 434] on button "Area" at bounding box center [112, 437] width 91 height 38
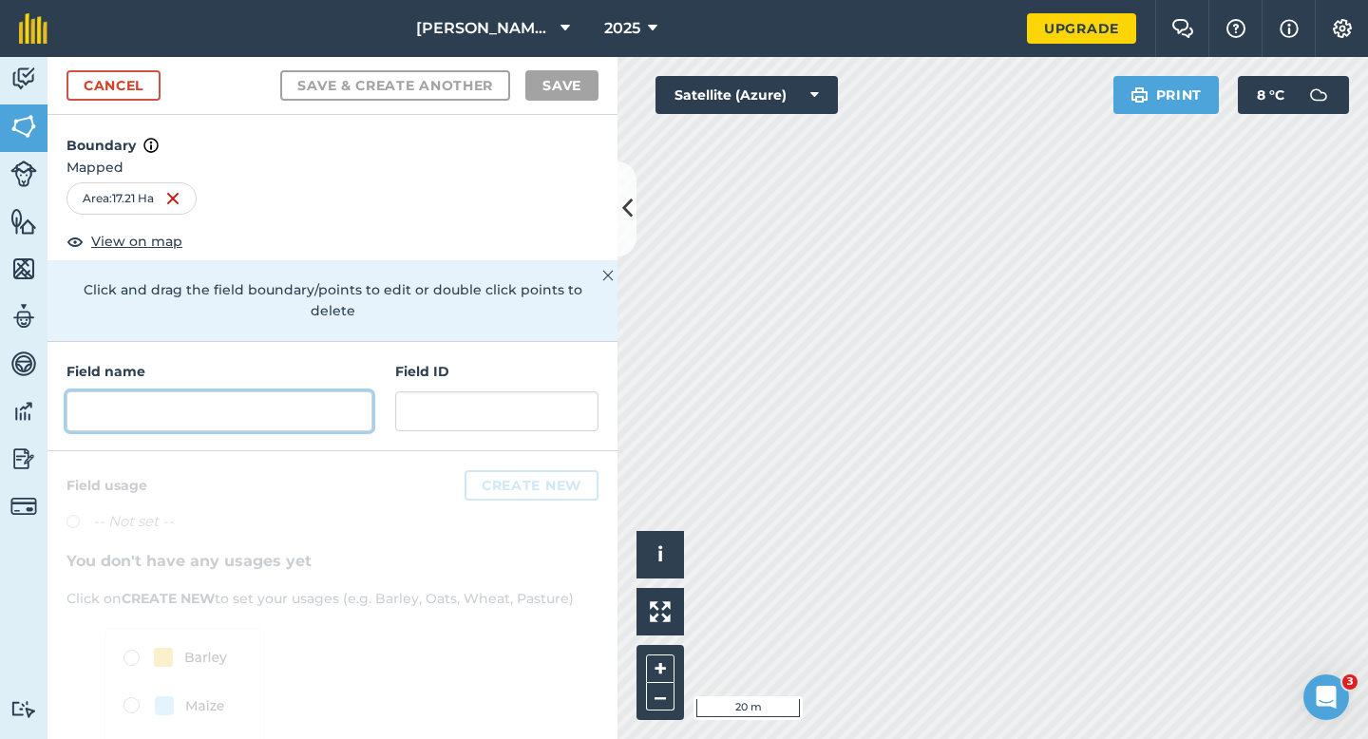
click at [333, 391] on input "text" at bounding box center [220, 411] width 306 height 40
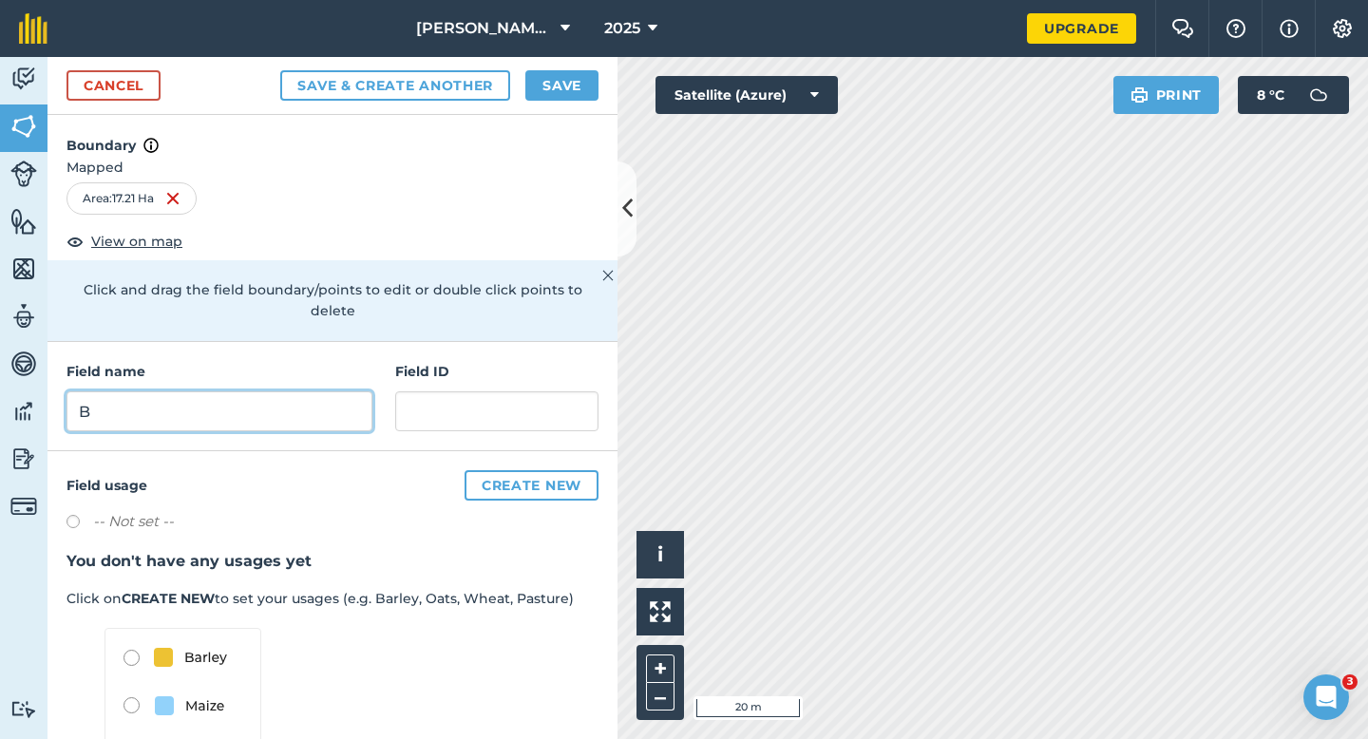
type input "B"
click at [582, 85] on button "Save" at bounding box center [561, 85] width 73 height 30
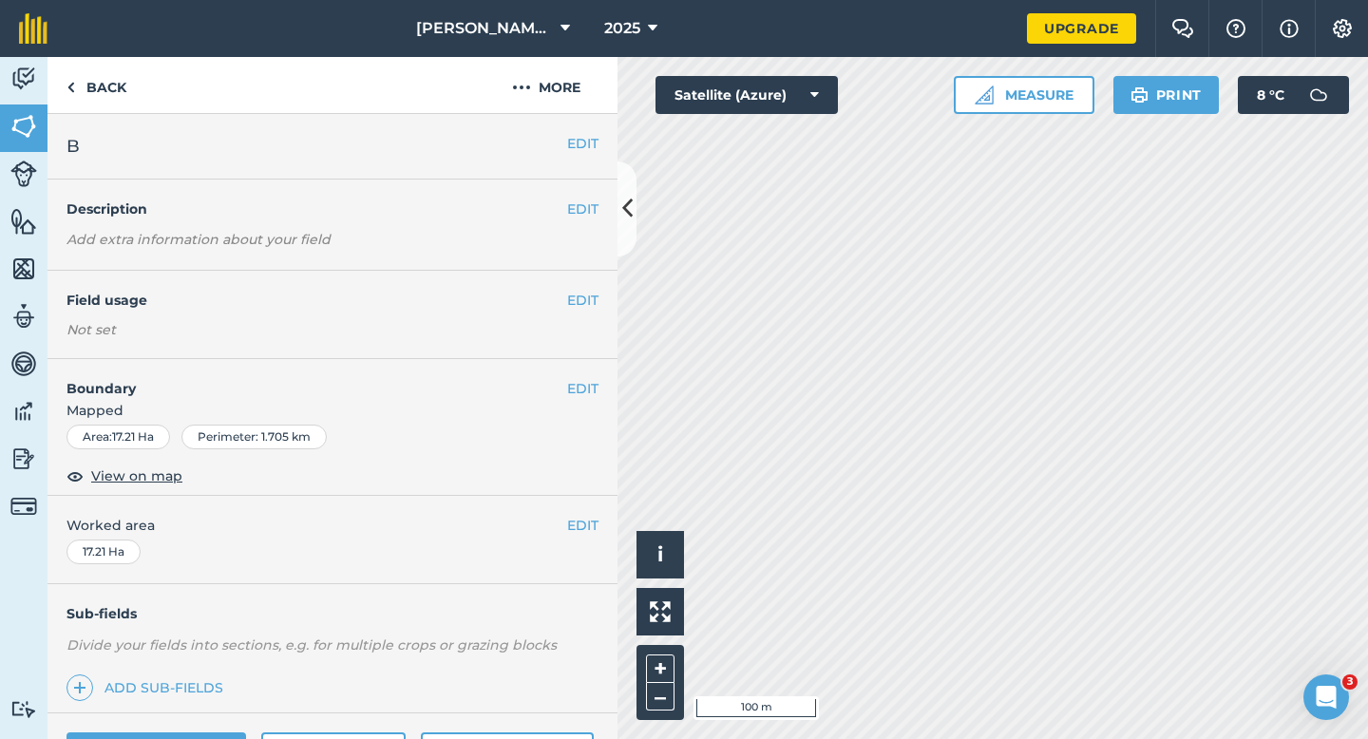
click at [568, 552] on div "EDIT Worked area 17.21 Ha" at bounding box center [333, 540] width 570 height 88
click at [569, 530] on button "EDIT" at bounding box center [582, 525] width 31 height 21
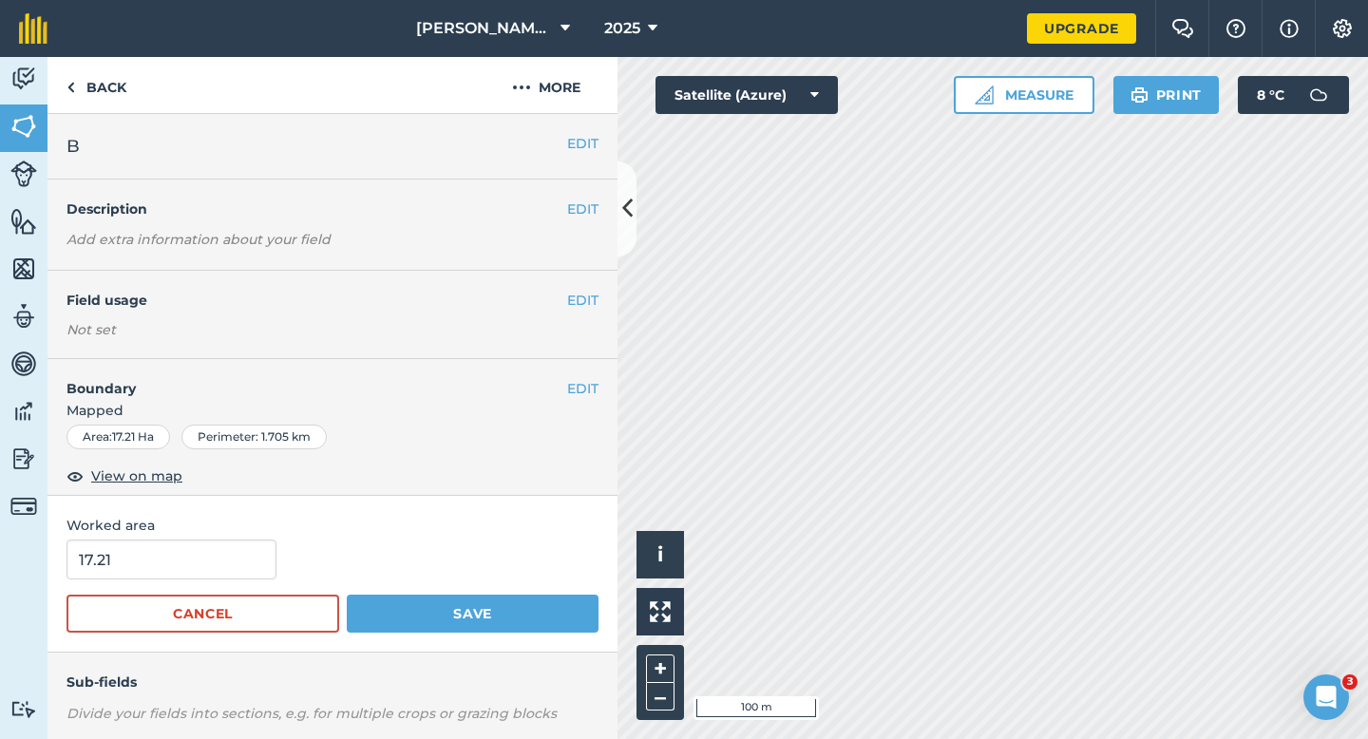
click at [194, 583] on form "17.21 Cancel Save" at bounding box center [333, 586] width 532 height 93
click at [198, 575] on input "17.21" at bounding box center [172, 560] width 210 height 40
type input "17.2"
click at [347, 595] on button "Save" at bounding box center [473, 614] width 252 height 38
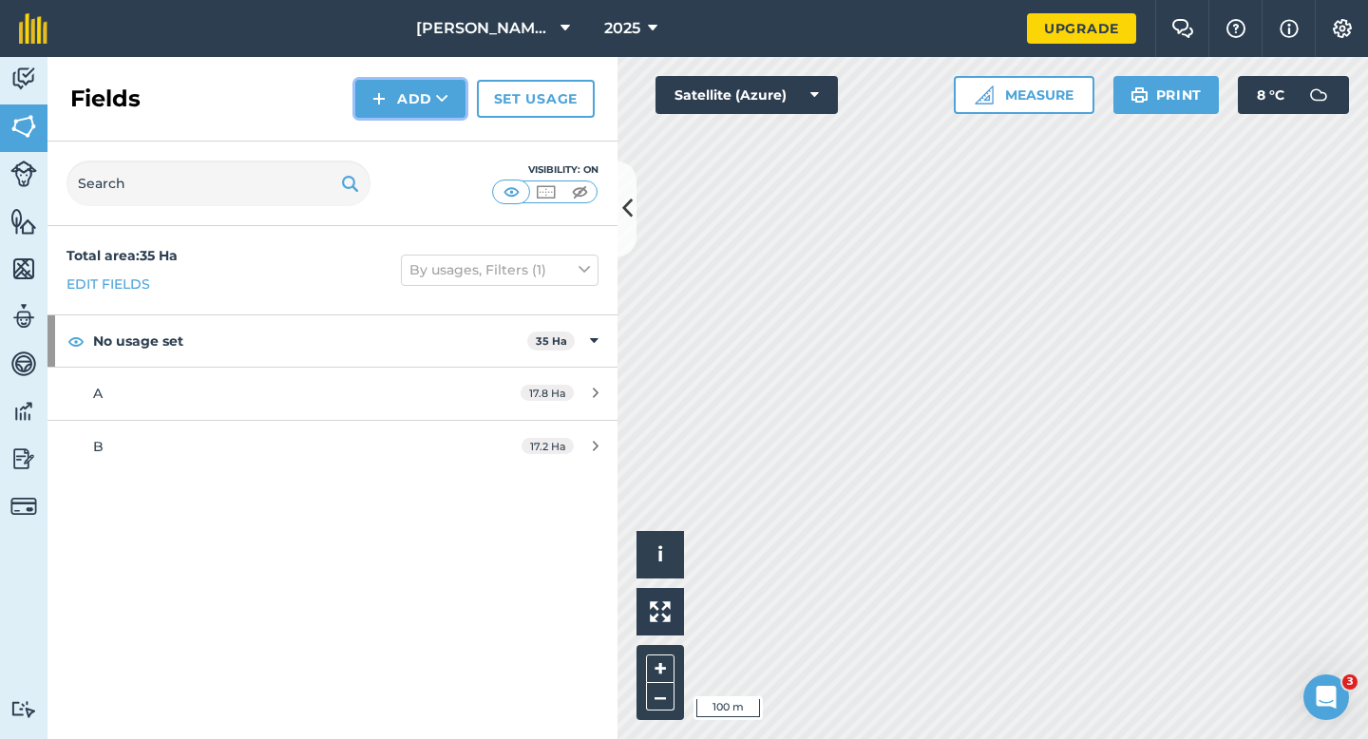
click at [405, 115] on button "Add" at bounding box center [410, 99] width 110 height 38
click at [411, 144] on link "Draw" at bounding box center [410, 142] width 105 height 42
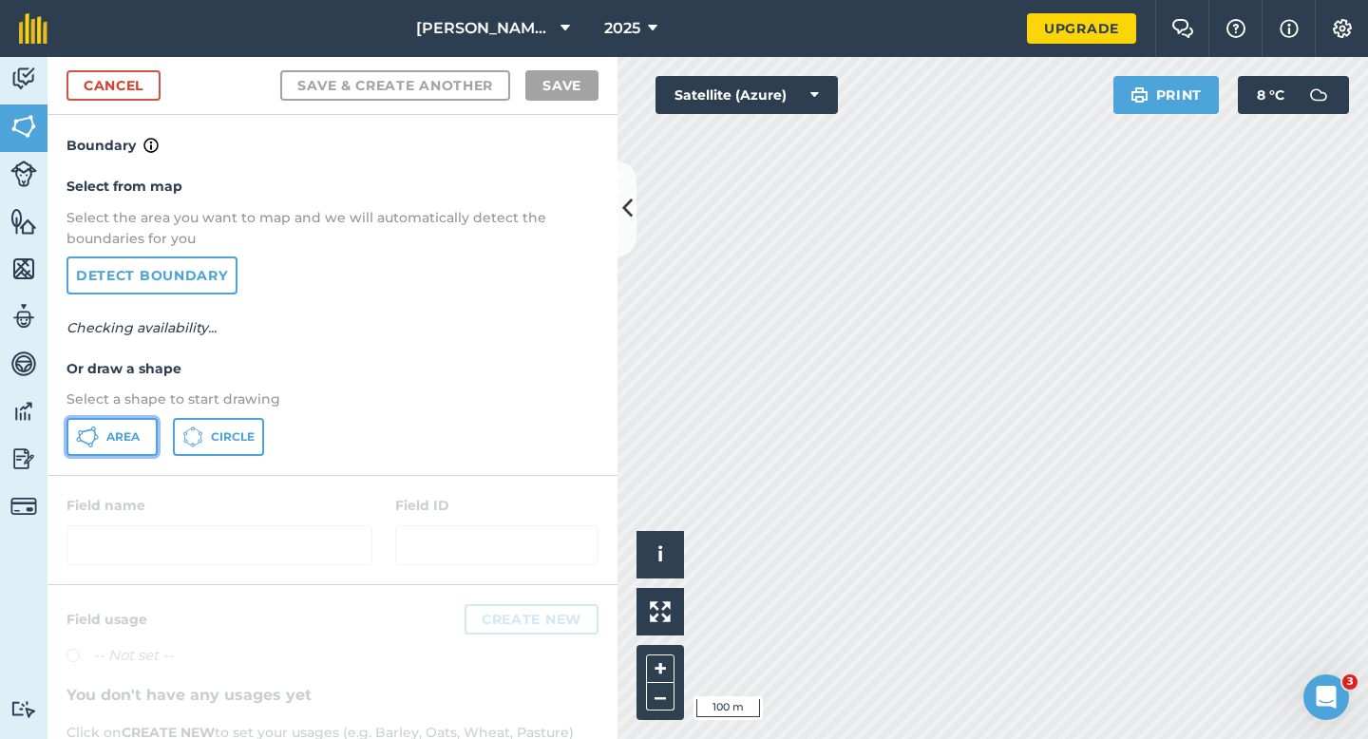
click at [118, 435] on span "Area" at bounding box center [122, 436] width 33 height 15
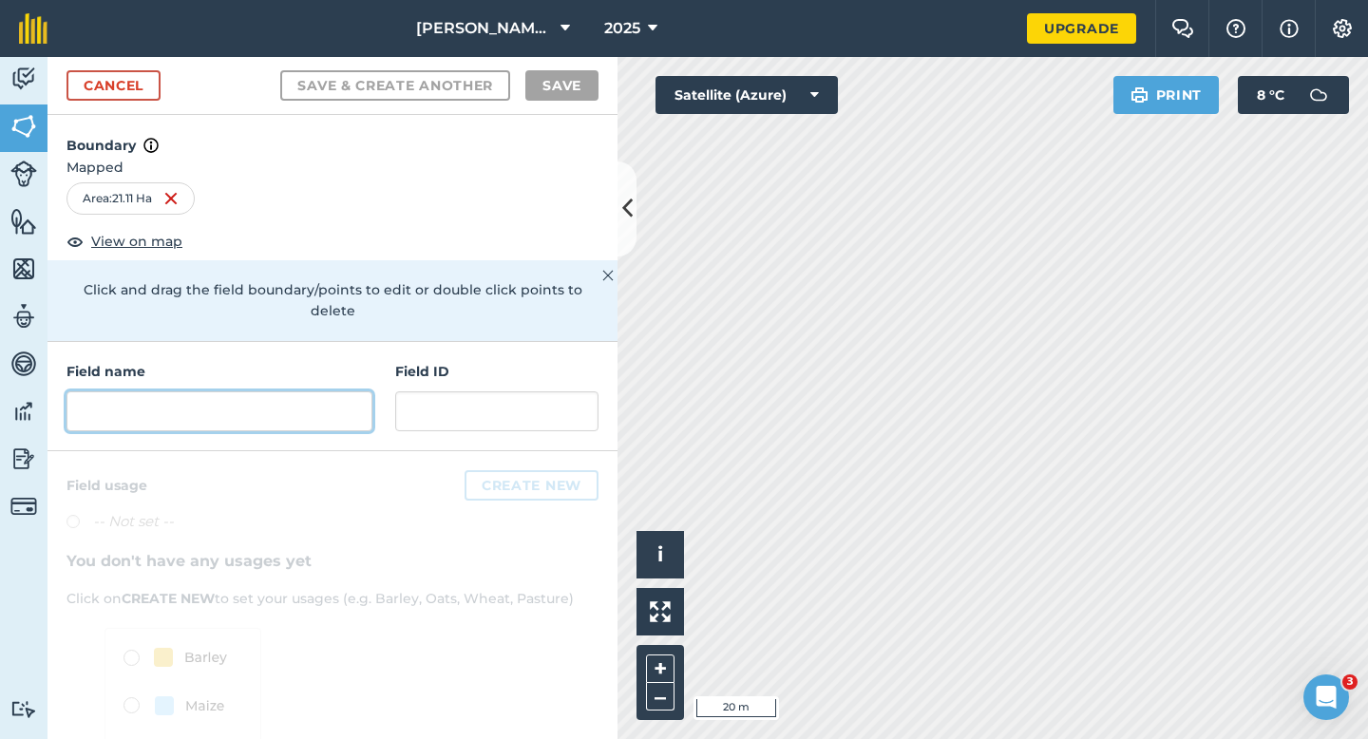
click at [354, 391] on input "text" at bounding box center [220, 411] width 306 height 40
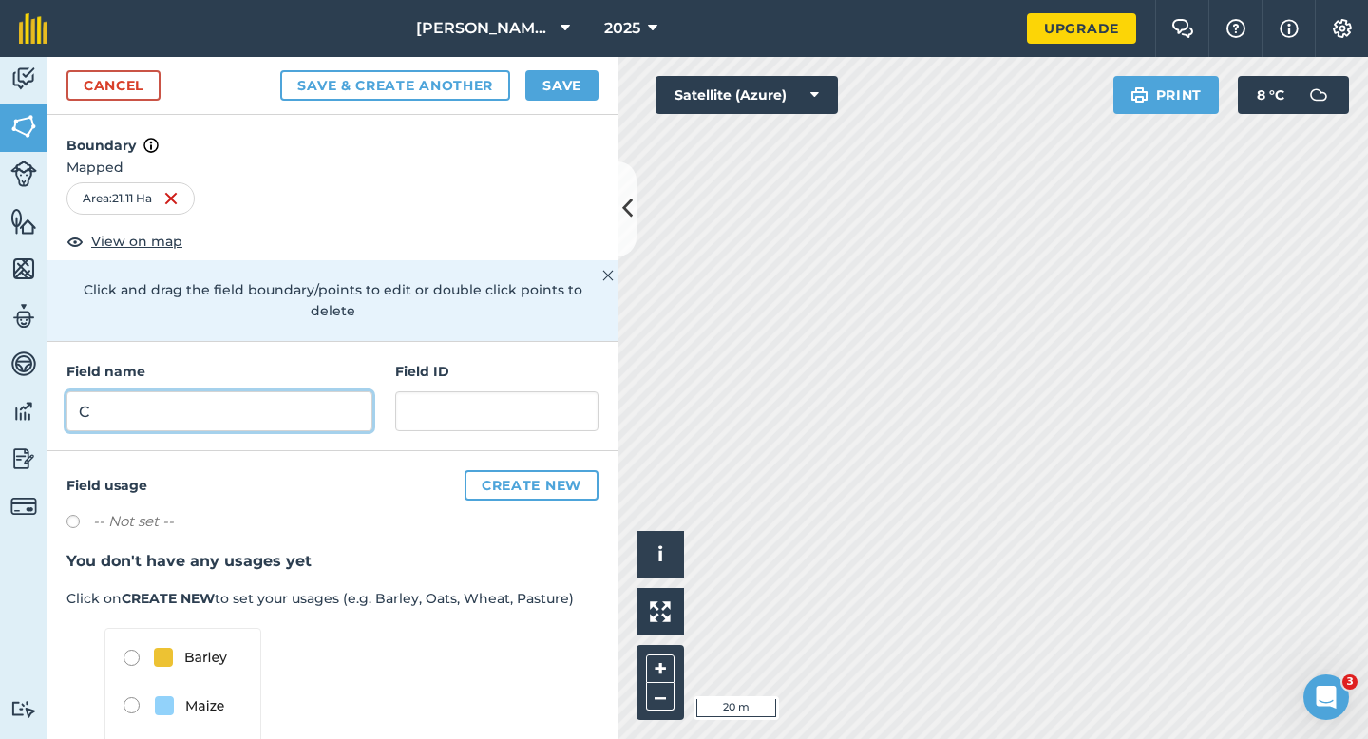
type input "C"
click at [547, 93] on button "Save" at bounding box center [561, 85] width 73 height 30
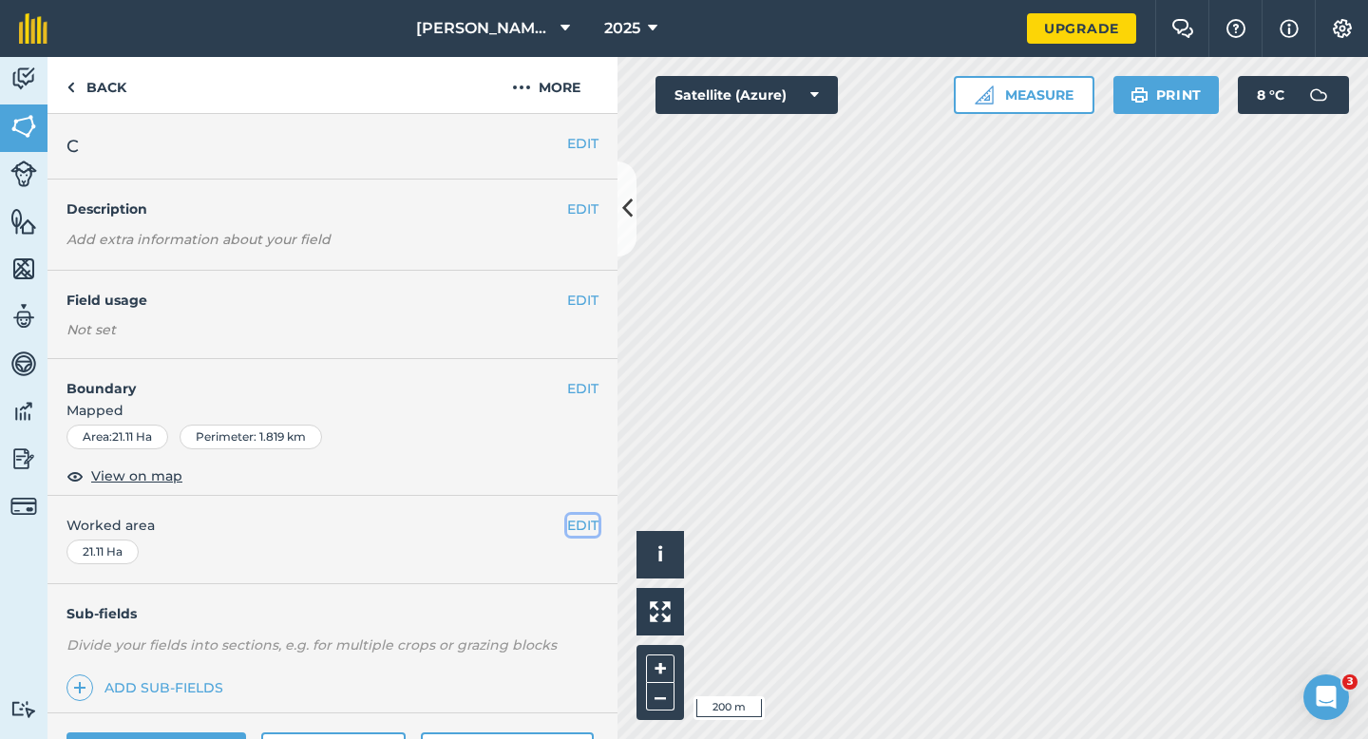
click at [580, 529] on button "EDIT" at bounding box center [582, 525] width 31 height 21
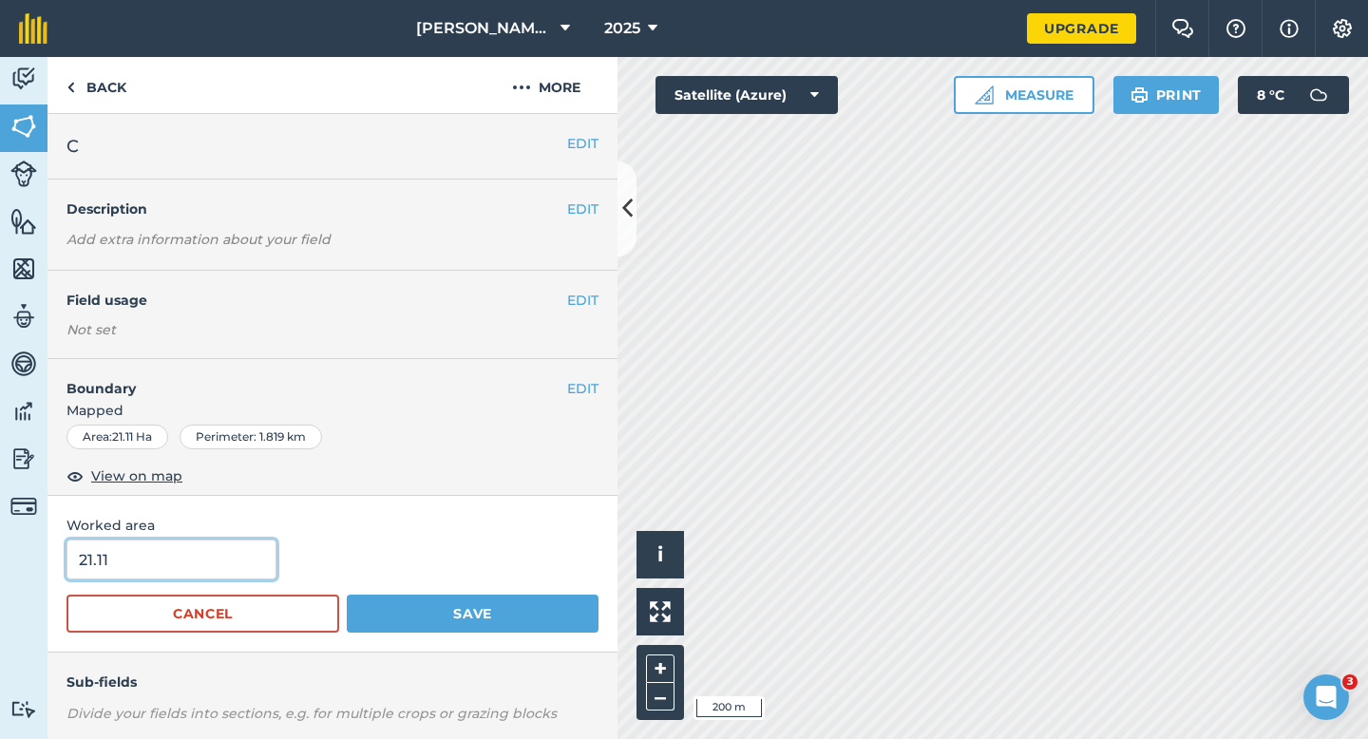
click at [256, 550] on input "21.11" at bounding box center [172, 560] width 210 height 40
type input "21.1"
click at [347, 595] on button "Save" at bounding box center [473, 614] width 252 height 38
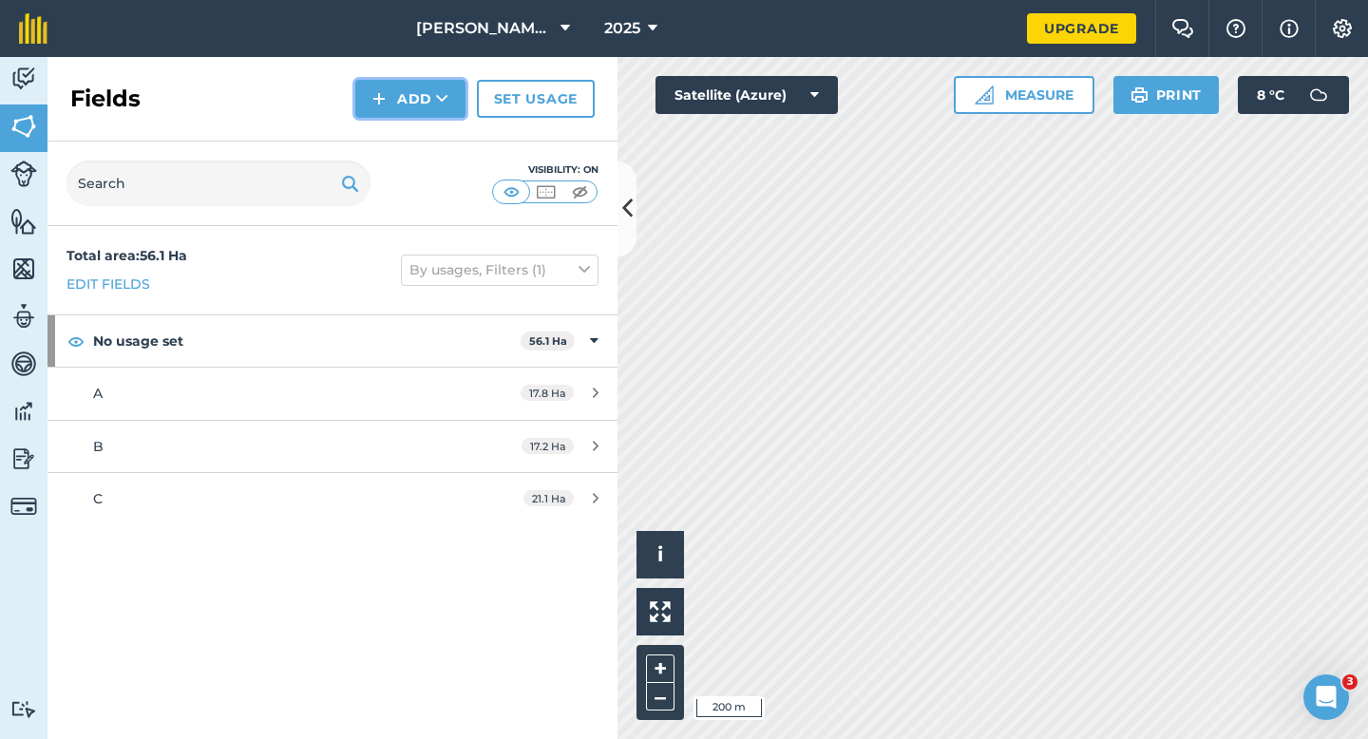
click at [394, 114] on button "Add" at bounding box center [410, 99] width 110 height 38
click at [397, 154] on link "Draw" at bounding box center [410, 142] width 105 height 42
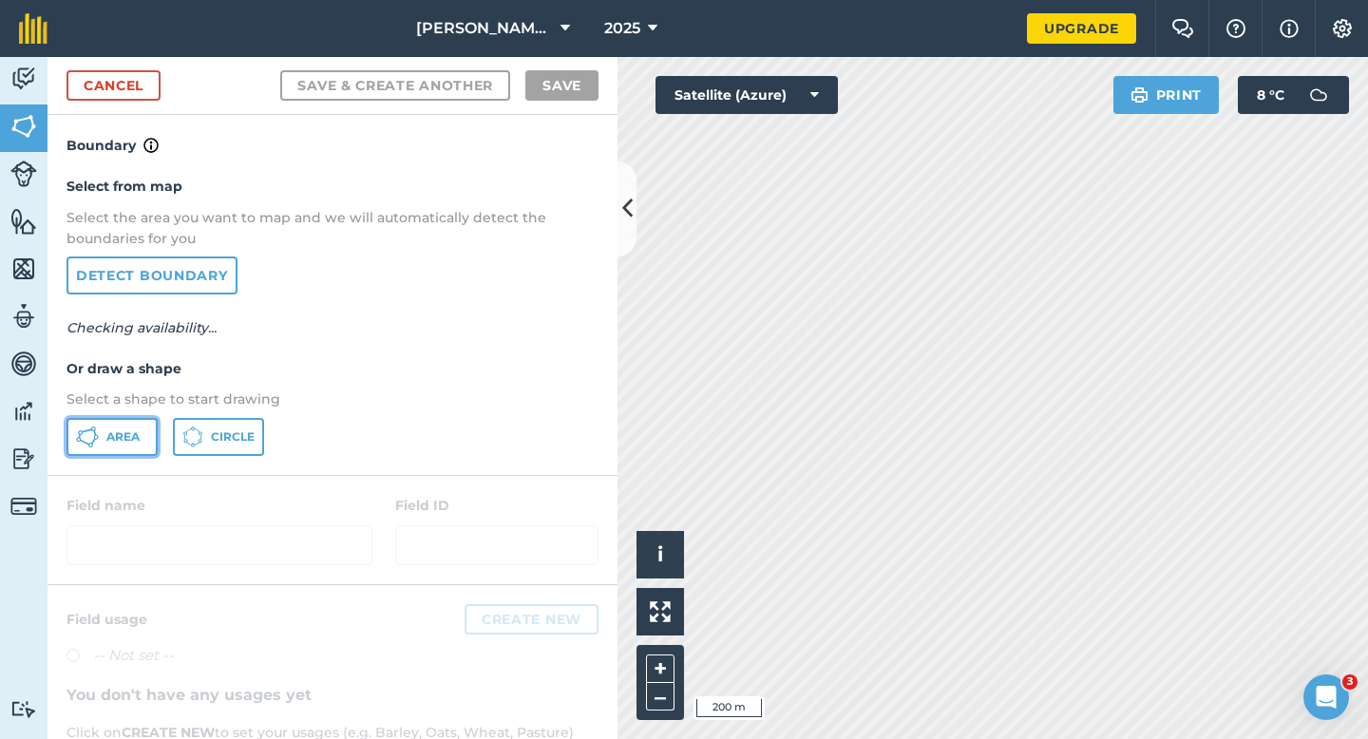
click at [124, 440] on span "Area" at bounding box center [122, 436] width 33 height 15
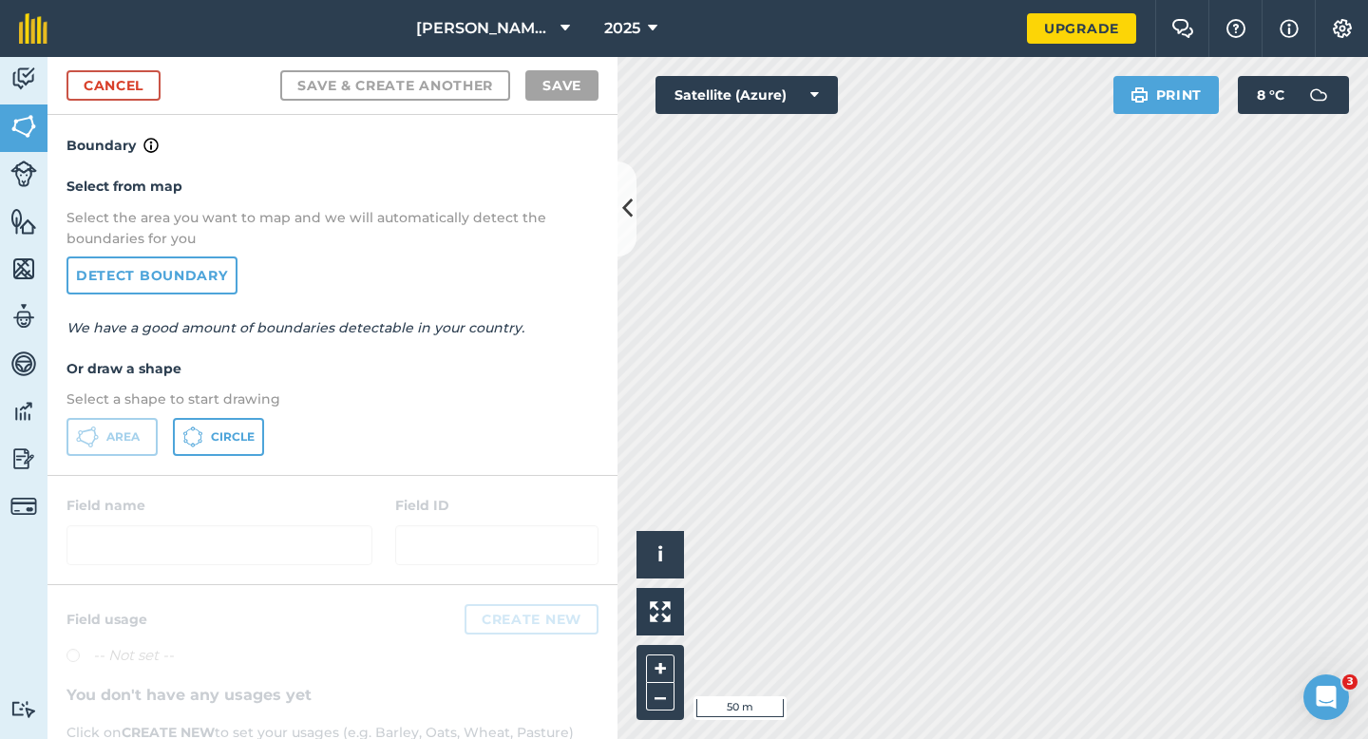
click at [383, 199] on div "Activity Fields Livestock Features Maps Team Vehicles Data Reporting Billing Tu…" at bounding box center [684, 398] width 1368 height 682
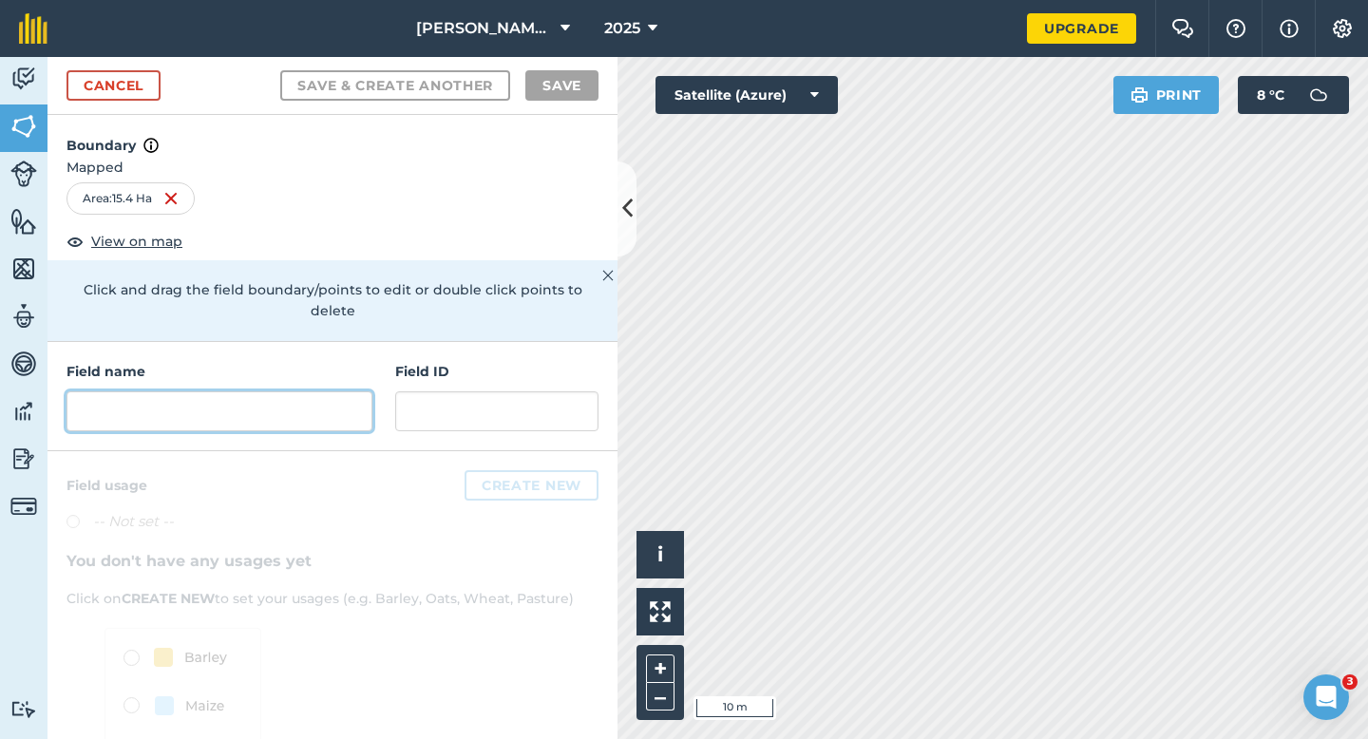
click at [297, 396] on input "text" at bounding box center [220, 411] width 306 height 40
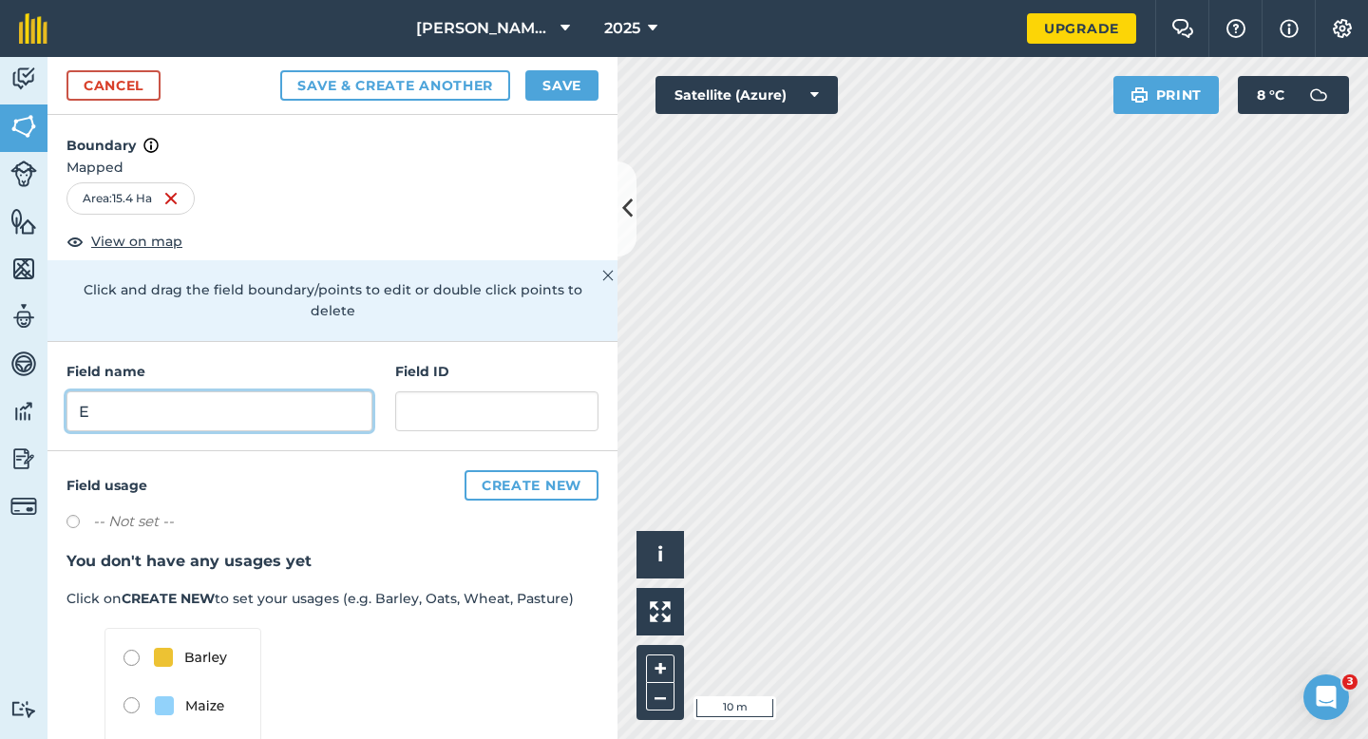
type input "E"
click at [556, 92] on button "Save" at bounding box center [561, 85] width 73 height 30
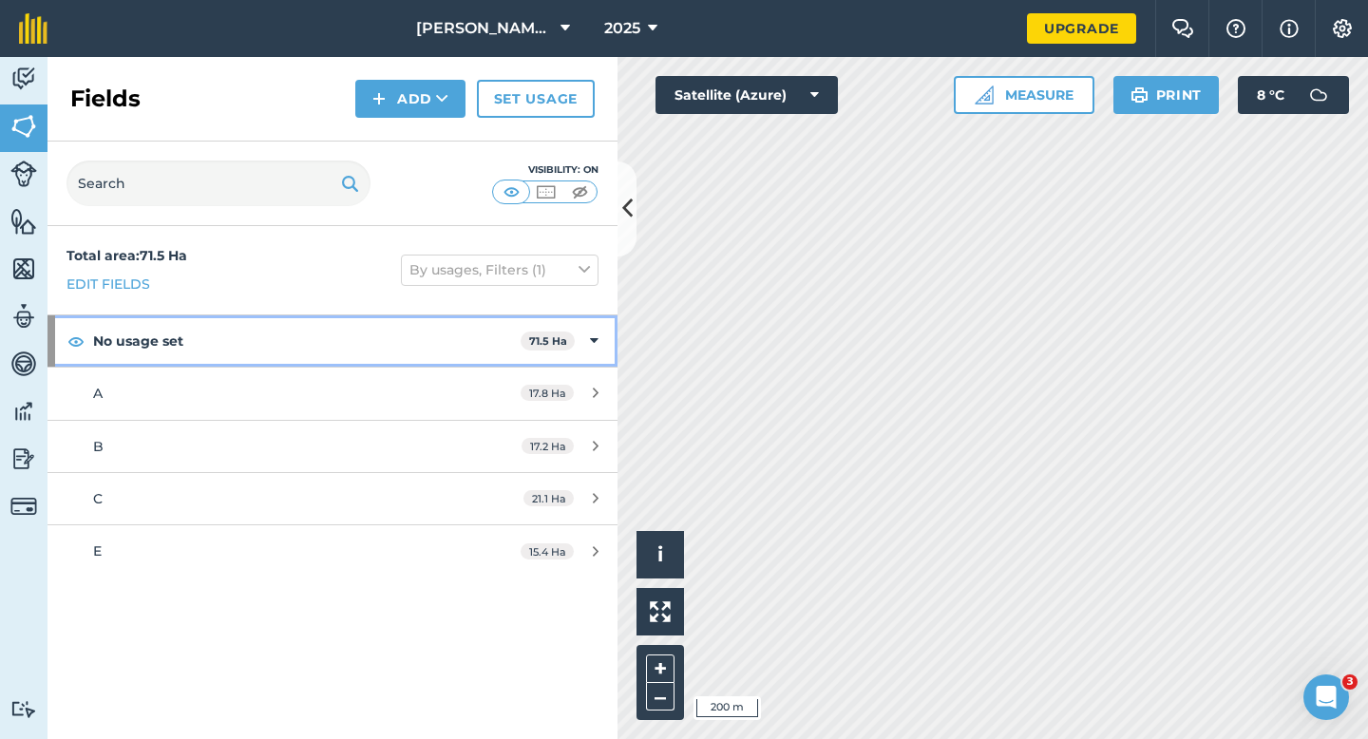
click at [589, 334] on div "No usage set 71.5 Ha" at bounding box center [333, 340] width 570 height 51
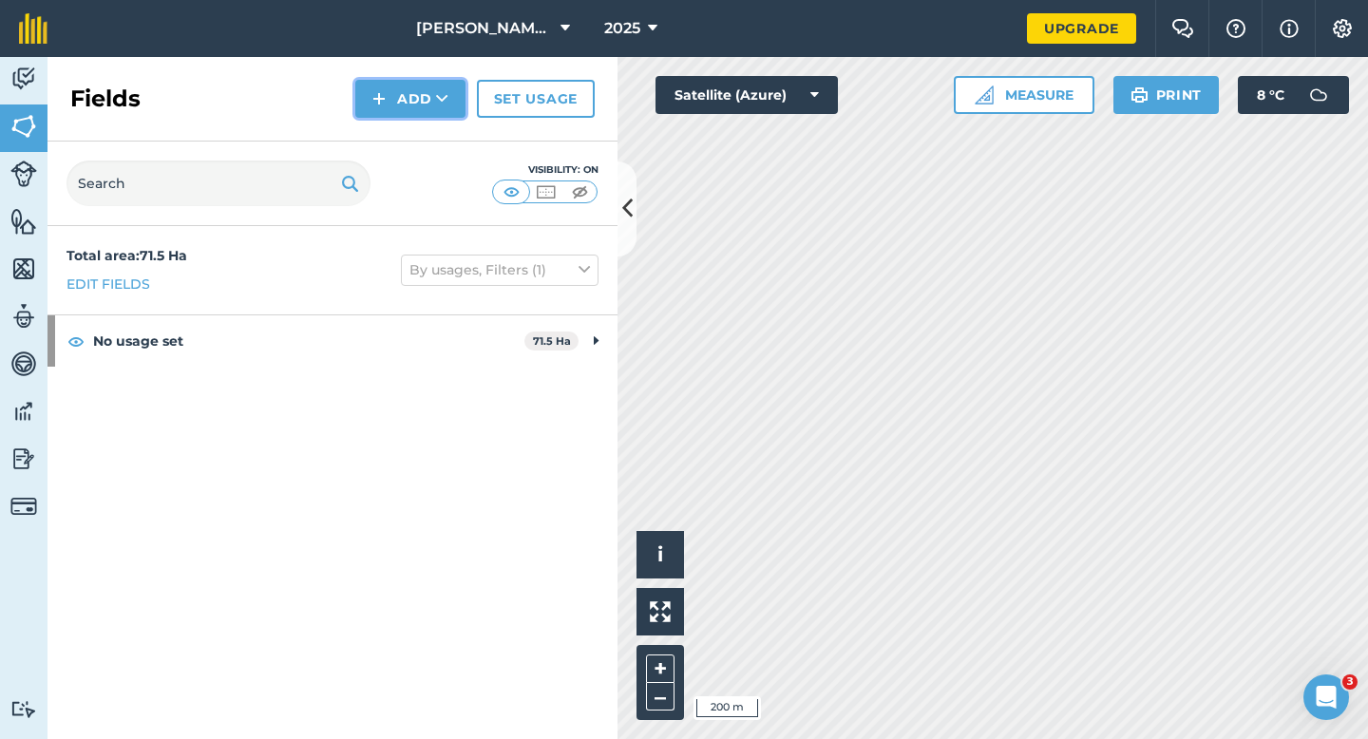
click at [394, 98] on button "Add" at bounding box center [410, 99] width 110 height 38
click at [394, 133] on link "Draw" at bounding box center [410, 142] width 105 height 42
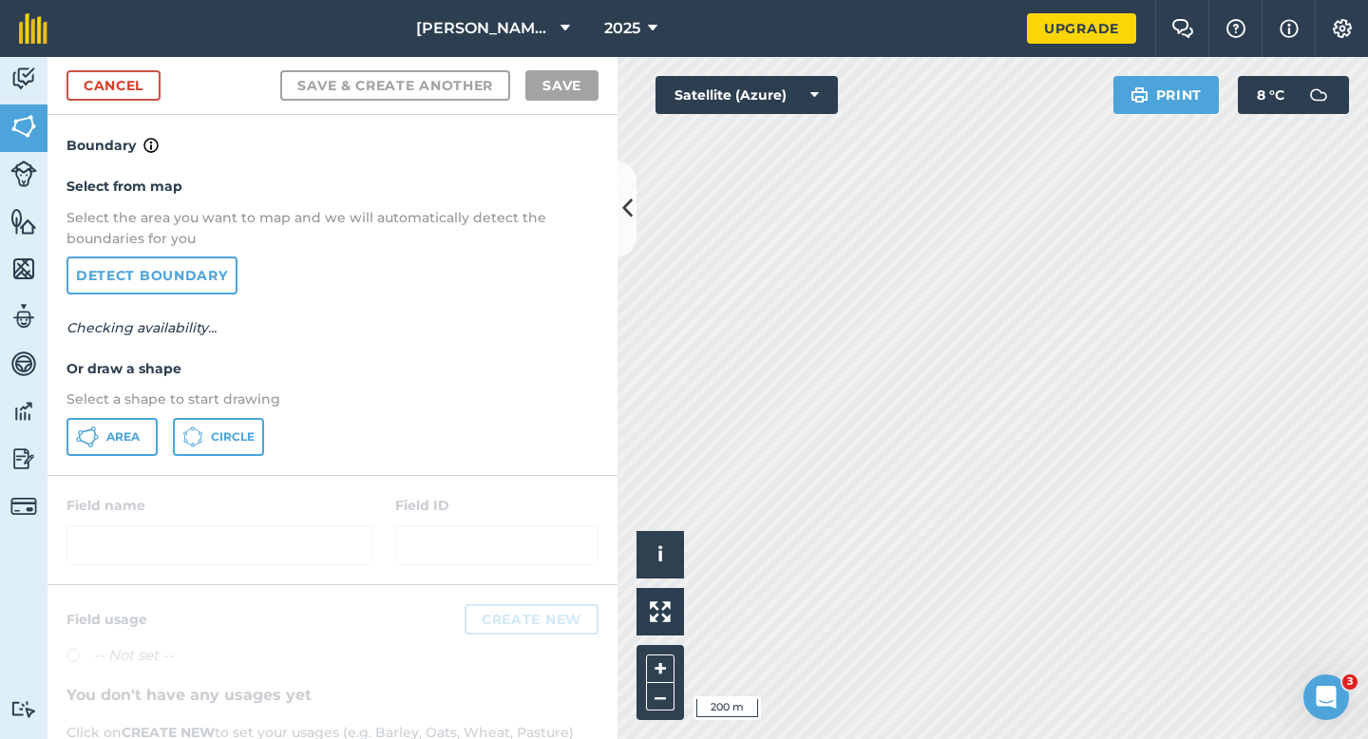
click at [129, 417] on div "Select from map Select the area you want to map and we will automatically detec…" at bounding box center [333, 315] width 570 height 317
click at [129, 430] on span "Area" at bounding box center [122, 436] width 33 height 15
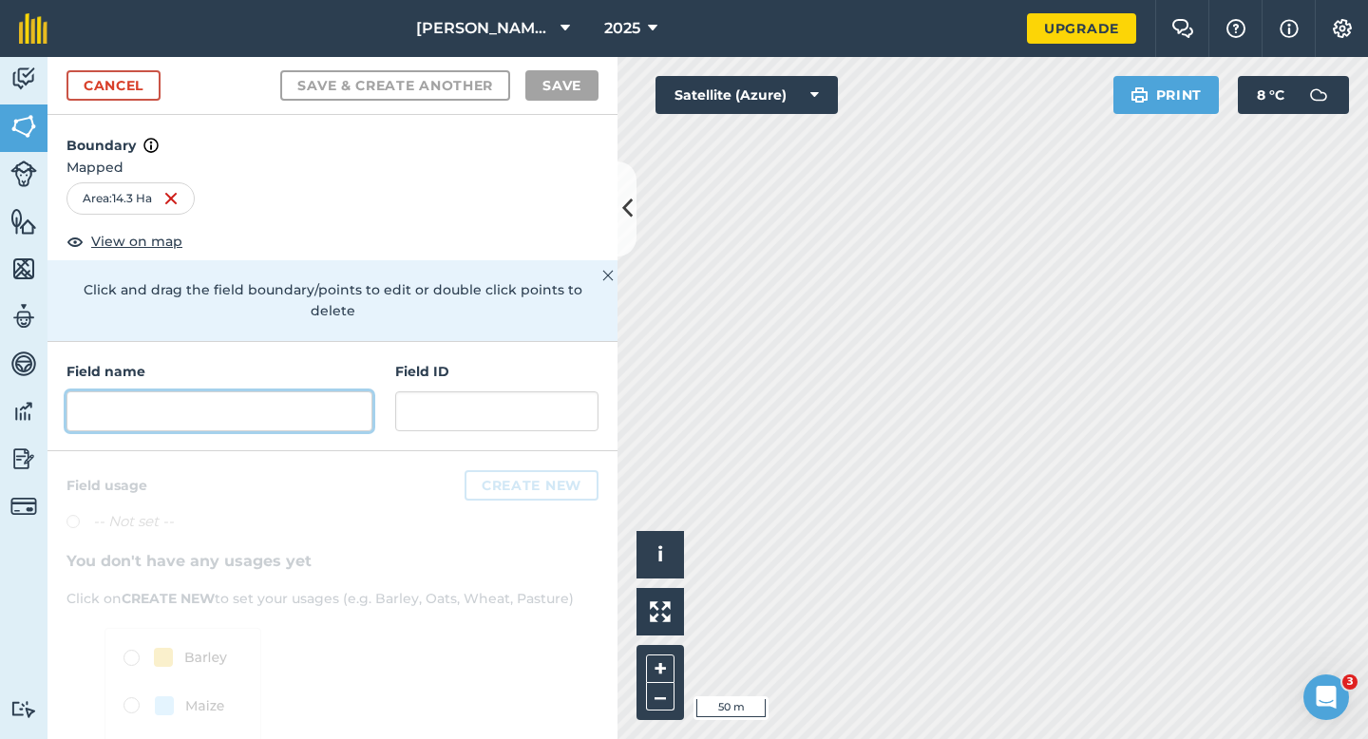
click at [228, 391] on input "text" at bounding box center [220, 411] width 306 height 40
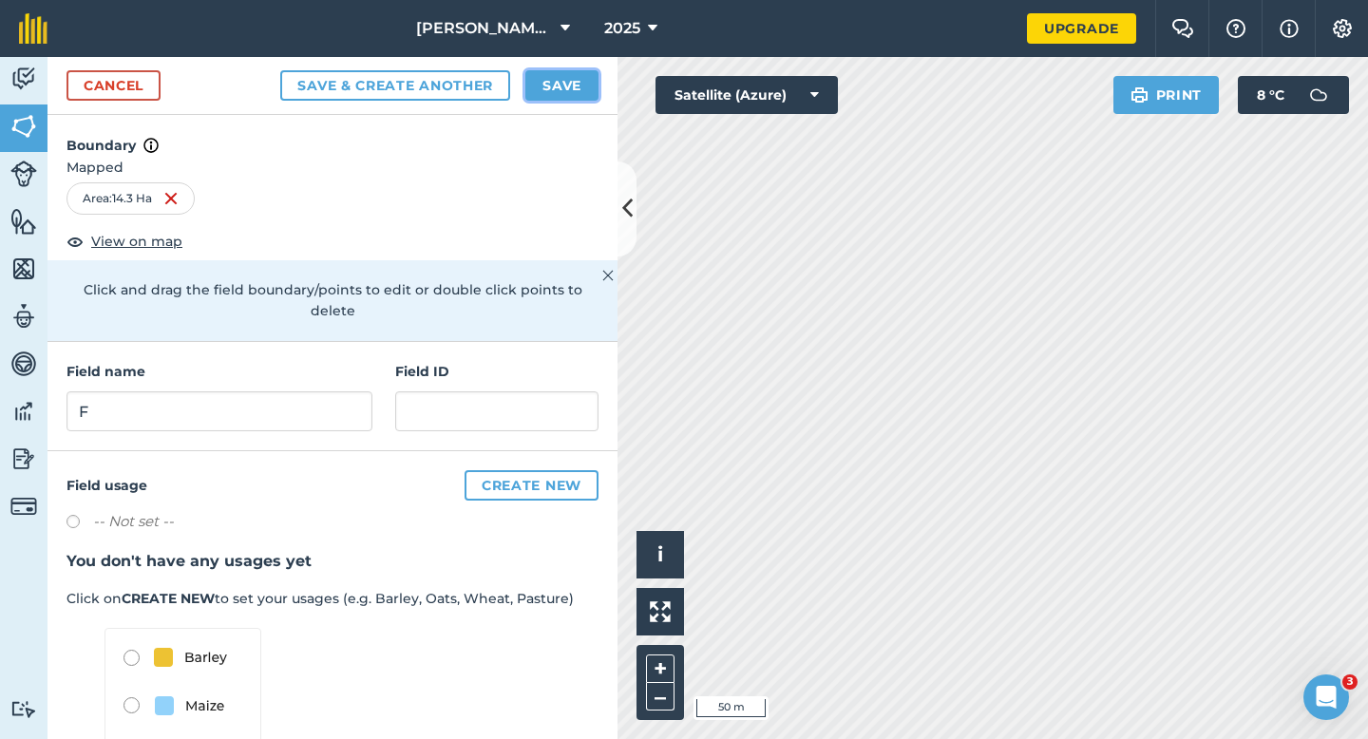
click at [560, 82] on button "Save" at bounding box center [561, 85] width 73 height 30
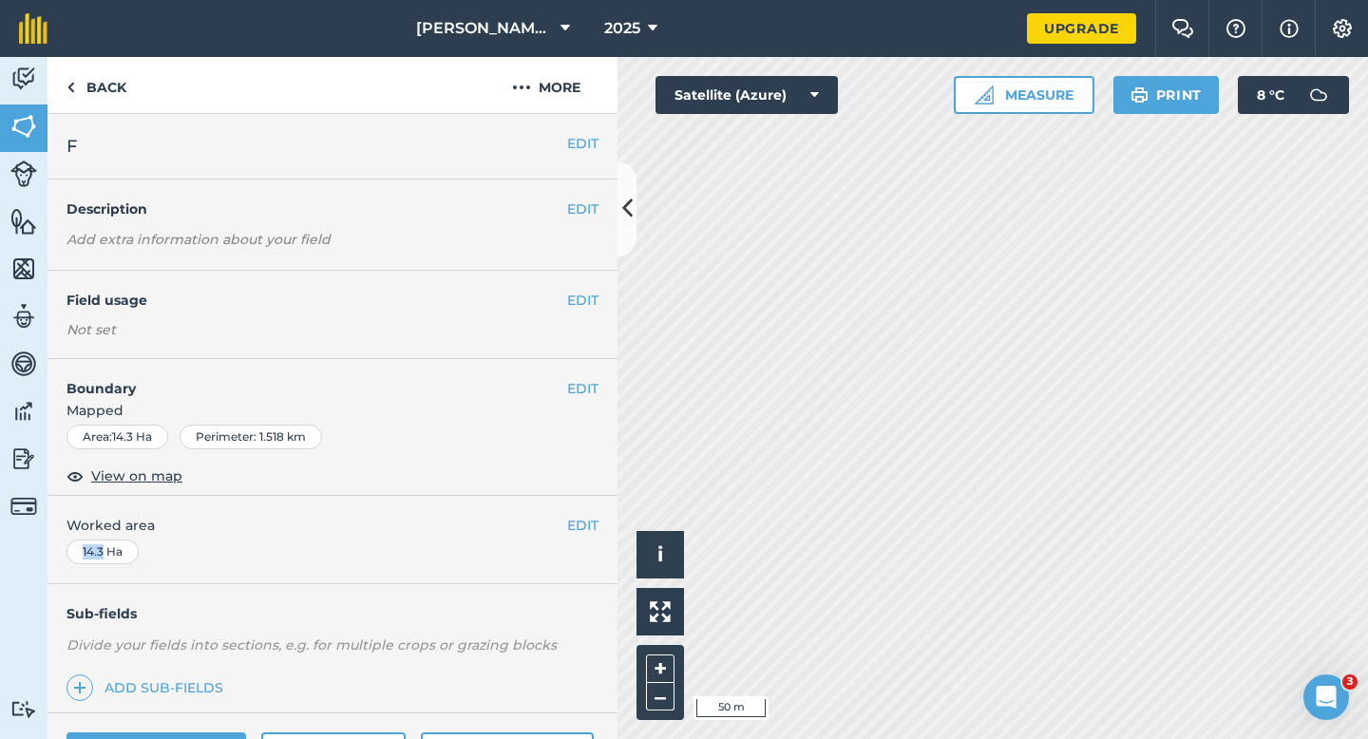
click at [581, 537] on div "EDIT Worked area 14.3 Ha" at bounding box center [333, 540] width 570 height 88
click at [581, 530] on button "EDIT" at bounding box center [582, 525] width 31 height 21
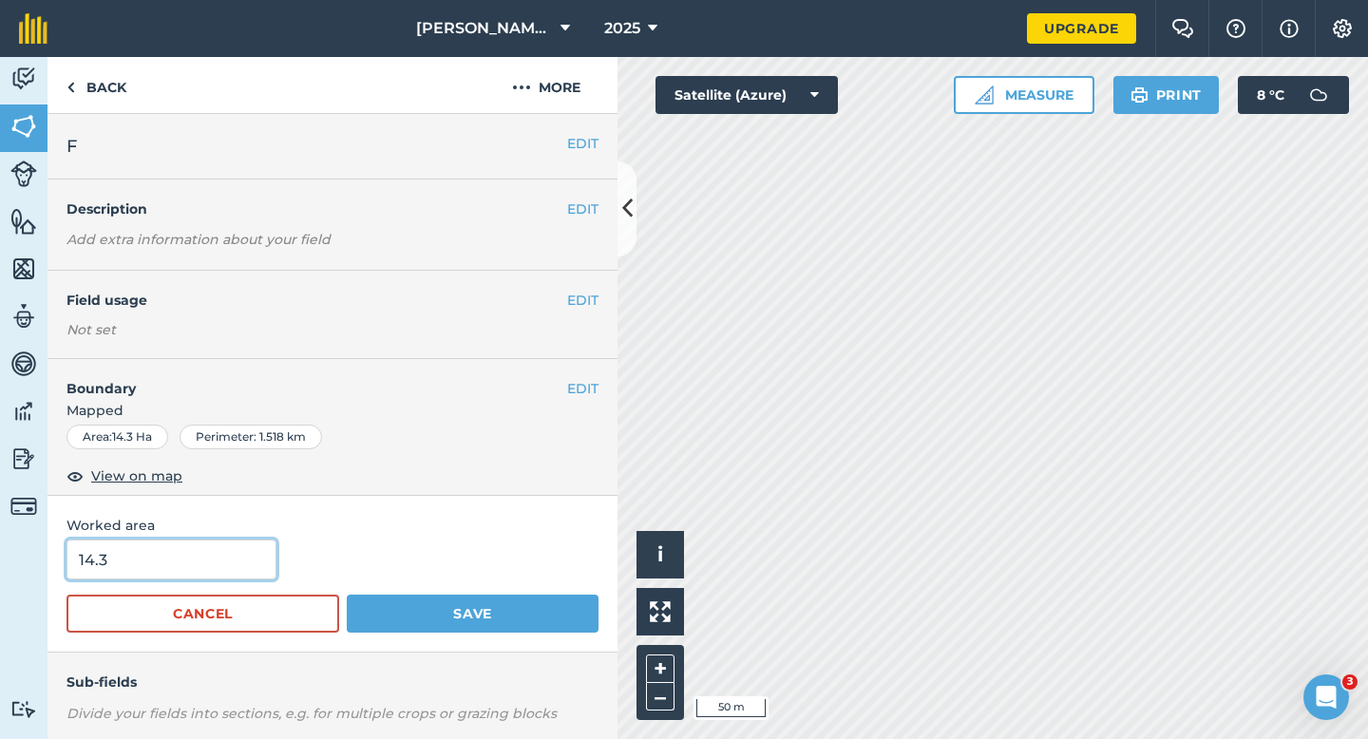
click at [186, 573] on input "14.3" at bounding box center [172, 560] width 210 height 40
click at [347, 595] on button "Save" at bounding box center [473, 614] width 252 height 38
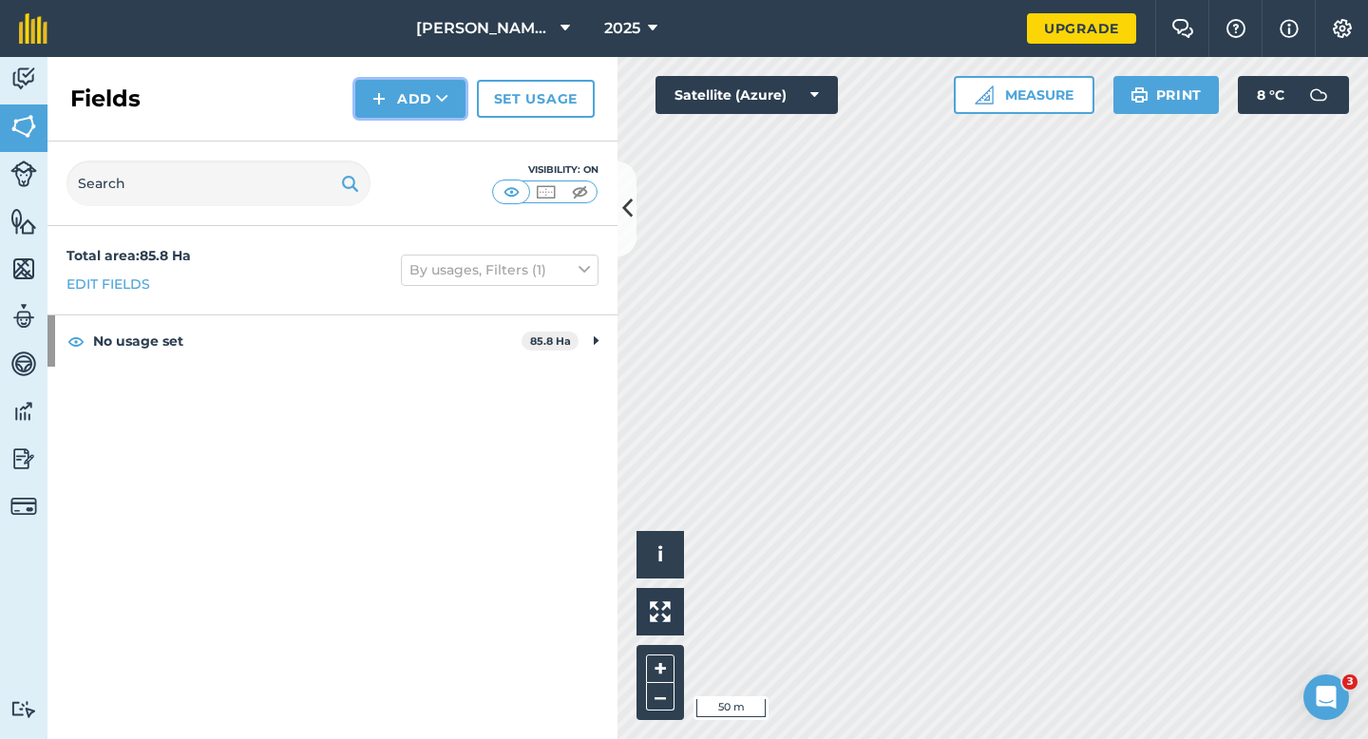
click at [431, 90] on button "Add" at bounding box center [410, 99] width 110 height 38
click at [431, 143] on link "Draw" at bounding box center [410, 142] width 105 height 42
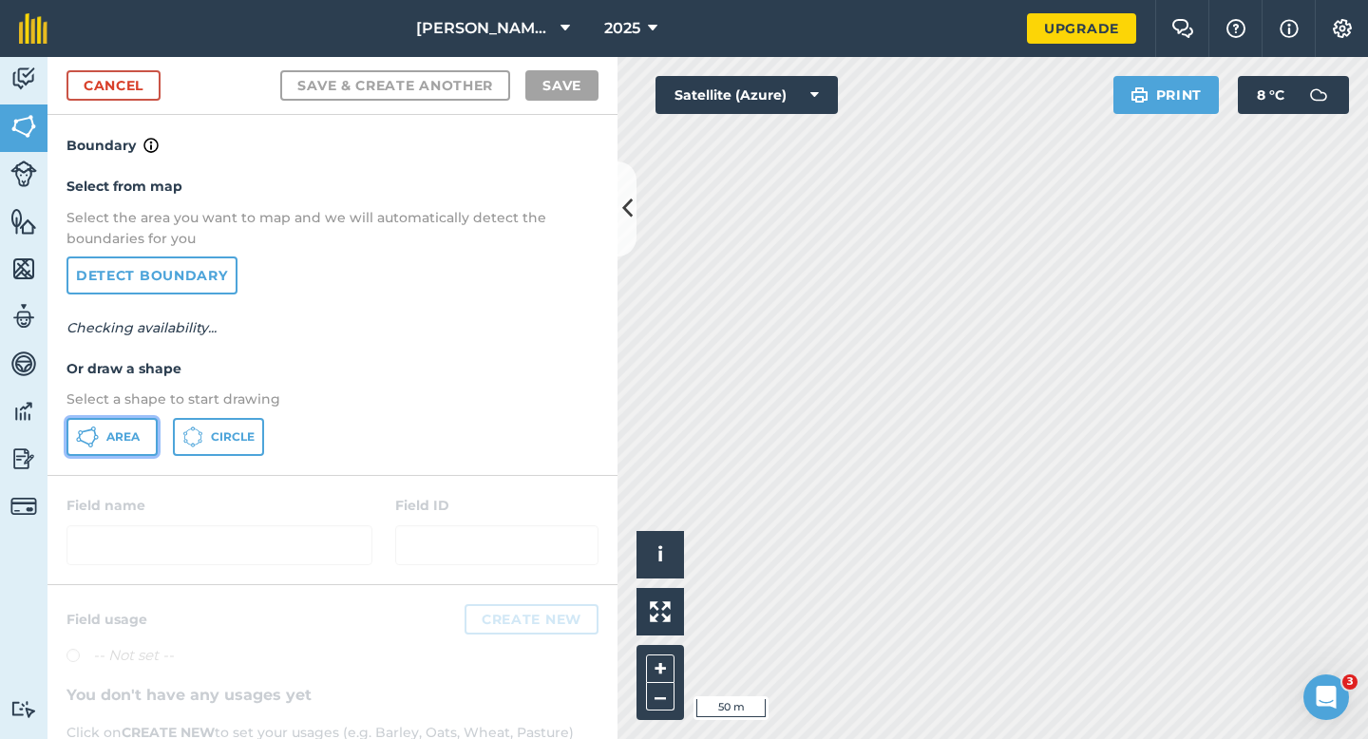
click at [141, 432] on button "Area" at bounding box center [112, 437] width 91 height 38
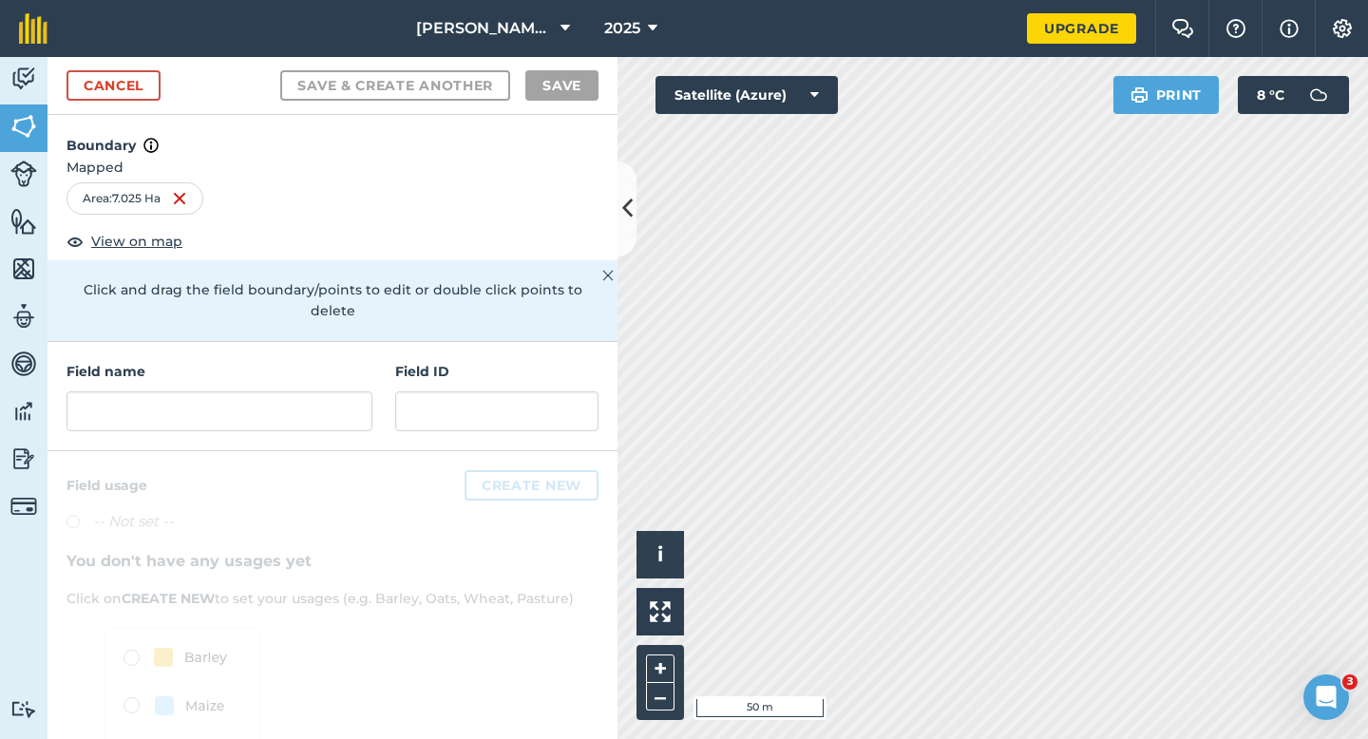
click at [314, 416] on div "Field name Field ID" at bounding box center [333, 396] width 570 height 109
click at [314, 392] on input "text" at bounding box center [220, 411] width 306 height 40
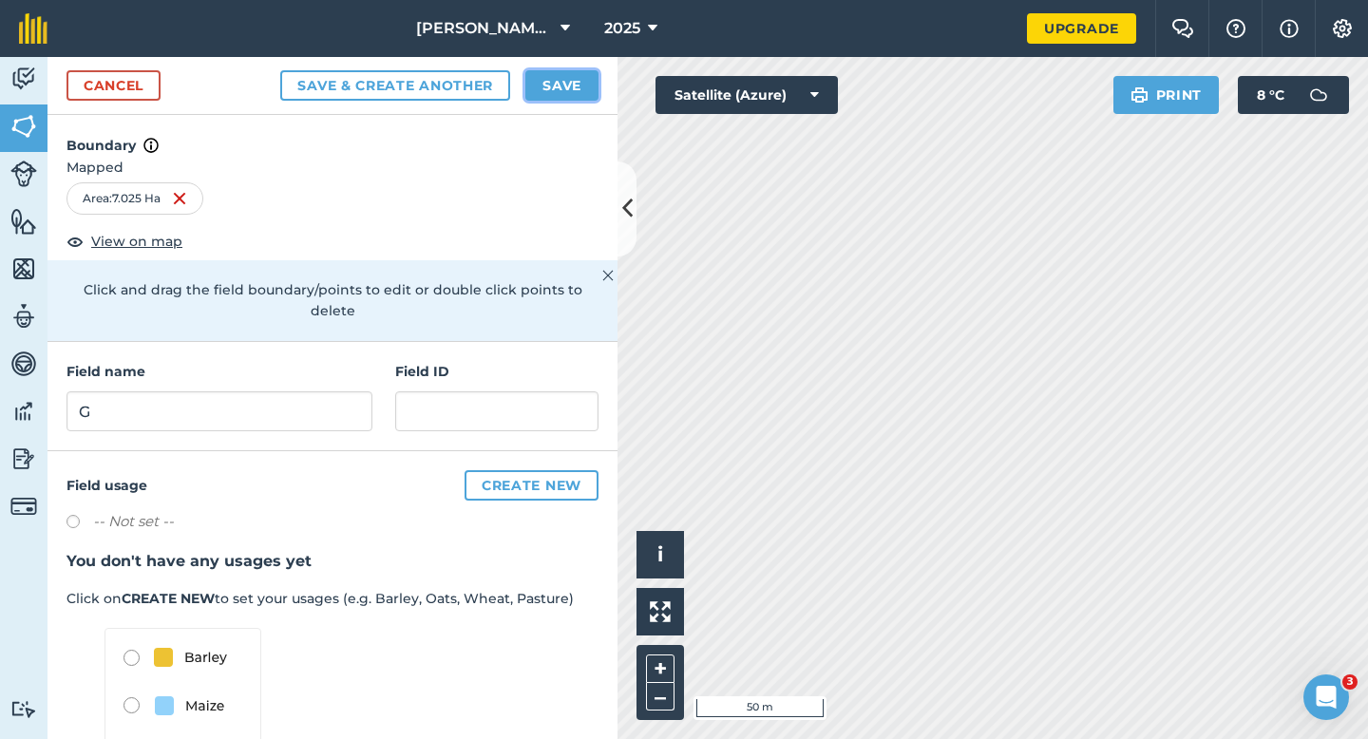
click at [570, 86] on button "Save" at bounding box center [561, 85] width 73 height 30
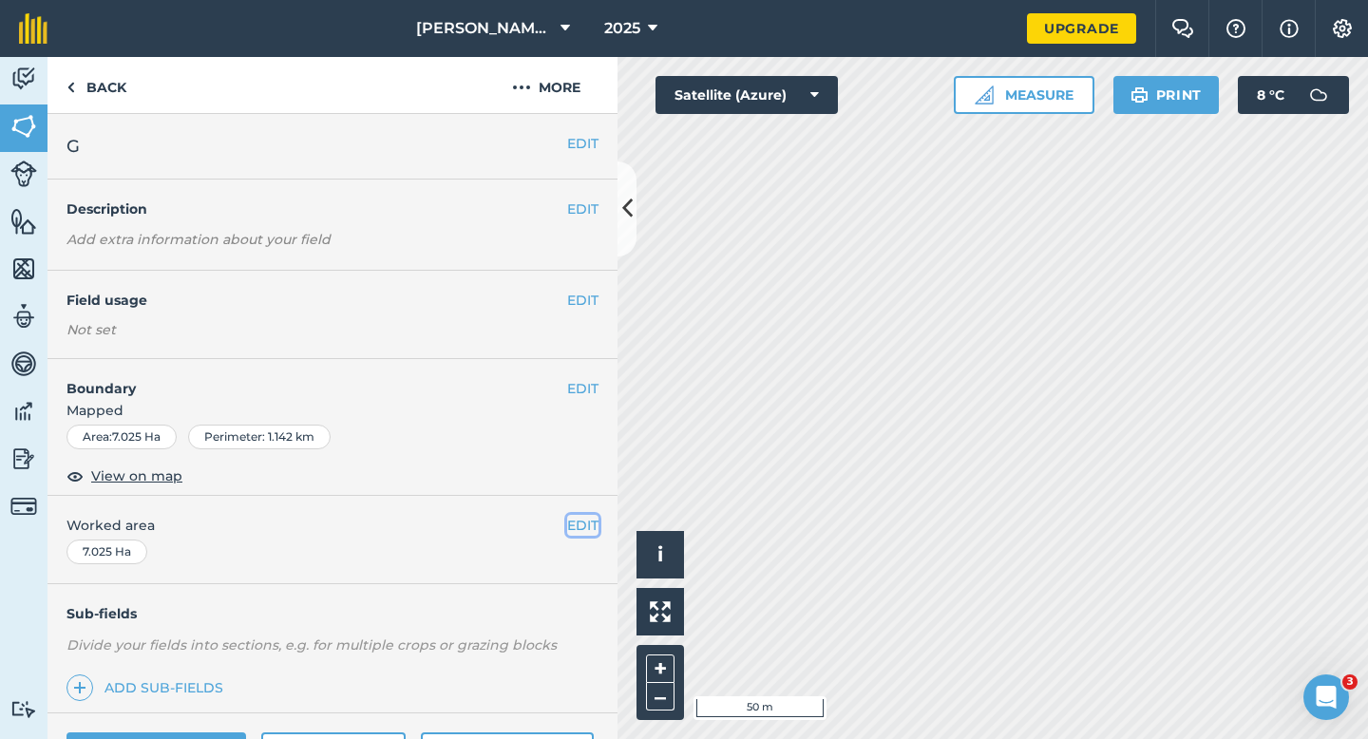
click at [572, 533] on button "EDIT" at bounding box center [582, 525] width 31 height 21
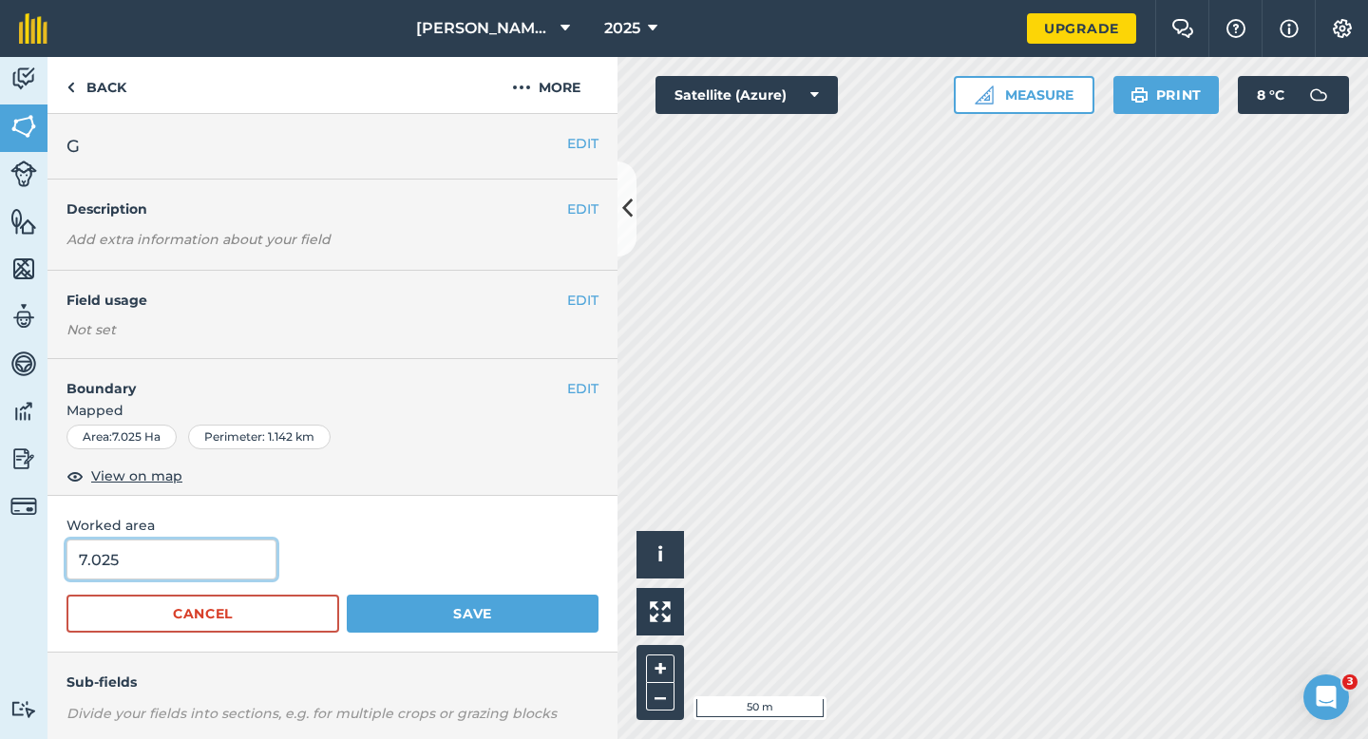
click at [148, 555] on input "7.025" at bounding box center [172, 560] width 210 height 40
click at [347, 595] on button "Save" at bounding box center [473, 614] width 252 height 38
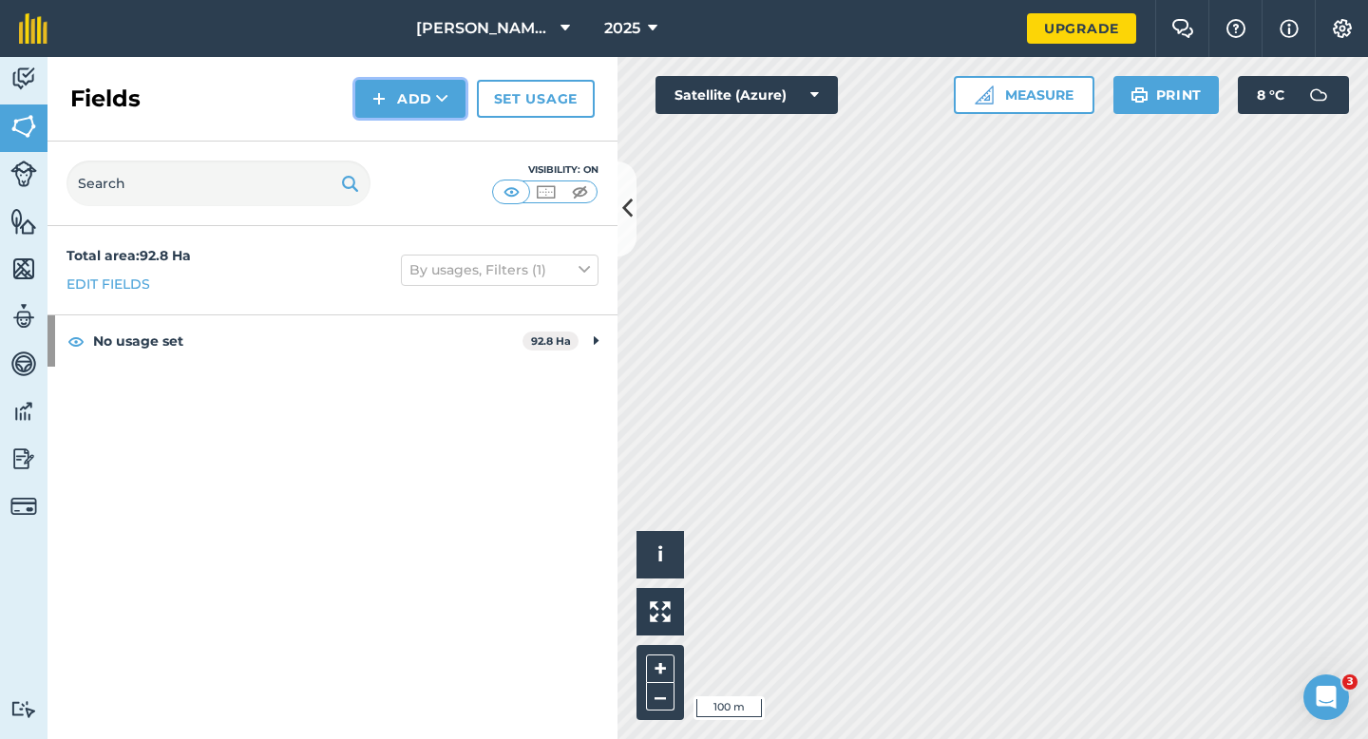
click at [383, 104] on img at bounding box center [378, 98] width 13 height 23
click at [392, 134] on link "Draw" at bounding box center [410, 142] width 105 height 42
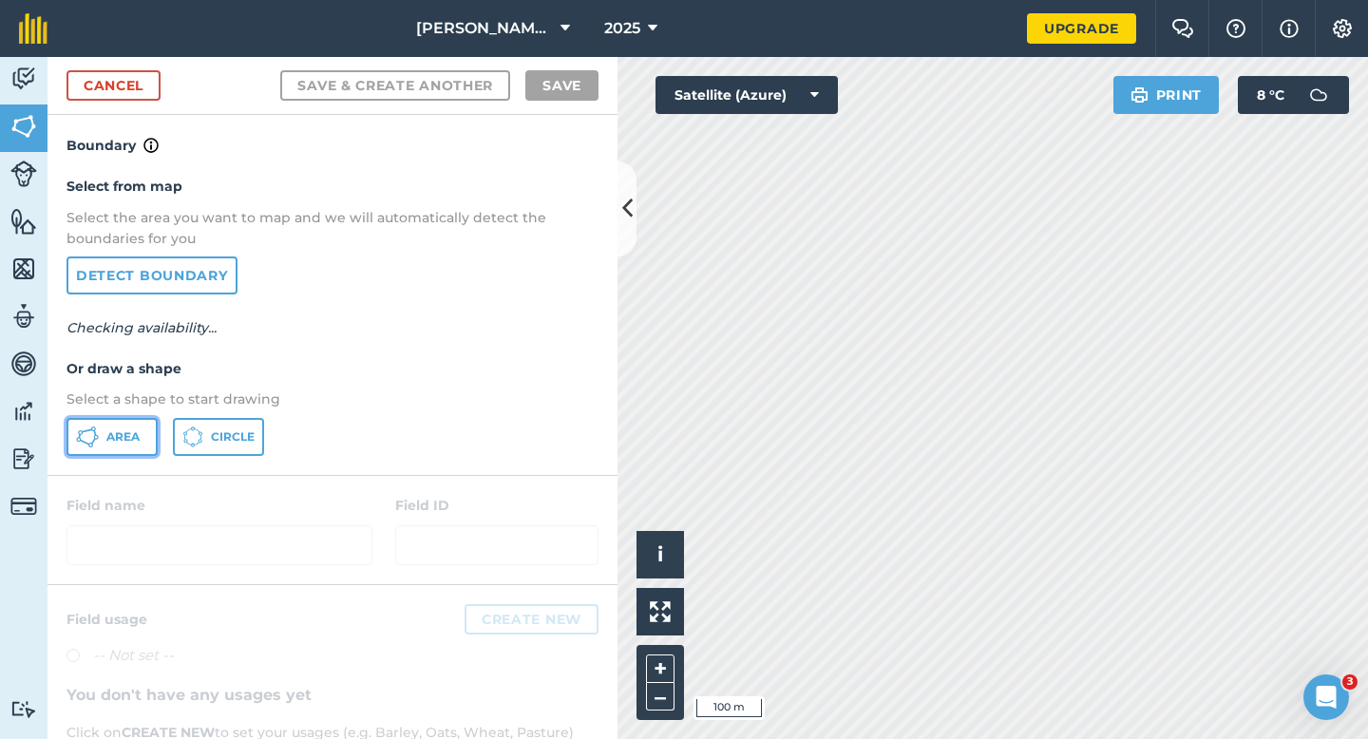
click at [147, 448] on button "Area" at bounding box center [112, 437] width 91 height 38
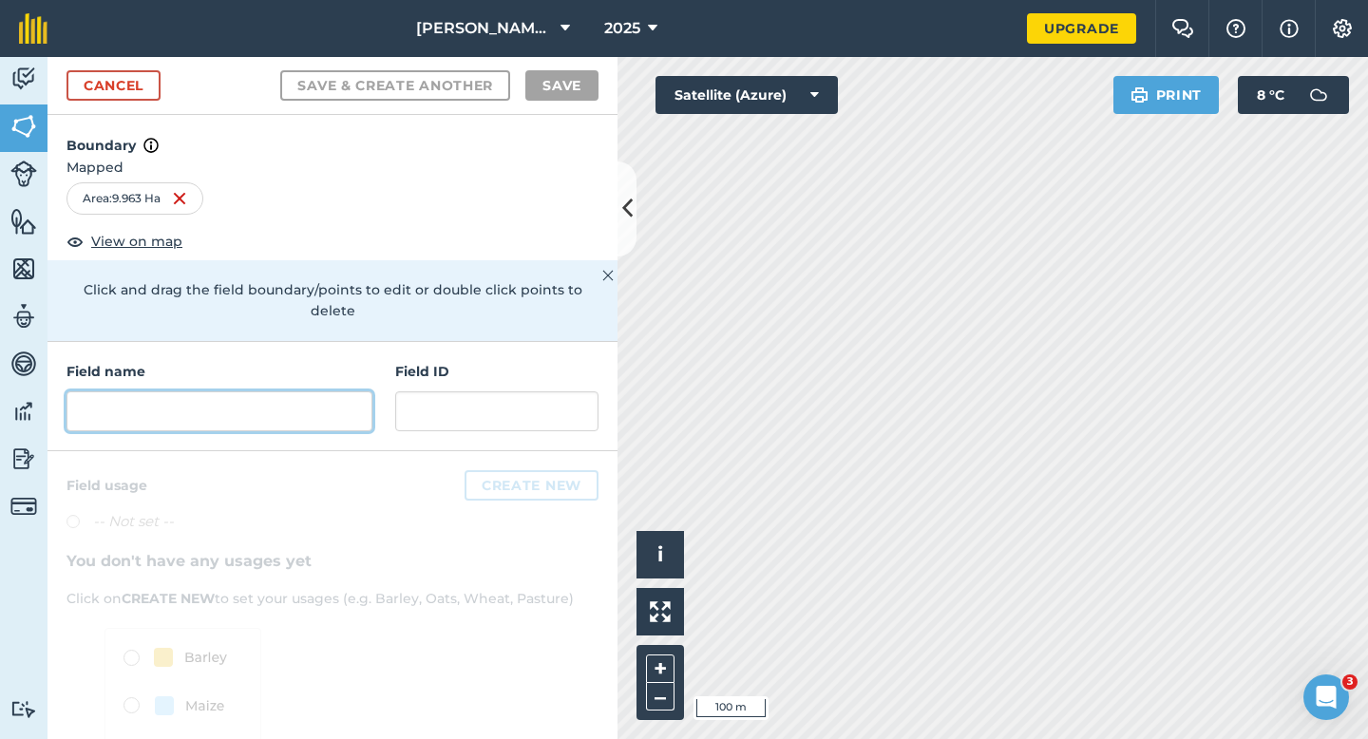
click at [312, 392] on input "text" at bounding box center [220, 411] width 306 height 40
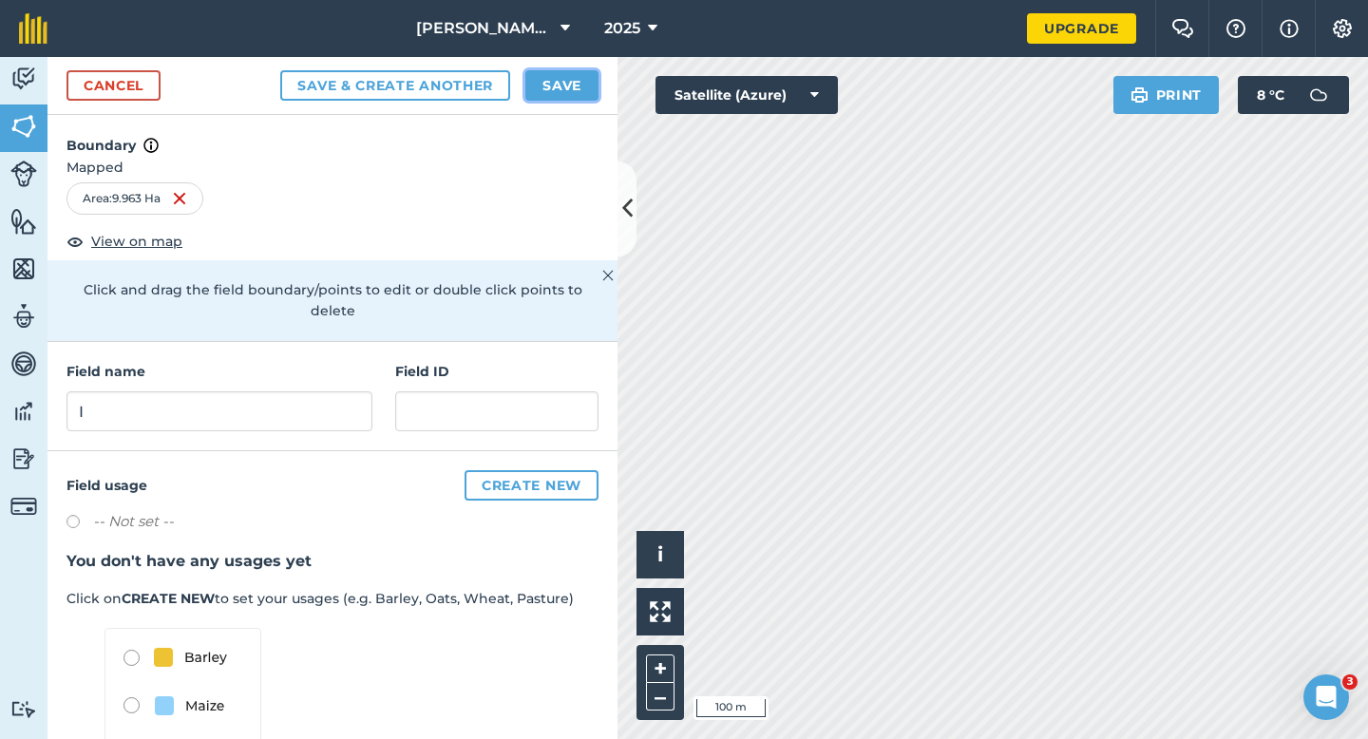
click at [542, 86] on button "Save" at bounding box center [561, 85] width 73 height 30
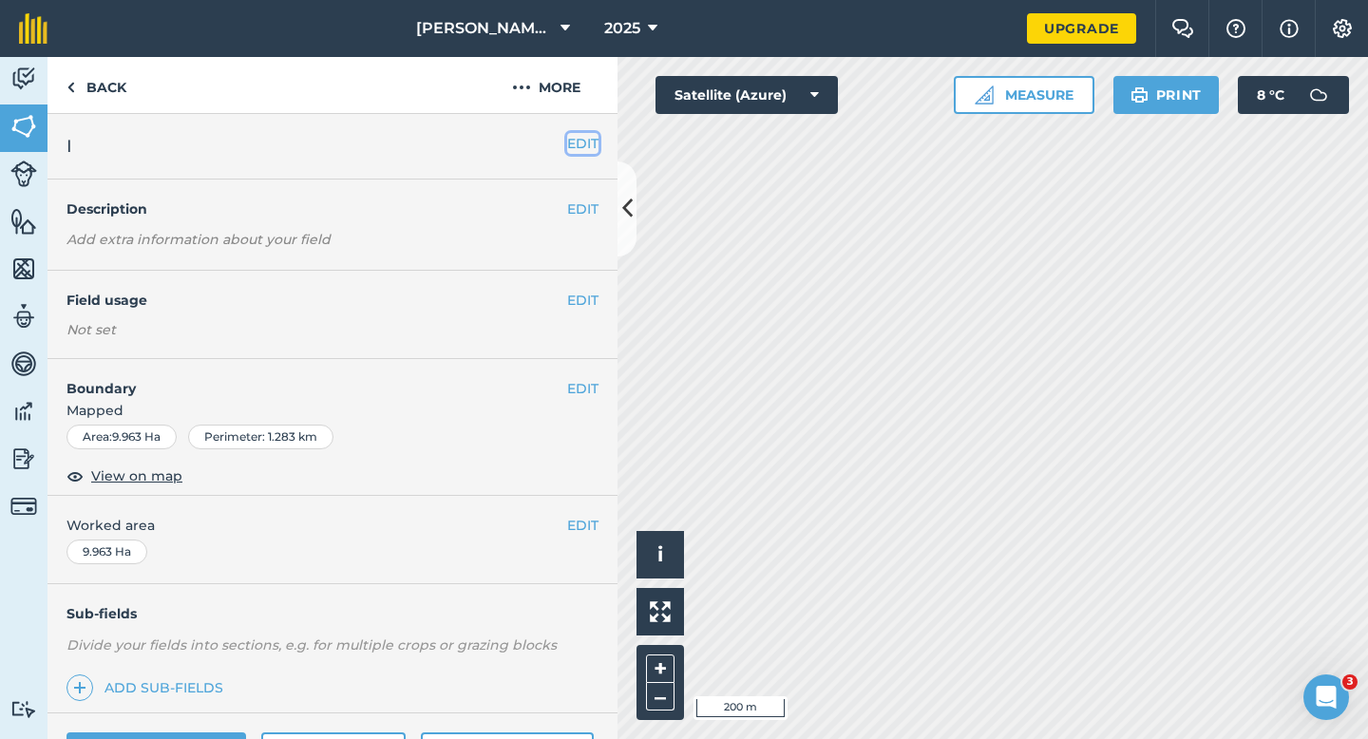
click at [575, 146] on button "EDIT" at bounding box center [582, 143] width 31 height 21
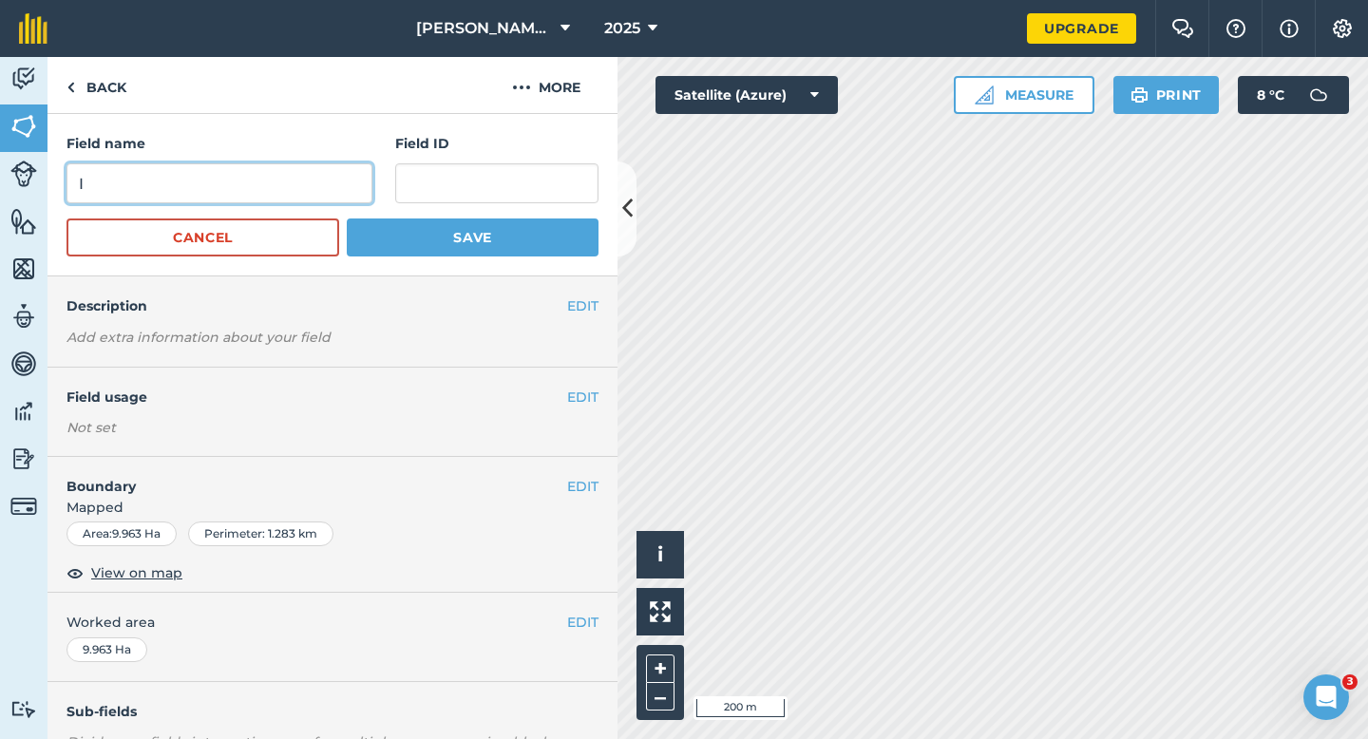
click at [317, 185] on input "I" at bounding box center [220, 183] width 306 height 40
click at [399, 218] on form "Field name H Field ID Cancel Save" at bounding box center [333, 195] width 532 height 124
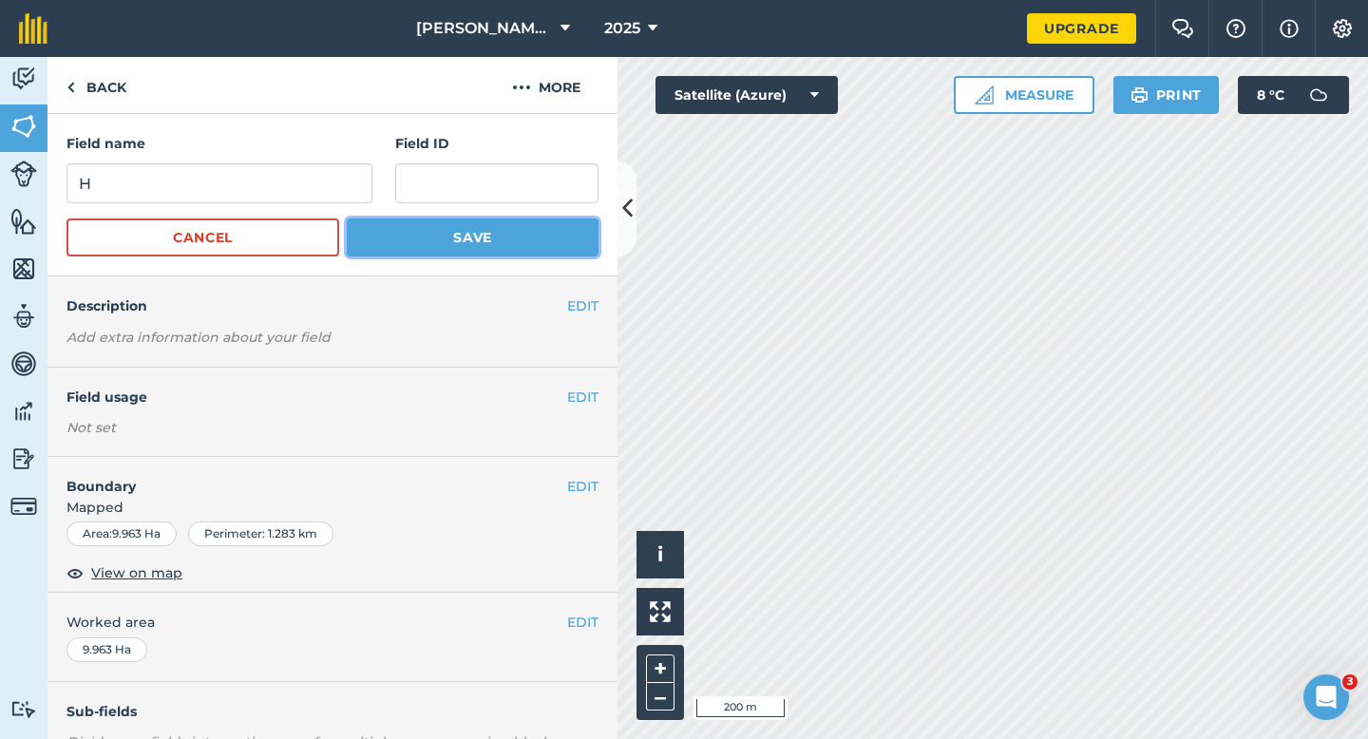
click at [409, 236] on button "Save" at bounding box center [473, 238] width 252 height 38
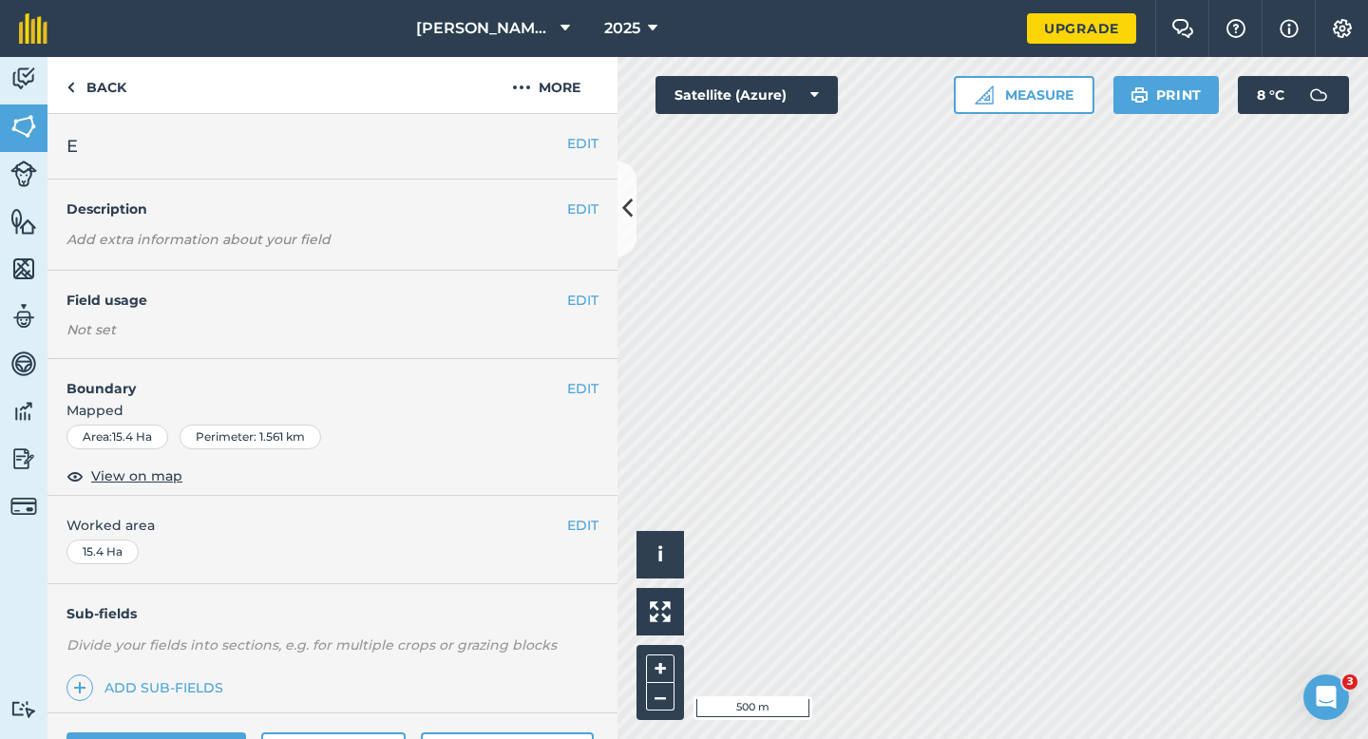
click at [606, 157] on div "EDIT E" at bounding box center [333, 147] width 570 height 66
click at [588, 151] on button "EDIT" at bounding box center [582, 143] width 31 height 21
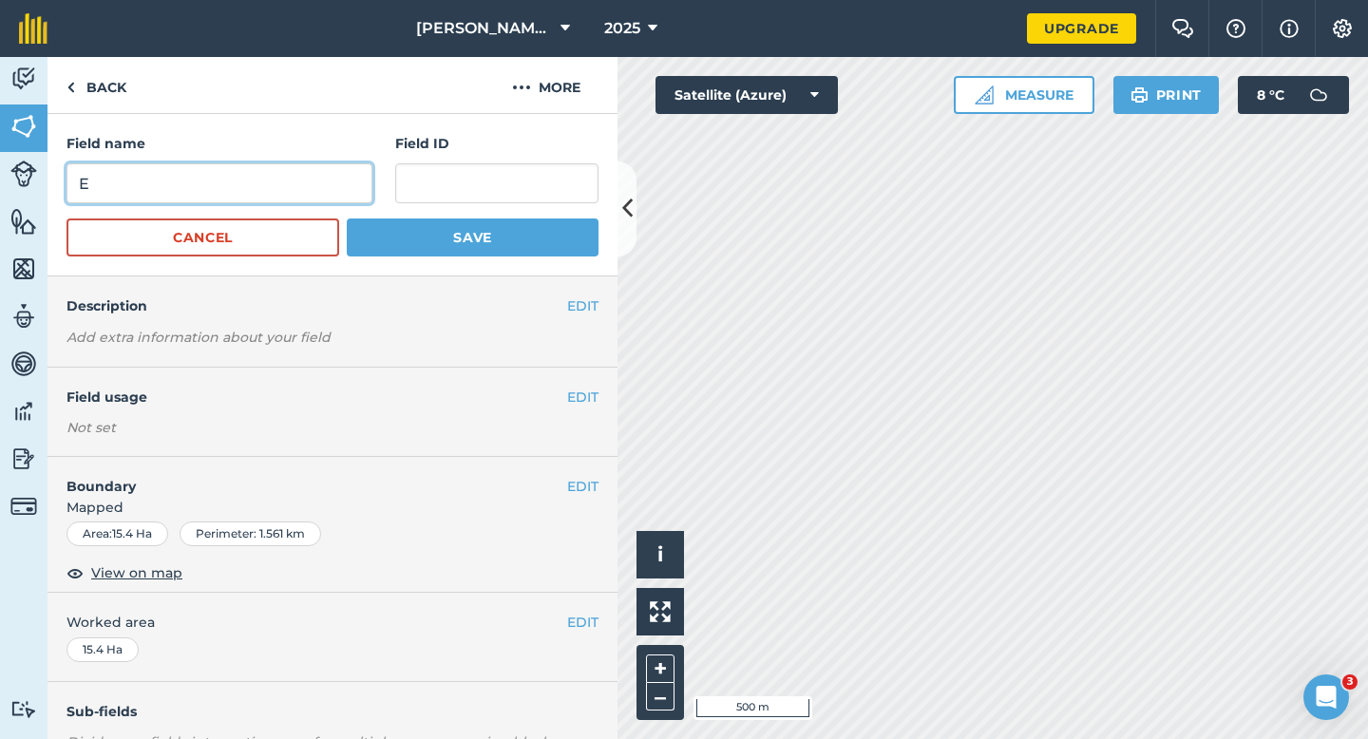
click at [310, 189] on input "E" at bounding box center [220, 183] width 306 height 40
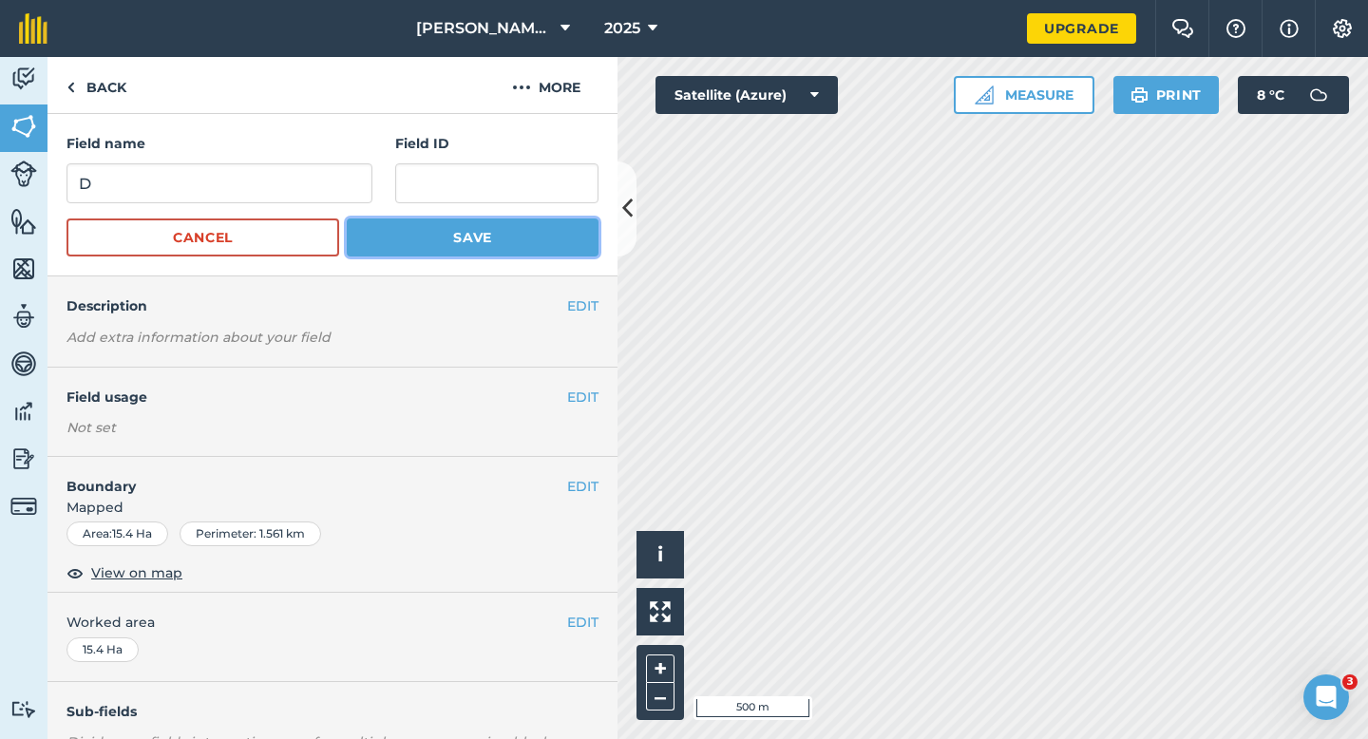
click at [396, 234] on button "Save" at bounding box center [473, 238] width 252 height 38
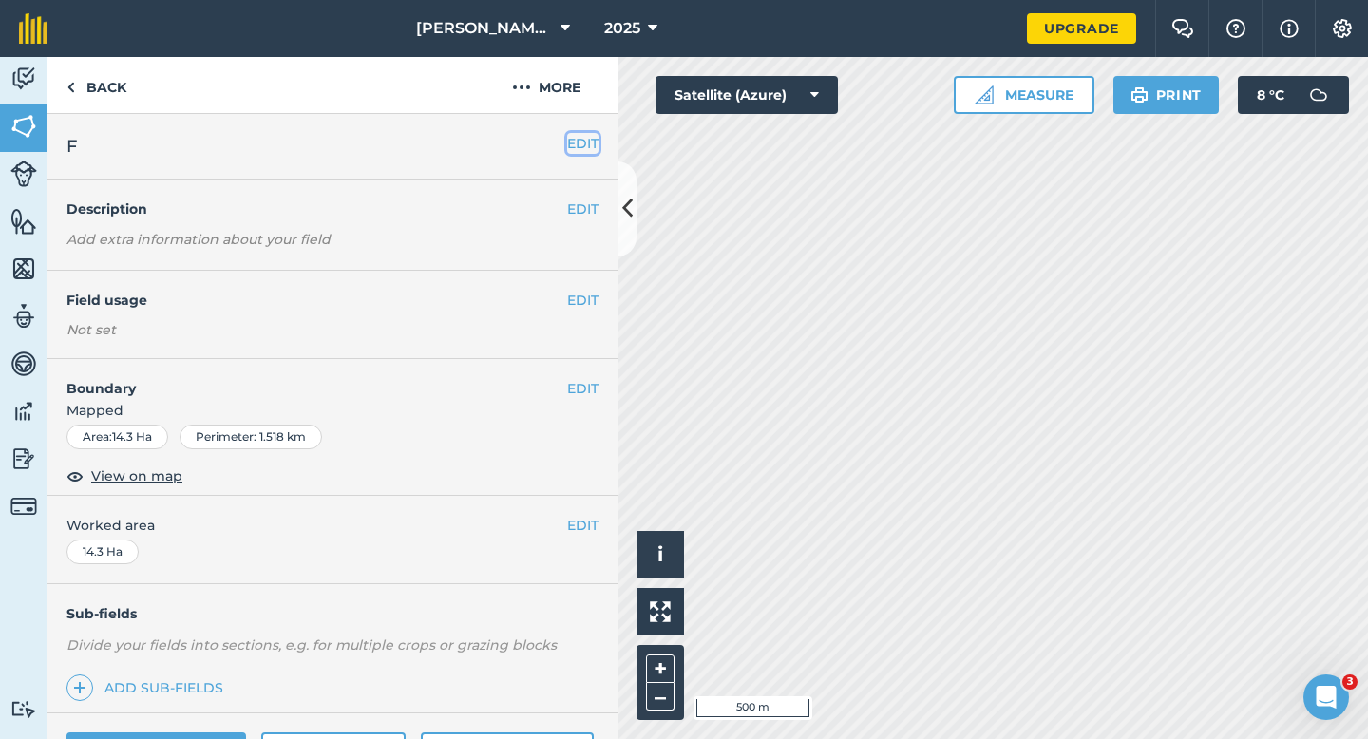
click at [589, 148] on button "EDIT" at bounding box center [582, 143] width 31 height 21
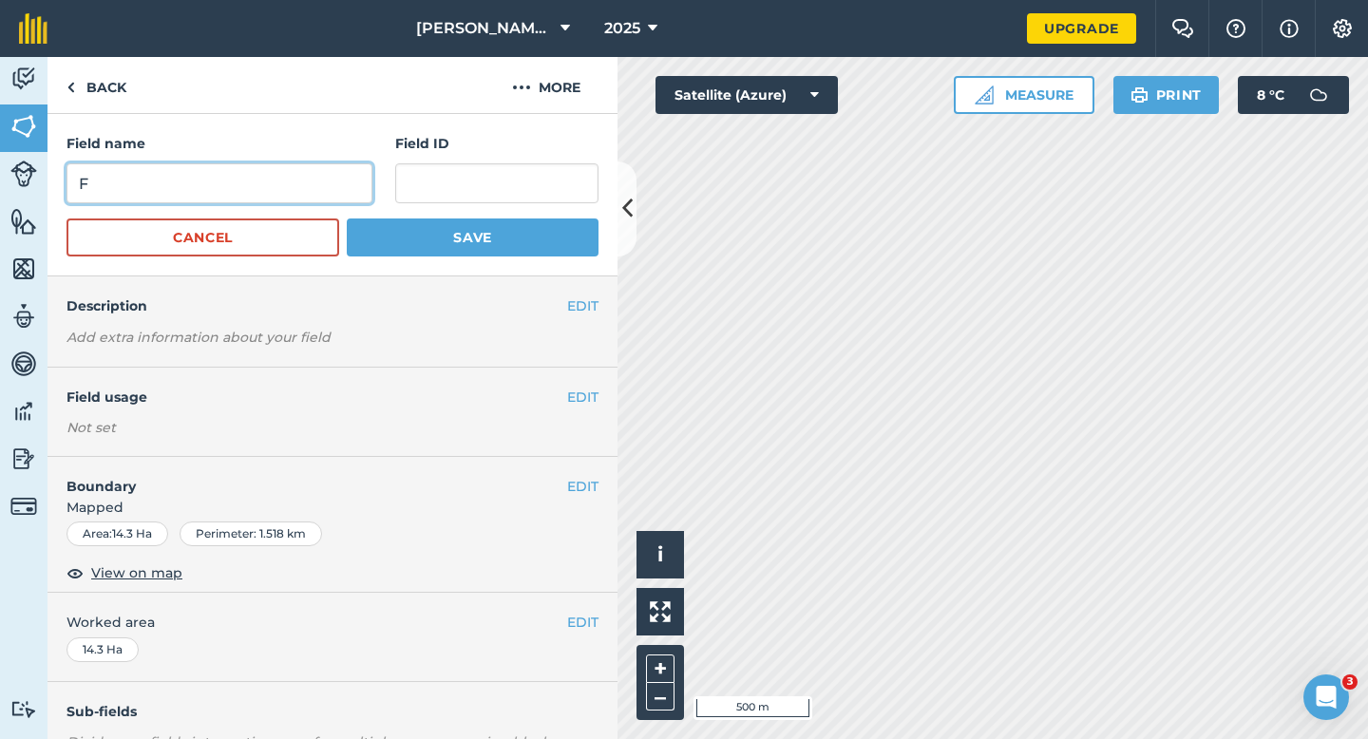
click at [342, 185] on input "F" at bounding box center [220, 183] width 306 height 40
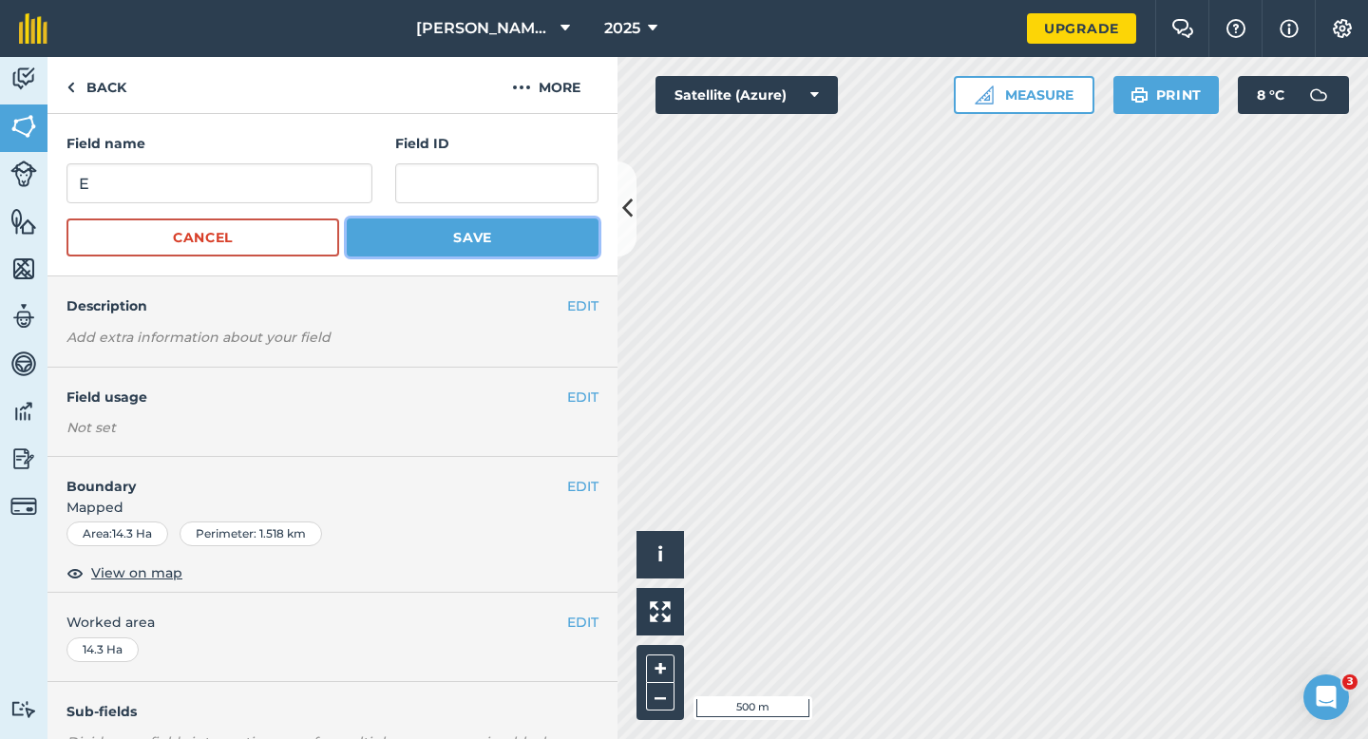
click at [385, 229] on button "Save" at bounding box center [473, 238] width 252 height 38
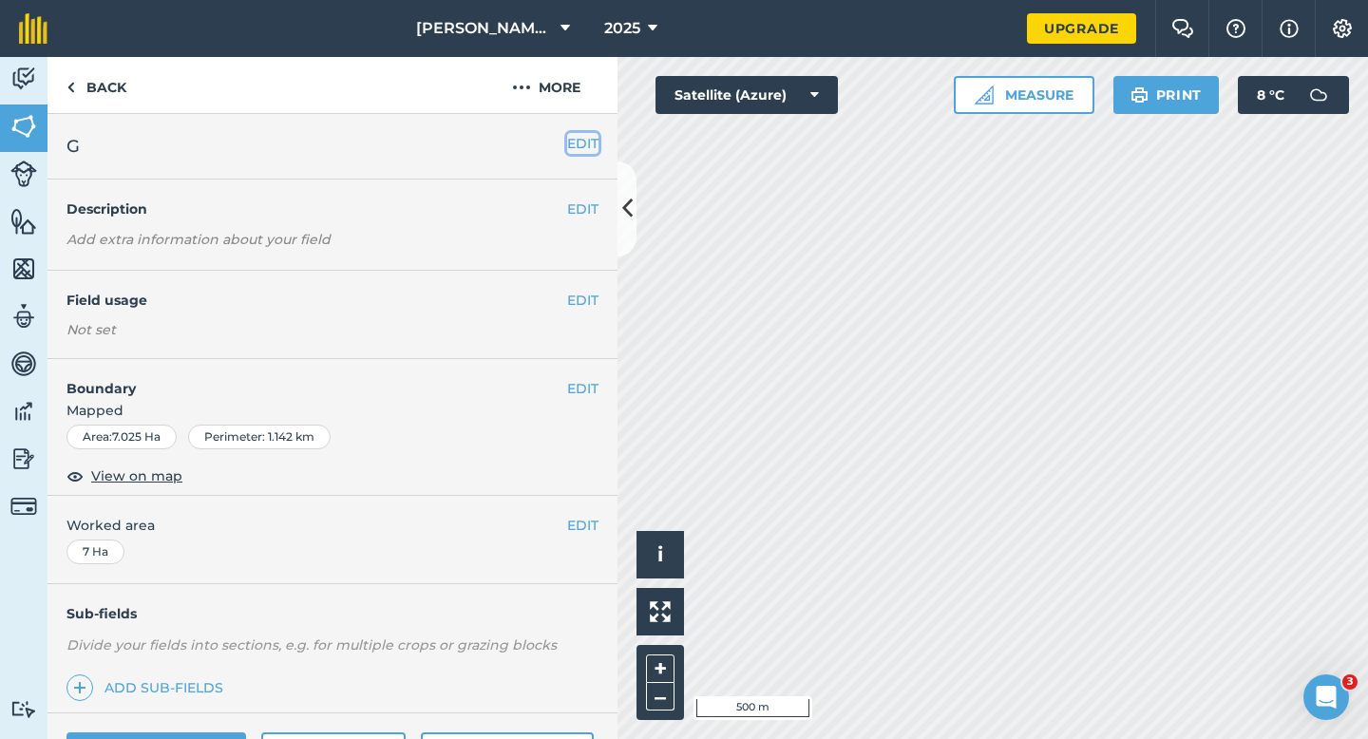
click at [573, 137] on button "EDIT" at bounding box center [582, 143] width 31 height 21
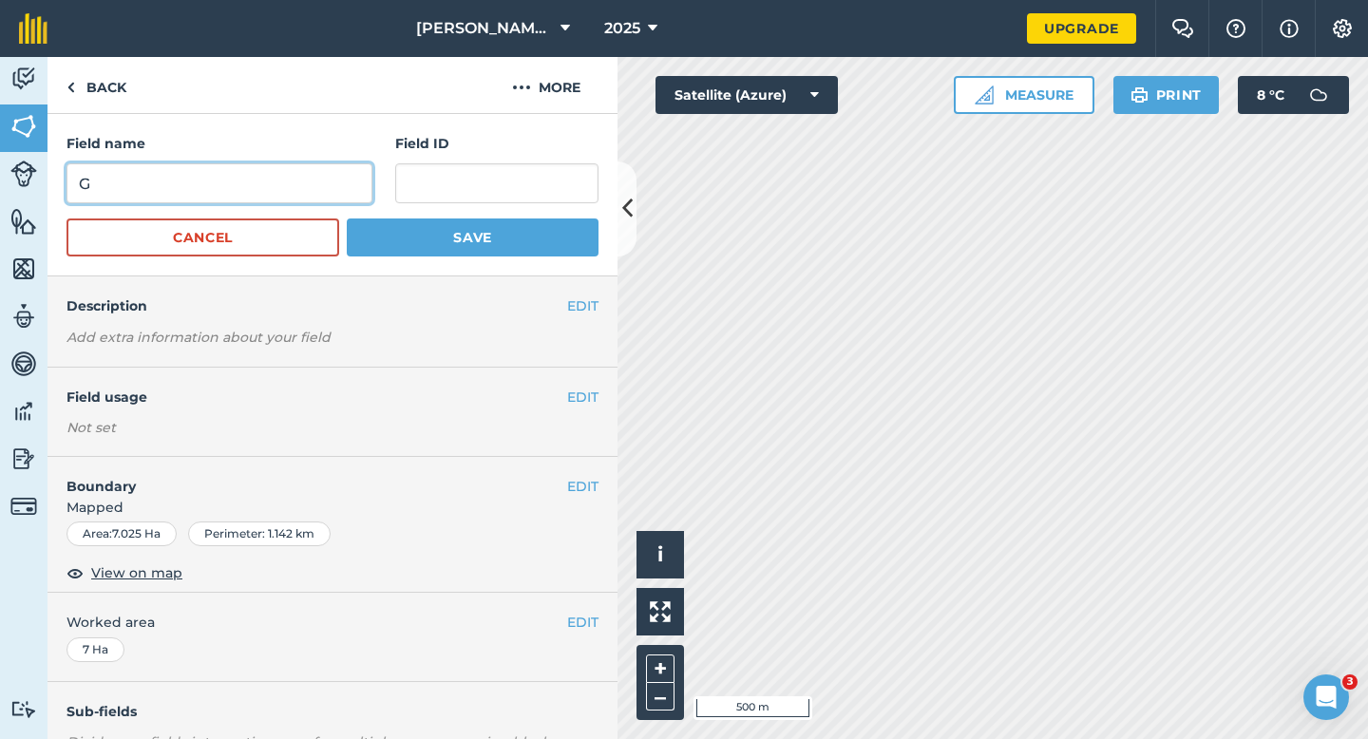
click at [320, 173] on input "G" at bounding box center [220, 183] width 306 height 40
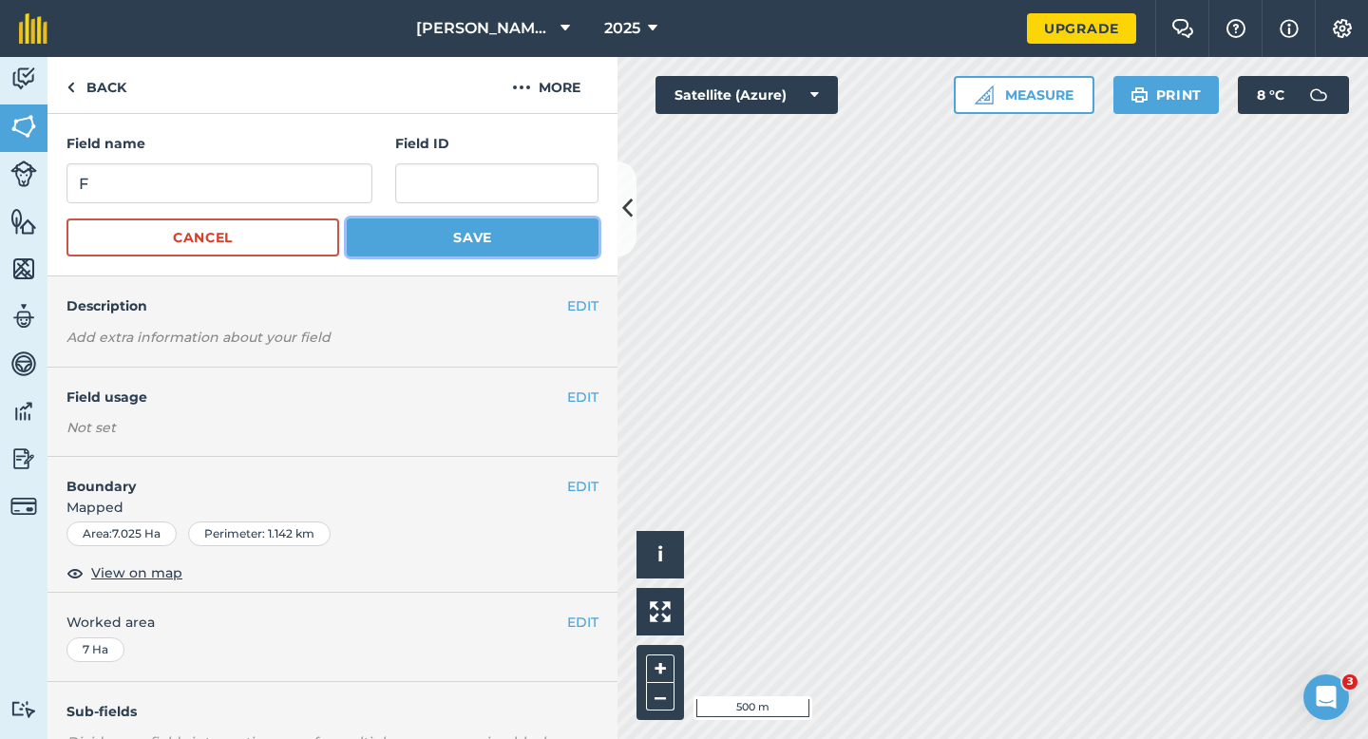
click at [445, 222] on button "Save" at bounding box center [473, 238] width 252 height 38
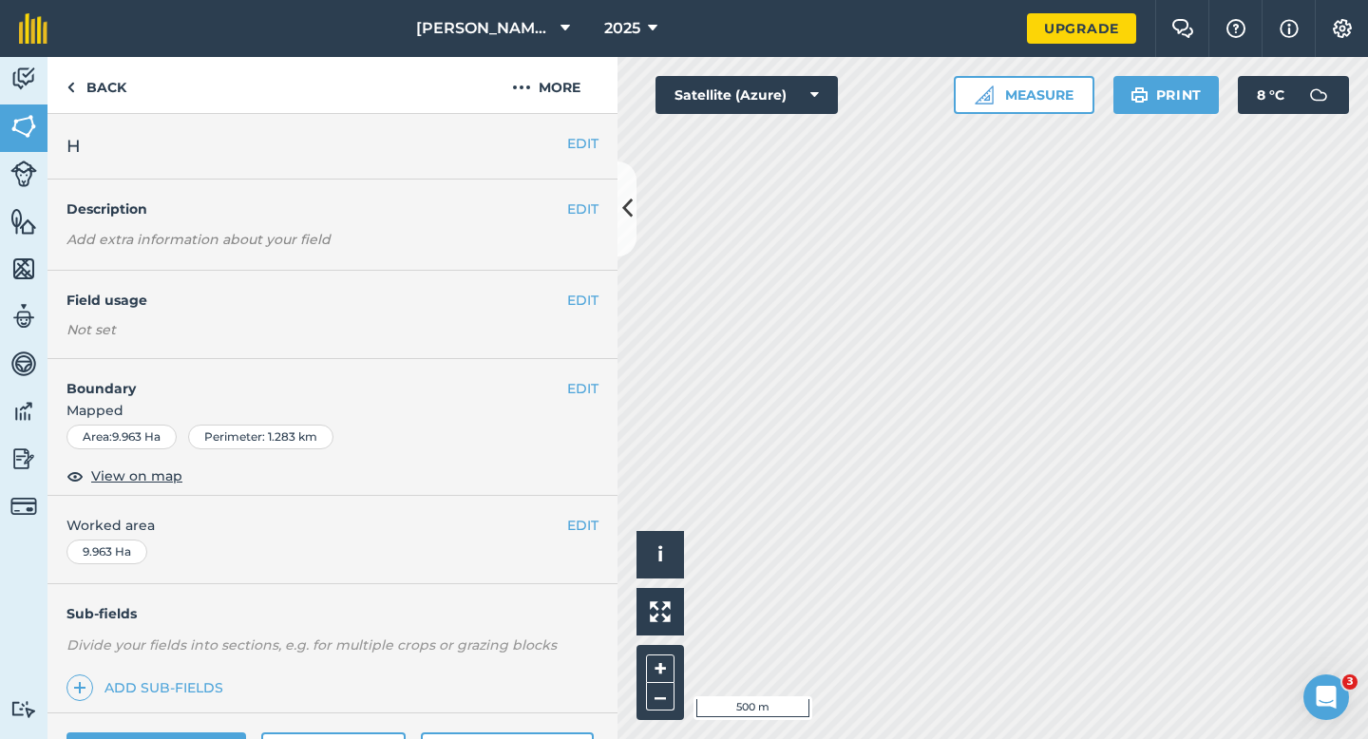
click at [573, 132] on div "EDIT H" at bounding box center [333, 147] width 570 height 66
click at [564, 139] on h2 "H" at bounding box center [317, 146] width 501 height 27
click at [575, 135] on button "EDIT" at bounding box center [582, 143] width 31 height 21
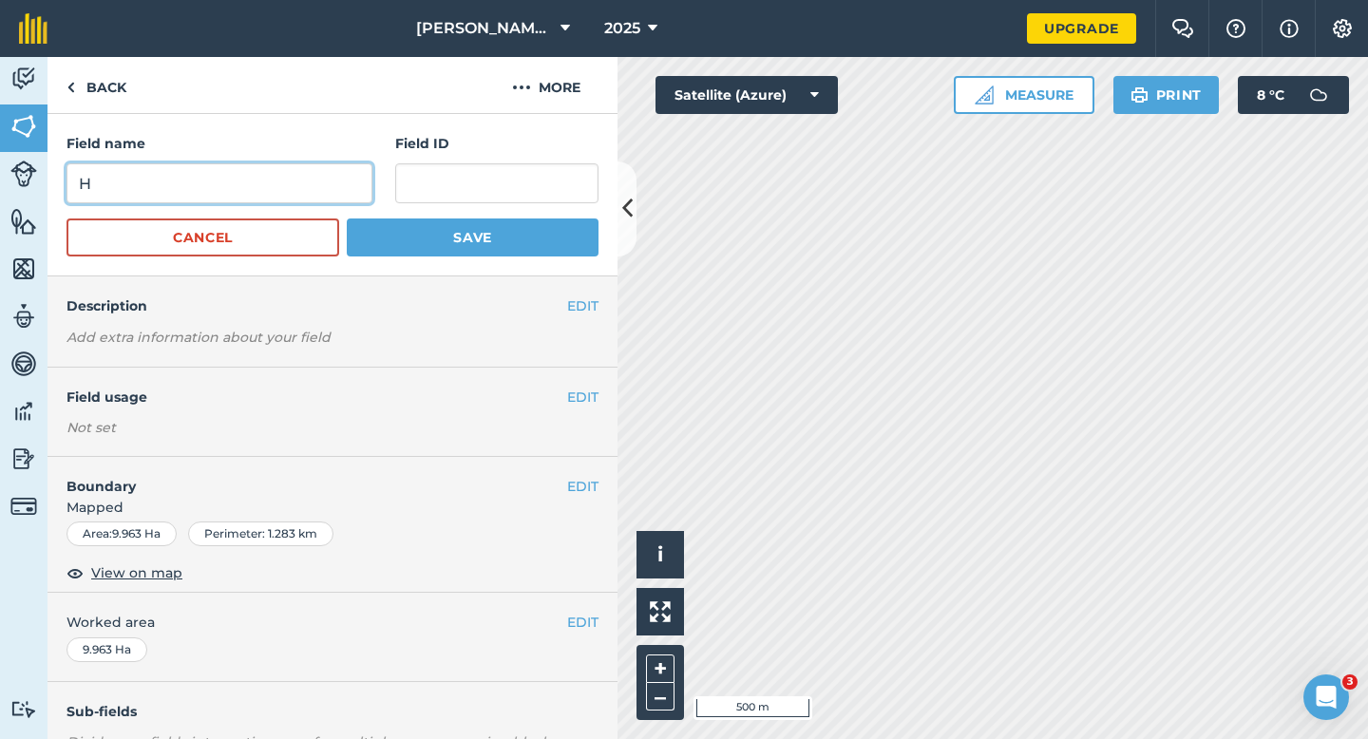
click at [334, 176] on input "H" at bounding box center [220, 183] width 306 height 40
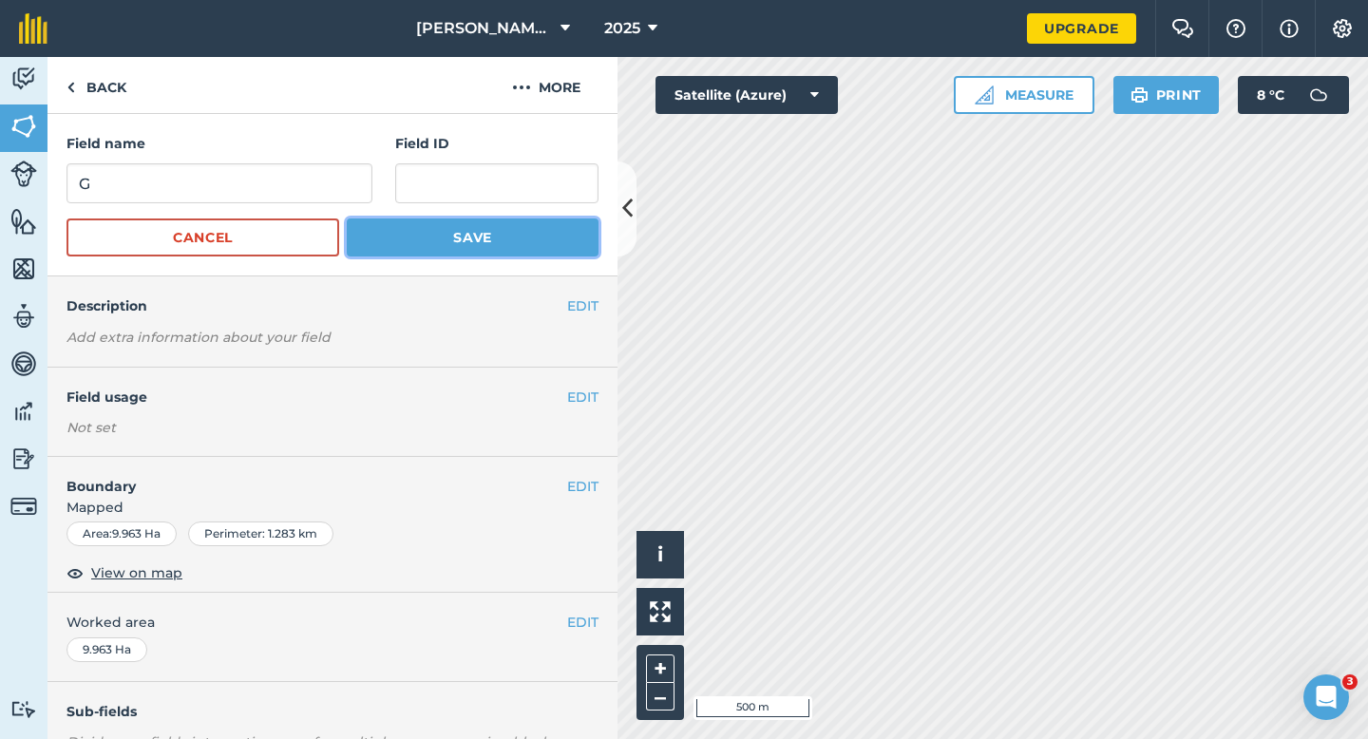
click at [446, 253] on button "Save" at bounding box center [473, 238] width 252 height 38
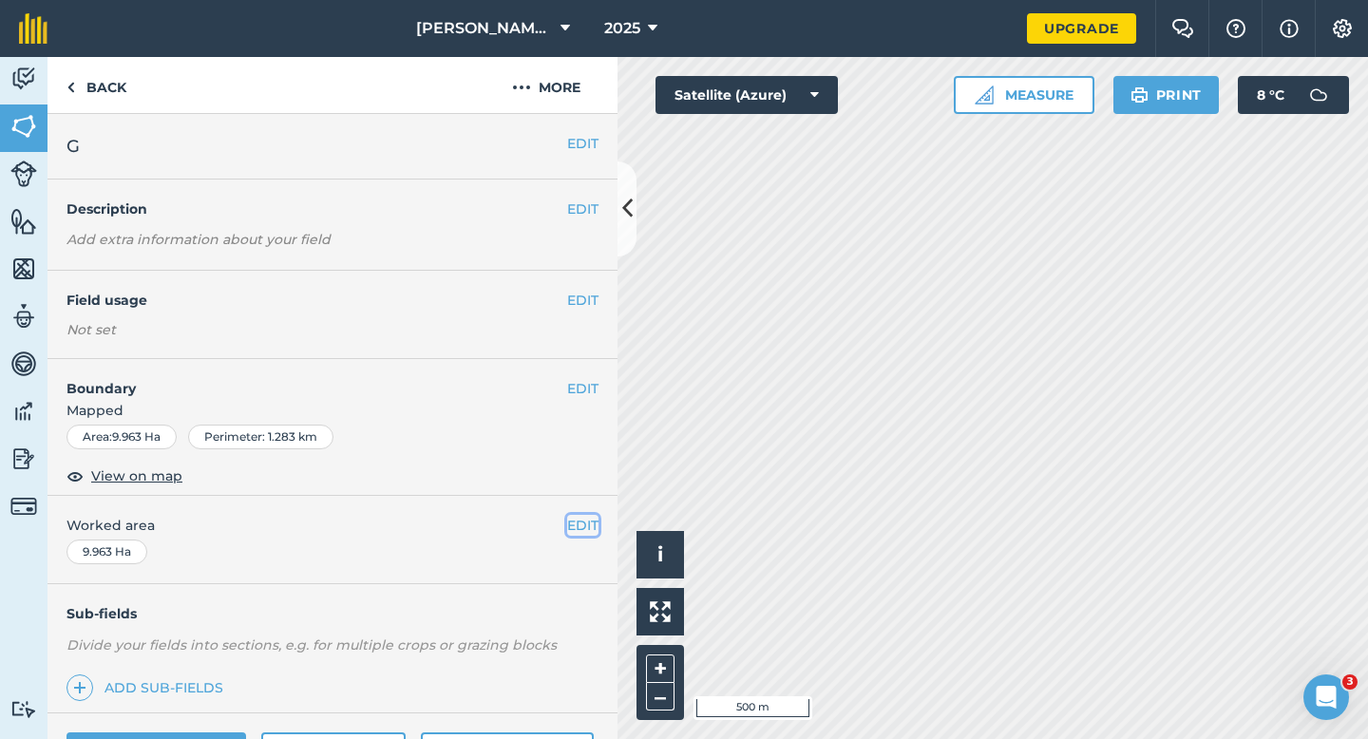
click at [581, 529] on button "EDIT" at bounding box center [582, 525] width 31 height 21
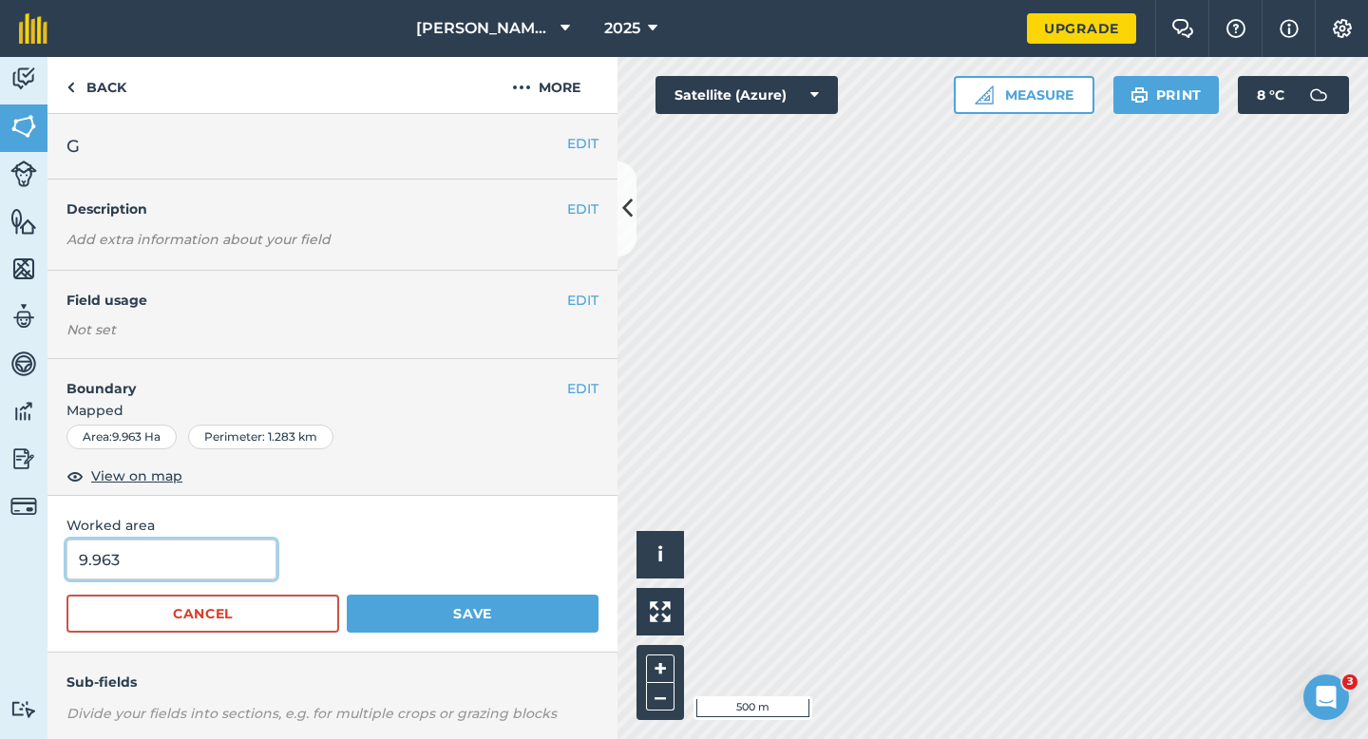
click at [262, 548] on input "9.963" at bounding box center [172, 560] width 210 height 40
click at [347, 595] on button "Save" at bounding box center [473, 614] width 252 height 38
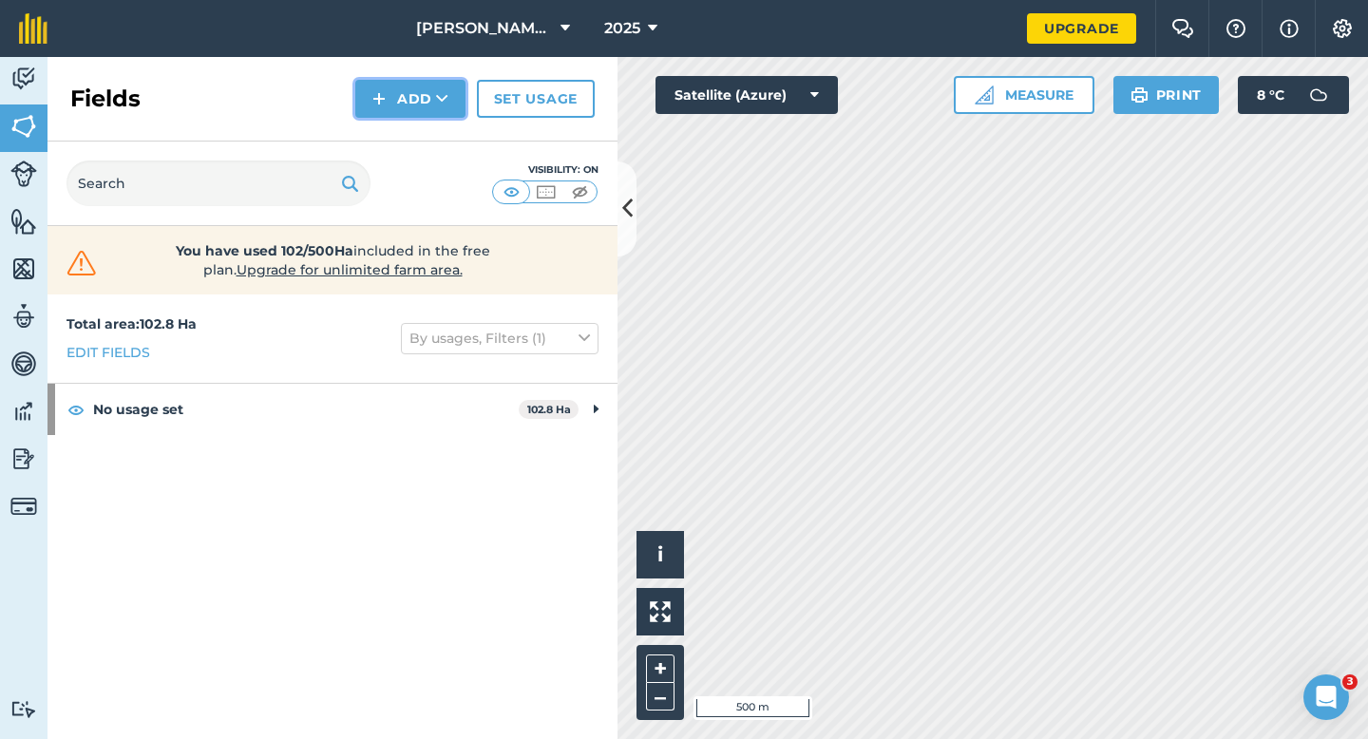
click at [388, 111] on button "Add" at bounding box center [410, 99] width 110 height 38
click at [389, 137] on link "Draw" at bounding box center [410, 142] width 105 height 42
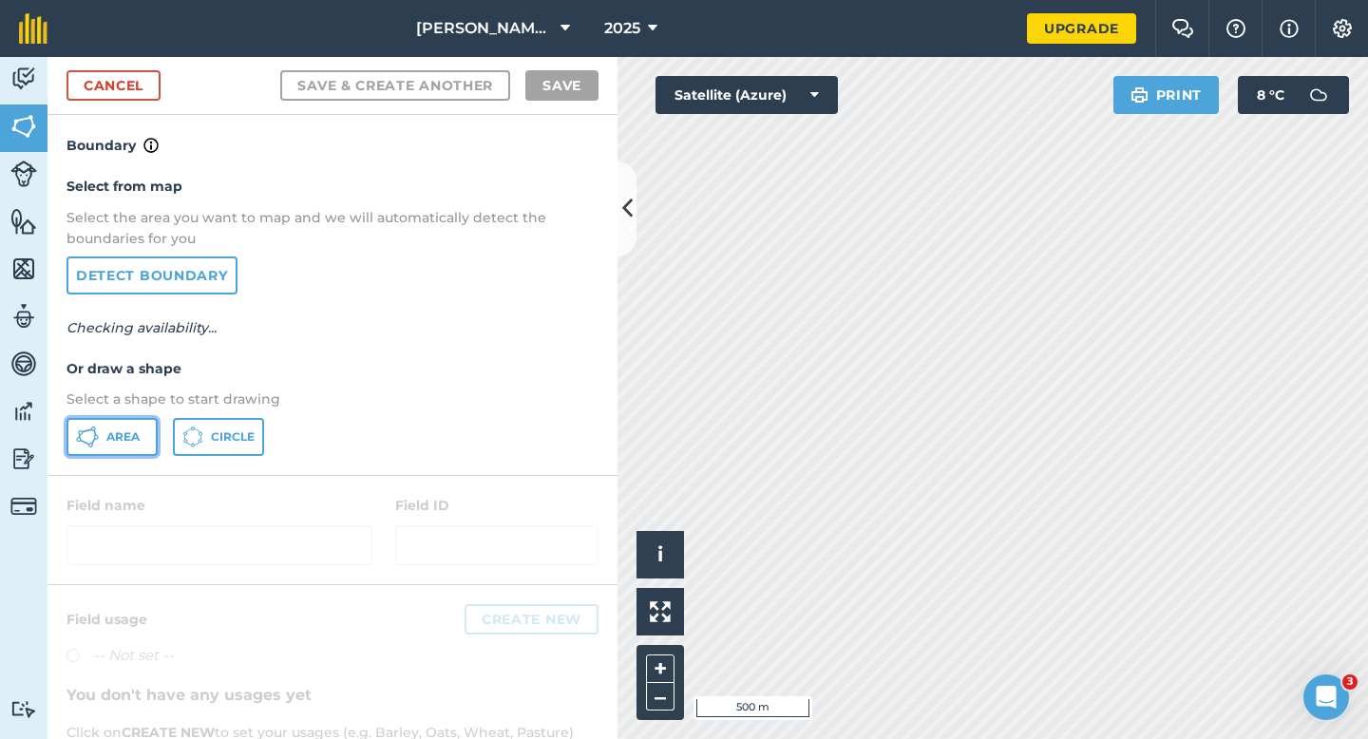
click at [85, 424] on button "Area" at bounding box center [112, 437] width 91 height 38
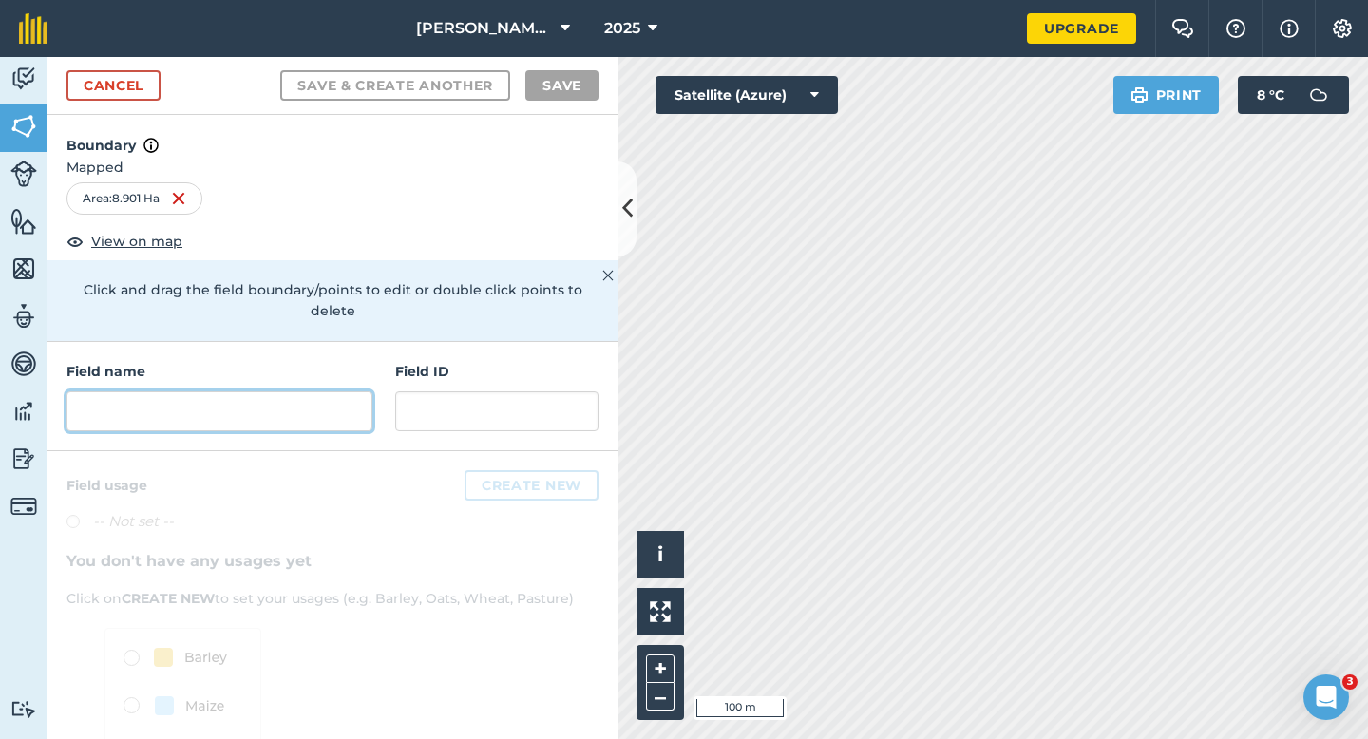
click at [210, 391] on input "text" at bounding box center [220, 411] width 306 height 40
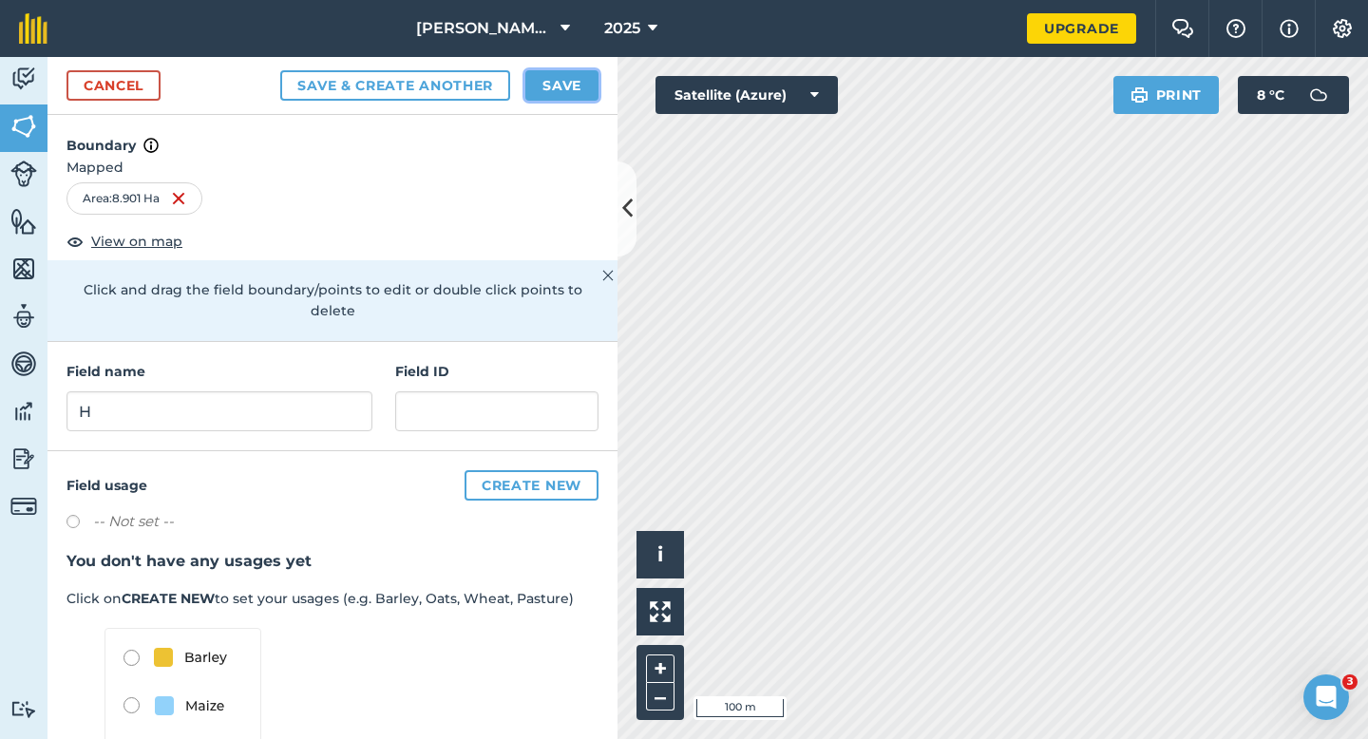
click at [574, 98] on button "Save" at bounding box center [561, 85] width 73 height 30
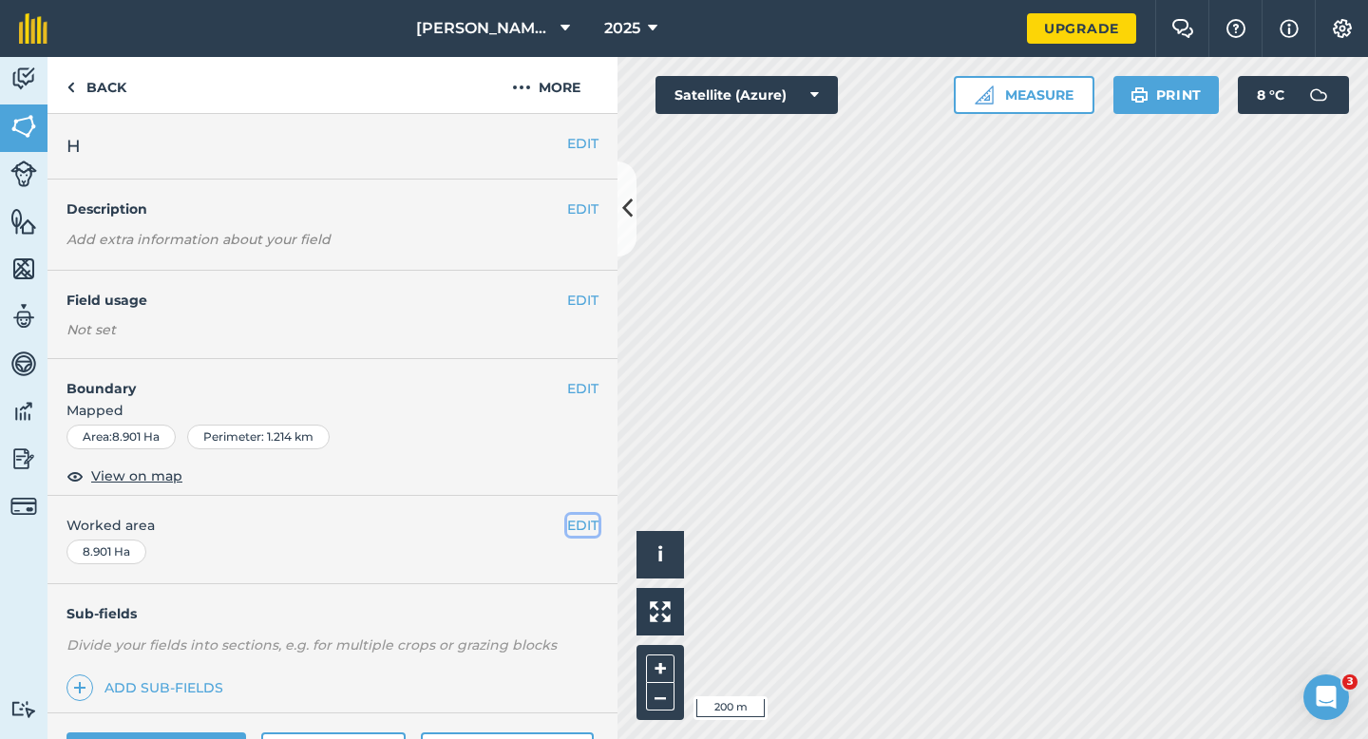
click at [587, 523] on button "EDIT" at bounding box center [582, 525] width 31 height 21
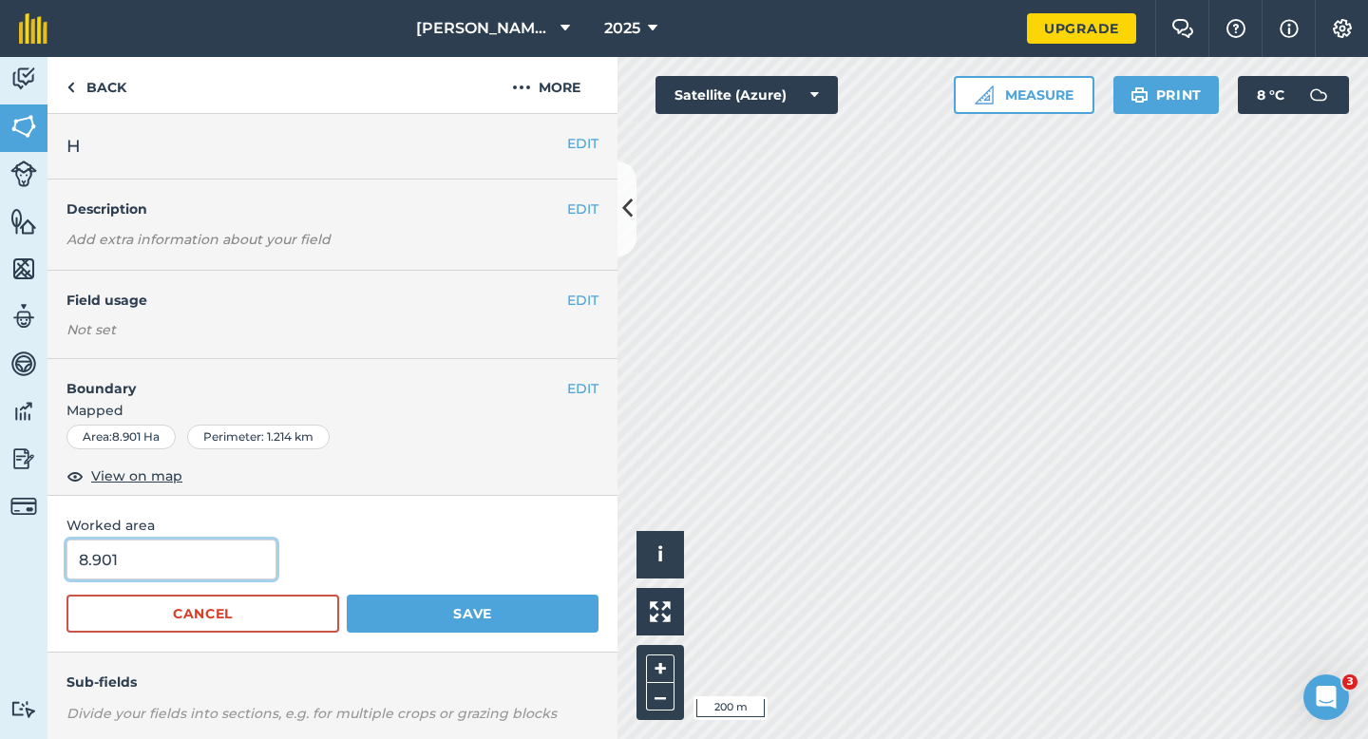
click at [251, 561] on input "8.901" at bounding box center [172, 560] width 210 height 40
click at [347, 595] on button "Save" at bounding box center [473, 614] width 252 height 38
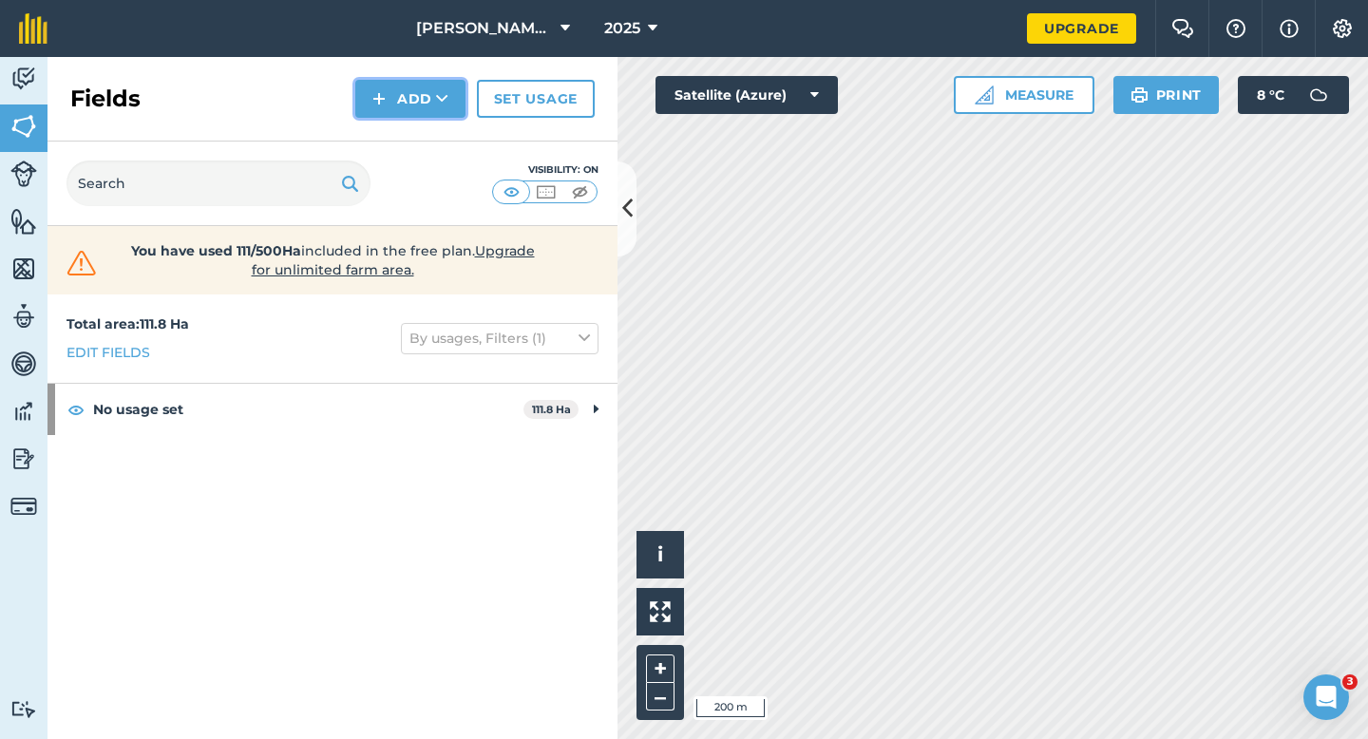
click at [372, 95] on button "Add" at bounding box center [410, 99] width 110 height 38
click at [386, 154] on link "Draw" at bounding box center [410, 142] width 105 height 42
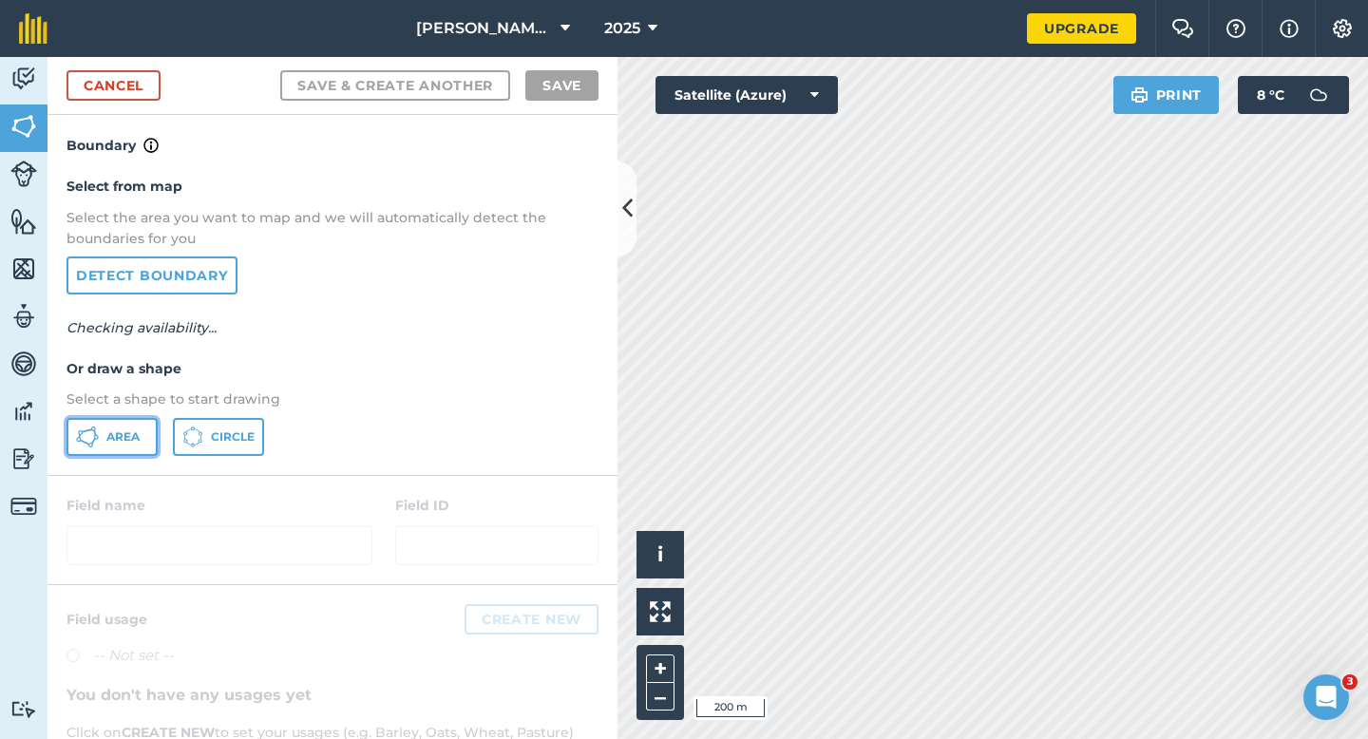
click at [133, 450] on button "Area" at bounding box center [112, 437] width 91 height 38
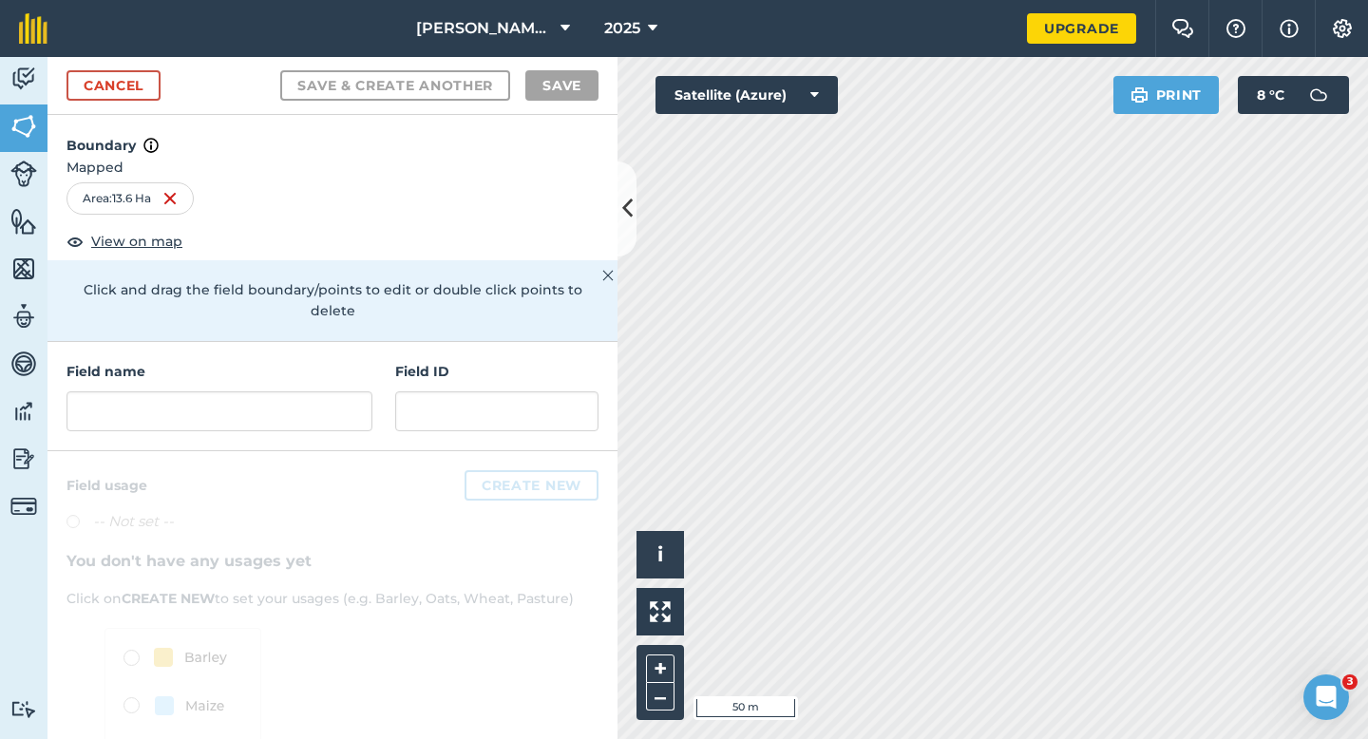
click at [333, 361] on h4 "Field name" at bounding box center [220, 371] width 306 height 21
click at [333, 364] on div "Field name" at bounding box center [220, 396] width 306 height 70
click at [333, 368] on div "Field name" at bounding box center [220, 396] width 306 height 70
click at [334, 368] on div "Field name" at bounding box center [220, 396] width 306 height 70
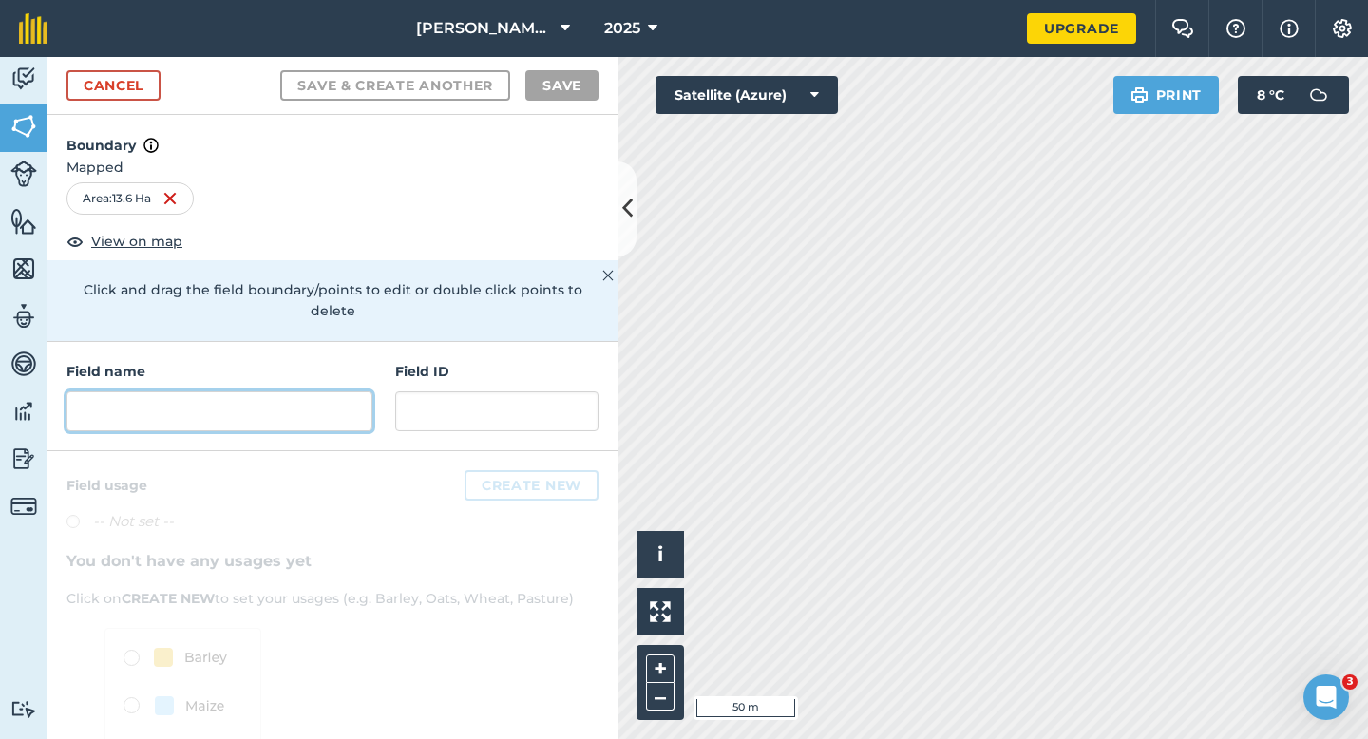
click at [334, 391] on input "text" at bounding box center [220, 411] width 306 height 40
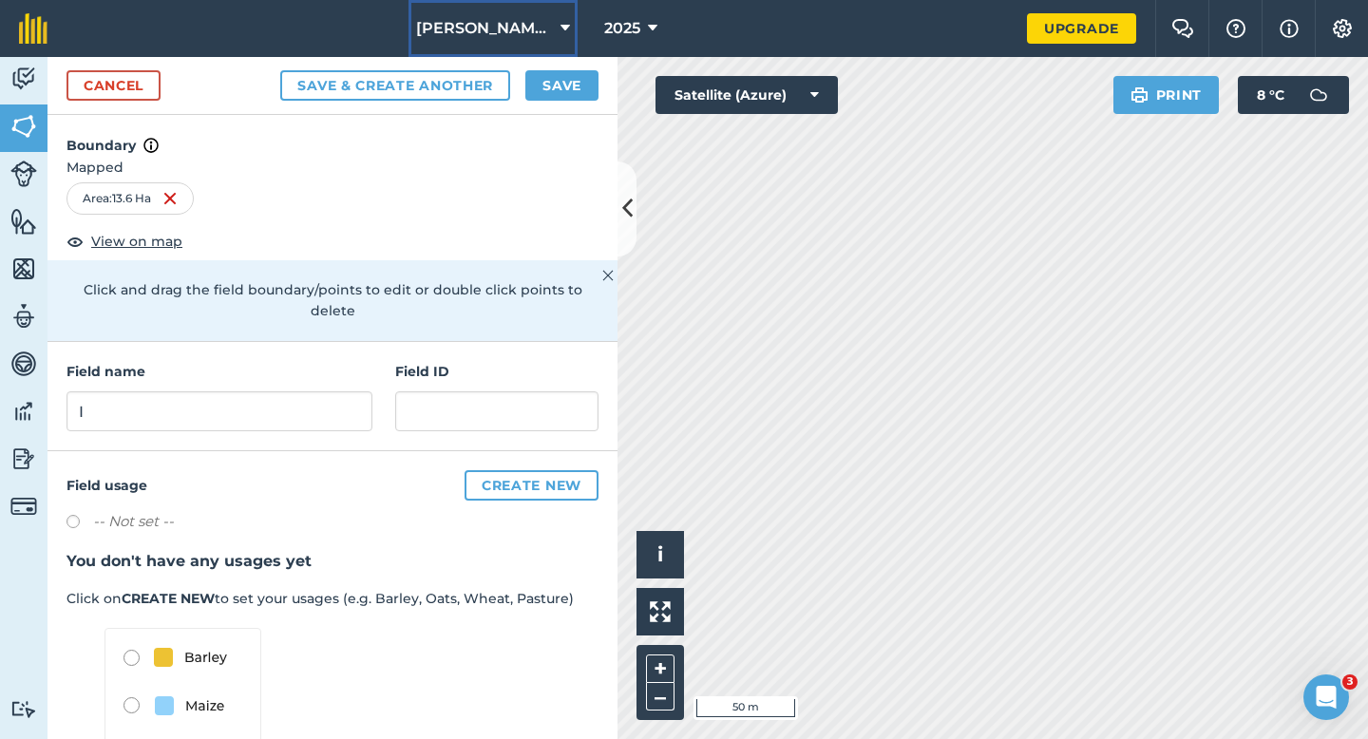
click at [552, 54] on button "[PERSON_NAME] & Sons Farming LTD" at bounding box center [493, 28] width 169 height 57
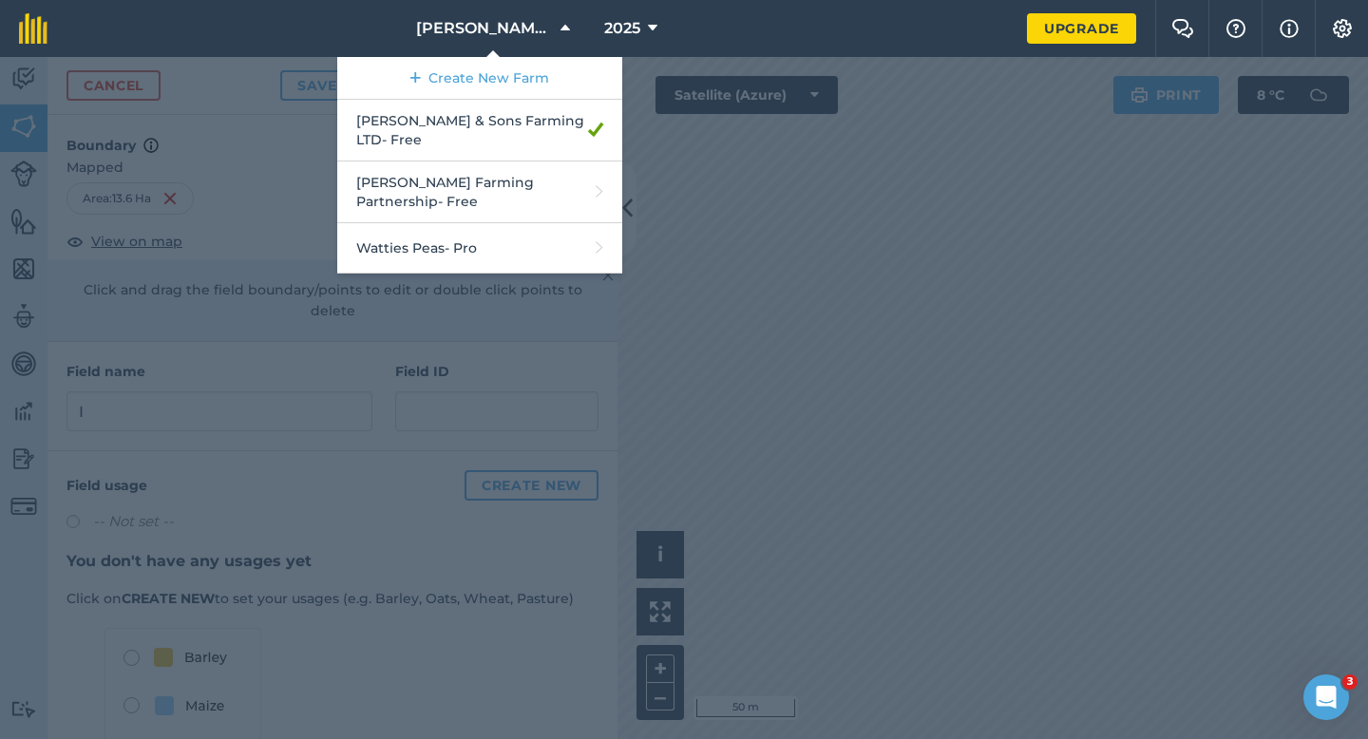
click at [656, 103] on div at bounding box center [684, 398] width 1368 height 682
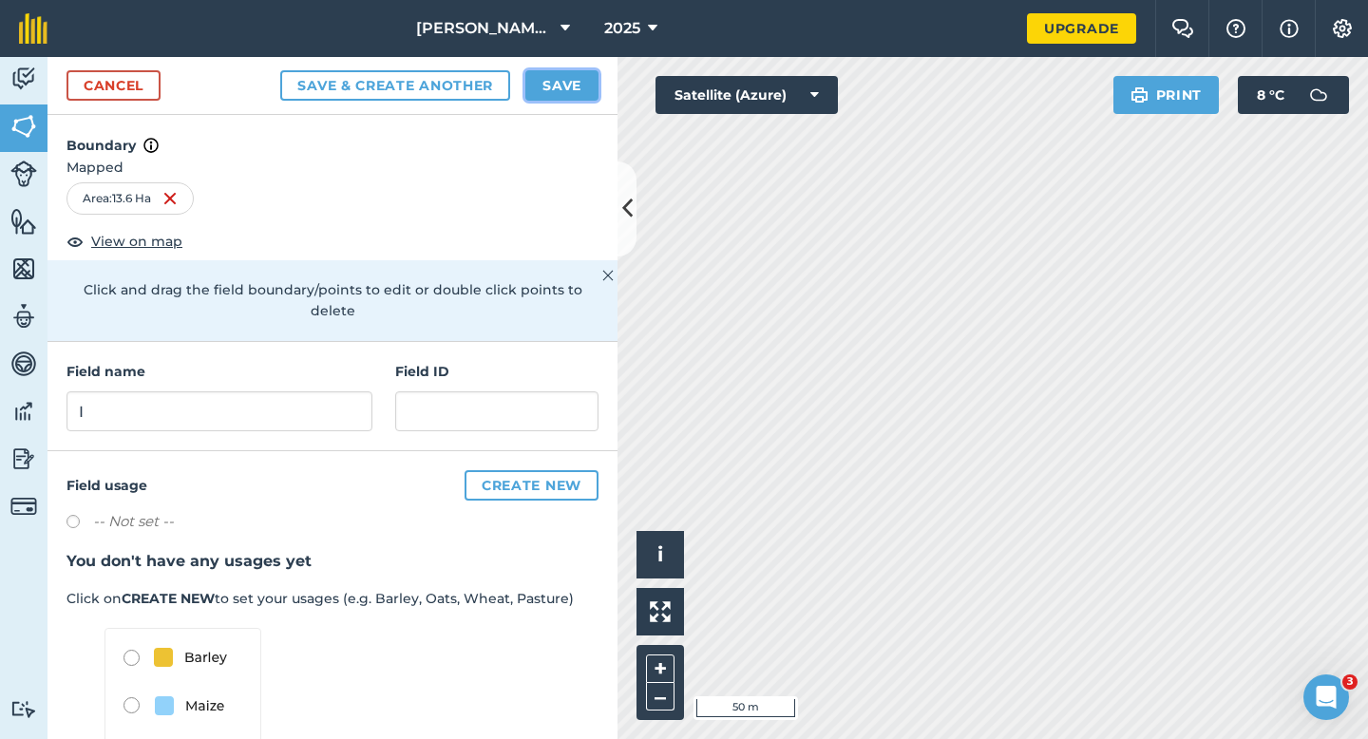
click at [576, 98] on button "Save" at bounding box center [561, 85] width 73 height 30
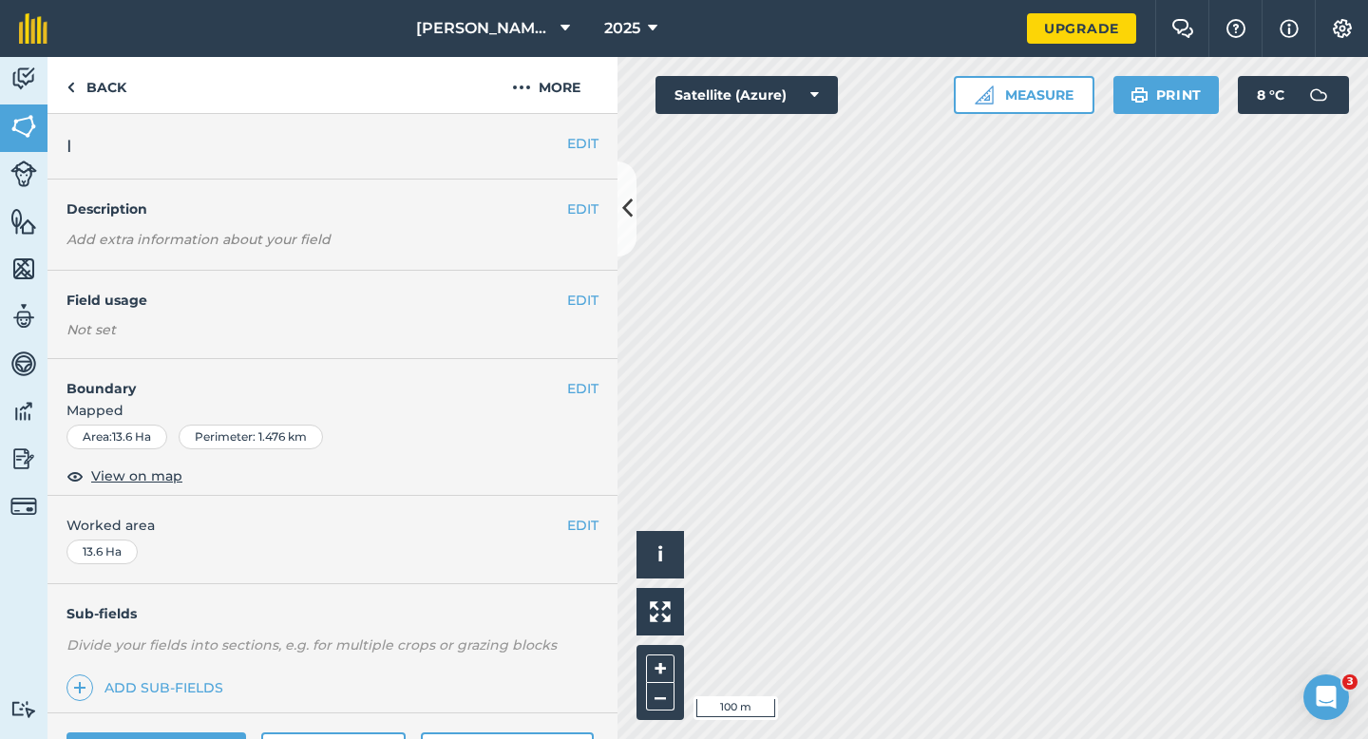
click at [600, 519] on div "EDIT Worked area 13.6 Ha" at bounding box center [333, 540] width 570 height 88
click at [587, 519] on button "EDIT" at bounding box center [582, 525] width 31 height 21
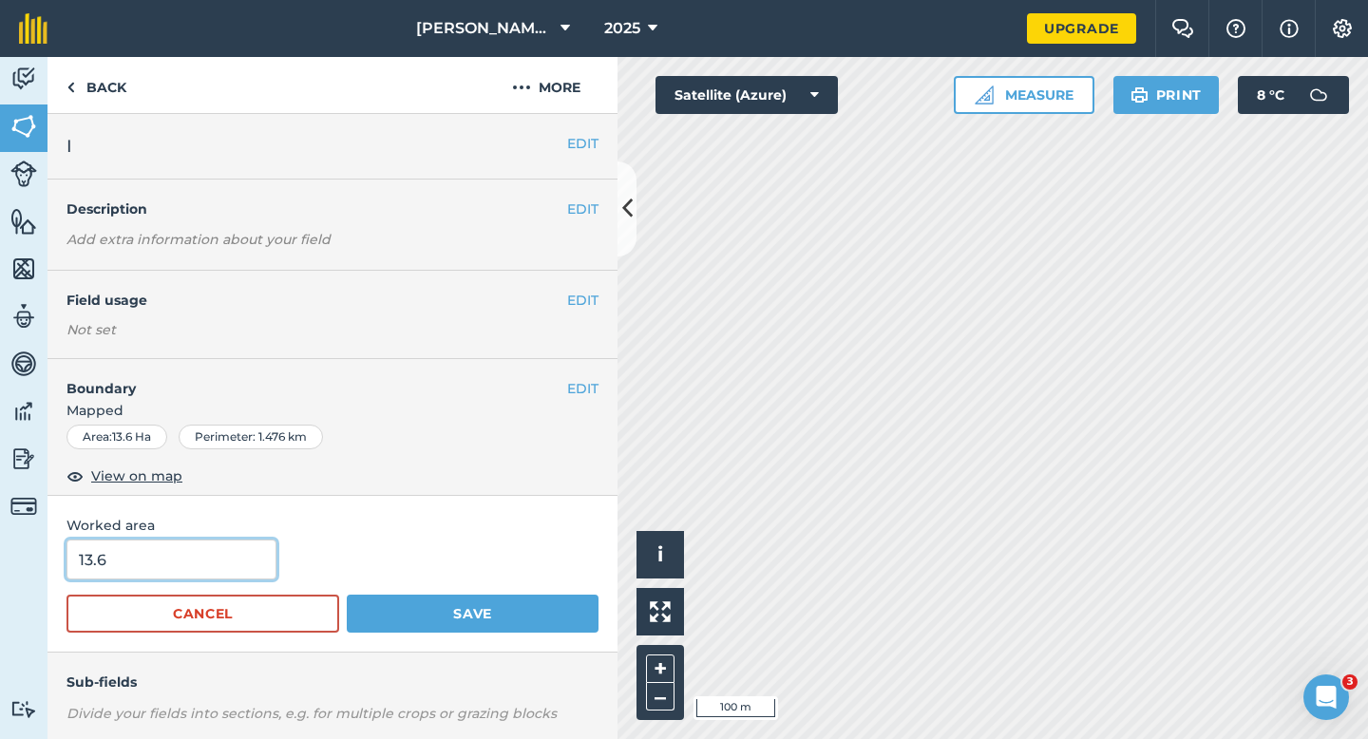
click at [248, 553] on input "13.6" at bounding box center [172, 560] width 210 height 40
click at [347, 595] on button "Save" at bounding box center [473, 614] width 252 height 38
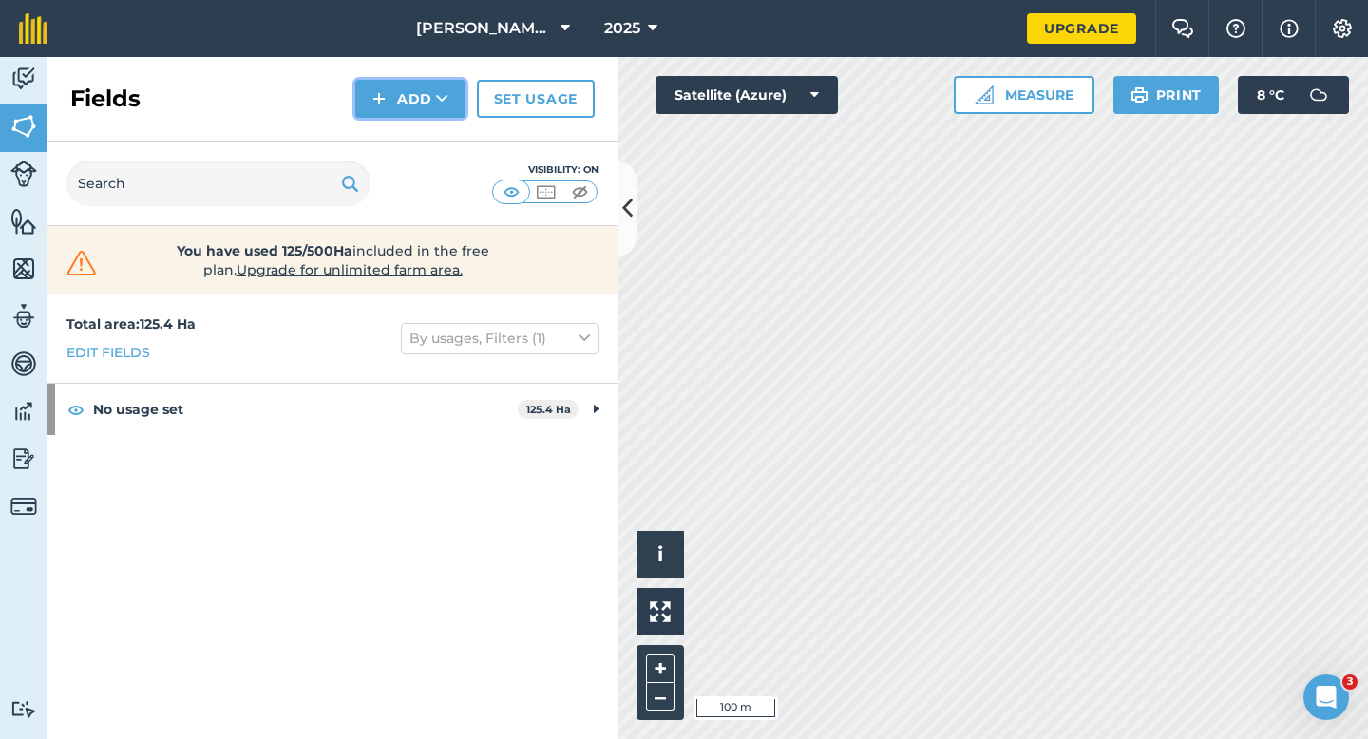
click at [383, 82] on button "Add" at bounding box center [410, 99] width 110 height 38
click at [384, 96] on img at bounding box center [378, 98] width 13 height 23
click at [384, 125] on div "Fields Add Set usage" at bounding box center [333, 99] width 570 height 85
click at [384, 101] on img at bounding box center [378, 98] width 13 height 23
click at [385, 145] on link "Draw" at bounding box center [410, 142] width 105 height 42
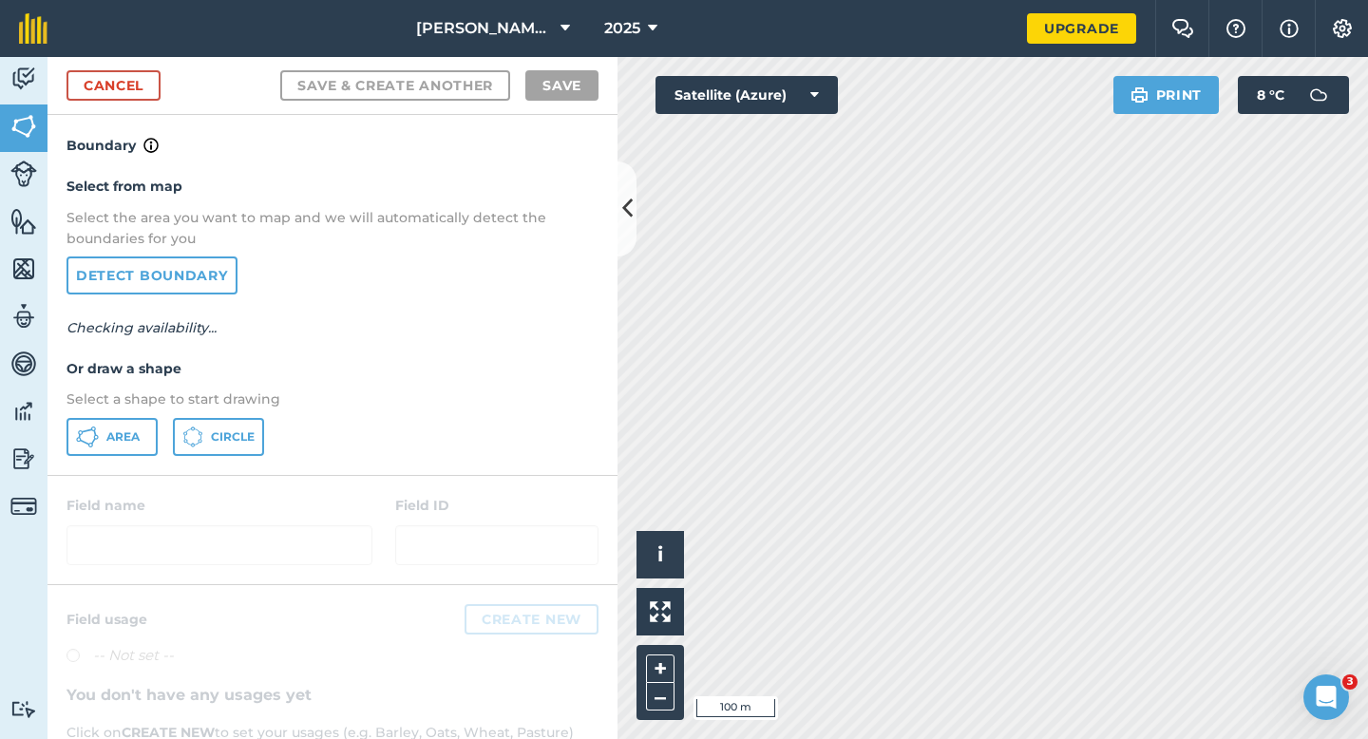
click at [133, 457] on div "Select from map Select the area you want to map and we will automatically detec…" at bounding box center [333, 315] width 570 height 317
click at [145, 454] on button "Area" at bounding box center [112, 437] width 91 height 38
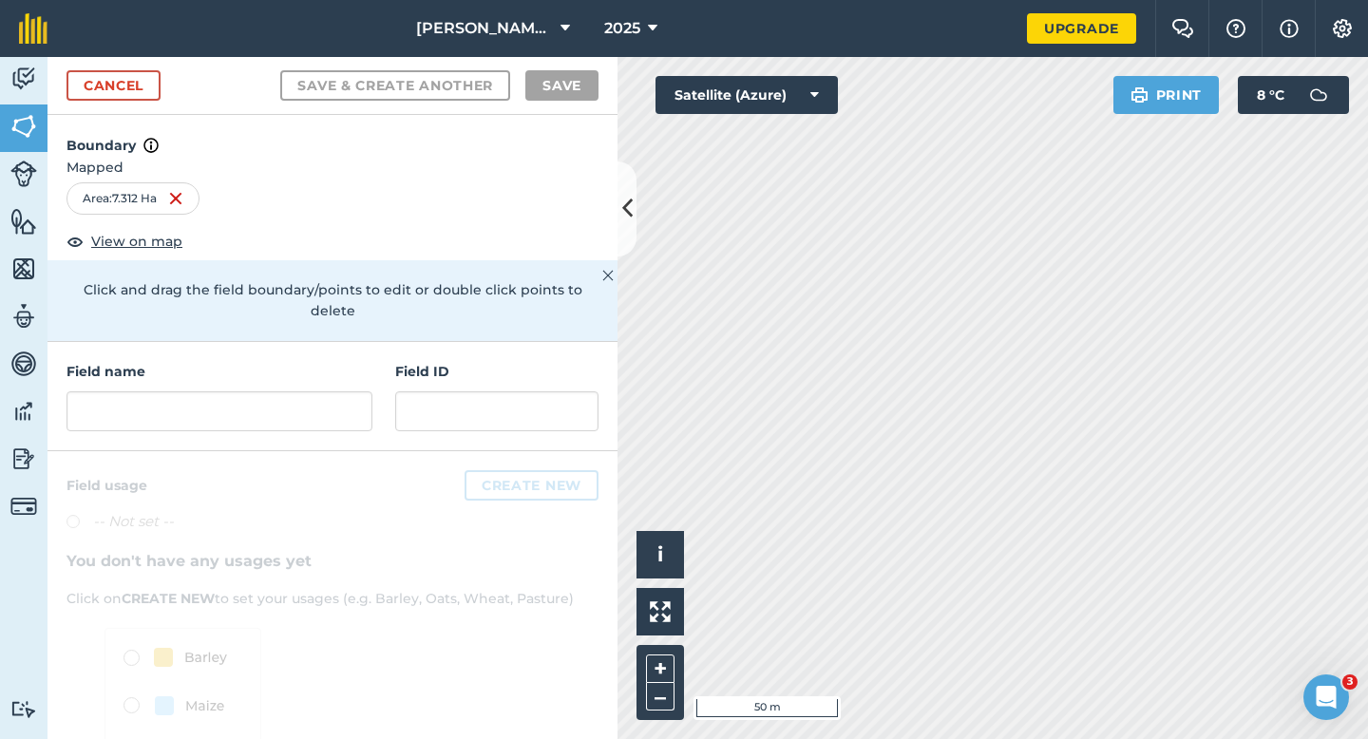
click at [370, 422] on div "Field name Field ID" at bounding box center [333, 396] width 570 height 109
click at [361, 404] on input "text" at bounding box center [220, 411] width 306 height 40
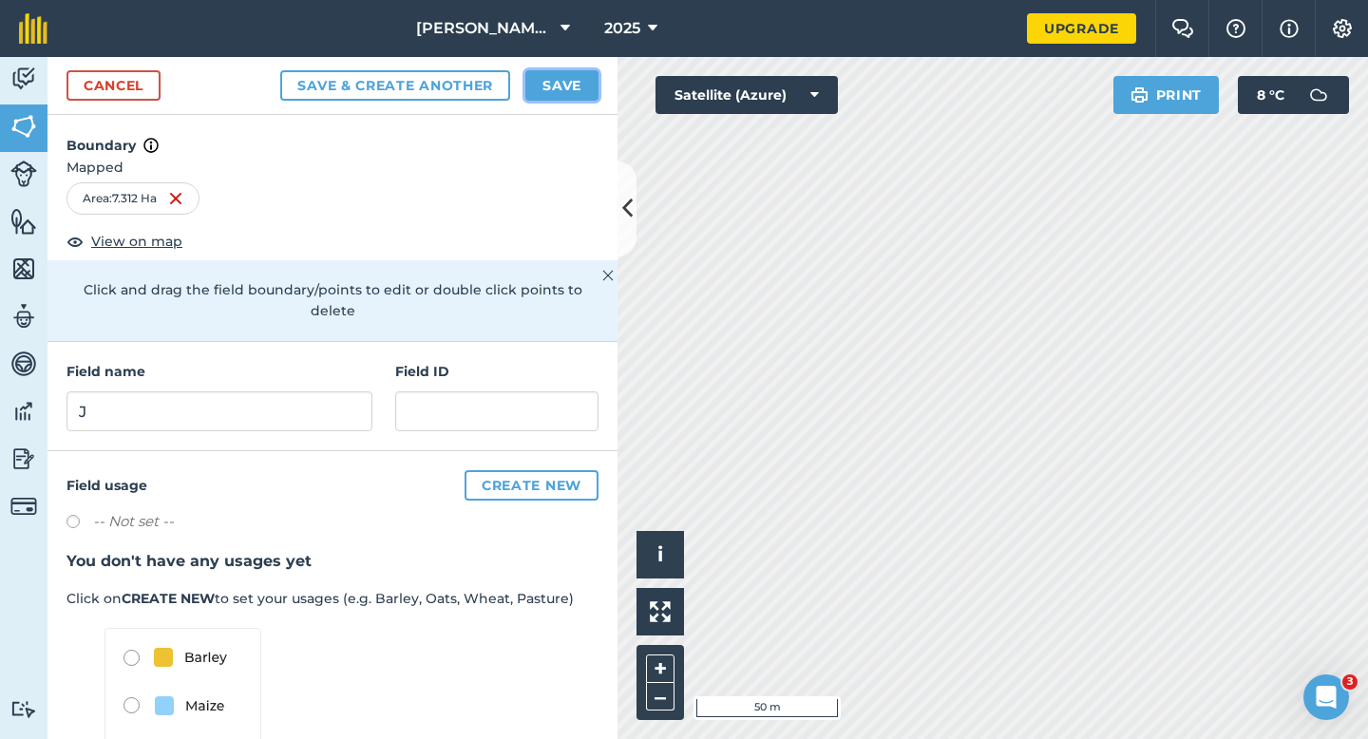
click at [567, 93] on button "Save" at bounding box center [561, 85] width 73 height 30
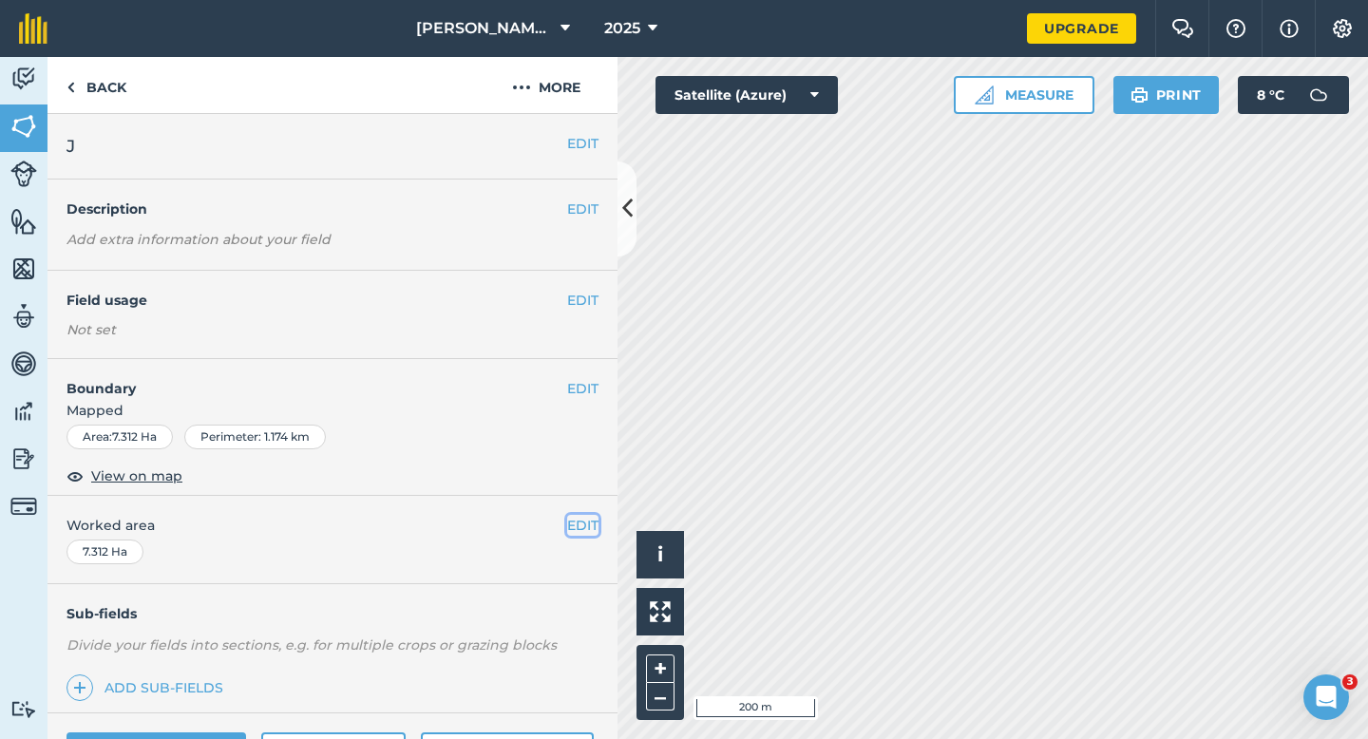
click at [568, 525] on button "EDIT" at bounding box center [582, 525] width 31 height 21
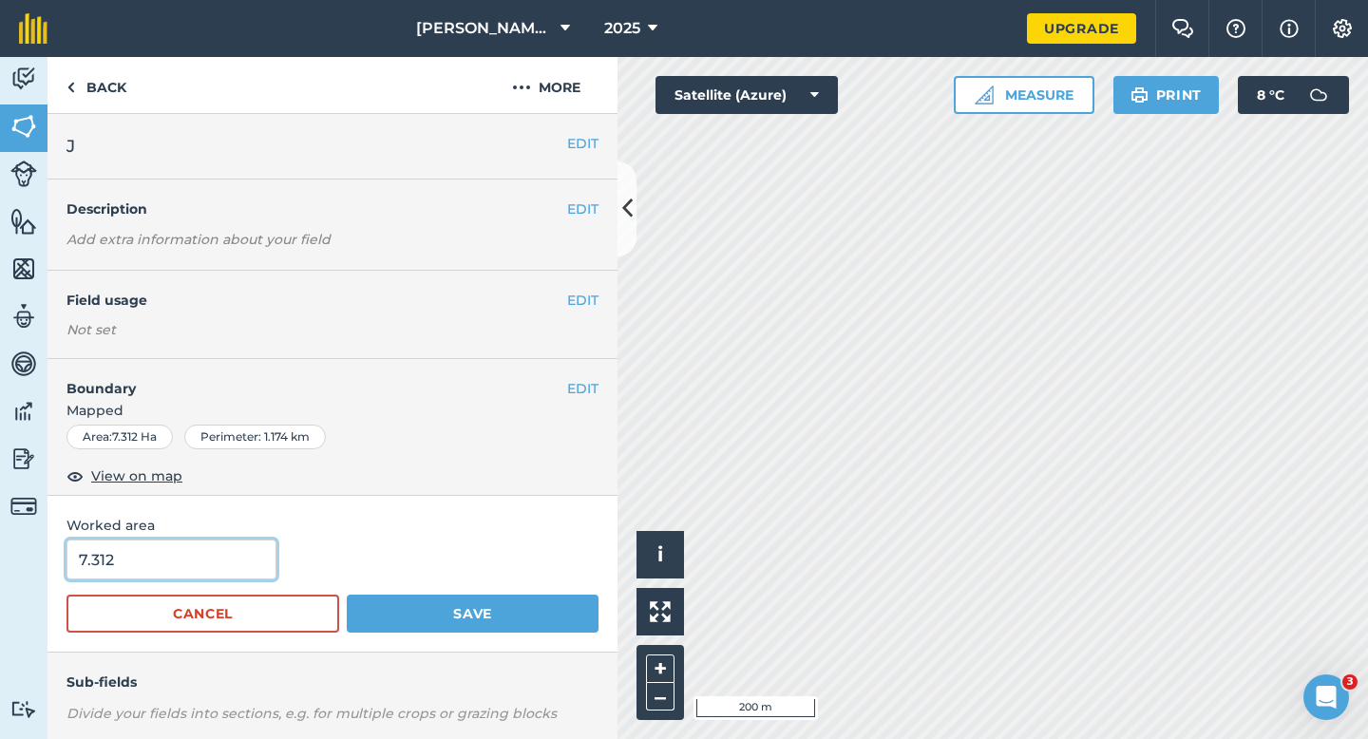
click at [259, 568] on input "7.312" at bounding box center [172, 560] width 210 height 40
click at [347, 595] on button "Save" at bounding box center [473, 614] width 252 height 38
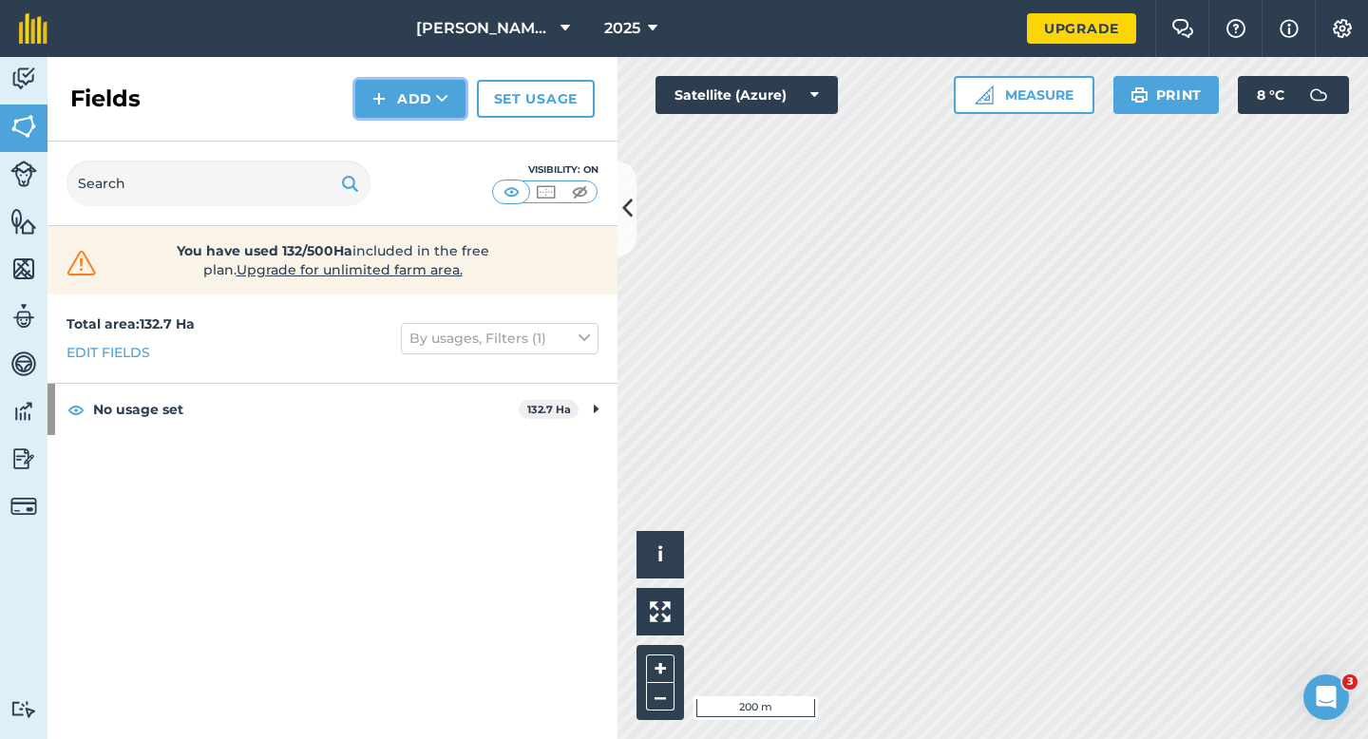
click at [387, 86] on button "Add" at bounding box center [410, 99] width 110 height 38
click at [400, 124] on link "Draw" at bounding box center [410, 142] width 105 height 42
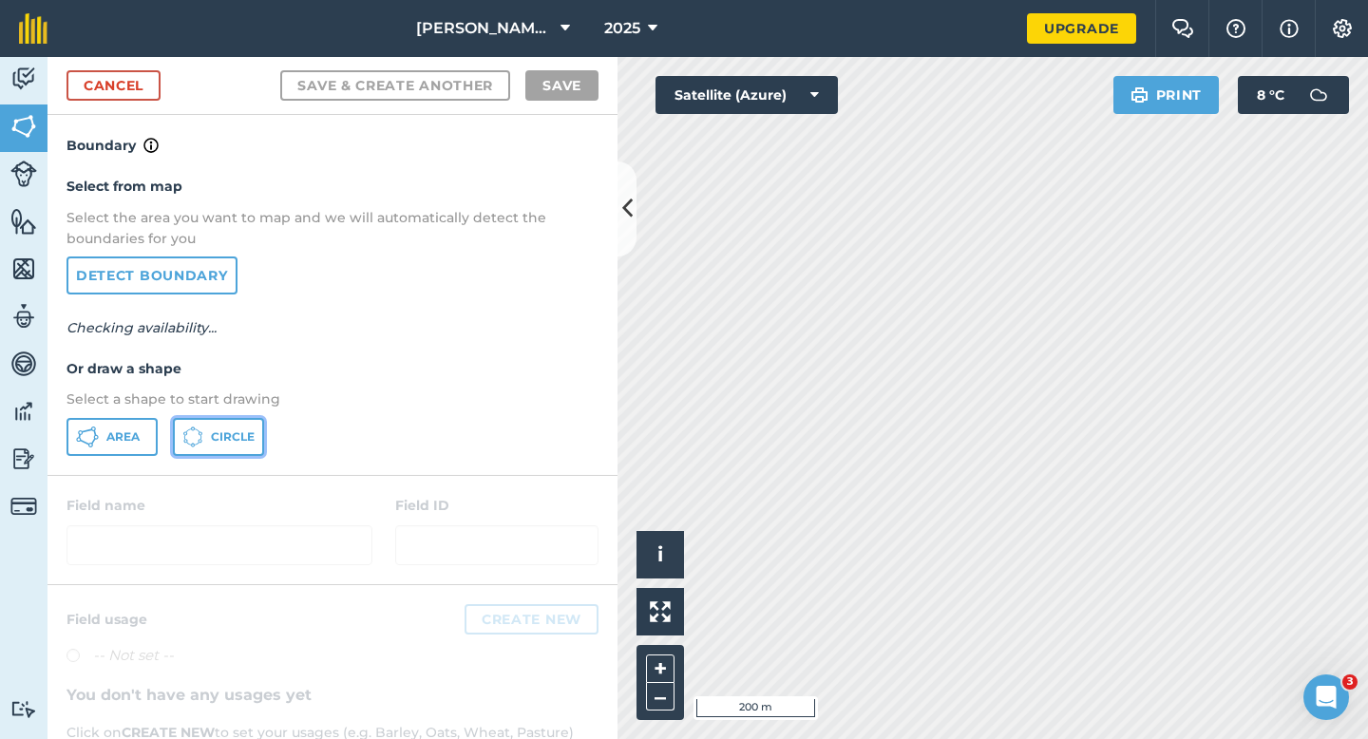
click at [178, 425] on button "Circle" at bounding box center [218, 437] width 91 height 38
click at [137, 425] on button "Area" at bounding box center [112, 437] width 91 height 38
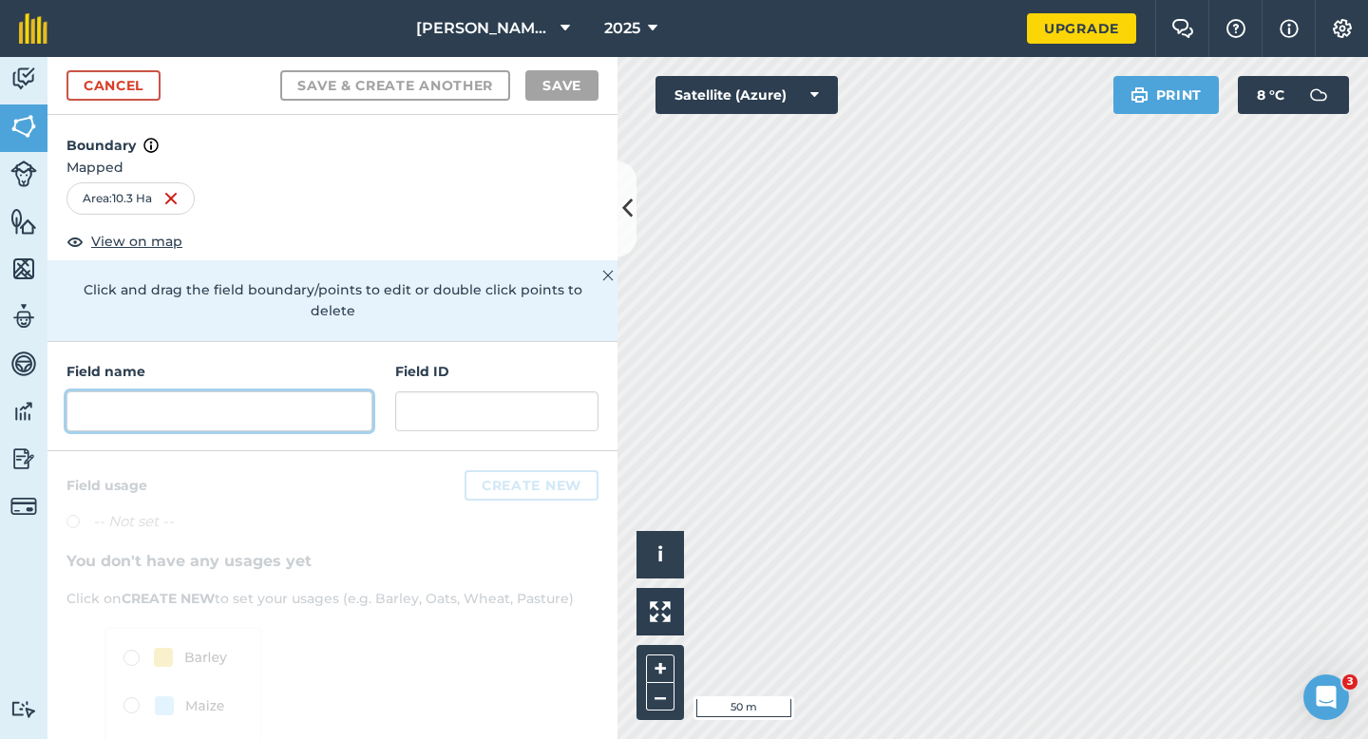
click at [301, 399] on input "text" at bounding box center [220, 411] width 306 height 40
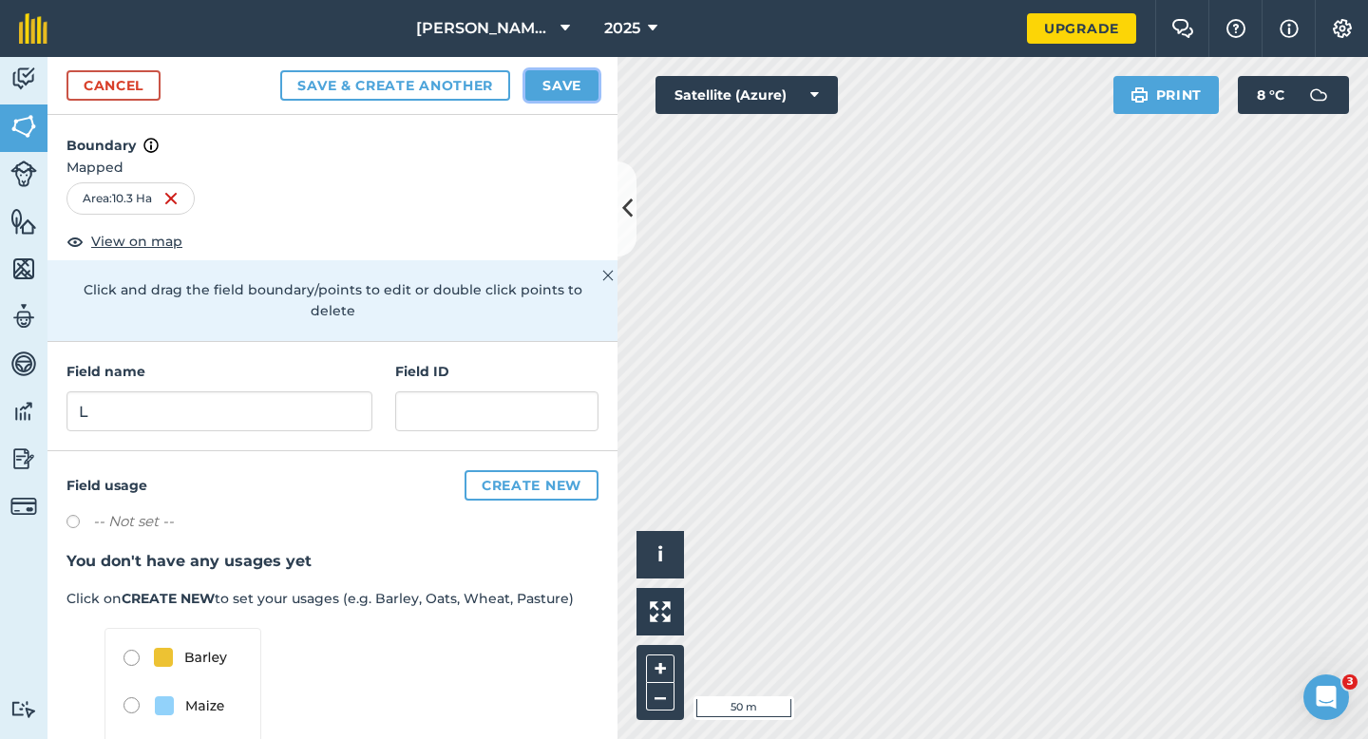
click at [542, 93] on button "Save" at bounding box center [561, 85] width 73 height 30
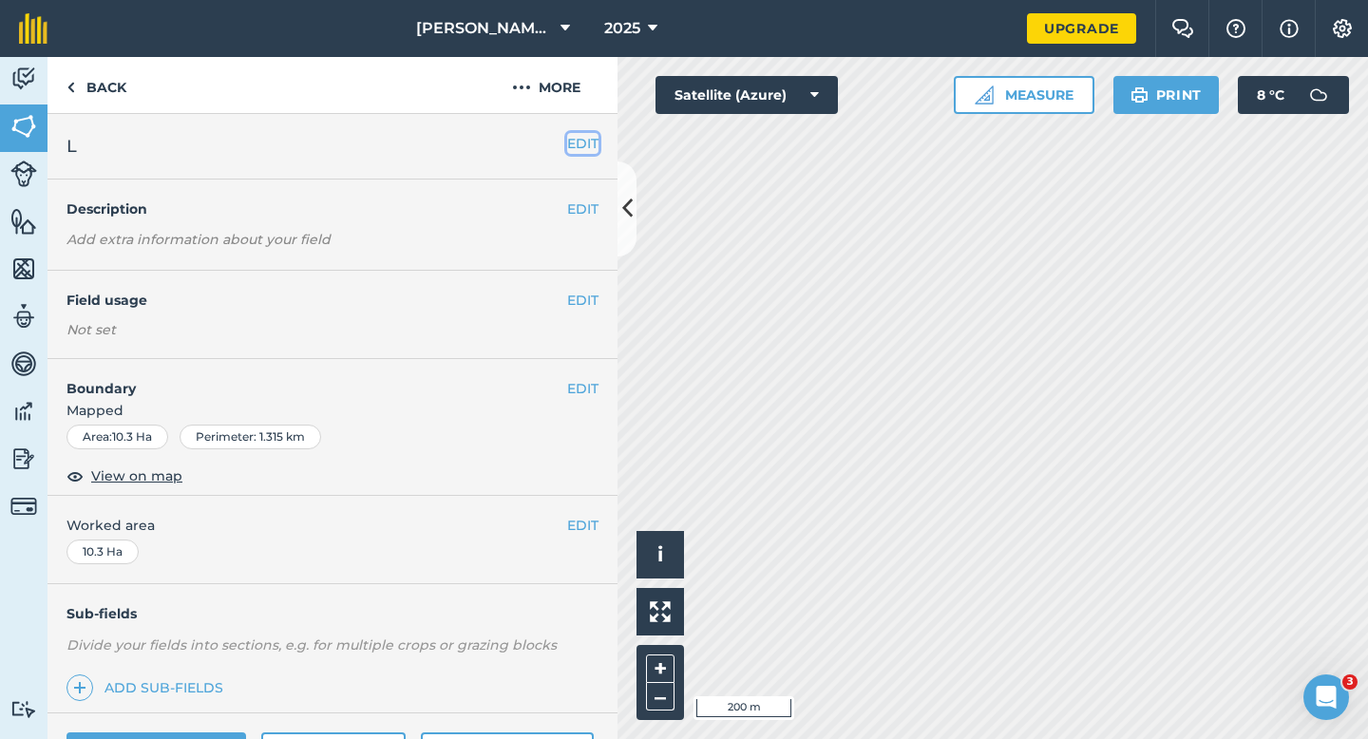
click at [574, 151] on button "EDIT" at bounding box center [582, 143] width 31 height 21
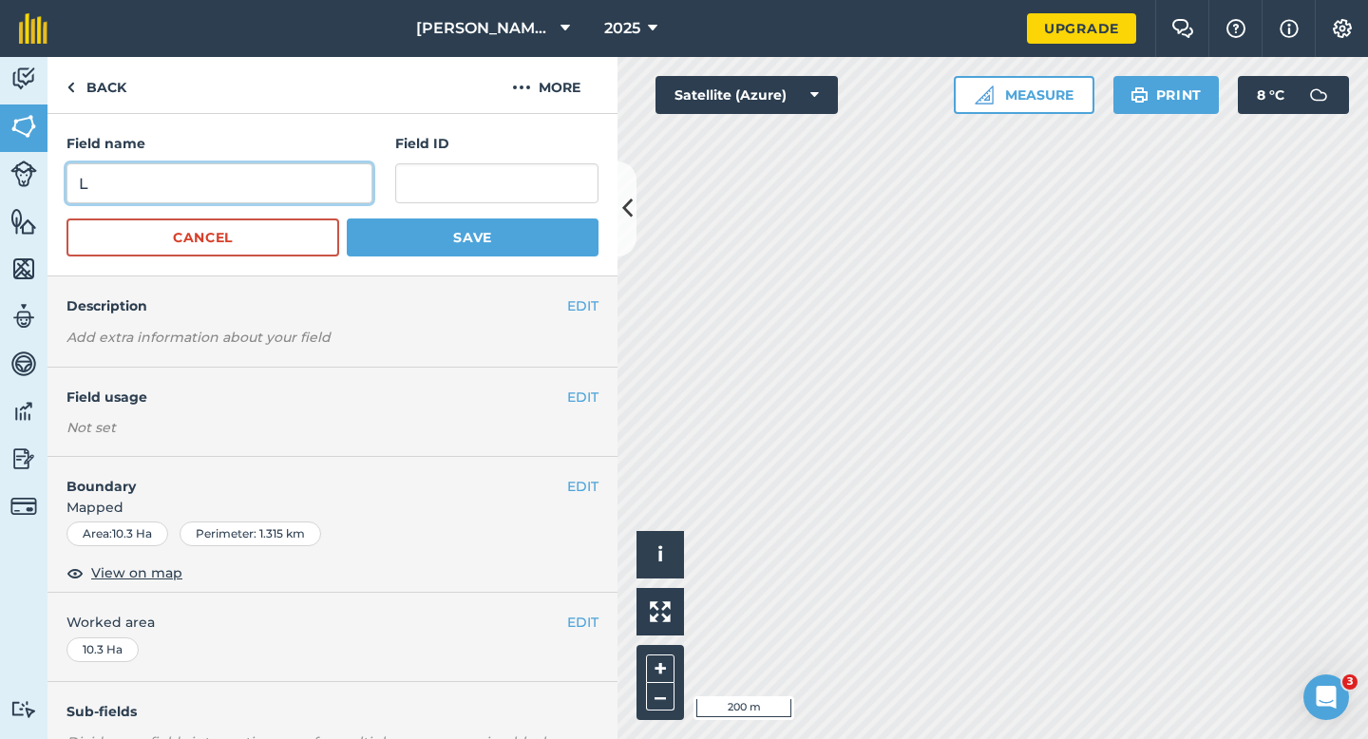
click at [305, 201] on input "L" at bounding box center [220, 183] width 306 height 40
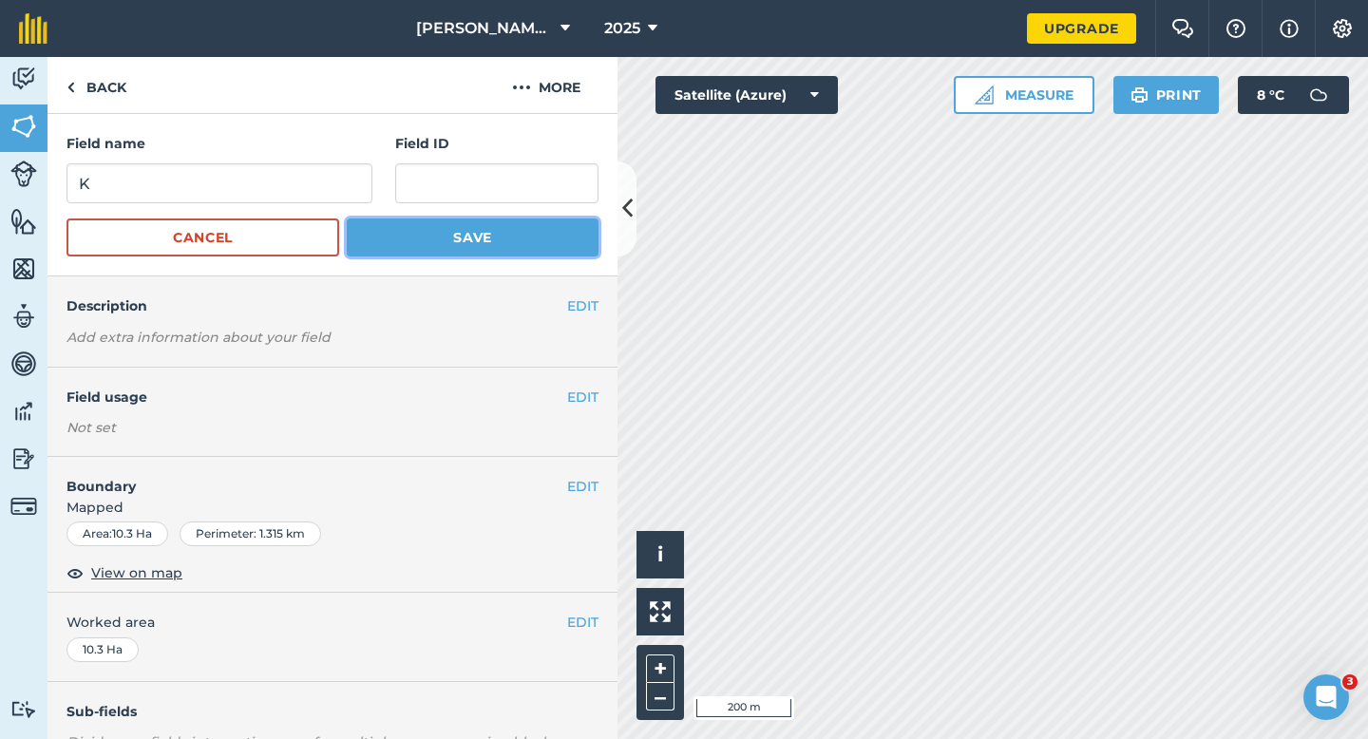
click at [528, 245] on button "Save" at bounding box center [473, 238] width 252 height 38
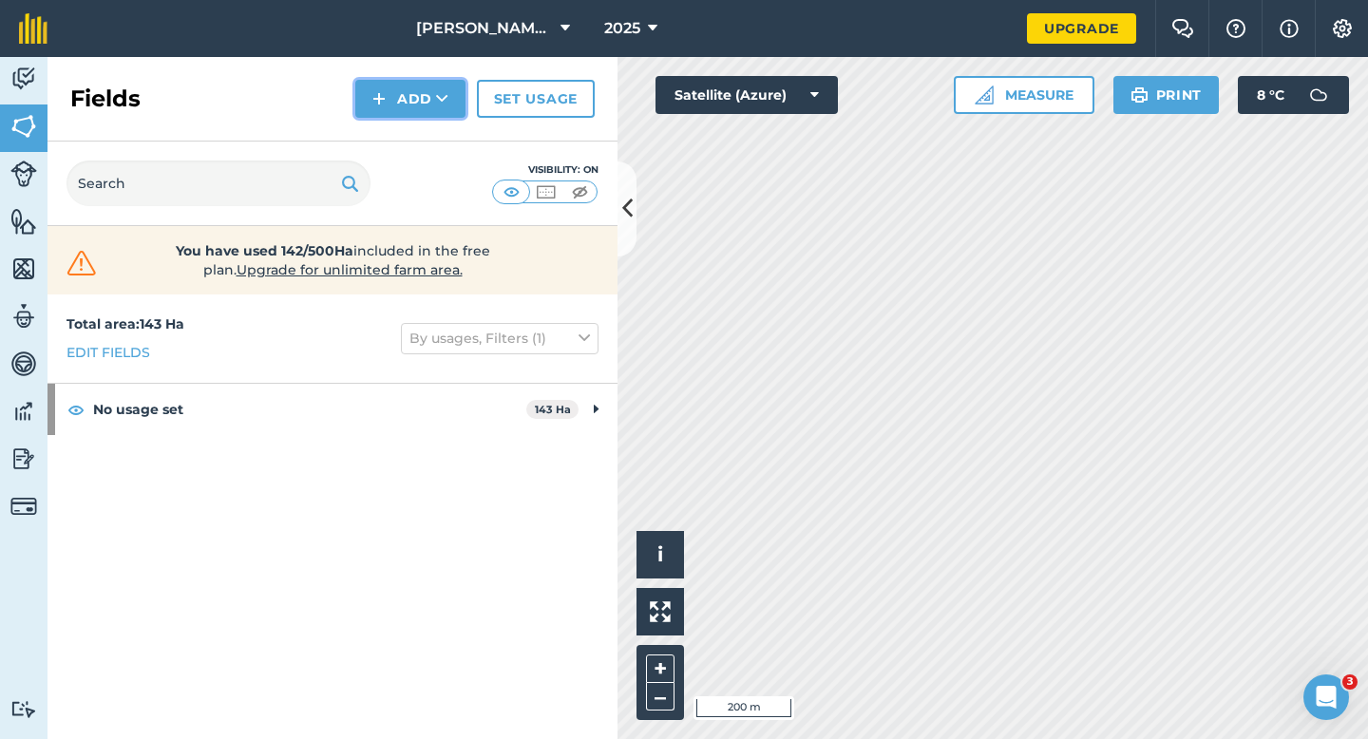
click at [402, 112] on button "Add" at bounding box center [410, 99] width 110 height 38
click at [402, 138] on link "Draw" at bounding box center [410, 142] width 105 height 42
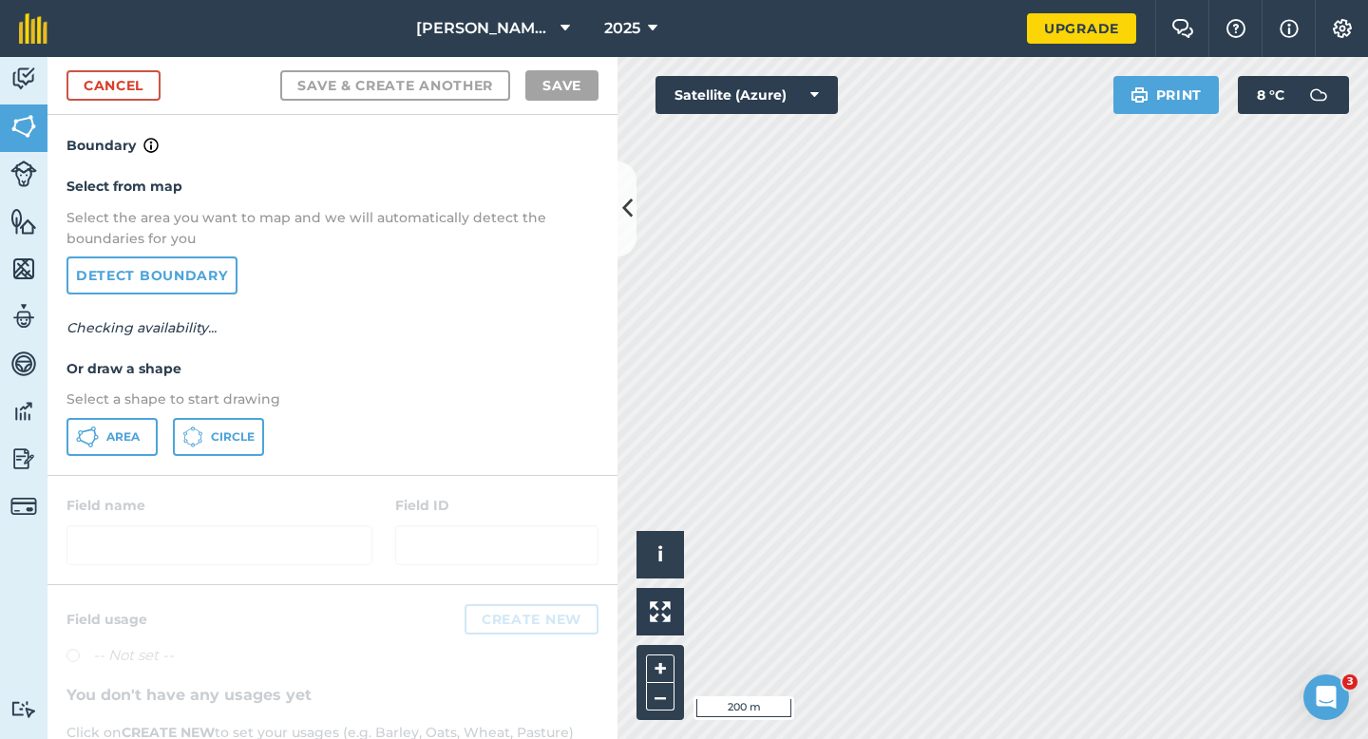
click at [112, 400] on p "Select a shape to start drawing" at bounding box center [333, 399] width 532 height 21
click at [112, 432] on span "Area" at bounding box center [122, 436] width 33 height 15
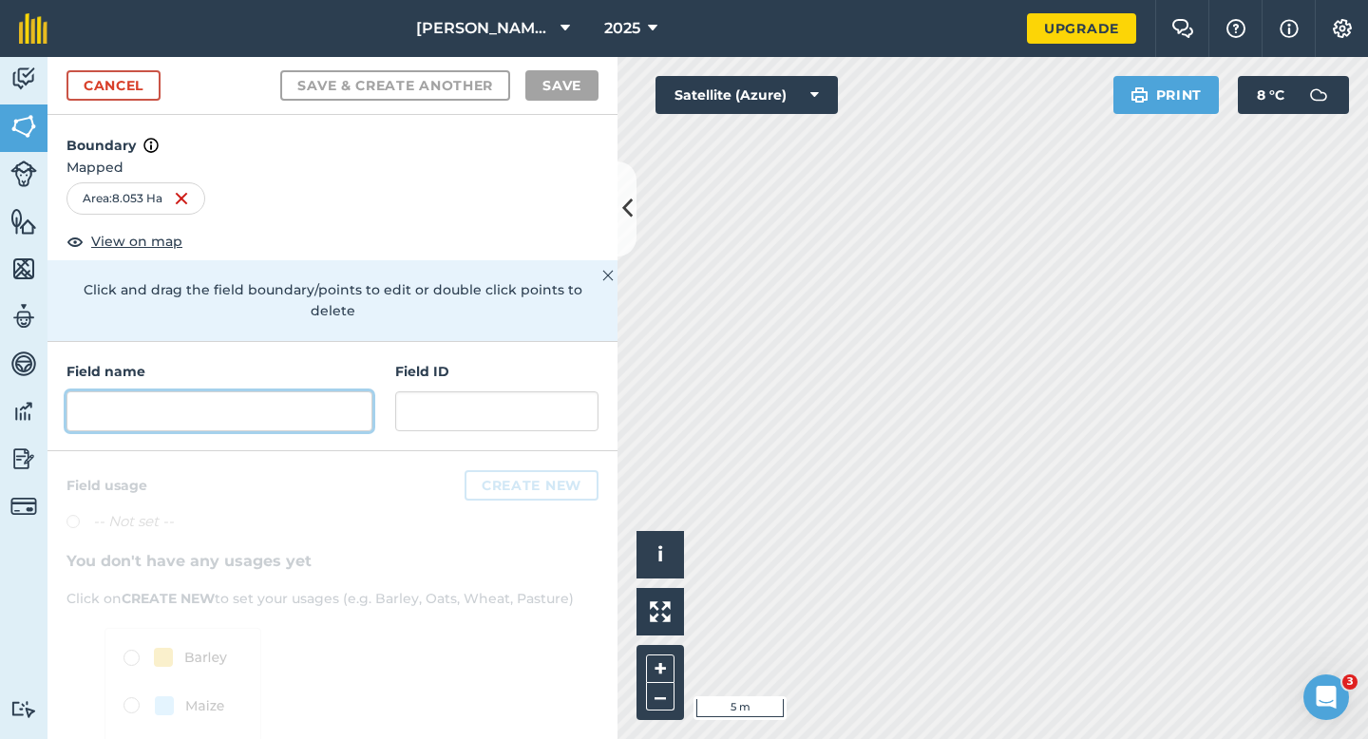
click at [360, 403] on input "text" at bounding box center [220, 411] width 306 height 40
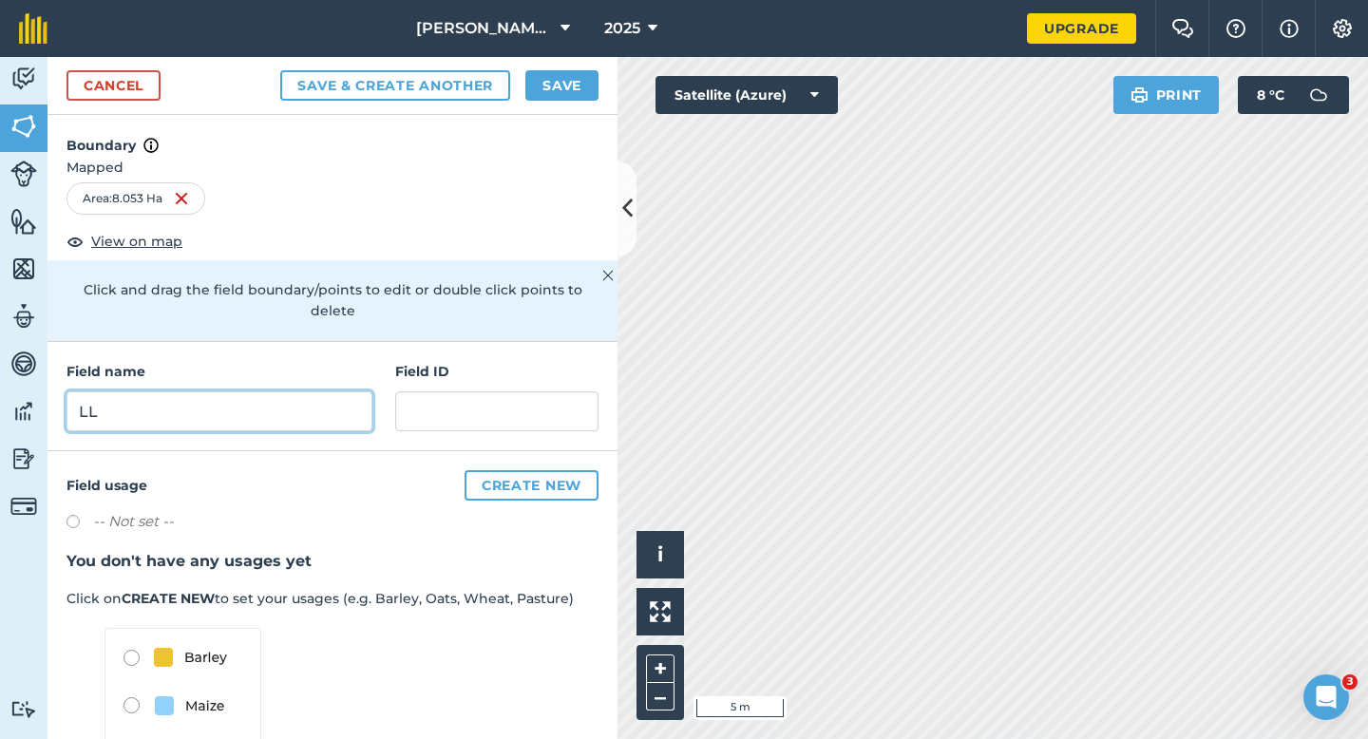
click at [287, 391] on input "LL" at bounding box center [220, 411] width 306 height 40
click at [583, 70] on button "Save" at bounding box center [561, 85] width 73 height 30
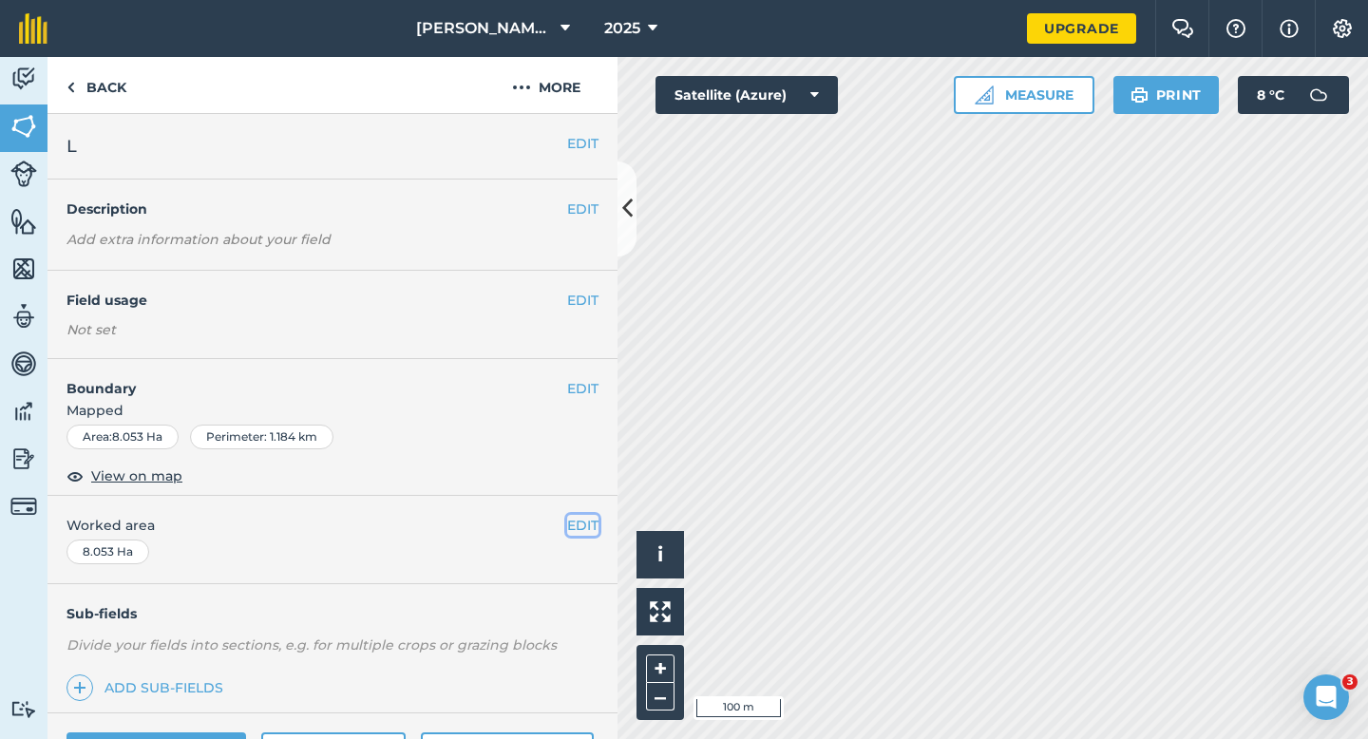
click at [596, 520] on button "EDIT" at bounding box center [582, 525] width 31 height 21
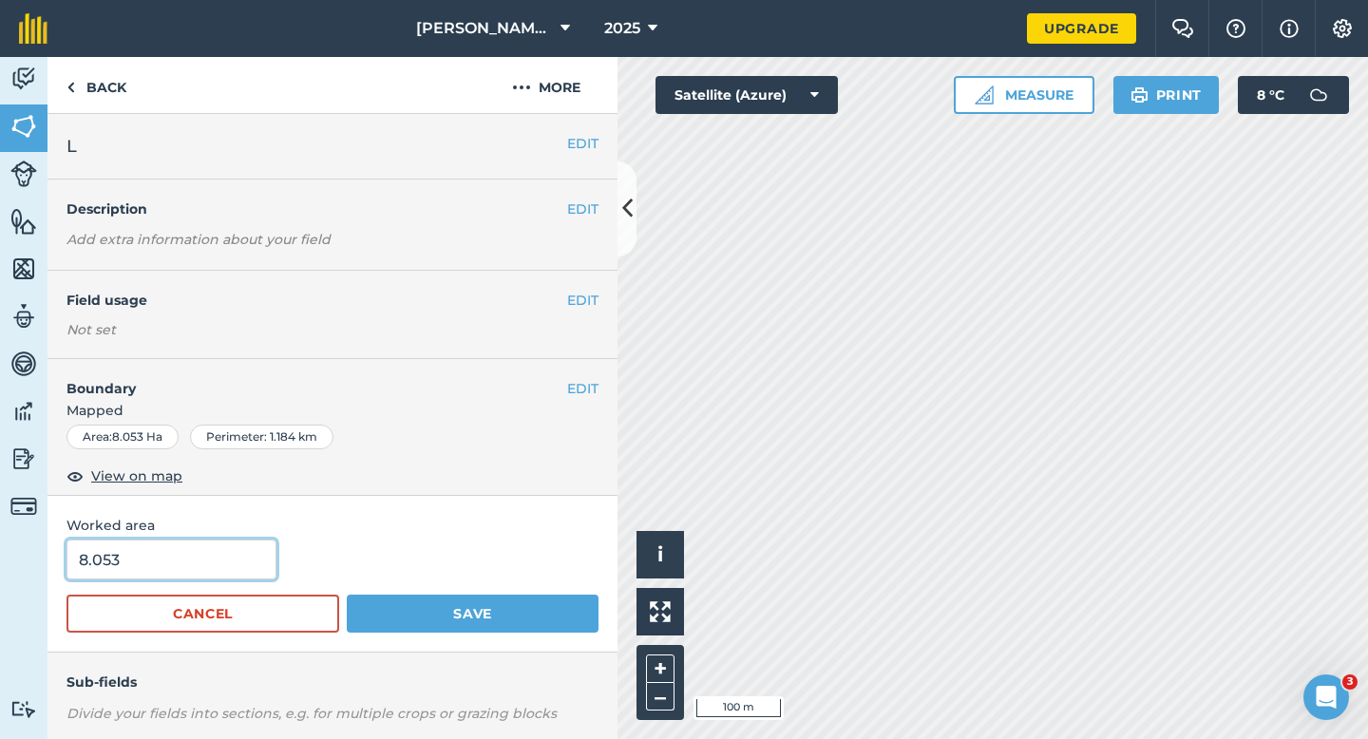
click at [195, 555] on input "8.053" at bounding box center [172, 560] width 210 height 40
click at [347, 595] on button "Save" at bounding box center [473, 614] width 252 height 38
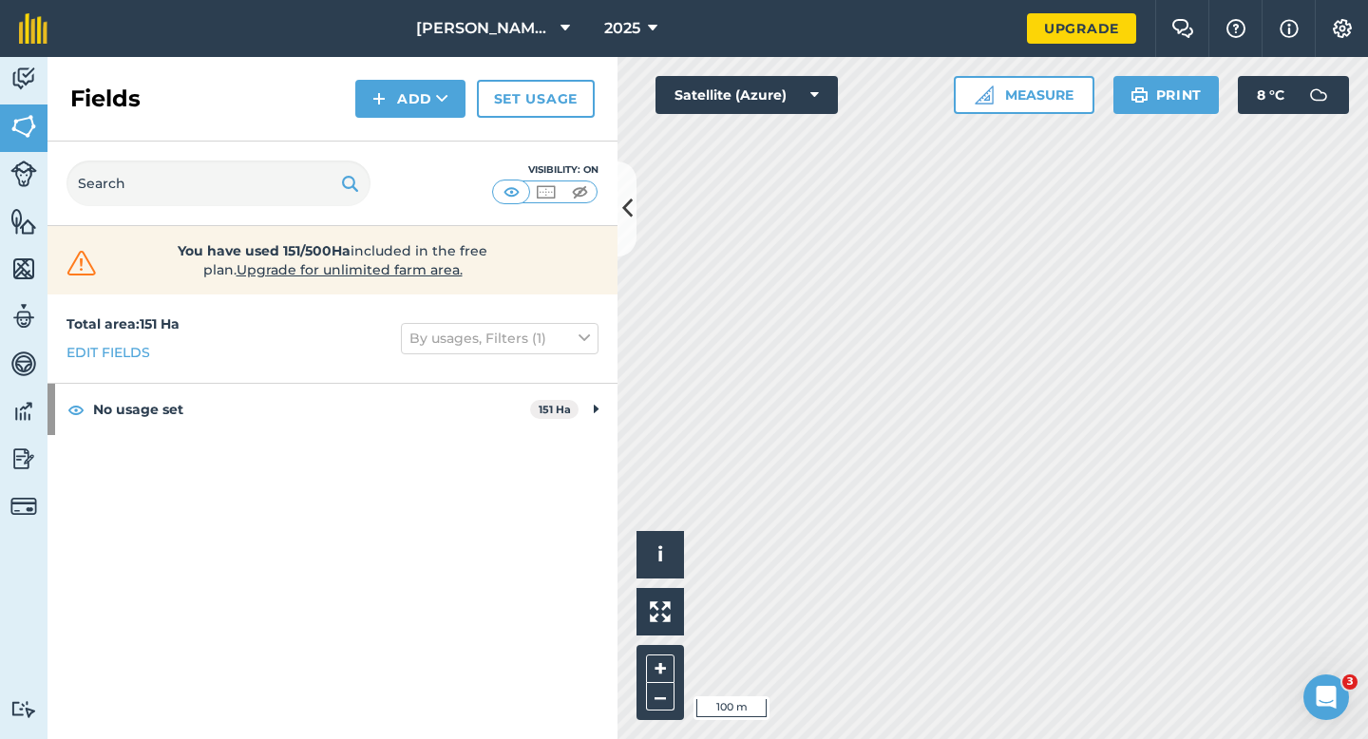
click at [449, 78] on div "Fields Add Set usage" at bounding box center [333, 99] width 570 height 85
click at [449, 118] on div "Fields Add Set usage" at bounding box center [333, 99] width 570 height 85
click at [449, 142] on div "Visibility: On" at bounding box center [333, 184] width 570 height 85
click at [449, 101] on button "Add" at bounding box center [410, 99] width 110 height 38
click at [449, 138] on link "Draw" at bounding box center [410, 142] width 105 height 42
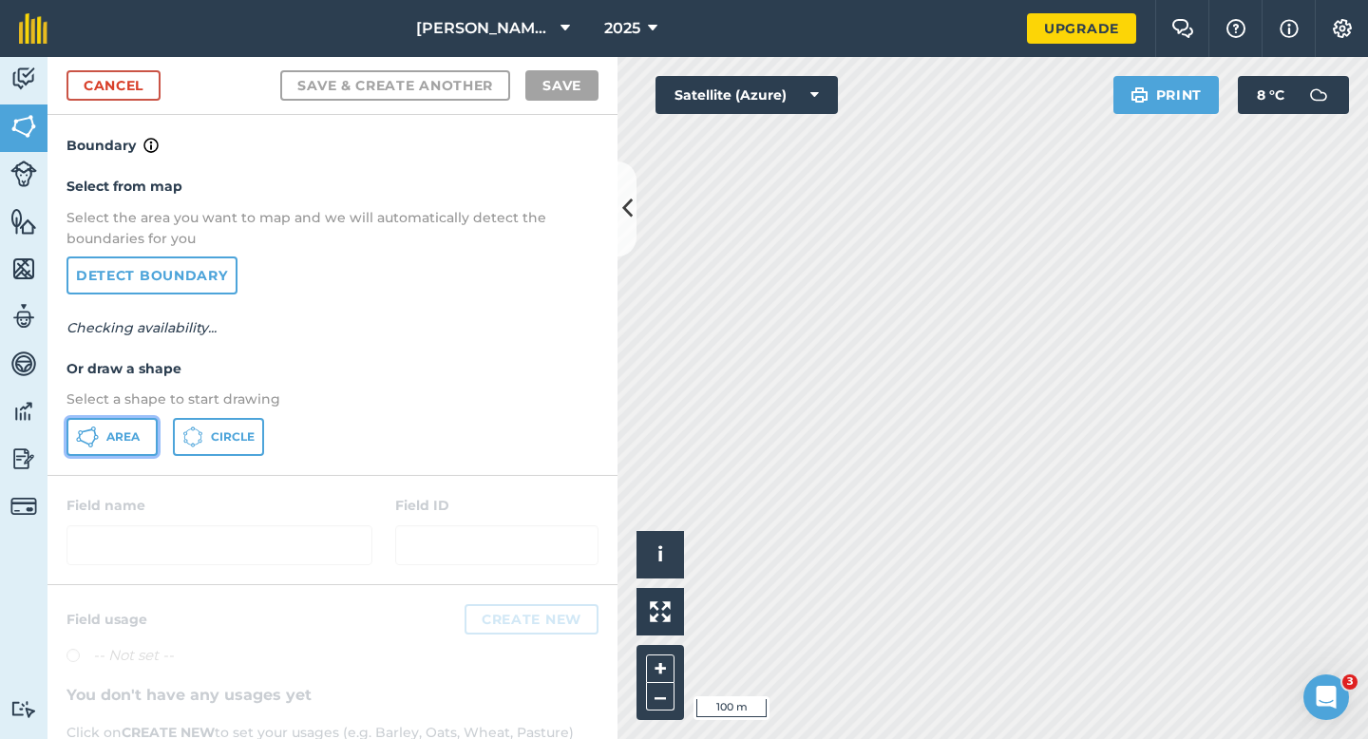
click at [110, 435] on span "Area" at bounding box center [122, 436] width 33 height 15
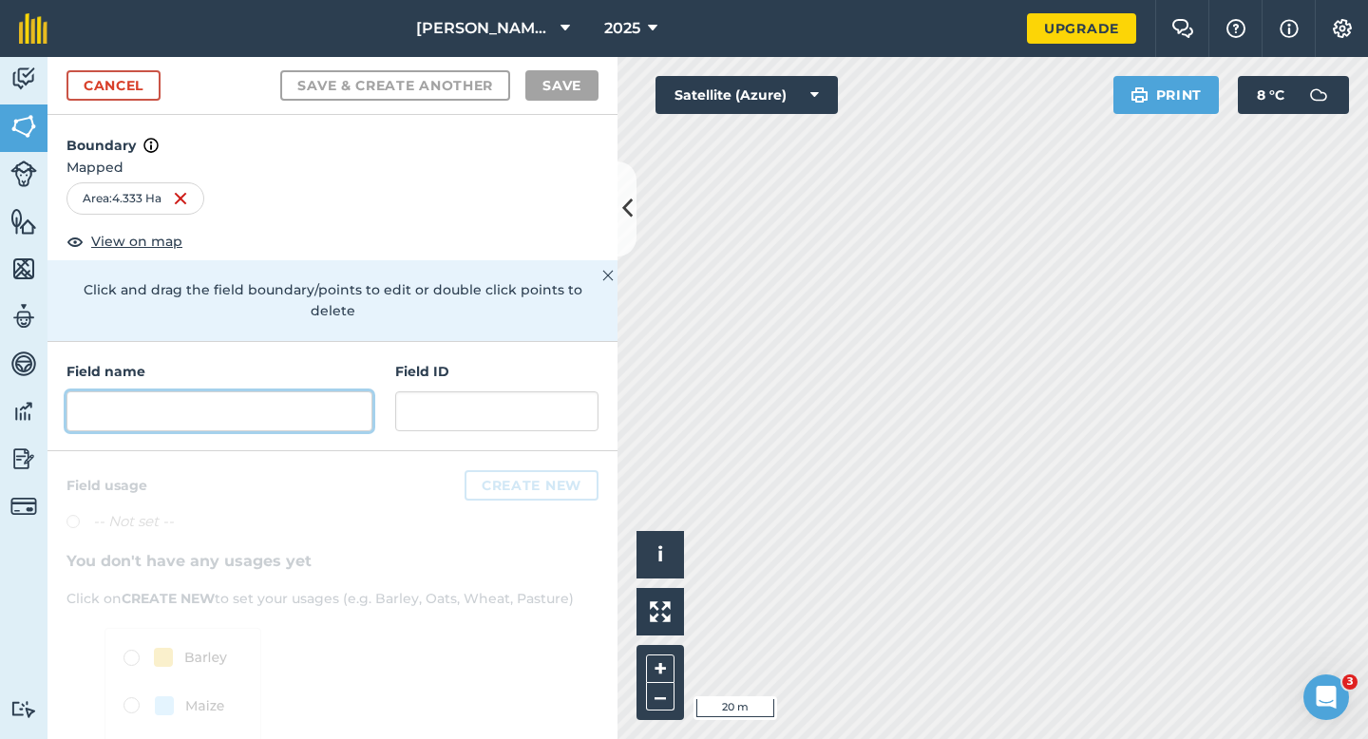
click at [328, 391] on input "text" at bounding box center [220, 411] width 306 height 40
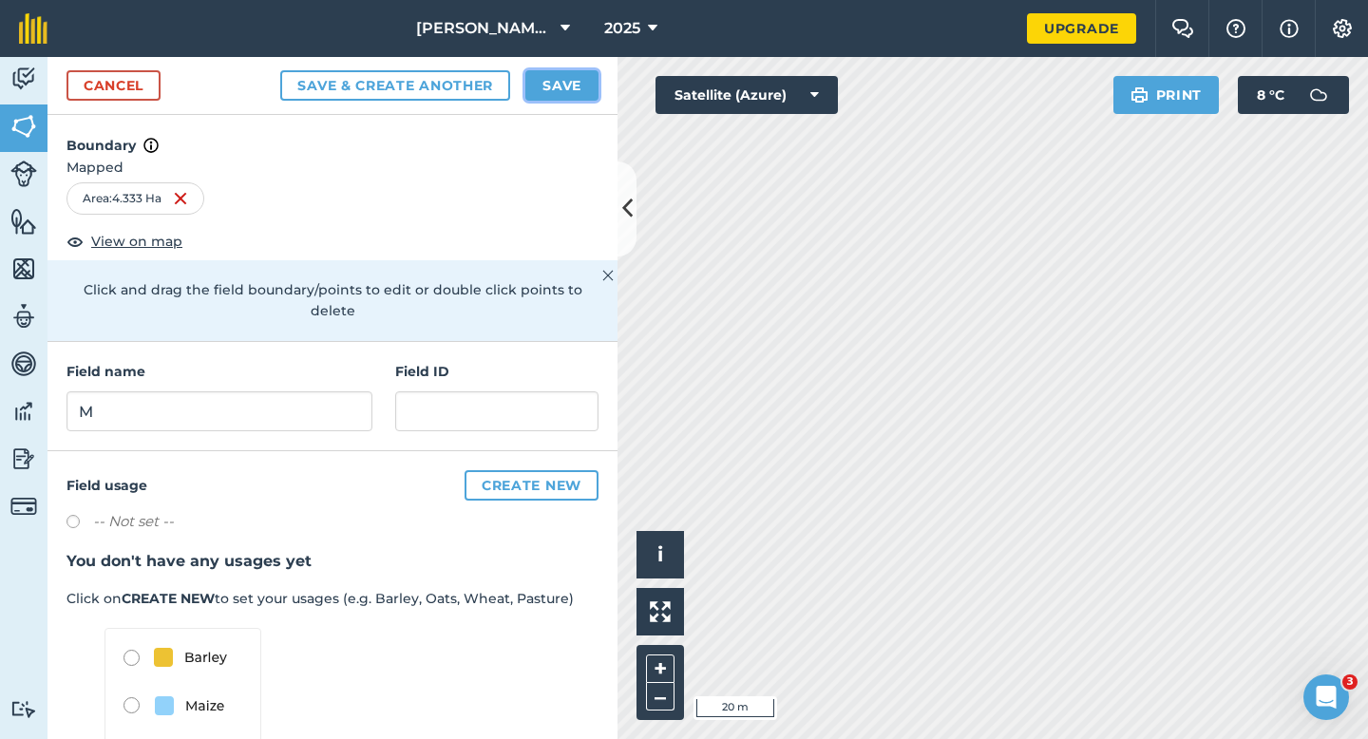
click at [555, 78] on button "Save" at bounding box center [561, 85] width 73 height 30
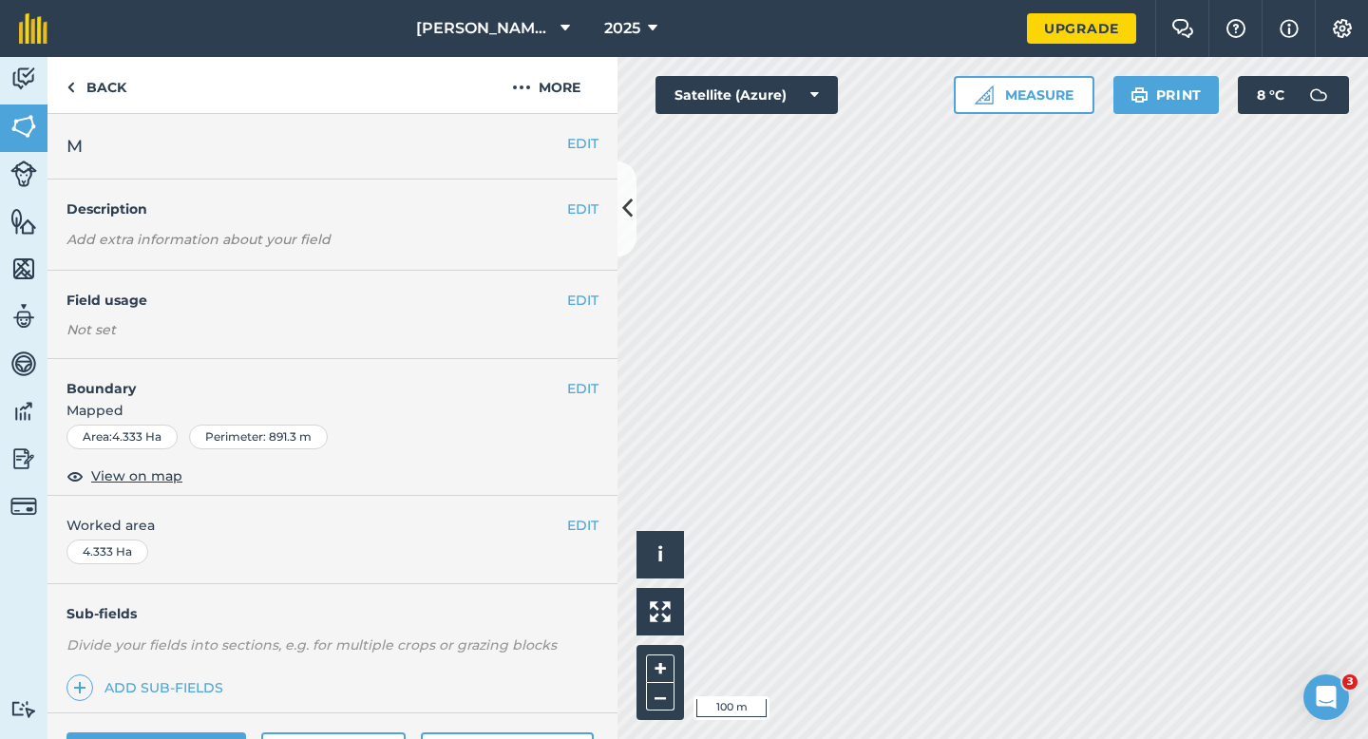
click at [581, 560] on div "EDIT Worked area 4.333 Ha" at bounding box center [333, 540] width 570 height 88
click at [581, 533] on button "EDIT" at bounding box center [582, 525] width 31 height 21
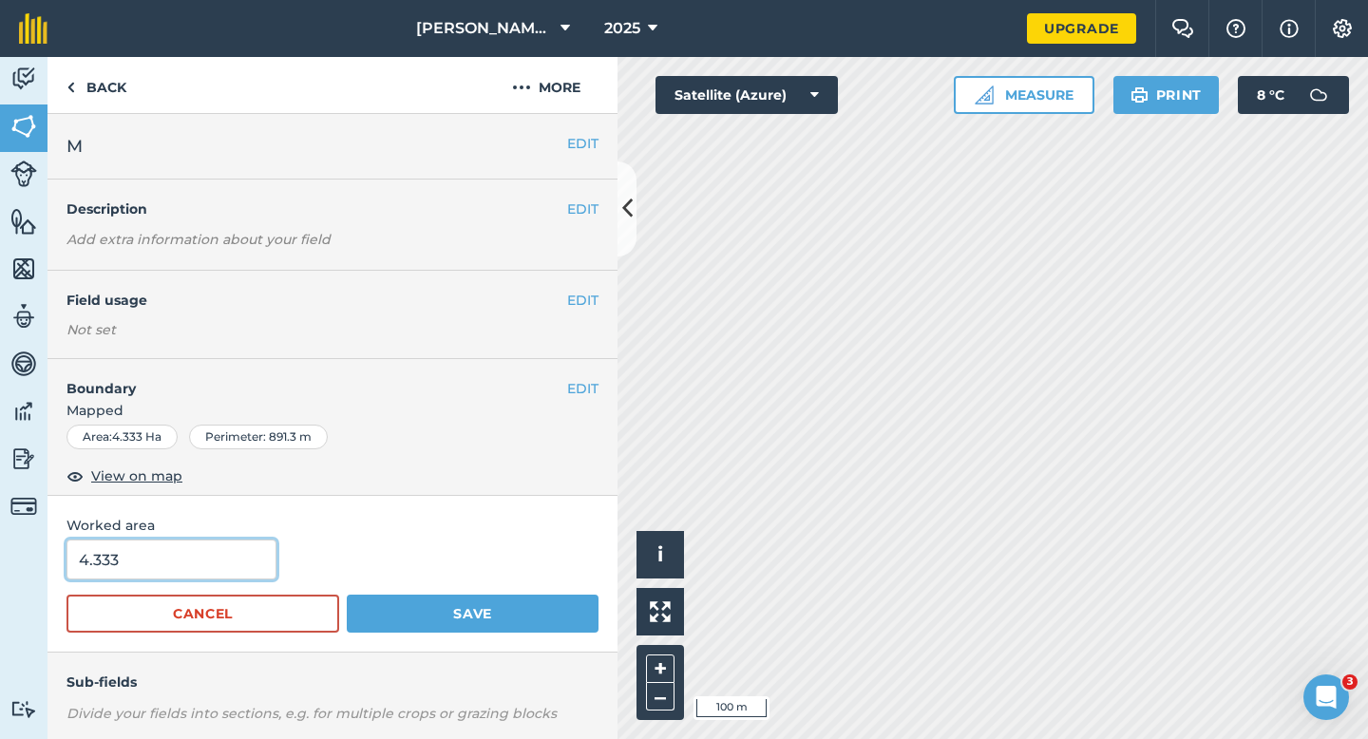
click at [233, 573] on input "4.333" at bounding box center [172, 560] width 210 height 40
click at [347, 595] on button "Save" at bounding box center [473, 614] width 252 height 38
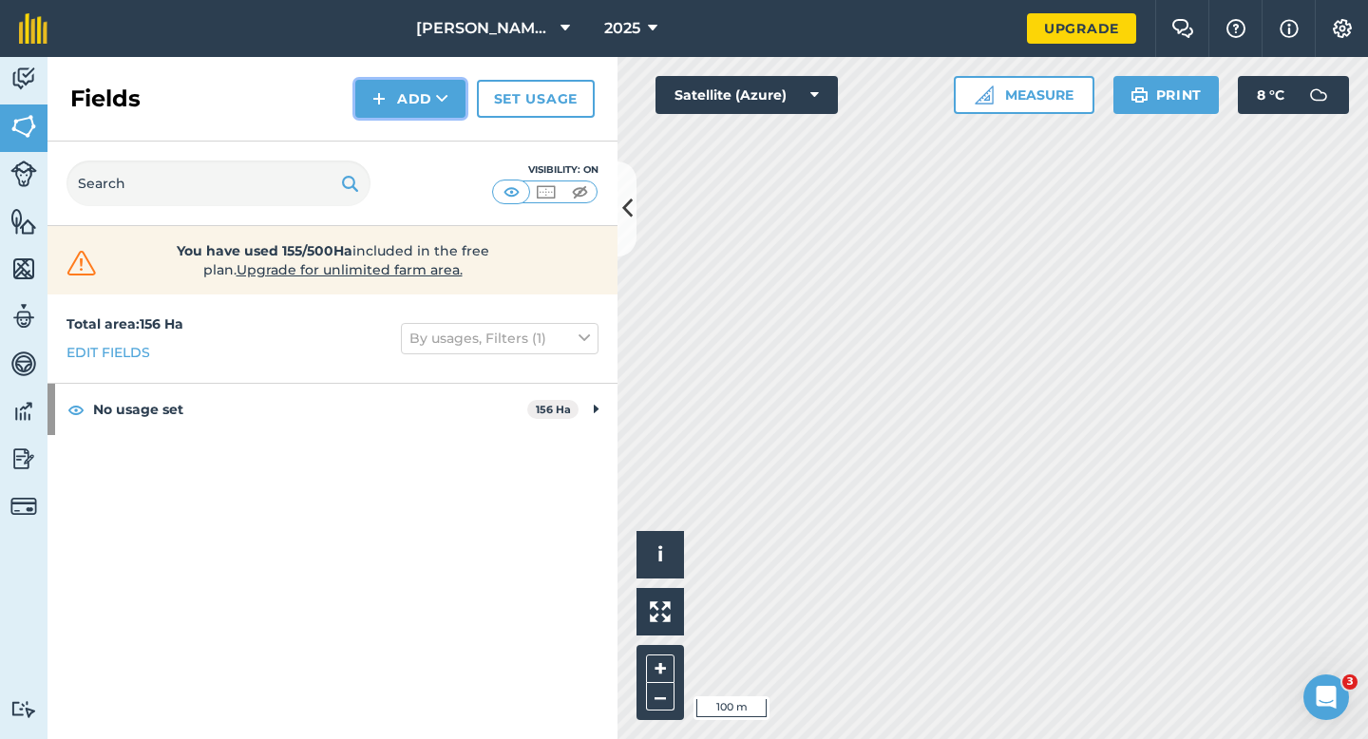
click at [371, 97] on button "Add" at bounding box center [410, 99] width 110 height 38
click at [390, 133] on link "Draw" at bounding box center [410, 142] width 105 height 42
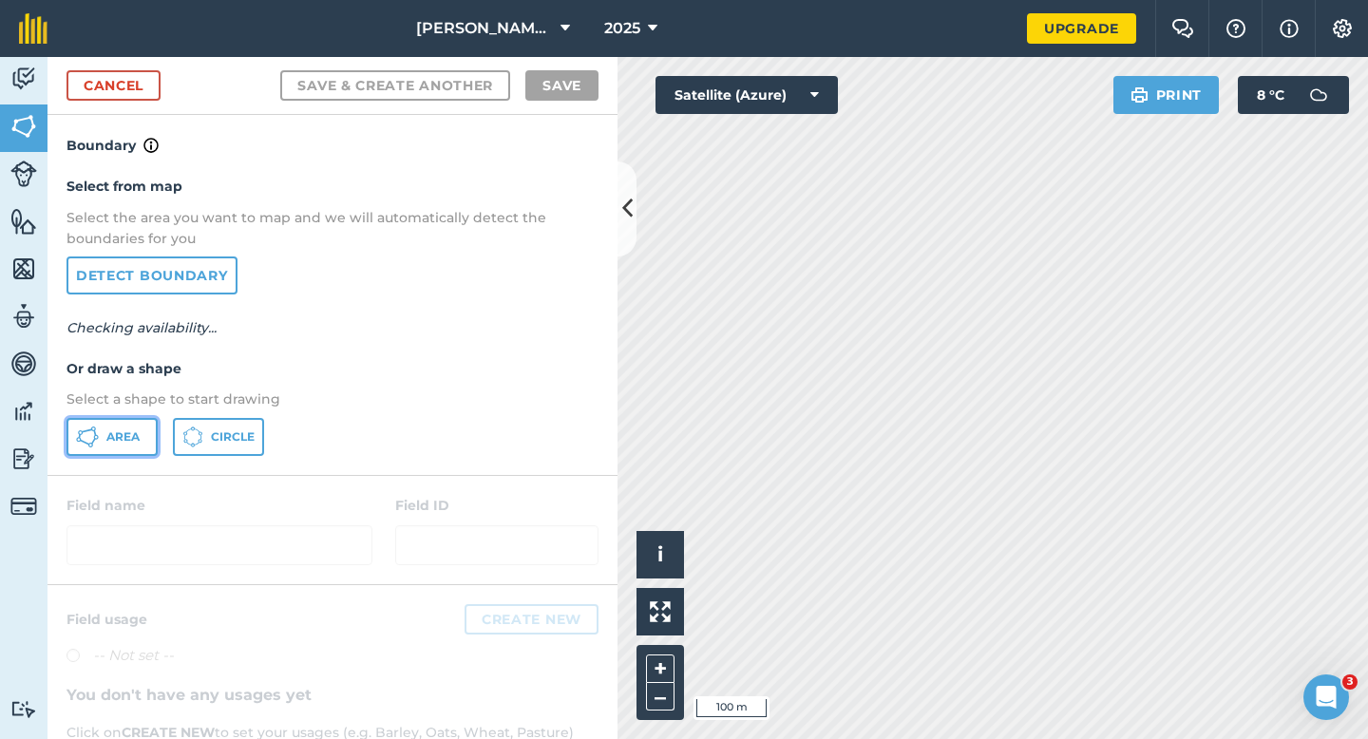
click at [115, 419] on button "Area" at bounding box center [112, 437] width 91 height 38
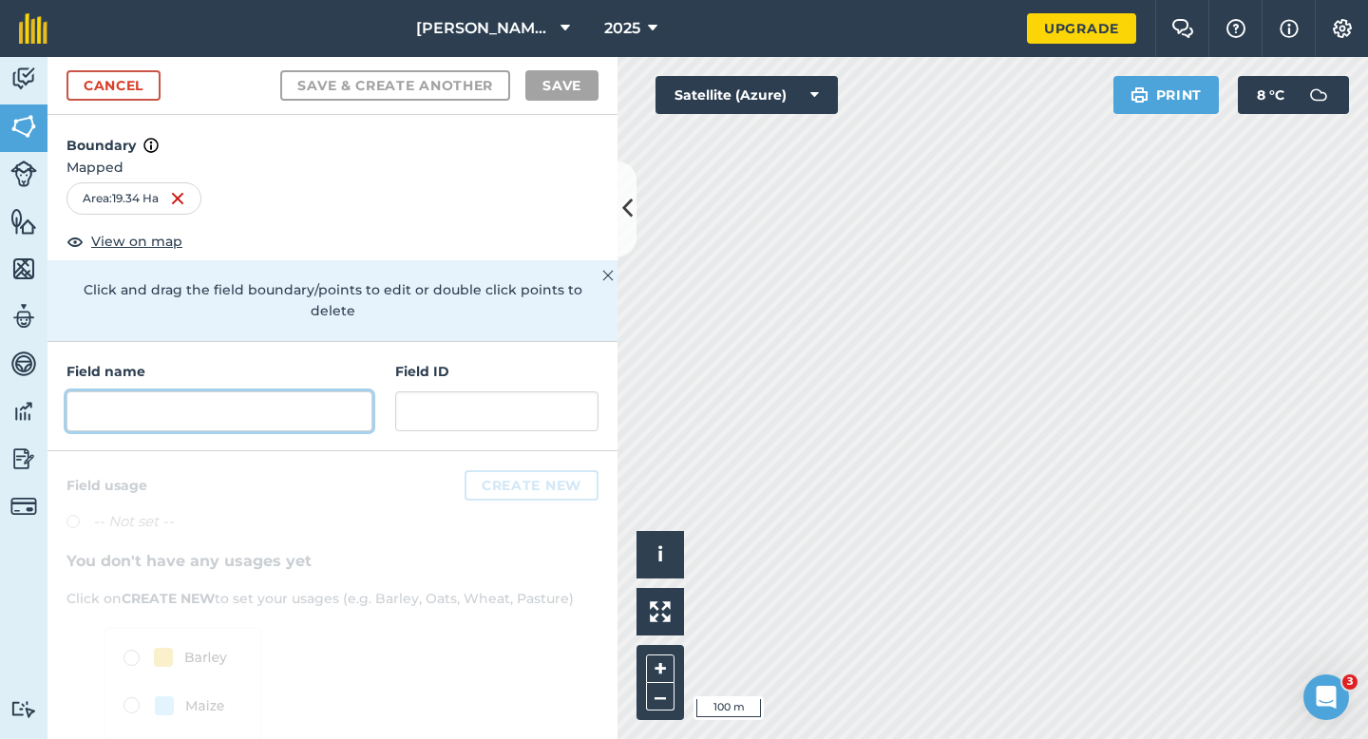
click at [240, 391] on input "text" at bounding box center [220, 411] width 306 height 40
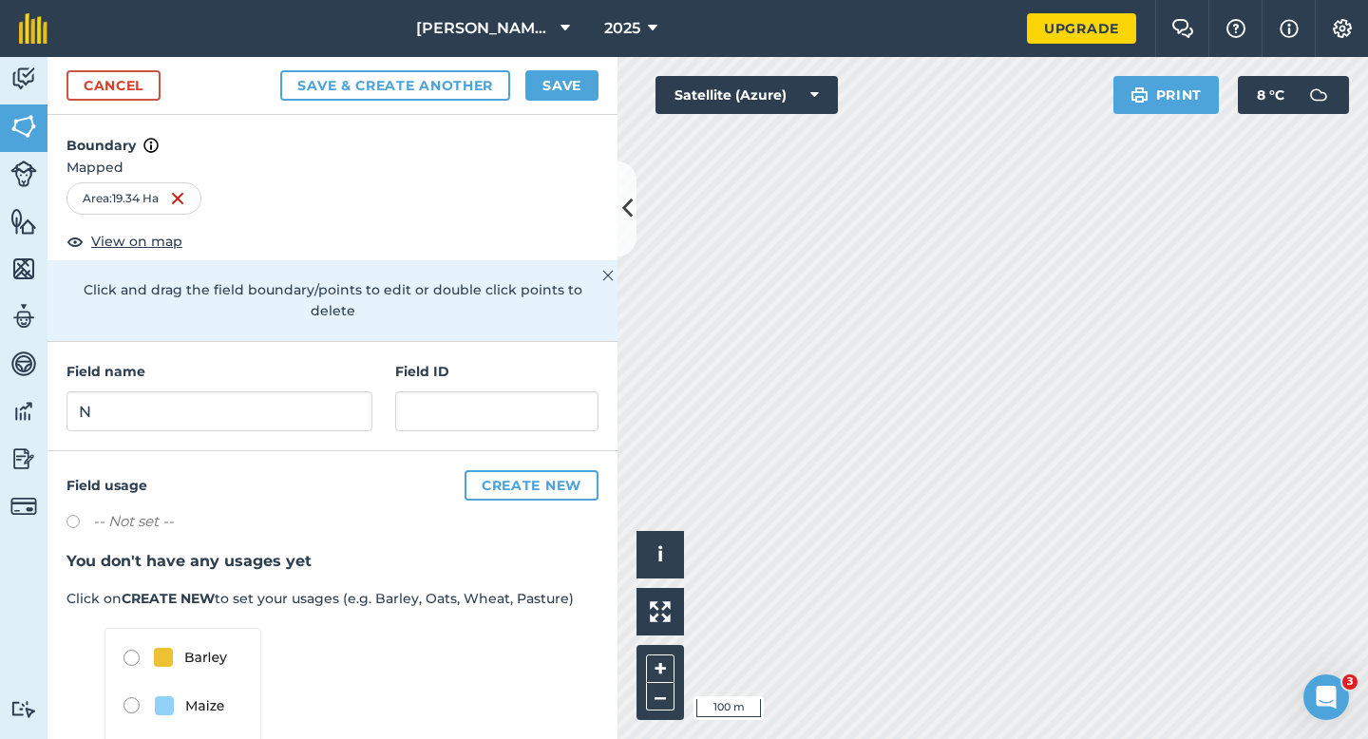
click at [555, 66] on div "Cancel Save & Create Another Save" at bounding box center [333, 86] width 570 height 58
click at [561, 75] on button "Save" at bounding box center [561, 85] width 73 height 30
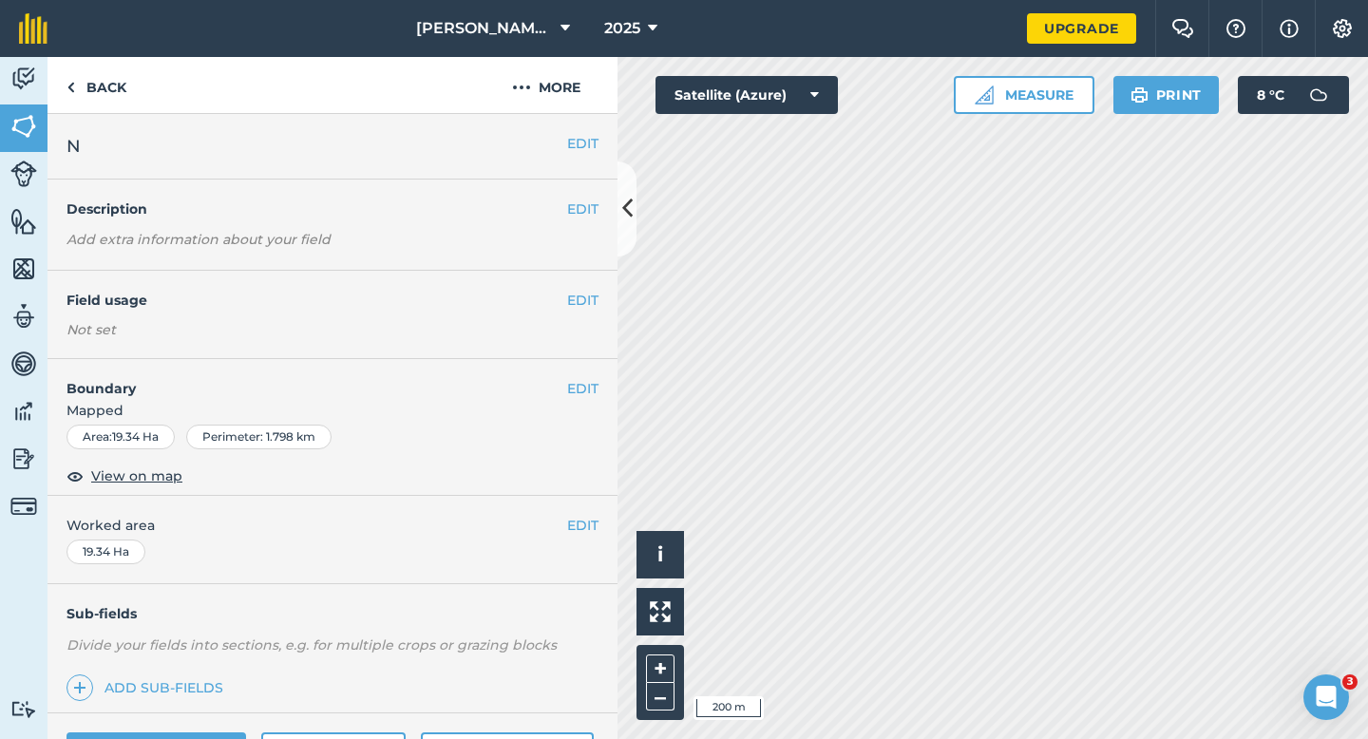
click at [581, 502] on div "EDIT Worked area 19.34 Ha" at bounding box center [333, 540] width 570 height 88
click at [581, 515] on button "EDIT" at bounding box center [582, 525] width 31 height 21
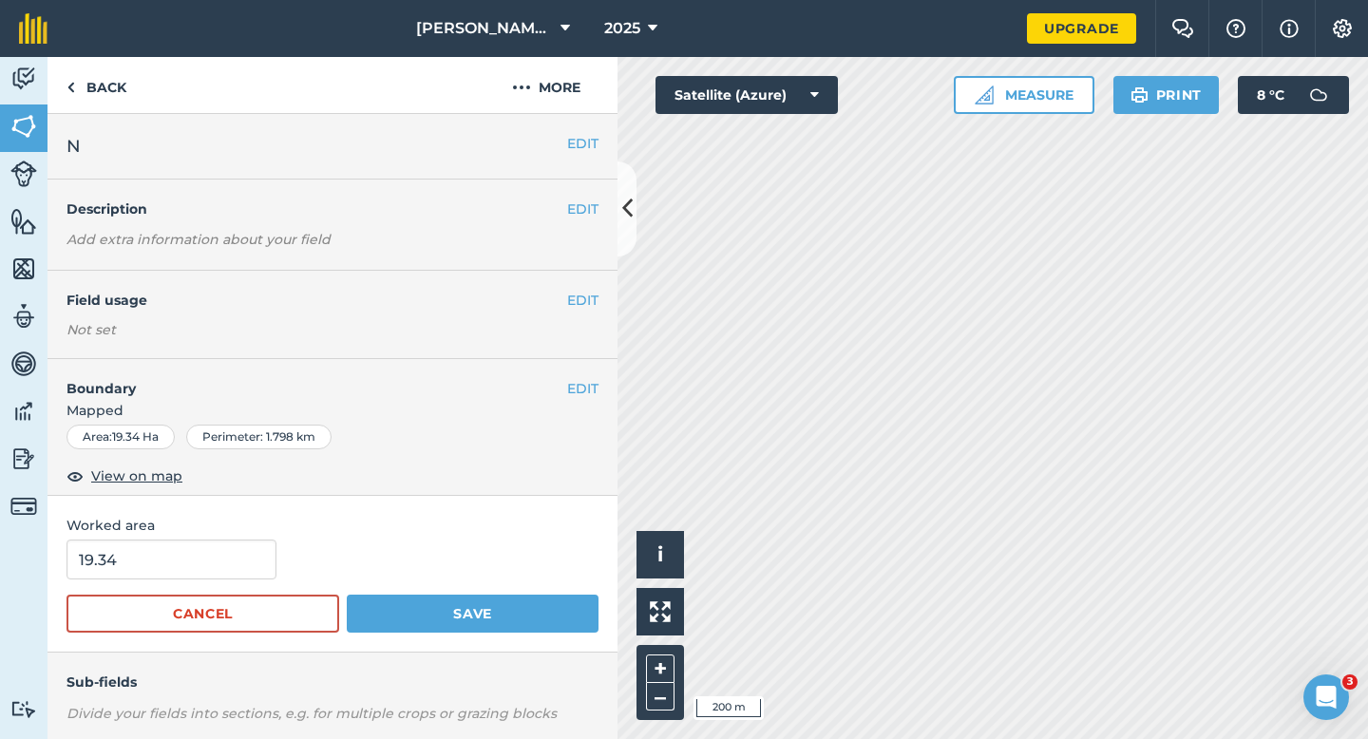
click at [202, 585] on form "19.34 Cancel Save" at bounding box center [333, 586] width 532 height 93
click at [202, 575] on input "19.34" at bounding box center [172, 560] width 210 height 40
click at [347, 595] on button "Save" at bounding box center [473, 614] width 252 height 38
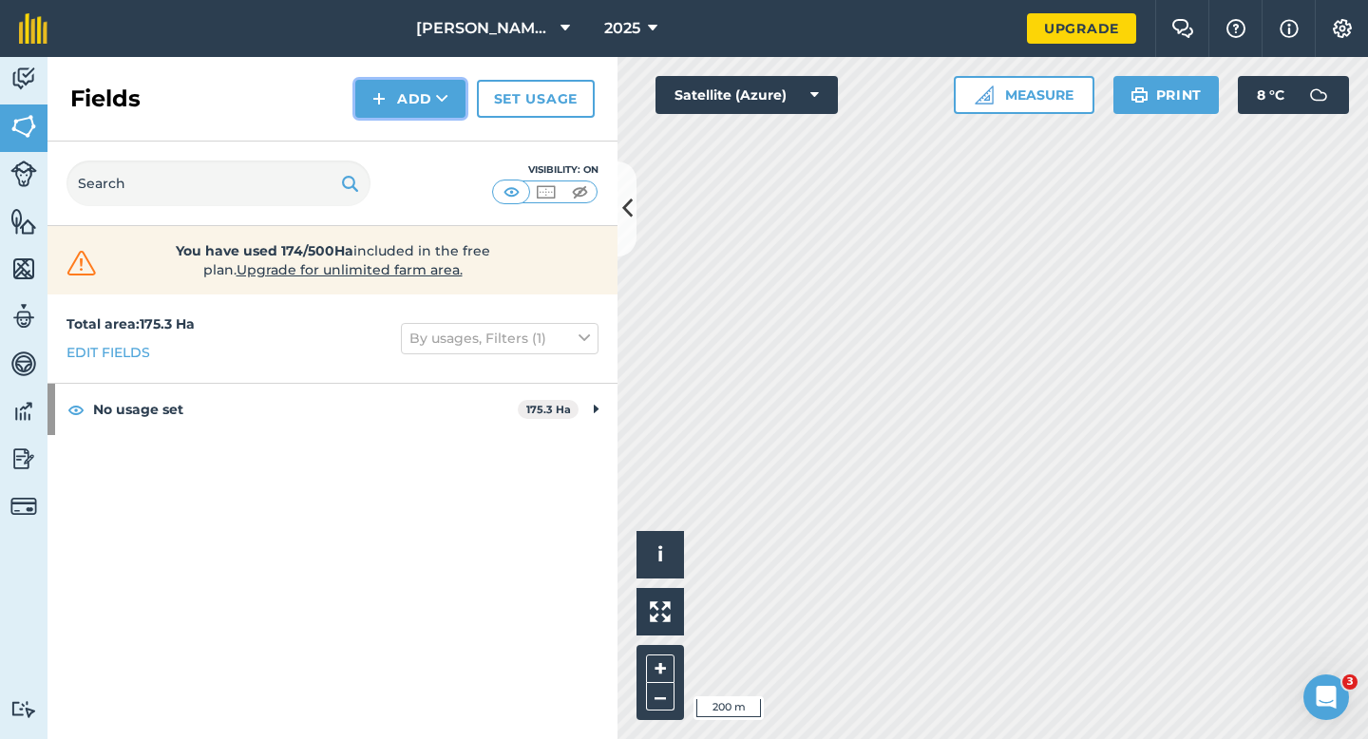
click at [425, 97] on button "Add" at bounding box center [410, 99] width 110 height 38
click at [425, 143] on link "Draw" at bounding box center [410, 142] width 105 height 42
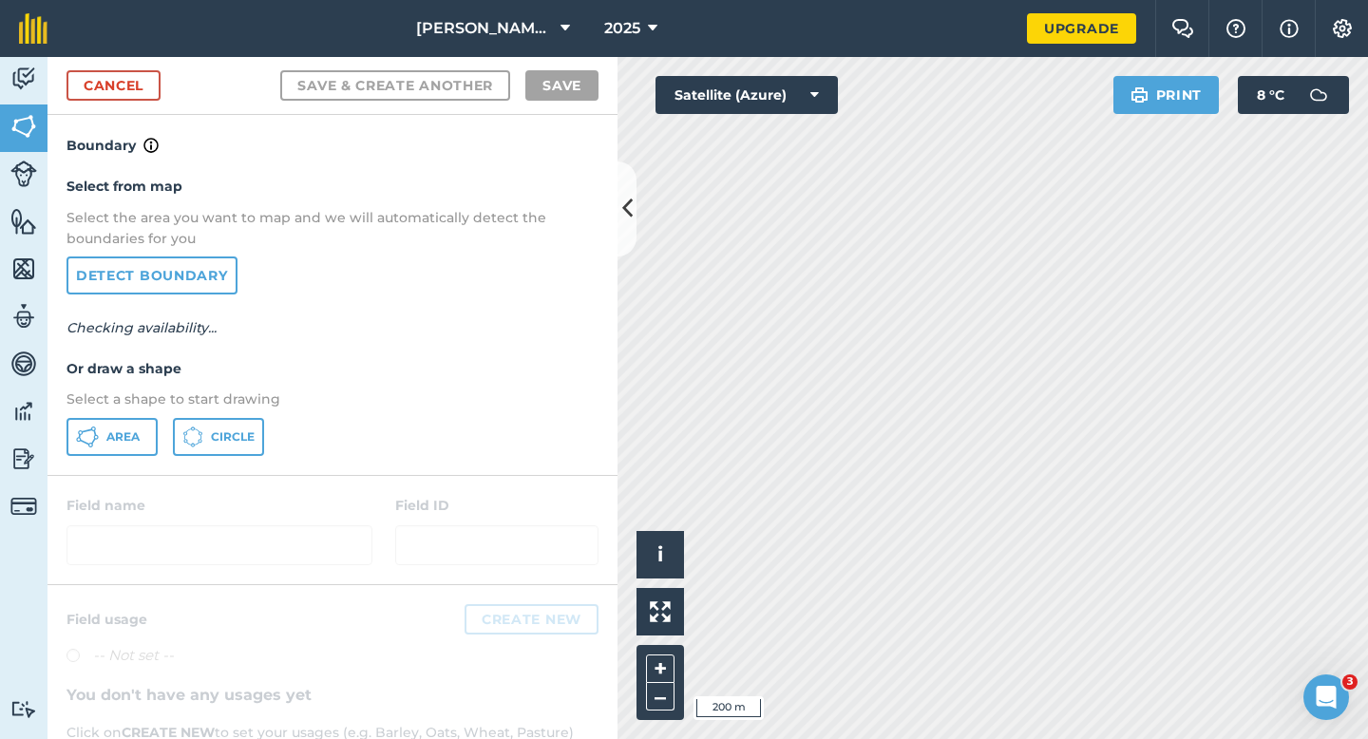
click at [159, 423] on div "Area Circle" at bounding box center [333, 437] width 532 height 38
click at [145, 423] on button "Area" at bounding box center [112, 437] width 91 height 38
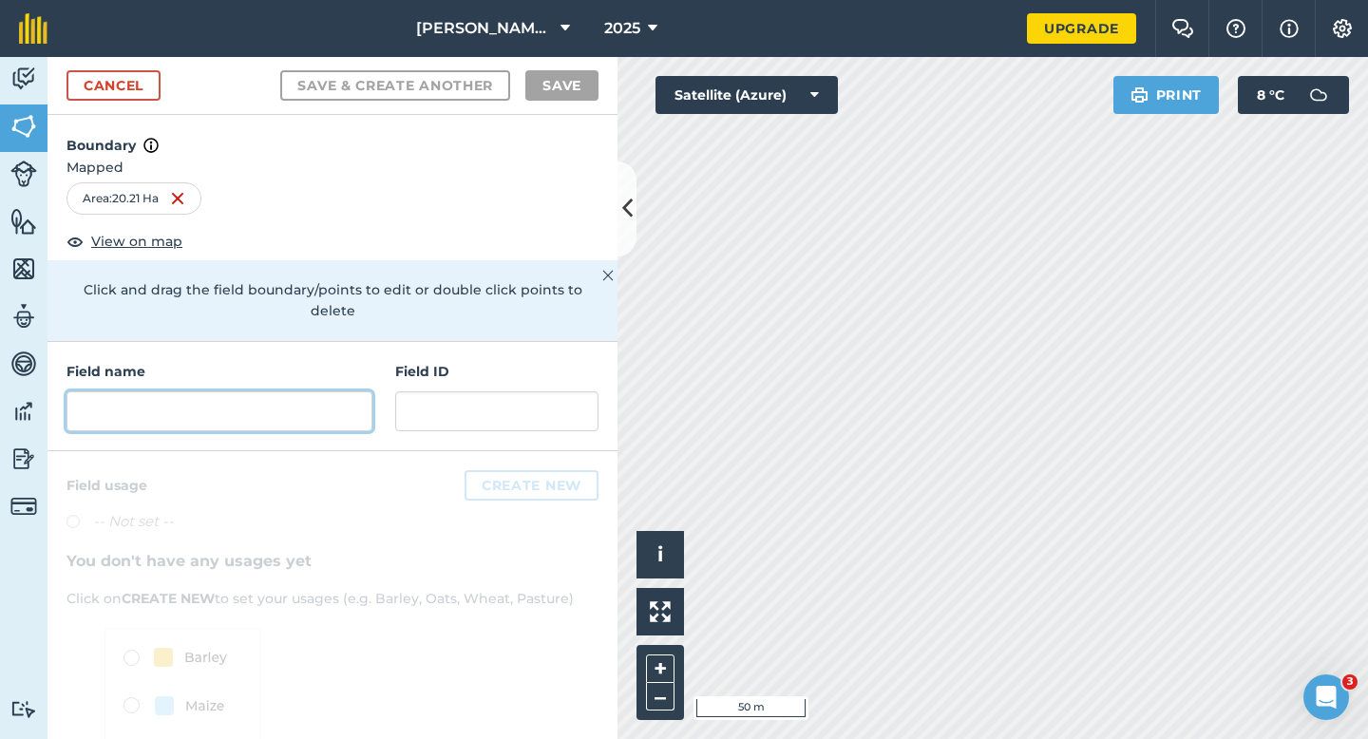
click at [338, 391] on input "text" at bounding box center [220, 411] width 306 height 40
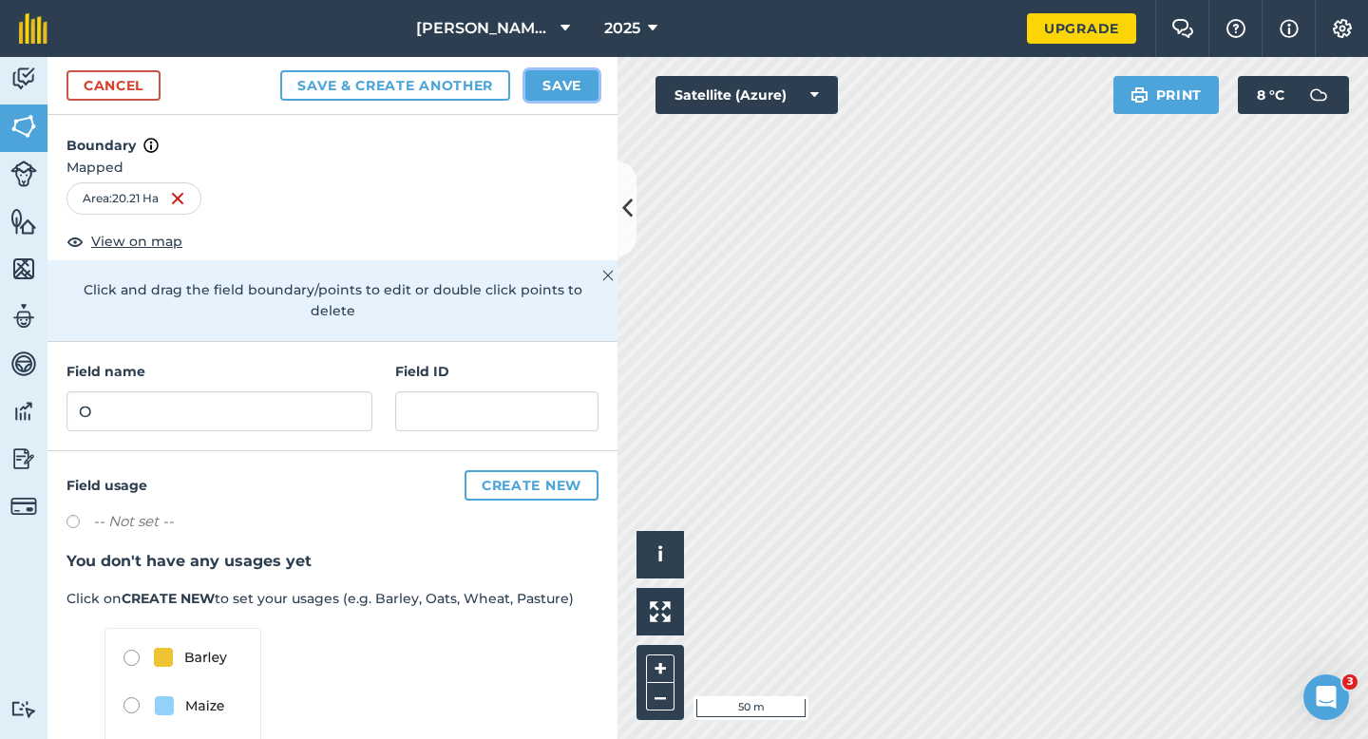
click at [572, 87] on button "Save" at bounding box center [561, 85] width 73 height 30
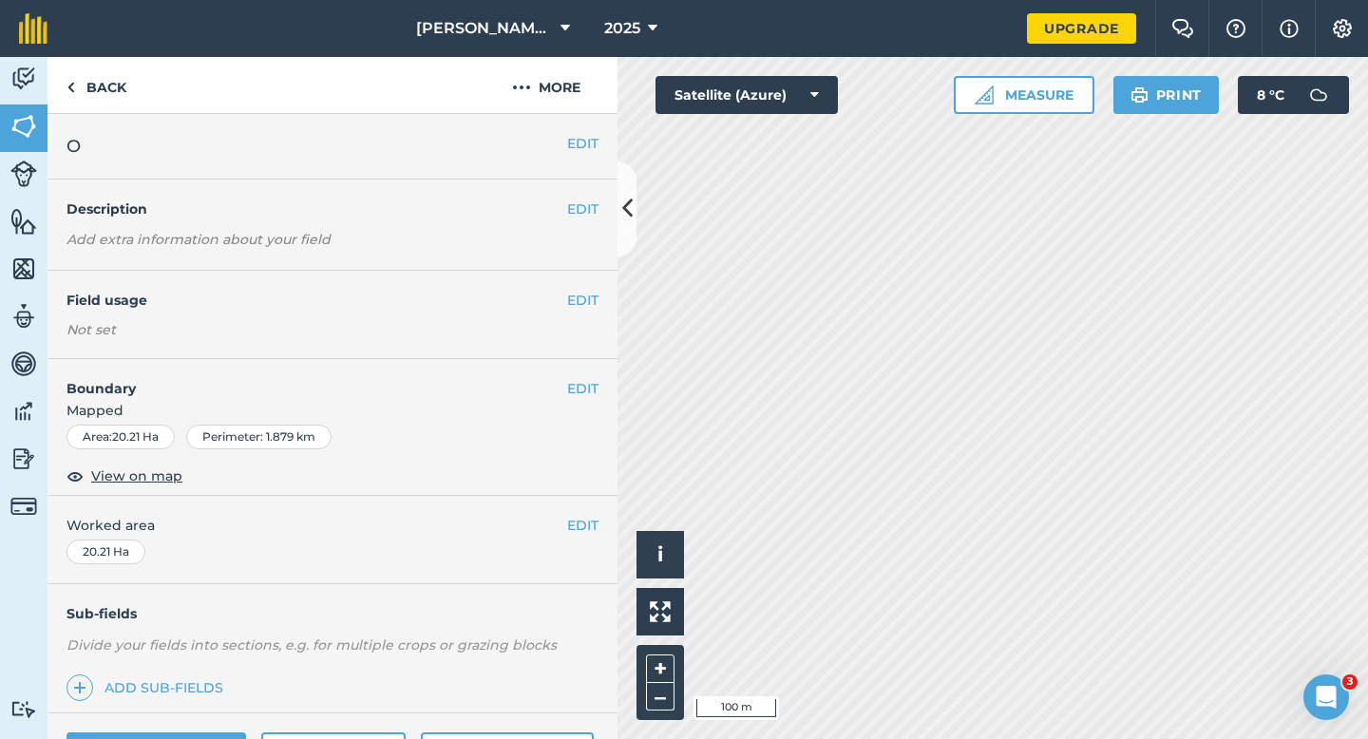
click at [549, 521] on span "Worked area" at bounding box center [333, 525] width 532 height 21
click at [570, 521] on button "EDIT" at bounding box center [582, 525] width 31 height 21
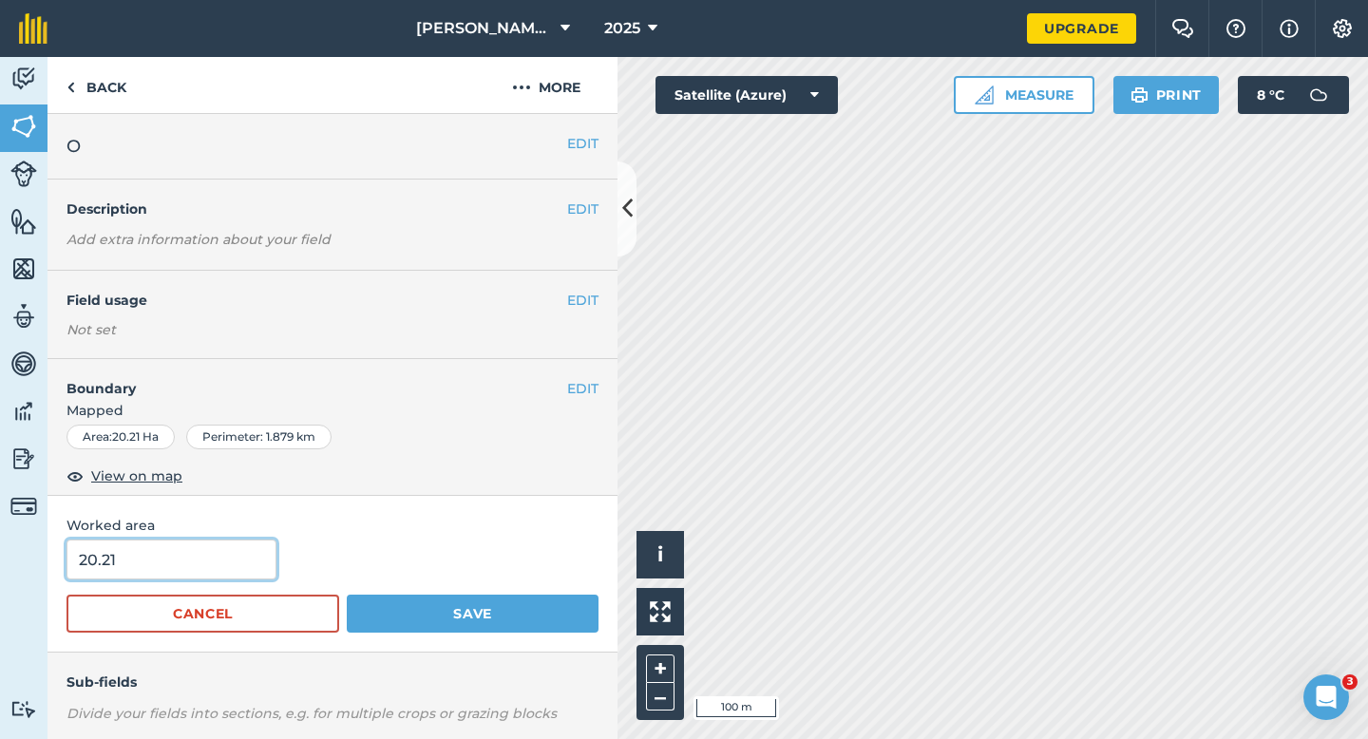
click at [219, 578] on input "20.21" at bounding box center [172, 560] width 210 height 40
click at [347, 595] on button "Save" at bounding box center [473, 614] width 252 height 38
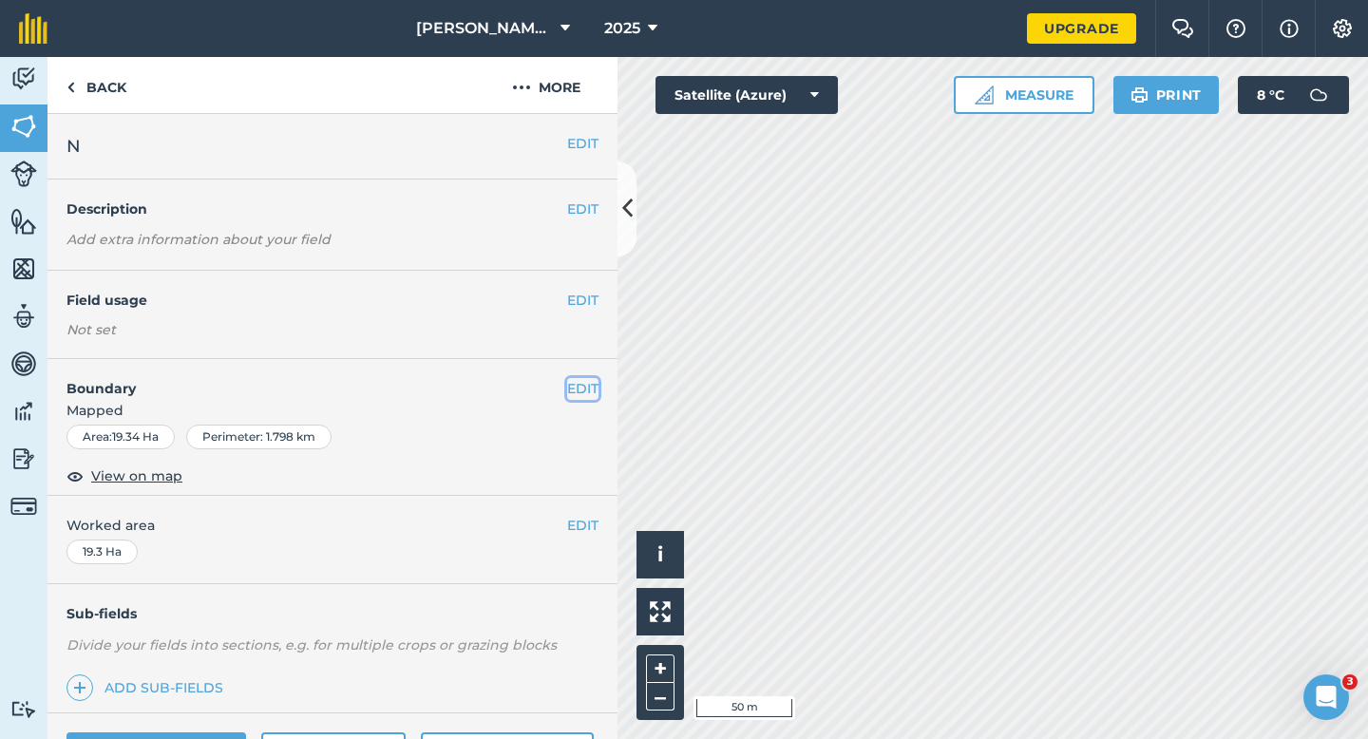
click at [586, 397] on button "EDIT" at bounding box center [582, 388] width 31 height 21
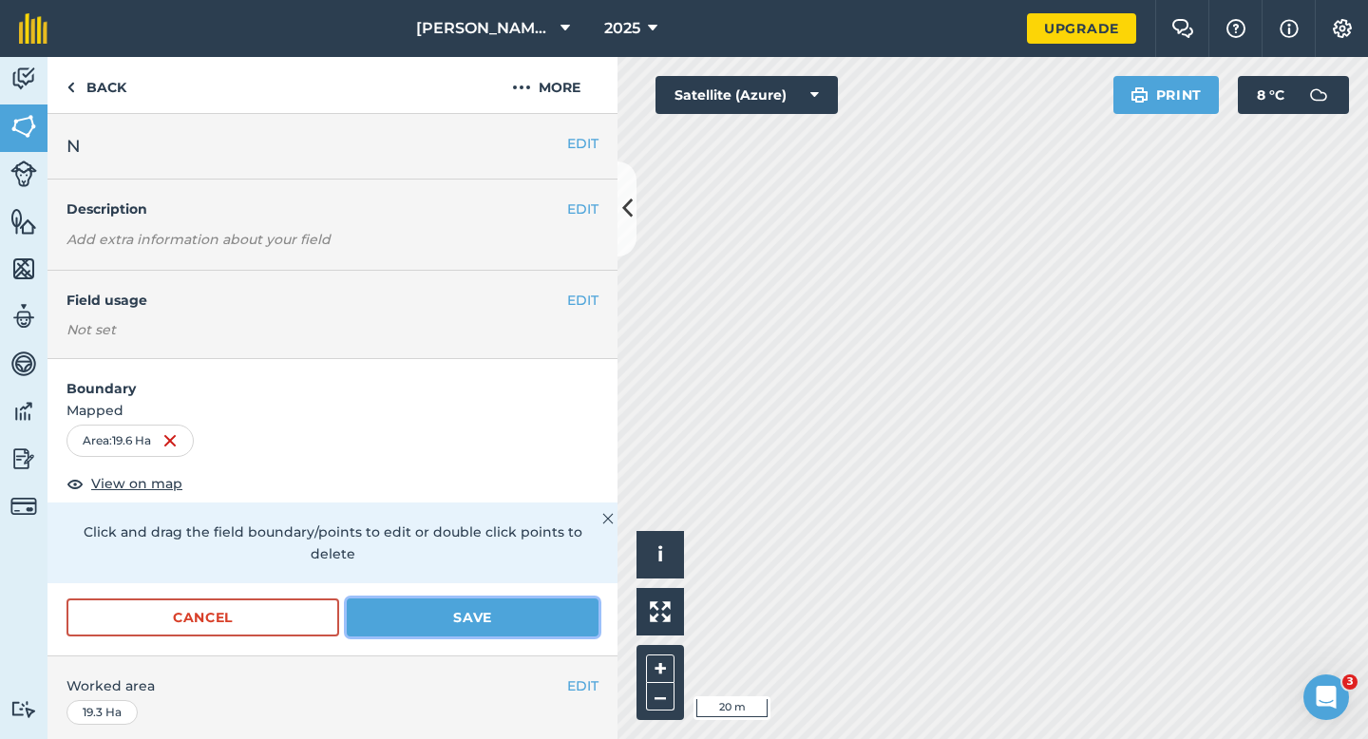
click at [540, 604] on button "Save" at bounding box center [473, 618] width 252 height 38
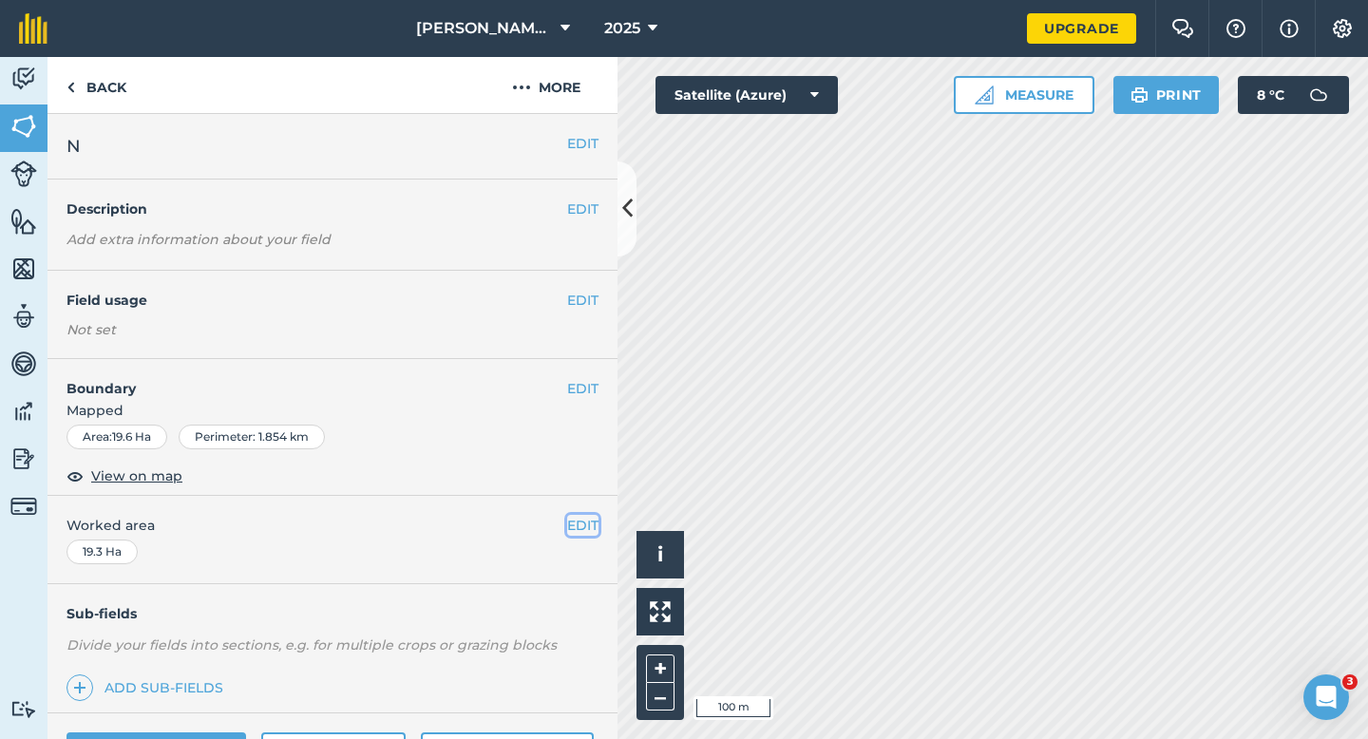
click at [591, 527] on button "EDIT" at bounding box center [582, 525] width 31 height 21
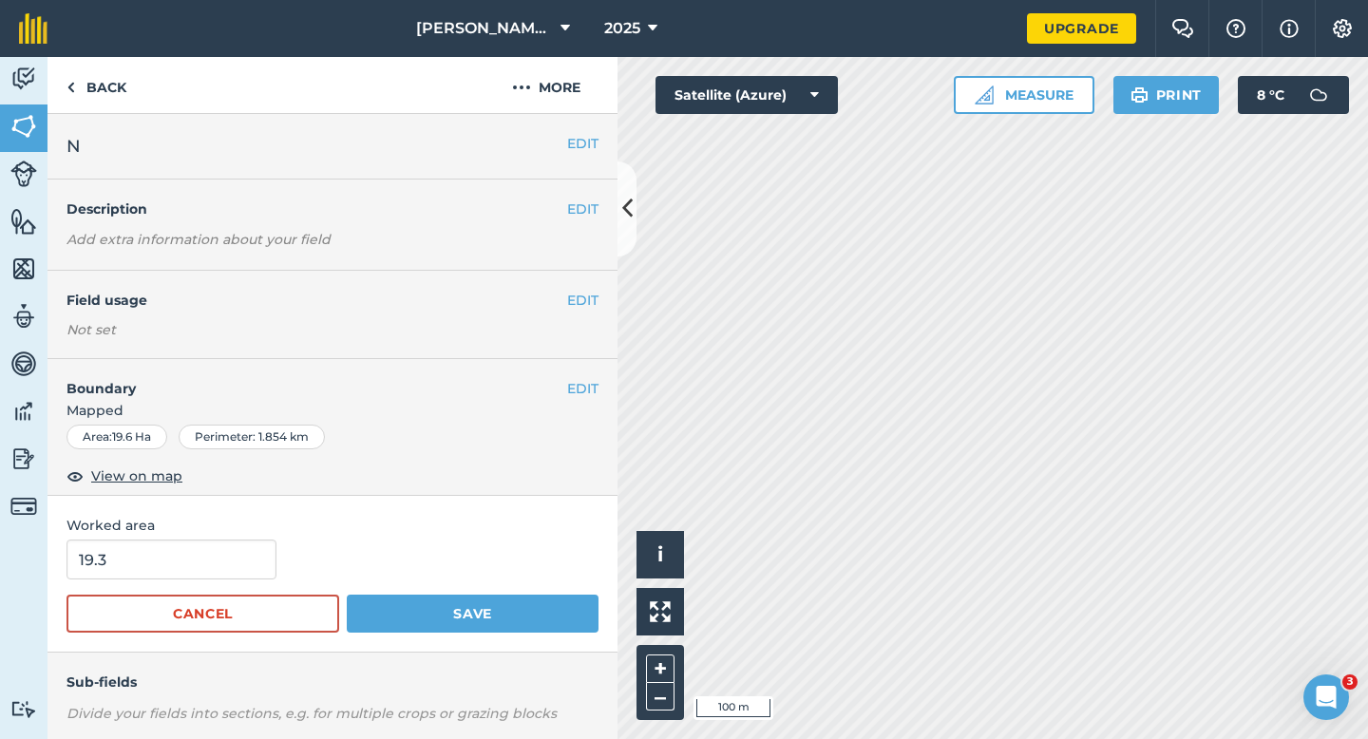
click at [221, 527] on span "Worked area" at bounding box center [333, 525] width 532 height 21
click at [221, 546] on input "19.3" at bounding box center [172, 560] width 210 height 40
click at [221, 558] on input "19.3" at bounding box center [172, 560] width 210 height 40
click at [347, 595] on button "Save" at bounding box center [473, 614] width 252 height 38
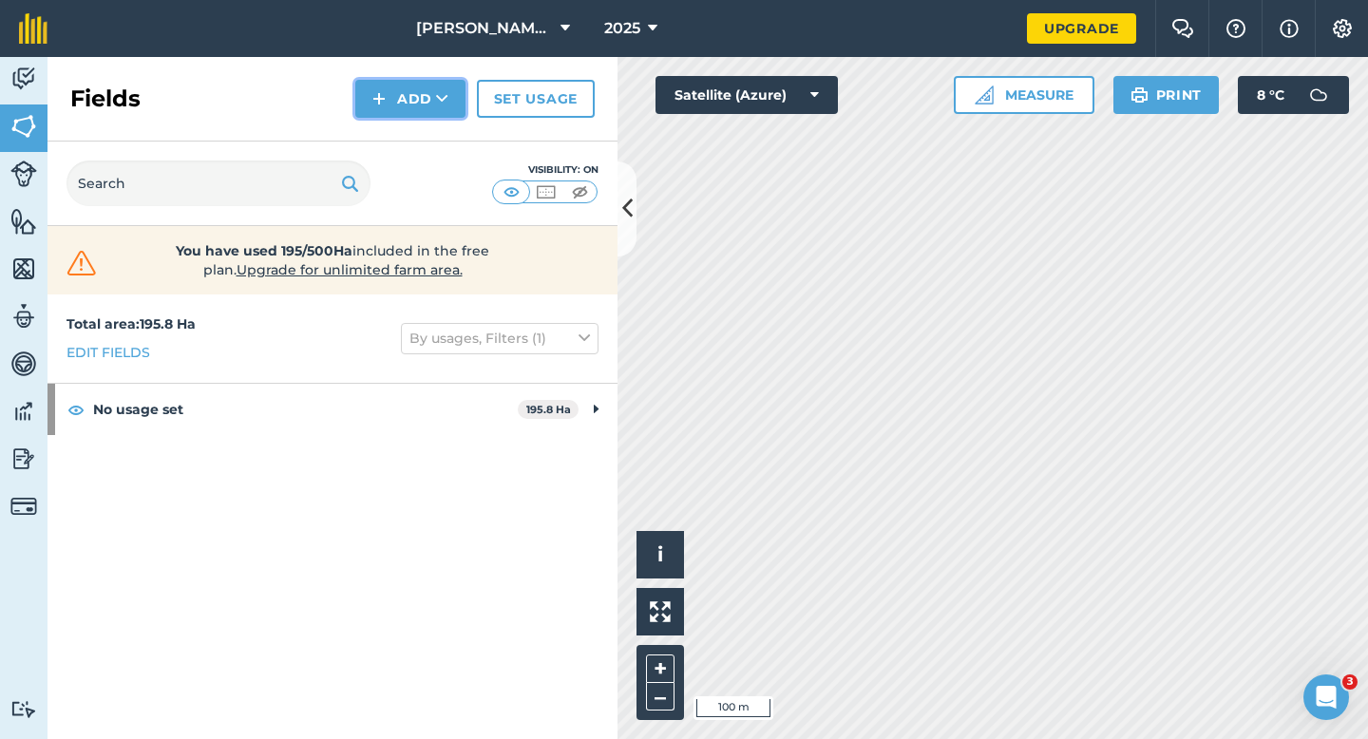
click at [377, 110] on button "Add" at bounding box center [410, 99] width 110 height 38
click at [383, 133] on link "Draw" at bounding box center [410, 142] width 105 height 42
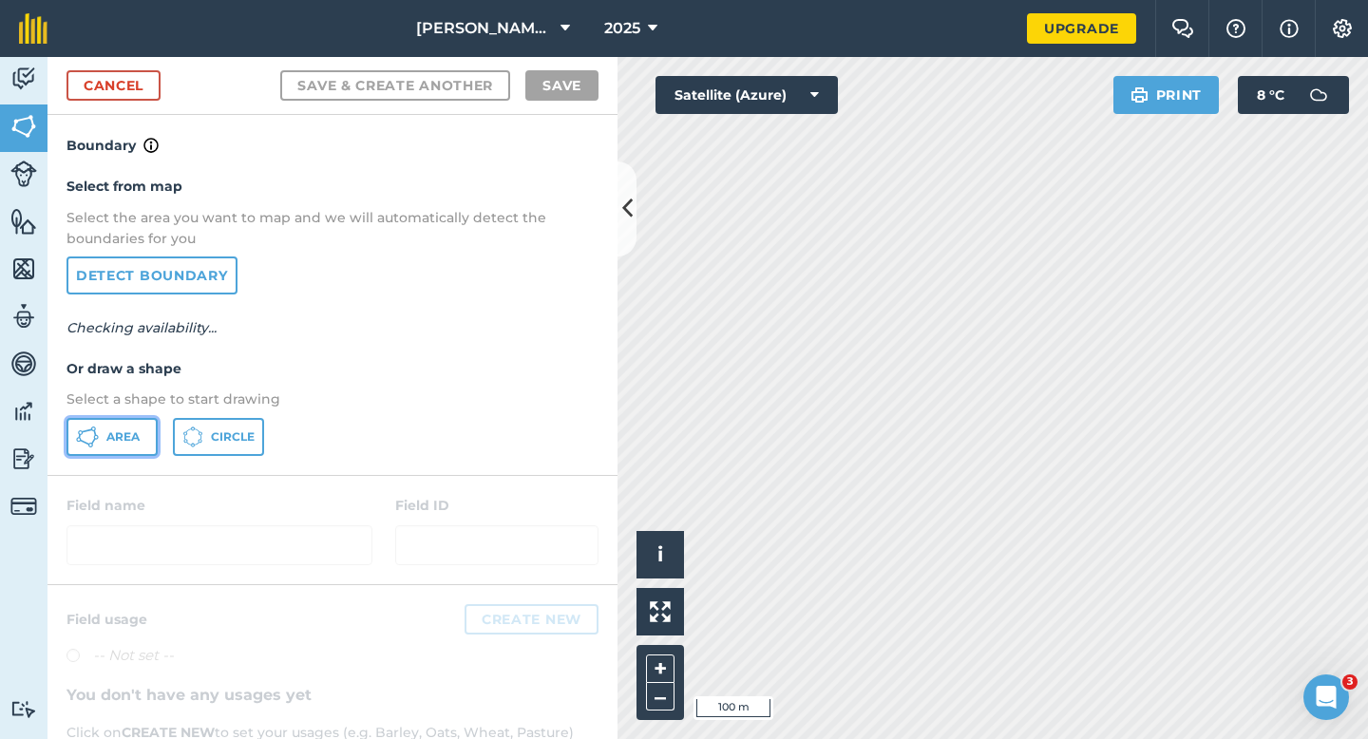
click at [125, 449] on button "Area" at bounding box center [112, 437] width 91 height 38
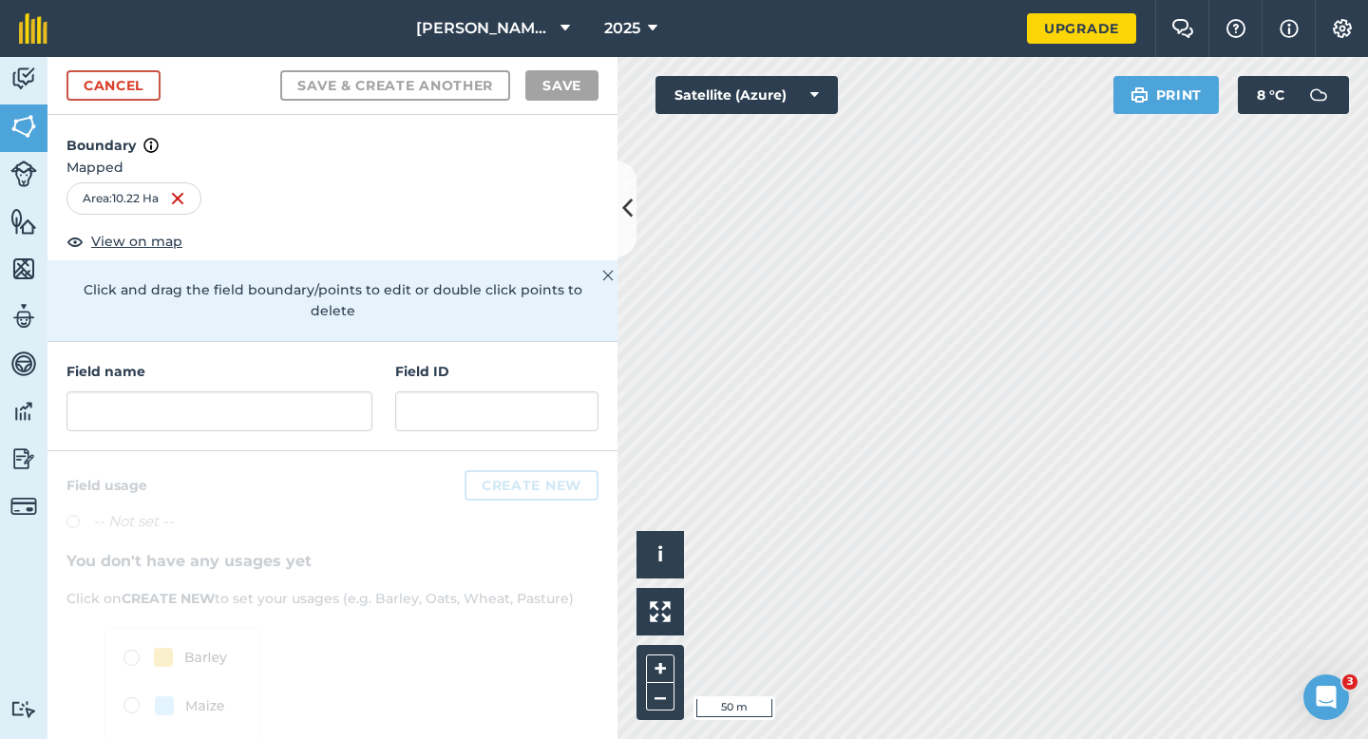
click at [275, 361] on h4 "Field name" at bounding box center [220, 371] width 306 height 21
click at [275, 391] on input "text" at bounding box center [220, 411] width 306 height 40
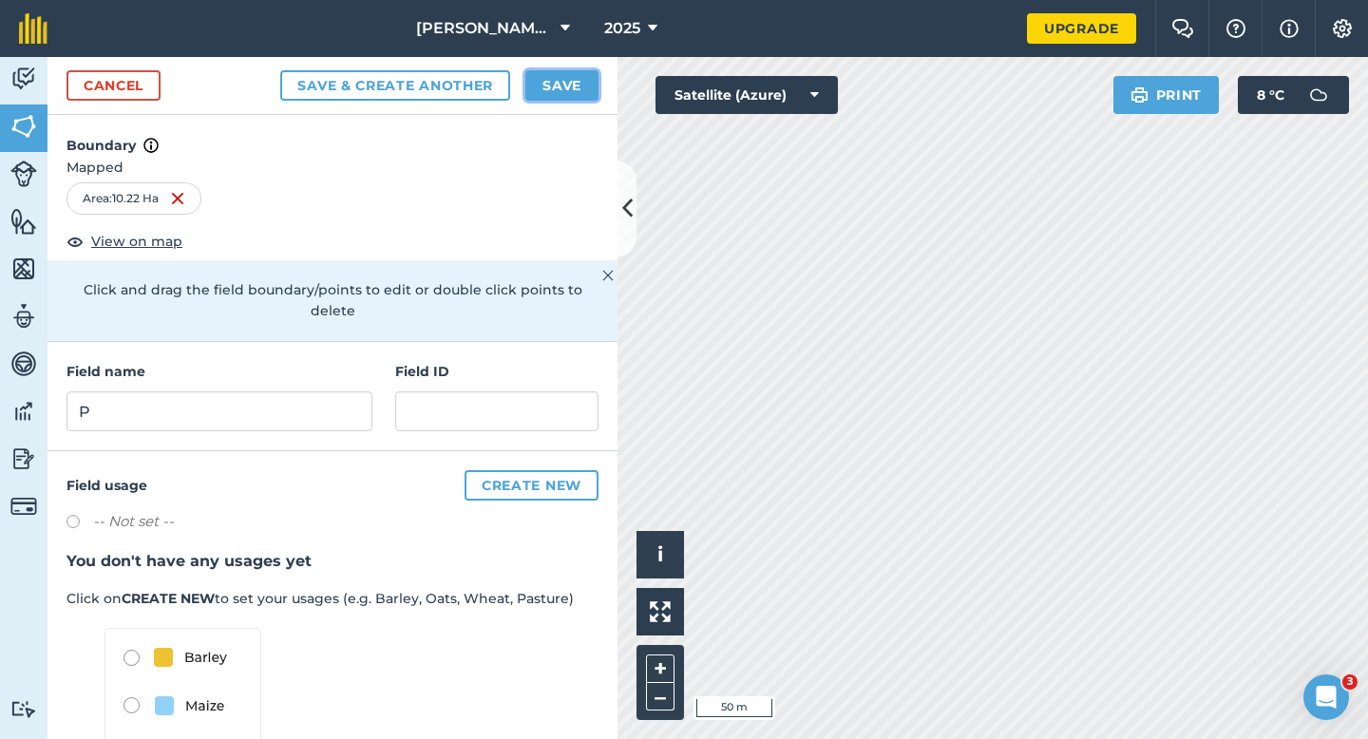
click at [568, 88] on button "Save" at bounding box center [561, 85] width 73 height 30
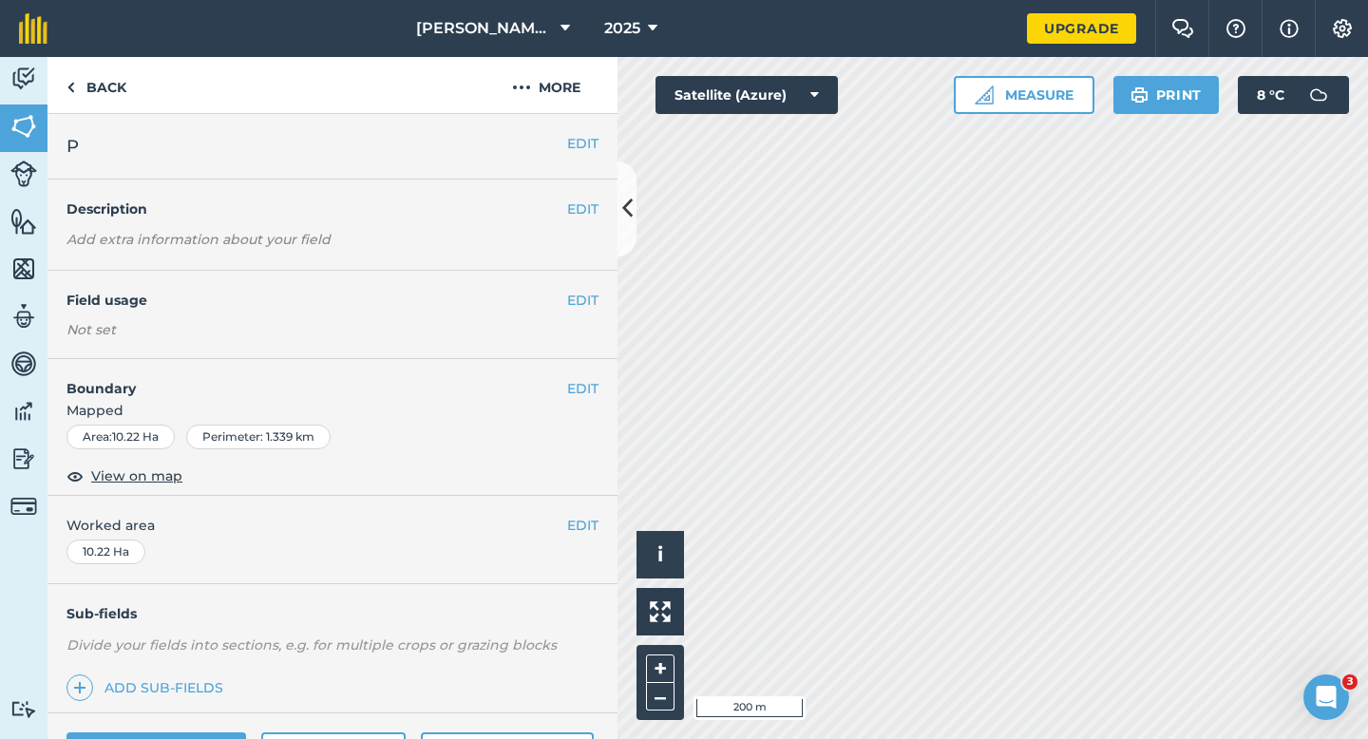
click at [581, 509] on div "EDIT Worked area 10.22 Ha" at bounding box center [333, 540] width 570 height 88
click at [581, 516] on button "EDIT" at bounding box center [582, 525] width 31 height 21
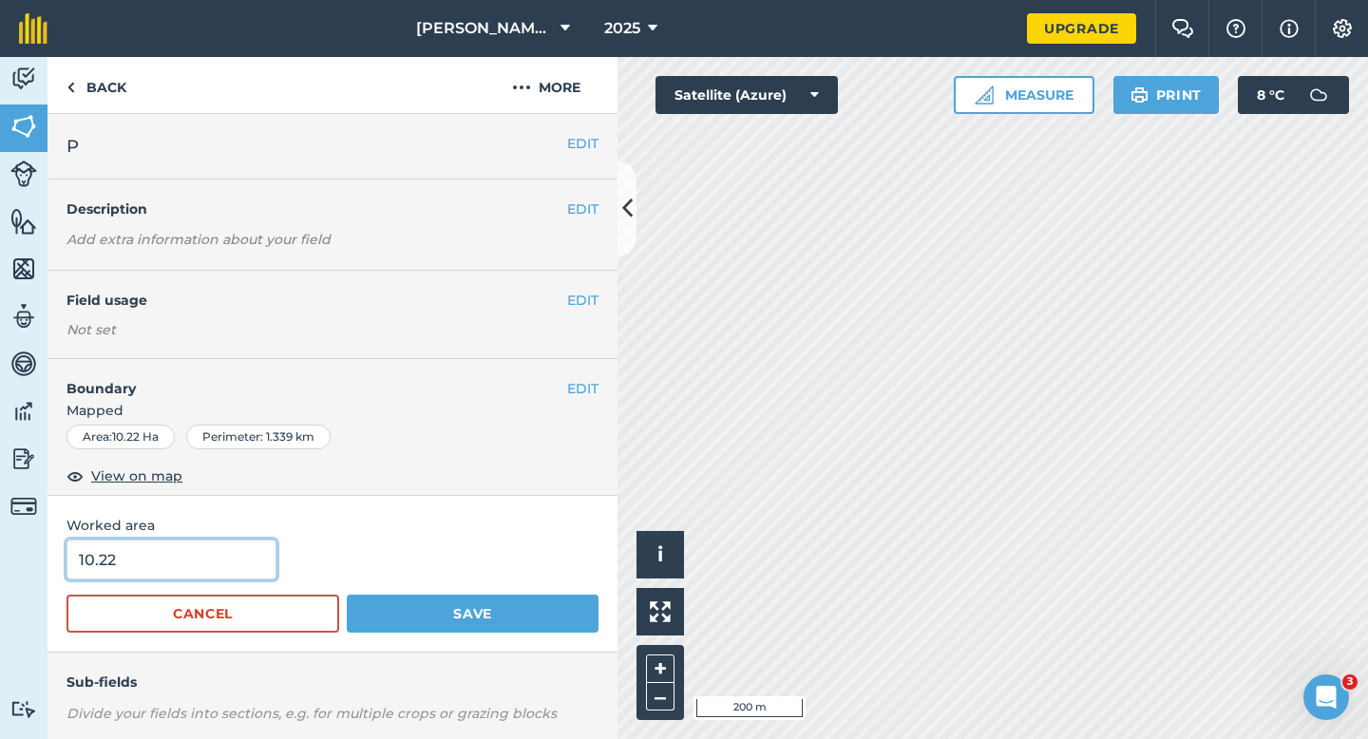
click at [154, 576] on input "10.22" at bounding box center [172, 560] width 210 height 40
click at [347, 595] on button "Save" at bounding box center [473, 614] width 252 height 38
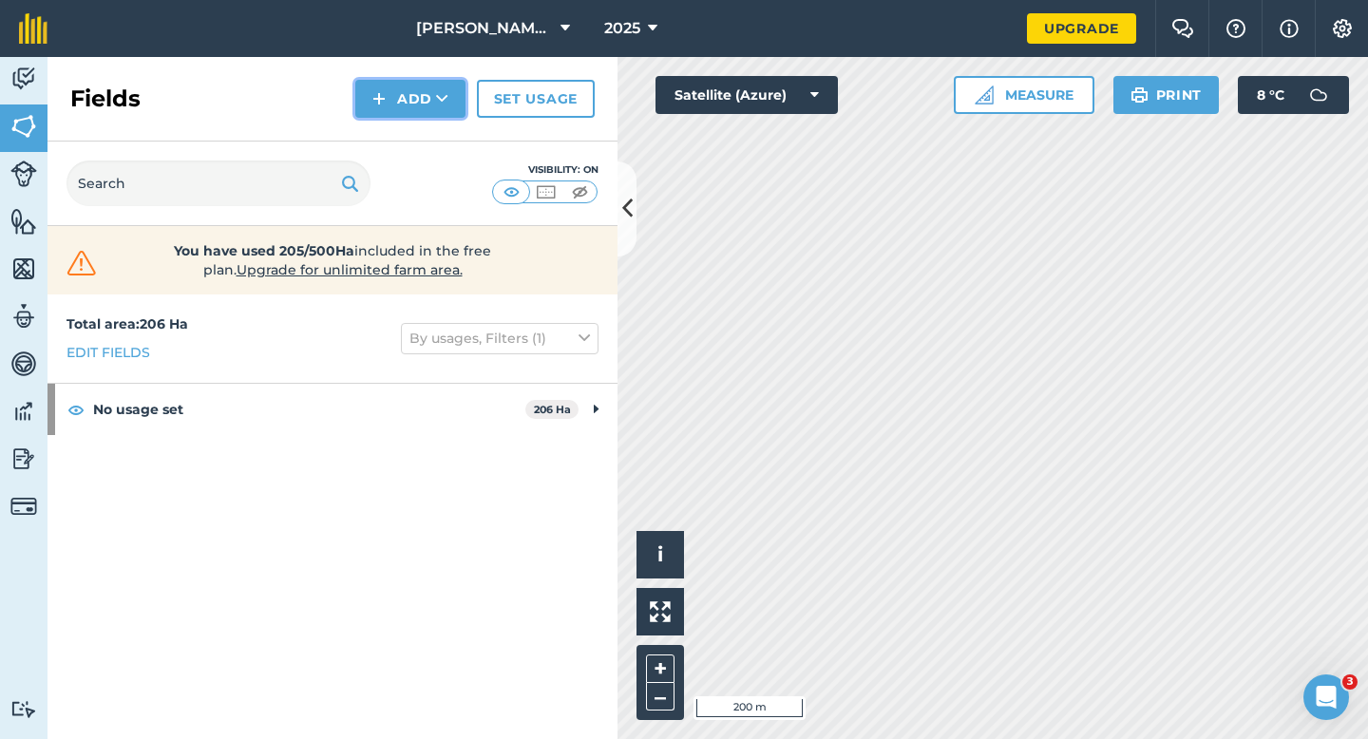
click at [370, 97] on button "Add" at bounding box center [410, 99] width 110 height 38
click at [387, 142] on link "Draw" at bounding box center [410, 142] width 105 height 42
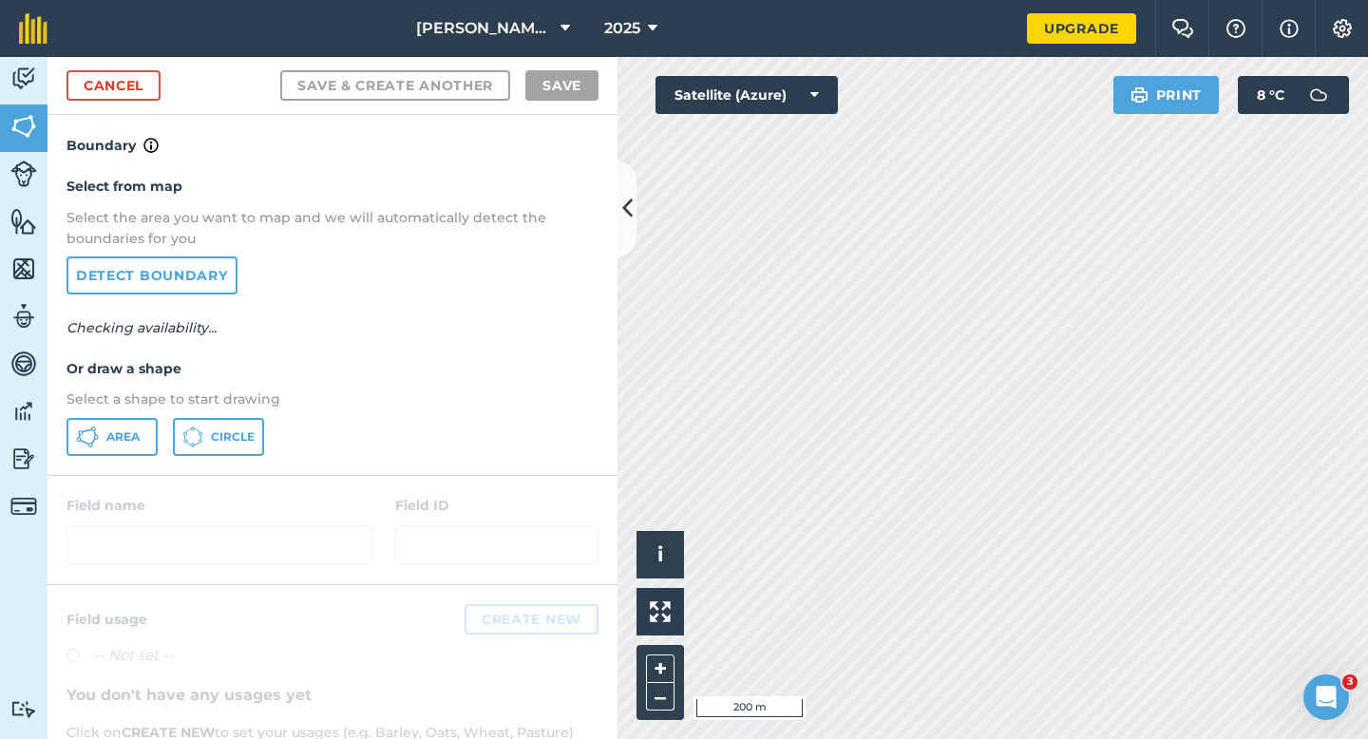
click at [148, 472] on div "Select from map Select the area you want to map and we will automatically detec…" at bounding box center [333, 315] width 570 height 317
click at [135, 429] on span "Area" at bounding box center [122, 436] width 33 height 15
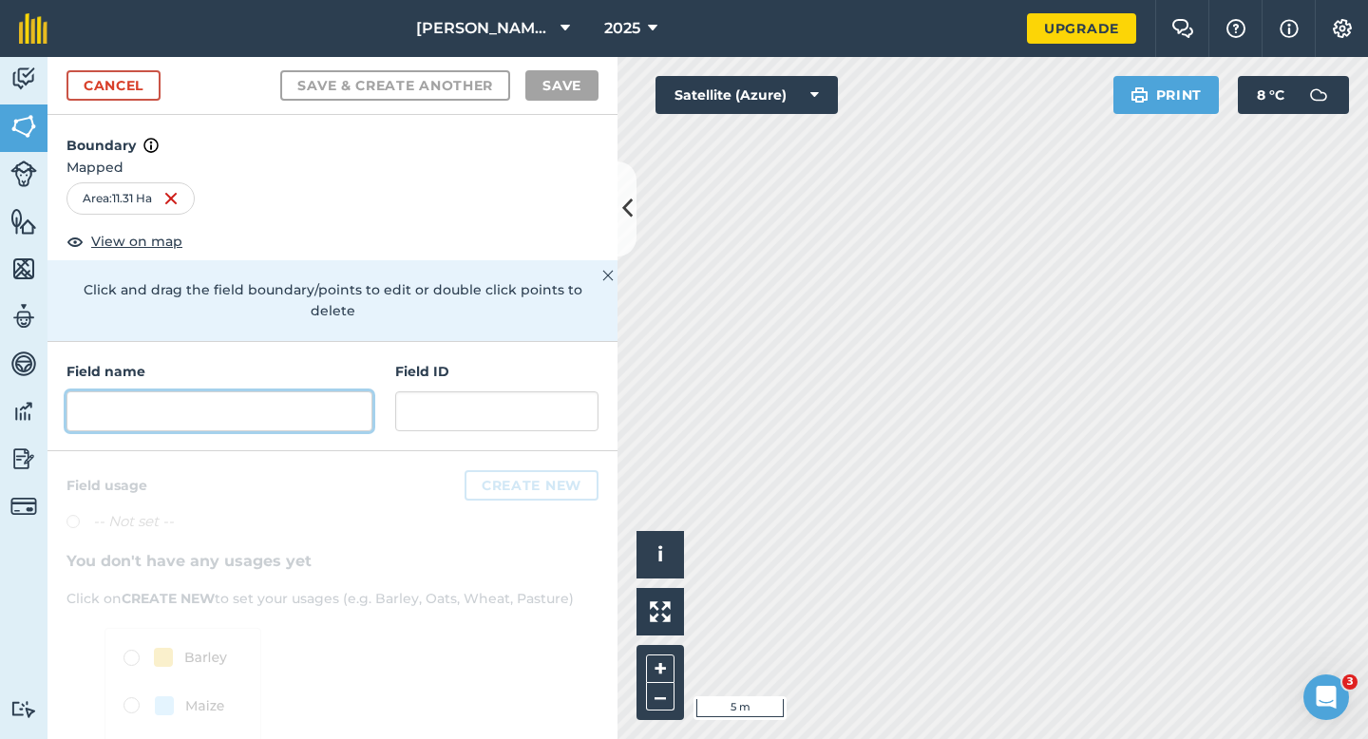
click at [324, 394] on input "text" at bounding box center [220, 411] width 306 height 40
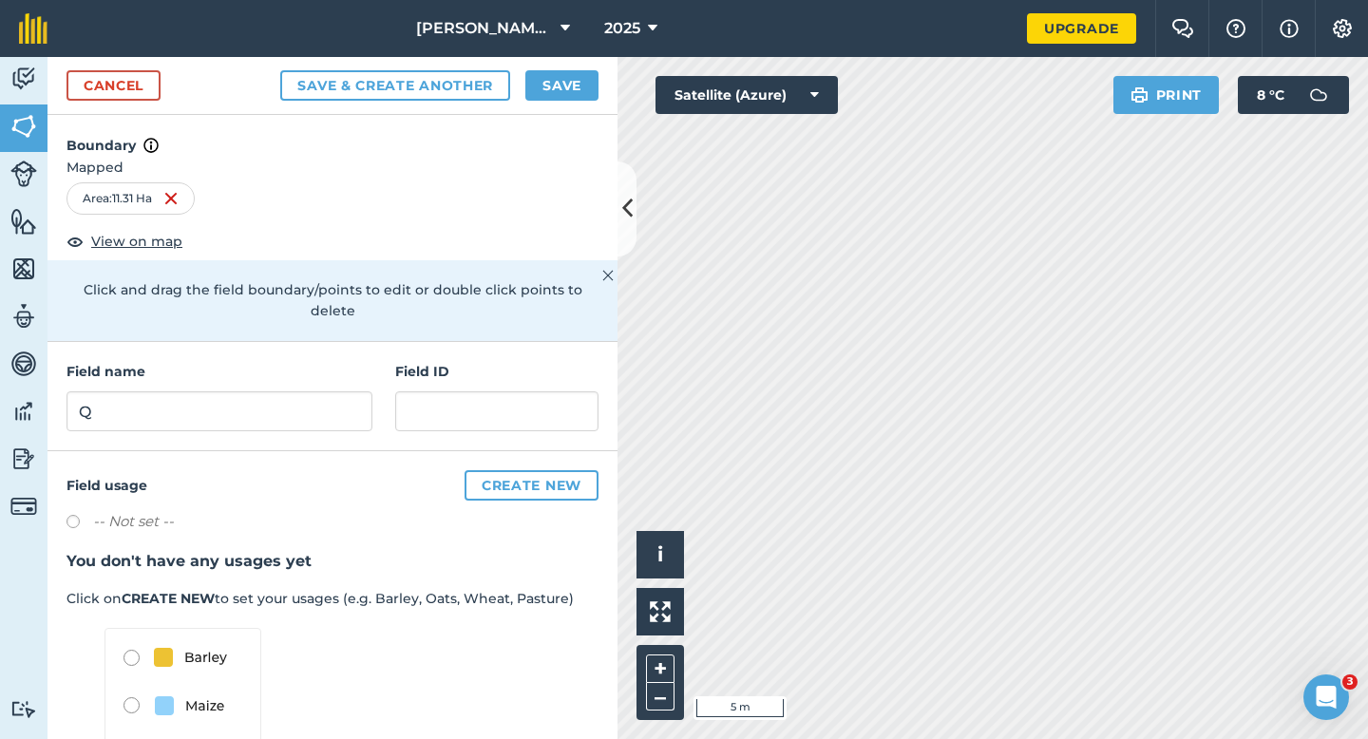
click at [548, 101] on div "Cancel Save & Create Another Save" at bounding box center [333, 86] width 570 height 58
click at [556, 98] on button "Save" at bounding box center [561, 85] width 73 height 30
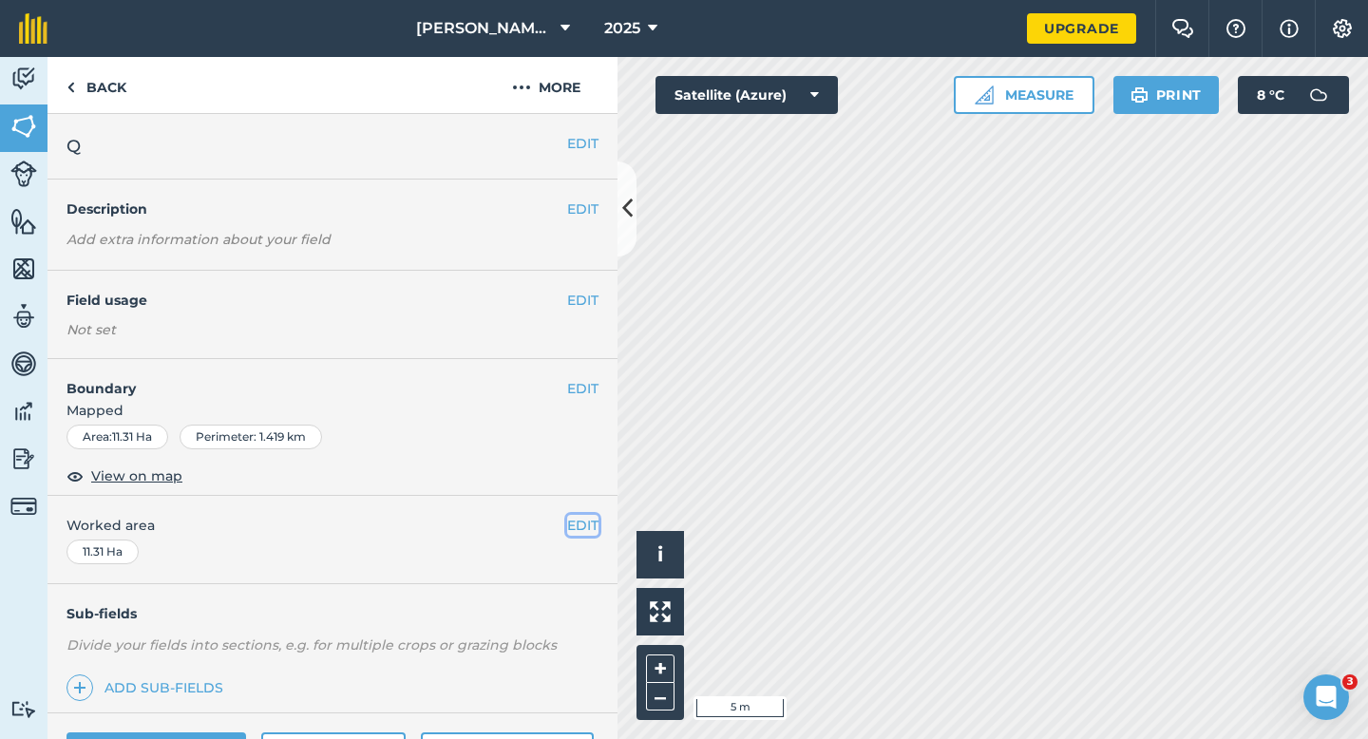
click at [574, 522] on button "EDIT" at bounding box center [582, 525] width 31 height 21
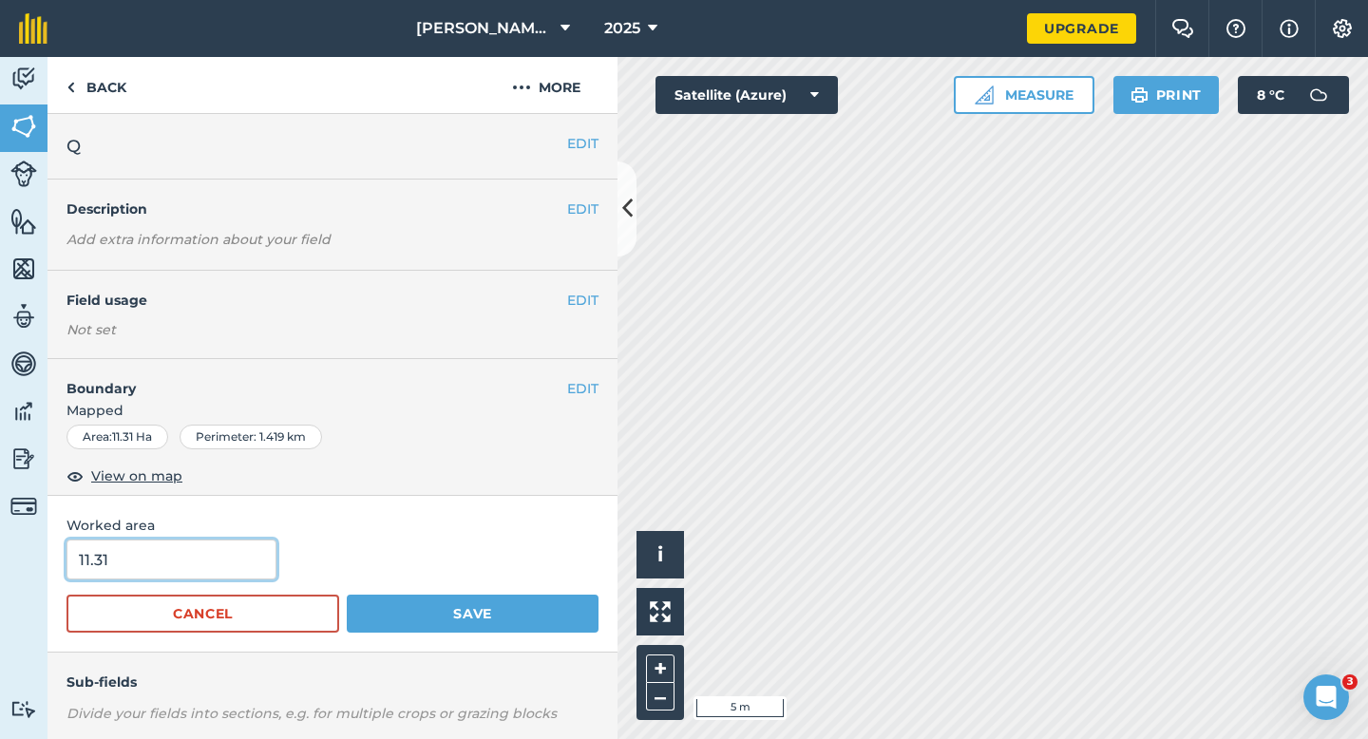
click at [180, 569] on input "11.31" at bounding box center [172, 560] width 210 height 40
click at [347, 595] on button "Save" at bounding box center [473, 614] width 252 height 38
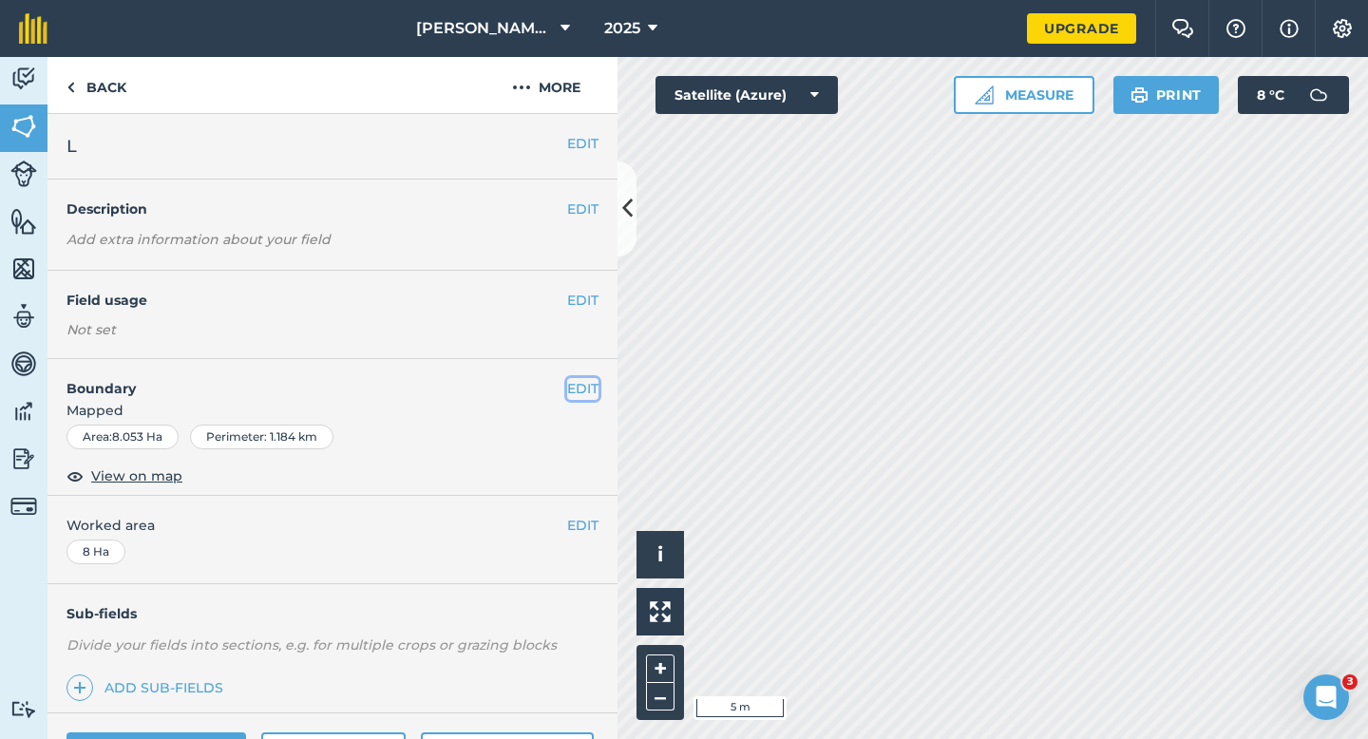
click at [589, 384] on button "EDIT" at bounding box center [582, 388] width 31 height 21
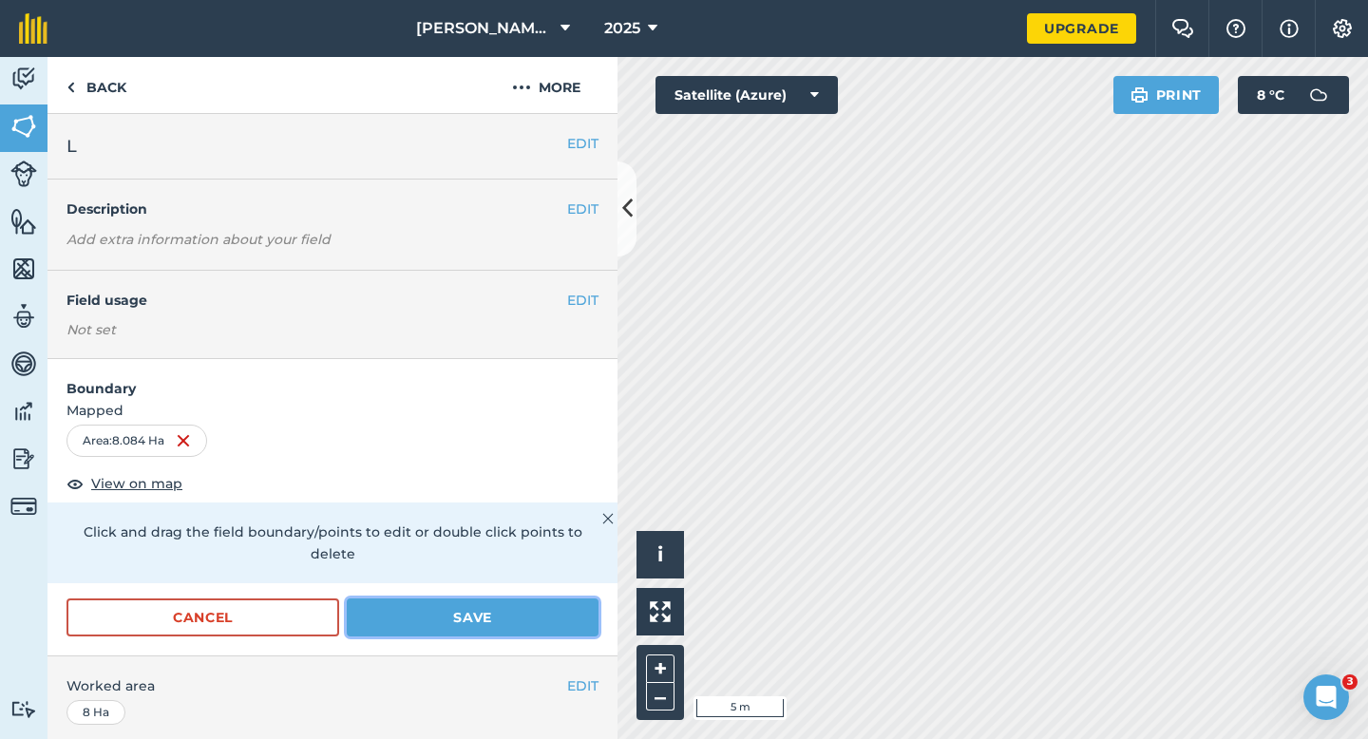
click at [530, 599] on button "Save" at bounding box center [473, 618] width 252 height 38
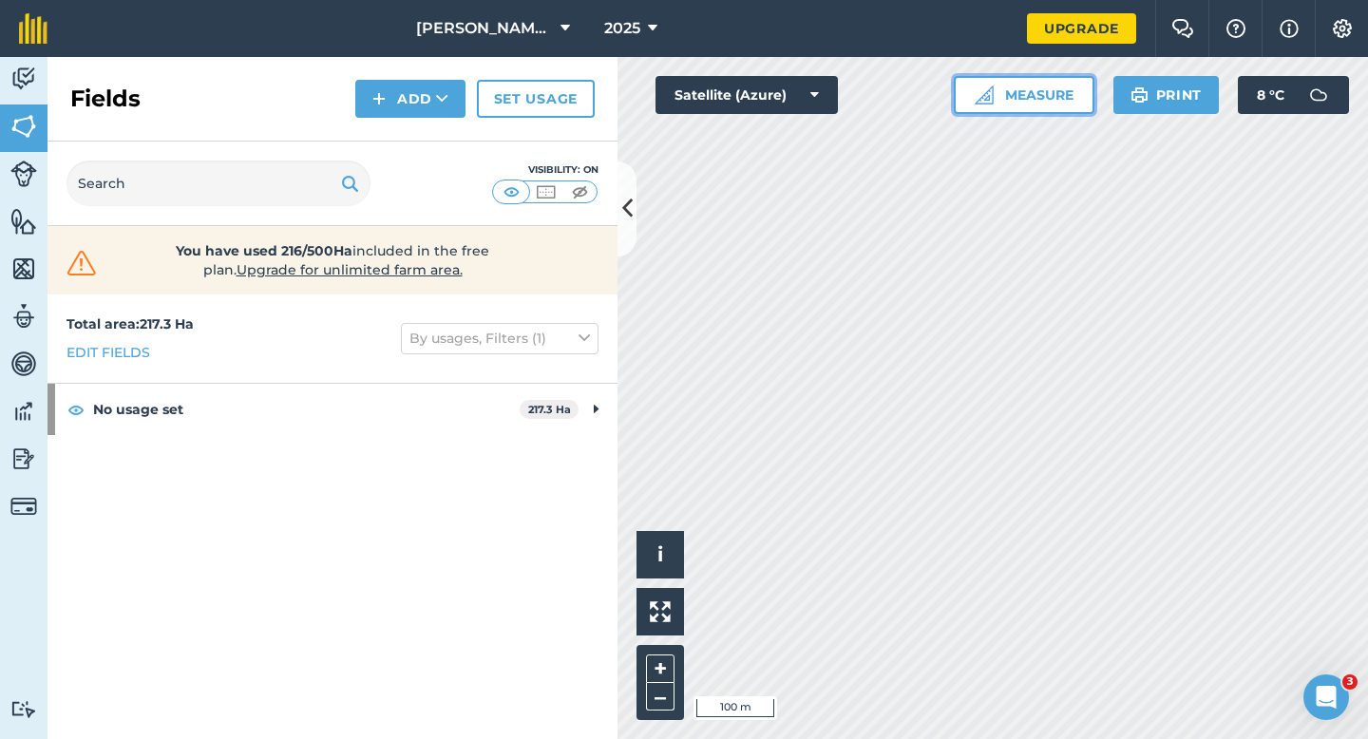
click at [1011, 85] on button "Measure" at bounding box center [1024, 95] width 141 height 38
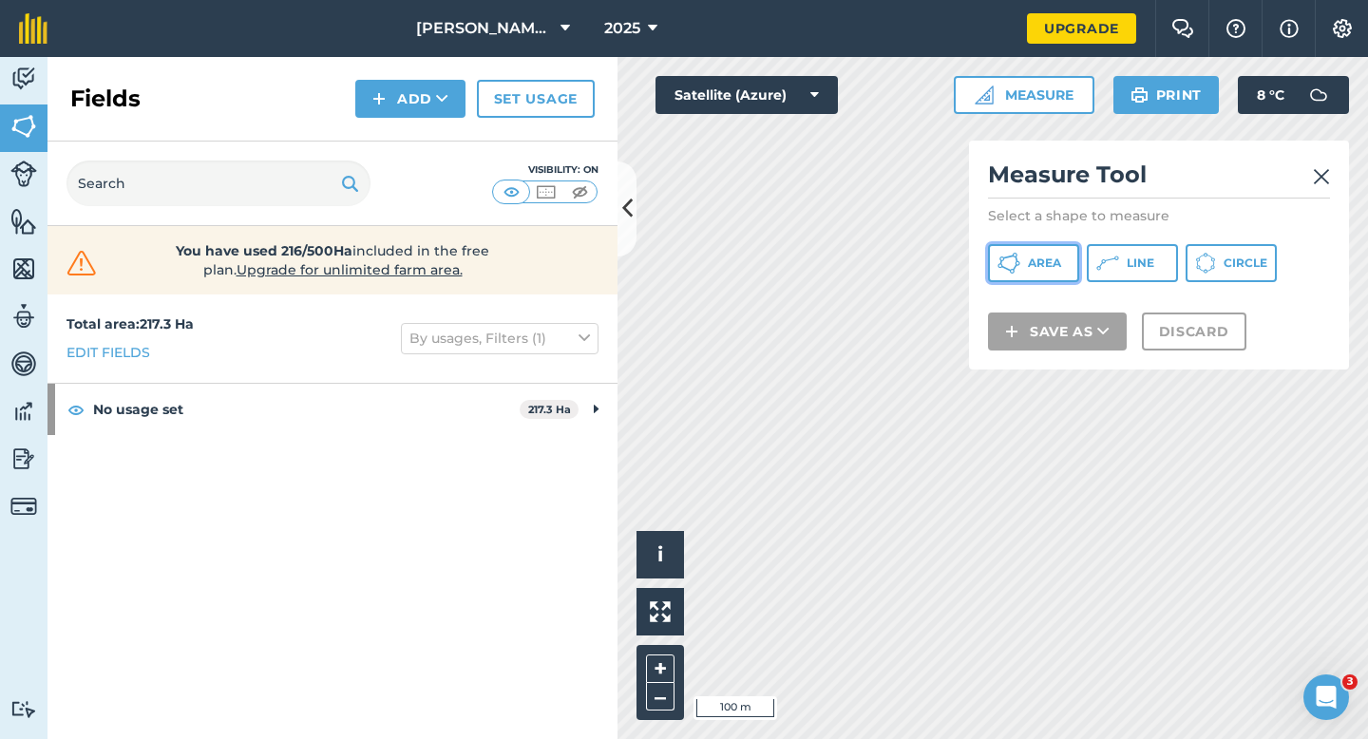
click at [1022, 272] on button "Area" at bounding box center [1033, 263] width 91 height 38
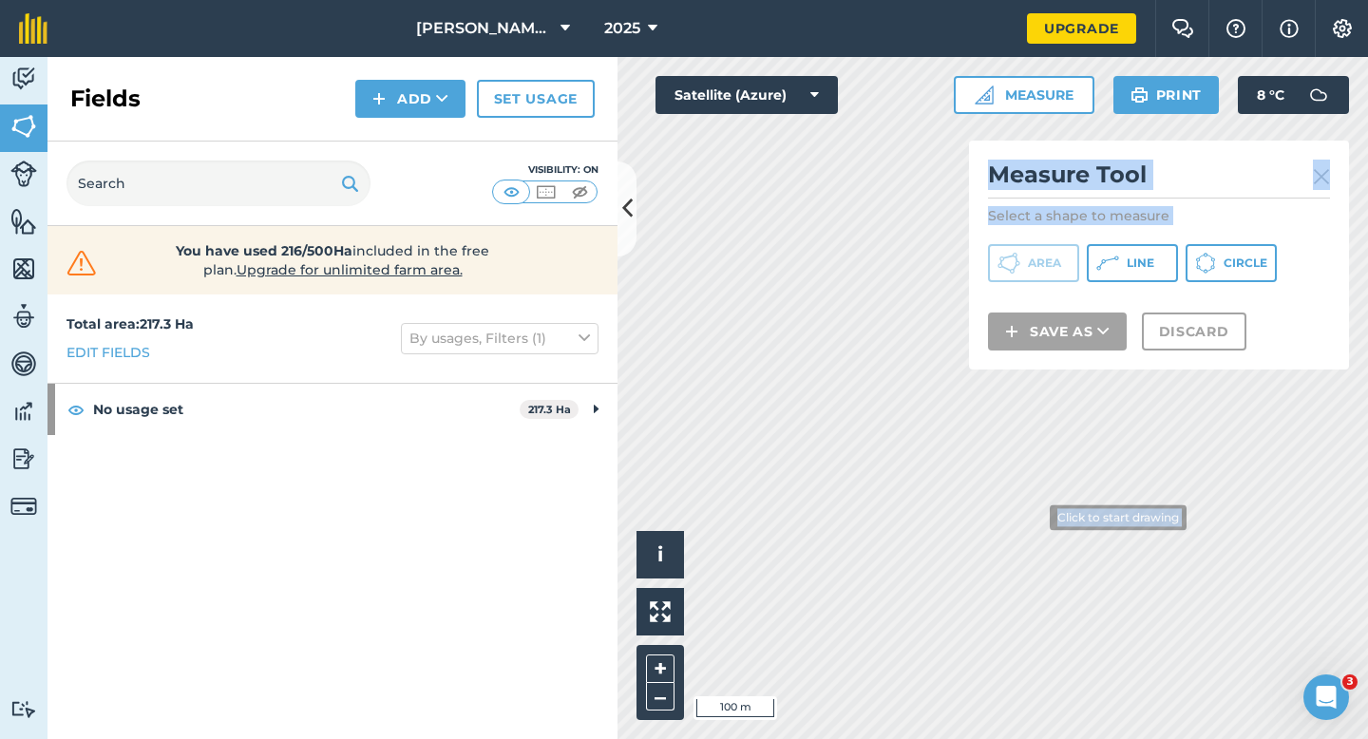
click at [1050, 707] on div "Click to start drawing i © 2025 TomTom, Microsoft 100 m + – Satellite (Azure) M…" at bounding box center [993, 398] width 751 height 682
drag, startPoint x: 1013, startPoint y: 366, endPoint x: 1028, endPoint y: 230, distance: 136.7
click at [1028, 230] on div "Click to start drawing i © 2025 TomTom, Microsoft 200 m + – Satellite (Azure) M…" at bounding box center [993, 398] width 751 height 682
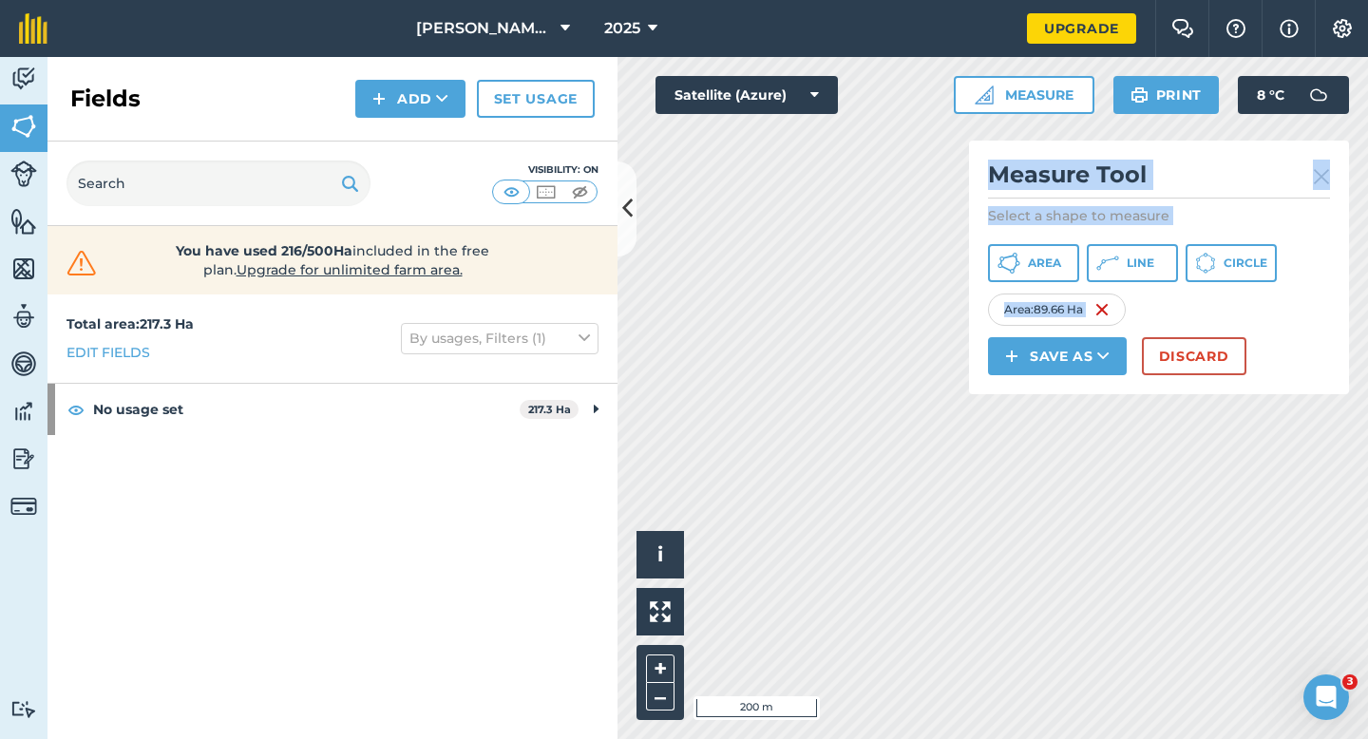
click at [1180, 320] on div "Area : 89.66 Ha" at bounding box center [1159, 310] width 342 height 32
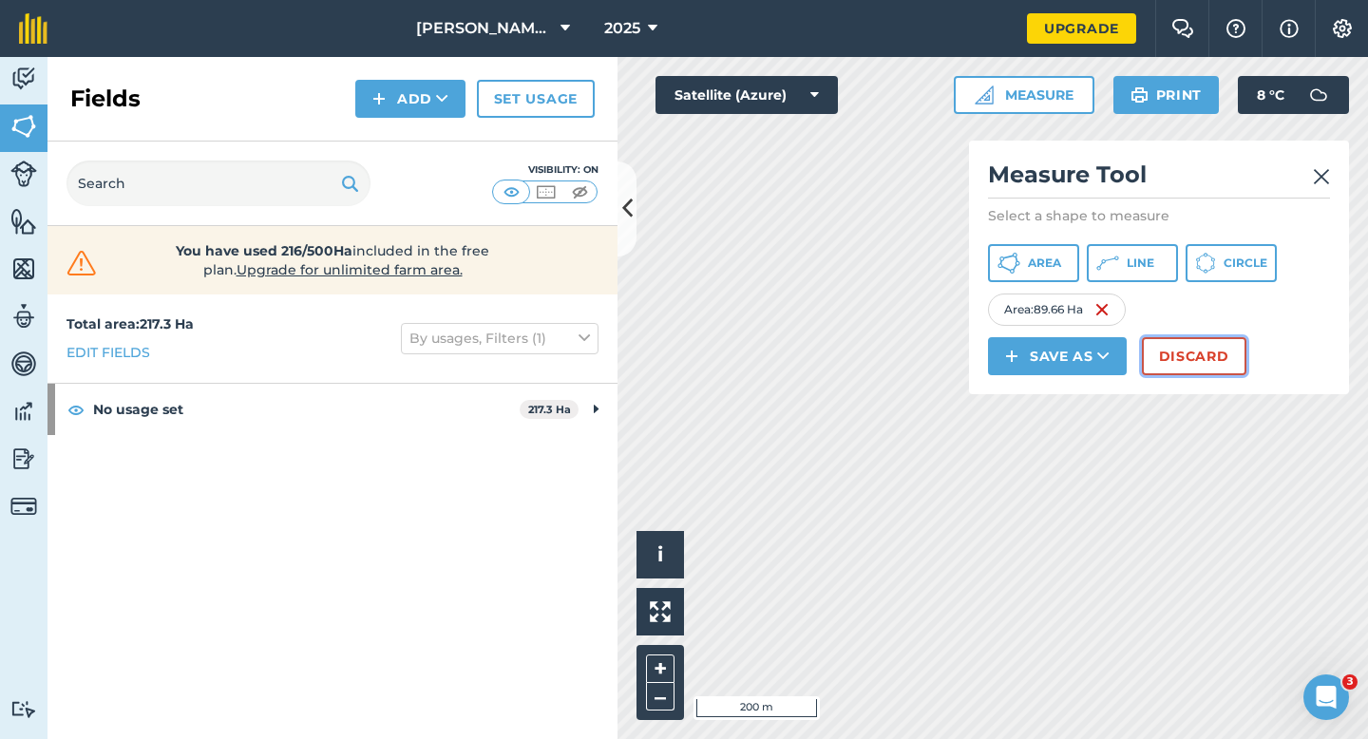
click at [1179, 346] on button "Discard" at bounding box center [1194, 356] width 105 height 38
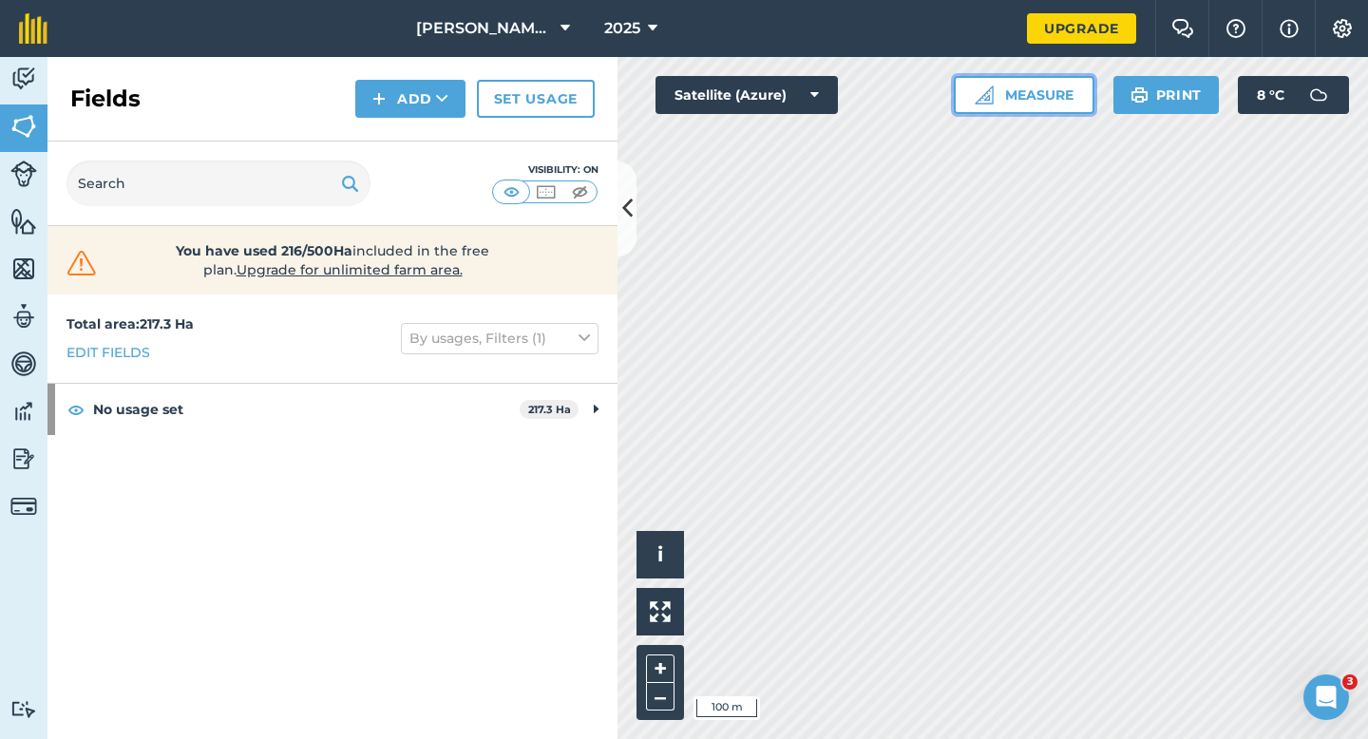
click at [1004, 95] on button "Measure" at bounding box center [1024, 95] width 141 height 38
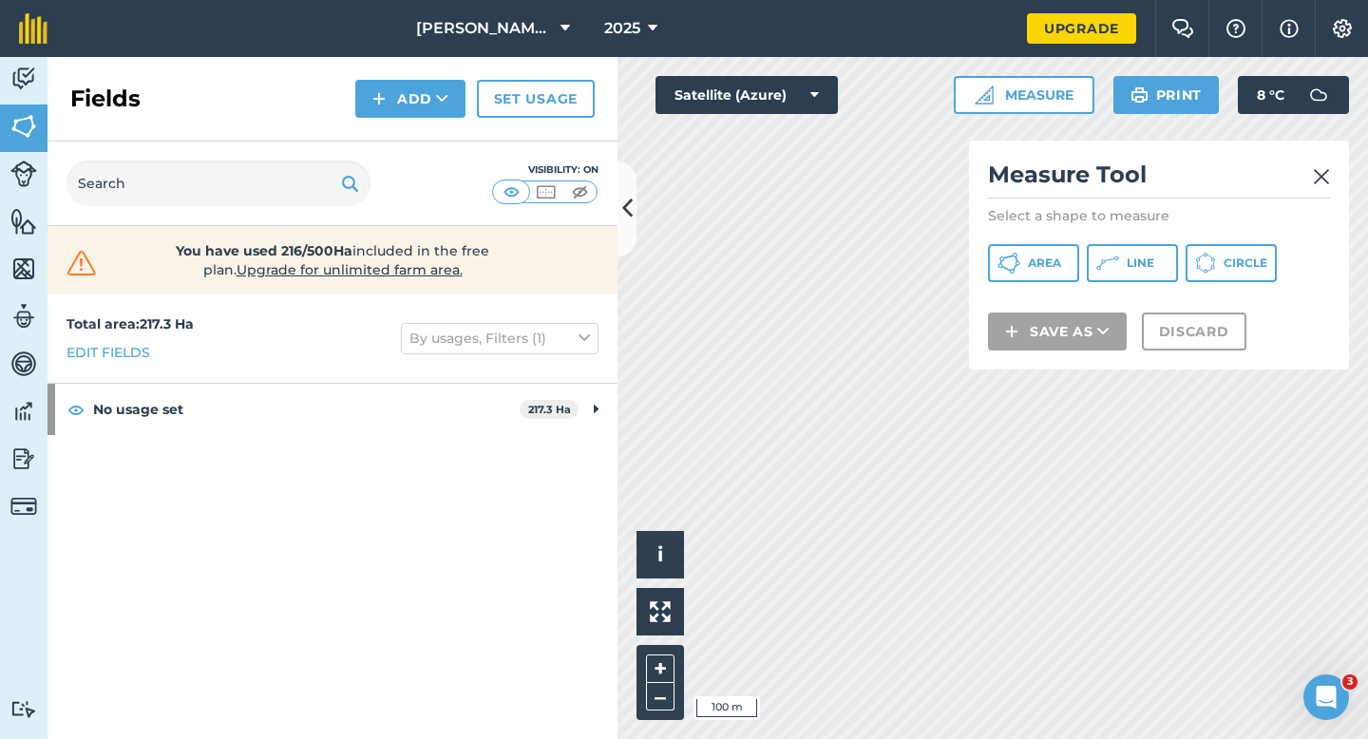
click at [1012, 233] on div "Measure Tool Select a shape to measure Area Line Circle Save as Discard" at bounding box center [1159, 255] width 380 height 229
click at [1012, 265] on icon at bounding box center [1009, 263] width 23 height 23
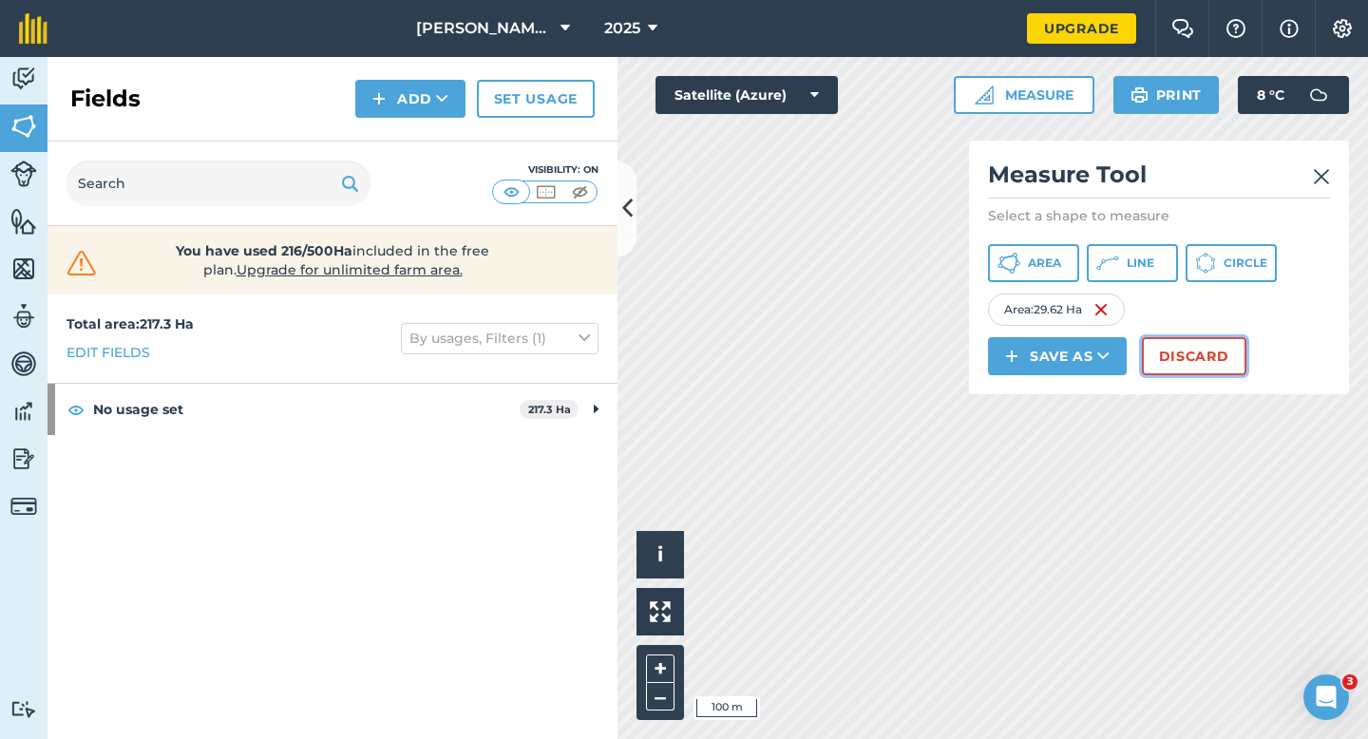
click at [1181, 356] on button "Discard" at bounding box center [1194, 356] width 105 height 38
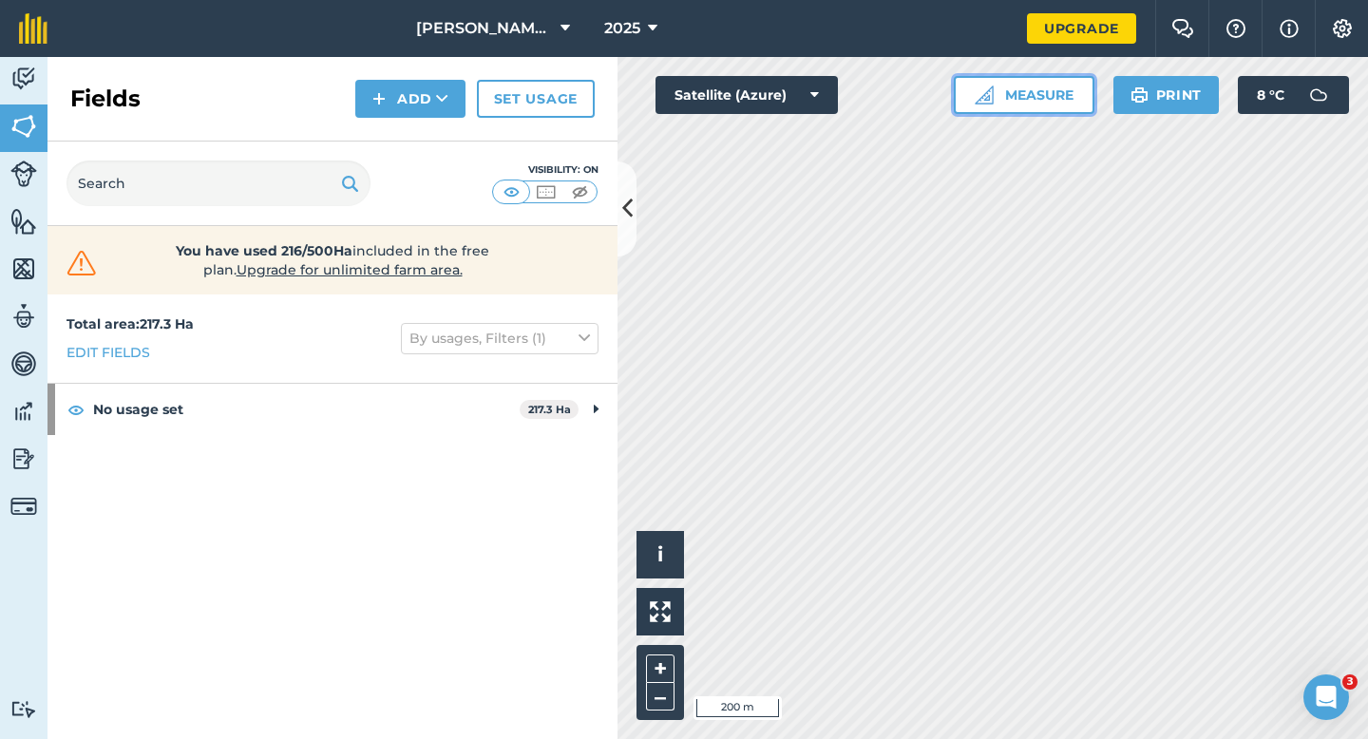
click at [988, 99] on img at bounding box center [984, 95] width 19 height 19
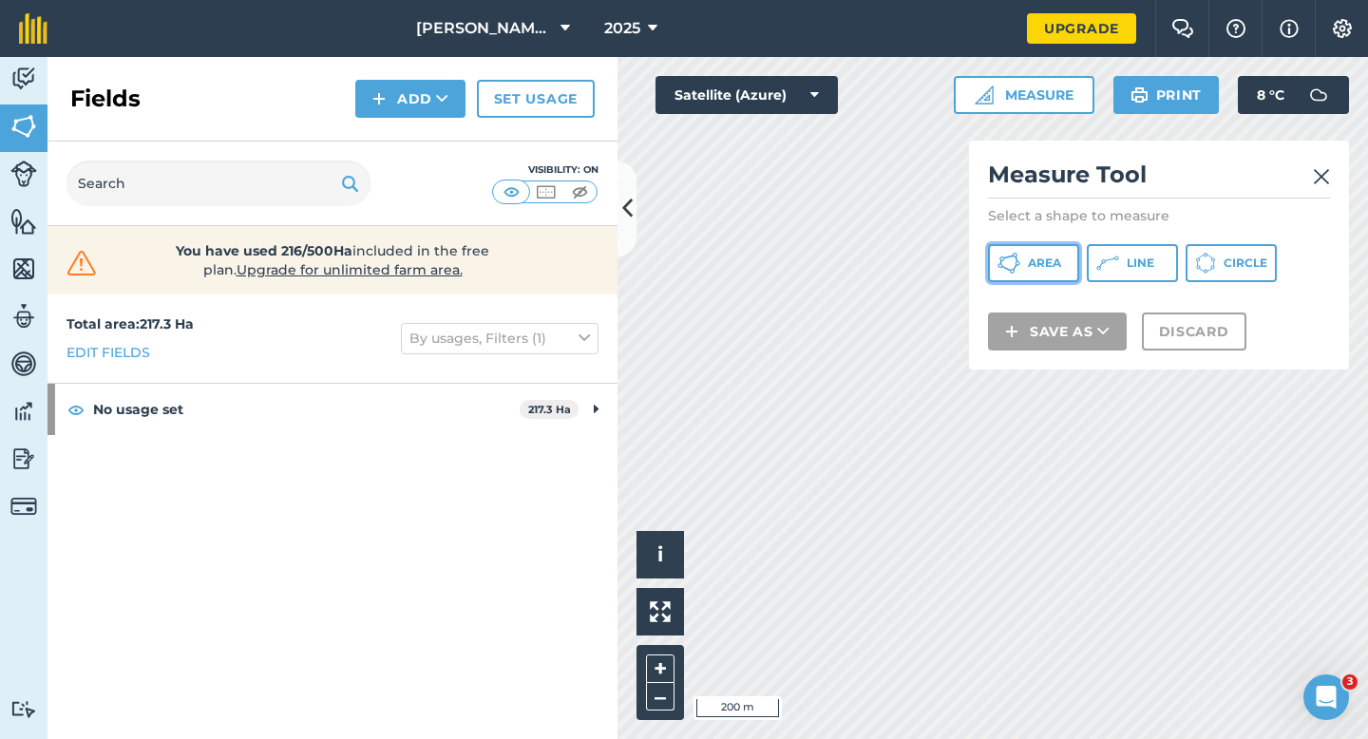
click at [997, 249] on button "Area" at bounding box center [1033, 263] width 91 height 38
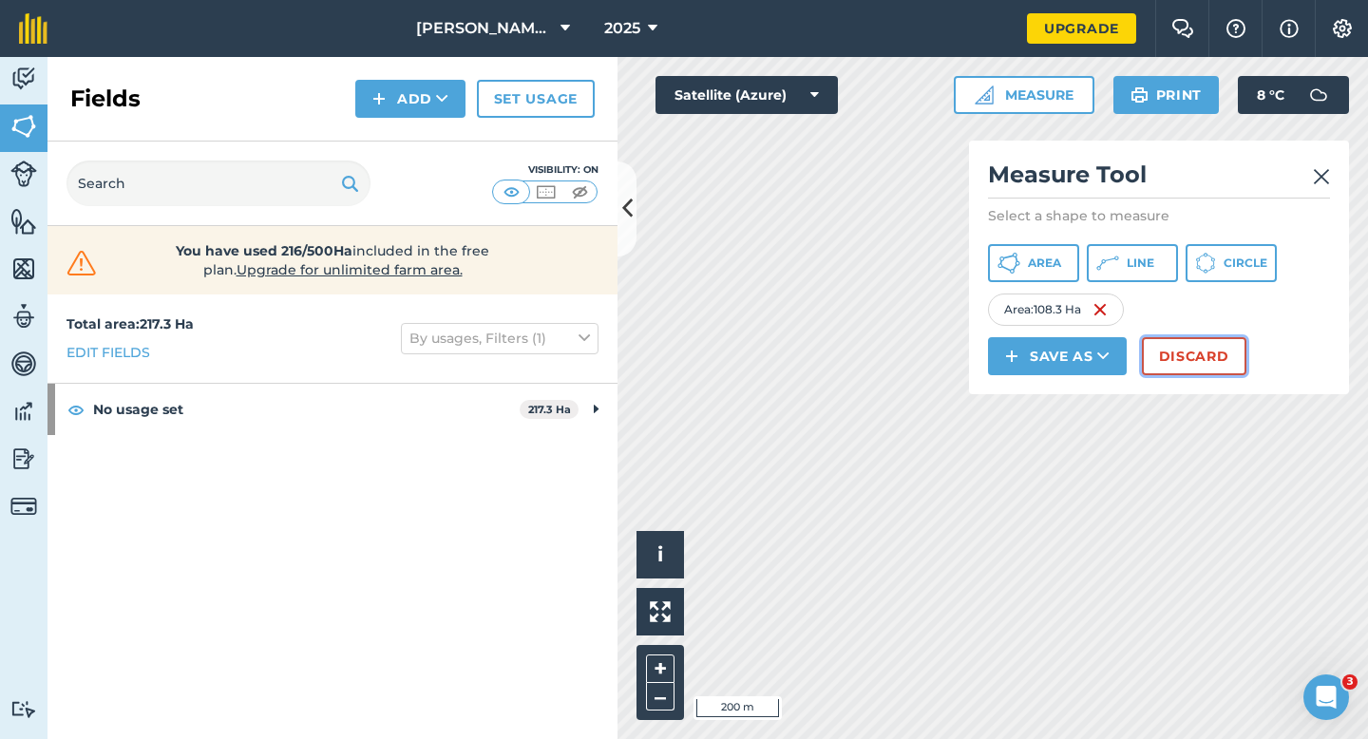
click at [1182, 354] on button "Discard" at bounding box center [1194, 356] width 105 height 38
